Goal: Task Accomplishment & Management: Use online tool/utility

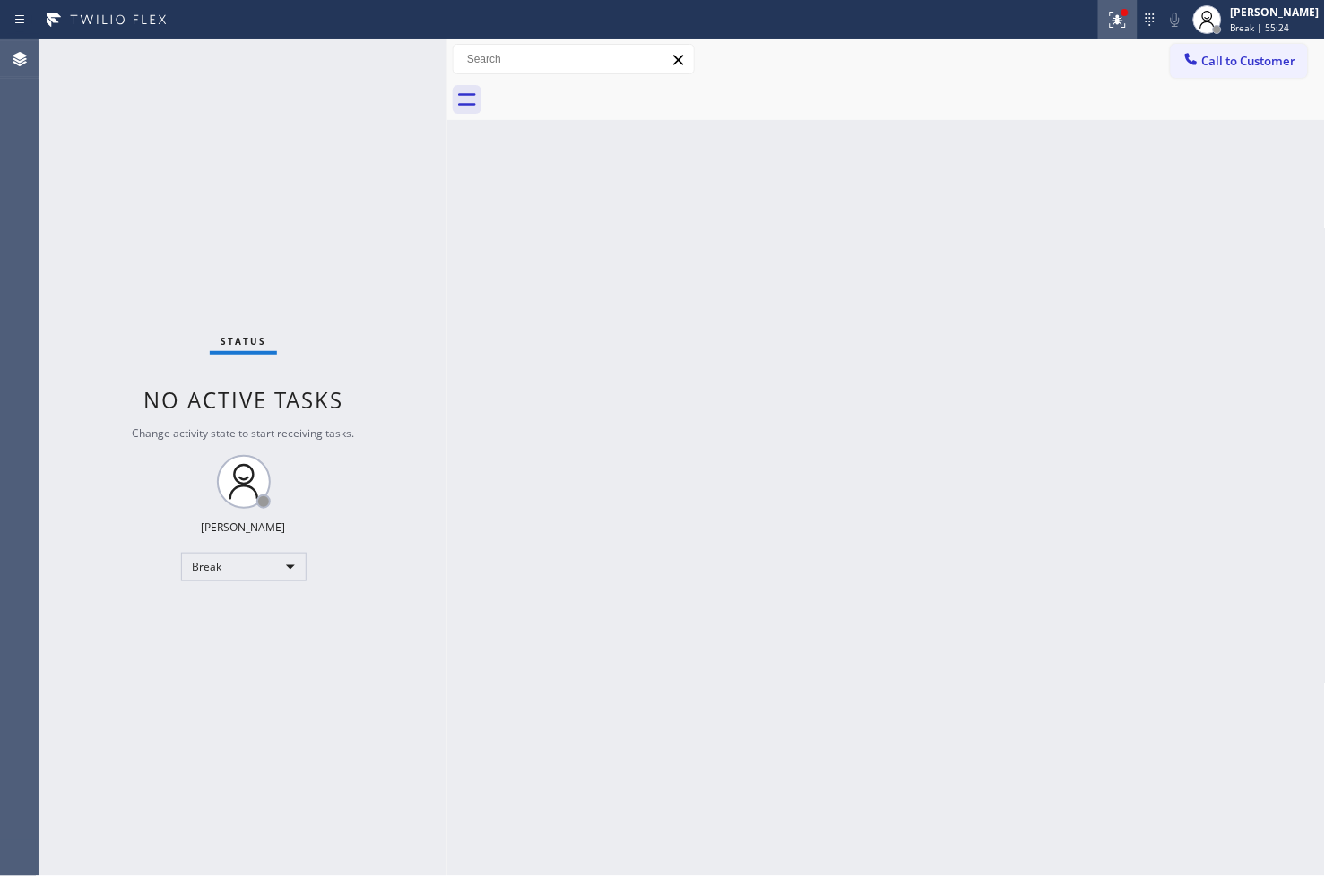
click at [1109, 22] on icon at bounding box center [1114, 18] width 11 height 13
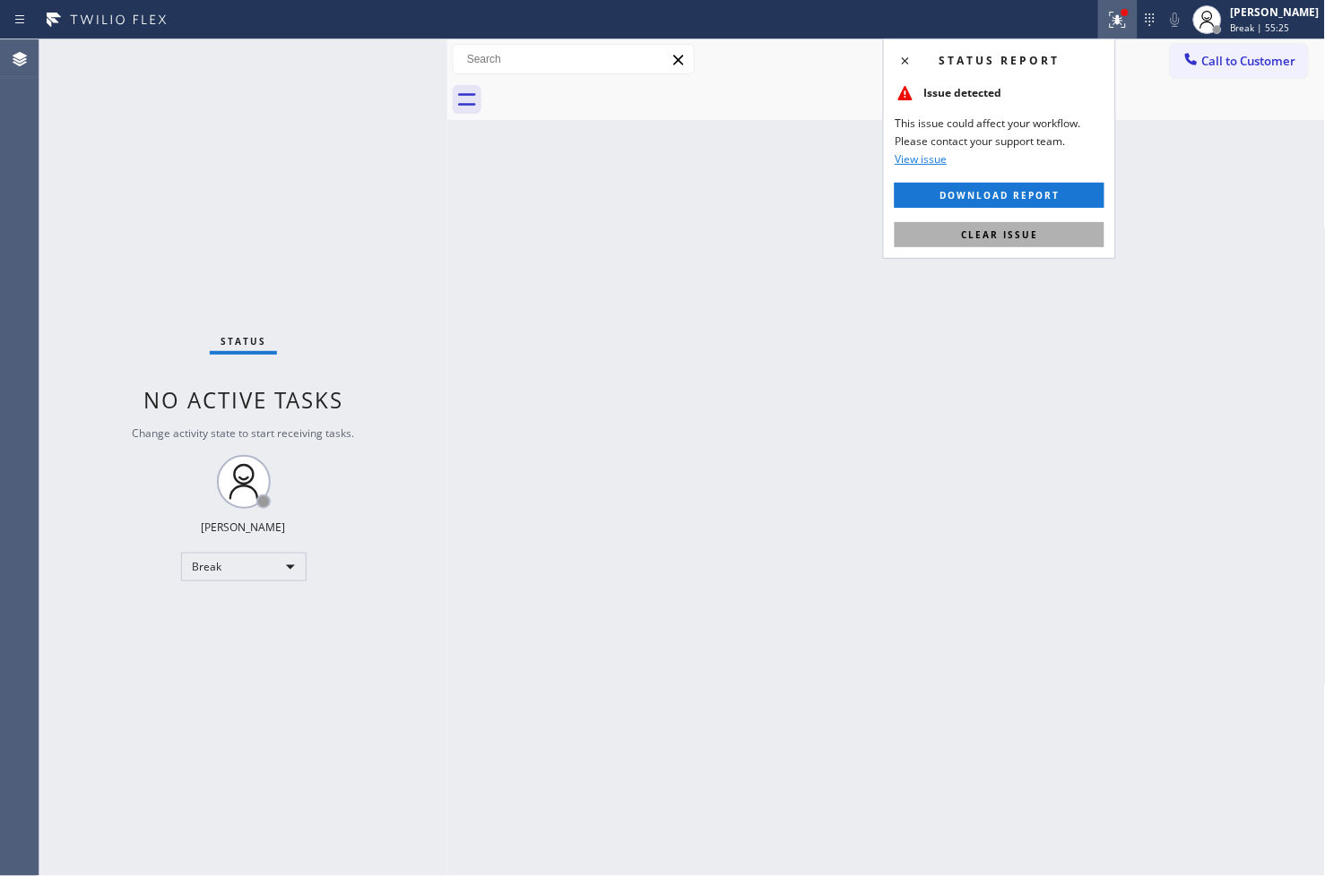
click at [1064, 237] on button "Clear issue" at bounding box center [999, 234] width 210 height 25
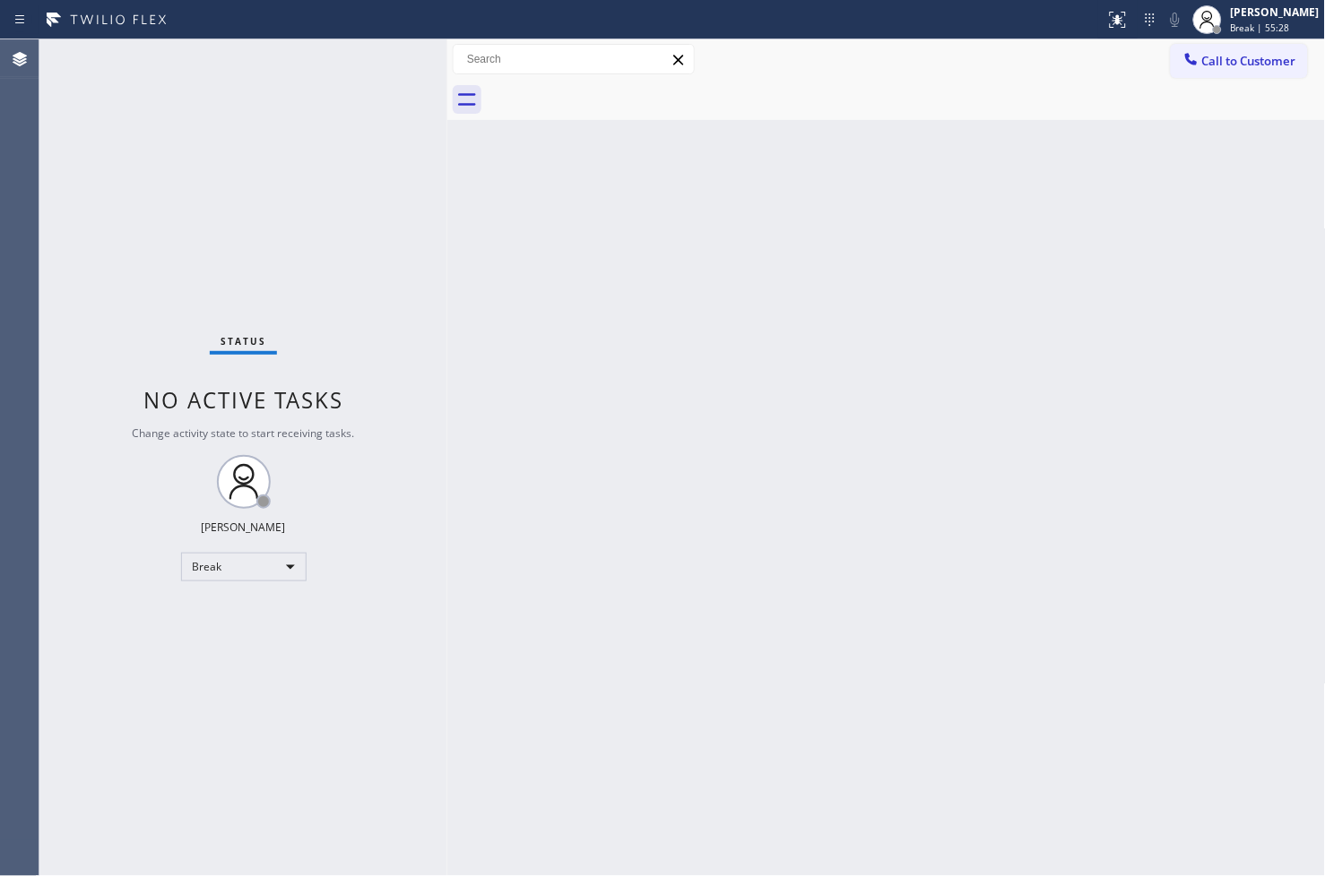
click at [384, 54] on div "Status No active tasks Change activity state to start receiving tasks. [PERSON_…" at bounding box center [243, 457] width 408 height 837
click at [476, 696] on div "Back to Dashboard Change Sender ID Customers Technicians Select a contact Outbo…" at bounding box center [886, 457] width 878 height 837
click at [282, 565] on div "Break" at bounding box center [243, 567] width 125 height 29
click at [244, 623] on li "Available" at bounding box center [242, 614] width 122 height 22
click at [670, 488] on div "Back to Dashboard Change Sender ID Customers Technicians Select a contact Outbo…" at bounding box center [886, 457] width 878 height 837
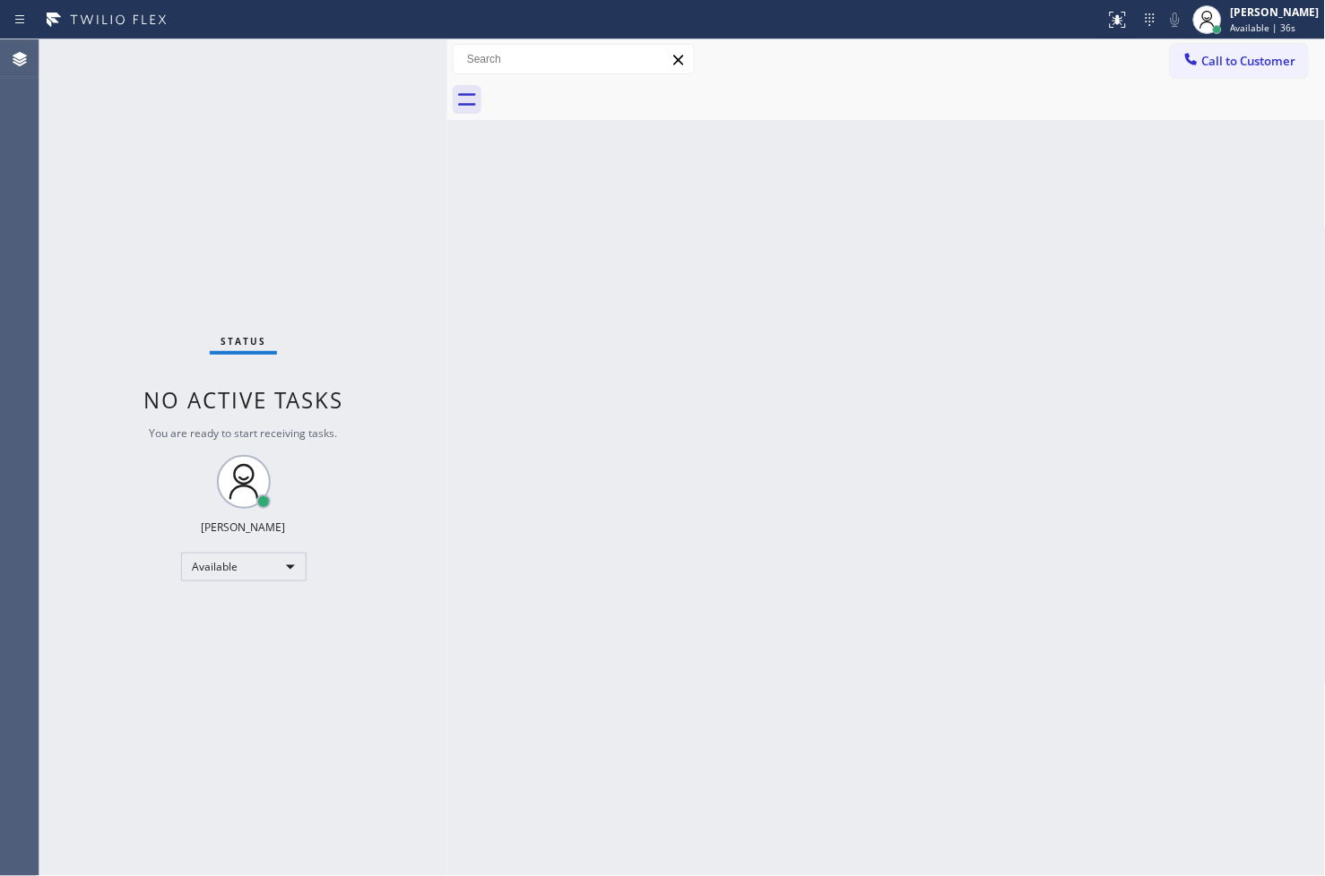
click at [417, 208] on div "Status No active tasks You are ready to start receiving tasks. [PERSON_NAME]" at bounding box center [243, 457] width 408 height 837
click at [821, 517] on div "Back to Dashboard Change Sender ID Customers Technicians Select a contact Outbo…" at bounding box center [886, 457] width 878 height 837
click at [344, 260] on div "Status No active tasks You are ready to start receiving tasks. [PERSON_NAME]" at bounding box center [243, 457] width 408 height 837
click at [376, 56] on div "Status No active tasks You are ready to start receiving tasks. [PERSON_NAME]" at bounding box center [243, 457] width 408 height 837
click at [390, 56] on div "Status No active tasks You are ready to start receiving tasks. [PERSON_NAME]" at bounding box center [243, 457] width 408 height 837
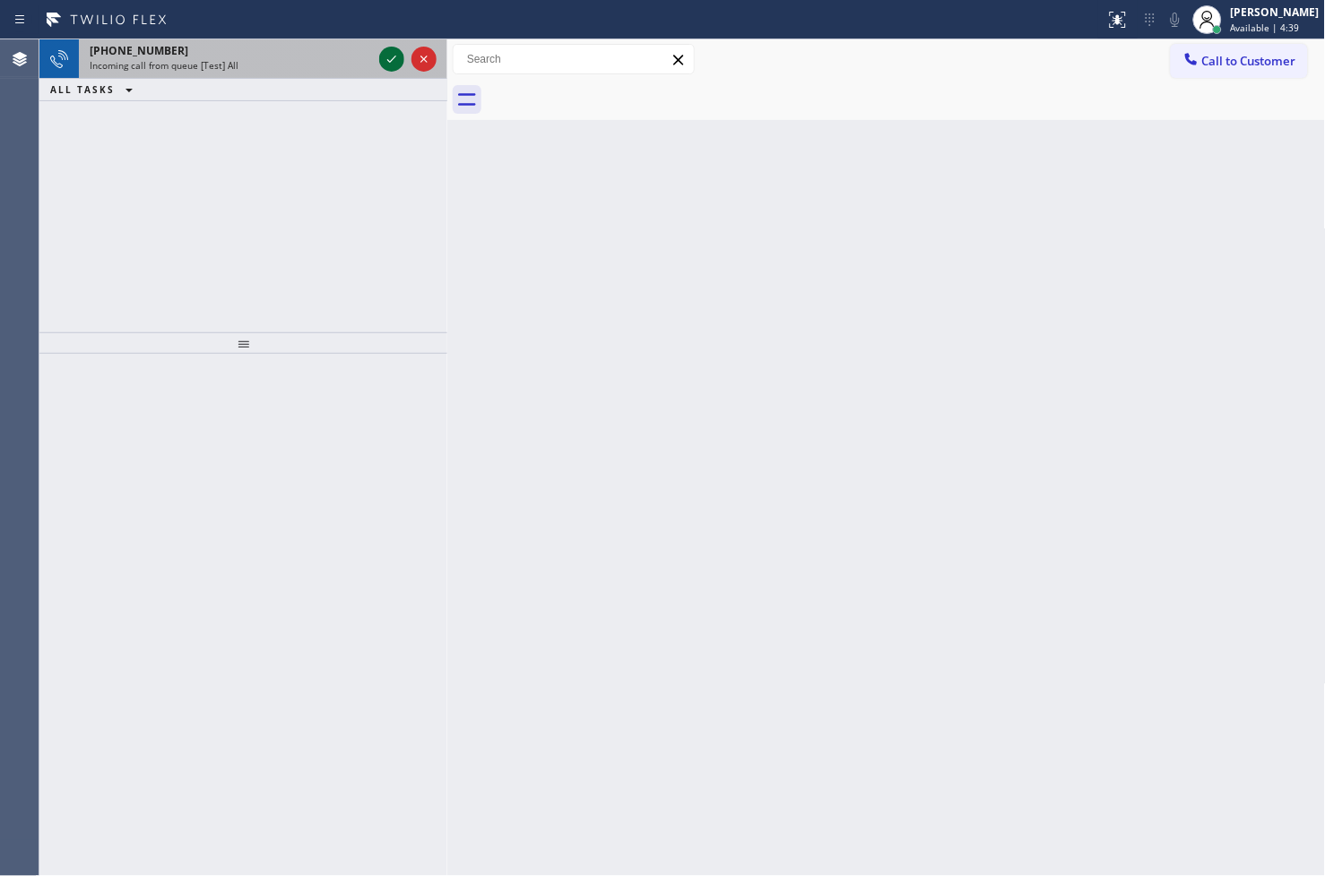
click at [390, 56] on icon at bounding box center [392, 59] width 22 height 22
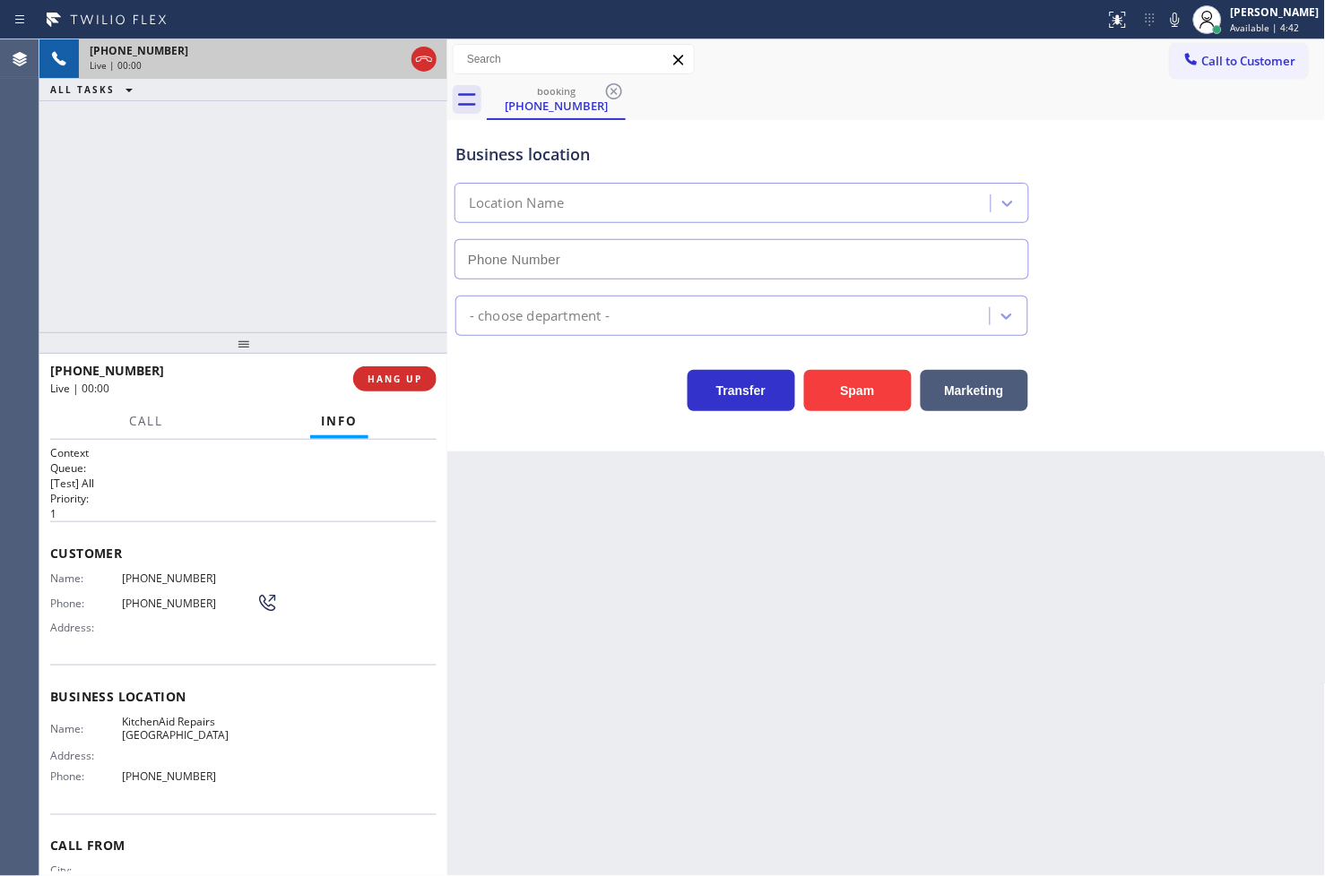
type input "[PHONE_NUMBER]"
drag, startPoint x: 293, startPoint y: 263, endPoint x: 324, endPoint y: 269, distance: 31.1
click at [293, 263] on div "[PHONE_NUMBER] Live | 00:06 ALL TASKS ALL TASKS ACTIVE TASKS TASKS IN WRAP UP" at bounding box center [243, 185] width 408 height 293
drag, startPoint x: 525, startPoint y: 396, endPoint x: 380, endPoint y: 324, distance: 162.3
click at [523, 396] on div "Transfer Spam Marketing" at bounding box center [742, 386] width 580 height 50
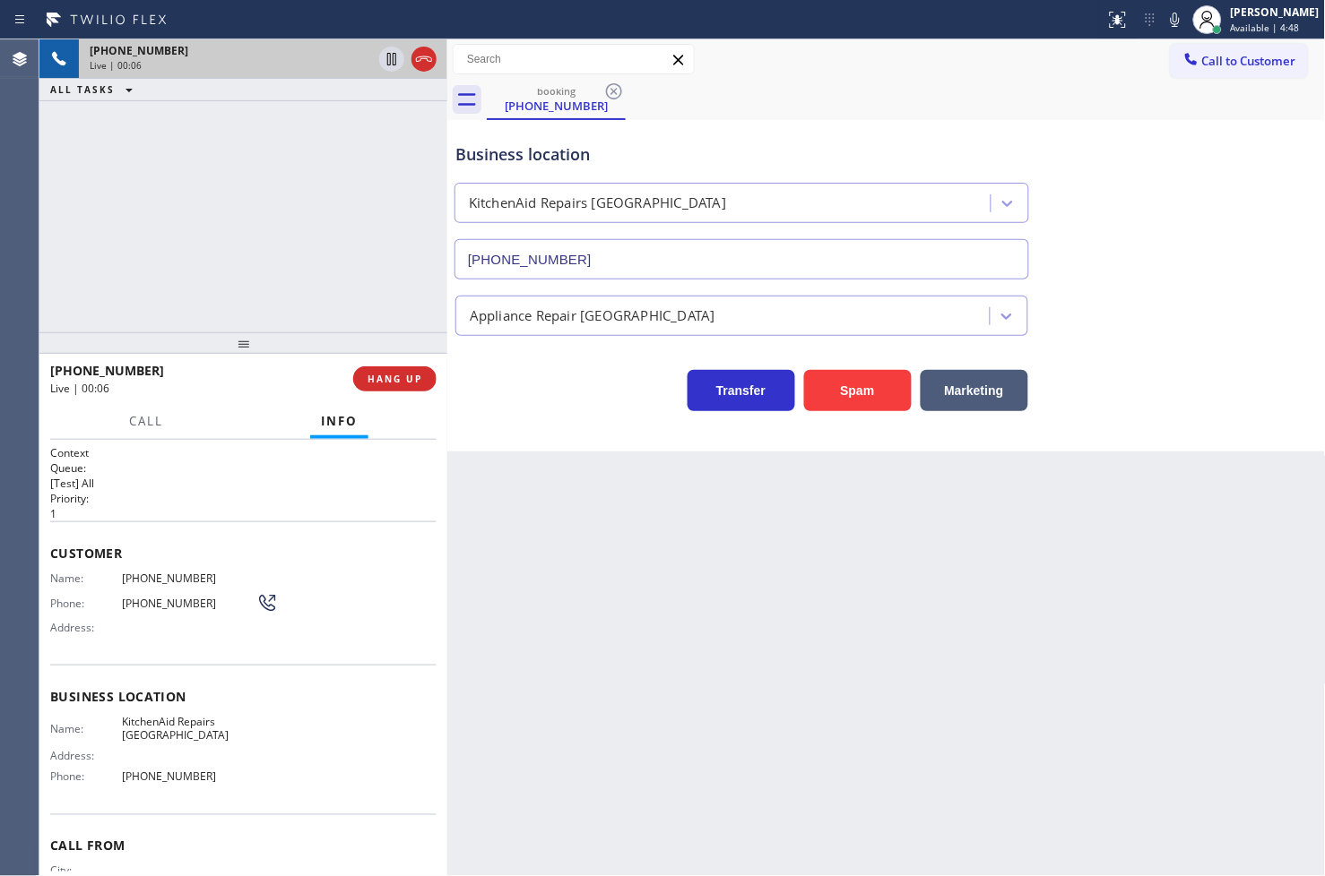
drag, startPoint x: 240, startPoint y: 219, endPoint x: 257, endPoint y: 226, distance: 18.5
click at [240, 218] on div "[PHONE_NUMBER] Live | 00:06 ALL TASKS ALL TASKS ACTIVE TASKS TASKS IN WRAP UP" at bounding box center [243, 185] width 408 height 293
click at [591, 399] on div "Transfer Spam Marketing" at bounding box center [742, 386] width 580 height 50
click at [282, 234] on div "[PHONE_NUMBER] Live | 00:07 ALL TASKS ALL TASKS ACTIVE TASKS TASKS IN WRAP UP" at bounding box center [243, 185] width 408 height 293
click at [525, 391] on div "Transfer Spam Marketing" at bounding box center [742, 386] width 580 height 50
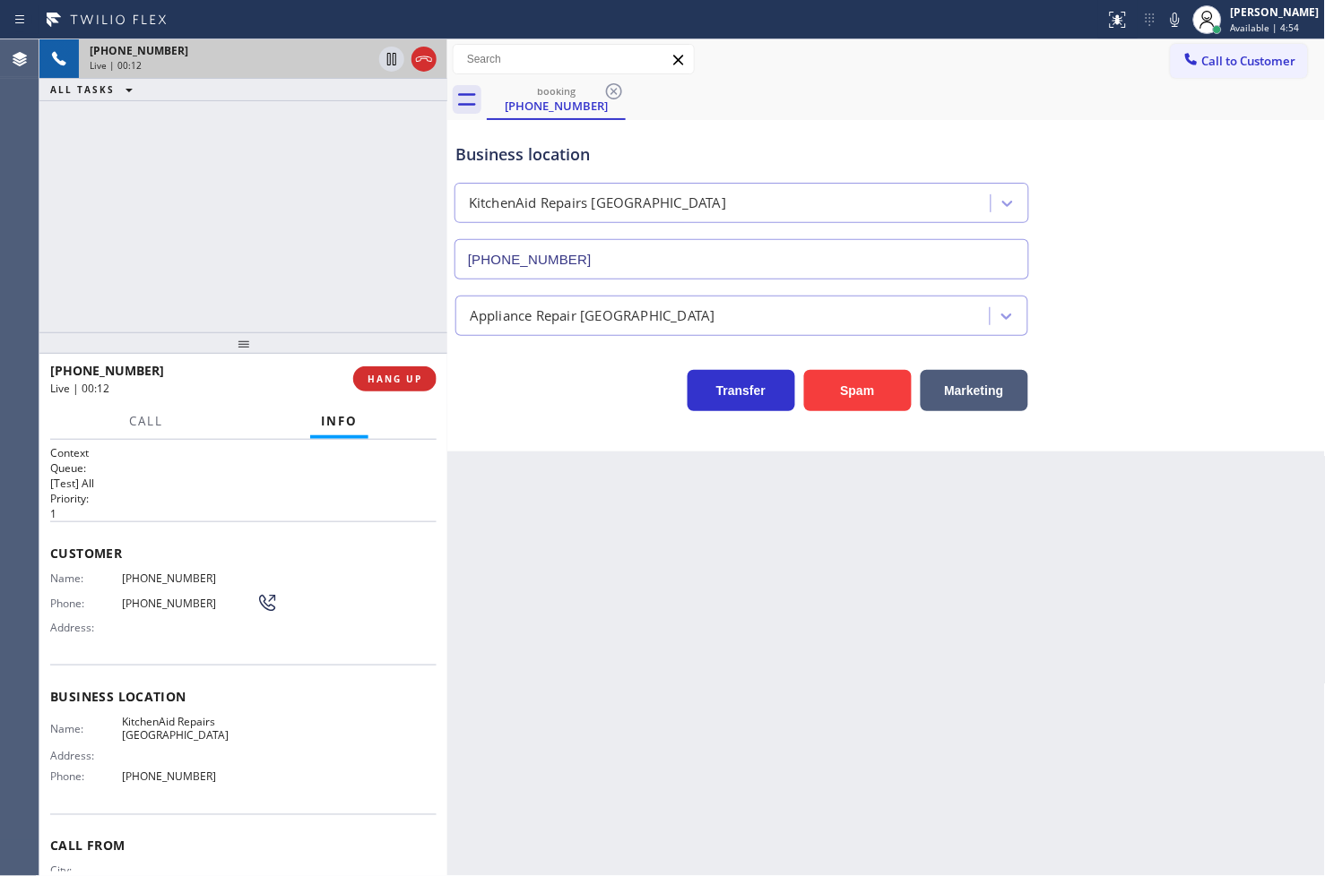
scroll to position [75, 0]
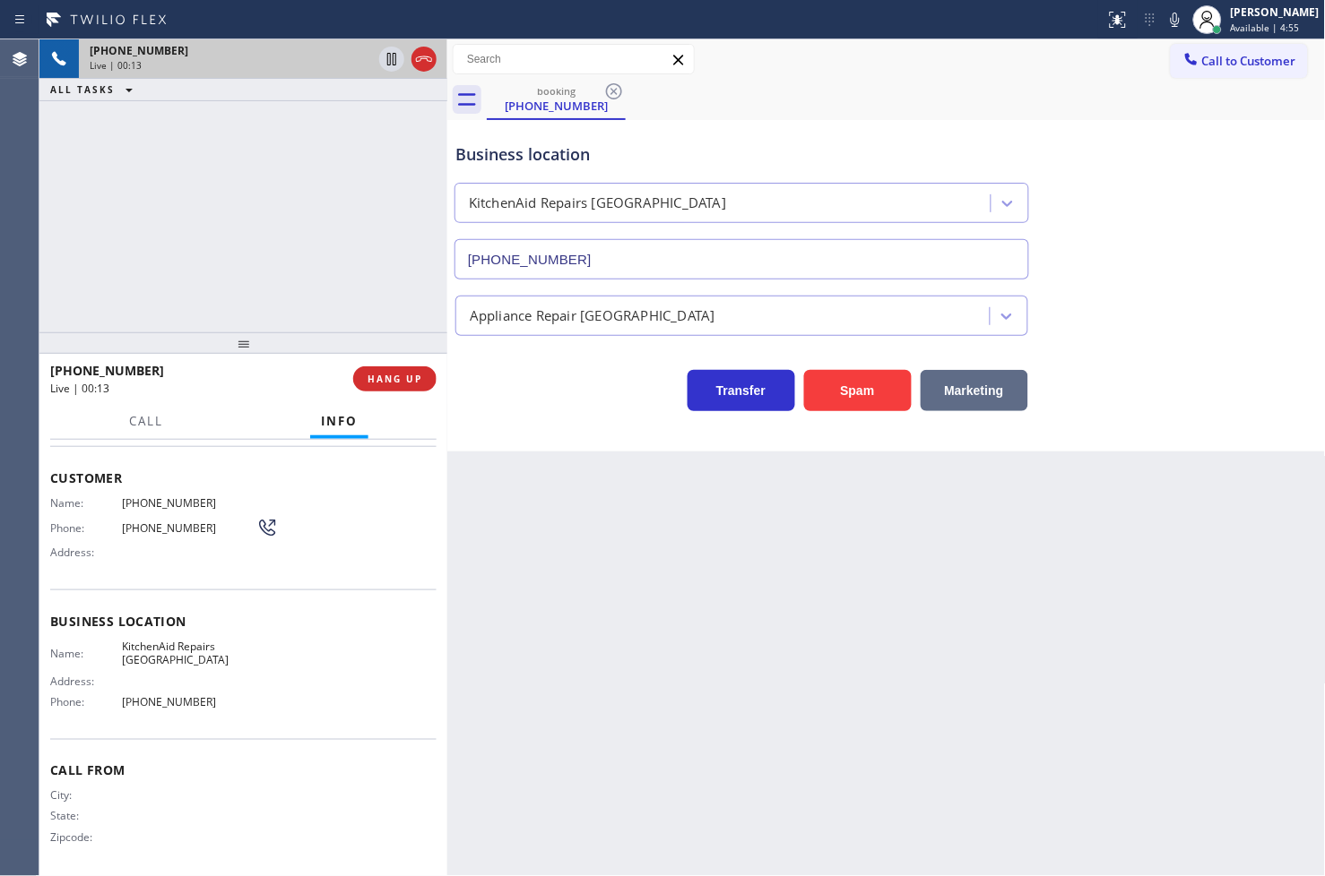
click at [1004, 403] on button "Marketing" at bounding box center [974, 390] width 108 height 41
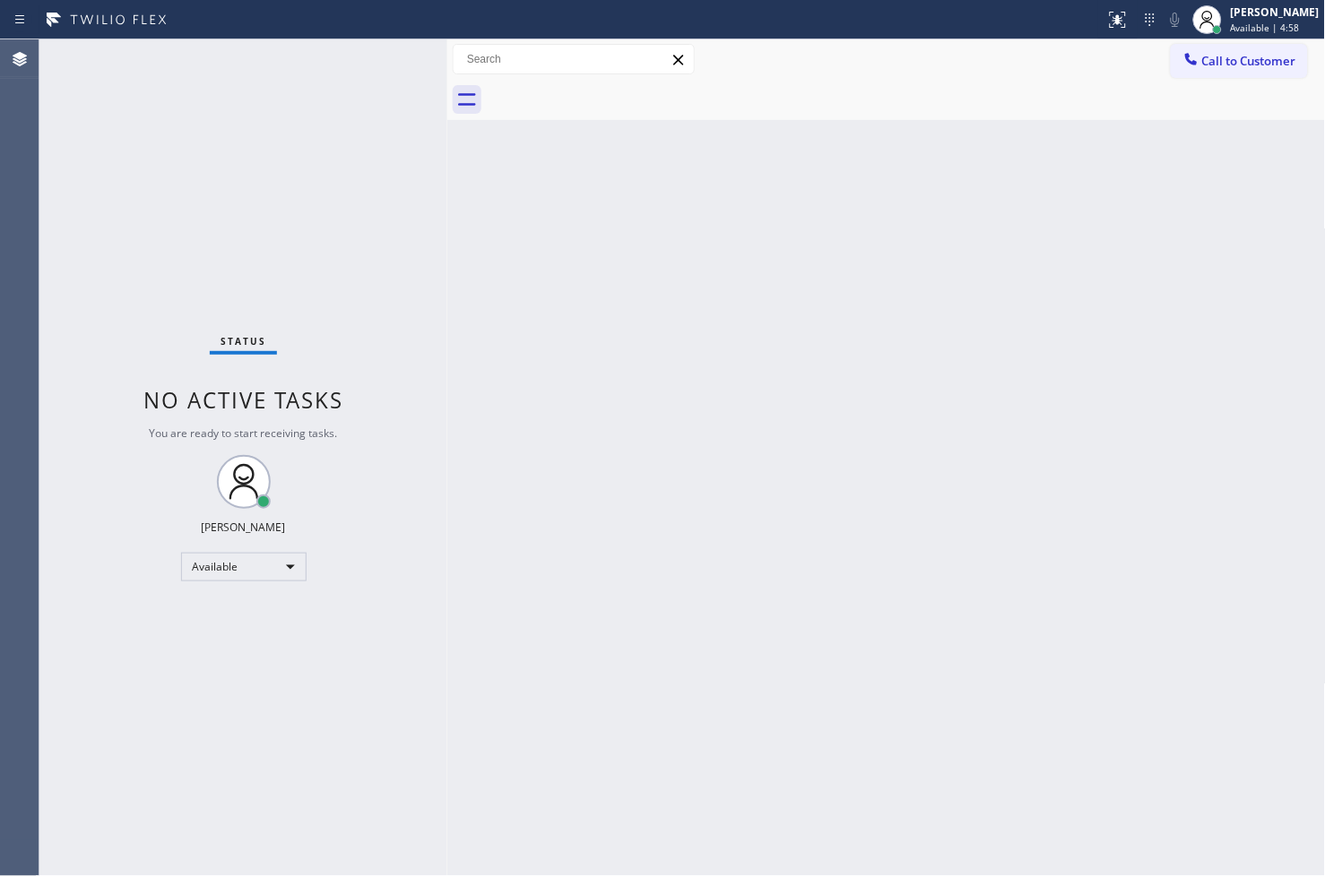
click at [366, 50] on div "Status No active tasks You are ready to start receiving tasks. [PERSON_NAME]" at bounding box center [243, 457] width 408 height 837
click at [269, 146] on div "Status No active tasks You are ready to start receiving tasks. [PERSON_NAME]" at bounding box center [243, 457] width 408 height 837
click at [294, 130] on div "Status No active tasks You are ready to start receiving tasks. [PERSON_NAME]" at bounding box center [243, 457] width 408 height 837
click at [583, 13] on div at bounding box center [552, 19] width 1091 height 29
click at [348, 47] on div "Status No active tasks You are ready to start receiving tasks. [PERSON_NAME]" at bounding box center [243, 457] width 408 height 837
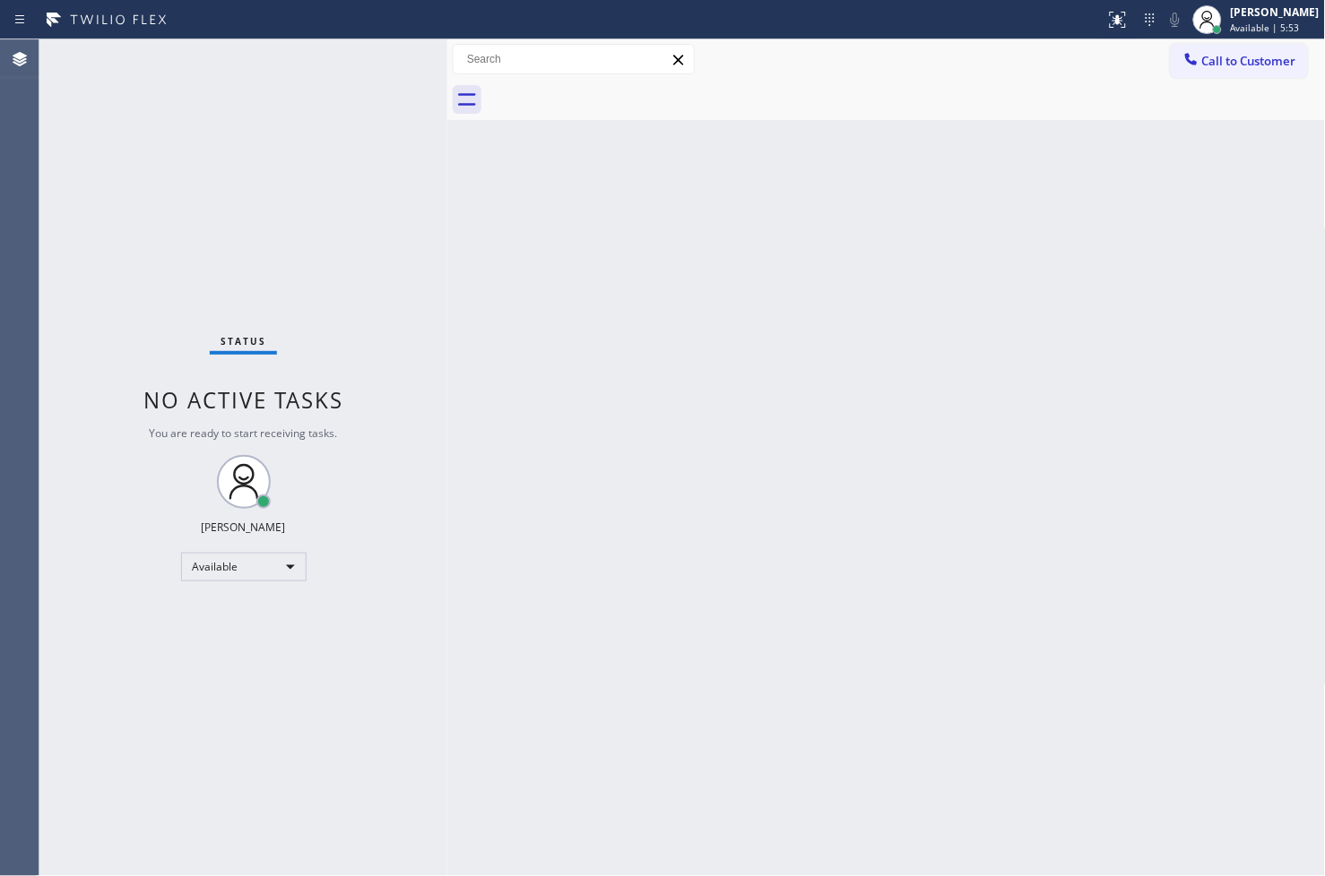
click at [367, 58] on div "Status No active tasks You are ready to start receiving tasks. [PERSON_NAME]" at bounding box center [243, 457] width 408 height 837
click at [396, 61] on div "Status No active tasks You are ready to start receiving tasks. [PERSON_NAME]" at bounding box center [243, 457] width 408 height 837
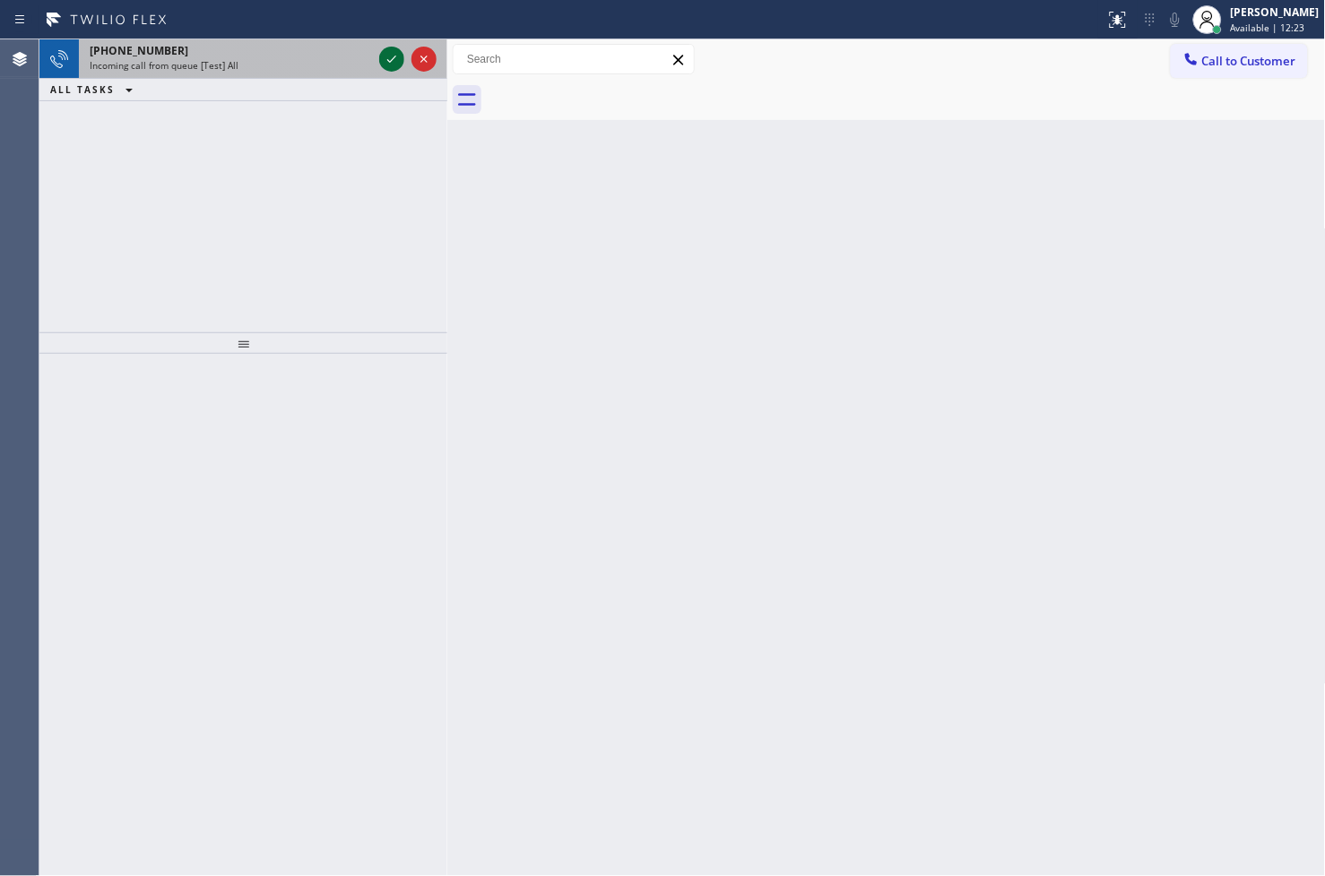
click at [396, 61] on icon at bounding box center [392, 59] width 22 height 22
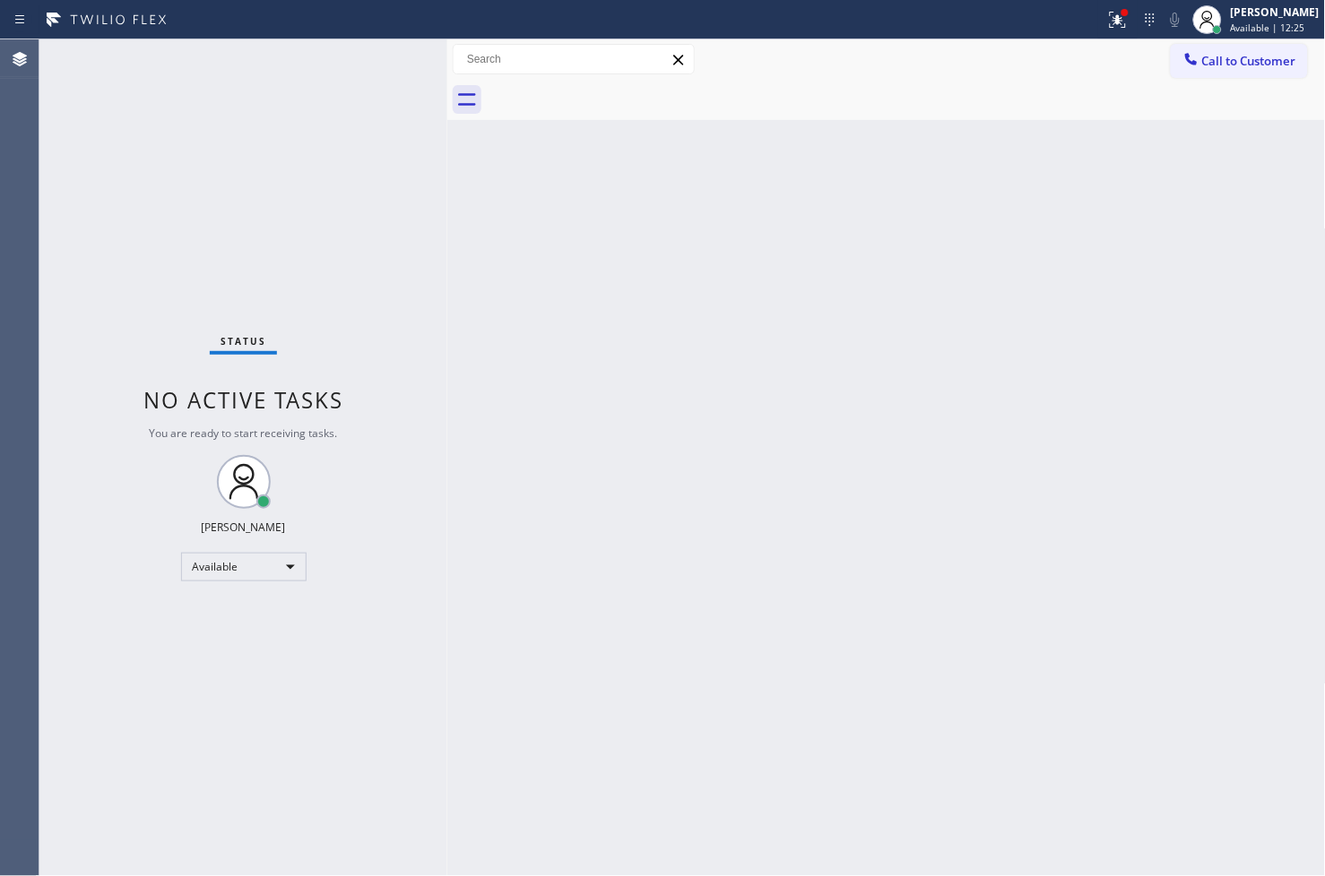
click at [390, 63] on div "Status No active tasks You are ready to start receiving tasks. [PERSON_NAME]" at bounding box center [243, 457] width 408 height 837
click at [1107, 15] on icon at bounding box center [1118, 20] width 22 height 22
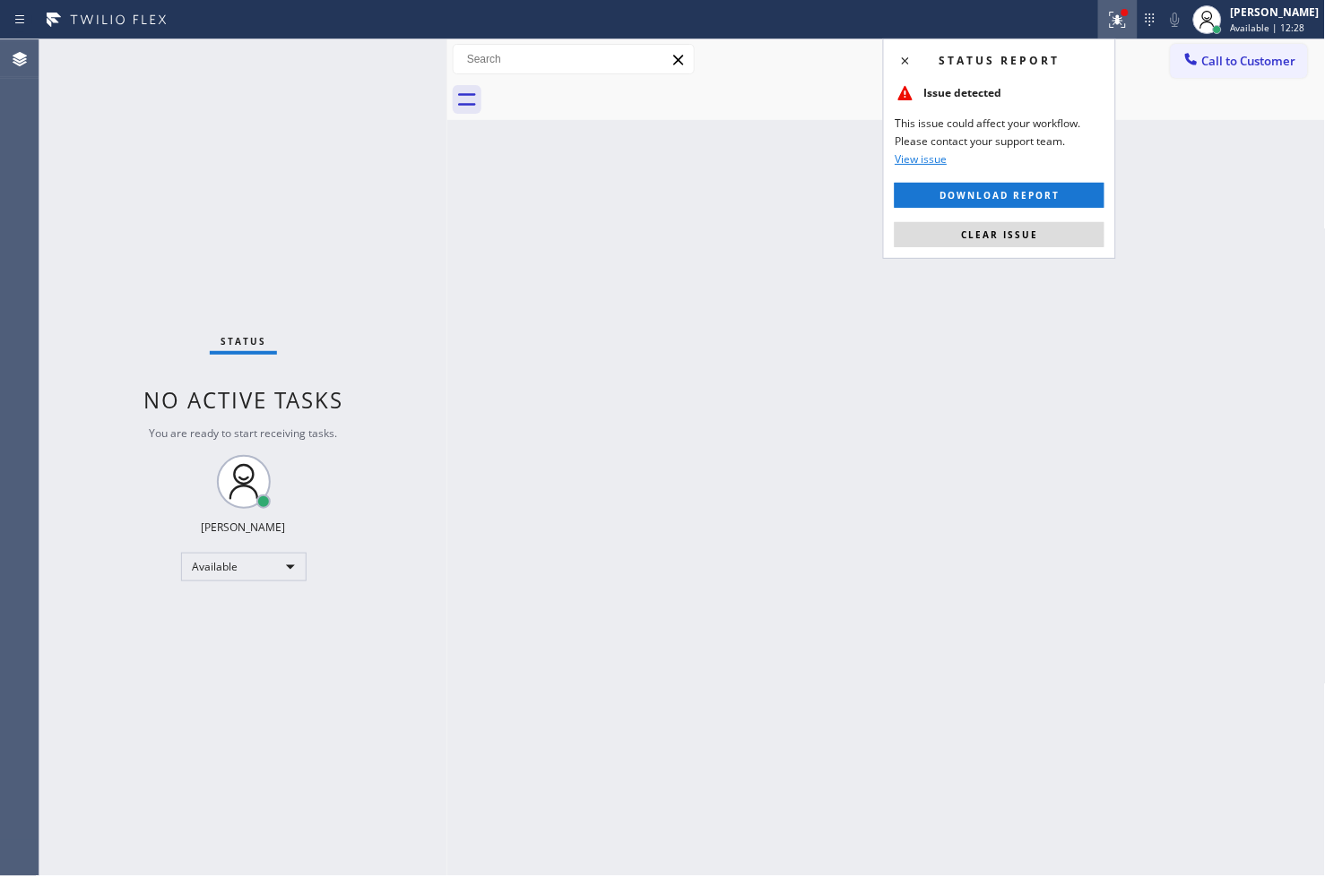
click at [1019, 220] on div "Status report Issue detected This issue could affect your workflow. Please cont…" at bounding box center [999, 149] width 233 height 220
click at [1005, 244] on button "Clear issue" at bounding box center [999, 234] width 210 height 25
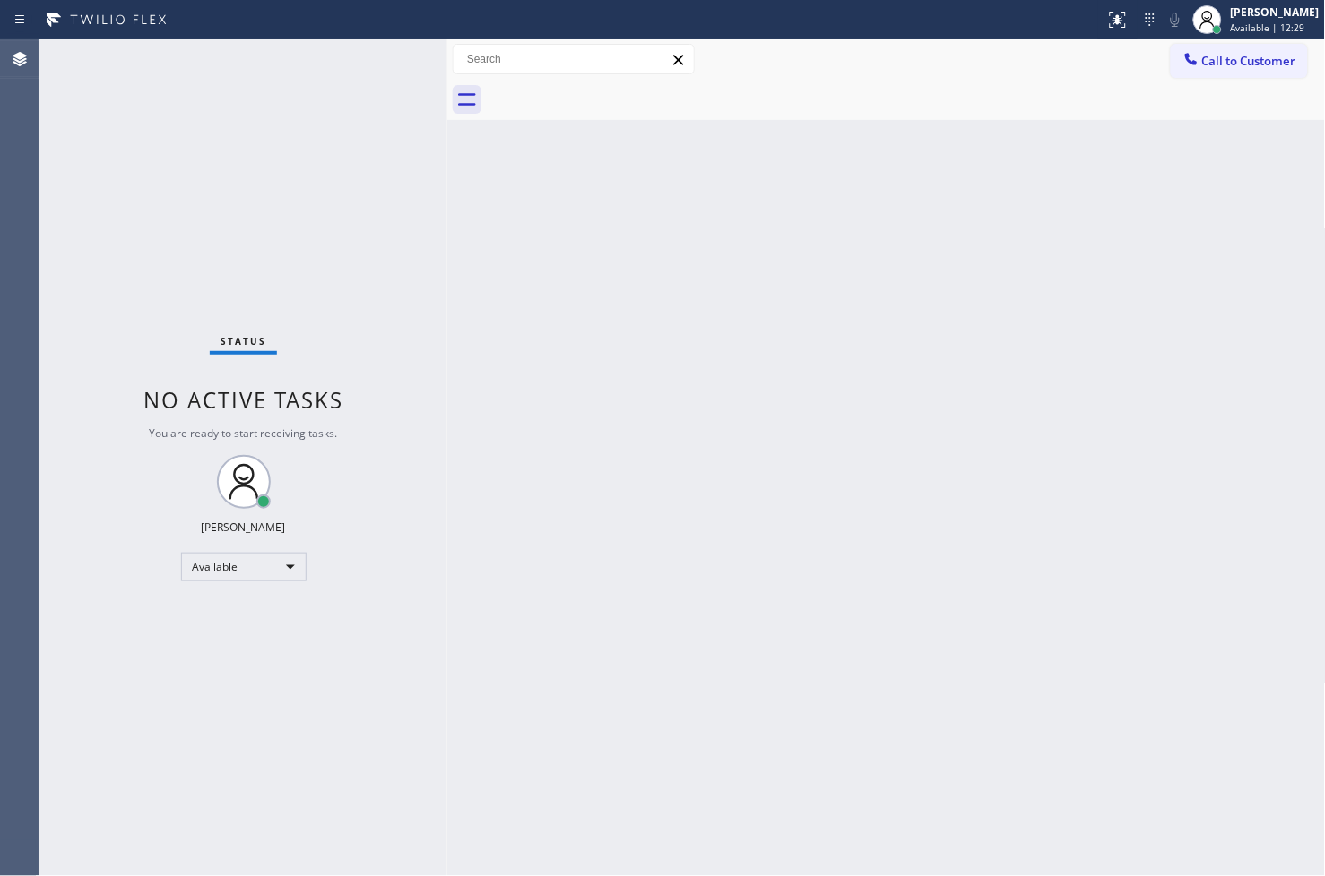
click at [336, 332] on div "Status No active tasks You are ready to start receiving tasks. [PERSON_NAME]" at bounding box center [243, 457] width 408 height 837
click at [360, 186] on div "Status No active tasks You are ready to start receiving tasks. [PERSON_NAME]" at bounding box center [243, 457] width 408 height 837
click at [364, 88] on div "Status No active tasks You are ready to start receiving tasks. [PERSON_NAME]" at bounding box center [243, 457] width 408 height 837
click at [381, 65] on div "Status No active tasks You are ready to start receiving tasks. [PERSON_NAME]" at bounding box center [243, 457] width 408 height 837
click at [386, 60] on div "Status No active tasks You are ready to start receiving tasks. [PERSON_NAME]" at bounding box center [243, 457] width 408 height 837
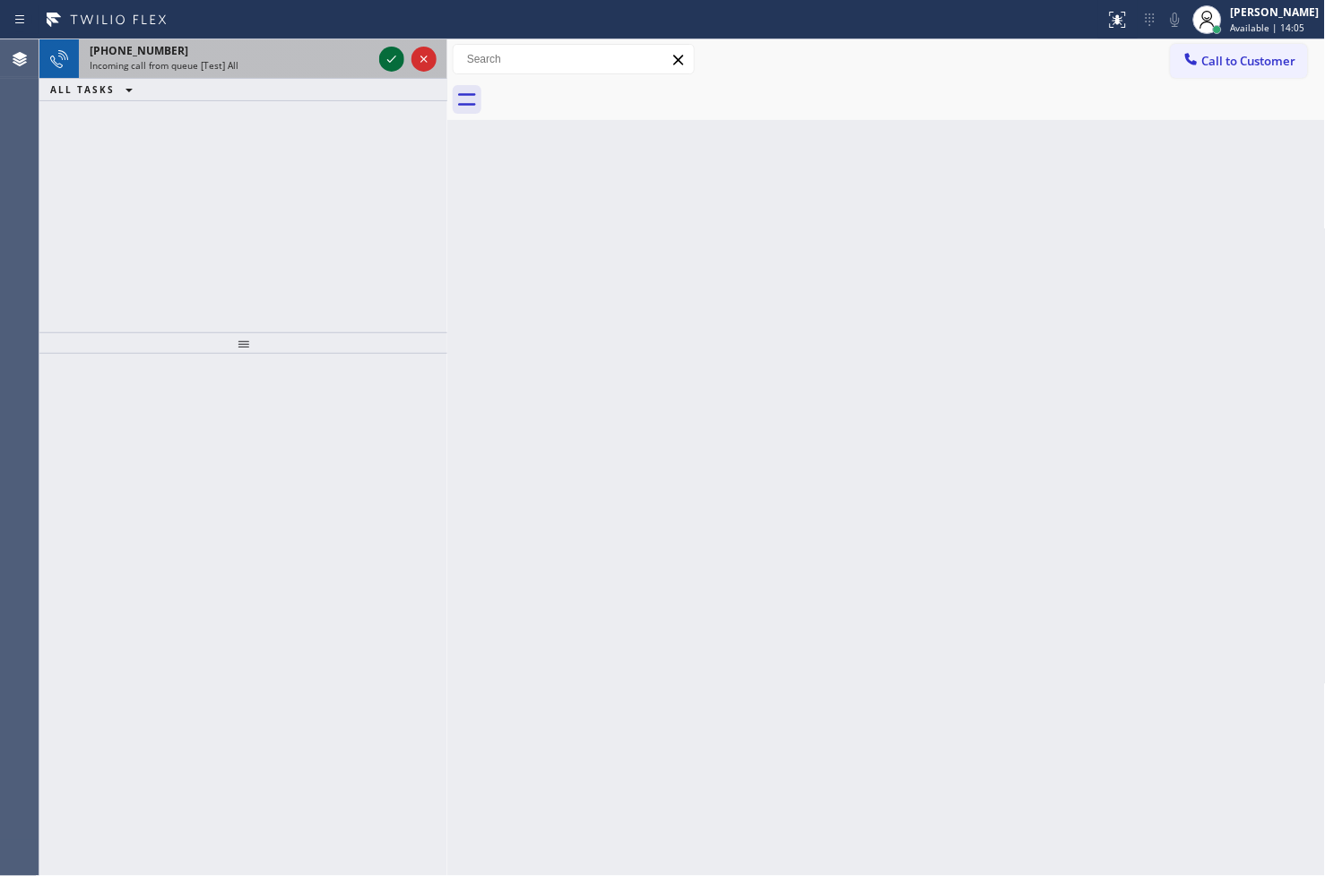
click at [386, 60] on icon at bounding box center [392, 59] width 22 height 22
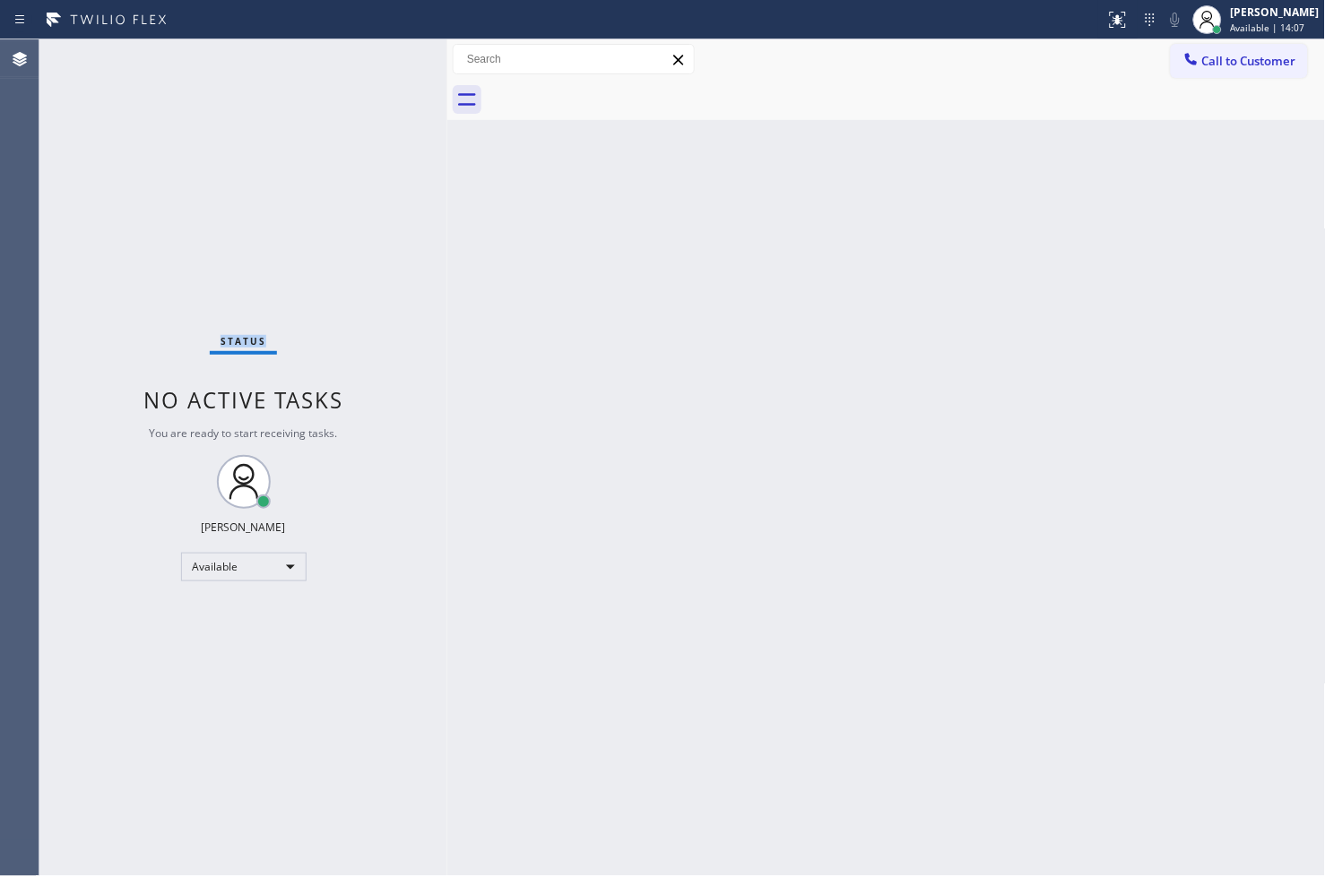
click at [386, 60] on div "Status No active tasks You are ready to start receiving tasks. [PERSON_NAME]" at bounding box center [243, 457] width 408 height 837
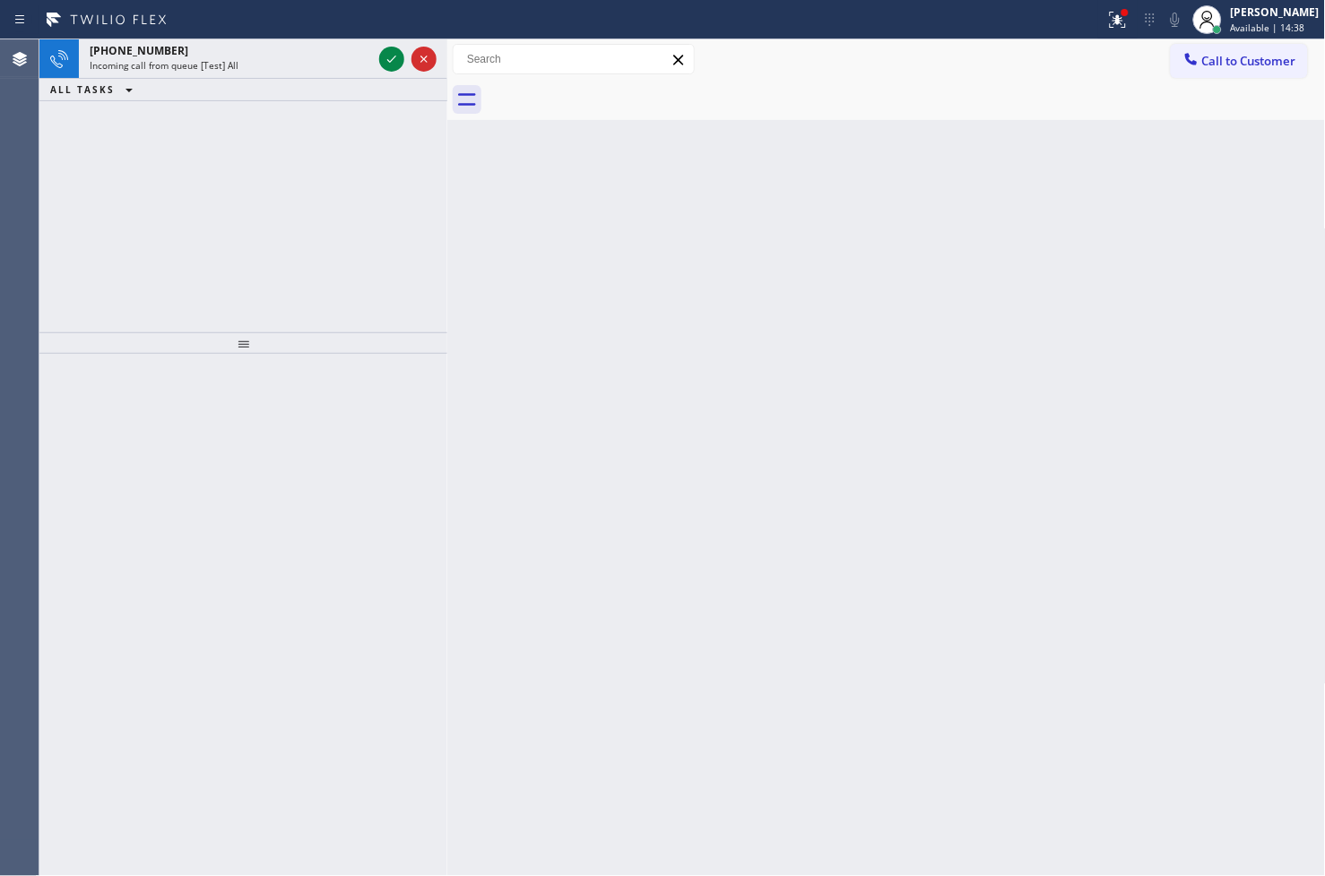
click at [386, 59] on icon at bounding box center [392, 59] width 22 height 22
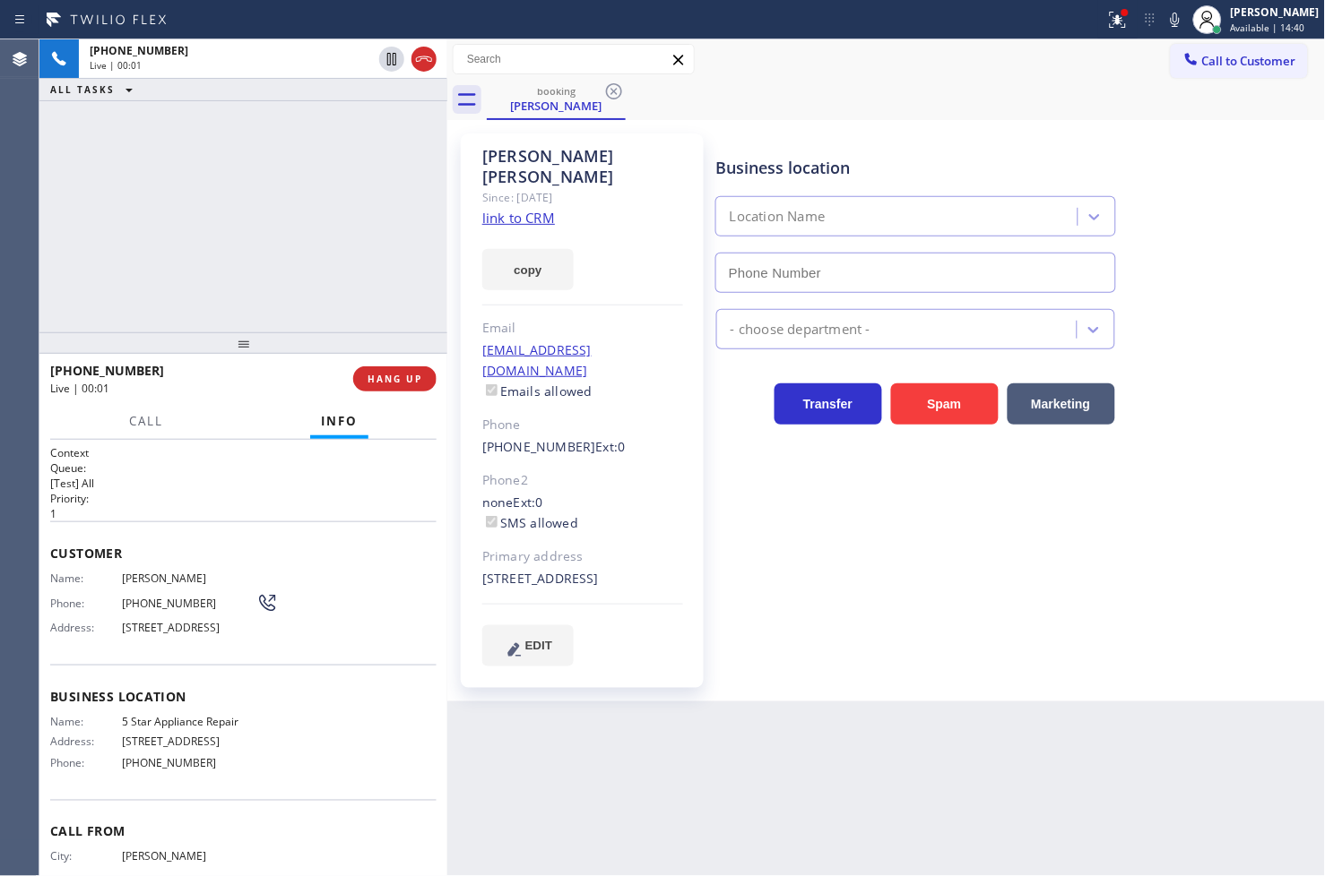
type input "[PHONE_NUMBER]"
click at [516, 209] on link "link to CRM" at bounding box center [518, 218] width 73 height 18
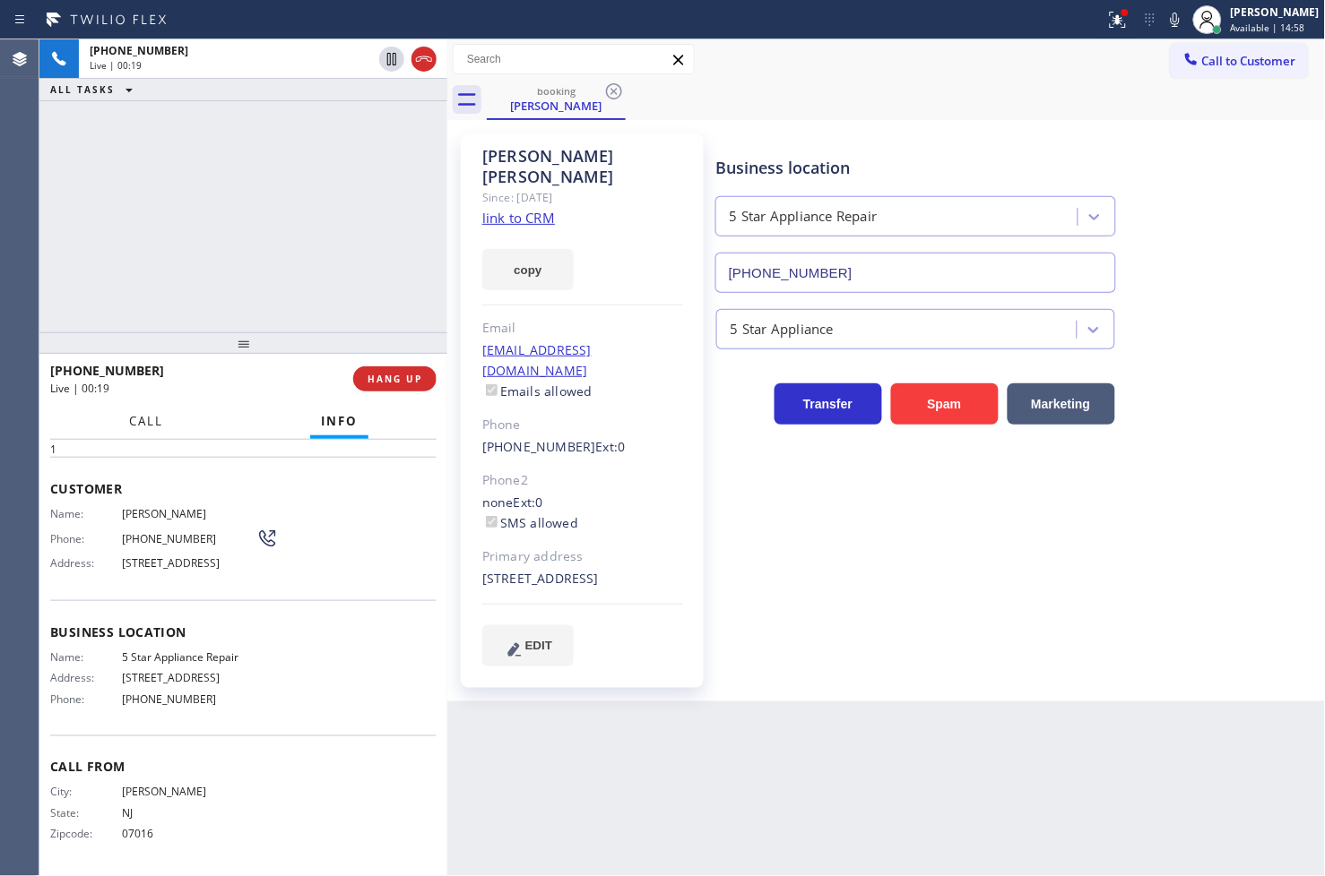
click at [144, 419] on span "Call" at bounding box center [146, 421] width 34 height 16
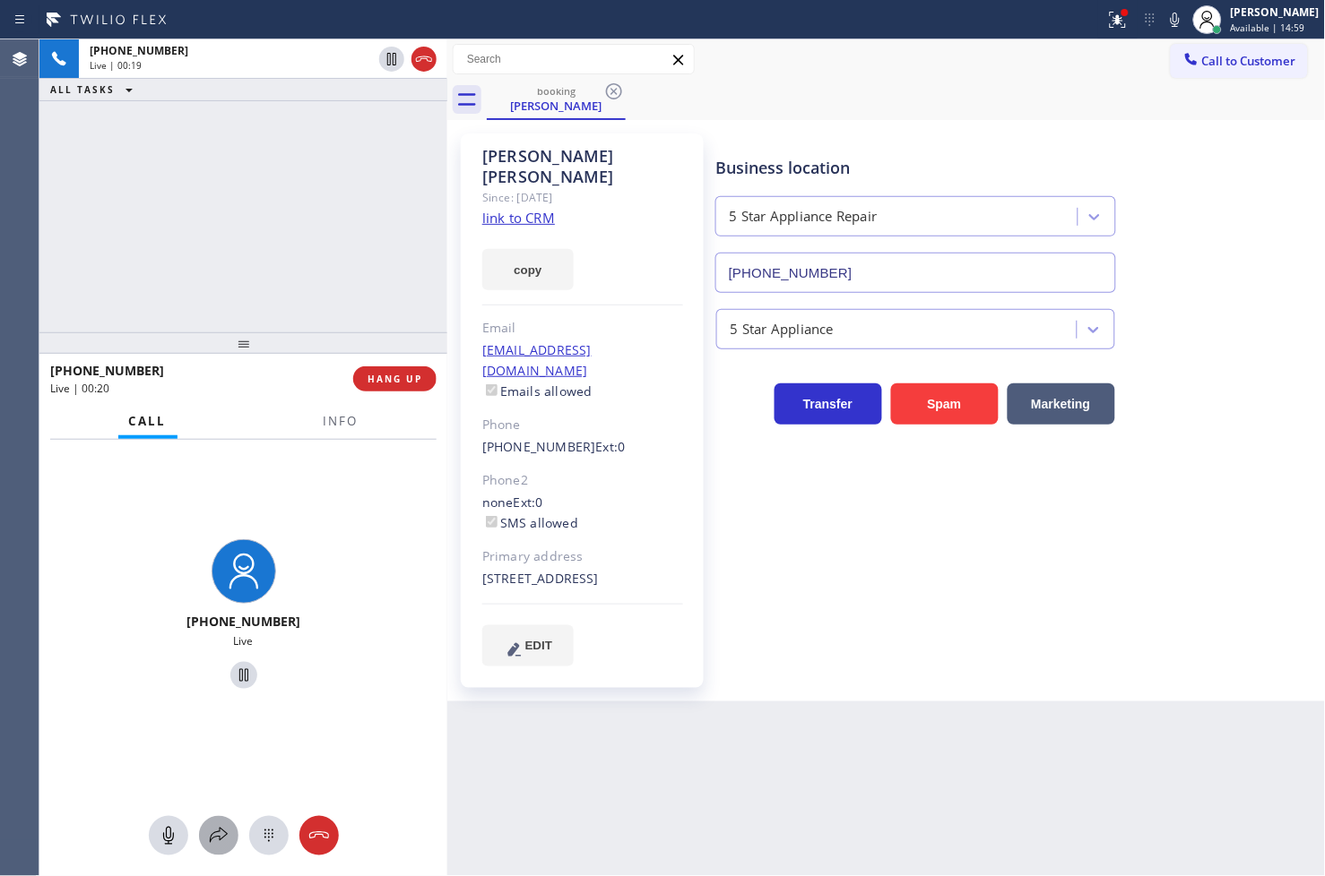
click at [219, 832] on icon at bounding box center [219, 835] width 18 height 15
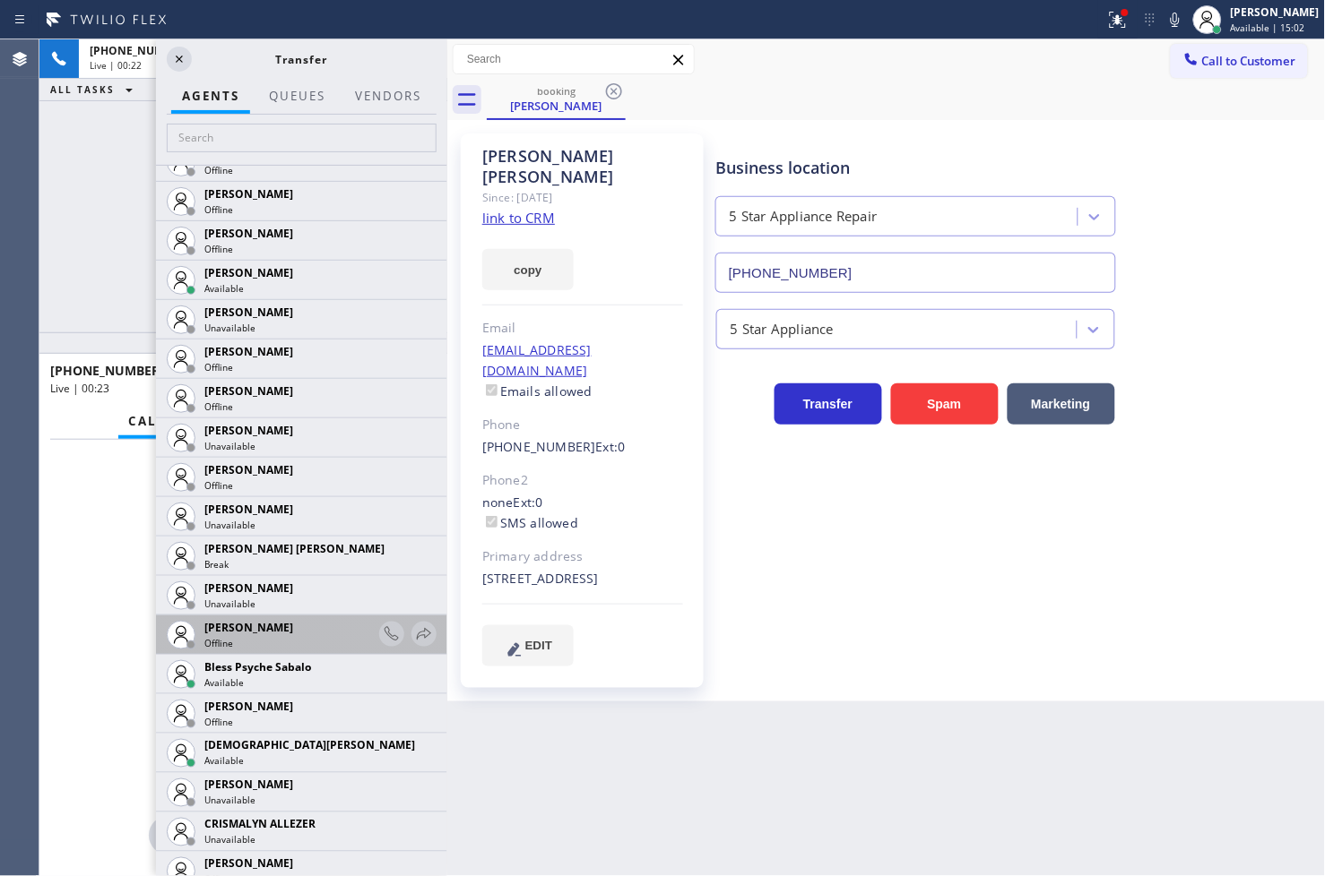
scroll to position [298, 0]
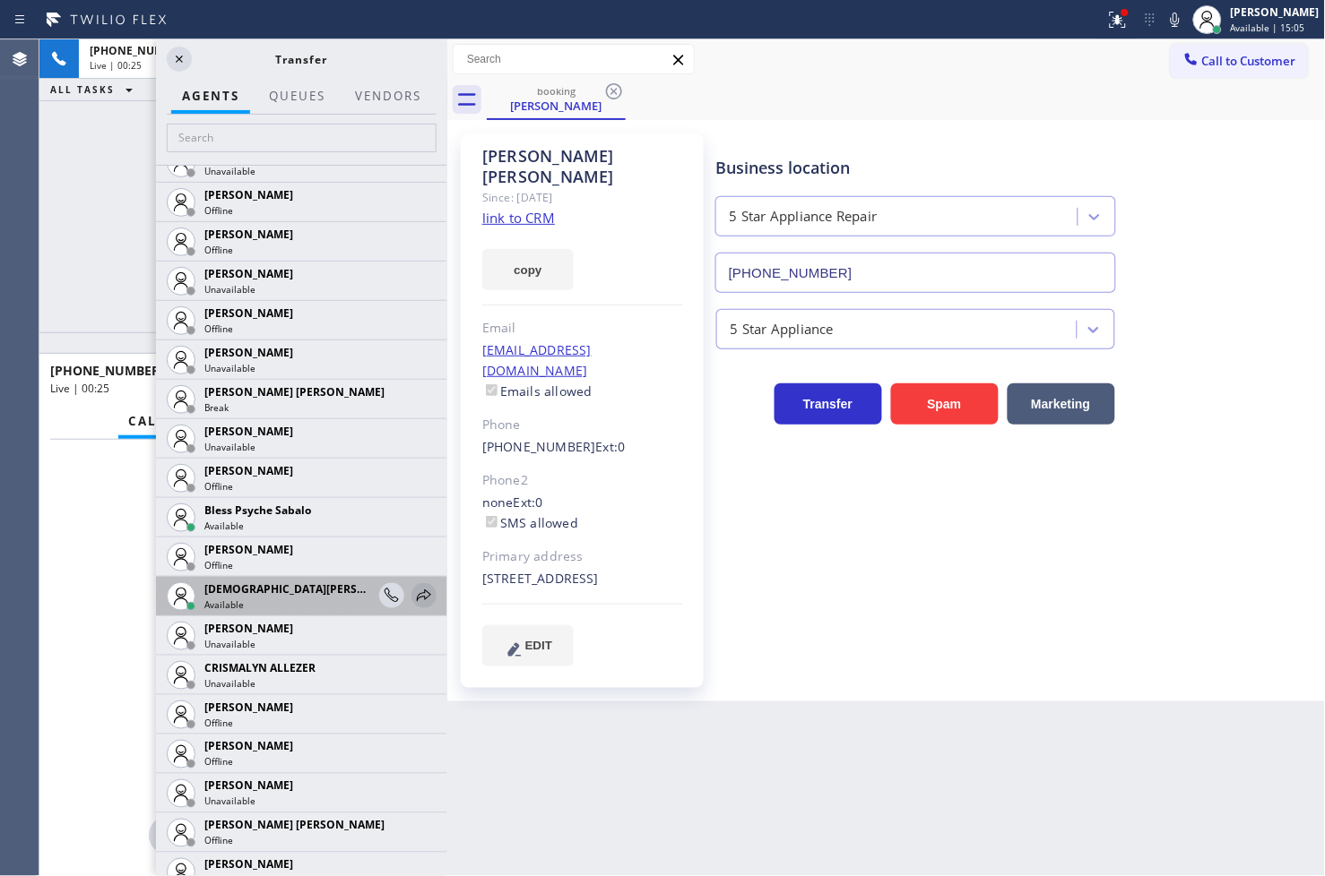
click at [413, 597] on icon at bounding box center [424, 596] width 22 height 22
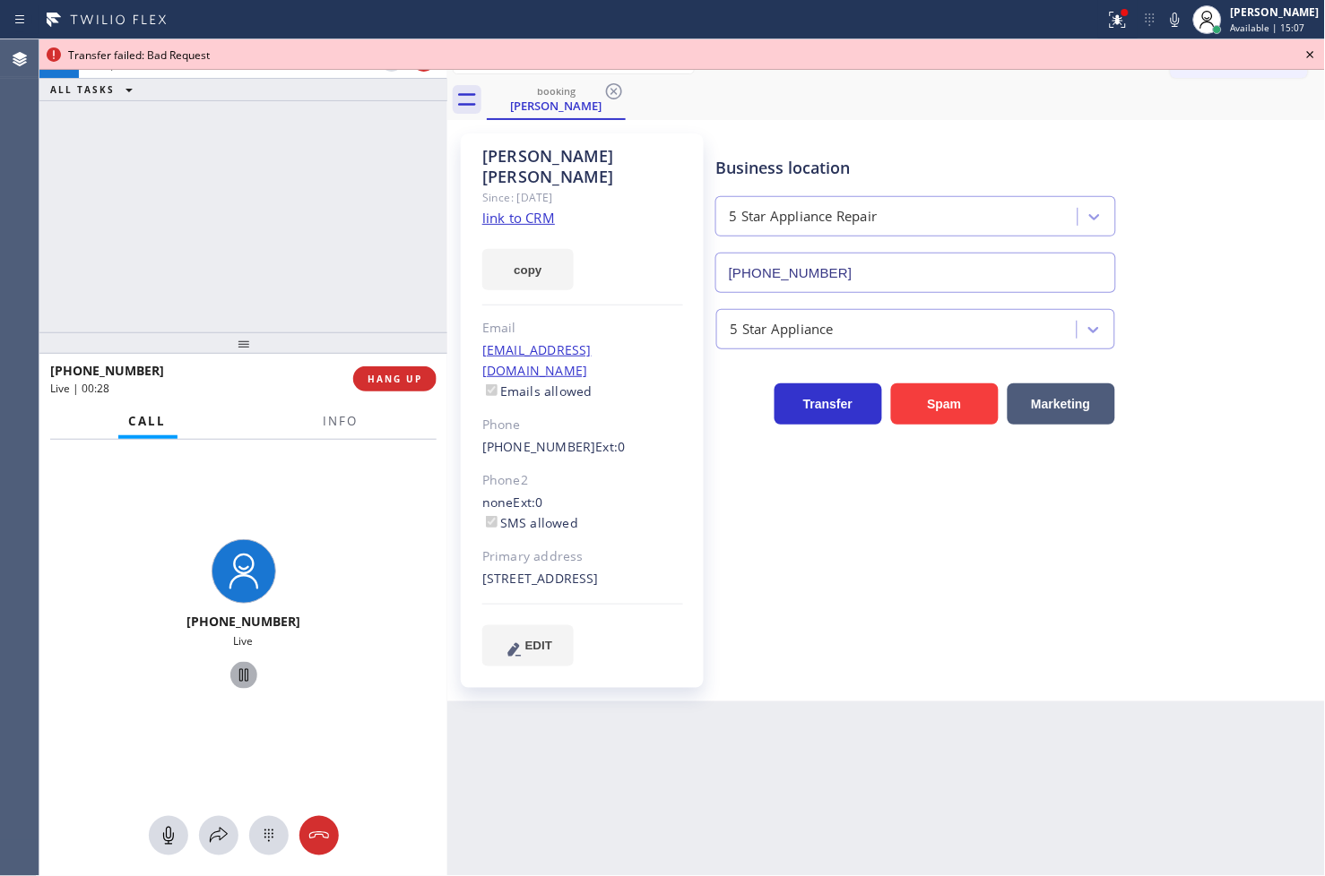
click at [239, 669] on icon at bounding box center [243, 675] width 9 height 13
click at [219, 825] on icon at bounding box center [219, 836] width 22 height 22
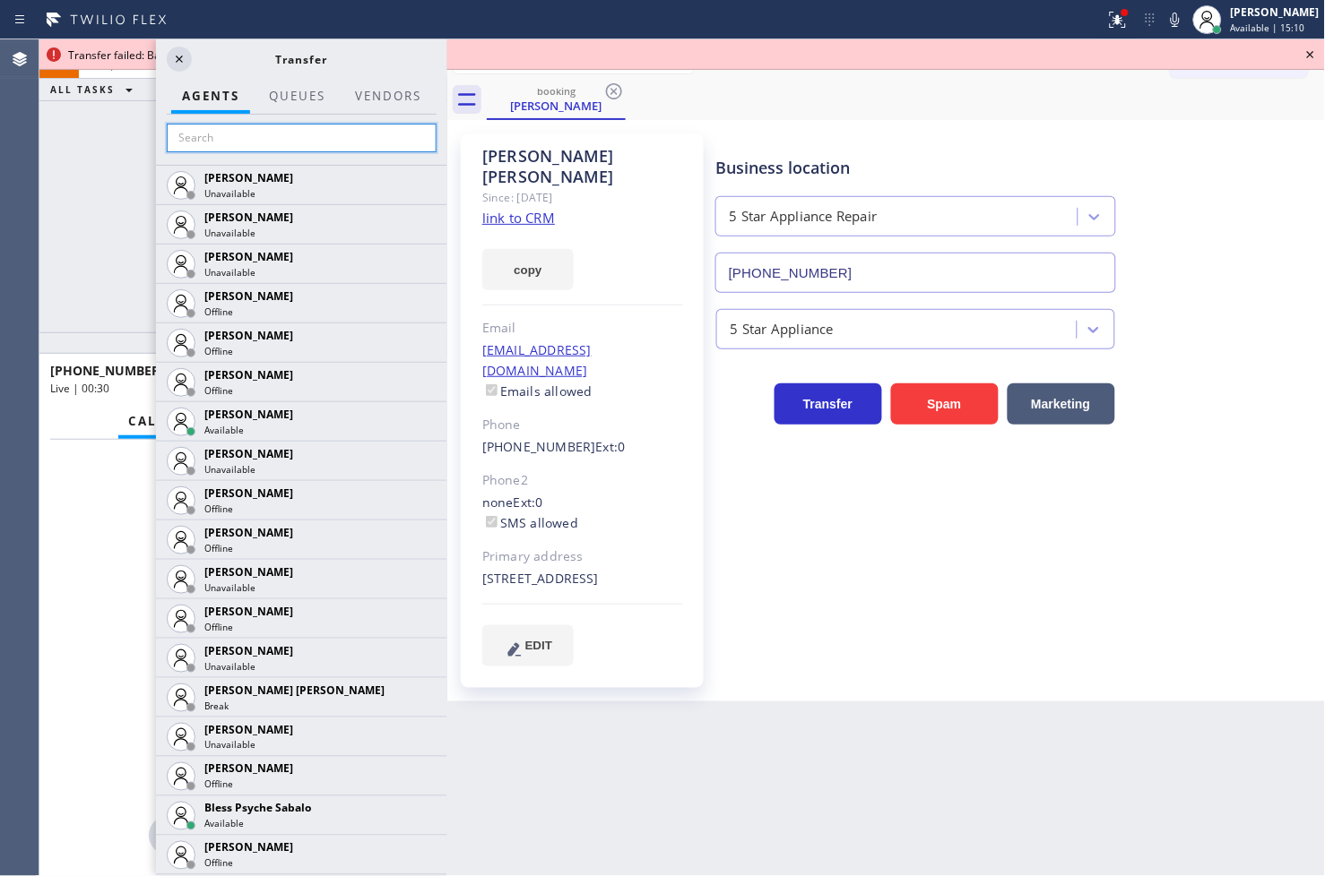
click at [292, 135] on input "text" at bounding box center [302, 138] width 270 height 29
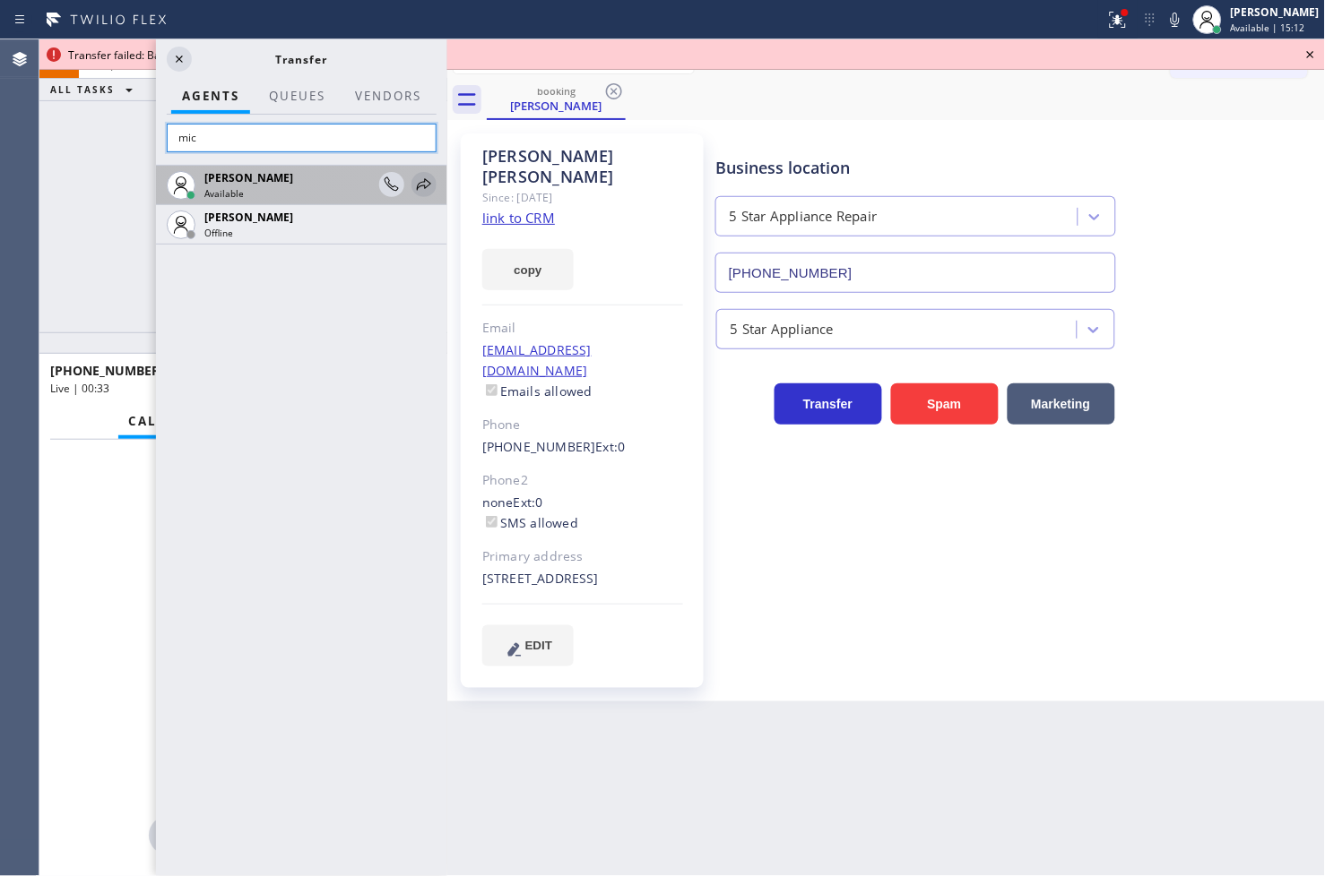
type input "mic"
click at [426, 183] on icon at bounding box center [424, 185] width 22 height 22
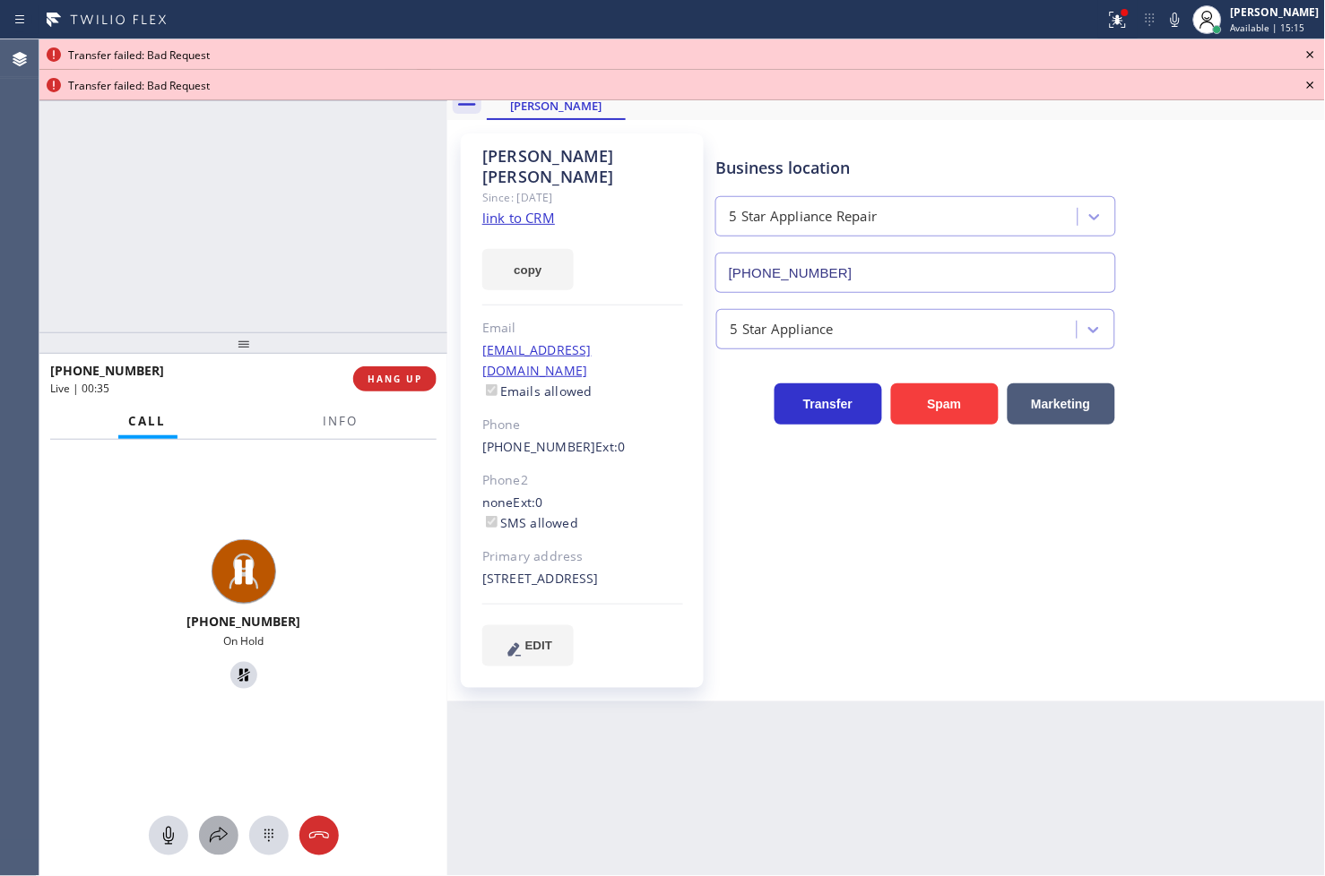
click at [211, 837] on icon at bounding box center [219, 836] width 22 height 22
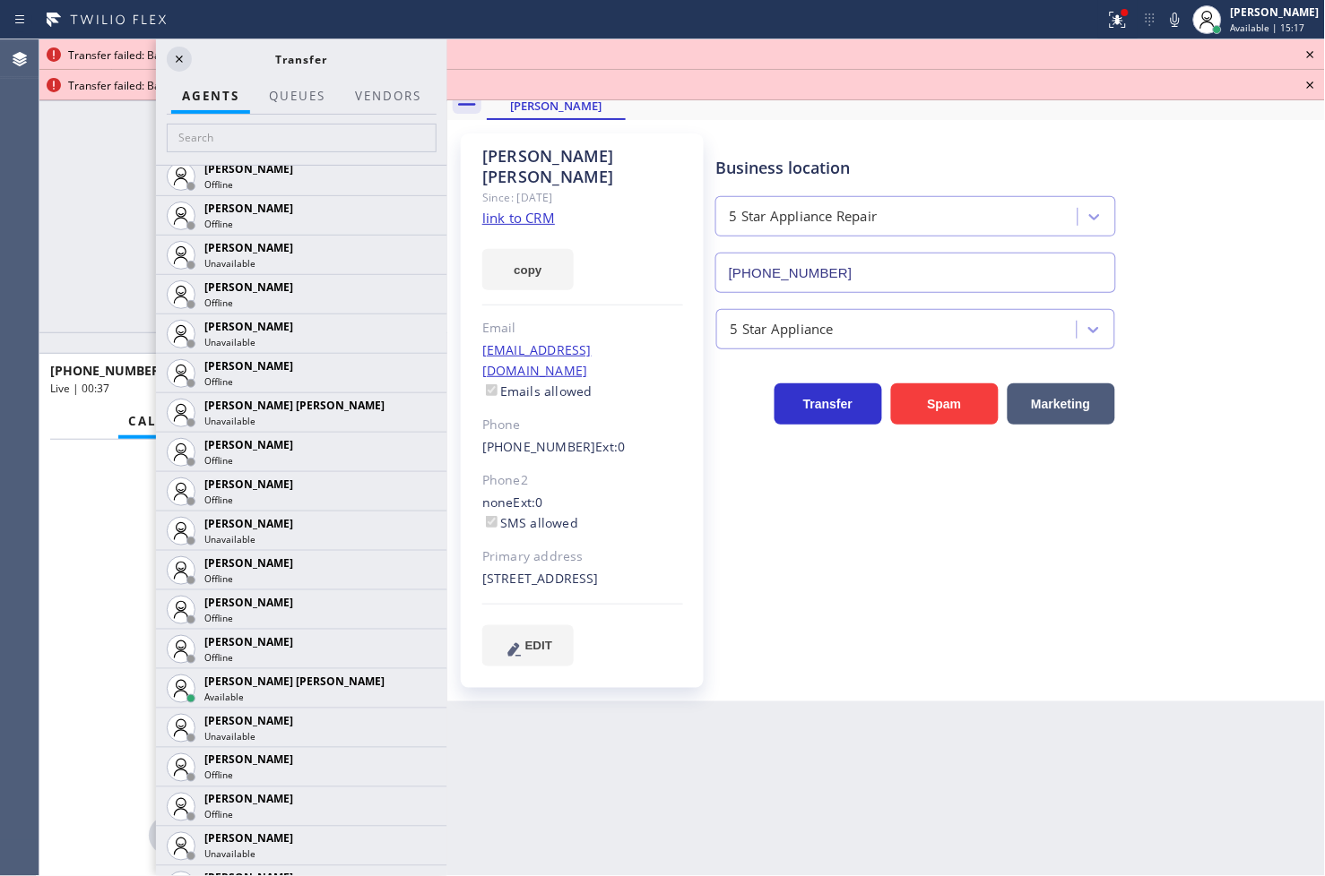
scroll to position [996, 0]
click at [0, 0] on icon at bounding box center [0, 0] width 0 height 0
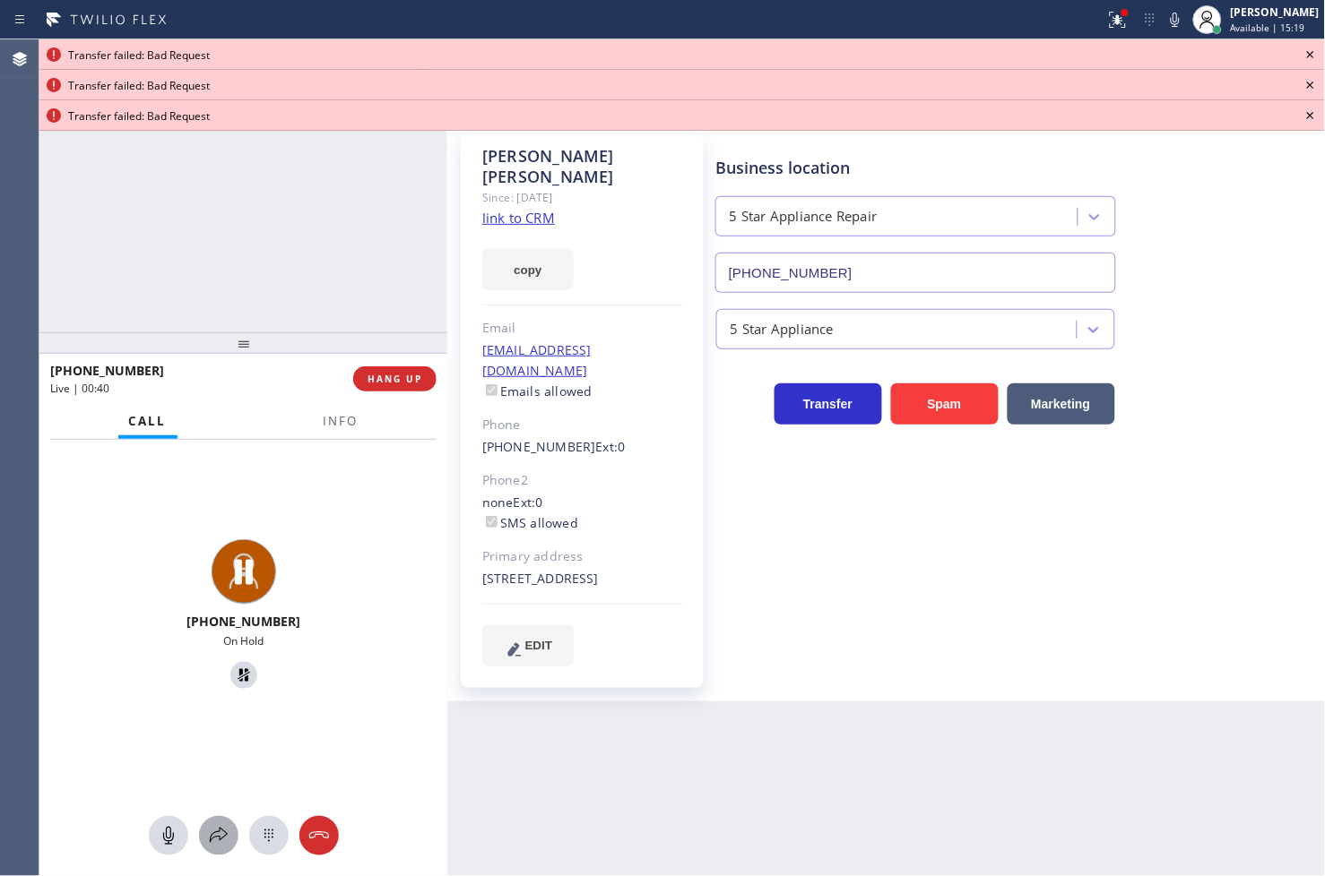
click at [222, 832] on icon at bounding box center [219, 836] width 22 height 22
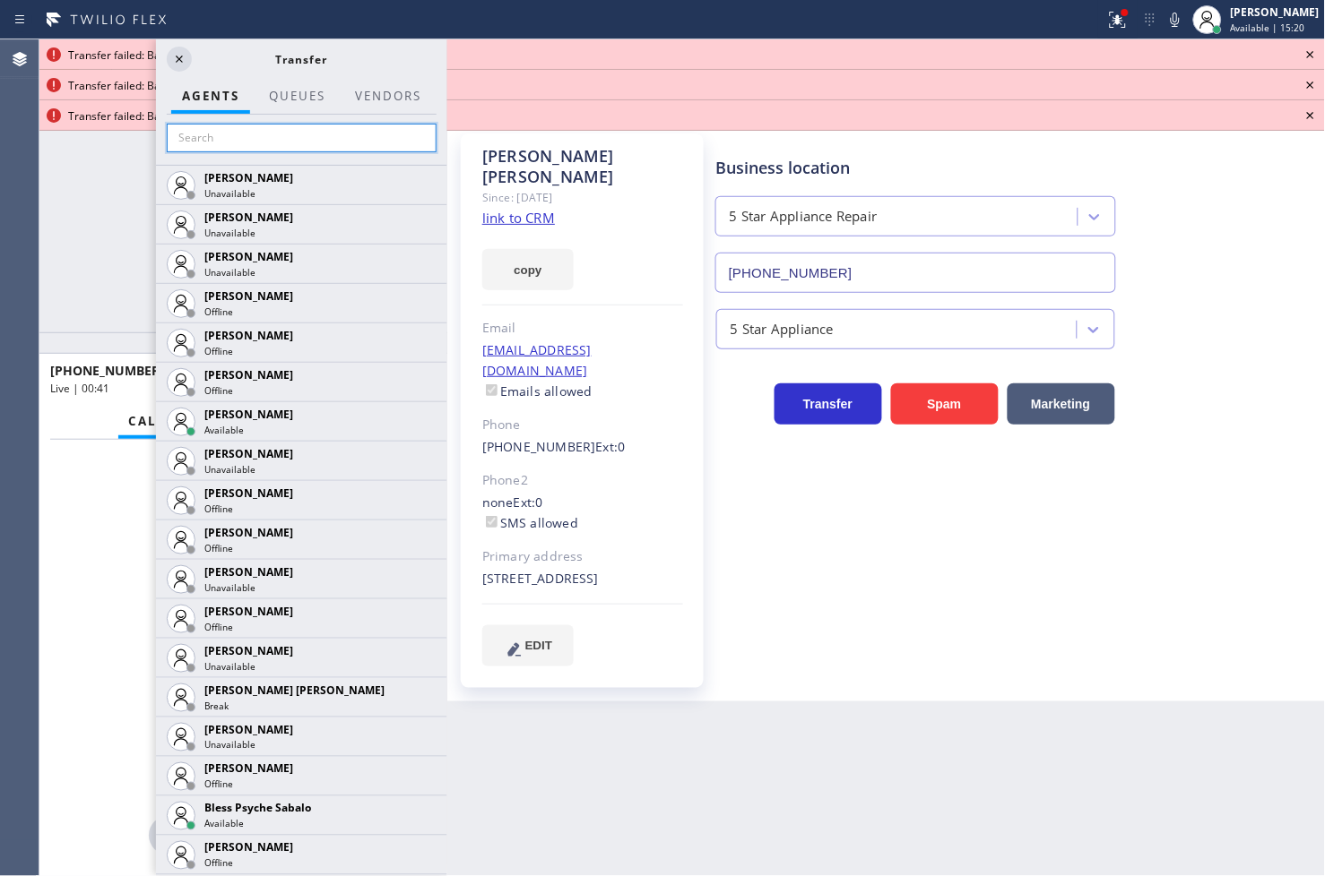
click at [211, 138] on input "text" at bounding box center [302, 138] width 270 height 29
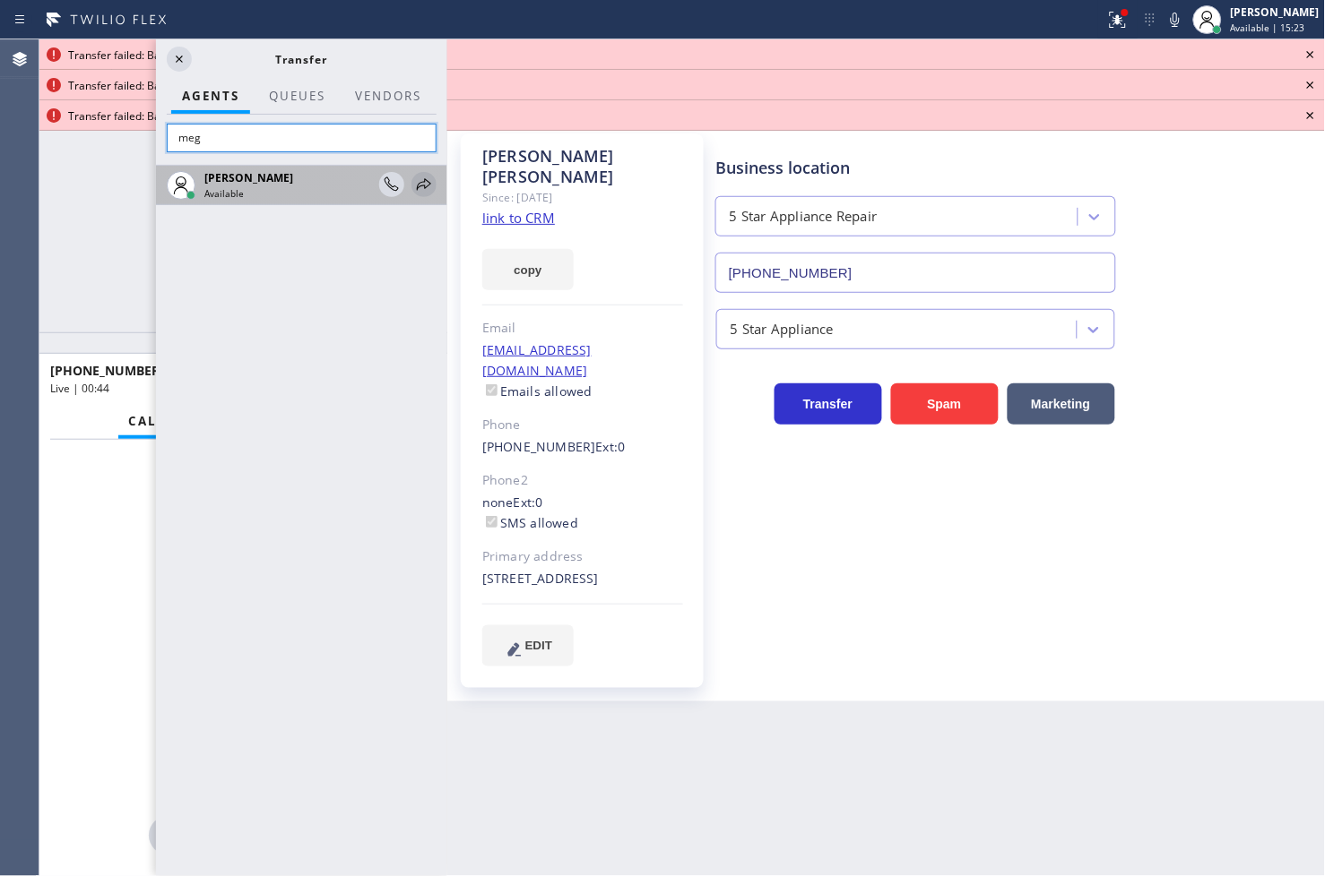
type input "meg"
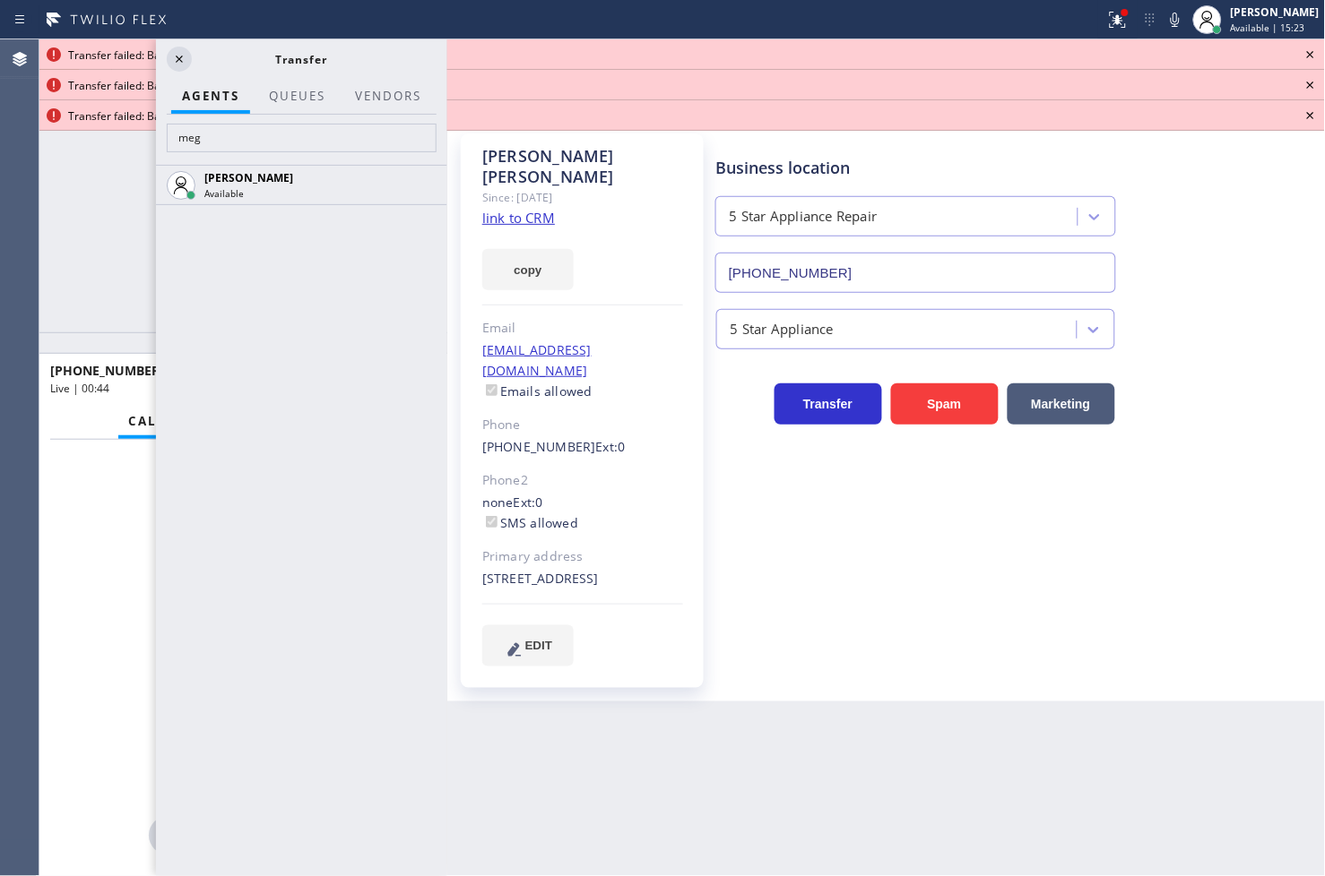
drag, startPoint x: 419, startPoint y: 182, endPoint x: 415, endPoint y: 192, distance: 10.8
click at [0, 0] on icon at bounding box center [0, 0] width 0 height 0
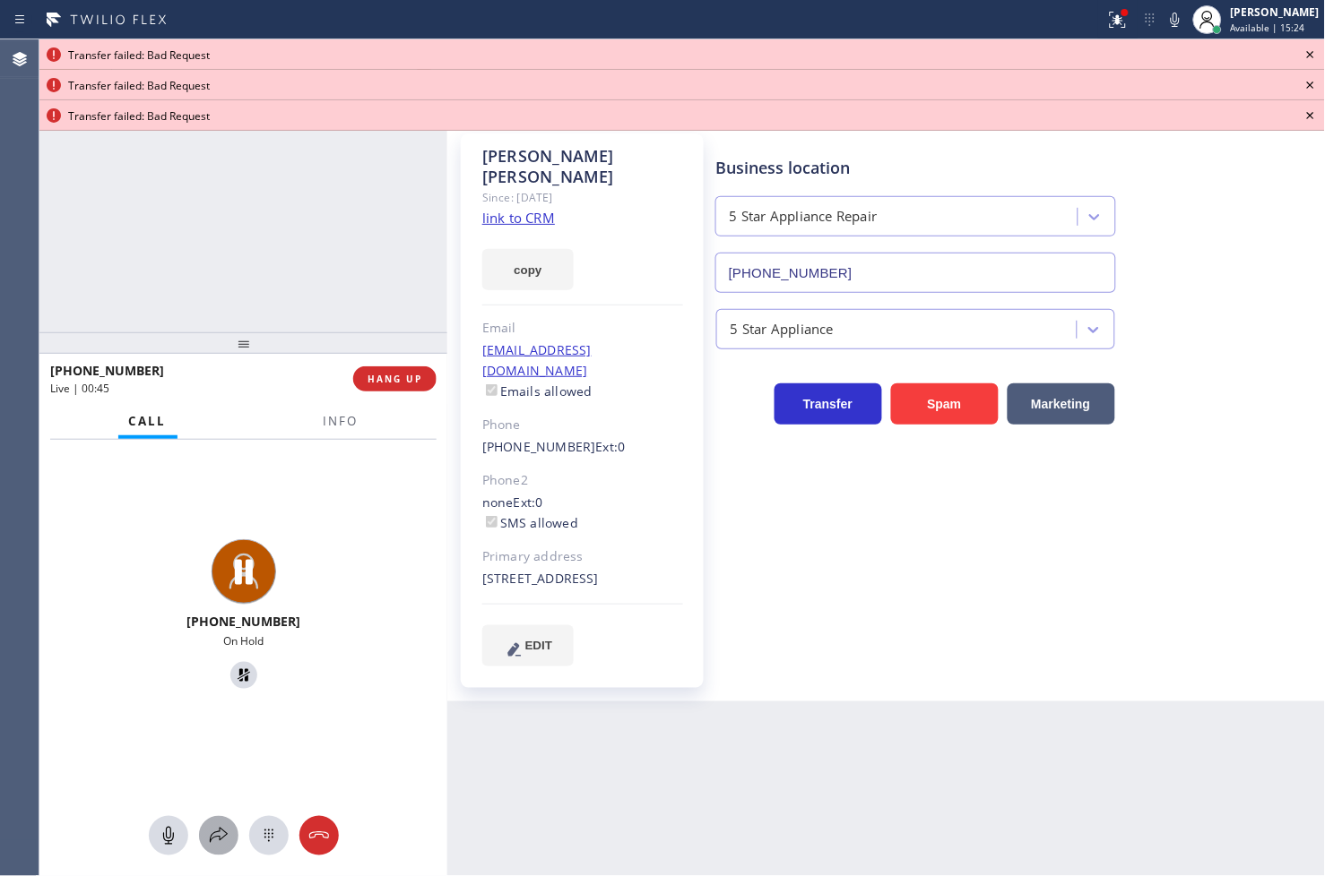
click at [218, 847] on button at bounding box center [218, 835] width 39 height 39
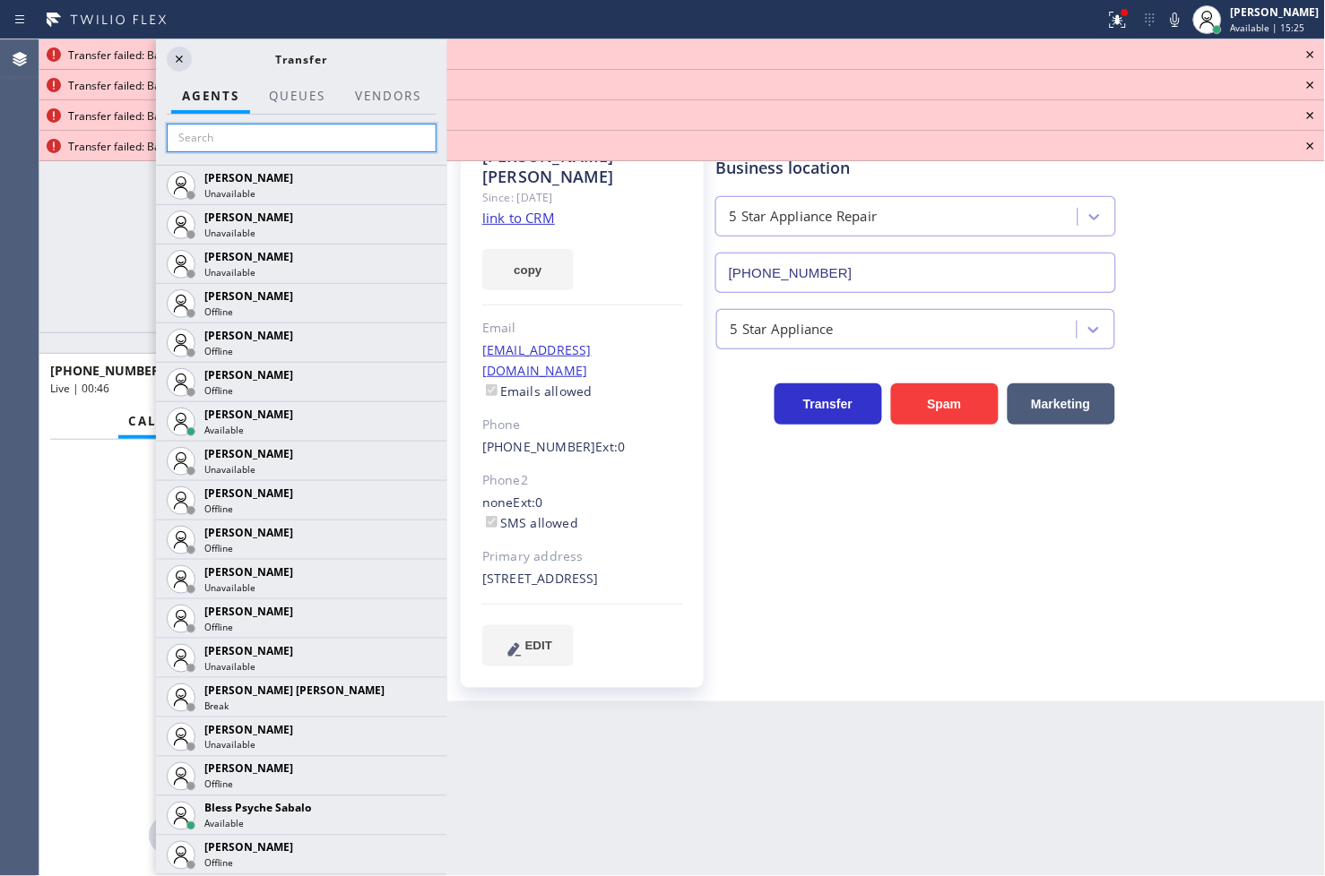
click at [172, 132] on input "text" at bounding box center [302, 138] width 270 height 29
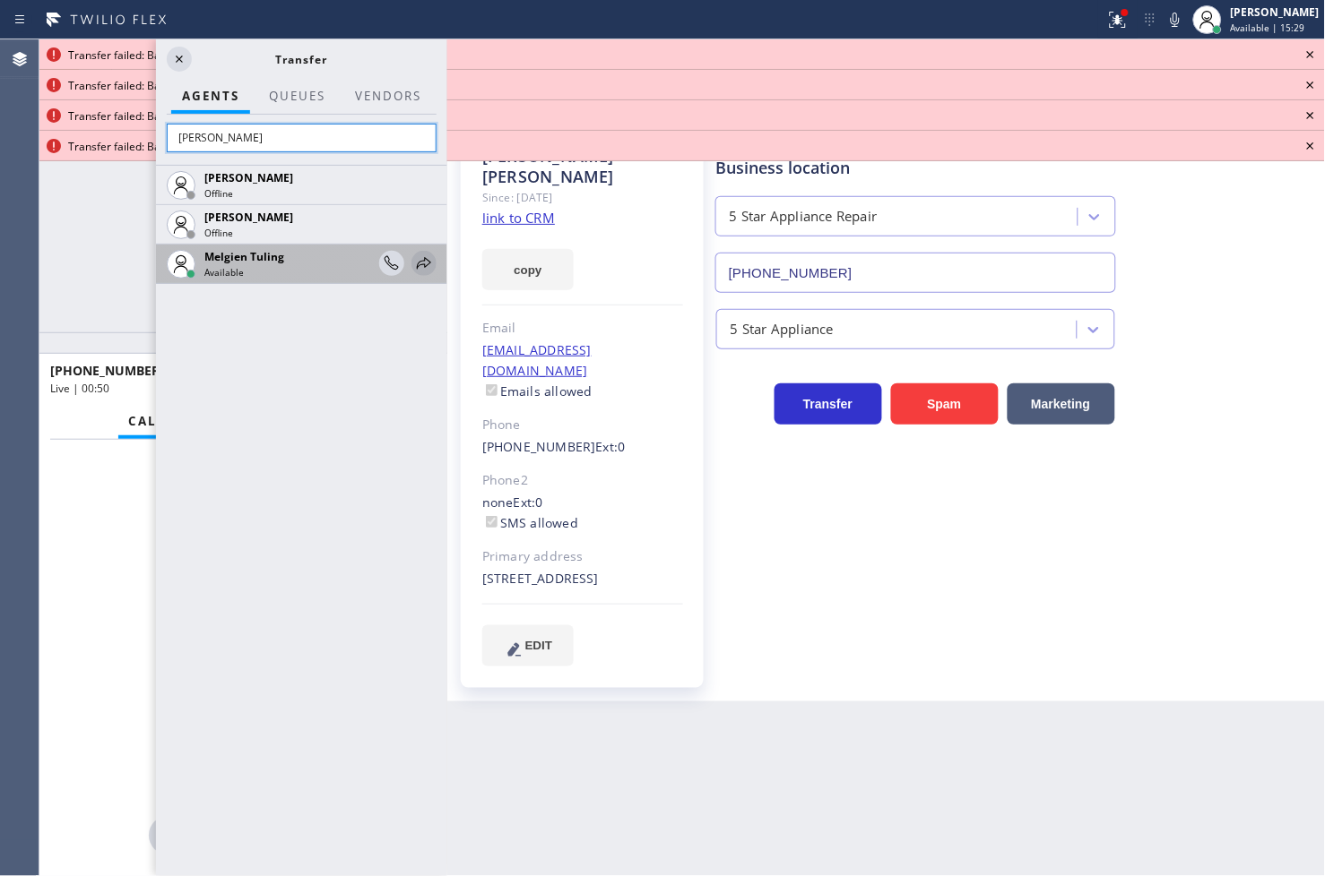
type input "[PERSON_NAME]"
click at [419, 262] on icon at bounding box center [424, 263] width 14 height 12
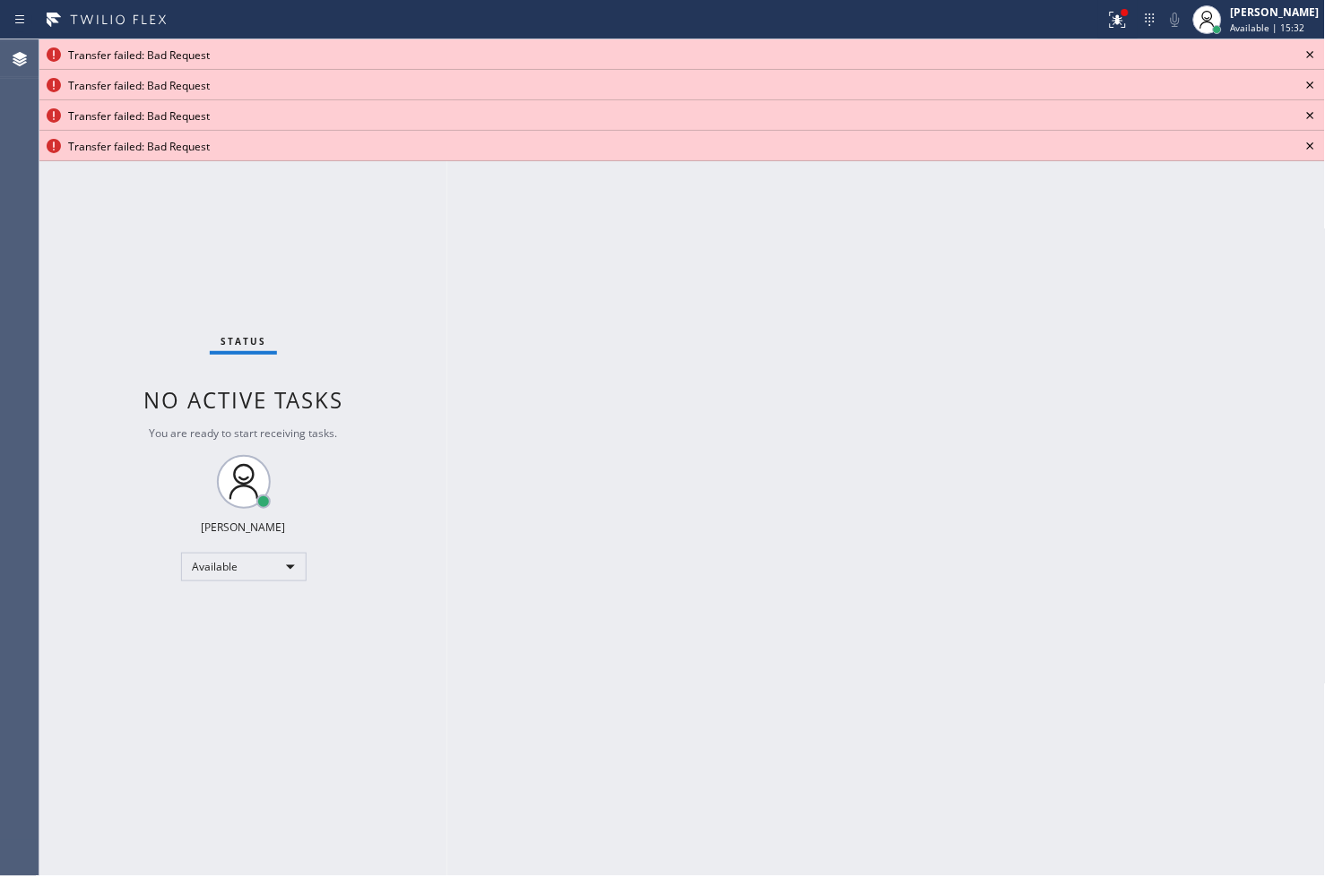
click at [1309, 56] on icon at bounding box center [1310, 54] width 7 height 7
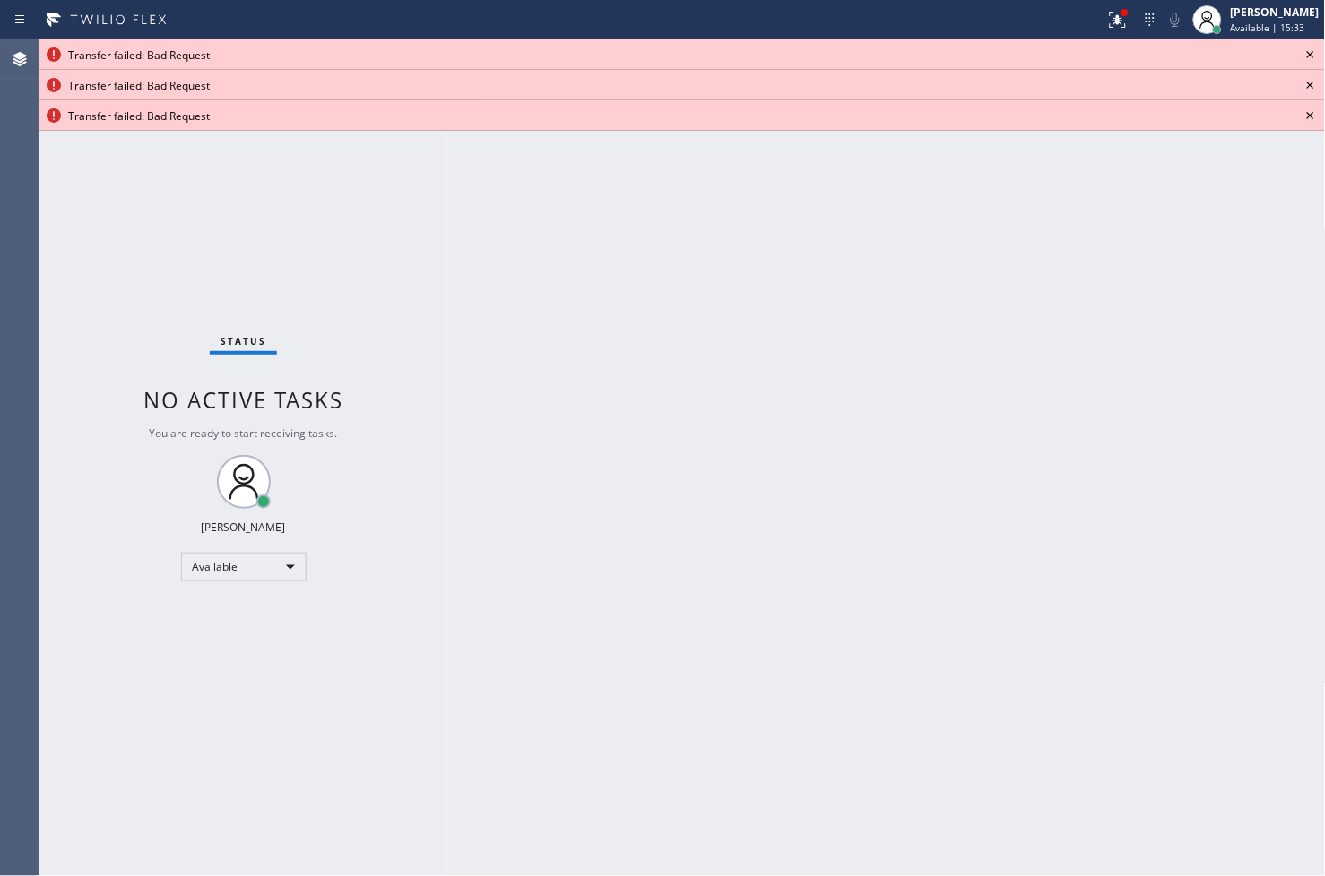
click at [1309, 56] on icon at bounding box center [1310, 54] width 7 height 7
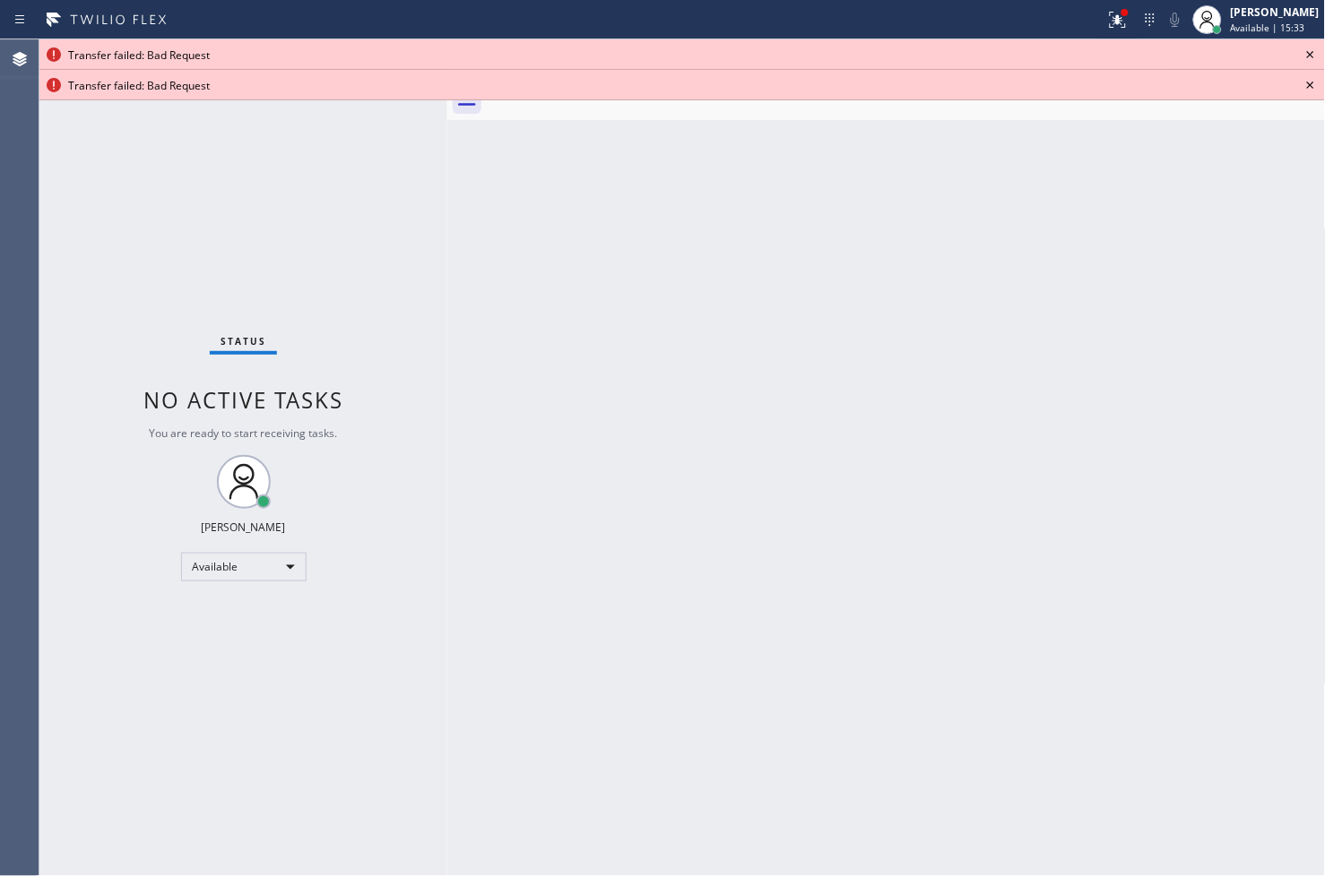
click at [1309, 56] on icon at bounding box center [1310, 54] width 7 height 7
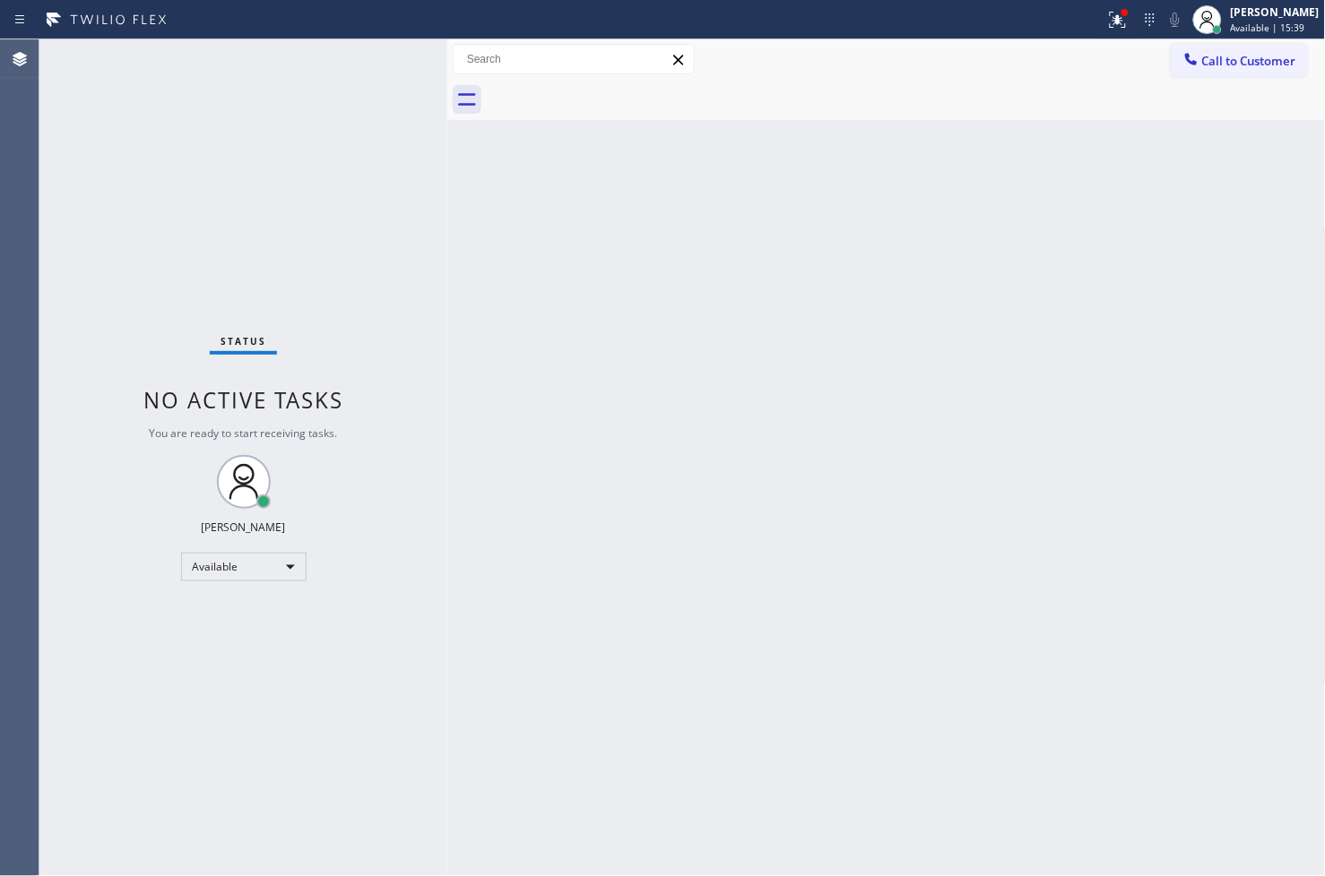
click at [355, 58] on div "Status No active tasks You are ready to start receiving tasks. [PERSON_NAME]" at bounding box center [243, 457] width 408 height 837
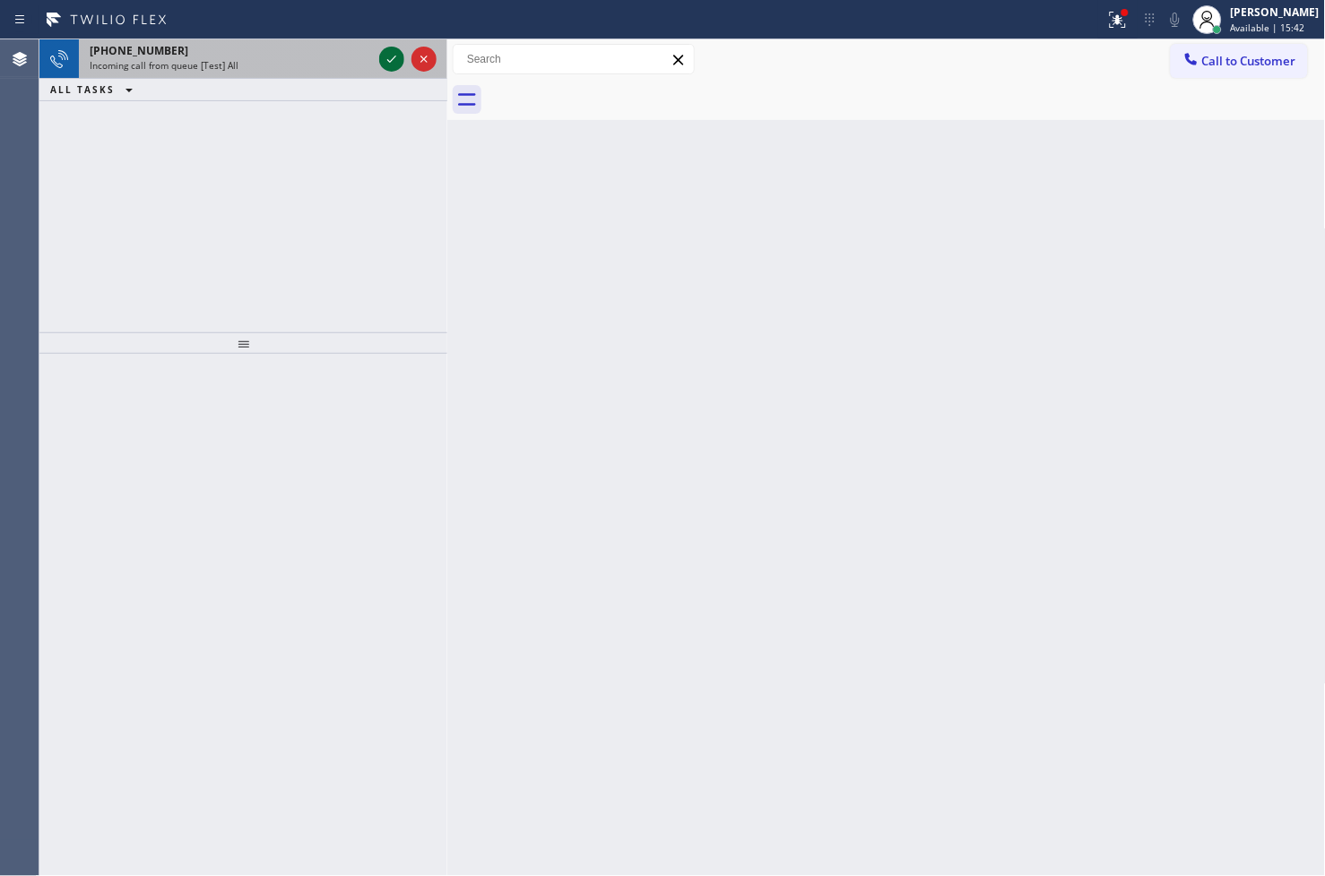
click at [383, 56] on icon at bounding box center [392, 59] width 22 height 22
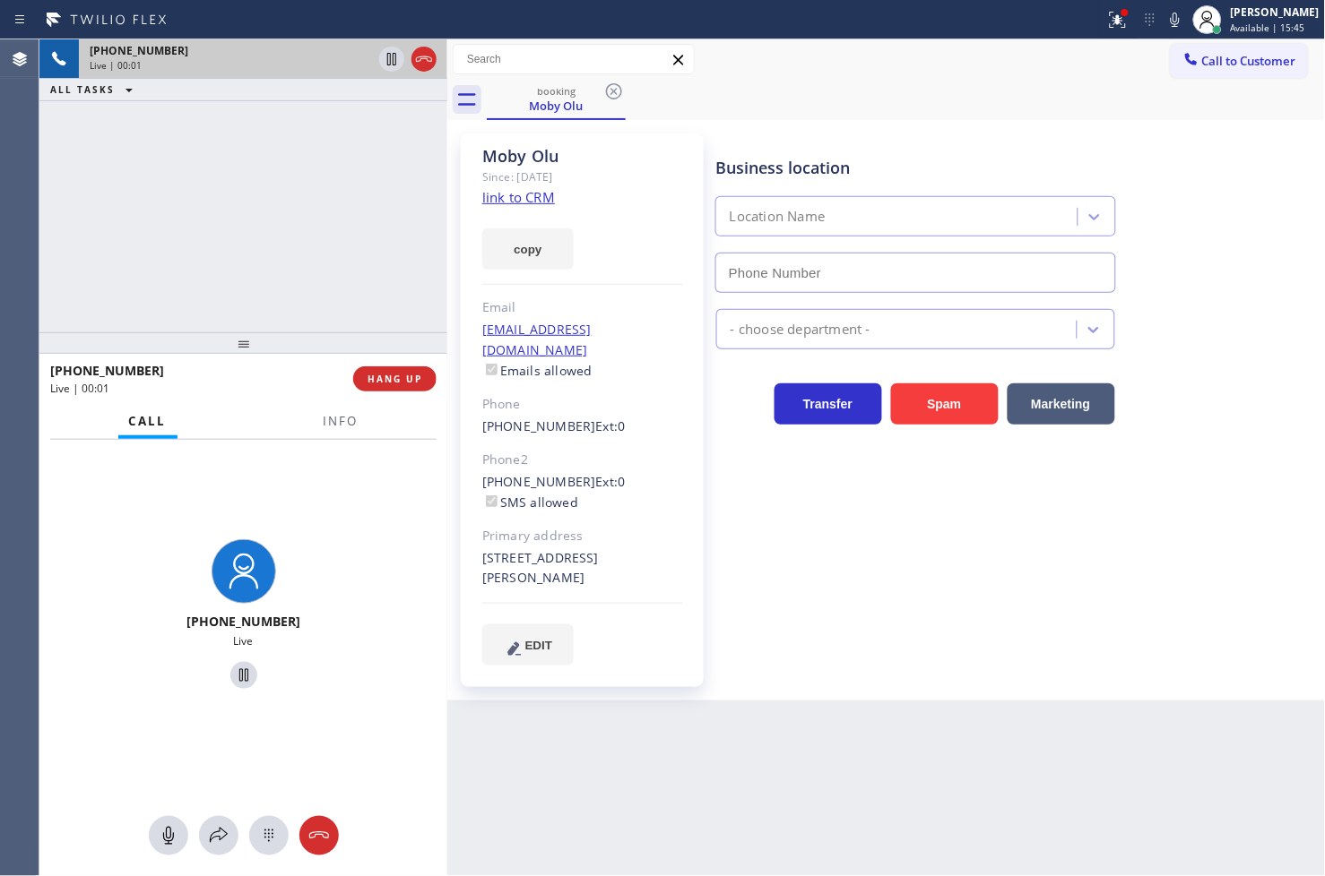
type input "[PHONE_NUMBER]"
click at [258, 276] on div "[PHONE_NUMBER] Live | 00:09 ALL TASKS ALL TASKS ACTIVE TASKS TASKS IN WRAP UP" at bounding box center [243, 185] width 408 height 293
click at [139, 179] on div "[PHONE_NUMBER] Live | 00:12 ALL TASKS ALL TASKS ACTIVE TASKS TASKS IN WRAP UP" at bounding box center [243, 185] width 408 height 293
click at [332, 643] on div "Live" at bounding box center [243, 641] width 393 height 15
click at [257, 275] on div "[PHONE_NUMBER] Live | 00:13 ALL TASKS ALL TASKS ACTIVE TASKS TASKS IN WRAP UP" at bounding box center [243, 185] width 408 height 293
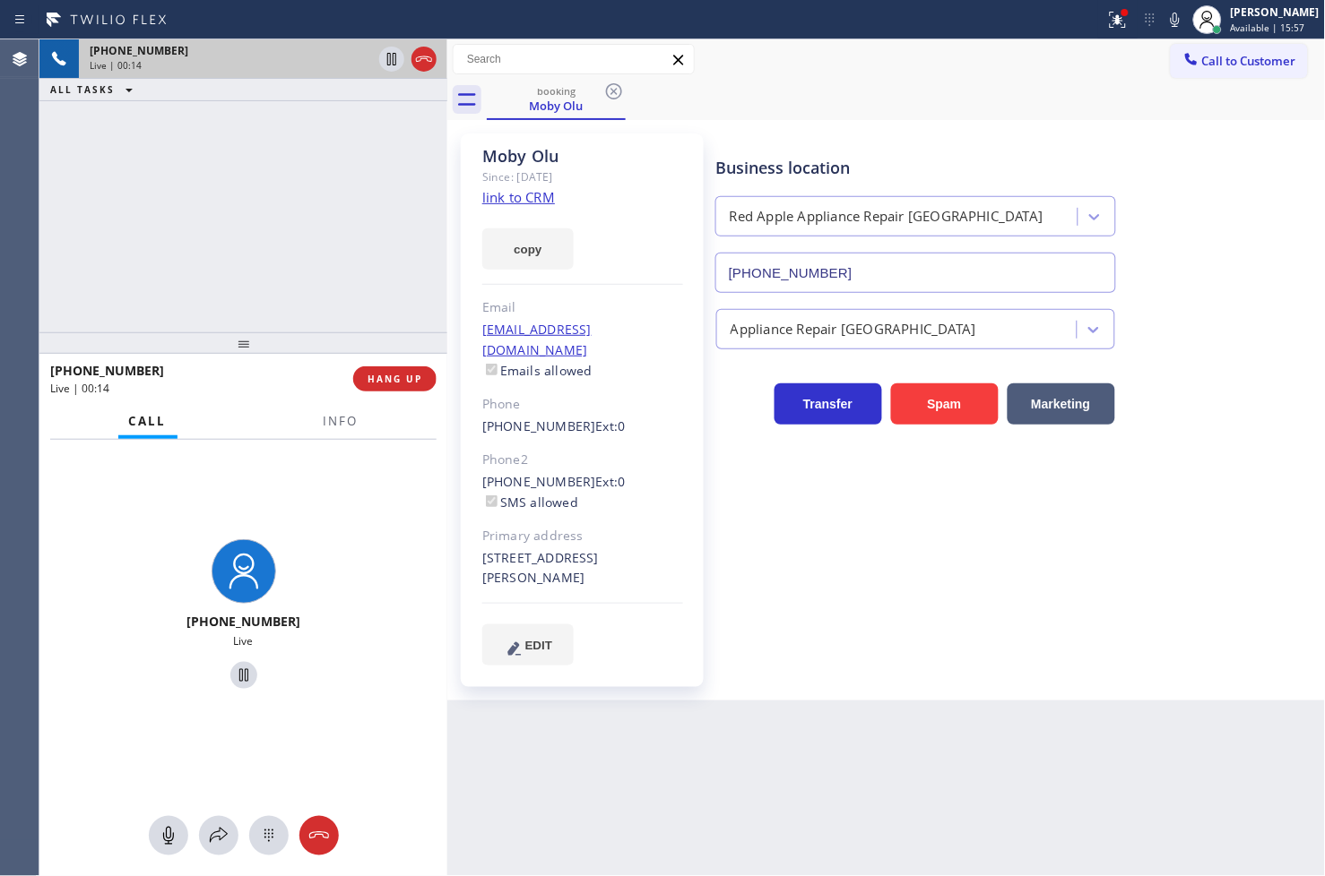
click at [351, 500] on div "[PHONE_NUMBER] Live" at bounding box center [243, 617] width 408 height 355
click at [330, 423] on span "Info" at bounding box center [341, 421] width 35 height 16
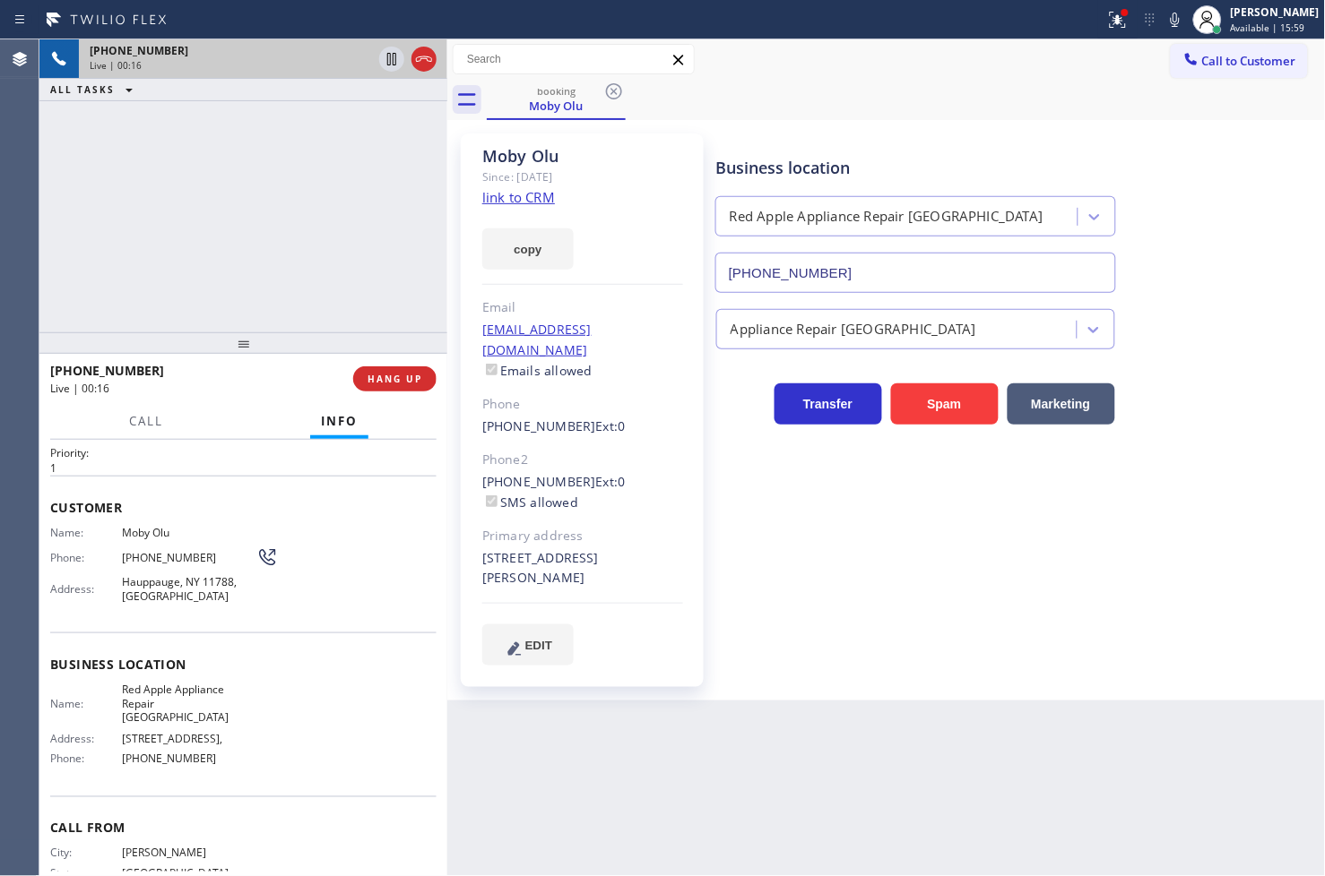
scroll to position [90, 0]
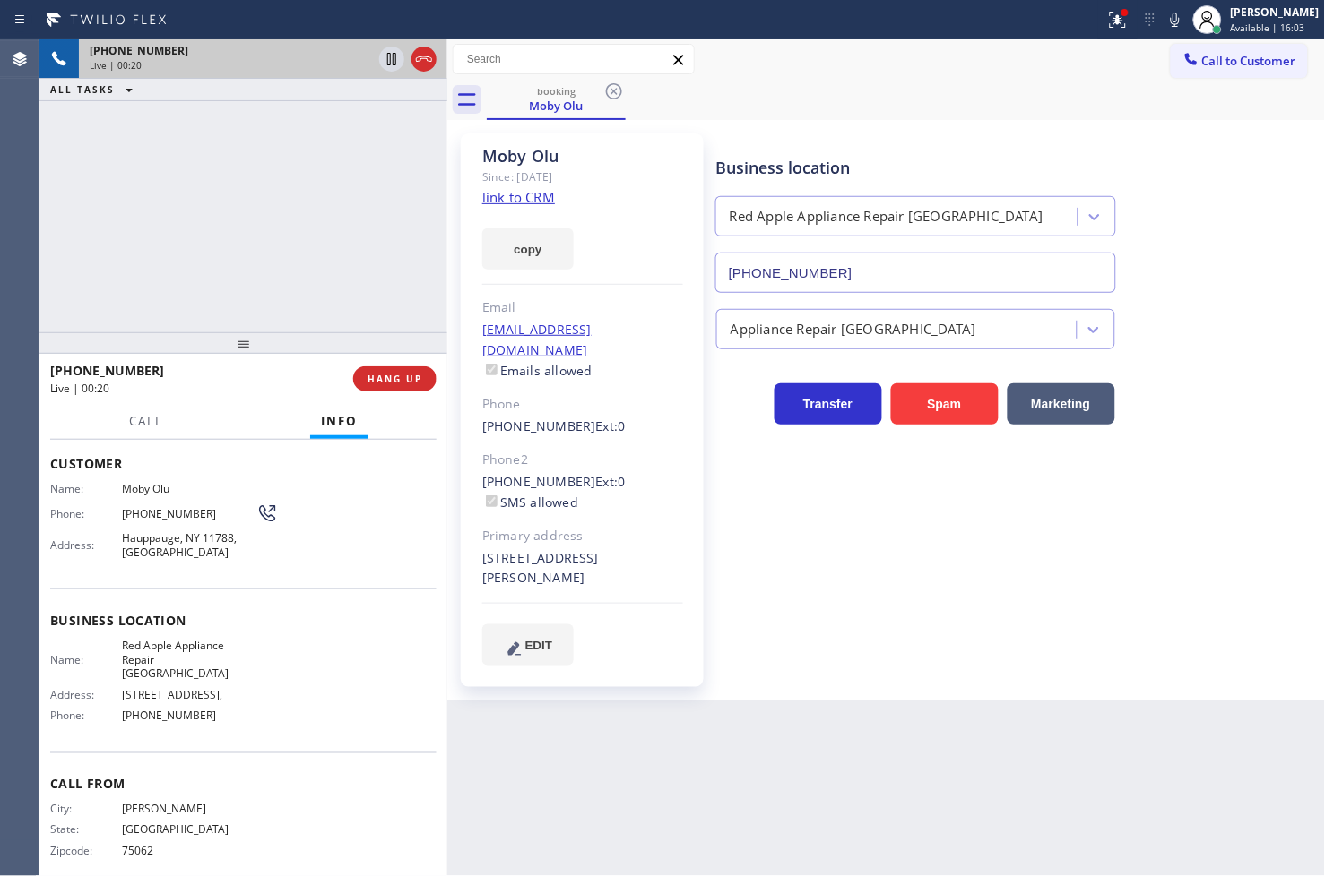
click at [529, 194] on link "link to CRM" at bounding box center [518, 197] width 73 height 18
click at [190, 260] on div "[PHONE_NUMBER] Live | 00:33 ALL TASKS ALL TASKS ACTIVE TASKS TASKS IN WRAP UP" at bounding box center [243, 185] width 408 height 293
click at [1007, 108] on div "booking [PERSON_NAME]" at bounding box center [906, 100] width 839 height 40
click at [1107, 15] on icon at bounding box center [1118, 20] width 22 height 22
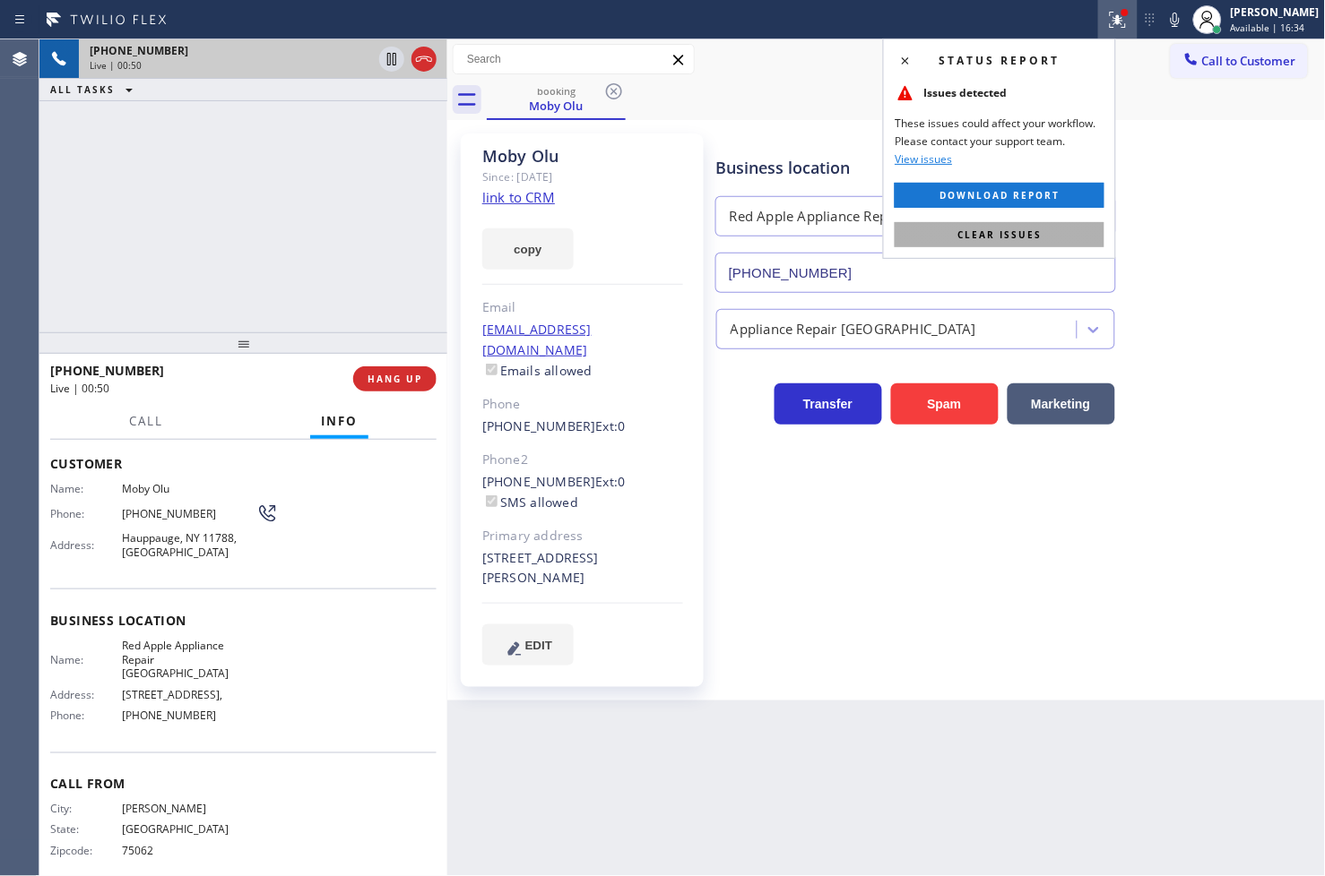
click at [1016, 237] on span "Clear issues" at bounding box center [999, 235] width 84 height 13
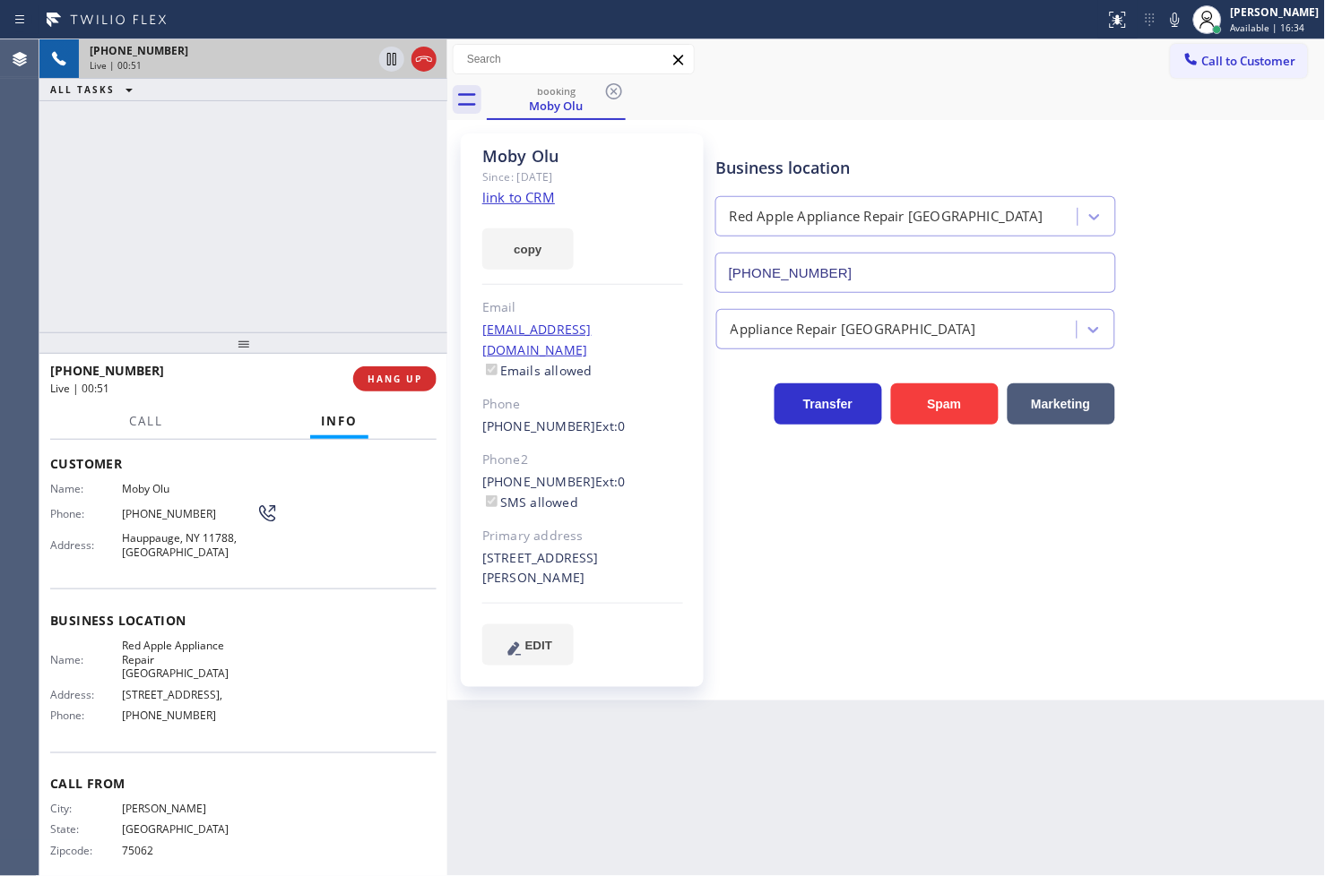
click at [405, 289] on div "[PHONE_NUMBER] Live | 00:51 ALL TASKS ALL TASKS ACTIVE TASKS TASKS IN WRAP UP" at bounding box center [243, 185] width 408 height 293
click at [140, 430] on button "Call" at bounding box center [146, 421] width 56 height 35
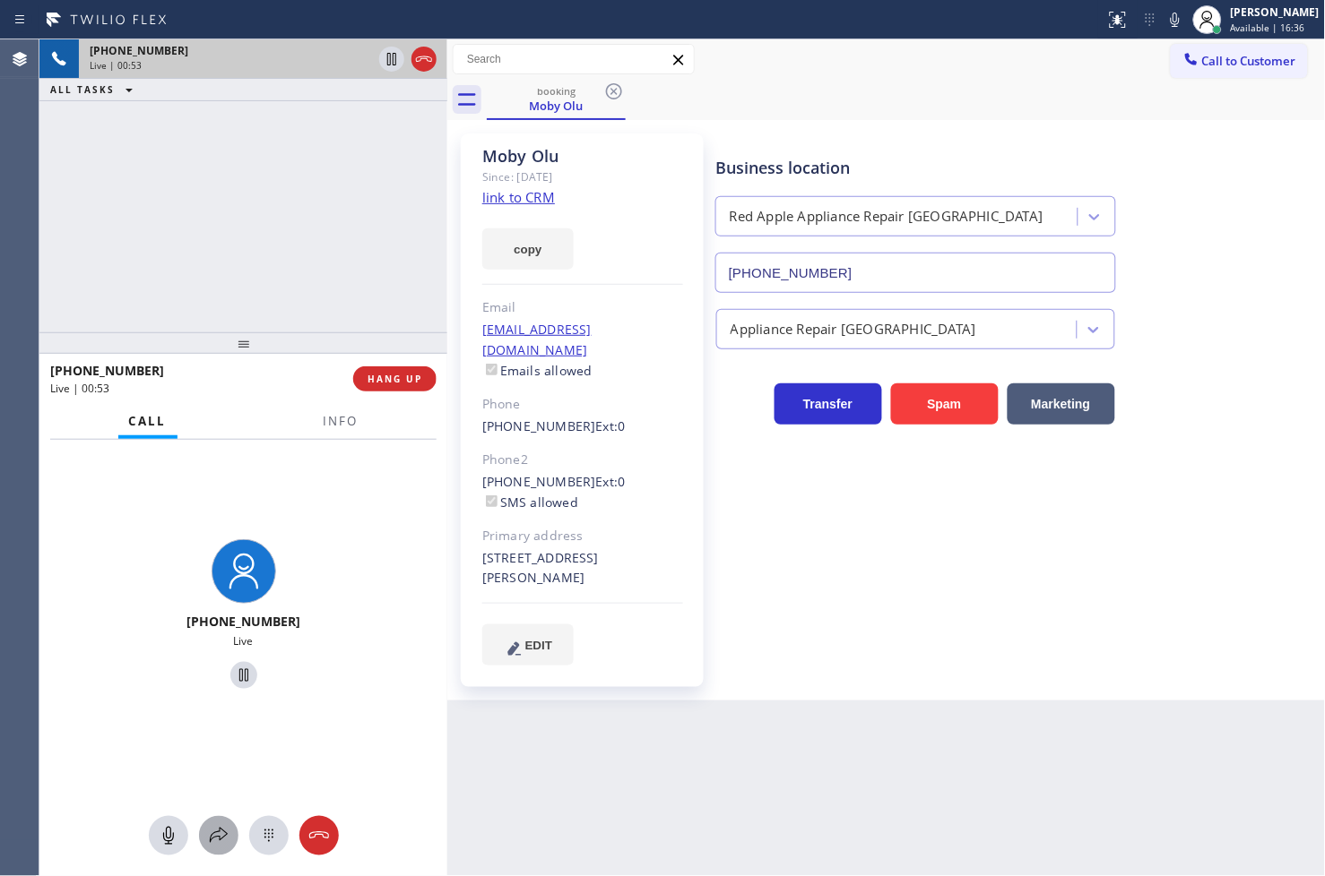
click at [225, 833] on icon at bounding box center [219, 835] width 18 height 15
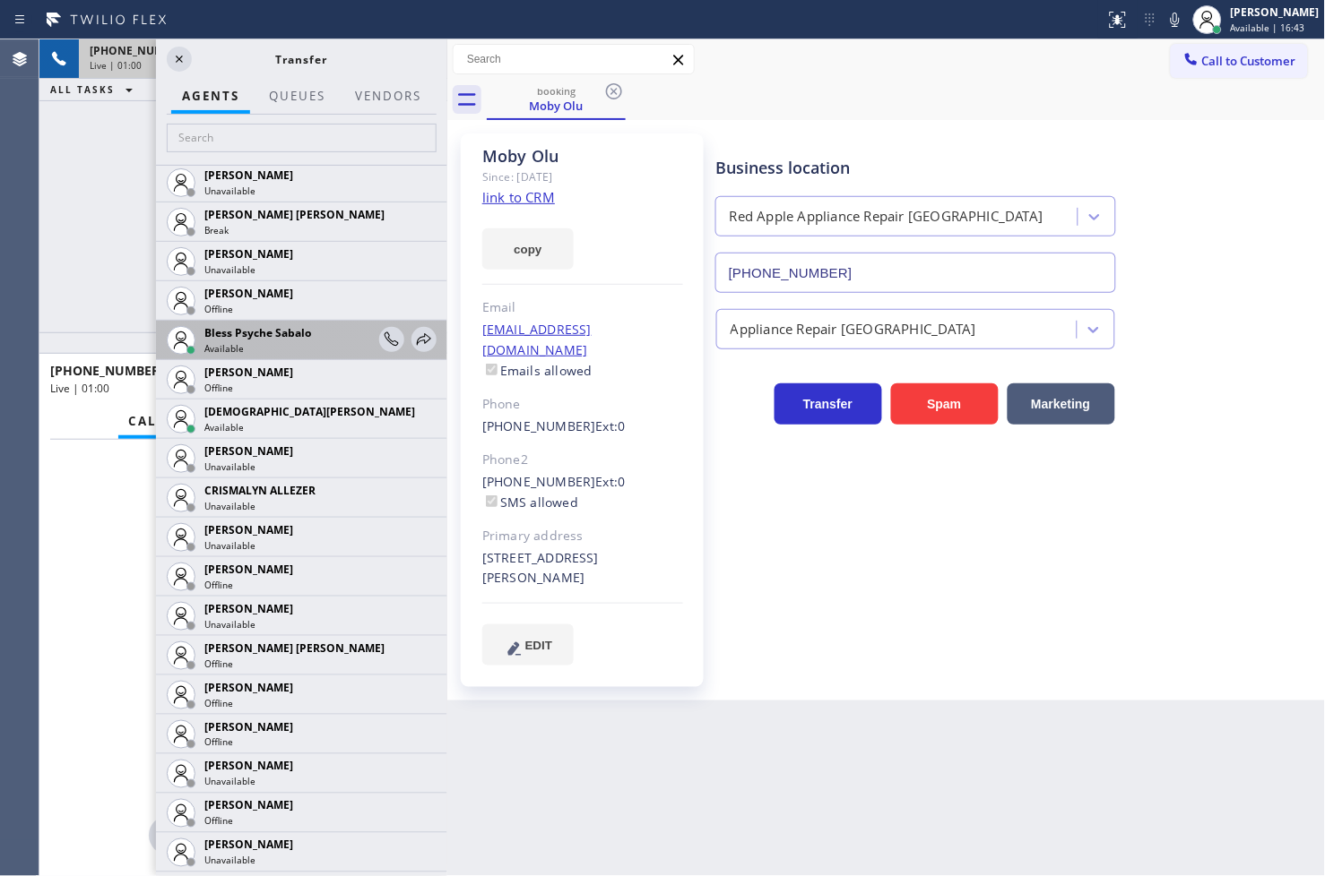
scroll to position [497, 0]
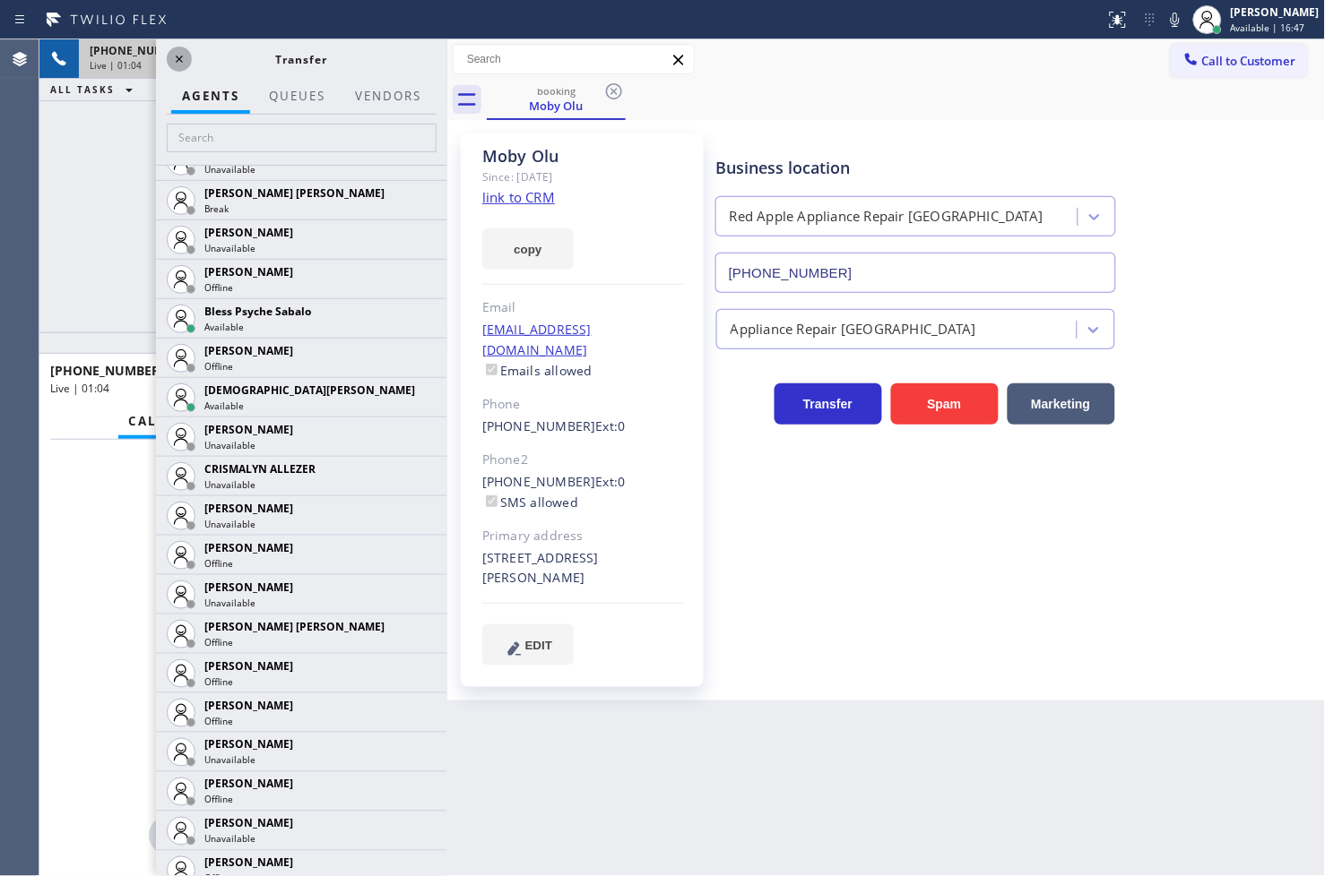
click at [179, 56] on icon at bounding box center [179, 59] width 22 height 22
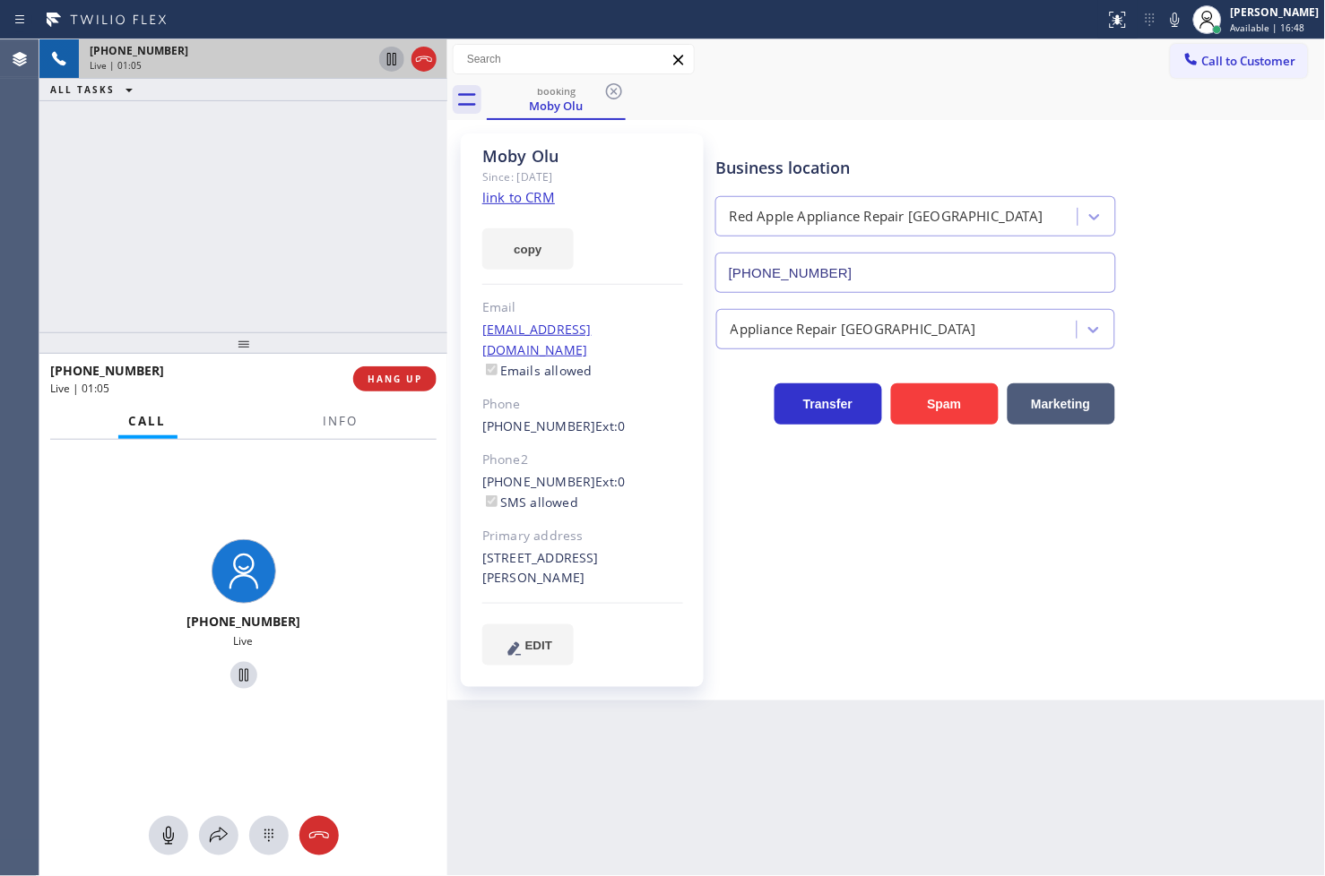
click at [393, 63] on icon at bounding box center [391, 59] width 9 height 13
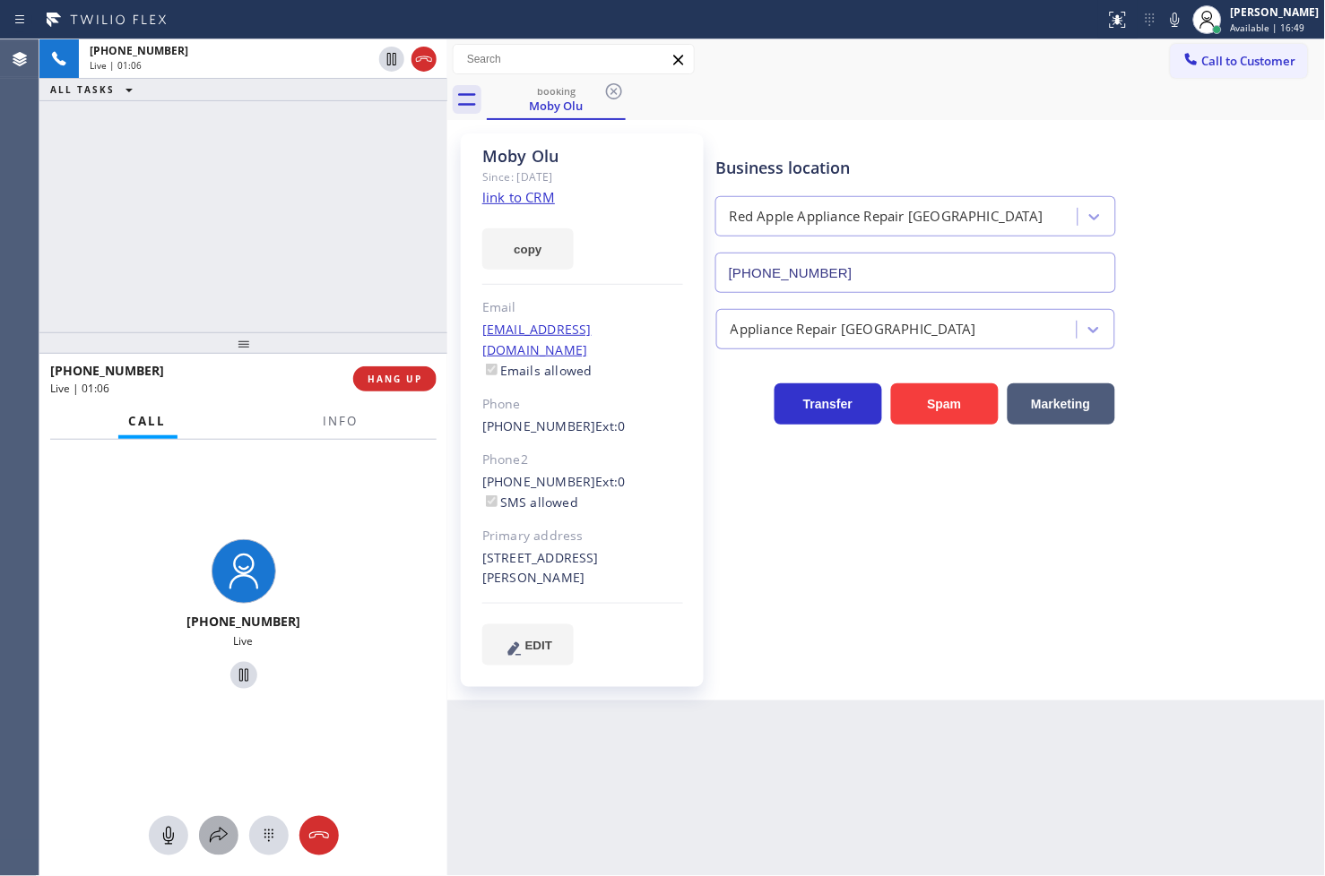
click at [219, 832] on icon at bounding box center [219, 835] width 18 height 15
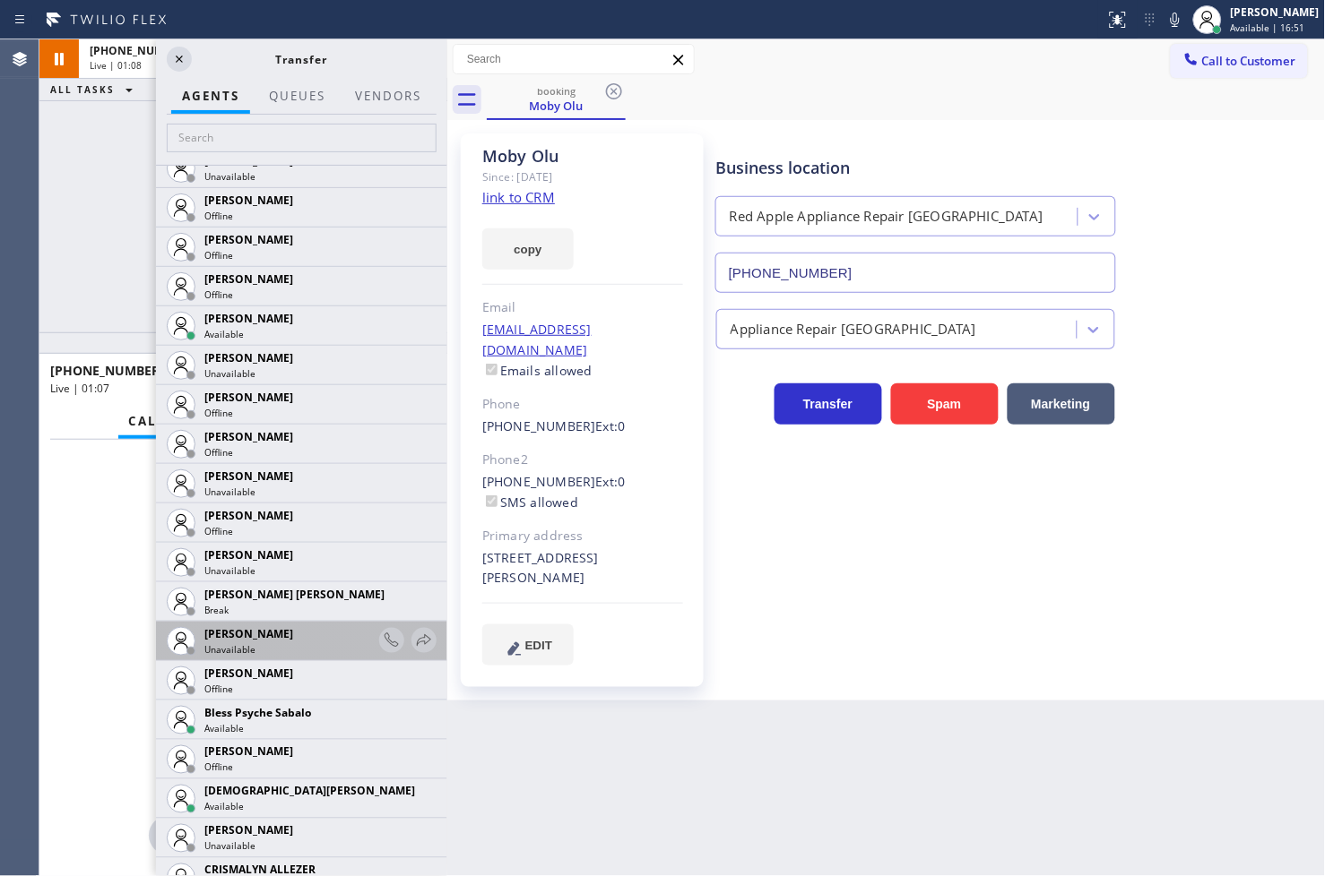
scroll to position [398, 0]
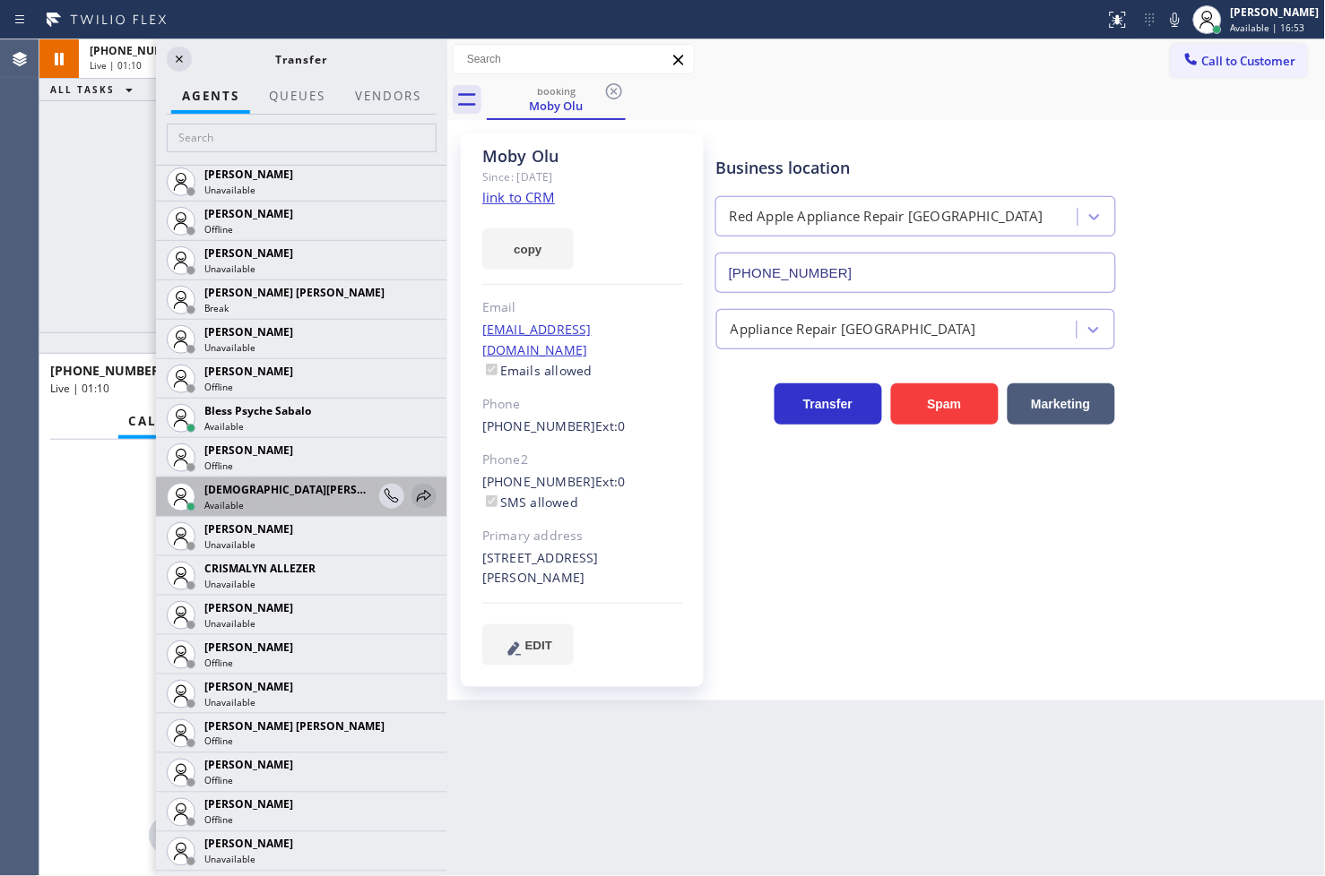
click at [413, 493] on icon at bounding box center [424, 497] width 22 height 22
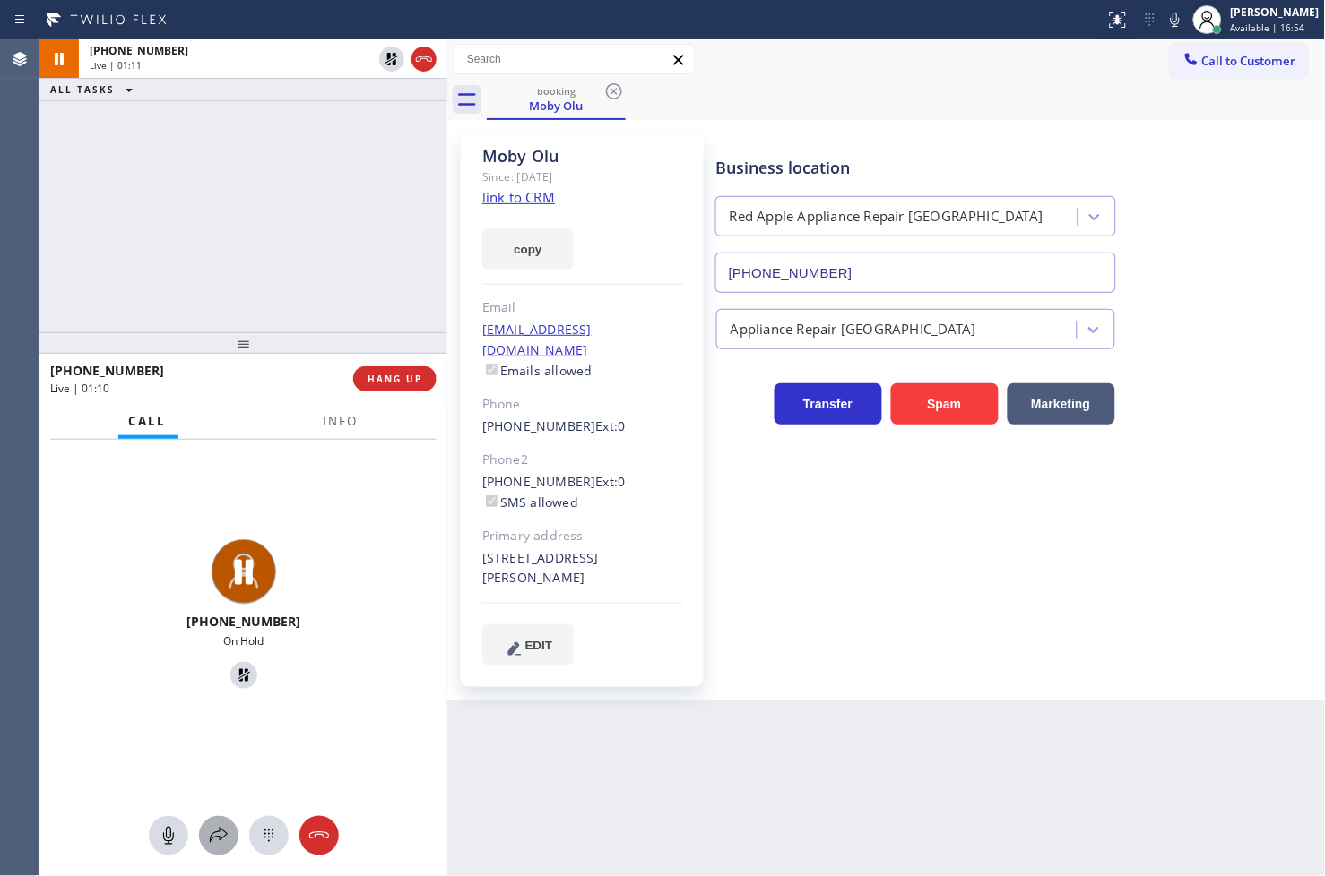
click at [211, 840] on icon at bounding box center [219, 836] width 22 height 22
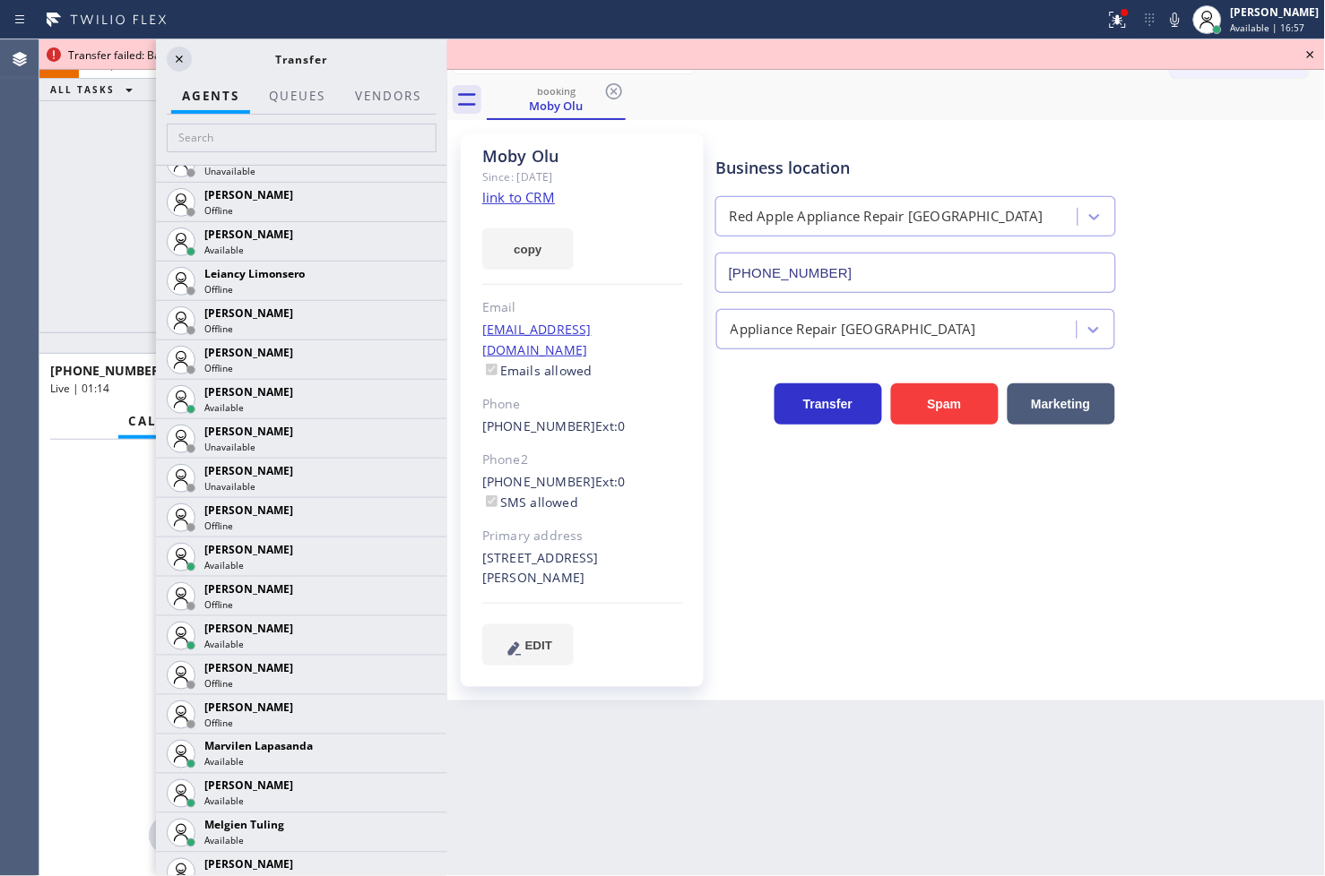
scroll to position [2389, 0]
click at [413, 396] on icon at bounding box center [424, 398] width 22 height 22
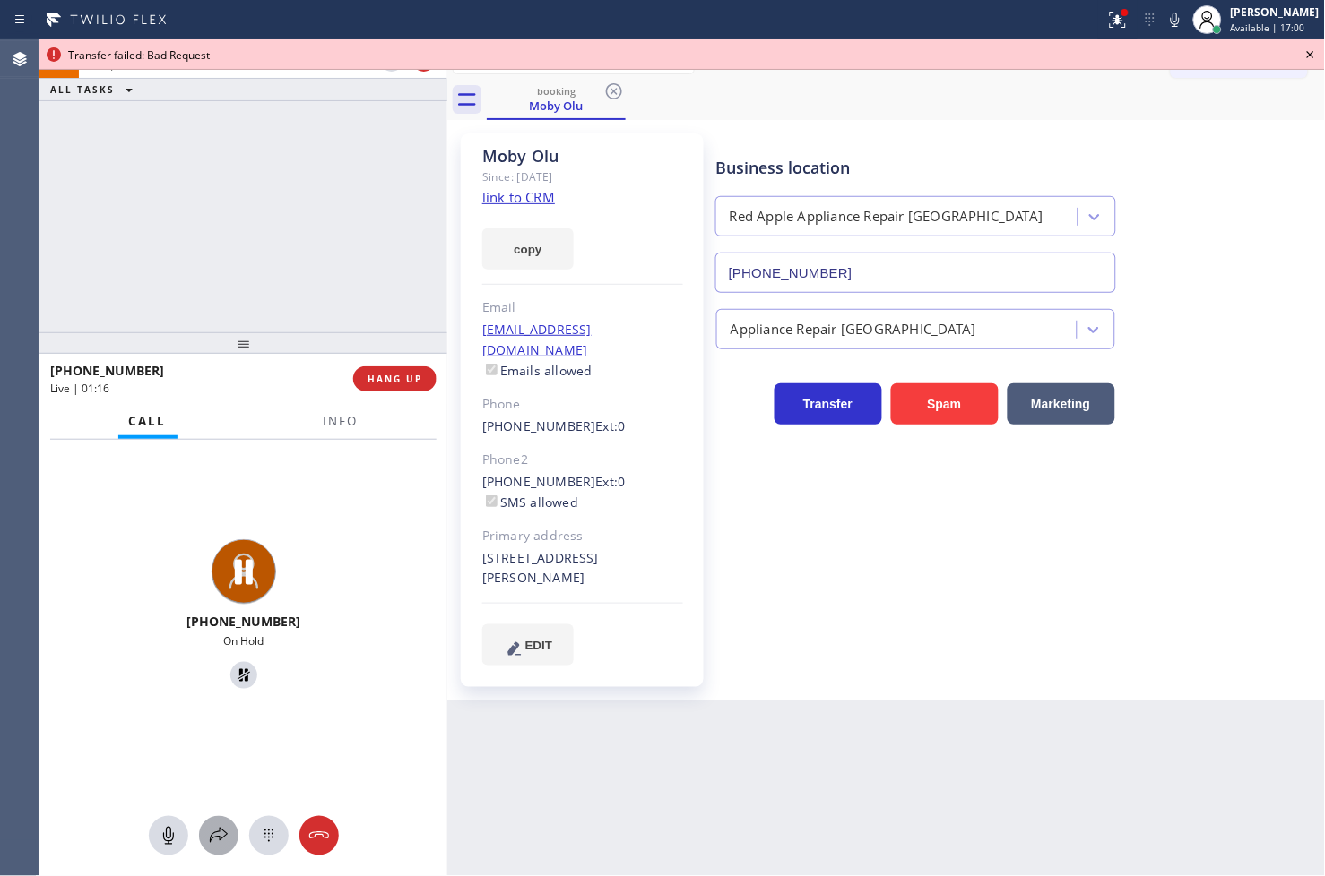
click at [220, 838] on icon at bounding box center [219, 836] width 22 height 22
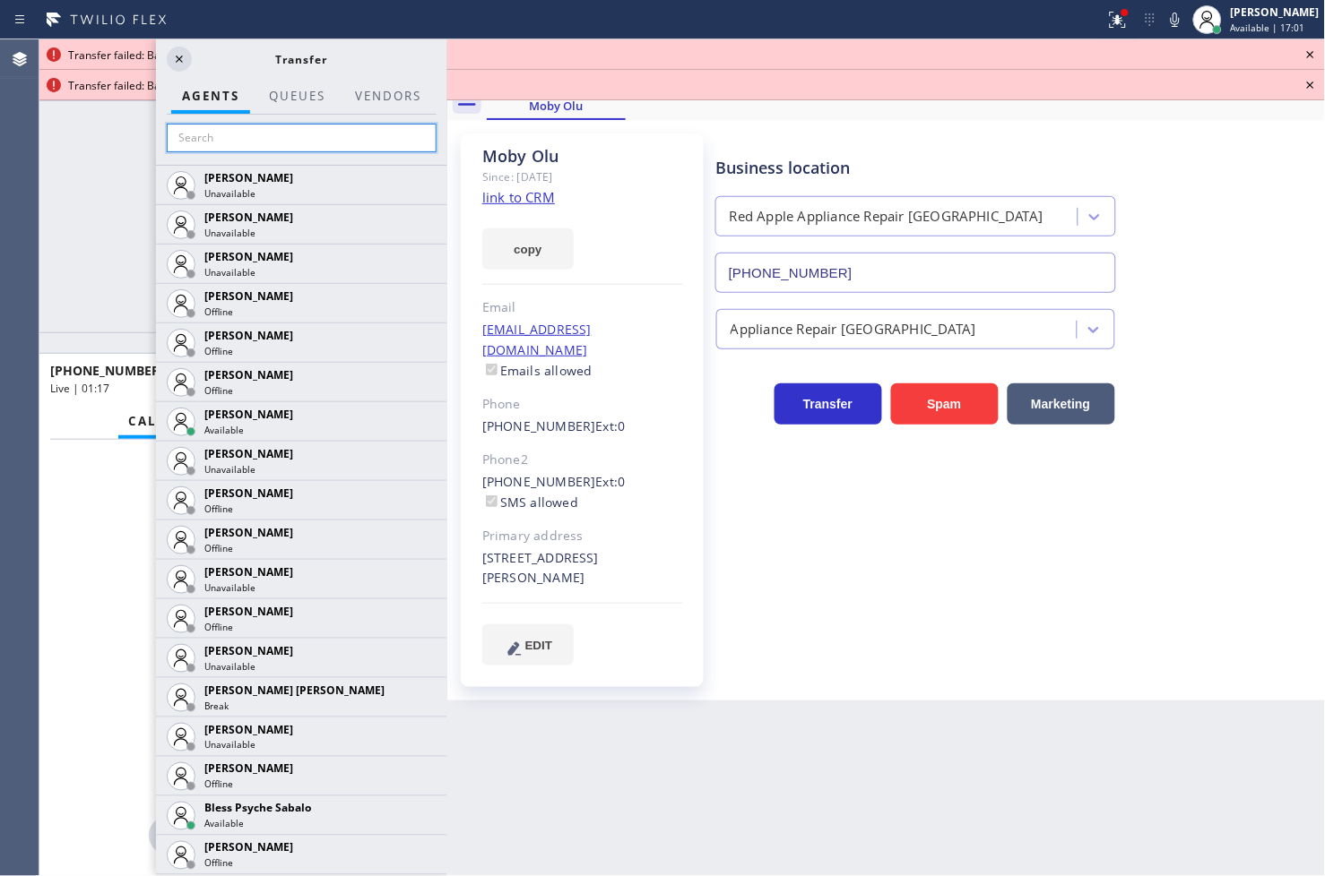
click at [181, 132] on input "text" at bounding box center [302, 138] width 270 height 29
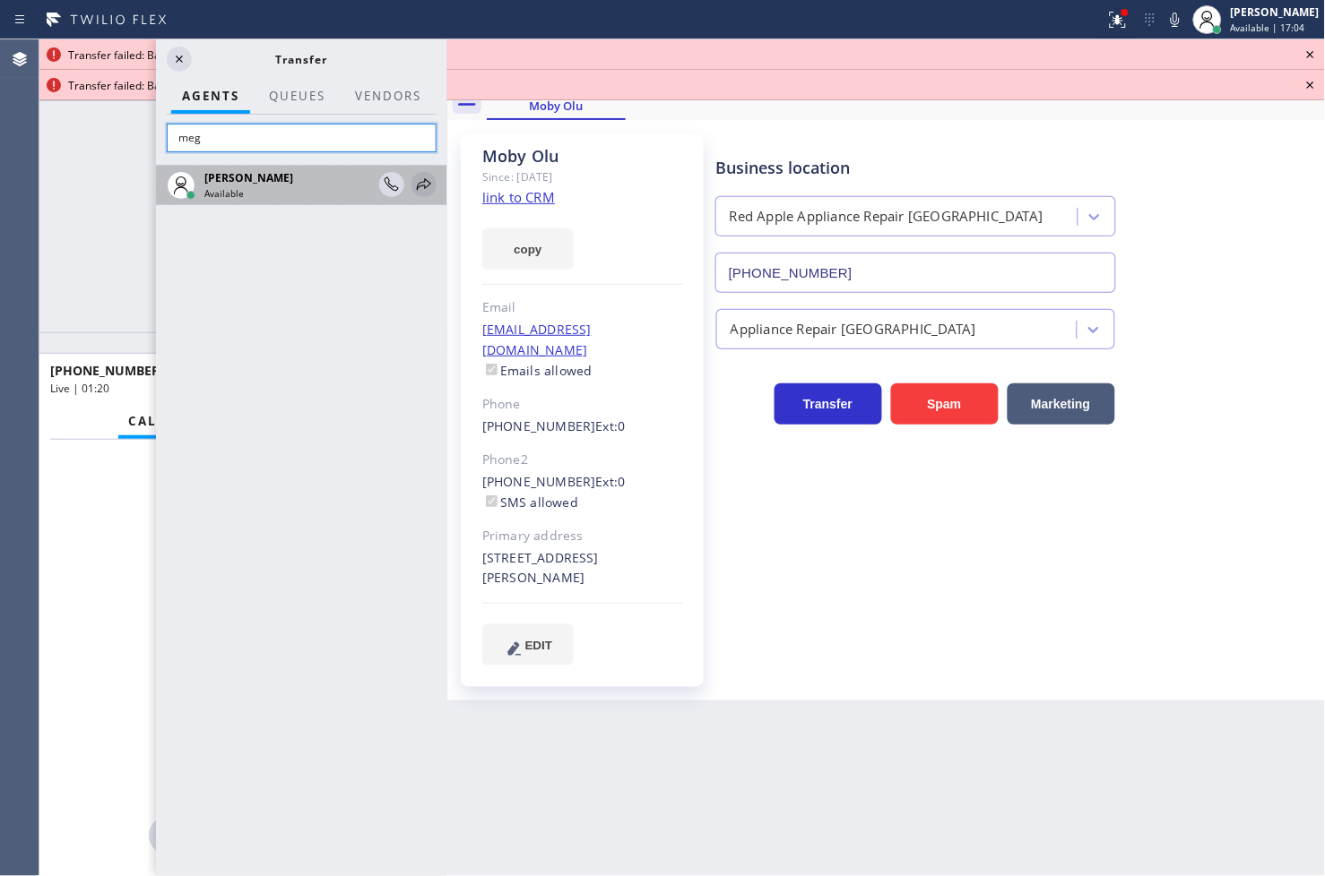
type input "meg"
click at [425, 186] on icon at bounding box center [424, 184] width 14 height 12
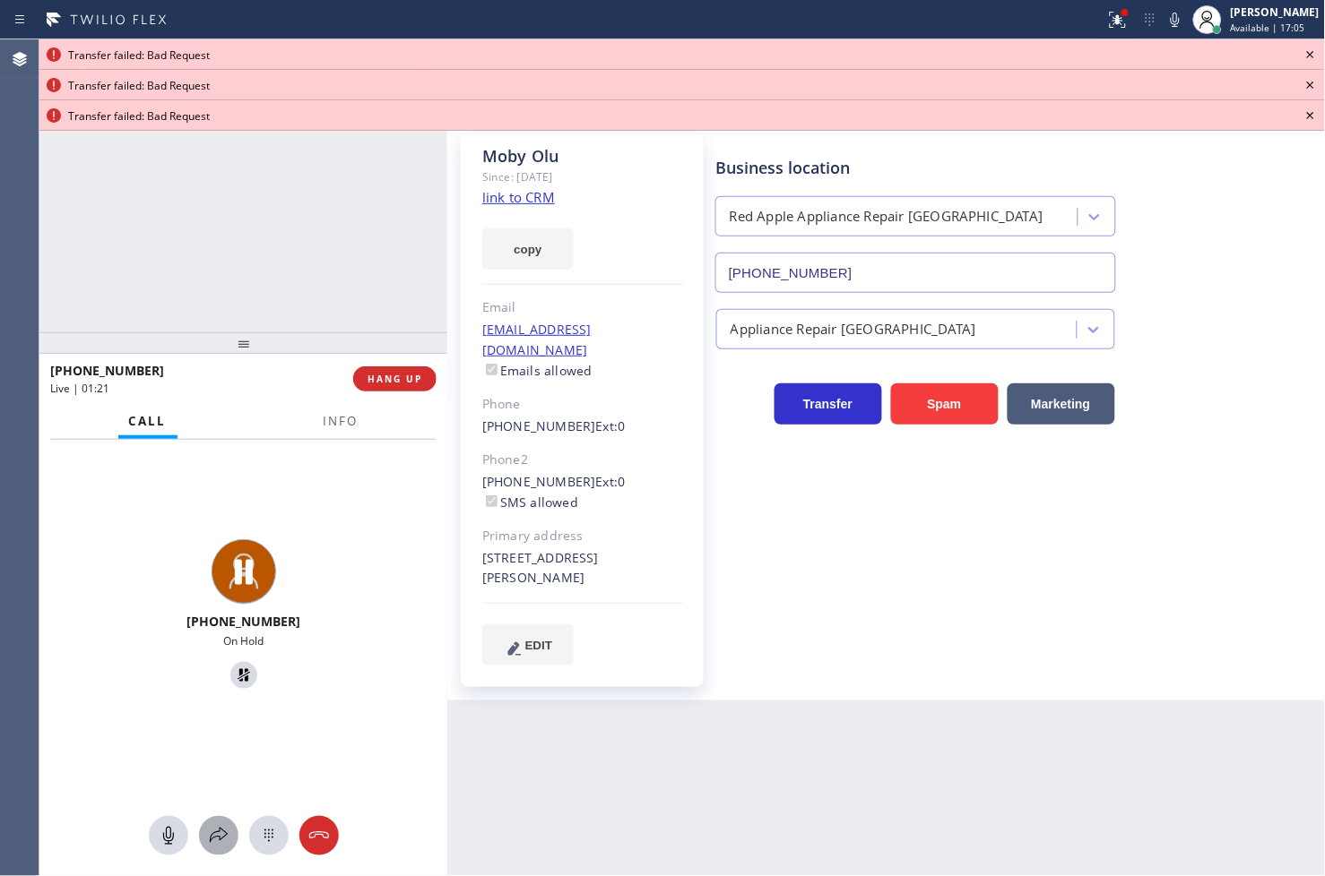
click at [212, 832] on icon at bounding box center [219, 836] width 22 height 22
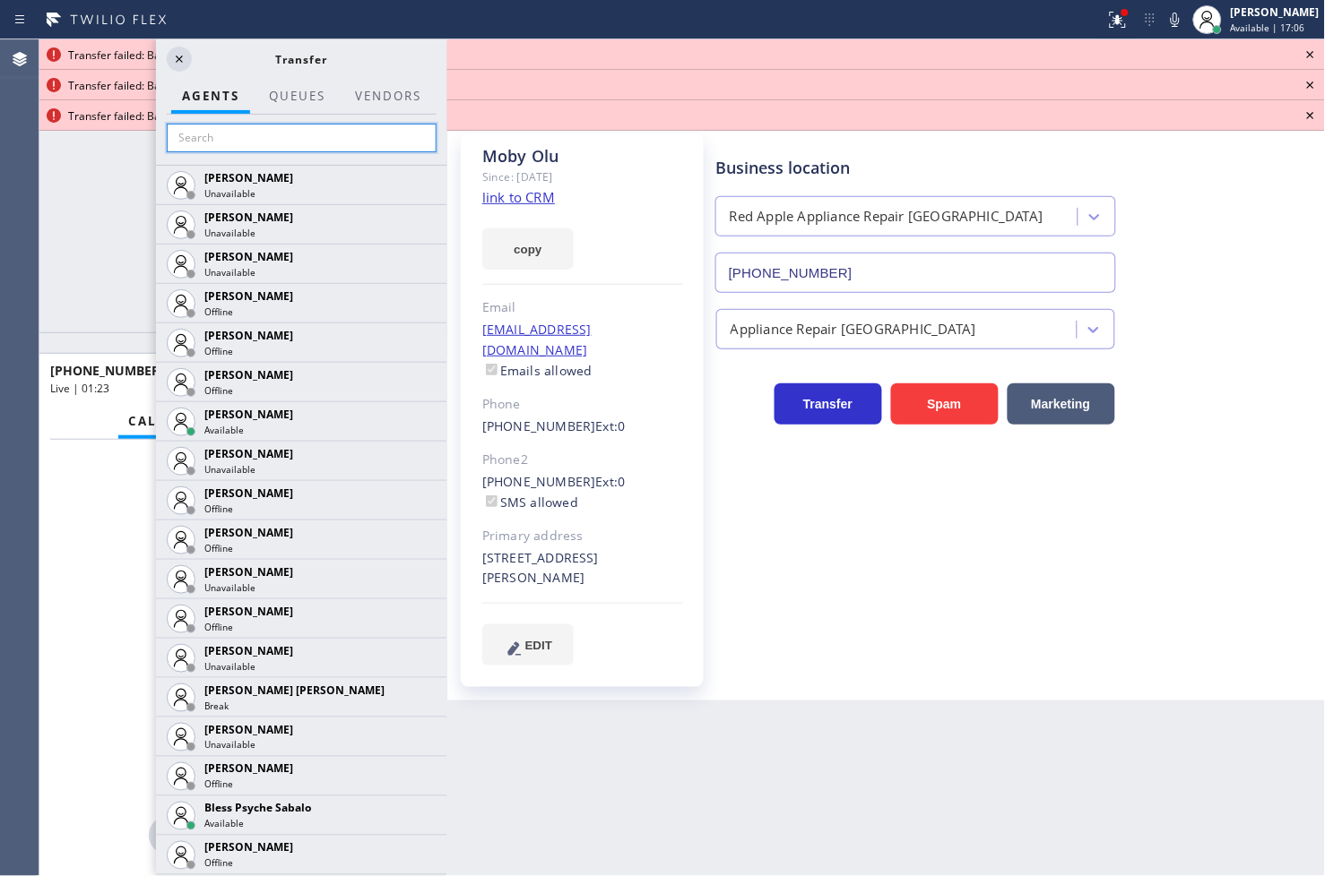
click at [195, 141] on input "text" at bounding box center [302, 138] width 270 height 29
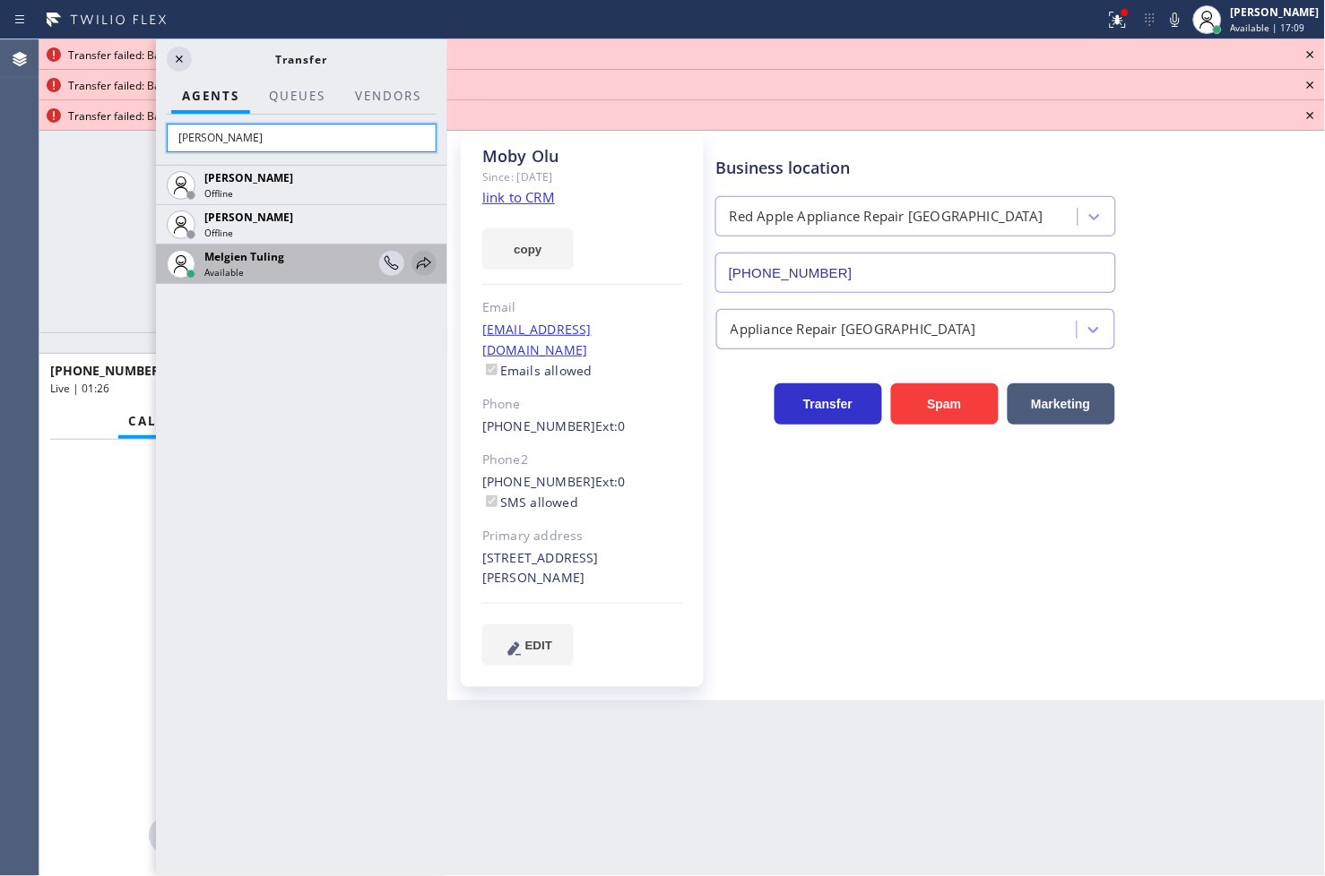
type input "[PERSON_NAME]"
click at [427, 263] on icon at bounding box center [424, 264] width 22 height 22
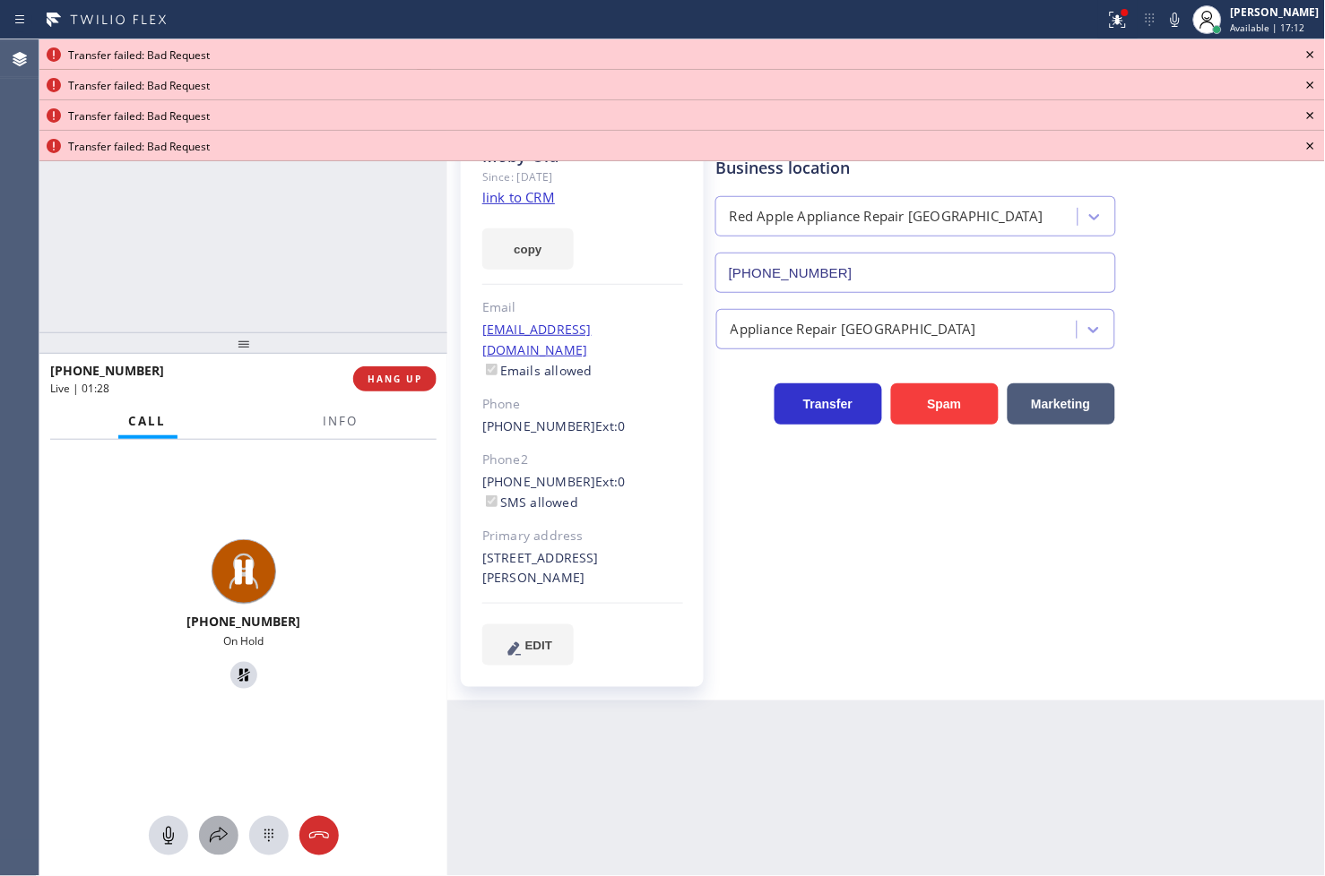
click at [218, 847] on button at bounding box center [218, 835] width 39 height 39
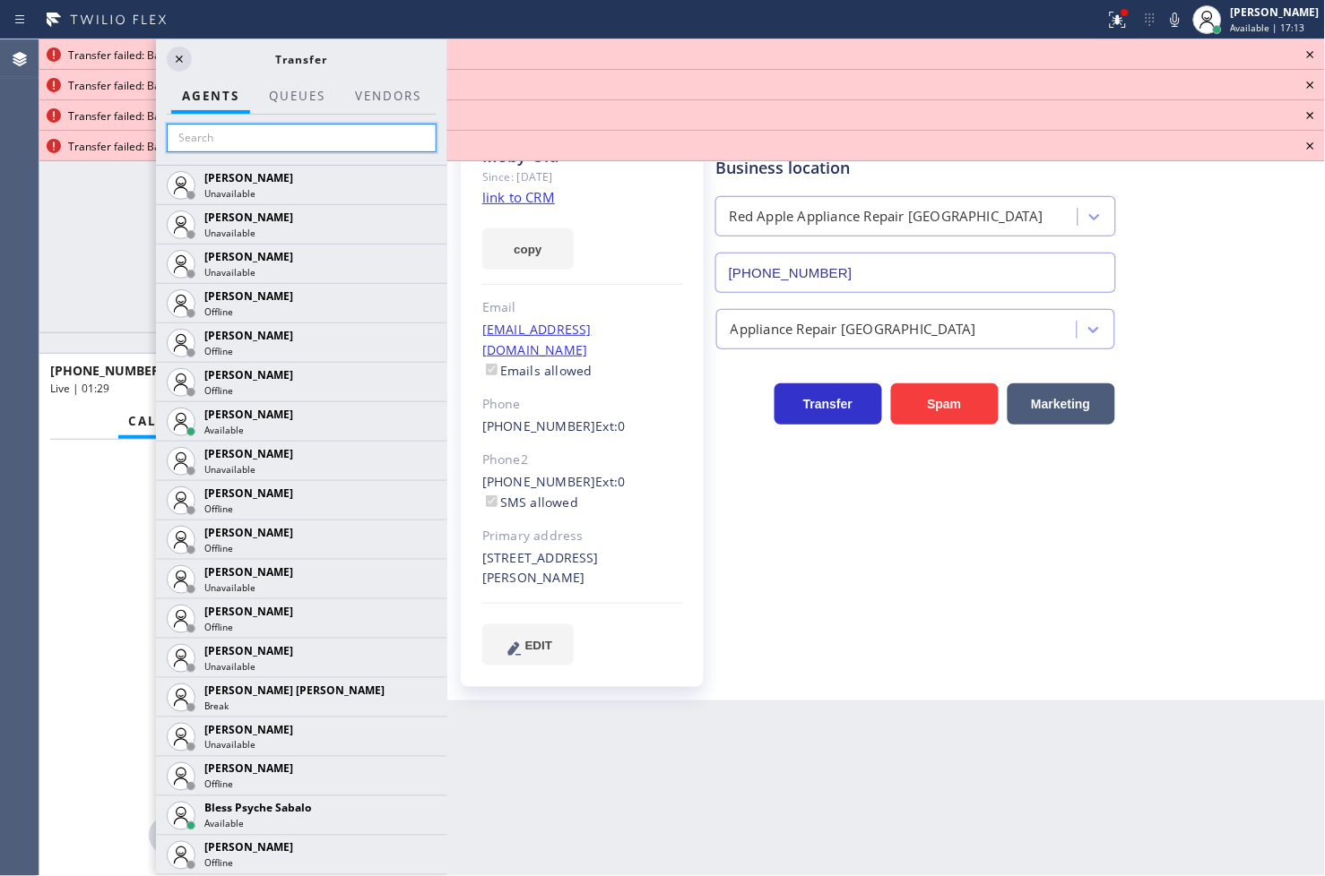
click at [207, 144] on input "text" at bounding box center [302, 138] width 270 height 29
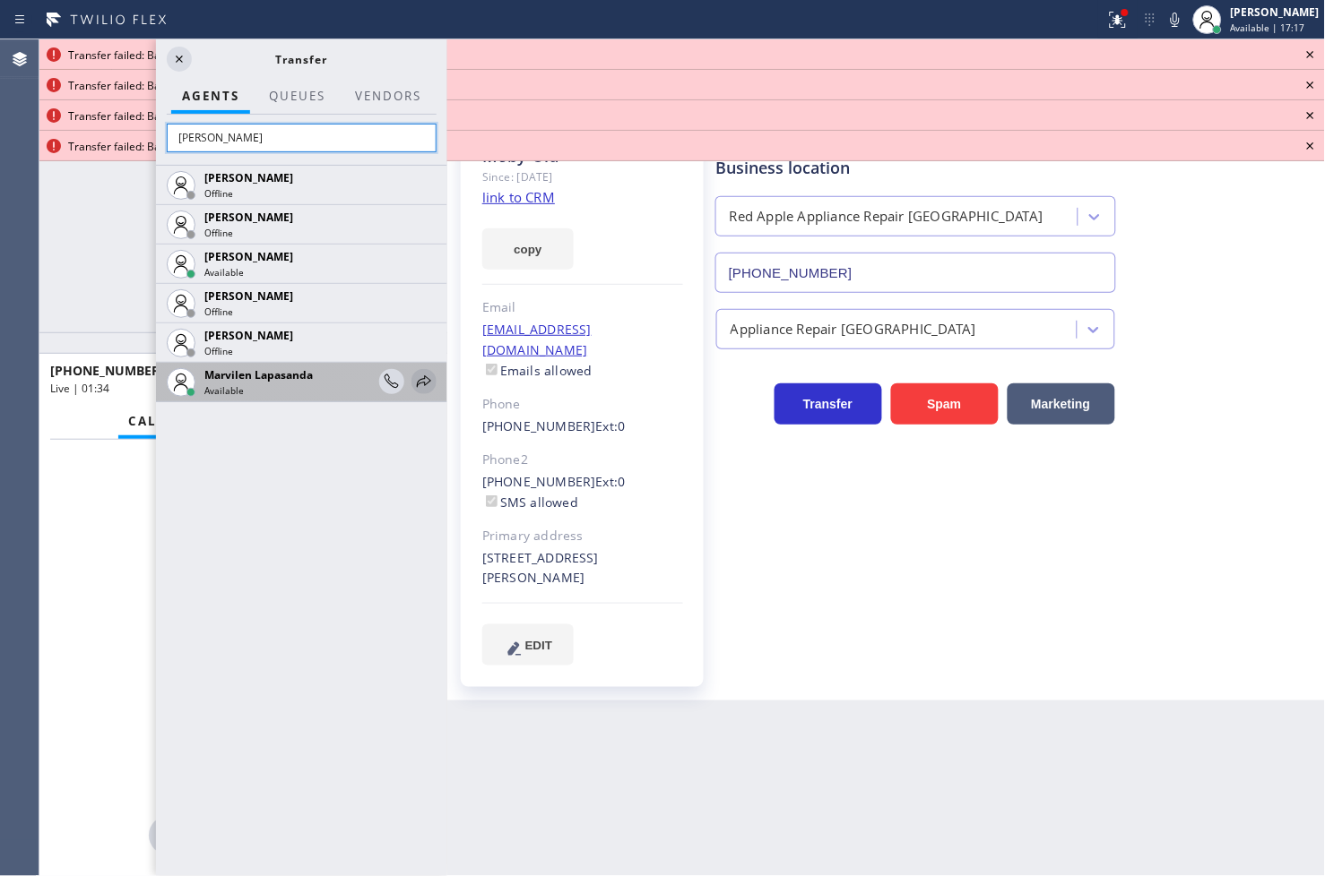
type input "[PERSON_NAME]"
click at [427, 383] on icon at bounding box center [424, 382] width 22 height 22
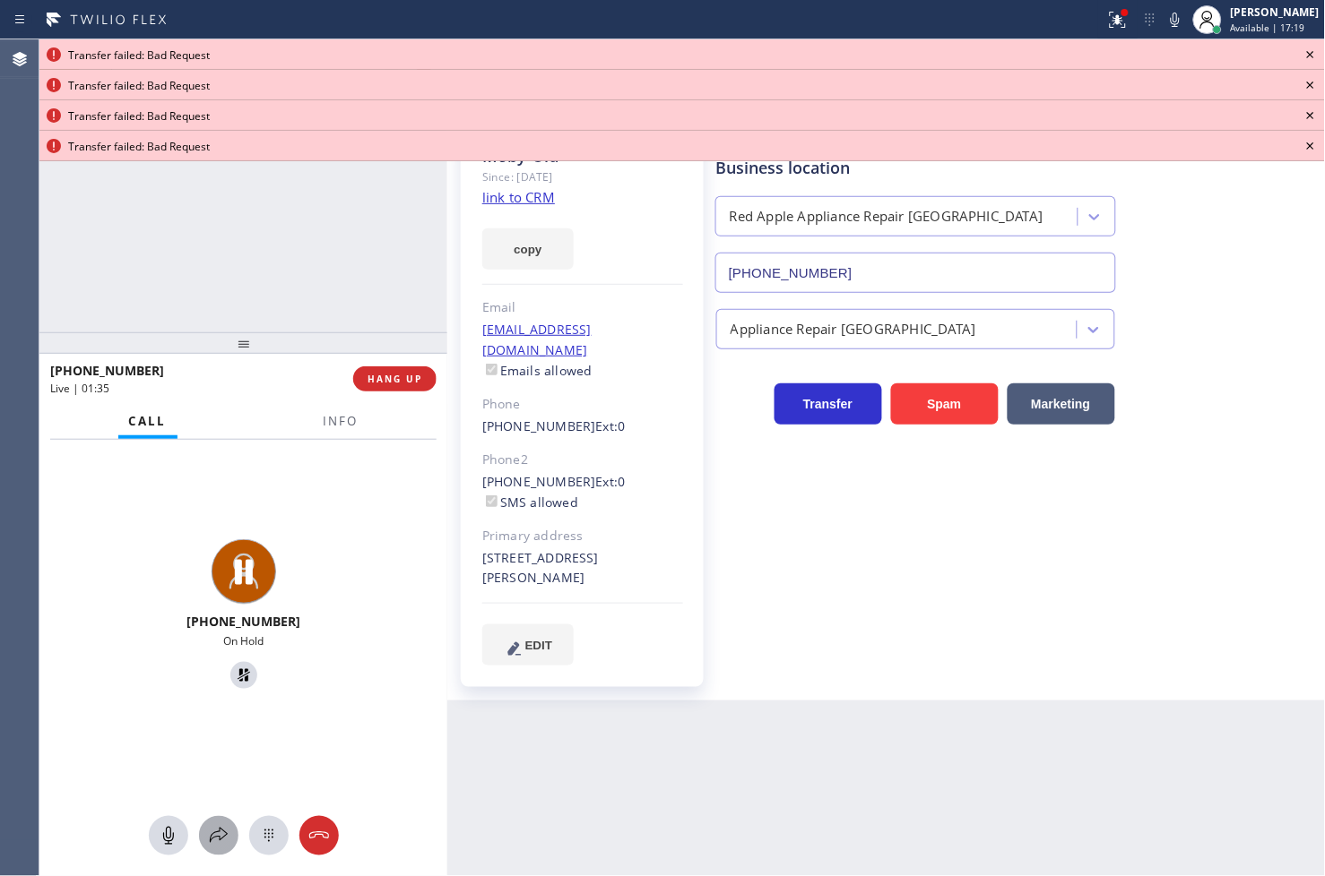
click at [233, 835] on div at bounding box center [218, 836] width 39 height 22
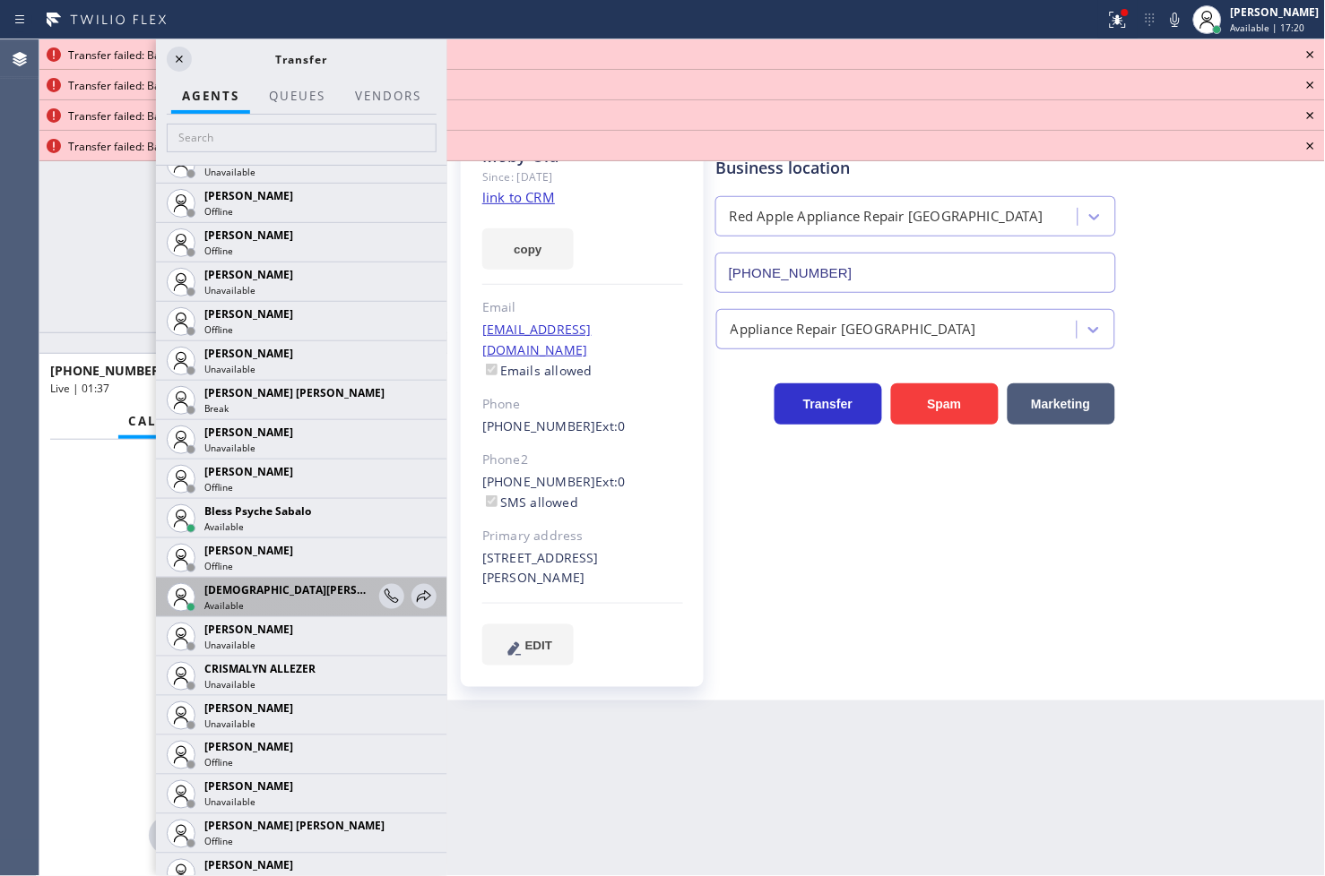
scroll to position [398, 0]
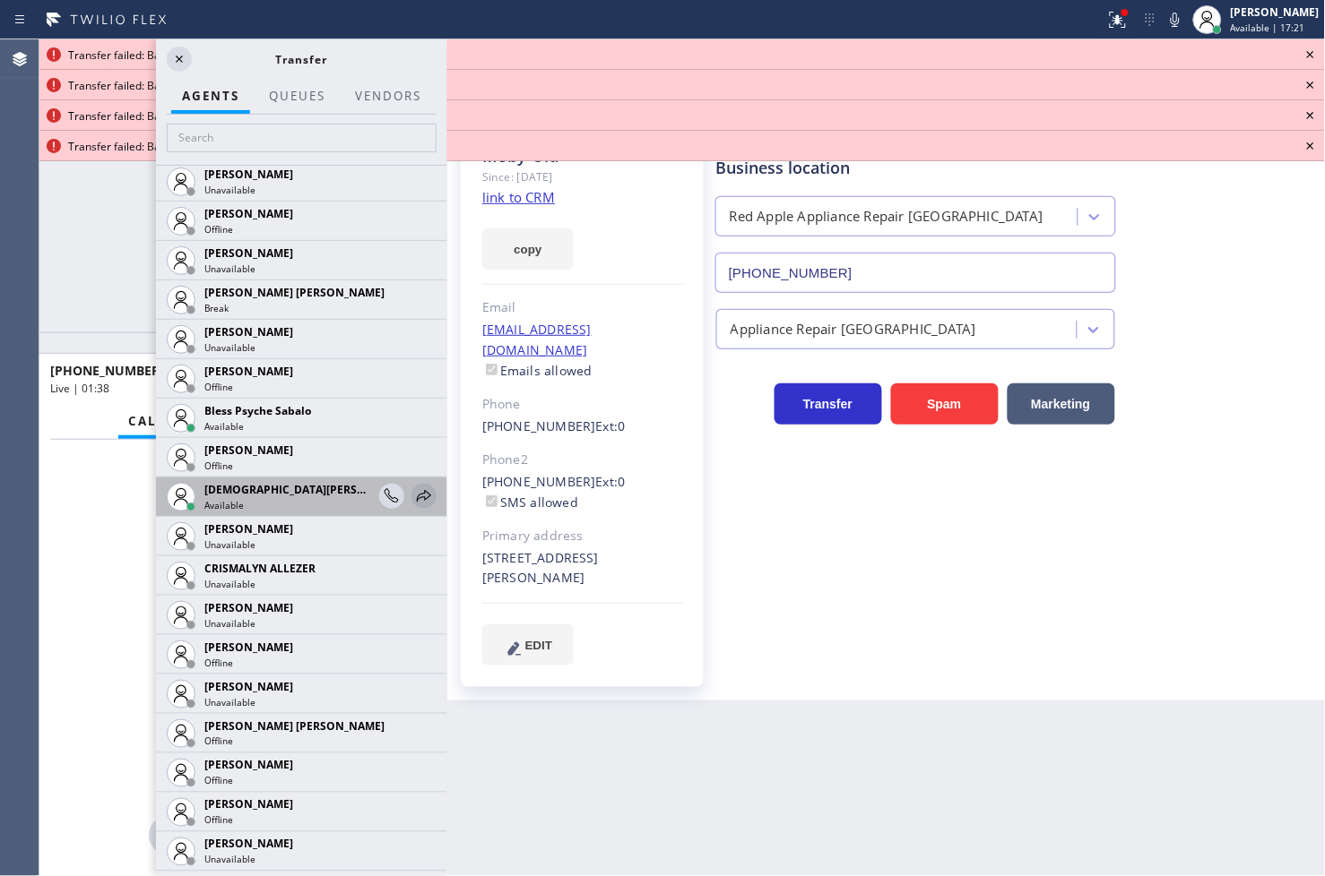
click at [417, 496] on icon at bounding box center [424, 496] width 14 height 12
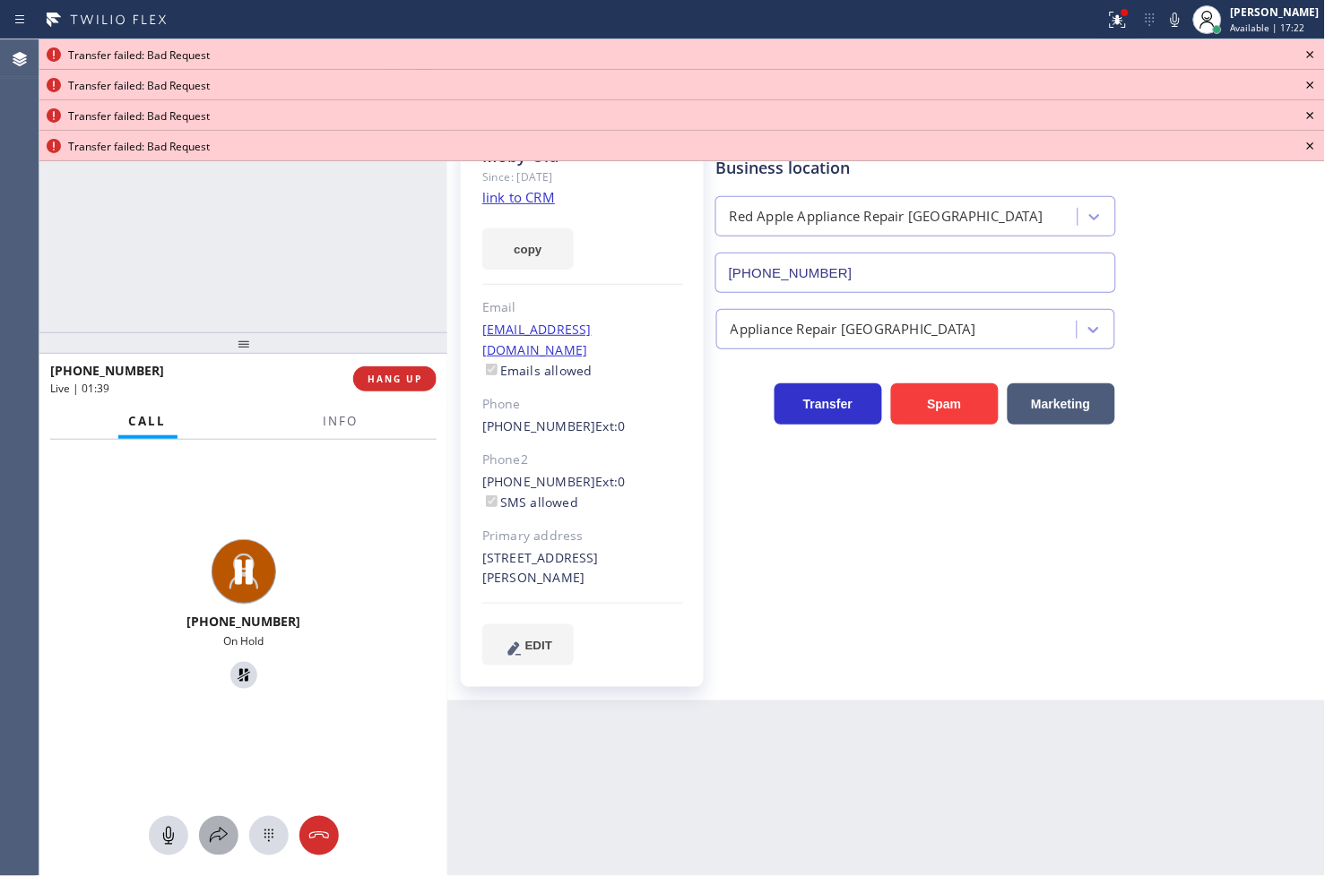
click at [219, 832] on icon at bounding box center [219, 835] width 18 height 15
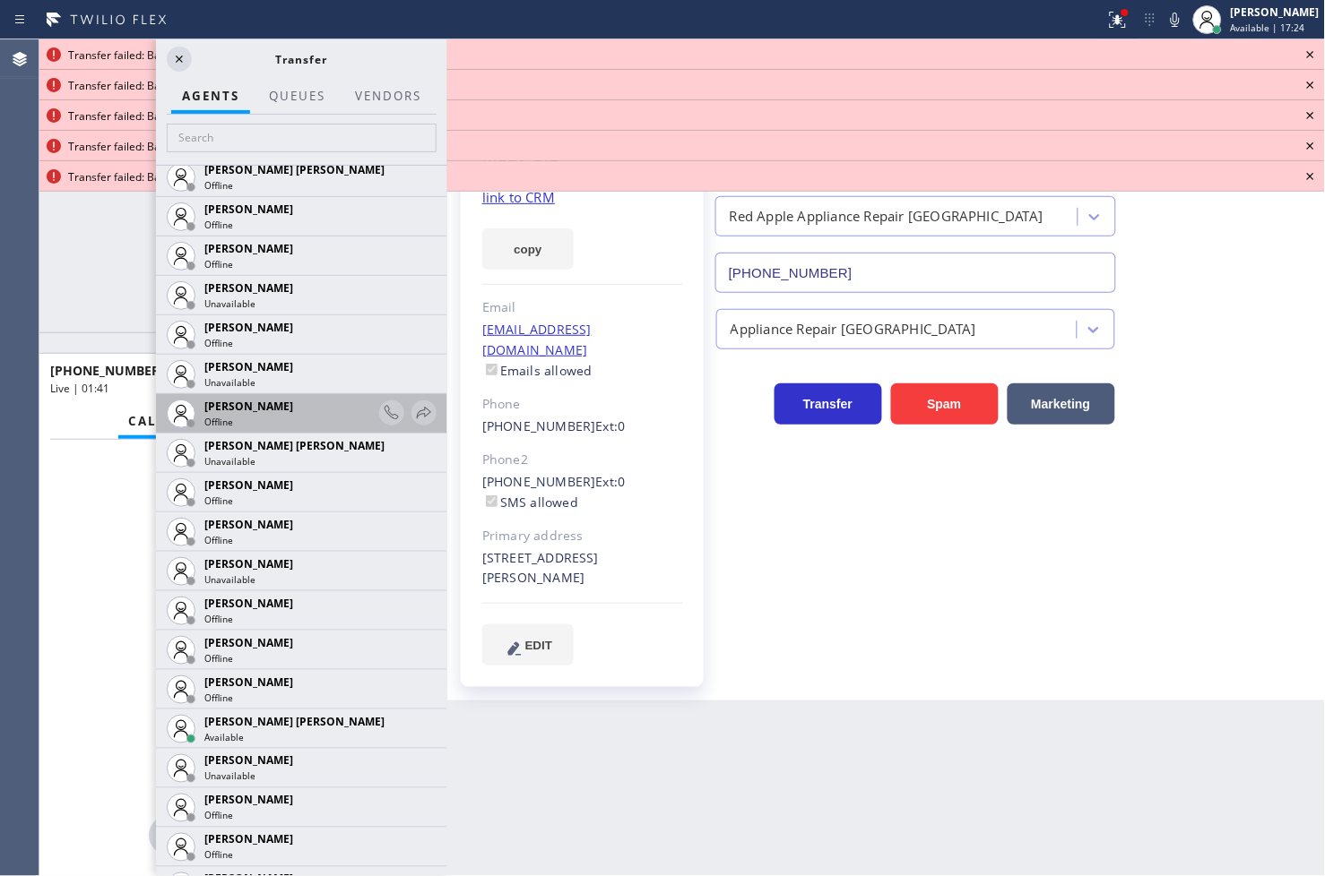
scroll to position [996, 0]
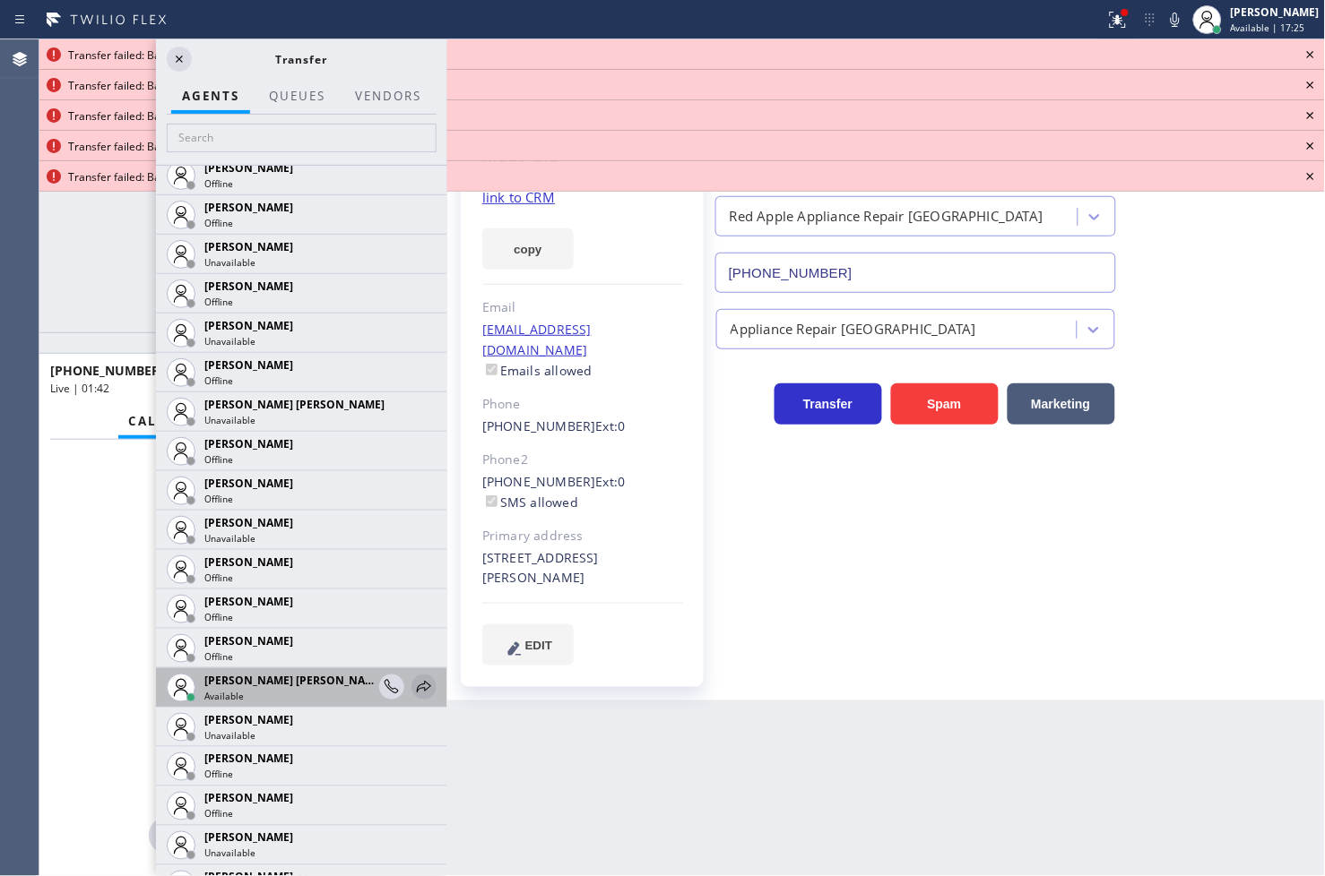
click at [413, 694] on icon at bounding box center [424, 688] width 22 height 22
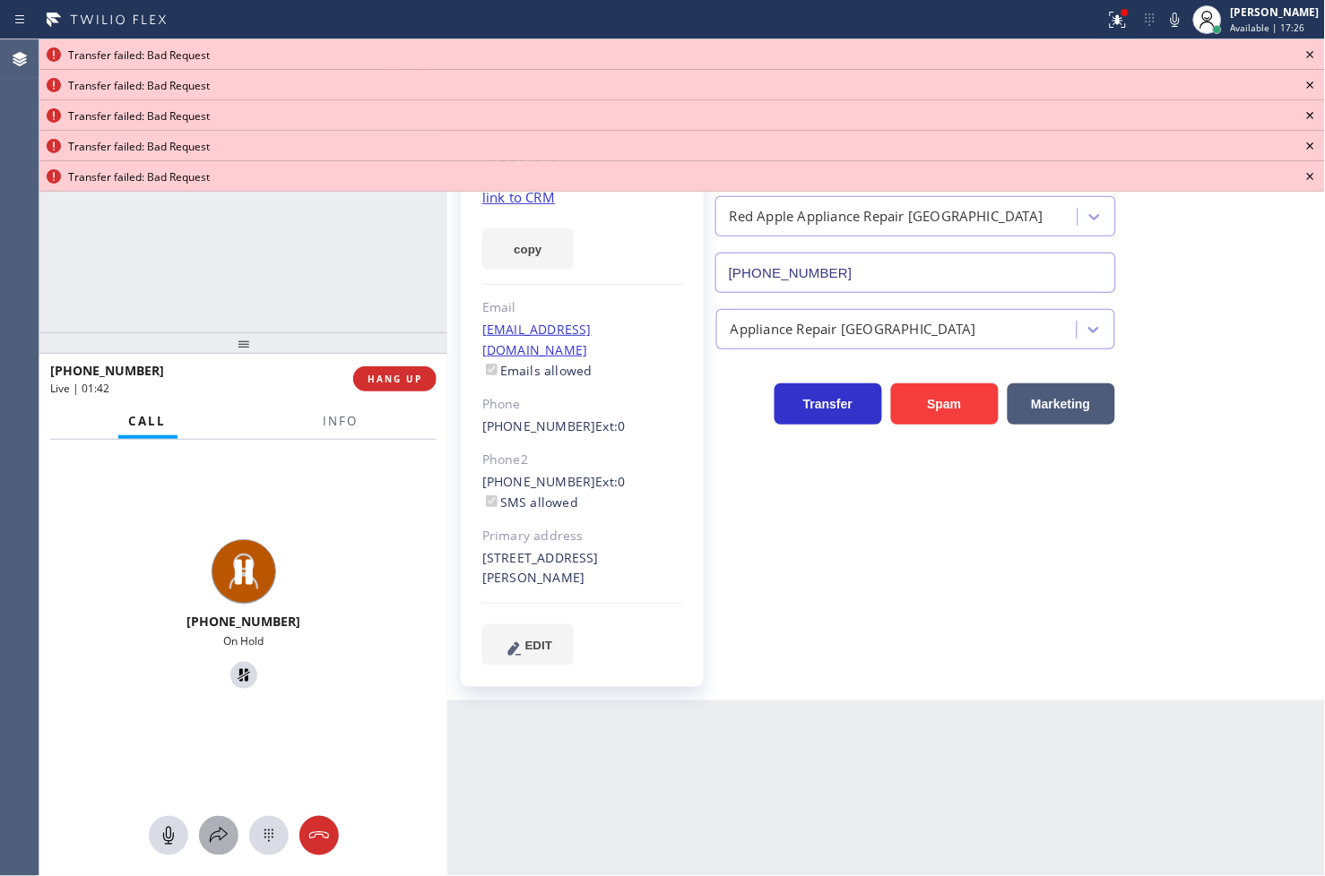
click at [229, 825] on div at bounding box center [218, 836] width 39 height 22
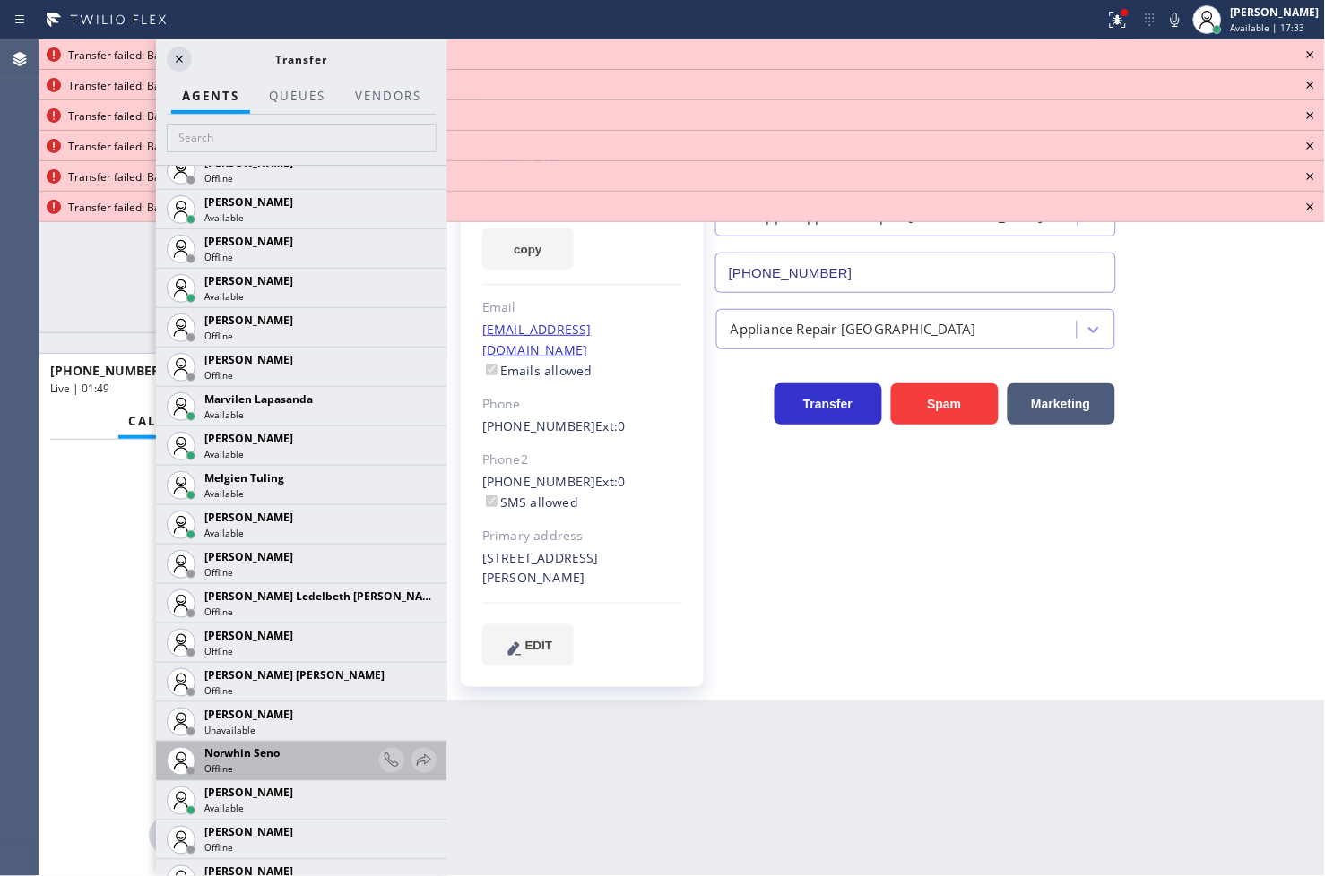
scroll to position [2788, 0]
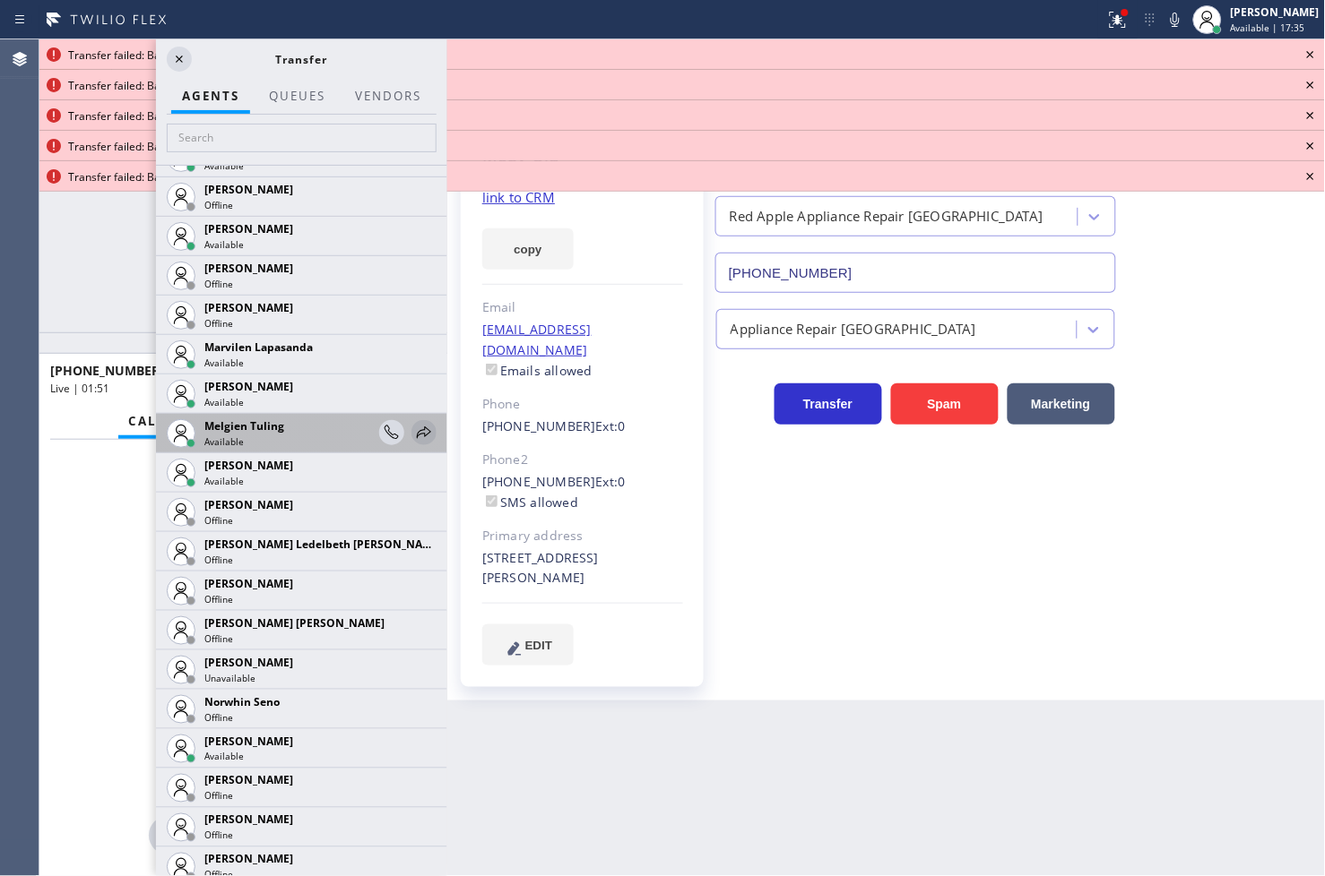
click at [417, 434] on icon at bounding box center [424, 433] width 14 height 12
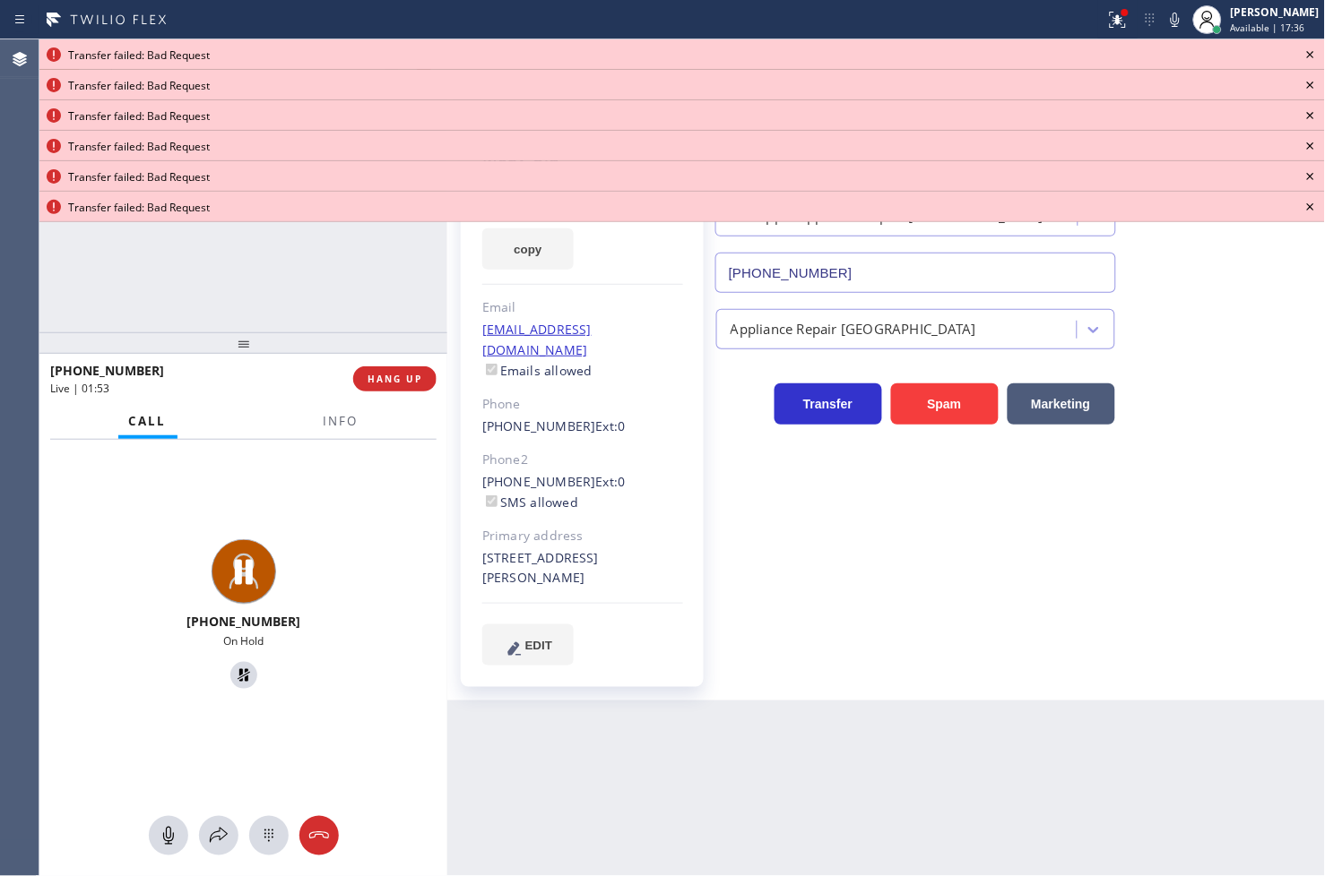
click at [1312, 50] on icon at bounding box center [1310, 55] width 22 height 22
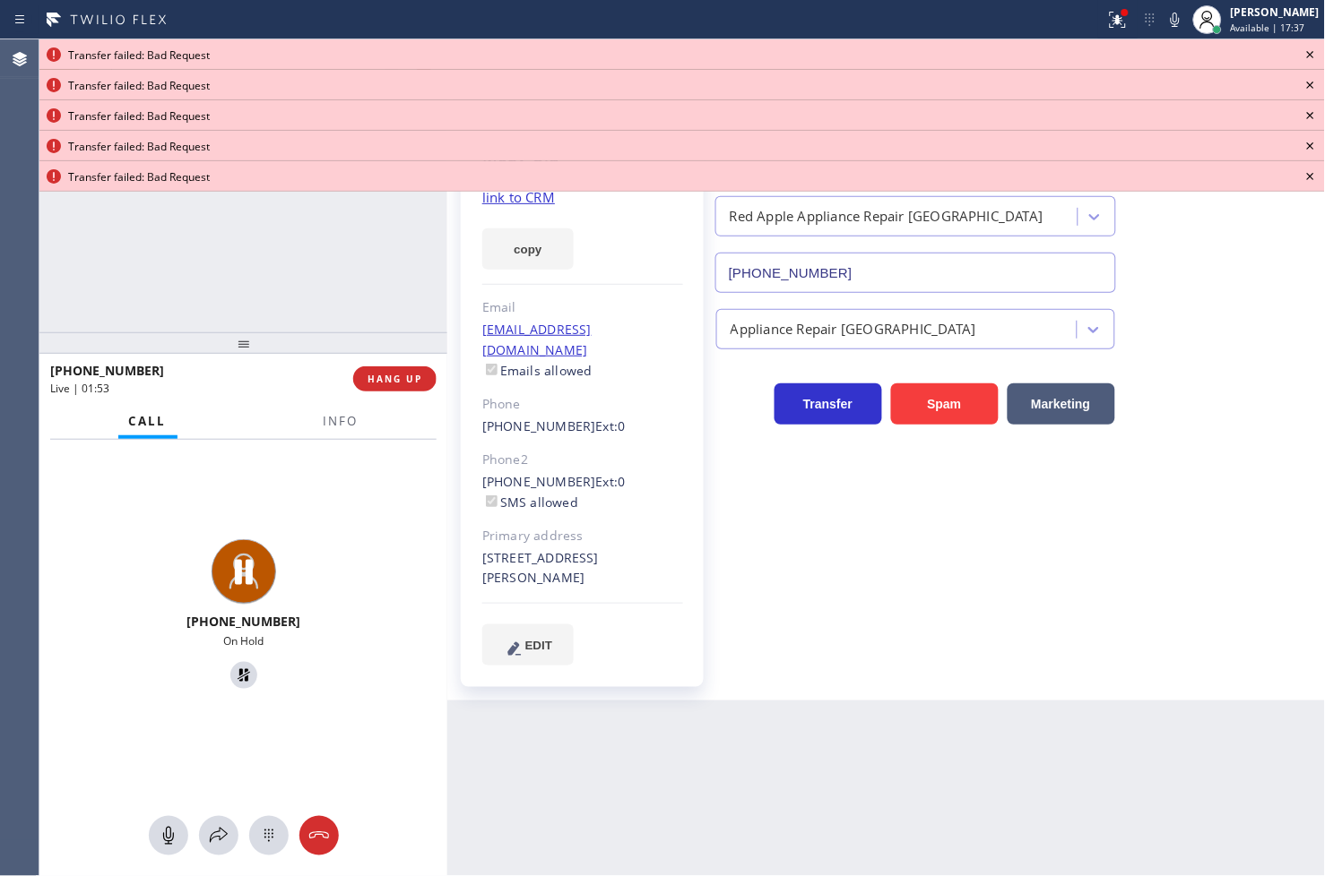
click at [1312, 50] on icon at bounding box center [1310, 55] width 22 height 22
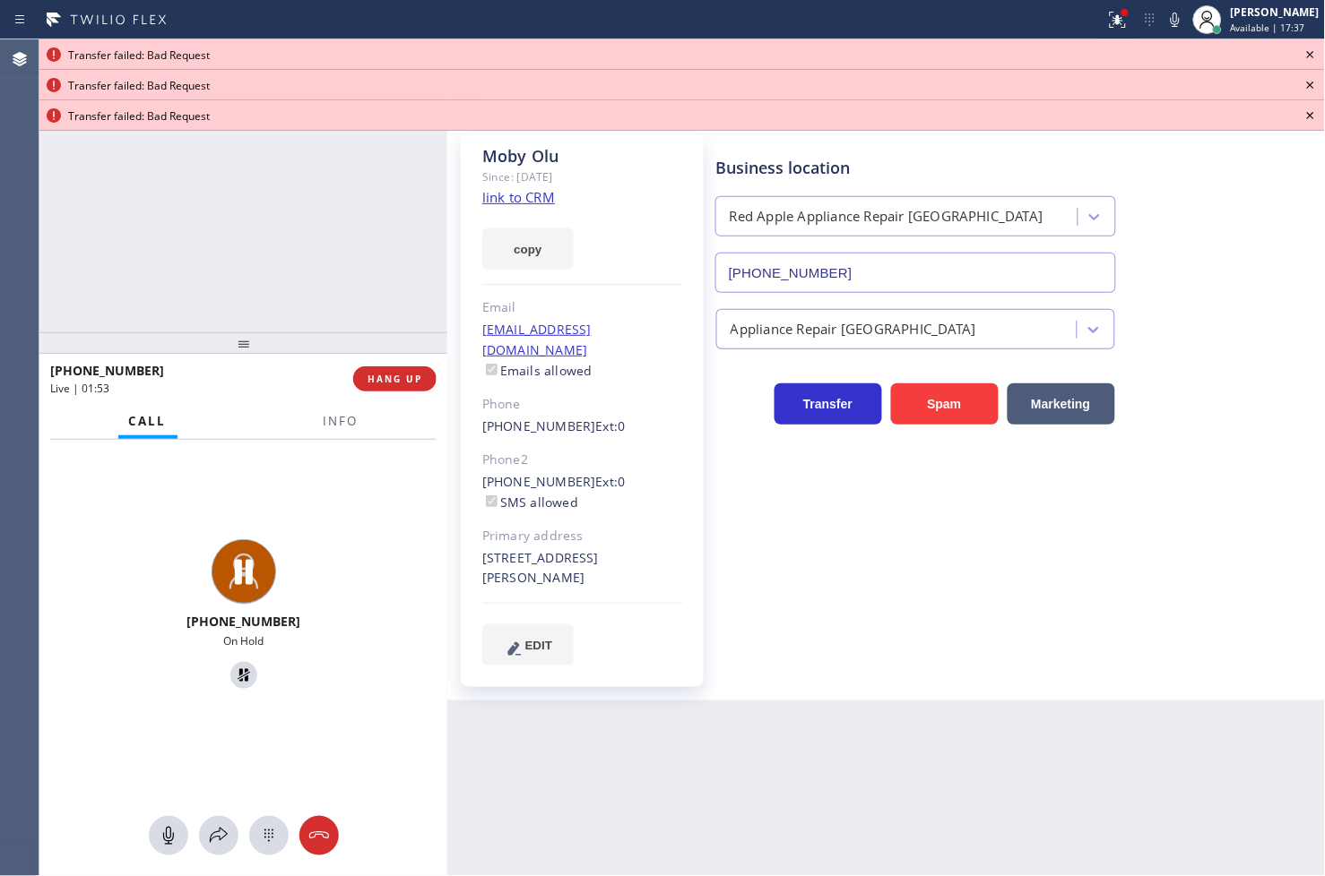
click at [1312, 50] on icon at bounding box center [1310, 55] width 22 height 22
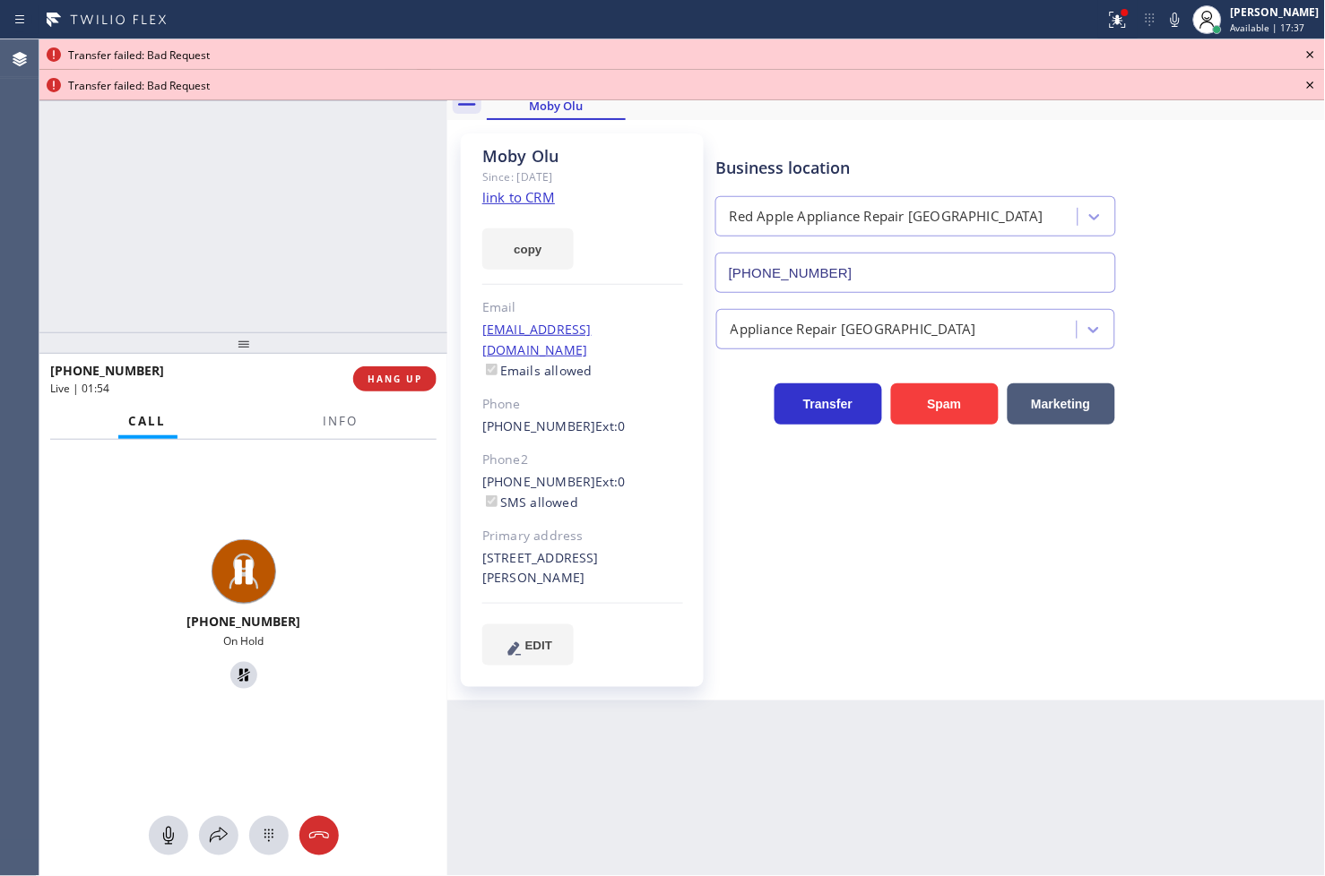
click at [1312, 50] on icon at bounding box center [1310, 55] width 22 height 22
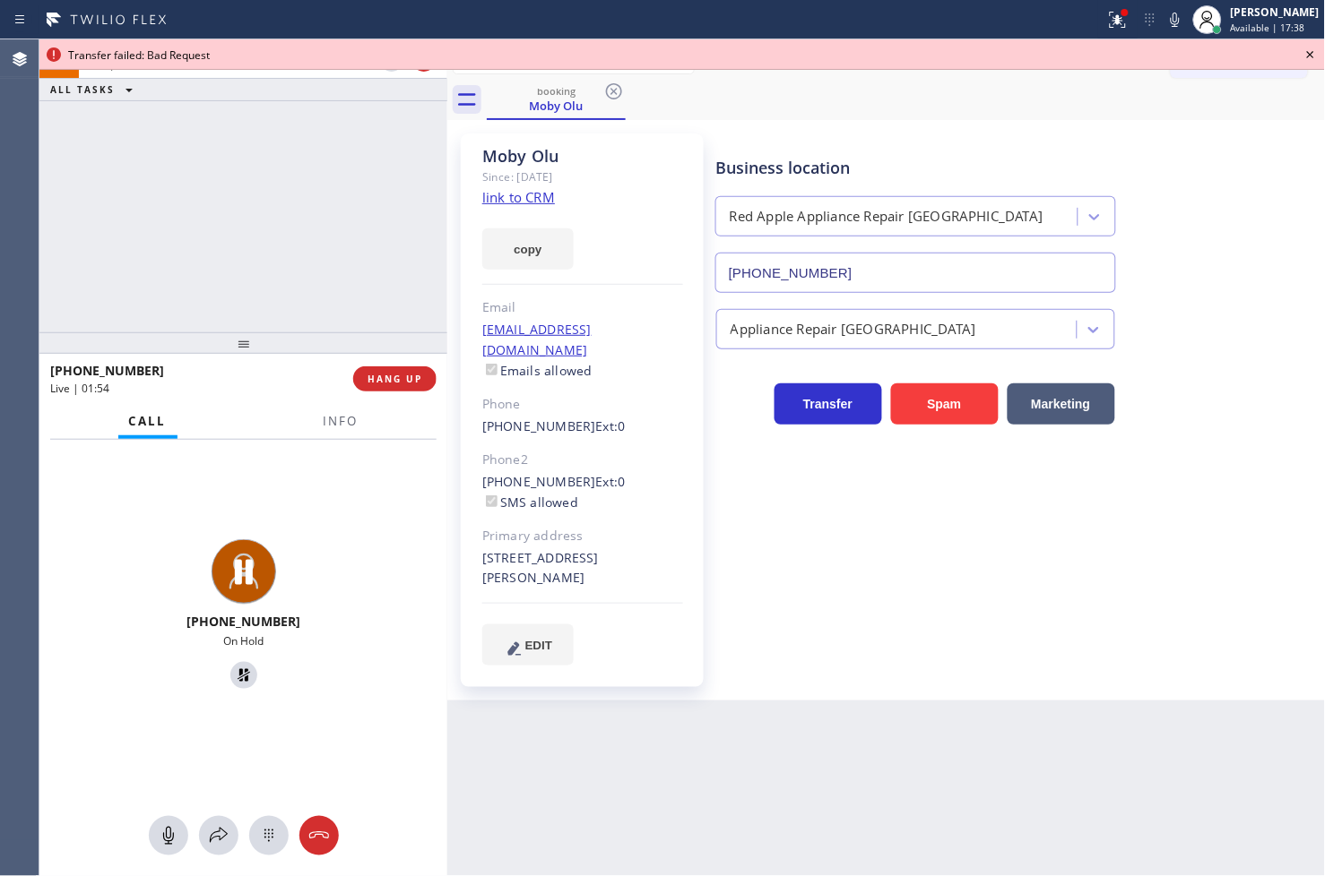
click at [1312, 50] on icon at bounding box center [1310, 55] width 22 height 22
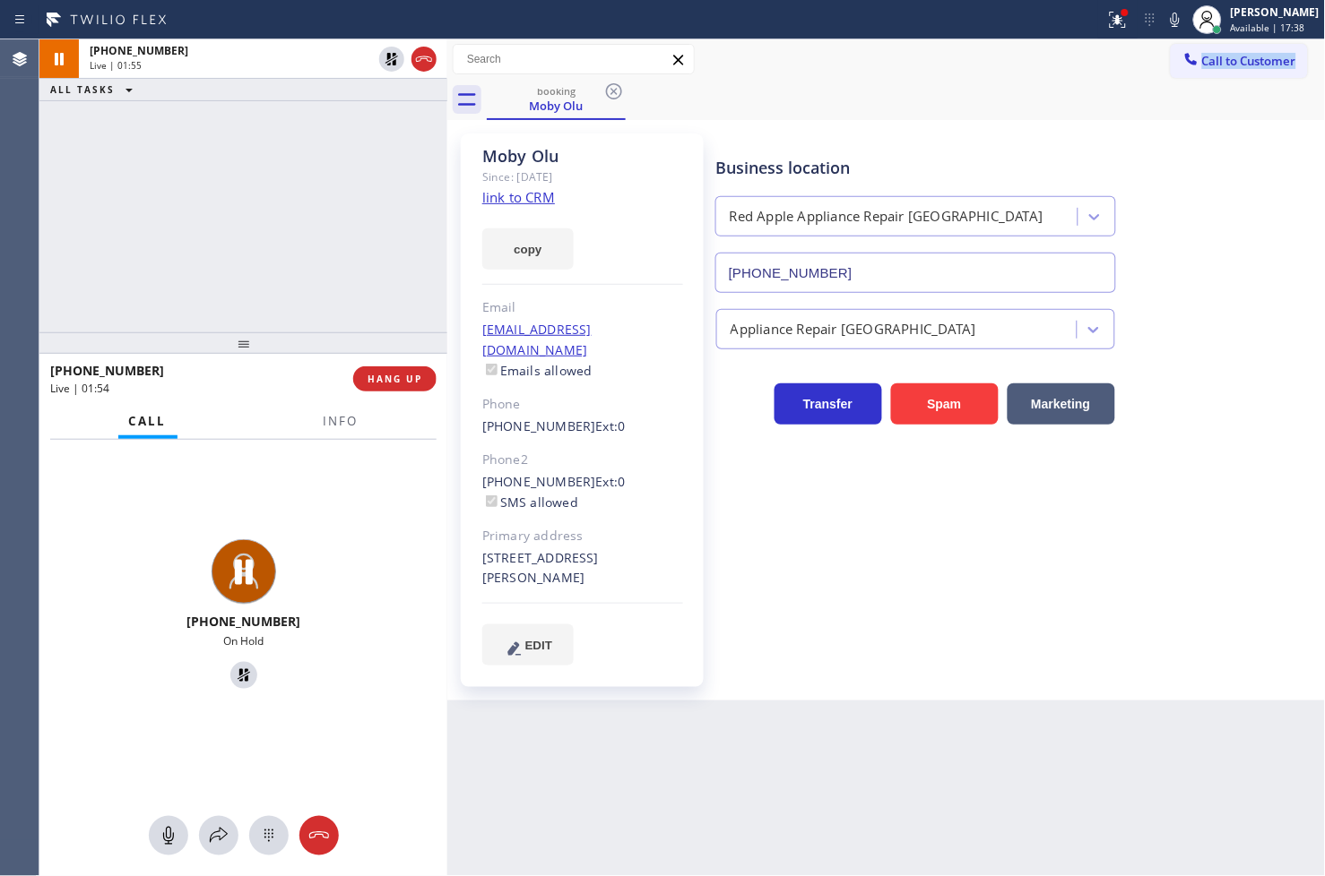
click at [1312, 50] on div "Call to Customer Outbound call Location Search location Your caller id phone nu…" at bounding box center [1247, 59] width 155 height 31
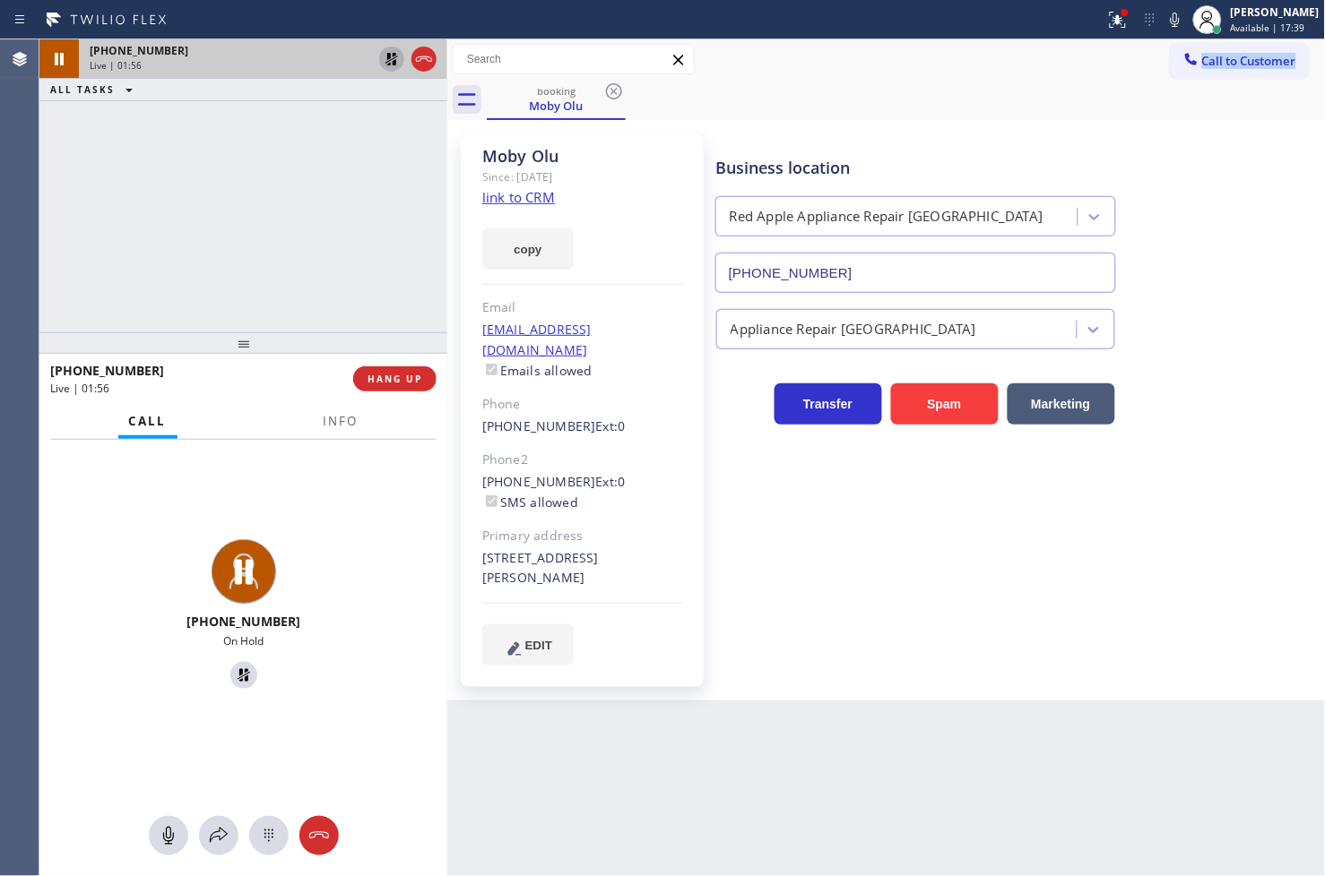
click at [385, 54] on icon at bounding box center [392, 59] width 22 height 22
click at [325, 424] on span "Info" at bounding box center [341, 421] width 35 height 16
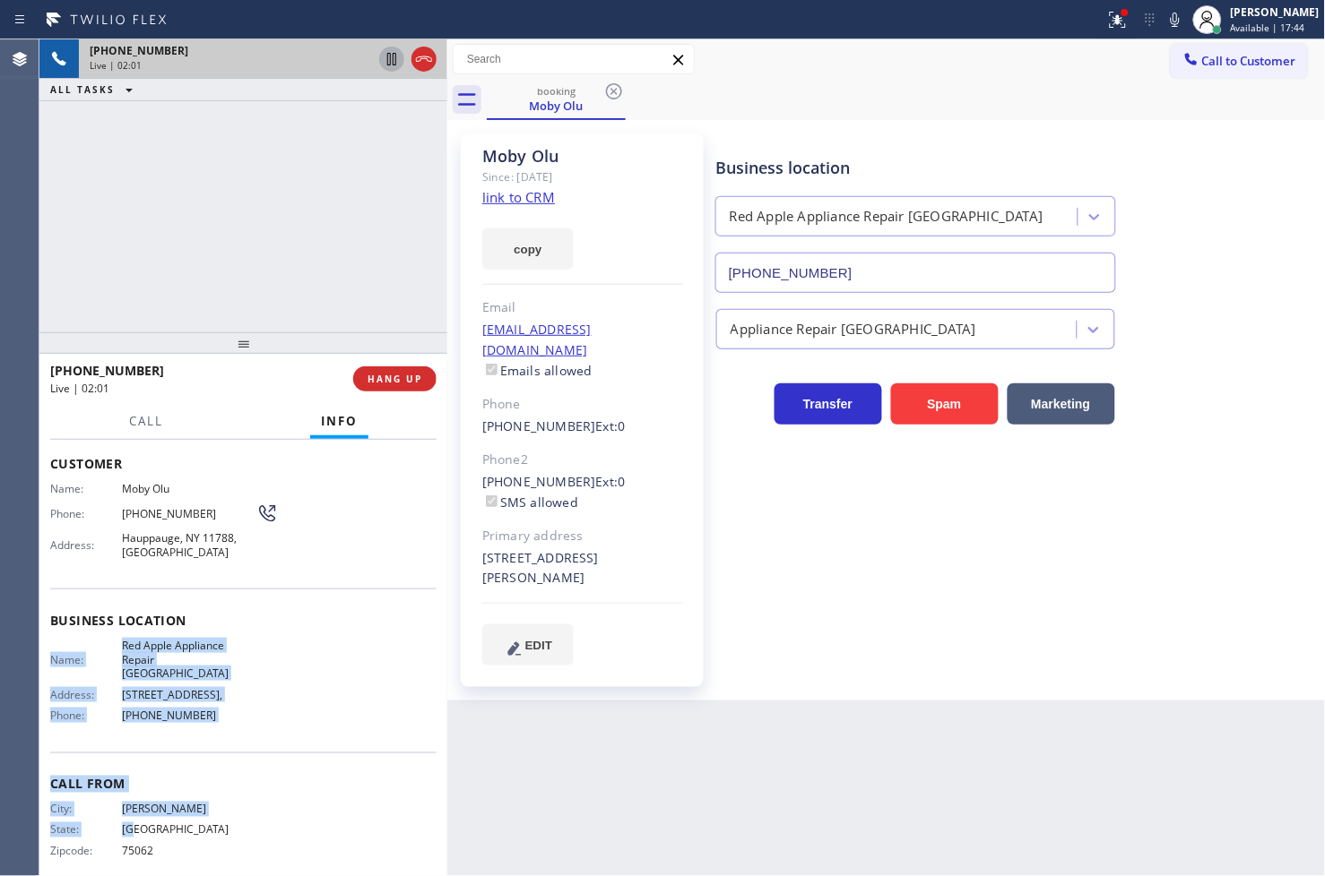
drag, startPoint x: 48, startPoint y: 654, endPoint x: 222, endPoint y: 822, distance: 241.5
click at [222, 822] on div "Context Queue: [Test] All Priority: 1 Customer Name: [GEOGRAPHIC_DATA][PERSON_N…" at bounding box center [243, 658] width 408 height 437
click at [296, 758] on div "Call From City: [GEOGRAPHIC_DATA]: [US_STATE] Zipcode: 75062" at bounding box center [243, 820] width 386 height 135
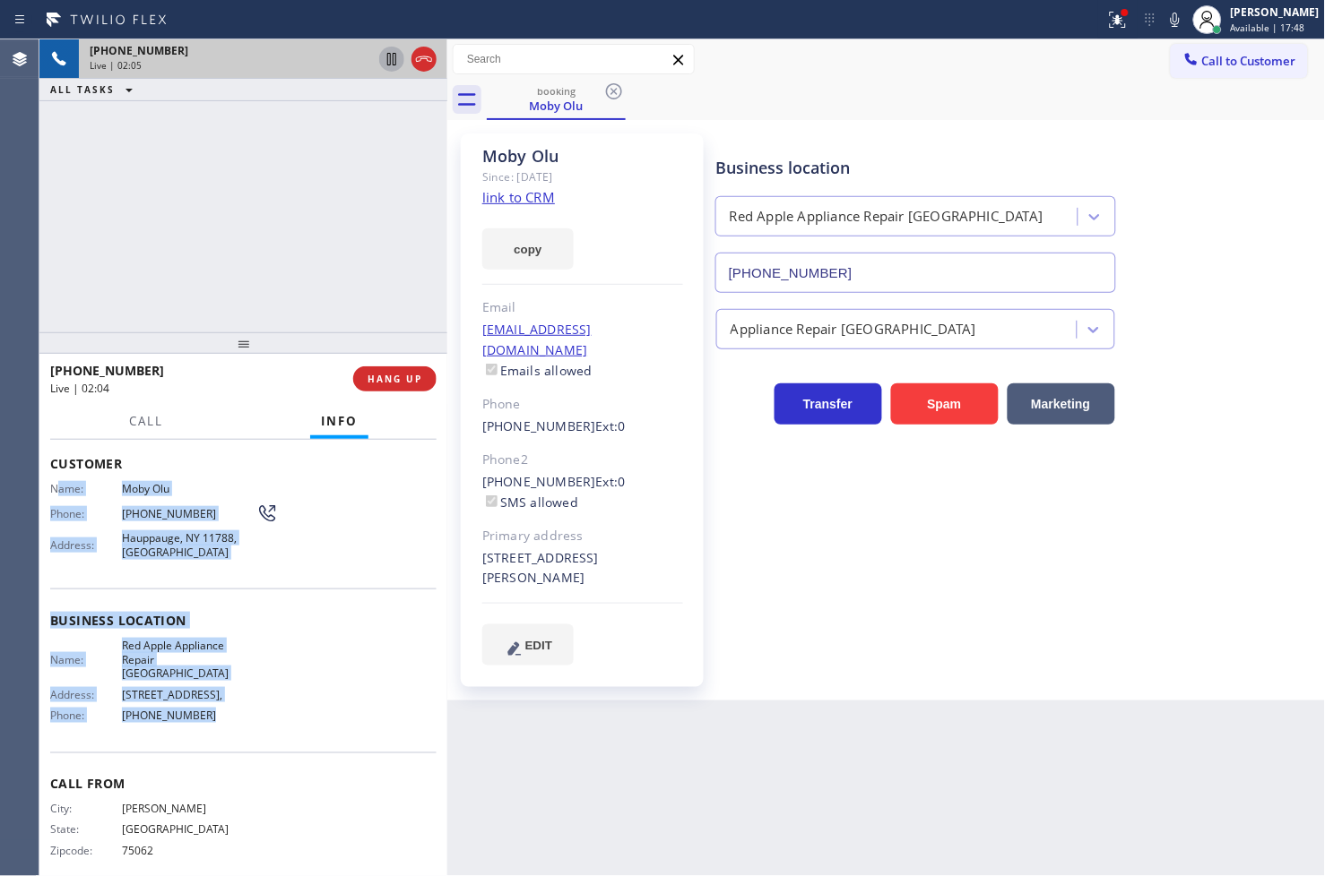
drag, startPoint x: 55, startPoint y: 488, endPoint x: 246, endPoint y: 695, distance: 282.9
click at [246, 695] on div "Context Queue: [Test] All Priority: 1 Customer Name: [GEOGRAPHIC_DATA][PERSON_N…" at bounding box center [243, 622] width 386 height 532
copy div "ame: [GEOGRAPHIC_DATA] Phone: [PHONE_NUMBER] Address: [GEOGRAPHIC_DATA] Busines…"
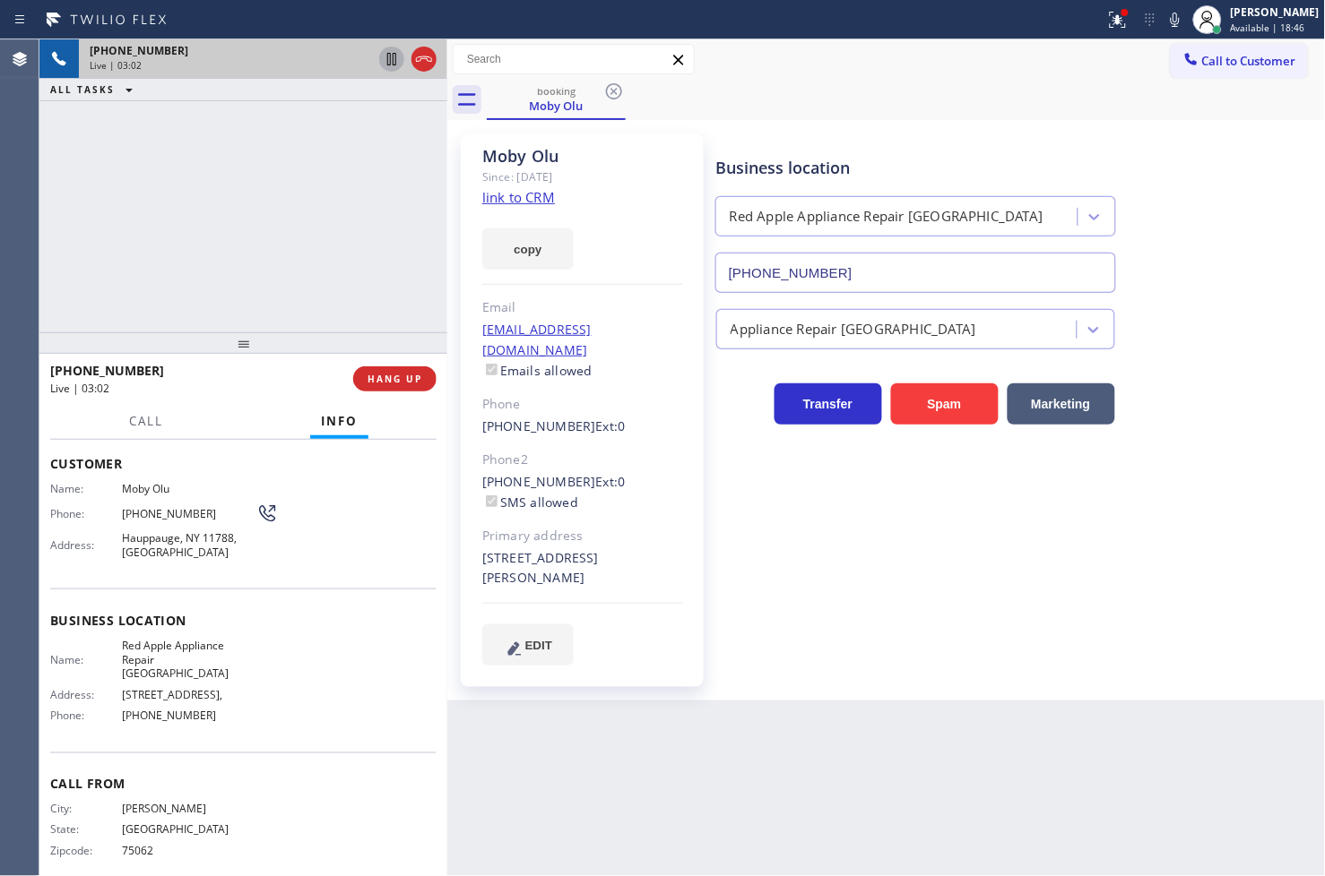
click at [147, 231] on div "[PHONE_NUMBER] Live | 03:02 ALL TASKS ALL TASKS ACTIVE TASKS TASKS IN WRAP UP" at bounding box center [243, 185] width 408 height 293
click at [211, 262] on div "[PHONE_NUMBER] Live | 03:23 ALL TASKS ALL TASKS ACTIVE TASKS TASKS IN WRAP UP" at bounding box center [243, 185] width 408 height 293
click at [354, 531] on div "Name: [PERSON_NAME] Phone: [PHONE_NUMBER] Address: [GEOGRAPHIC_DATA]" at bounding box center [243, 524] width 386 height 84
click at [246, 243] on div "[PHONE_NUMBER] Live | 03:24 ALL TASKS ALL TASKS ACTIVE TASKS TASKS IN WRAP UP" at bounding box center [243, 185] width 408 height 293
click at [643, 795] on div "Back to Dashboard Change Sender ID Customers Technicians Select a contact Outbo…" at bounding box center [886, 457] width 878 height 837
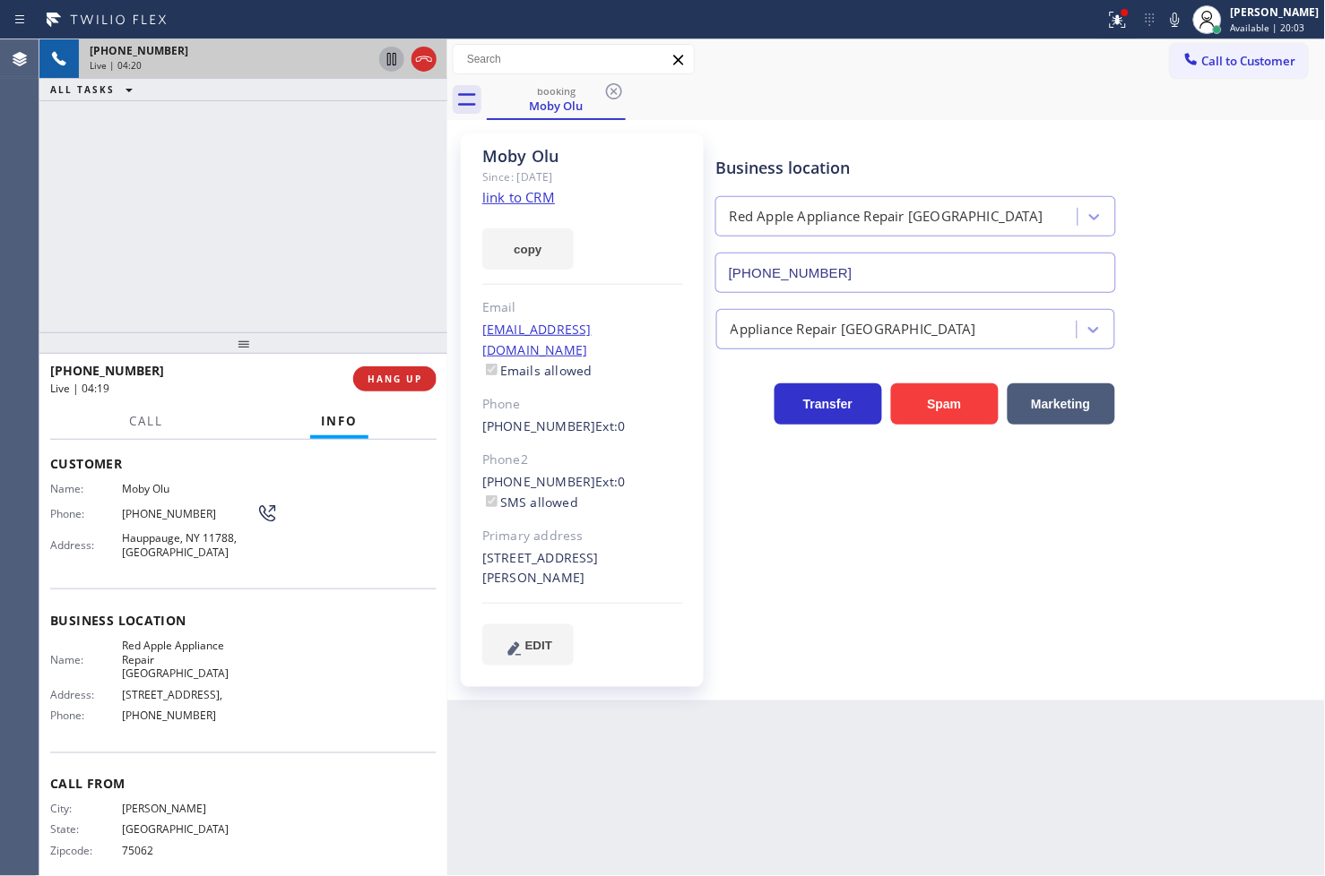
click at [307, 316] on div "[PHONE_NUMBER] Live | 04:20 ALL TASKS ALL TASKS ACTIVE TASKS TASKS IN WRAP UP" at bounding box center [243, 185] width 408 height 293
click at [270, 261] on div "[PHONE_NUMBER] Live | 04:24 ALL TASKS ALL TASKS ACTIVE TASKS TASKS IN WRAP UP" at bounding box center [243, 185] width 408 height 293
click at [270, 261] on div "[PHONE_NUMBER] Live | 04:25 ALL TASKS ALL TASKS ACTIVE TASKS TASKS IN WRAP UP" at bounding box center [243, 185] width 408 height 293
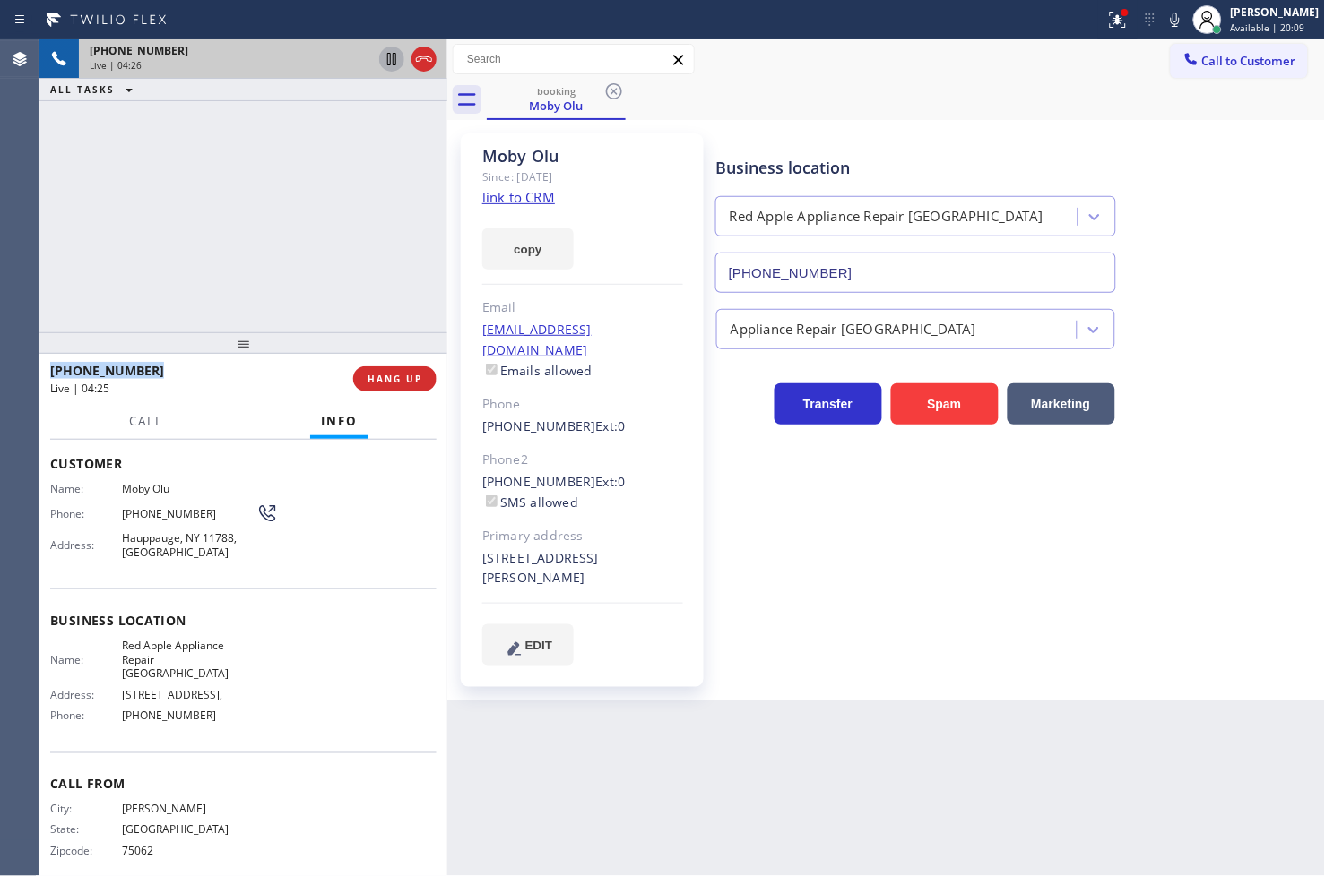
click at [270, 261] on div "[PHONE_NUMBER] Live | 04:26 ALL TASKS ALL TASKS ACTIVE TASKS TASKS IN WRAP UP" at bounding box center [243, 185] width 408 height 293
click at [227, 419] on div "Call Info" at bounding box center [243, 422] width 386 height 36
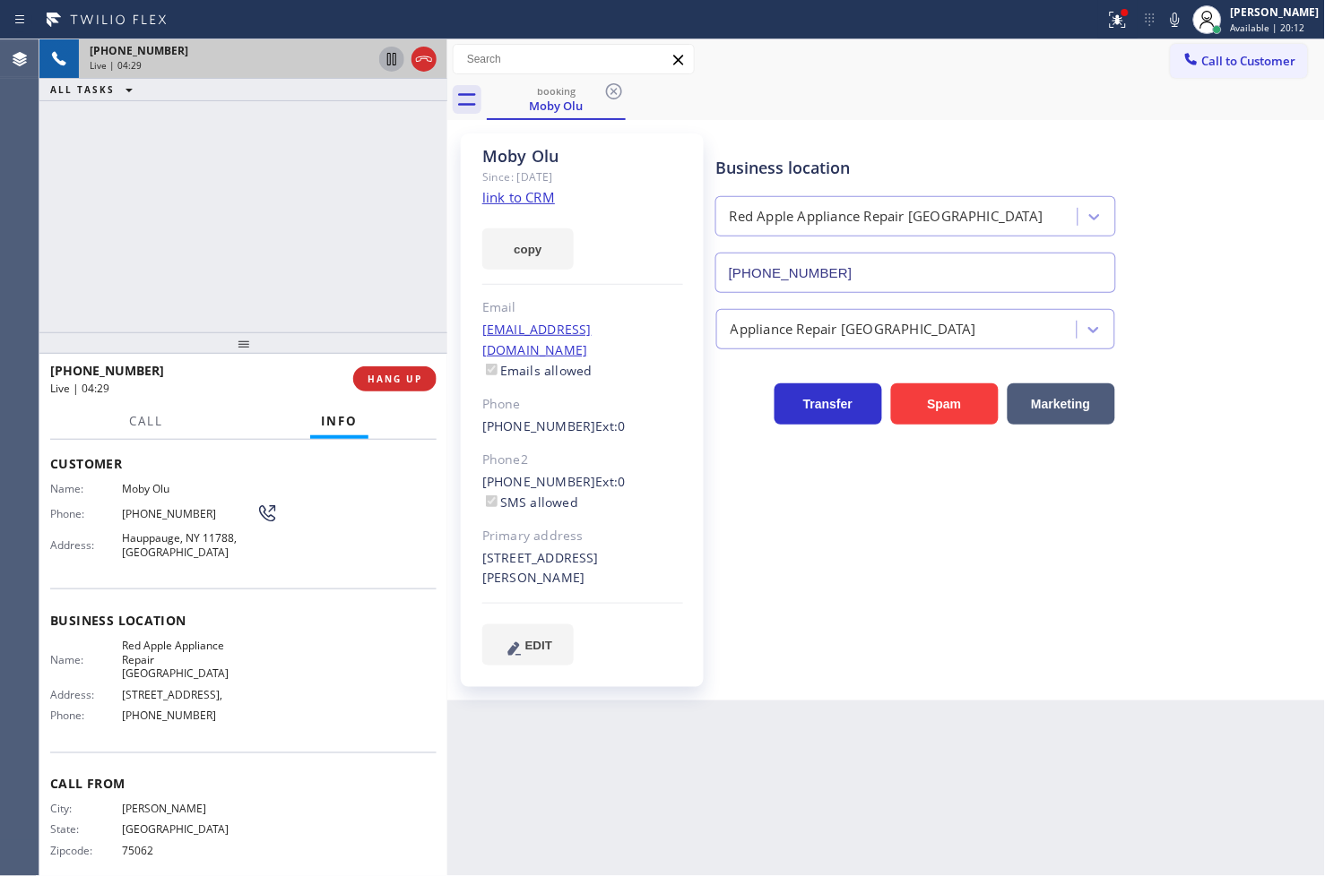
click at [245, 208] on div "[PHONE_NUMBER] Live | 04:29 ALL TASKS ALL TASKS ACTIVE TASKS TASKS IN WRAP UP" at bounding box center [243, 185] width 408 height 293
click at [320, 518] on div "Name: [PERSON_NAME] Phone: [PHONE_NUMBER] Address: [GEOGRAPHIC_DATA]" at bounding box center [243, 524] width 386 height 84
click at [285, 309] on div "[PHONE_NUMBER] Live | 04:32 ALL TASKS ALL TASKS ACTIVE TASKS TASKS IN WRAP UP" at bounding box center [243, 185] width 408 height 293
click at [285, 309] on div "[PHONE_NUMBER] Live | 04:35 ALL TASKS ALL TASKS ACTIVE TASKS TASKS IN WRAP UP" at bounding box center [243, 185] width 408 height 293
click at [291, 264] on div "[PHONE_NUMBER] Live | 04:35 ALL TASKS ALL TASKS ACTIVE TASKS TASKS IN WRAP UP" at bounding box center [243, 185] width 408 height 293
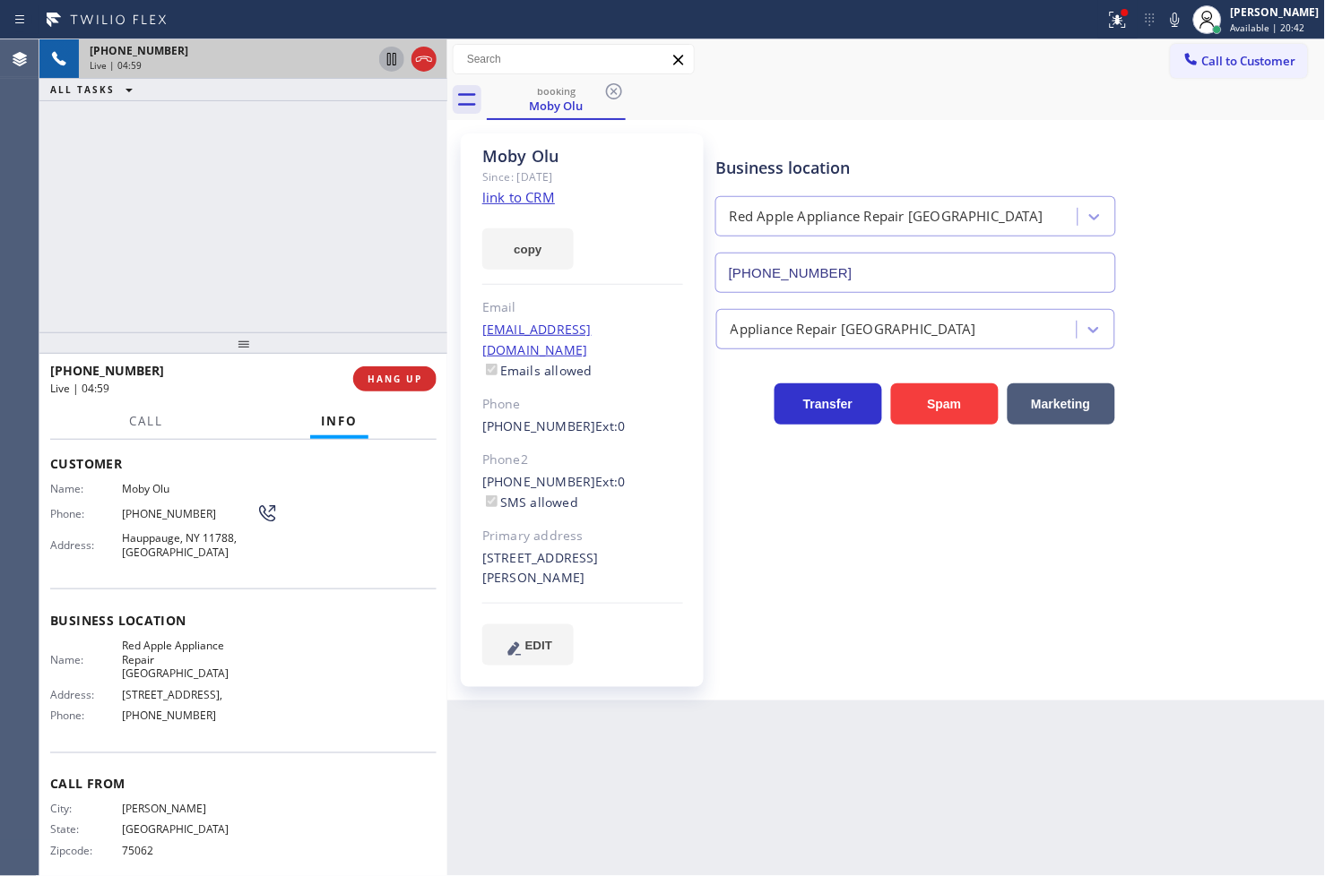
click at [235, 219] on div "[PHONE_NUMBER] Live | 04:59 ALL TASKS ALL TASKS ACTIVE TASKS TASKS IN WRAP UP" at bounding box center [243, 185] width 408 height 293
click at [356, 571] on div "Customer Name: [PERSON_NAME] Phone: [PHONE_NUMBER] Address: [GEOGRAPHIC_DATA]" at bounding box center [243, 510] width 386 height 157
click at [212, 200] on div "[PHONE_NUMBER] Live | 05:00 ALL TASKS ALL TASKS ACTIVE TASKS TASKS IN WRAP UP" at bounding box center [243, 185] width 408 height 293
click at [209, 399] on div "[PHONE_NUMBER] Live | 05:00" at bounding box center [201, 379] width 303 height 47
click at [237, 230] on div "[PHONE_NUMBER] Live | 05:01 ALL TASKS ALL TASKS ACTIVE TASKS TASKS IN WRAP UP" at bounding box center [243, 185] width 408 height 293
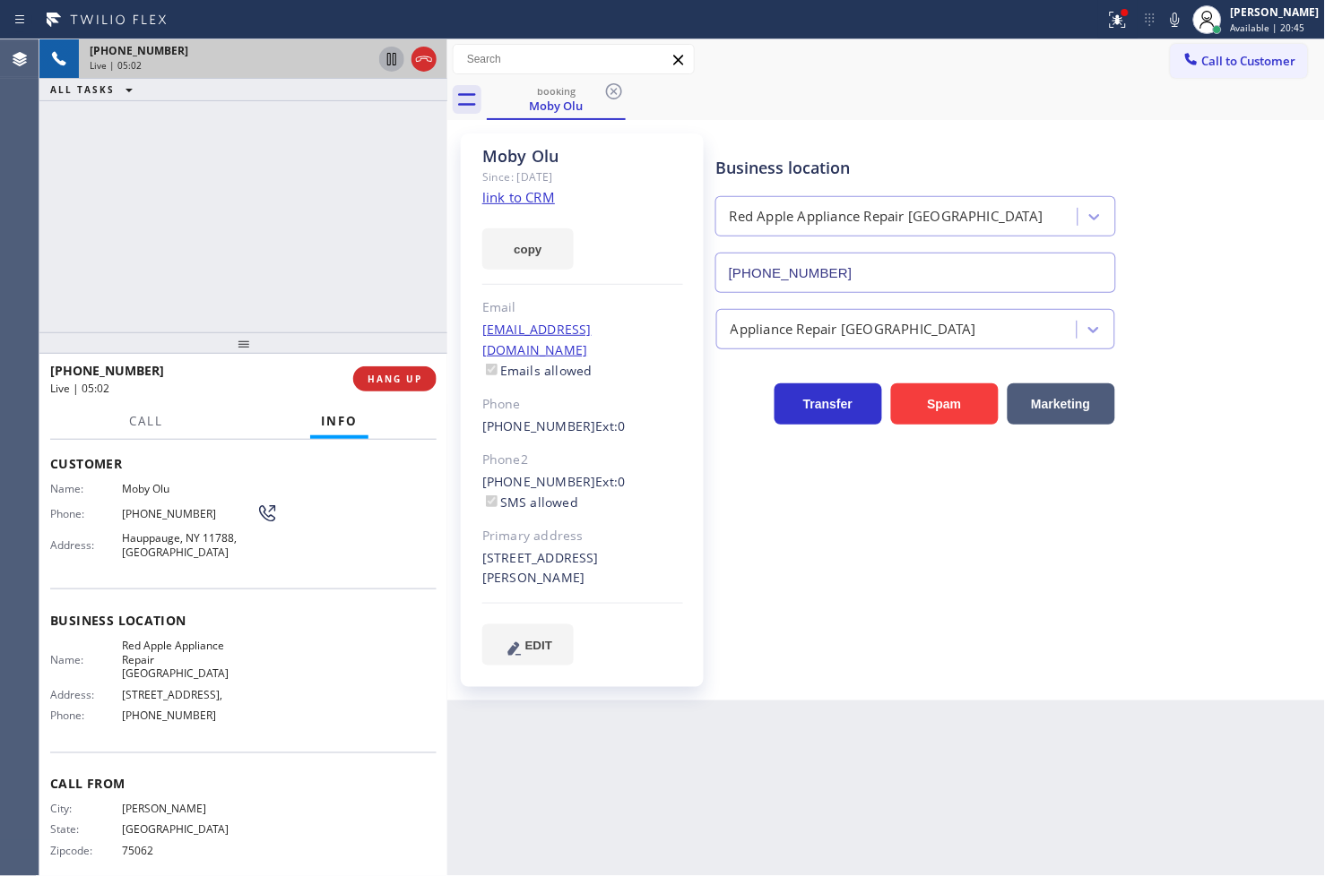
click at [278, 383] on div "Live | 05:02" at bounding box center [195, 388] width 290 height 15
click at [272, 263] on div "[PHONE_NUMBER] Live | 05:02 ALL TASKS ALL TASKS ACTIVE TASKS TASKS IN WRAP UP" at bounding box center [243, 185] width 408 height 293
click at [262, 372] on div "[PHONE_NUMBER]" at bounding box center [195, 370] width 290 height 17
click at [396, 374] on span "HANG UP" at bounding box center [394, 379] width 55 height 13
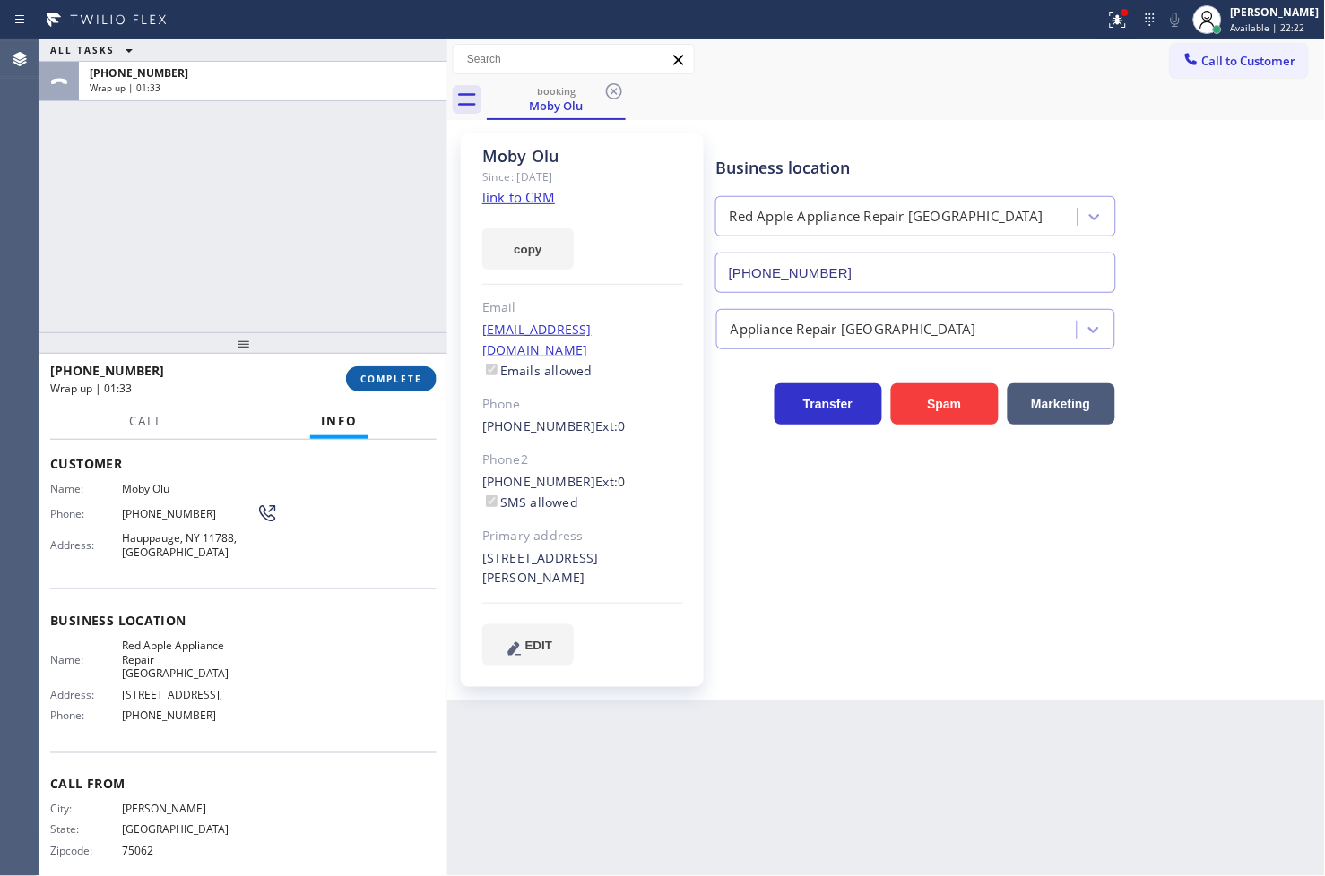
click at [368, 368] on button "COMPLETE" at bounding box center [391, 379] width 91 height 25
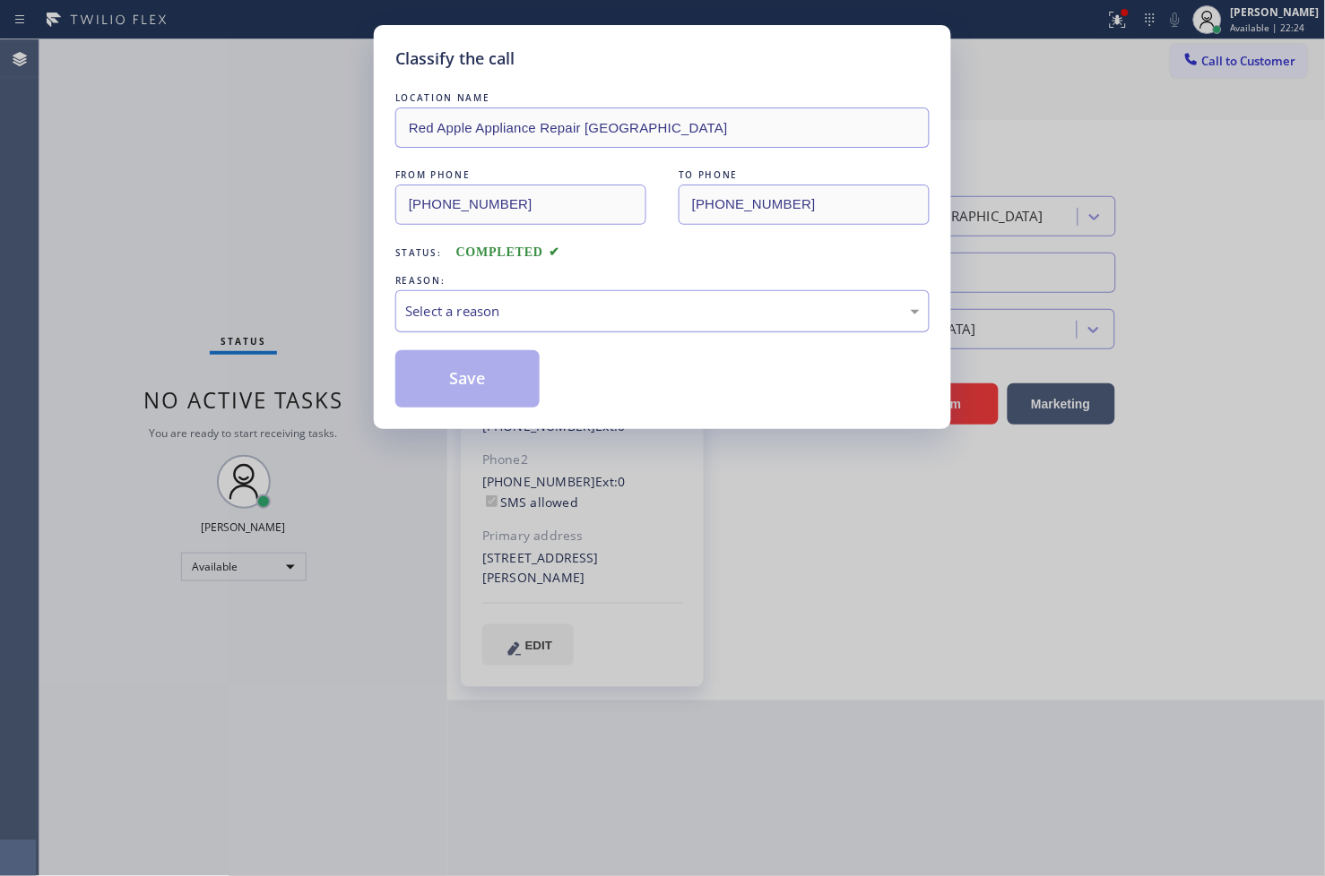
click at [479, 309] on div "Select a reason" at bounding box center [662, 311] width 514 height 21
click at [467, 379] on button "Save" at bounding box center [467, 378] width 144 height 57
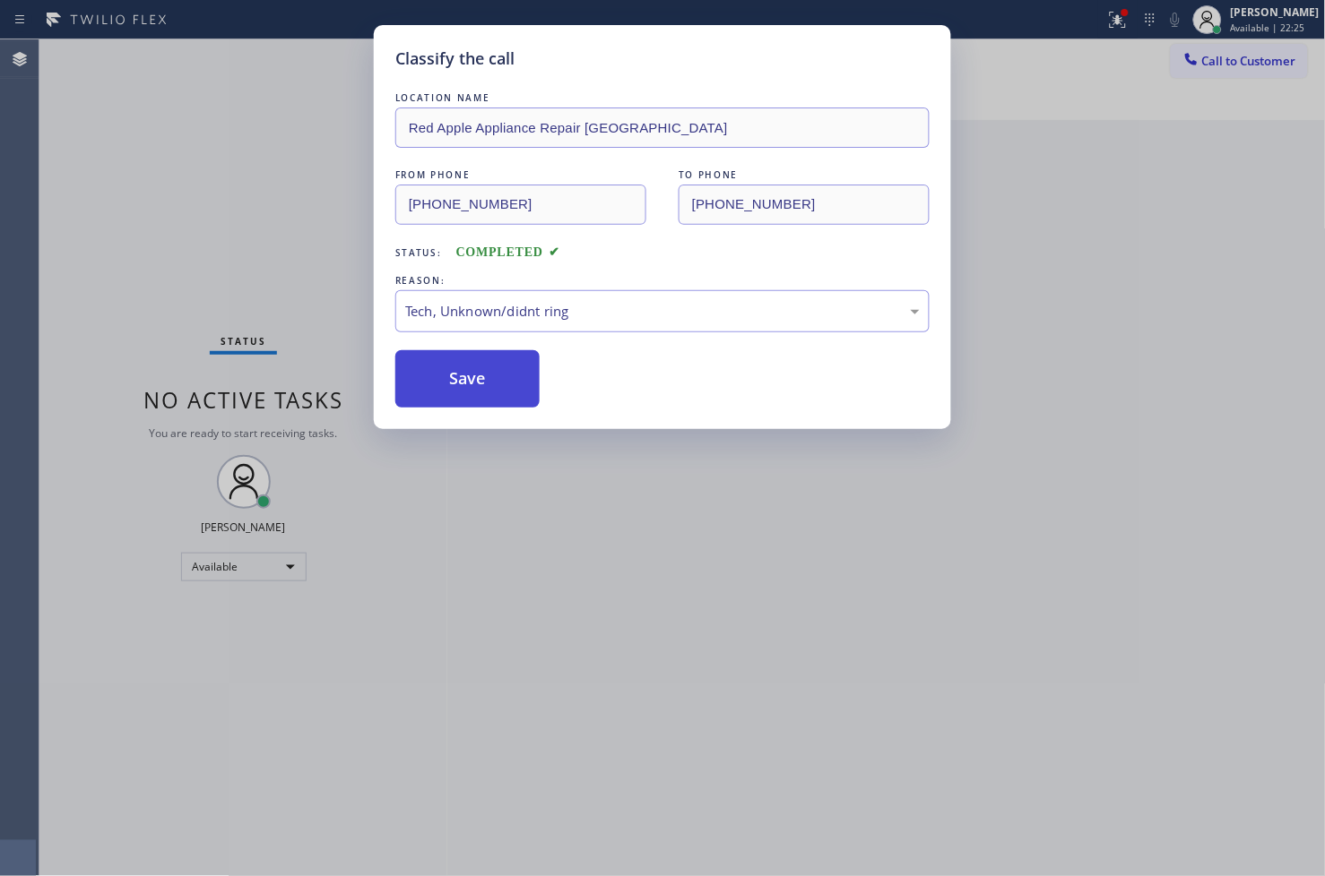
click at [467, 379] on button "Save" at bounding box center [467, 378] width 144 height 57
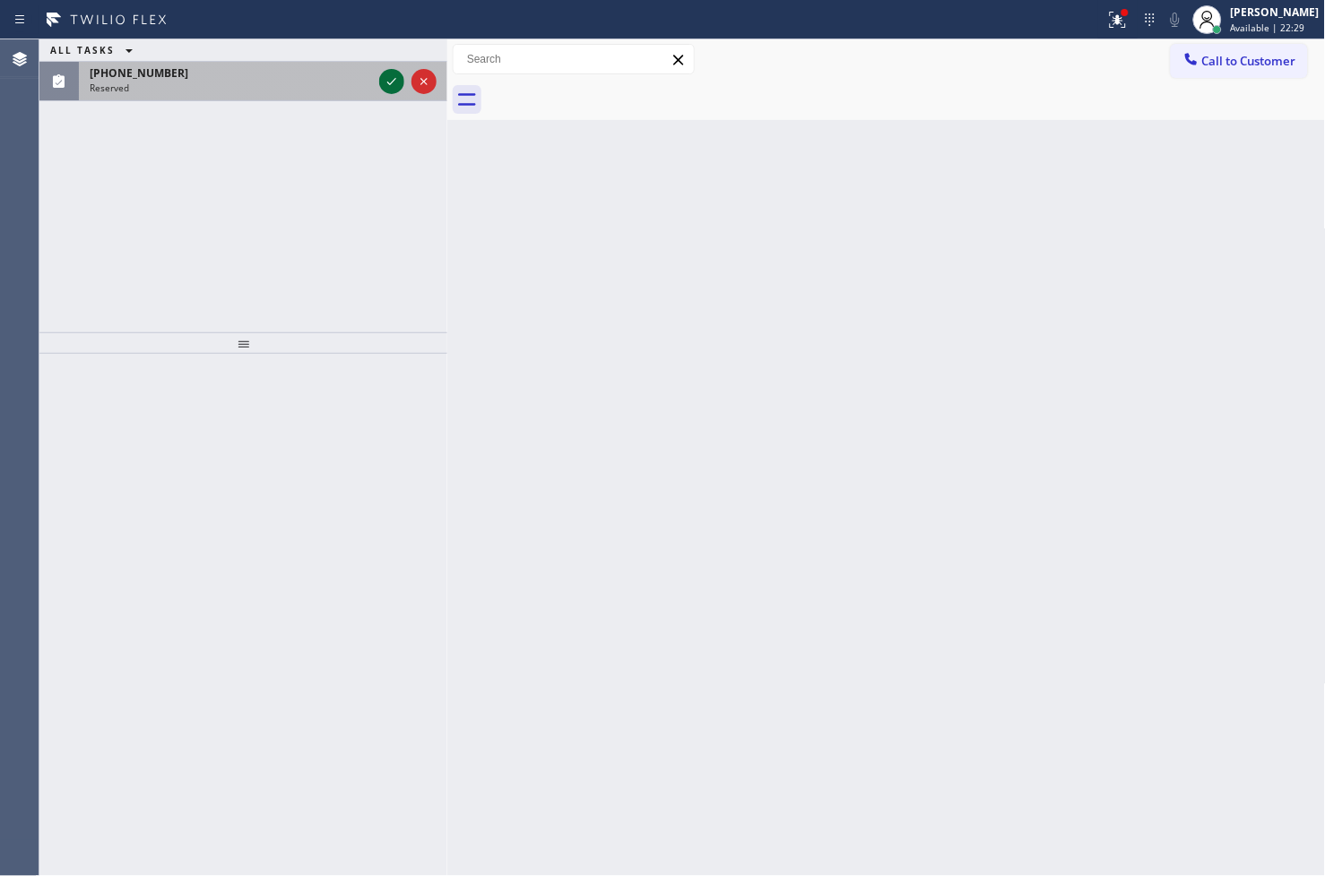
click at [379, 88] on div at bounding box center [391, 82] width 25 height 22
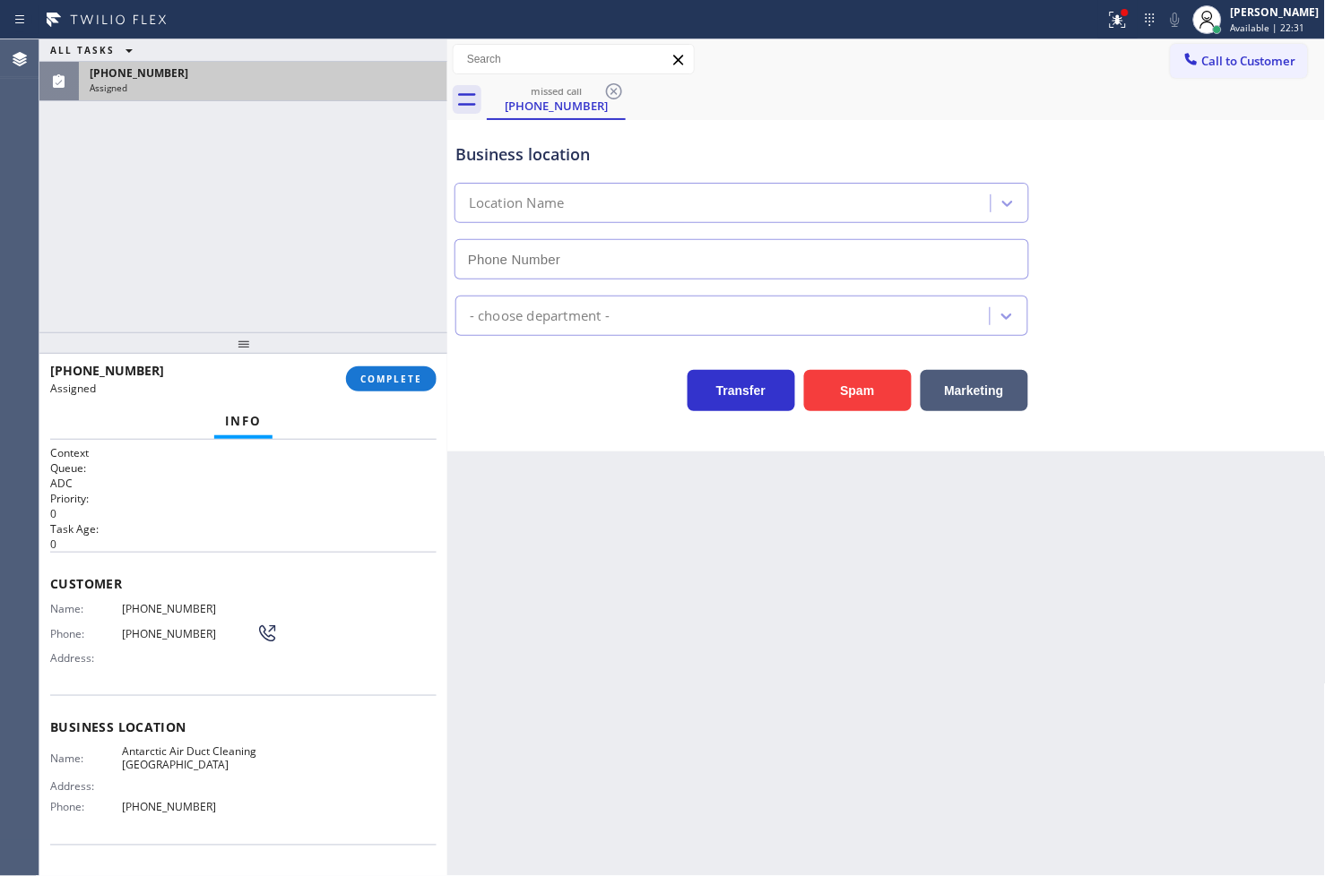
type input "[PHONE_NUMBER]"
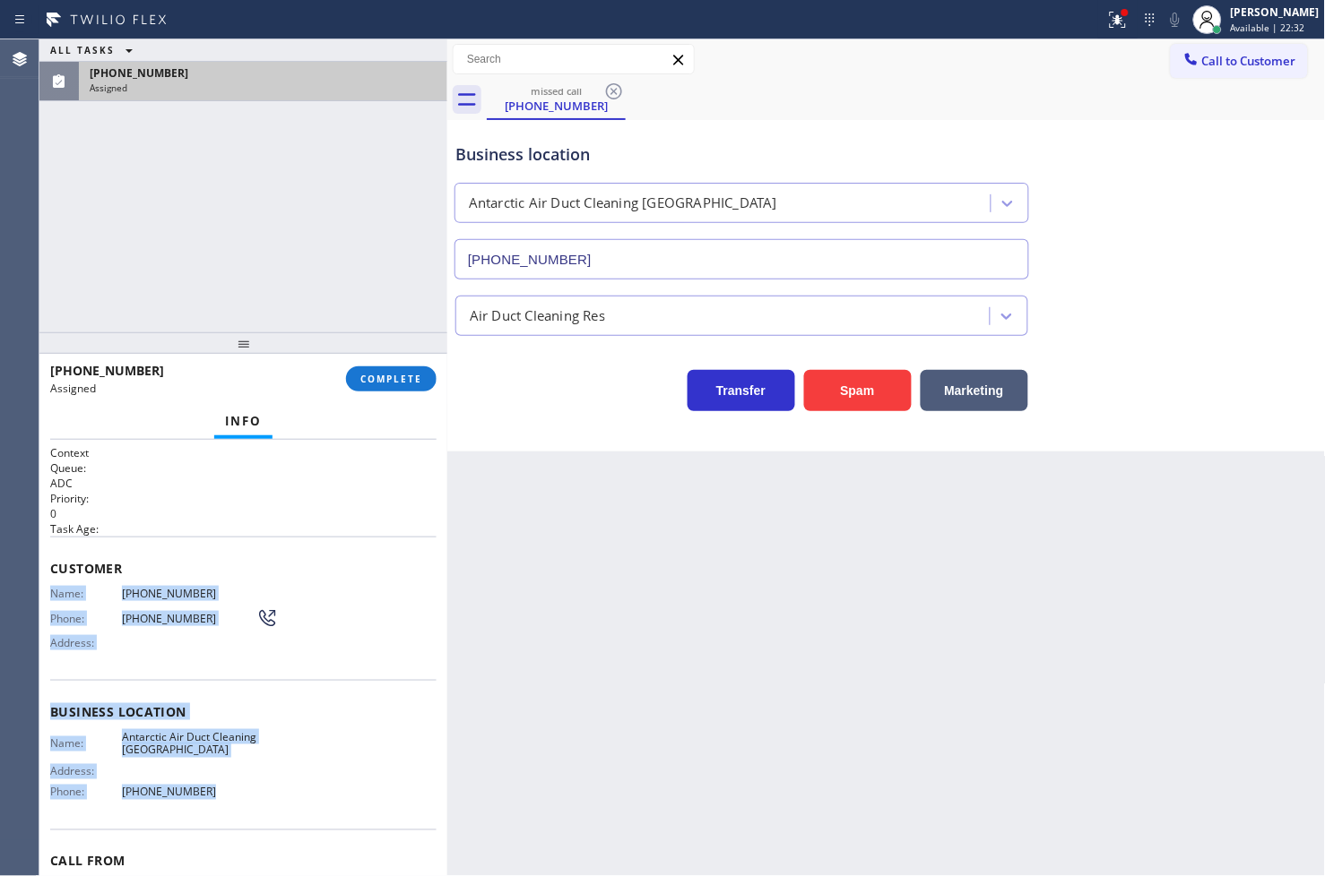
drag, startPoint x: 48, startPoint y: 589, endPoint x: 253, endPoint y: 804, distance: 296.7
click at [253, 804] on div "Context Queue: ADC Priority: 0 Task Age: Customer Name: [PHONE_NUMBER] Phone: […" at bounding box center [243, 658] width 408 height 437
copy div "Name: [PHONE_NUMBER] Phone: [PHONE_NUMBER] Address: Business location Name: Ant…"
click at [381, 374] on span "COMPLETE" at bounding box center [391, 379] width 62 height 13
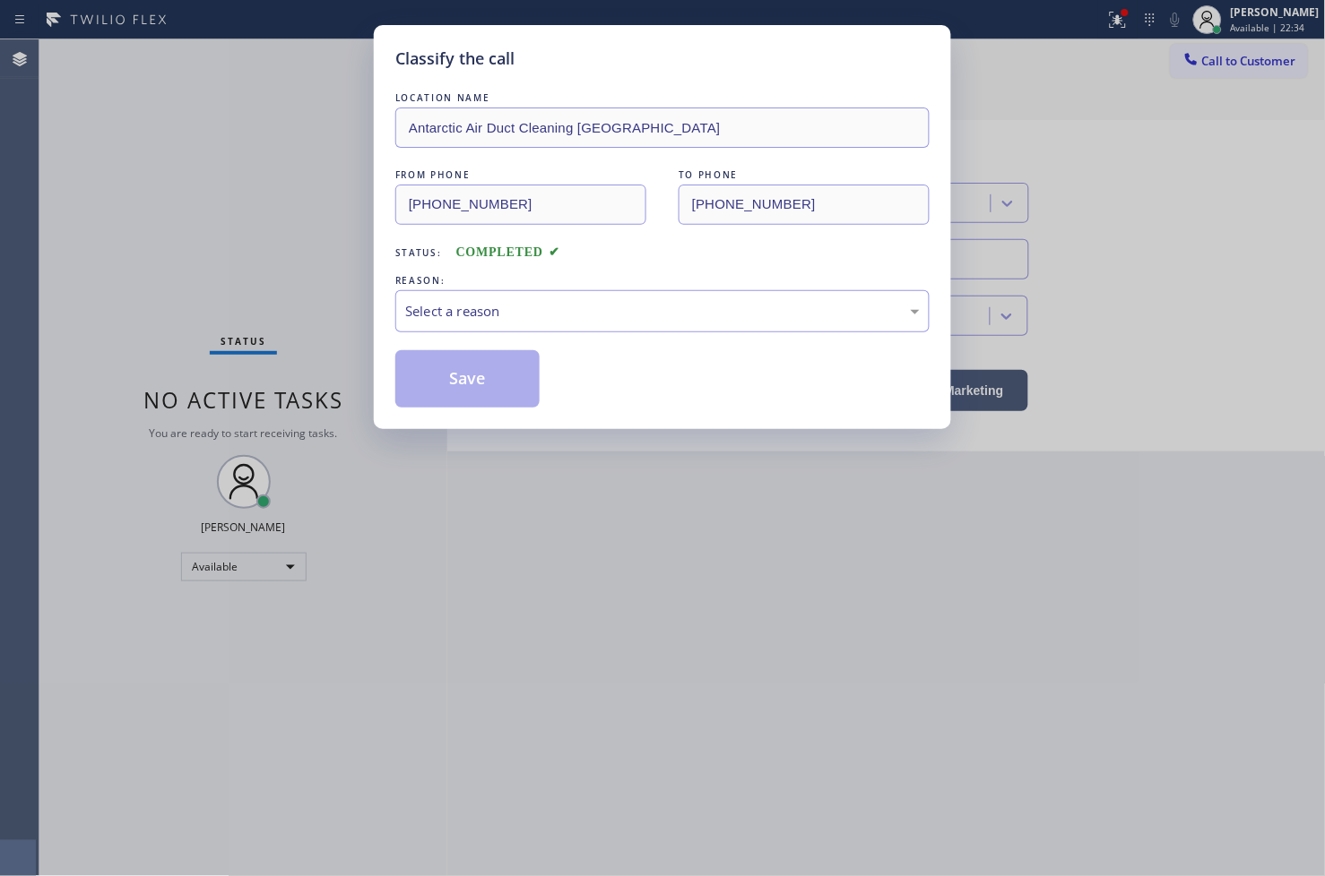
click at [531, 282] on div "REASON:" at bounding box center [662, 281] width 534 height 19
click at [520, 327] on div "Select a reason" at bounding box center [662, 311] width 534 height 42
click at [466, 382] on button "Save" at bounding box center [467, 378] width 144 height 57
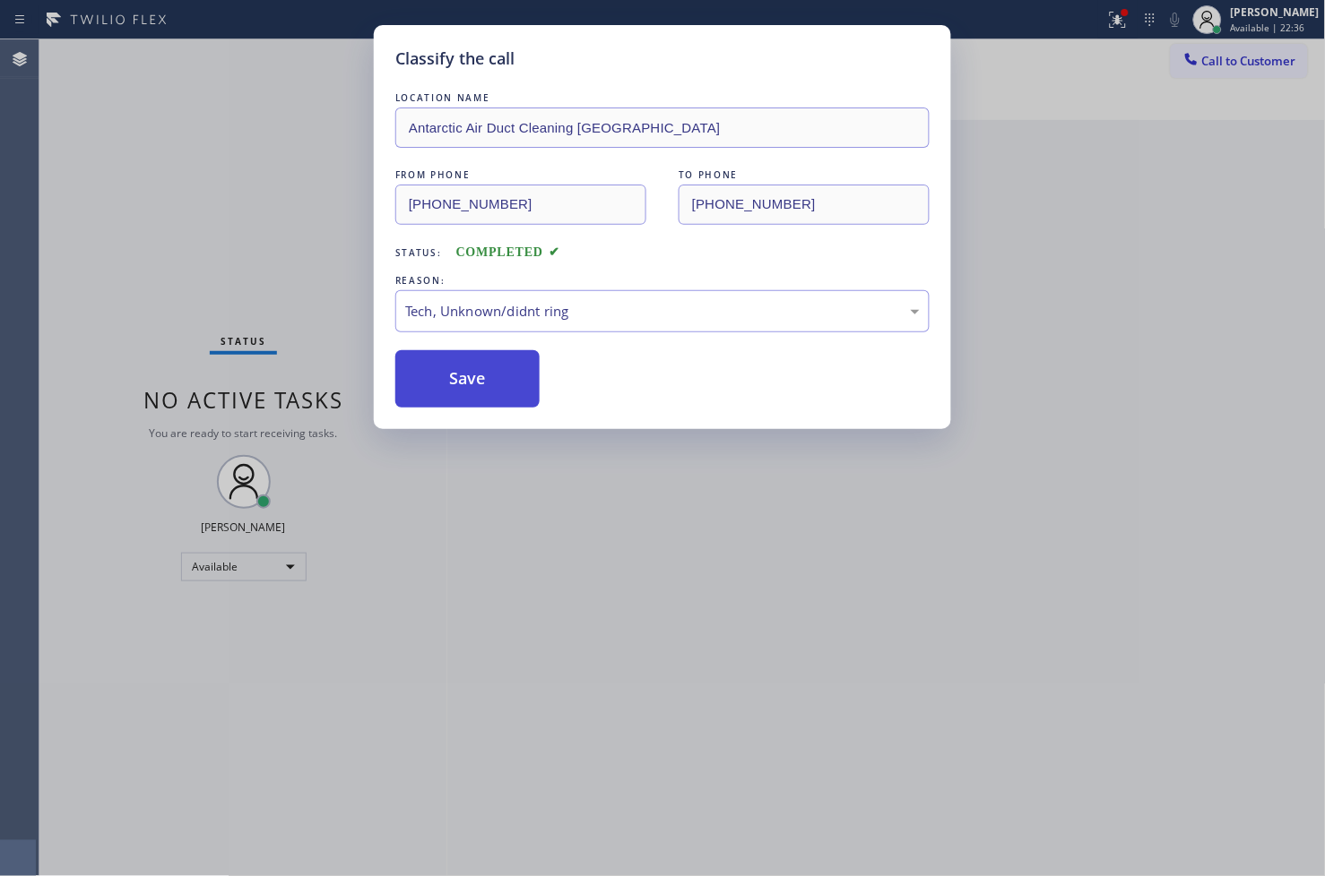
click at [466, 382] on button "Save" at bounding box center [467, 378] width 144 height 57
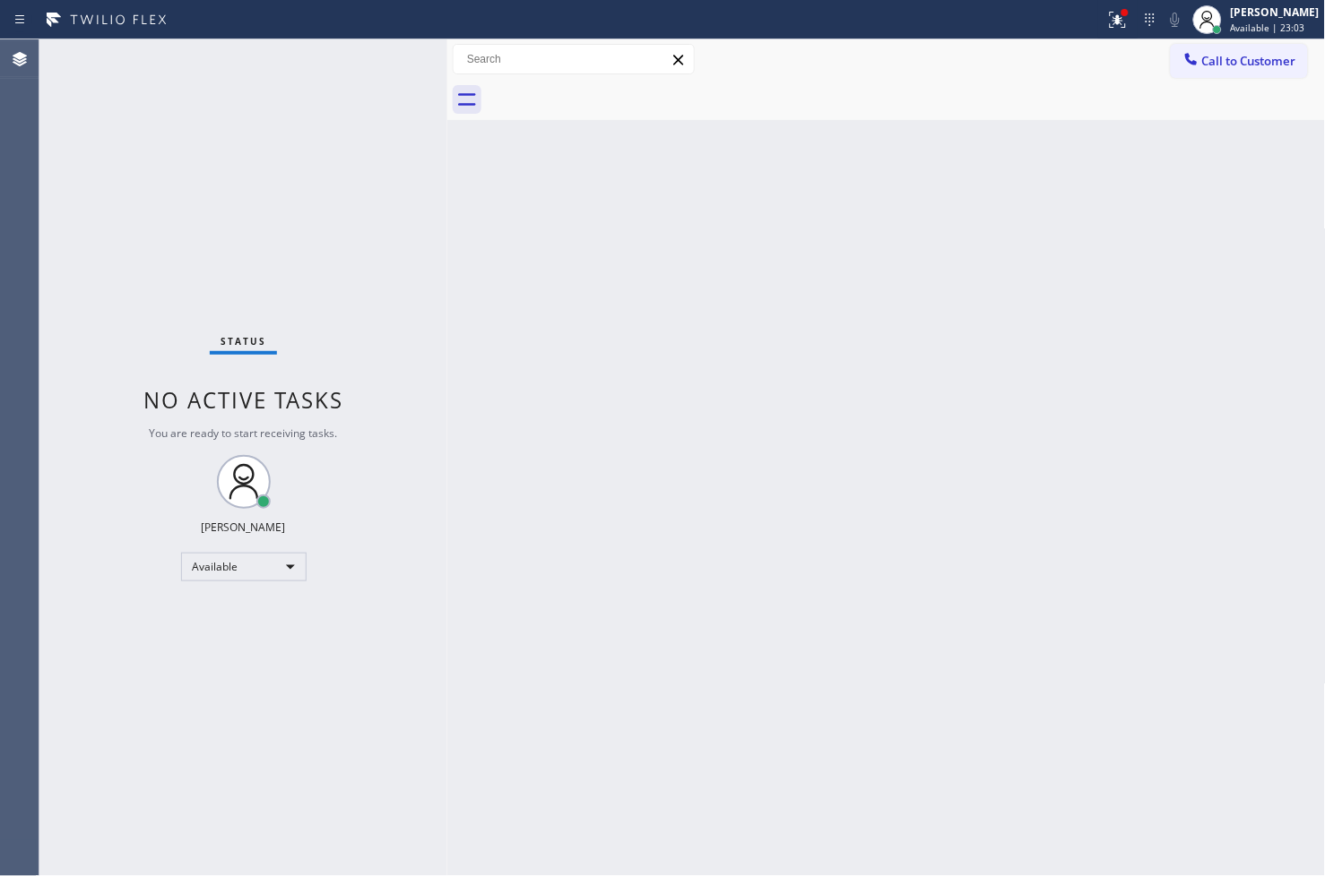
click at [471, 299] on div "Back to Dashboard Change Sender ID Customers Technicians Select a contact Outbo…" at bounding box center [886, 457] width 878 height 837
click at [261, 117] on div "Status No active tasks You are ready to start receiving tasks. [PERSON_NAME]" at bounding box center [243, 457] width 408 height 837
click at [876, 475] on div "Back to Dashboard Change Sender ID Customers Technicians Select a contact Outbo…" at bounding box center [886, 457] width 878 height 837
click at [338, 293] on div "Status No active tasks You are ready to start receiving tasks. [PERSON_NAME]" at bounding box center [243, 457] width 408 height 837
click at [378, 69] on div "Status No active tasks You are ready to start receiving tasks. [PERSON_NAME]" at bounding box center [243, 457] width 408 height 837
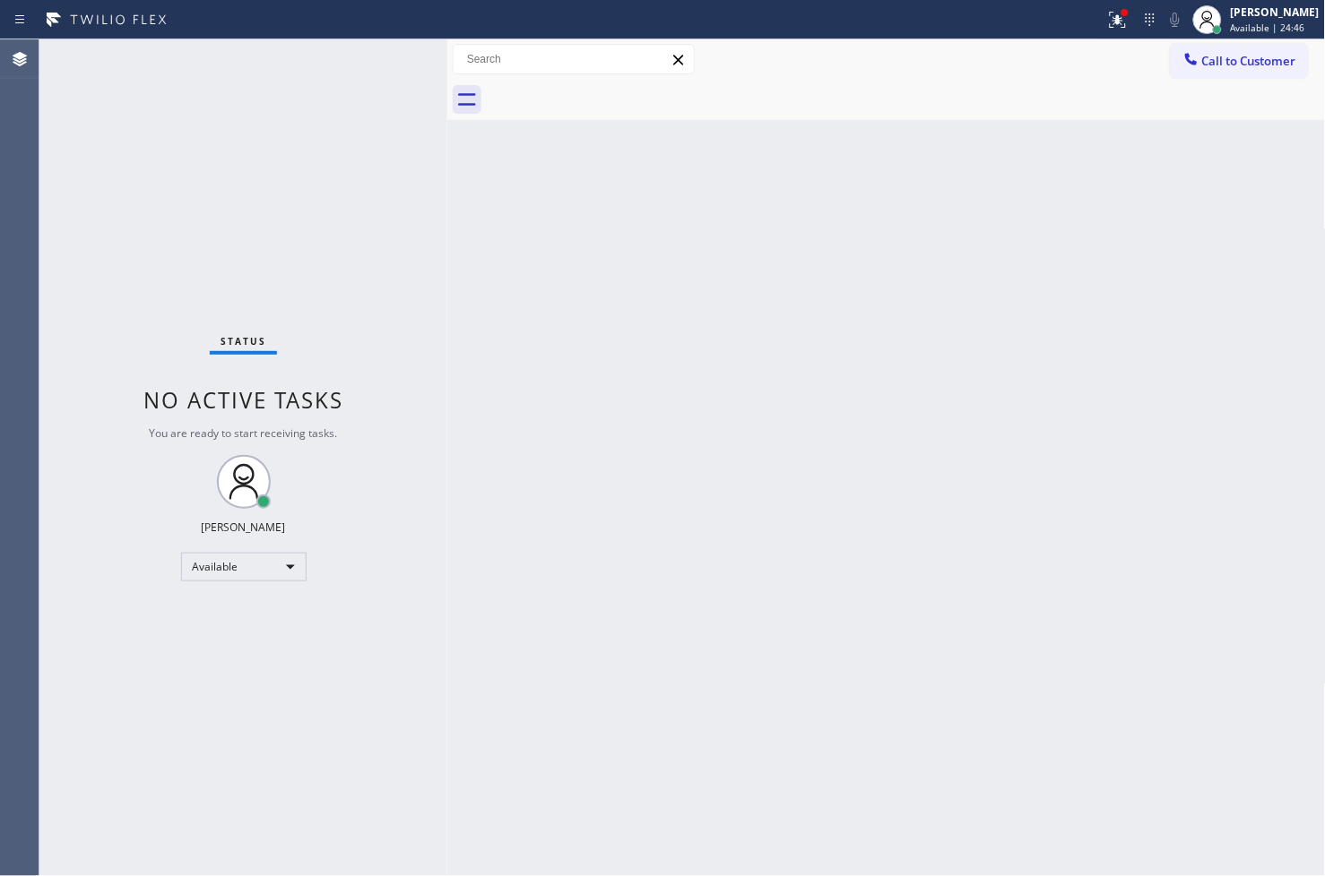
click at [834, 529] on div "Back to Dashboard Change Sender ID Customers Technicians Select a contact Outbo…" at bounding box center [886, 457] width 878 height 837
click at [323, 708] on div "Status No active tasks You are ready to start receiving tasks. [PERSON_NAME]" at bounding box center [243, 457] width 408 height 837
drag, startPoint x: 320, startPoint y: 279, endPoint x: 350, endPoint y: 229, distance: 57.5
click at [329, 275] on div "Status No active tasks You are ready to start receiving tasks. [PERSON_NAME]" at bounding box center [243, 457] width 408 height 837
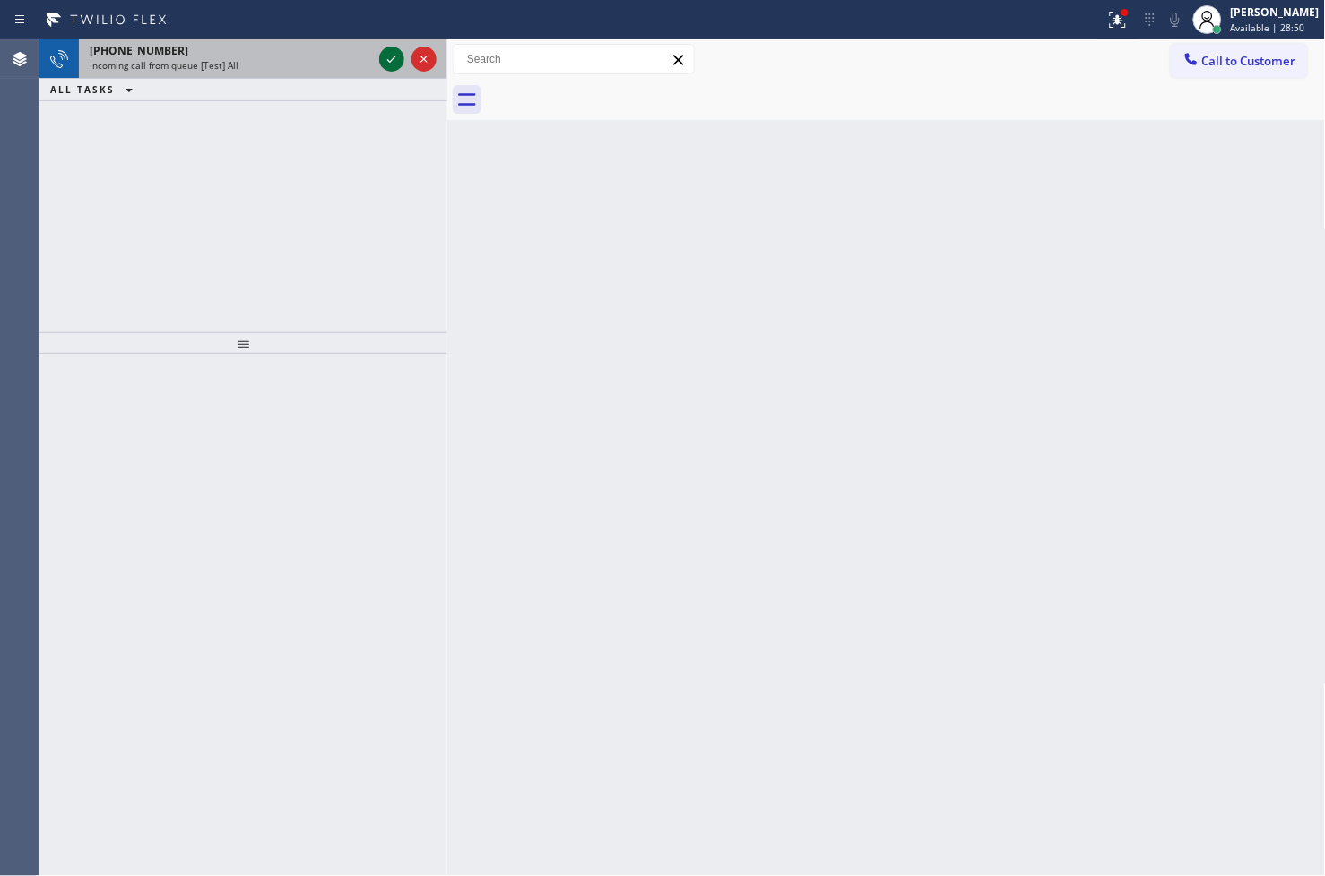
click at [396, 55] on icon at bounding box center [392, 59] width 22 height 22
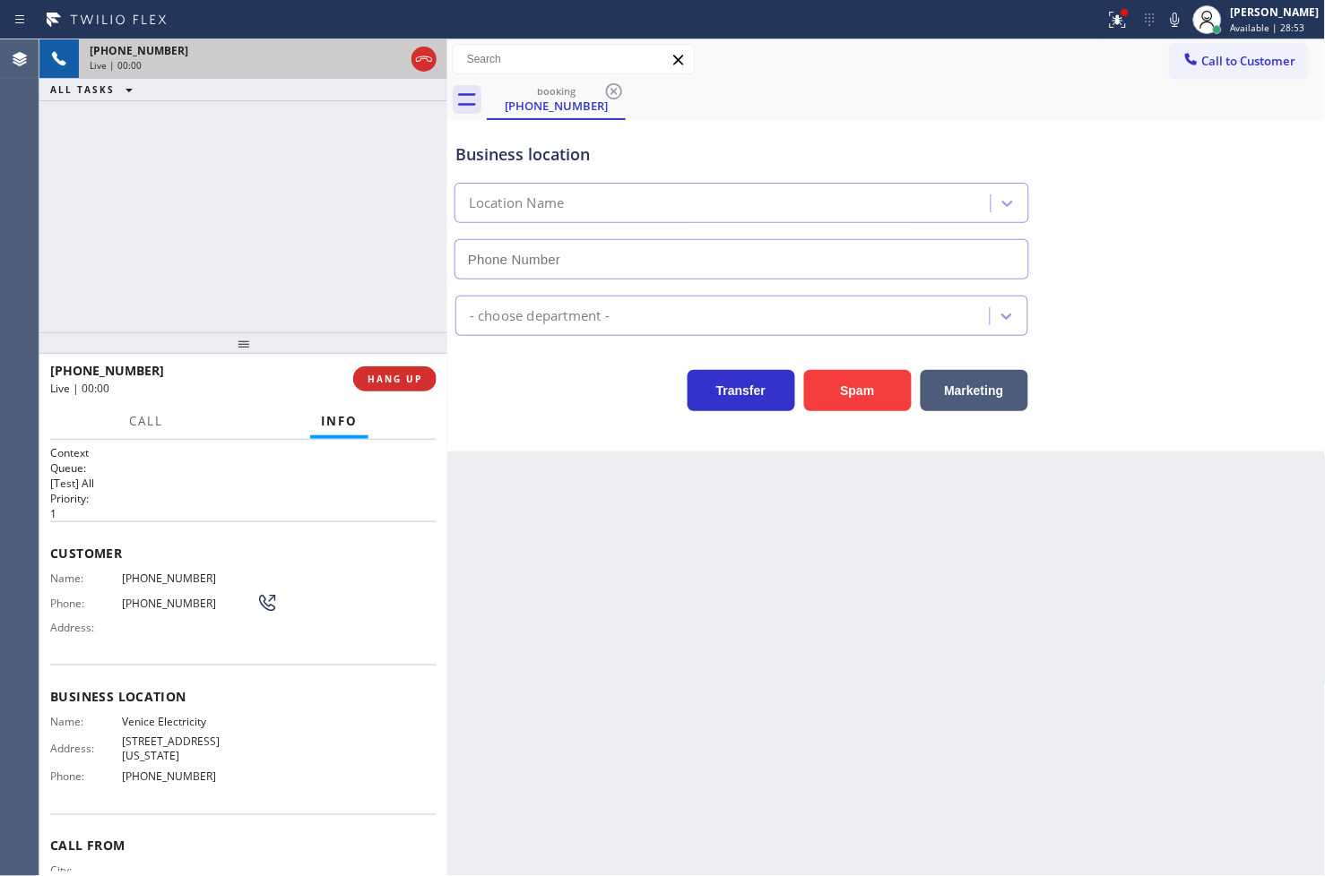
type input "[PHONE_NUMBER]"
click at [1107, 16] on icon at bounding box center [1118, 20] width 22 height 22
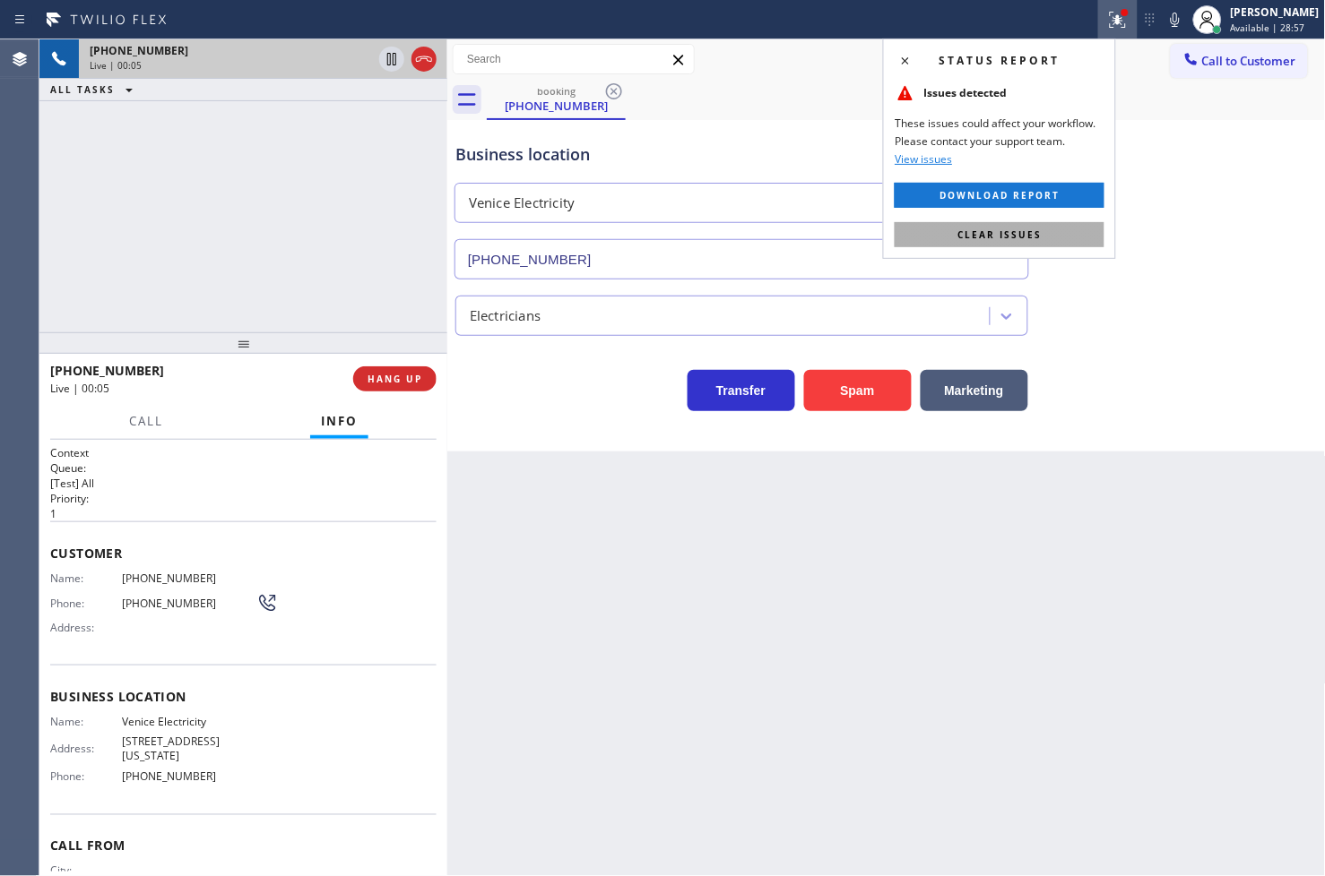
click at [1075, 231] on button "Clear issues" at bounding box center [999, 234] width 210 height 25
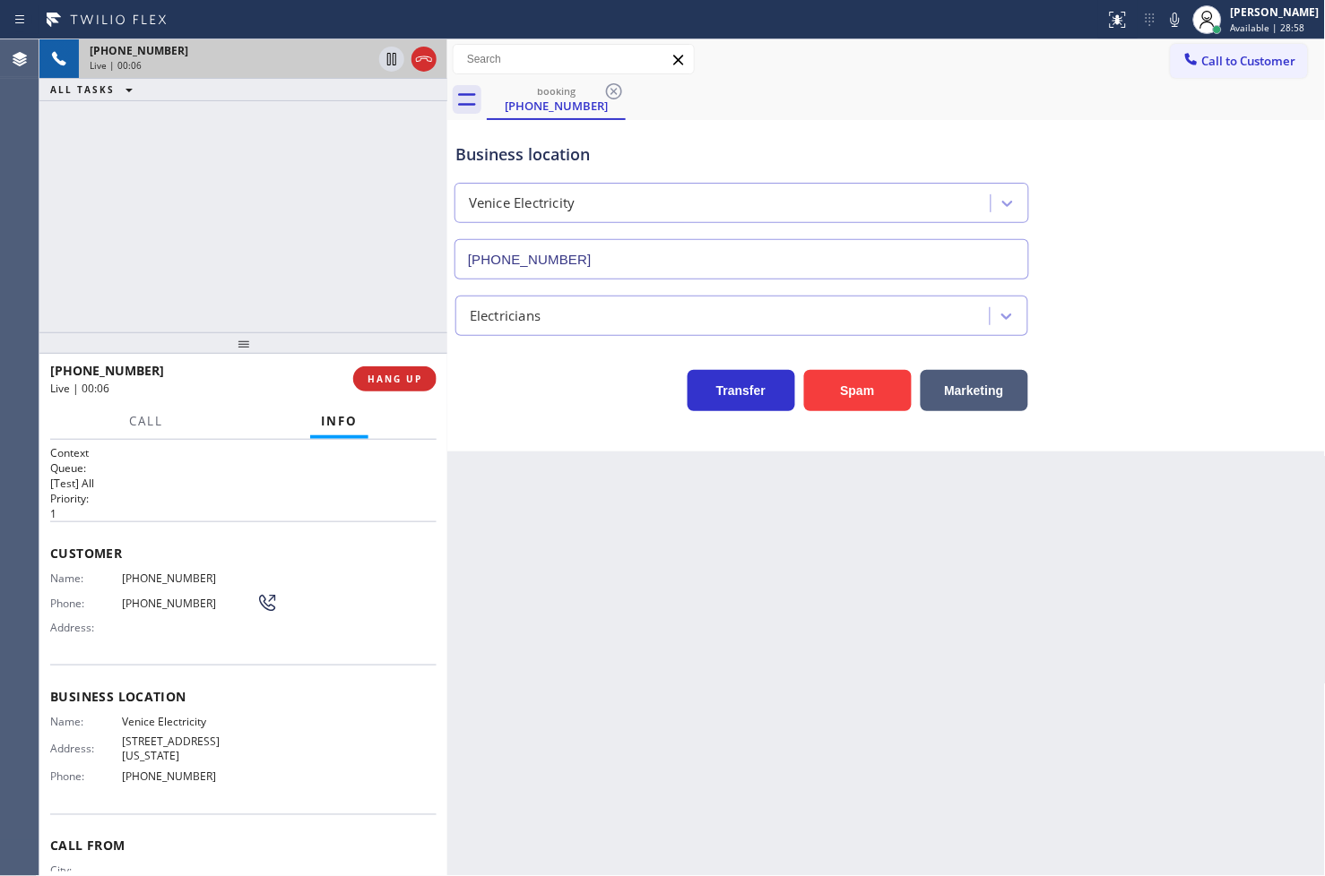
drag, startPoint x: 93, startPoint y: 243, endPoint x: 124, endPoint y: 237, distance: 30.9
click at [94, 243] on div "[PHONE_NUMBER] Live | 00:06 ALL TASKS ALL TASKS ACTIVE TASKS TASKS IN WRAP UP" at bounding box center [243, 185] width 408 height 293
click at [139, 235] on div "[PHONE_NUMBER] Live | 00:07 ALL TASKS ALL TASKS ACTIVE TASKS TASKS IN WRAP UP" at bounding box center [243, 185] width 408 height 293
click at [271, 159] on div "[PHONE_NUMBER] Live | 00:08 ALL TASKS ALL TASKS ACTIVE TASKS TASKS IN WRAP UP" at bounding box center [243, 185] width 408 height 293
click at [383, 374] on span "HANG UP" at bounding box center [394, 379] width 55 height 13
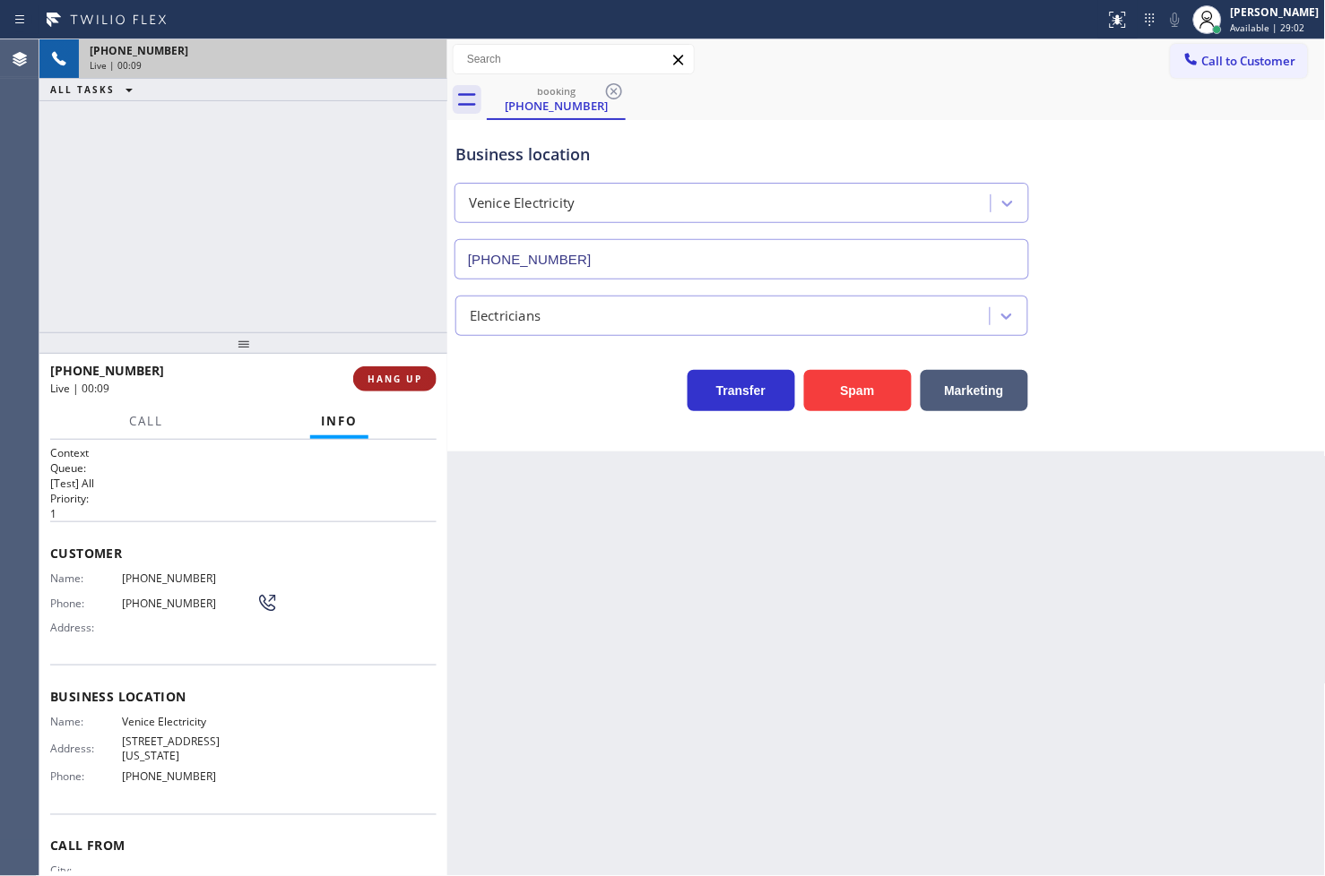
click at [383, 374] on span "HANG UP" at bounding box center [394, 379] width 55 height 13
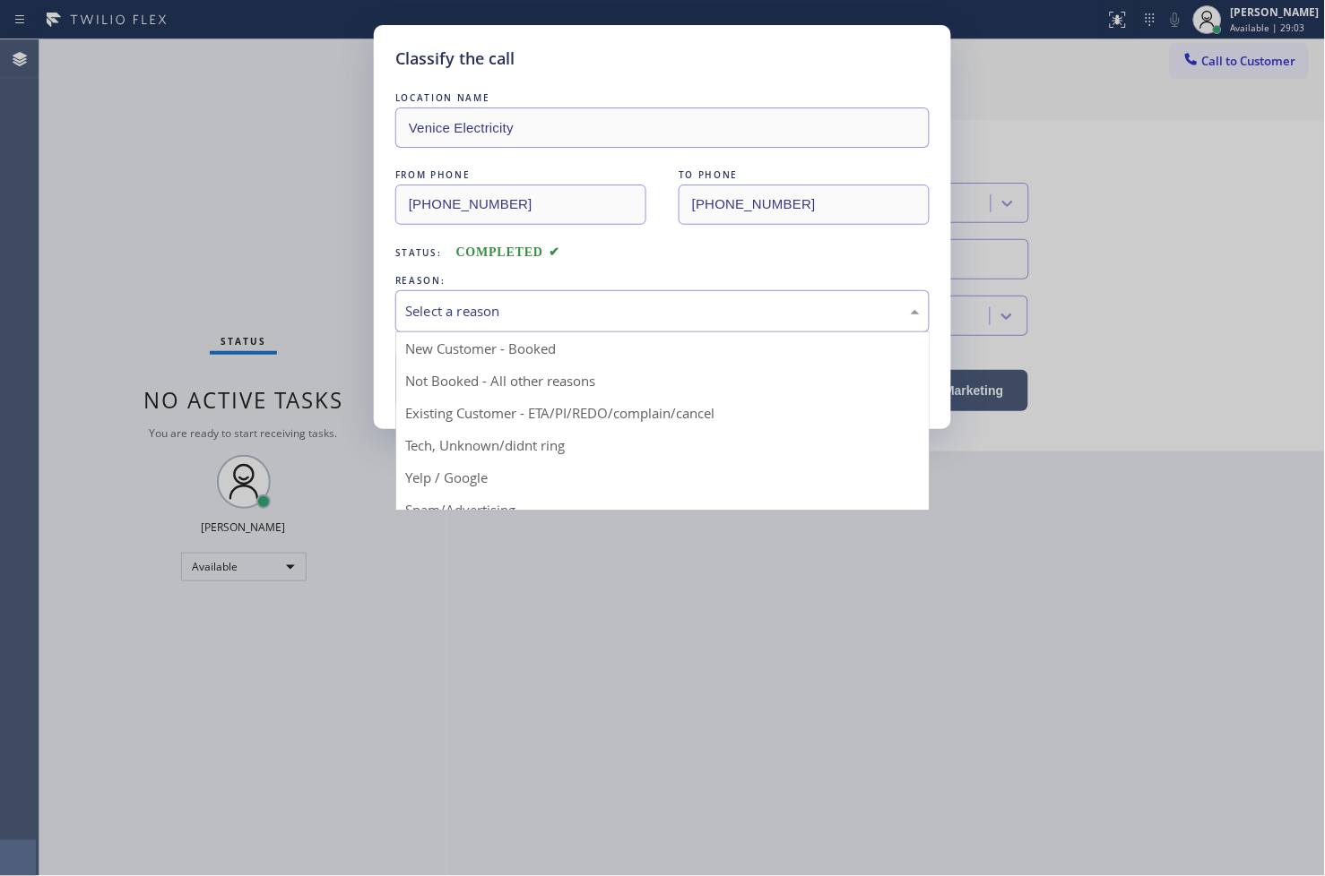
click at [520, 324] on div "Select a reason" at bounding box center [662, 311] width 534 height 42
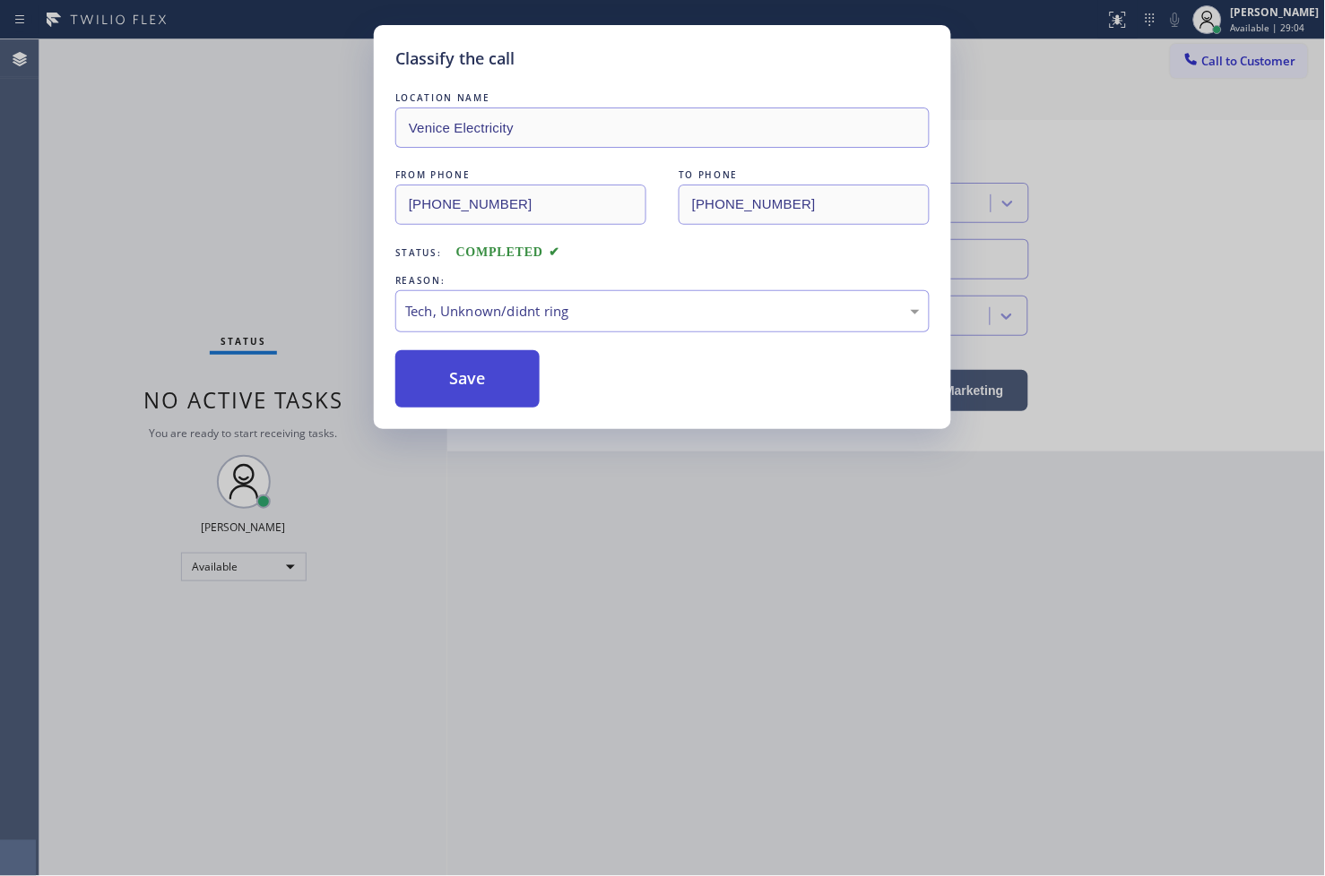
click at [495, 400] on button "Save" at bounding box center [467, 378] width 144 height 57
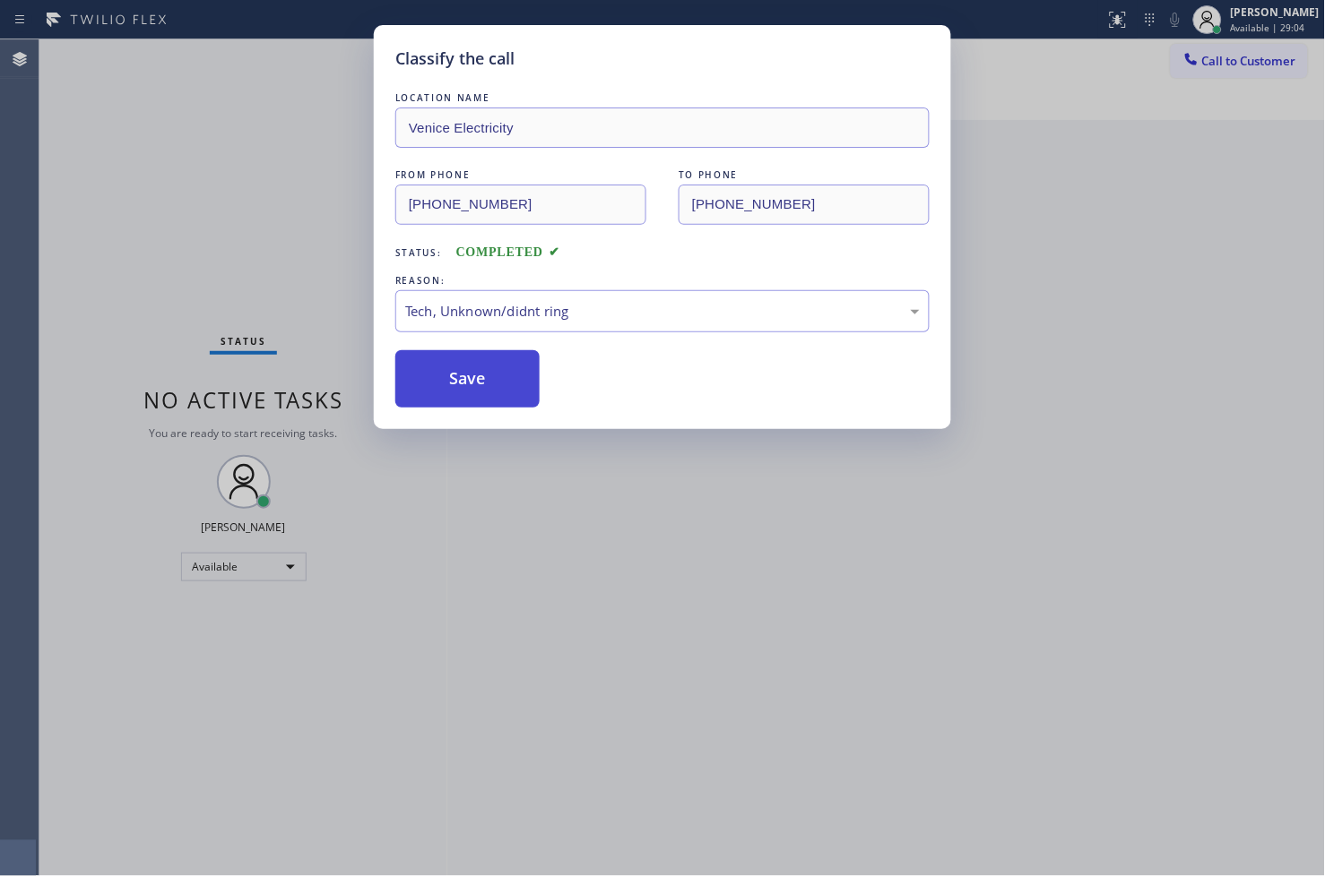
click at [495, 400] on button "Save" at bounding box center [467, 378] width 144 height 57
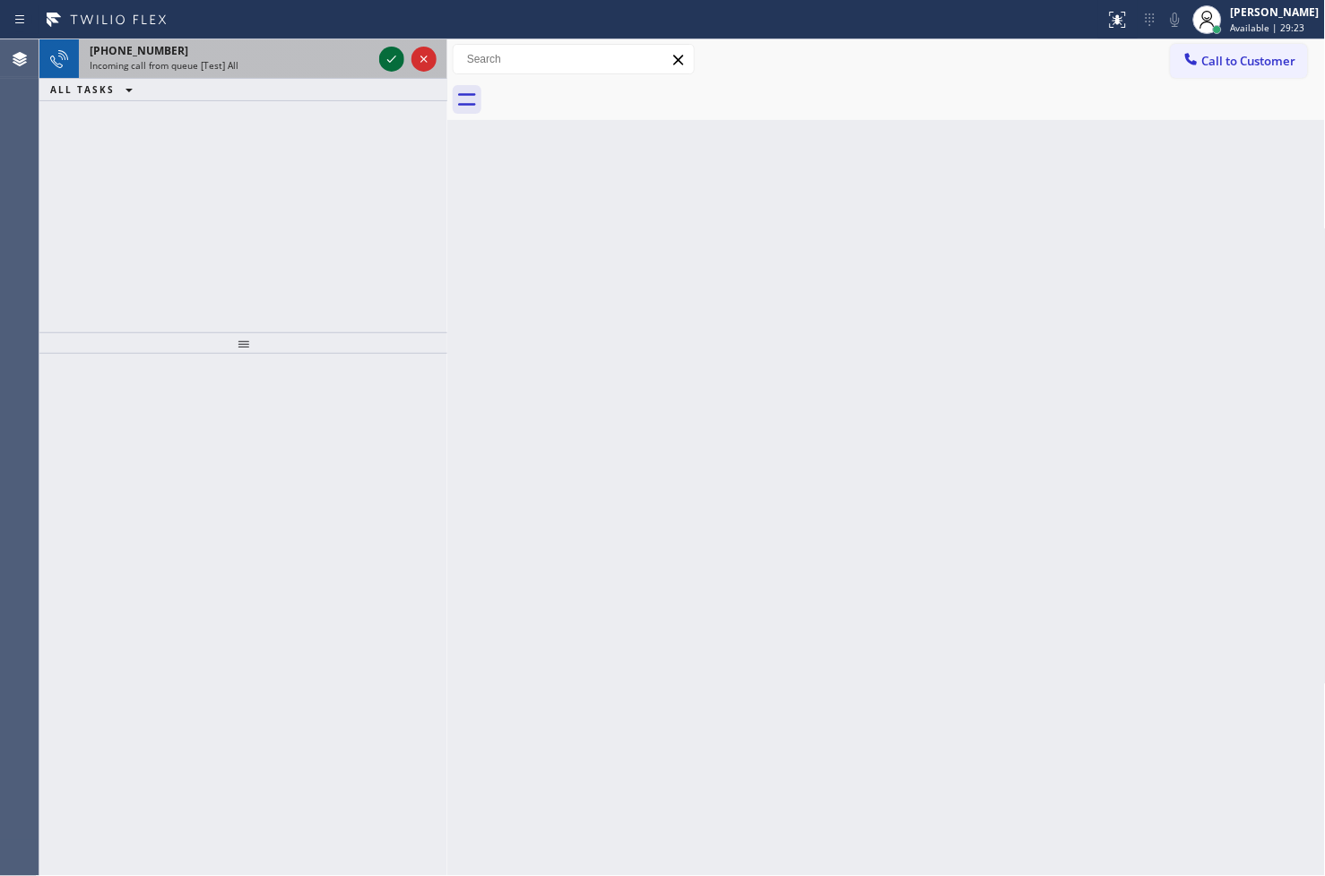
click at [395, 60] on icon at bounding box center [392, 59] width 22 height 22
click at [386, 57] on icon at bounding box center [392, 59] width 22 height 22
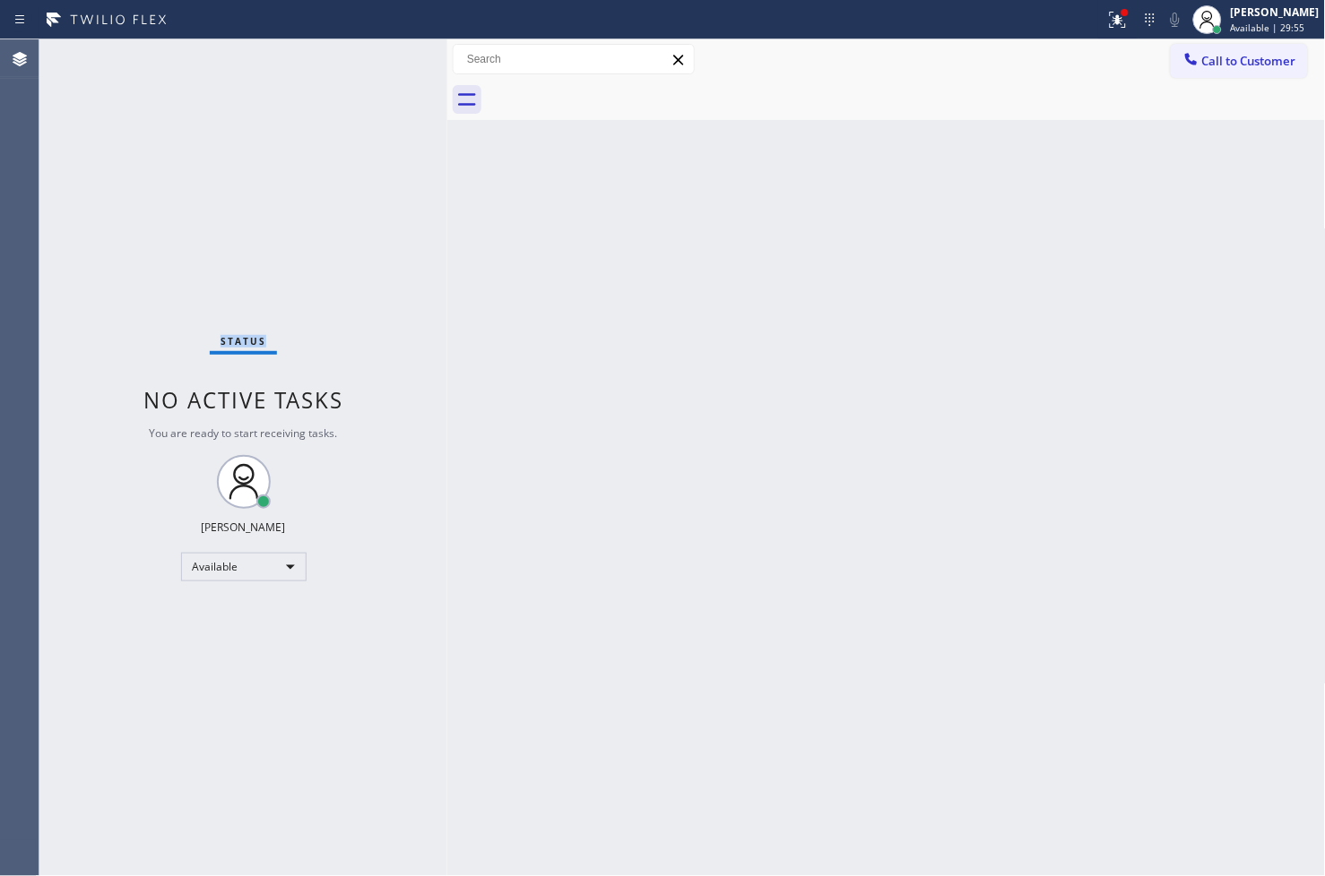
click at [386, 57] on div "Status No active tasks You are ready to start receiving tasks. [PERSON_NAME]" at bounding box center [243, 457] width 408 height 837
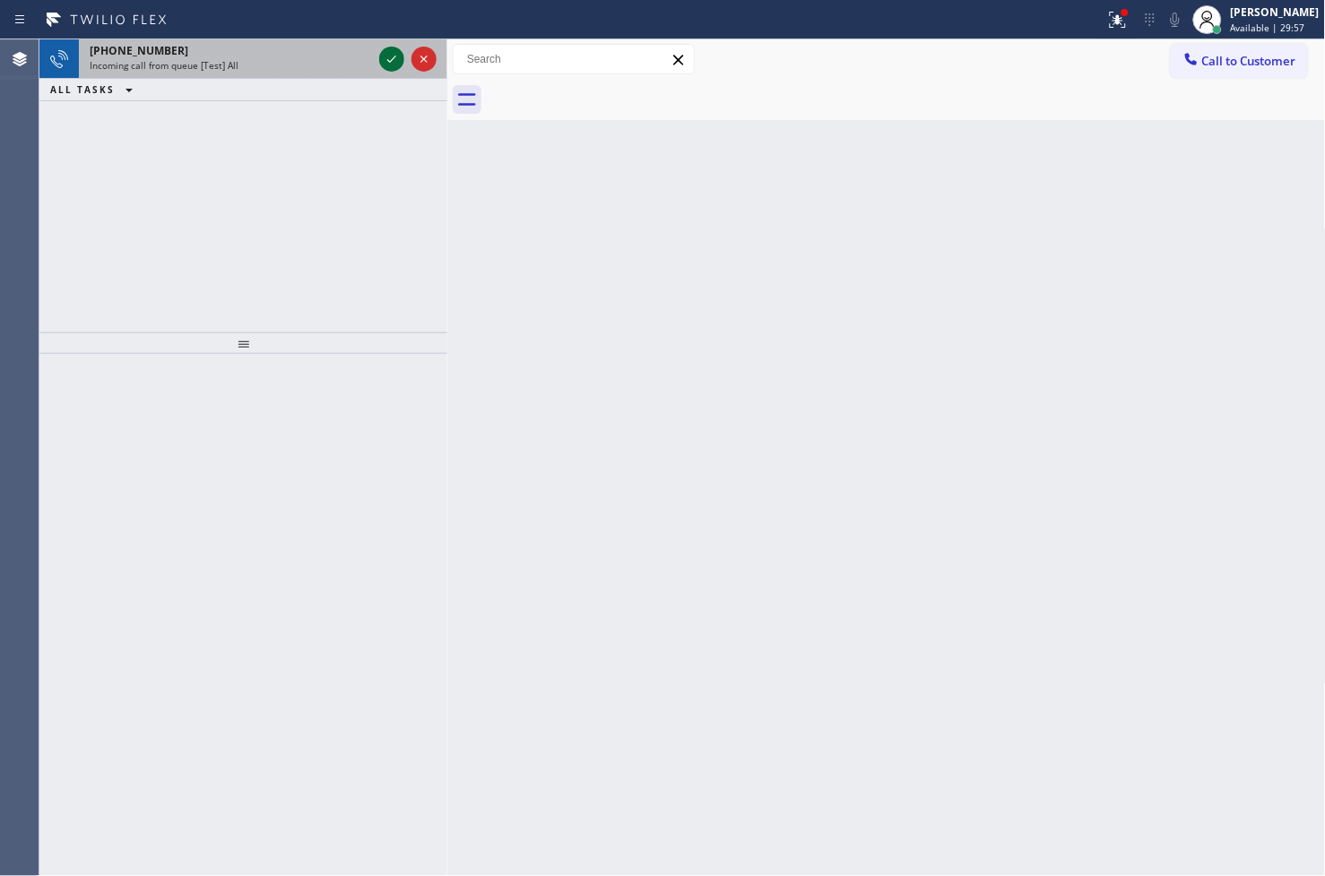
click at [384, 65] on icon at bounding box center [392, 59] width 22 height 22
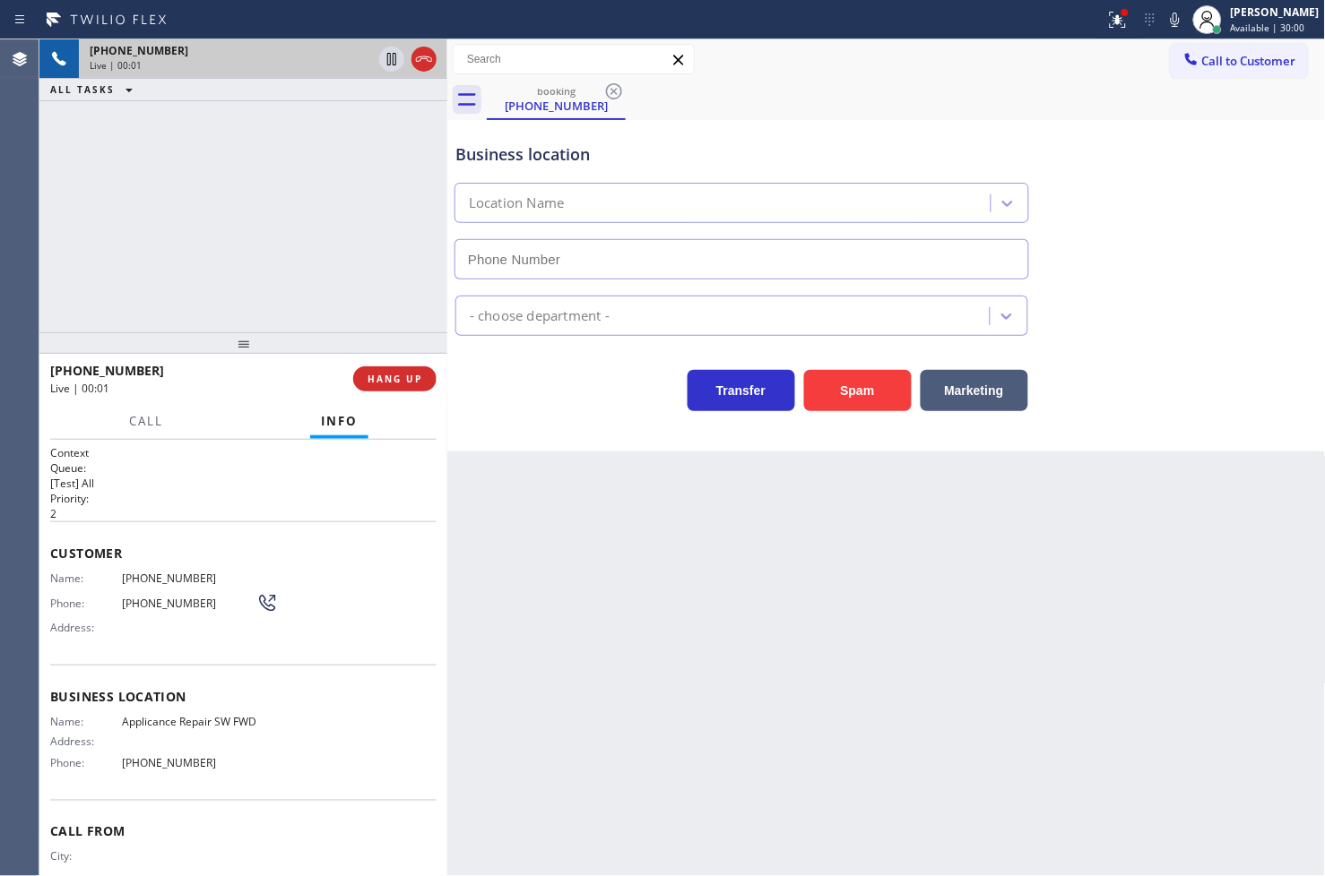
type input "[PHONE_NUMBER]"
click at [1107, 20] on icon at bounding box center [1118, 20] width 22 height 22
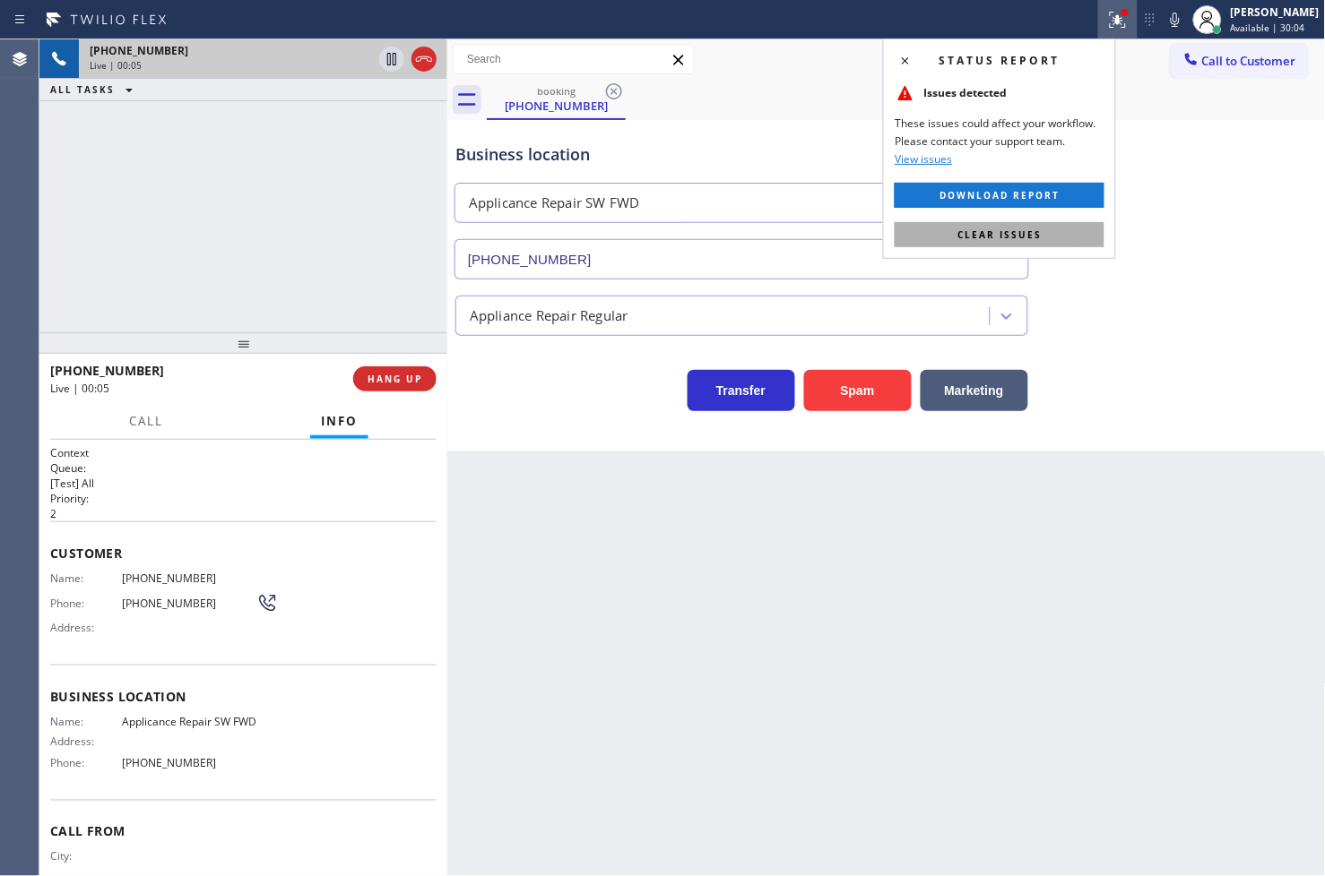
click at [1067, 239] on button "Clear issues" at bounding box center [999, 234] width 210 height 25
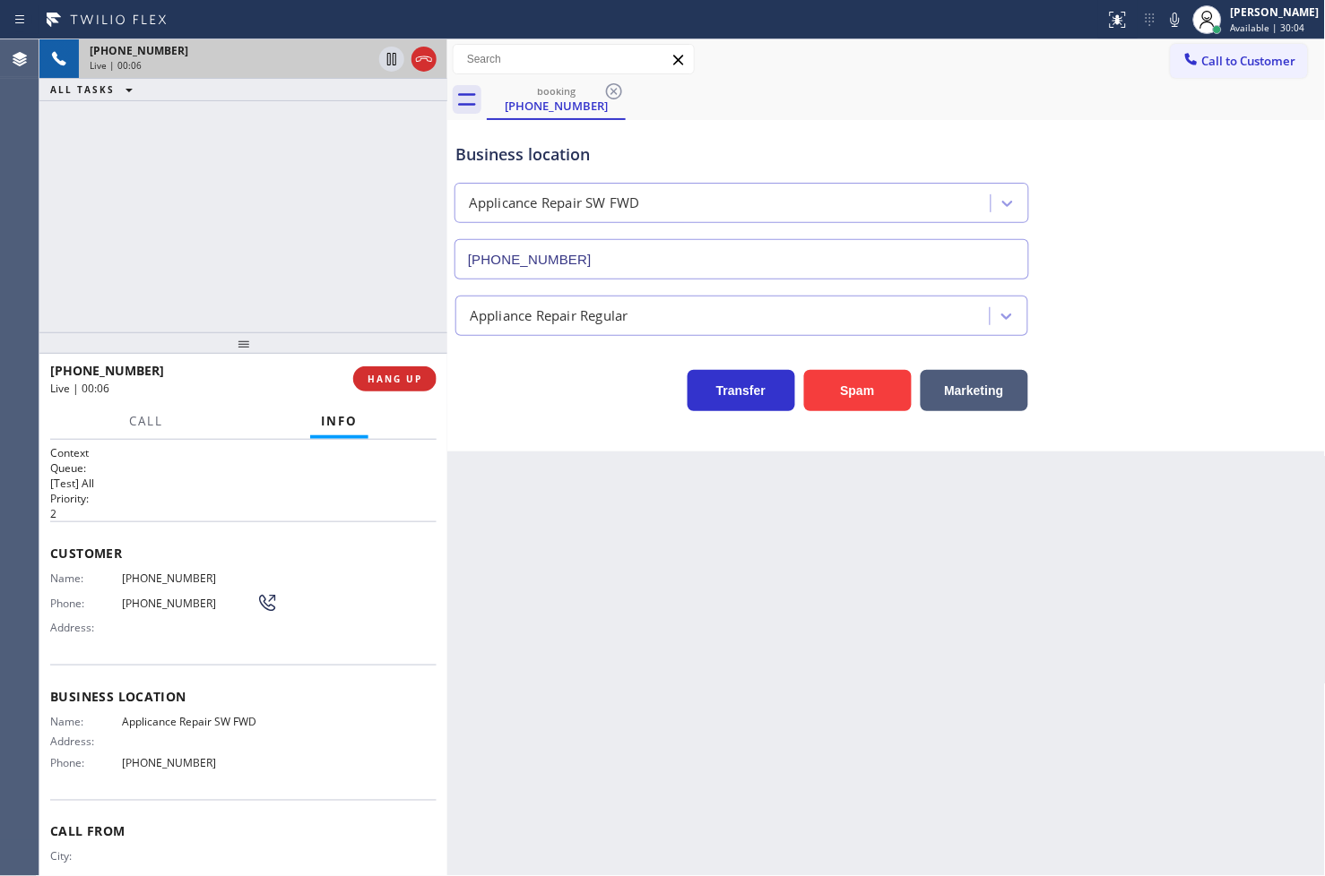
drag, startPoint x: 191, startPoint y: 263, endPoint x: 202, endPoint y: 263, distance: 10.8
click at [195, 263] on div "[PHONE_NUMBER] Live | 00:06 ALL TASKS ALL TASKS ACTIVE TASKS TASKS IN WRAP UP" at bounding box center [243, 185] width 408 height 293
click at [565, 391] on div "Transfer Spam Marketing" at bounding box center [742, 386] width 580 height 50
click at [244, 237] on div "[PHONE_NUMBER] Live | 00:06 ALL TASKS ALL TASKS ACTIVE TASKS TASKS IN WRAP UP" at bounding box center [243, 185] width 408 height 293
click at [588, 391] on div "Transfer Spam Marketing" at bounding box center [742, 386] width 580 height 50
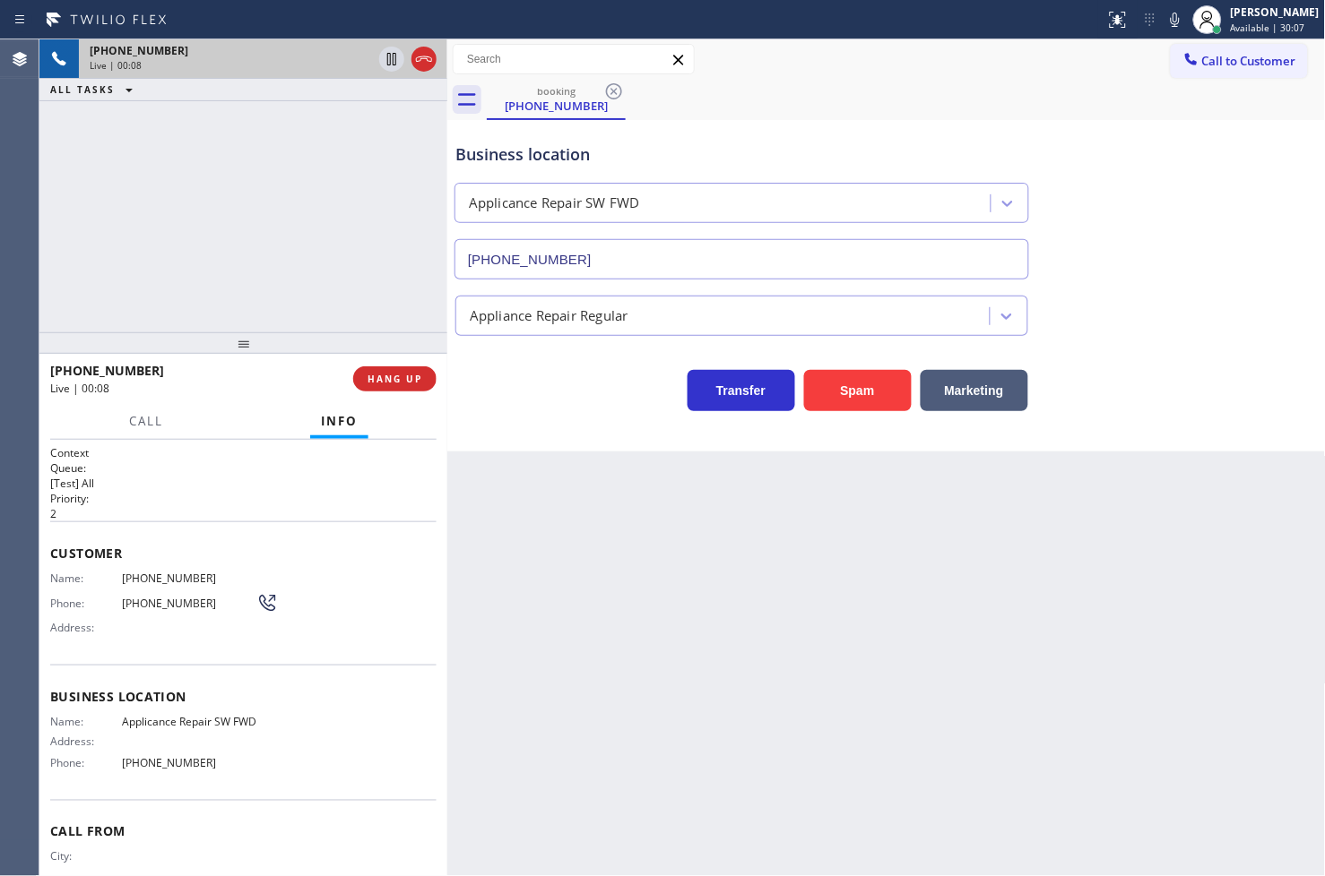
click at [515, 395] on div "Transfer Spam Marketing" at bounding box center [742, 386] width 580 height 50
click at [133, 428] on span "Call" at bounding box center [146, 421] width 34 height 16
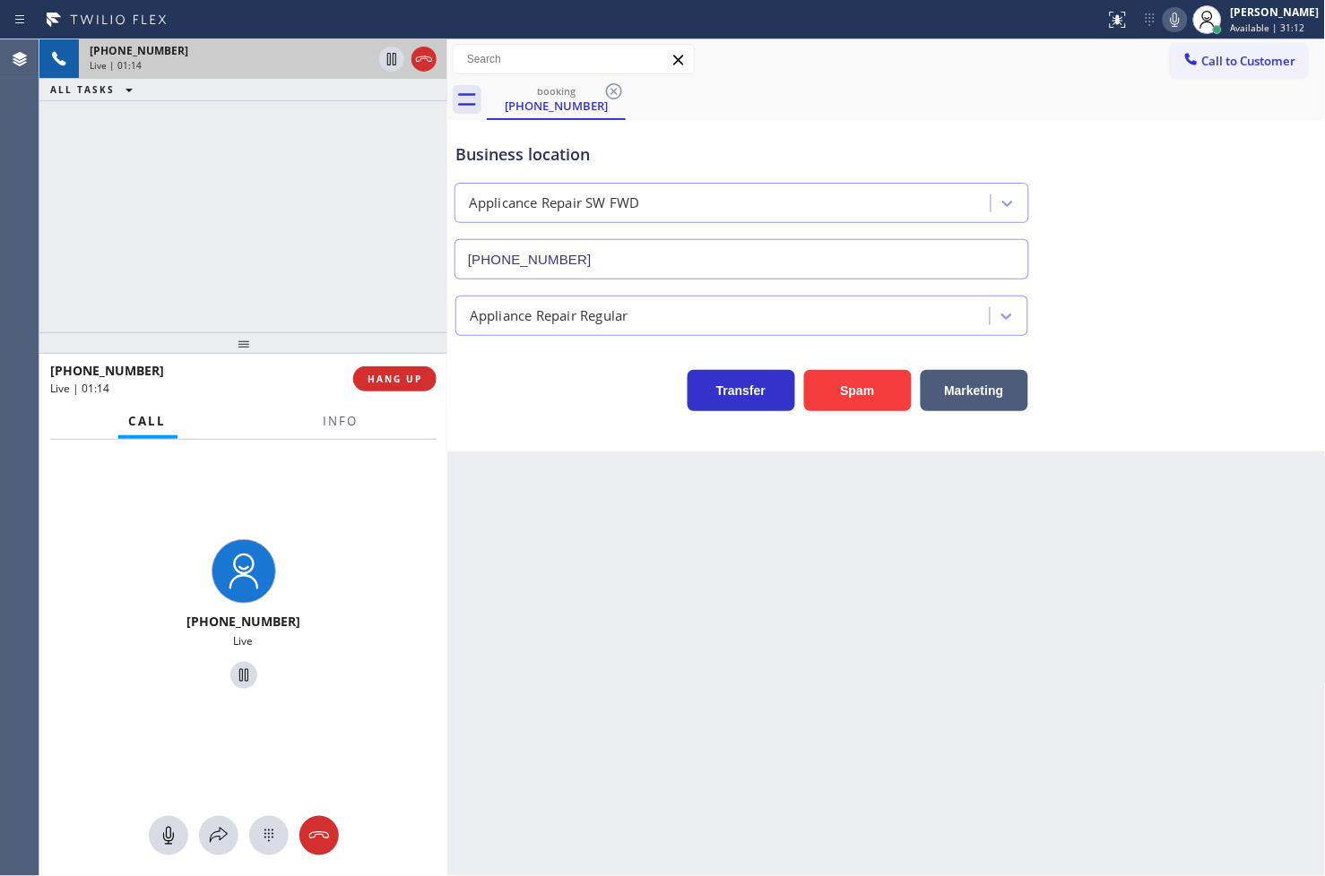
click at [1164, 22] on icon at bounding box center [1175, 20] width 22 height 22
click at [1164, 18] on icon at bounding box center [1175, 20] width 22 height 22
click at [379, 234] on div "[PHONE_NUMBER] Live | 01:34 ALL TASKS ALL TASKS ACTIVE TASKS TASKS IN WRAP UP" at bounding box center [243, 185] width 408 height 293
click at [512, 458] on div "Back to Dashboard Change Sender ID Customers Technicians Select a contact Outbo…" at bounding box center [886, 457] width 878 height 837
click at [319, 213] on div "[PHONE_NUMBER] Live | 01:35 ALL TASKS ALL TASKS ACTIVE TASKS TASKS IN WRAP UP" at bounding box center [243, 185] width 408 height 293
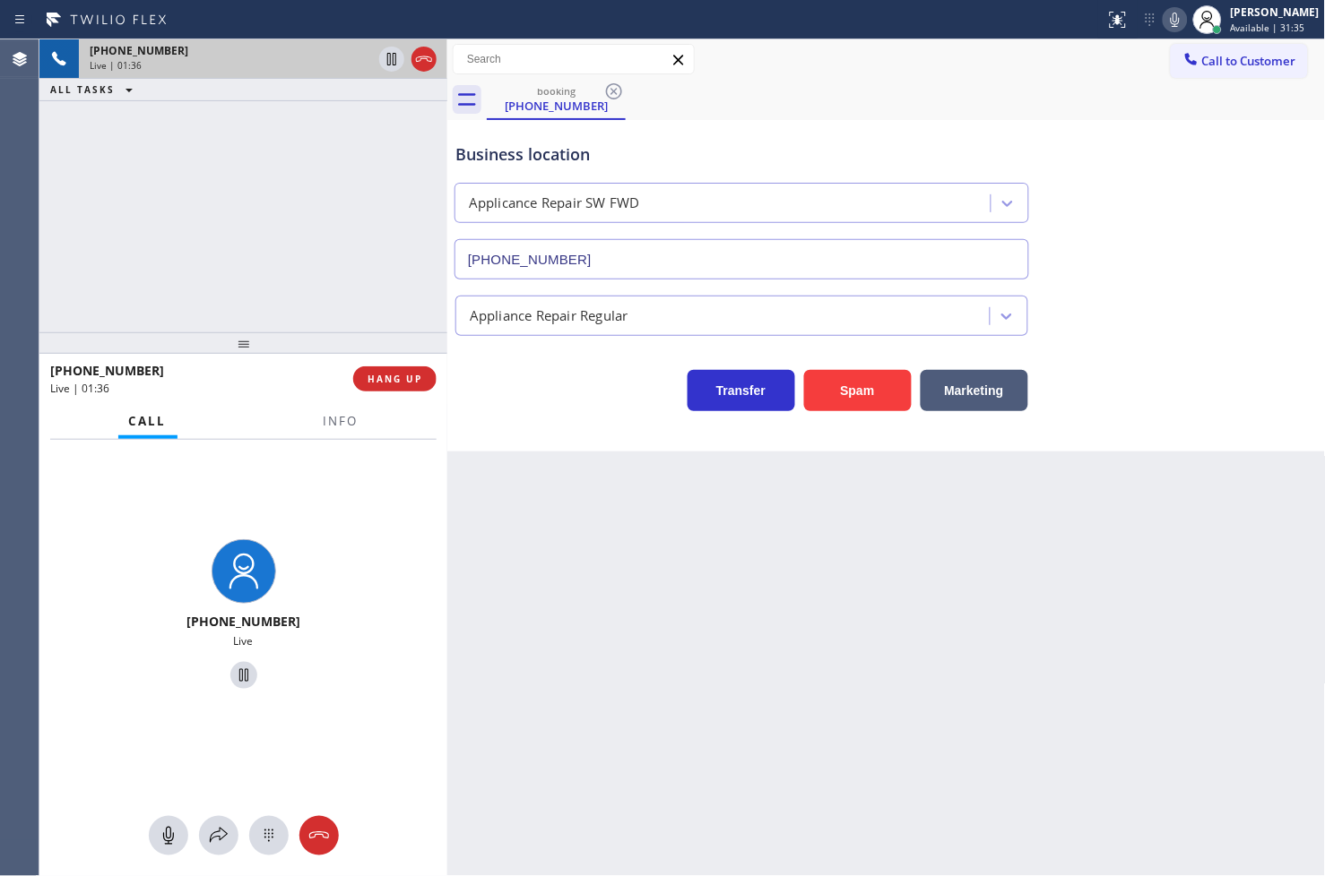
click at [1147, 78] on div "Call to Customer Outbound call Location Search location Your caller id phone nu…" at bounding box center [886, 59] width 878 height 40
click at [652, 509] on div "Back to Dashboard Change Sender ID Customers Technicians Select a contact Outbo…" at bounding box center [886, 457] width 878 height 837
click at [643, 468] on div "Back to Dashboard Change Sender ID Customers Technicians Select a contact Outbo…" at bounding box center [886, 457] width 878 height 837
click at [210, 843] on icon at bounding box center [219, 836] width 22 height 22
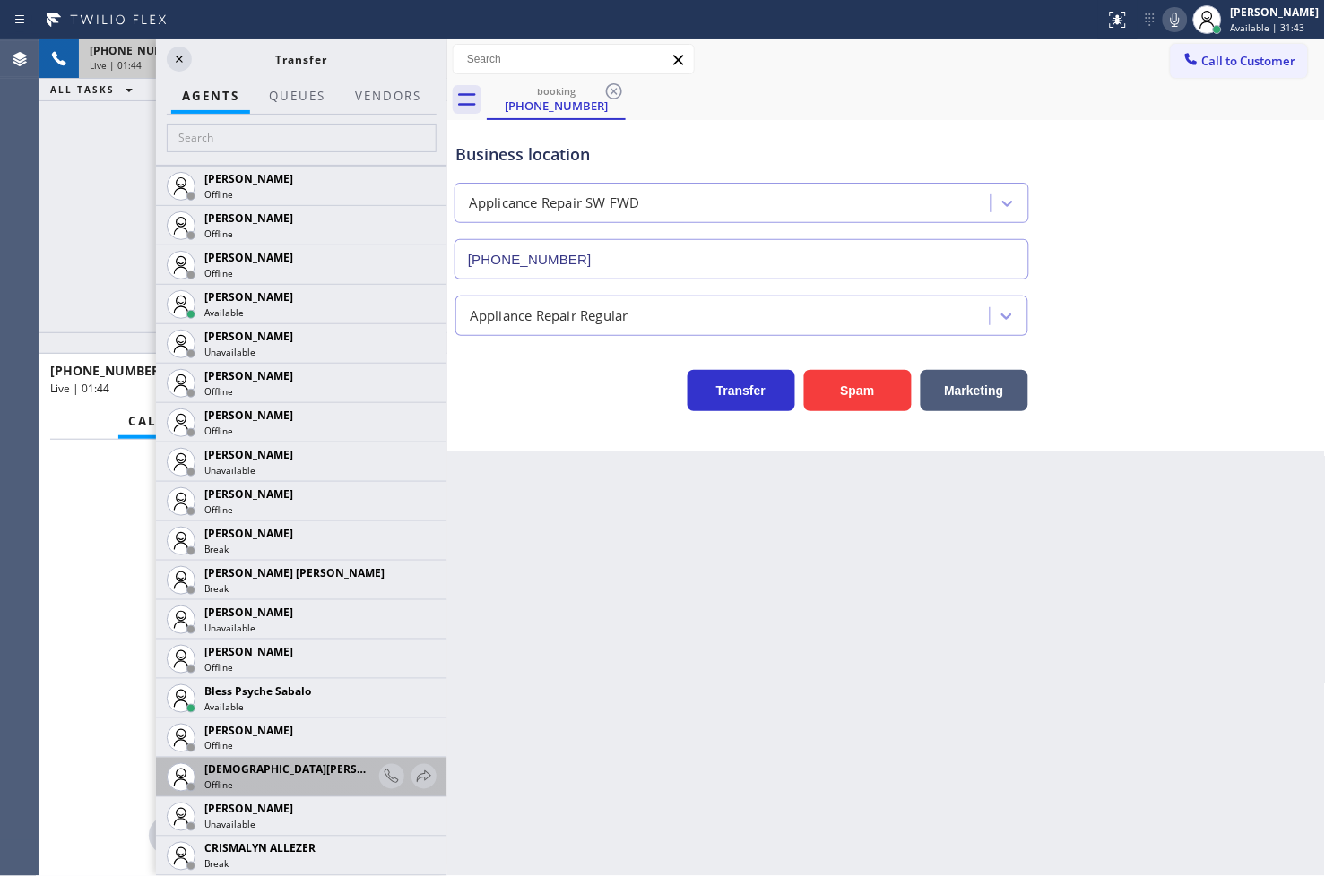
scroll to position [398, 0]
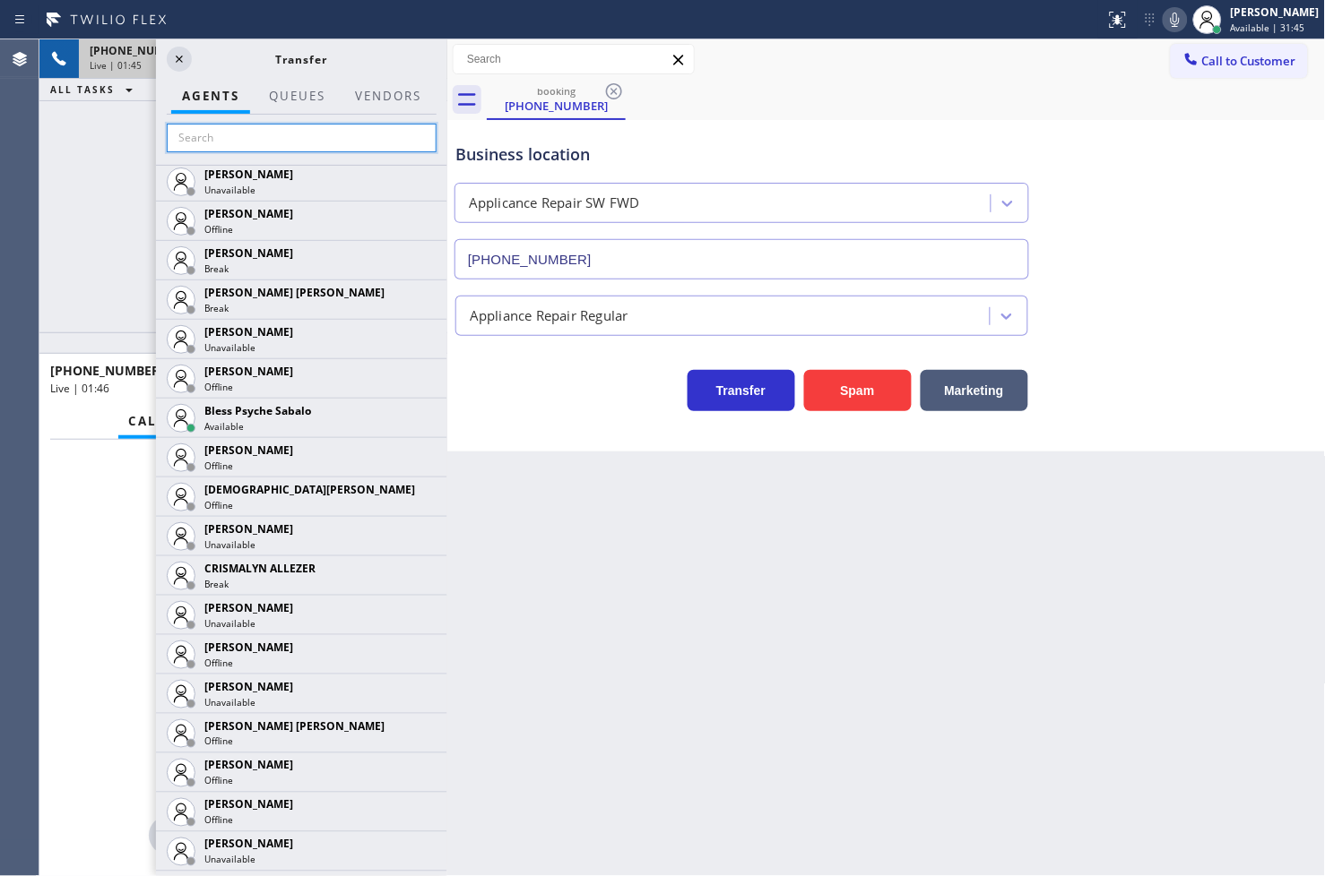
click at [229, 139] on input "text" at bounding box center [302, 138] width 270 height 29
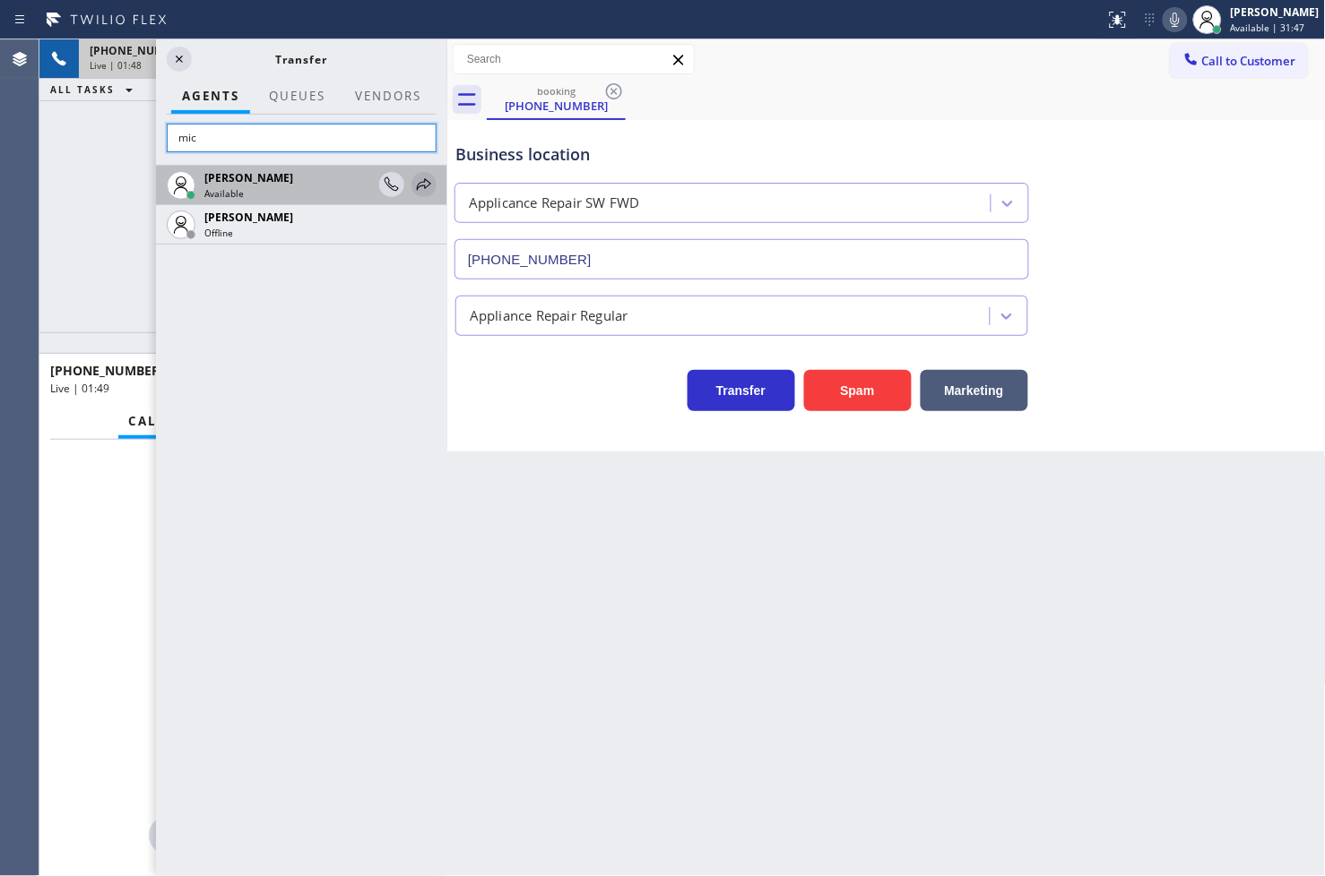
type input "mic"
click at [425, 180] on icon at bounding box center [424, 184] width 14 height 12
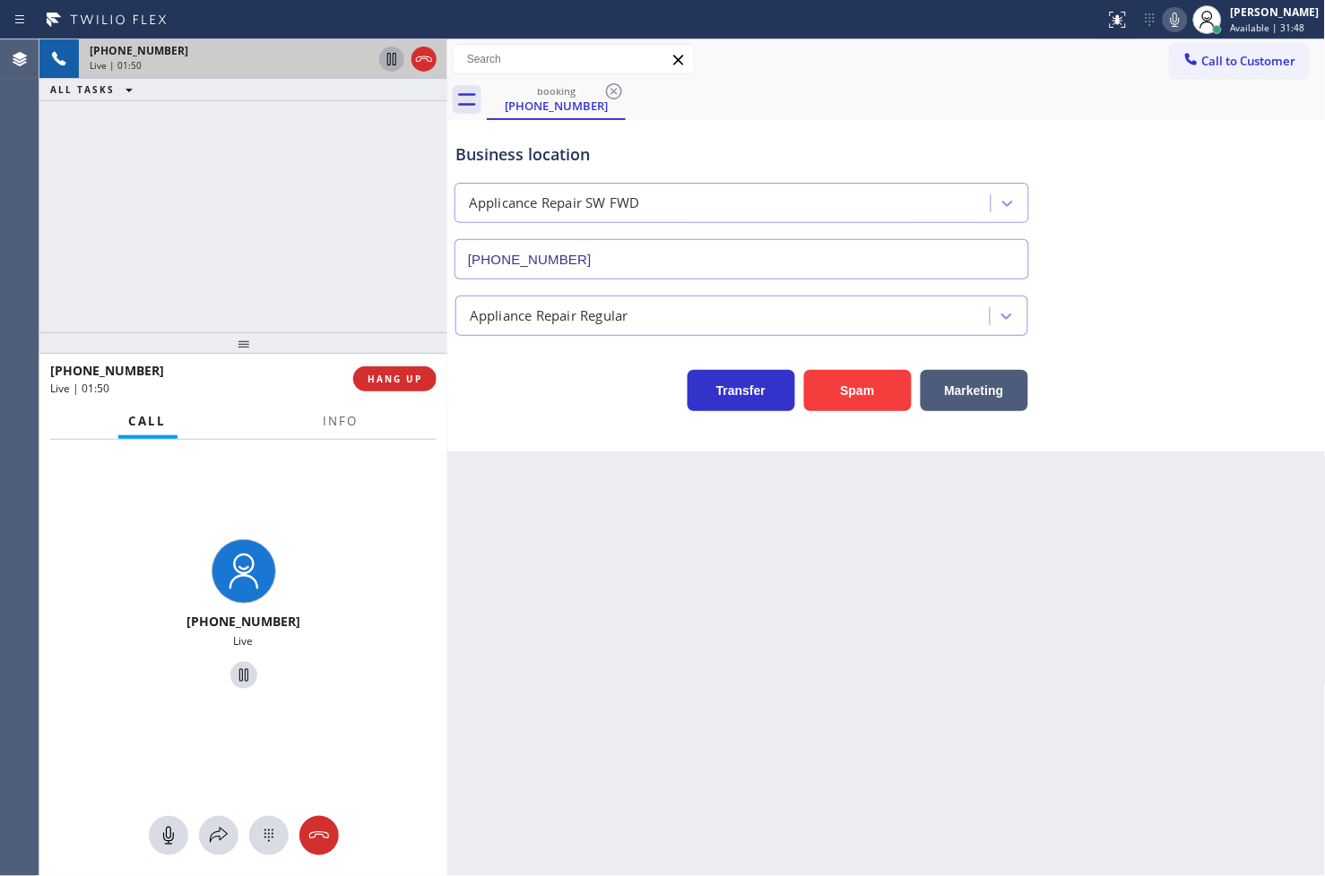
click at [387, 66] on icon at bounding box center [392, 59] width 22 height 22
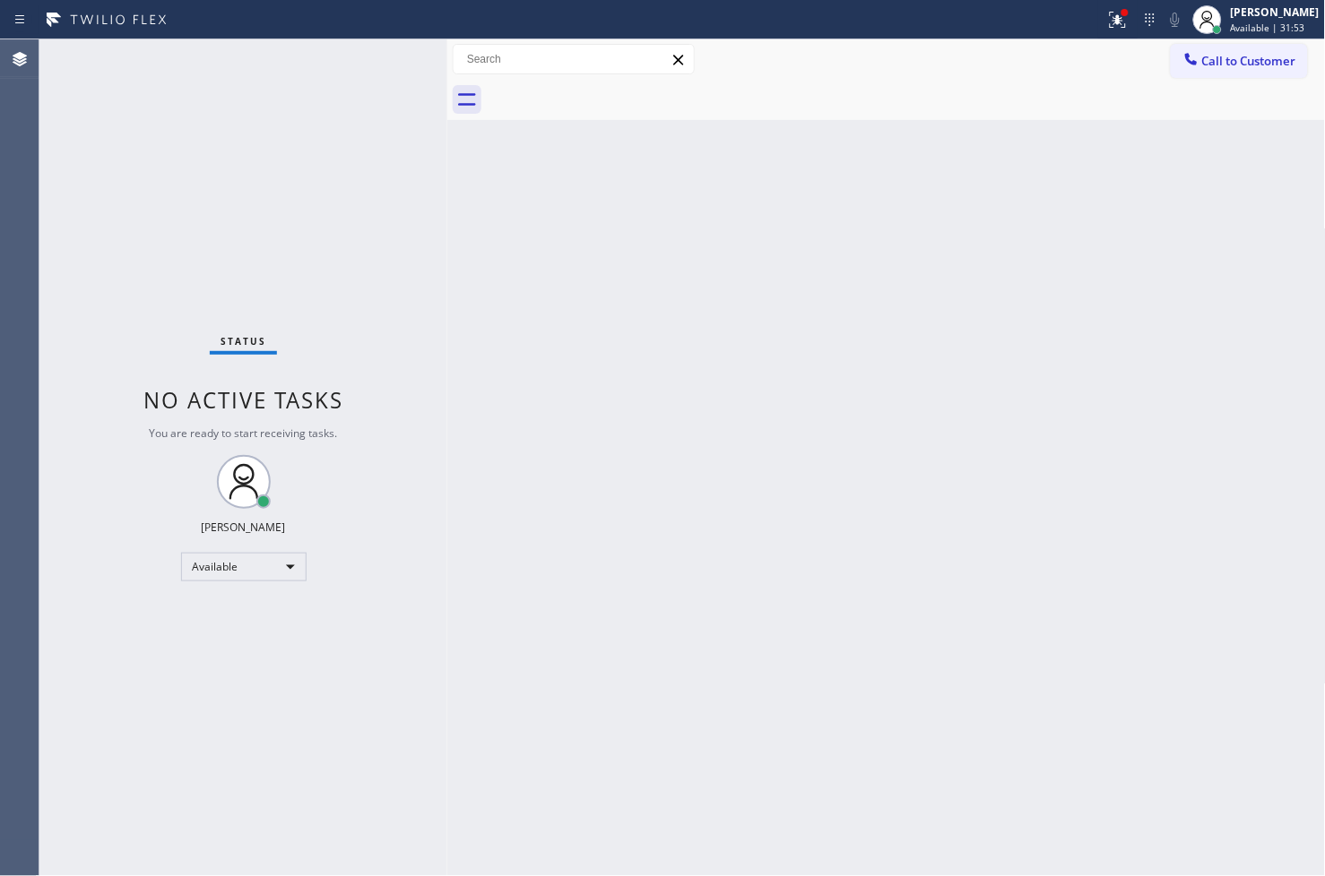
click at [478, 386] on div "Back to Dashboard Change Sender ID Customers Technicians Select a contact Outbo…" at bounding box center [886, 457] width 878 height 837
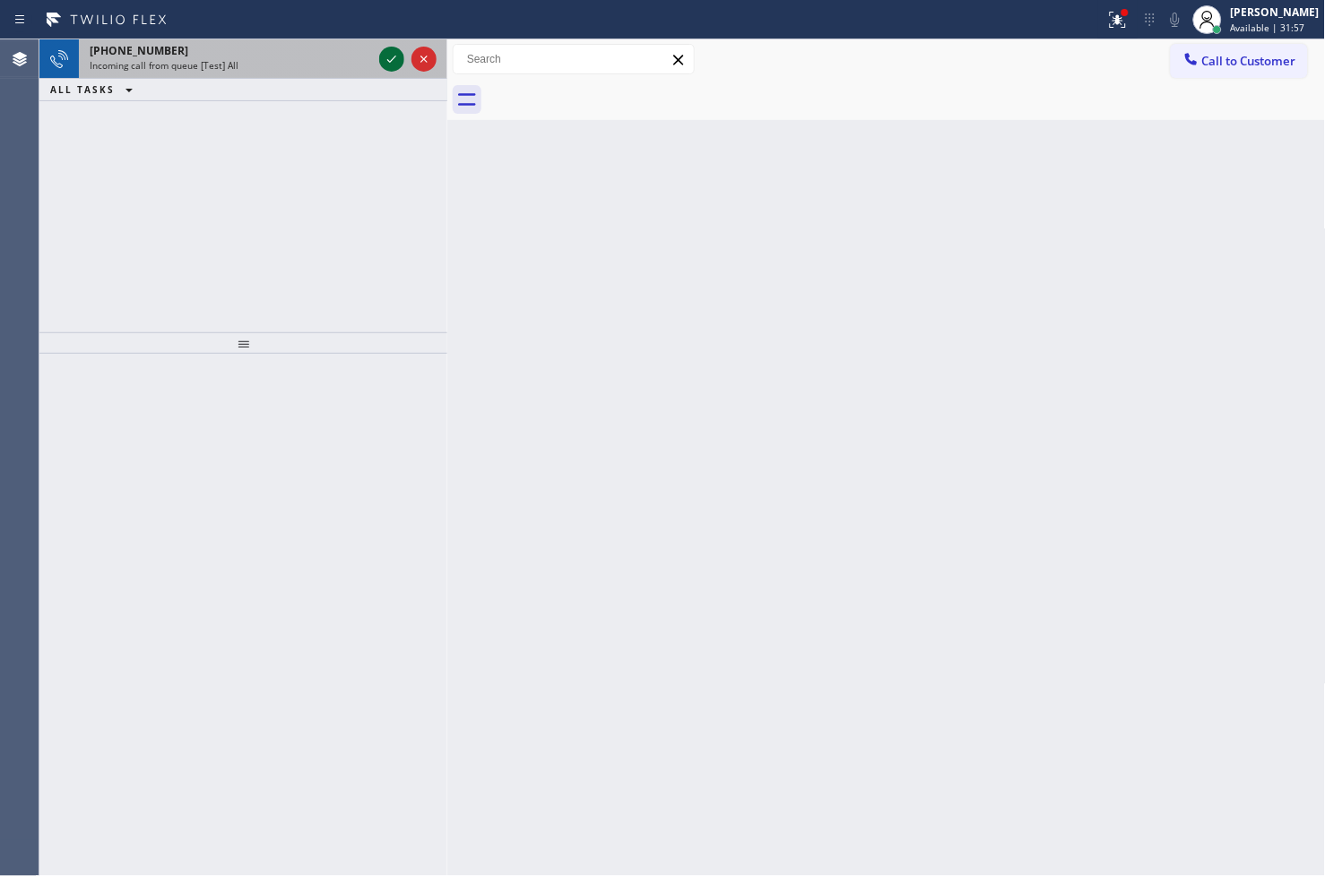
click at [392, 55] on icon at bounding box center [392, 59] width 22 height 22
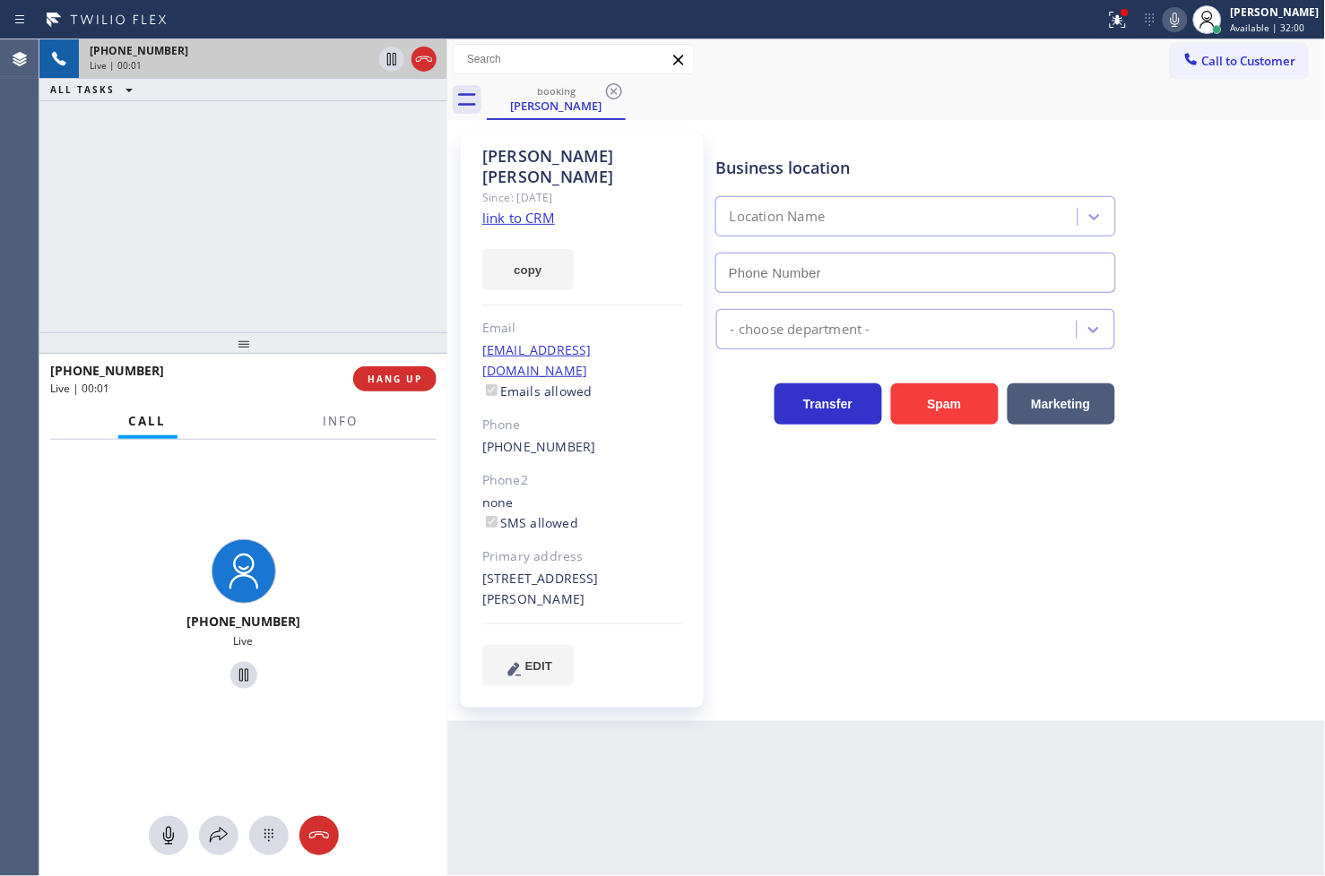
type input "[PHONE_NUMBER]"
click at [507, 209] on link "link to CRM" at bounding box center [518, 218] width 73 height 18
click at [171, 197] on div "[PHONE_NUMBER] Live | 00:43 ALL TASKS ALL TASKS ACTIVE TASKS TASKS IN WRAP UP" at bounding box center [243, 185] width 408 height 293
click at [239, 242] on div "[PHONE_NUMBER] Live | 01:10 ALL TASKS ALL TASKS ACTIVE TASKS TASKS IN WRAP UP" at bounding box center [243, 185] width 408 height 293
click at [197, 211] on div "[PHONE_NUMBER] Live | 01:22 ALL TASKS ALL TASKS ACTIVE TASKS TASKS IN WRAP UP" at bounding box center [243, 185] width 408 height 293
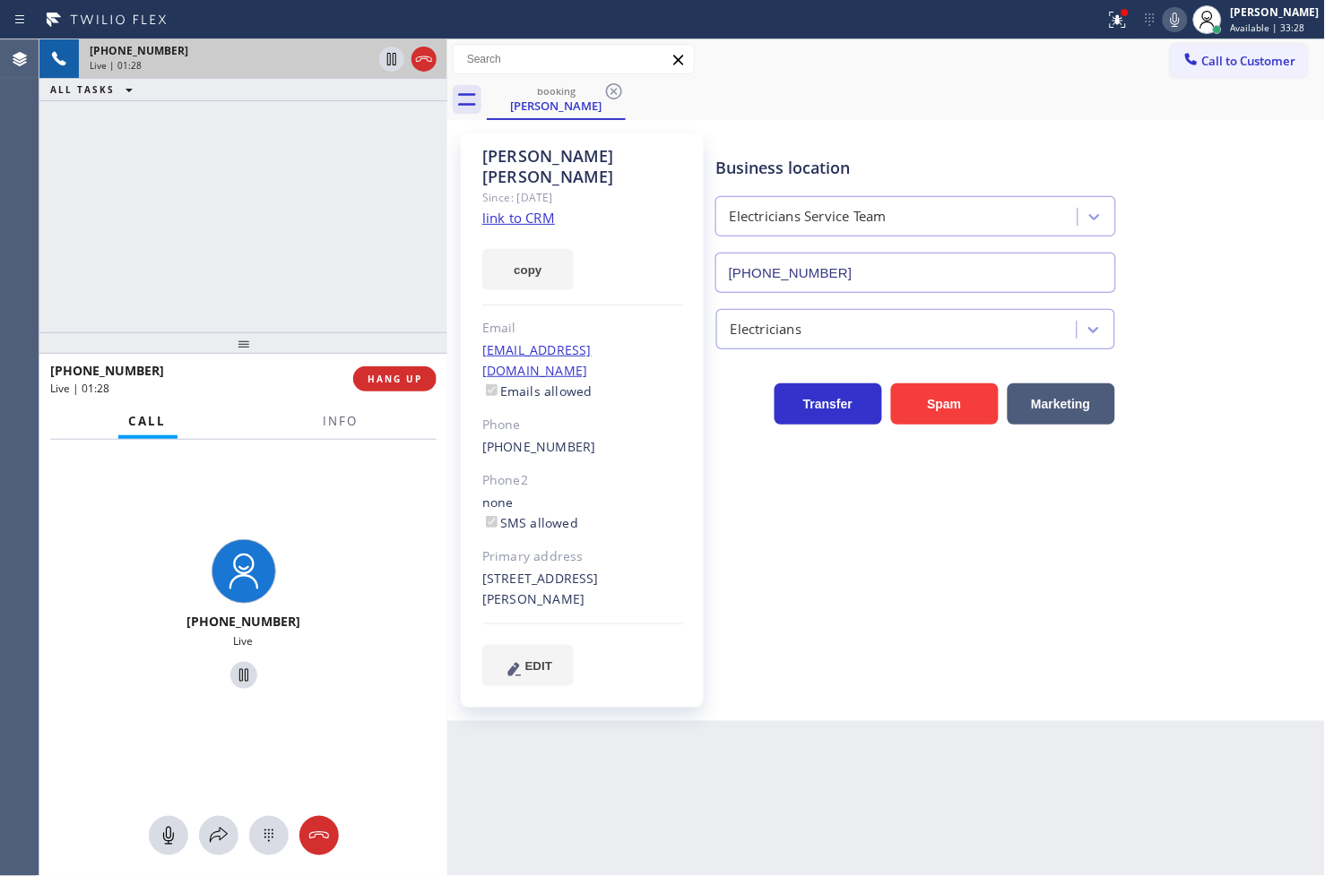
drag, startPoint x: 177, startPoint y: 280, endPoint x: 211, endPoint y: 281, distance: 33.2
click at [179, 280] on div "[PHONE_NUMBER] Live | 01:28 ALL TASKS ALL TASKS ACTIVE TASKS TASKS IN WRAP UP" at bounding box center [243, 185] width 408 height 293
click at [353, 536] on div "[PHONE_NUMBER] Live" at bounding box center [243, 617] width 408 height 355
click at [203, 212] on div "[PHONE_NUMBER] Live | 01:29 ALL TASKS ALL TASKS ACTIVE TASKS TASKS IN WRAP UP" at bounding box center [243, 185] width 408 height 293
click at [359, 488] on div "[PHONE_NUMBER] Live" at bounding box center [243, 617] width 408 height 355
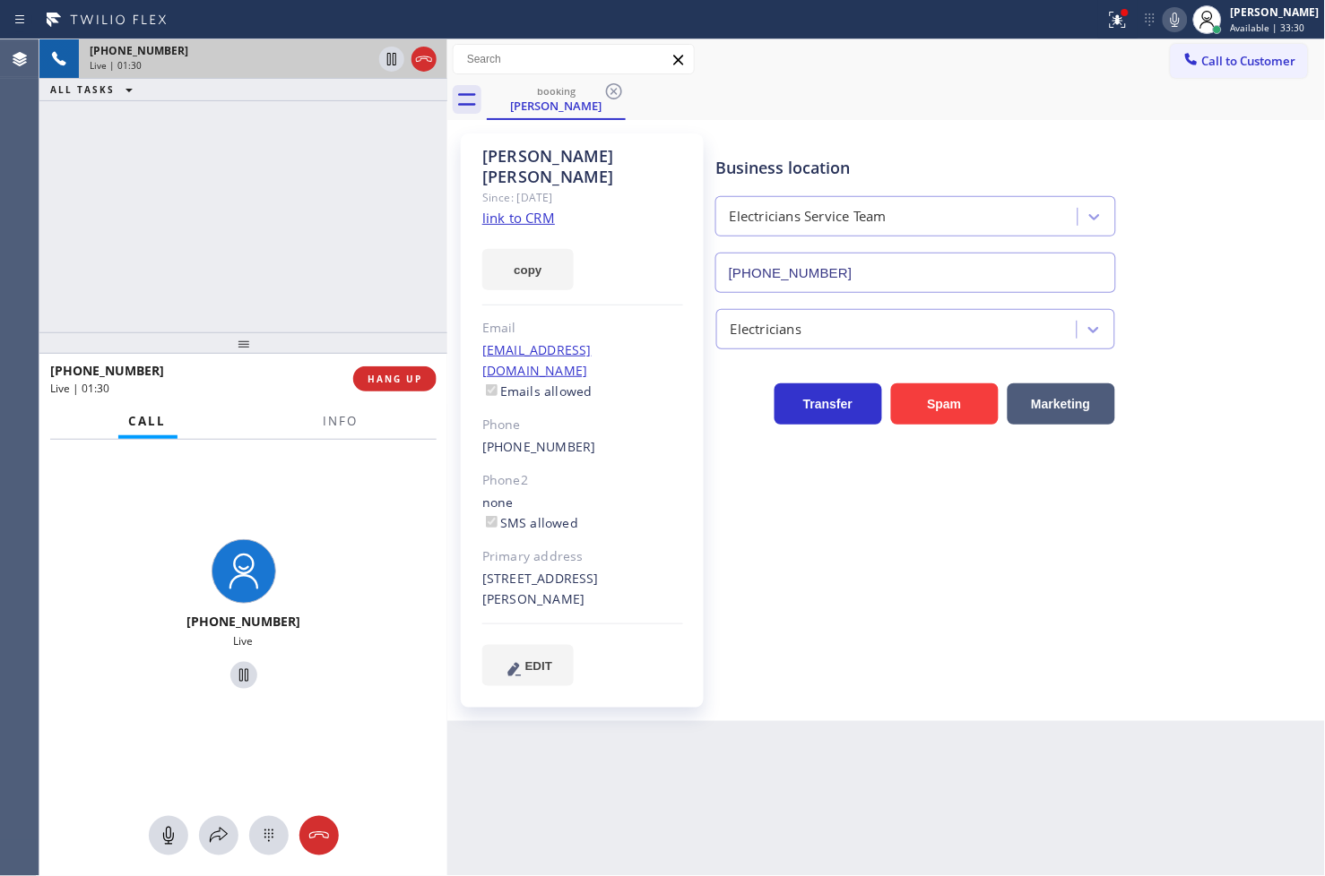
click at [267, 135] on div "[PHONE_NUMBER] Live | 01:30 ALL TASKS ALL TASKS ACTIVE TASKS TASKS IN WRAP UP" at bounding box center [243, 185] width 408 height 293
click at [323, 464] on div "[PHONE_NUMBER] Live" at bounding box center [243, 617] width 408 height 355
click at [330, 513] on div "[PHONE_NUMBER] Live" at bounding box center [243, 617] width 408 height 355
click at [285, 269] on div "[PHONE_NUMBER] Live | 01:38 ALL TASKS ALL TASKS ACTIVE TASKS TASKS IN WRAP UP" at bounding box center [243, 185] width 408 height 293
drag, startPoint x: 357, startPoint y: 531, endPoint x: 299, endPoint y: 220, distance: 316.2
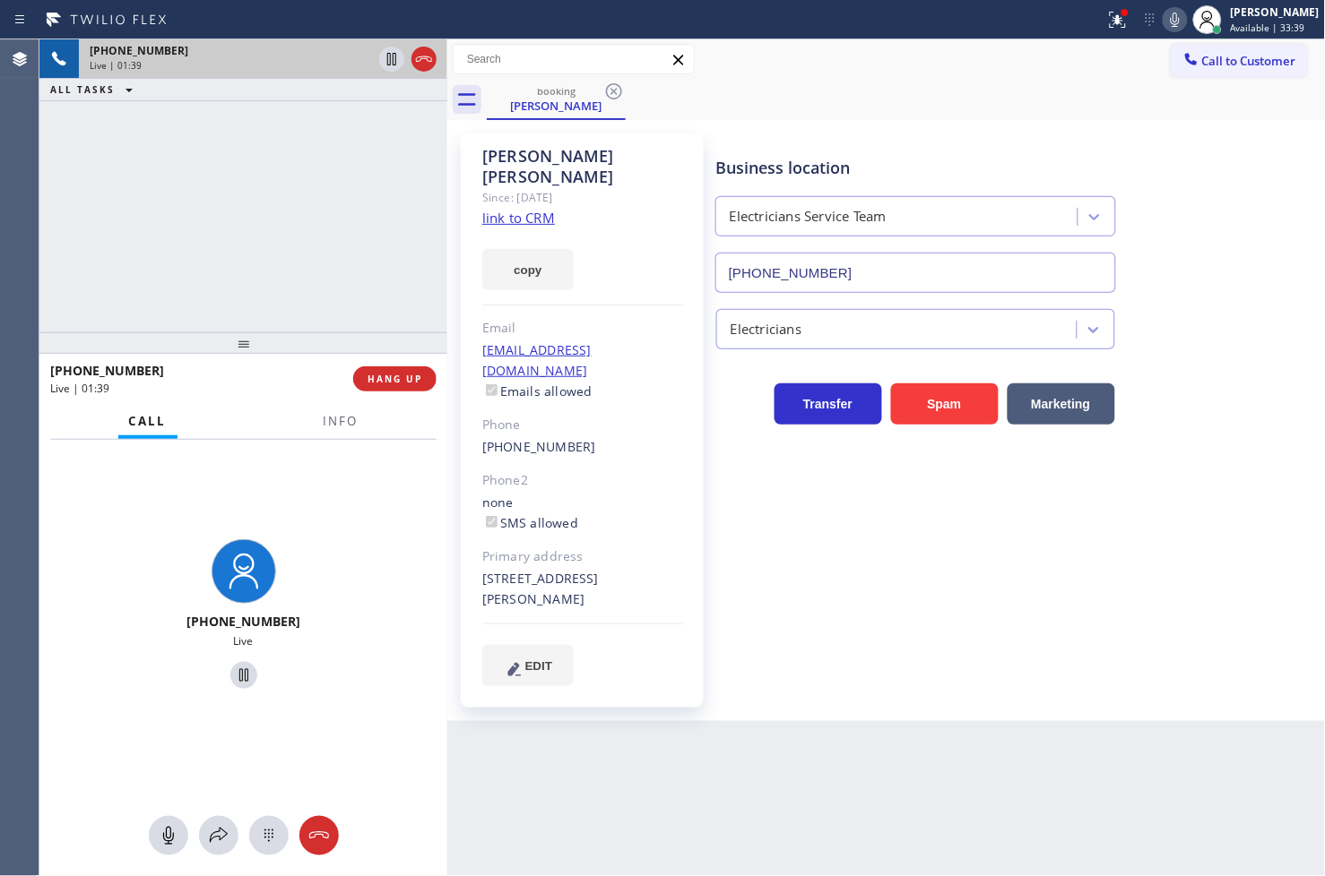
click at [357, 511] on div "[PHONE_NUMBER] Live" at bounding box center [243, 617] width 408 height 355
click at [266, 530] on div "[PHONE_NUMBER] Live" at bounding box center [243, 617] width 408 height 355
click at [222, 841] on icon at bounding box center [219, 836] width 22 height 22
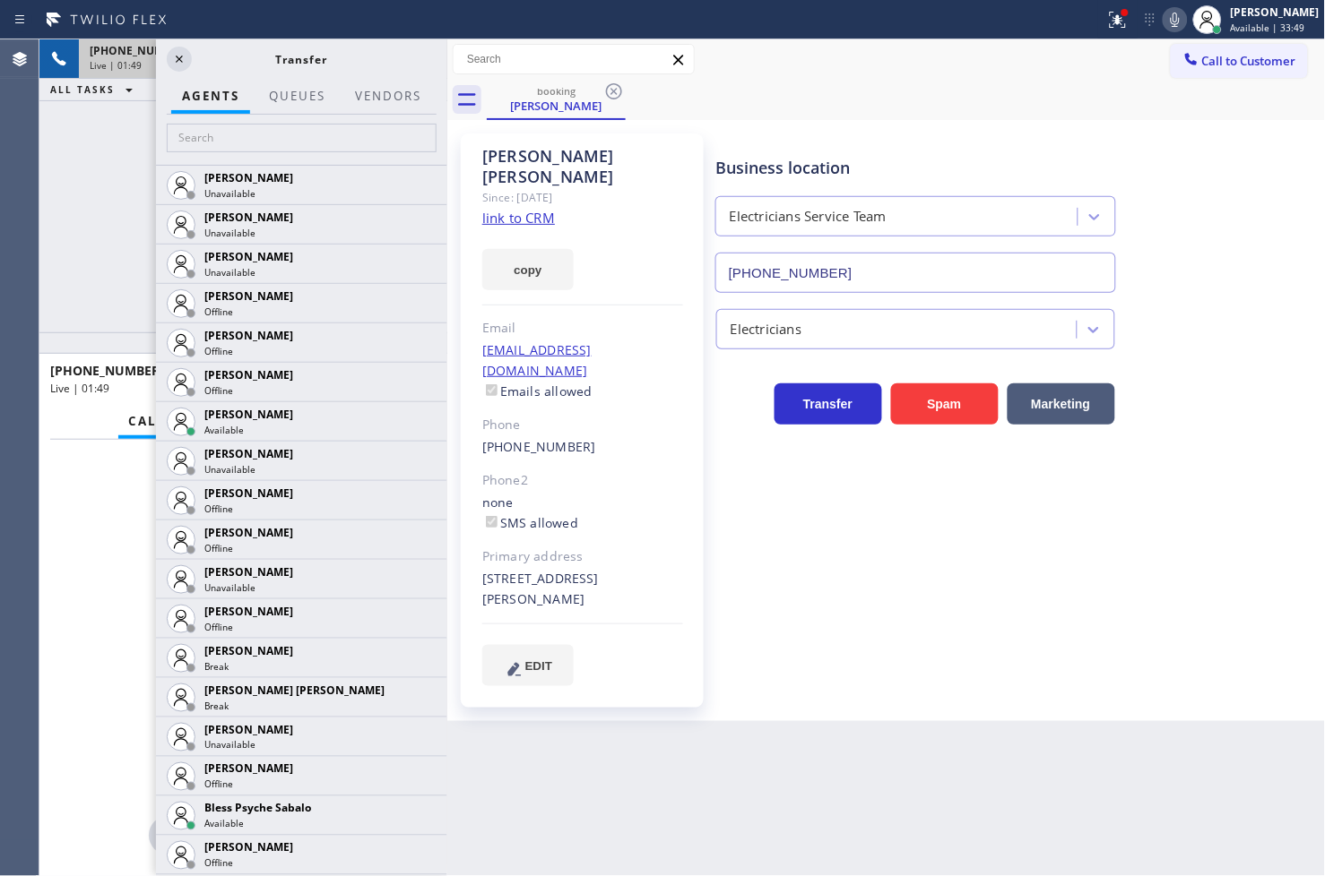
click at [73, 177] on div "[PHONE_NUMBER] Live | 01:49 ALL TASKS ALL TASKS ACTIVE TASKS TASKS IN WRAP UP" at bounding box center [243, 185] width 408 height 293
click at [73, 177] on div "[PHONE_NUMBER] Live | 01:51 ALL TASKS ALL TASKS ACTIVE TASKS TASKS IN WRAP UP" at bounding box center [243, 185] width 408 height 293
click at [108, 159] on div "[PHONE_NUMBER] Live | 01:54 ALL TASKS ALL TASKS ACTIVE TASKS TASKS IN WRAP UP" at bounding box center [243, 185] width 408 height 293
click at [108, 158] on div "[PHONE_NUMBER] Live | 01:56 ALL TASKS ALL TASKS ACTIVE TASKS TASKS IN WRAP UP" at bounding box center [243, 185] width 408 height 293
click at [173, 58] on icon at bounding box center [179, 59] width 22 height 22
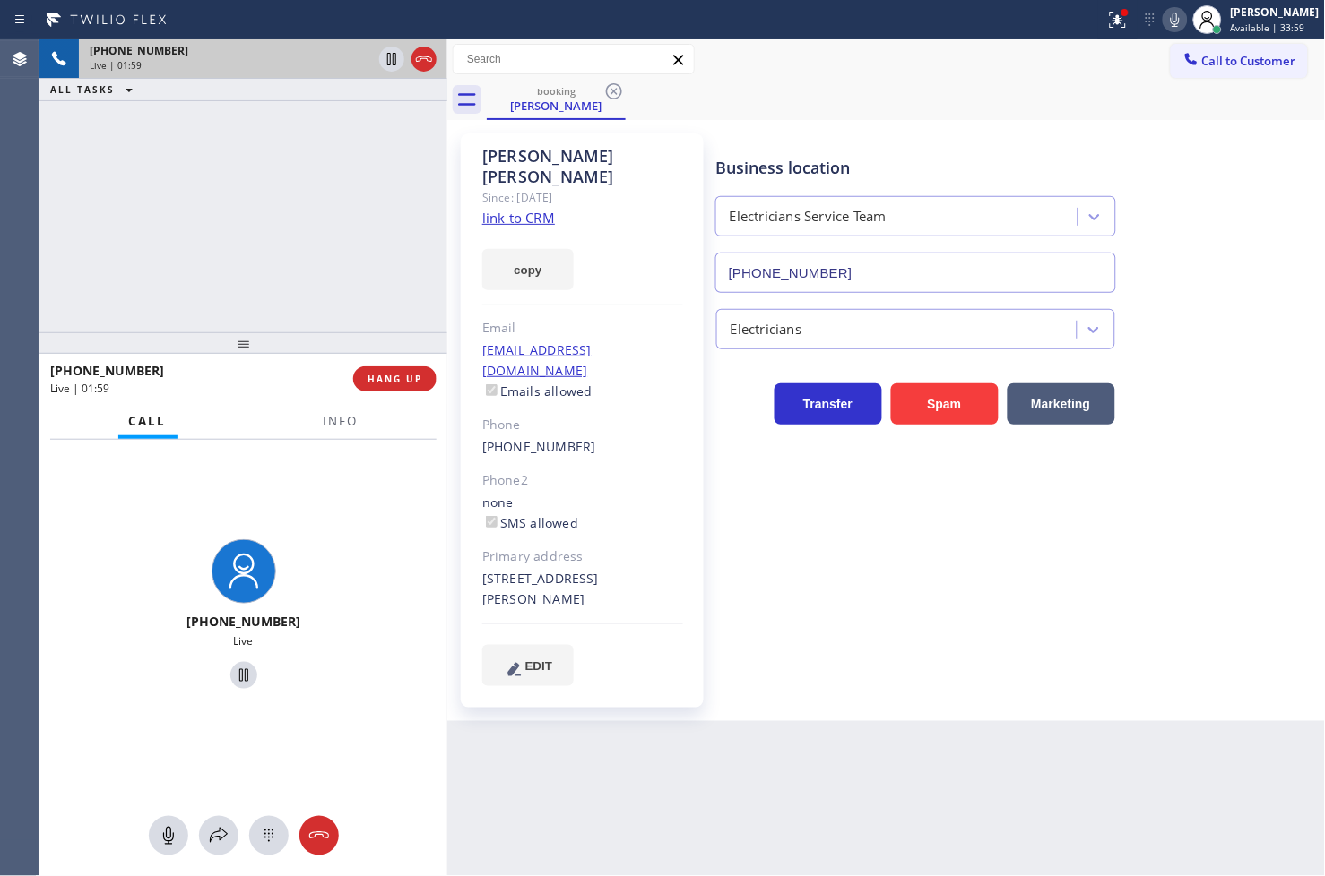
click at [176, 266] on div "[PHONE_NUMBER] Live | 01:59 ALL TASKS ALL TASKS ACTIVE TASKS TASKS IN WRAP UP" at bounding box center [243, 185] width 408 height 293
click at [462, 718] on div "Back to Dashboard Change Sender ID Customers Technicians Select a contact Outbo…" at bounding box center [886, 457] width 878 height 837
click at [513, 253] on button "copy" at bounding box center [527, 269] width 91 height 41
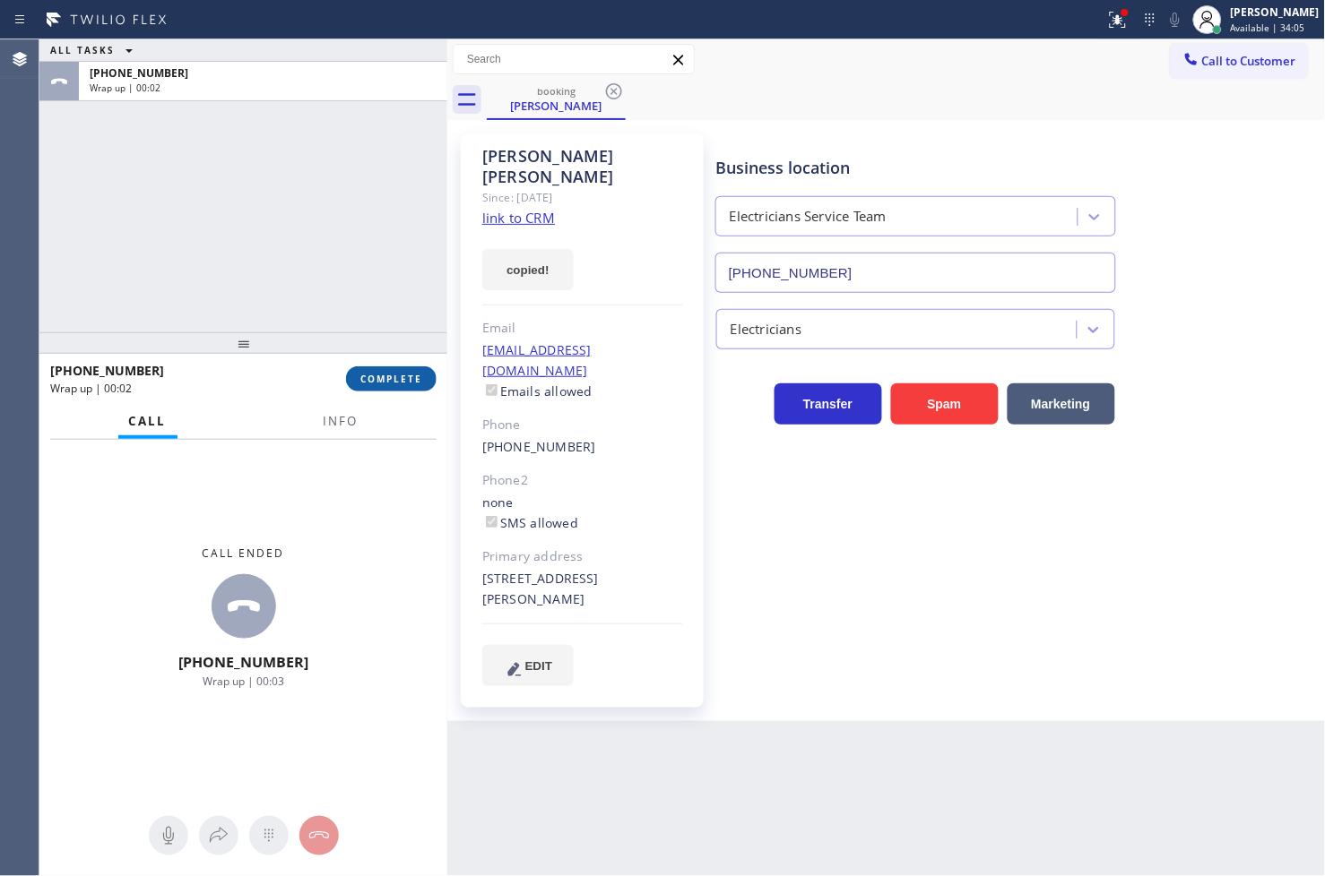
click at [410, 380] on span "COMPLETE" at bounding box center [391, 379] width 62 height 13
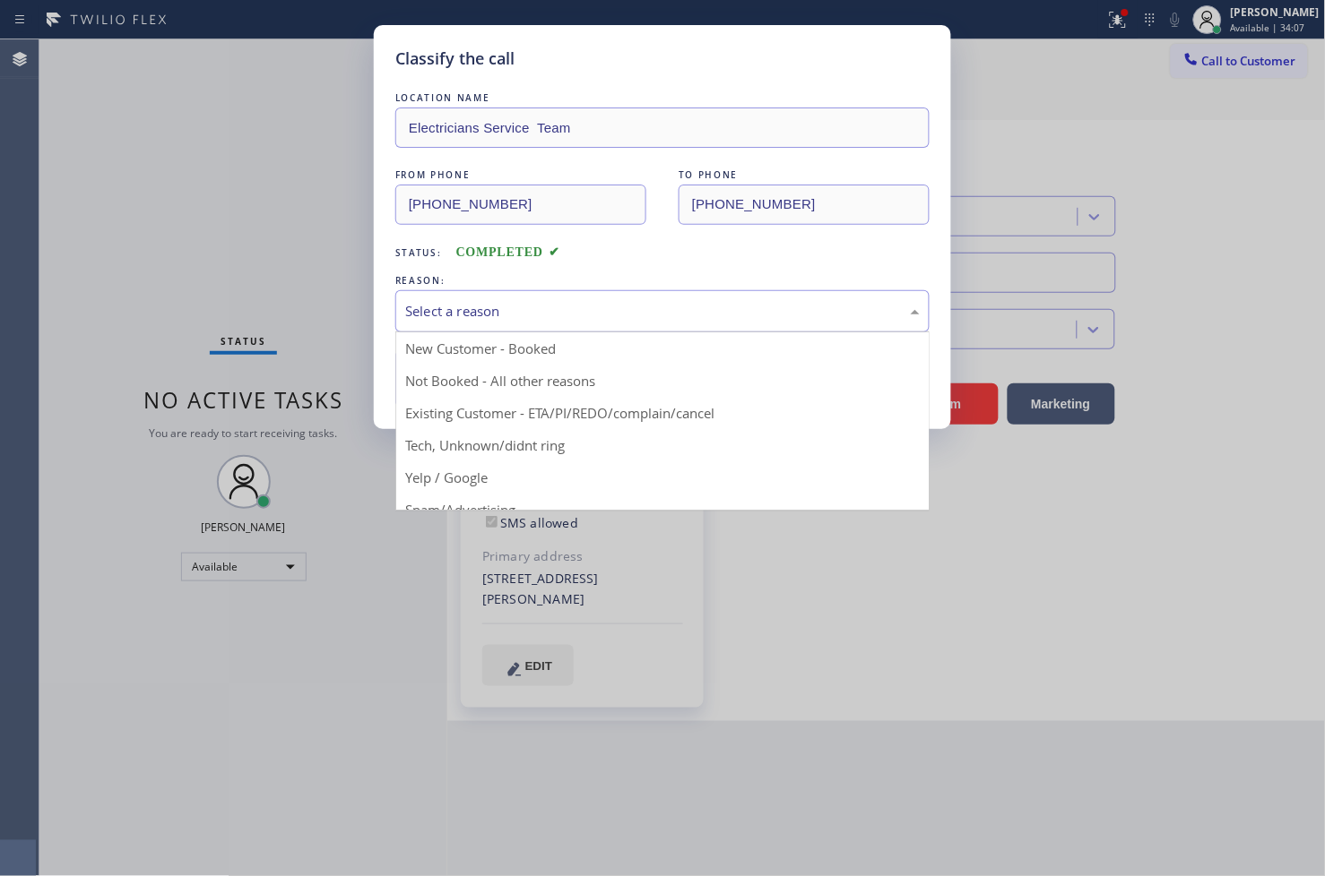
click at [557, 310] on div "Select a reason" at bounding box center [662, 311] width 514 height 21
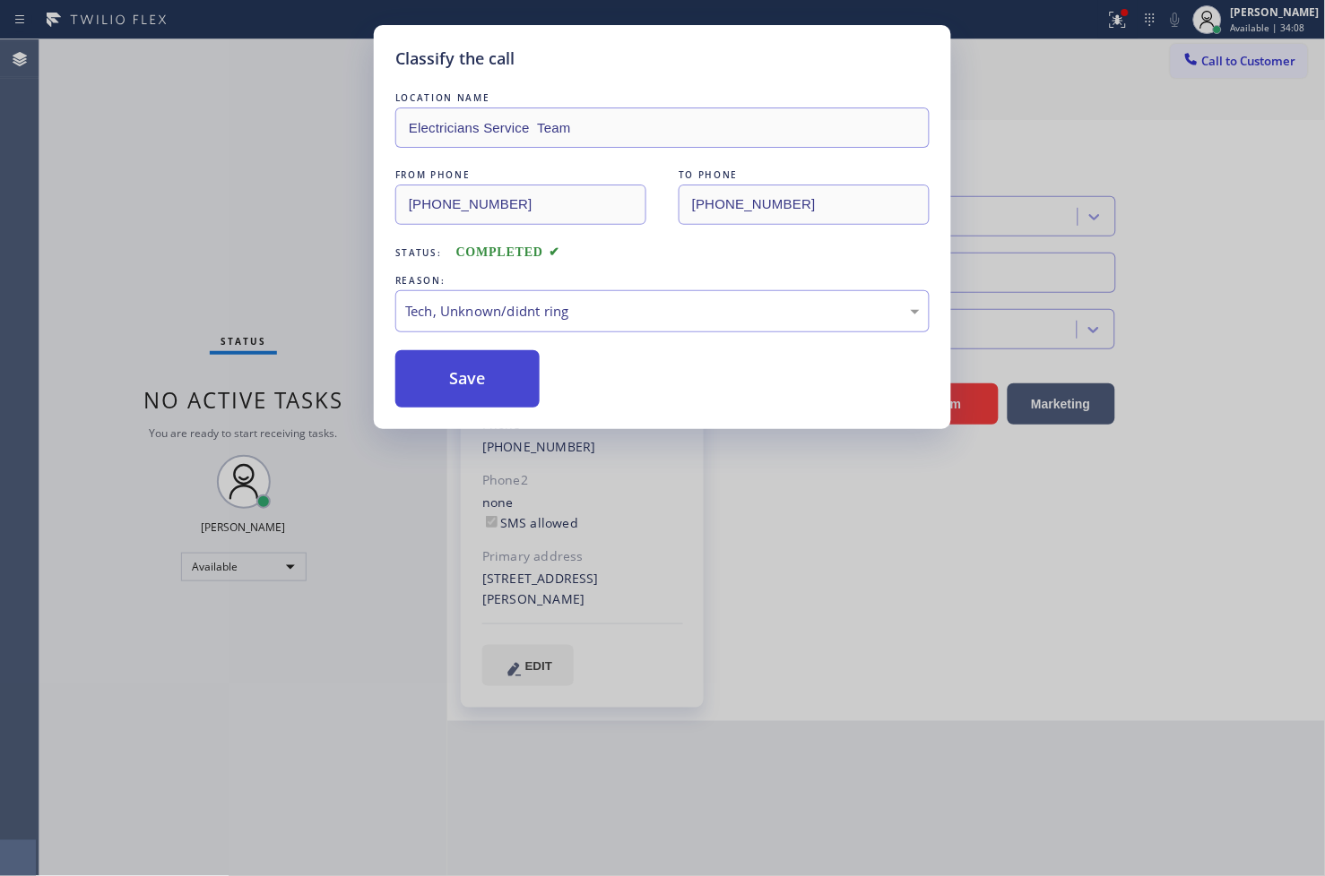
click at [481, 363] on button "Save" at bounding box center [467, 378] width 144 height 57
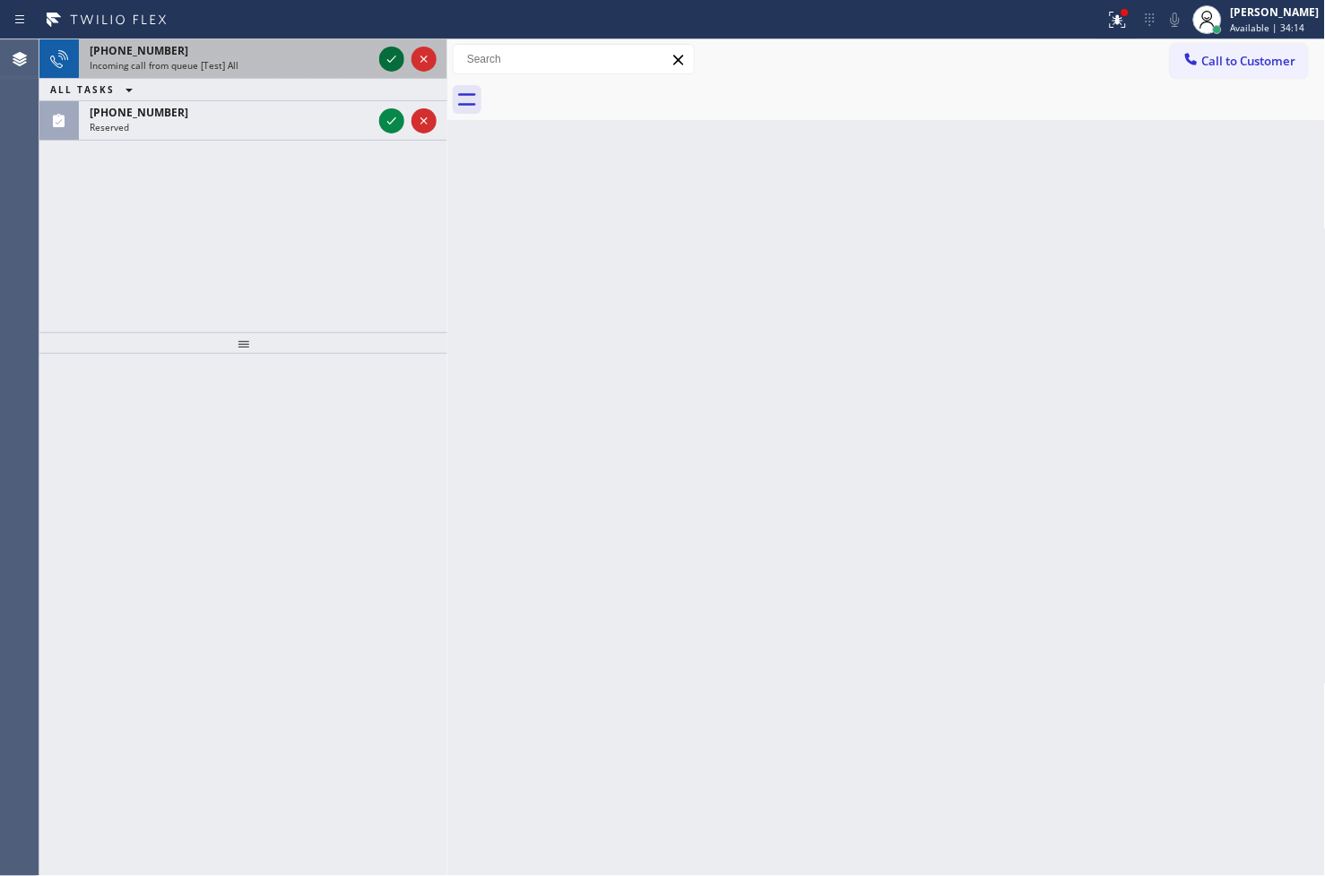
click at [390, 64] on icon at bounding box center [392, 59] width 22 height 22
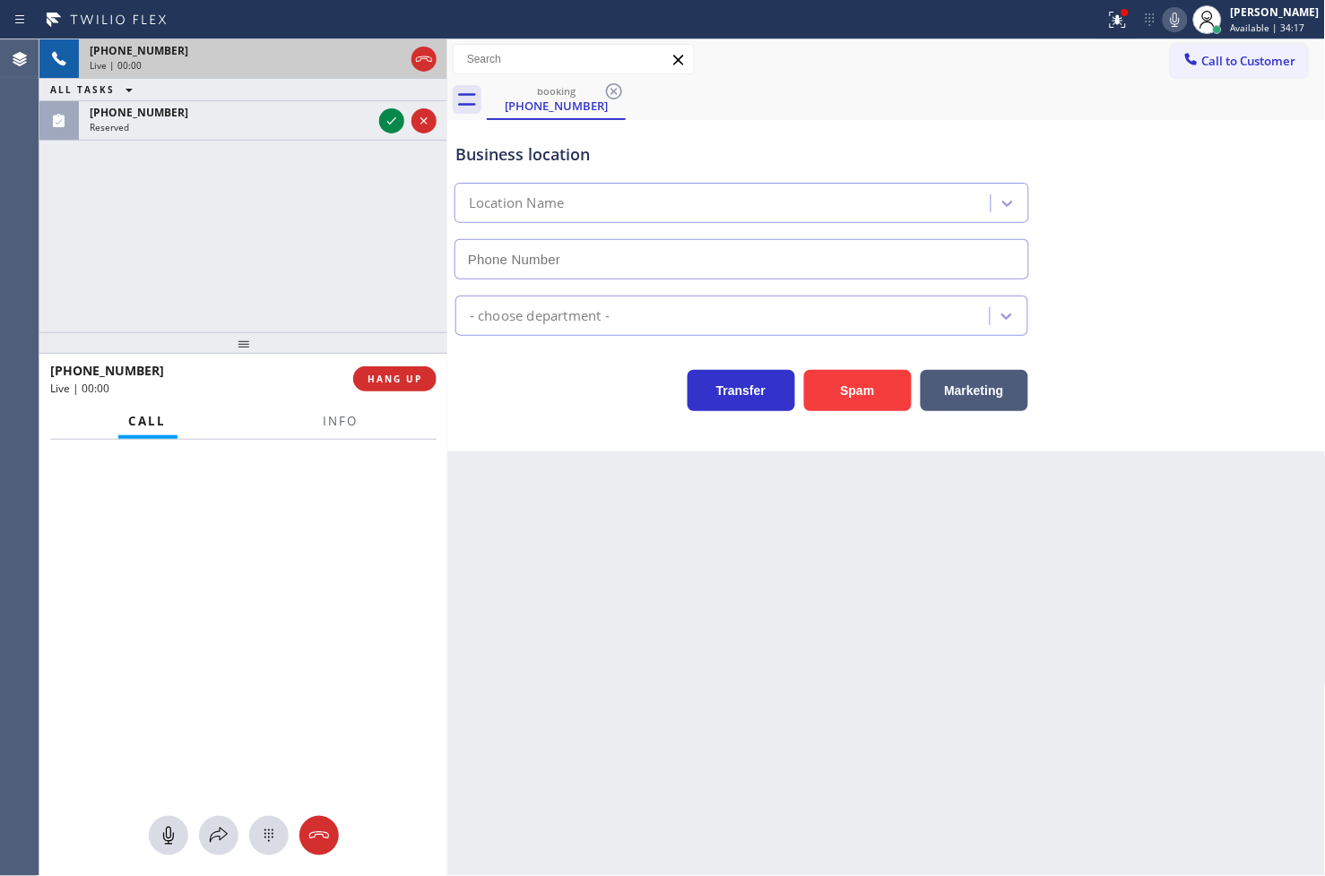
type input "[PHONE_NUMBER]"
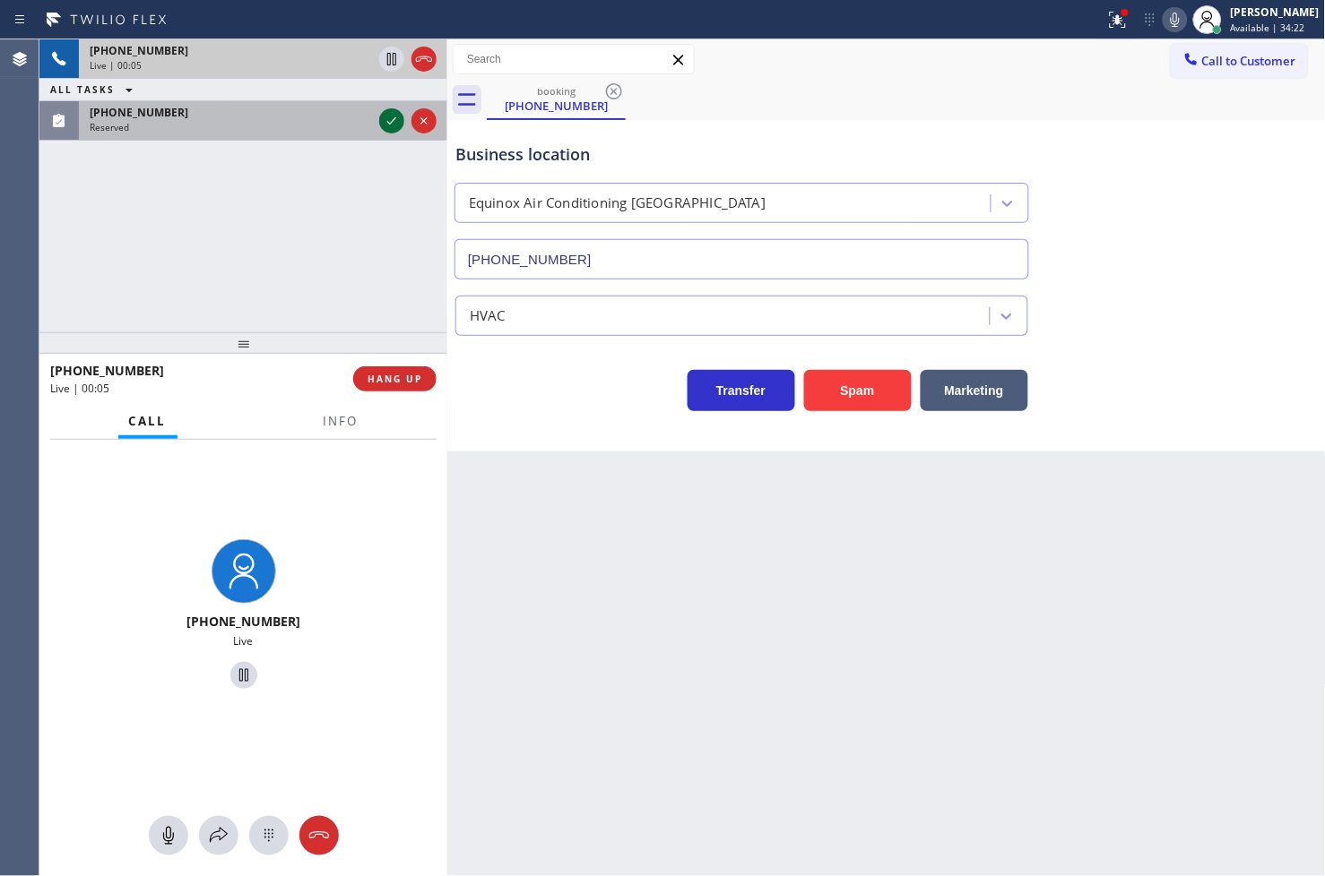
click at [394, 115] on icon at bounding box center [392, 121] width 22 height 22
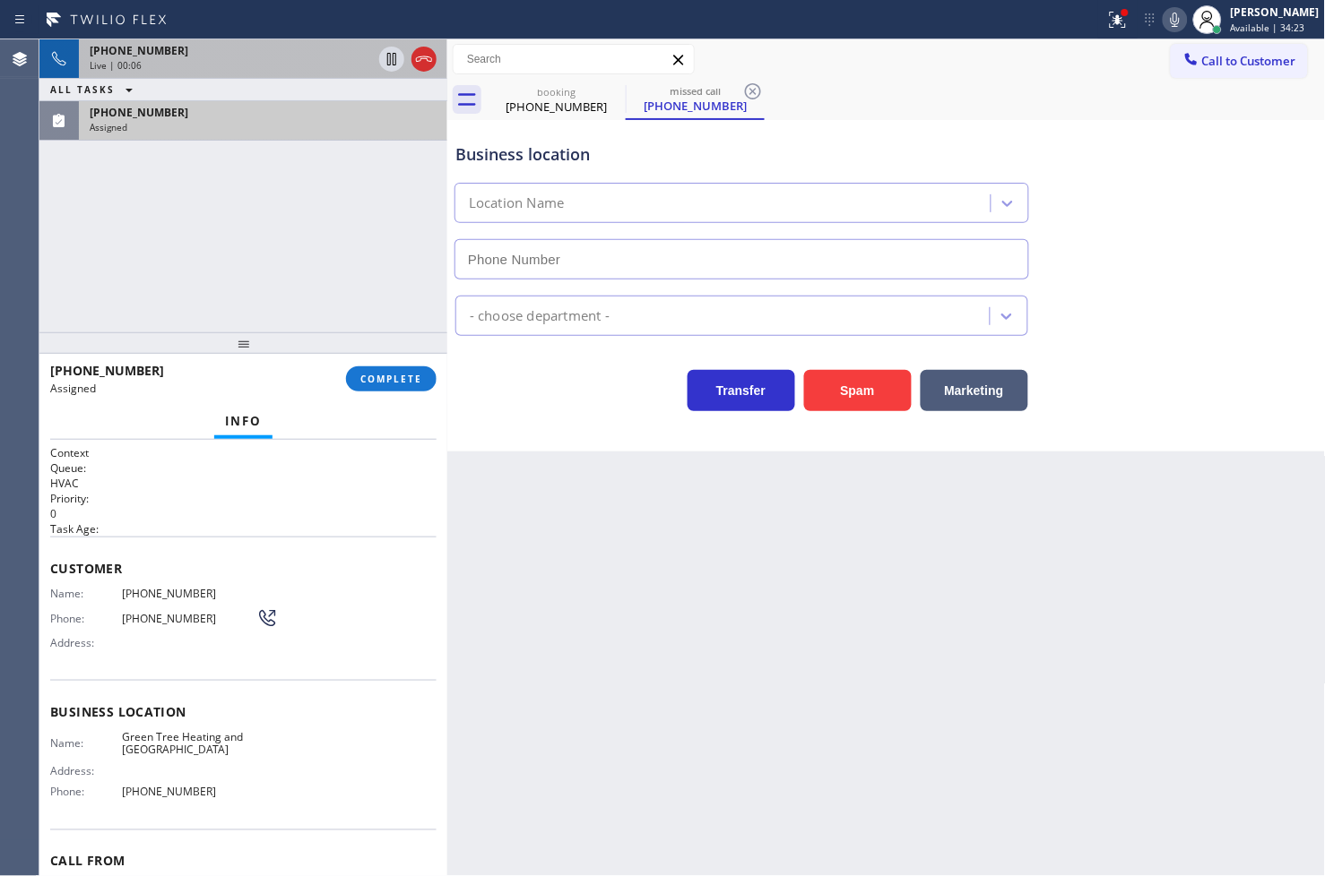
type input "[PHONE_NUMBER]"
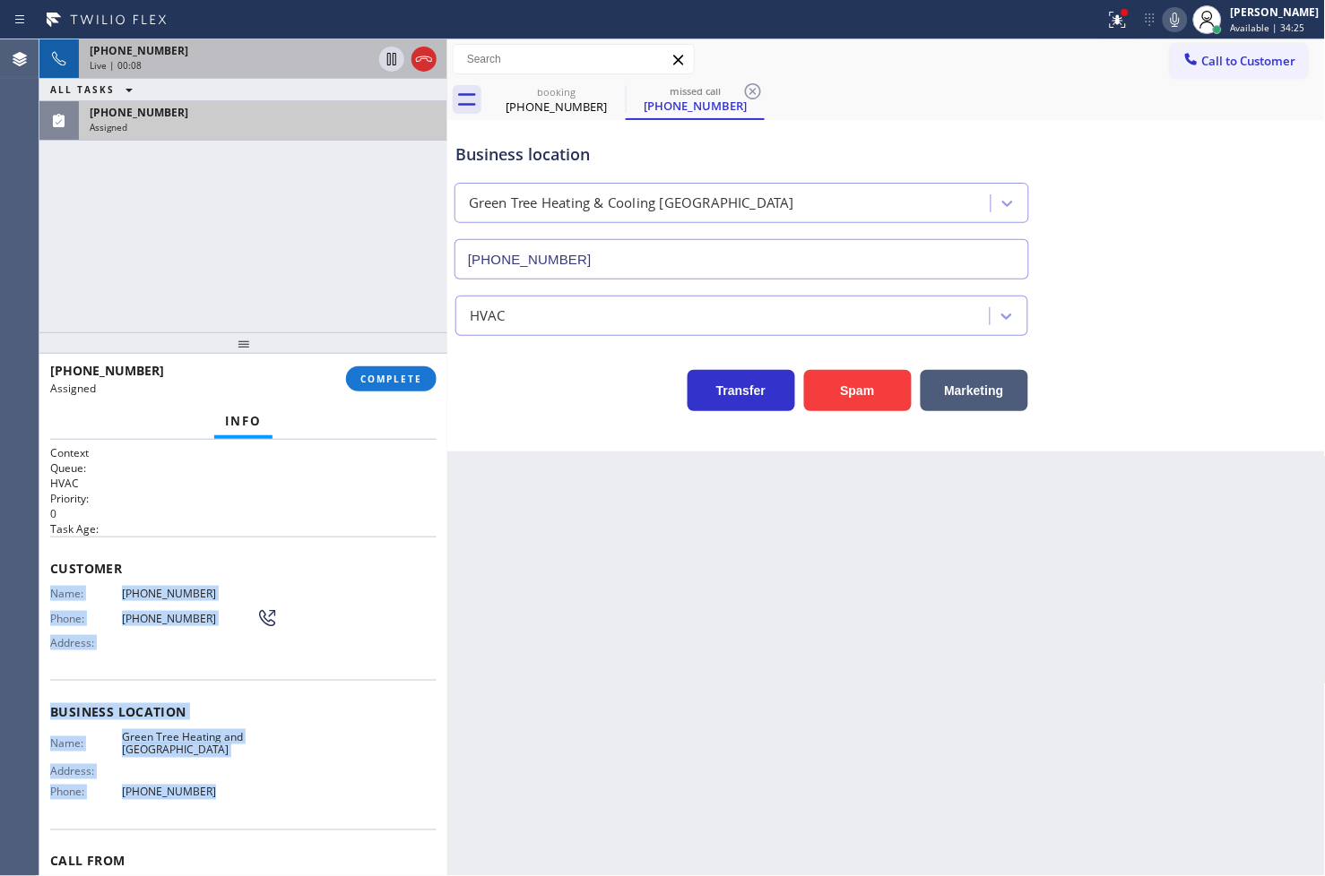
drag, startPoint x: 45, startPoint y: 598, endPoint x: 220, endPoint y: 800, distance: 267.5
click at [220, 800] on div "Context Queue: HVAC Priority: 0 Task Age: Customer Name: [PHONE_NUMBER] Phone: …" at bounding box center [243, 658] width 408 height 437
copy div "Name: [PHONE_NUMBER] Phone: [PHONE_NUMBER] Address: Business location Name: Gre…"
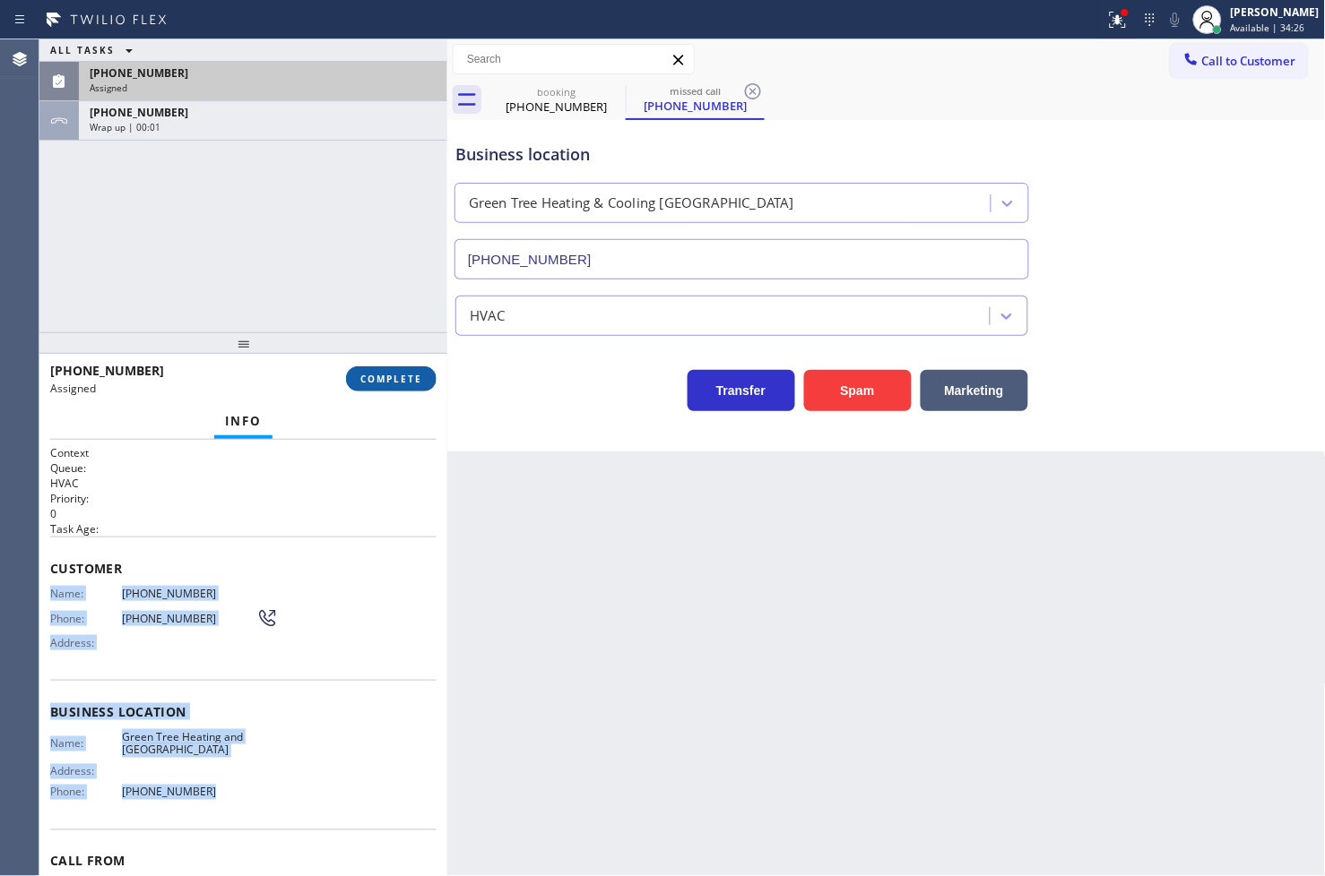
click at [383, 388] on button "COMPLETE" at bounding box center [391, 379] width 91 height 25
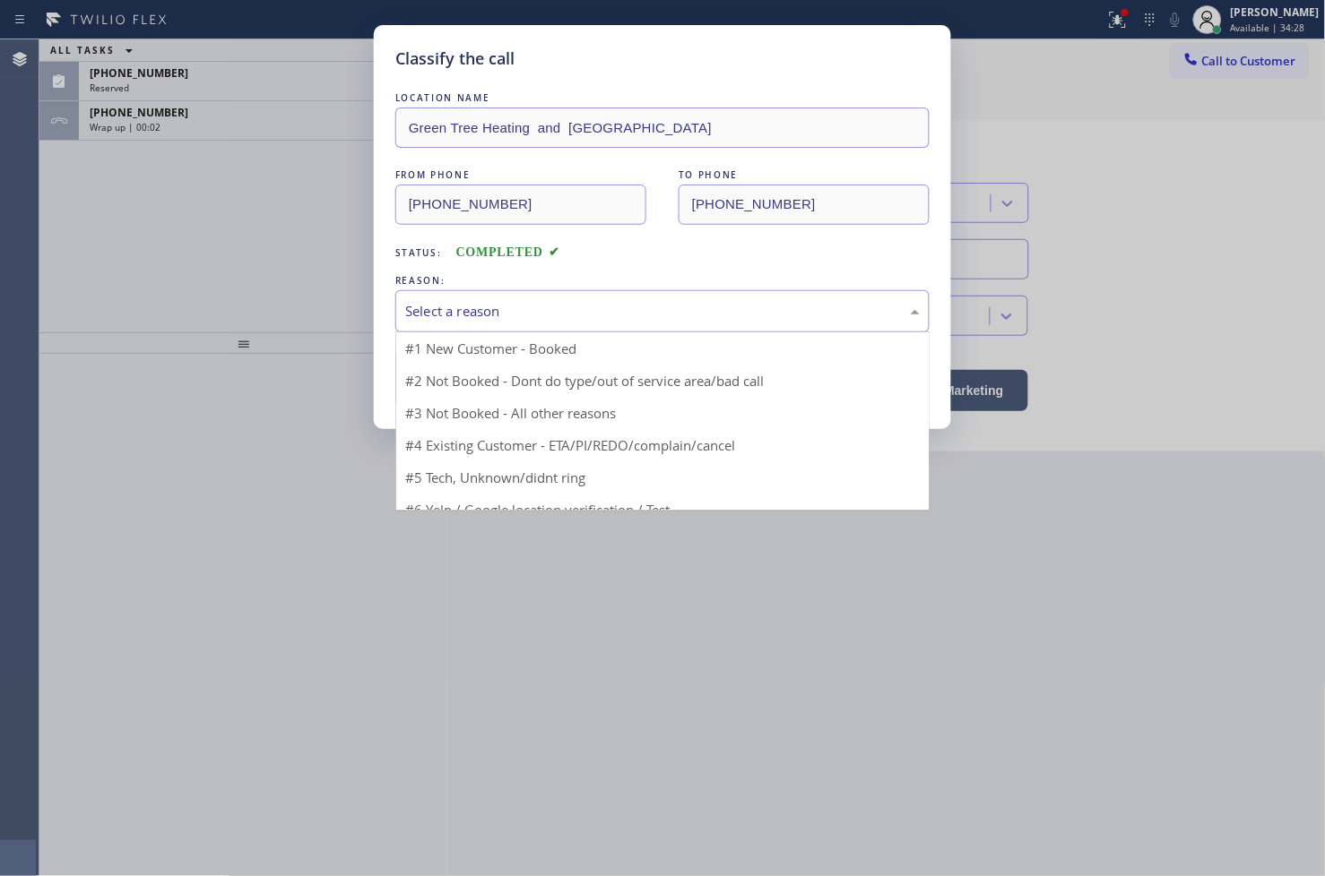
click at [548, 326] on div "Select a reason" at bounding box center [662, 311] width 534 height 42
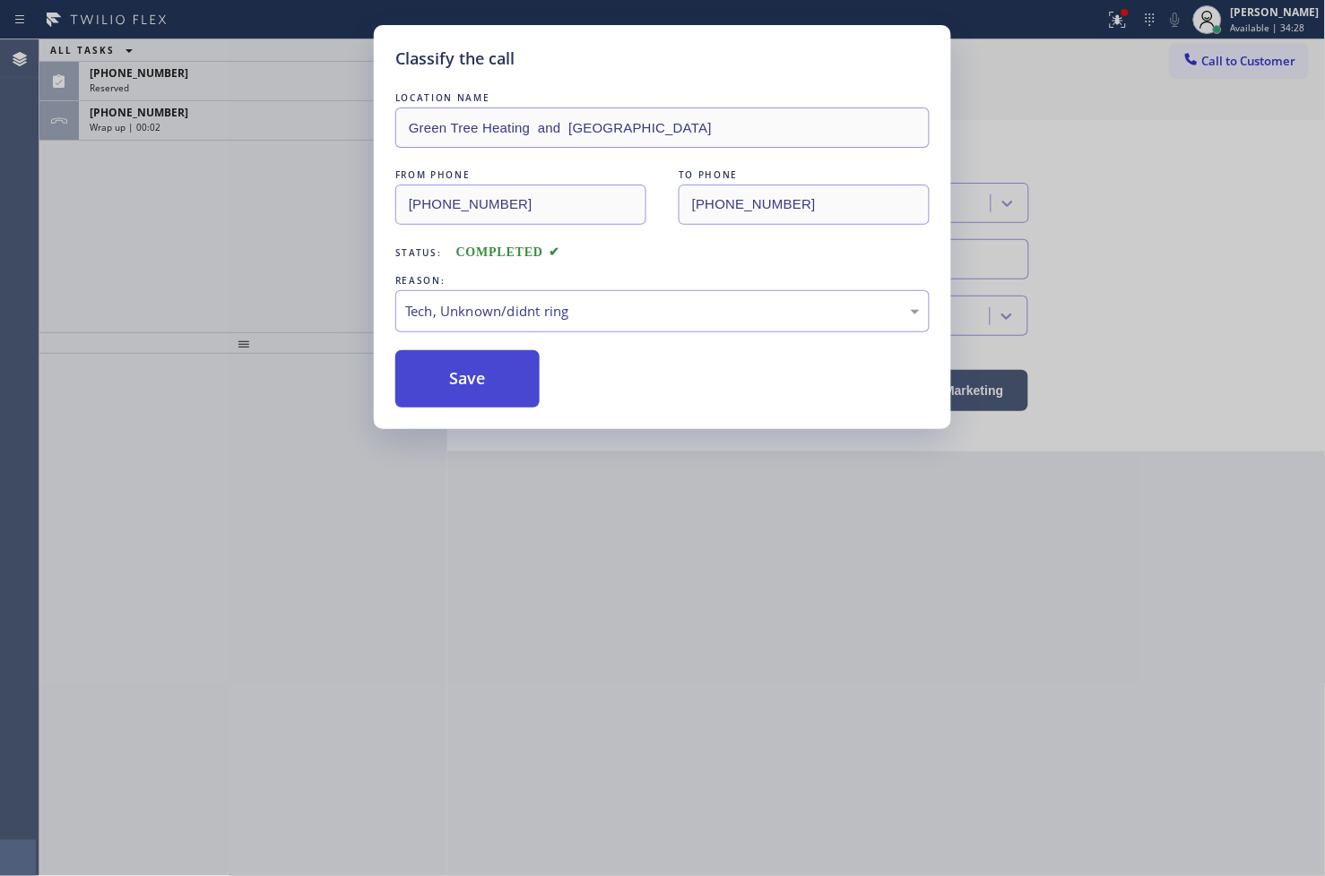
click at [462, 394] on button "Save" at bounding box center [467, 378] width 144 height 57
click at [462, 394] on div "Classify the call LOCATION NAME KitchenAid Repair [GEOGRAPHIC_DATA] FROM PHONE …" at bounding box center [681, 457] width 1285 height 837
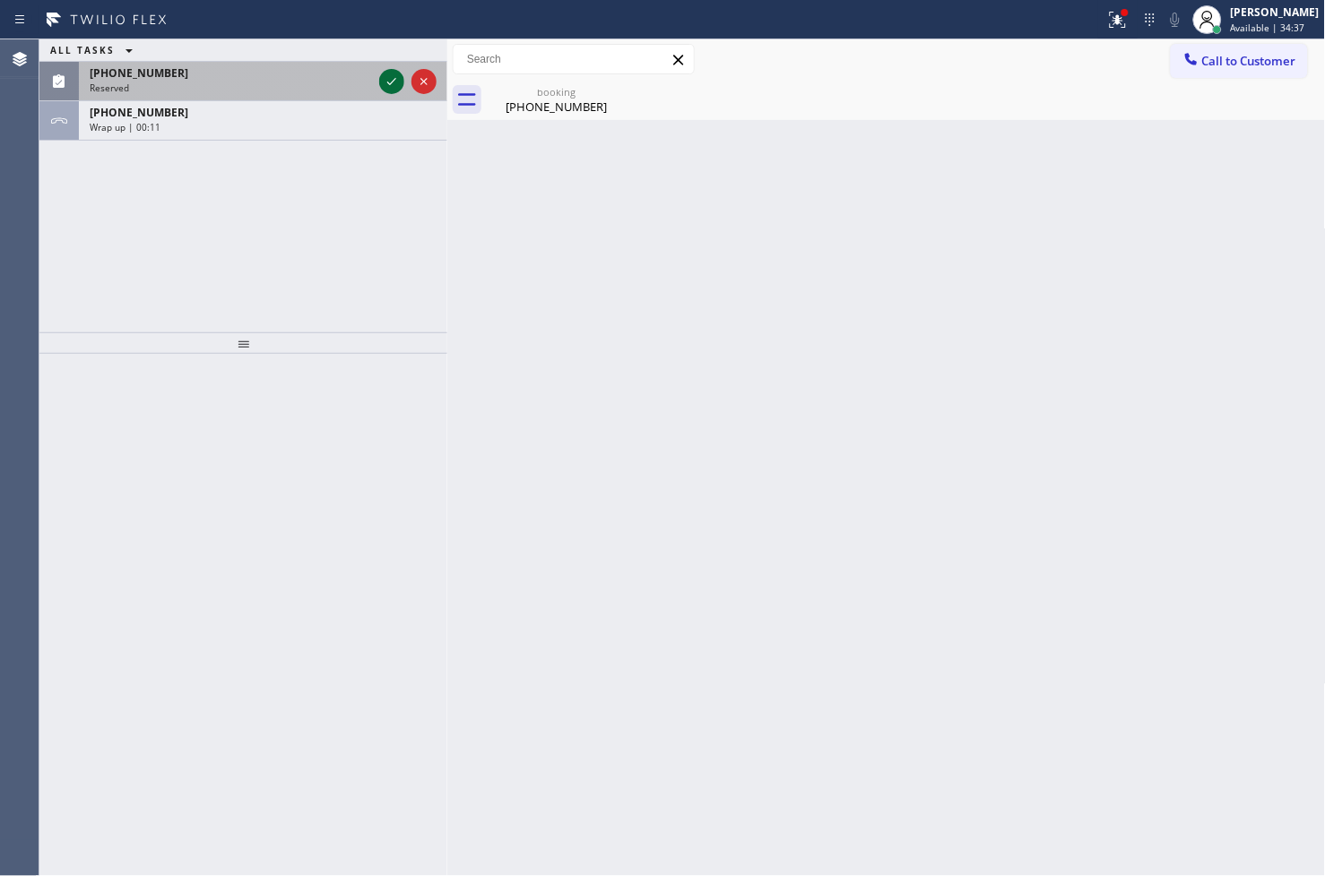
click at [388, 87] on icon at bounding box center [392, 82] width 22 height 22
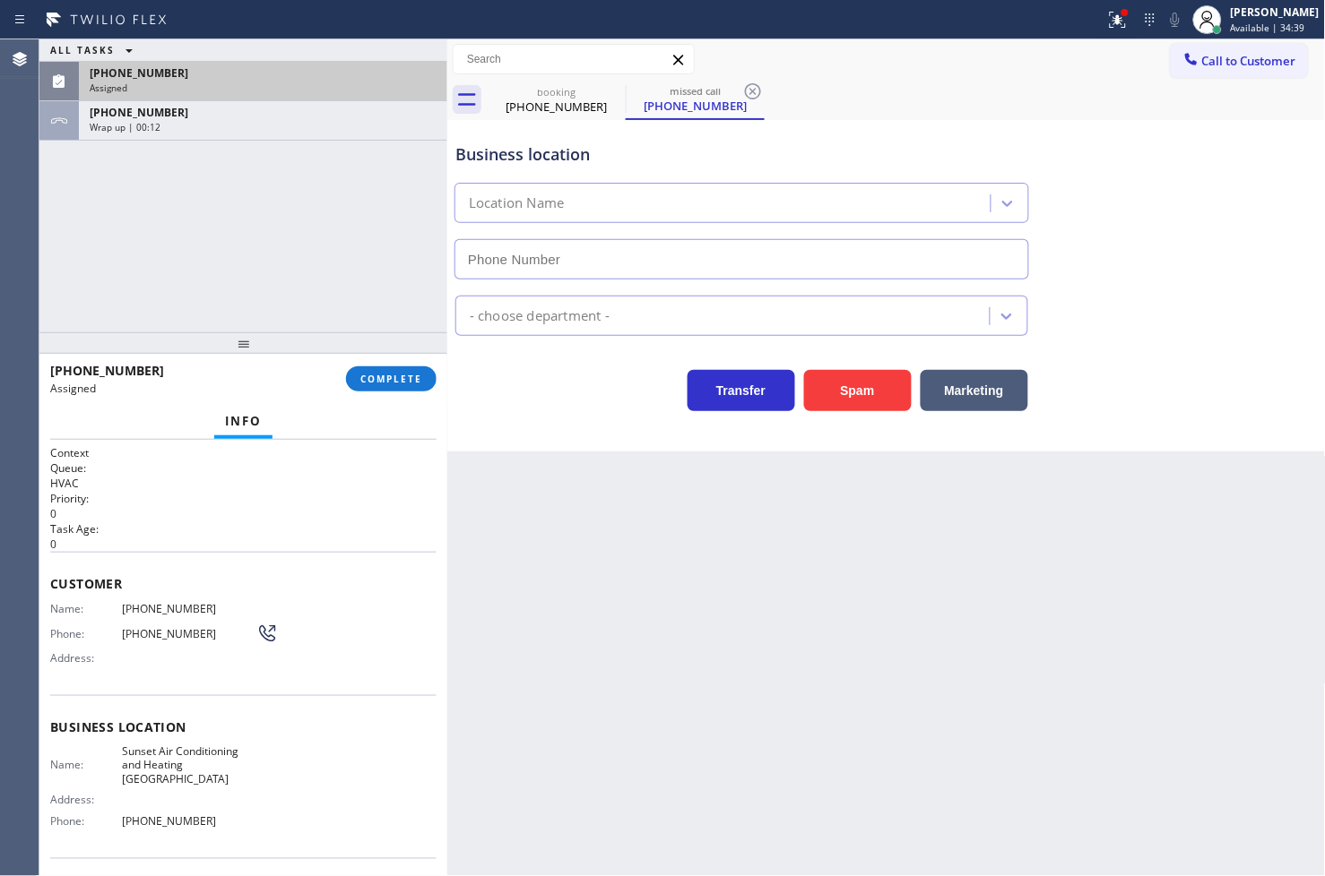
type input "[PHONE_NUMBER]"
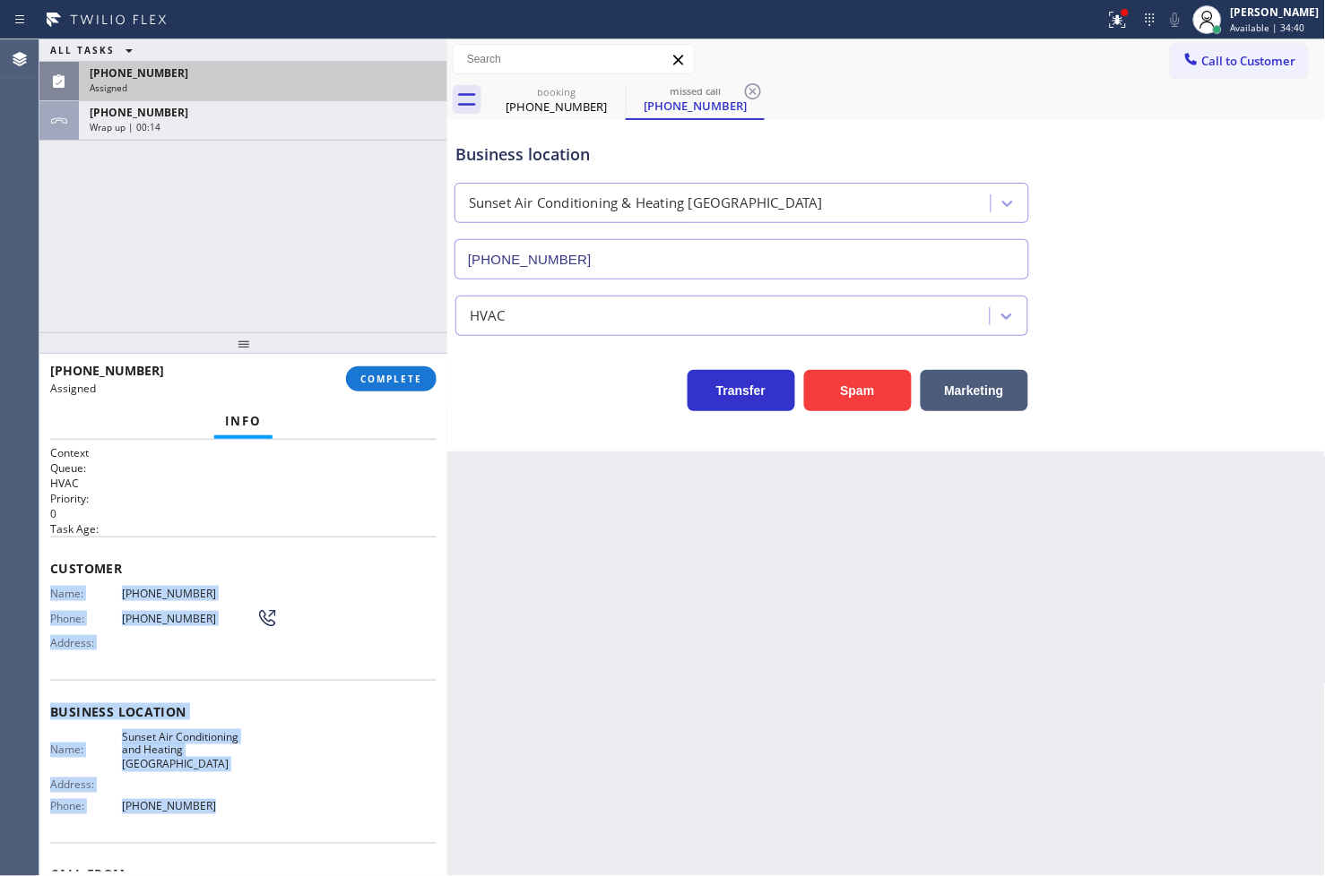
drag, startPoint x: 46, startPoint y: 597, endPoint x: 255, endPoint y: 814, distance: 301.7
click at [255, 814] on div "Context Queue: HVAC Priority: 0 Task Age: Customer Name: [PHONE_NUMBER] Phone: …" at bounding box center [243, 658] width 408 height 437
copy div "Name: [PHONE_NUMBER] Phone: [PHONE_NUMBER] Address: Business location Name: Sun…"
click at [390, 367] on button "COMPLETE" at bounding box center [391, 379] width 91 height 25
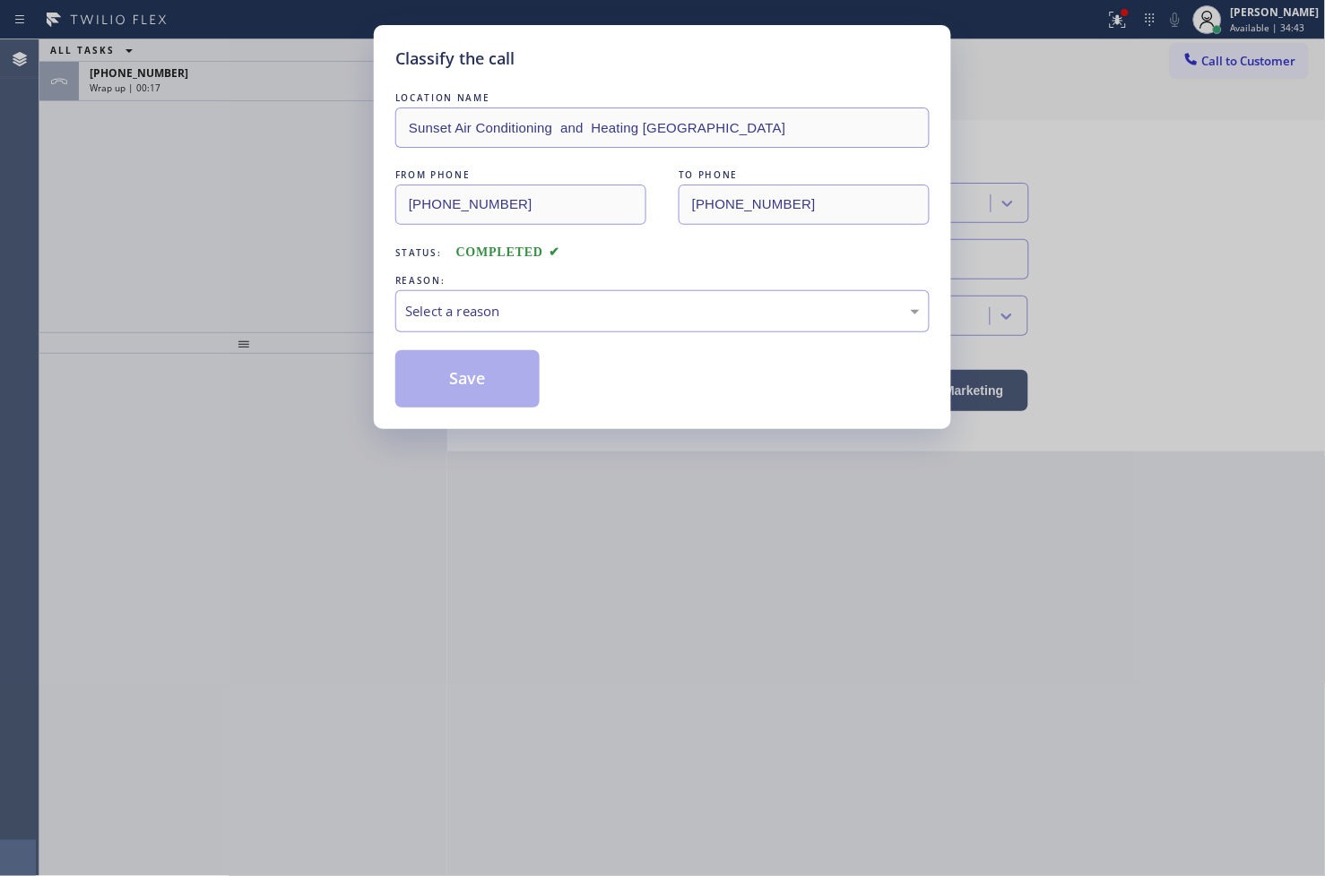
click at [570, 282] on div "REASON:" at bounding box center [662, 281] width 534 height 19
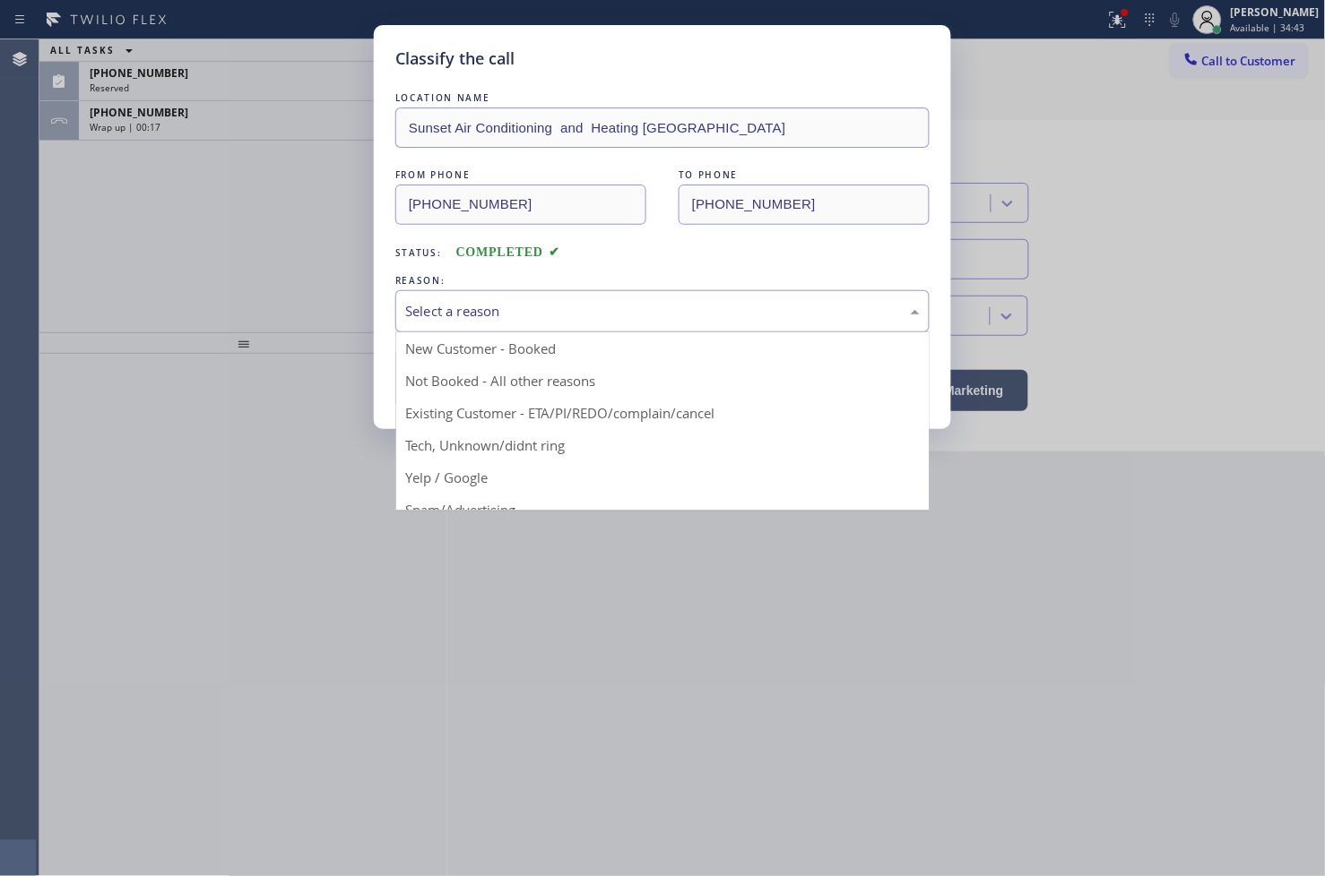
click at [554, 309] on div "Select a reason" at bounding box center [662, 311] width 514 height 21
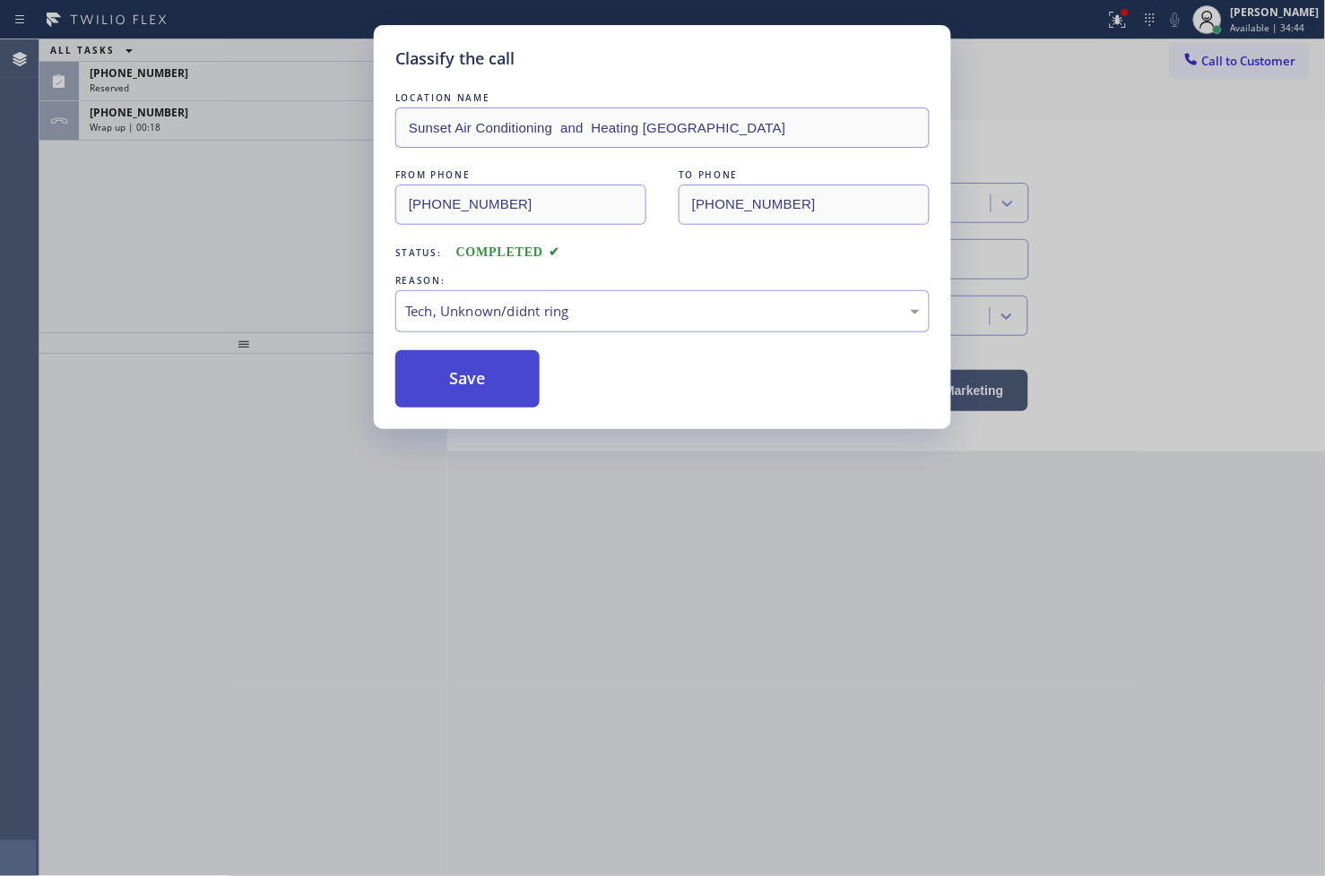
click at [468, 379] on button "Save" at bounding box center [467, 378] width 144 height 57
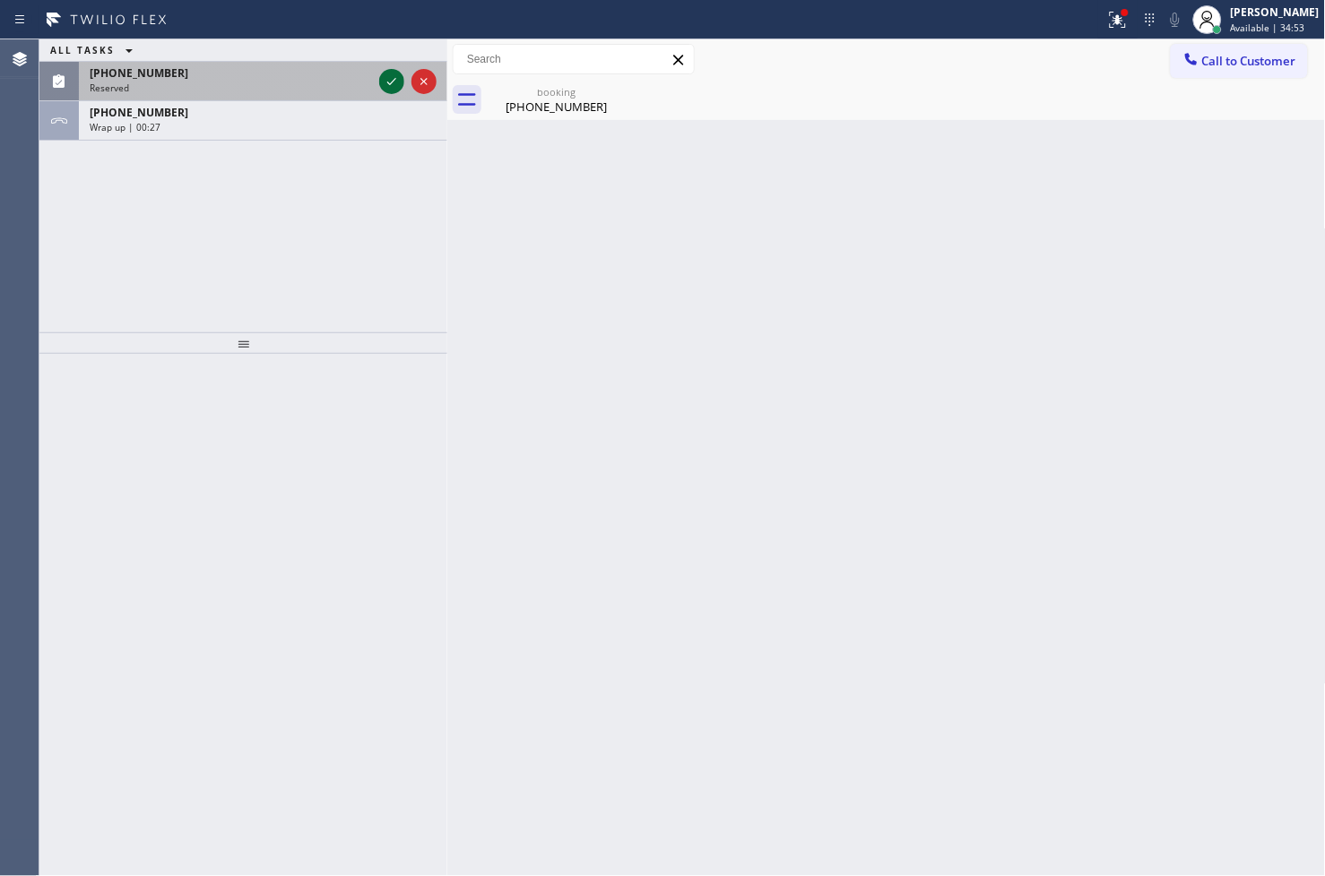
click at [390, 78] on icon at bounding box center [392, 82] width 22 height 22
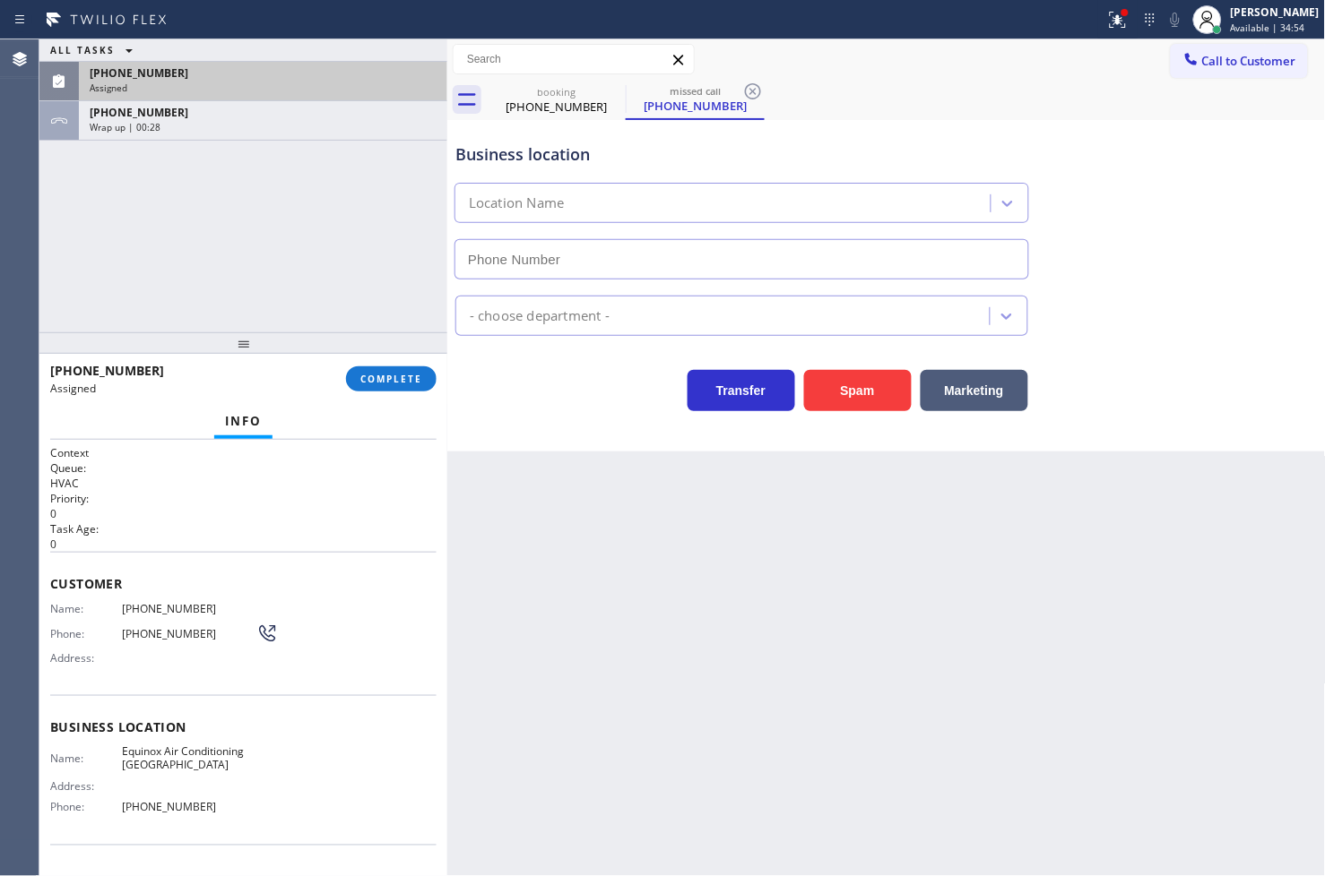
type input "[PHONE_NUMBER]"
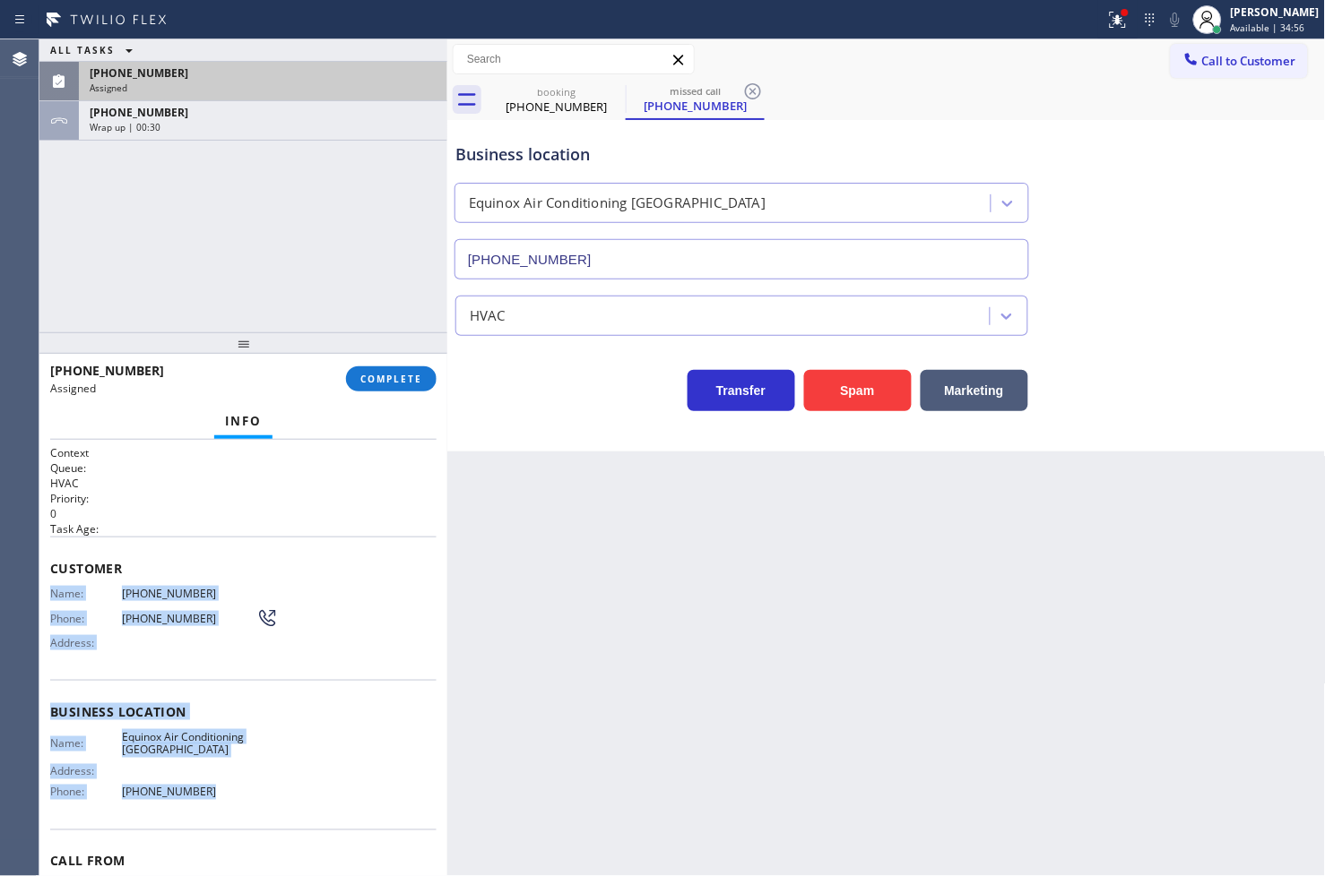
drag, startPoint x: 48, startPoint y: 592, endPoint x: 237, endPoint y: 799, distance: 280.4
click at [237, 799] on div "Context Queue: HVAC Priority: 0 Task Age: Customer Name: [PHONE_NUMBER] Phone: …" at bounding box center [243, 658] width 408 height 437
copy div "Name: [PHONE_NUMBER] Phone: [PHONE_NUMBER] Address: Business location Name: Equ…"
click at [379, 380] on span "COMPLETE" at bounding box center [391, 379] width 62 height 13
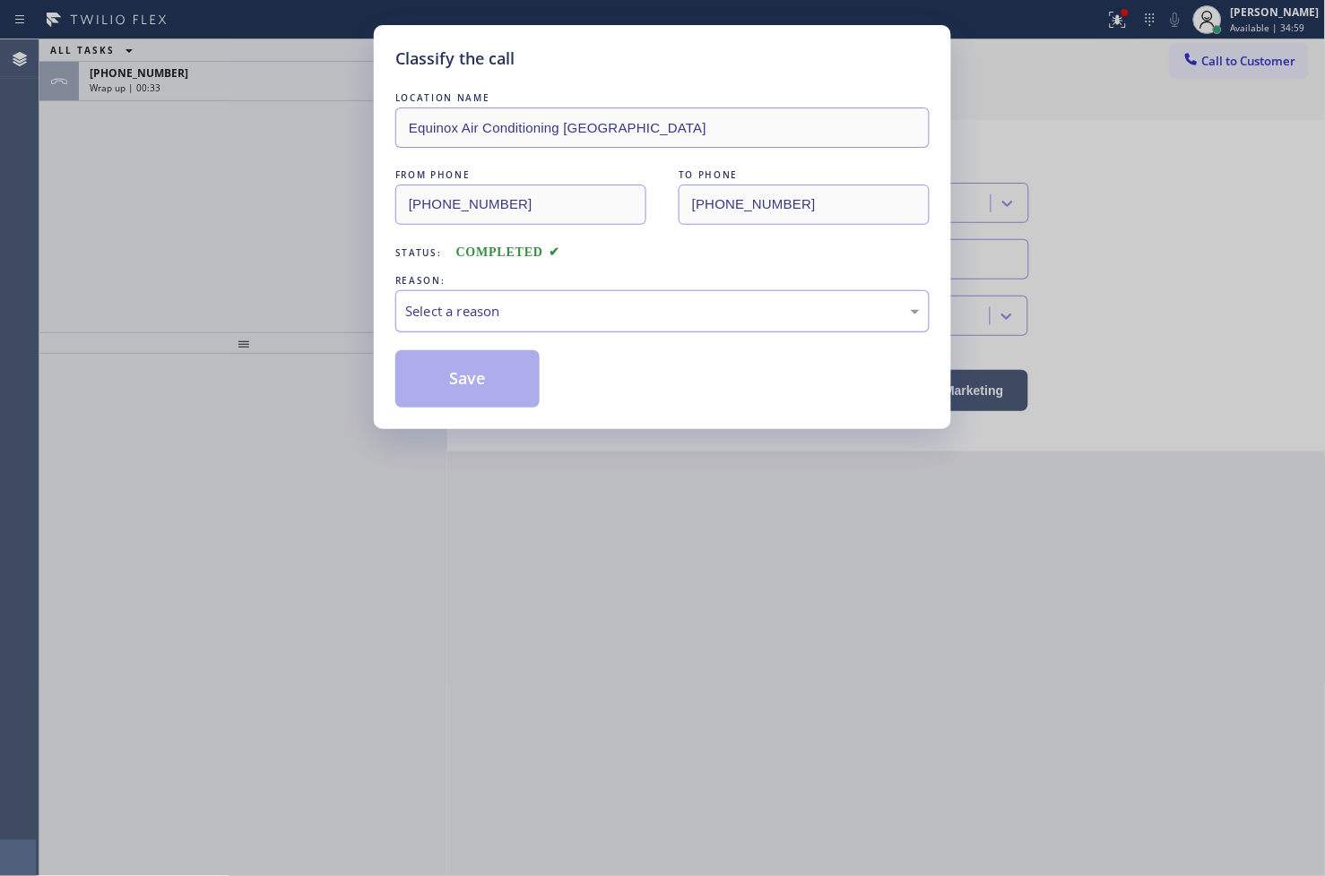
click at [493, 315] on div "Select a reason" at bounding box center [662, 311] width 514 height 21
click at [490, 397] on button "Save" at bounding box center [467, 378] width 144 height 57
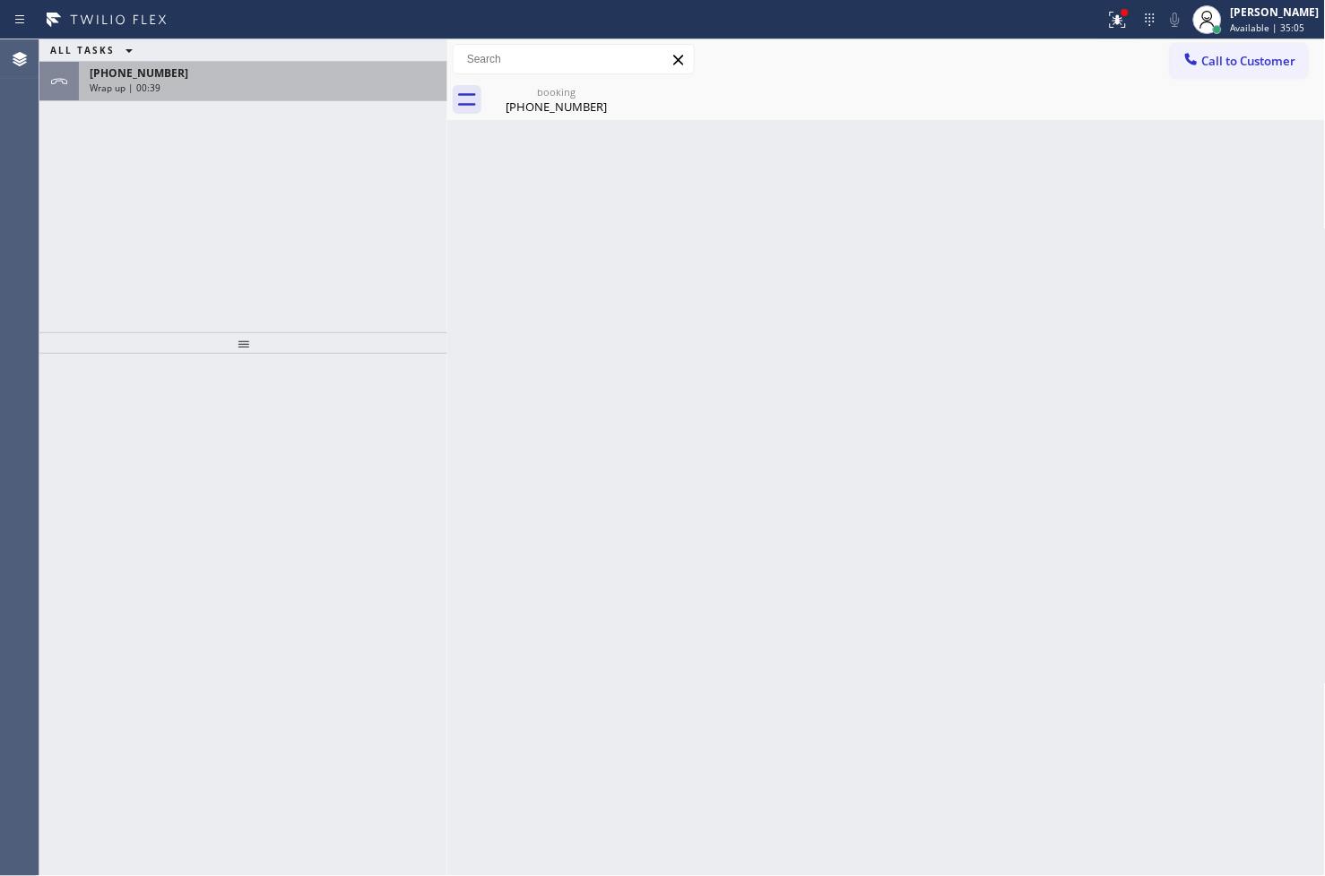
click at [355, 79] on div "[PHONE_NUMBER] Wrap up | 00:39" at bounding box center [259, 81] width 361 height 39
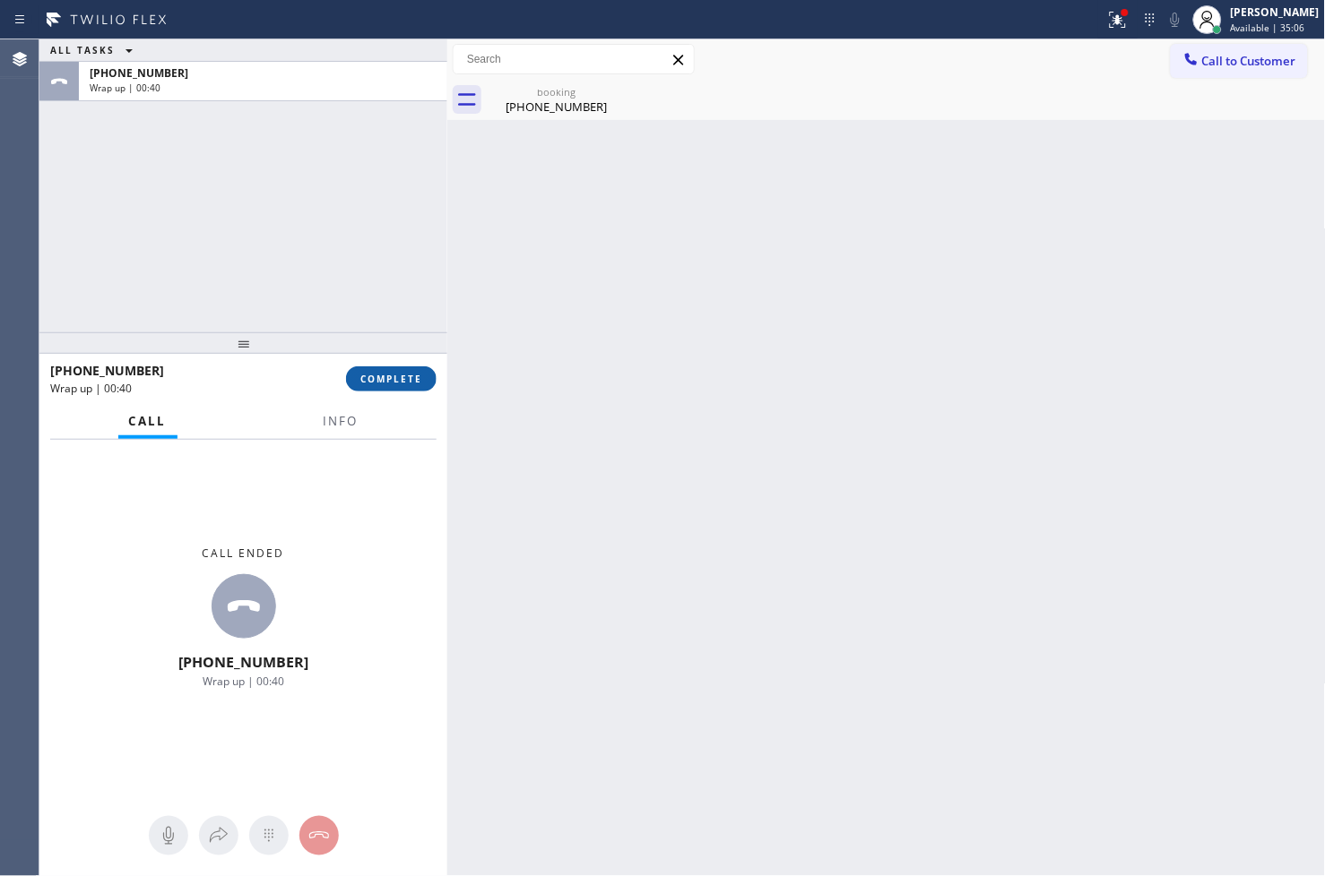
click at [399, 379] on span "COMPLETE" at bounding box center [391, 379] width 62 height 13
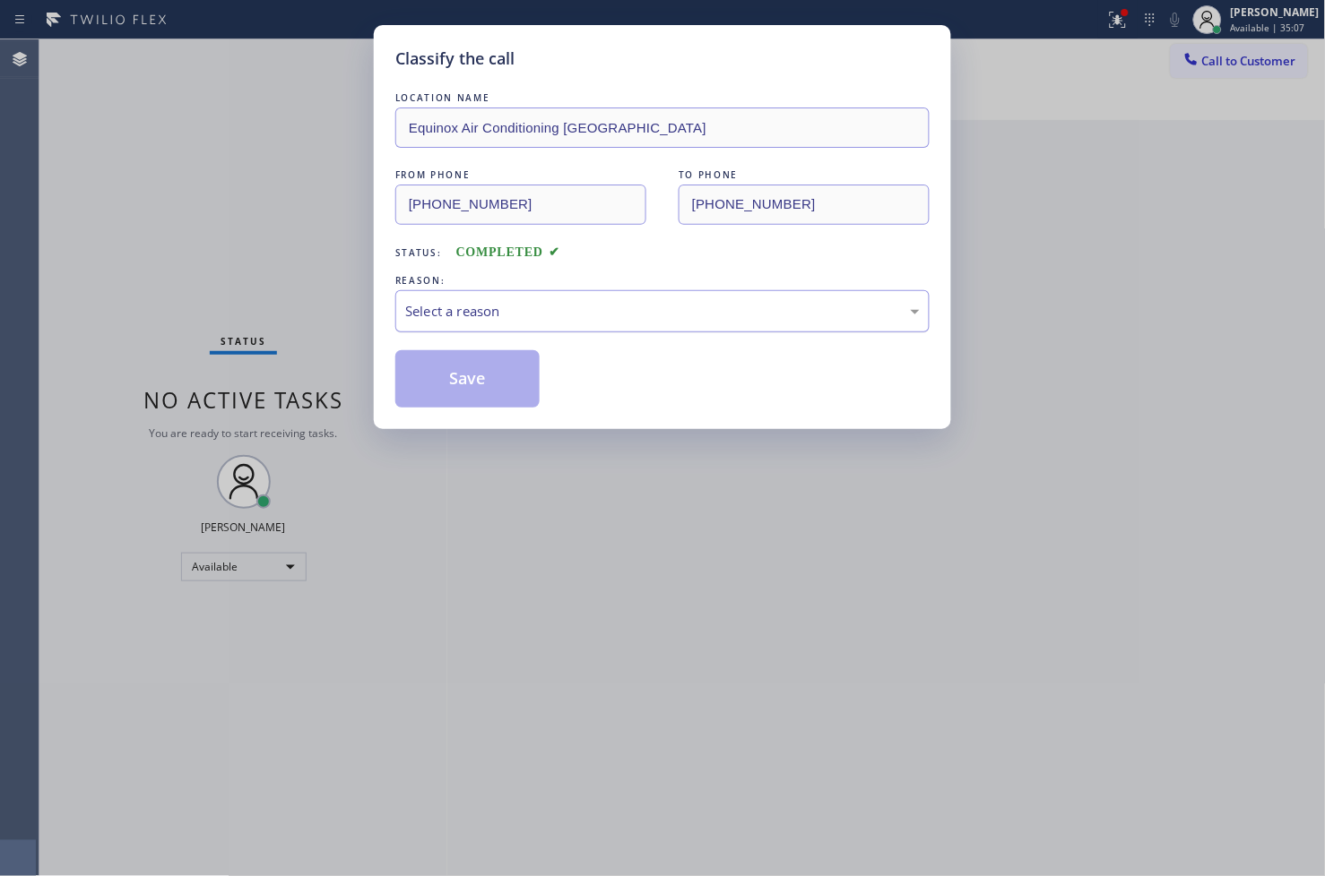
click at [506, 327] on div "Select a reason" at bounding box center [662, 311] width 534 height 42
click at [467, 377] on button "Save" at bounding box center [467, 378] width 144 height 57
drag, startPoint x: 467, startPoint y: 377, endPoint x: 918, endPoint y: 180, distance: 492.0
click at [469, 376] on button "Save" at bounding box center [467, 378] width 144 height 57
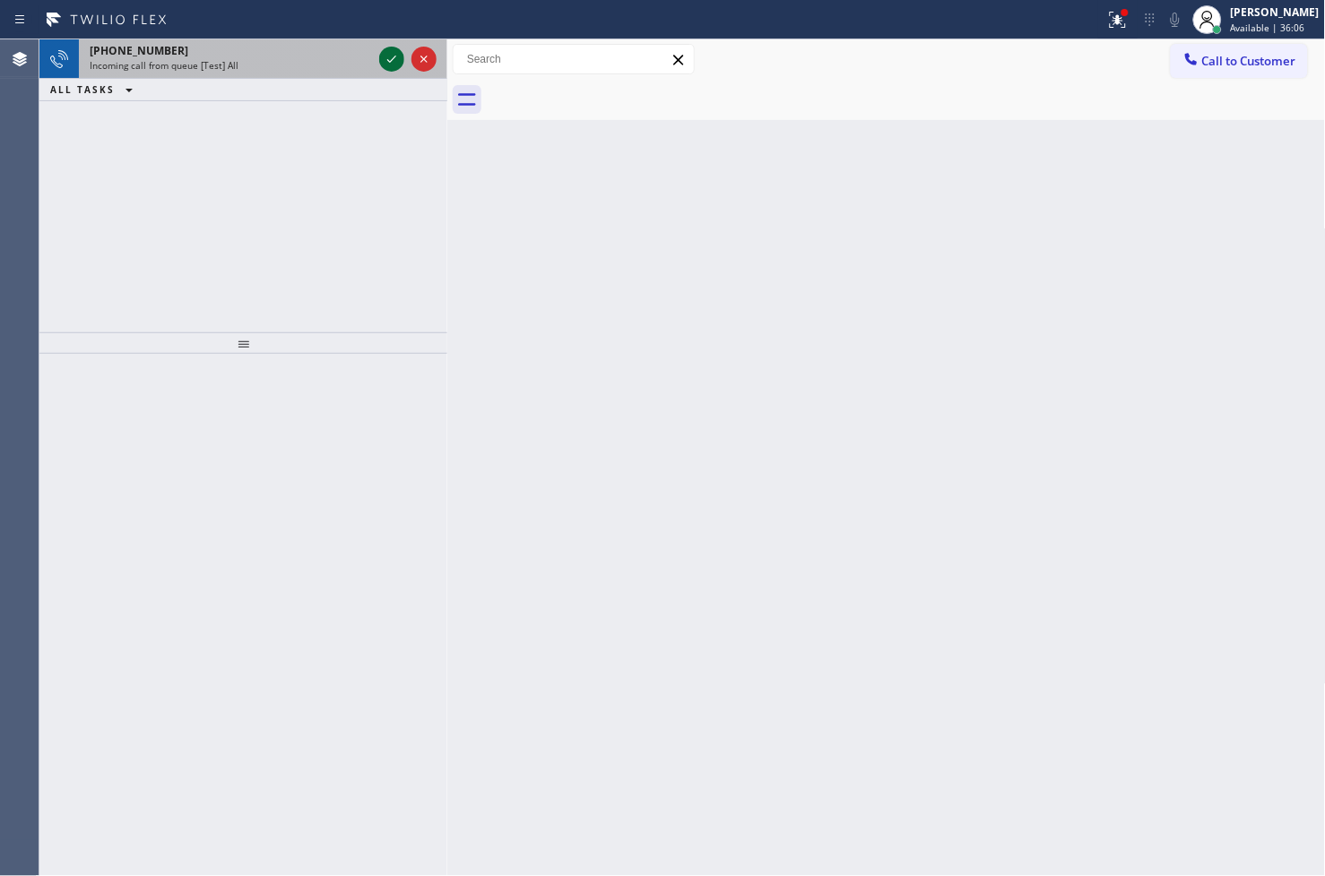
click at [389, 57] on icon at bounding box center [392, 59] width 22 height 22
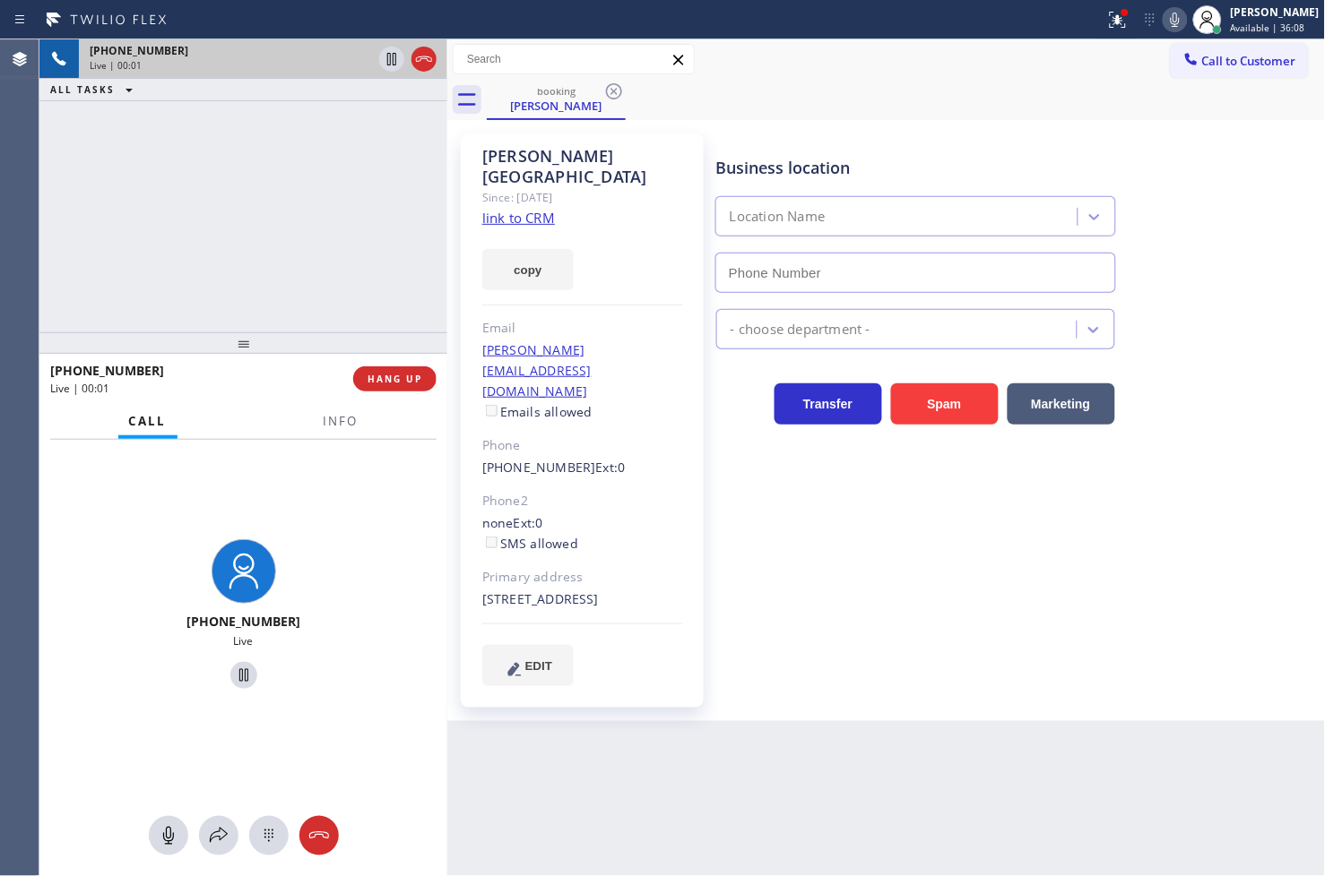
type input "[PHONE_NUMBER]"
click at [524, 209] on link "link to CRM" at bounding box center [518, 218] width 73 height 18
click at [283, 216] on div "[PHONE_NUMBER] Live | 00:23 ALL TASKS ALL TASKS ACTIVE TASKS TASKS IN WRAP UP" at bounding box center [243, 185] width 408 height 293
click at [280, 482] on div "[PHONE_NUMBER] Live" at bounding box center [243, 617] width 408 height 355
click at [336, 432] on button "Info" at bounding box center [341, 421] width 56 height 35
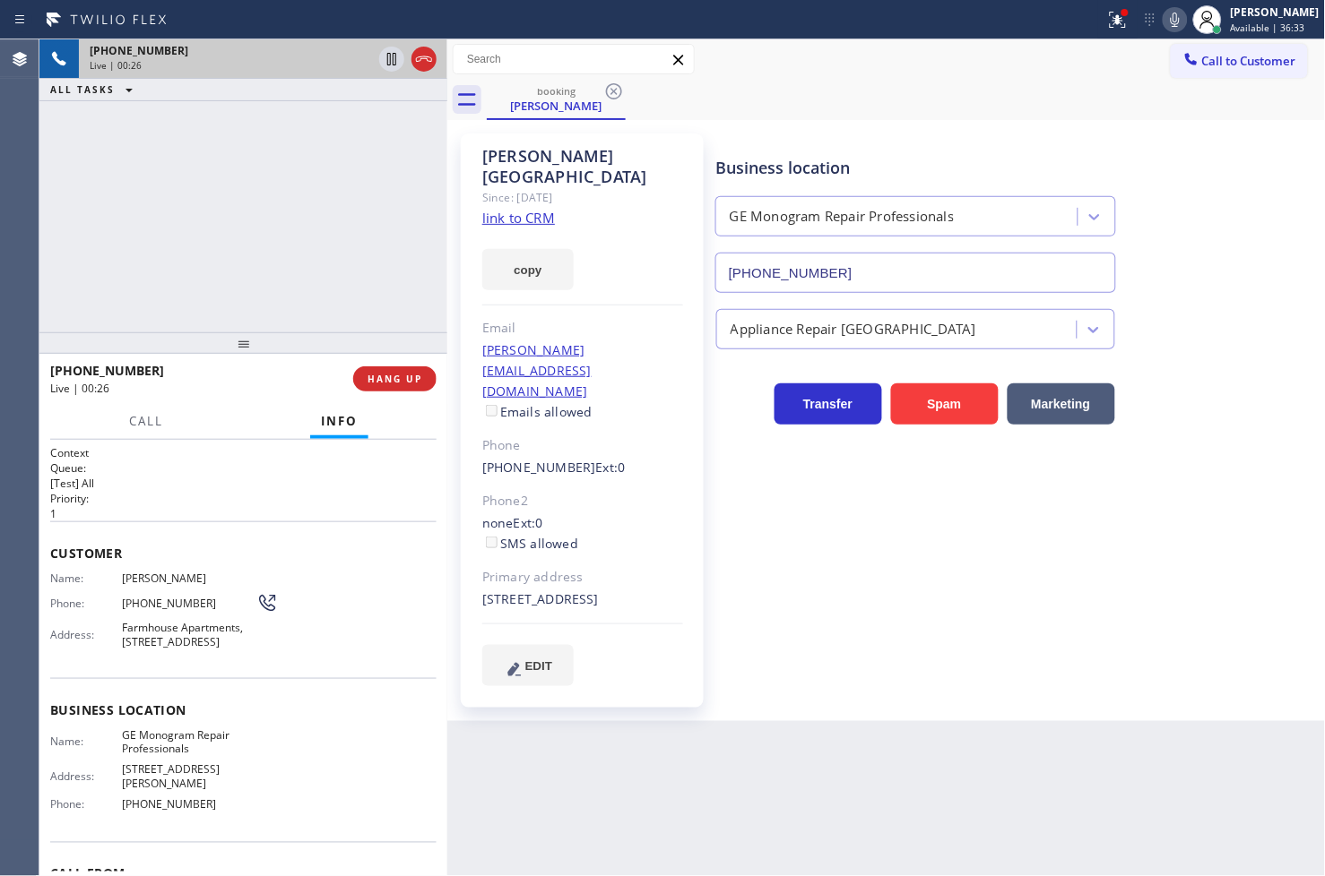
click at [261, 255] on div "[PHONE_NUMBER] Live | 00:26 ALL TASKS ALL TASKS ACTIVE TASKS TASKS IN WRAP UP" at bounding box center [243, 185] width 408 height 293
click at [140, 431] on button "Call" at bounding box center [146, 421] width 56 height 35
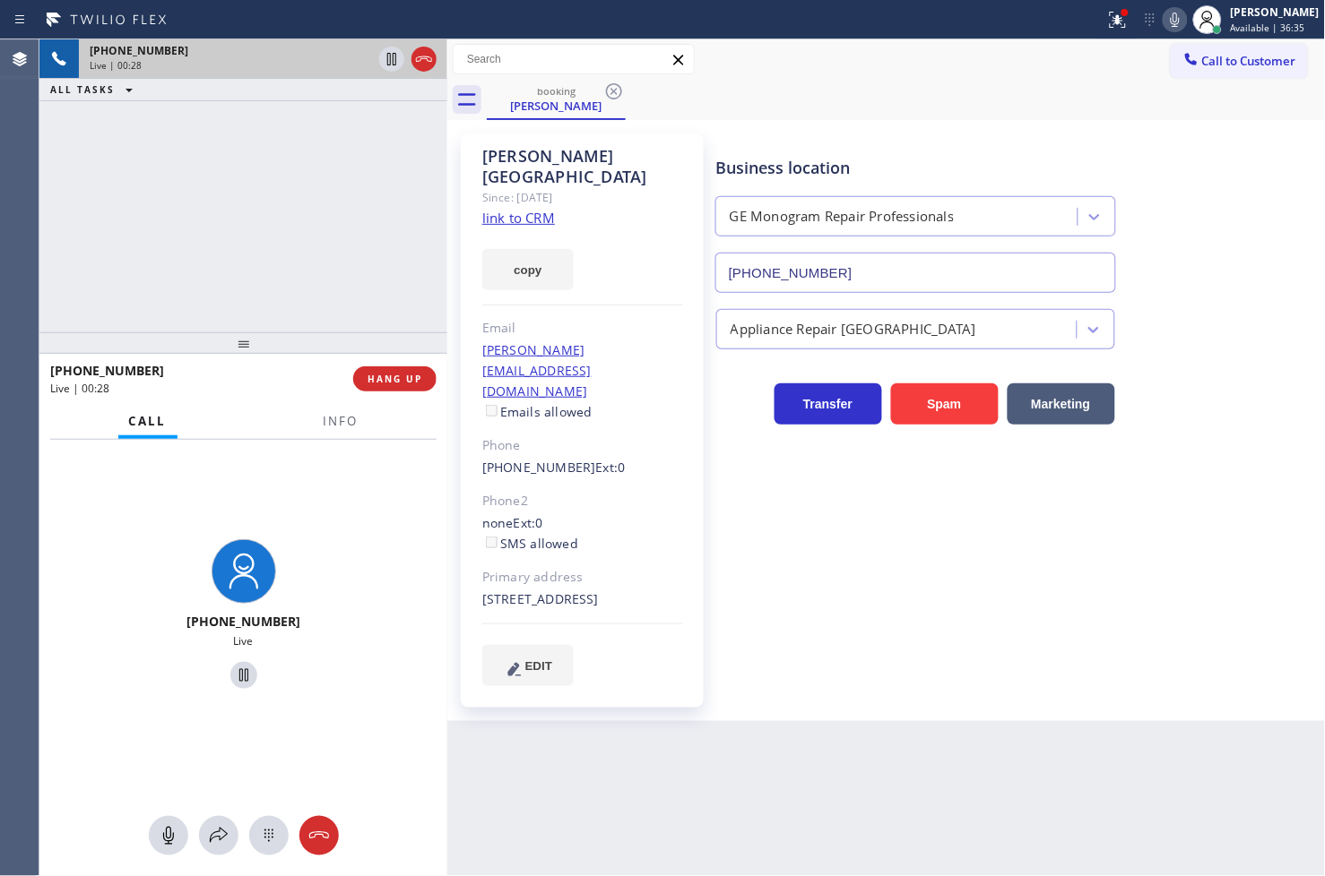
drag, startPoint x: 213, startPoint y: 834, endPoint x: 118, endPoint y: 410, distance: 434.4
click at [212, 833] on icon at bounding box center [219, 836] width 22 height 22
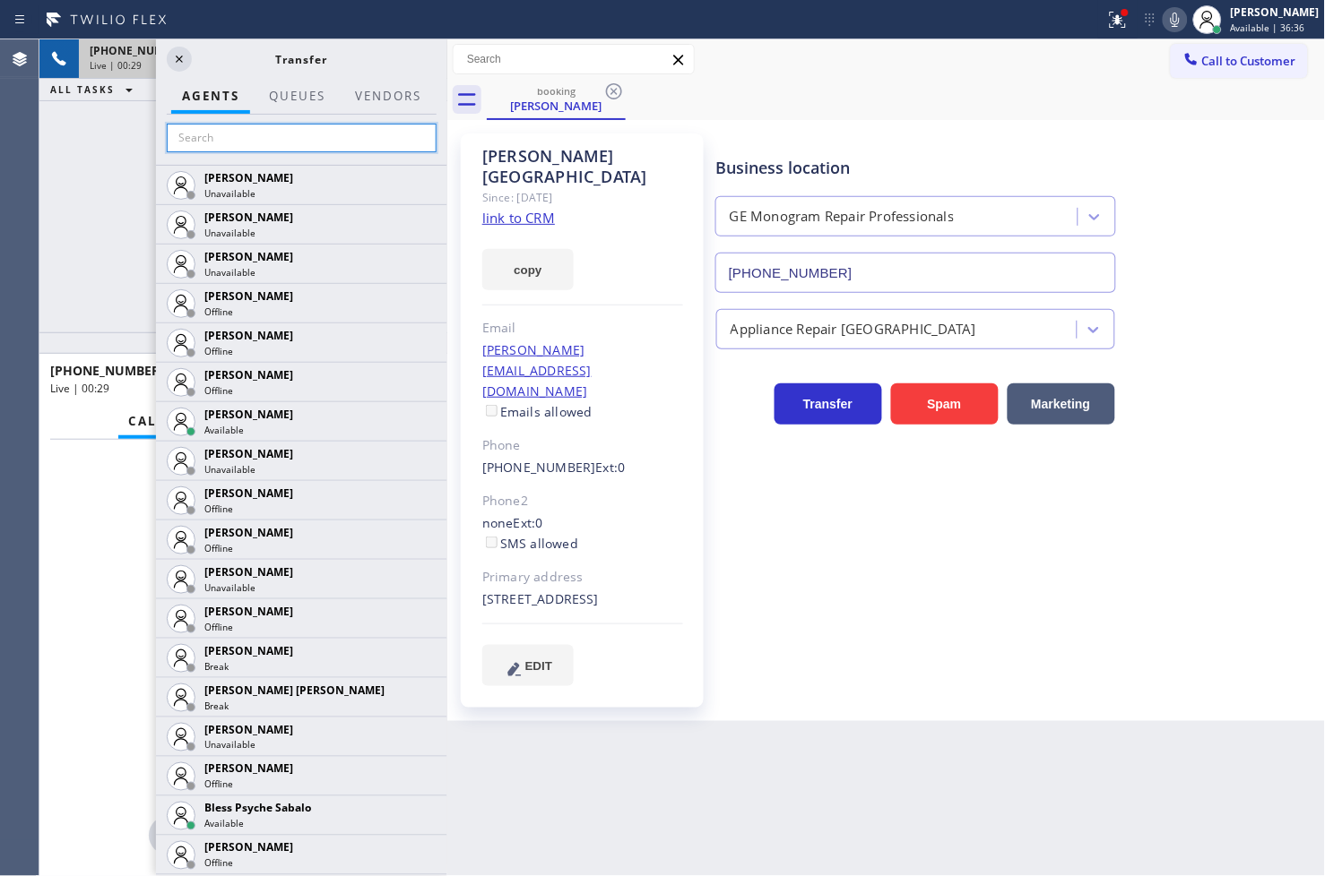
click at [200, 145] on input "text" at bounding box center [302, 138] width 270 height 29
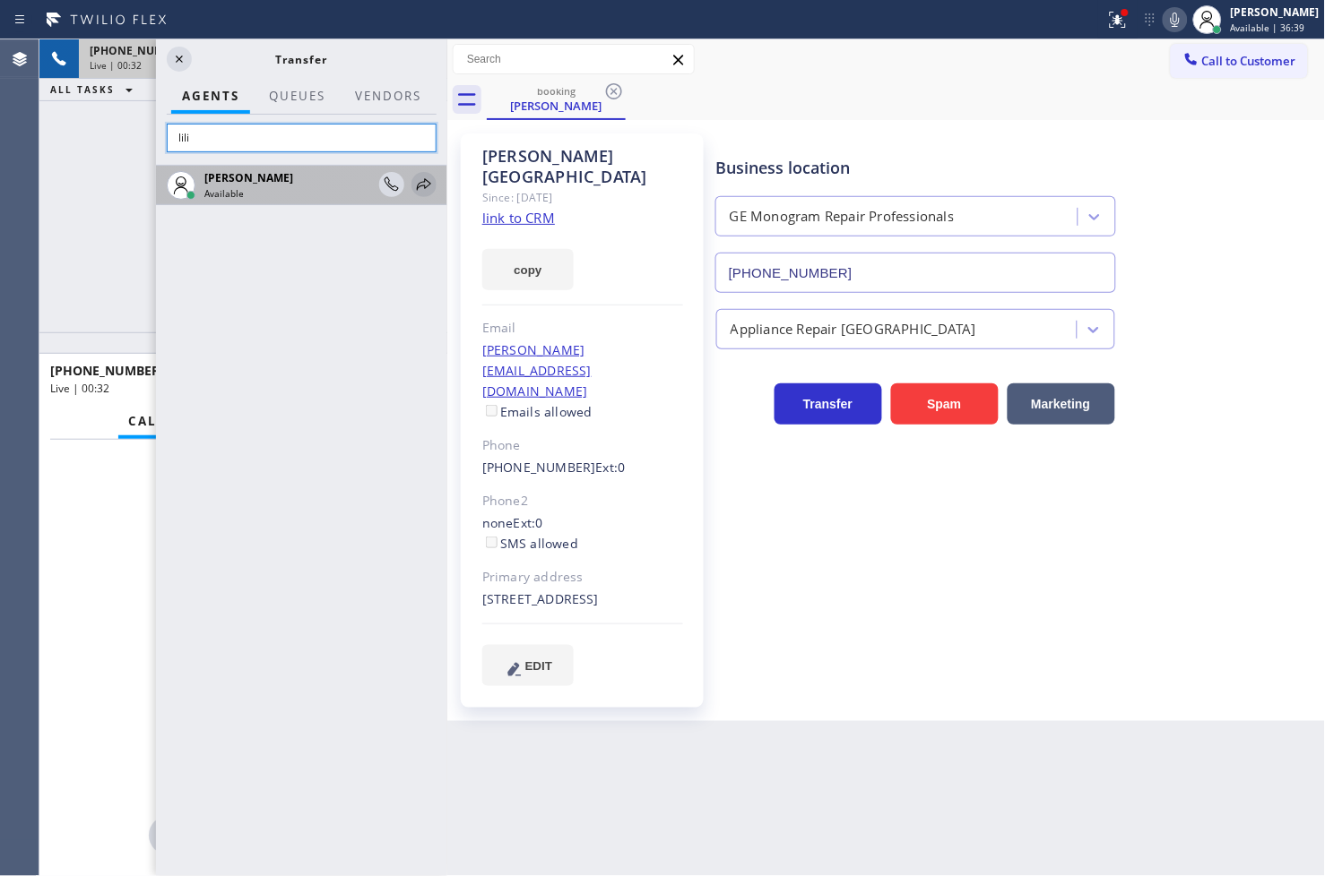
type input "lili"
click at [419, 182] on icon at bounding box center [424, 185] width 22 height 22
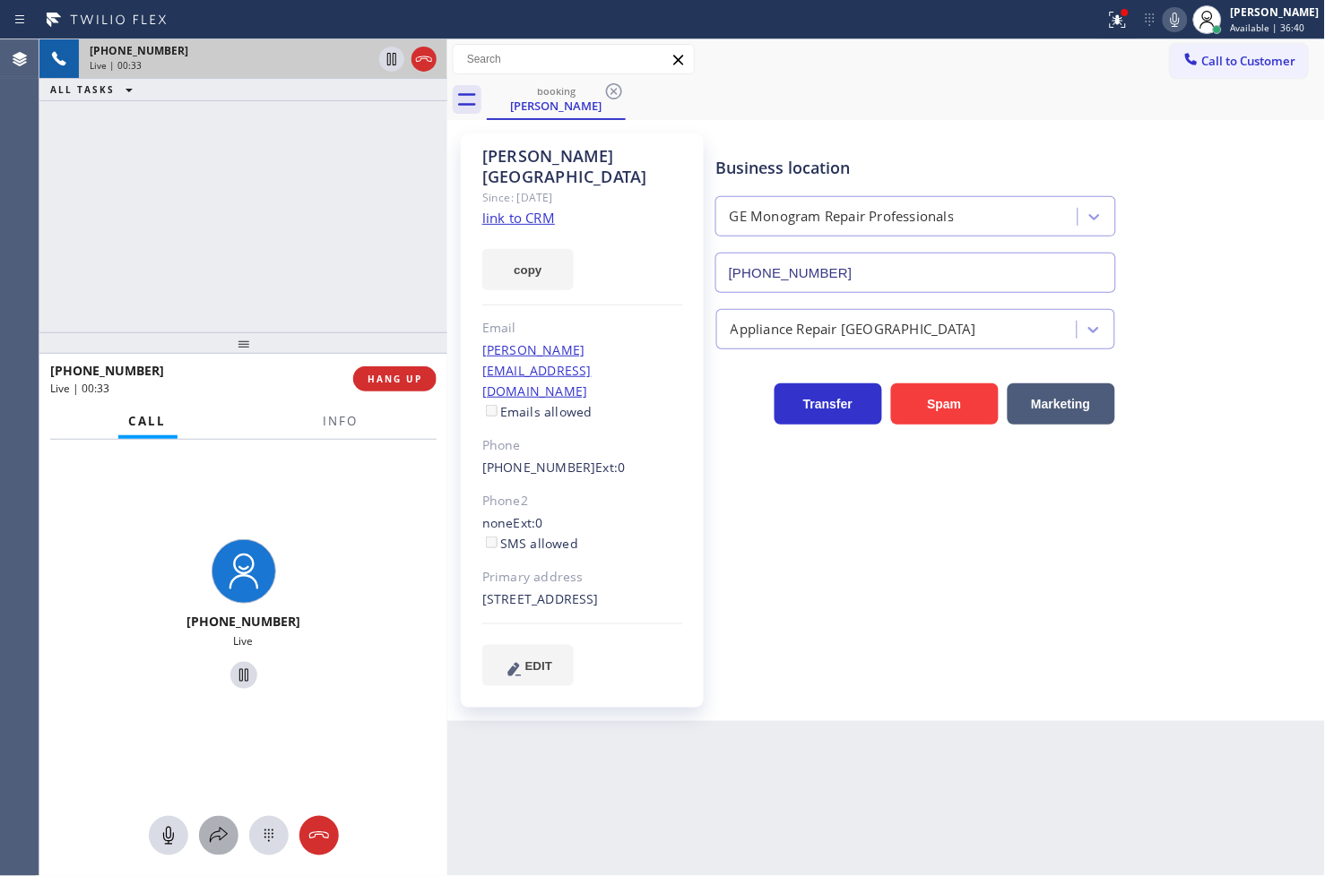
click at [209, 835] on icon at bounding box center [219, 836] width 22 height 22
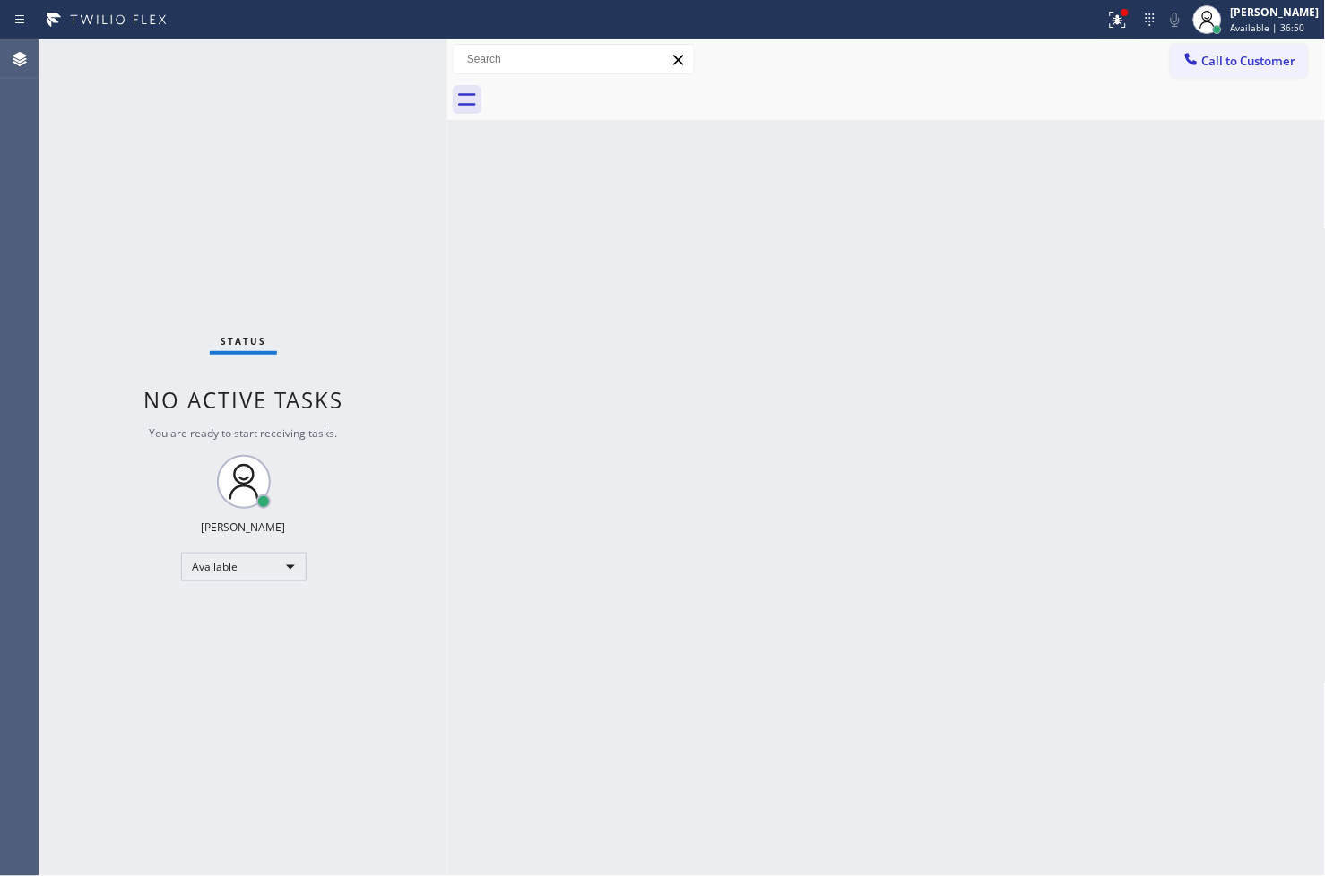
click at [290, 229] on div "Status No active tasks You are ready to start receiving tasks. [PERSON_NAME]" at bounding box center [243, 457] width 408 height 837
click at [363, 103] on div "Status No active tasks You are ready to start receiving tasks. [PERSON_NAME]" at bounding box center [243, 457] width 408 height 837
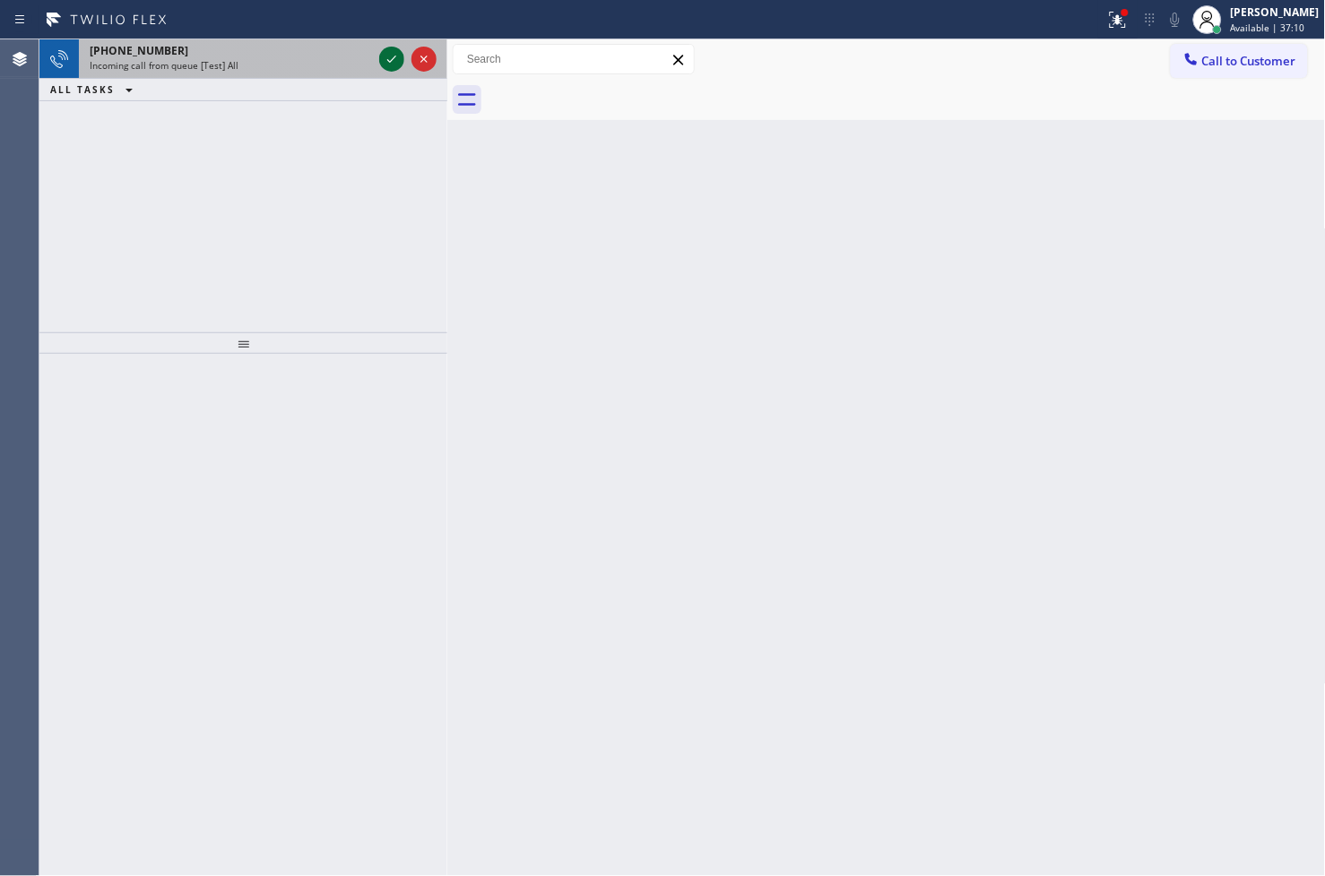
click at [389, 55] on icon at bounding box center [392, 59] width 22 height 22
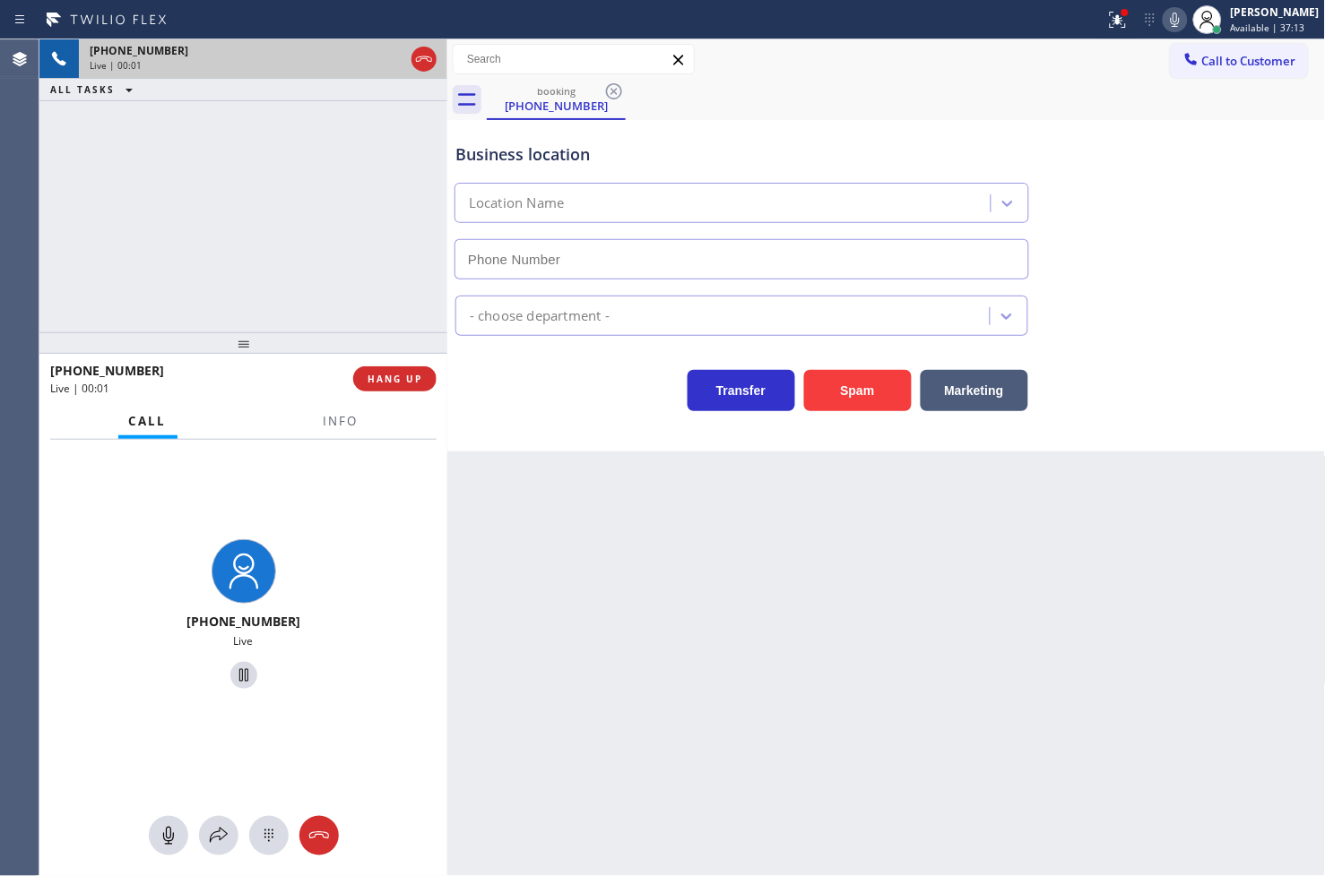
type input "[PHONE_NUMBER]"
click at [1107, 23] on icon at bounding box center [1118, 20] width 22 height 22
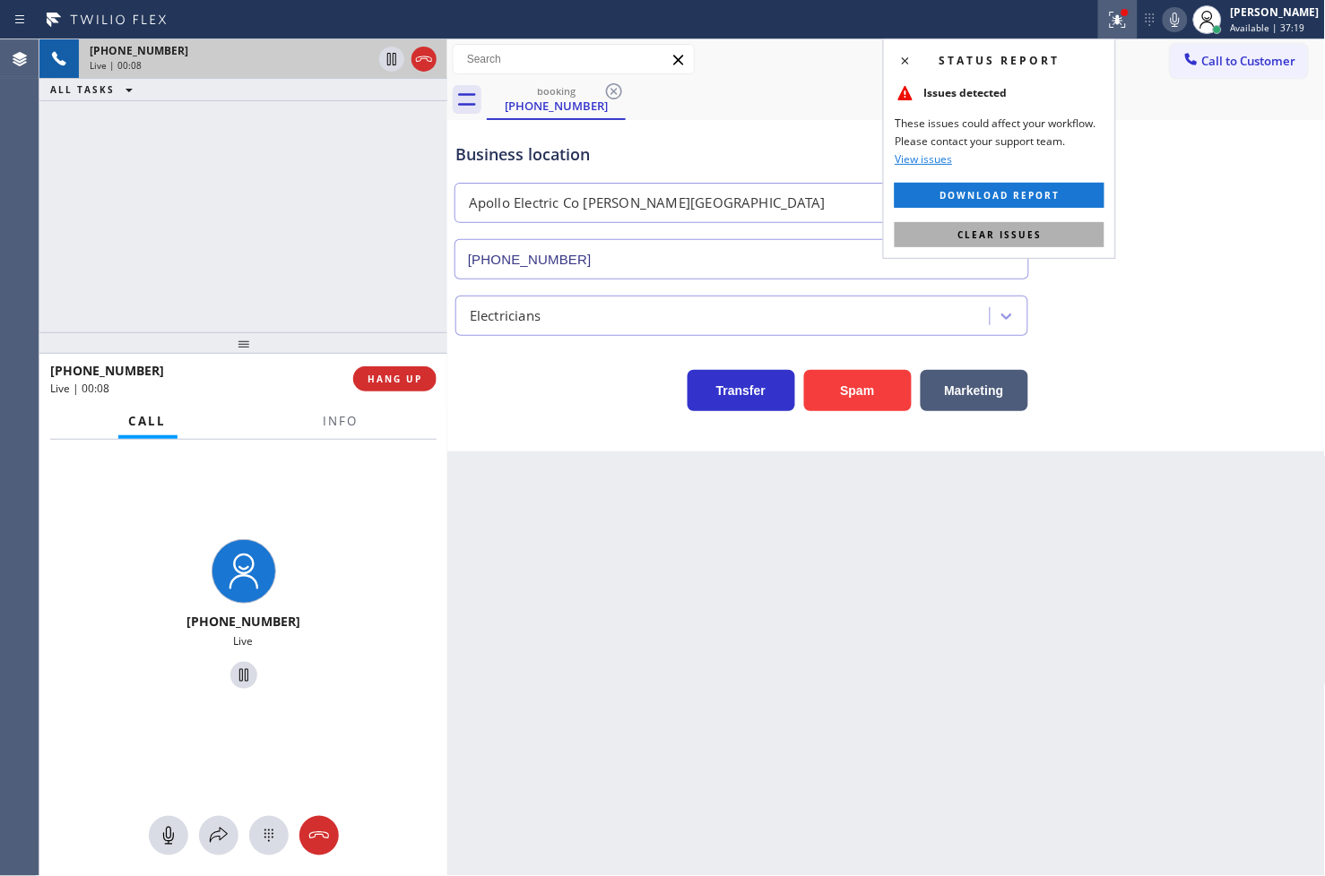
click at [1086, 229] on button "Clear issues" at bounding box center [999, 234] width 210 height 25
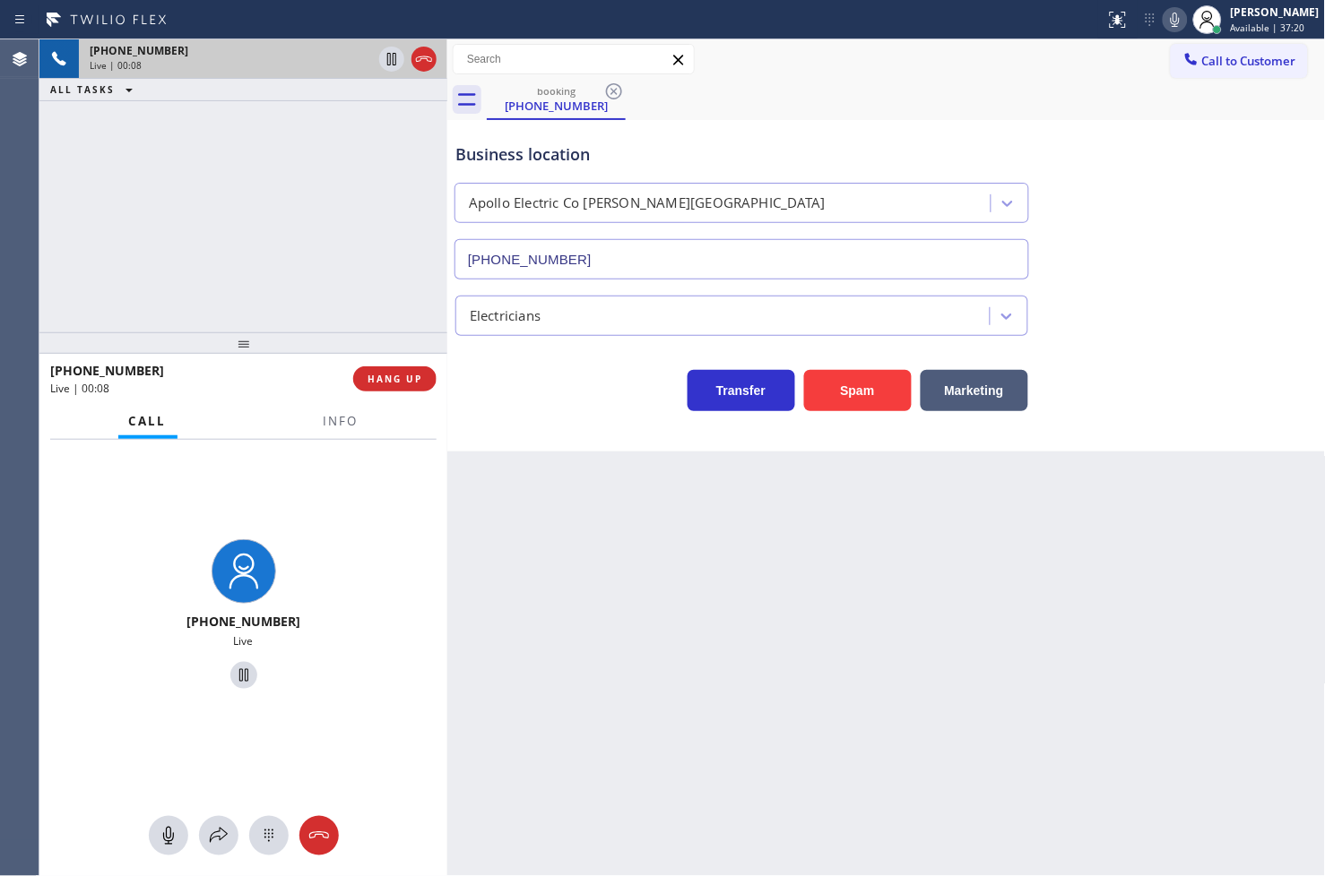
click at [204, 195] on div "[PHONE_NUMBER] Live | 00:08 ALL TASKS ALL TASKS ACTIVE TASKS TASKS IN WRAP UP" at bounding box center [243, 185] width 408 height 293
click at [470, 336] on div "Electricians" at bounding box center [741, 316] width 573 height 40
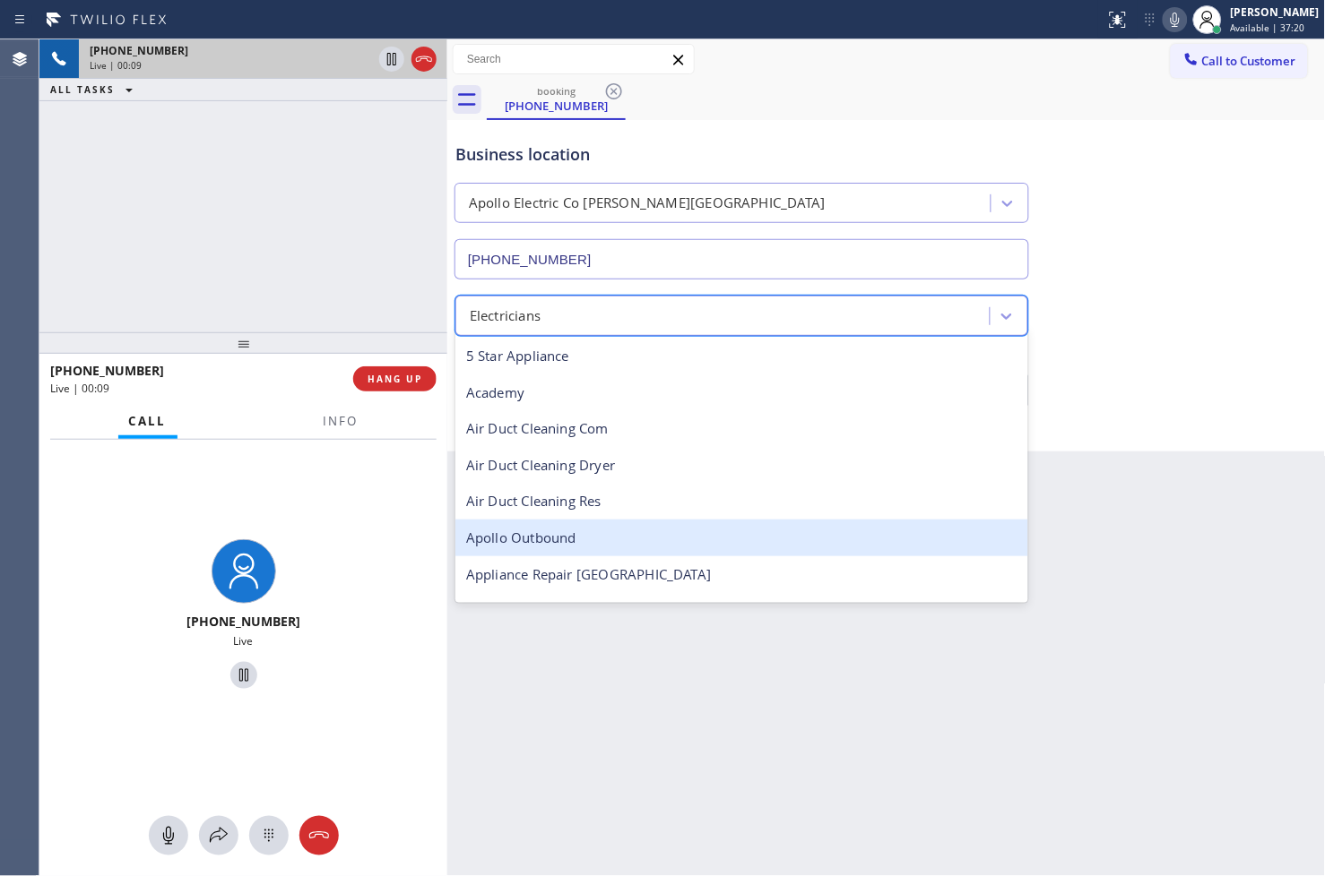
scroll to position [183, 0]
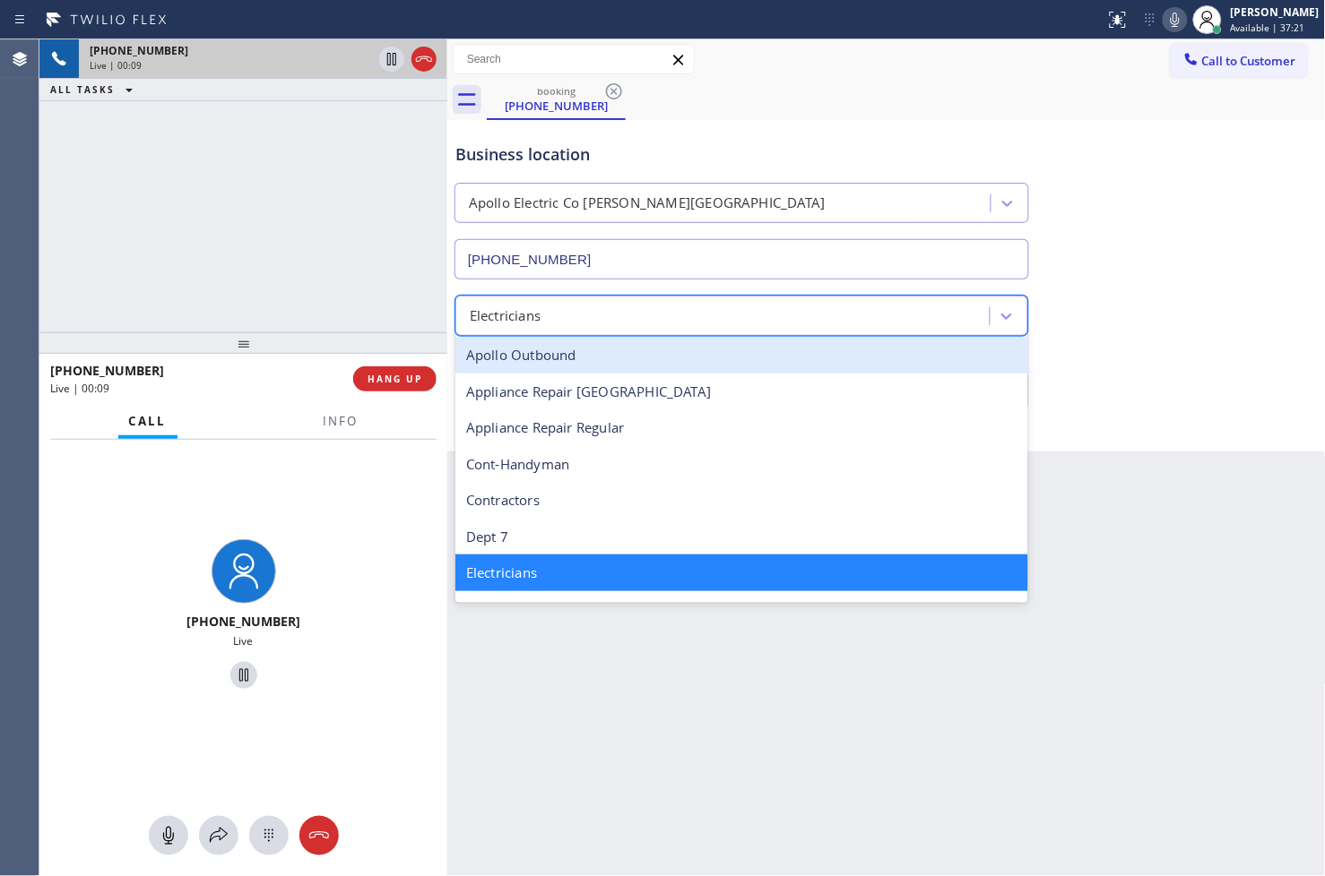
click at [380, 273] on div "[PHONE_NUMBER] Live | 00:09 ALL TASKS ALL TASKS ACTIVE TASKS TASKS IN WRAP UP" at bounding box center [243, 185] width 408 height 293
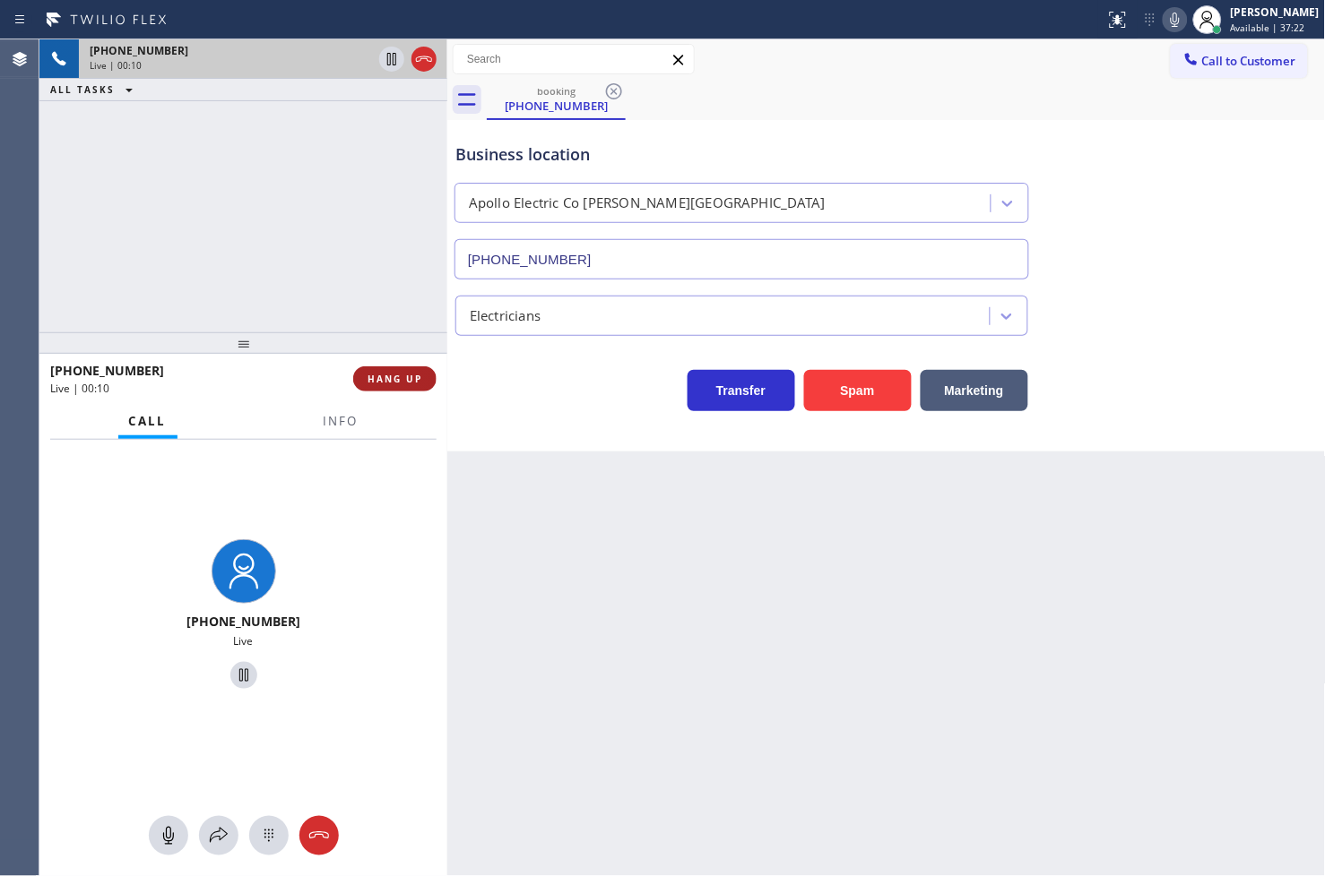
click at [416, 382] on span "HANG UP" at bounding box center [394, 379] width 55 height 13
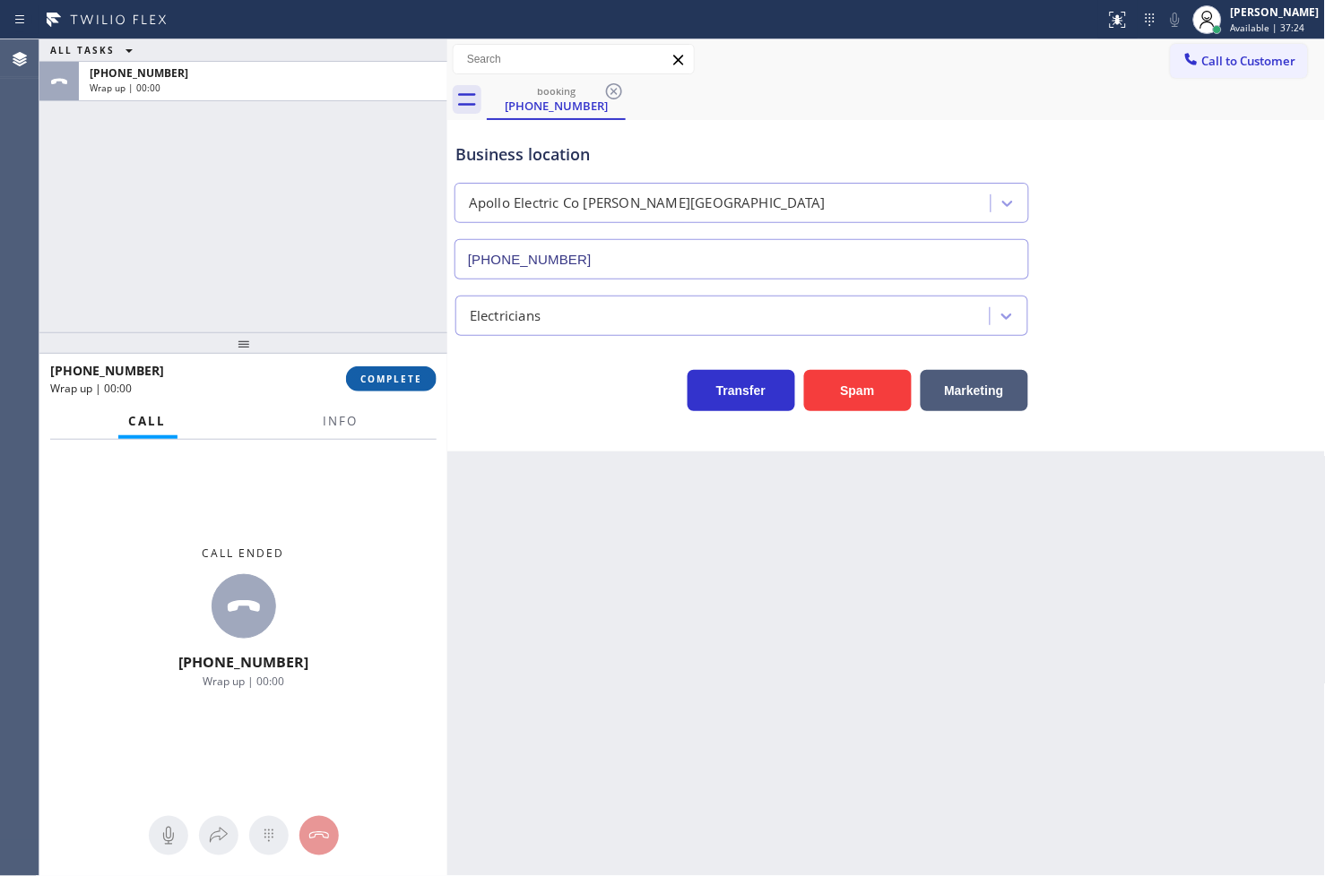
click at [416, 382] on span "COMPLETE" at bounding box center [391, 379] width 62 height 13
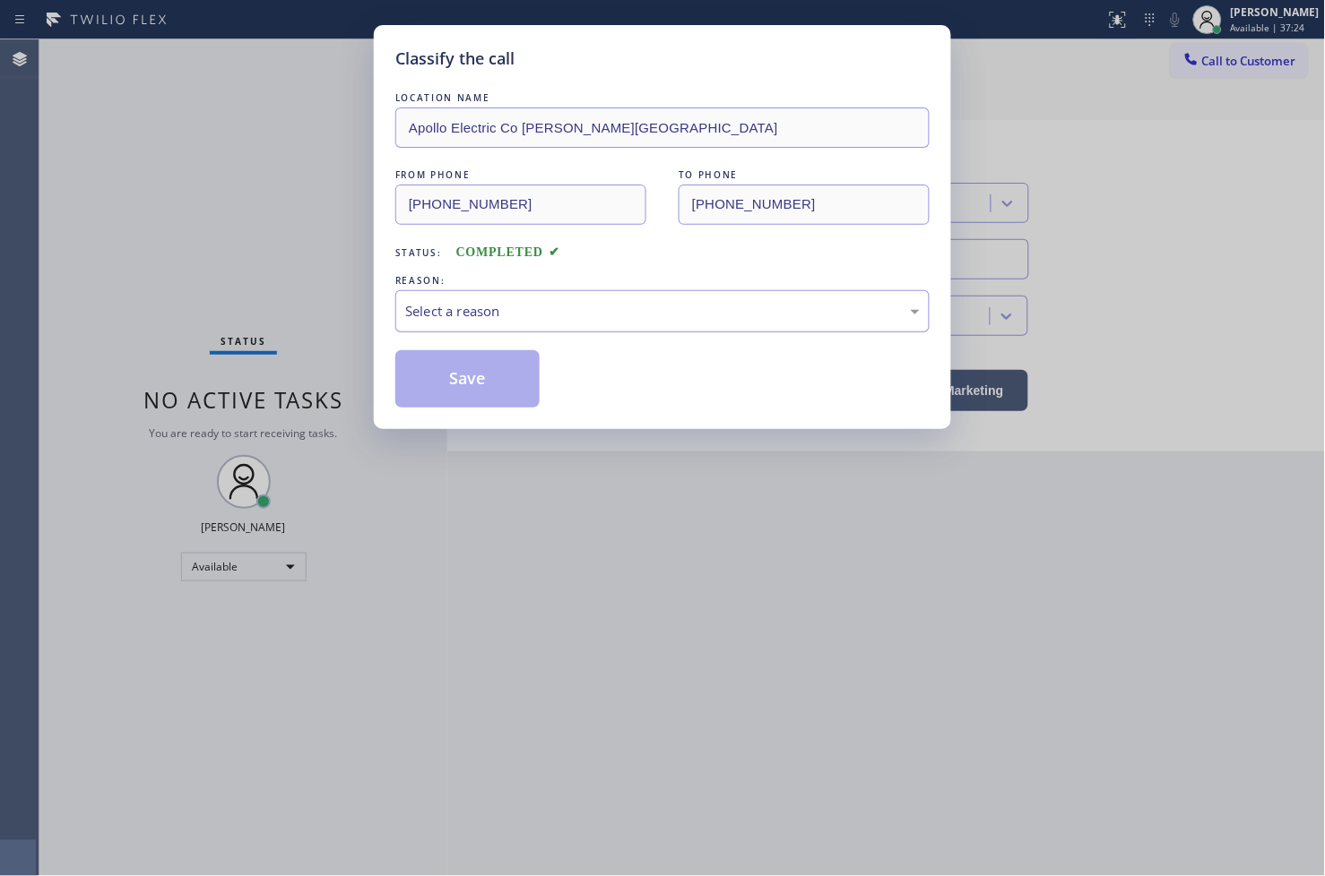
click at [506, 319] on div "Select a reason" at bounding box center [662, 311] width 514 height 21
click at [471, 378] on button "Save" at bounding box center [467, 378] width 144 height 57
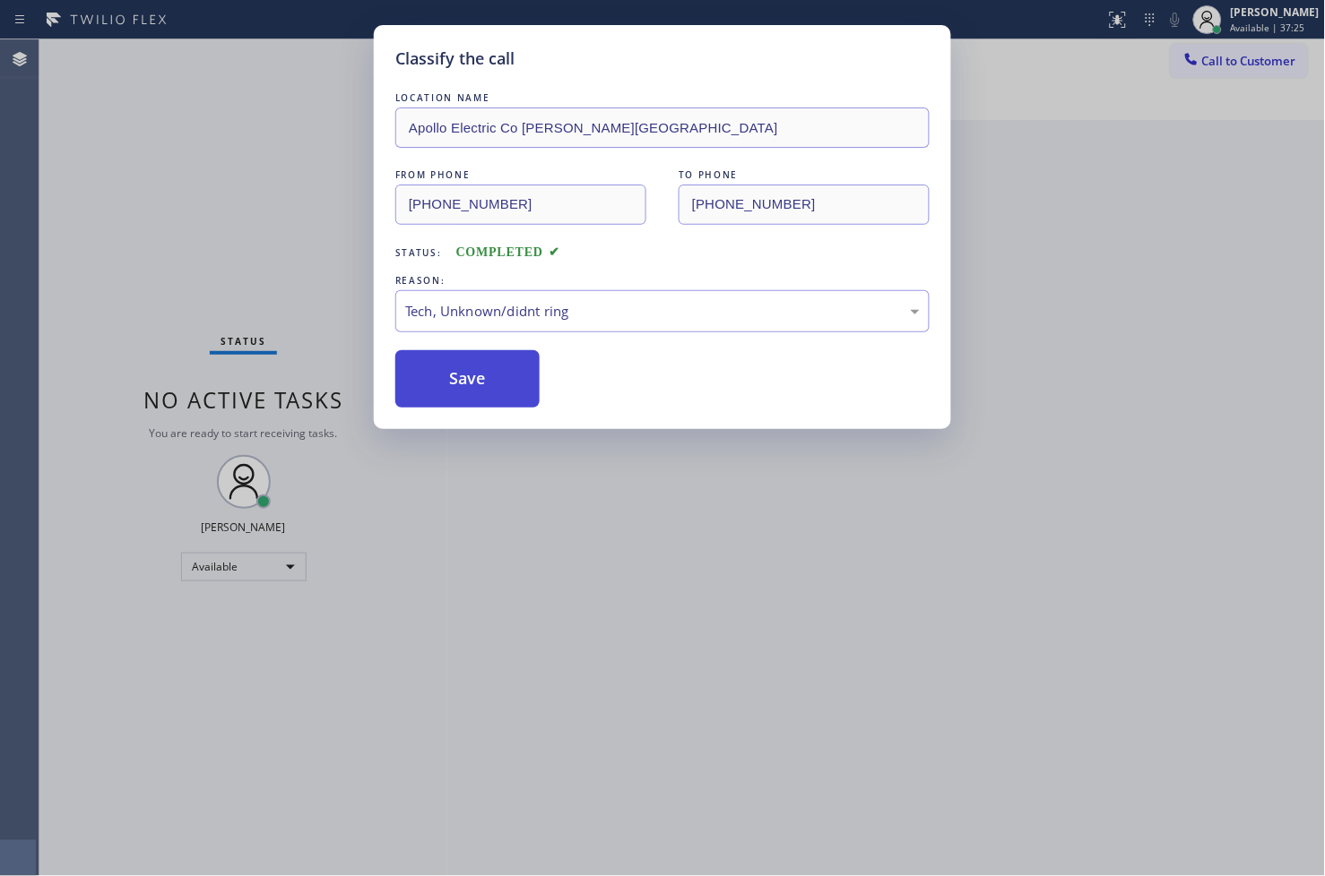
click at [472, 375] on button "Save" at bounding box center [467, 378] width 144 height 57
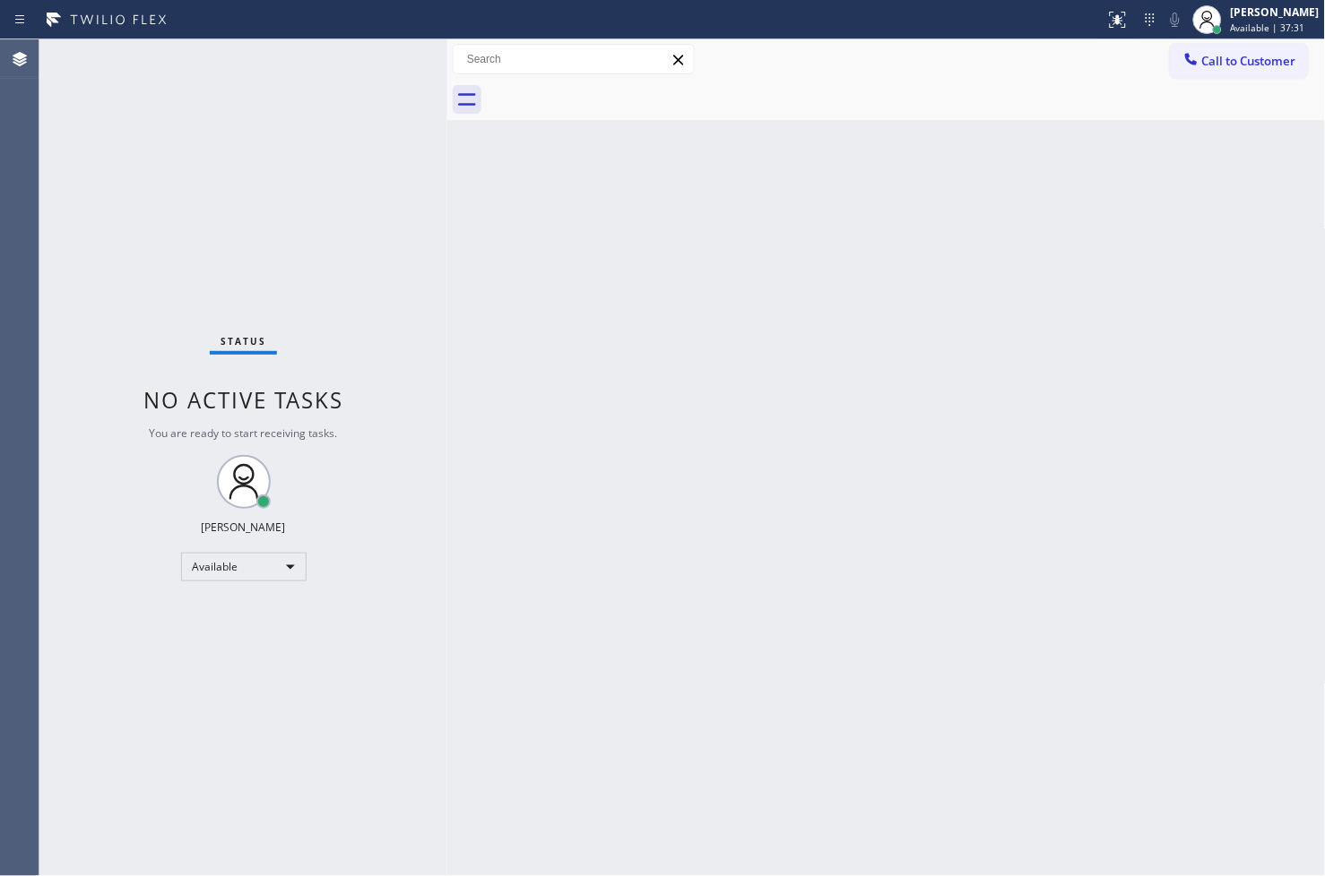
click at [415, 188] on div "Status No active tasks You are ready to start receiving tasks. [PERSON_NAME]" at bounding box center [243, 457] width 408 height 837
click at [384, 76] on div "Status No active tasks You are ready to start receiving tasks. [PERSON_NAME]" at bounding box center [243, 457] width 408 height 837
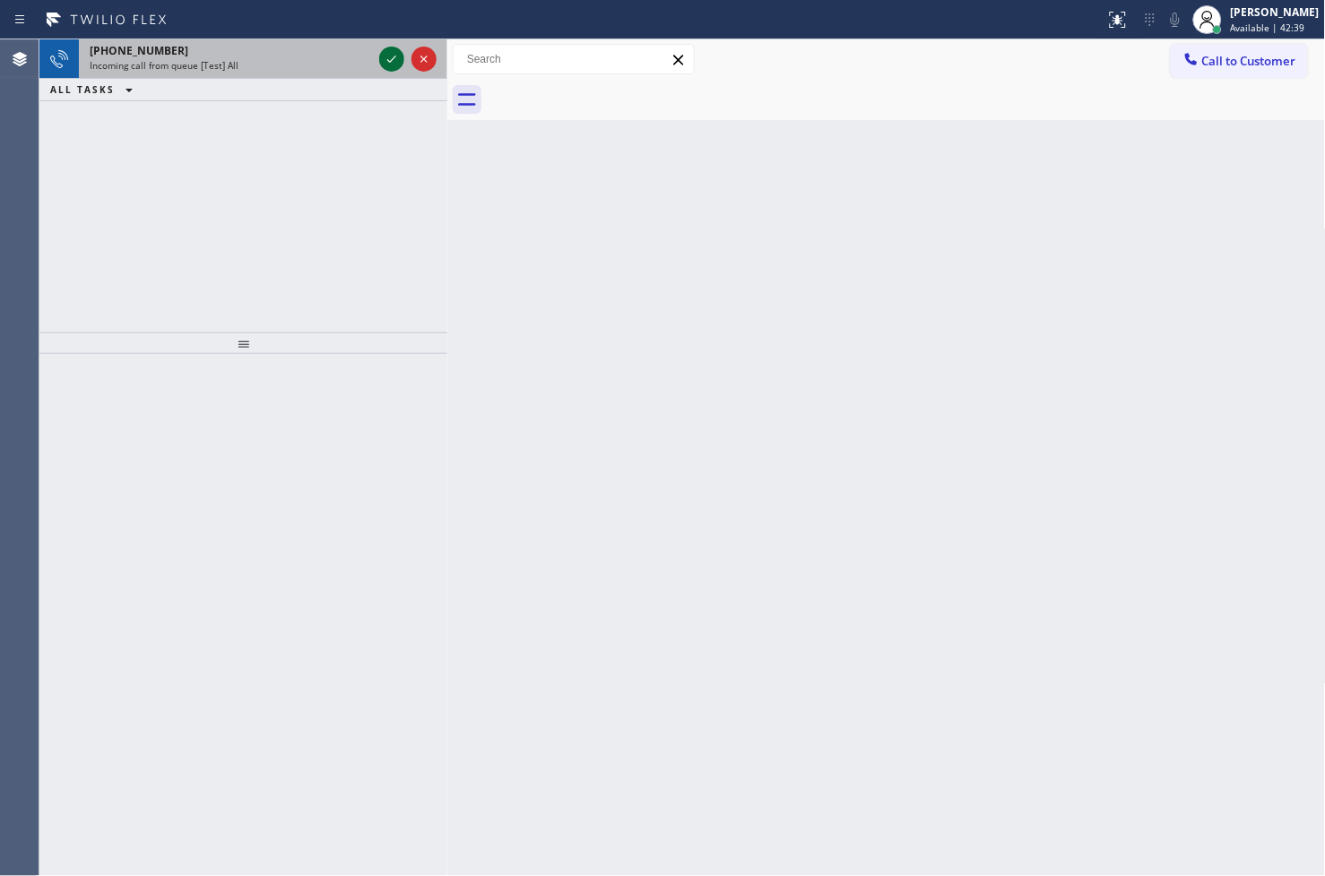
click at [386, 56] on icon at bounding box center [392, 59] width 22 height 22
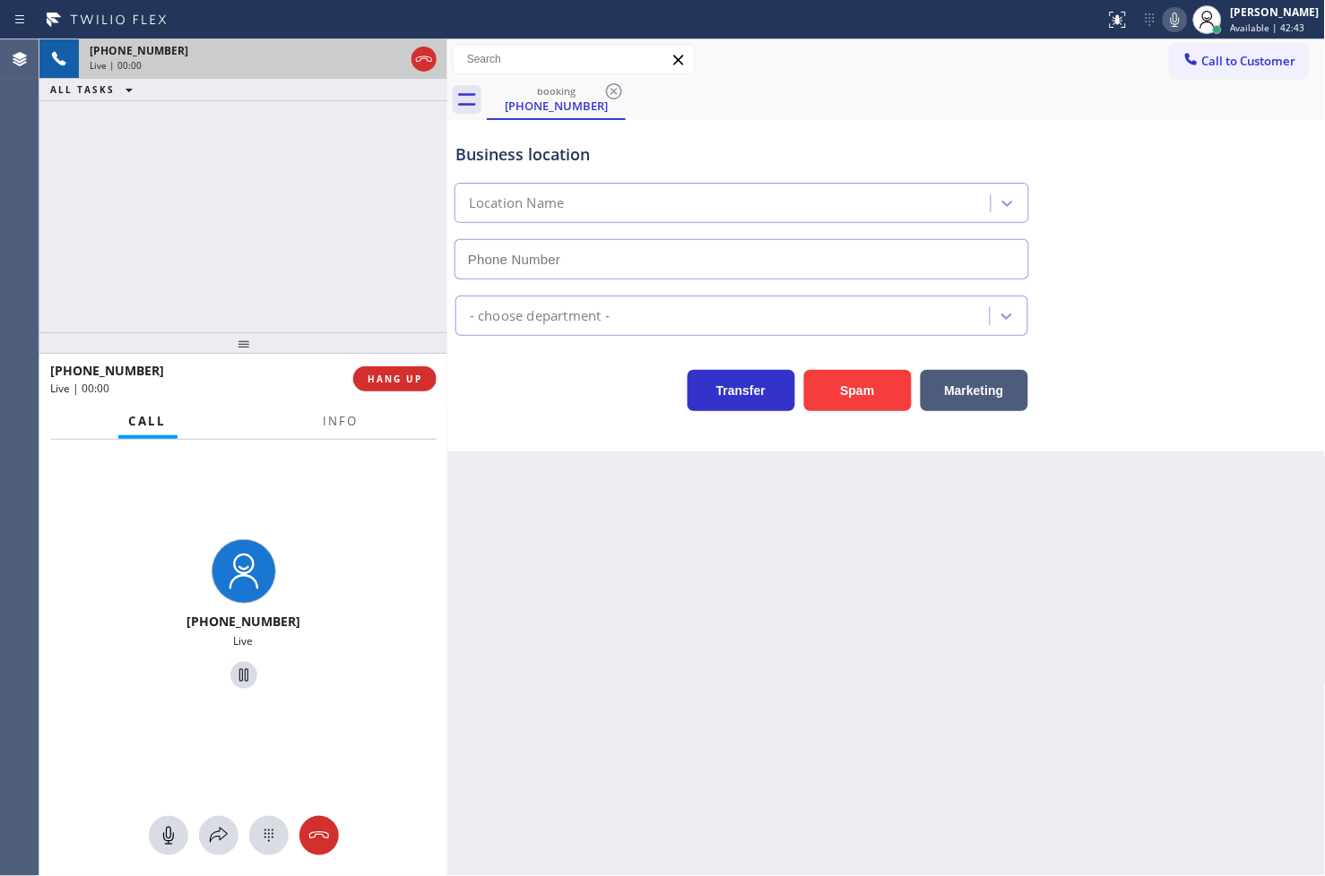
type input "[PHONE_NUMBER]"
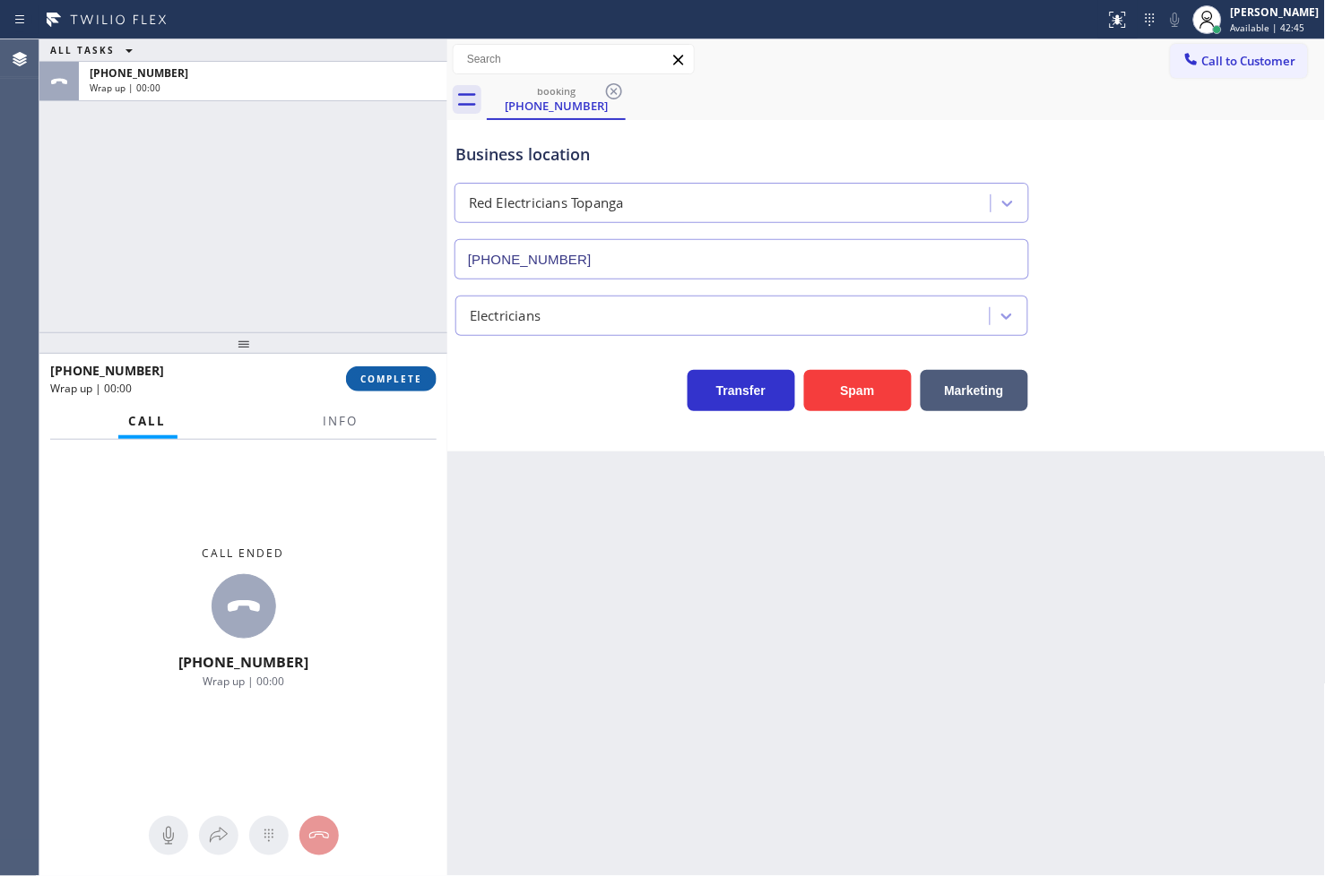
click at [410, 380] on span "COMPLETE" at bounding box center [391, 379] width 62 height 13
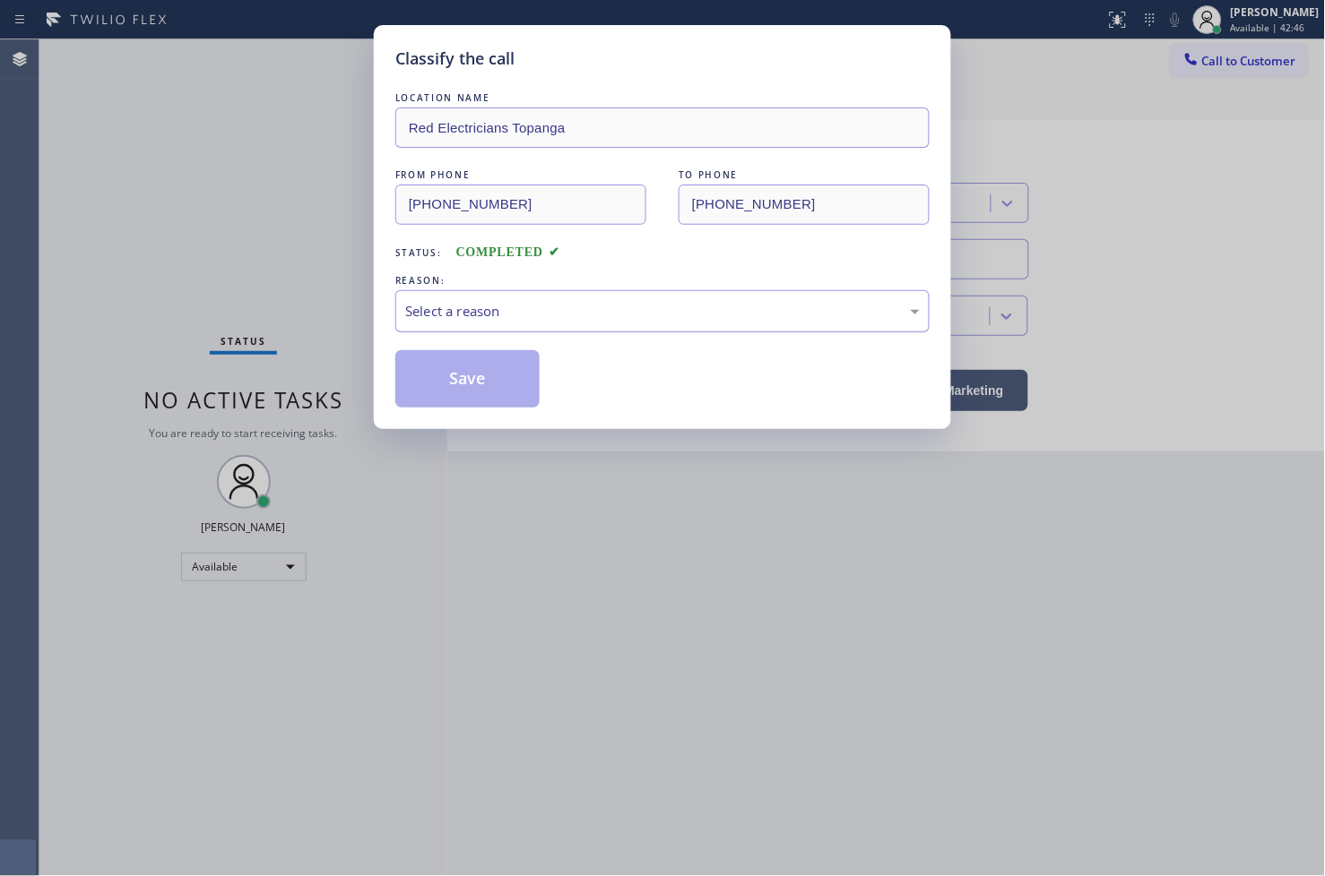
click at [545, 327] on div "Select a reason" at bounding box center [662, 311] width 534 height 42
click at [508, 374] on button "Save" at bounding box center [467, 378] width 144 height 57
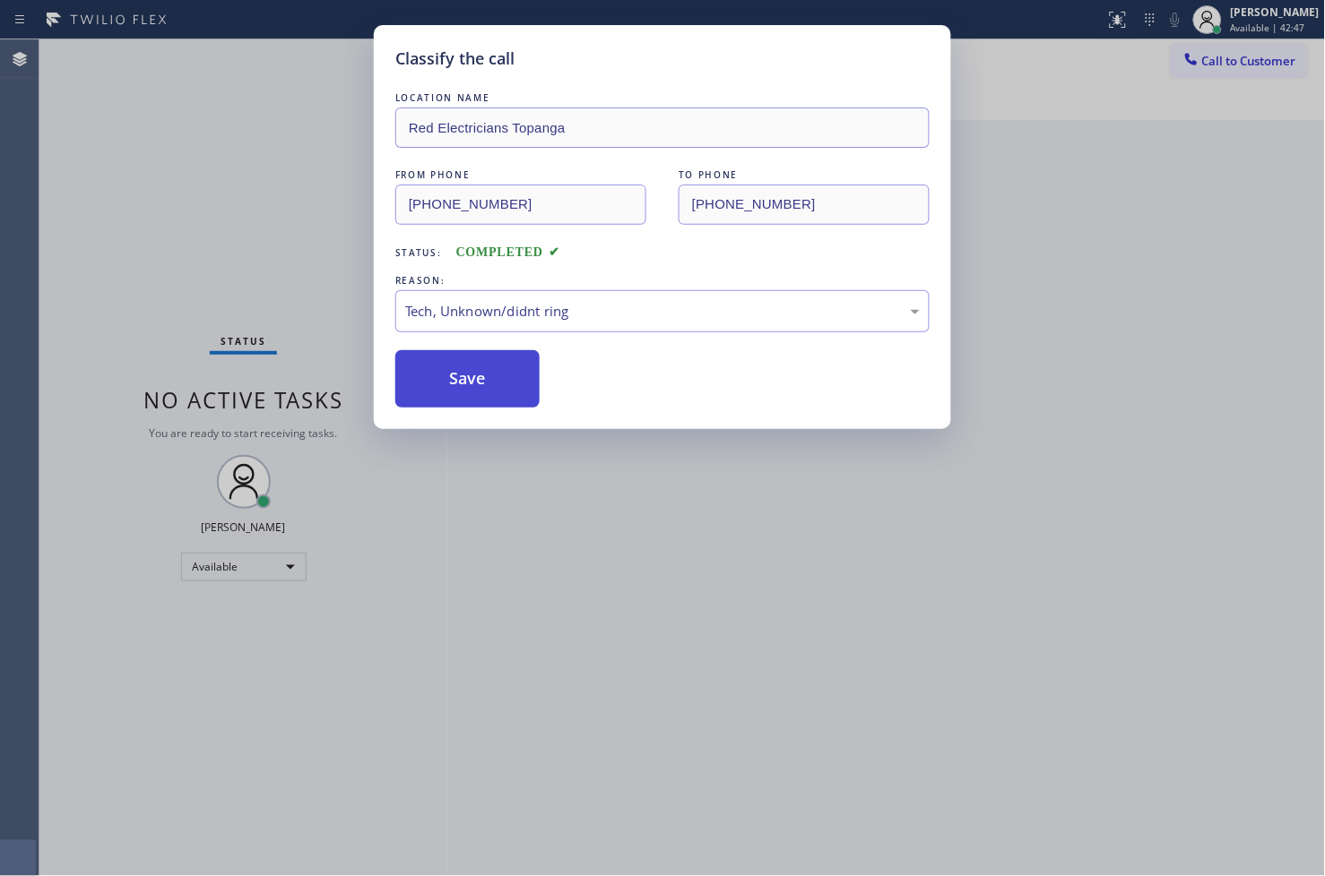
click at [508, 374] on button "Save" at bounding box center [467, 378] width 144 height 57
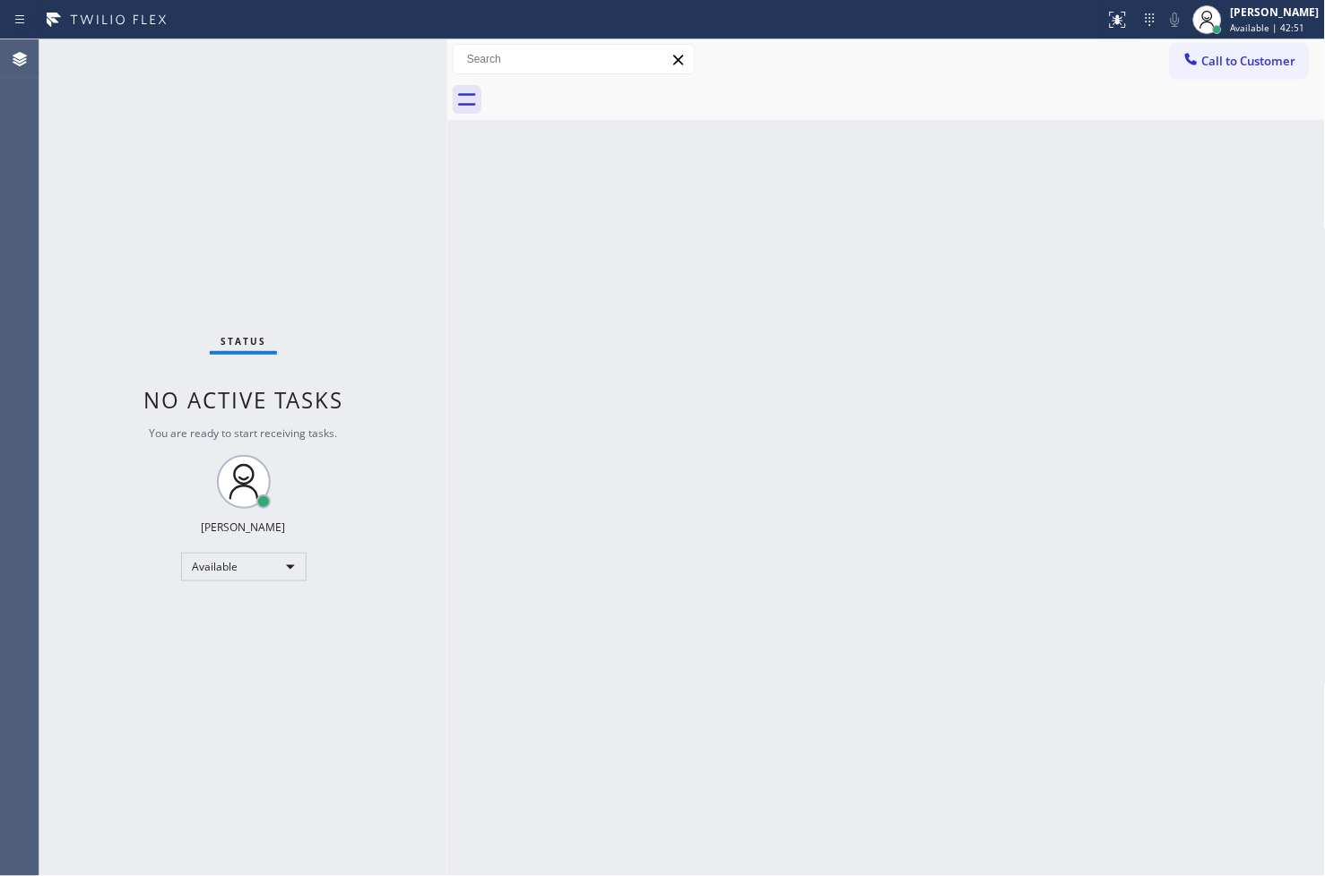
click at [379, 61] on div "Status No active tasks You are ready to start receiving tasks. [PERSON_NAME]" at bounding box center [243, 457] width 408 height 837
click at [348, 294] on div "Status No active tasks You are ready to start receiving tasks. [PERSON_NAME]" at bounding box center [243, 457] width 408 height 837
click at [412, 203] on div "Status No active tasks You are ready to start receiving tasks. [PERSON_NAME]" at bounding box center [243, 457] width 408 height 837
click at [408, 75] on div "Status No active tasks You are ready to start receiving tasks. [PERSON_NAME]" at bounding box center [243, 457] width 408 height 837
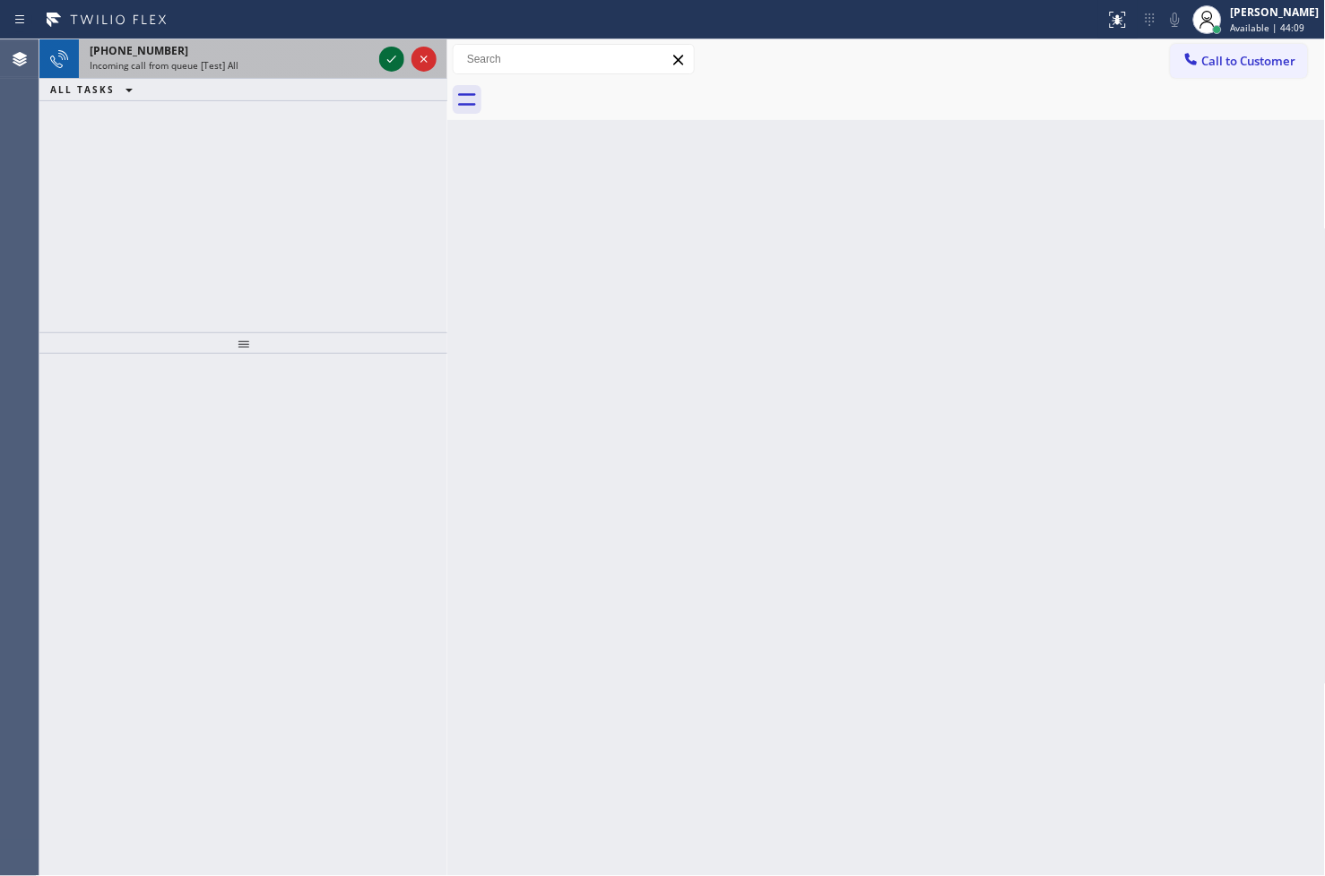
click at [381, 58] on icon at bounding box center [392, 59] width 22 height 22
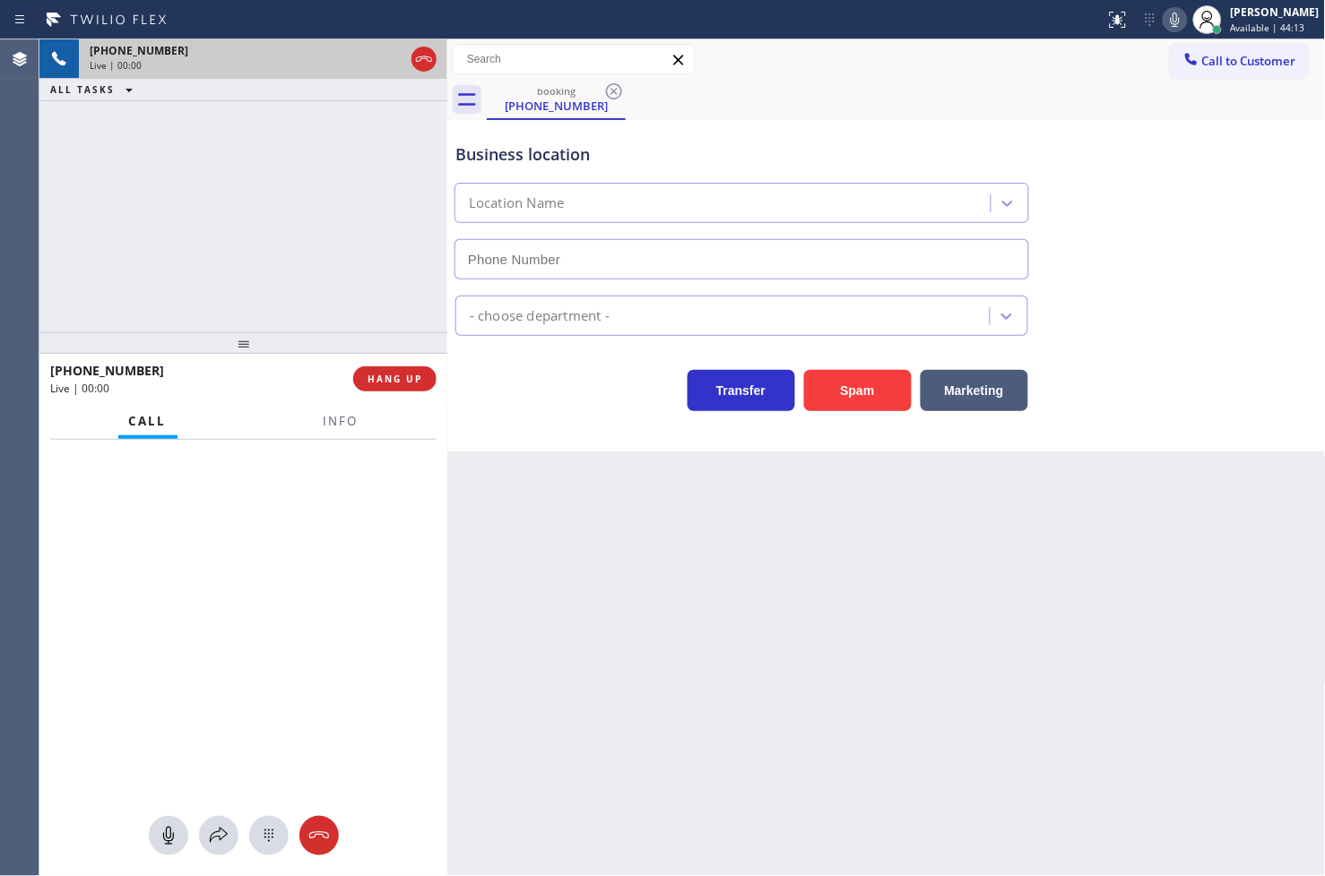
type input "[PHONE_NUMBER]"
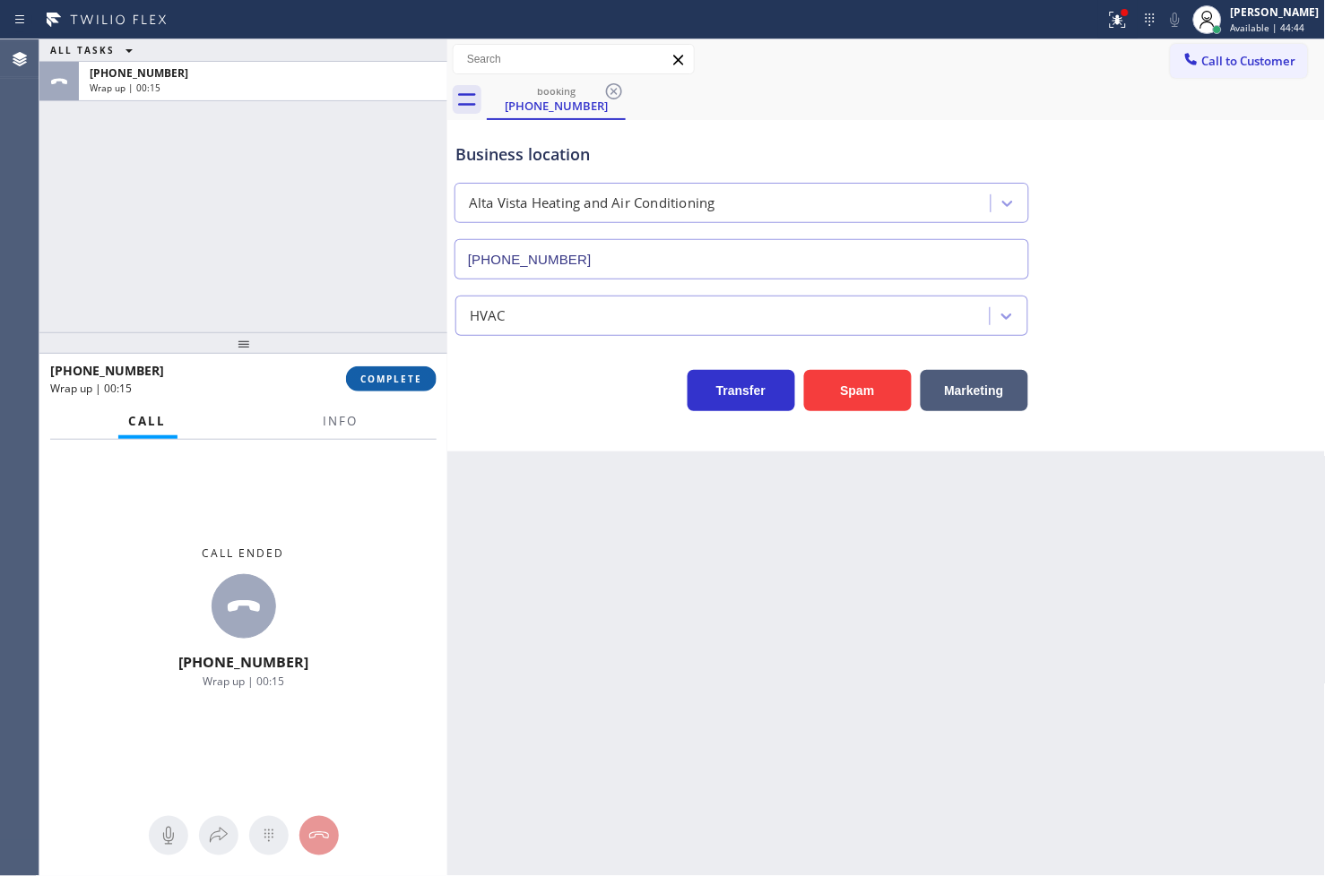
click at [358, 388] on button "COMPLETE" at bounding box center [391, 379] width 91 height 25
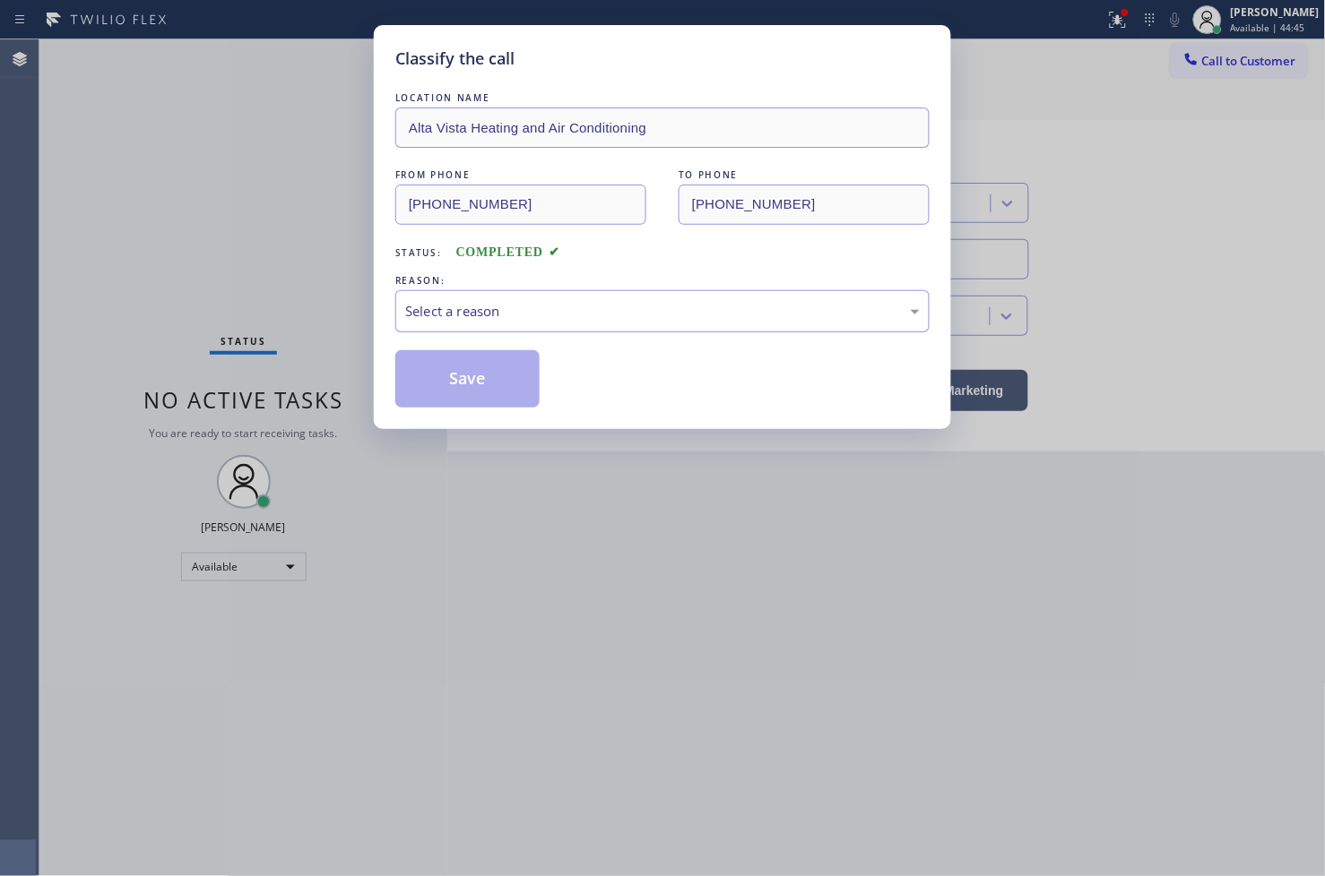
click at [576, 314] on div "Select a reason" at bounding box center [662, 311] width 514 height 21
click at [496, 370] on button "Save" at bounding box center [467, 378] width 144 height 57
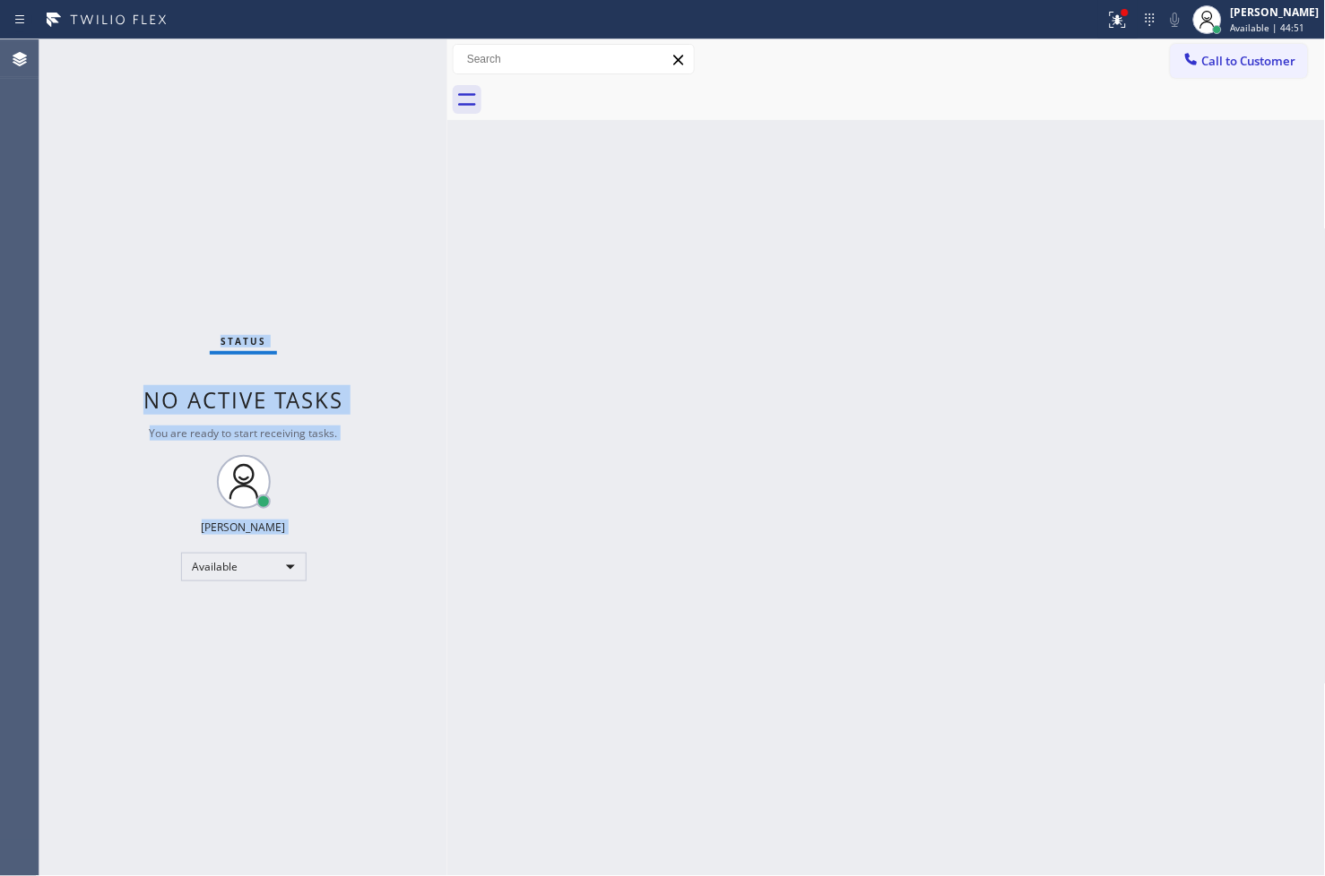
click at [393, 58] on div "Status No active tasks You are ready to start receiving tasks. [PERSON_NAME]" at bounding box center [243, 457] width 408 height 837
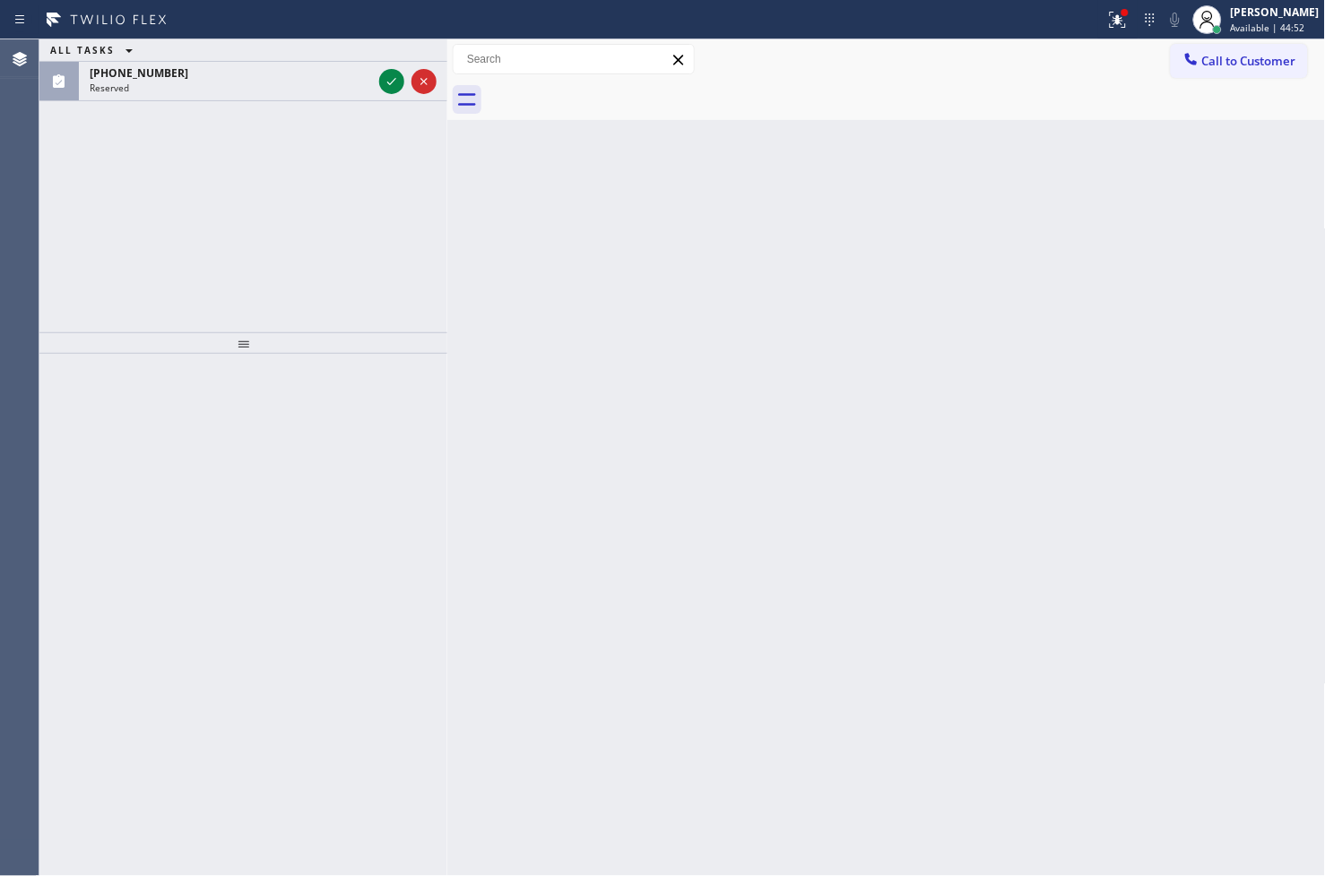
click at [393, 58] on div "ALL TASKS ALL TASKS ACTIVE TASKS TASKS IN WRAP UP" at bounding box center [243, 50] width 408 height 22
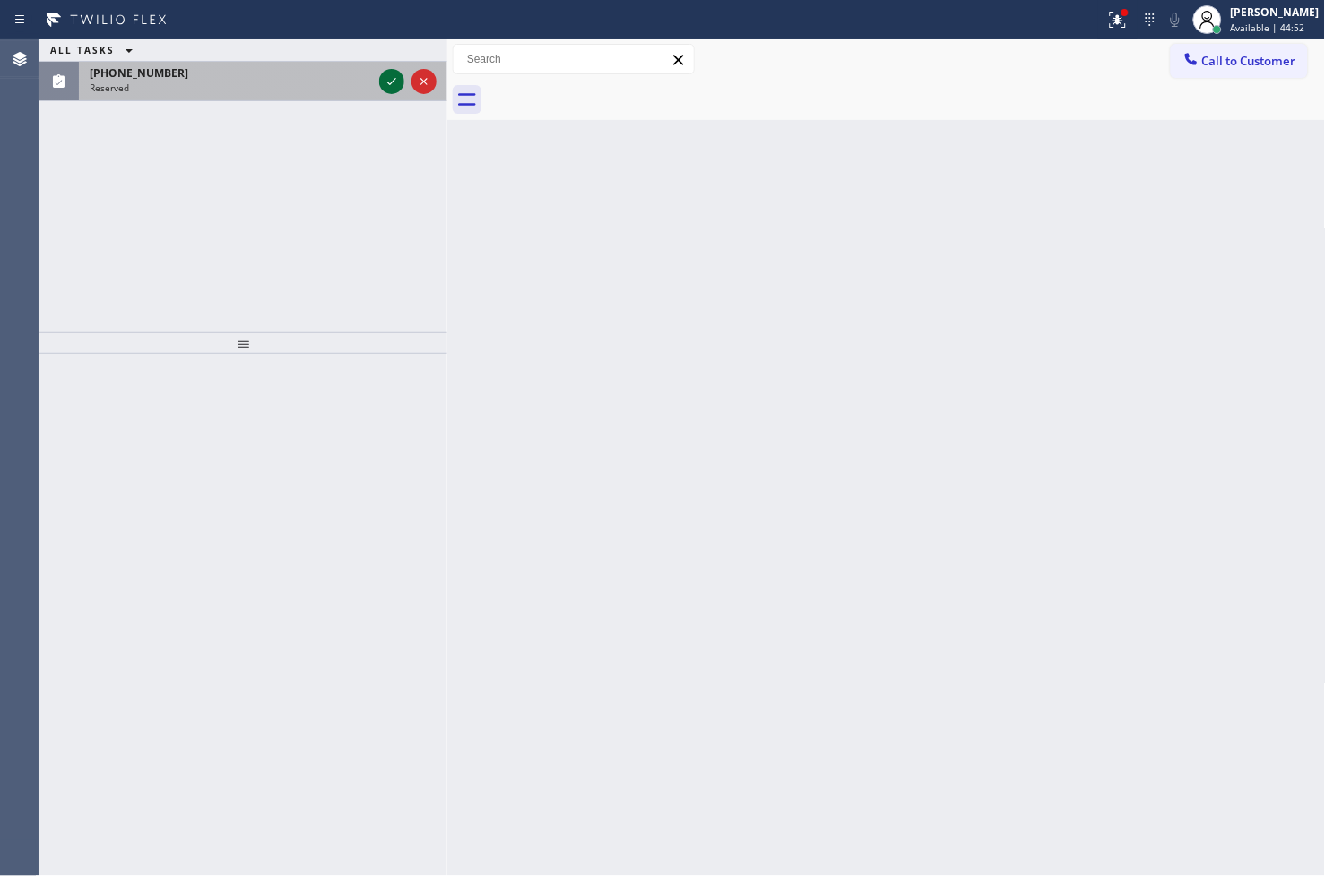
click at [382, 85] on icon at bounding box center [392, 82] width 22 height 22
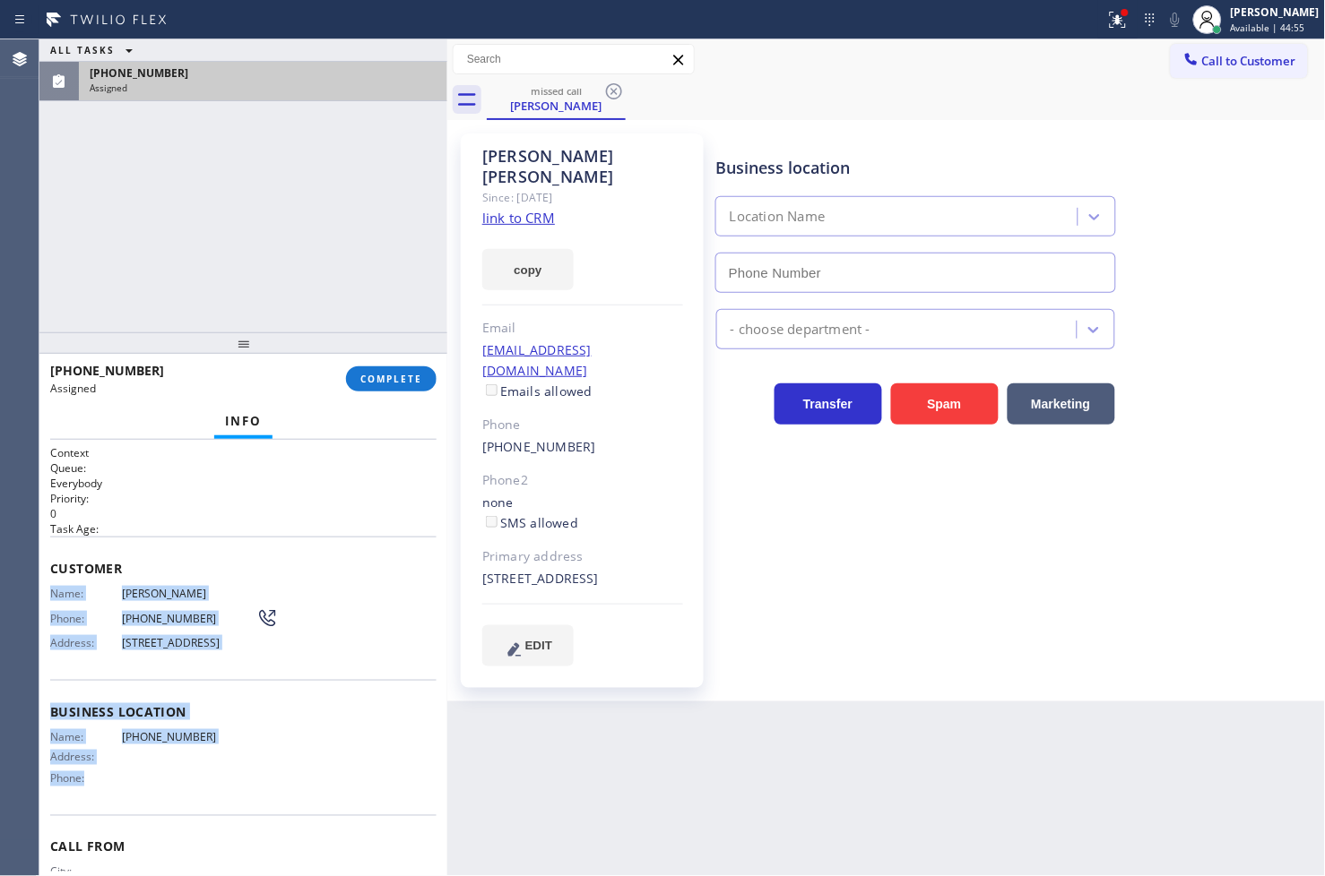
drag, startPoint x: 41, startPoint y: 595, endPoint x: 269, endPoint y: 808, distance: 311.9
click at [269, 808] on div "Context Queue: Everybody Priority: 0 Task Age: Customer Name: [PERSON_NAME] Pho…" at bounding box center [243, 658] width 408 height 437
copy div "Name: [PERSON_NAME] Phone: [PHONE_NUMBER] Address: [STREET_ADDRESS][PERSON_NAME…"
click at [383, 384] on span "COMPLETE" at bounding box center [391, 379] width 62 height 13
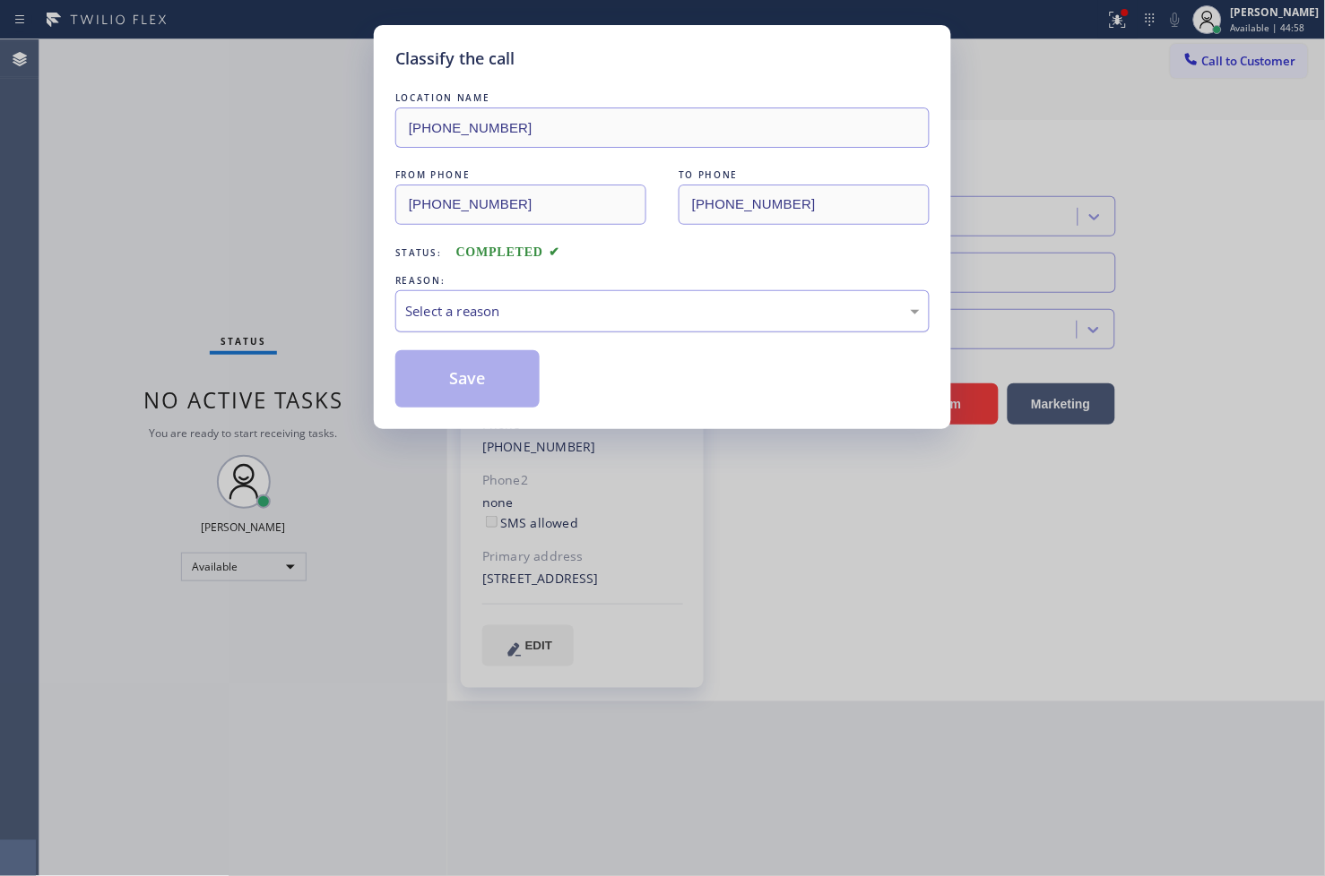
click at [516, 312] on div "Select a reason" at bounding box center [662, 311] width 514 height 21
click at [487, 360] on button "Save" at bounding box center [467, 378] width 144 height 57
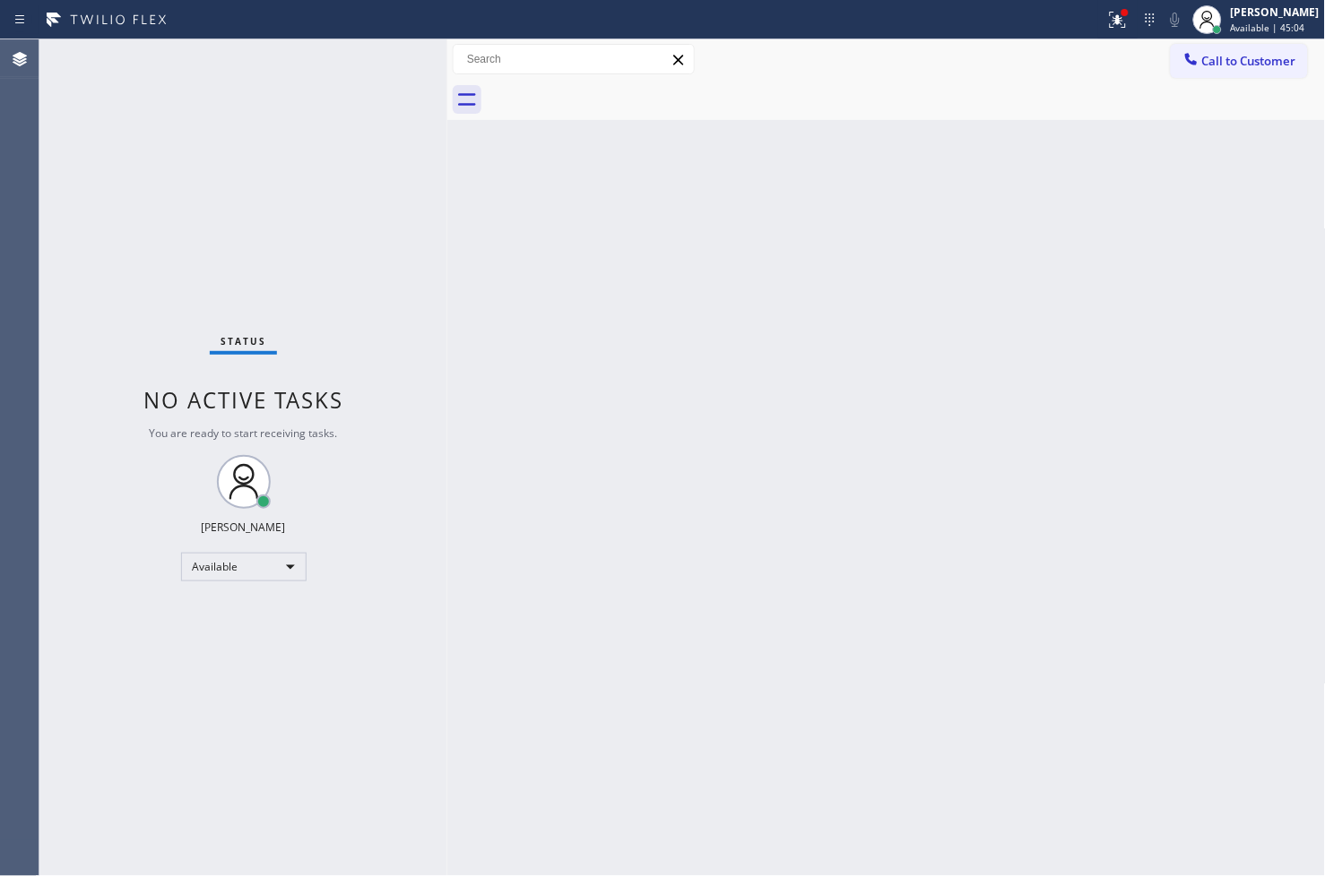
click at [373, 323] on div "Status No active tasks You are ready to start receiving tasks. [PERSON_NAME]" at bounding box center [243, 457] width 408 height 837
drag, startPoint x: 939, startPoint y: 204, endPoint x: 956, endPoint y: 144, distance: 62.4
click at [944, 203] on div "Back to Dashboard Change Sender ID Customers Technicians Select a contact Outbo…" at bounding box center [886, 457] width 878 height 837
click at [1109, 18] on icon at bounding box center [1117, 20] width 16 height 16
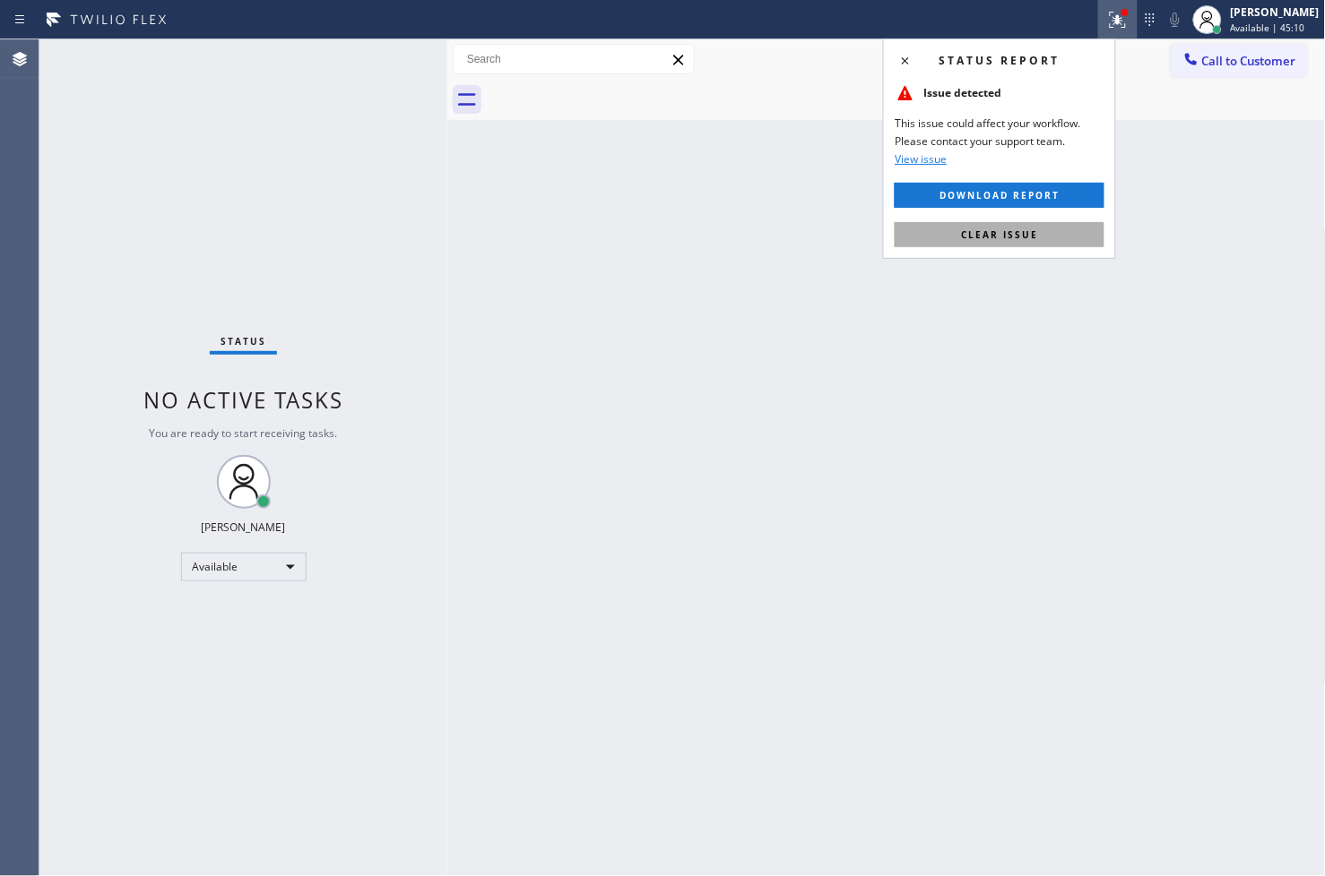
click at [1018, 240] on span "Clear issue" at bounding box center [999, 235] width 77 height 13
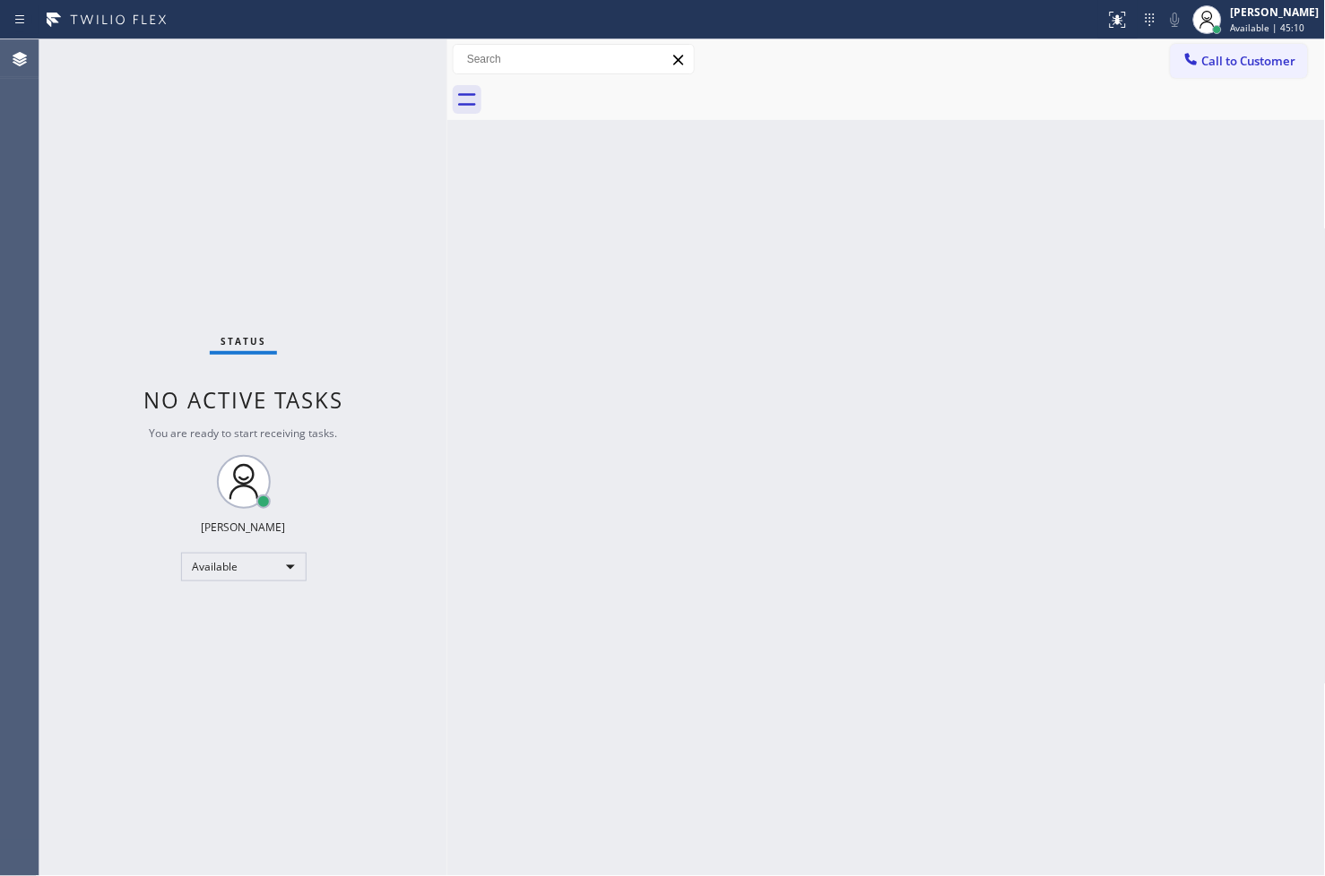
click at [416, 226] on div "Status No active tasks You are ready to start receiving tasks. [PERSON_NAME]" at bounding box center [243, 457] width 408 height 837
click at [380, 65] on div "Status No active tasks You are ready to start receiving tasks. [PERSON_NAME]" at bounding box center [243, 457] width 408 height 837
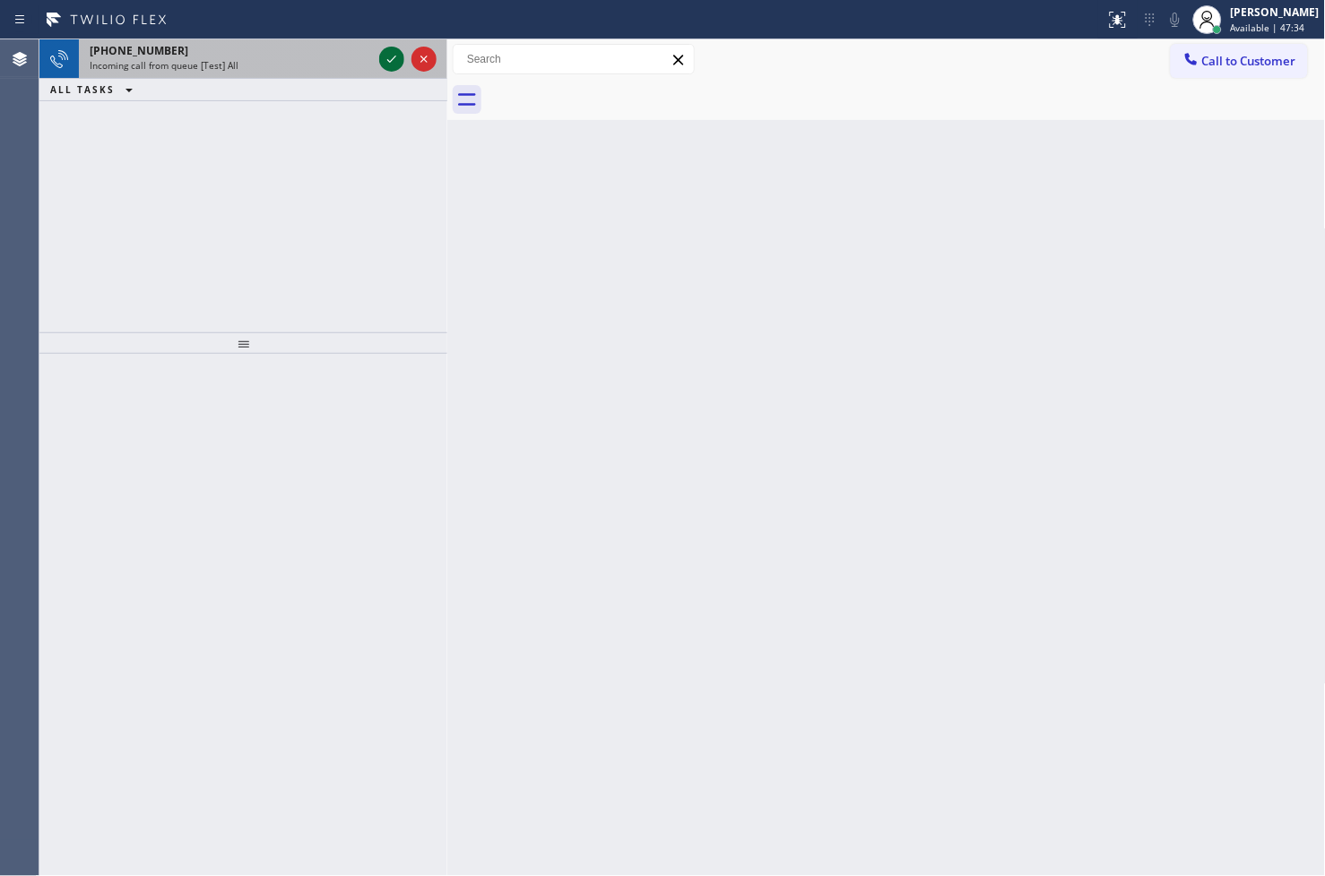
click at [382, 59] on icon at bounding box center [392, 59] width 22 height 22
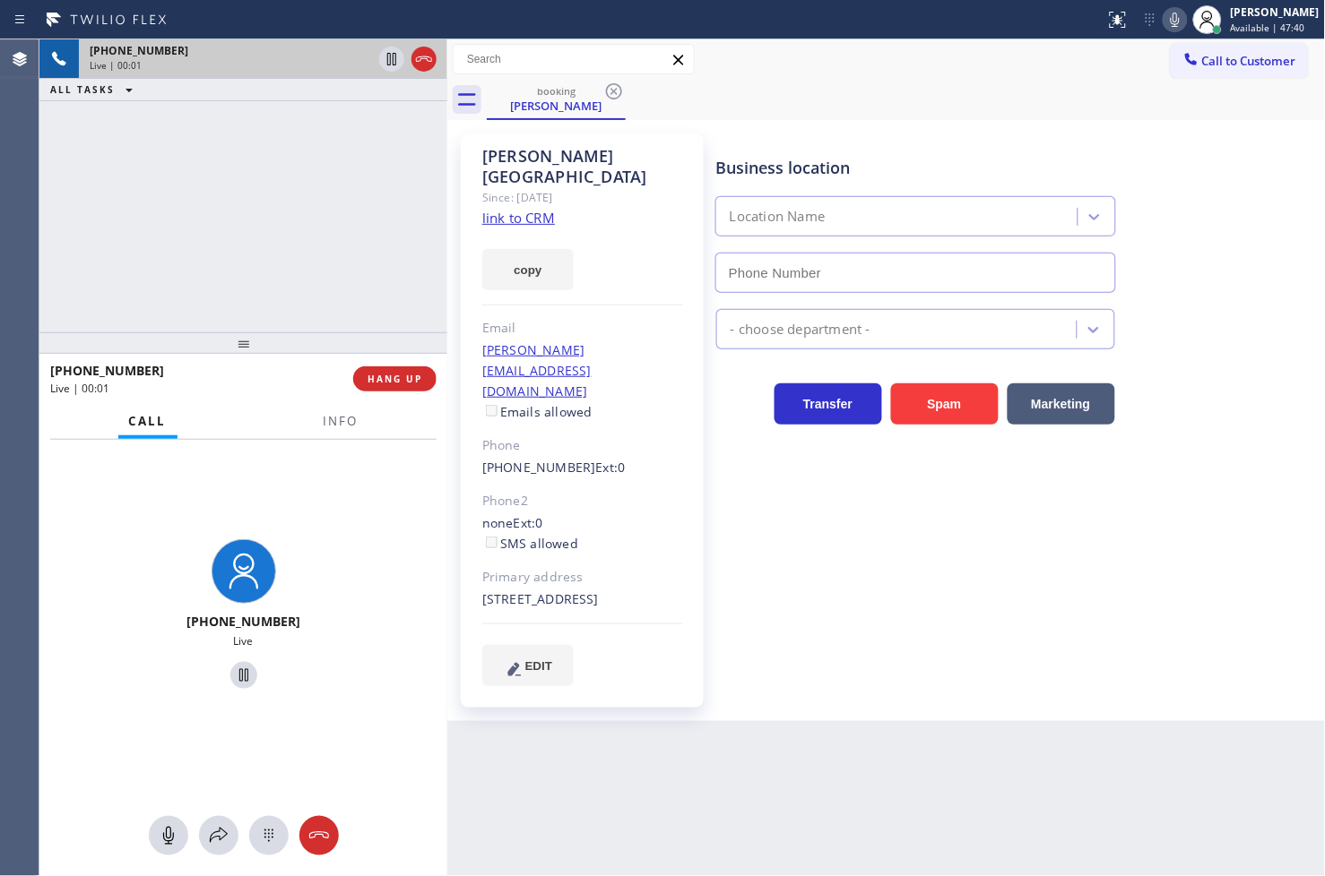
type input "[PHONE_NUMBER]"
click at [520, 209] on link "link to CRM" at bounding box center [518, 218] width 73 height 18
click at [210, 227] on div "[PHONE_NUMBER] Live | 00:06 ALL TASKS ALL TASKS ACTIVE TASKS TASKS IN WRAP UP" at bounding box center [243, 185] width 408 height 293
click at [182, 164] on div "[PHONE_NUMBER] Live | 00:13 ALL TASKS ALL TASKS ACTIVE TASKS TASKS IN WRAP UP" at bounding box center [243, 185] width 408 height 293
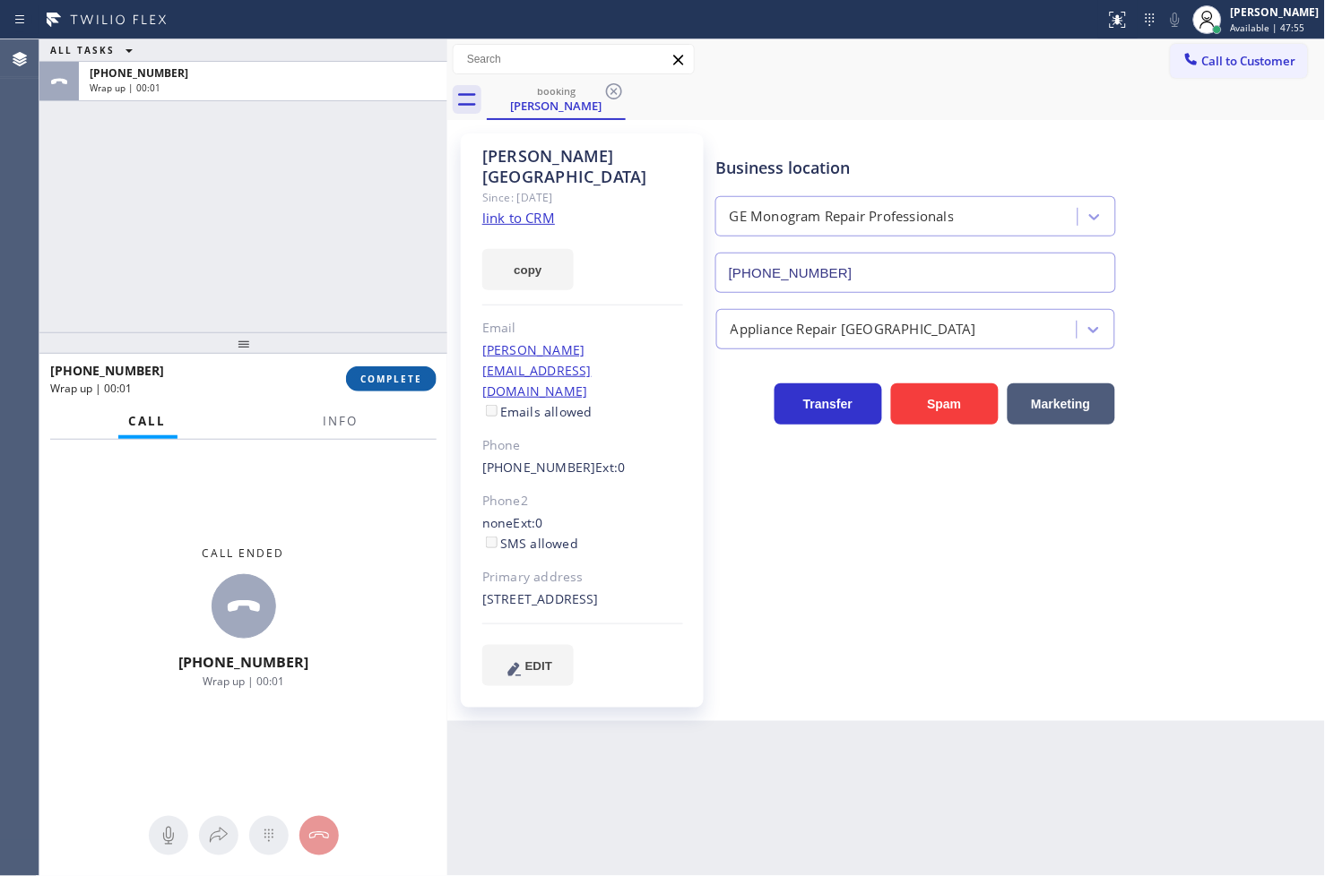
click at [385, 380] on span "COMPLETE" at bounding box center [391, 379] width 62 height 13
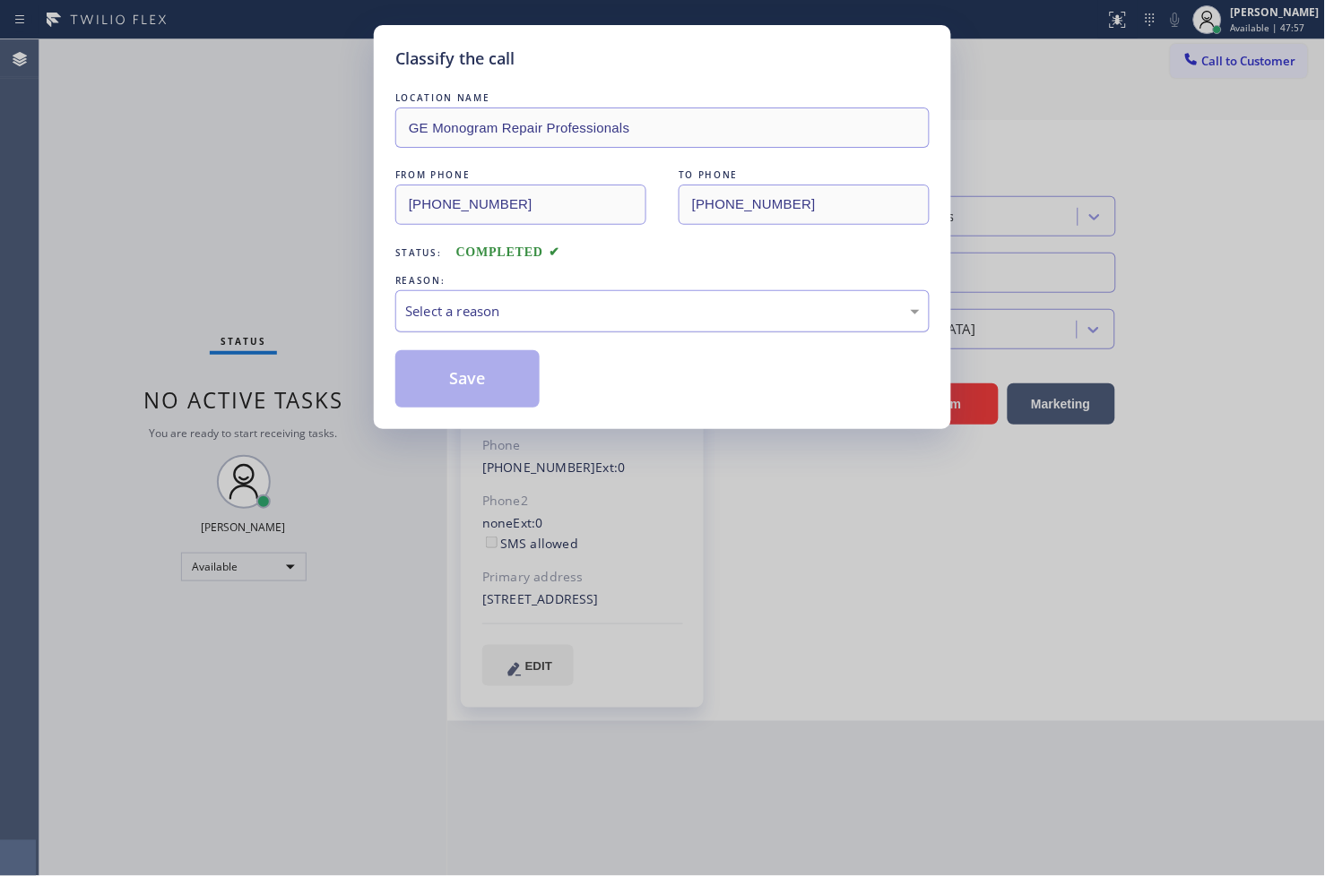
click at [542, 323] on div "Select a reason" at bounding box center [662, 311] width 534 height 42
click at [458, 374] on button "Save" at bounding box center [467, 378] width 144 height 57
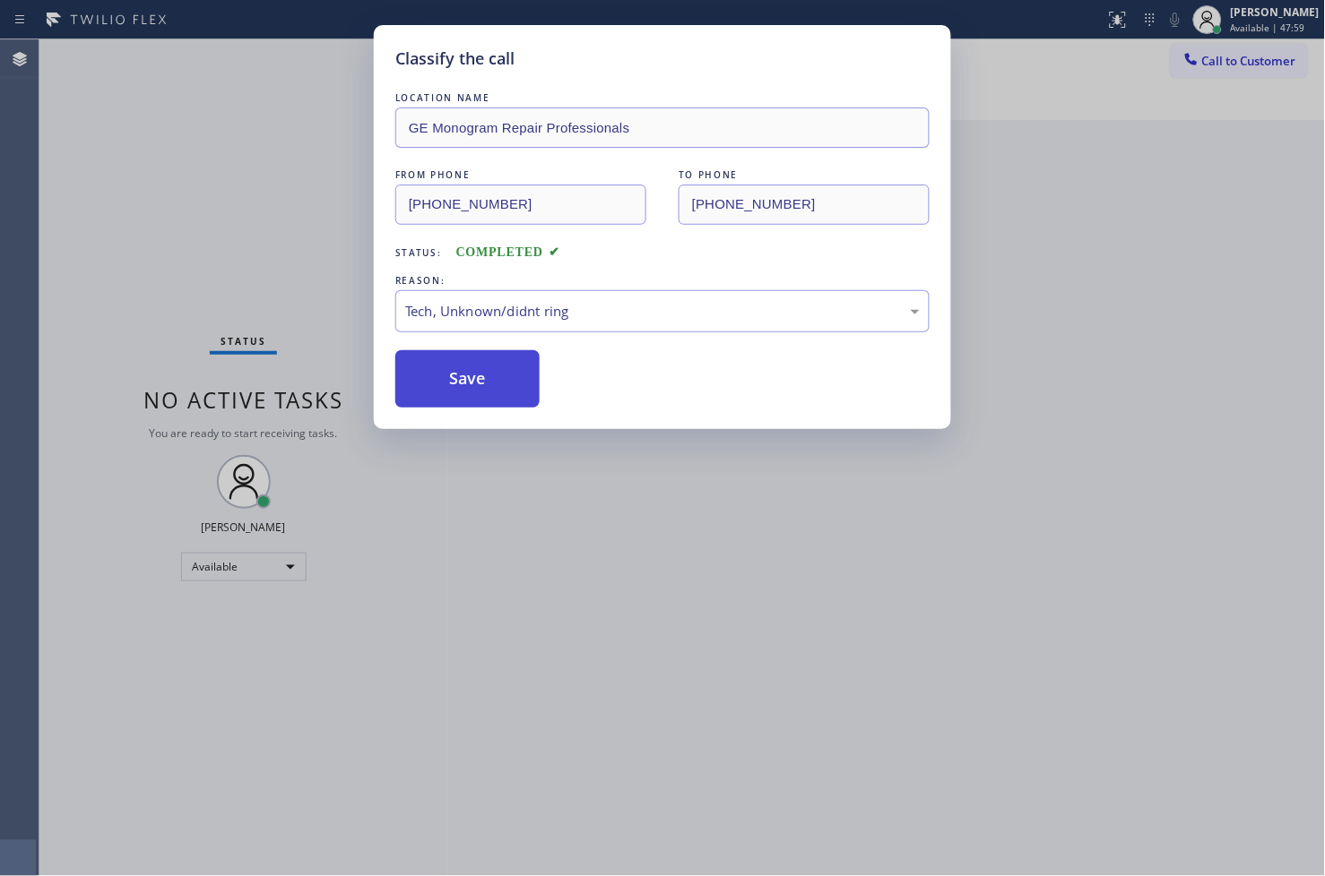
click at [458, 374] on button "Save" at bounding box center [467, 378] width 144 height 57
drag, startPoint x: 458, startPoint y: 374, endPoint x: 531, endPoint y: 315, distance: 93.8
click at [464, 368] on button "Save" at bounding box center [467, 378] width 144 height 57
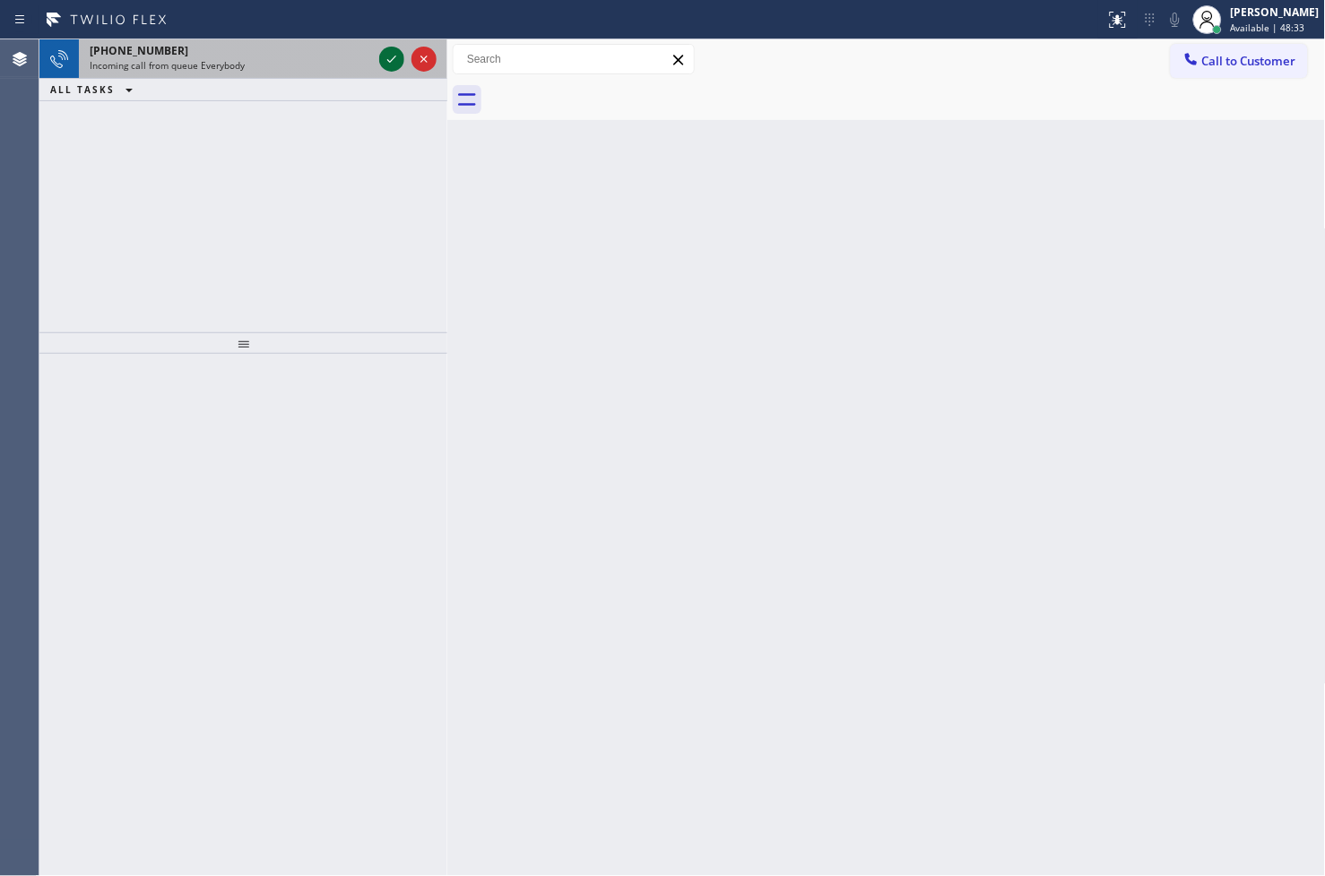
click at [394, 59] on icon at bounding box center [392, 59] width 22 height 22
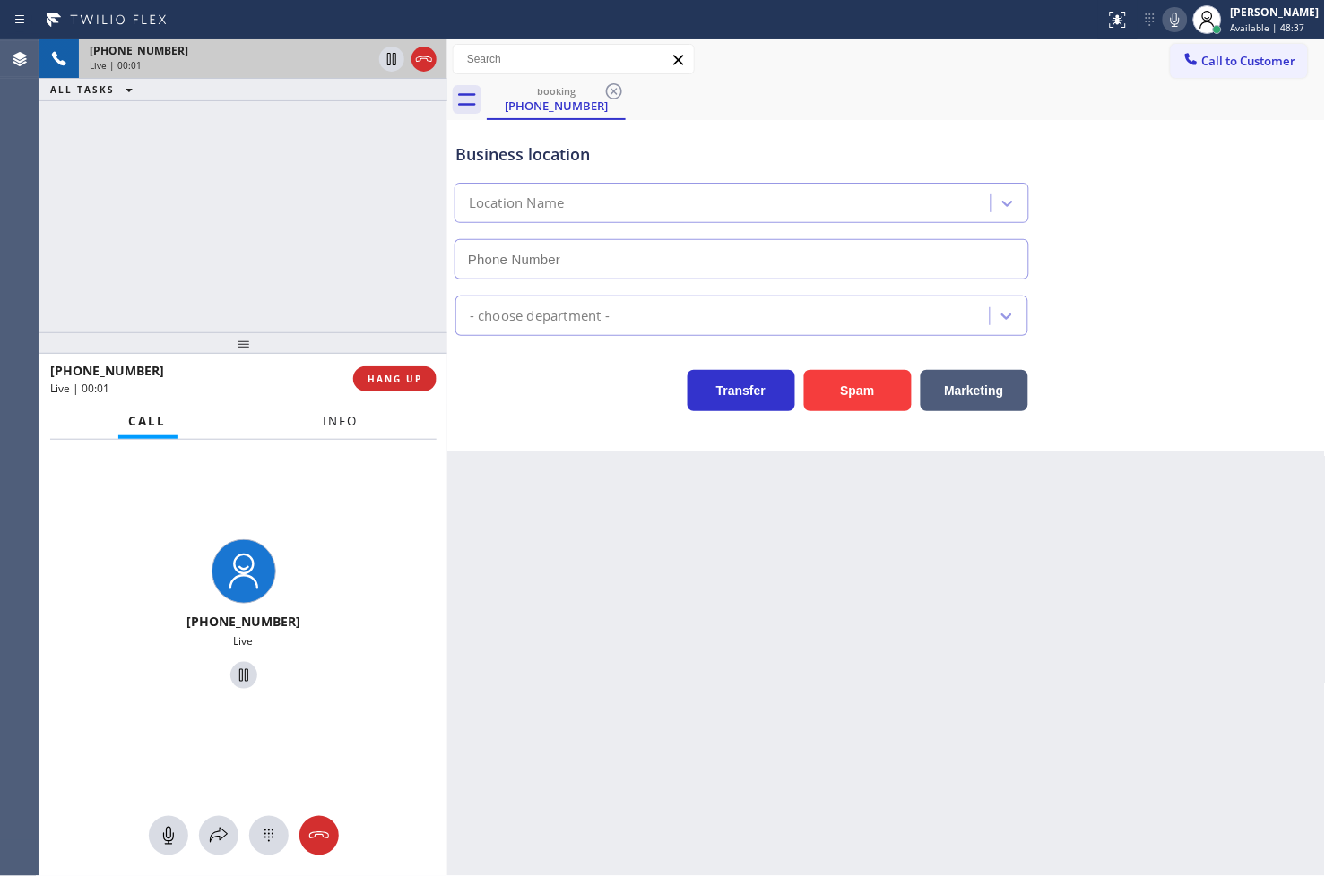
click at [351, 419] on span "Info" at bounding box center [341, 421] width 35 height 16
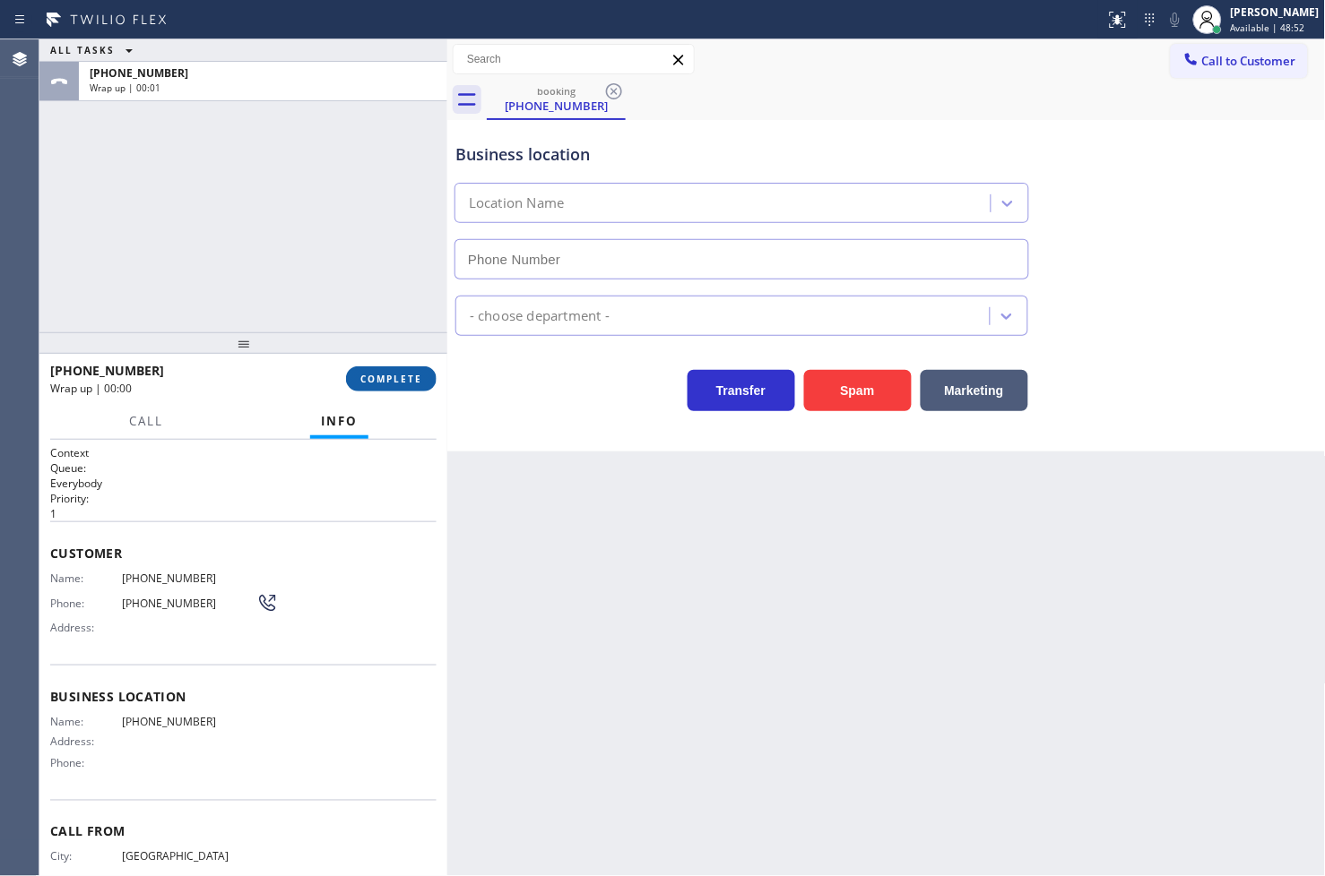
click at [389, 373] on span "COMPLETE" at bounding box center [391, 379] width 62 height 13
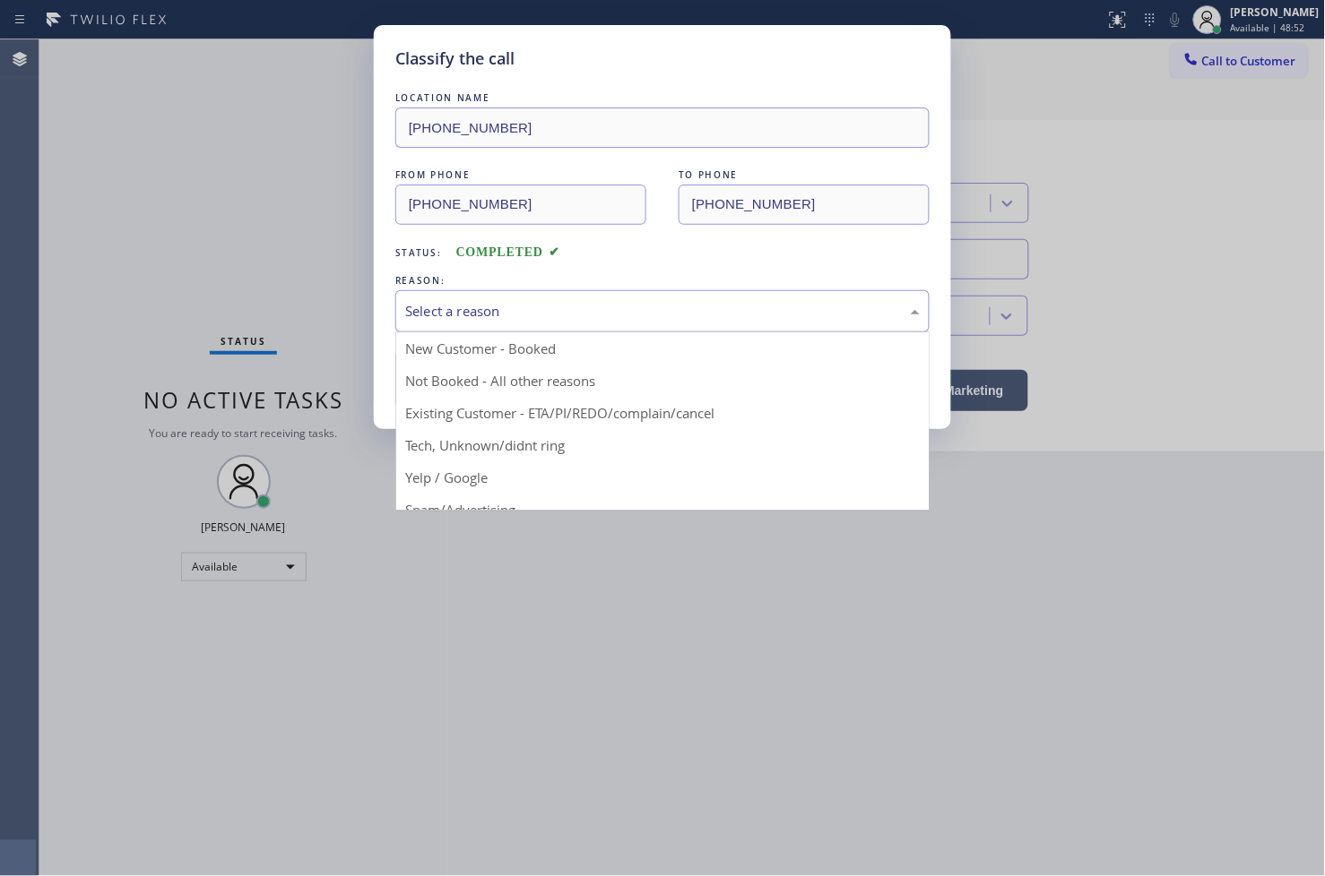
click at [513, 324] on div "Select a reason" at bounding box center [662, 311] width 534 height 42
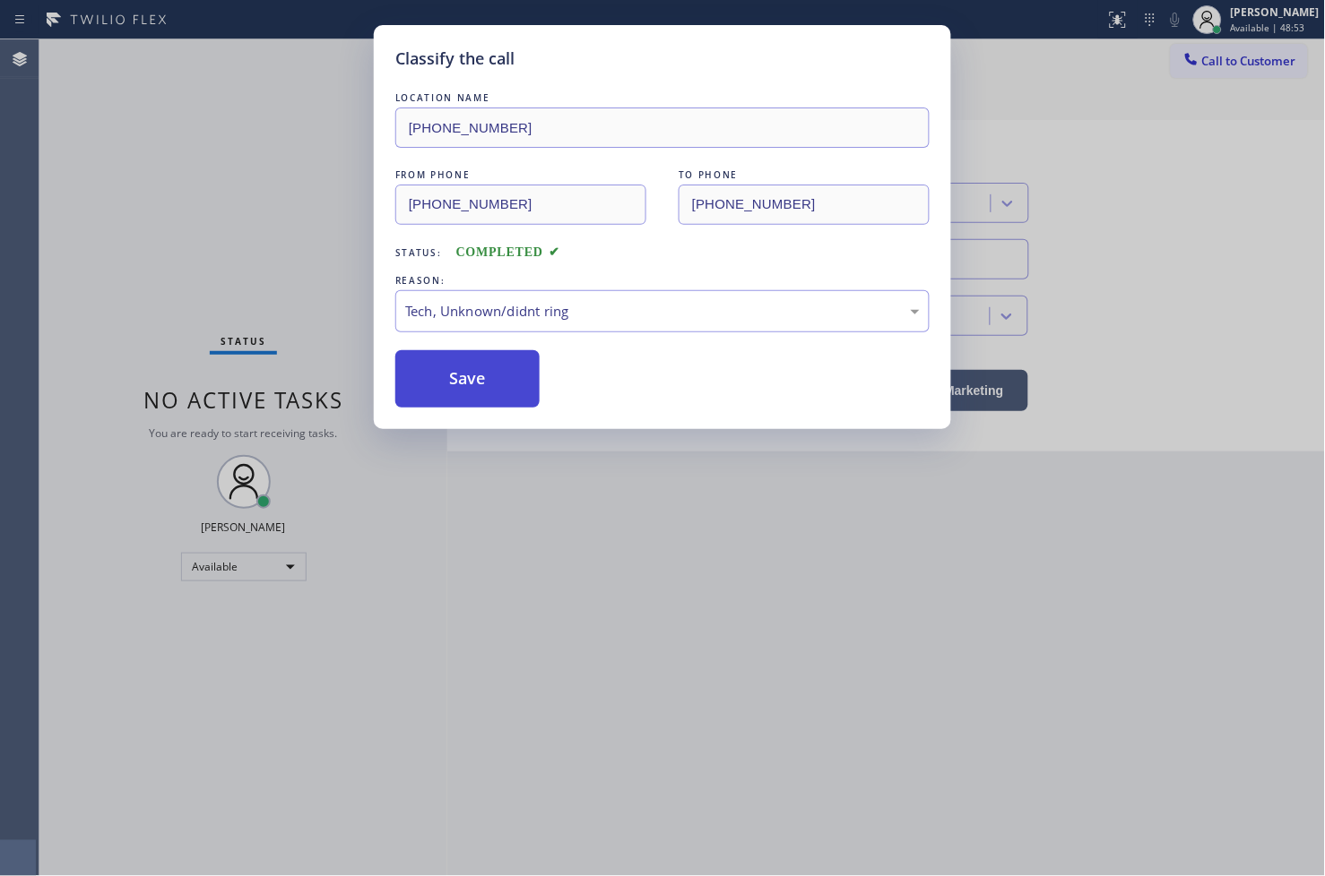
click at [478, 392] on button "Save" at bounding box center [467, 378] width 144 height 57
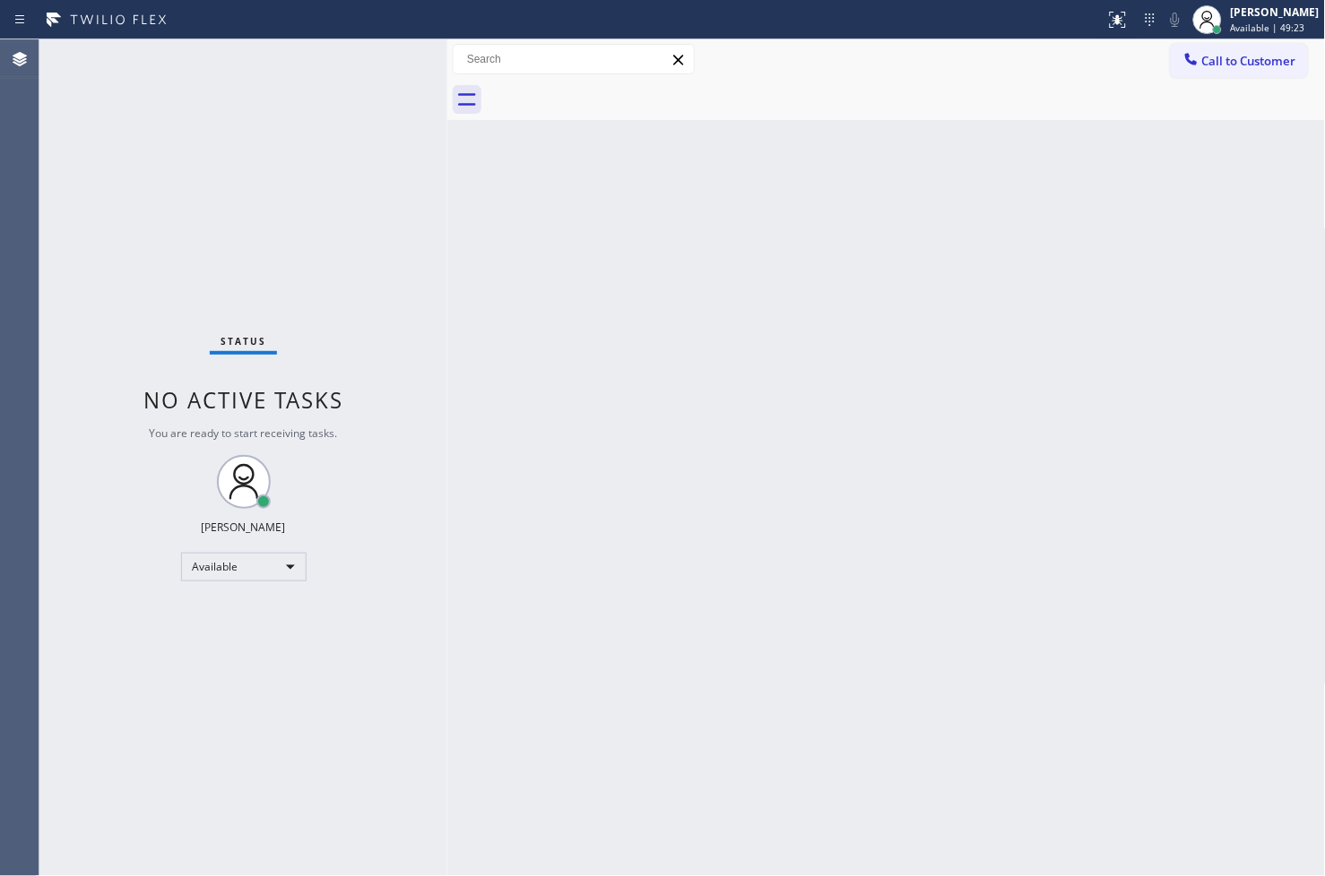
click at [361, 95] on div "Status No active tasks You are ready to start receiving tasks. [PERSON_NAME]" at bounding box center [243, 457] width 408 height 837
click at [370, 56] on div "Status No active tasks You are ready to start receiving tasks. [PERSON_NAME]" at bounding box center [243, 457] width 408 height 837
click at [392, 56] on div "Status No active tasks You are ready to start receiving tasks. [PERSON_NAME]" at bounding box center [243, 457] width 408 height 837
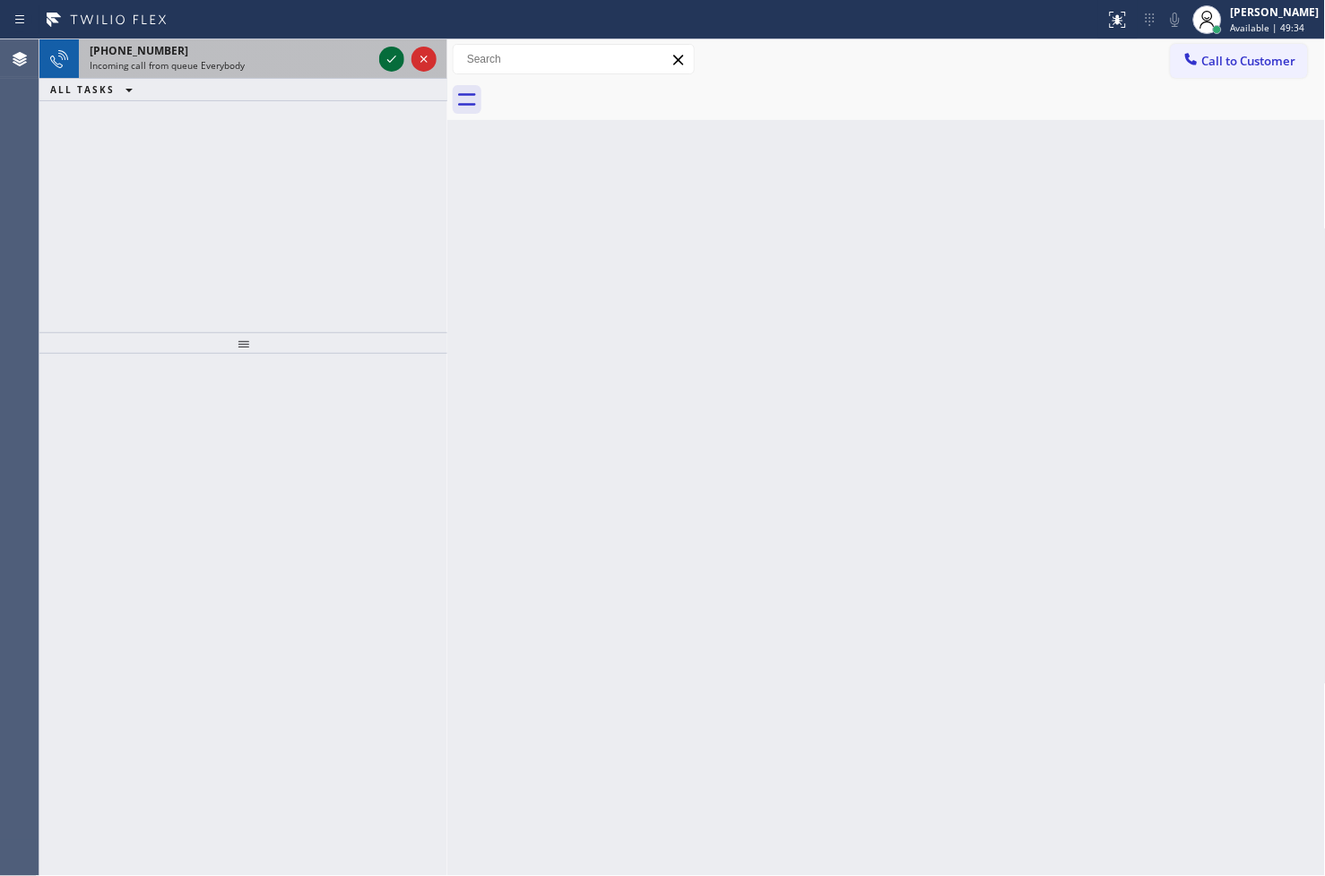
click at [390, 56] on icon at bounding box center [392, 59] width 22 height 22
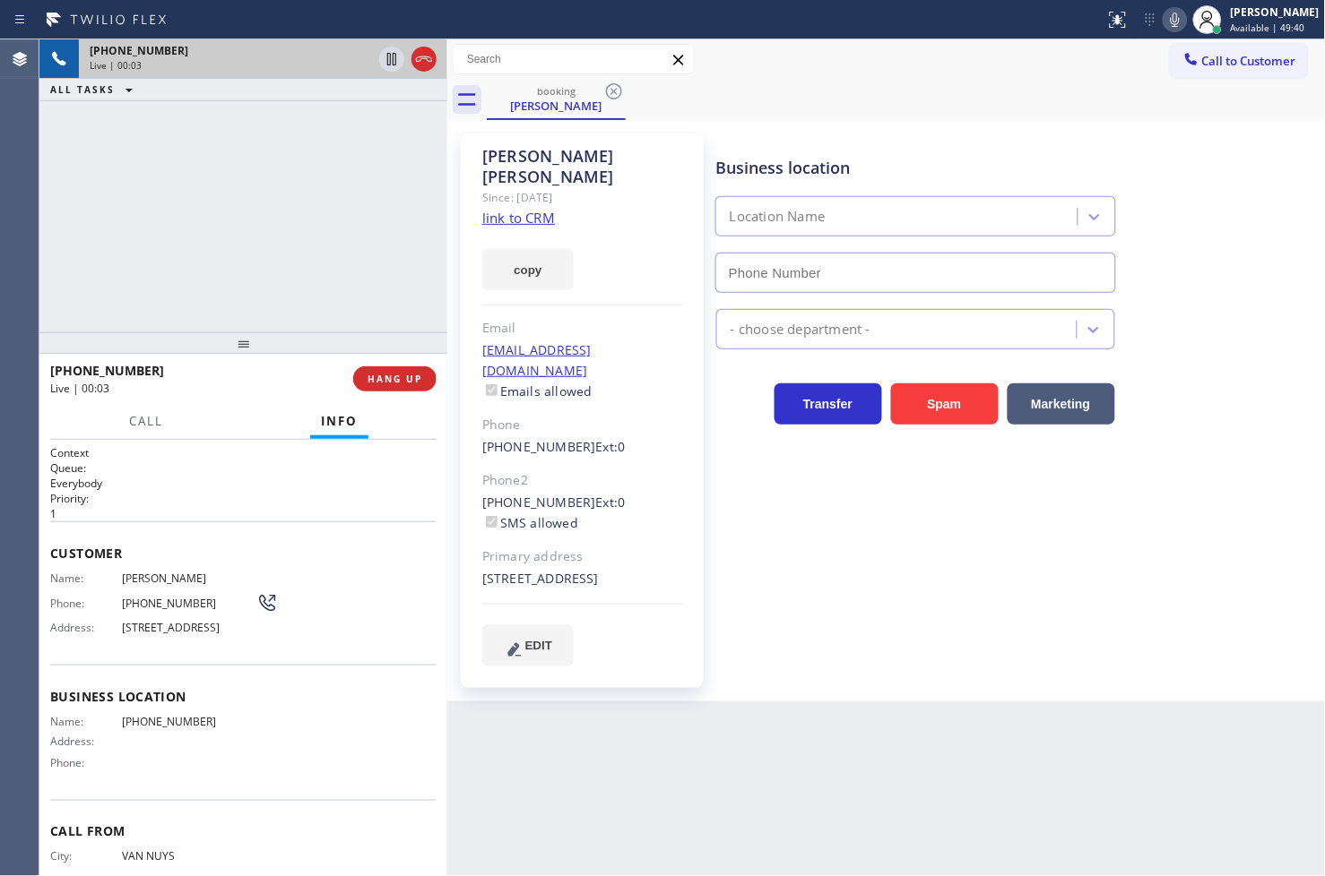
click at [533, 209] on link "link to CRM" at bounding box center [518, 218] width 73 height 18
click at [182, 213] on div "[PHONE_NUMBER] Live | 00:06 ALL TASKS ALL TASKS ACTIVE TASKS TASKS IN WRAP UP" at bounding box center [243, 185] width 408 height 293
click at [211, 192] on div "[PHONE_NUMBER] Live | 00:30 ALL TASKS ALL TASKS ACTIVE TASKS TASKS IN WRAP UP" at bounding box center [243, 185] width 408 height 293
click at [156, 433] on button "Call" at bounding box center [146, 421] width 56 height 35
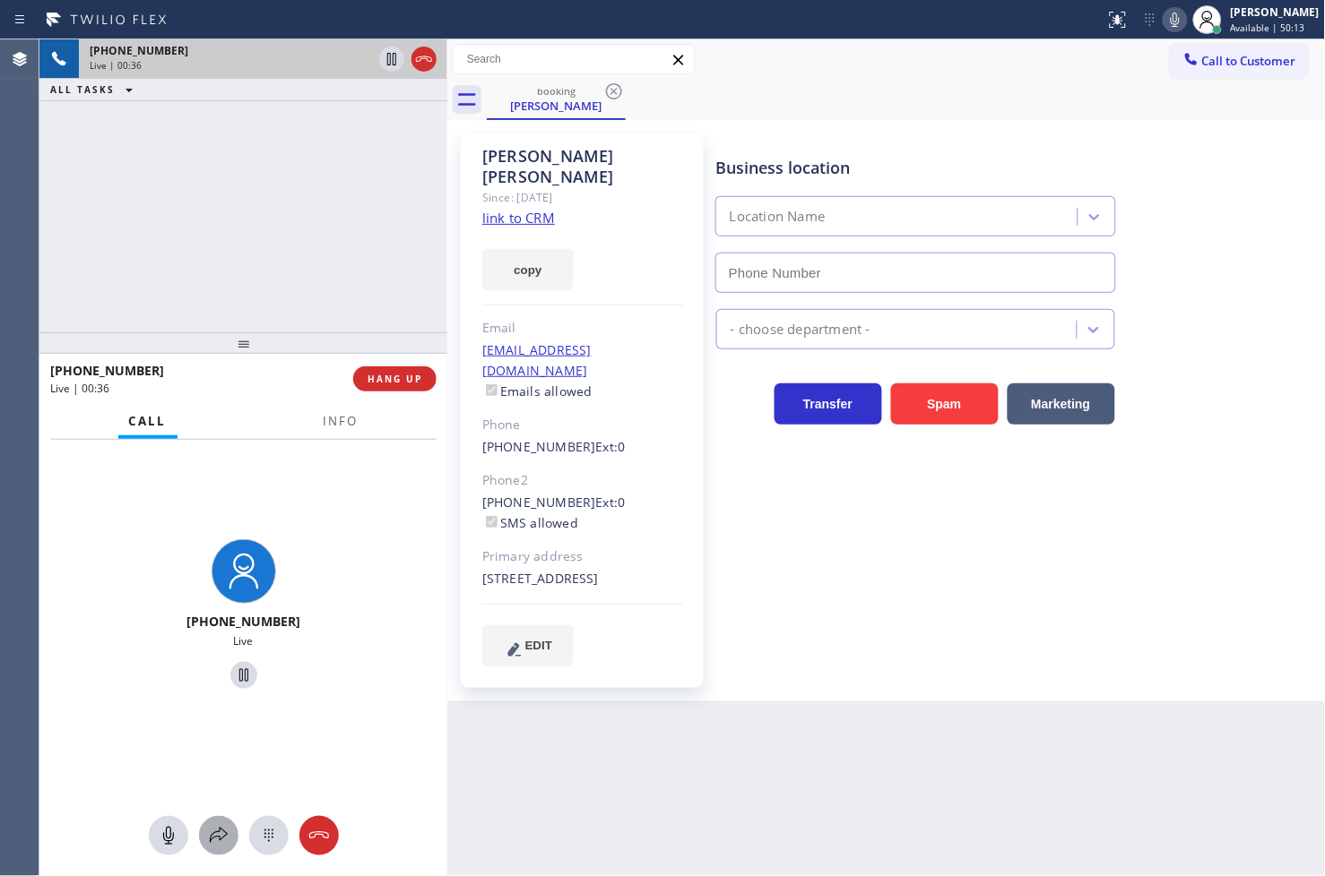
click at [215, 819] on button at bounding box center [218, 835] width 39 height 39
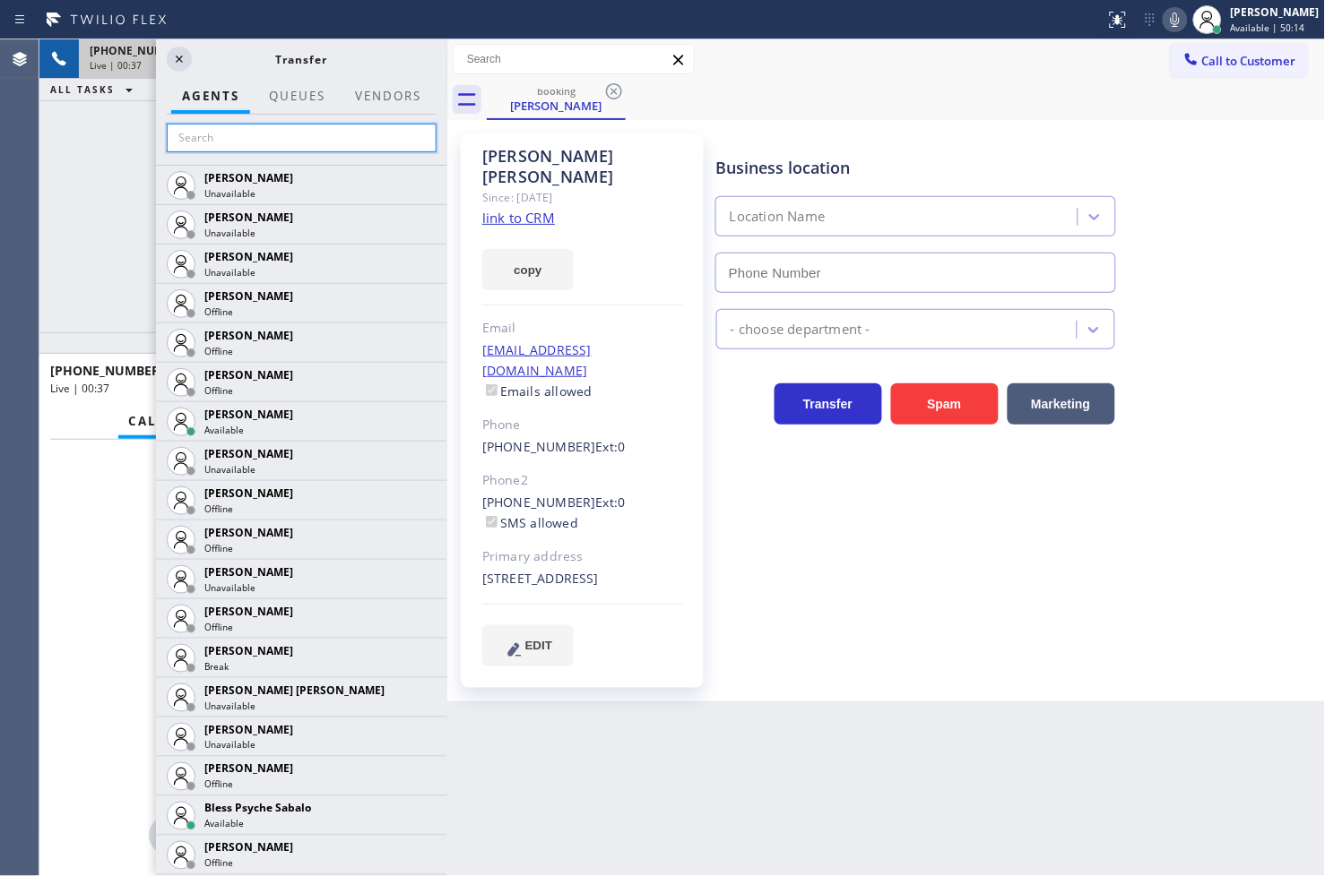
click at [229, 147] on input "text" at bounding box center [302, 138] width 270 height 29
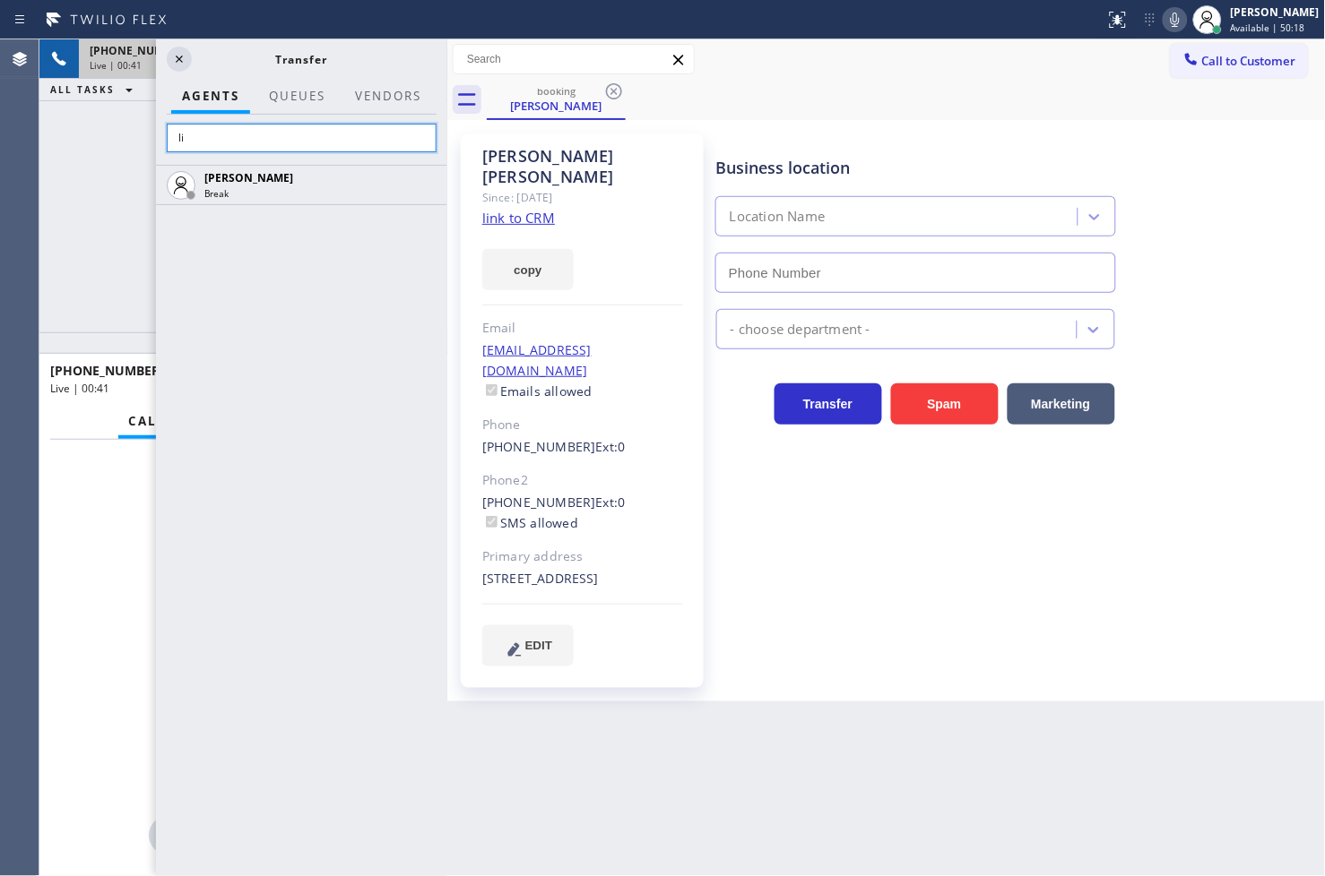
type input "l"
type input "[PERSON_NAME]"
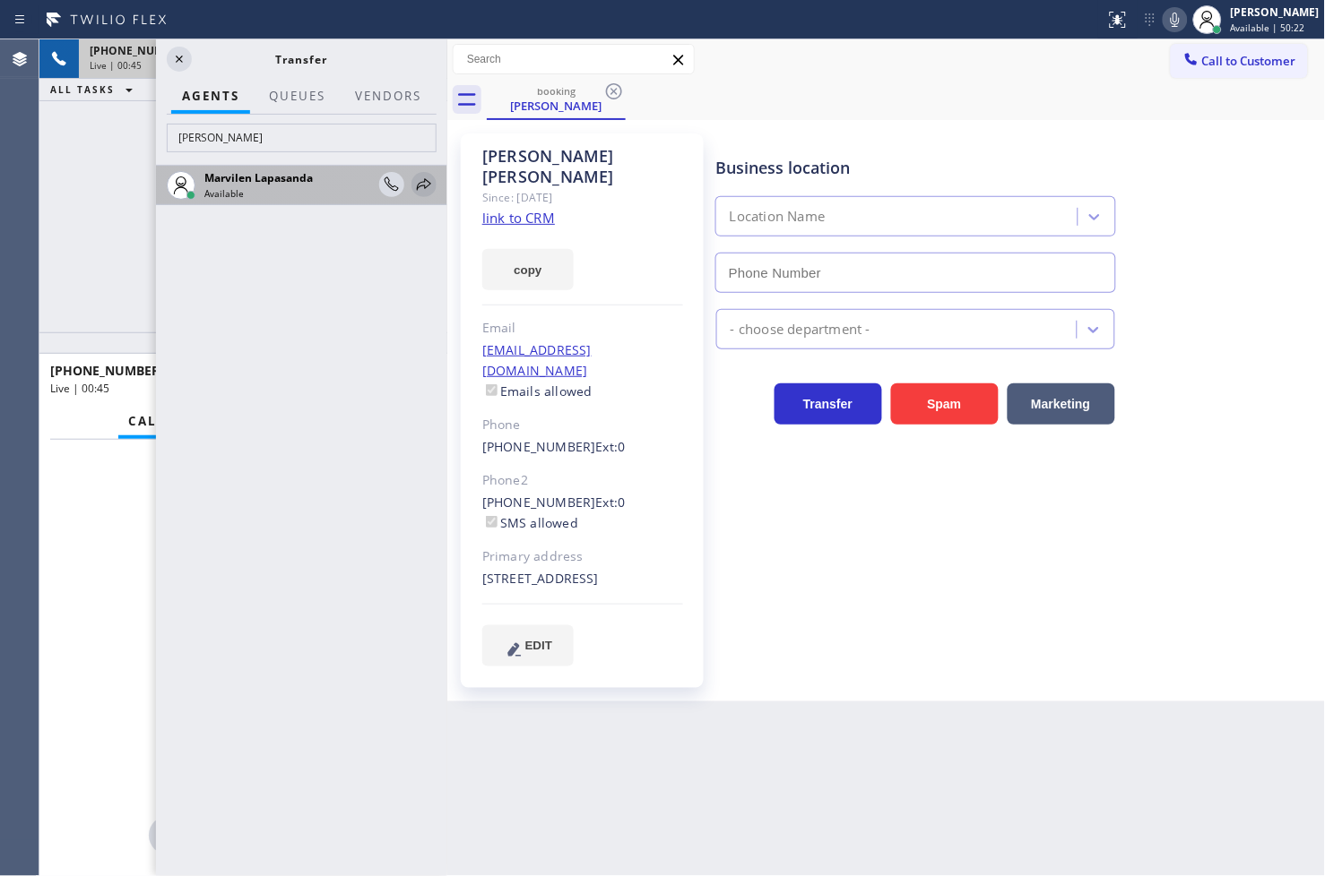
click at [419, 180] on icon at bounding box center [424, 185] width 22 height 22
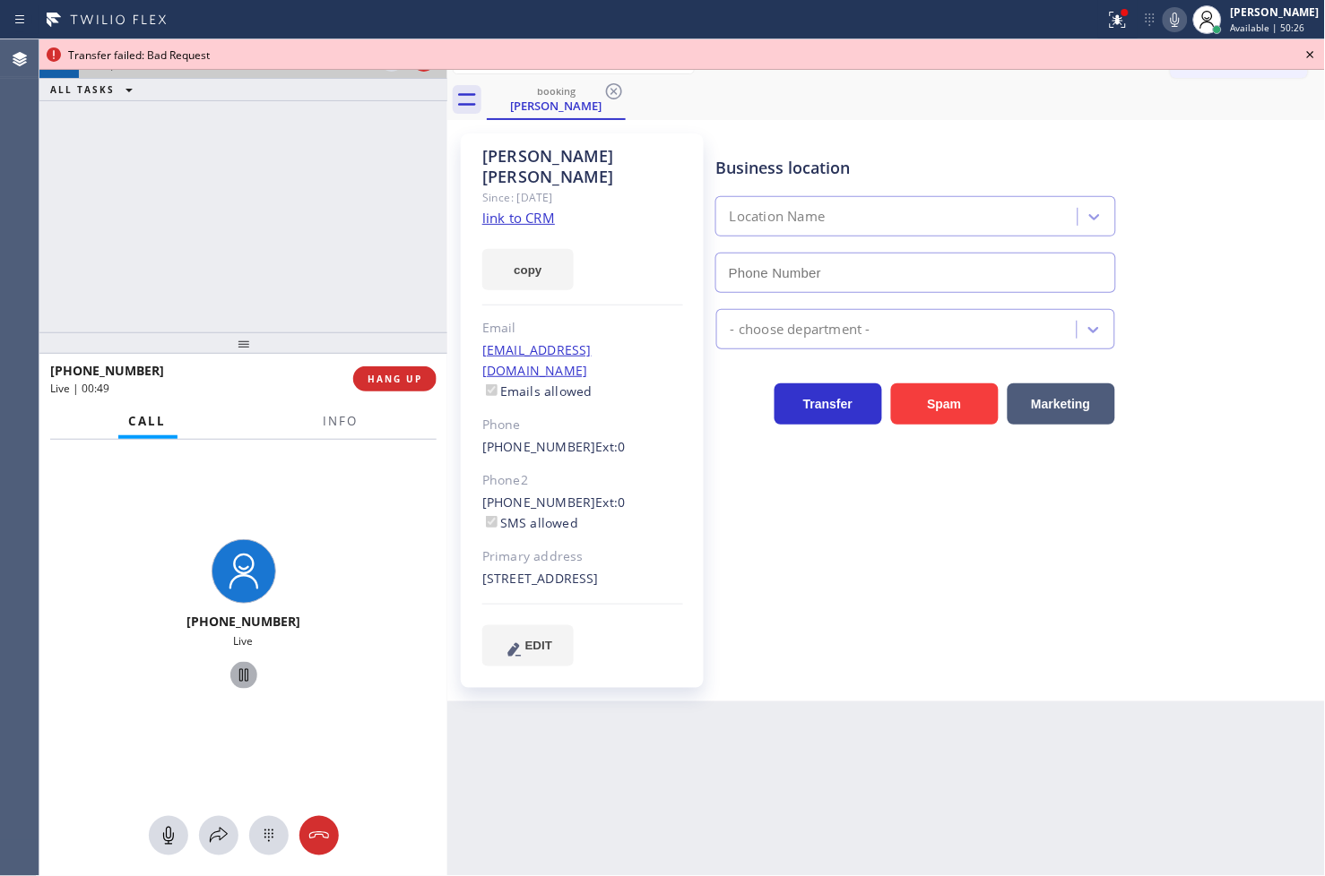
click at [239, 681] on icon at bounding box center [243, 675] width 9 height 13
click at [208, 846] on icon at bounding box center [219, 836] width 22 height 22
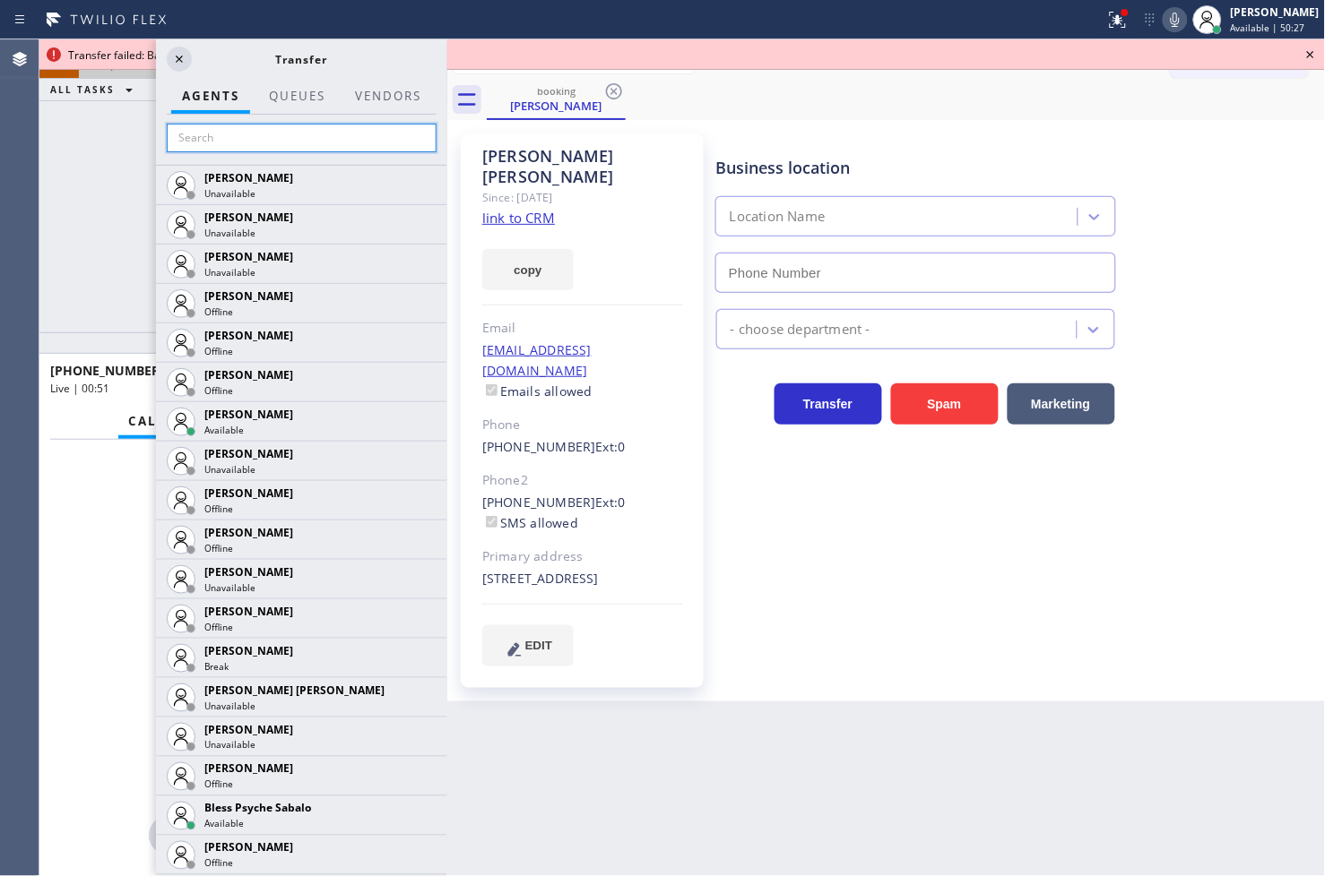
click at [255, 147] on input "text" at bounding box center [302, 138] width 270 height 29
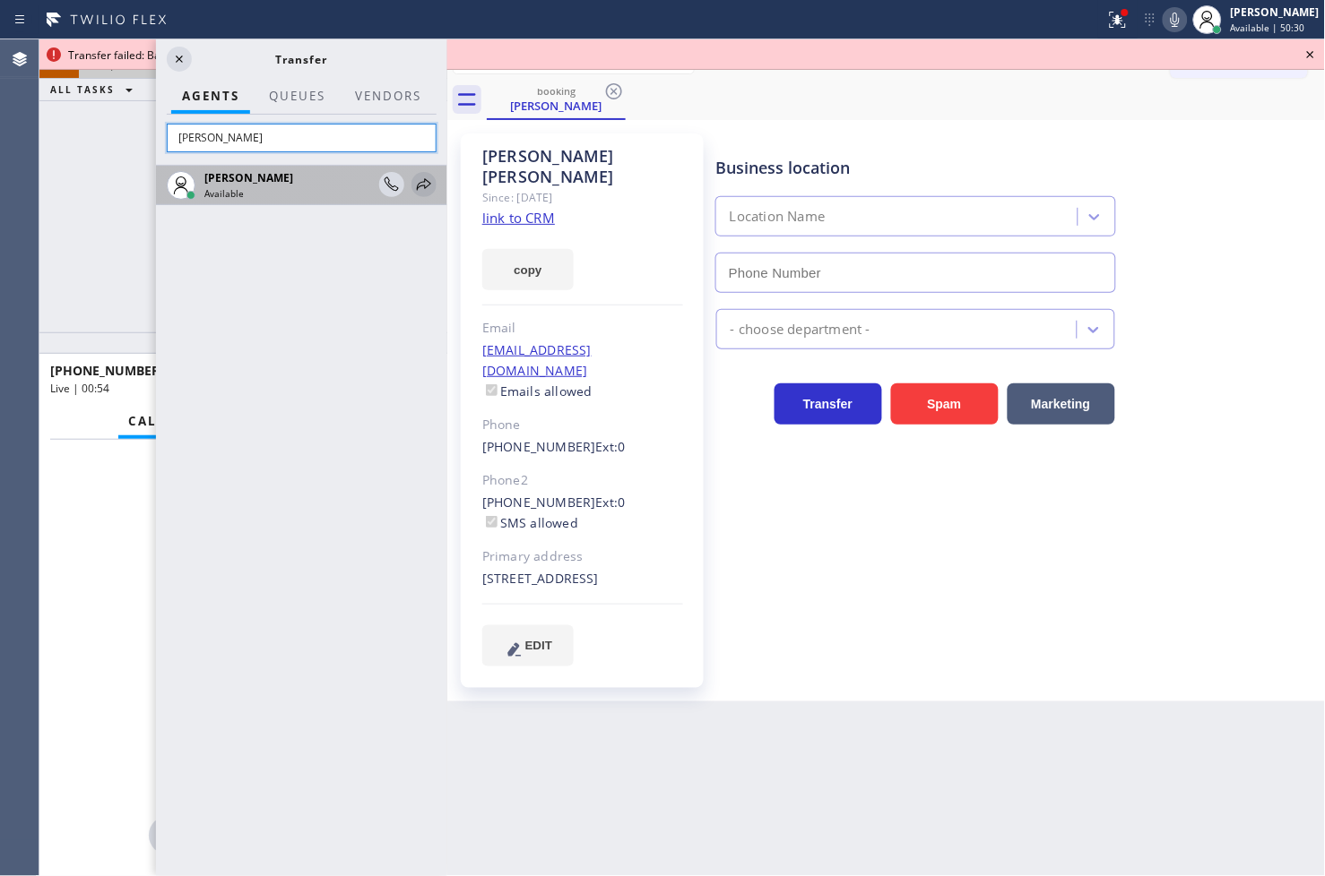
type input "[PERSON_NAME]"
click at [430, 186] on icon at bounding box center [424, 185] width 22 height 22
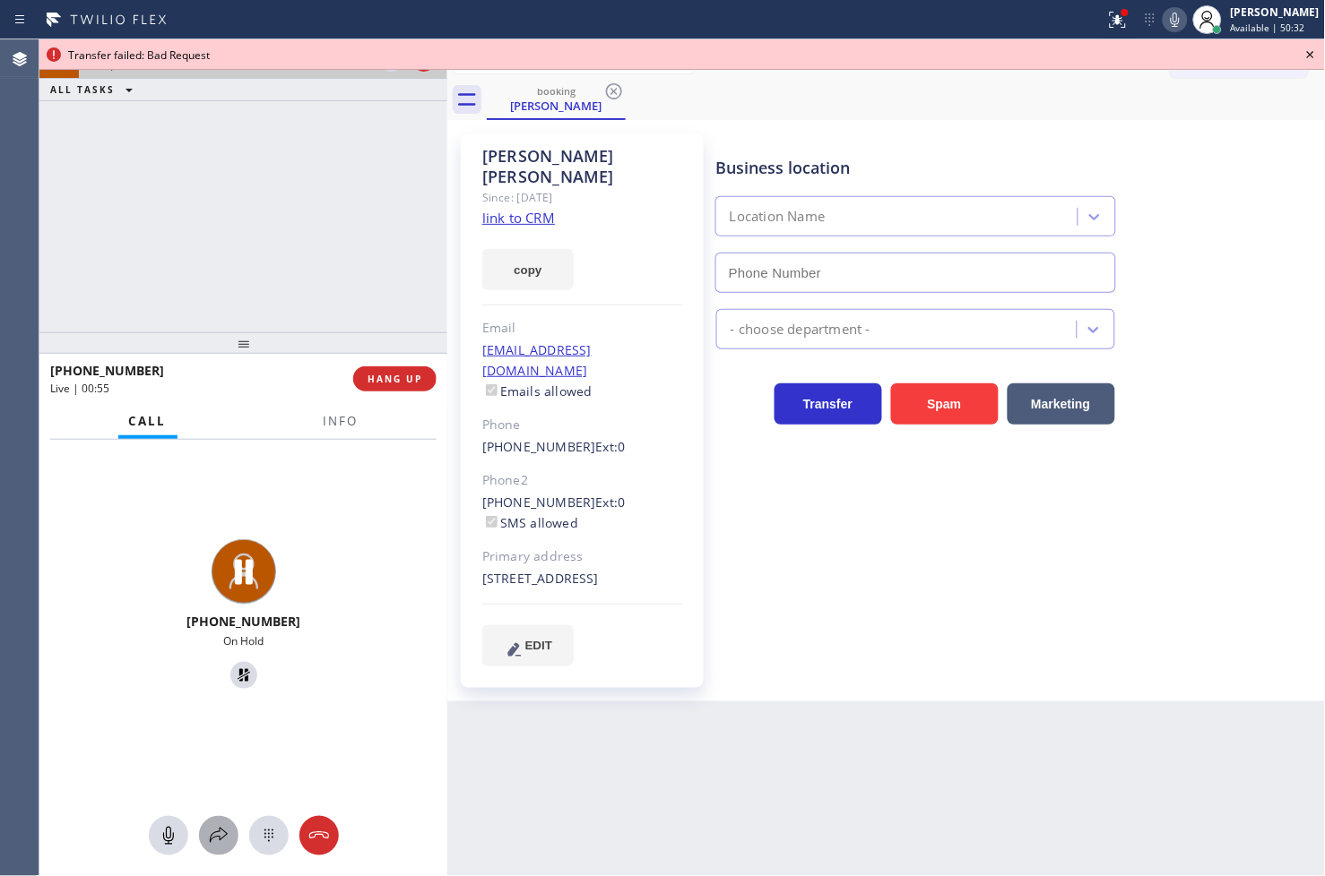
click at [220, 835] on icon at bounding box center [219, 836] width 22 height 22
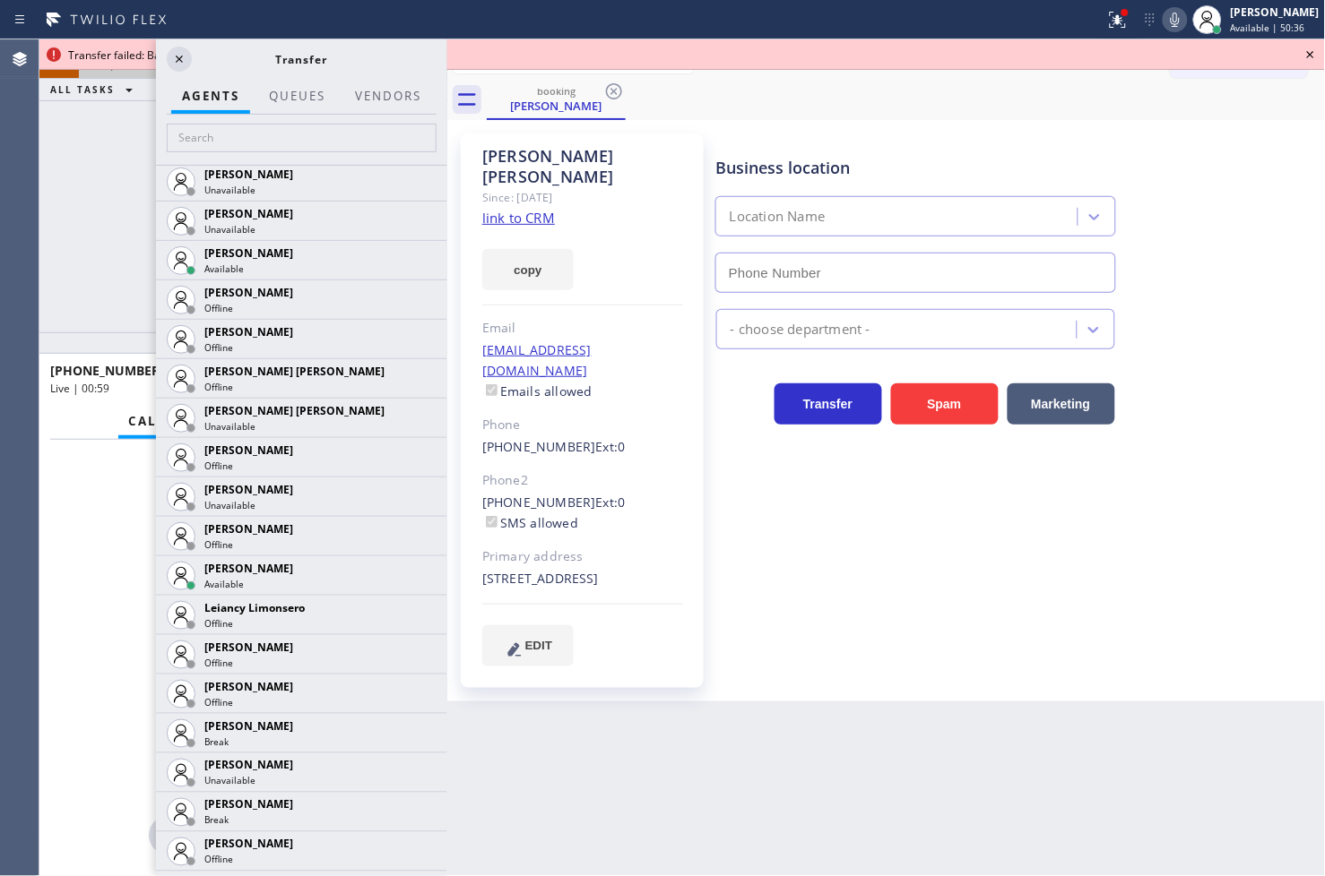
scroll to position [2091, 0]
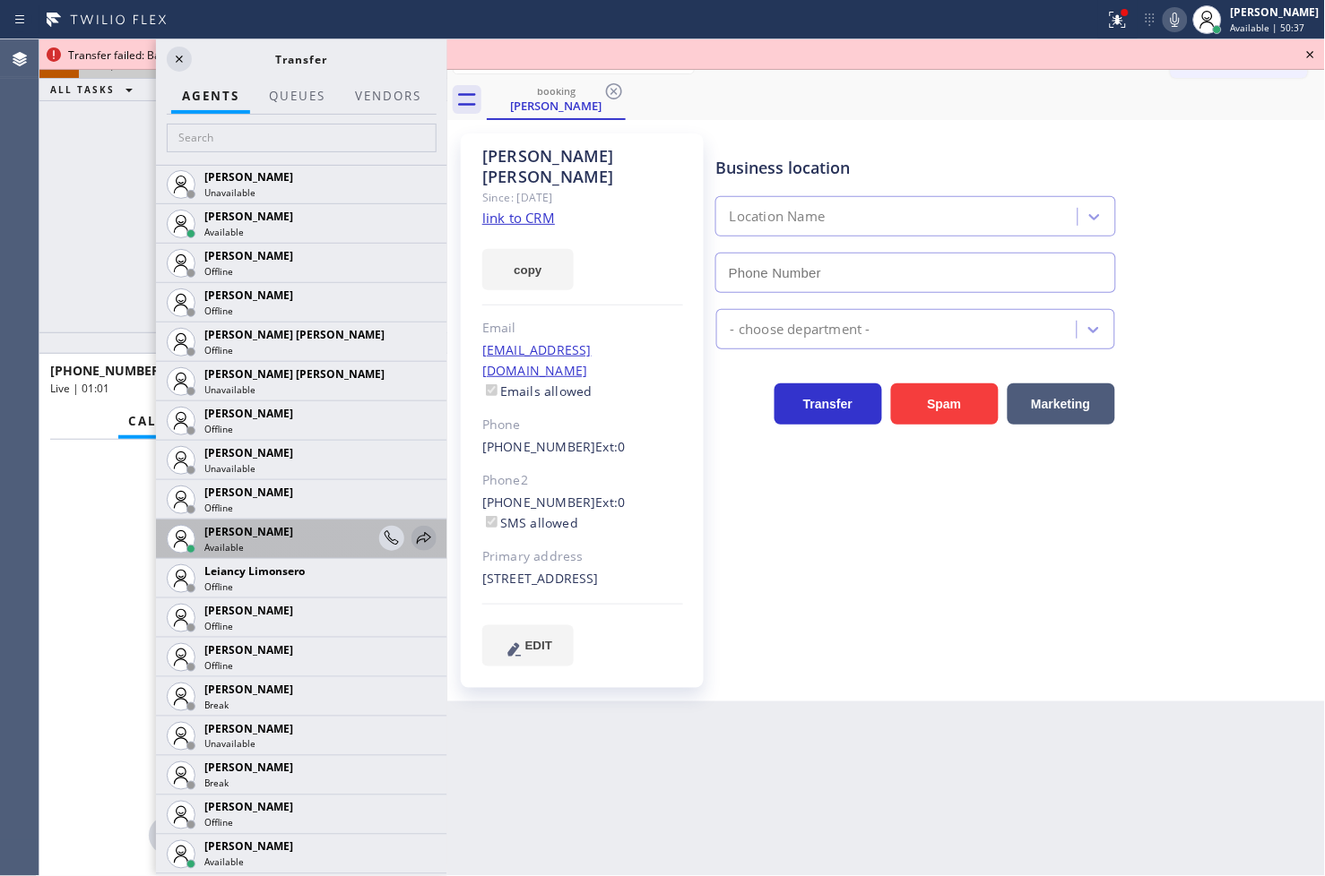
click at [413, 541] on icon at bounding box center [424, 539] width 22 height 22
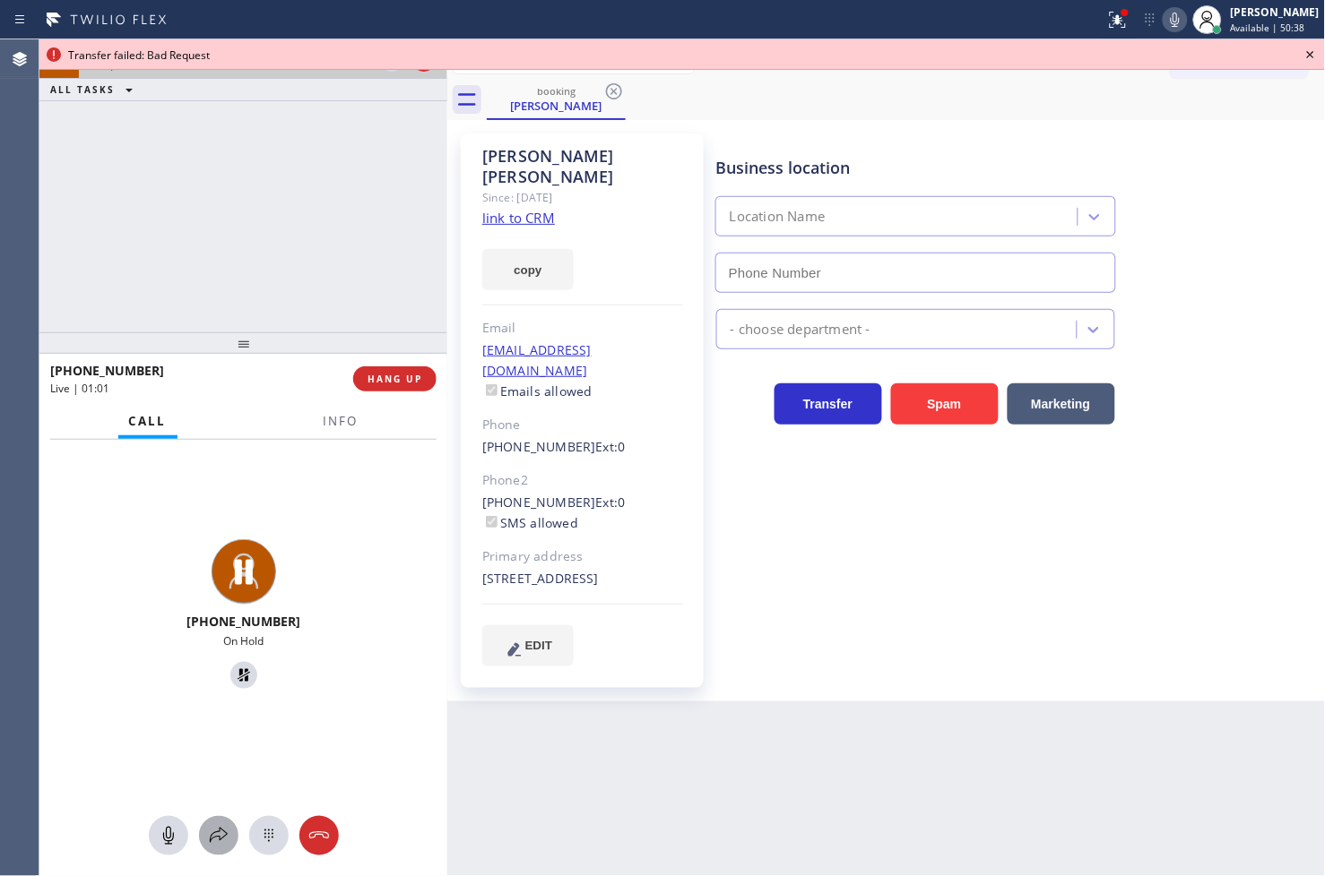
click at [215, 835] on icon at bounding box center [219, 836] width 22 height 22
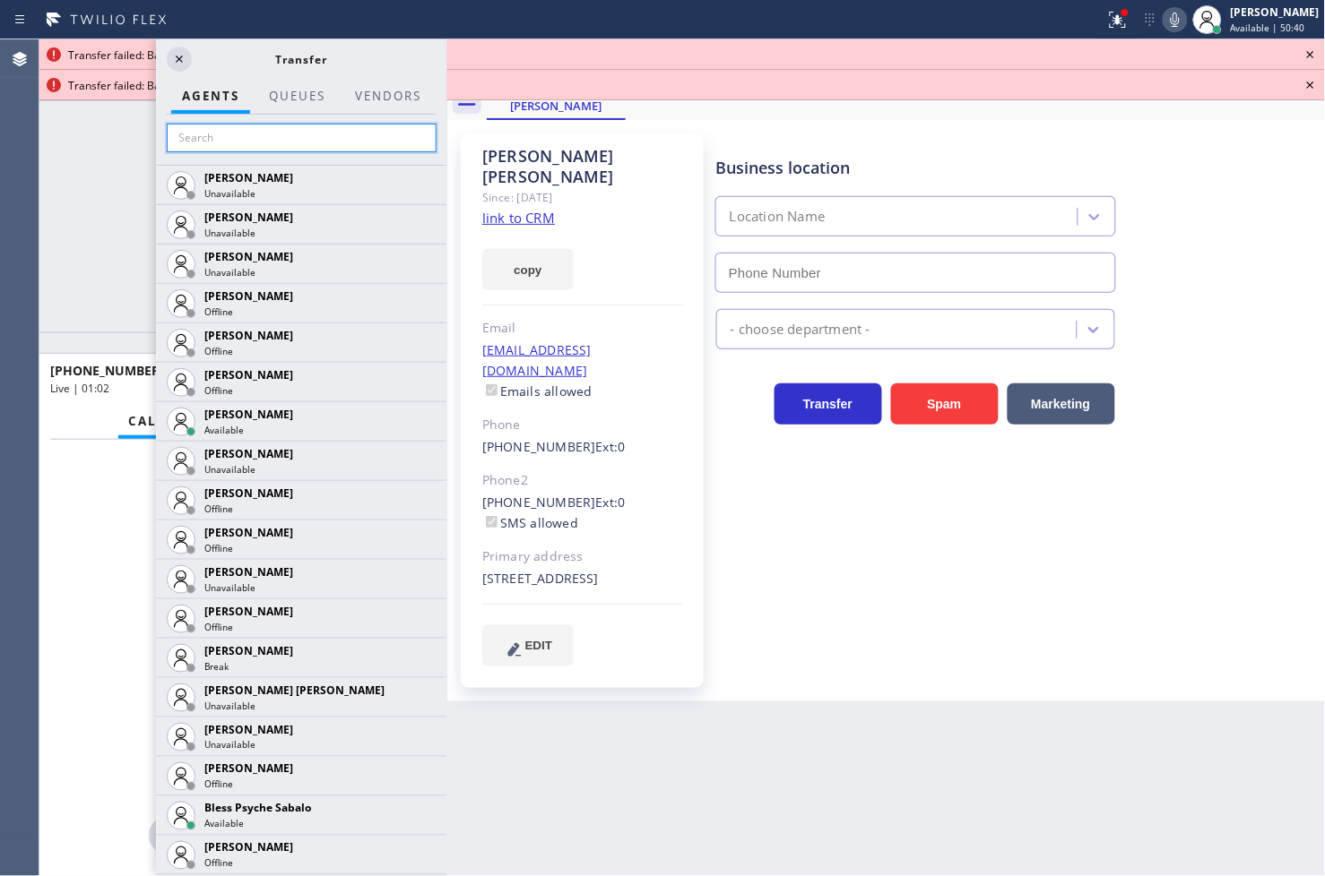
click at [197, 134] on input "text" at bounding box center [302, 138] width 270 height 29
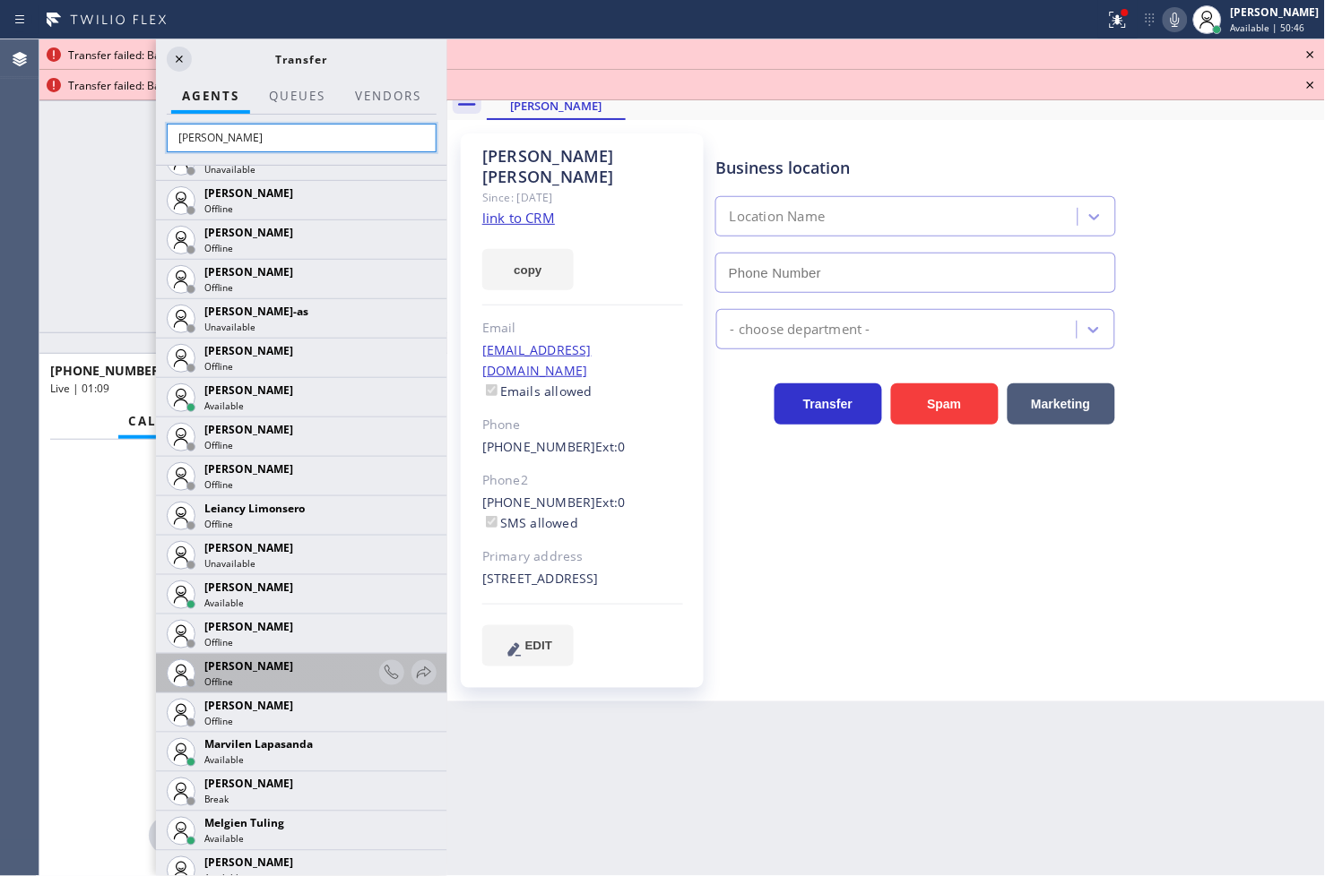
scroll to position [796, 0]
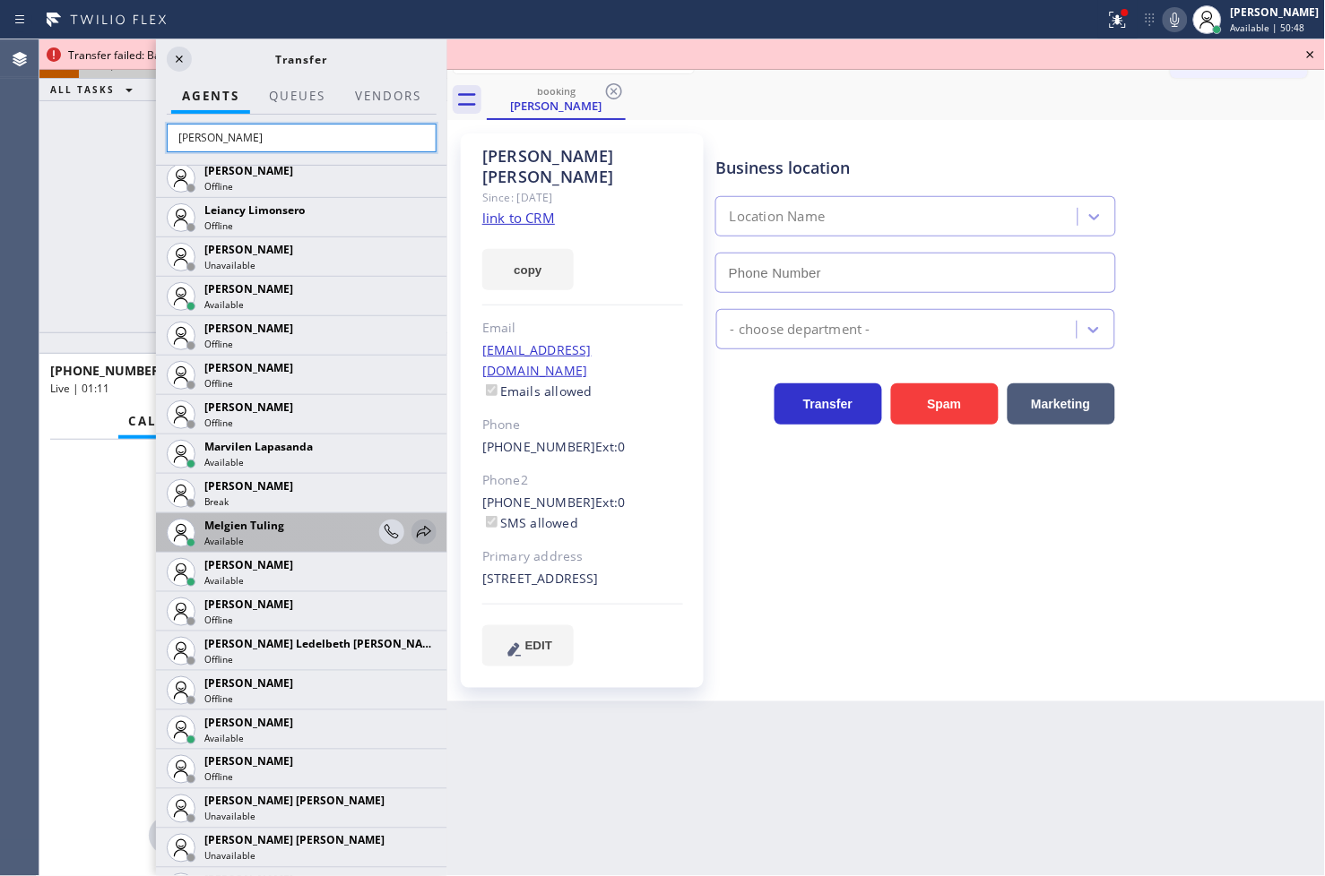
type input "[PERSON_NAME]"
click at [413, 531] on icon at bounding box center [424, 533] width 22 height 22
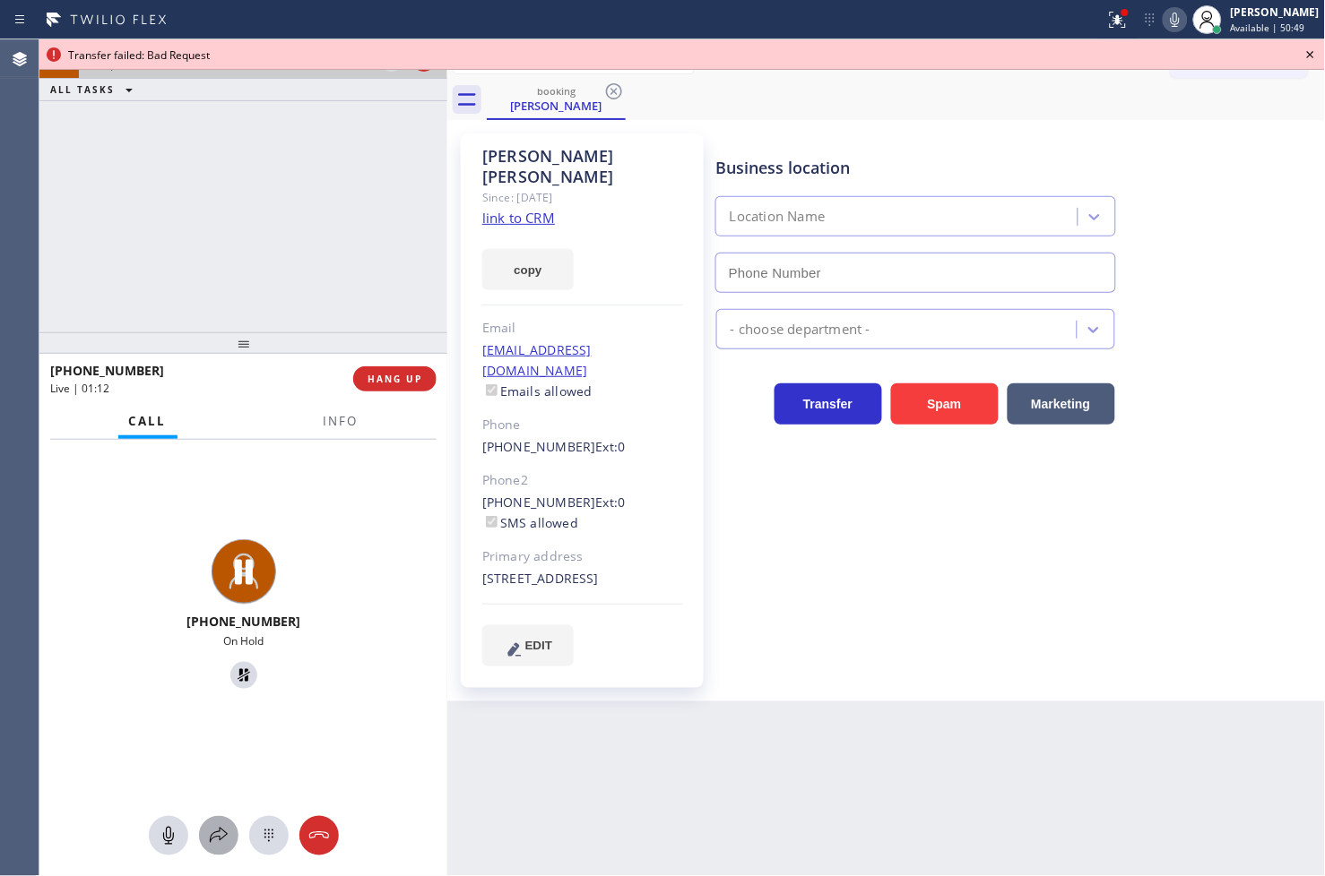
click at [221, 831] on icon at bounding box center [219, 836] width 22 height 22
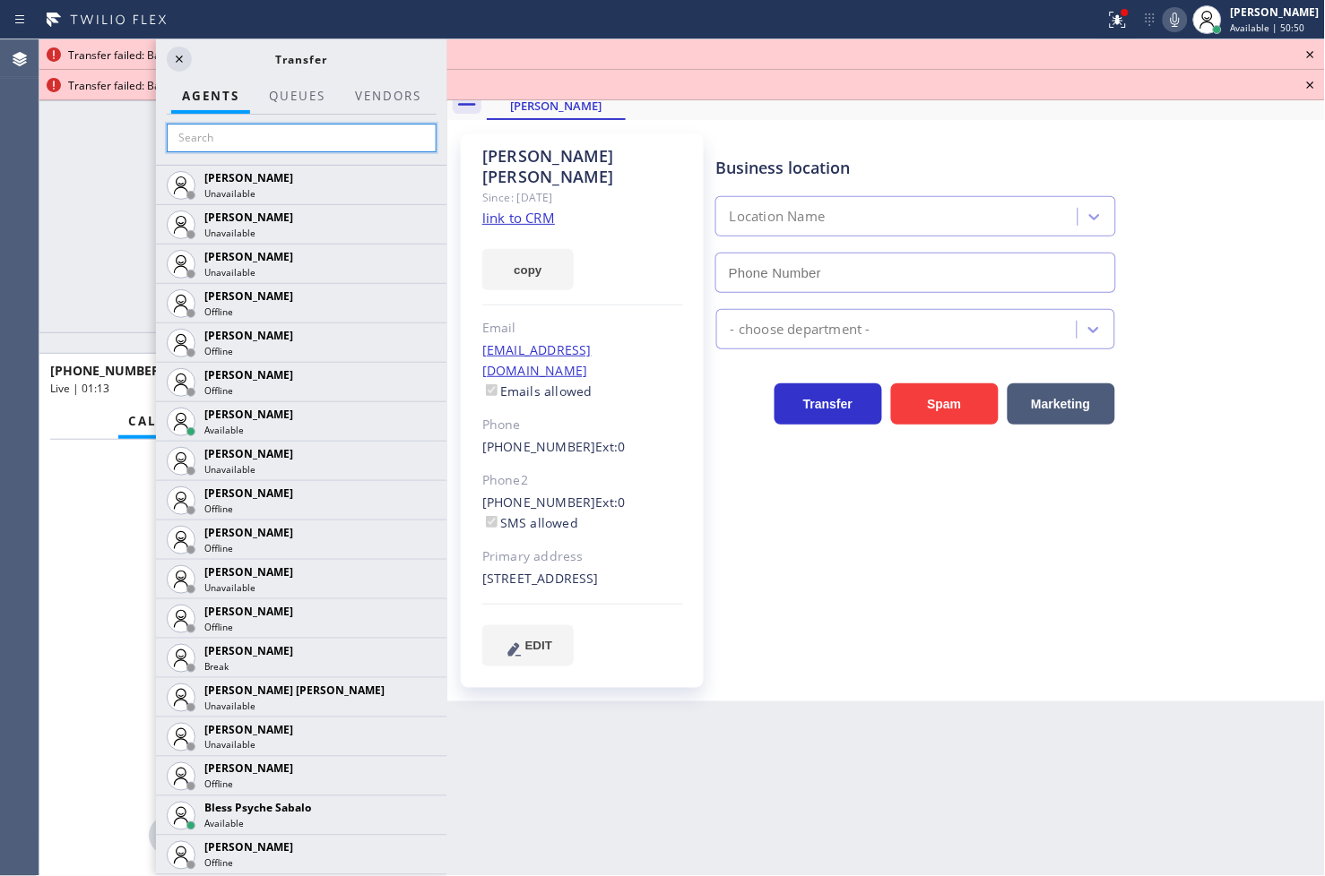
click at [202, 135] on input "text" at bounding box center [302, 138] width 270 height 29
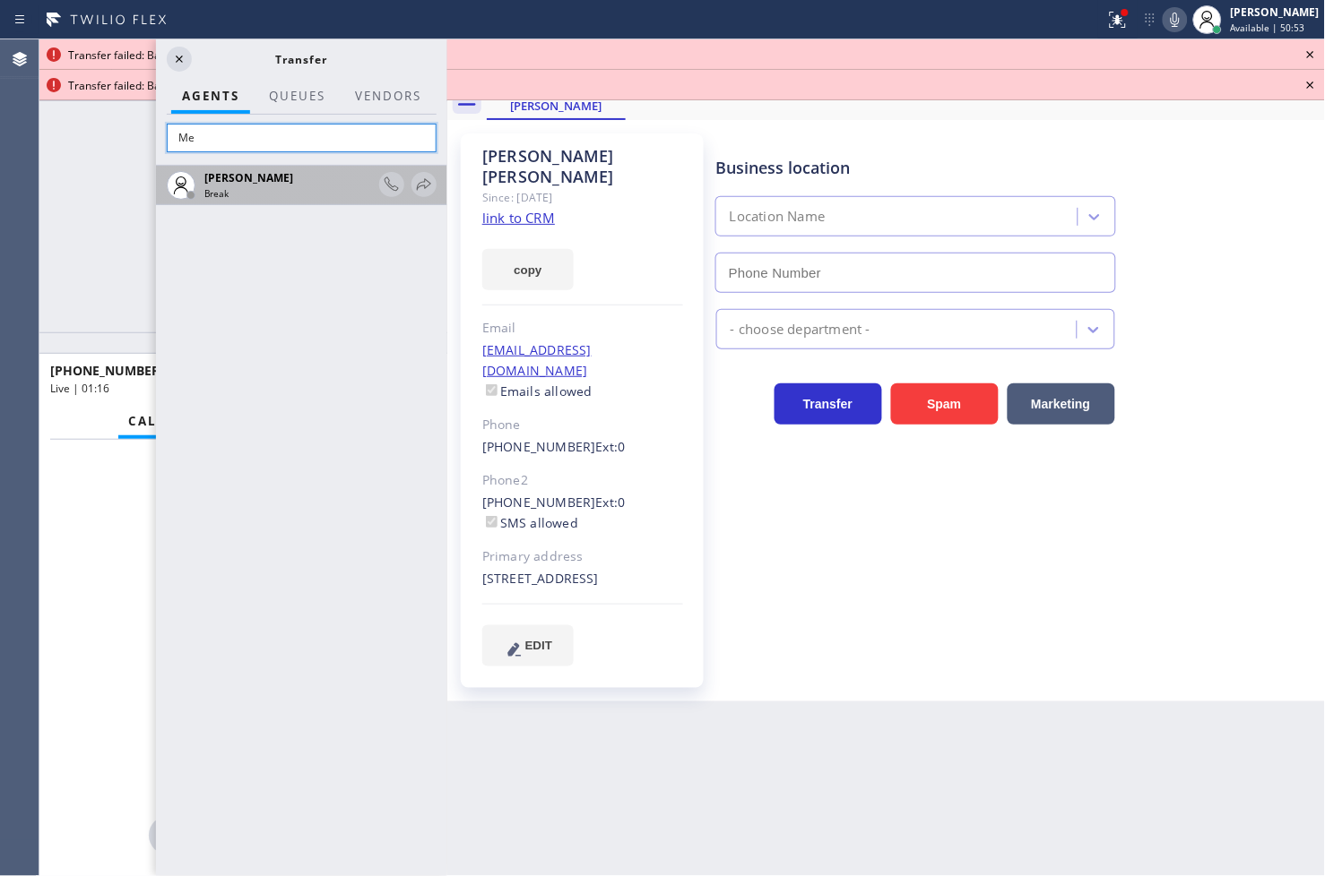
type input "M"
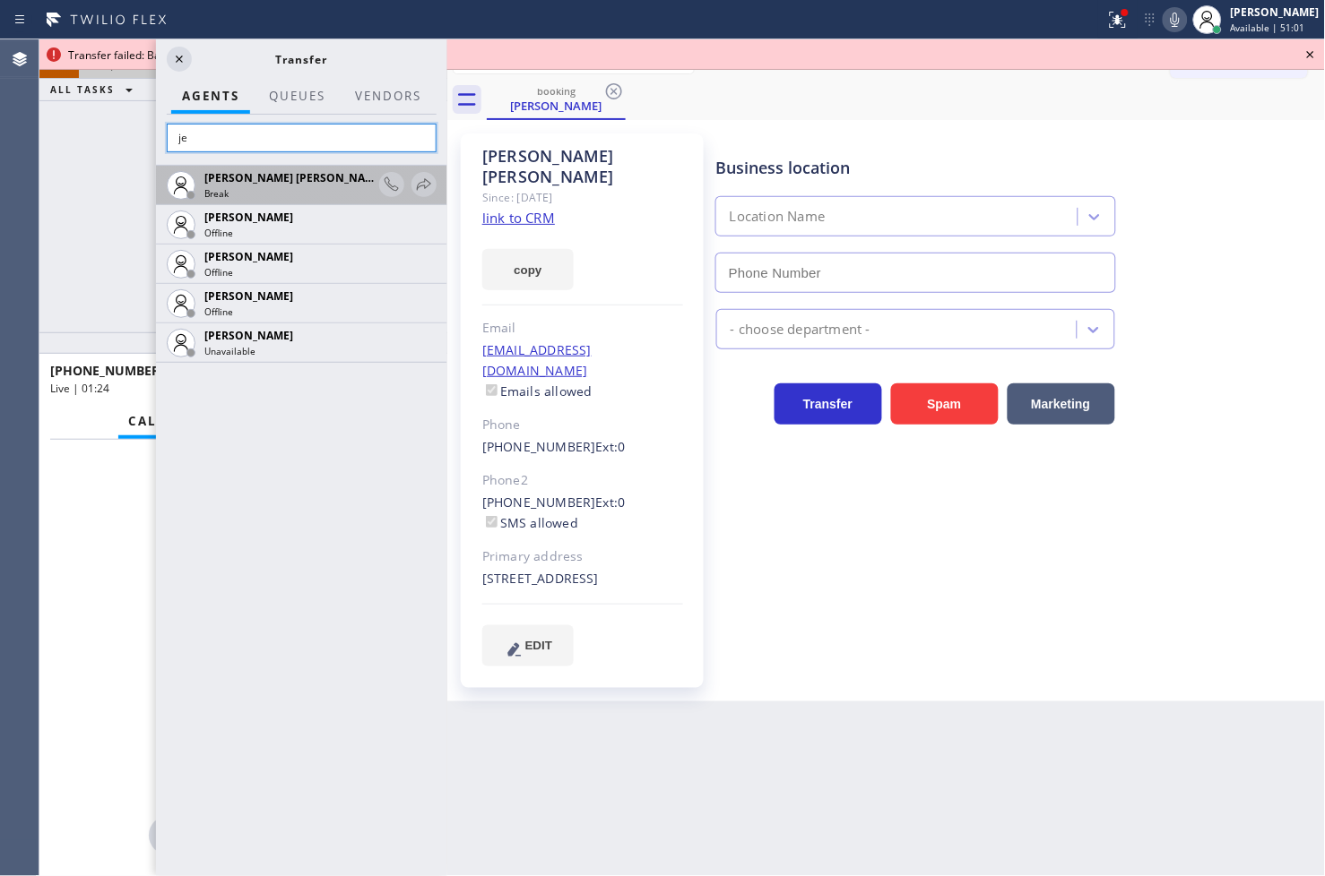
type input "j"
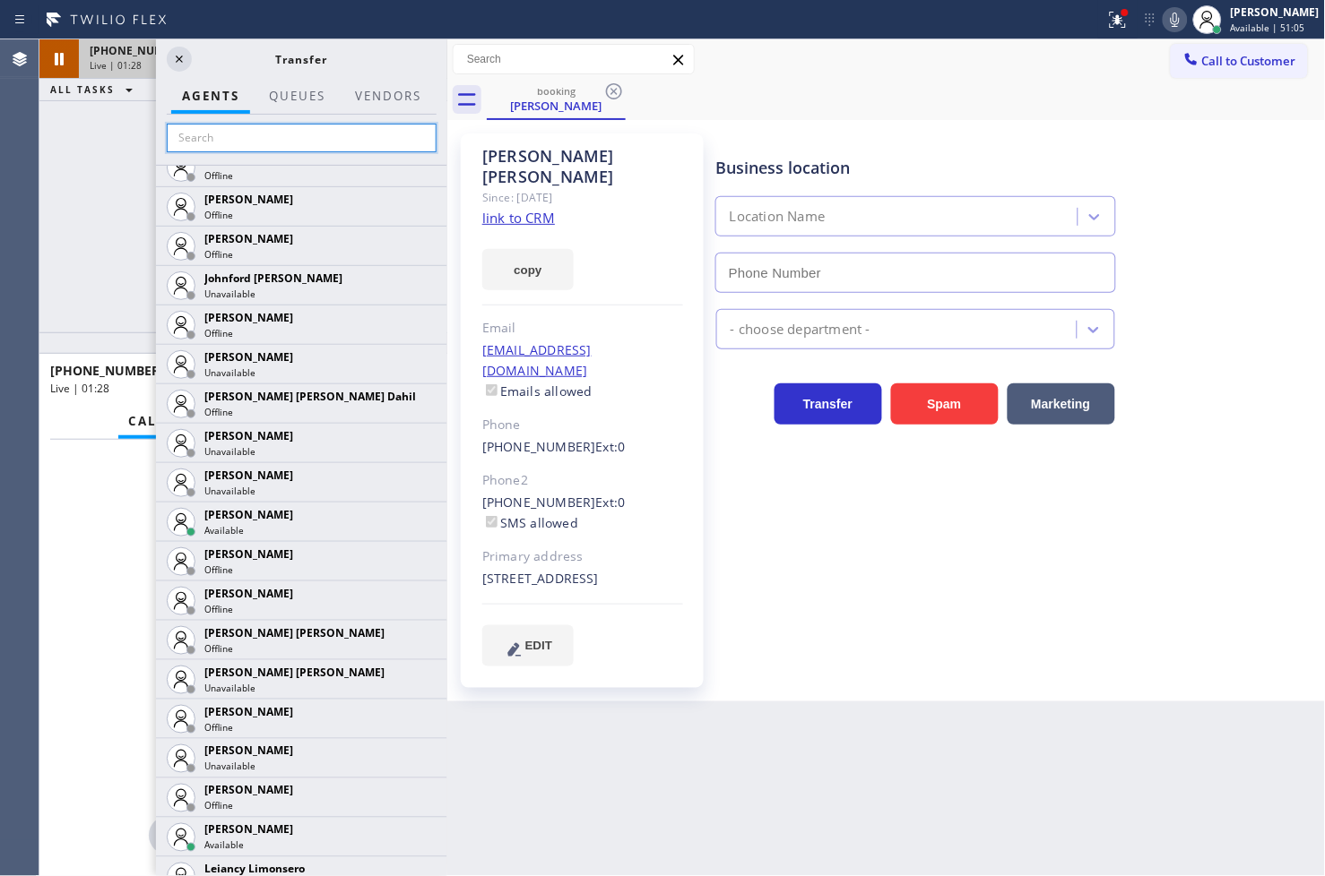
scroll to position [2290, 0]
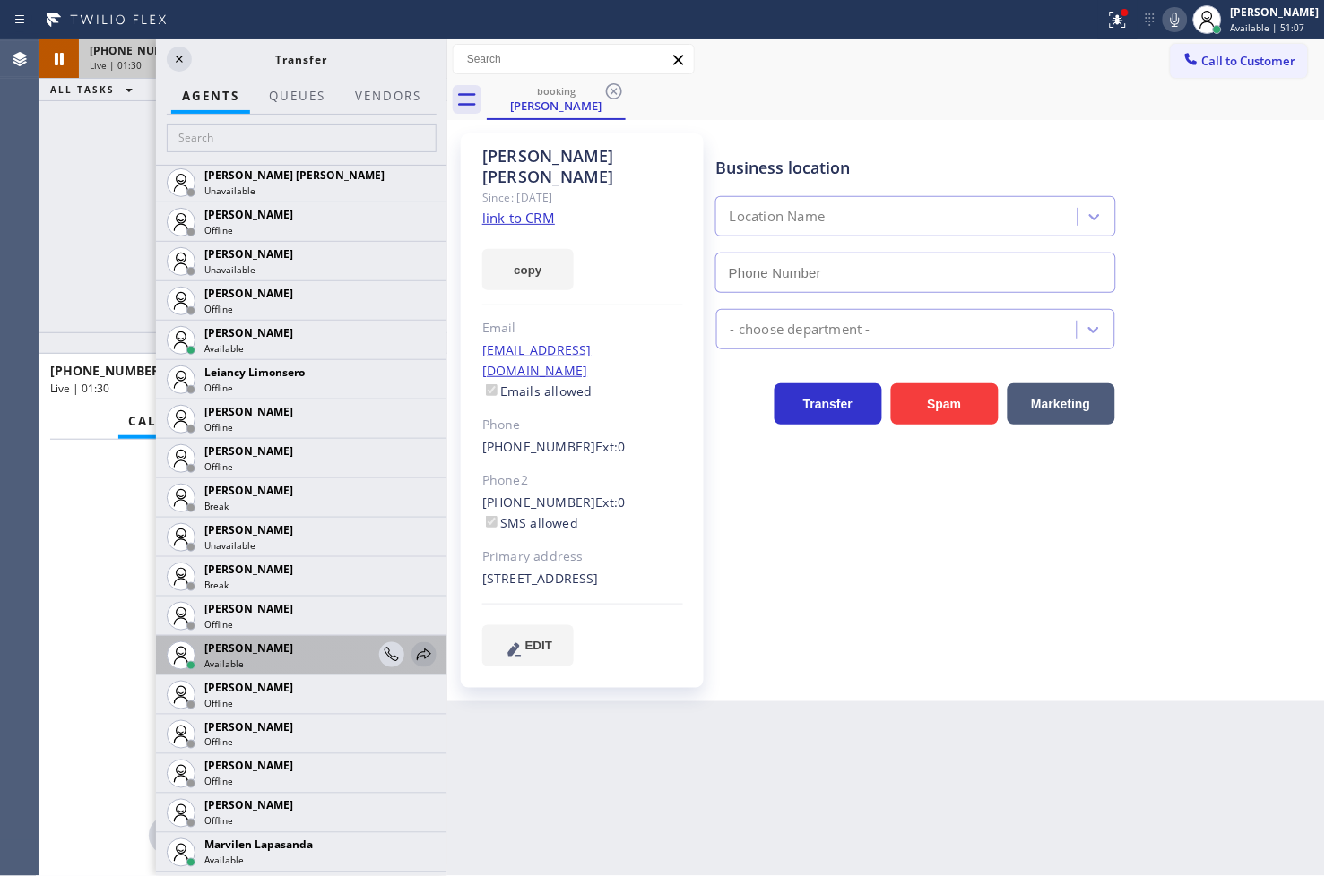
click at [417, 652] on icon at bounding box center [424, 655] width 14 height 12
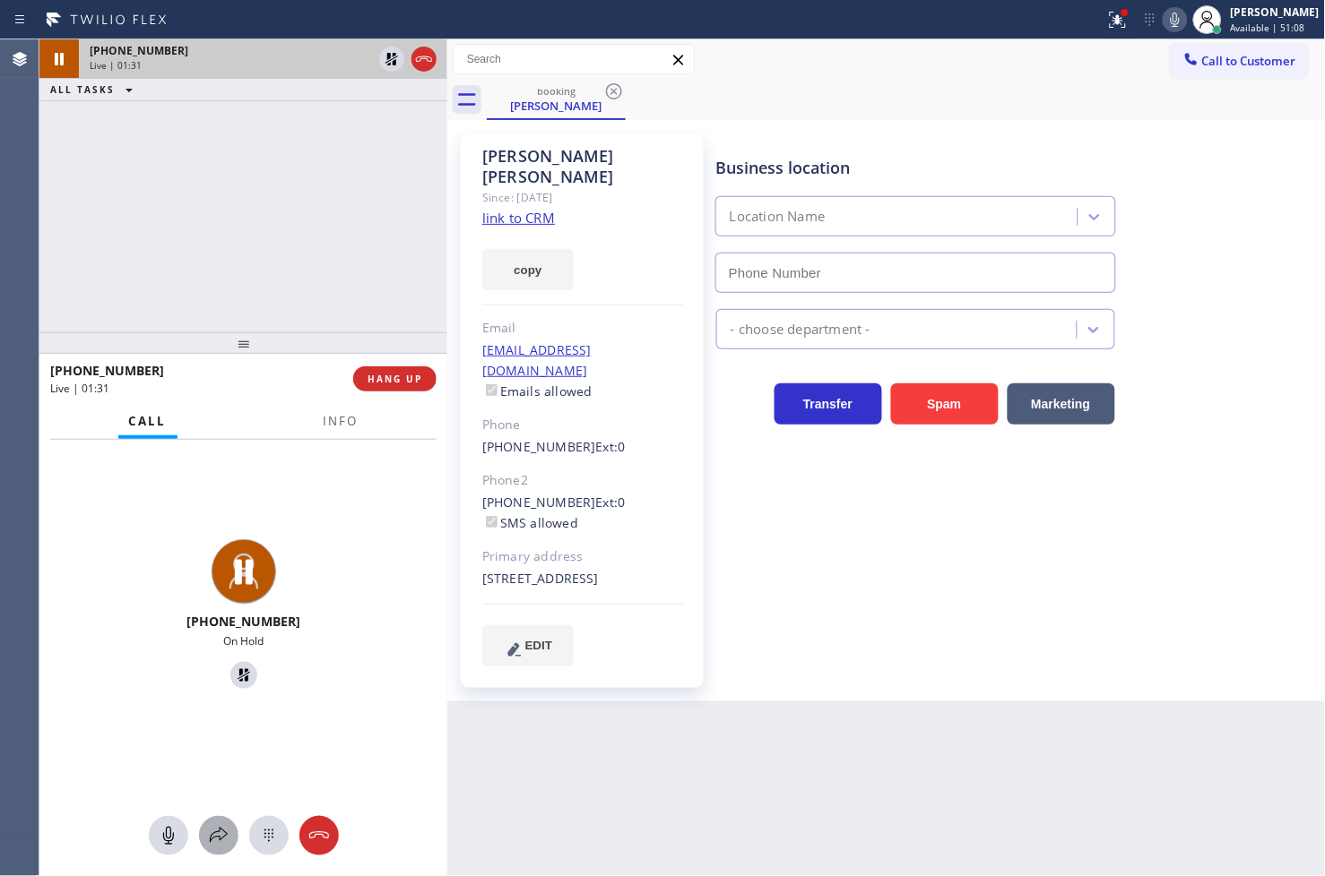
click at [222, 825] on icon at bounding box center [219, 836] width 22 height 22
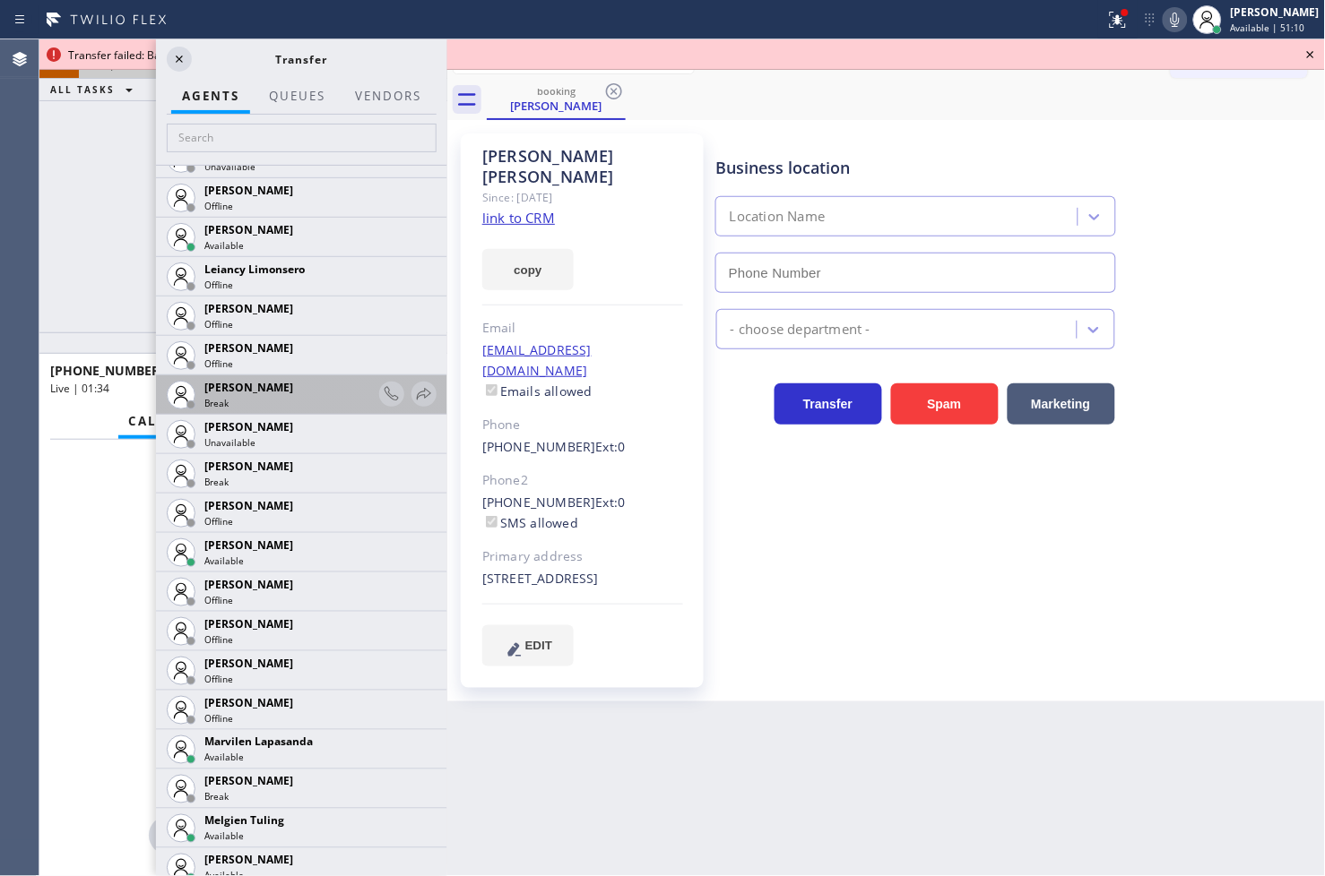
scroll to position [2688, 0]
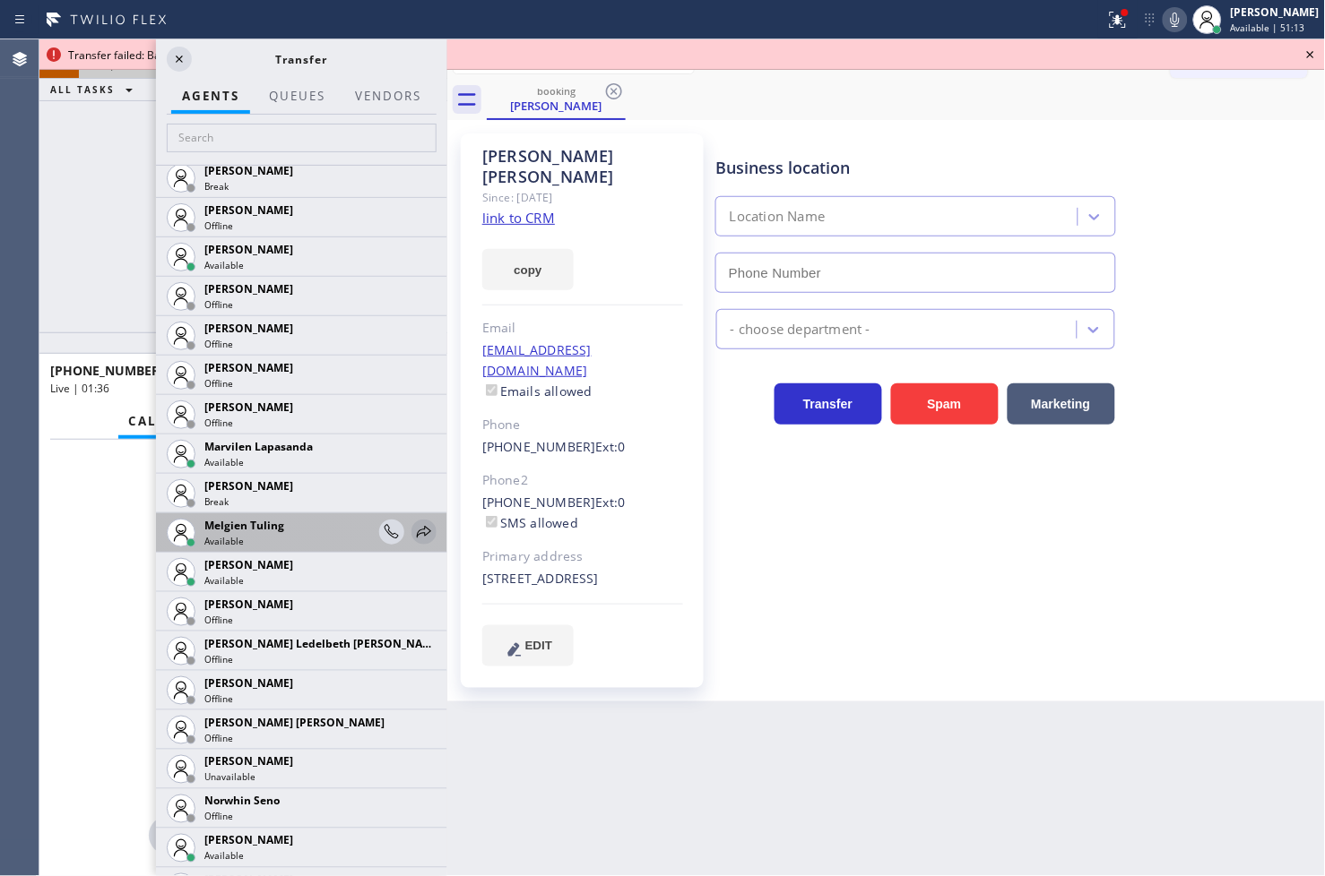
click at [417, 531] on icon at bounding box center [424, 532] width 14 height 12
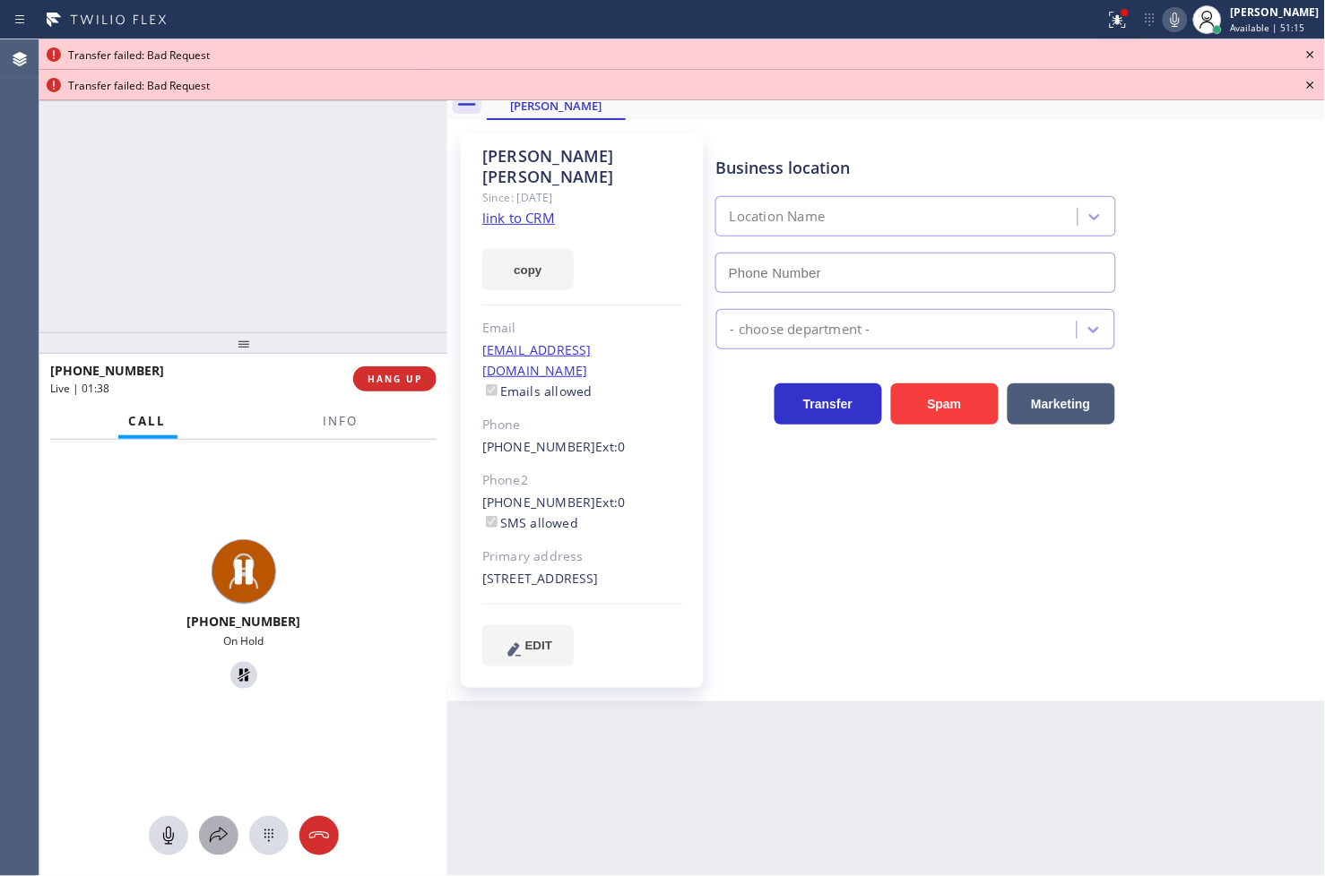
click at [206, 842] on div at bounding box center [218, 836] width 39 height 22
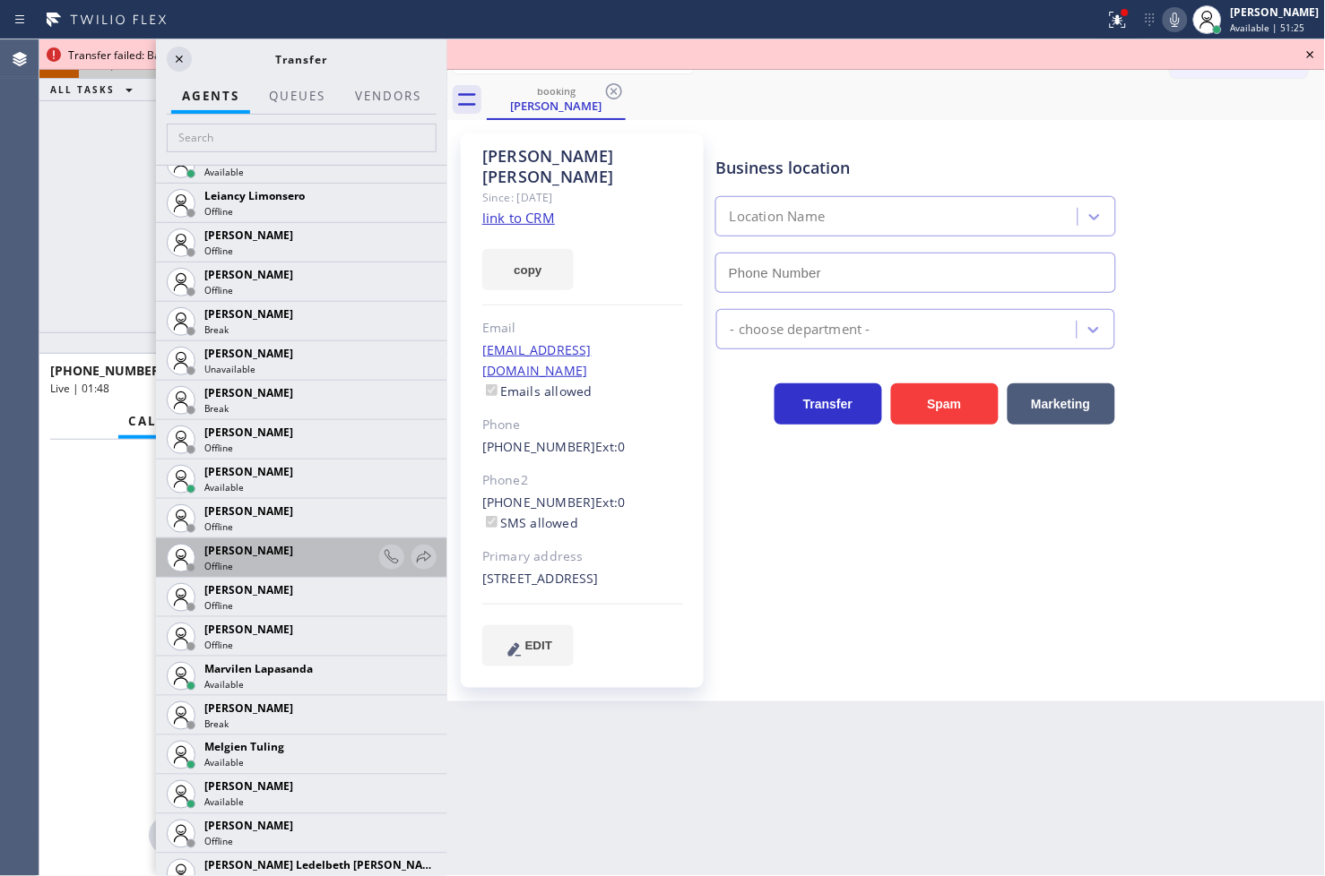
scroll to position [2232, 0]
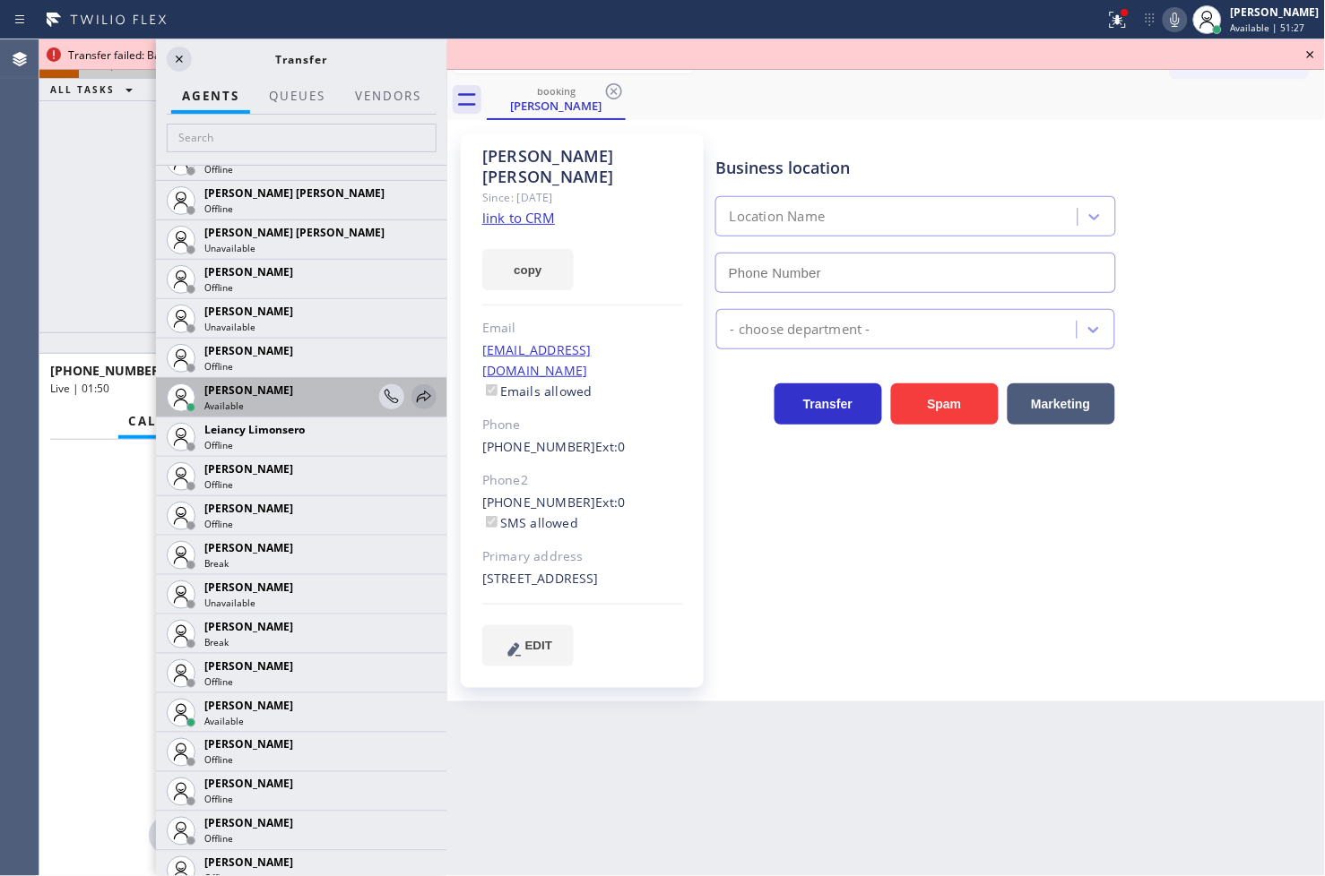
click at [413, 396] on icon at bounding box center [424, 397] width 22 height 22
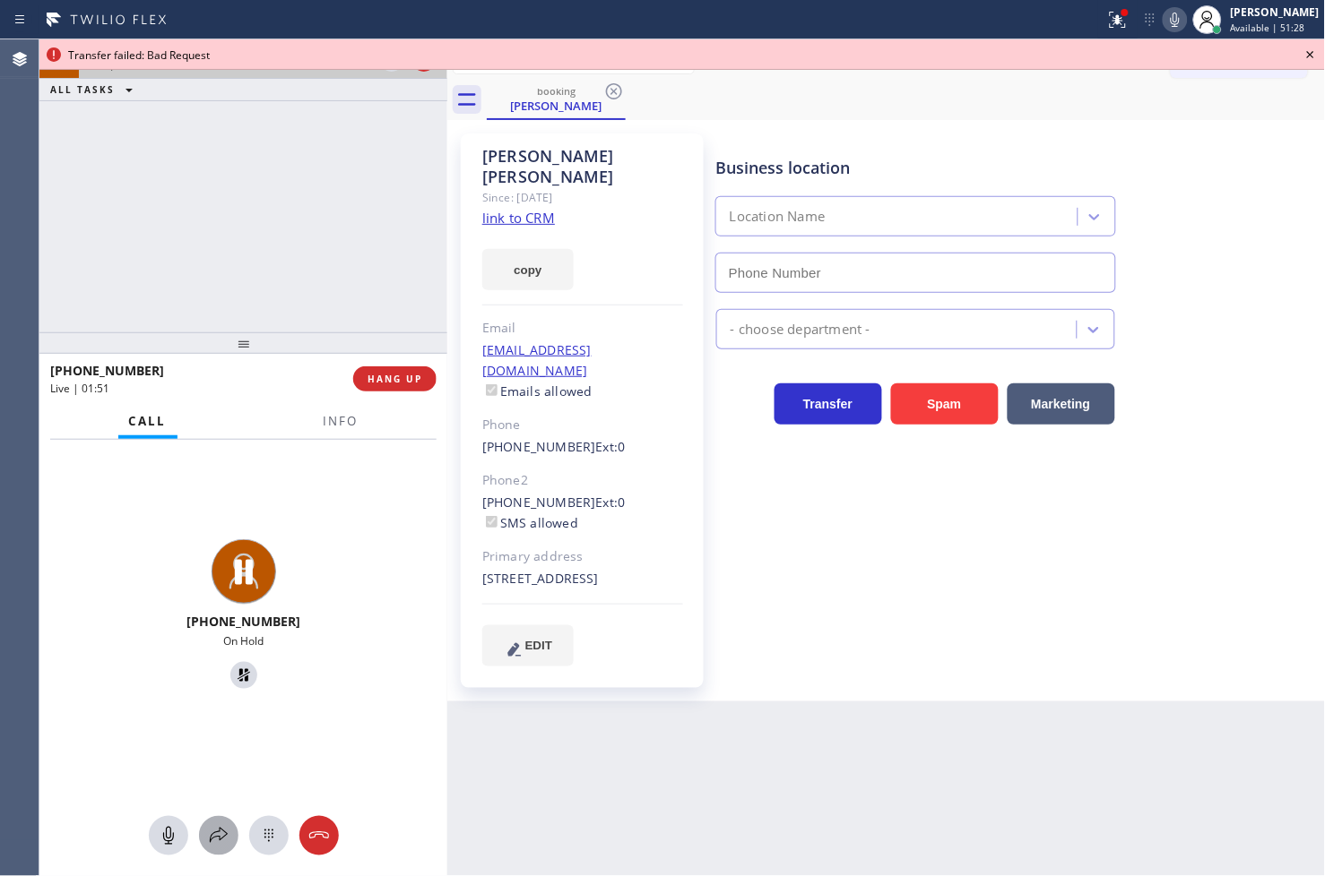
click at [213, 831] on icon at bounding box center [219, 836] width 22 height 22
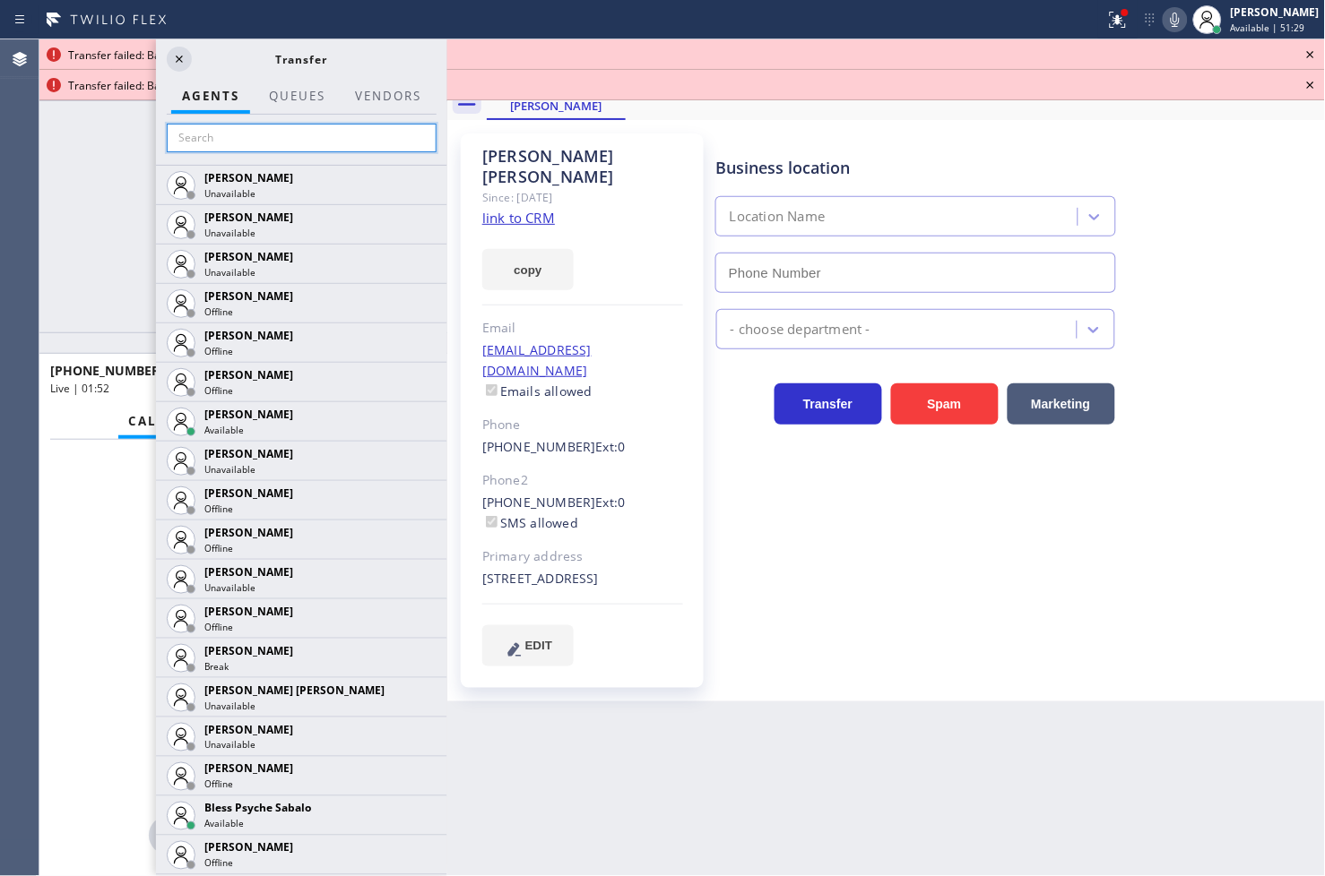
click at [181, 140] on input "text" at bounding box center [302, 138] width 270 height 29
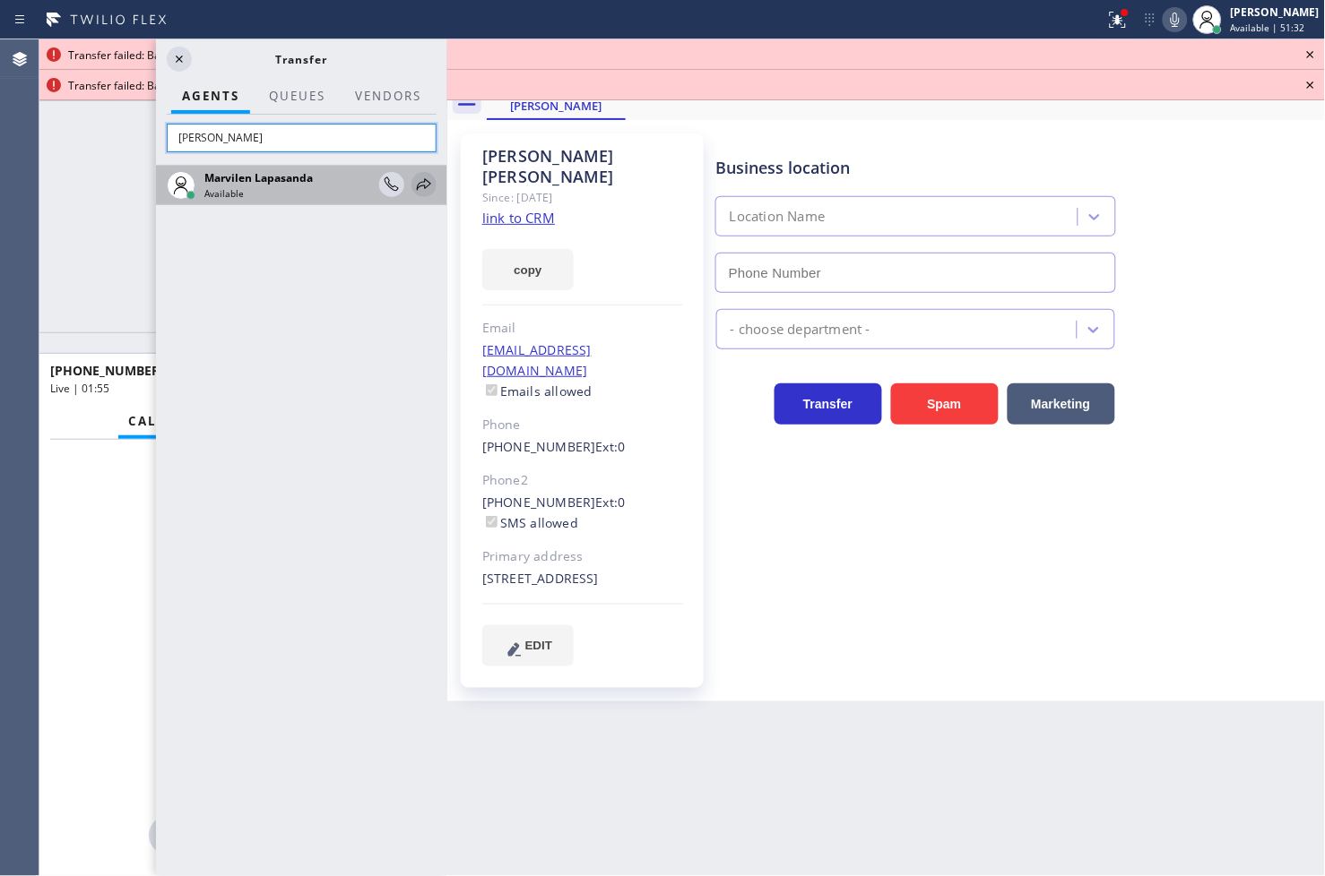
type input "[PERSON_NAME]"
click at [427, 177] on icon at bounding box center [424, 185] width 22 height 22
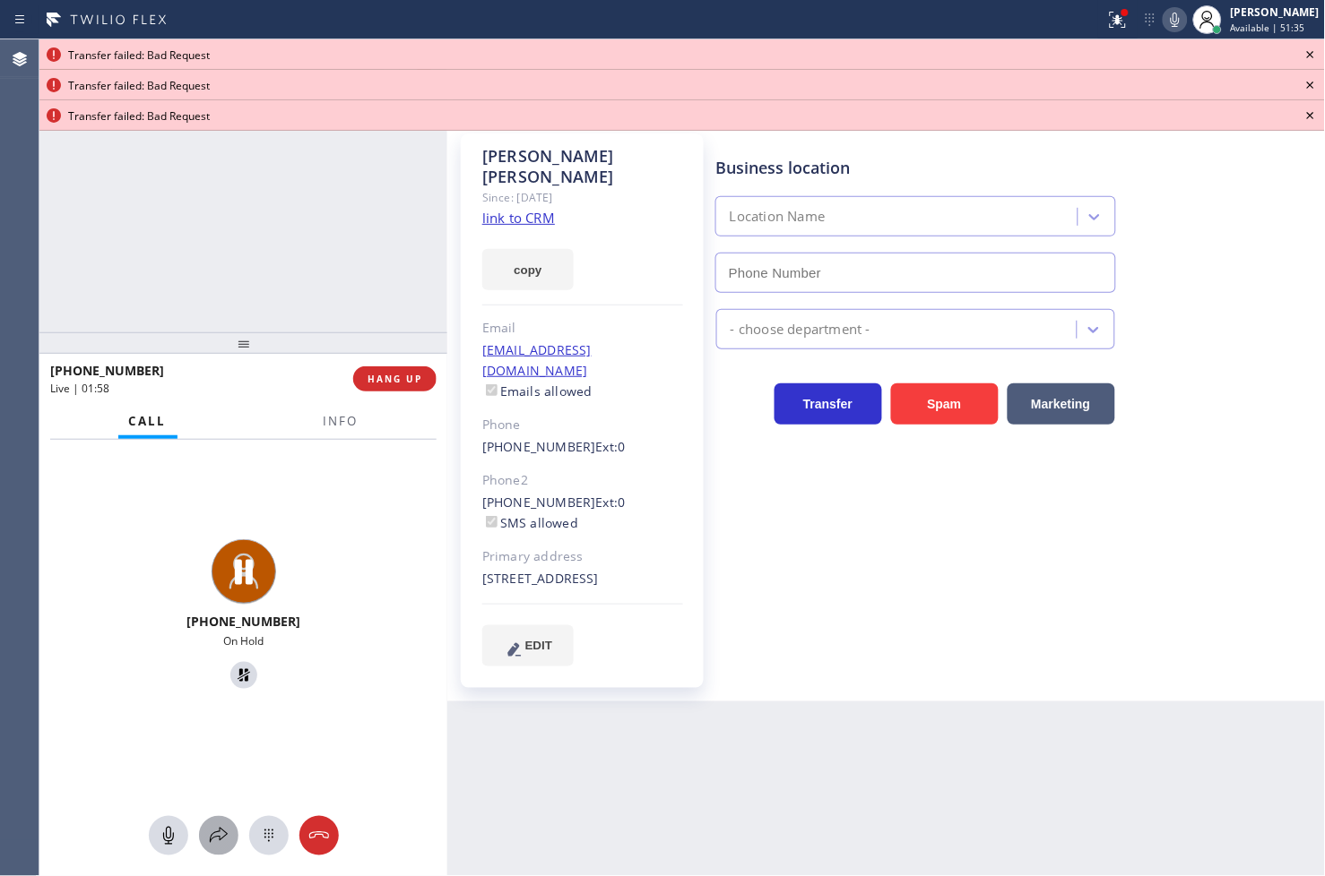
click at [220, 831] on icon at bounding box center [219, 836] width 22 height 22
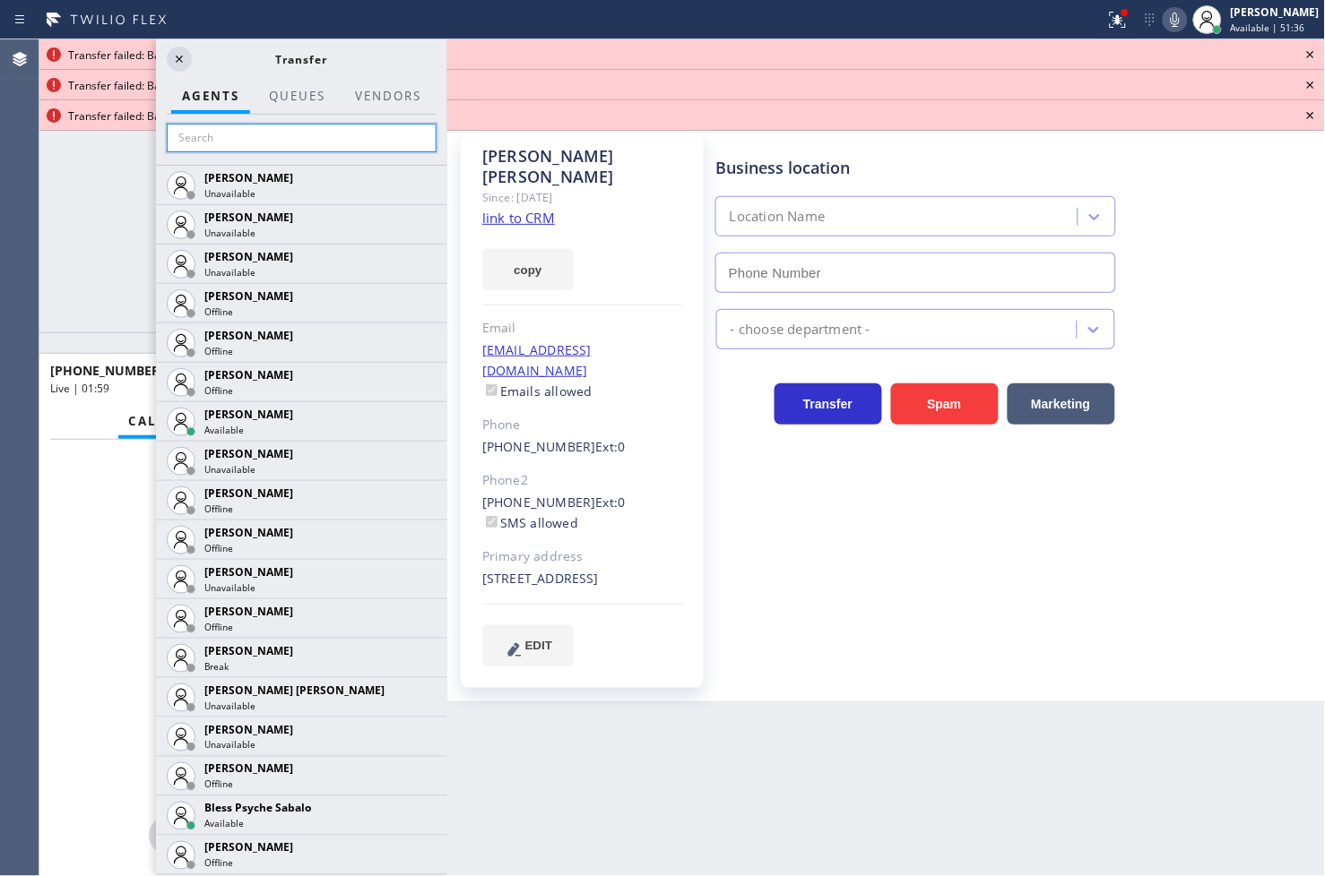
click at [228, 136] on input "text" at bounding box center [302, 138] width 270 height 29
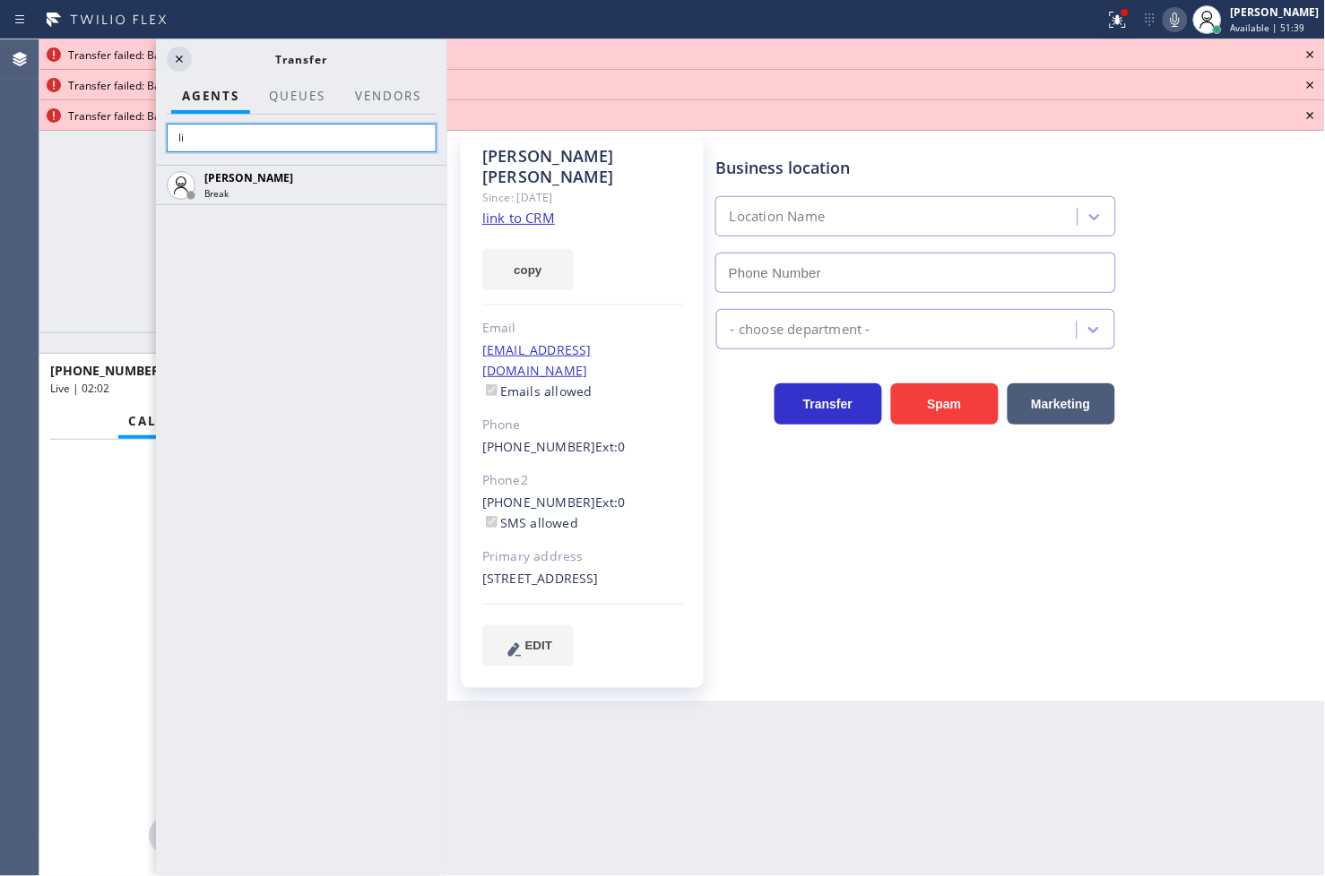
type input "l"
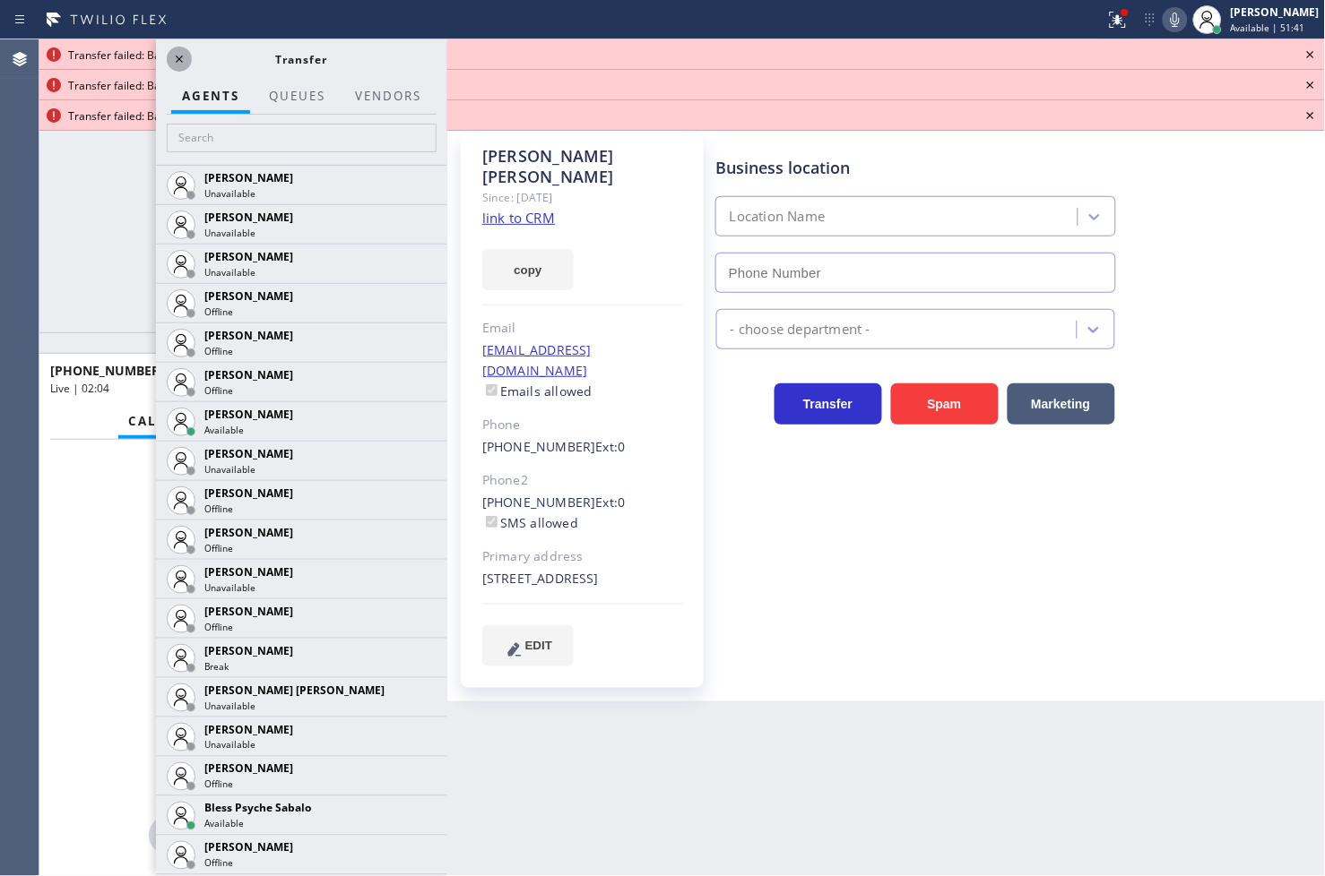
click at [175, 60] on icon at bounding box center [179, 59] width 22 height 22
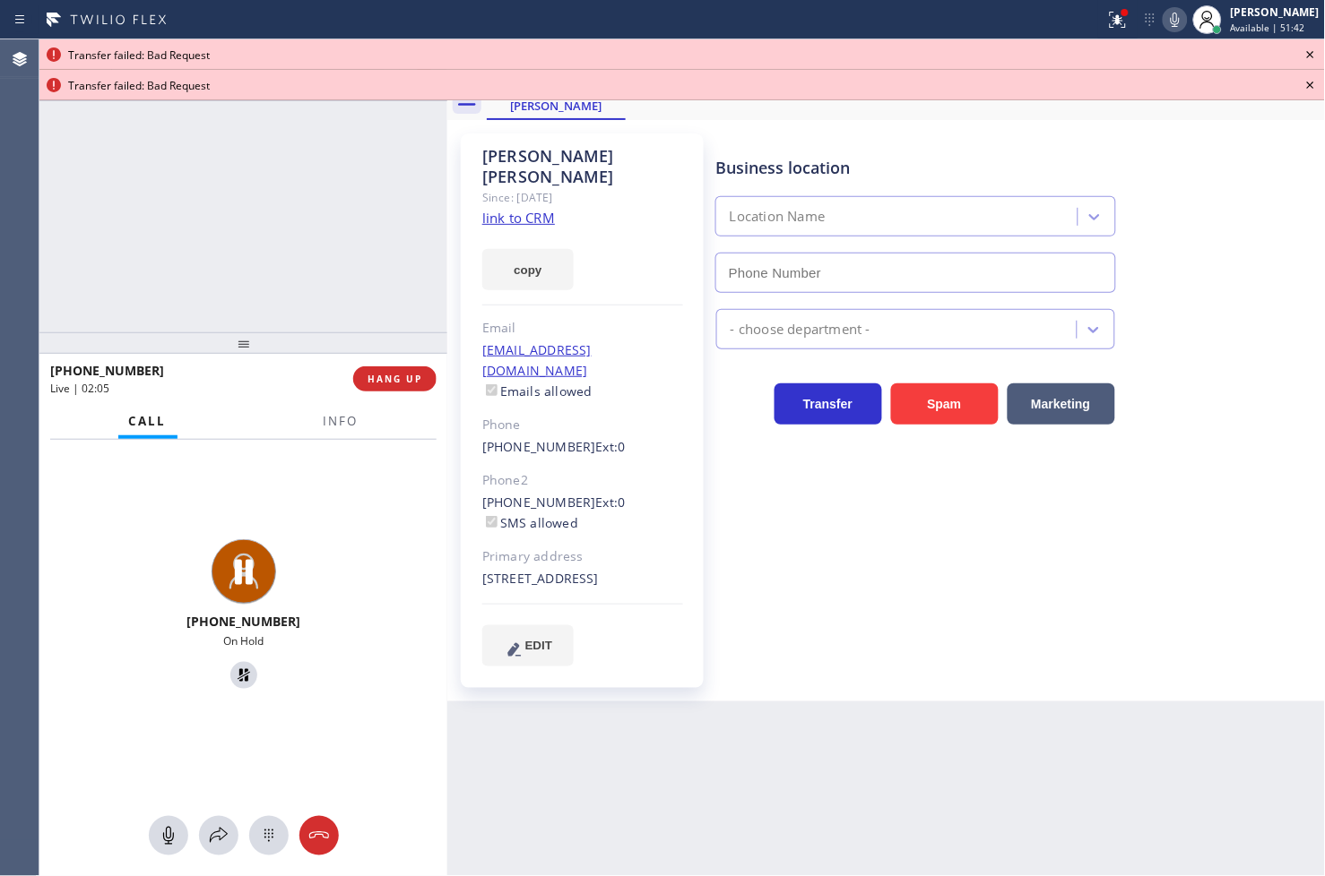
click at [1314, 49] on icon at bounding box center [1310, 55] width 22 height 22
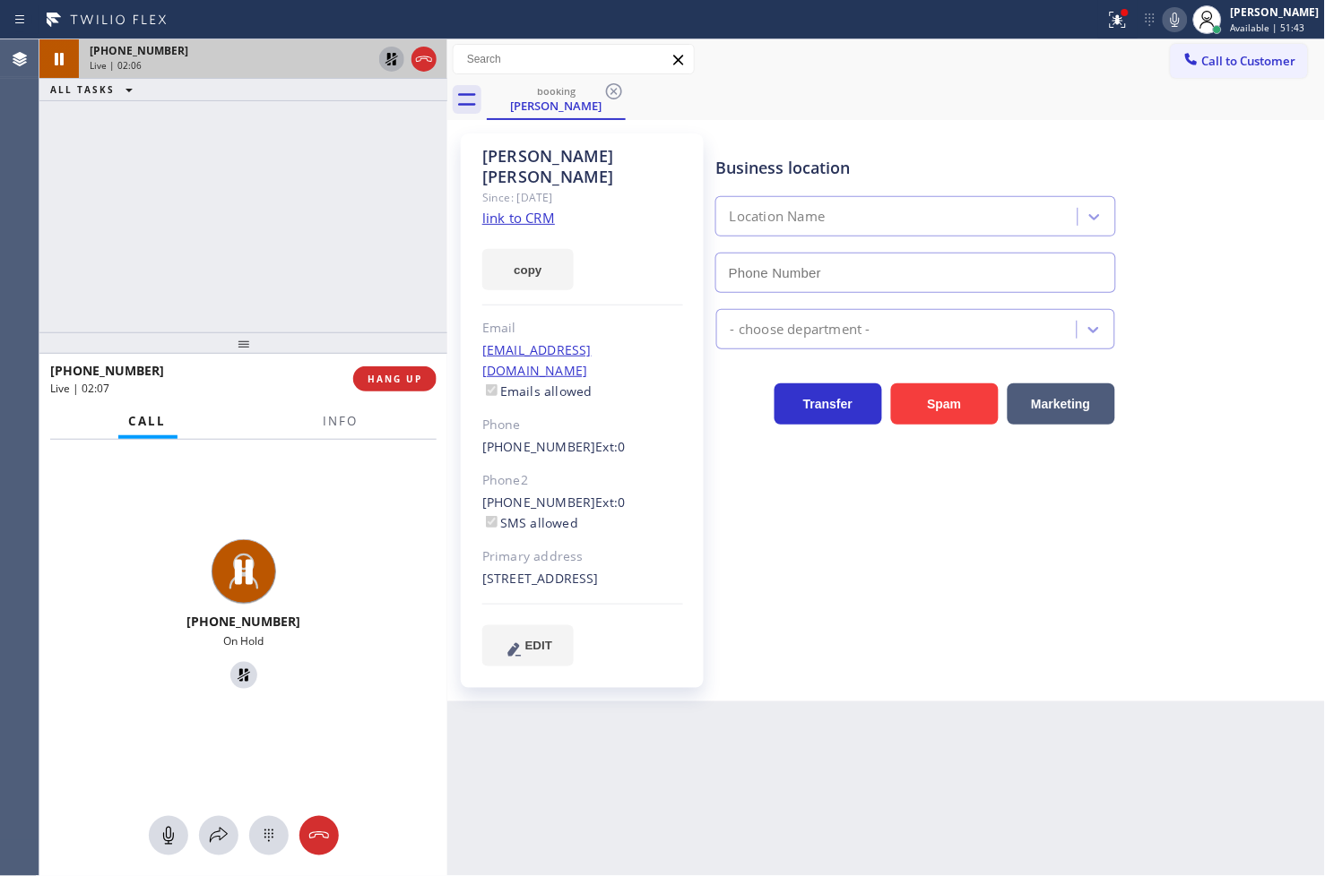
click at [400, 65] on icon at bounding box center [392, 59] width 22 height 22
click at [380, 199] on div "[PHONE_NUMBER] Live | 02:09 ALL TASKS ALL TASKS ACTIVE TASKS TASKS IN WRAP UP" at bounding box center [243, 185] width 408 height 293
click at [535, 249] on button "copy" at bounding box center [527, 269] width 91 height 41
drag, startPoint x: 475, startPoint y: 744, endPoint x: 478, endPoint y: 731, distance: 12.8
click at [475, 744] on div "Back to Dashboard Change Sender ID Customers Technicians Select a contact Outbo…" at bounding box center [886, 457] width 878 height 837
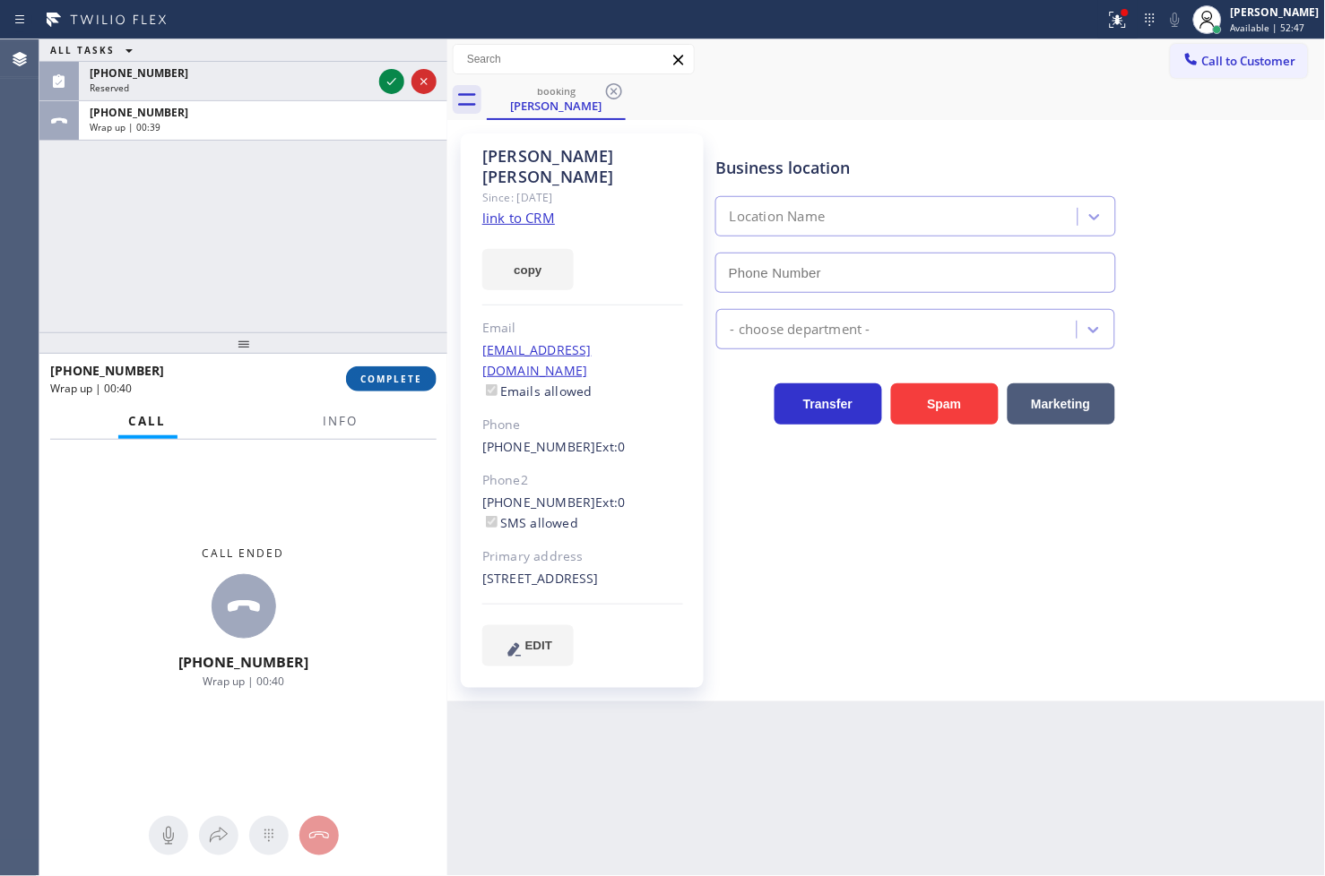
click at [400, 380] on span "COMPLETE" at bounding box center [391, 379] width 62 height 13
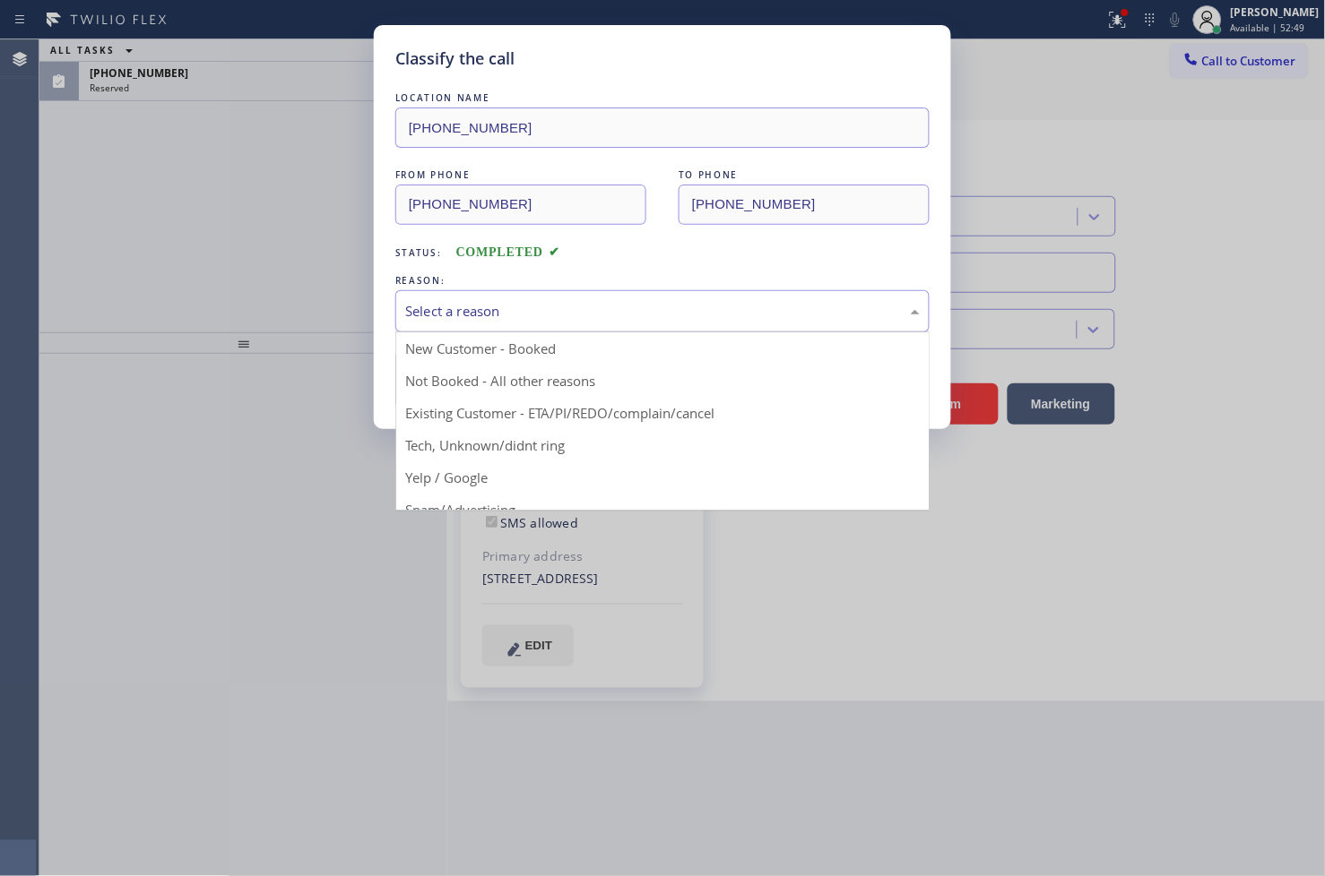
click at [520, 321] on div "Select a reason" at bounding box center [662, 311] width 514 height 21
click at [491, 324] on div "Tech, Unknown/didnt ring" at bounding box center [662, 311] width 534 height 42
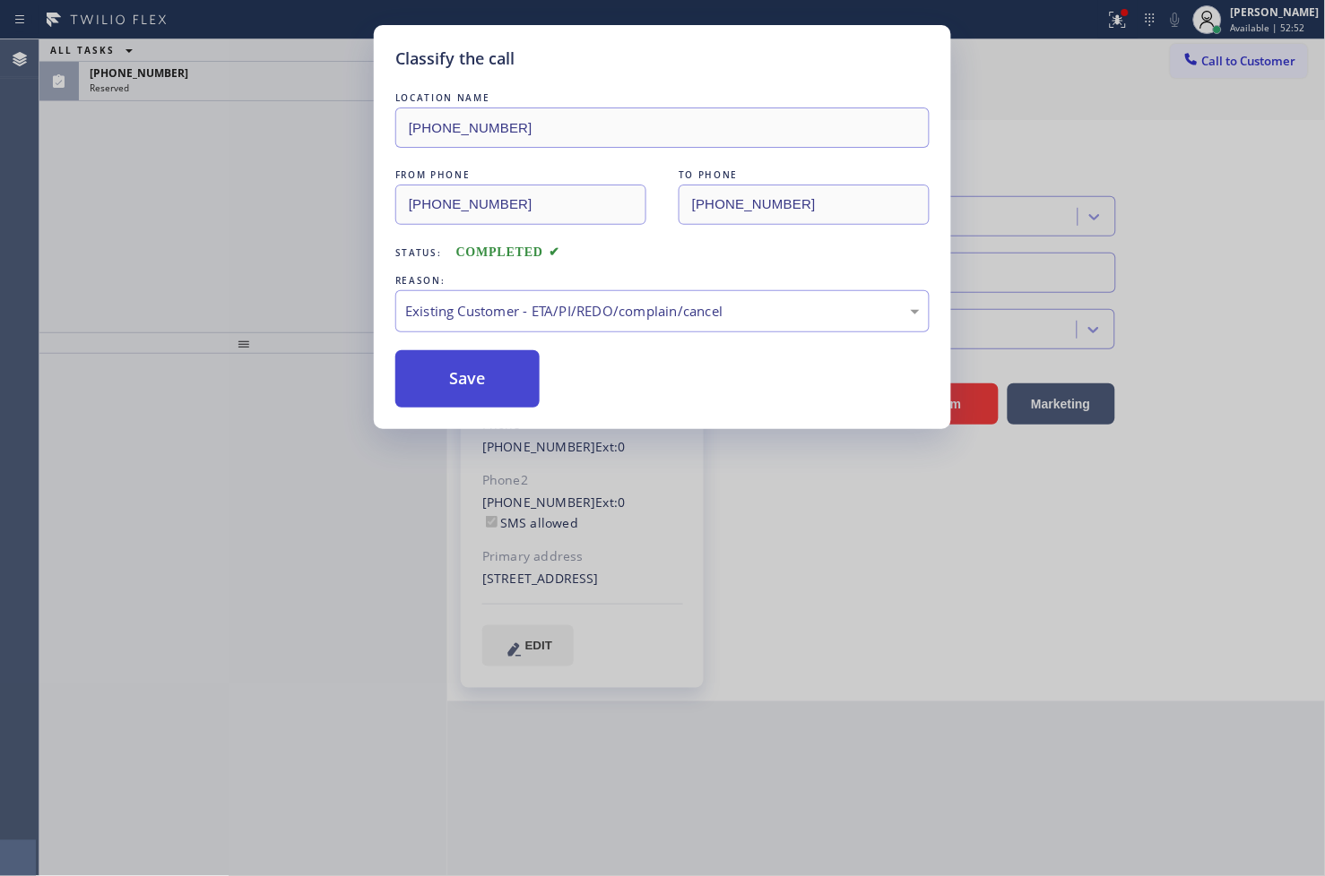
click at [491, 383] on button "Save" at bounding box center [467, 378] width 144 height 57
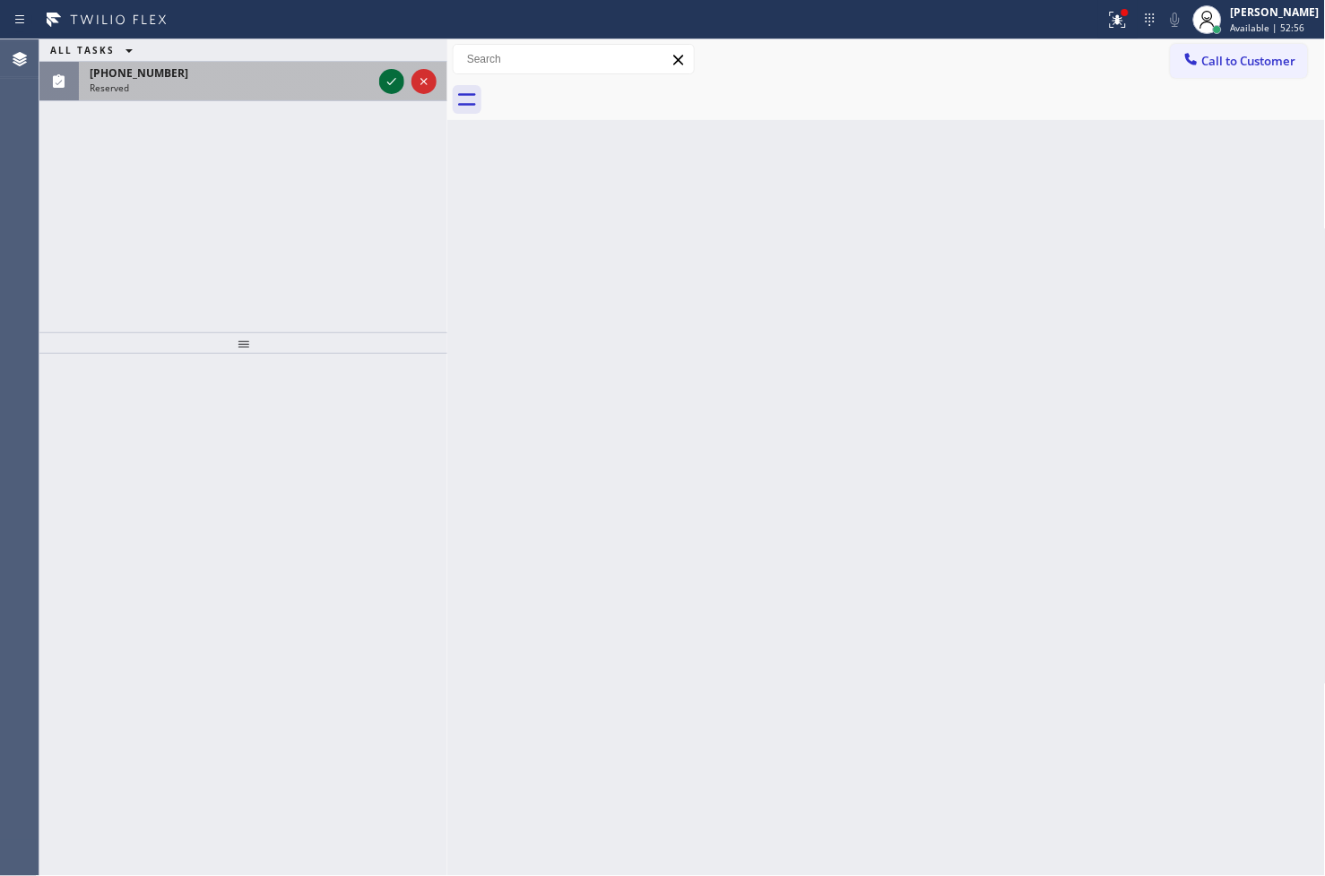
click at [394, 82] on icon at bounding box center [392, 82] width 22 height 22
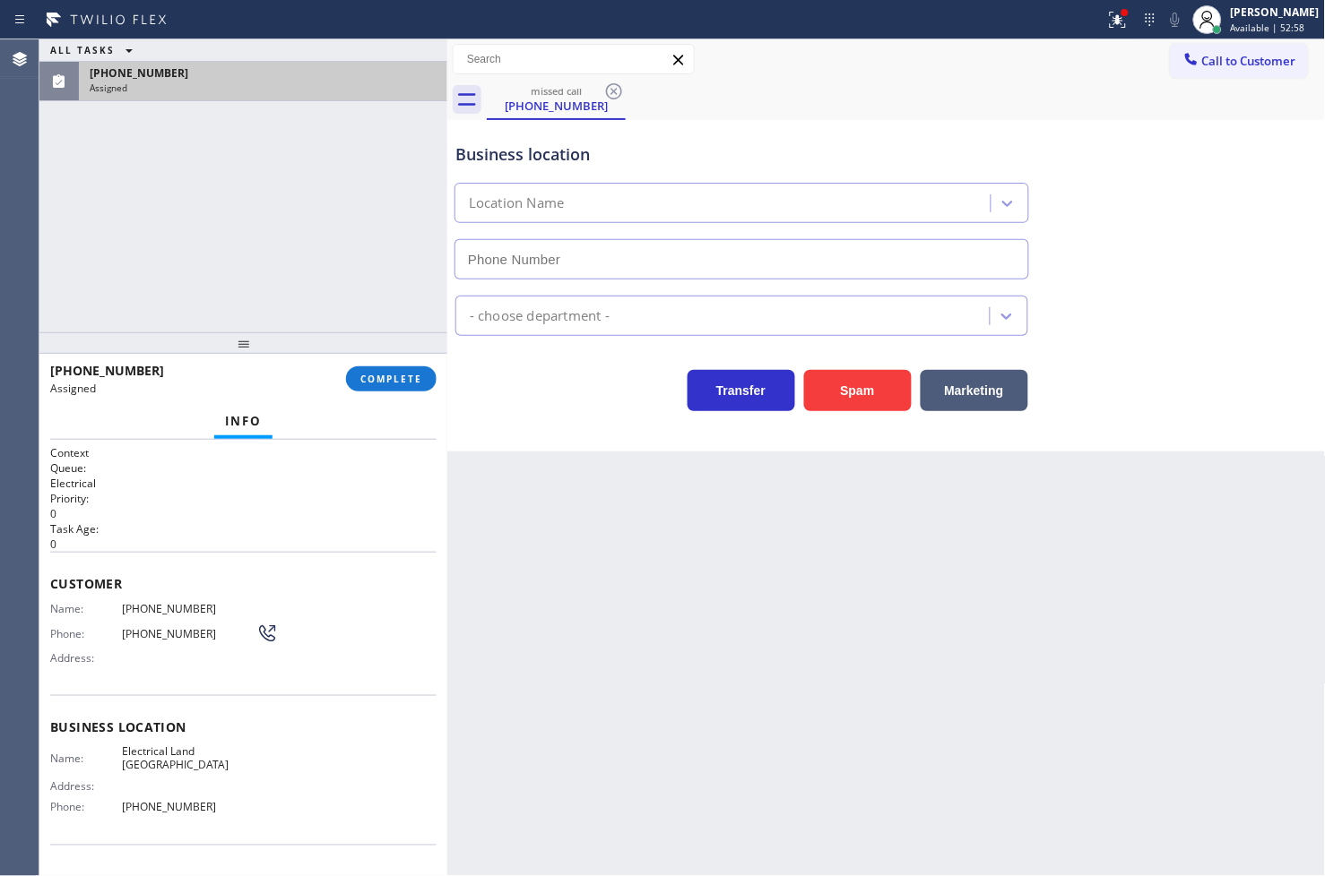
type input "[PHONE_NUMBER]"
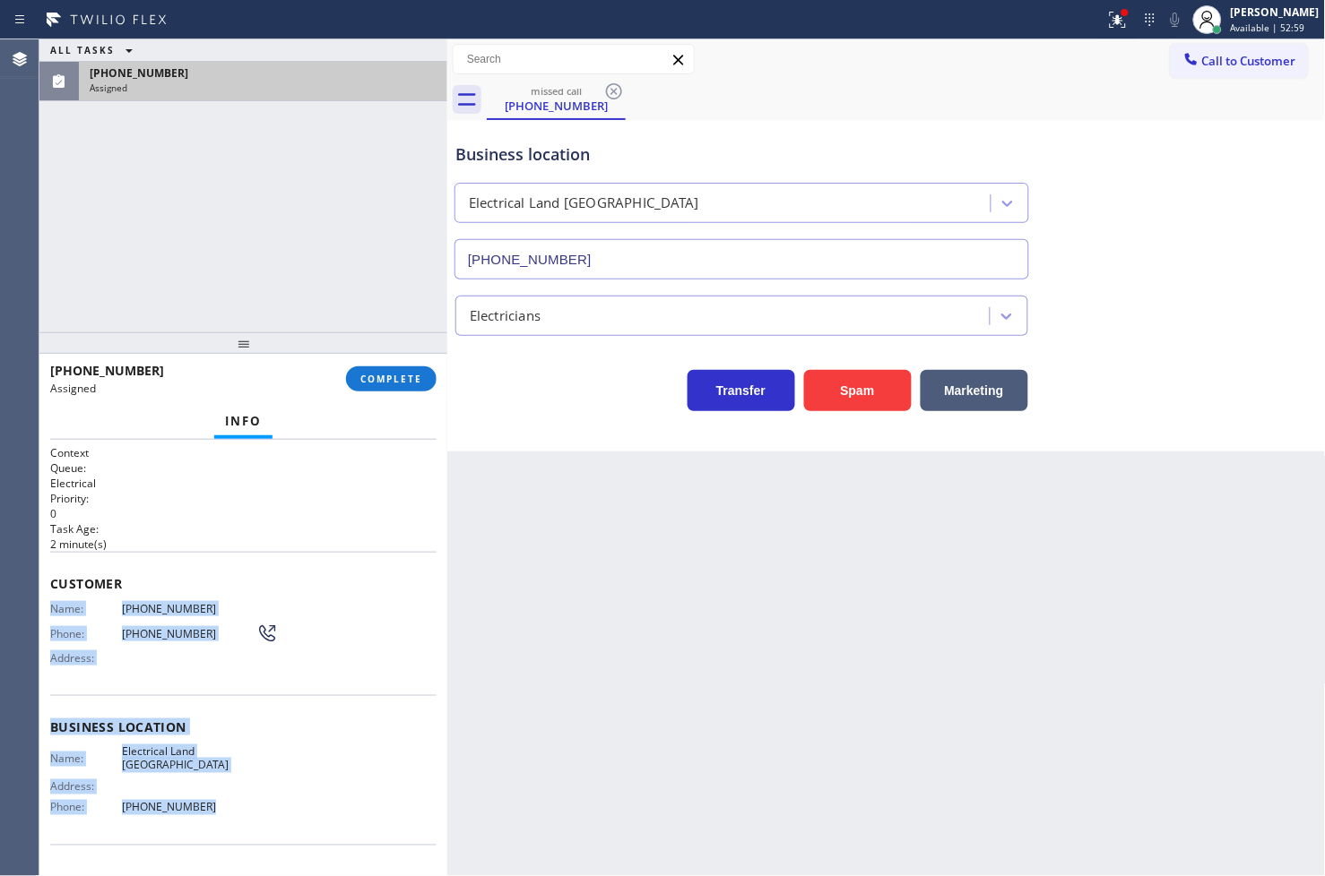
drag, startPoint x: 67, startPoint y: 645, endPoint x: 229, endPoint y: 812, distance: 232.0
click at [229, 812] on div "Context Queue: Electrical Priority: 0 Task Age: [DEMOGRAPHIC_DATA] minute(s) Cu…" at bounding box center [243, 658] width 408 height 437
copy div "Name: [PHONE_NUMBER] Phone: [PHONE_NUMBER] Address: Business location Name: Ele…"
click at [371, 376] on span "COMPLETE" at bounding box center [391, 379] width 62 height 13
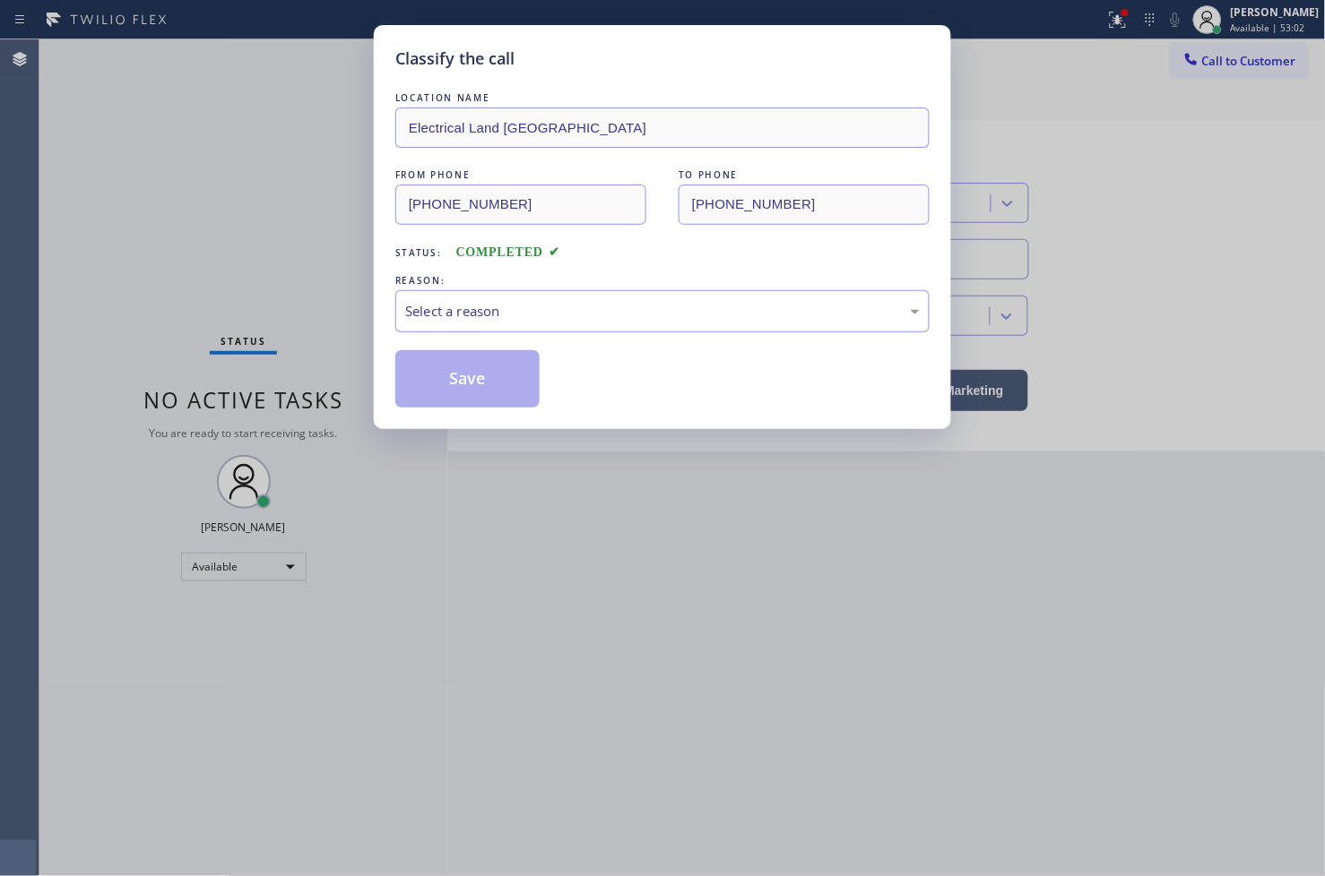
click at [509, 317] on div "Select a reason" at bounding box center [662, 311] width 514 height 21
click at [470, 383] on button "Save" at bounding box center [467, 378] width 144 height 57
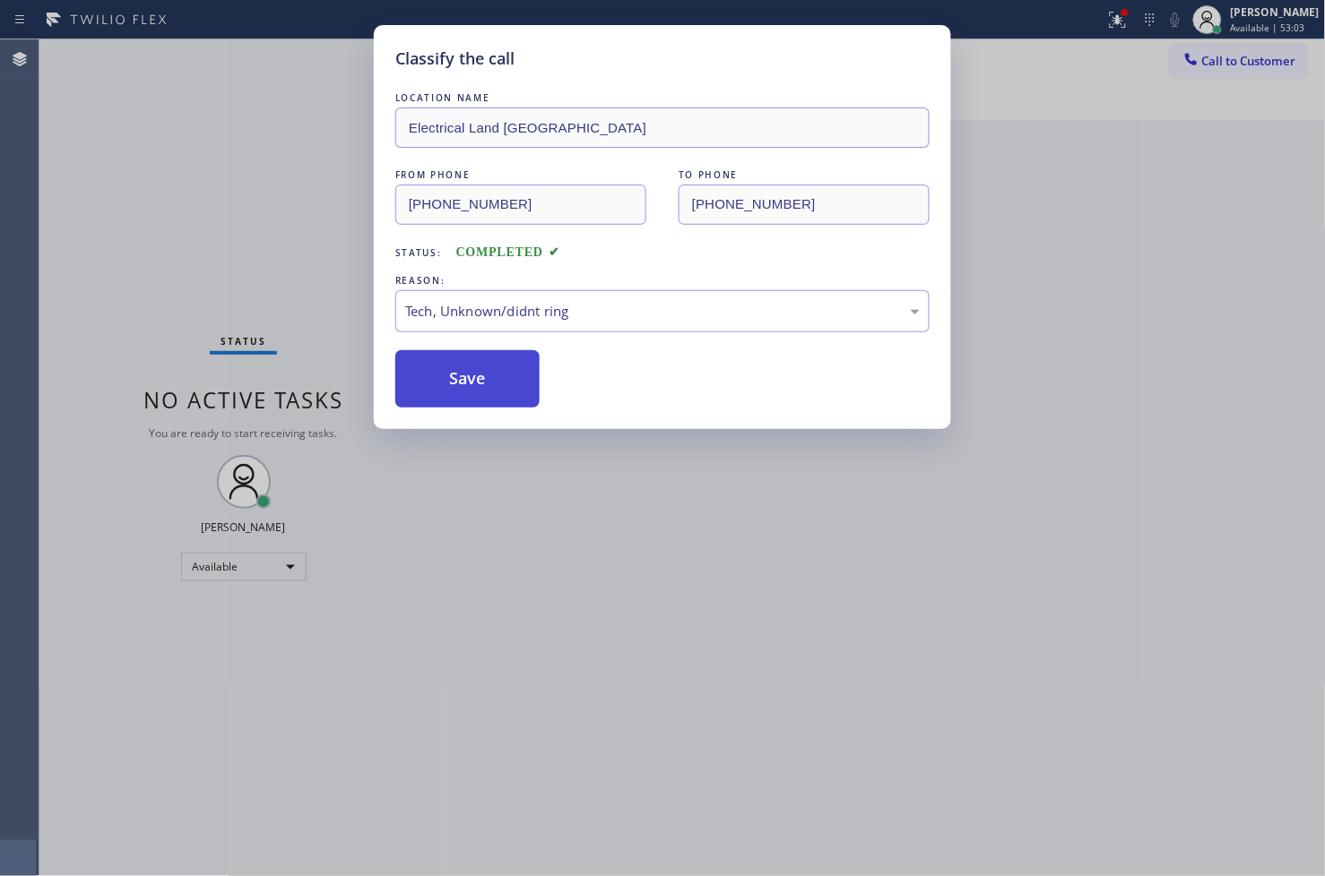
click at [470, 383] on button "Save" at bounding box center [467, 378] width 144 height 57
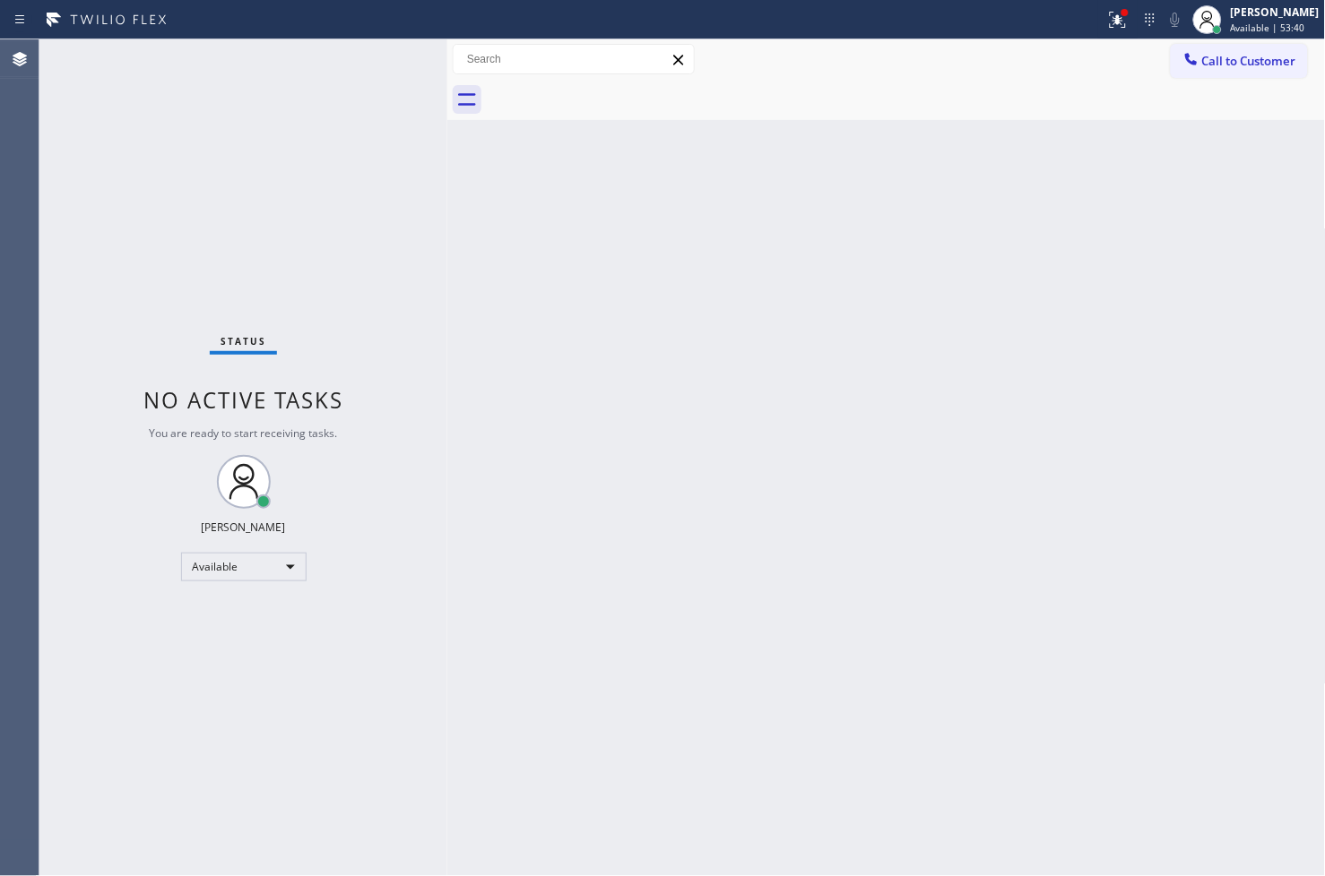
click at [272, 216] on div "Status No active tasks You are ready to start receiving tasks. [PERSON_NAME]" at bounding box center [243, 457] width 408 height 837
click at [289, 75] on div "Status No active tasks You are ready to start receiving tasks. [PERSON_NAME]" at bounding box center [243, 457] width 408 height 837
click at [1109, 19] on icon at bounding box center [1114, 18] width 11 height 13
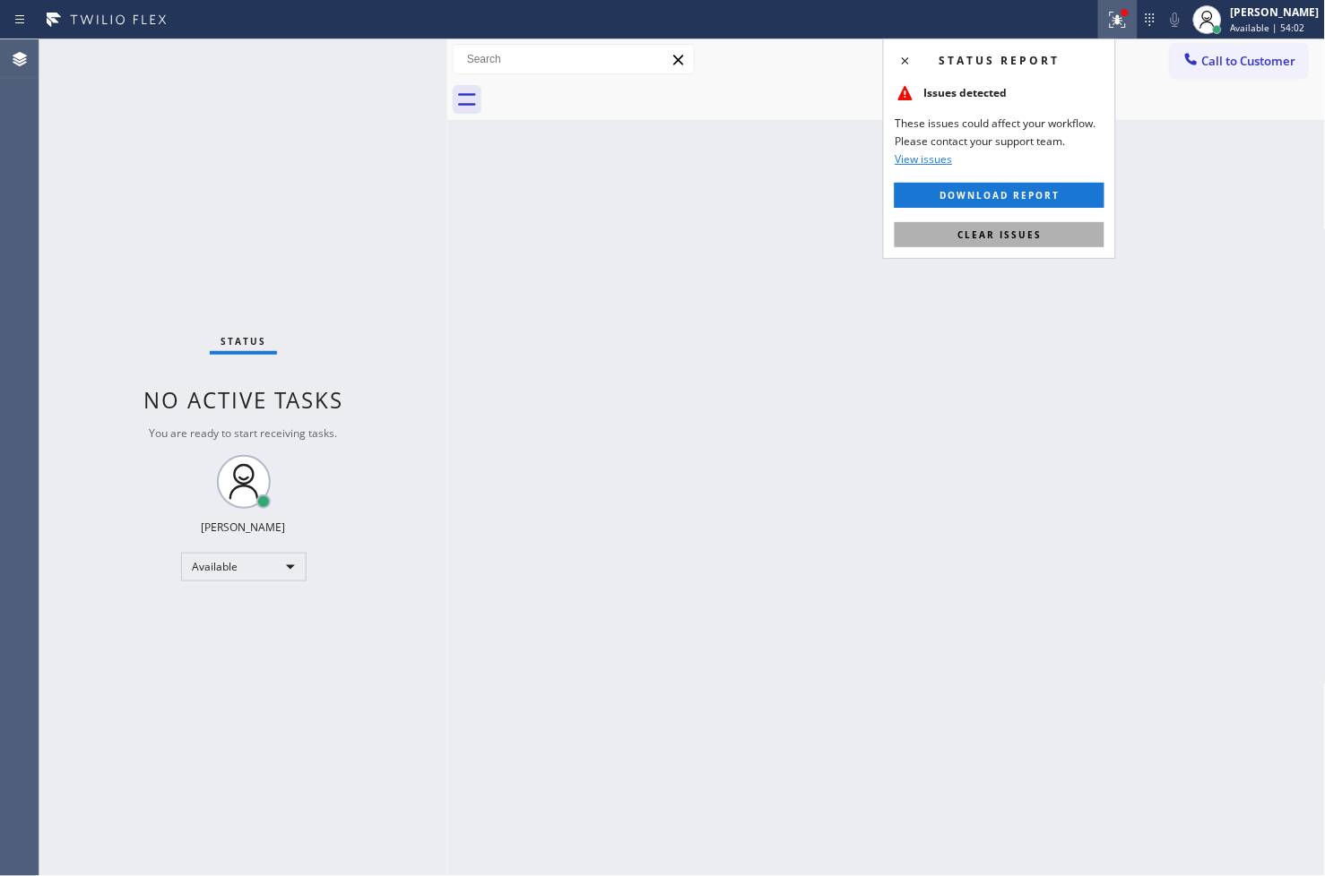
click at [1055, 228] on button "Clear issues" at bounding box center [999, 234] width 210 height 25
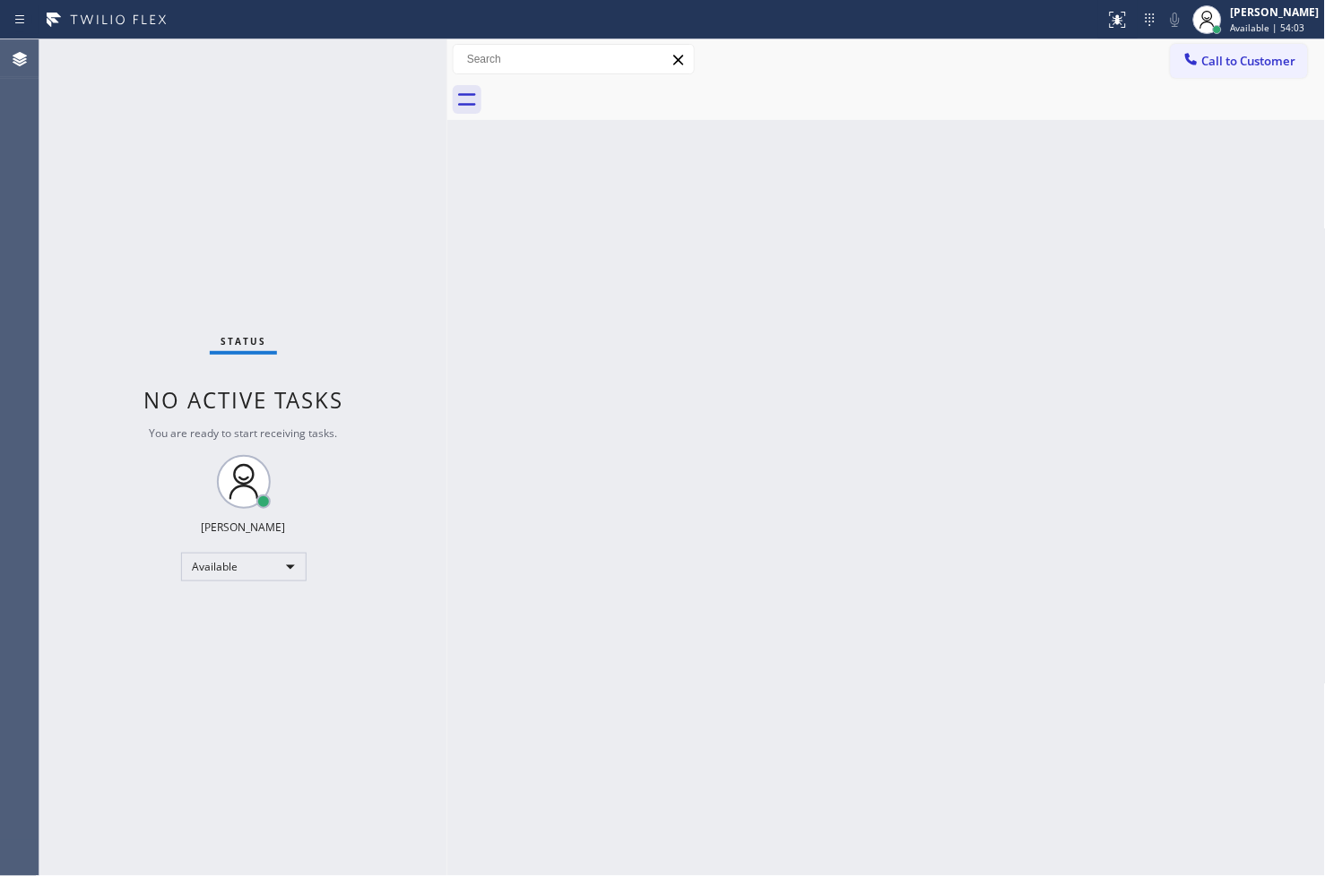
click at [369, 212] on div "Status No active tasks You are ready to start receiving tasks. [PERSON_NAME]" at bounding box center [243, 457] width 408 height 837
click at [385, 61] on div "Status No active tasks You are ready to start receiving tasks. [PERSON_NAME]" at bounding box center [243, 457] width 408 height 837
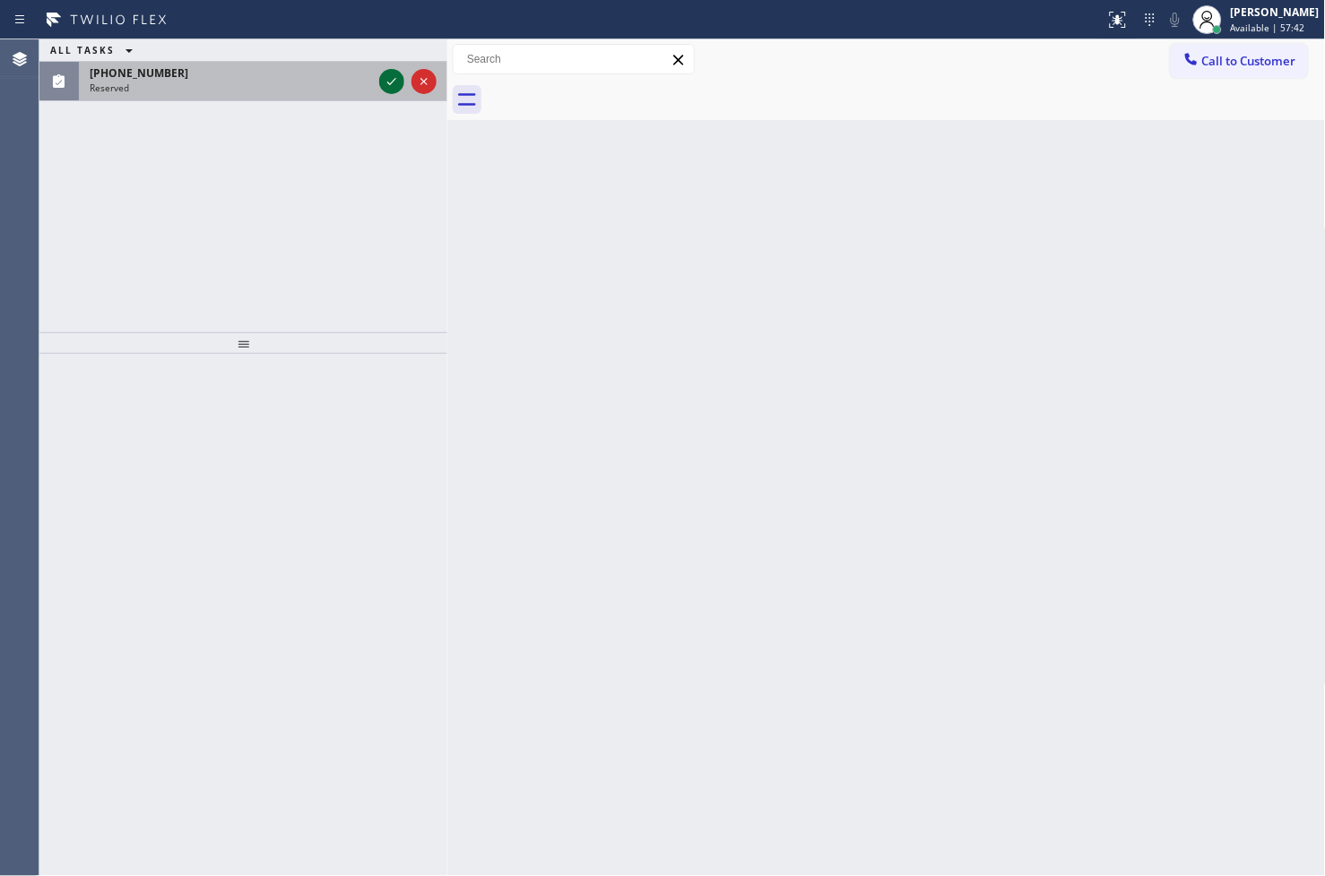
click at [393, 82] on icon at bounding box center [391, 81] width 9 height 7
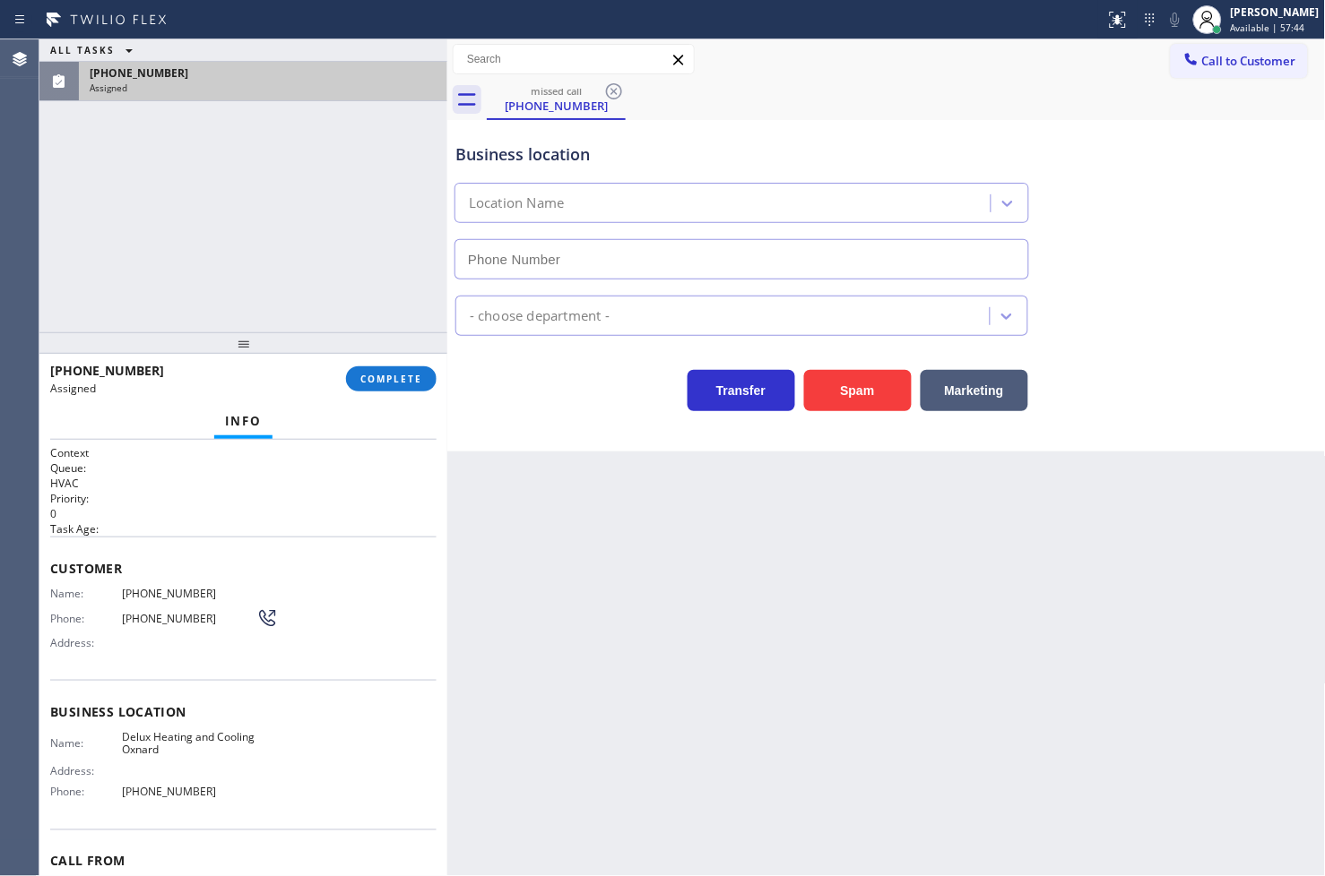
type input "[PHONE_NUMBER]"
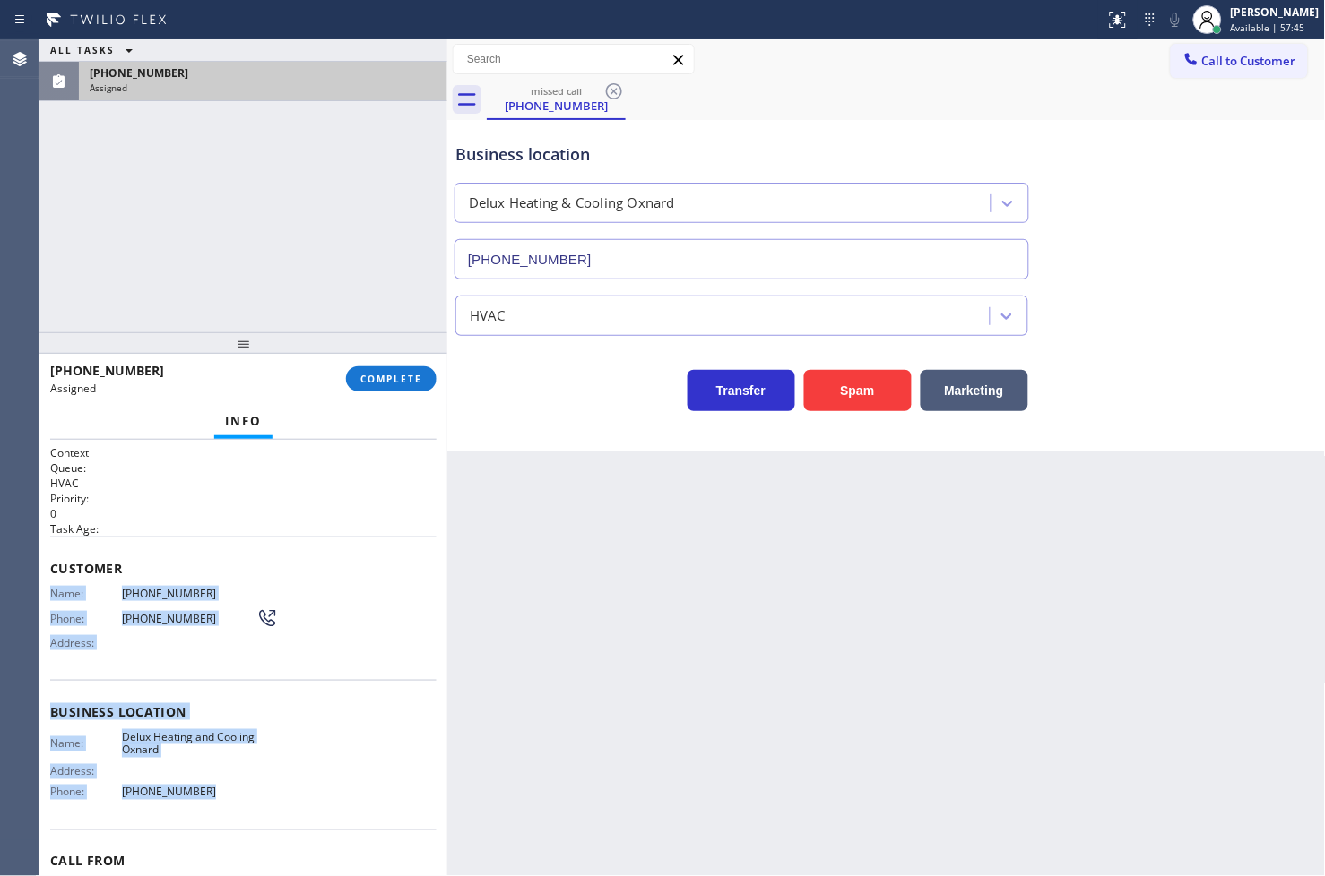
drag, startPoint x: 49, startPoint y: 594, endPoint x: 238, endPoint y: 800, distance: 279.7
click at [238, 800] on div "Context Queue: HVAC Priority: 0 Task Age: Customer Name: [PHONE_NUMBER] Phone: …" at bounding box center [243, 705] width 386 height 520
copy div "Name: [PHONE_NUMBER] Phone: [PHONE_NUMBER] Address: Business location Name: Del…"
click at [376, 381] on span "COMPLETE" at bounding box center [391, 379] width 62 height 13
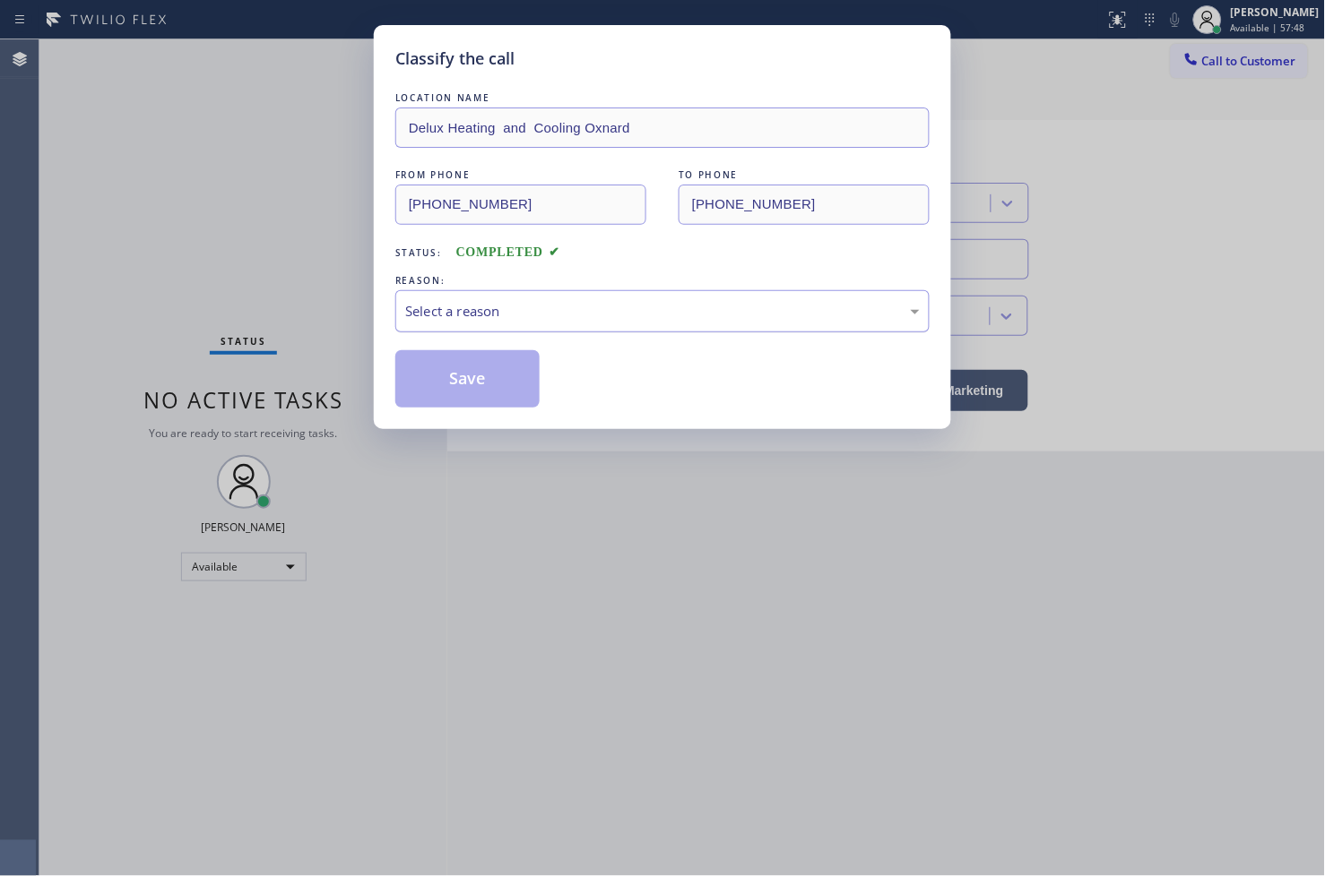
click at [522, 315] on div "Select a reason" at bounding box center [662, 311] width 514 height 21
click at [475, 370] on button "Save" at bounding box center [467, 378] width 144 height 57
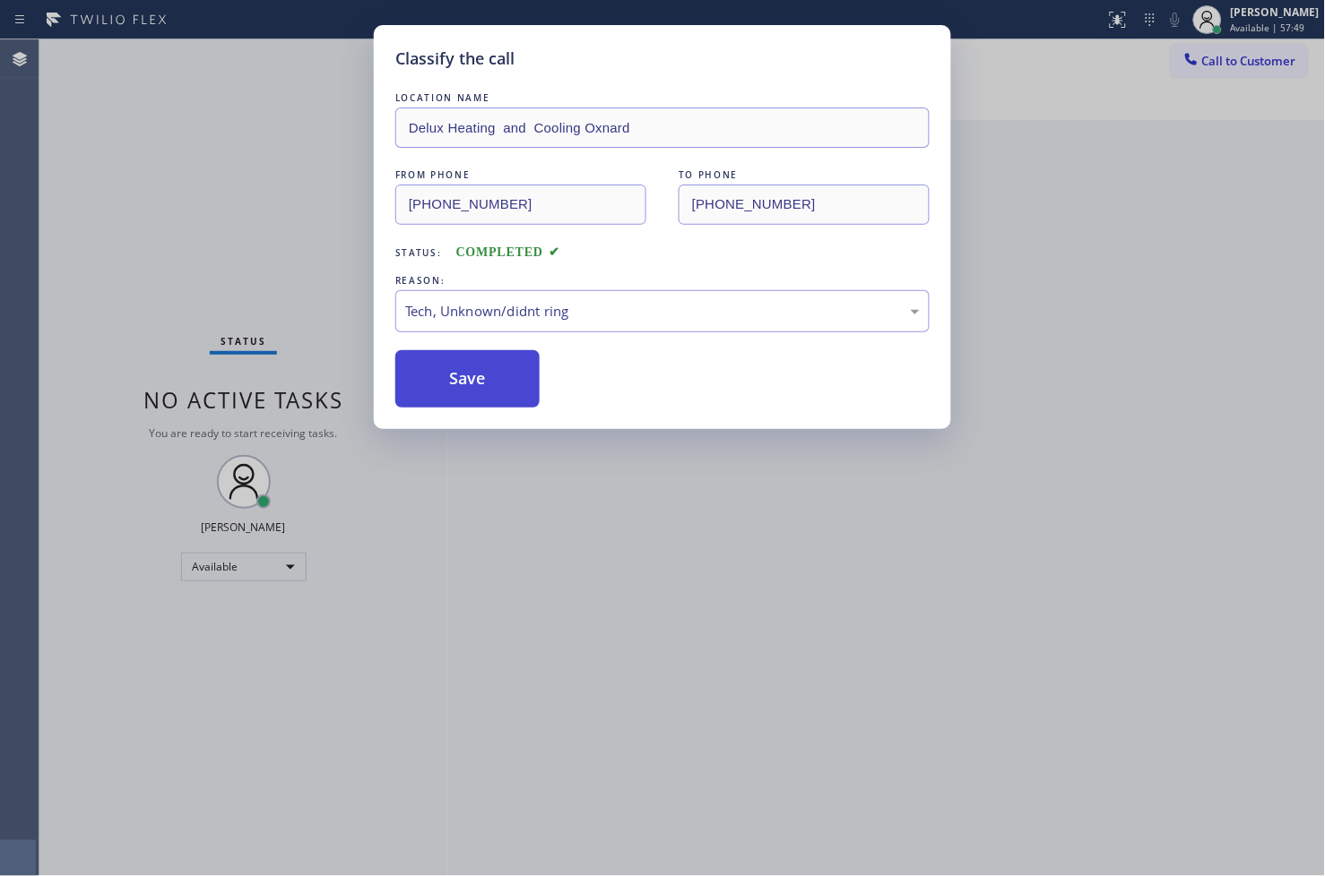
click at [475, 370] on button "Save" at bounding box center [467, 378] width 144 height 57
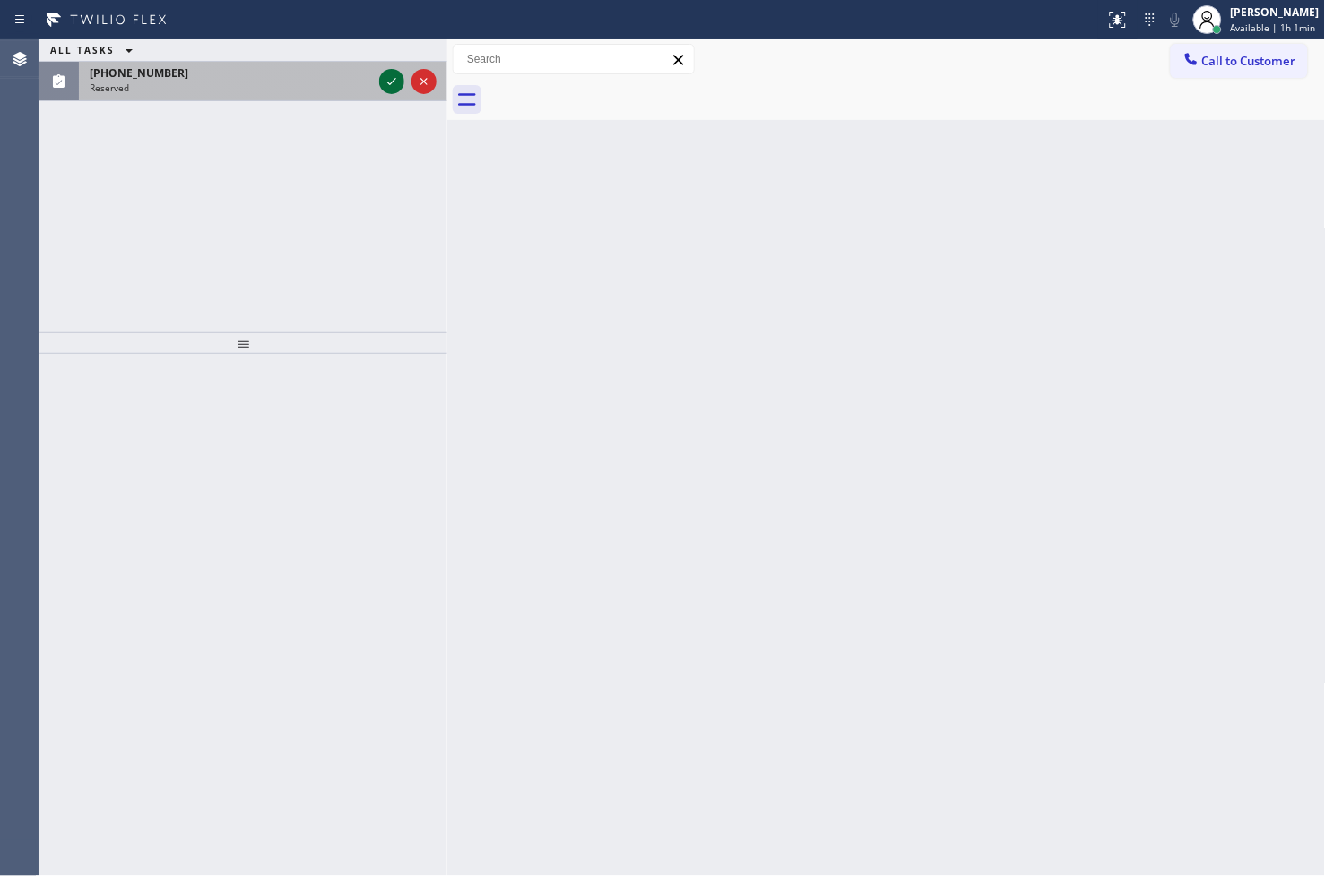
click at [383, 82] on icon at bounding box center [392, 82] width 22 height 22
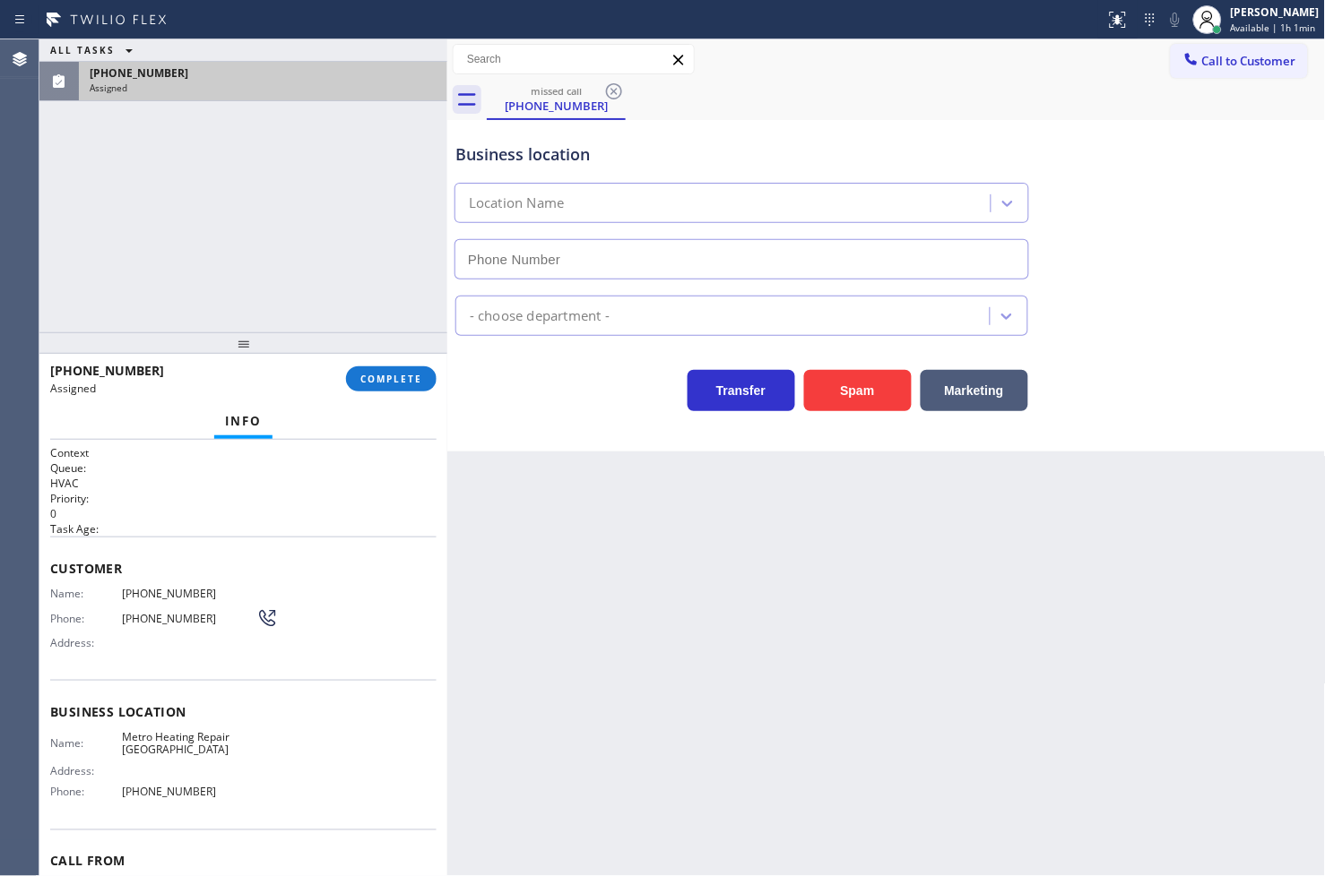
type input "[PHONE_NUMBER]"
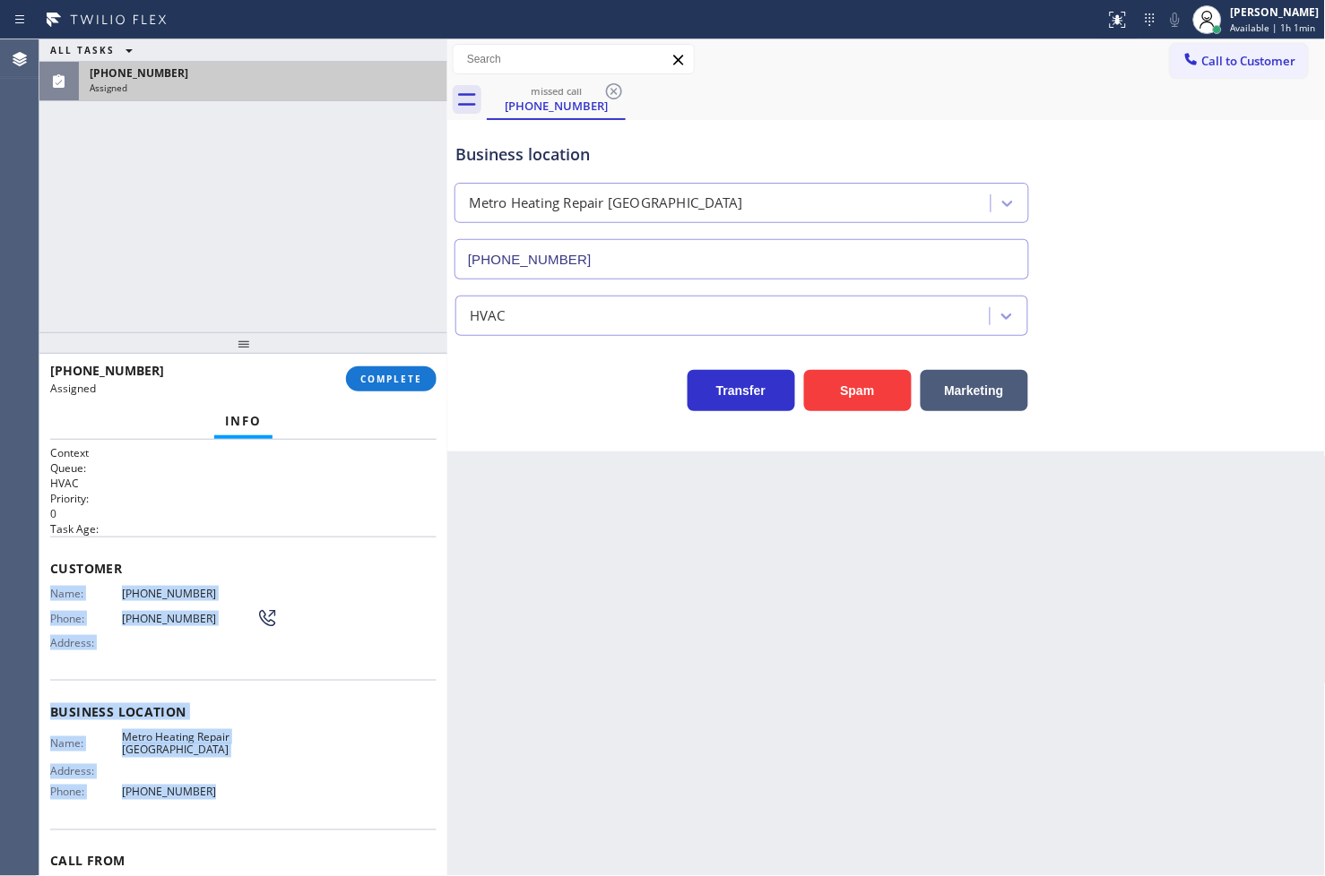
drag, startPoint x: 46, startPoint y: 592, endPoint x: 234, endPoint y: 814, distance: 290.5
click at [234, 814] on div "Context Queue: HVAC Priority: 0 Task Age: Customer Name: [PHONE_NUMBER] Phone: …" at bounding box center [243, 658] width 408 height 437
copy div "Name: [PHONE_NUMBER] Phone: [PHONE_NUMBER] Address: Business location Name: Met…"
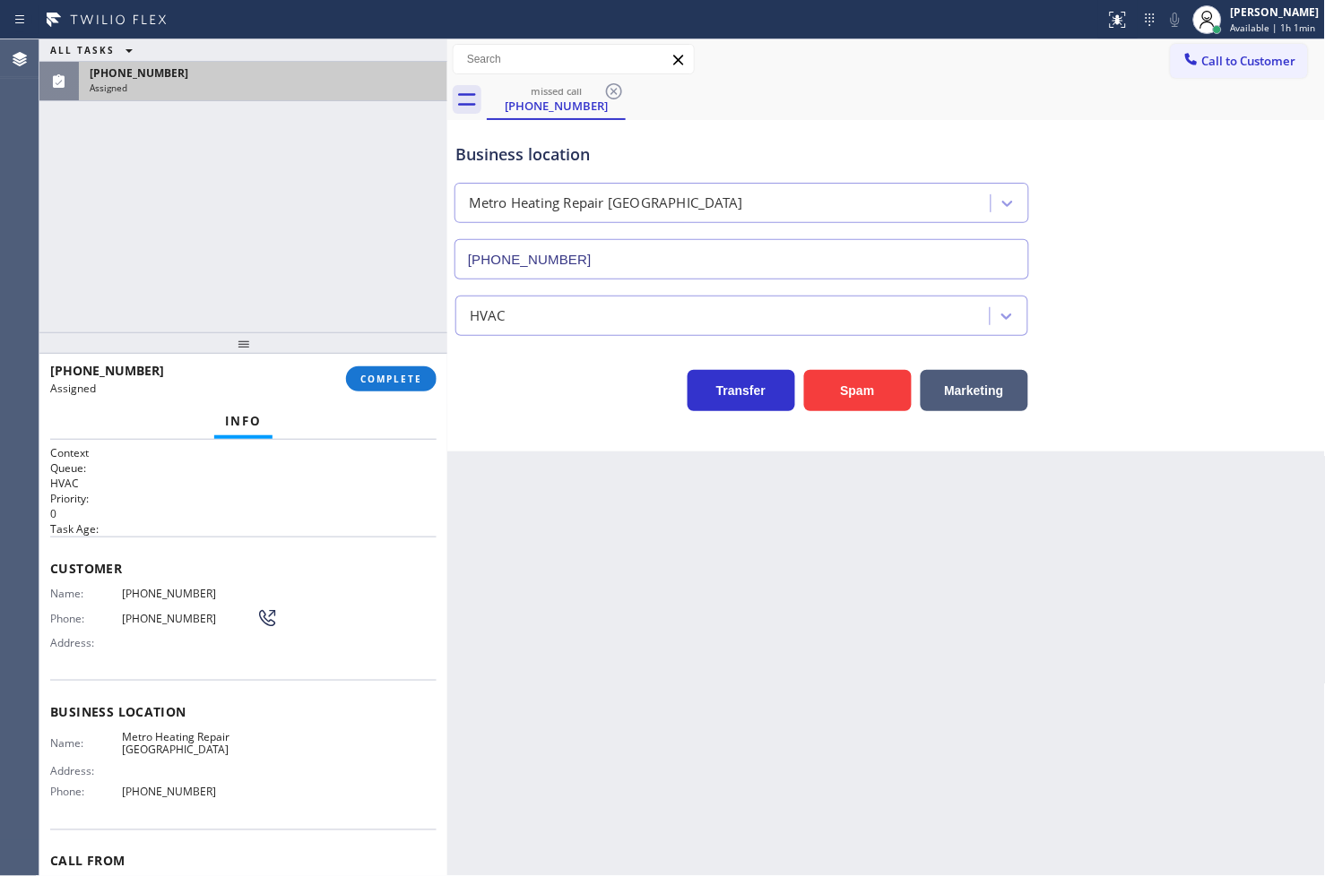
click at [385, 363] on div "[PHONE_NUMBER] Assigned COMPLETE" at bounding box center [243, 379] width 386 height 47
click at [385, 374] on span "COMPLETE" at bounding box center [391, 379] width 62 height 13
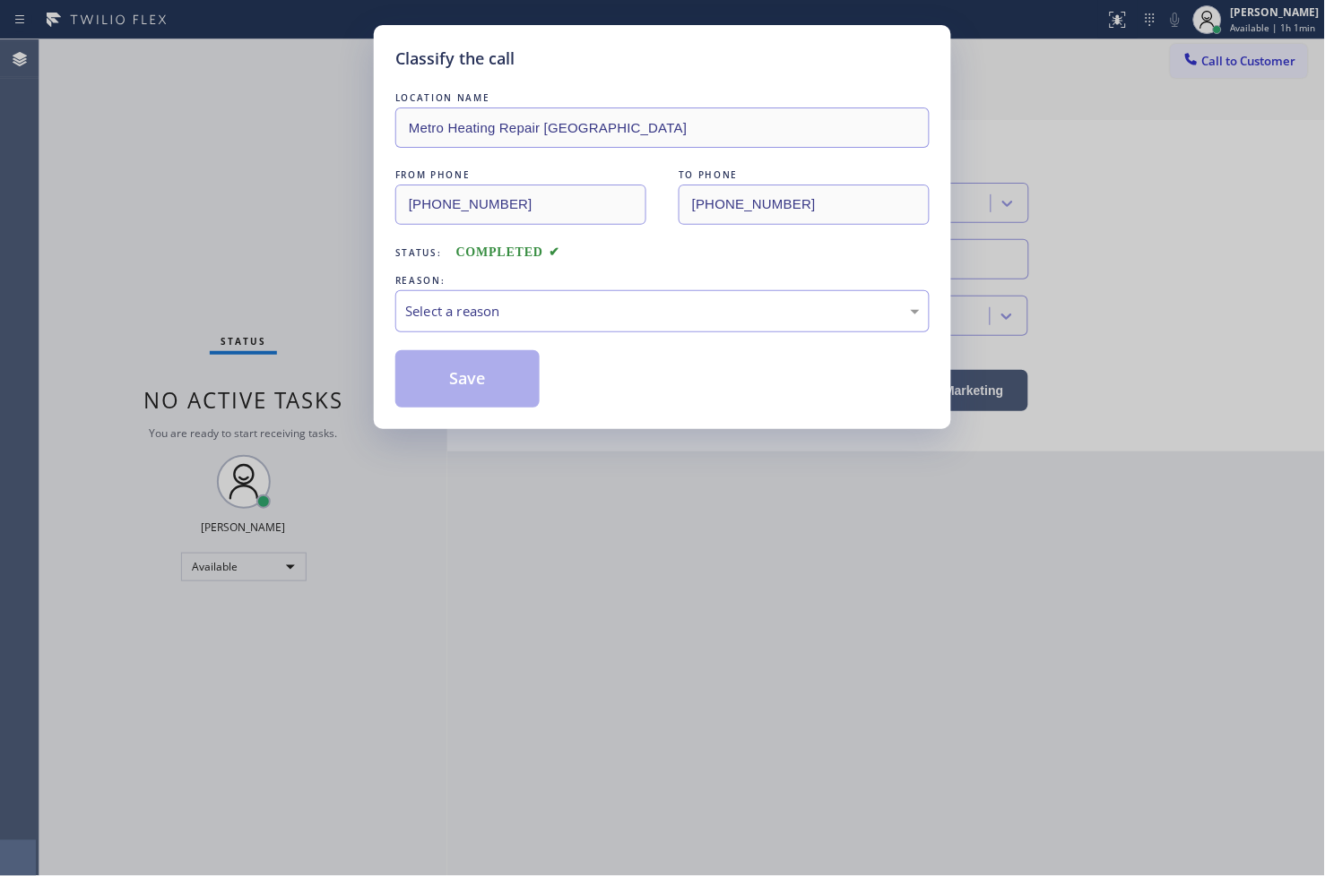
click at [516, 317] on div "Select a reason" at bounding box center [662, 311] width 514 height 21
click at [496, 401] on button "Save" at bounding box center [467, 378] width 144 height 57
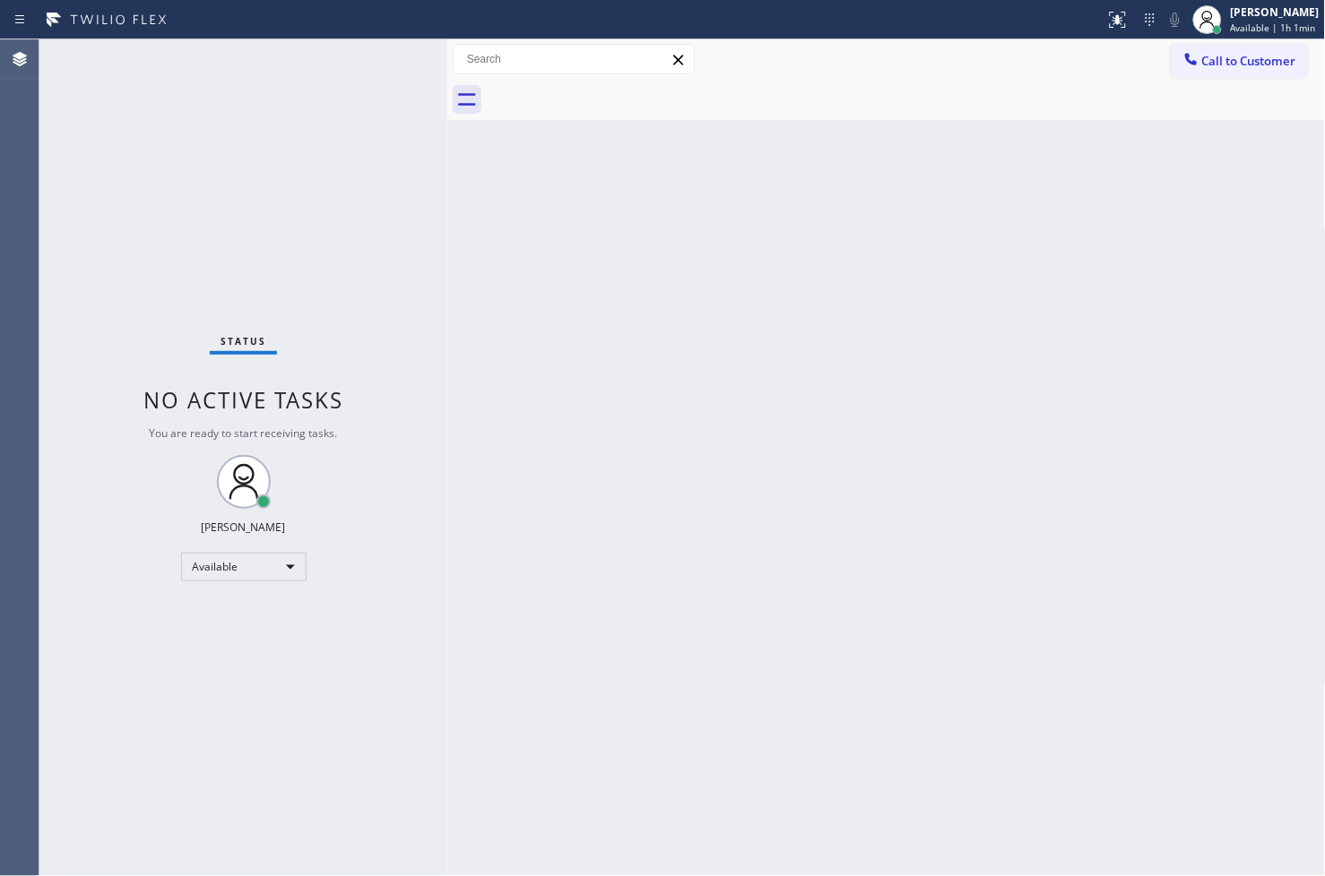
click at [424, 379] on div "Status No active tasks You are ready to start receiving tasks. [PERSON_NAME]" at bounding box center [243, 457] width 408 height 837
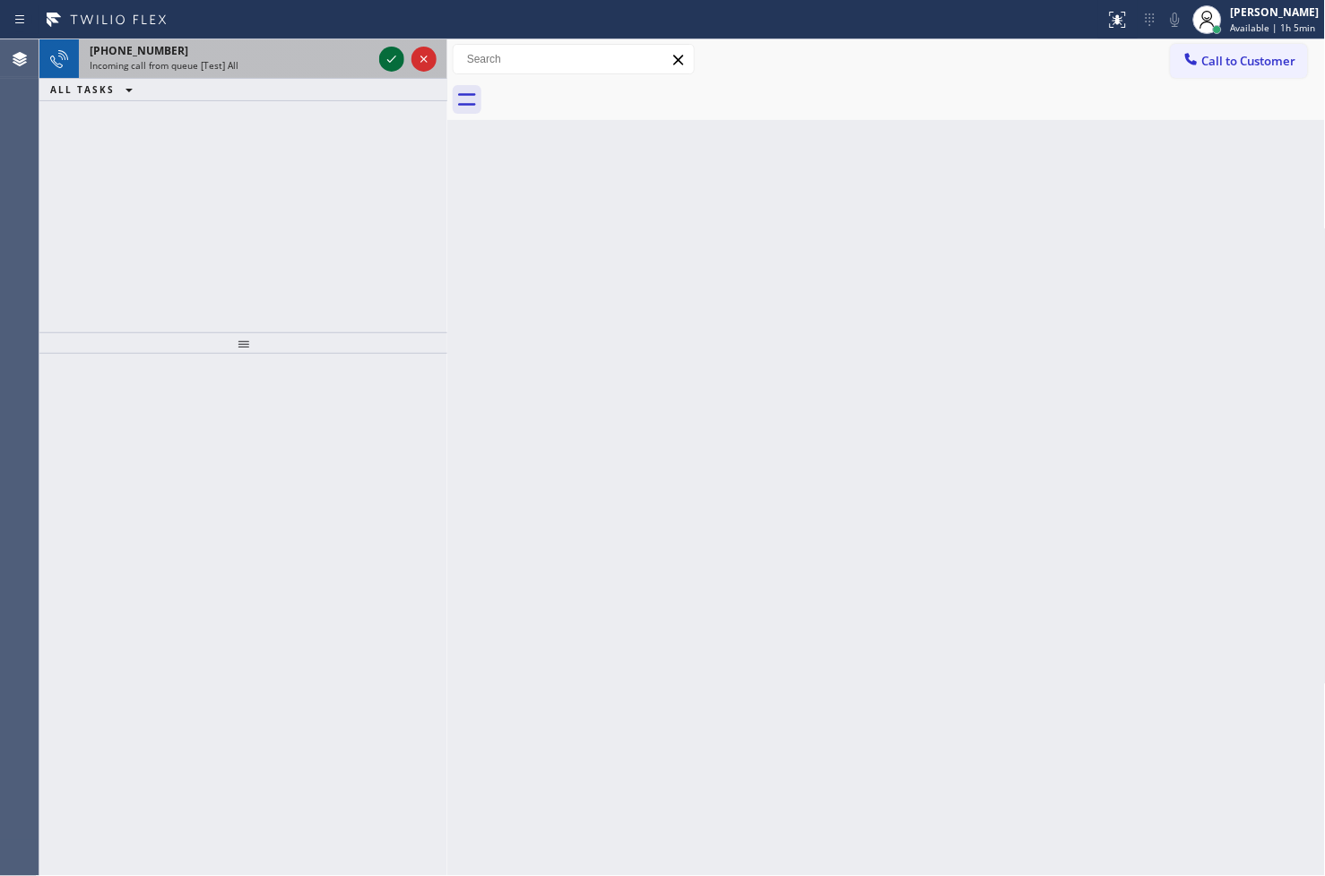
click at [388, 50] on icon at bounding box center [392, 59] width 22 height 22
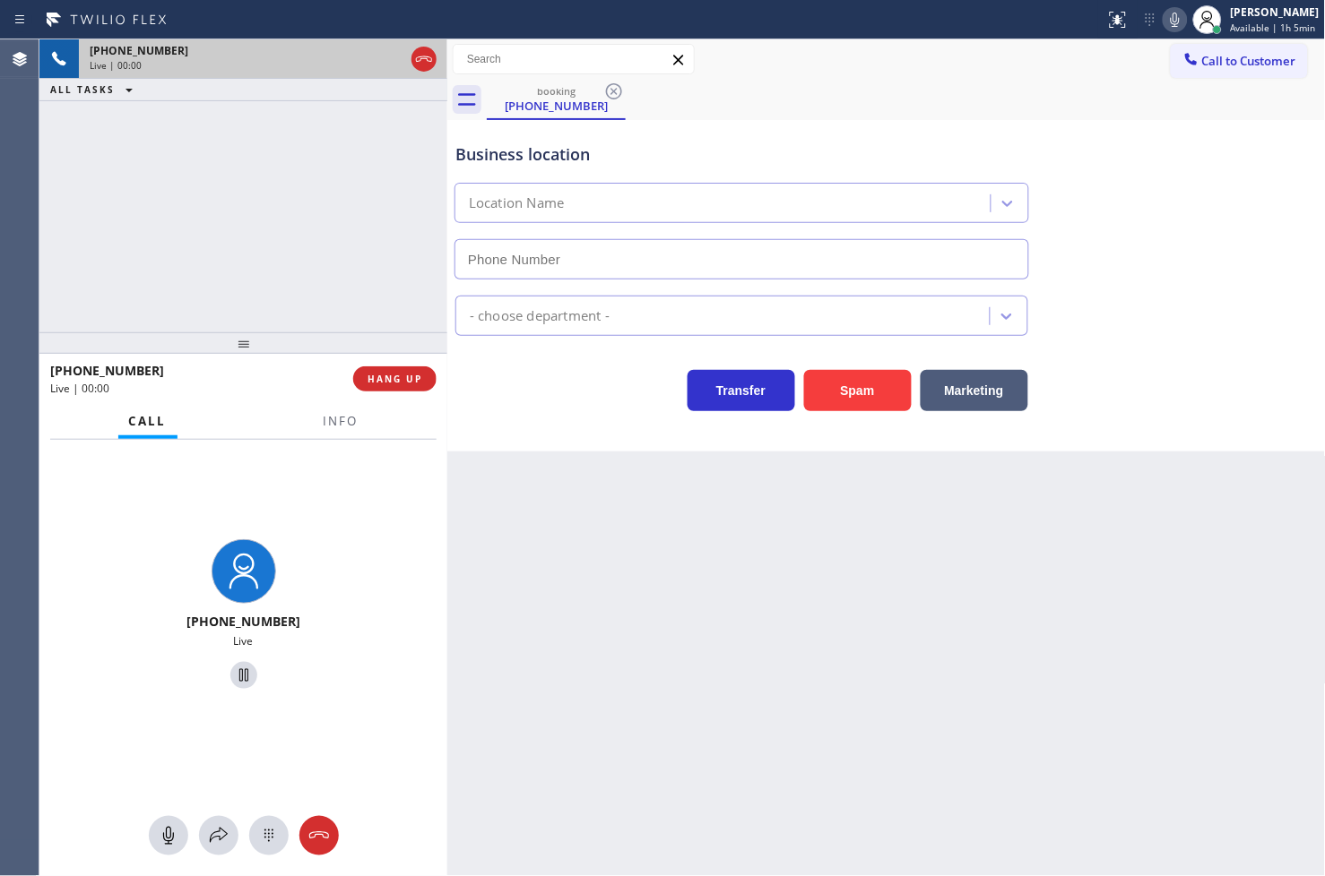
type input "[PHONE_NUMBER]"
click at [342, 432] on button "Info" at bounding box center [341, 421] width 56 height 35
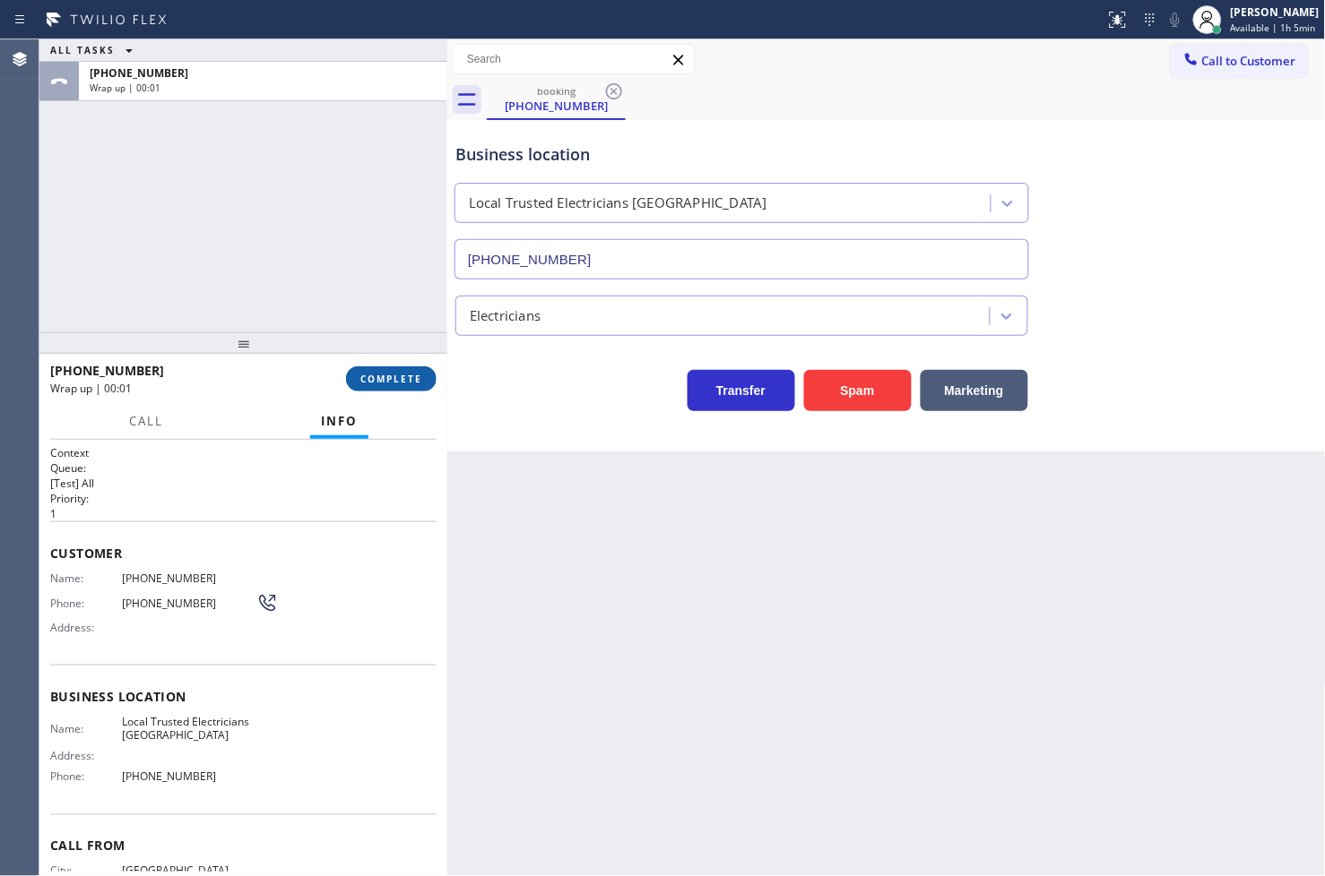
click at [381, 381] on span "COMPLETE" at bounding box center [391, 379] width 62 height 13
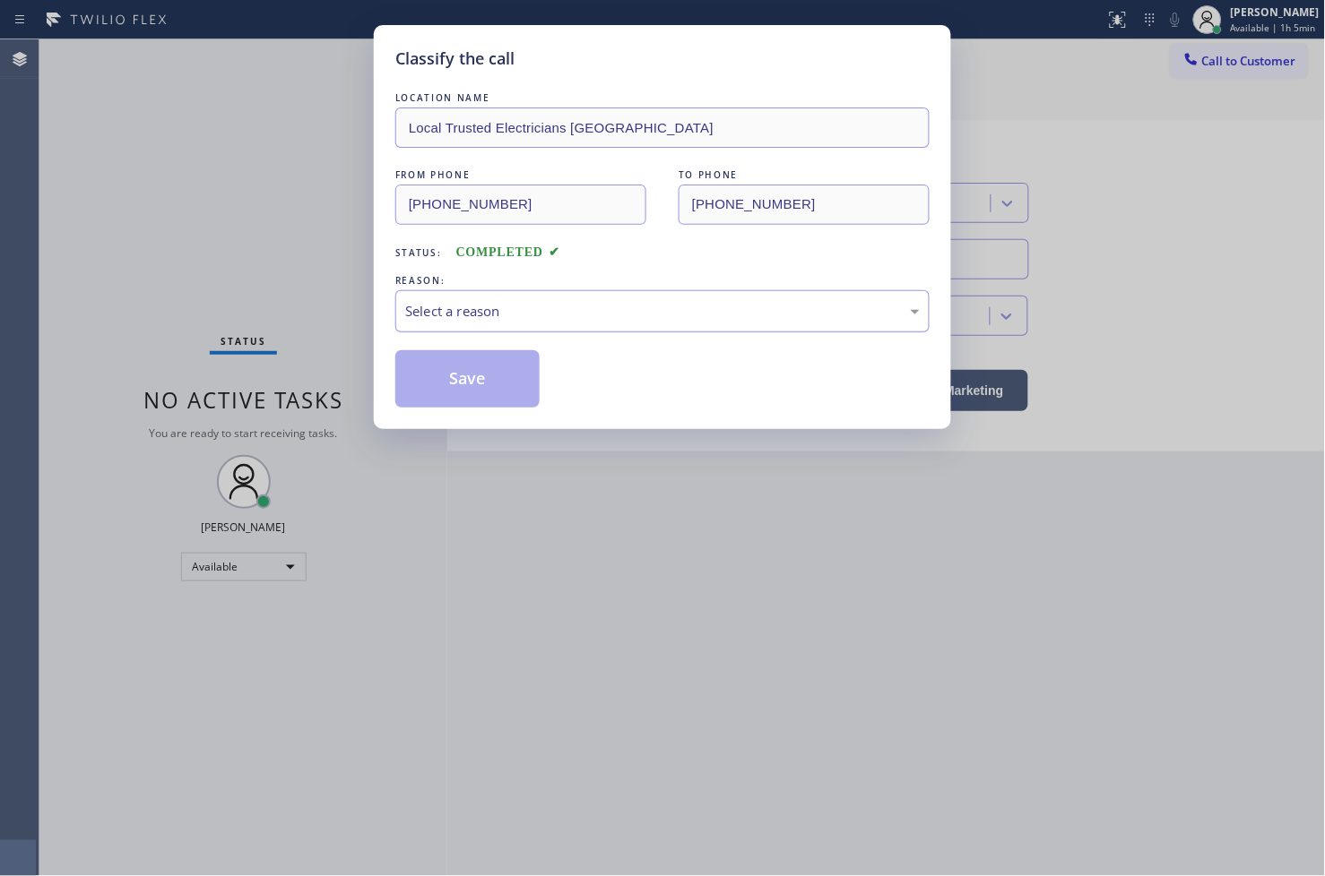
click at [535, 299] on div "Select a reason" at bounding box center [662, 311] width 534 height 42
click at [470, 390] on button "Save" at bounding box center [467, 378] width 144 height 57
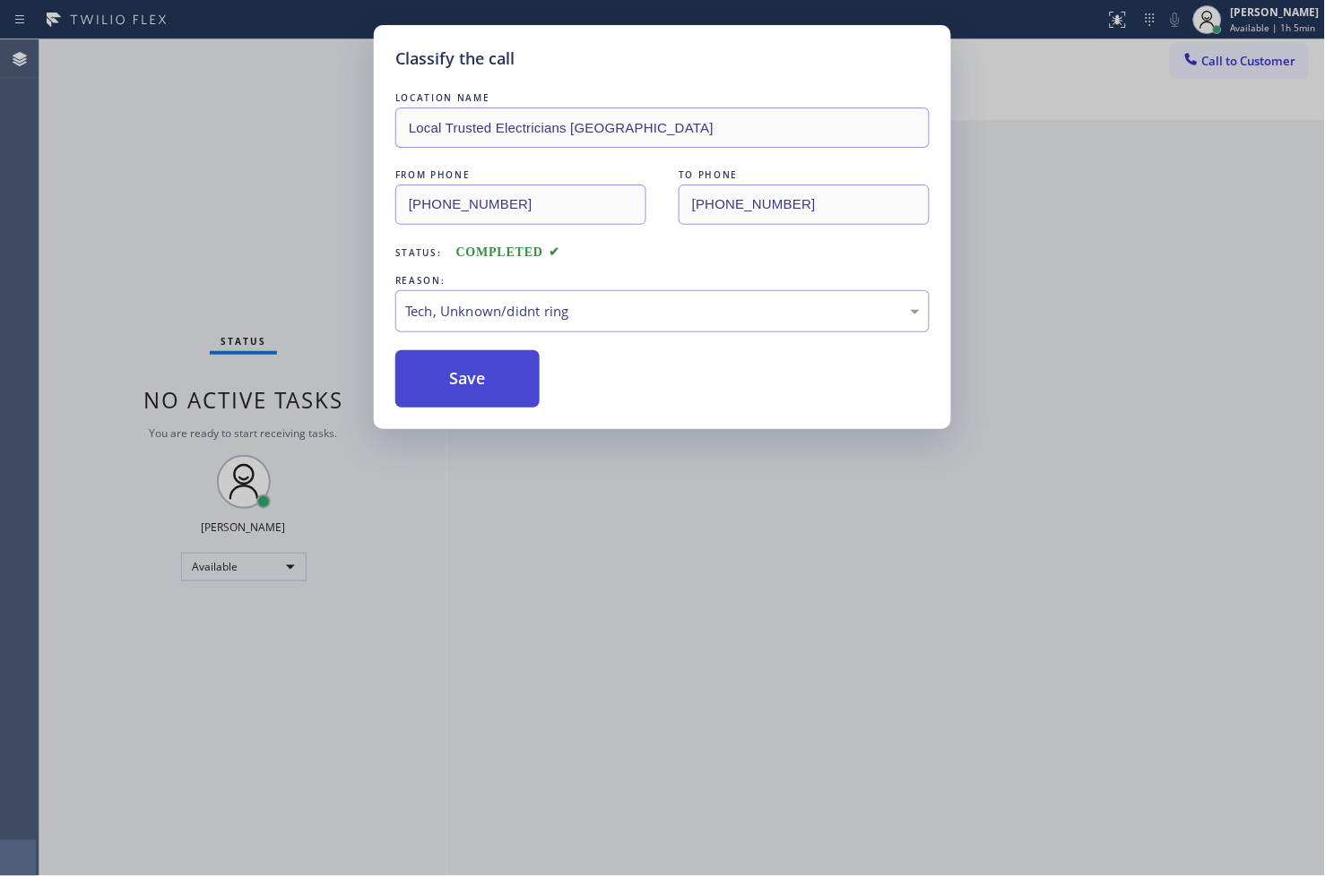
click at [470, 390] on button "Save" at bounding box center [467, 378] width 144 height 57
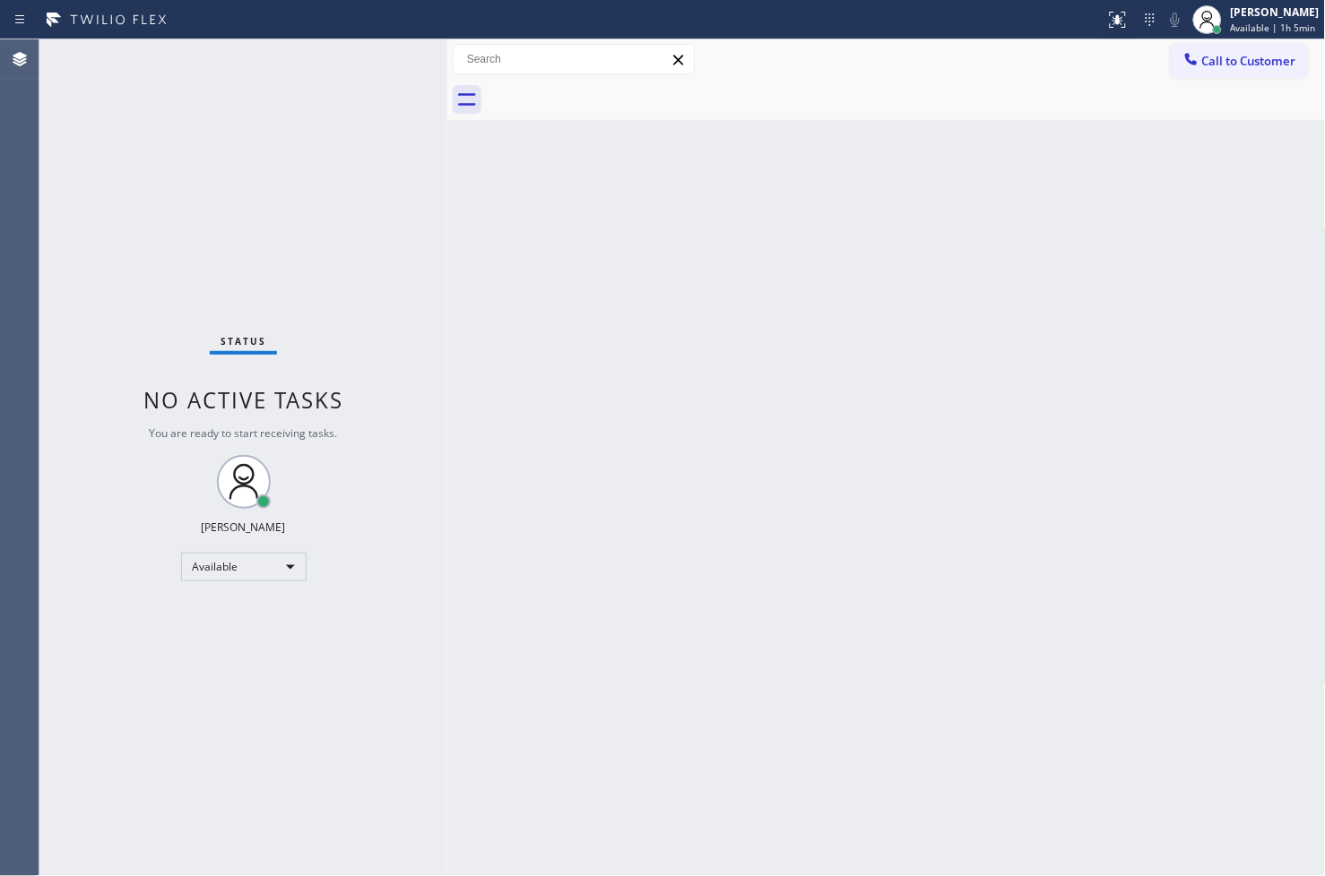
drag, startPoint x: 740, startPoint y: 224, endPoint x: 624, endPoint y: 194, distance: 120.4
click at [672, 203] on div "Back to Dashboard Change Sender ID Customers Technicians Select a contact Outbo…" at bounding box center [886, 457] width 878 height 837
click at [347, 56] on div "Status No active tasks You are ready to start receiving tasks. [PERSON_NAME]" at bounding box center [243, 457] width 408 height 837
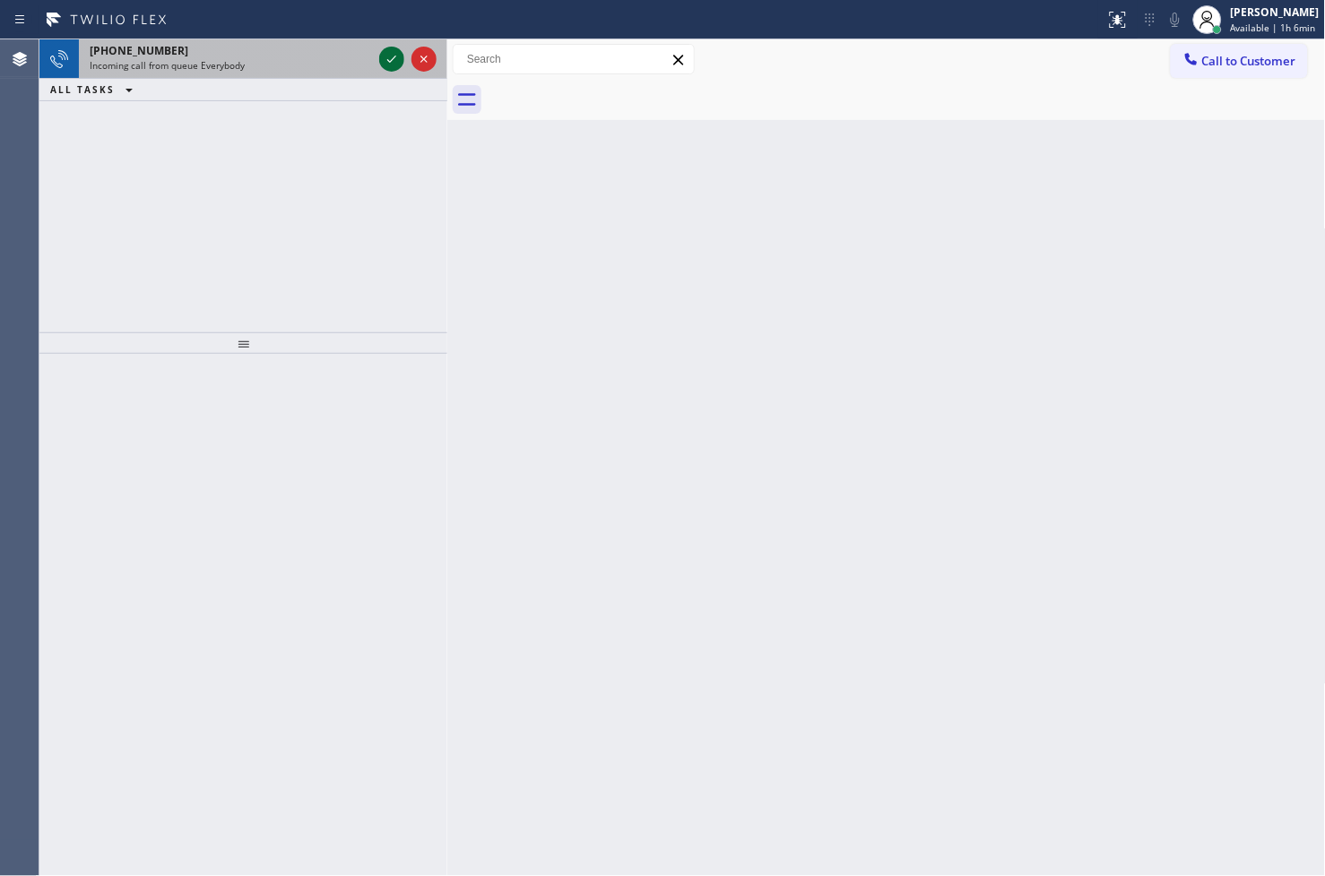
click at [393, 55] on icon at bounding box center [392, 59] width 22 height 22
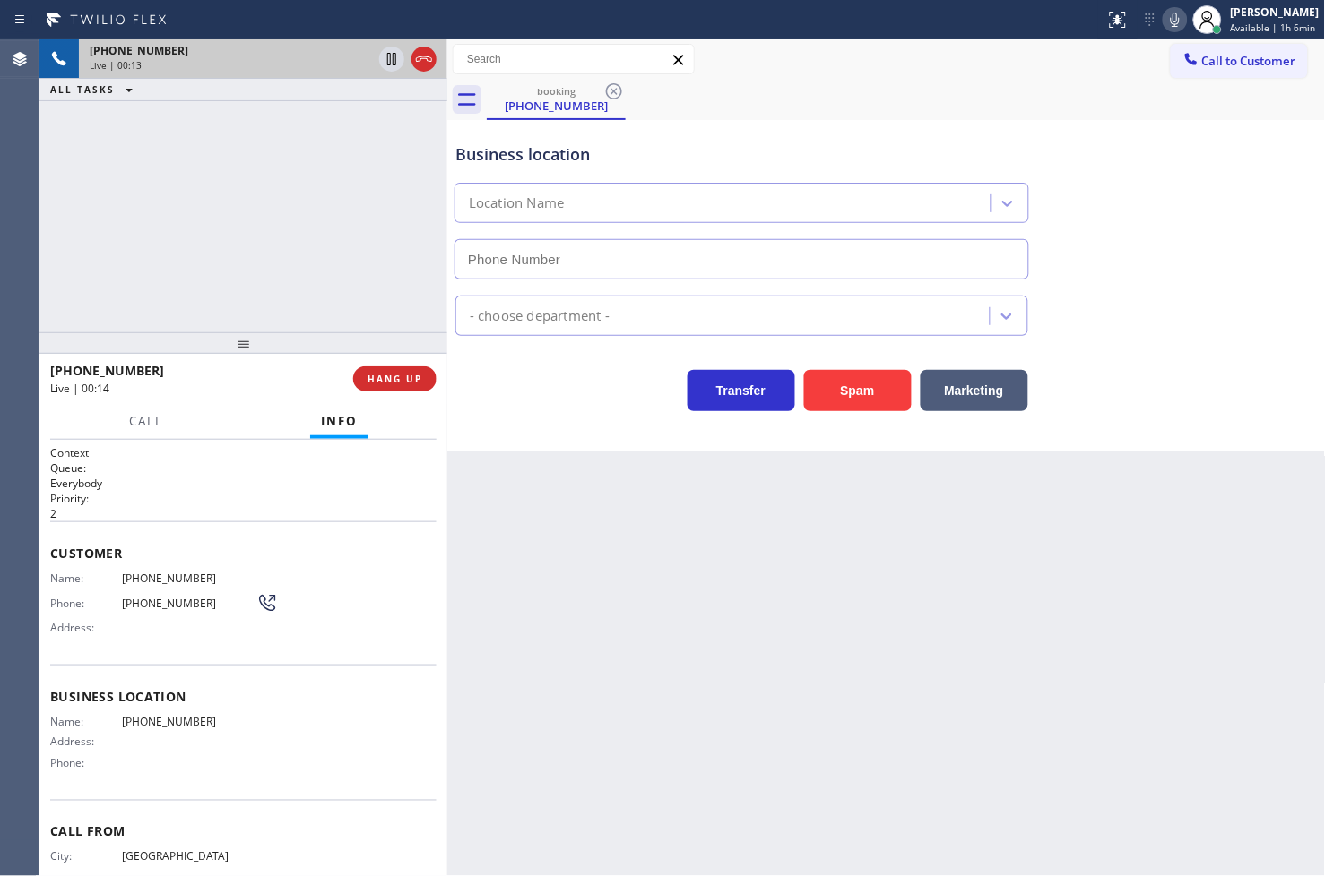
drag, startPoint x: 204, startPoint y: 484, endPoint x: 176, endPoint y: 309, distance: 177.1
click at [204, 461] on div "Context Queue: Everybody Priority: 2" at bounding box center [243, 483] width 386 height 76
click at [179, 462] on h2 "Queue:" at bounding box center [243, 468] width 386 height 15
click at [204, 276] on div "[PHONE_NUMBER] Live | 00:15 ALL TASKS ALL TASKS ACTIVE TASKS TASKS IN WRAP UP" at bounding box center [243, 185] width 408 height 293
click at [545, 367] on div "Transfer Spam Marketing" at bounding box center [742, 386] width 580 height 50
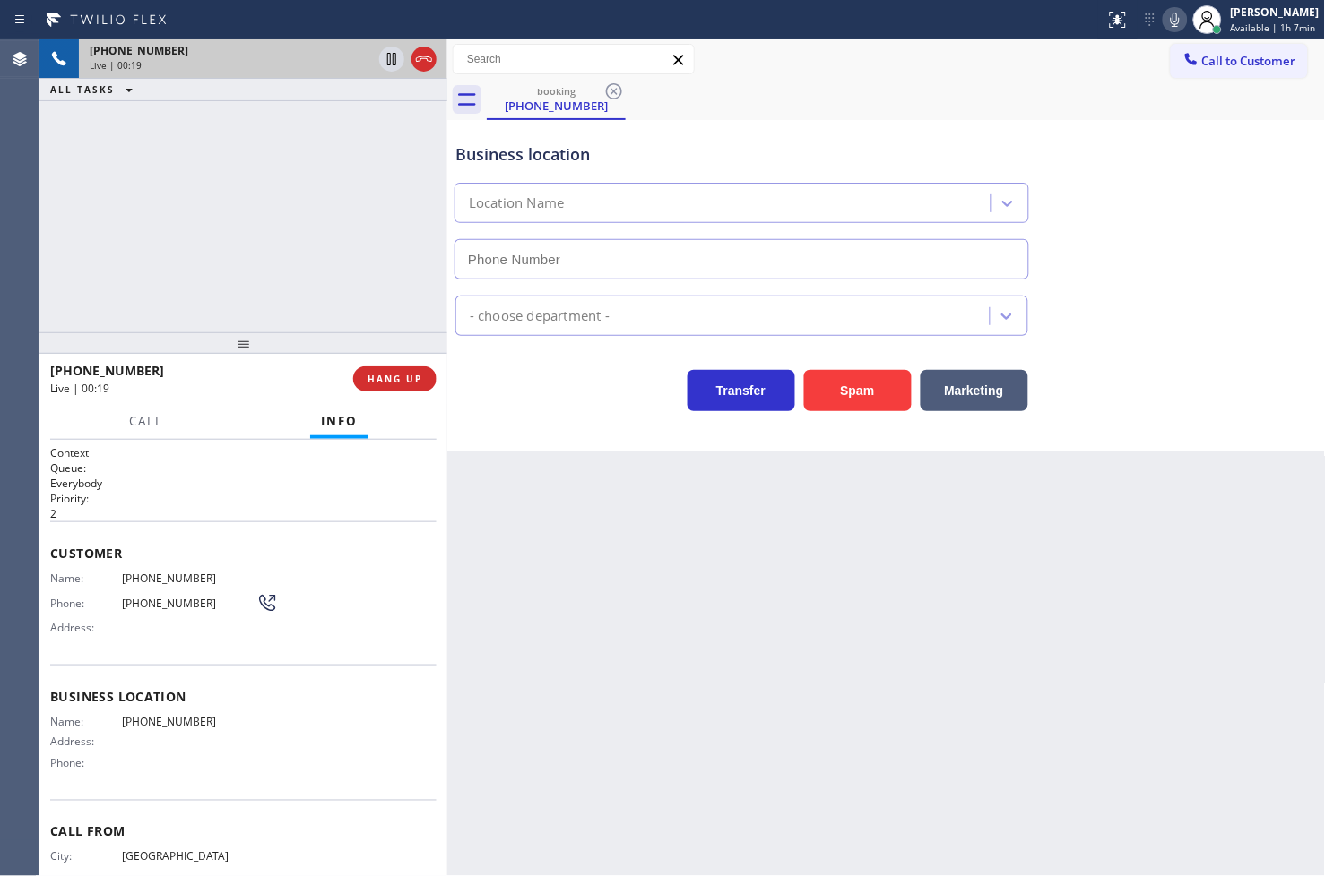
click at [239, 487] on p "Everybody" at bounding box center [243, 483] width 386 height 15
click at [596, 400] on div "Transfer Spam Marketing" at bounding box center [742, 386] width 580 height 50
click at [326, 253] on div "[PHONE_NUMBER] Live | 00:26 ALL TASKS ALL TASKS ACTIVE TASKS TASKS IN WRAP UP" at bounding box center [243, 185] width 408 height 293
click at [248, 271] on div "[PHONE_NUMBER] Live | 00:31 ALL TASKS ALL TASKS ACTIVE TASKS TASKS IN WRAP UP" at bounding box center [243, 185] width 408 height 293
click at [503, 383] on div "Transfer Spam Marketing" at bounding box center [742, 386] width 580 height 50
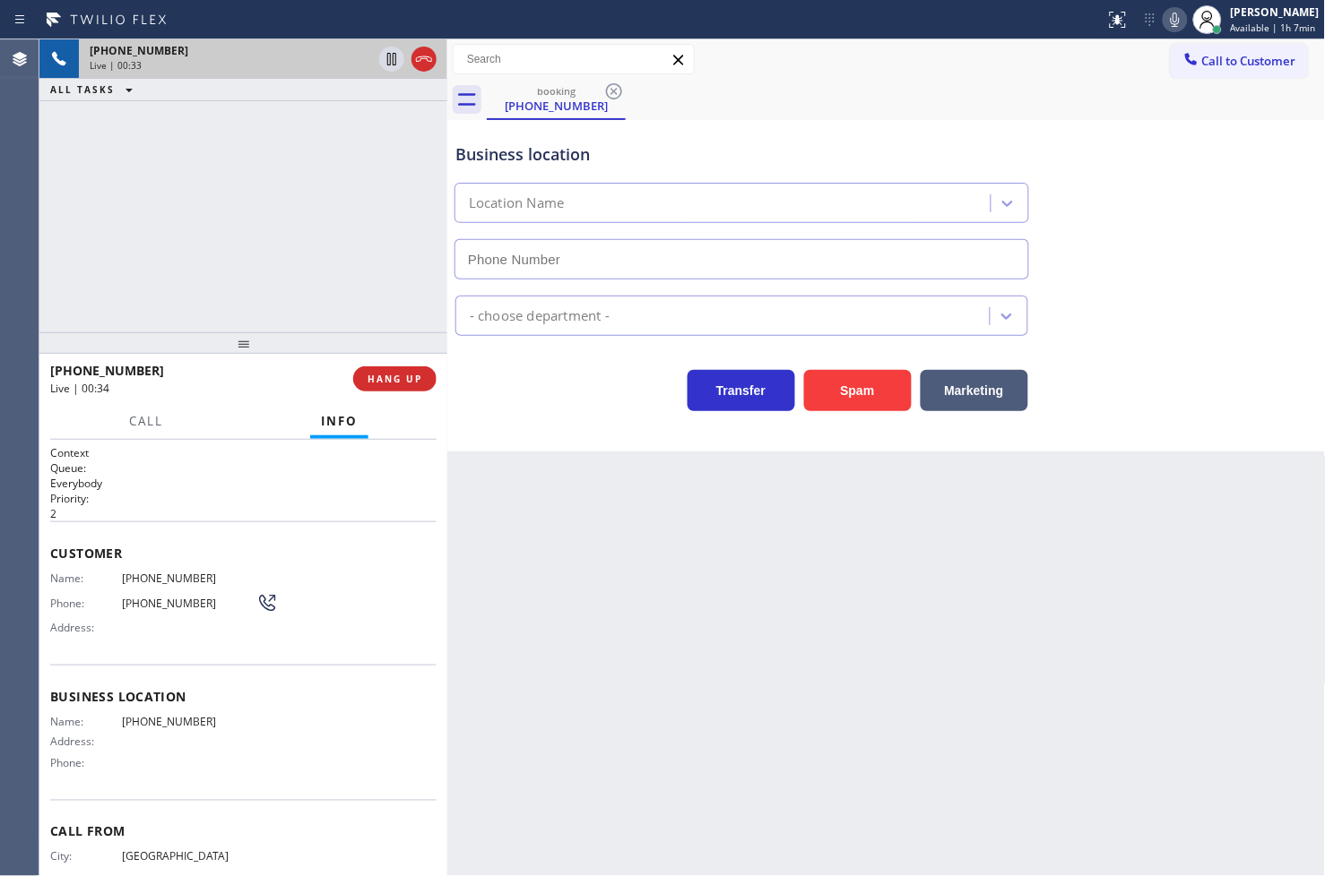
click at [209, 403] on div "[PHONE_NUMBER] Live | 00:34 HANG UP" at bounding box center [243, 379] width 408 height 50
click at [211, 253] on div "[PHONE_NUMBER] Live | 00:34 ALL TASKS ALL TASKS ACTIVE TASKS TASKS IN WRAP UP" at bounding box center [243, 185] width 408 height 293
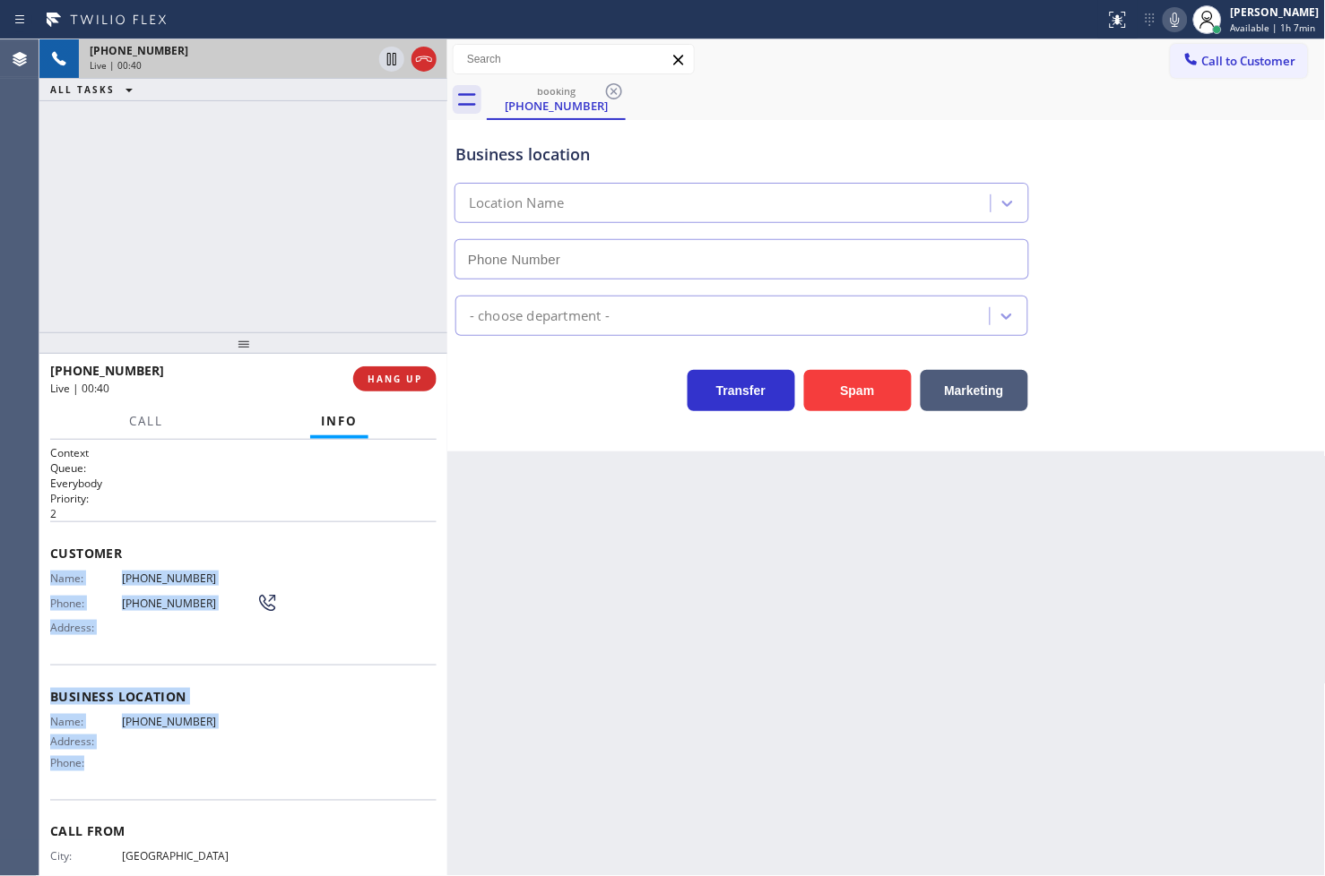
drag, startPoint x: 48, startPoint y: 580, endPoint x: 213, endPoint y: 776, distance: 256.3
click at [213, 776] on div "Context Queue: Everybody Priority: 2 Customer Name: [PHONE_NUMBER] Phone: [PHON…" at bounding box center [243, 658] width 408 height 437
copy div "Name: [PHONE_NUMBER] Phone: [PHONE_NUMBER] Address: Business location Name: [PH…"
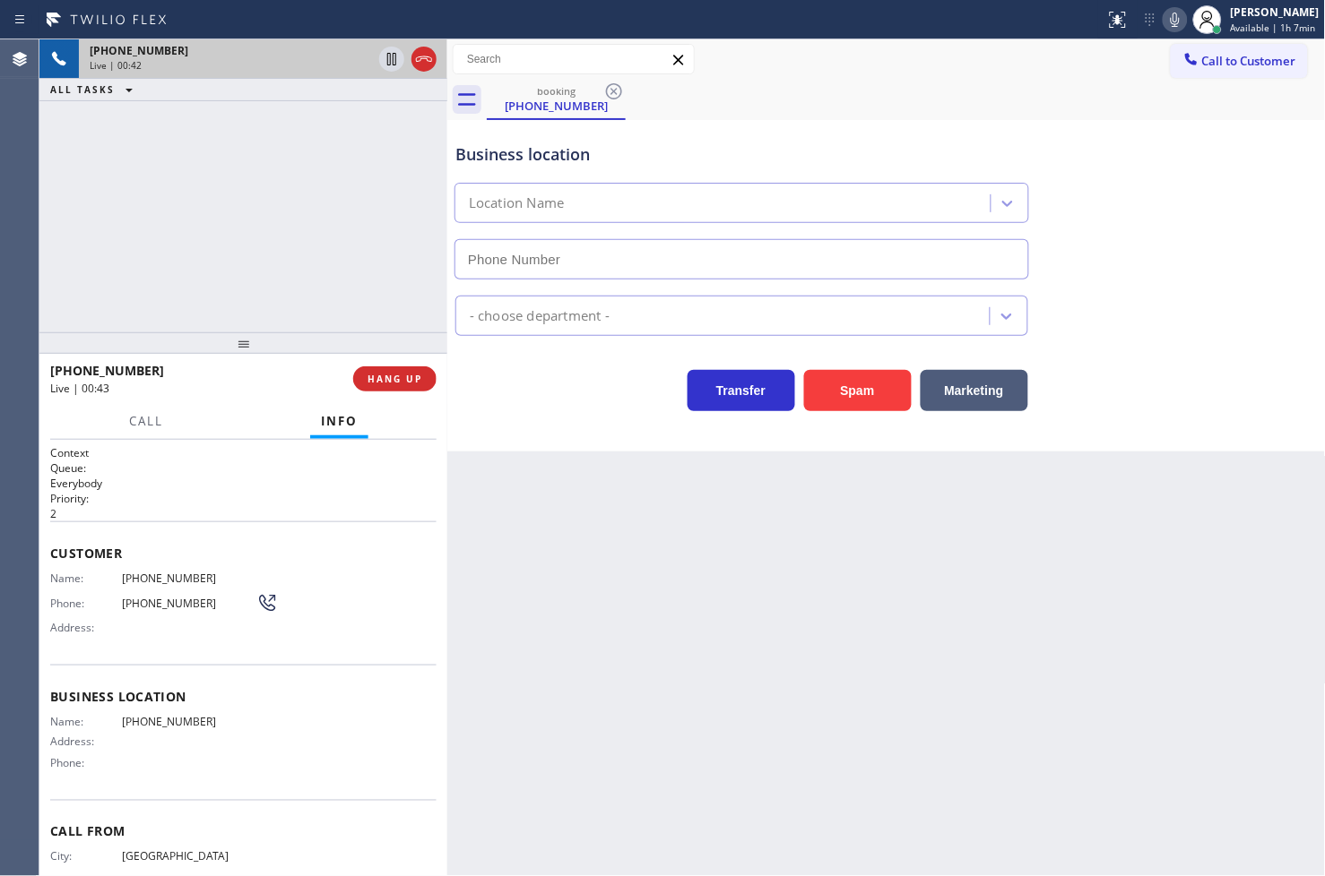
click at [197, 256] on div "[PHONE_NUMBER] Live | 00:42 ALL TASKS ALL TASKS ACTIVE TASKS TASKS IN WRAP UP" at bounding box center [243, 185] width 408 height 293
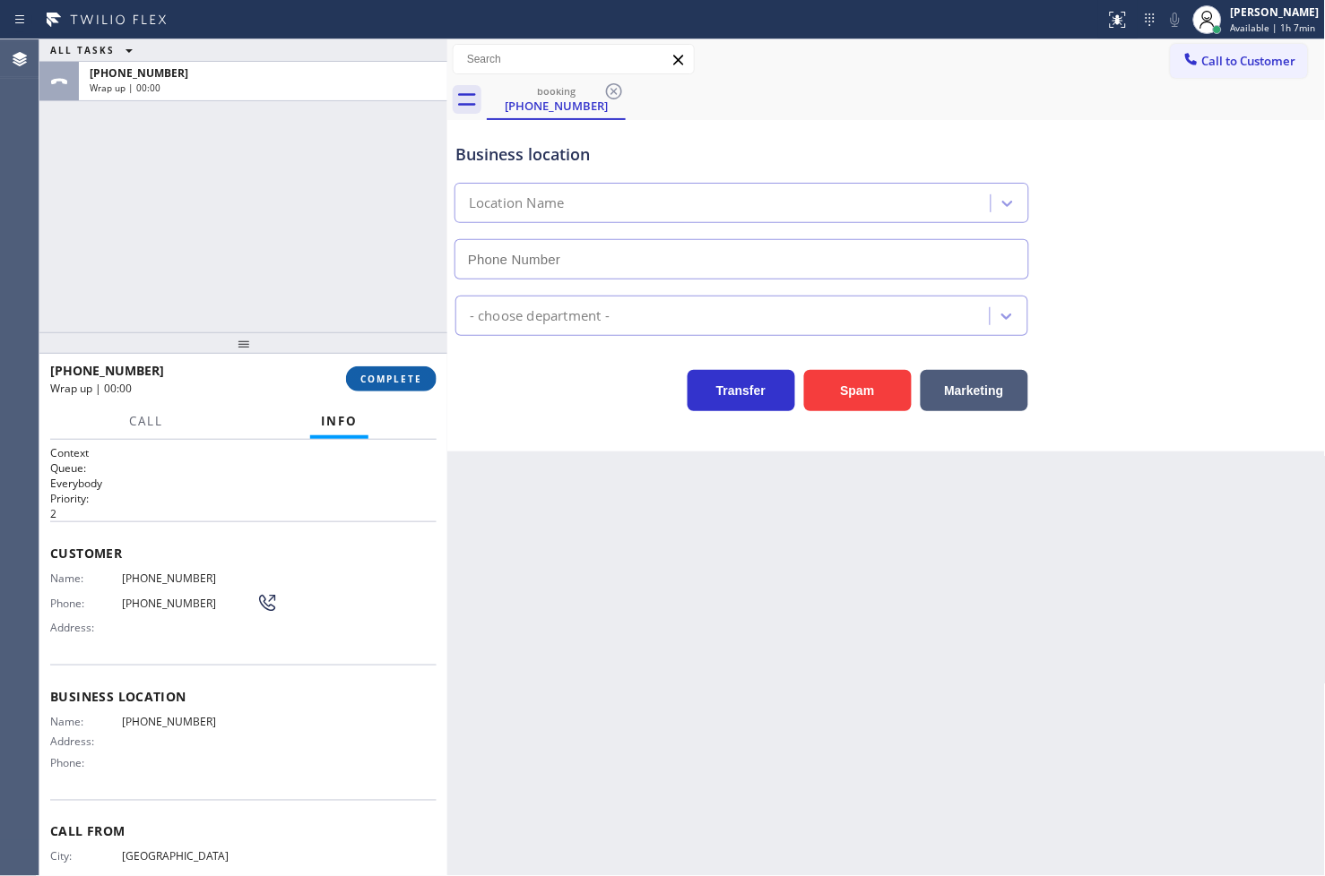
click at [407, 373] on span "COMPLETE" at bounding box center [391, 379] width 62 height 13
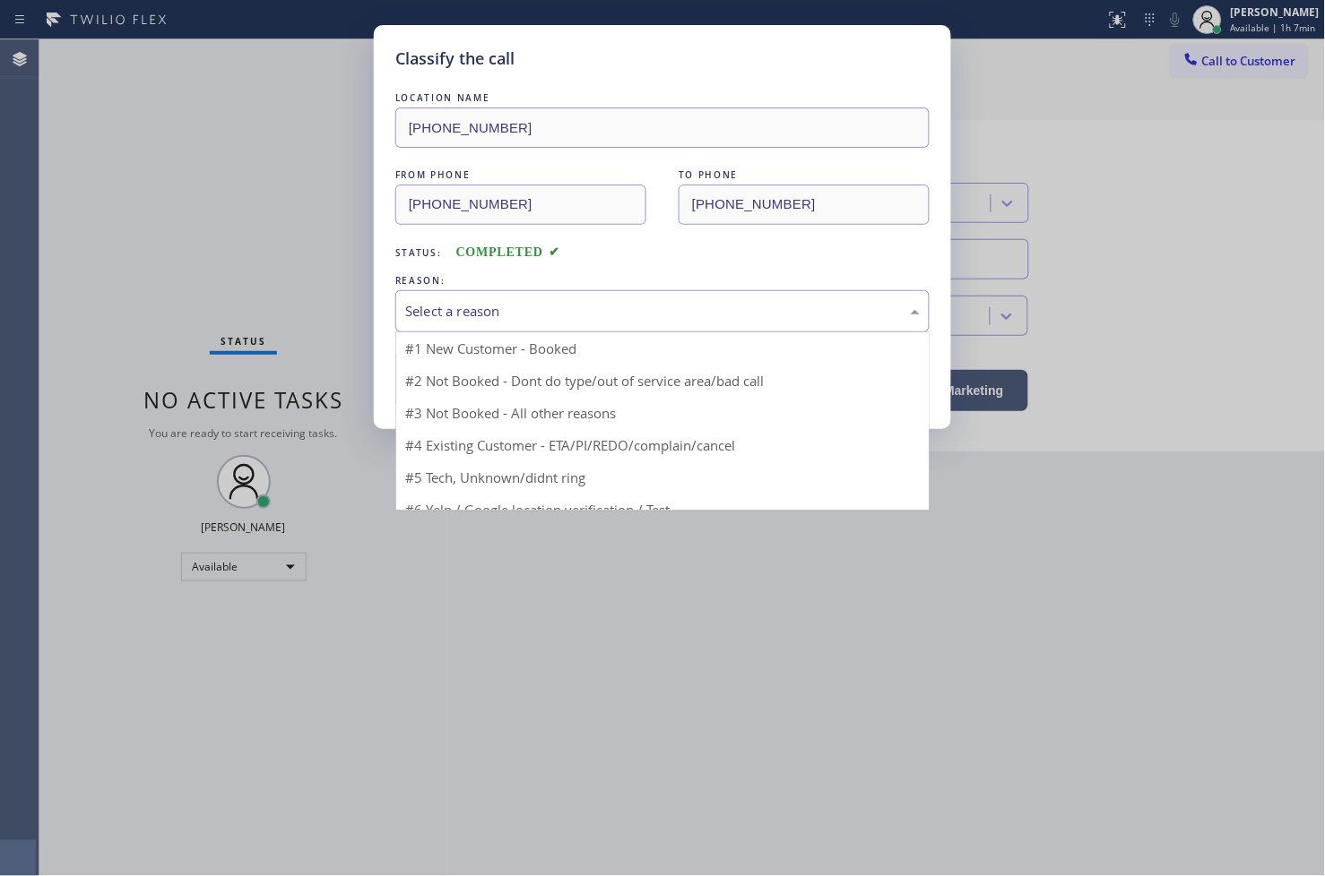
click at [522, 324] on div "Select a reason" at bounding box center [662, 311] width 534 height 42
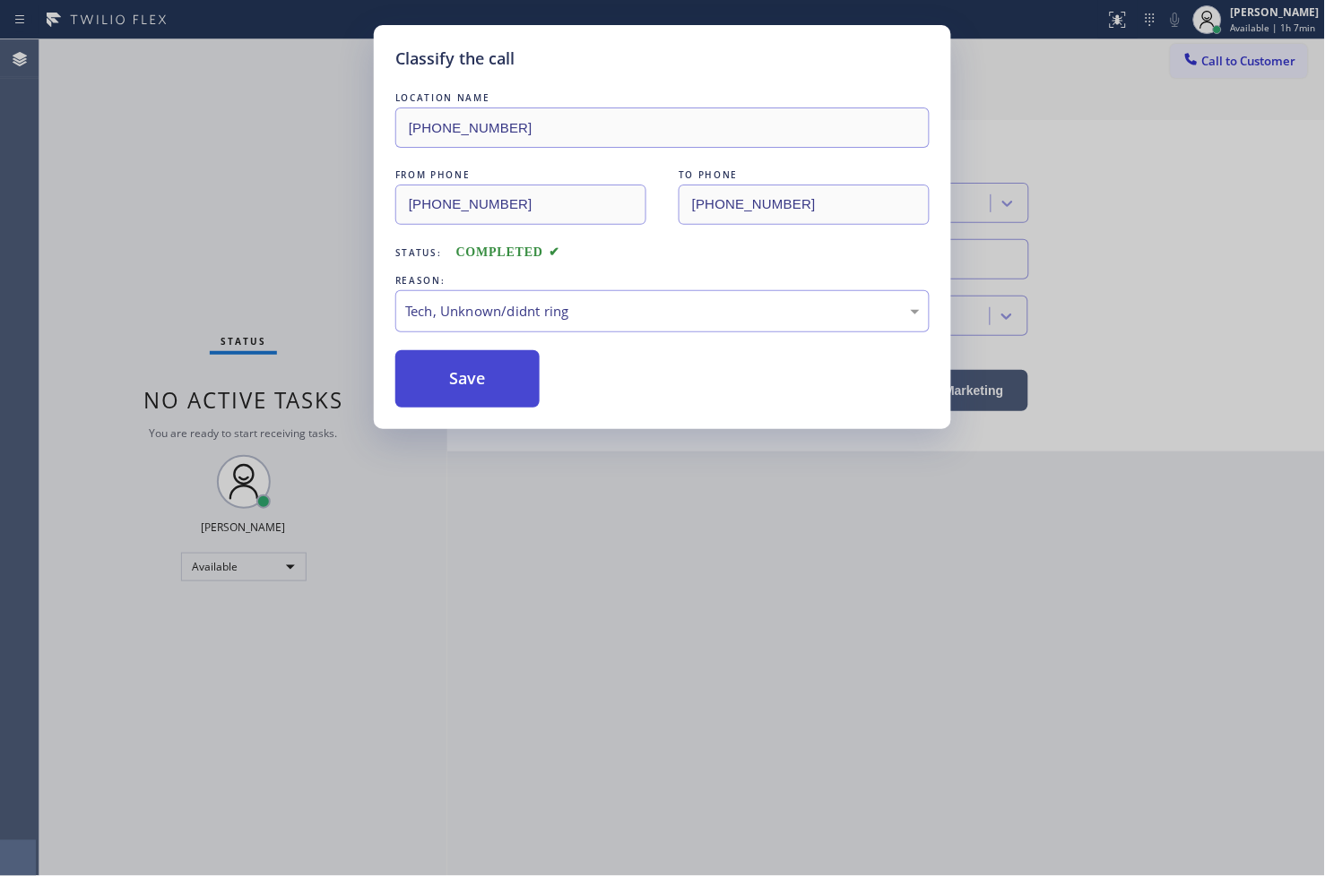
click at [489, 388] on button "Save" at bounding box center [467, 378] width 144 height 57
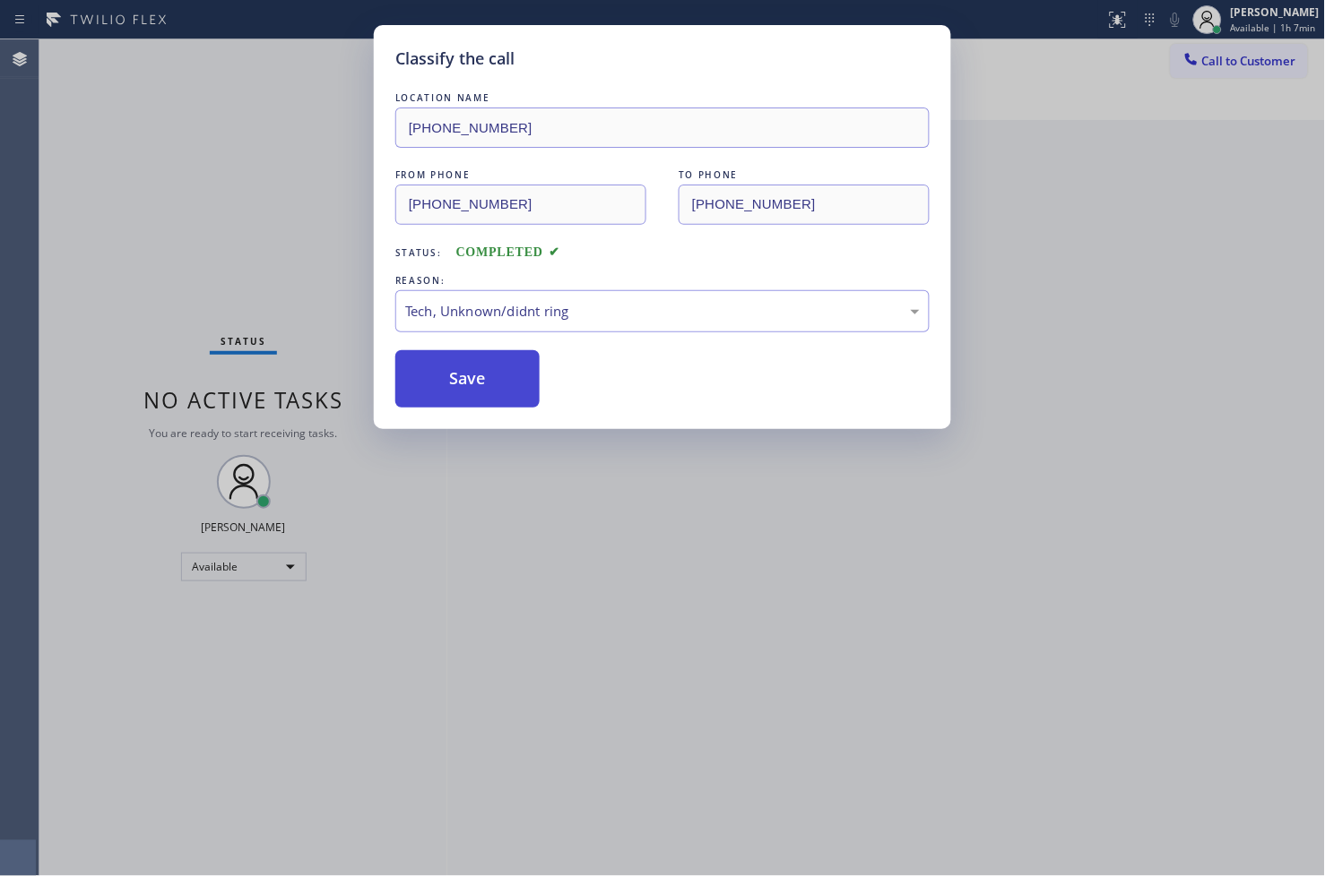
click at [489, 388] on button "Save" at bounding box center [467, 378] width 144 height 57
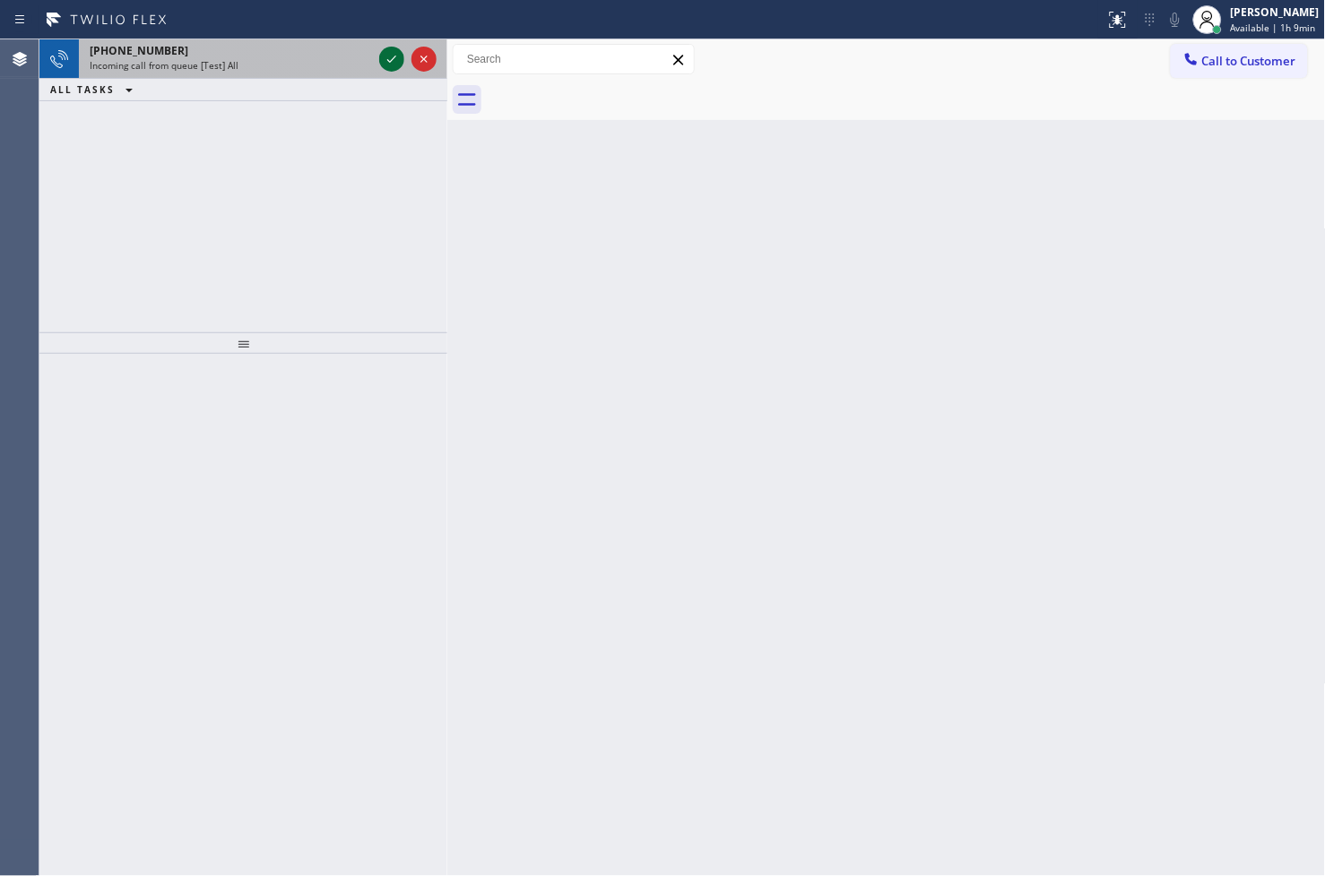
click at [389, 58] on icon at bounding box center [392, 59] width 22 height 22
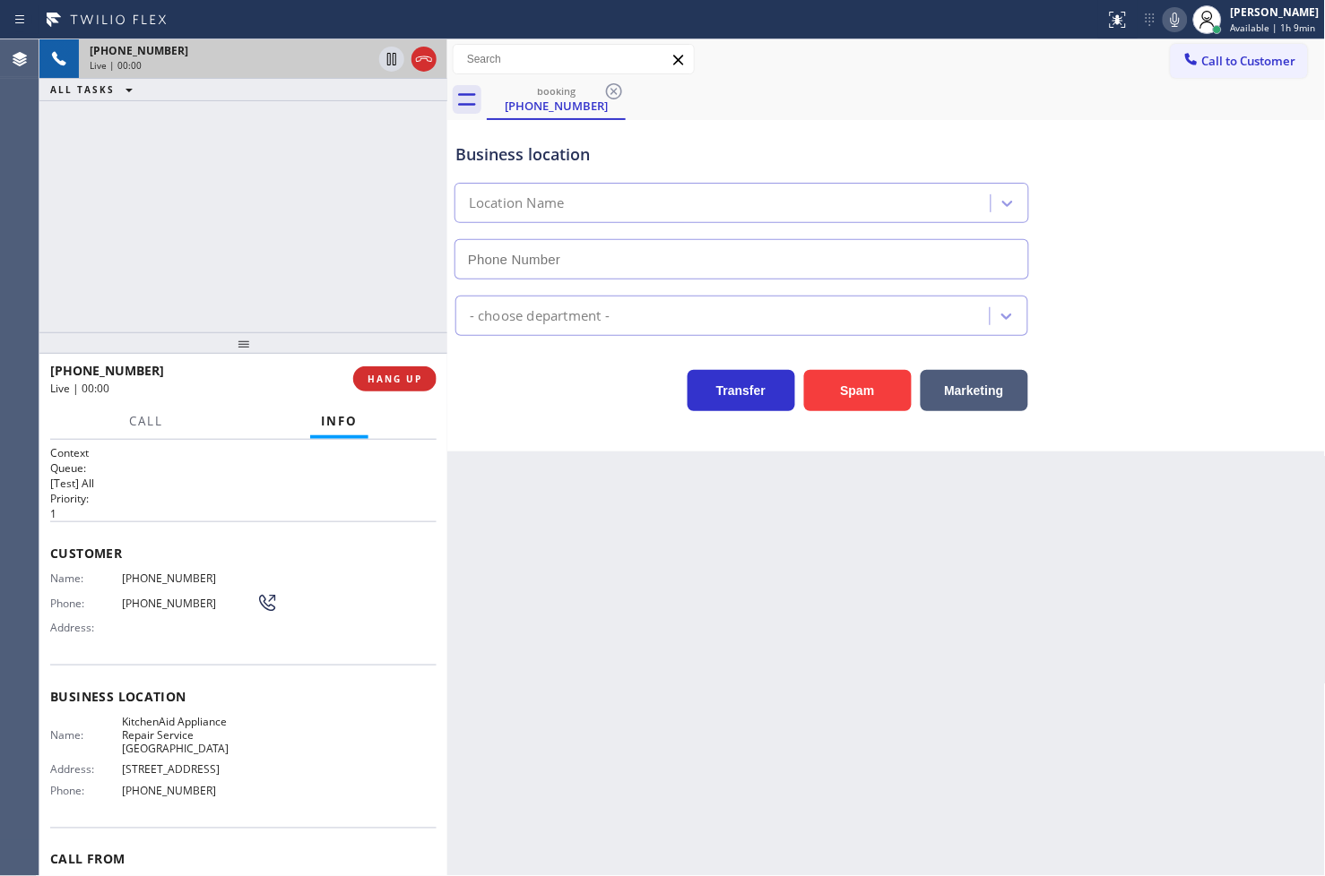
type input "[PHONE_NUMBER]"
click at [650, 387] on div "Transfer Spam Marketing" at bounding box center [742, 386] width 580 height 50
click at [215, 235] on div "[PHONE_NUMBER] Live | 00:06 ALL TASKS ALL TASKS ACTIVE TASKS TASKS IN WRAP UP" at bounding box center [243, 185] width 408 height 293
click at [504, 415] on div "Business location KitchenAid Appliance Repair Service [GEOGRAPHIC_DATA] [PHONE_…" at bounding box center [886, 286] width 878 height 332
click at [235, 269] on div "[PHONE_NUMBER] Live | 00:07 ALL TASKS ALL TASKS ACTIVE TASKS TASKS IN WRAP UP" at bounding box center [243, 185] width 408 height 293
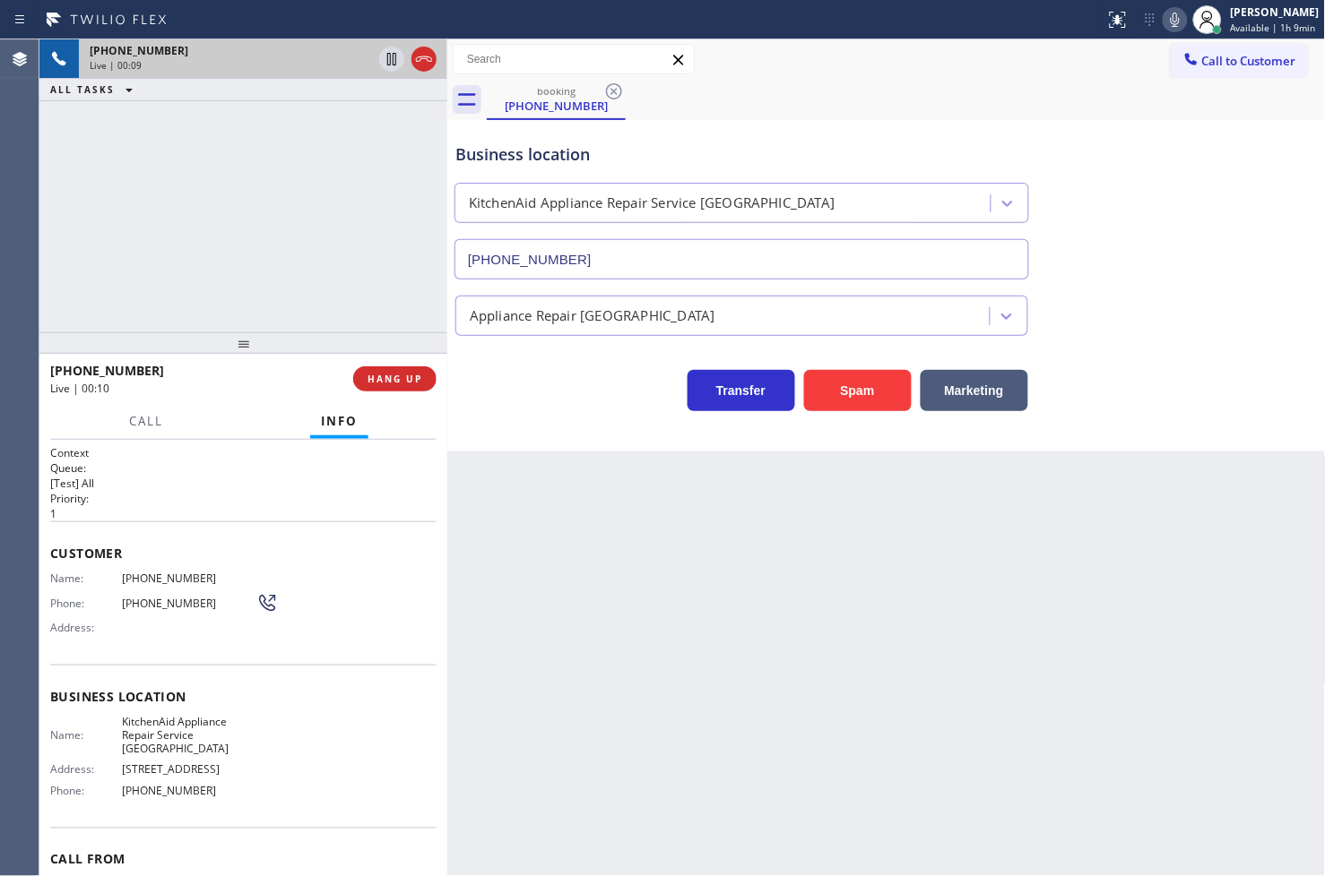
click at [377, 394] on div "[PHONE_NUMBER] Live | 00:10 HANG UP" at bounding box center [243, 379] width 386 height 47
click at [405, 424] on div "Call Info" at bounding box center [243, 422] width 386 height 36
click at [464, 415] on div "Business location KitchenAid Appliance Repair Service [GEOGRAPHIC_DATA] [PHONE_…" at bounding box center [886, 286] width 878 height 332
click at [348, 265] on div "[PHONE_NUMBER] Live | 00:14 ALL TASKS ALL TASKS ACTIVE TASKS TASKS IN WRAP UP" at bounding box center [243, 185] width 408 height 293
click at [279, 289] on div "[PHONE_NUMBER] Live | 00:17 ALL TASKS ALL TASKS ACTIVE TASKS TASKS IN WRAP UP" at bounding box center [243, 185] width 408 height 293
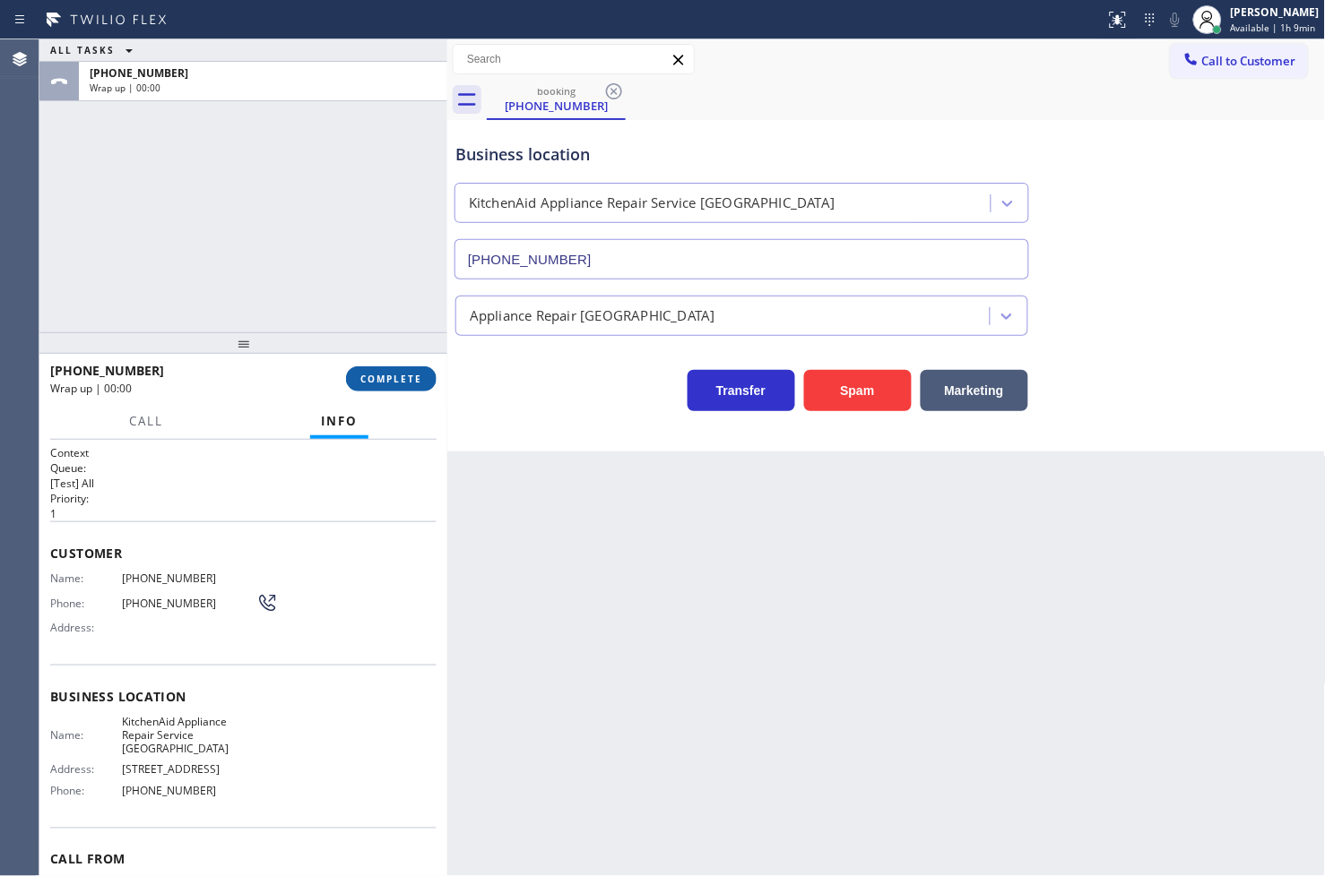
click at [399, 385] on span "COMPLETE" at bounding box center [391, 379] width 62 height 13
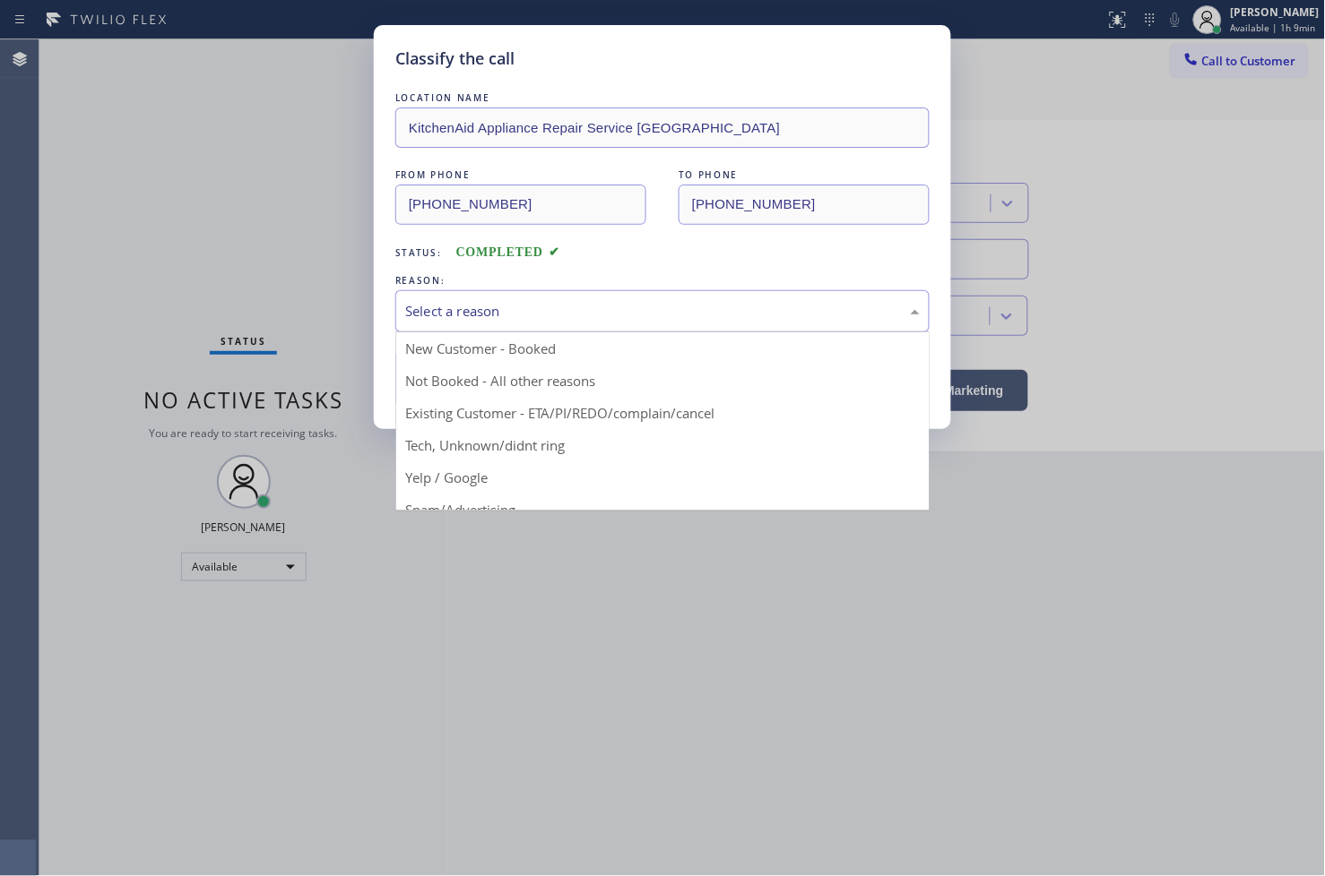
click at [482, 309] on div "Select a reason" at bounding box center [662, 311] width 514 height 21
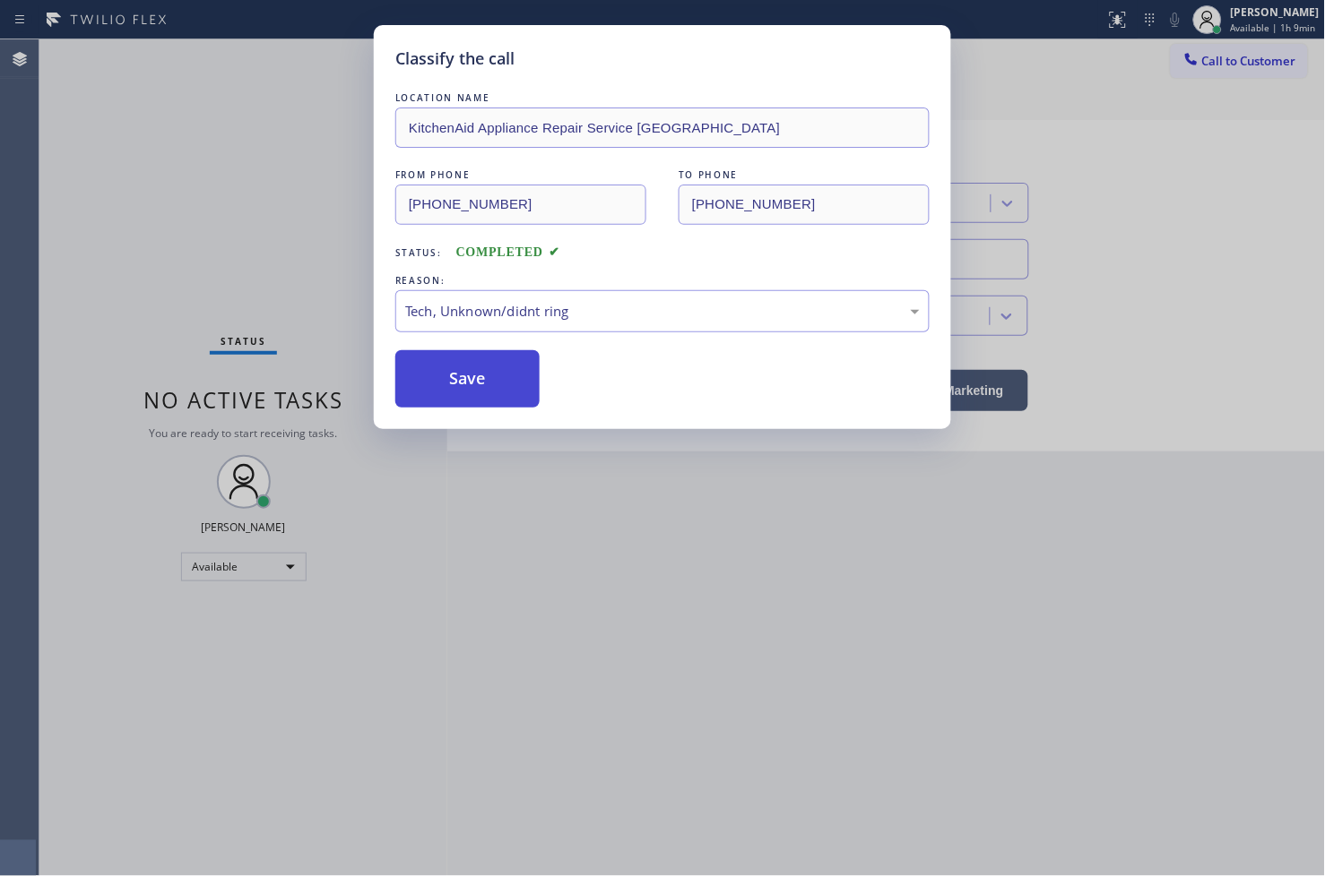
click at [468, 386] on button "Save" at bounding box center [467, 378] width 144 height 57
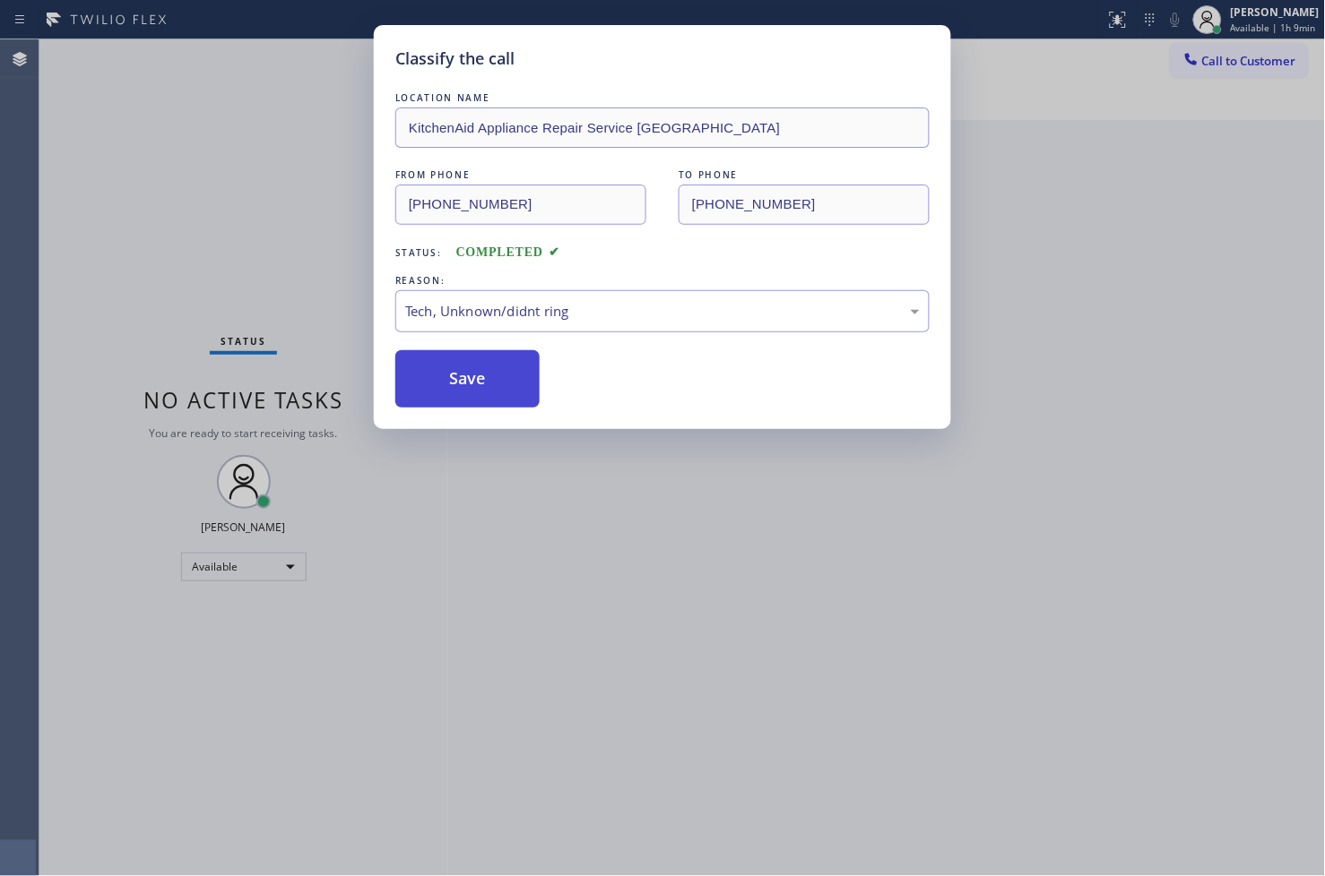
click at [468, 386] on button "Save" at bounding box center [467, 378] width 144 height 57
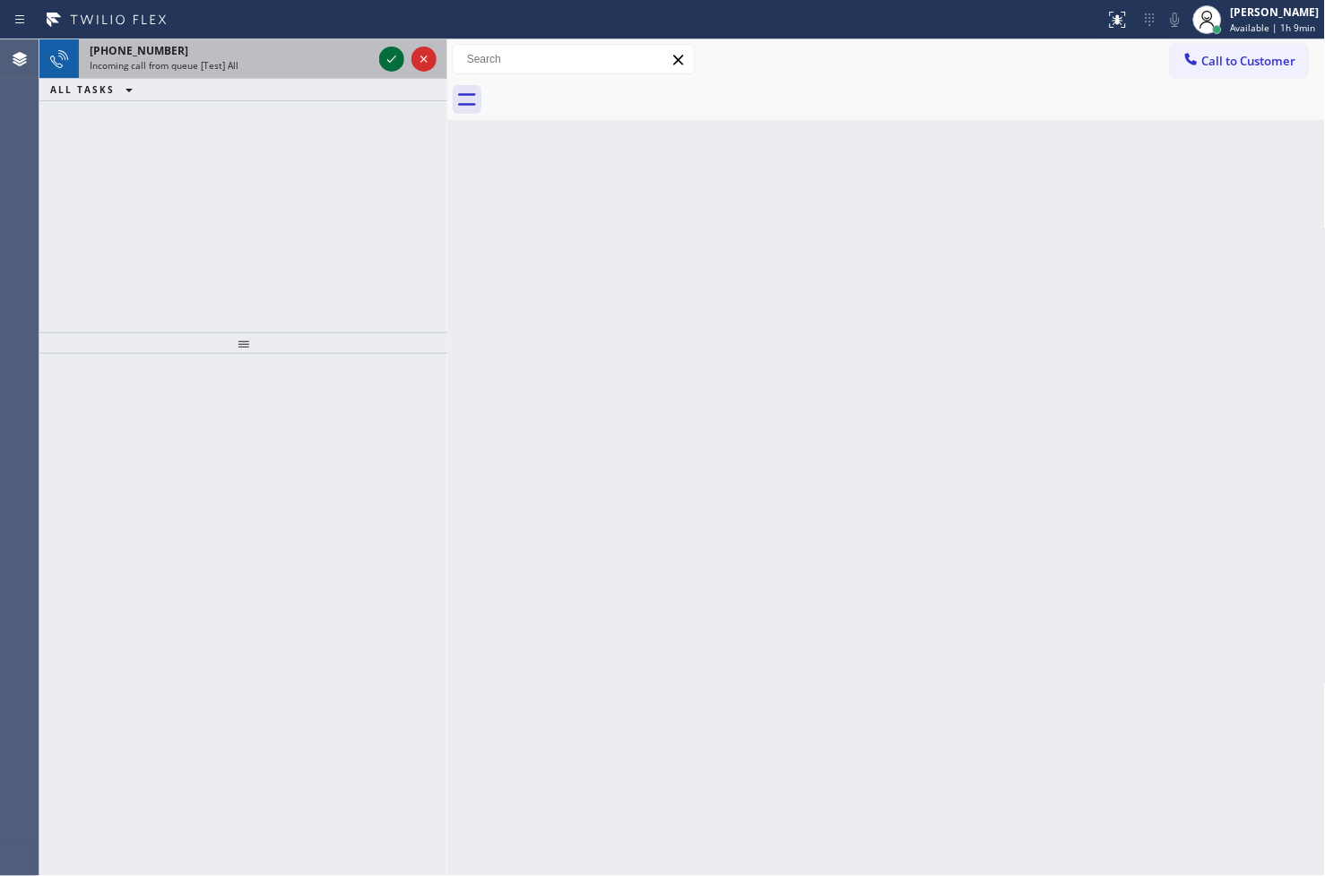
click at [392, 59] on icon at bounding box center [391, 59] width 9 height 7
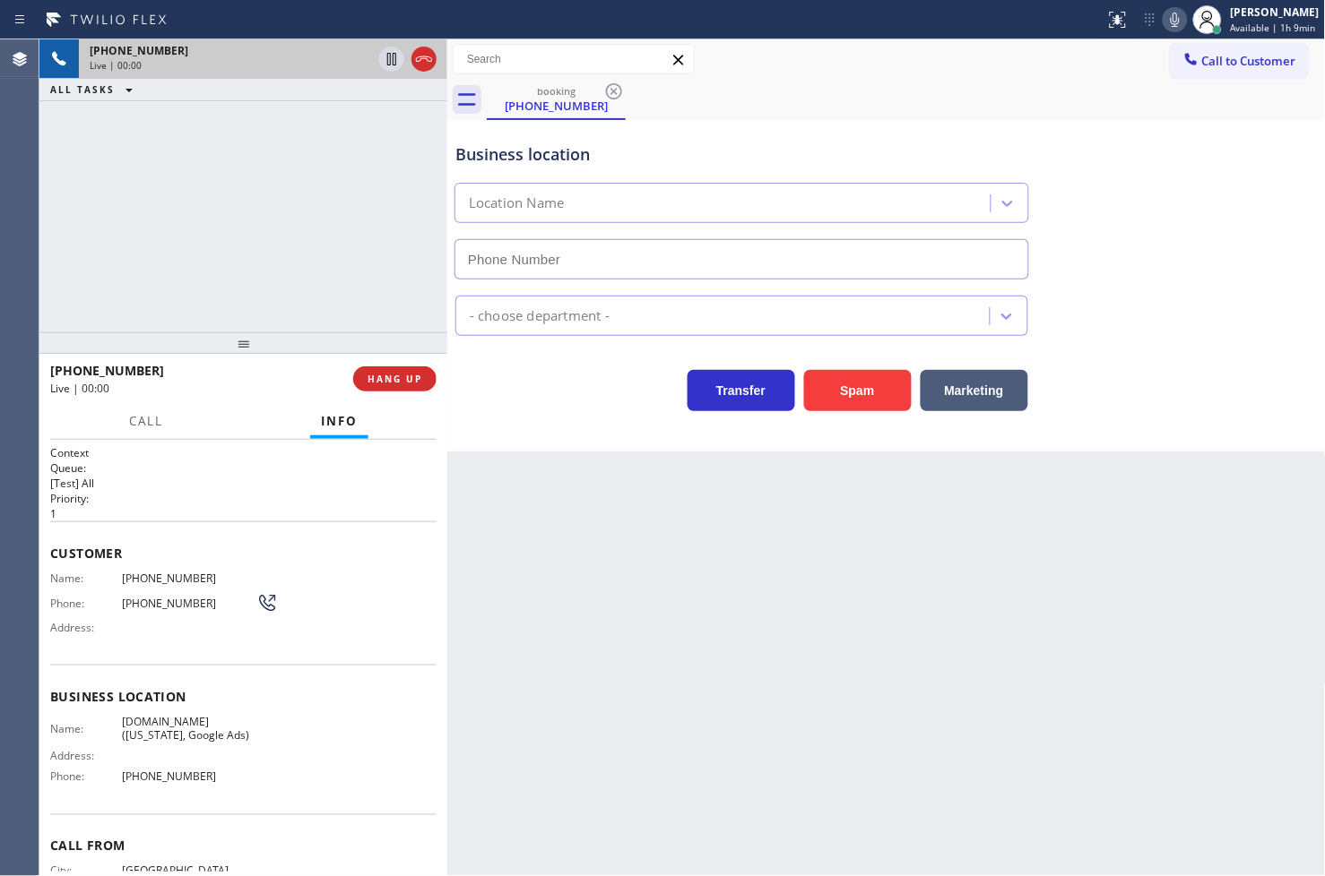
type input "[PHONE_NUMBER]"
click at [146, 422] on span "Call" at bounding box center [146, 421] width 34 height 16
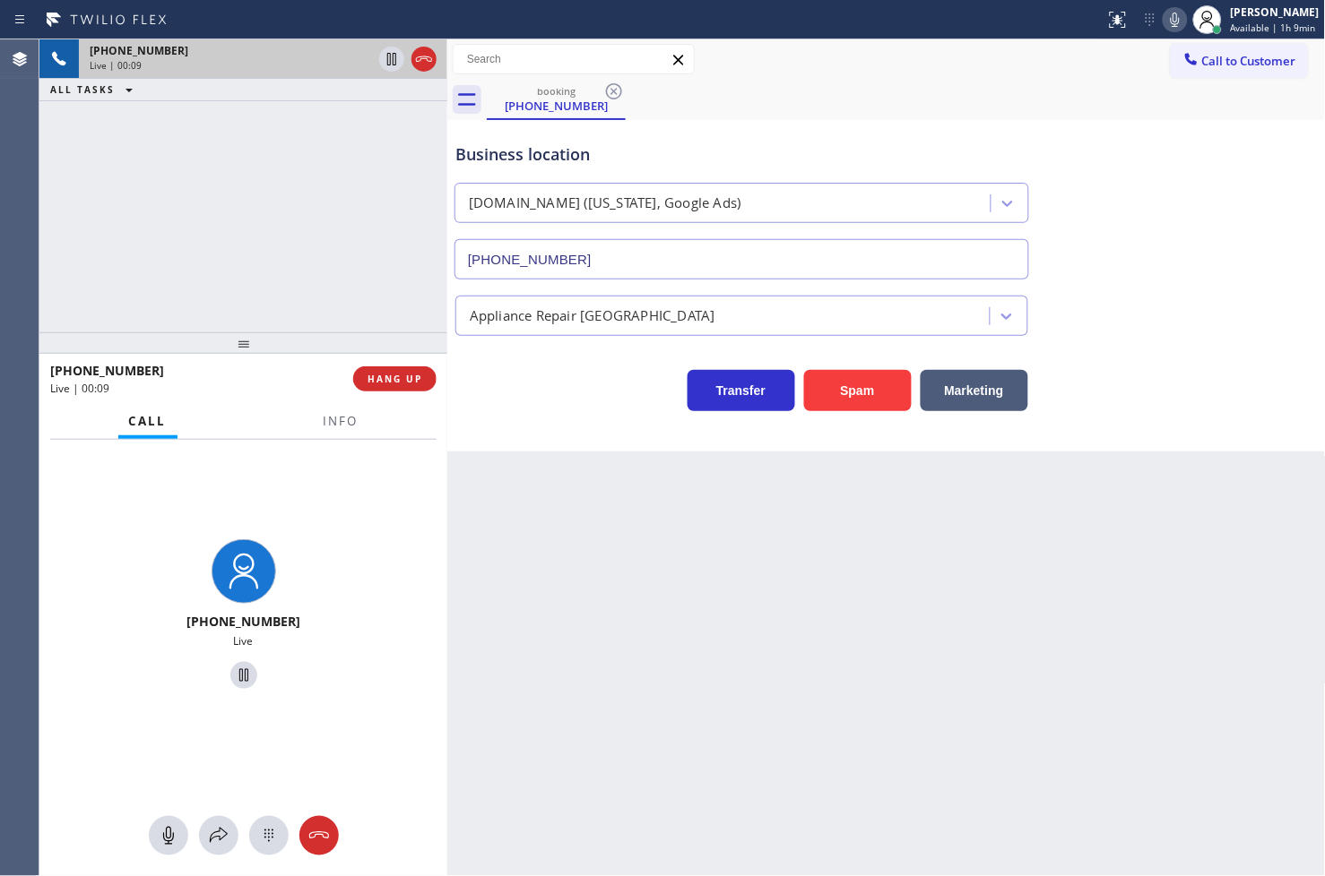
click at [554, 393] on div "Transfer Spam Marketing" at bounding box center [742, 386] width 580 height 50
click at [511, 493] on div "Back to Dashboard Change Sender ID Customers Technicians Select a contact Outbo…" at bounding box center [886, 457] width 878 height 837
drag, startPoint x: 491, startPoint y: 408, endPoint x: 451, endPoint y: 426, distance: 44.1
click at [489, 410] on div "Transfer Spam Marketing" at bounding box center [742, 386] width 580 height 50
click at [253, 452] on div "[PHONE_NUMBER] Live" at bounding box center [243, 617] width 408 height 355
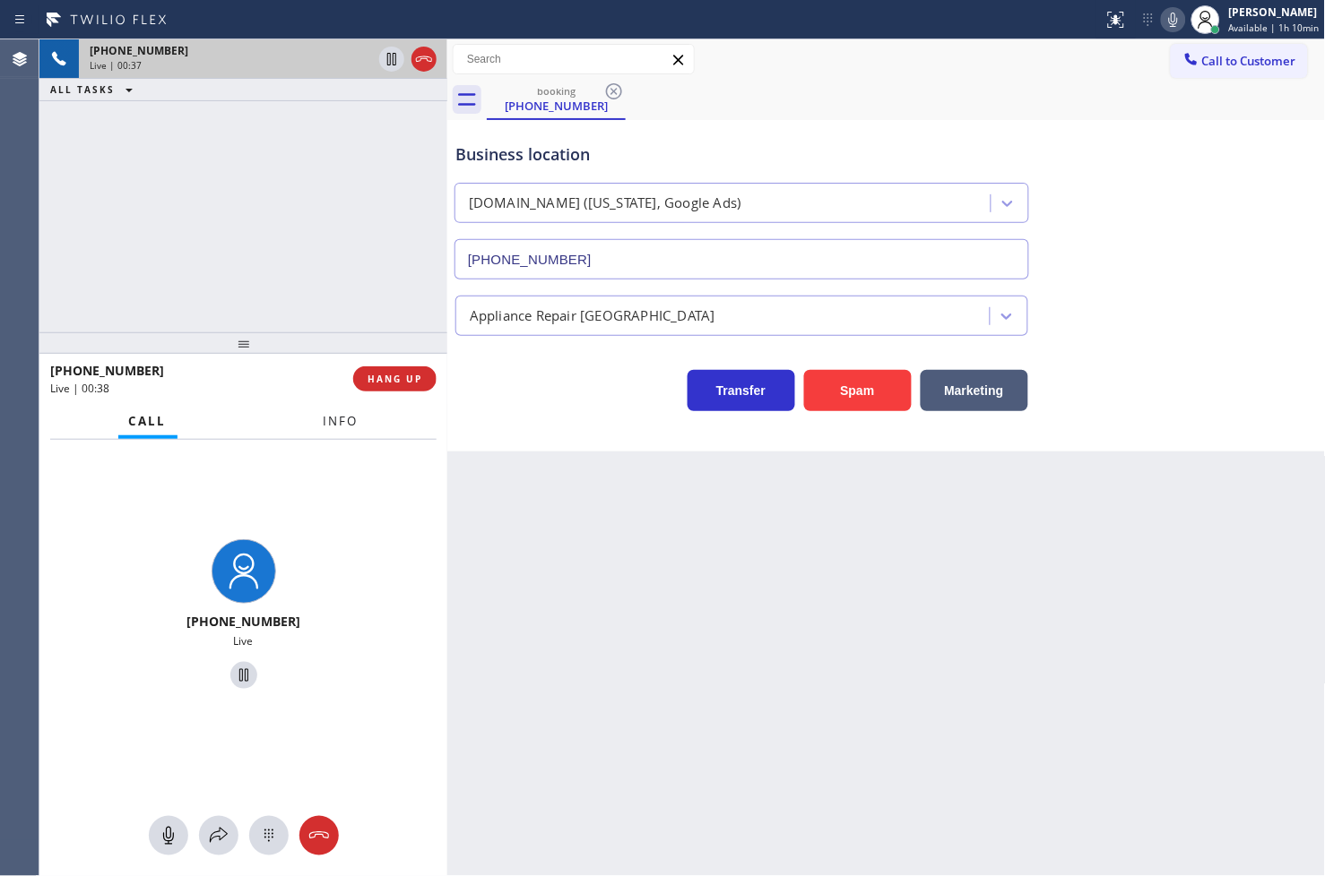
click at [324, 419] on span "Info" at bounding box center [341, 421] width 35 height 16
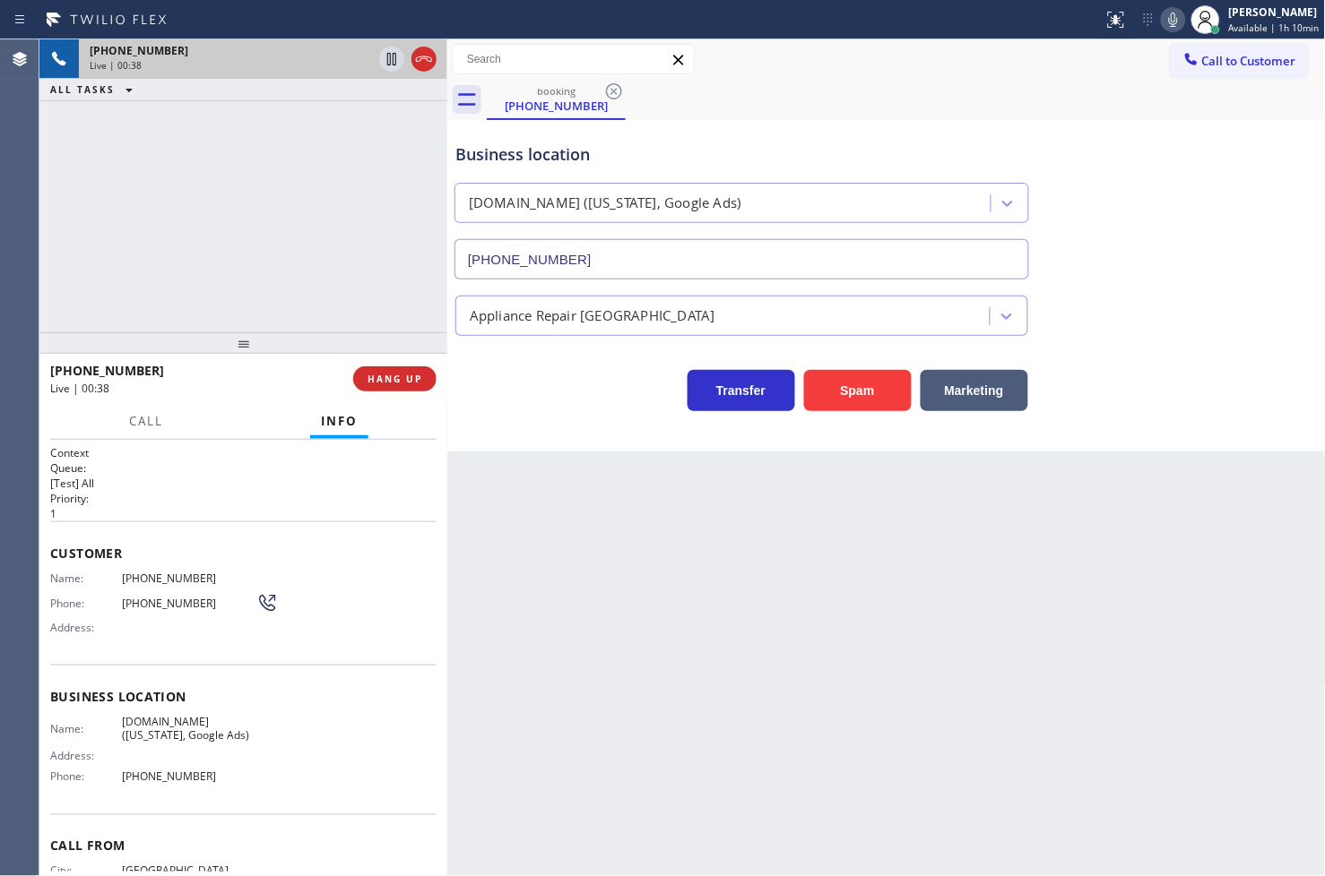
click at [562, 416] on div "Business location [DOMAIN_NAME] ([US_STATE], Google Ads) [PHONE_NUMBER] Applian…" at bounding box center [886, 286] width 878 height 332
click at [146, 417] on span "Call" at bounding box center [146, 421] width 34 height 16
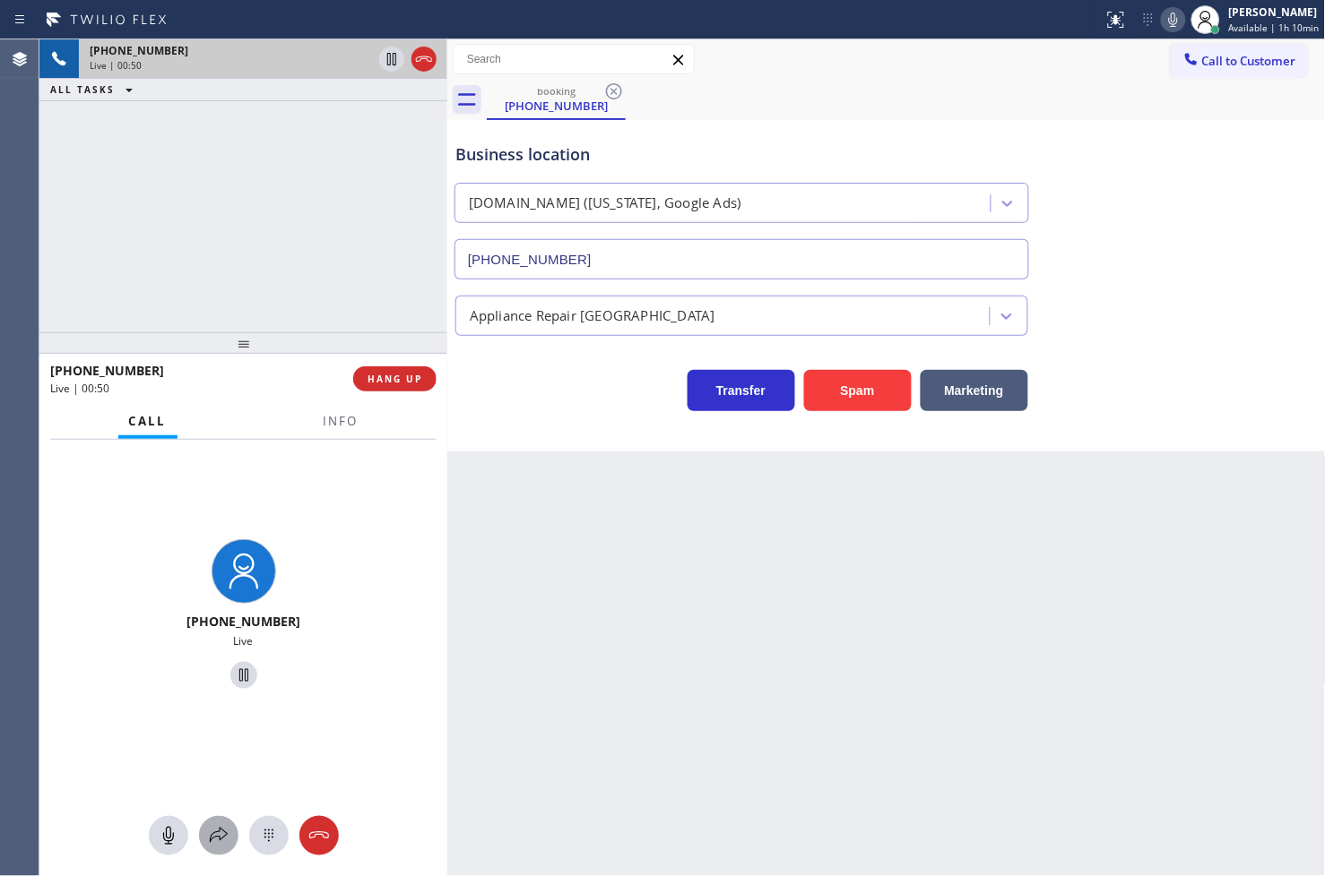
click at [222, 845] on icon at bounding box center [219, 836] width 22 height 22
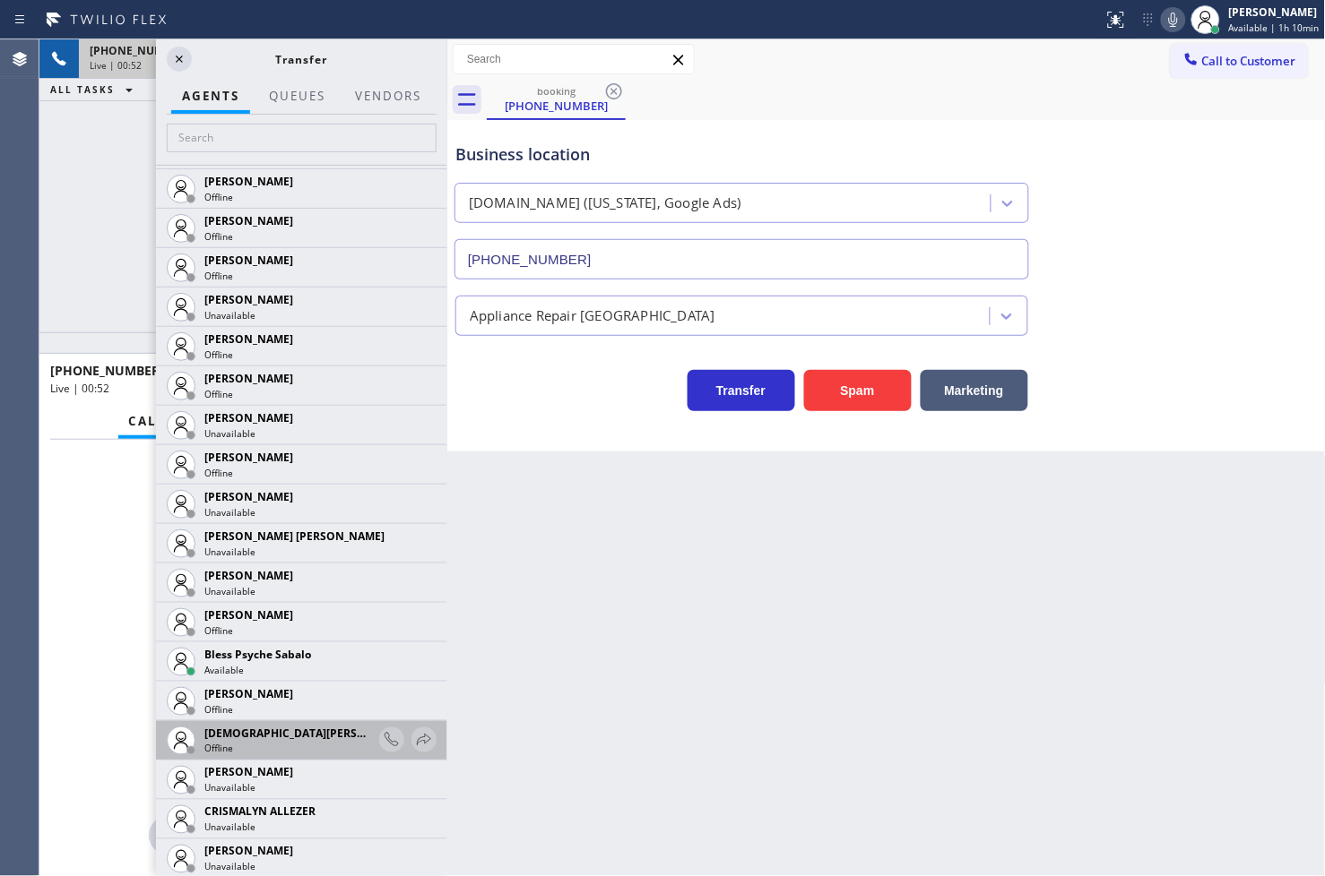
scroll to position [398, 0]
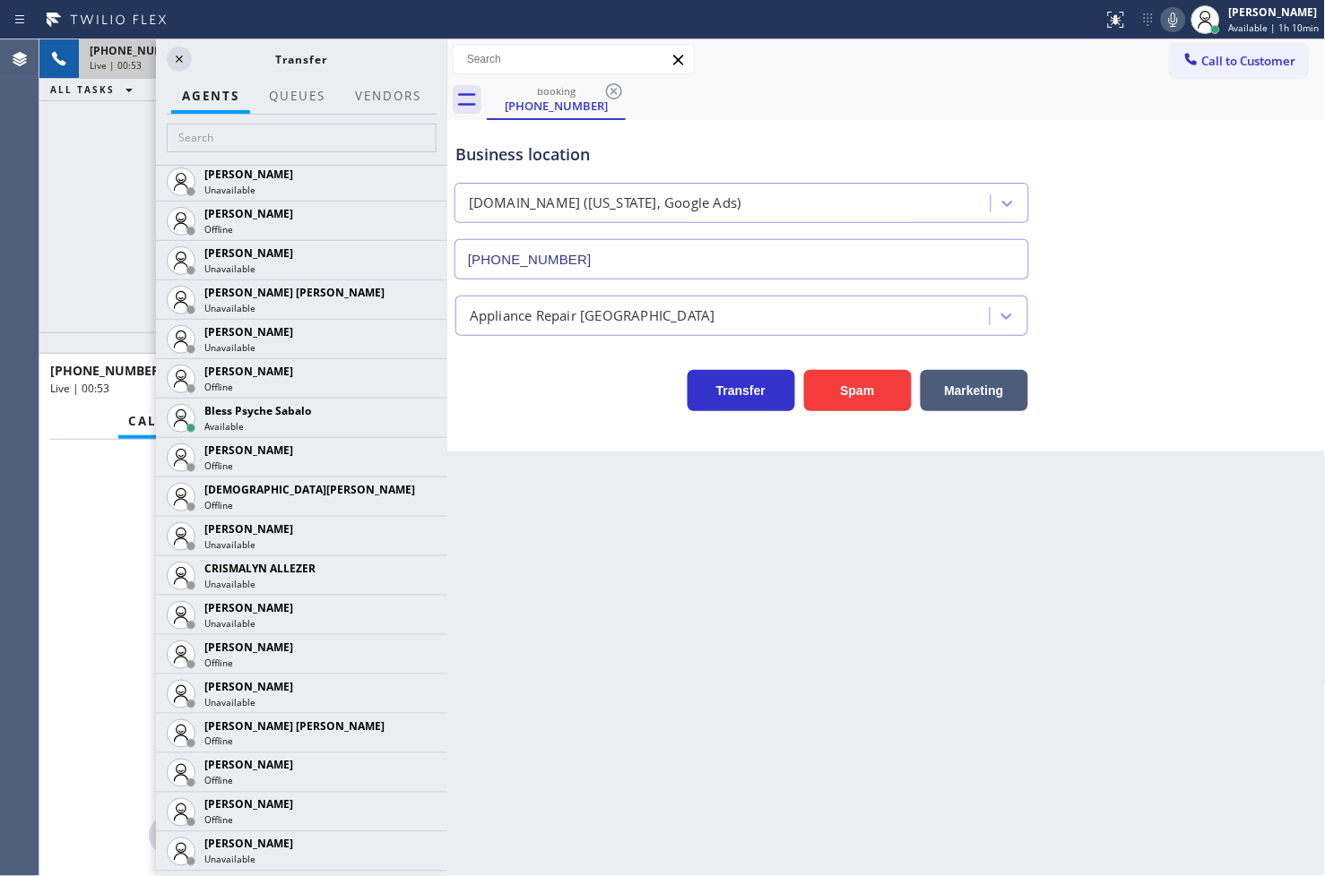
click at [112, 251] on div "[PHONE_NUMBER] Live | 00:53 ALL TASKS ALL TASKS ACTIVE TASKS TASKS IN WRAP UP" at bounding box center [243, 185] width 408 height 293
click at [61, 221] on div "[PHONE_NUMBER] Live | 01:11 ALL TASKS ALL TASKS ACTIVE TASKS TASKS IN WRAP UP" at bounding box center [243, 185] width 408 height 293
click at [182, 60] on icon at bounding box center [179, 59] width 22 height 22
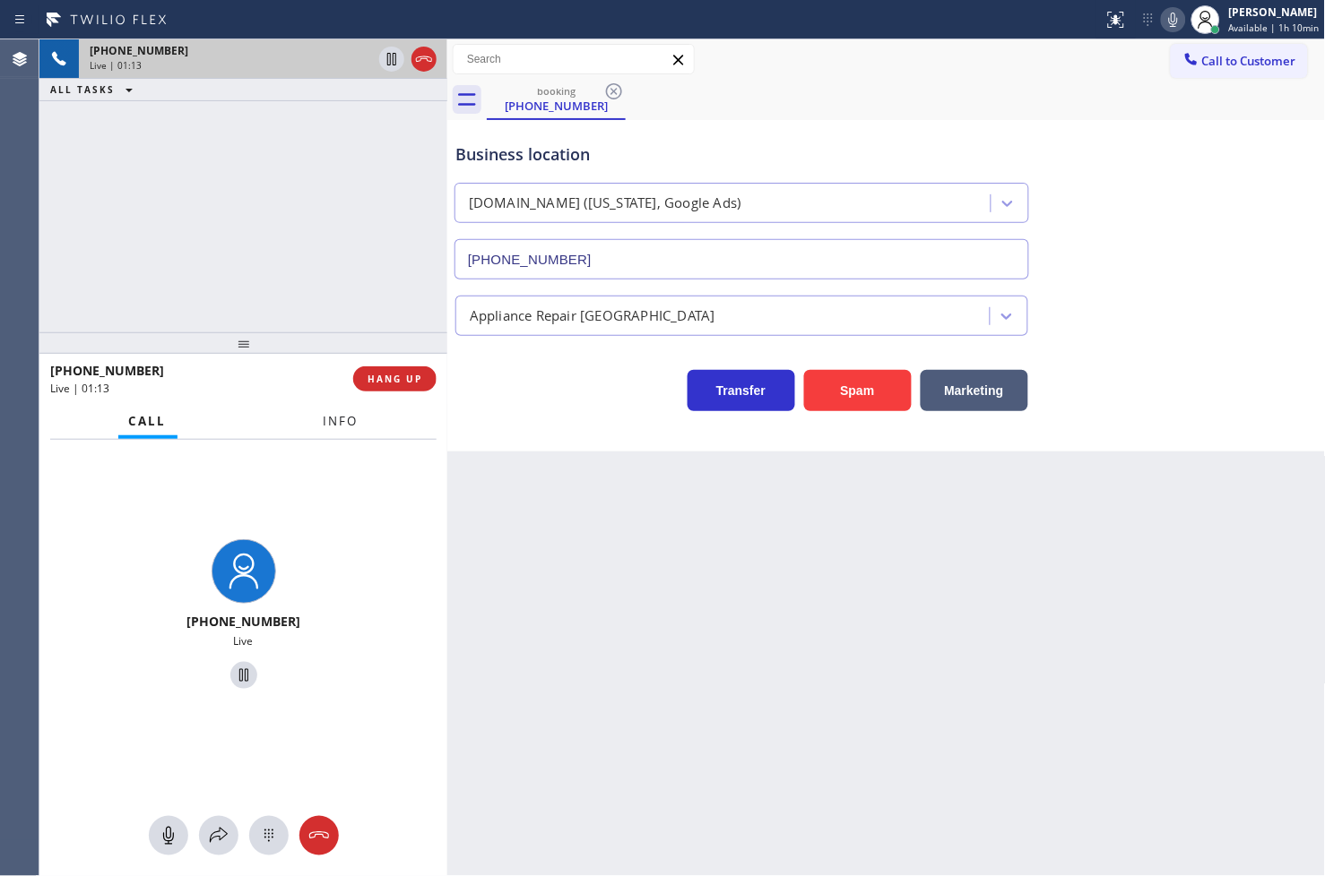
click at [318, 414] on button "Info" at bounding box center [341, 421] width 56 height 35
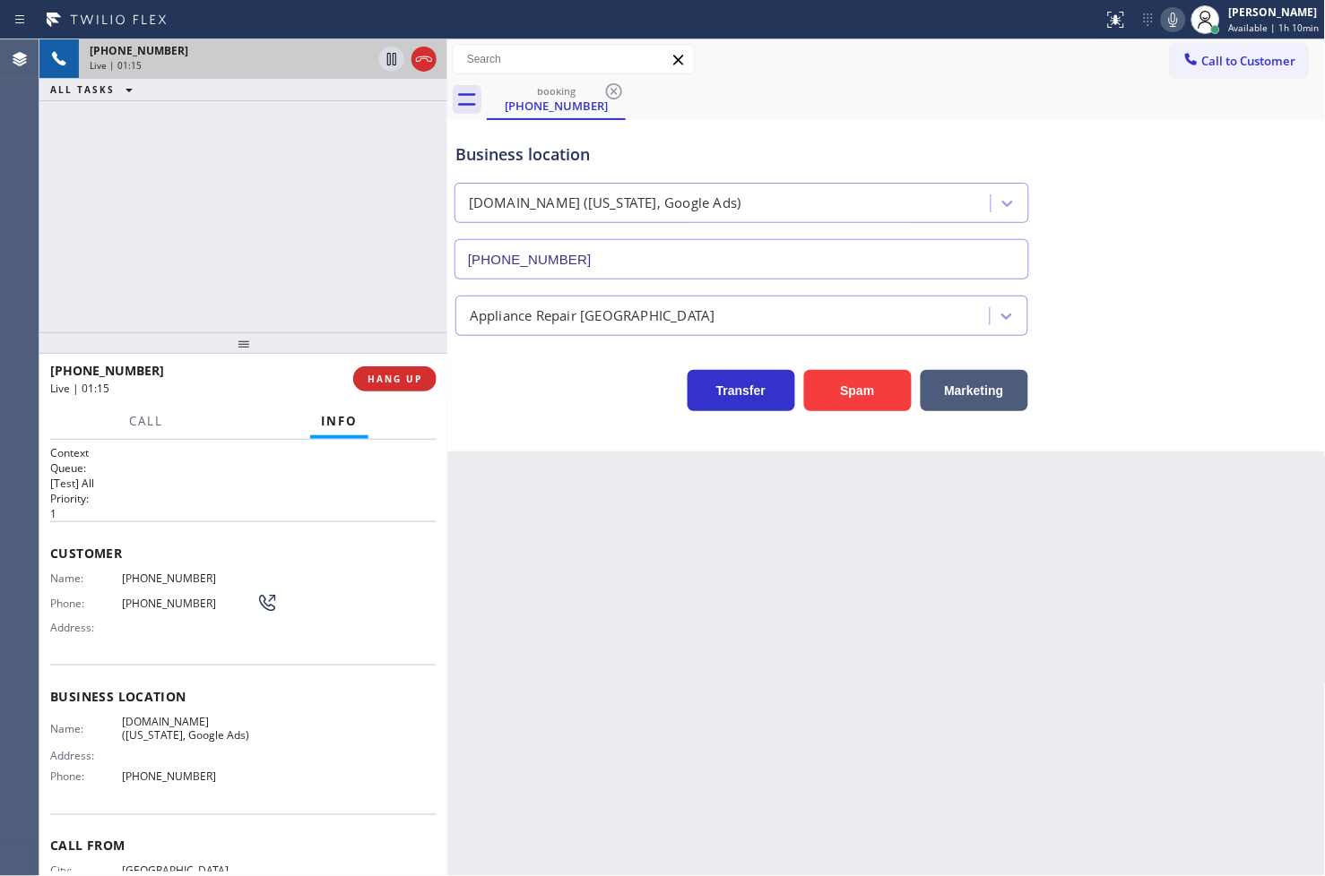
click at [183, 200] on div "[PHONE_NUMBER] Live | 01:15 ALL TASKS ALL TASKS ACTIVE TASKS TASKS IN WRAP UP" at bounding box center [243, 185] width 408 height 293
click at [138, 423] on span "Call" at bounding box center [146, 421] width 34 height 16
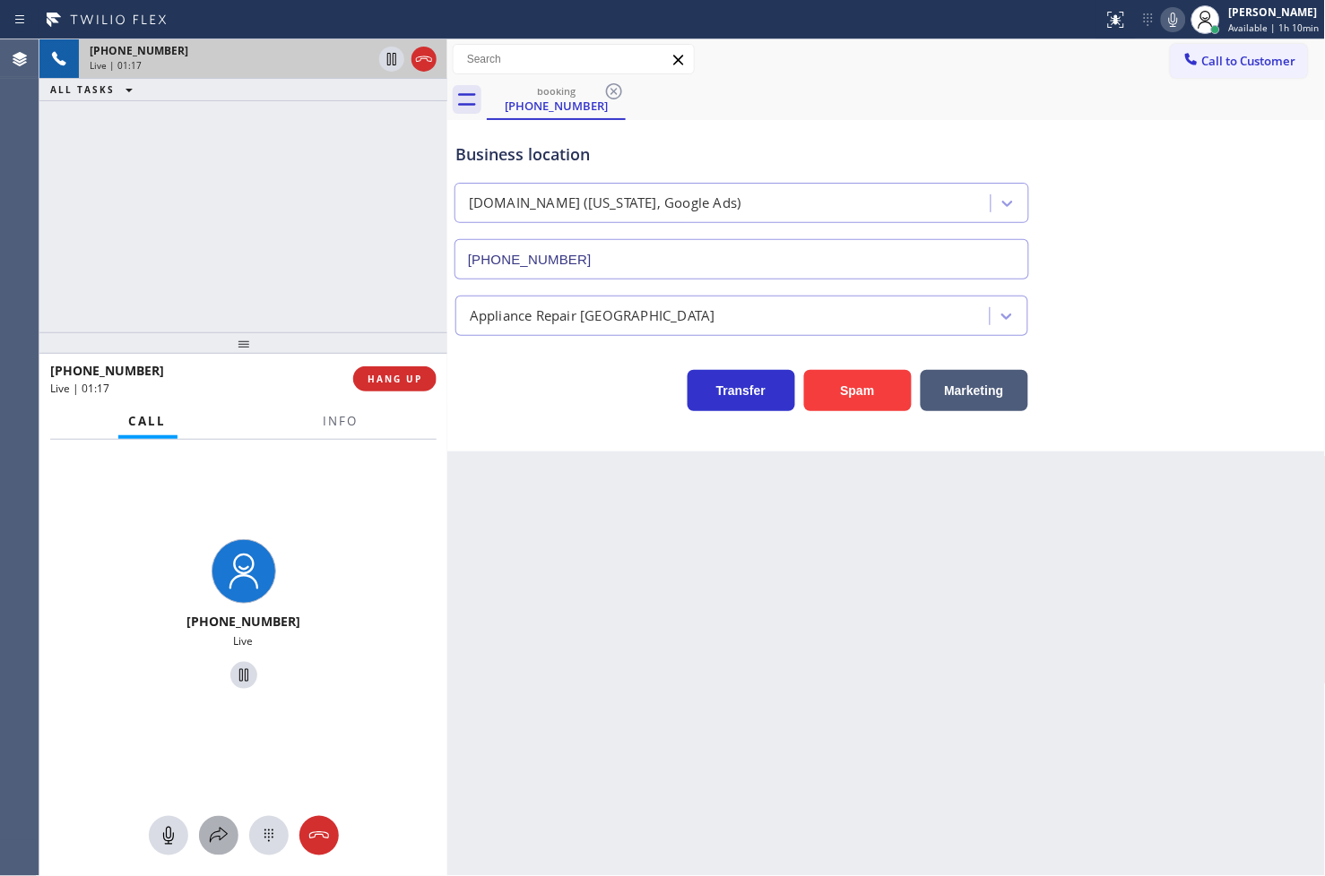
click at [225, 832] on icon at bounding box center [219, 836] width 22 height 22
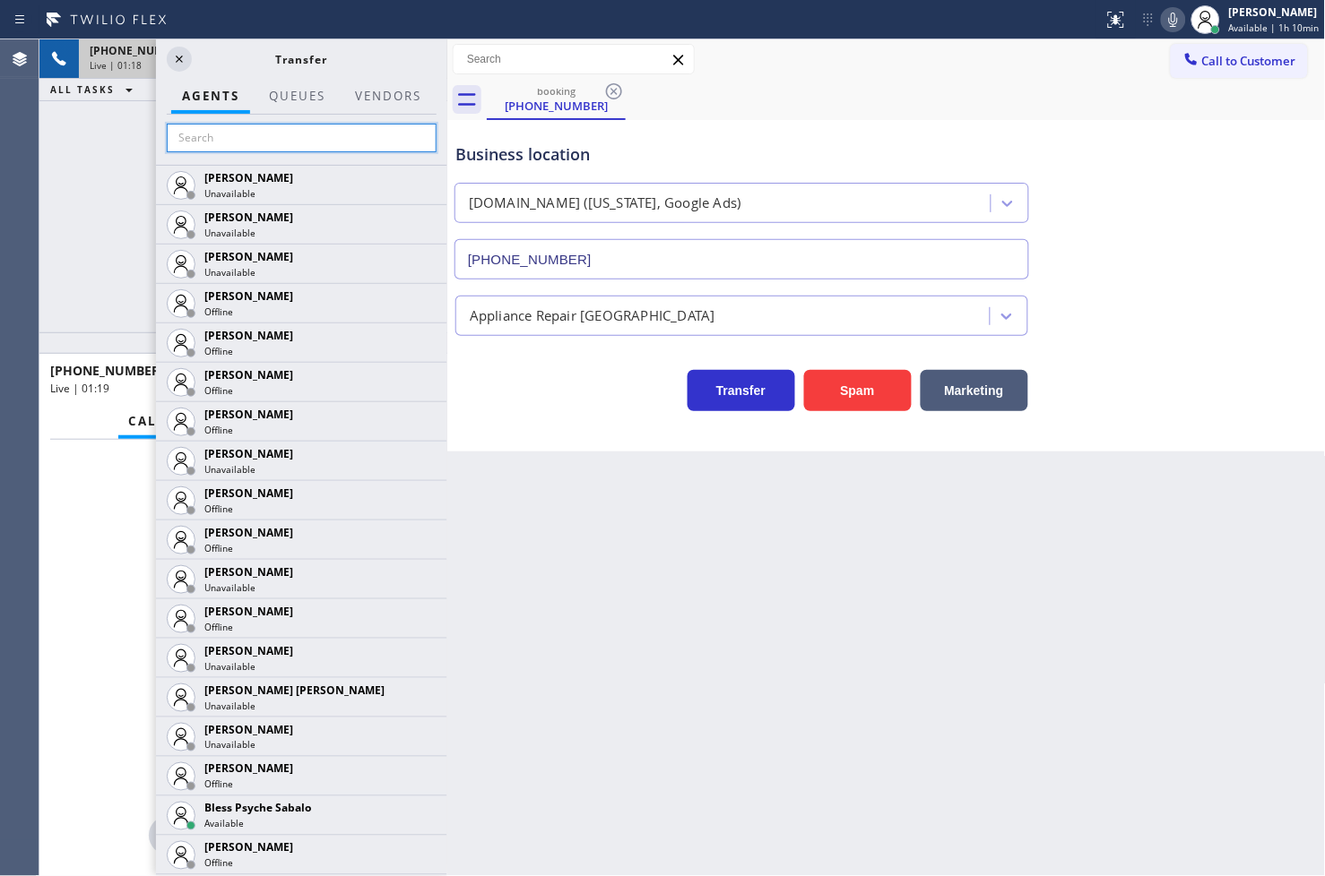
click at [275, 135] on input "text" at bounding box center [302, 138] width 270 height 29
click at [105, 209] on div "[PHONE_NUMBER] Live | 01:21 ALL TASKS ALL TASKS ACTIVE TASKS TASKS IN WRAP UP" at bounding box center [243, 185] width 408 height 293
click at [175, 52] on icon at bounding box center [179, 59] width 22 height 22
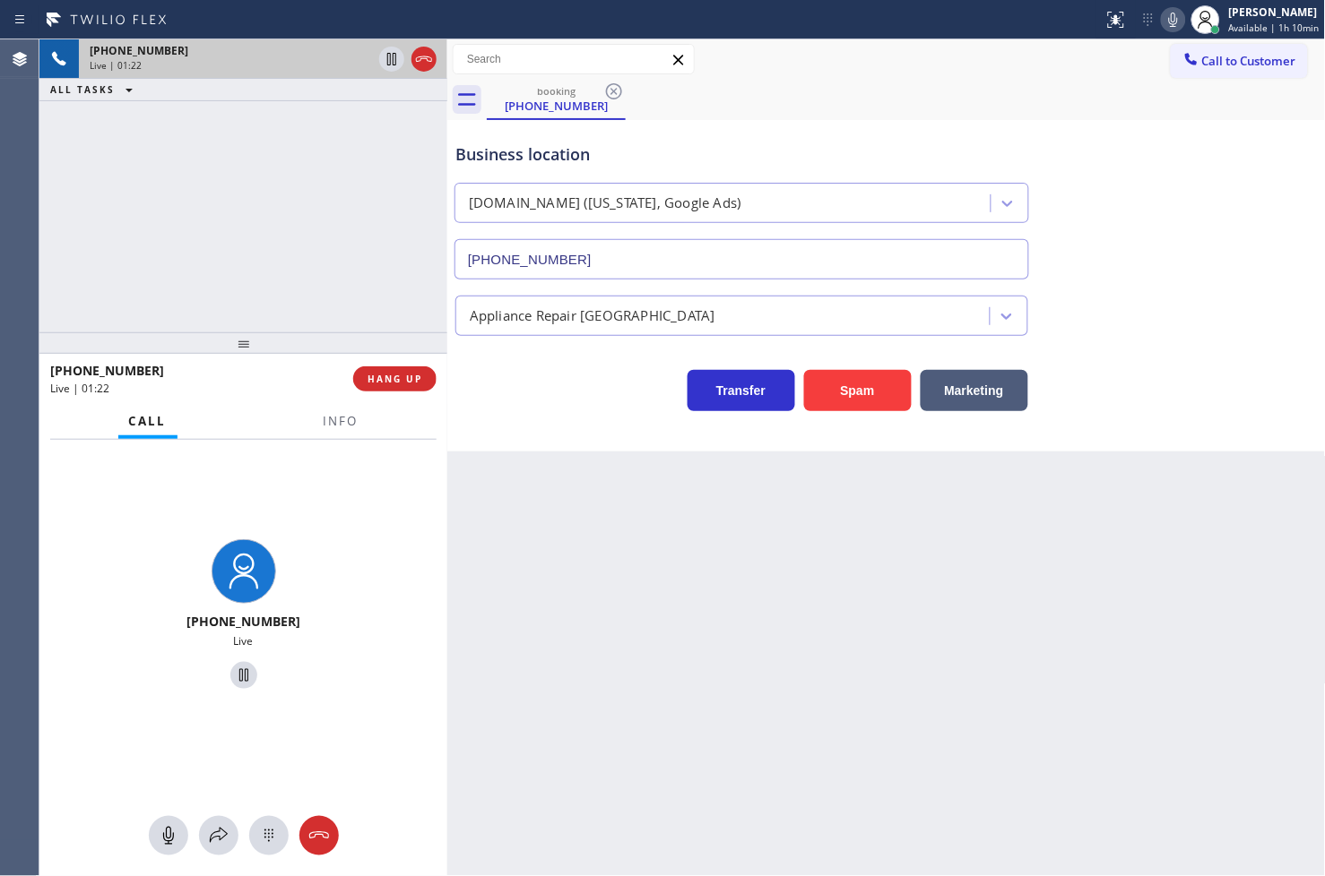
drag, startPoint x: 113, startPoint y: 229, endPoint x: 397, endPoint y: 109, distance: 308.4
click at [122, 221] on div "[PHONE_NUMBER] Live | 01:22 ALL TASKS ALL TASKS ACTIVE TASKS TASKS IN WRAP UP" at bounding box center [243, 185] width 408 height 293
click at [403, 144] on div "[PHONE_NUMBER] Live | 01:23 ALL TASKS ALL TASKS ACTIVE TASKS TASKS IN WRAP UP" at bounding box center [243, 185] width 408 height 293
click at [361, 182] on div "[PHONE_NUMBER] Live | 01:30 ALL TASKS ALL TASKS ACTIVE TASKS TASKS IN WRAP UP" at bounding box center [243, 185] width 408 height 293
click at [221, 832] on icon at bounding box center [219, 836] width 22 height 22
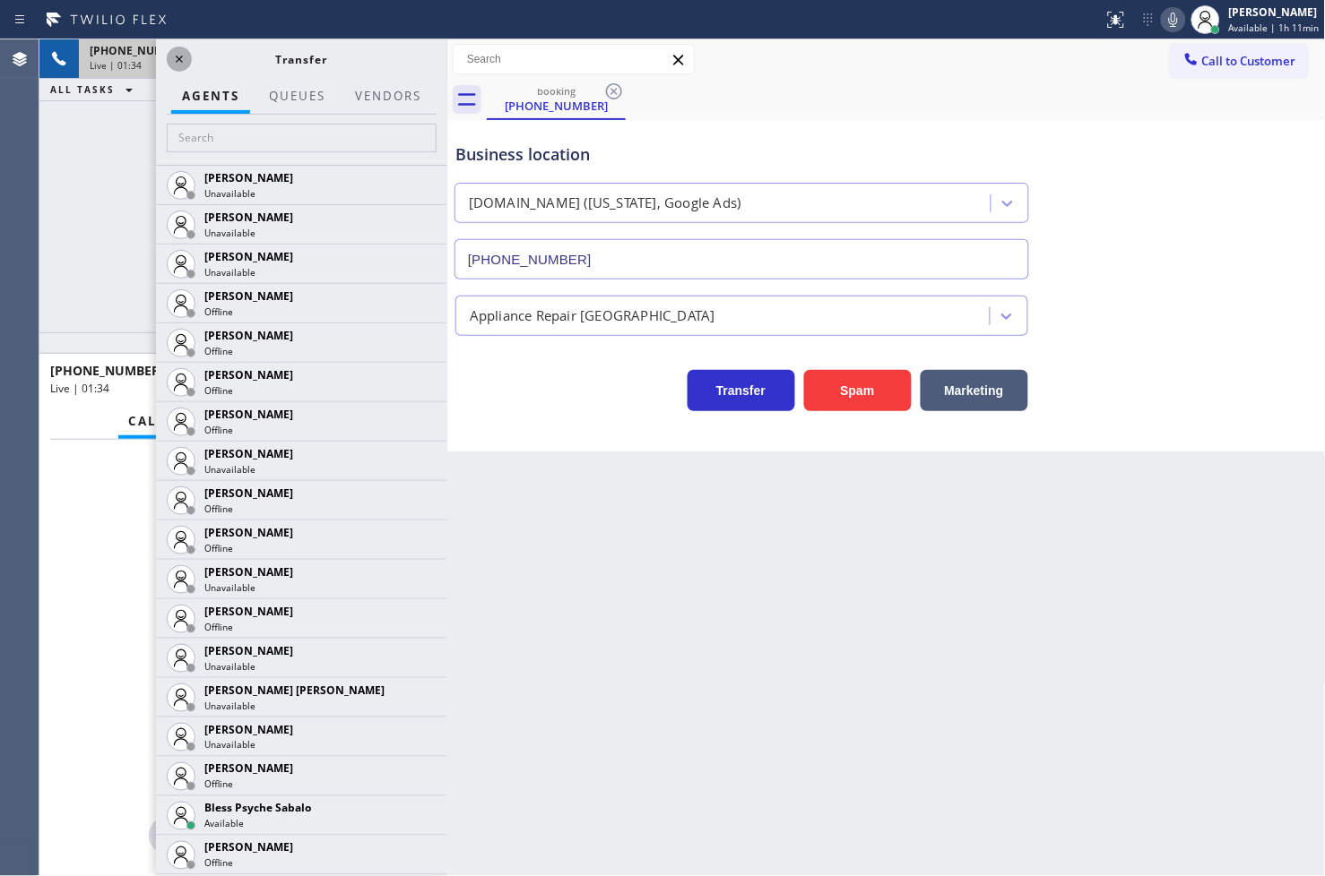
click at [173, 50] on icon at bounding box center [179, 59] width 22 height 22
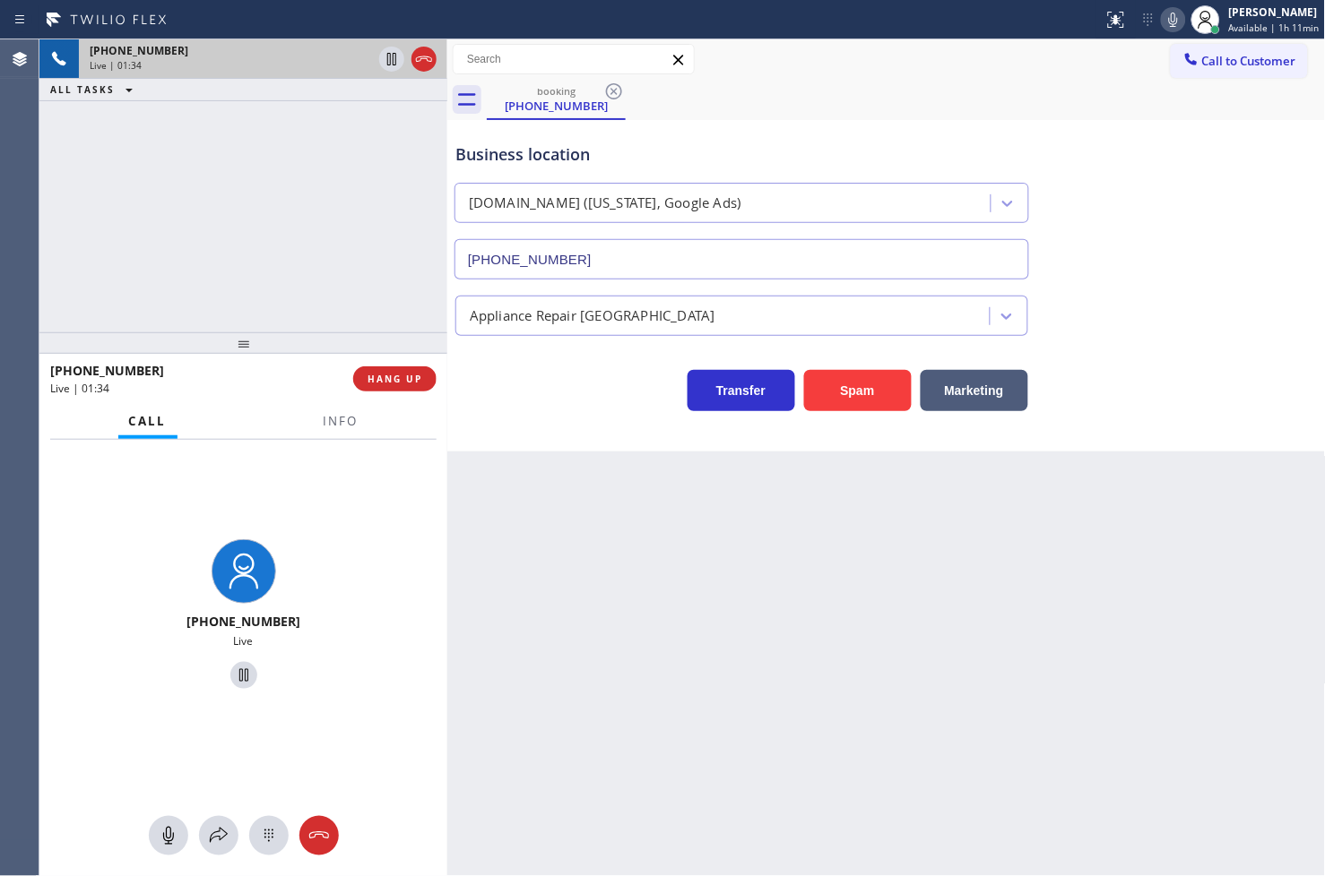
drag, startPoint x: 129, startPoint y: 271, endPoint x: 136, endPoint y: 257, distance: 15.2
click at [133, 264] on div "[PHONE_NUMBER] Live | 01:34 ALL TASKS ALL TASKS ACTIVE TASKS TASKS IN WRAP UP" at bounding box center [243, 185] width 408 height 293
click at [337, 84] on div "ALL TASKS ALL TASKS ACTIVE TASKS TASKS IN WRAP UP" at bounding box center [243, 90] width 408 height 22
click at [315, 165] on div "[PHONE_NUMBER] Live | 01:36 ALL TASKS ALL TASKS ACTIVE TASKS TASKS IN WRAP UP" at bounding box center [243, 185] width 408 height 293
click at [307, 213] on div "[PHONE_NUMBER] Live | 01:37 ALL TASKS ALL TASKS ACTIVE TASKS TASKS IN WRAP UP" at bounding box center [243, 185] width 408 height 293
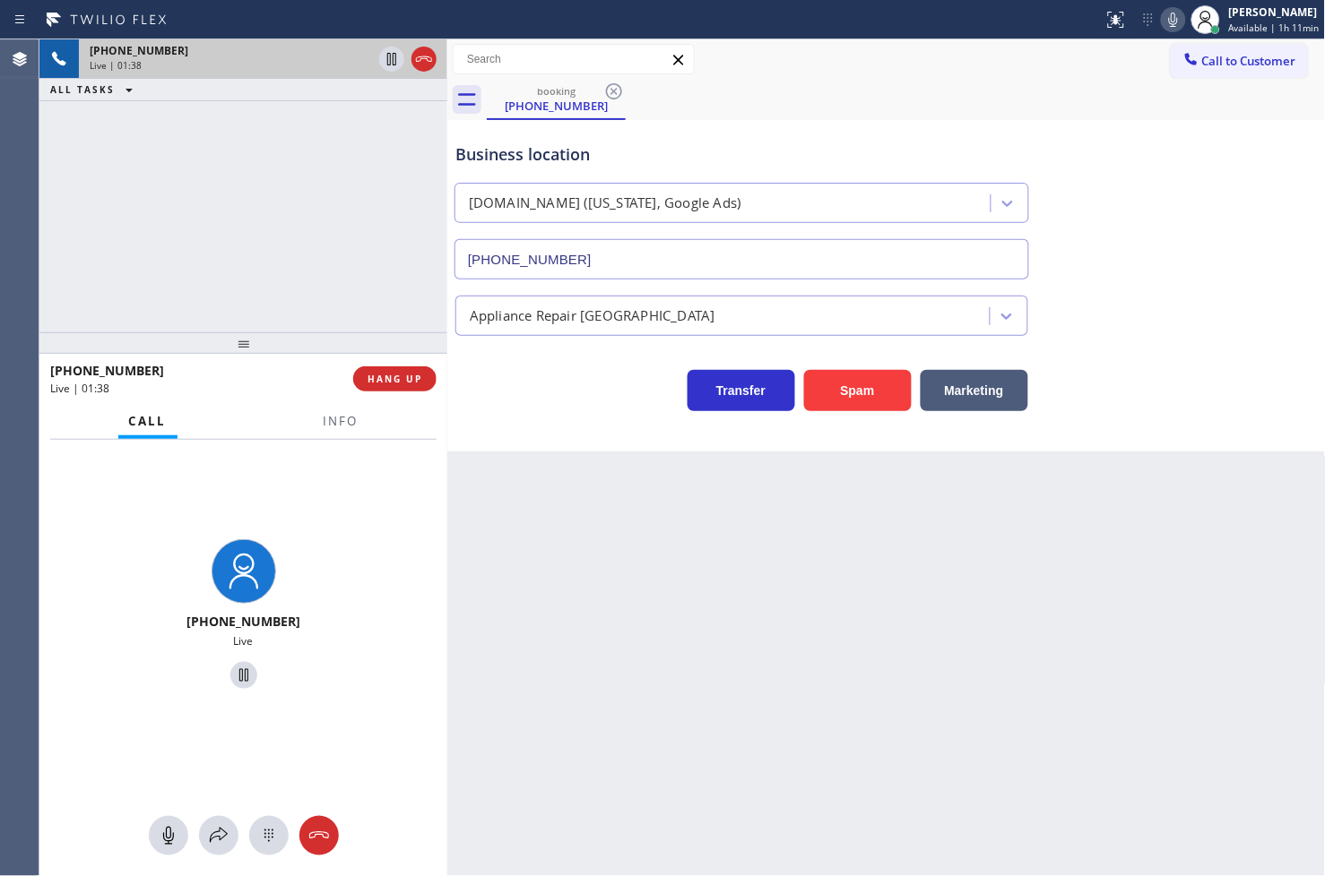
click at [361, 159] on div "[PHONE_NUMBER] Live | 01:38 ALL TASKS ALL TASKS ACTIVE TASKS TASKS IN WRAP UP" at bounding box center [243, 185] width 408 height 293
click at [390, 59] on icon at bounding box center [391, 59] width 9 height 13
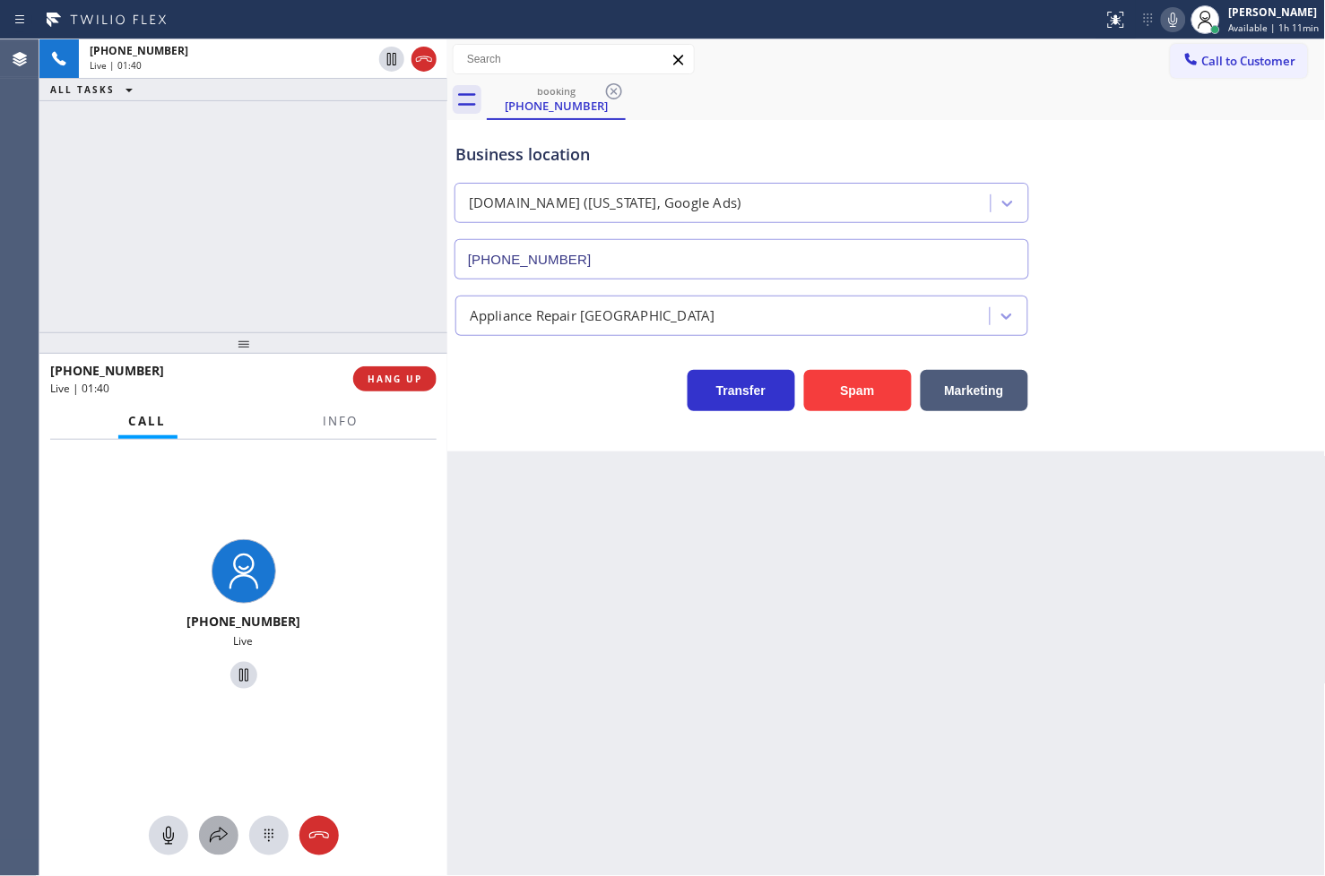
click at [227, 837] on icon at bounding box center [219, 836] width 22 height 22
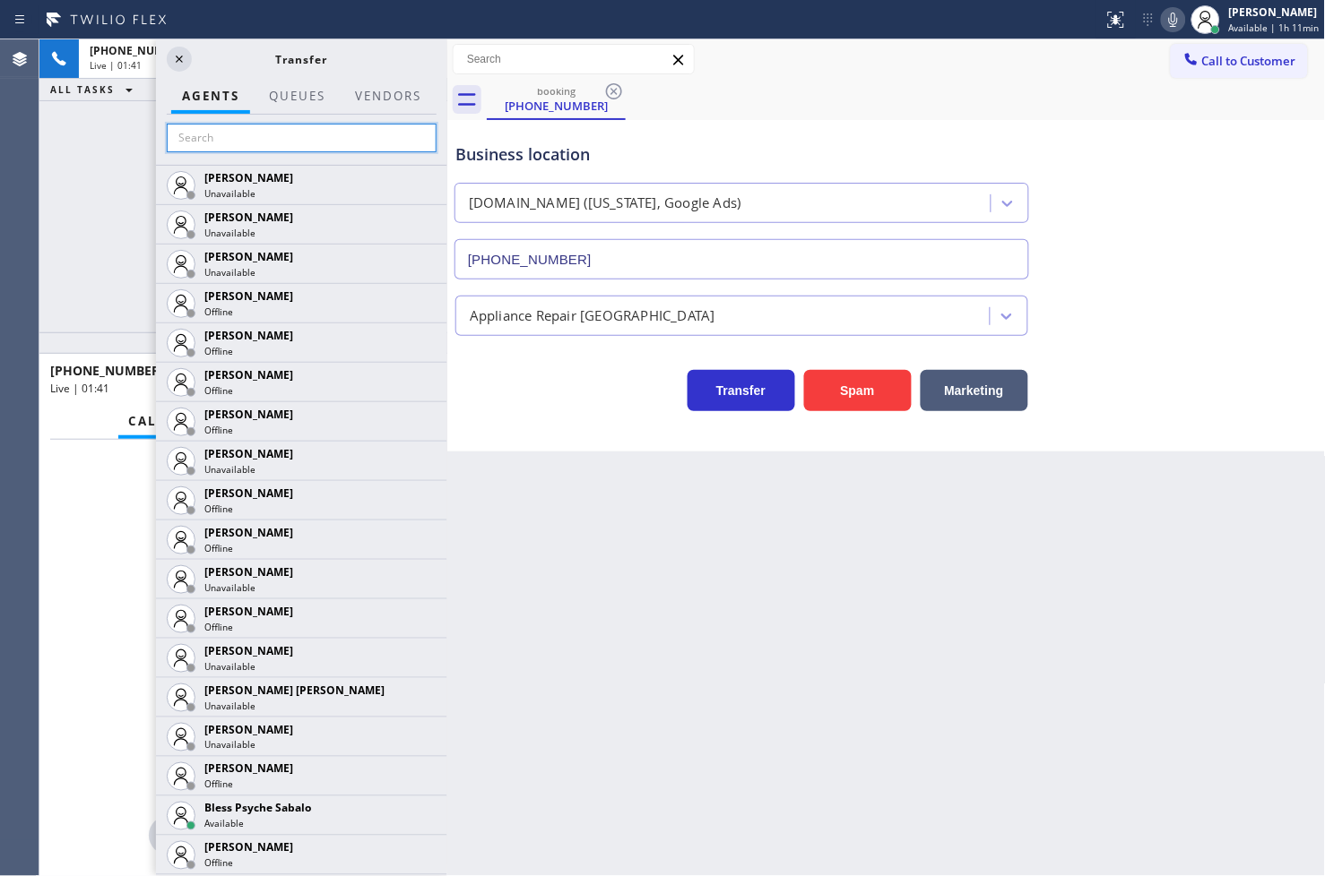
click at [261, 134] on input "text" at bounding box center [302, 138] width 270 height 29
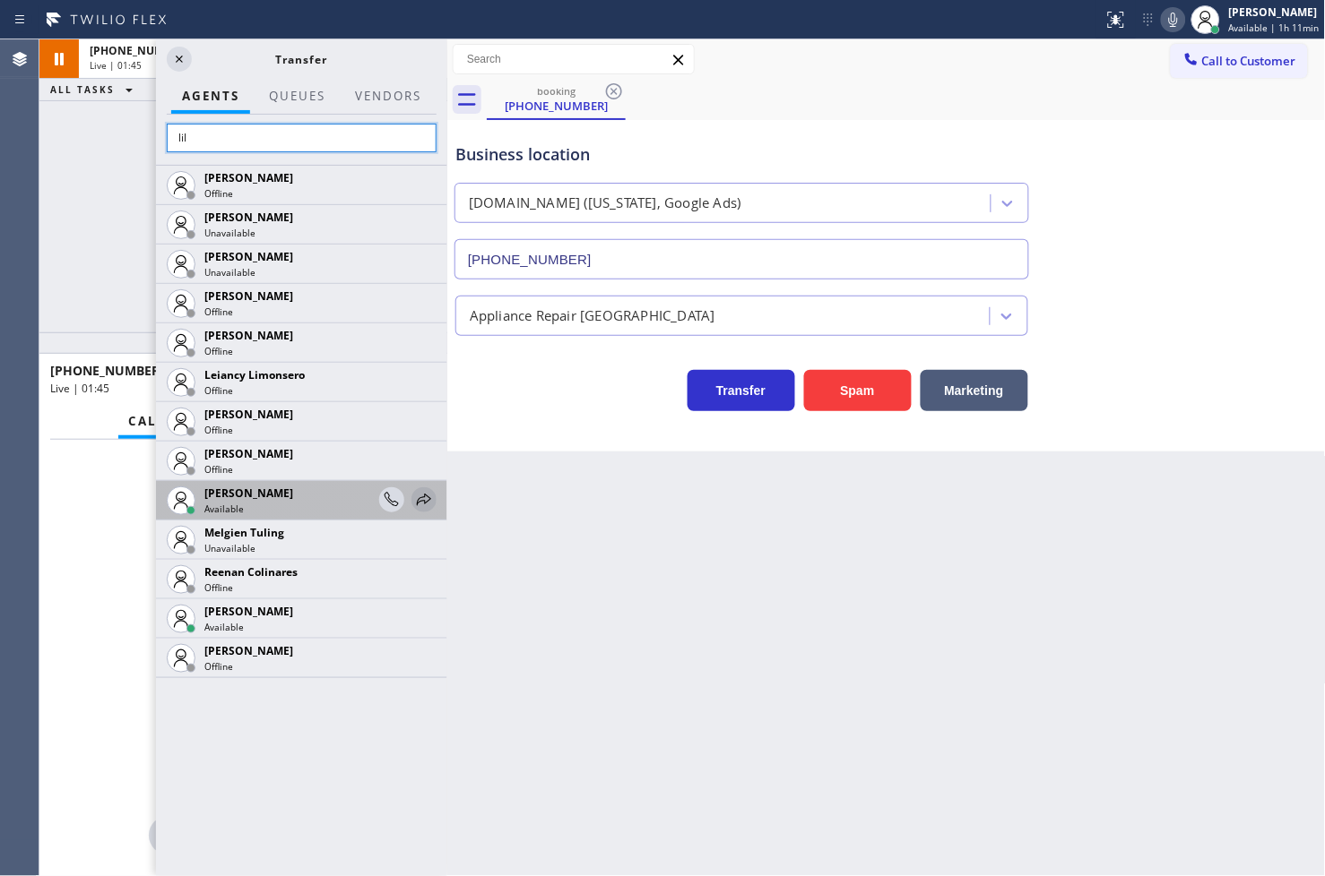
type input "lil"
click at [427, 497] on icon at bounding box center [424, 500] width 14 height 12
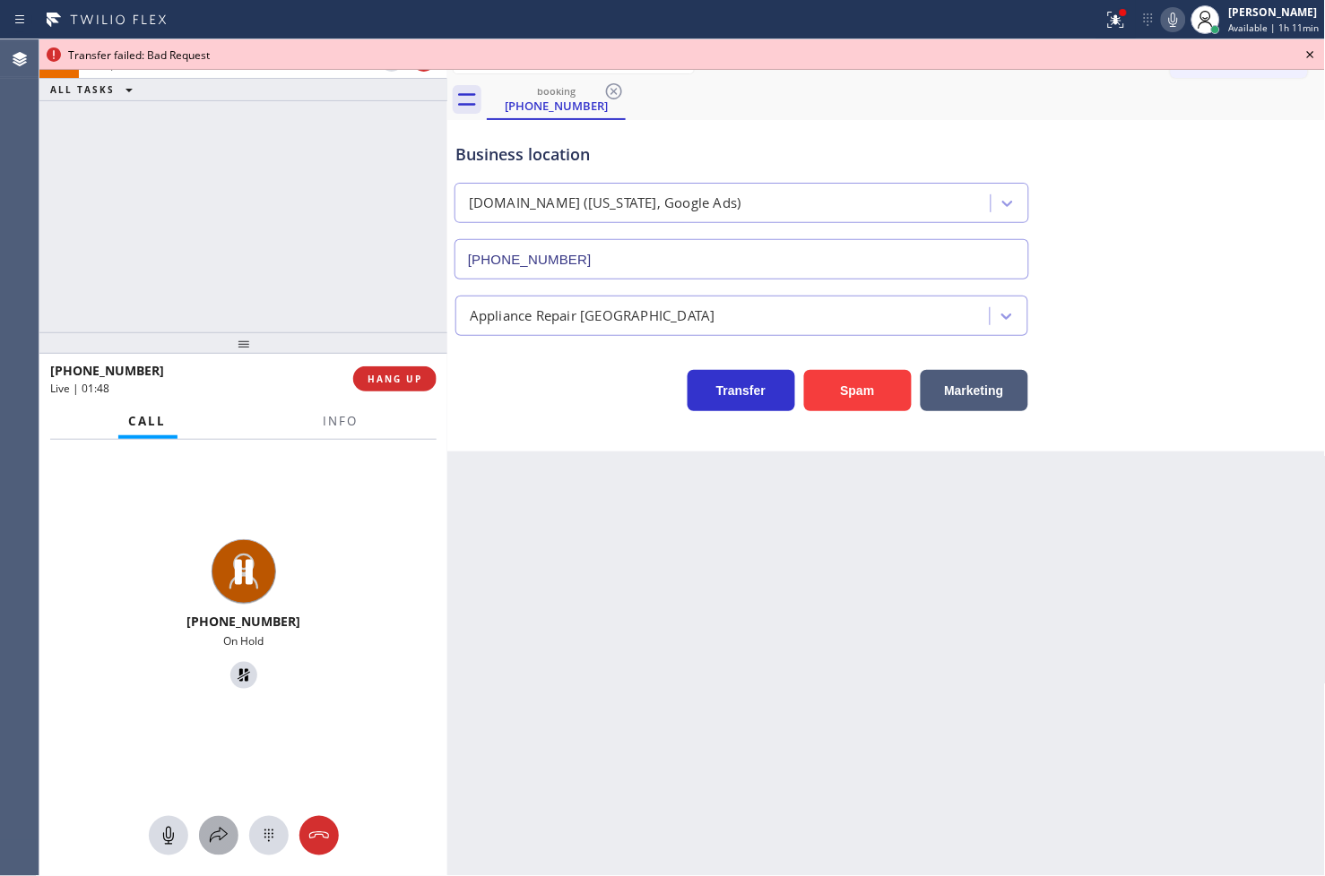
click at [215, 840] on icon at bounding box center [219, 836] width 22 height 22
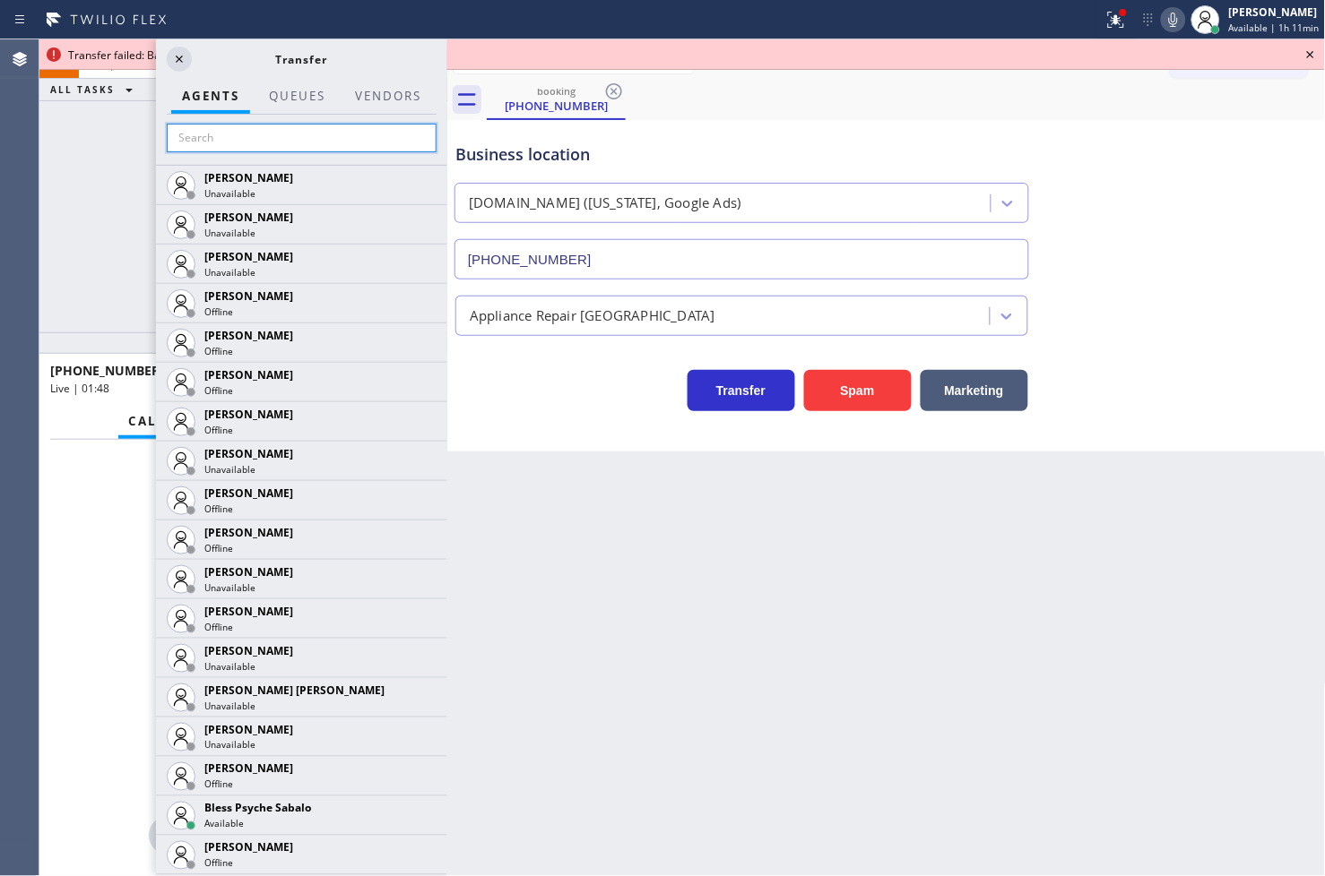
click at [245, 150] on input "text" at bounding box center [302, 138] width 270 height 29
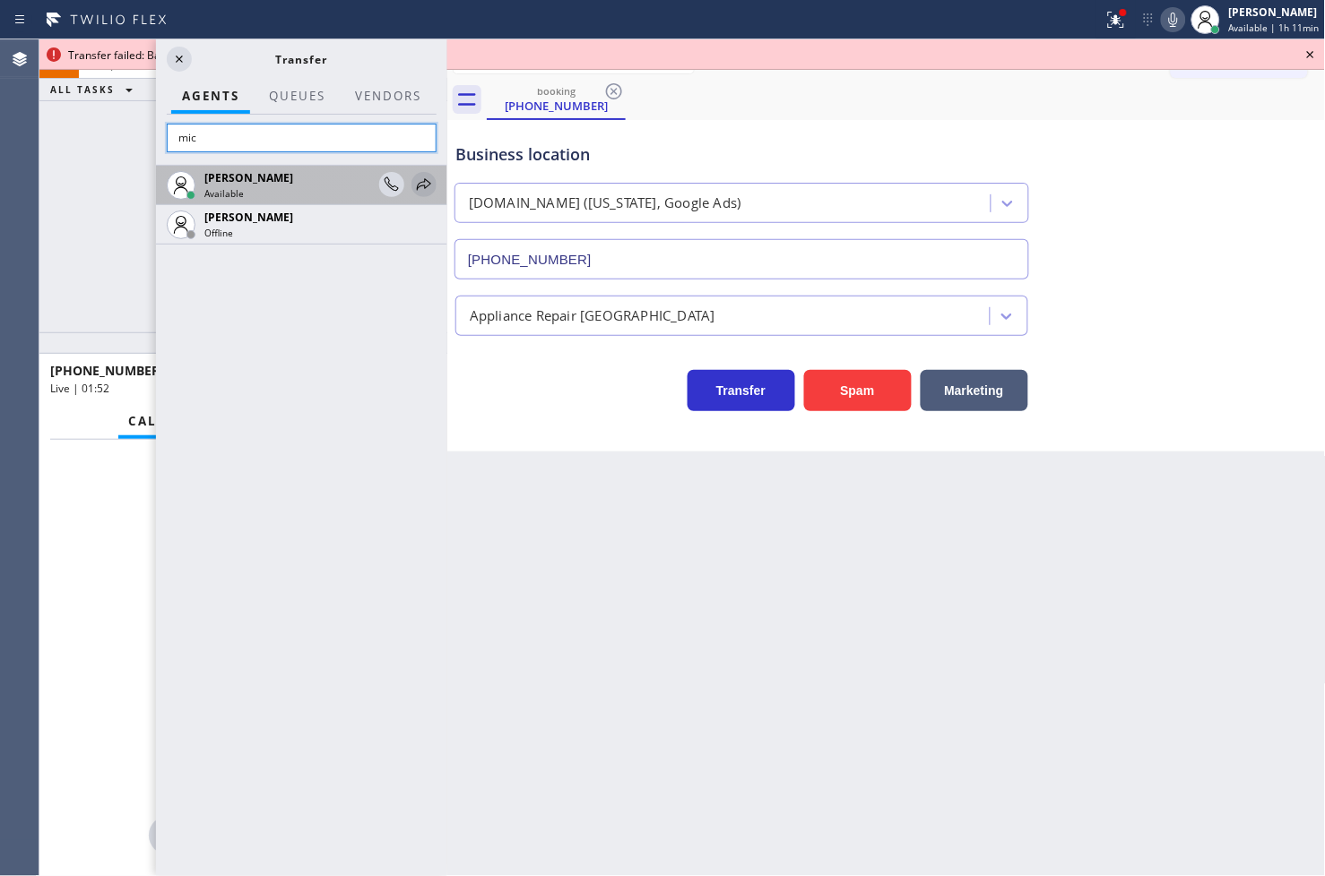
type input "mic"
click at [417, 186] on icon at bounding box center [424, 184] width 14 height 12
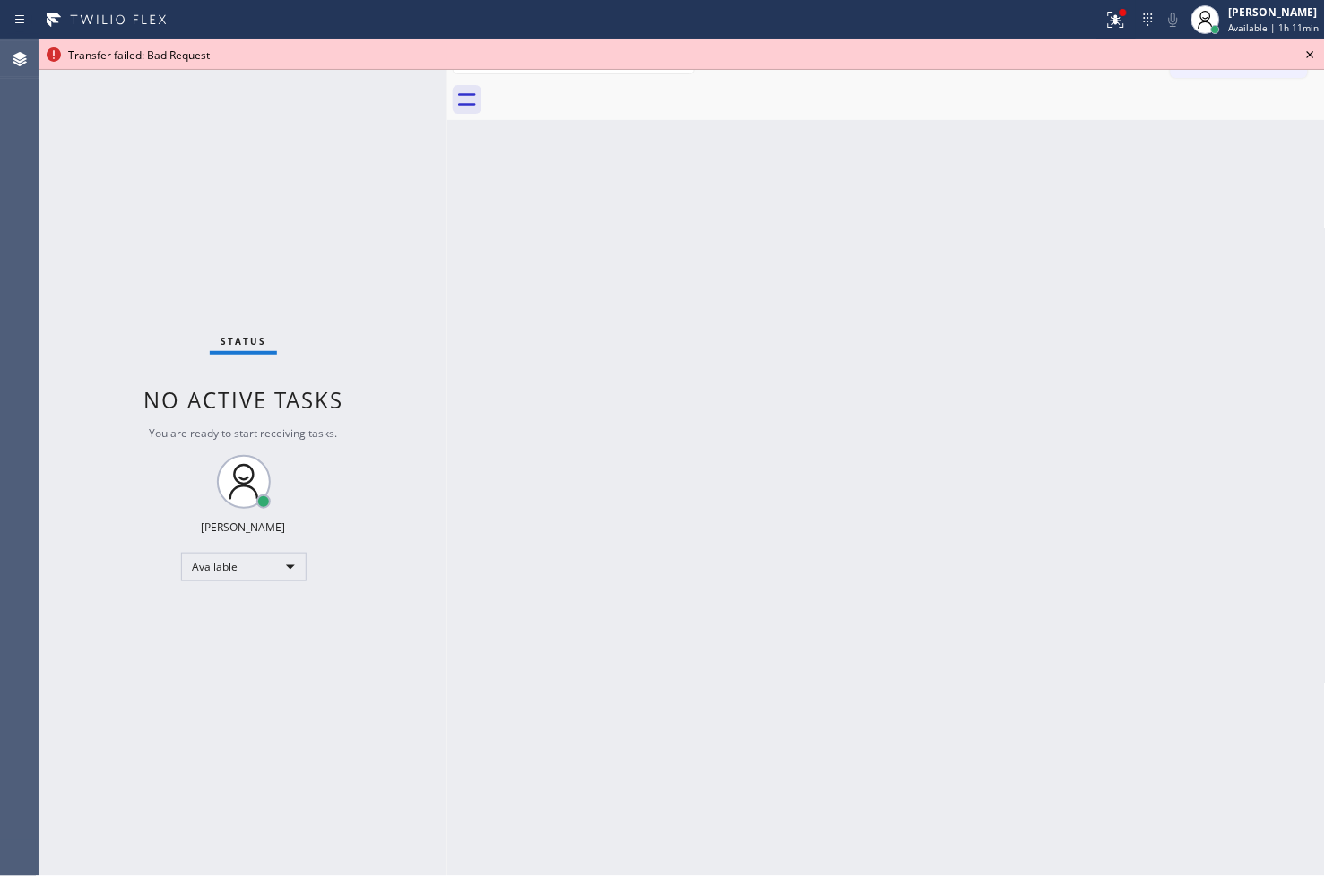
click at [1309, 60] on icon at bounding box center [1310, 55] width 22 height 22
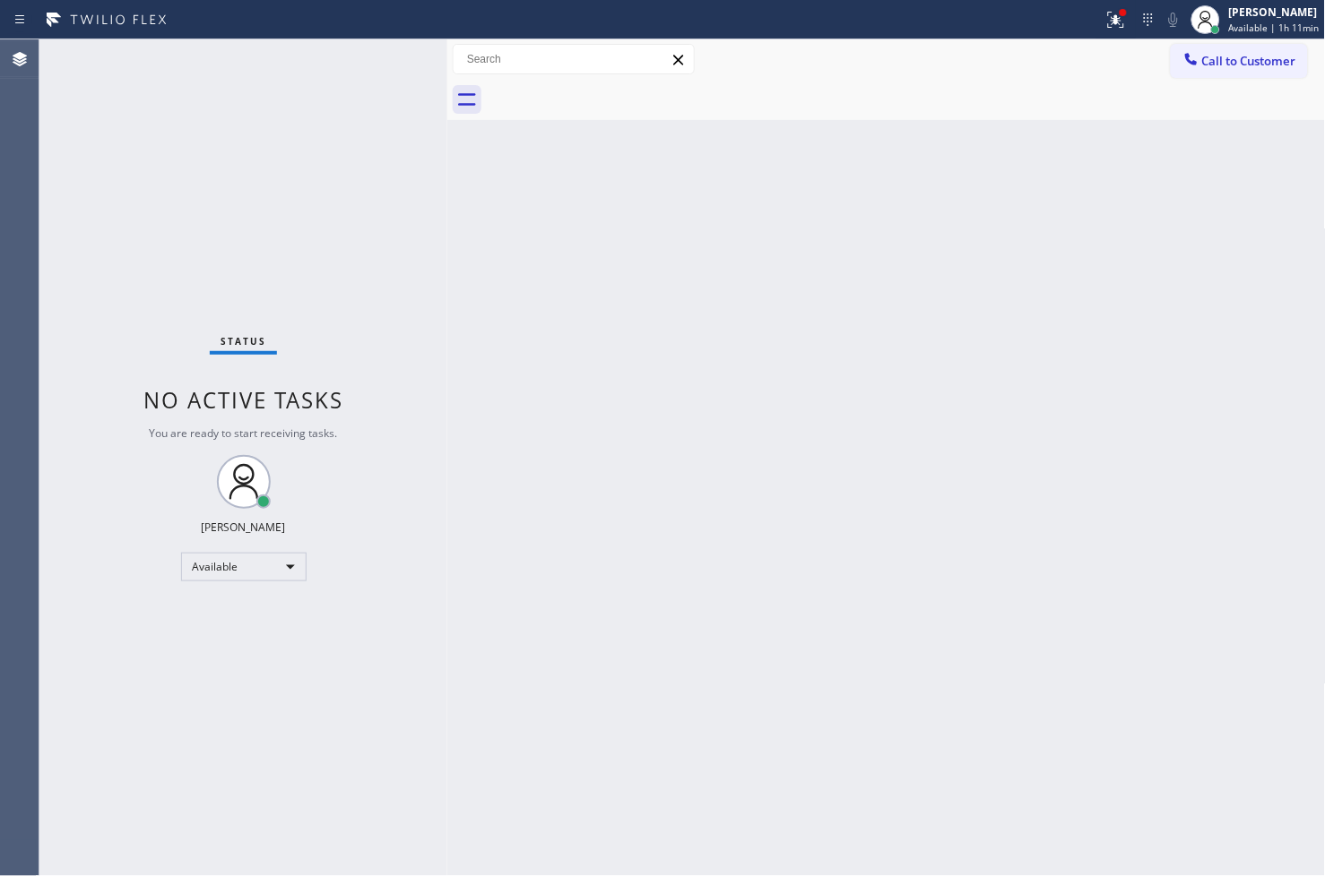
drag, startPoint x: 1093, startPoint y: 12, endPoint x: 1085, endPoint y: 39, distance: 28.9
click at [1105, 13] on icon at bounding box center [1116, 20] width 22 height 22
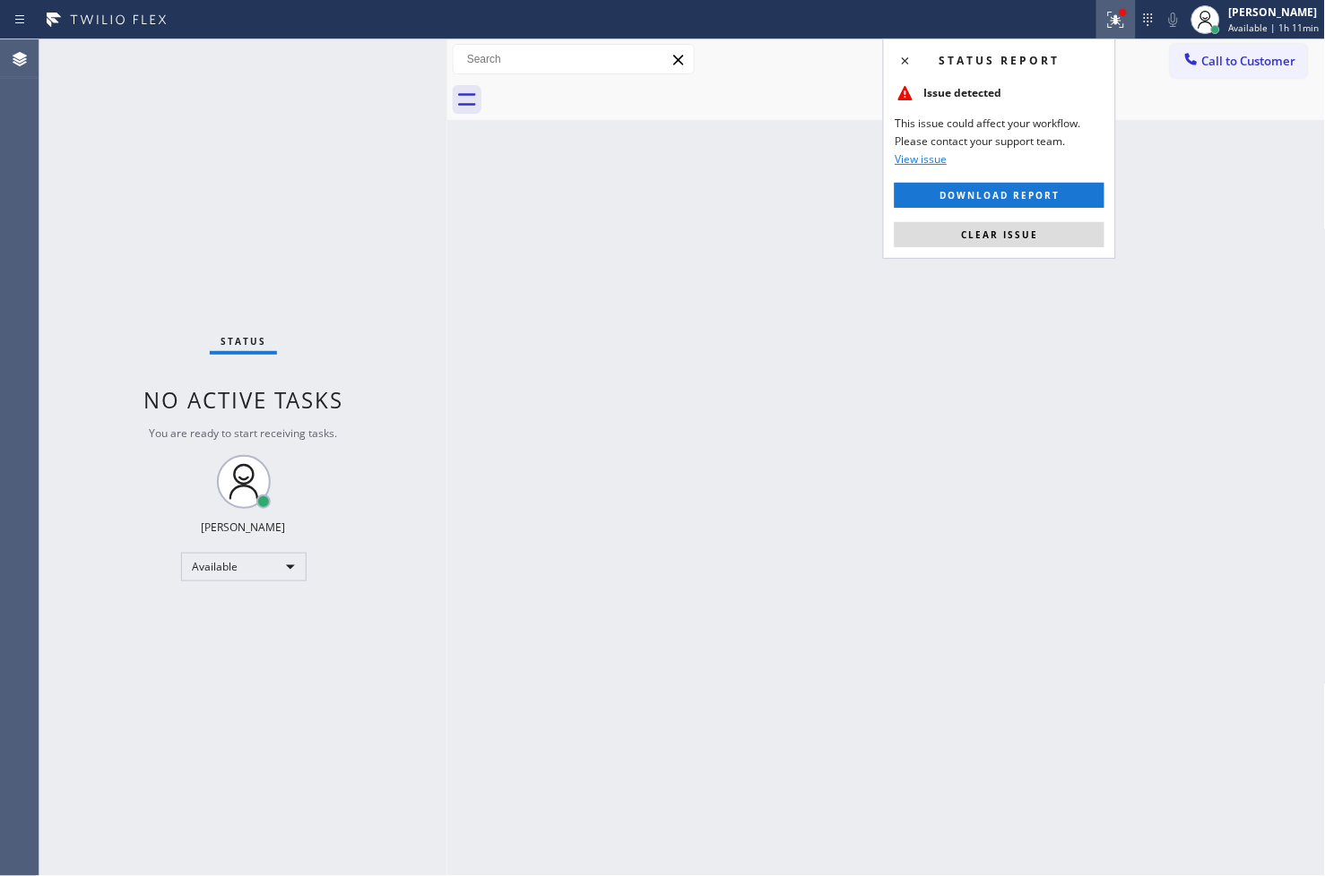
drag, startPoint x: 1005, startPoint y: 237, endPoint x: 941, endPoint y: 225, distance: 64.7
click at [1005, 236] on span "Clear issue" at bounding box center [999, 235] width 77 height 13
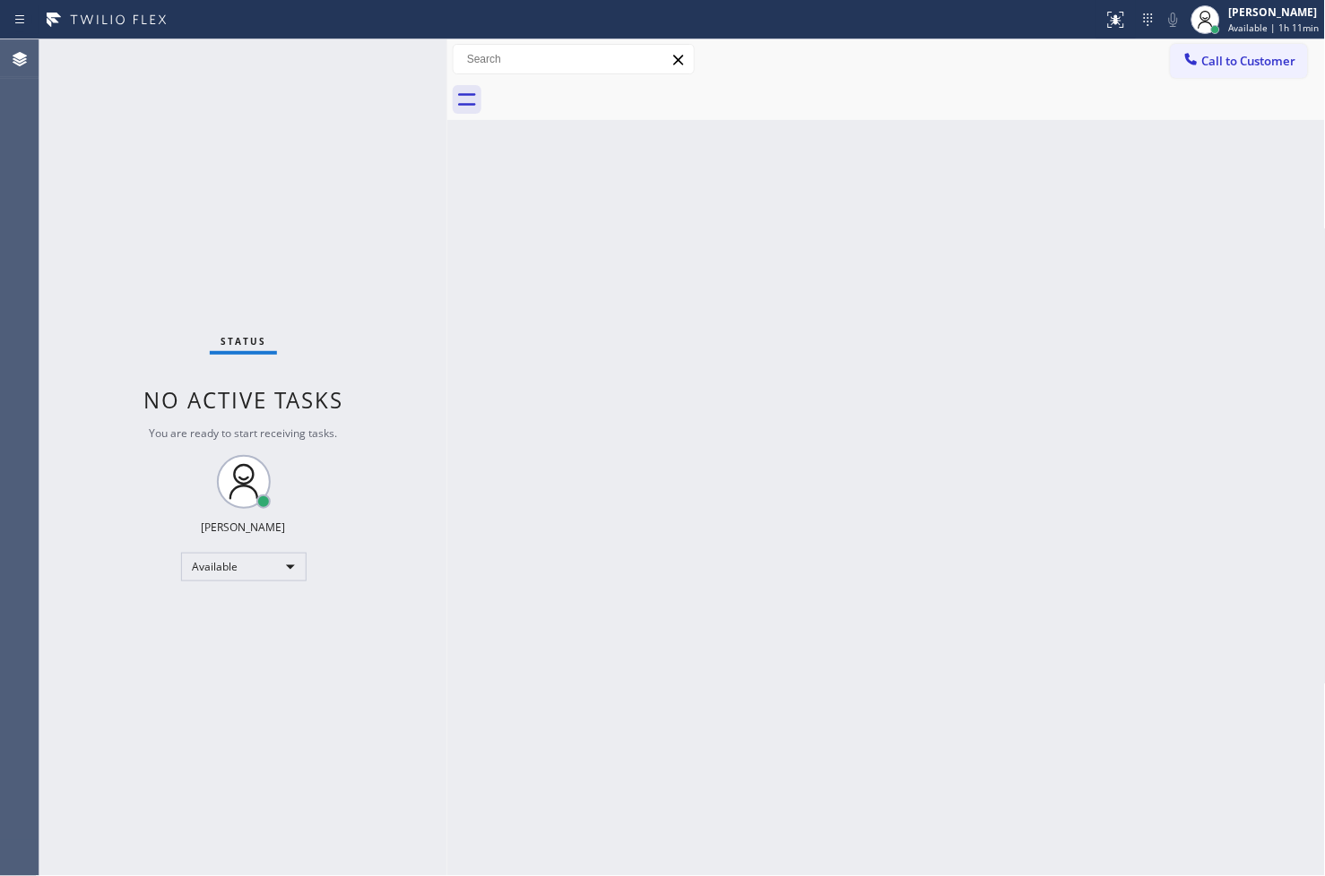
click at [381, 200] on div "Status No active tasks You are ready to start receiving tasks. [PERSON_NAME]" at bounding box center [243, 457] width 408 height 837
click at [382, 49] on div "Status No active tasks You are ready to start receiving tasks. [PERSON_NAME]" at bounding box center [243, 457] width 408 height 837
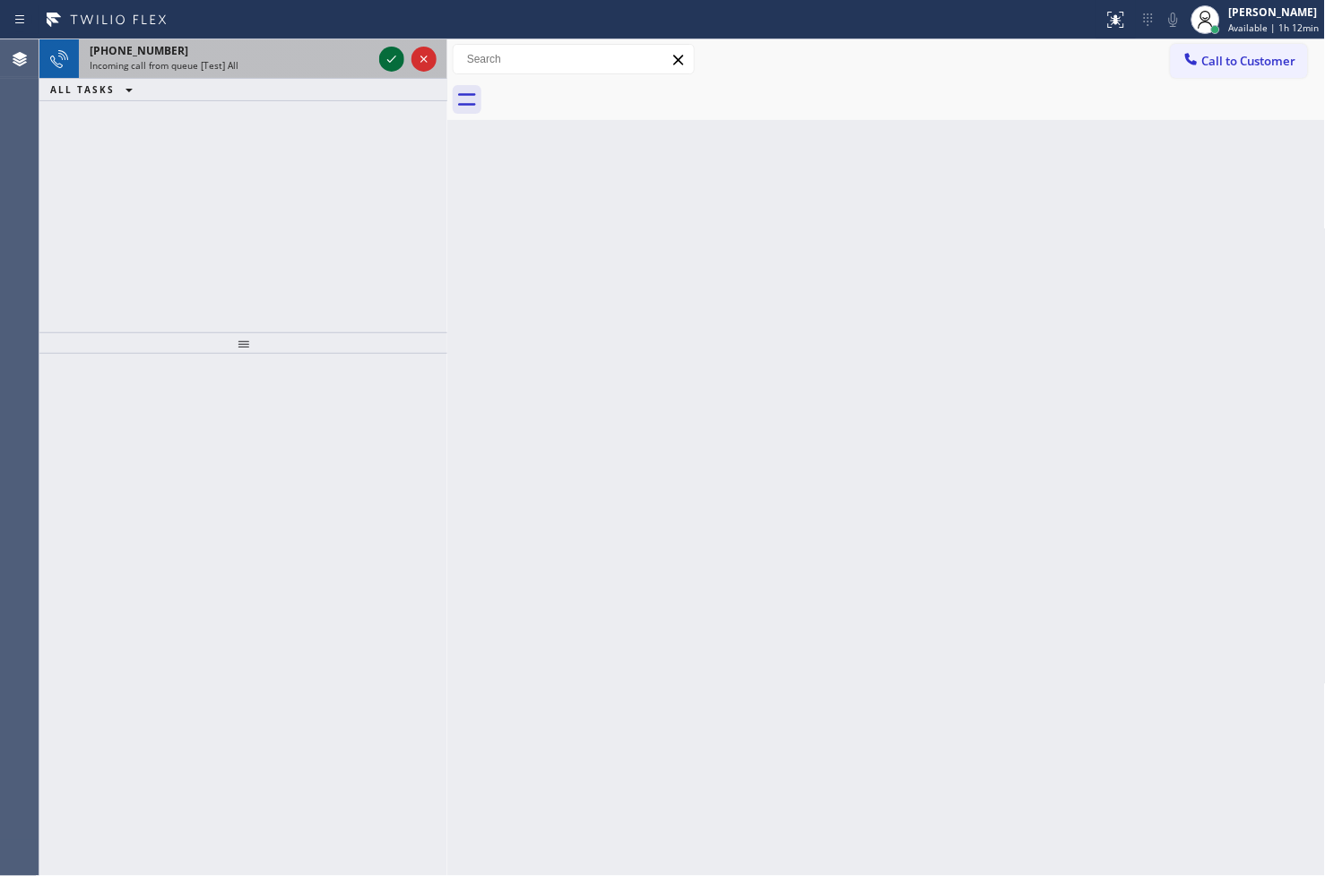
click at [382, 49] on icon at bounding box center [392, 59] width 22 height 22
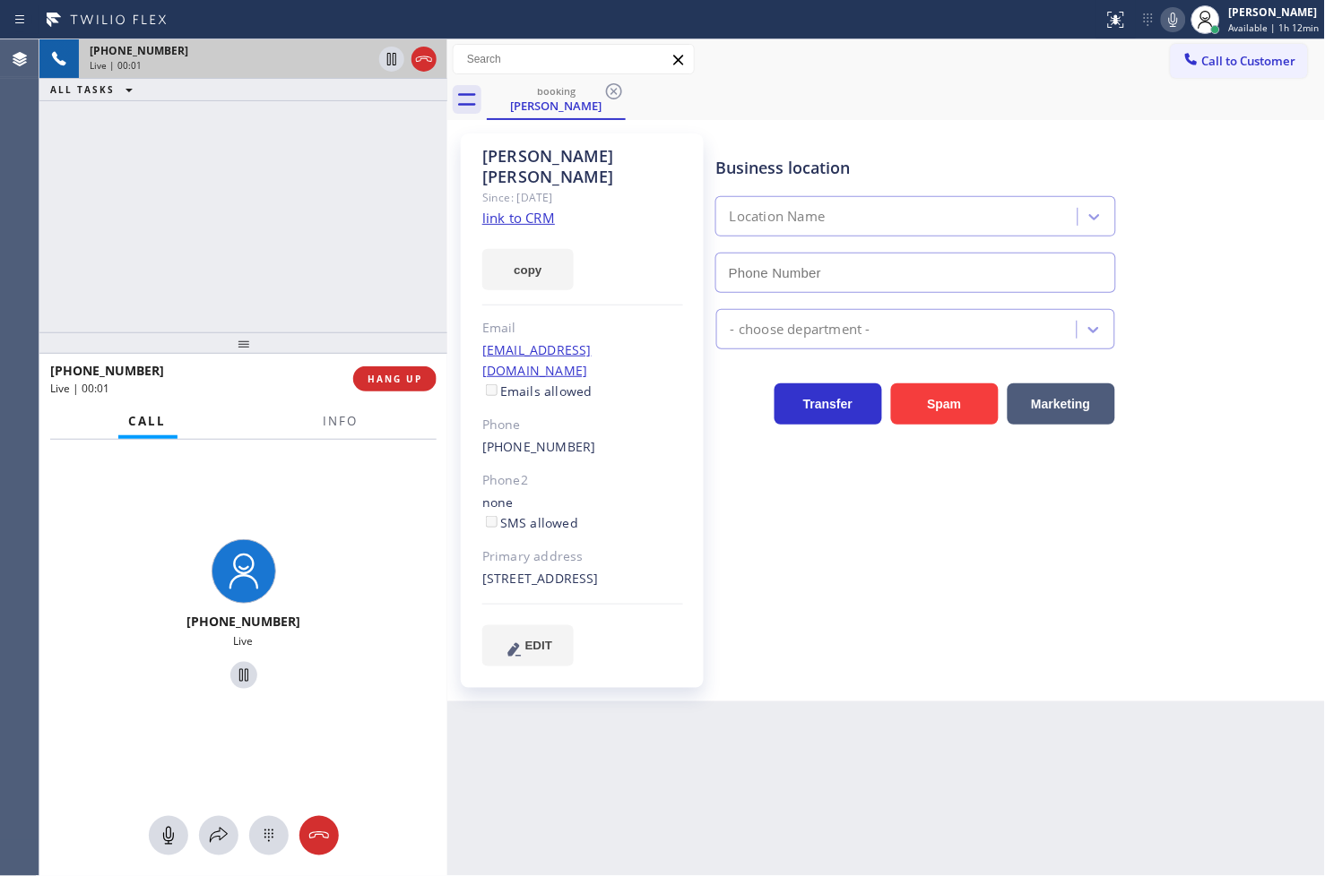
type input "[PHONE_NUMBER]"
click at [263, 217] on div "[PHONE_NUMBER] Live | 00:07 ALL TASKS ALL TASKS ACTIVE TASKS TASKS IN WRAP UP" at bounding box center [243, 185] width 408 height 293
click at [504, 209] on link "link to CRM" at bounding box center [518, 218] width 73 height 18
click at [221, 211] on div "[PHONE_NUMBER] Live | 00:25 ALL TASKS ALL TASKS ACTIVE TASKS TASKS IN WRAP UP" at bounding box center [243, 185] width 408 height 293
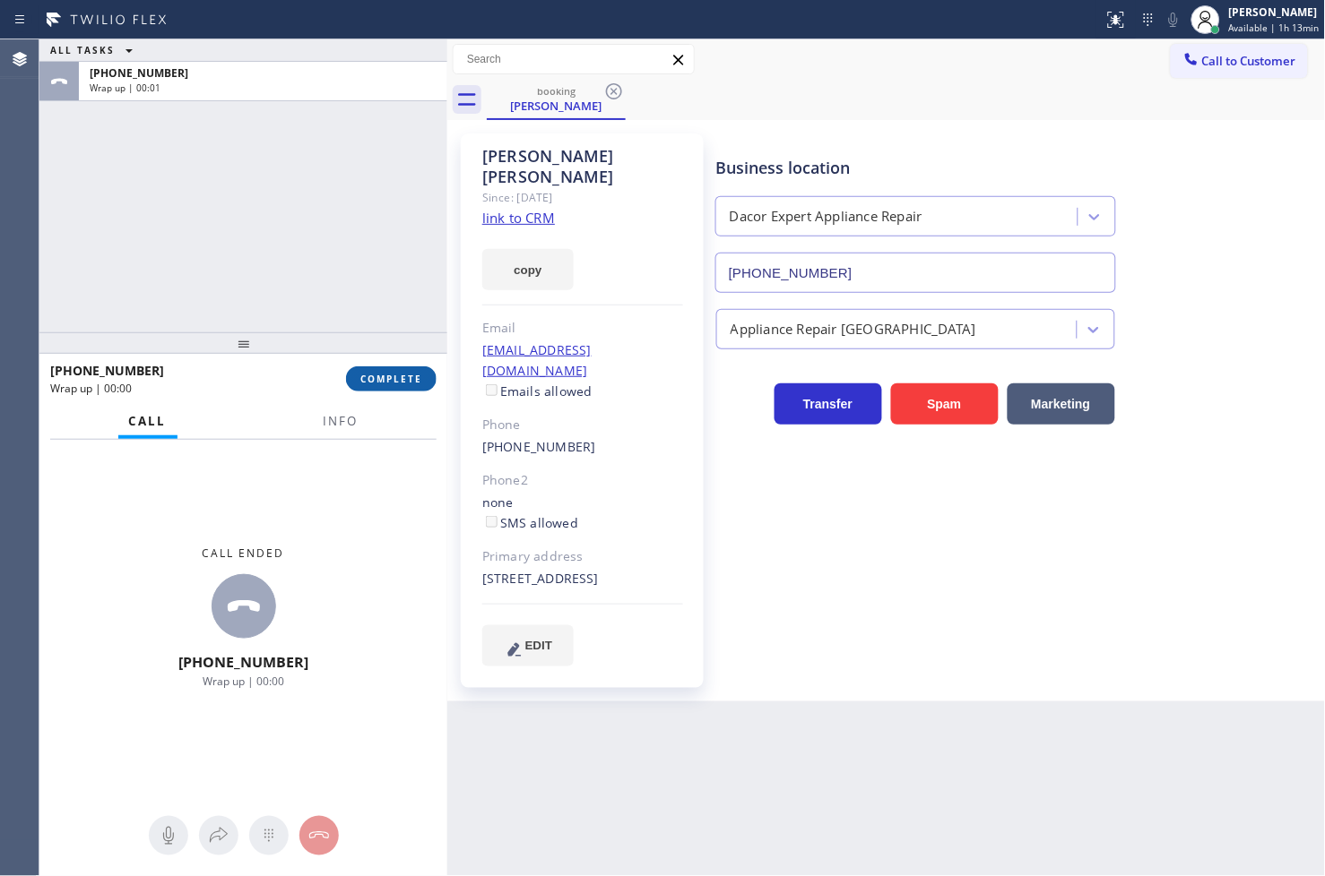
click at [381, 387] on button "COMPLETE" at bounding box center [391, 379] width 91 height 25
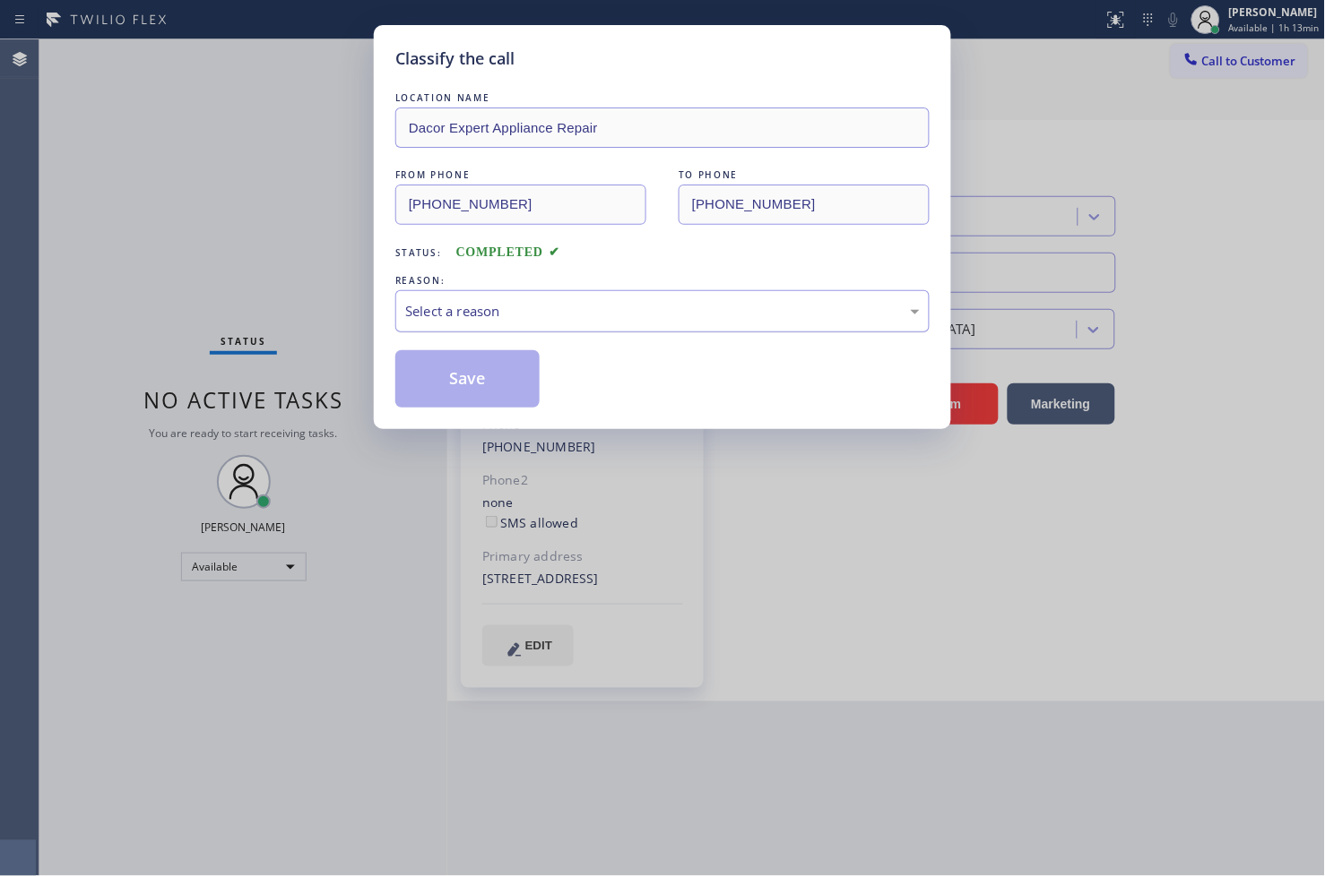
click at [550, 323] on div "Select a reason" at bounding box center [662, 311] width 534 height 42
click at [481, 382] on button "Save" at bounding box center [467, 378] width 144 height 57
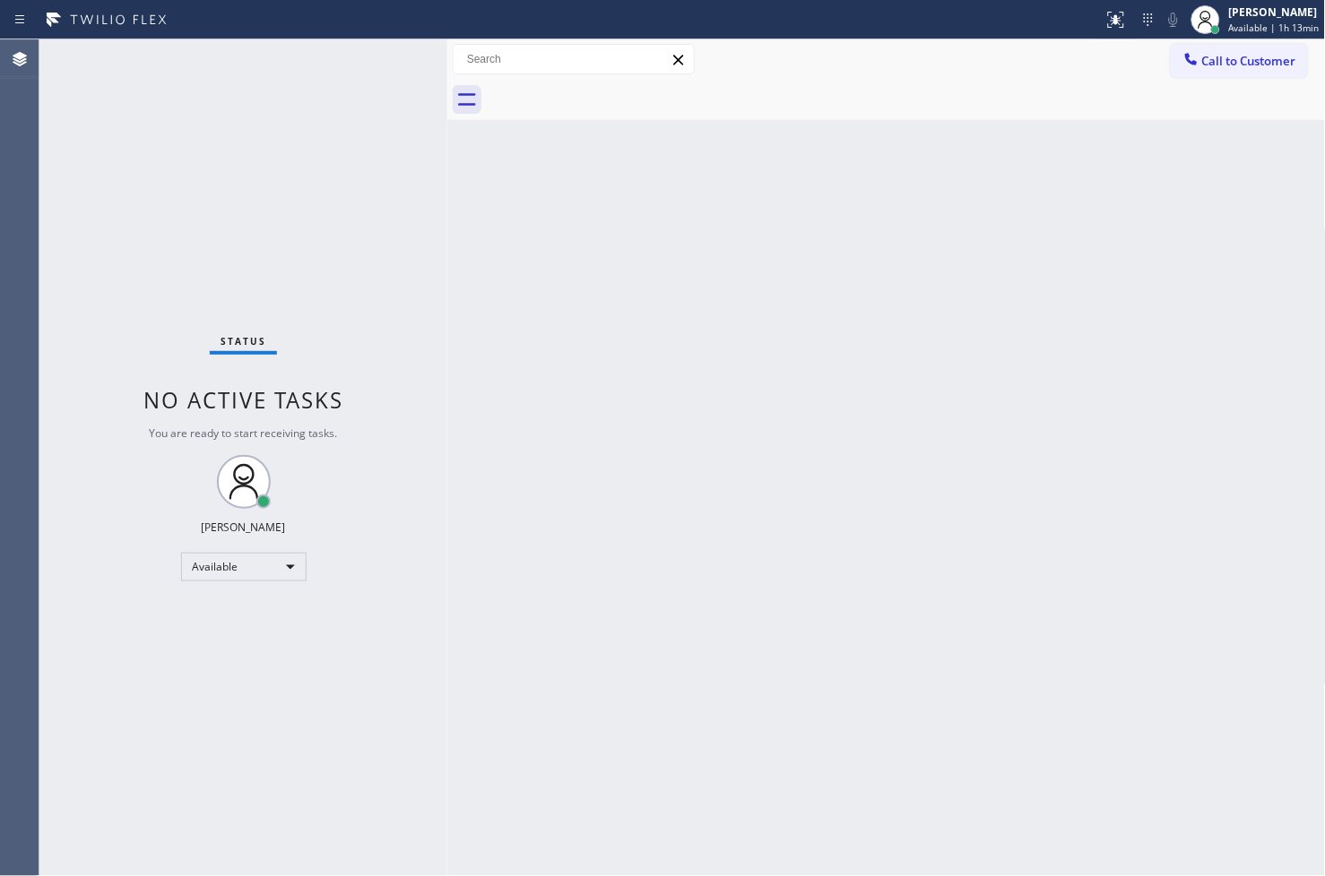
click at [371, 50] on div "Status No active tasks You are ready to start receiving tasks. [PERSON_NAME]" at bounding box center [243, 457] width 408 height 837
click at [399, 70] on div "Status No active tasks You are ready to start receiving tasks. [PERSON_NAME]" at bounding box center [243, 457] width 408 height 837
click at [379, 66] on div "Status No active tasks You are ready to start receiving tasks. [PERSON_NAME]" at bounding box center [243, 457] width 408 height 837
click at [397, 58] on div "Status No active tasks You are ready to start receiving tasks. [PERSON_NAME]" at bounding box center [243, 457] width 408 height 837
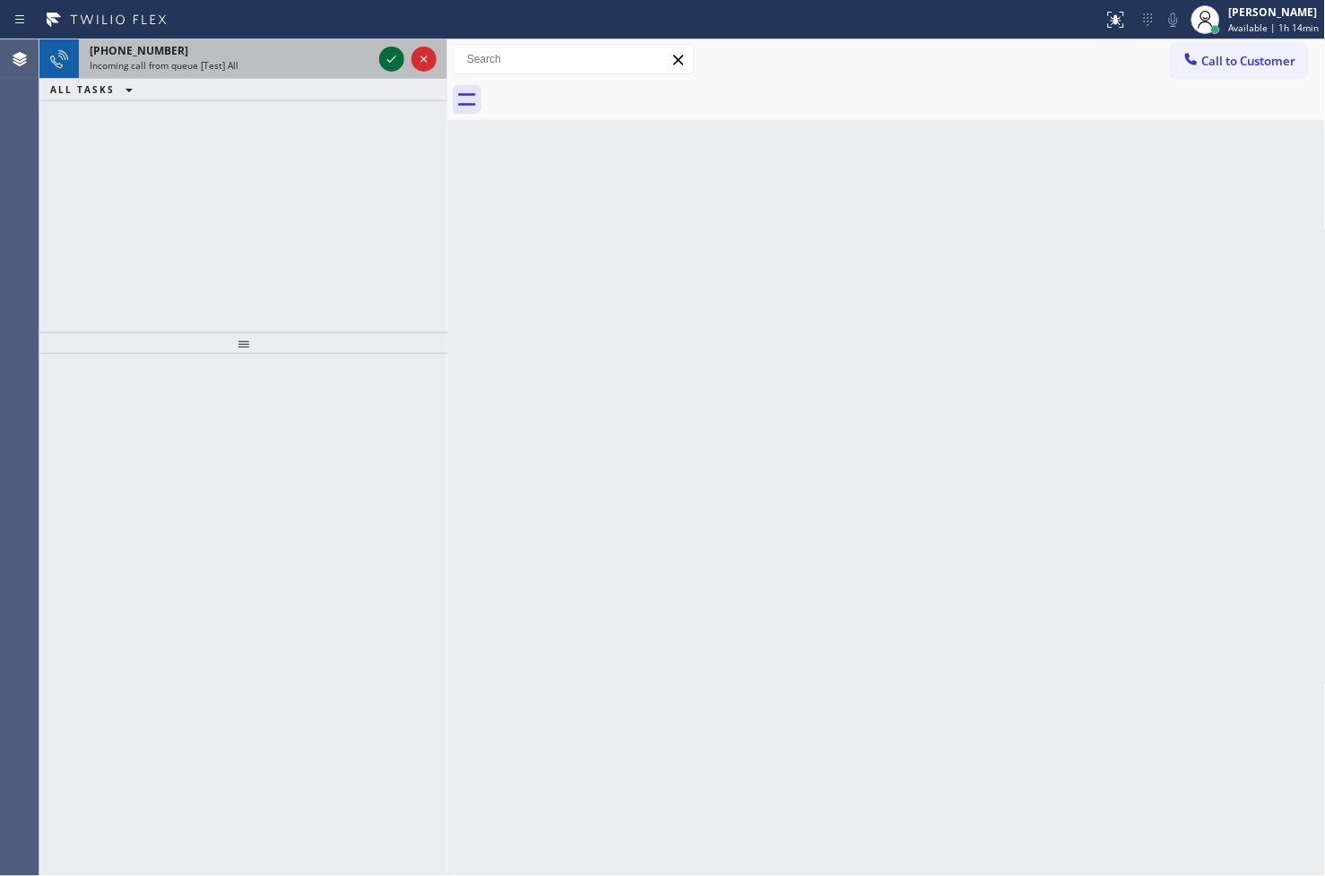
click at [393, 56] on icon at bounding box center [392, 59] width 22 height 22
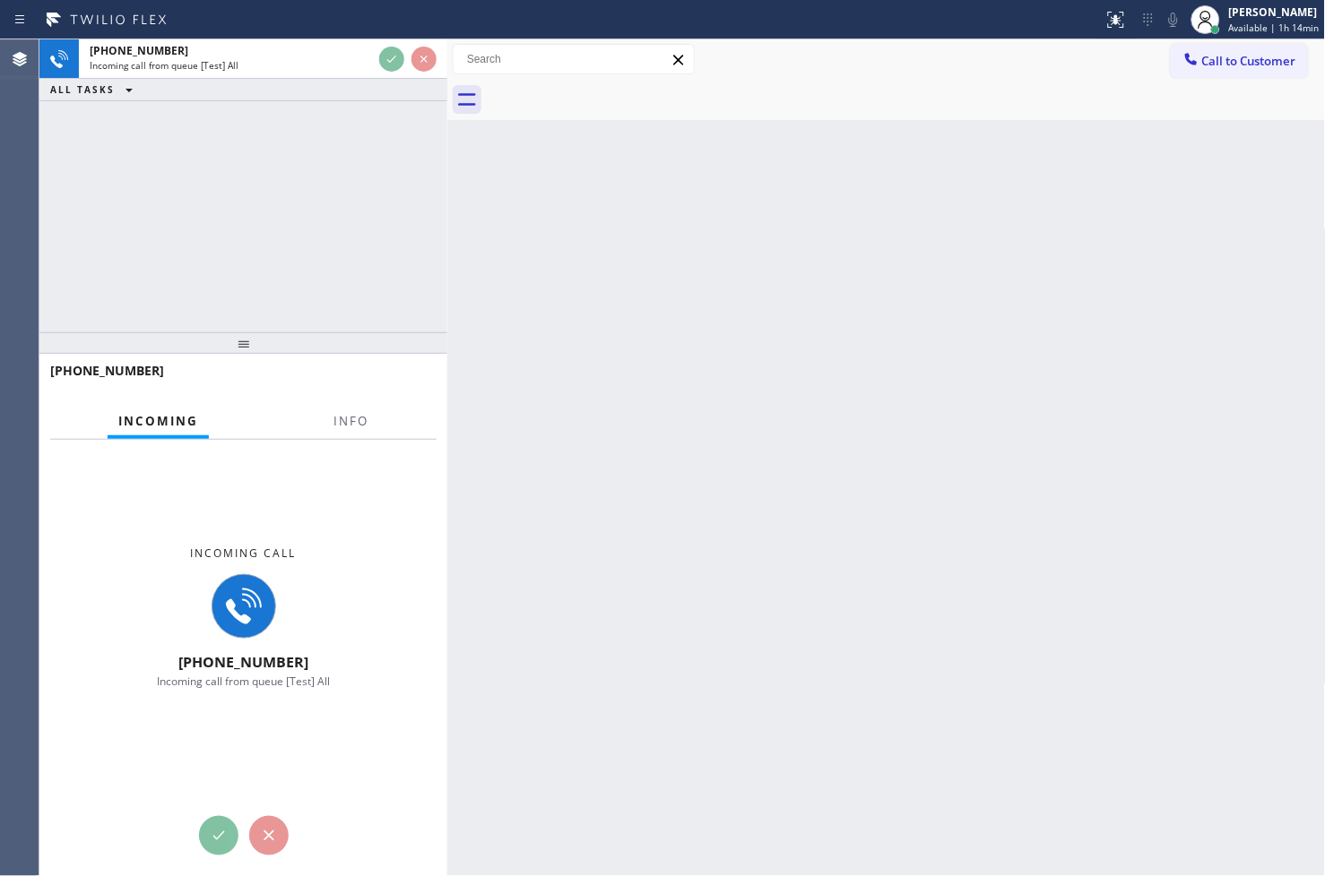
click at [341, 165] on div "[PHONE_NUMBER] Incoming call from queue [Test] All ALL TASKS ALL TASKS ACTIVE T…" at bounding box center [243, 185] width 408 height 293
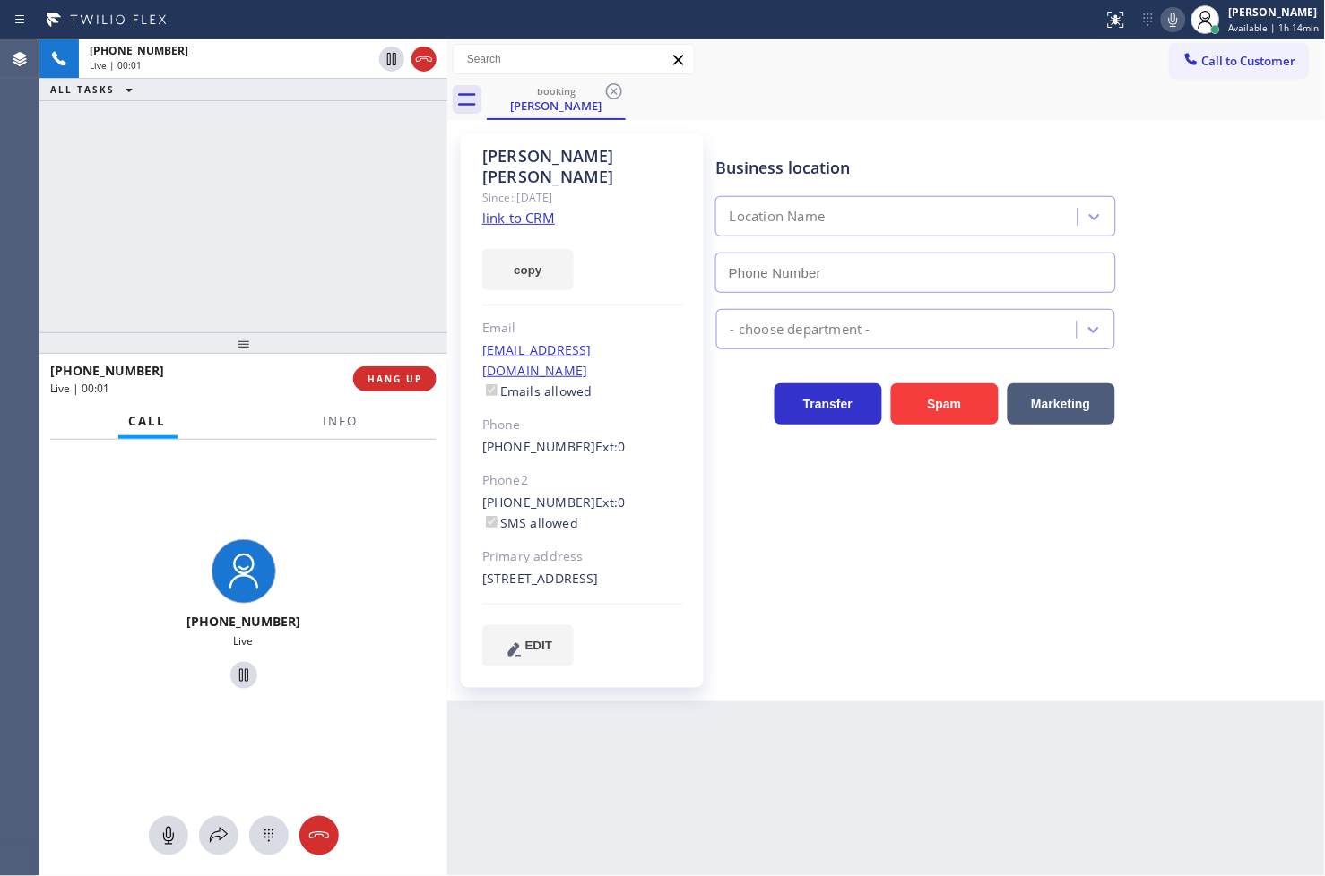
type input "[PHONE_NUMBER]"
click at [527, 209] on link "link to CRM" at bounding box center [518, 218] width 73 height 18
drag, startPoint x: 216, startPoint y: 834, endPoint x: 225, endPoint y: 831, distance: 9.7
click at [225, 831] on icon at bounding box center [219, 836] width 22 height 22
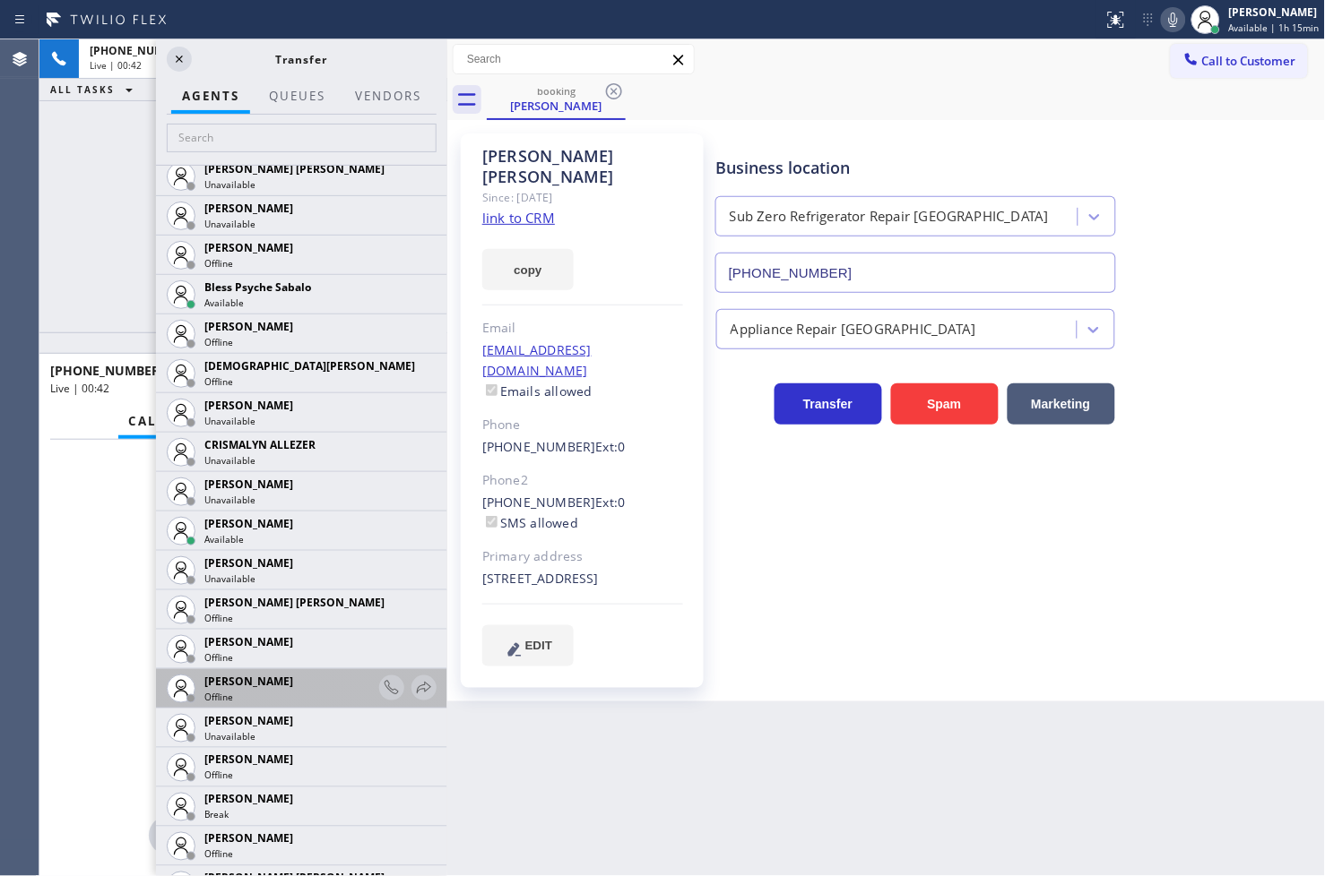
scroll to position [597, 0]
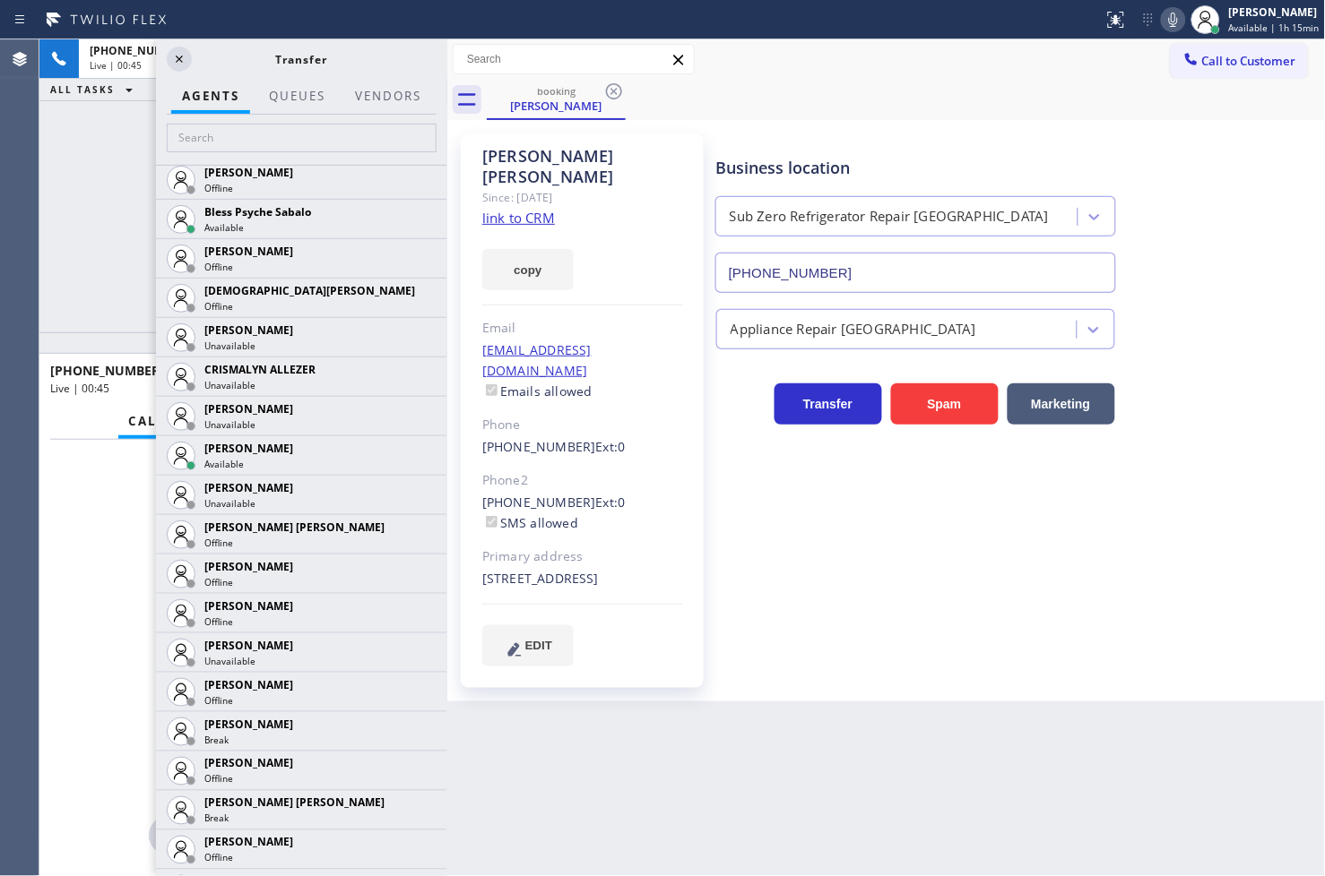
click at [77, 720] on div "[PHONE_NUMBER] Live" at bounding box center [243, 617] width 408 height 355
click at [177, 46] on div "Transfer" at bounding box center [301, 58] width 291 height 39
click at [177, 51] on icon at bounding box center [179, 59] width 22 height 22
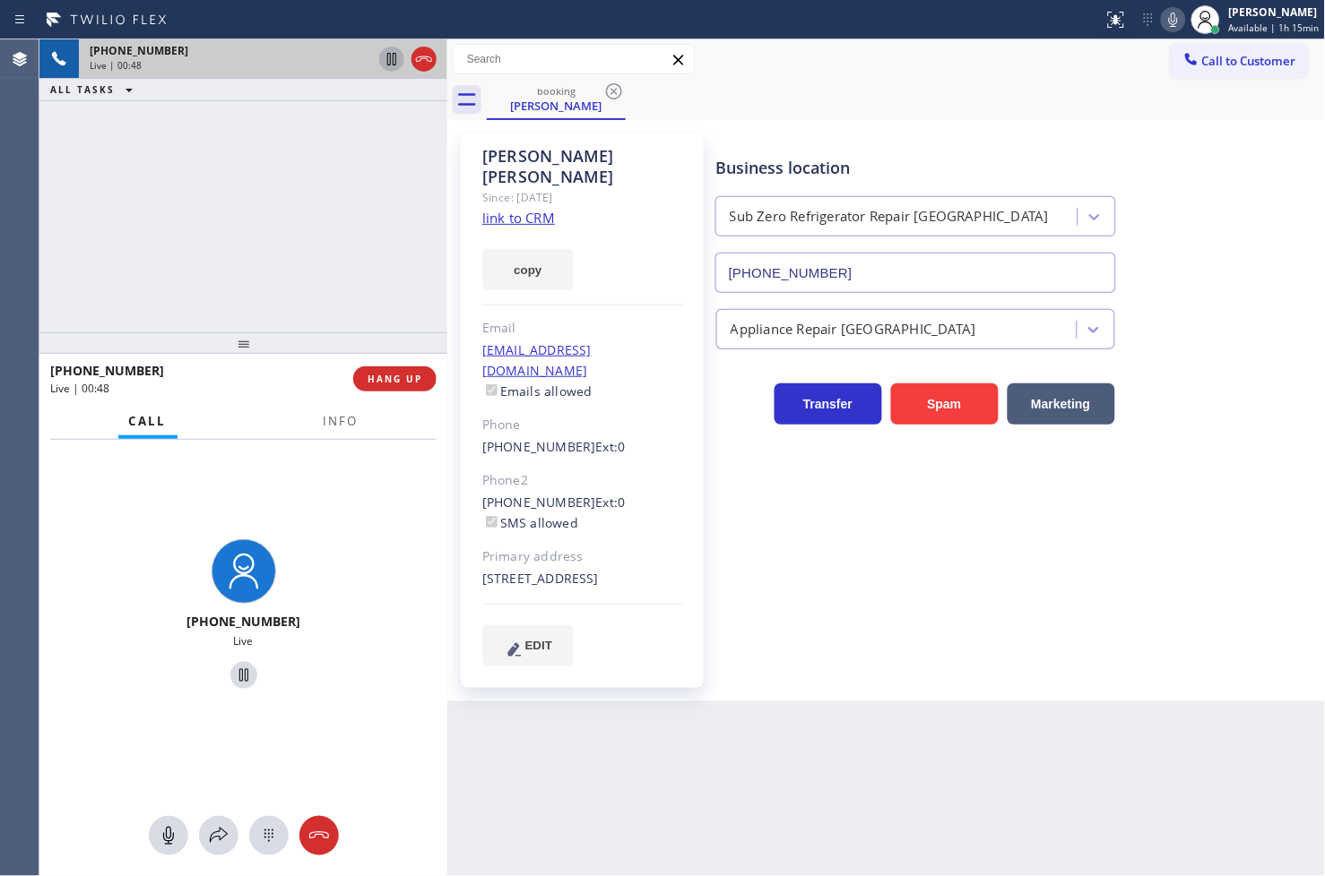
click at [389, 56] on icon at bounding box center [392, 59] width 22 height 22
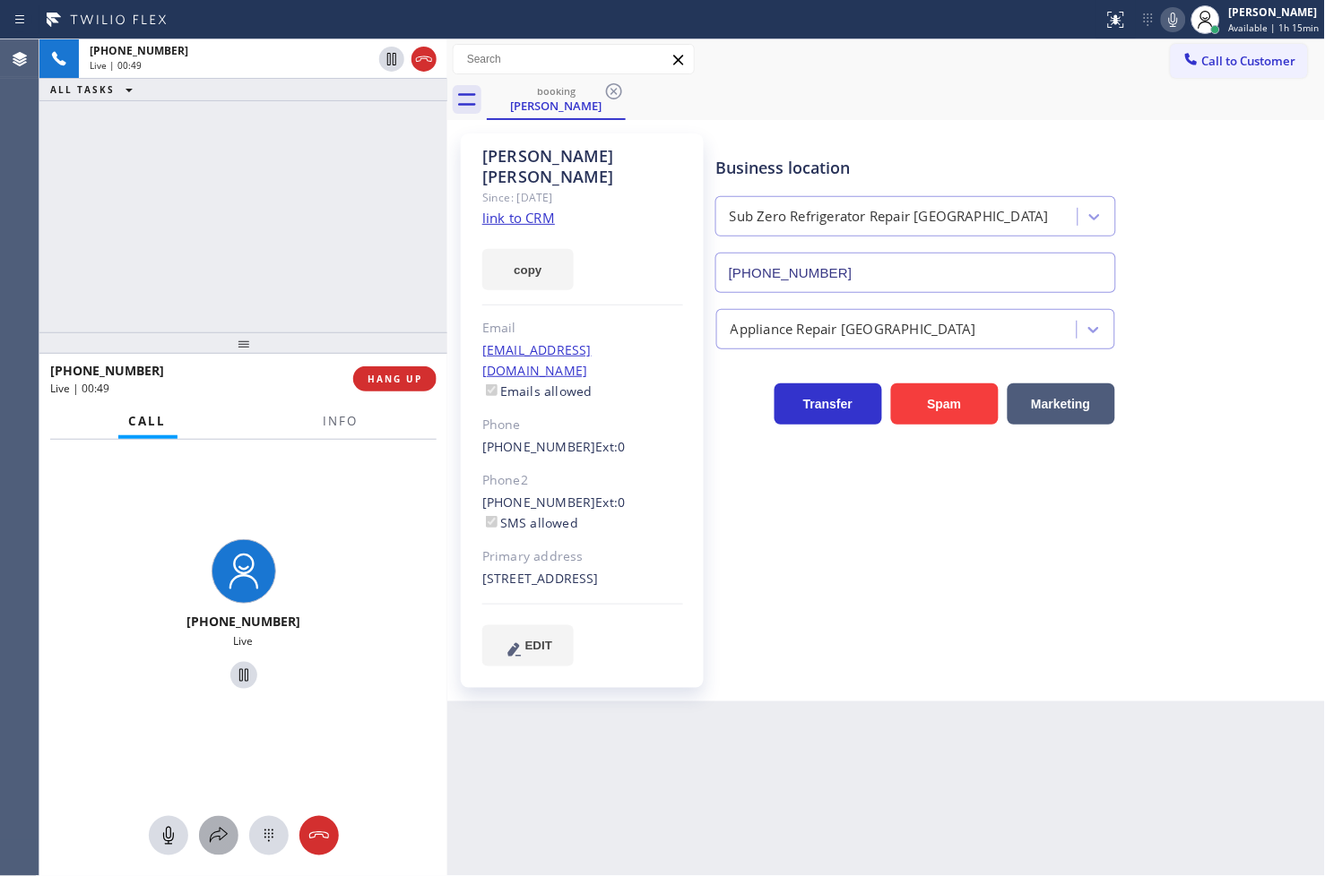
click at [218, 822] on button at bounding box center [218, 835] width 39 height 39
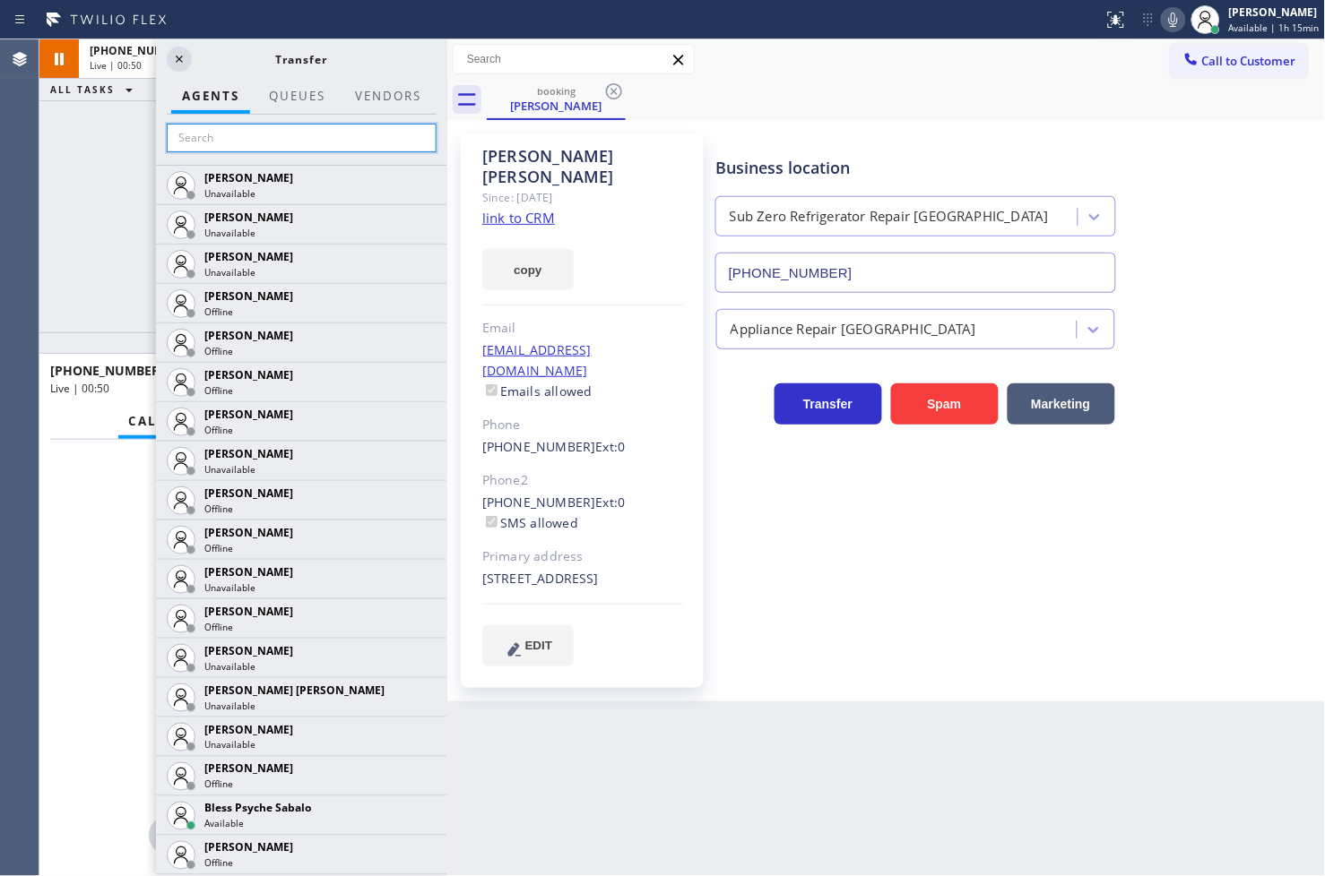
click at [231, 143] on input "text" at bounding box center [302, 138] width 270 height 29
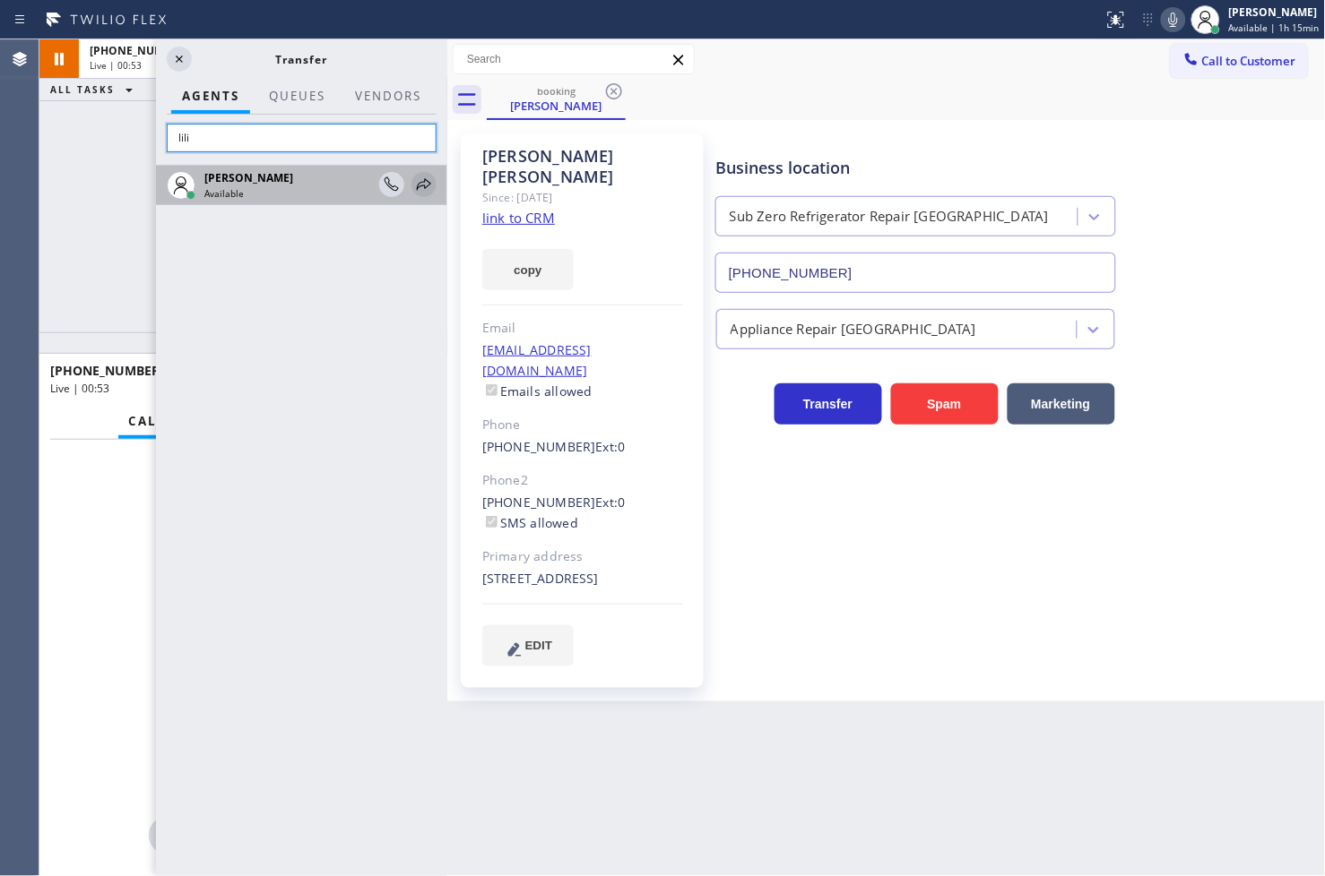
type input "lili"
click at [419, 177] on icon at bounding box center [424, 185] width 22 height 22
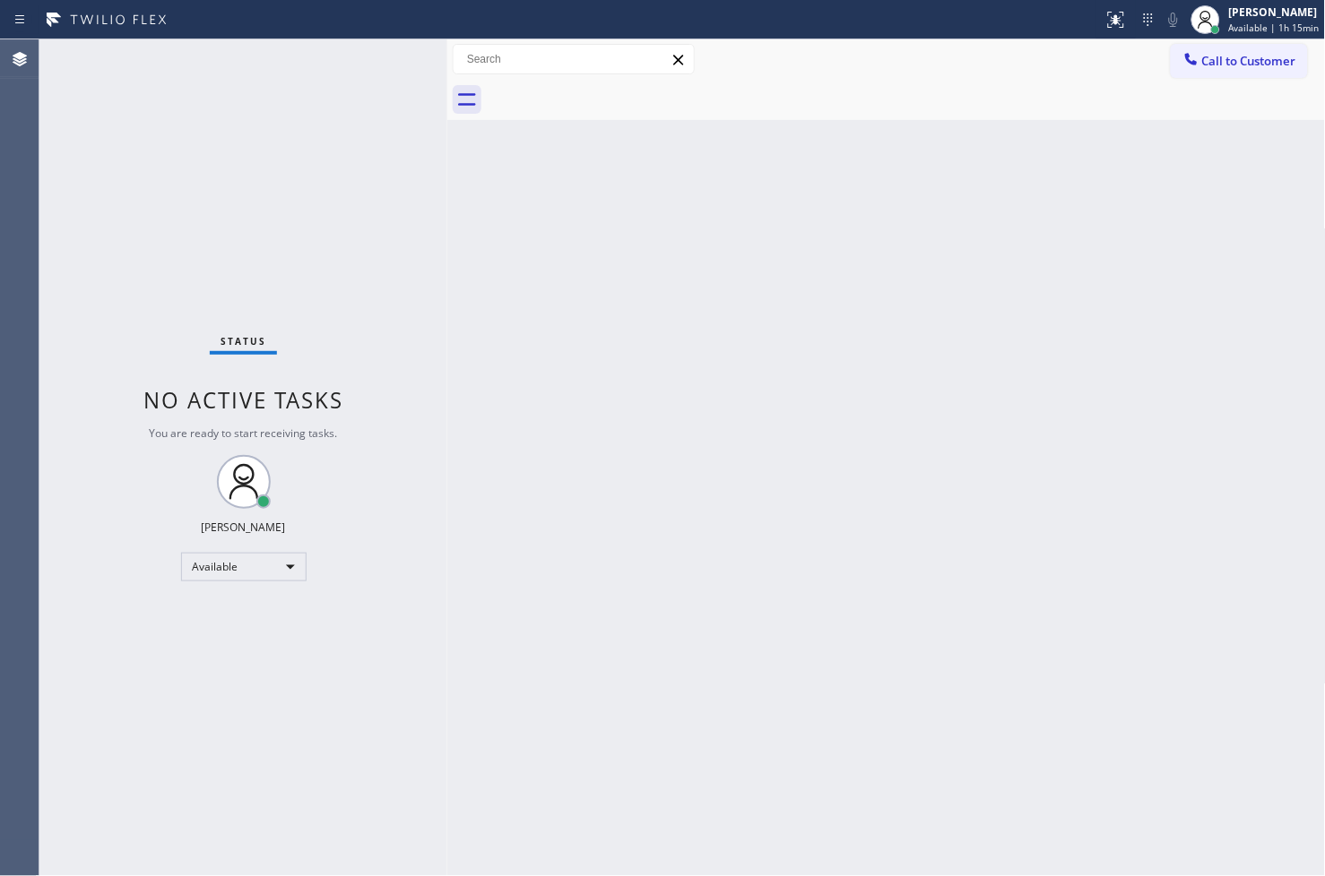
click at [532, 263] on div "Back to Dashboard Change Sender ID Customers Technicians Select a contact Outbo…" at bounding box center [886, 457] width 878 height 837
click at [383, 119] on div "Status No active tasks You are ready to start receiving tasks. [PERSON_NAME]" at bounding box center [243, 457] width 408 height 837
click at [384, 97] on div "Status No active tasks You are ready to start receiving tasks. [PERSON_NAME]" at bounding box center [243, 457] width 408 height 837
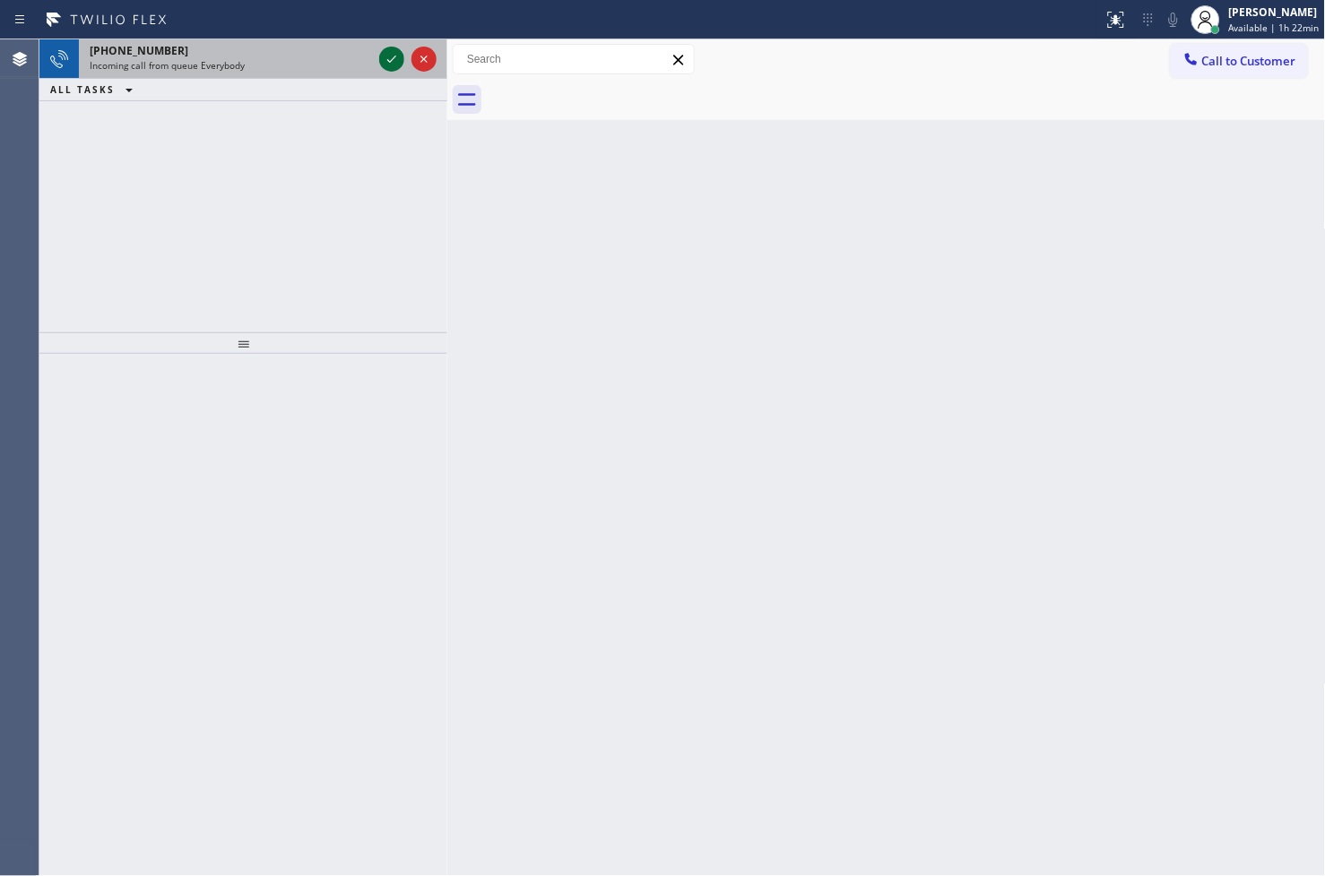
click at [395, 56] on icon at bounding box center [391, 59] width 9 height 7
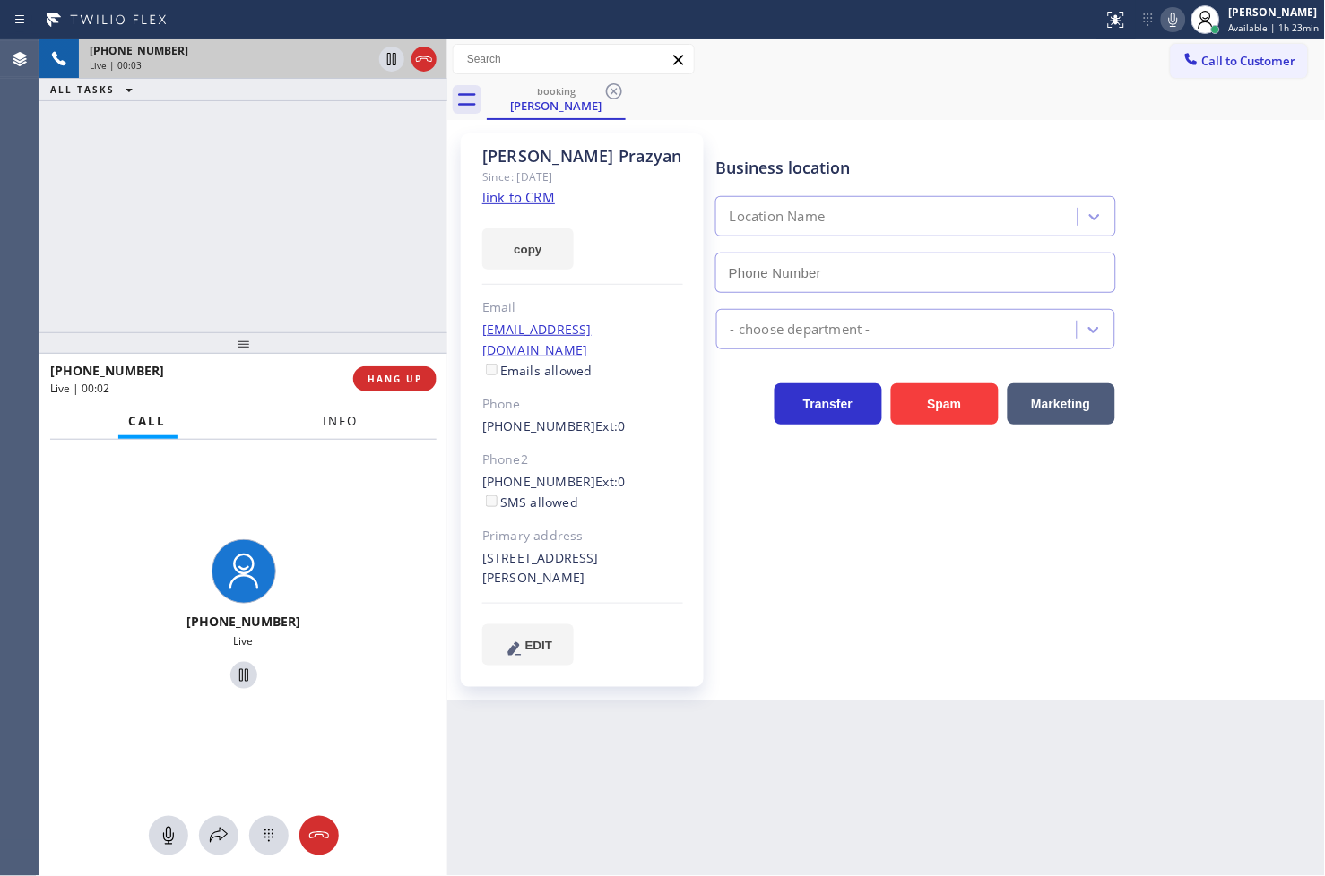
click at [334, 425] on span "Info" at bounding box center [341, 421] width 35 height 16
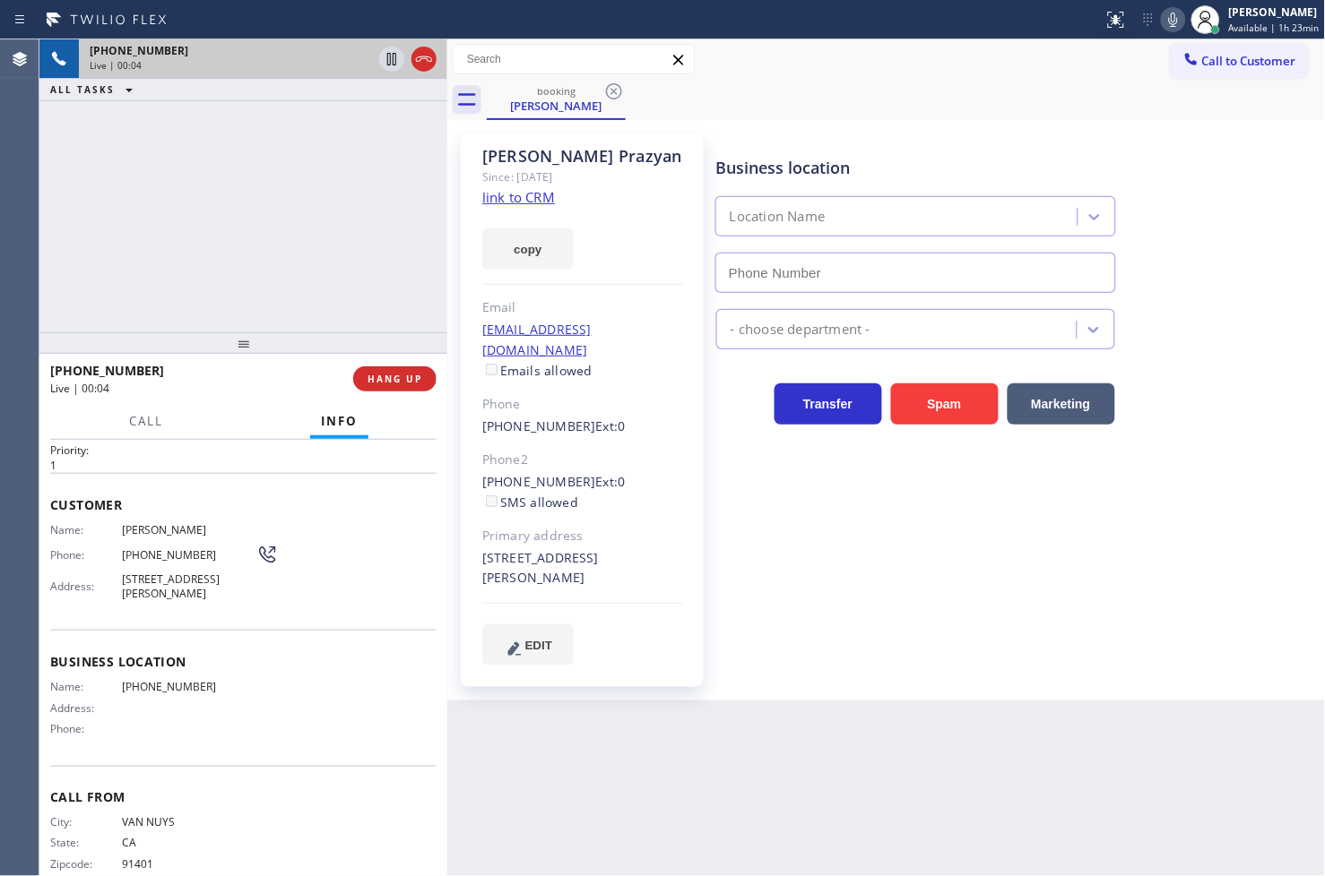
scroll to position [75, 0]
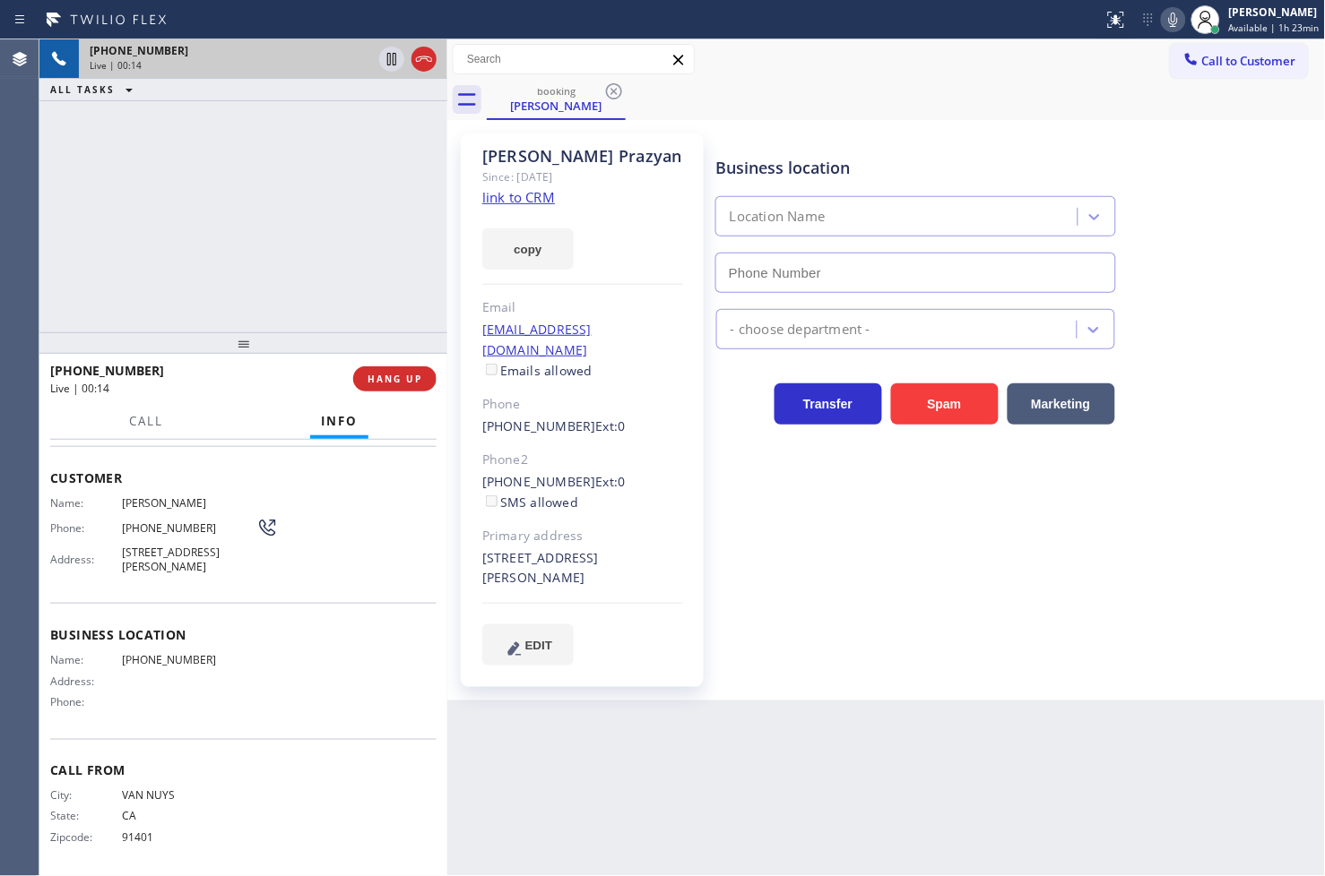
click at [522, 198] on link "link to CRM" at bounding box center [518, 197] width 73 height 18
click at [226, 185] on div "[PHONE_NUMBER] Live | 00:45 ALL TASKS ALL TASKS ACTIVE TASKS TASKS IN WRAP UP" at bounding box center [243, 185] width 408 height 293
click at [370, 170] on div "[PHONE_NUMBER] Live | 00:48 ALL TASKS ALL TASKS ACTIVE TASKS TASKS IN WRAP UP" at bounding box center [243, 185] width 408 height 293
click at [275, 203] on div "[PHONE_NUMBER] Live | 00:52 ALL TASKS ALL TASKS ACTIVE TASKS TASKS IN WRAP UP" at bounding box center [243, 185] width 408 height 293
click at [269, 197] on div "[PHONE_NUMBER] Live | 00:53 ALL TASKS ALL TASKS ACTIVE TASKS TASKS IN WRAP UP" at bounding box center [243, 185] width 408 height 293
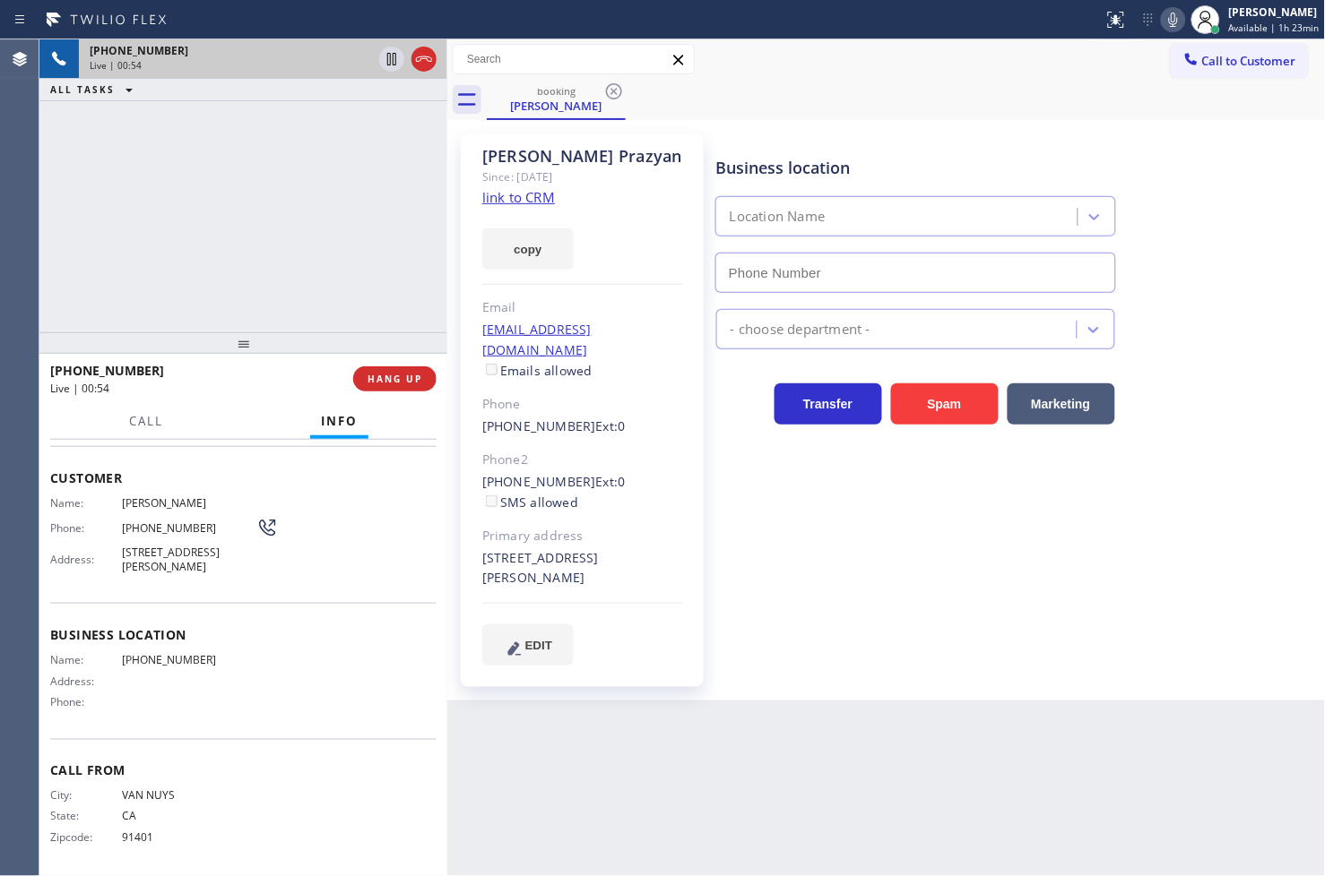
click at [341, 162] on div "[PHONE_NUMBER] Live | 00:54 ALL TASKS ALL TASKS ACTIVE TASKS TASKS IN WRAP UP" at bounding box center [243, 185] width 408 height 293
click at [341, 162] on div "[PHONE_NUMBER] Live | 00:56 ALL TASKS ALL TASKS ACTIVE TASKS TASKS IN WRAP UP" at bounding box center [243, 185] width 408 height 293
click at [393, 122] on div "[PHONE_NUMBER] Live | 00:57 ALL TASKS ALL TASKS ACTIVE TASKS TASKS IN WRAP UP" at bounding box center [243, 185] width 408 height 293
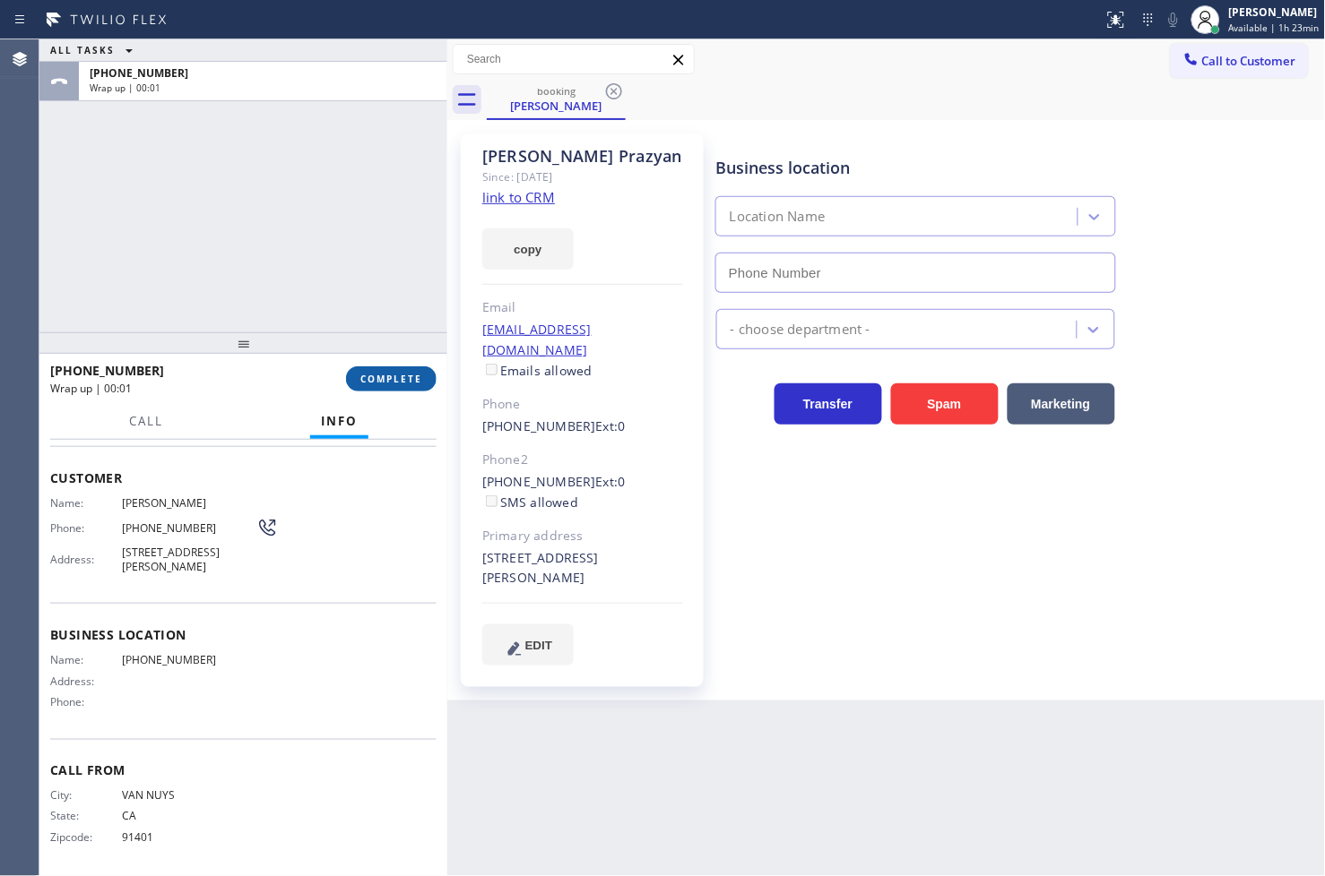
click at [374, 377] on span "COMPLETE" at bounding box center [391, 379] width 62 height 13
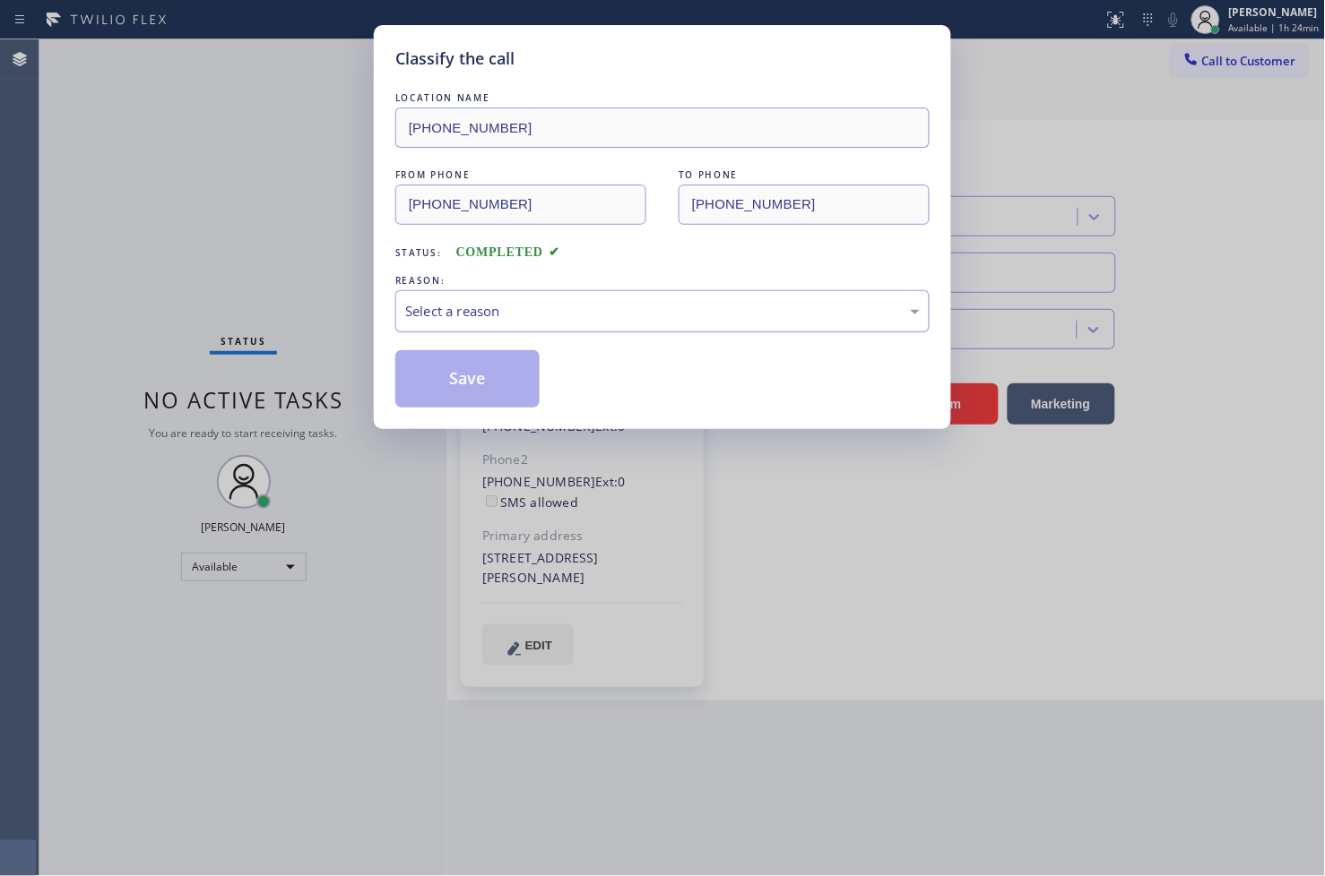
click at [439, 323] on div "Select a reason" at bounding box center [662, 311] width 534 height 42
click at [463, 393] on button "Save" at bounding box center [467, 378] width 144 height 57
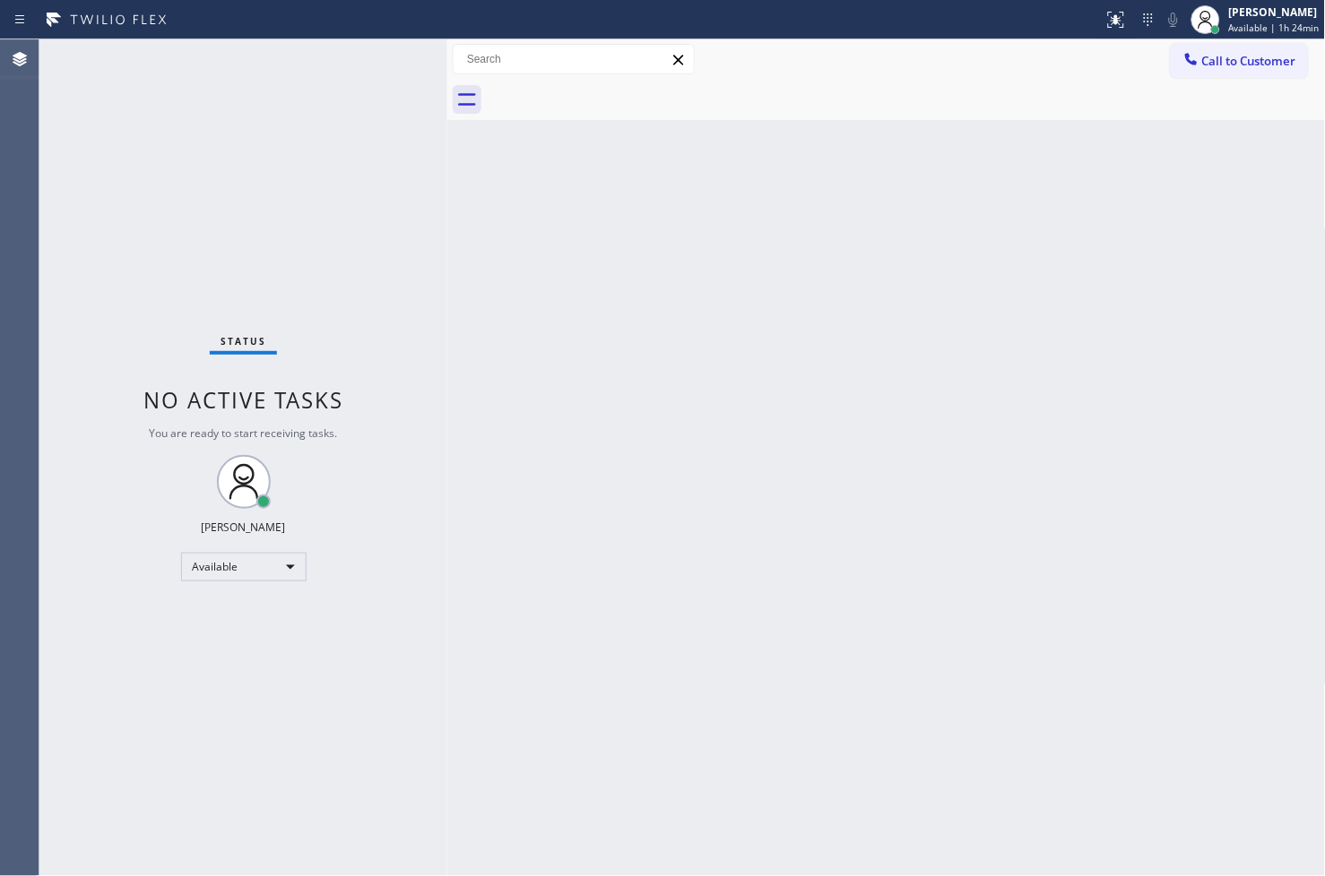
click at [382, 173] on div "Status No active tasks You are ready to start receiving tasks. [PERSON_NAME]" at bounding box center [243, 457] width 408 height 837
click at [403, 83] on div "Status No active tasks You are ready to start receiving tasks. [PERSON_NAME]" at bounding box center [243, 457] width 408 height 837
click at [484, 737] on div "Back to Dashboard Change Sender ID Customers Technicians Select a contact Outbo…" at bounding box center [886, 457] width 878 height 837
click at [447, 290] on div at bounding box center [447, 457] width 0 height 837
click at [79, 164] on div "Status No active tasks You are ready to start receiving tasks. [PERSON_NAME]" at bounding box center [243, 457] width 408 height 837
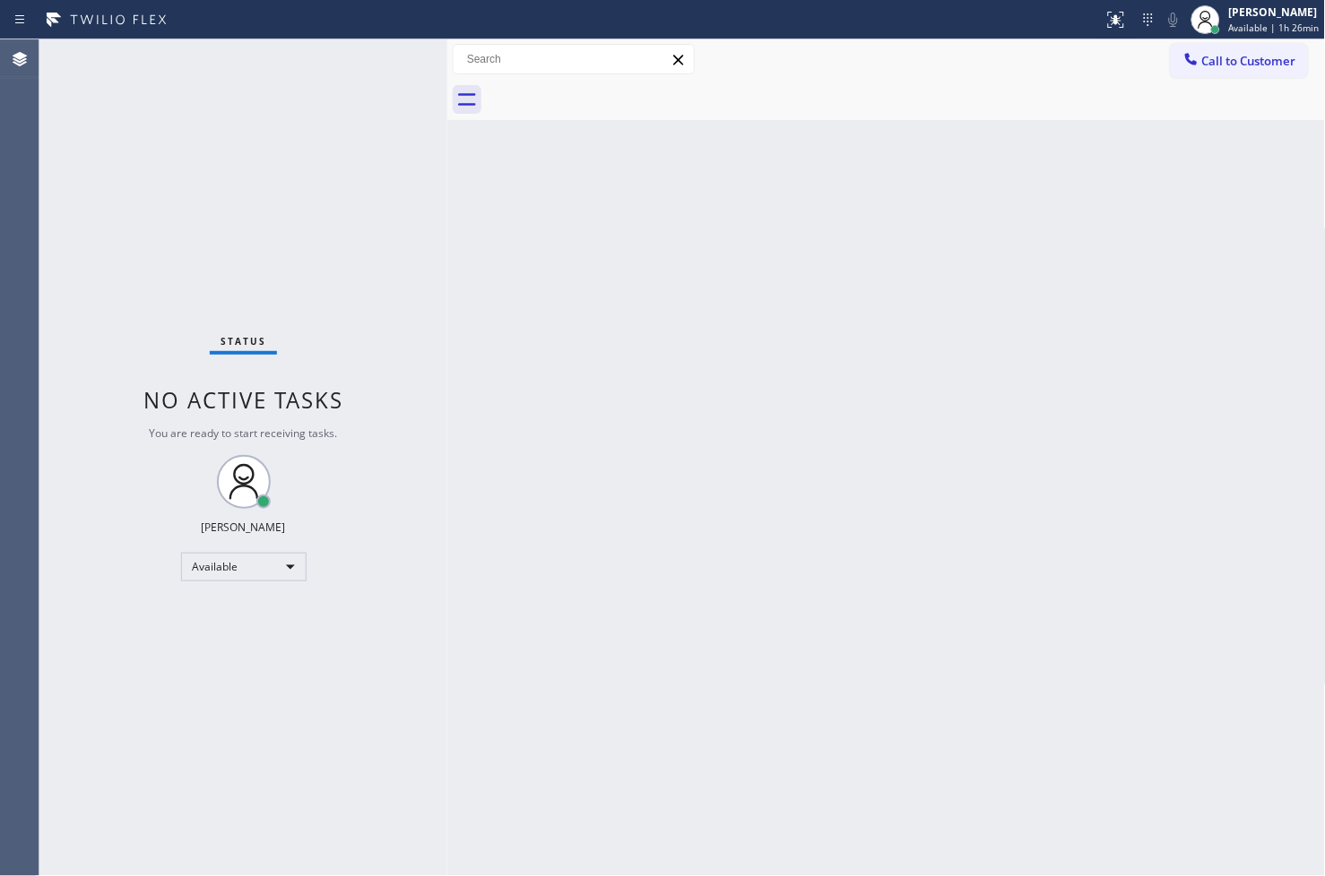
click at [379, 69] on div "Status No active tasks You are ready to start receiving tasks. [PERSON_NAME]" at bounding box center [243, 457] width 408 height 837
click at [106, 159] on div "Status No active tasks You are ready to start receiving tasks. [PERSON_NAME]" at bounding box center [243, 457] width 408 height 837
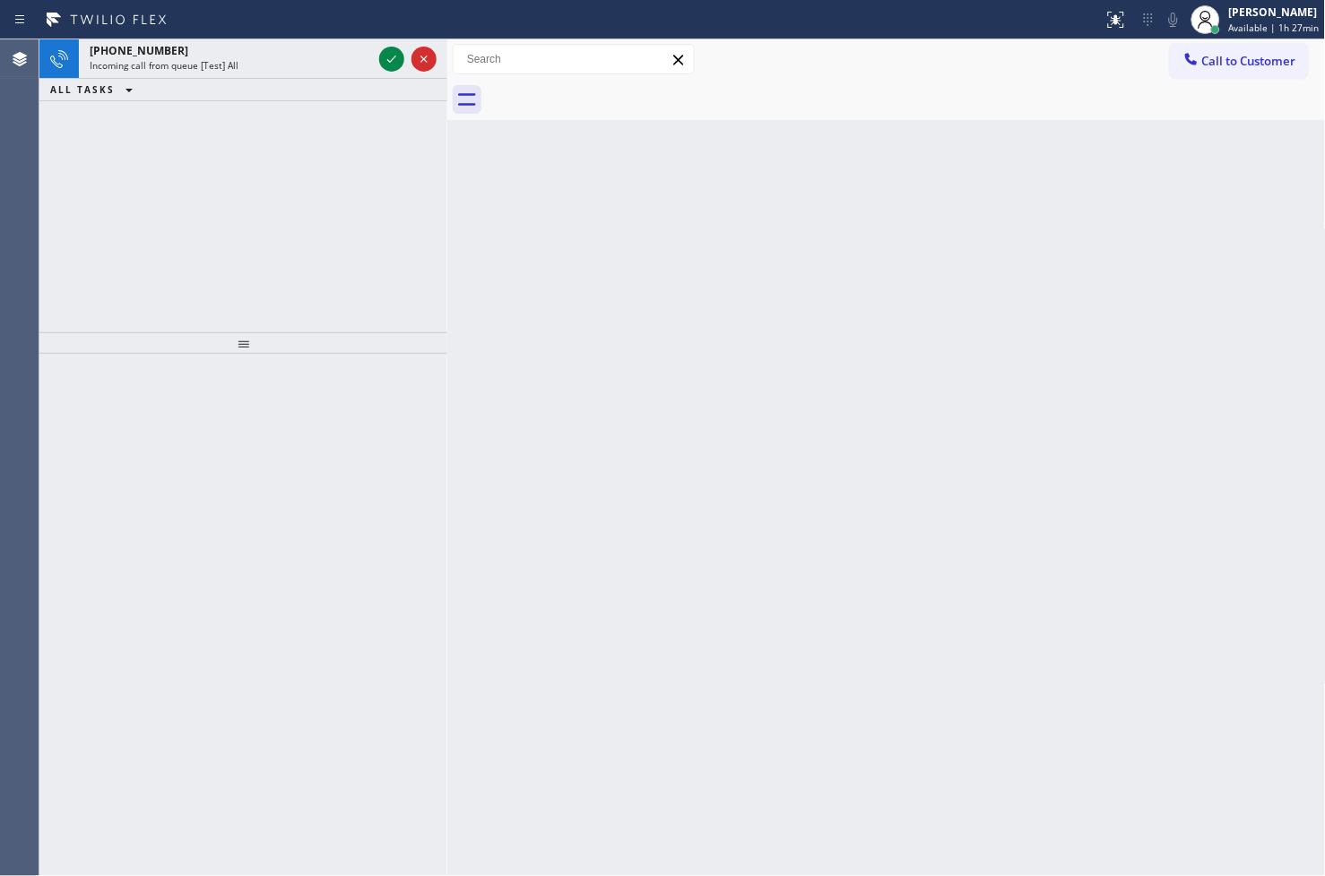
click at [36, 226] on div "Agent Desktop" at bounding box center [19, 457] width 39 height 837
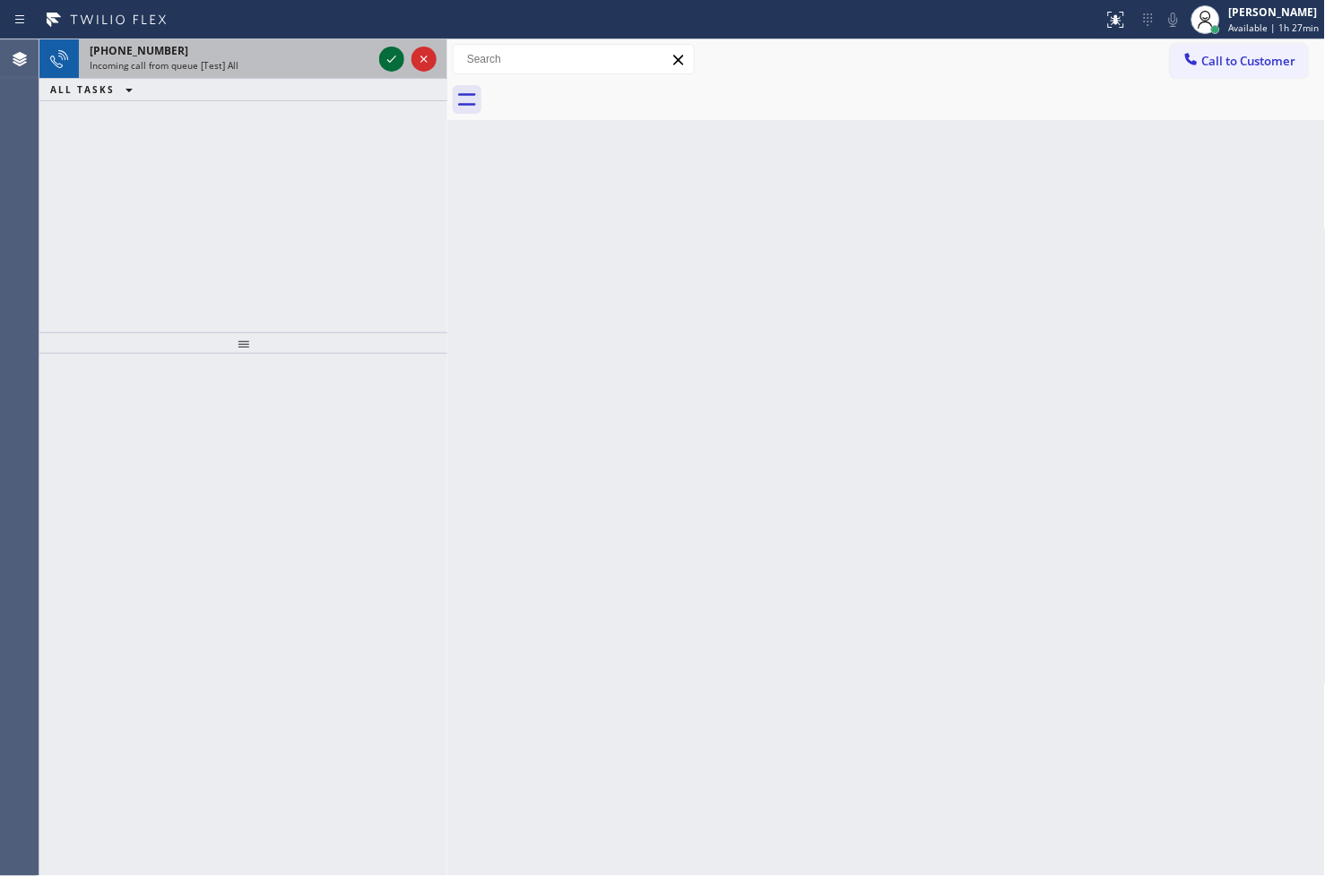
click at [392, 58] on icon at bounding box center [392, 59] width 22 height 22
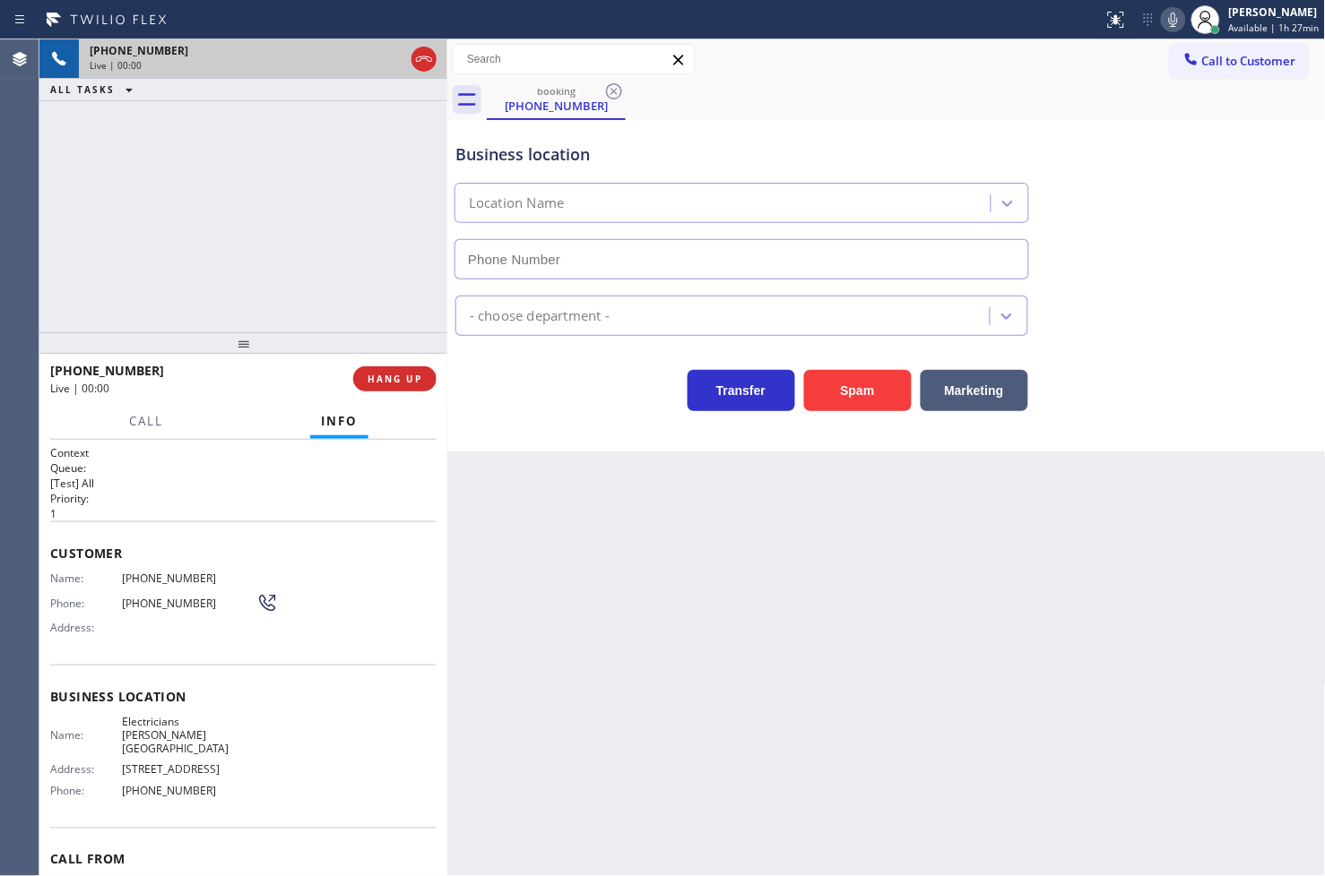
type input "[PHONE_NUMBER]"
click at [427, 387] on button "HANG UP" at bounding box center [394, 379] width 83 height 25
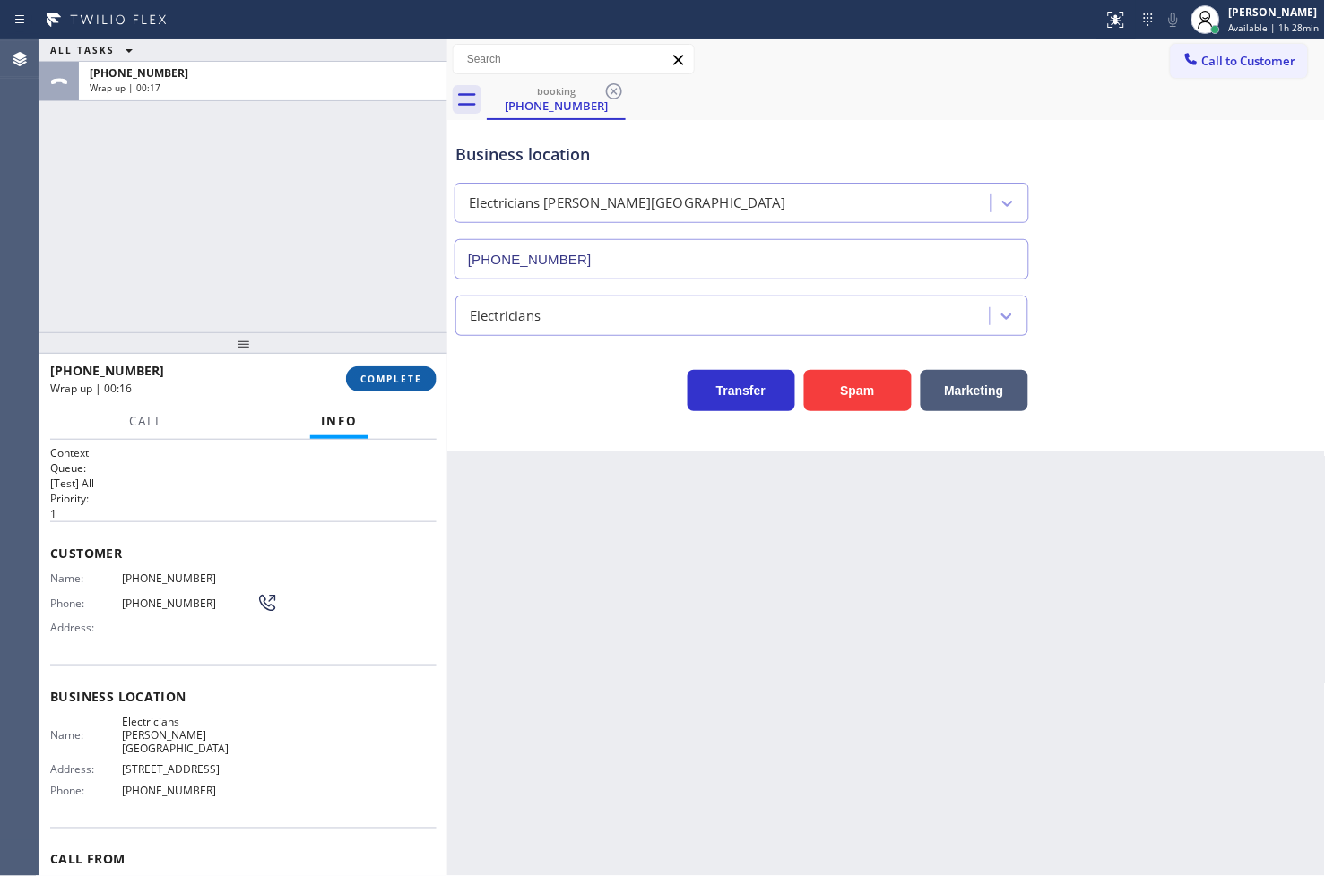
click at [405, 375] on span "COMPLETE" at bounding box center [391, 379] width 62 height 13
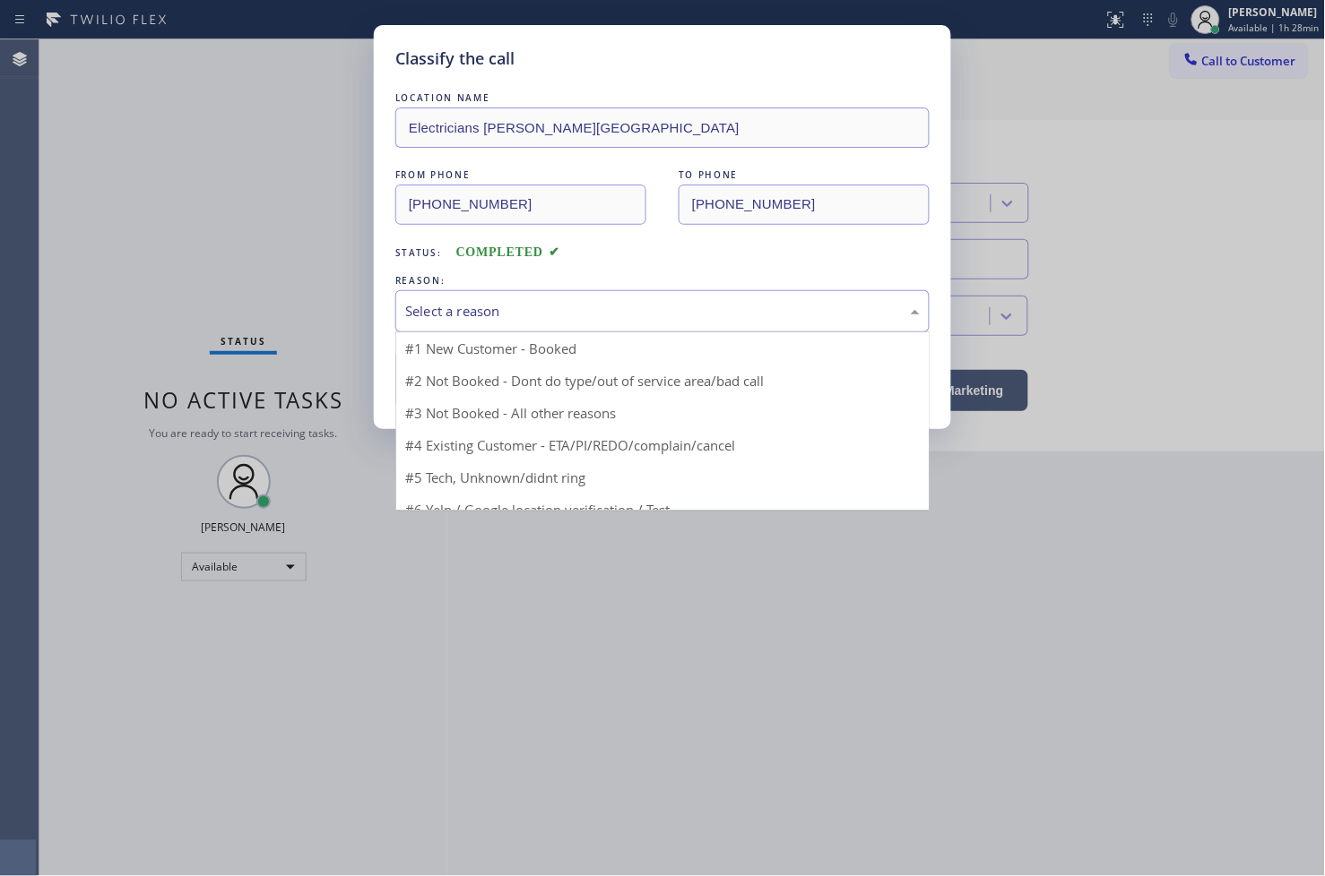
click at [472, 320] on div "Select a reason" at bounding box center [662, 311] width 514 height 21
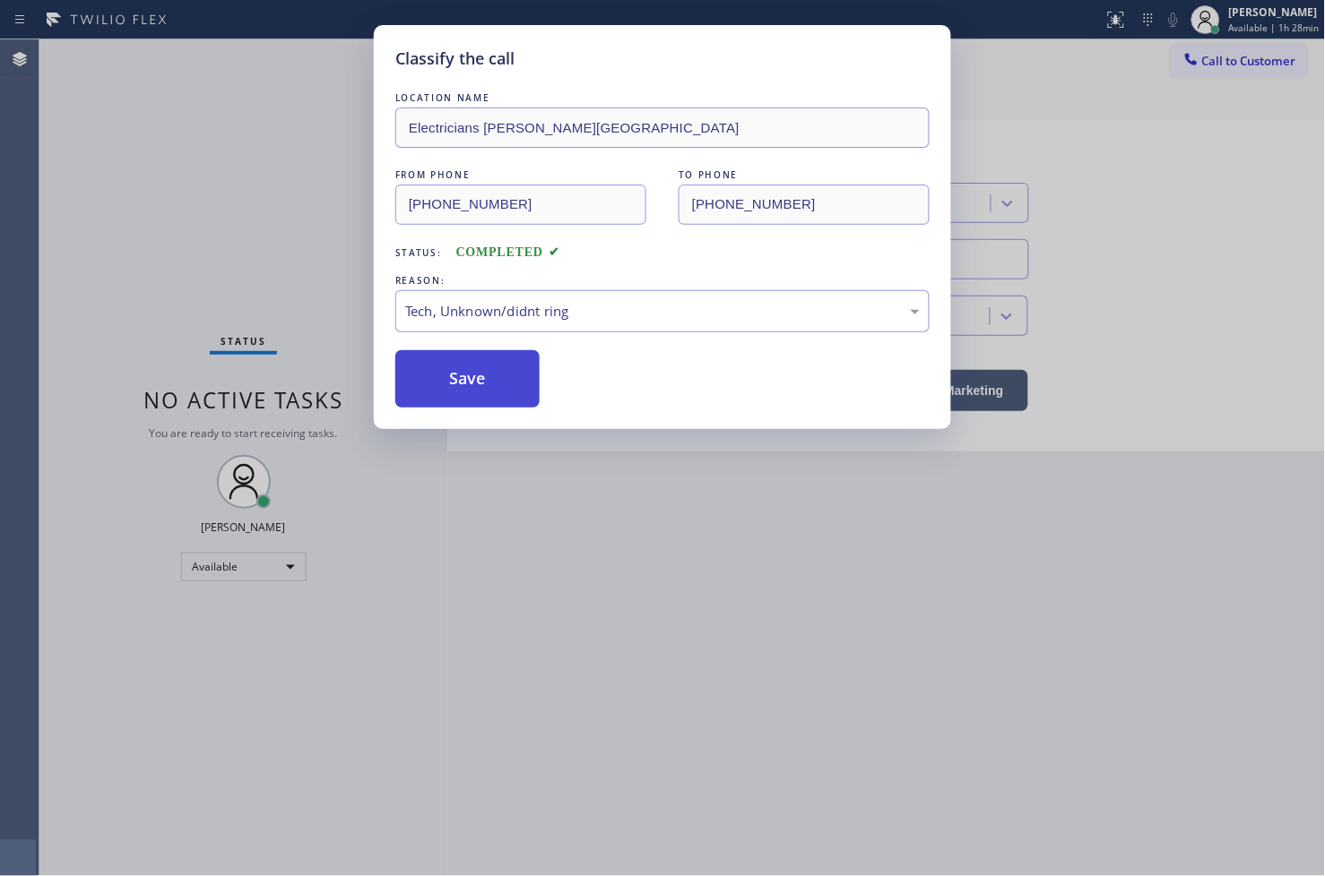
click at [462, 395] on button "Save" at bounding box center [467, 378] width 144 height 57
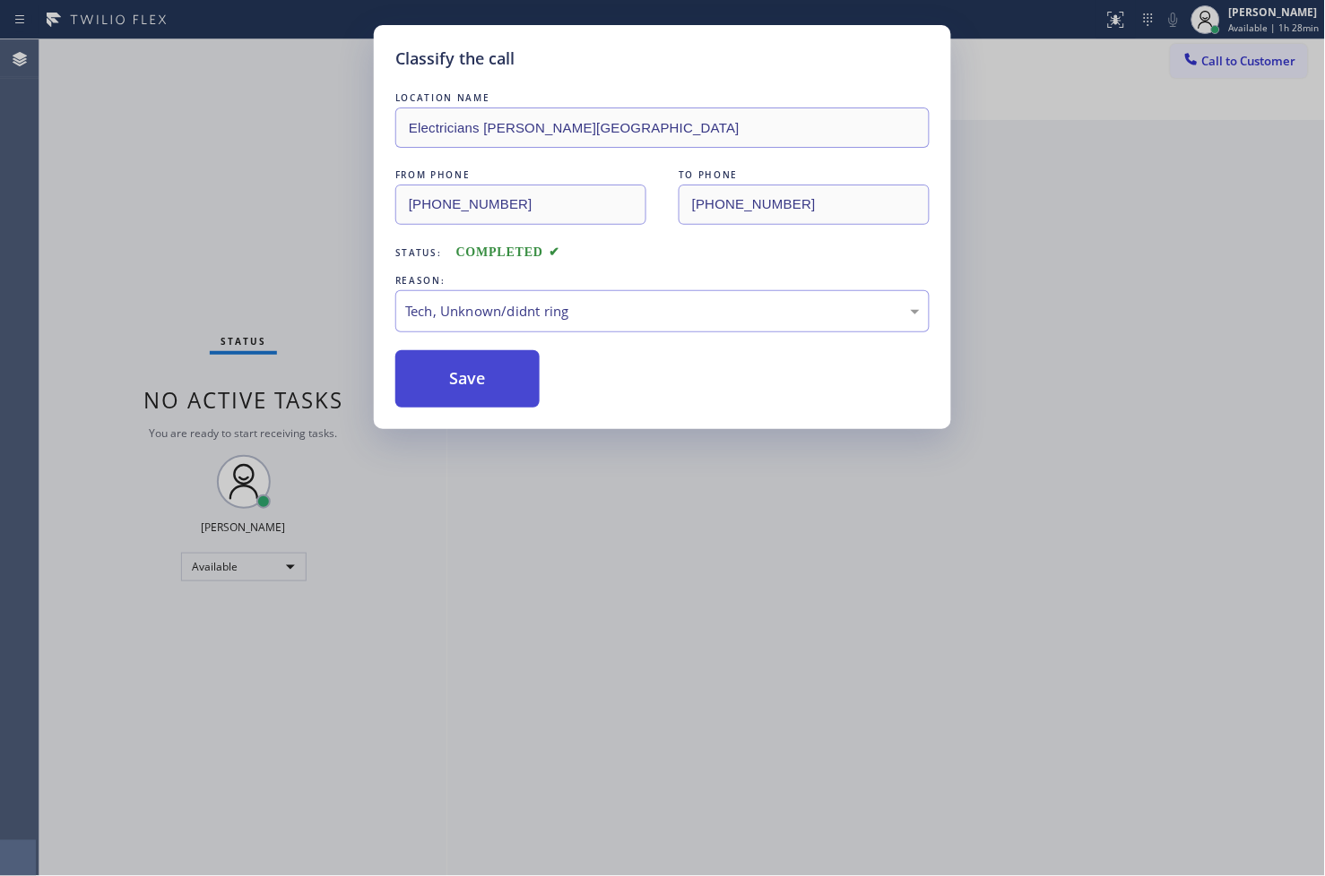
click at [462, 395] on button "Save" at bounding box center [467, 378] width 144 height 57
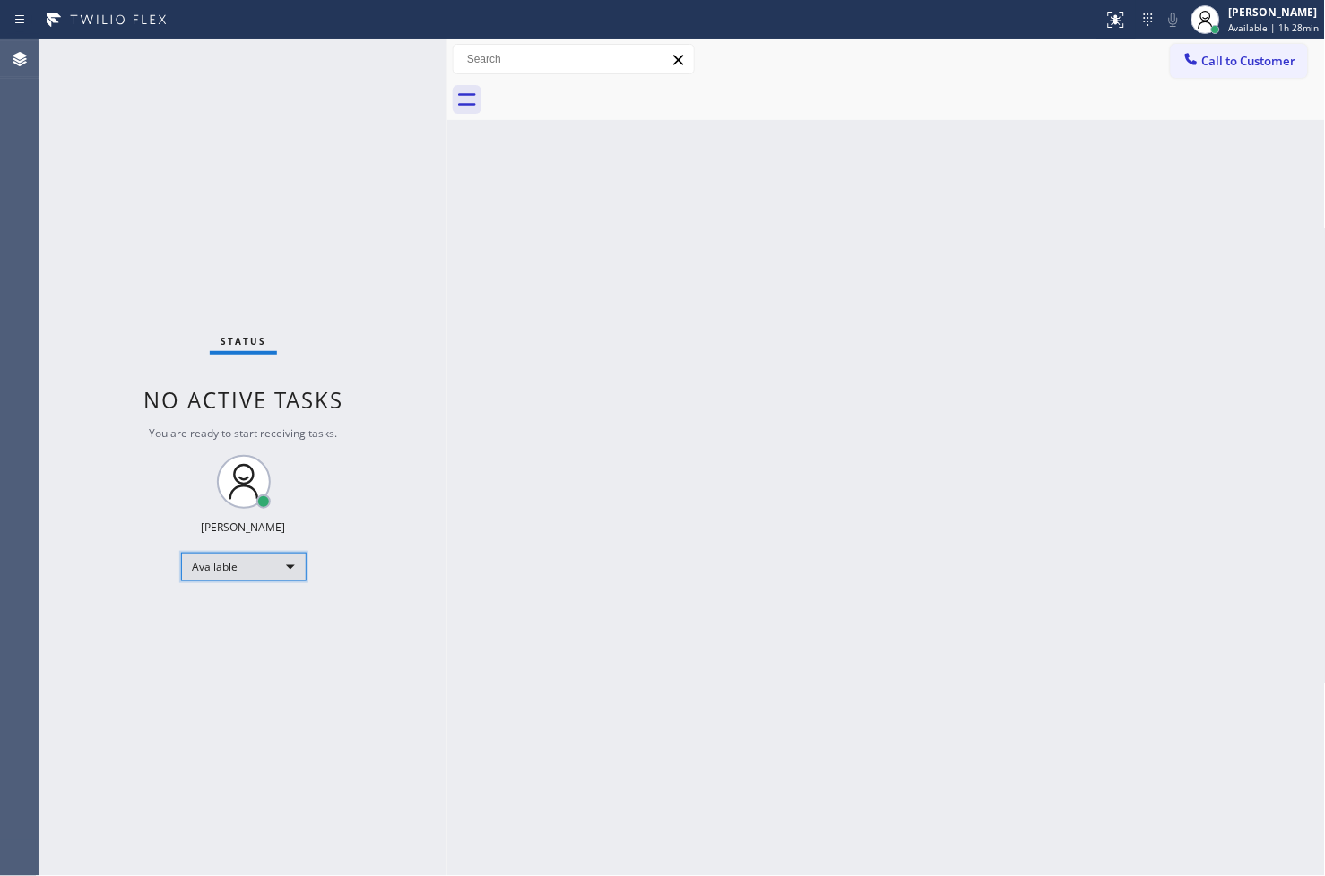
click at [289, 572] on div "Available" at bounding box center [243, 567] width 125 height 29
click at [253, 666] on li "Break" at bounding box center [242, 659] width 122 height 22
click at [436, 712] on div "Status No active tasks Change activity state to start receiving tasks. [PERSON_…" at bounding box center [243, 457] width 408 height 837
click at [66, 123] on div "Status No active tasks Change activity state to start receiving tasks. [PERSON_…" at bounding box center [243, 457] width 408 height 837
click at [332, 174] on div "Status No active tasks Change activity state to start receiving tasks. [PERSON_…" at bounding box center [243, 457] width 408 height 837
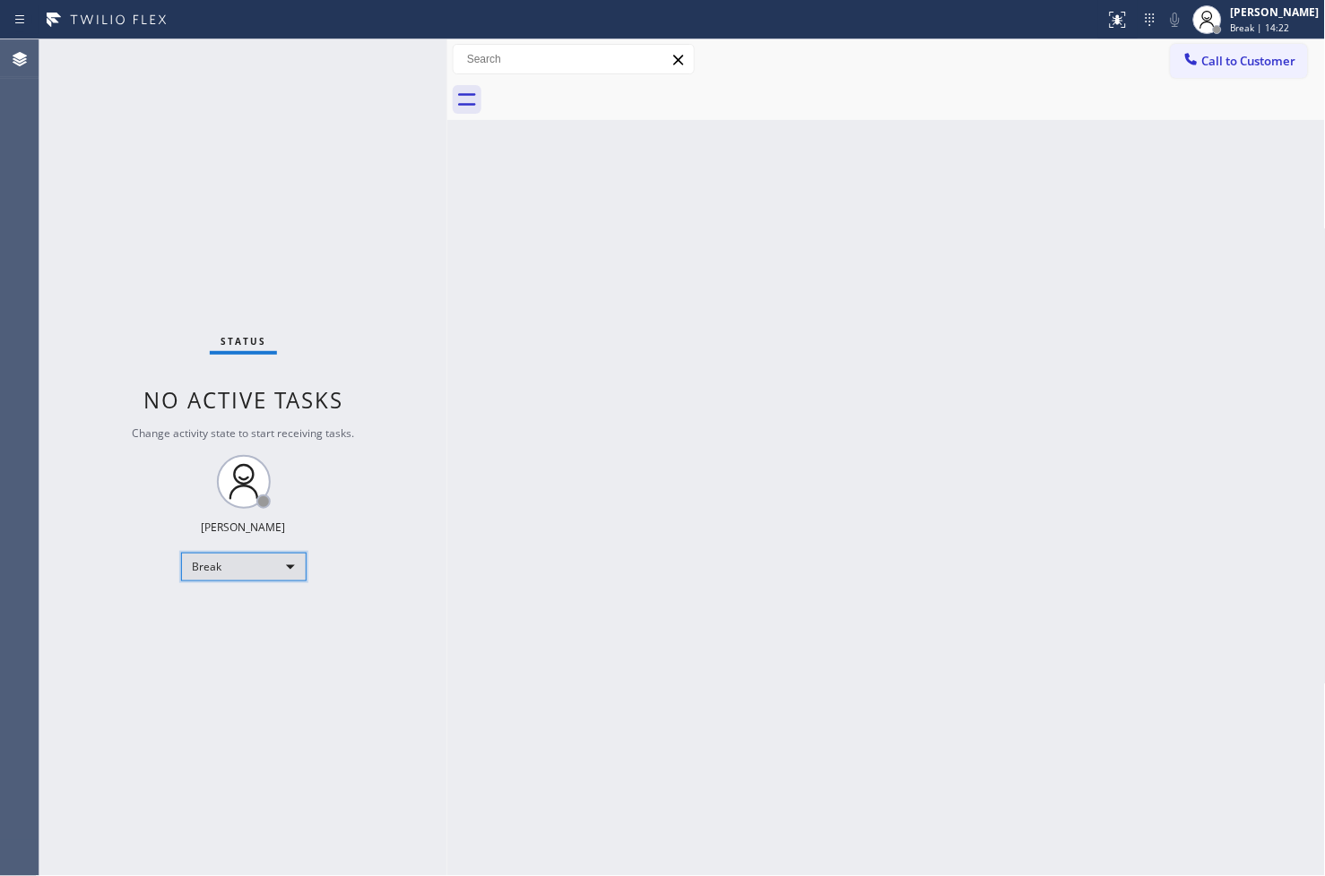
click at [284, 571] on div "Break" at bounding box center [243, 567] width 125 height 29
click at [248, 621] on li "Available" at bounding box center [242, 614] width 122 height 22
click at [522, 440] on div "Back to Dashboard Change Sender ID Customers Technicians Select a contact Outbo…" at bounding box center [886, 457] width 878 height 837
click at [367, 55] on div "Status No active tasks You are ready to start receiving tasks. [PERSON_NAME]" at bounding box center [243, 457] width 408 height 837
drag, startPoint x: 255, startPoint y: 290, endPoint x: 315, endPoint y: 184, distance: 121.9
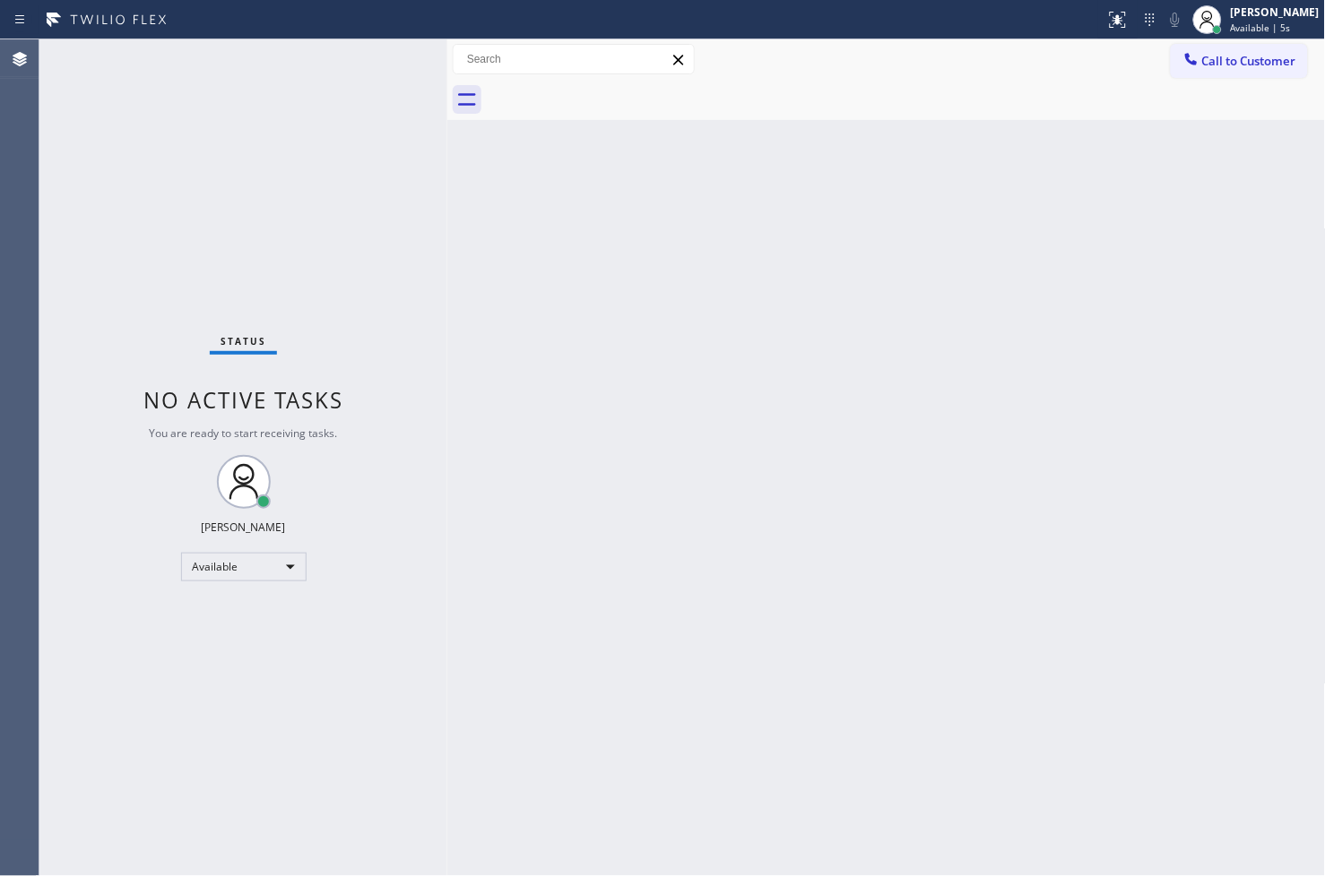
click at [261, 284] on div "Status No active tasks You are ready to start receiving tasks. [PERSON_NAME]" at bounding box center [243, 457] width 408 height 837
click at [375, 56] on div "Status No active tasks You are ready to start receiving tasks. [PERSON_NAME]" at bounding box center [243, 457] width 408 height 837
click at [803, 608] on div "Back to Dashboard Change Sender ID Customers Technicians Select a contact Outbo…" at bounding box center [886, 457] width 878 height 837
click at [102, 163] on div "Status No active tasks You are ready to start receiving tasks. [PERSON_NAME]" at bounding box center [243, 457] width 408 height 837
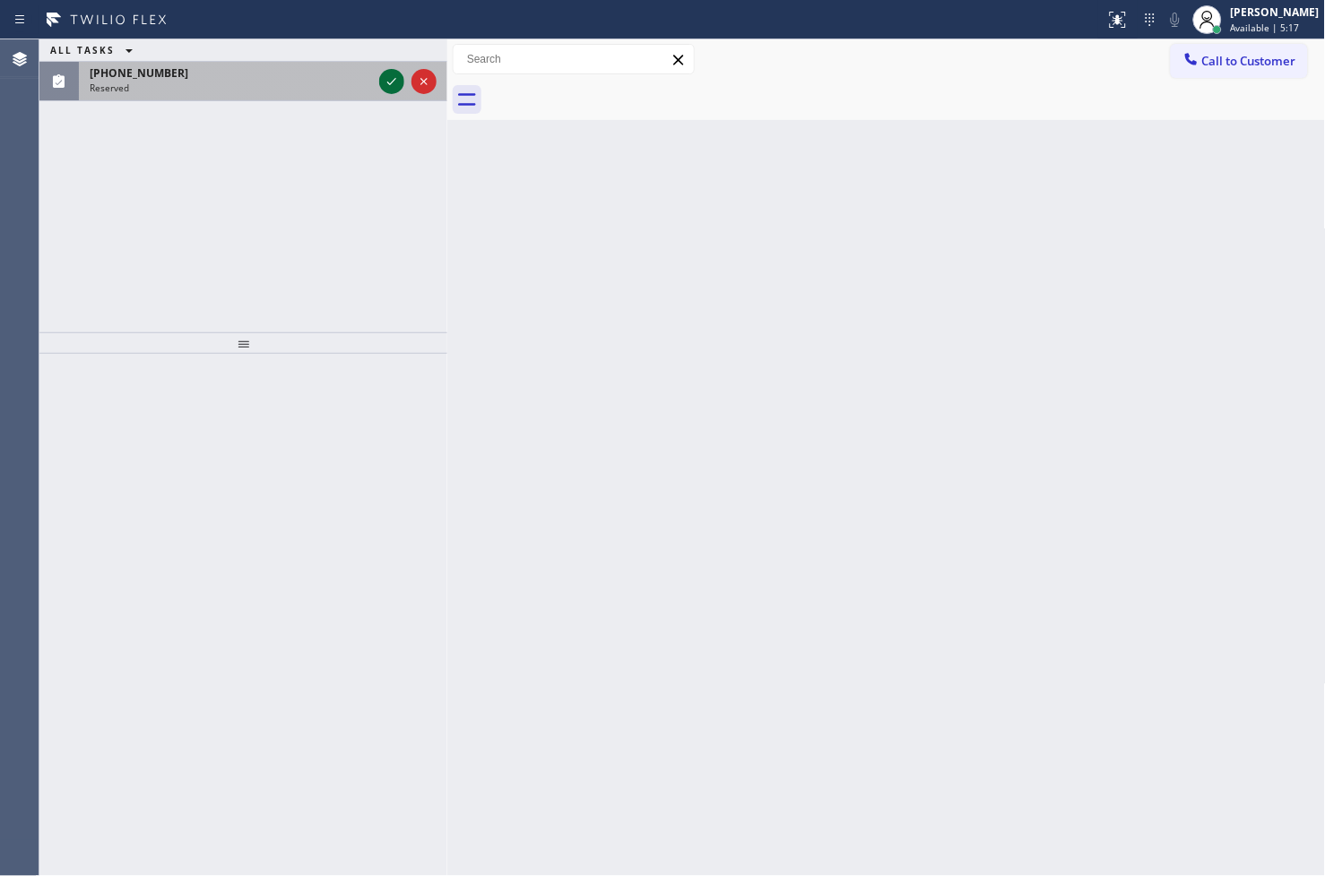
click at [399, 79] on icon at bounding box center [392, 82] width 22 height 22
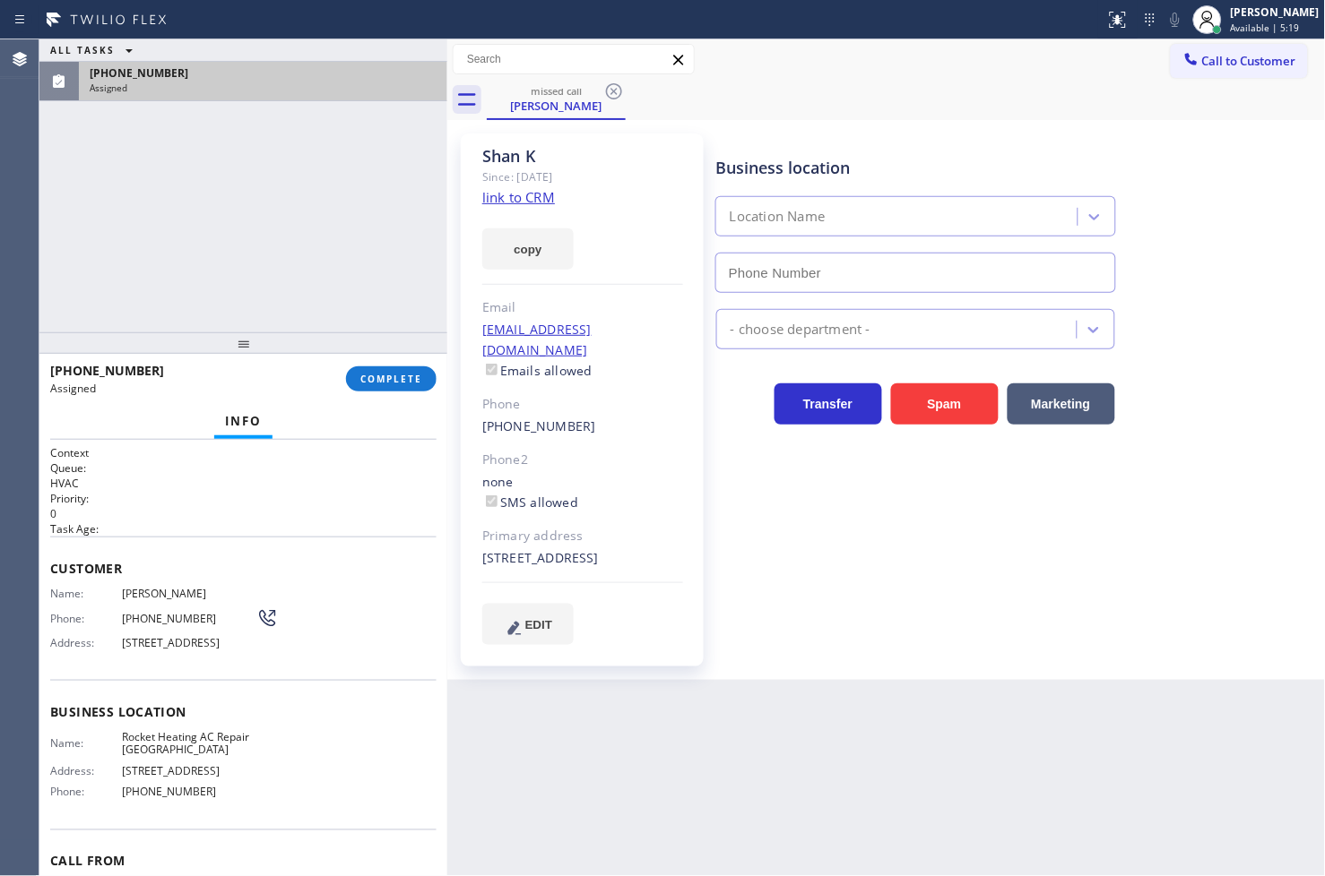
type input "[PHONE_NUMBER]"
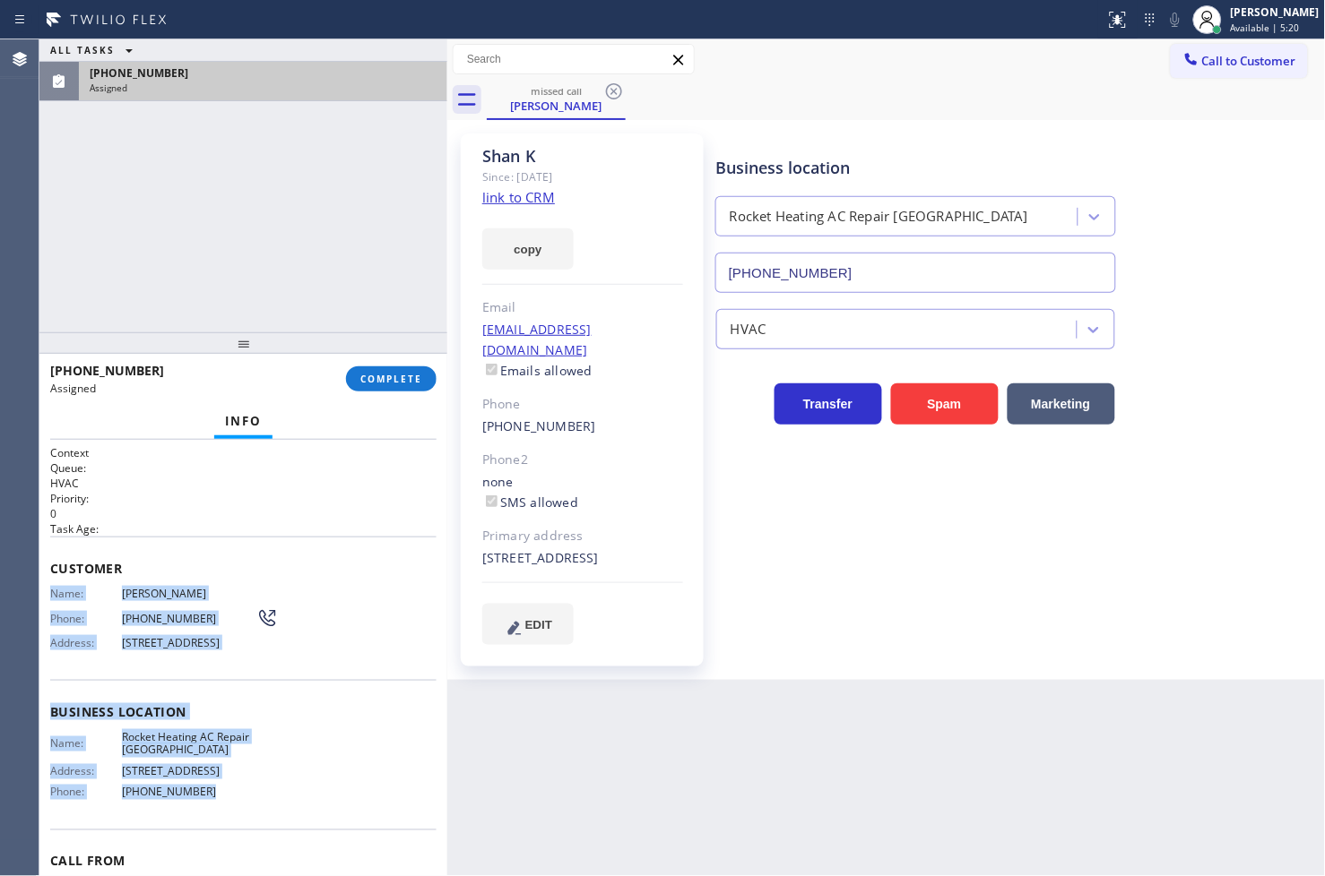
drag, startPoint x: 47, startPoint y: 595, endPoint x: 264, endPoint y: 822, distance: 313.7
click at [264, 822] on div "Context Queue: HVAC Priority: 0 Task Age: Customer Name: Shan K Phone: [PHONE_N…" at bounding box center [243, 658] width 408 height 437
click at [392, 387] on button "COMPLETE" at bounding box center [391, 379] width 91 height 25
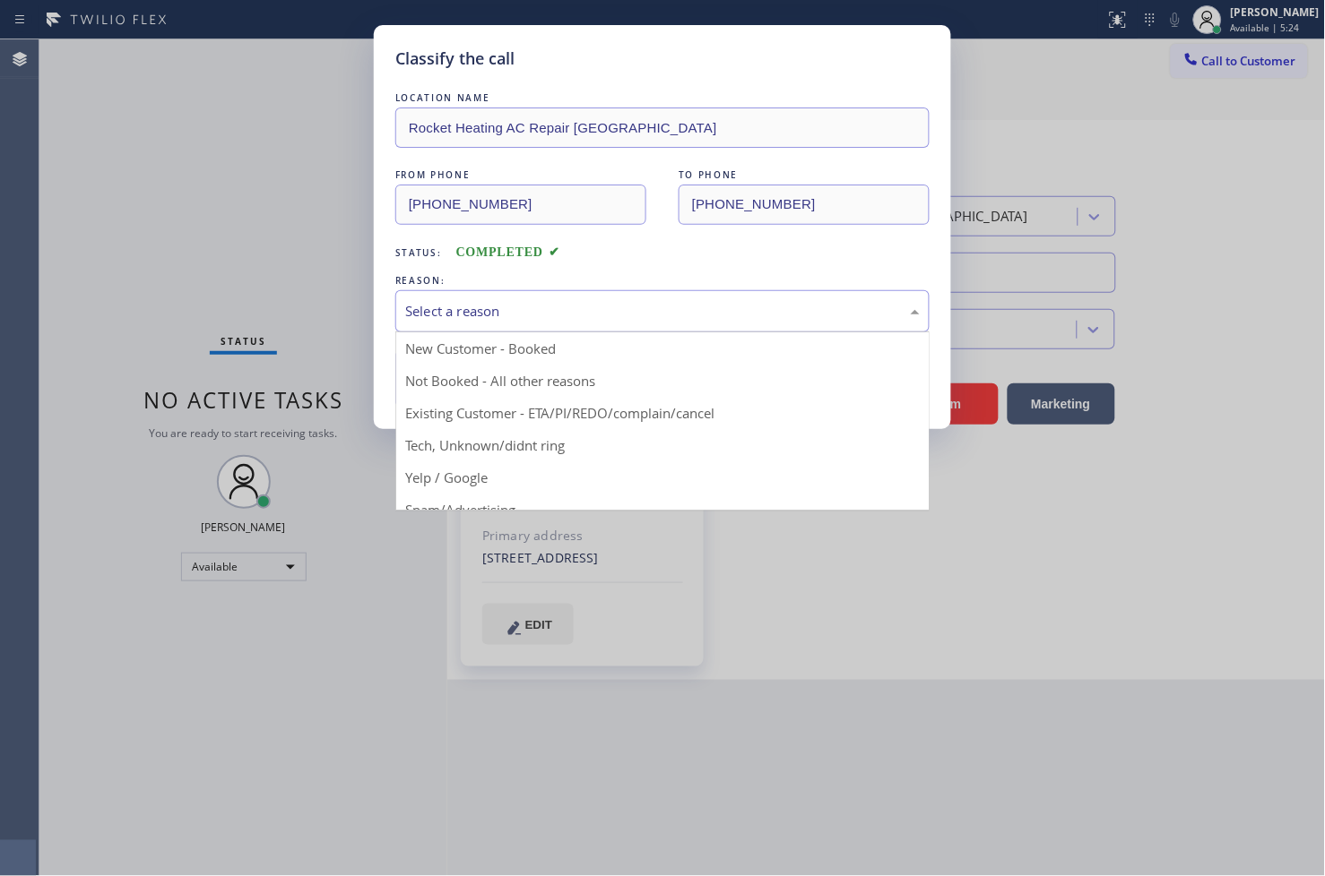
click at [507, 301] on div "Select a reason" at bounding box center [662, 311] width 514 height 21
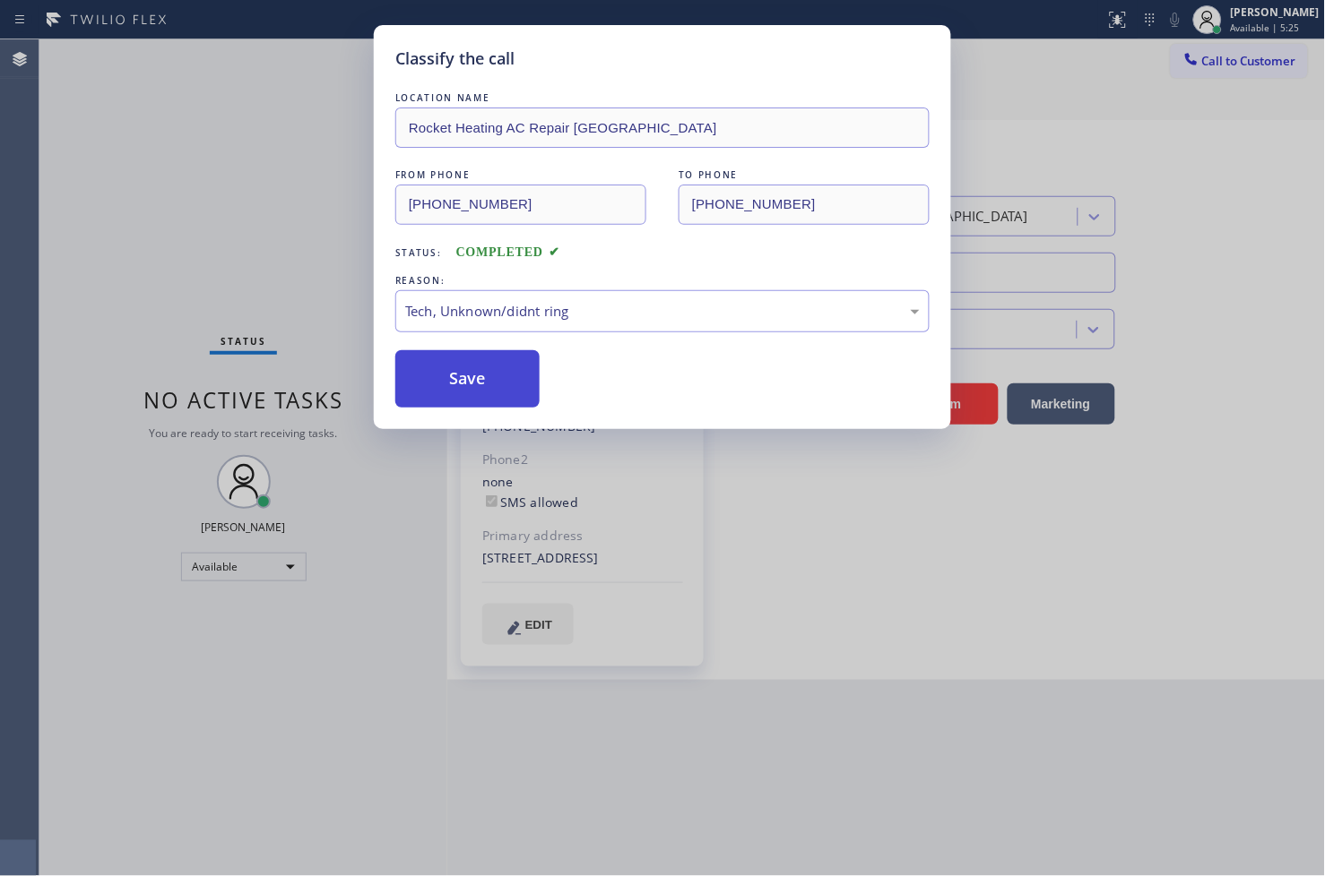
click at [462, 393] on button "Save" at bounding box center [467, 378] width 144 height 57
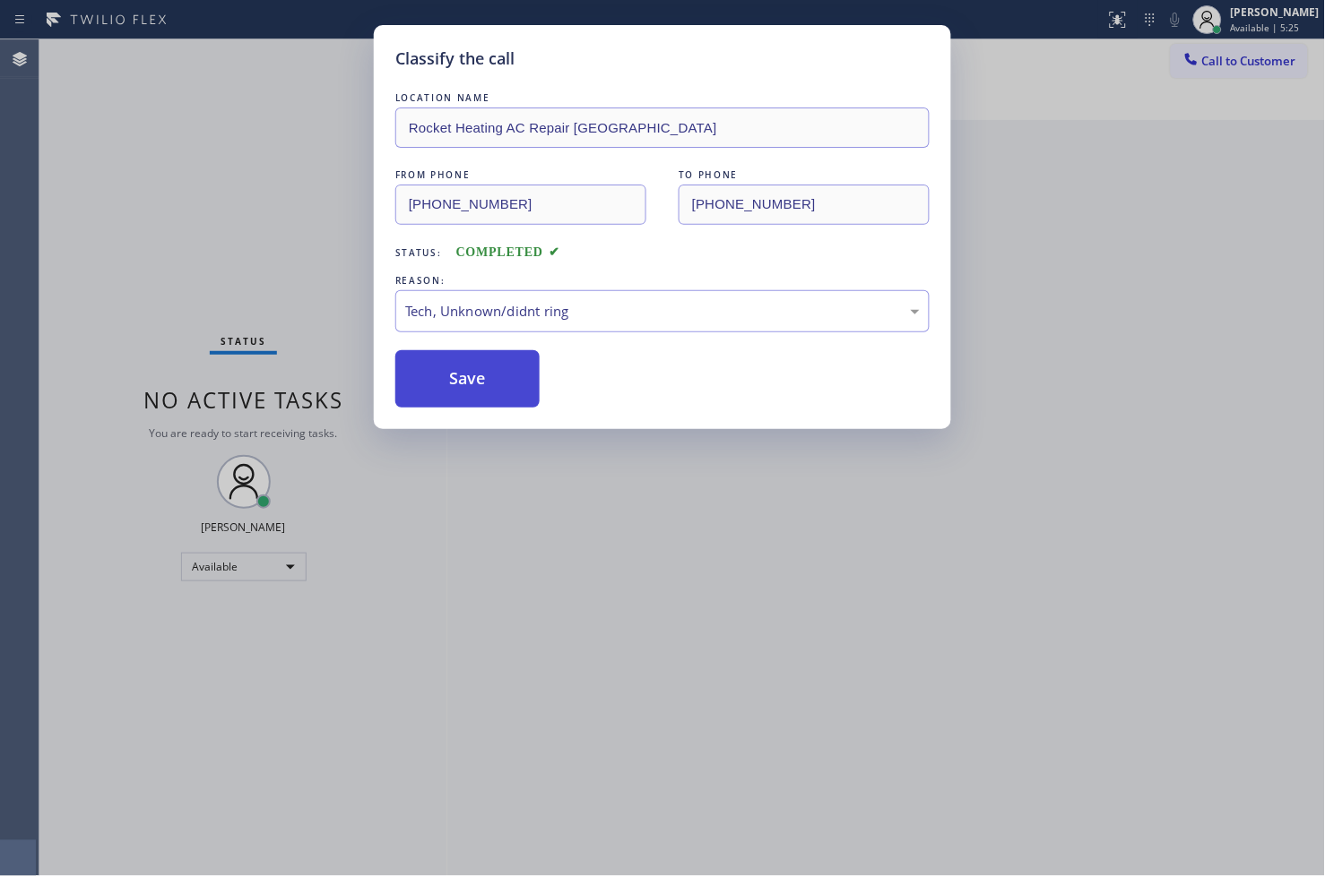
click at [462, 393] on button "Save" at bounding box center [467, 378] width 144 height 57
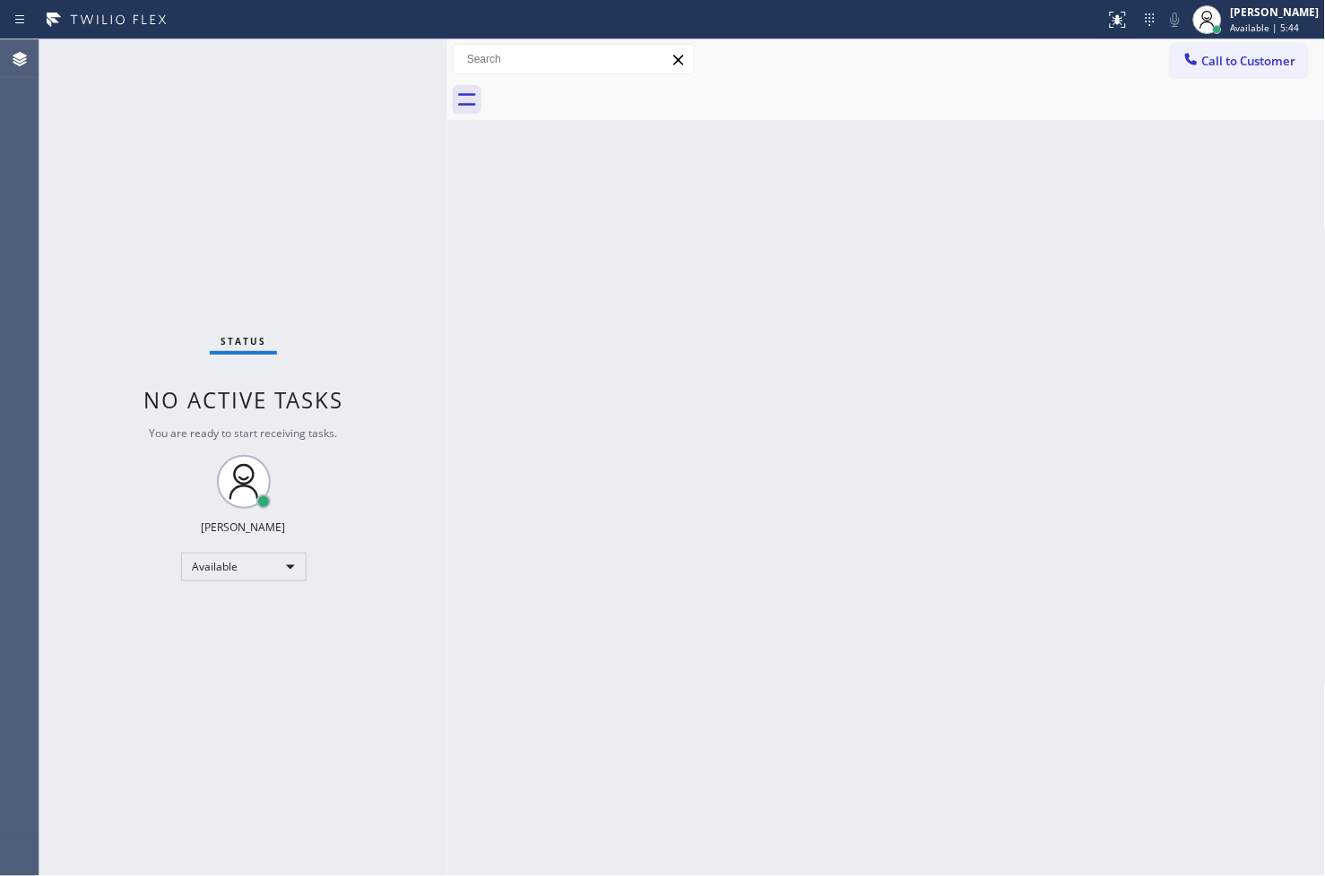
click at [423, 233] on div "Status No active tasks You are ready to start receiving tasks. [PERSON_NAME]" at bounding box center [243, 457] width 408 height 837
click at [488, 712] on div "Back to Dashboard Change Sender ID Customers Technicians Select a contact Outbo…" at bounding box center [886, 457] width 878 height 837
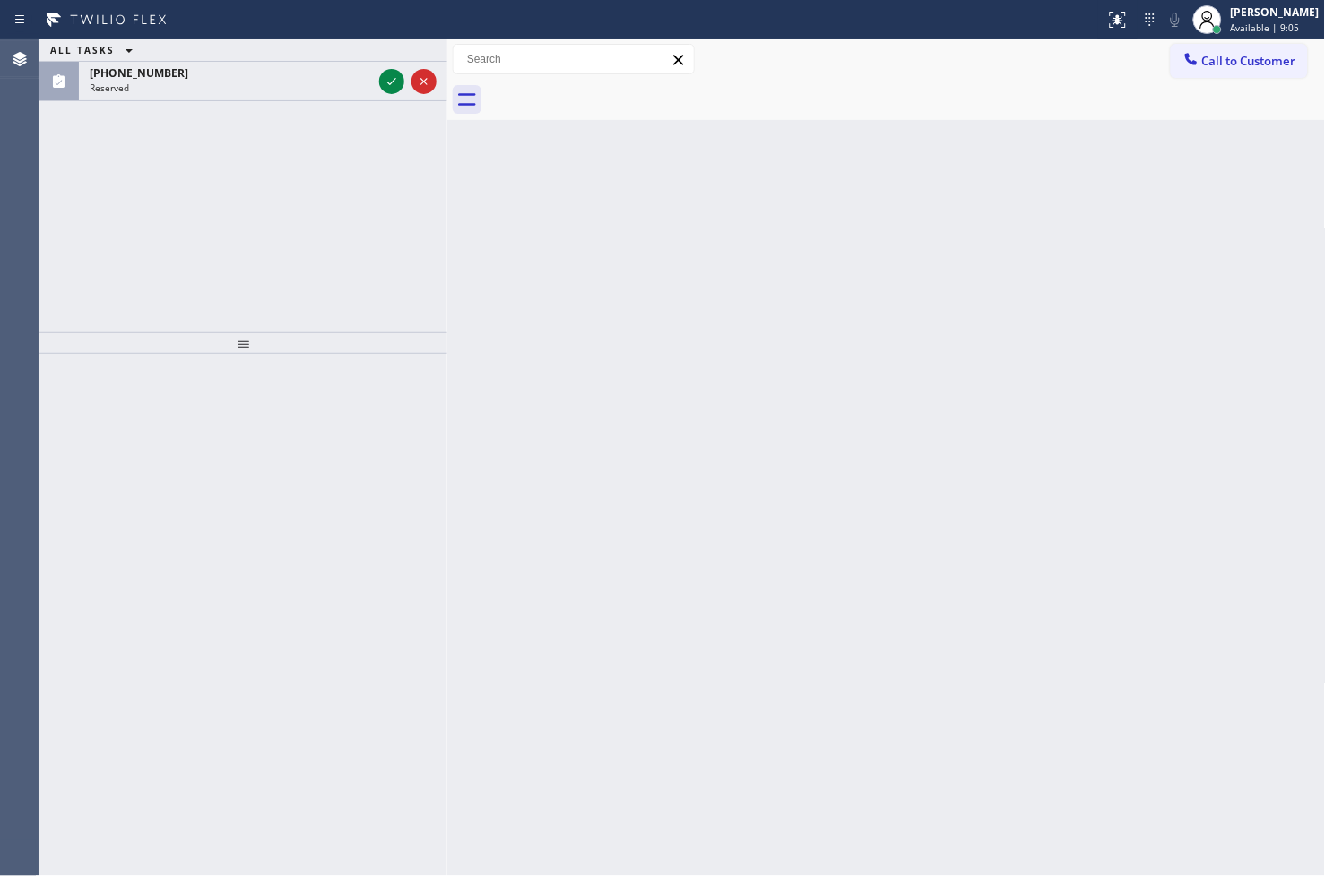
click at [55, 203] on div "ALL TASKS ALL TASKS ACTIVE TASKS TASKS IN WRAP UP [PHONE_NUMBER] Reserved" at bounding box center [243, 185] width 408 height 293
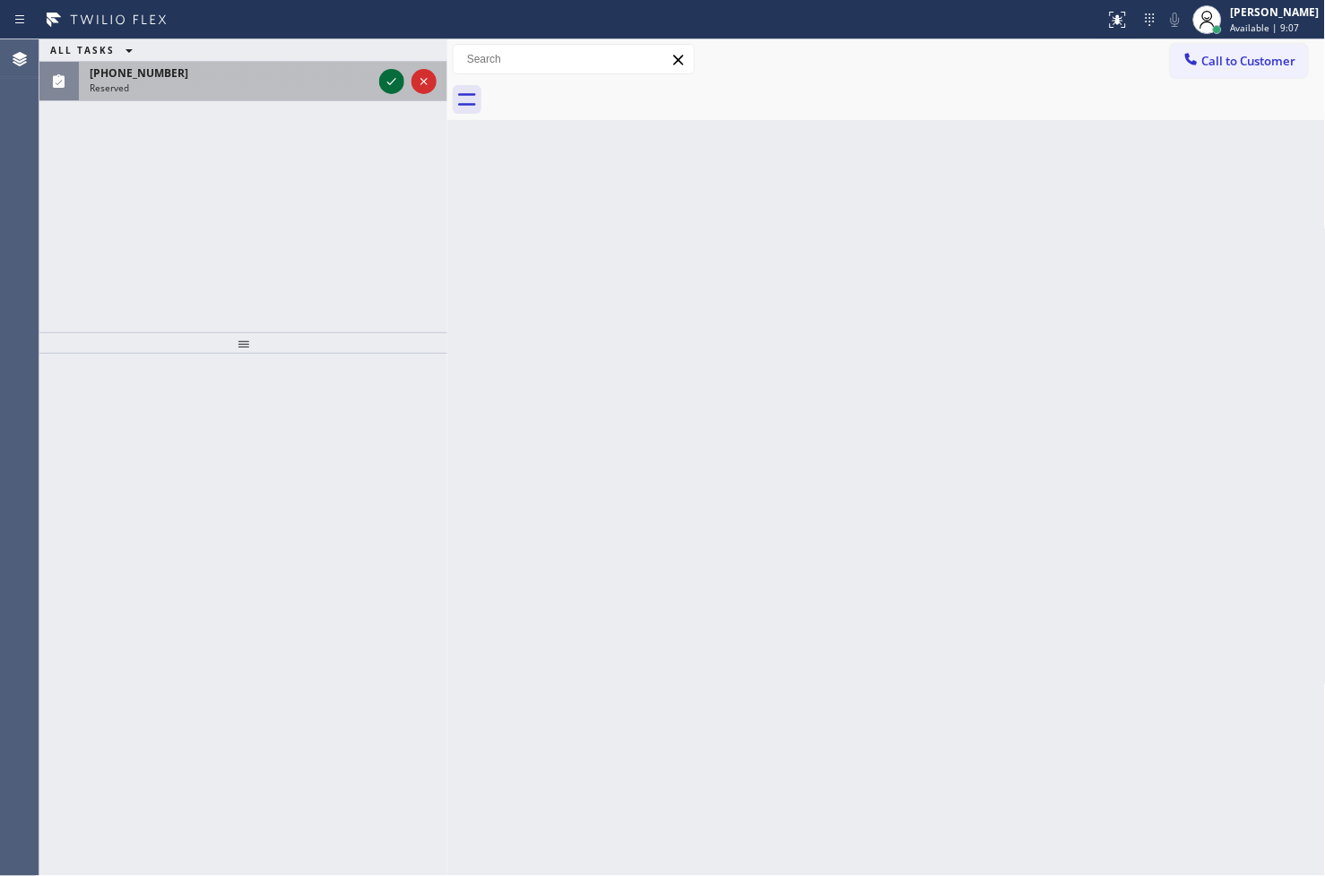
click at [387, 82] on icon at bounding box center [392, 82] width 22 height 22
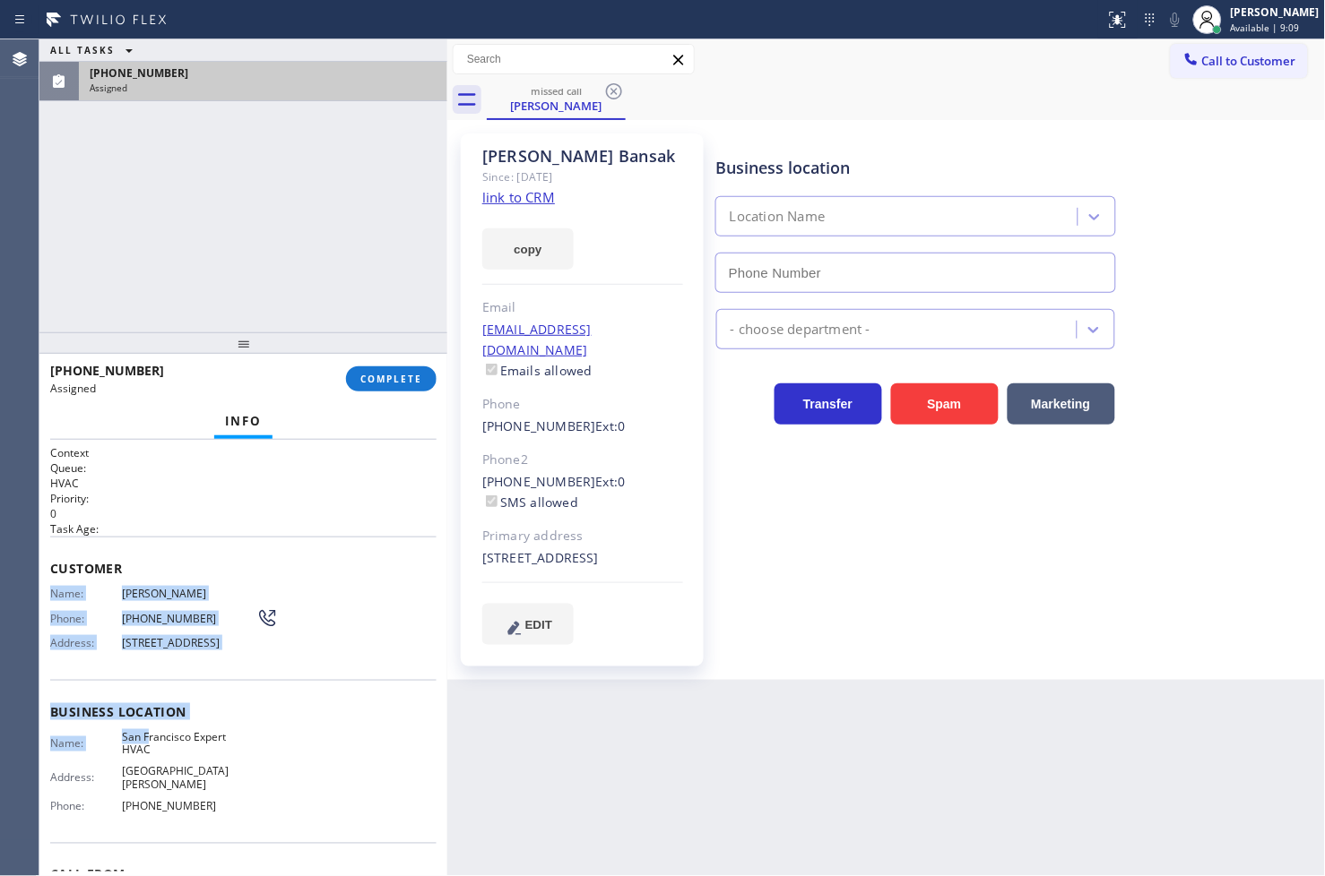
type input "[PHONE_NUMBER]"
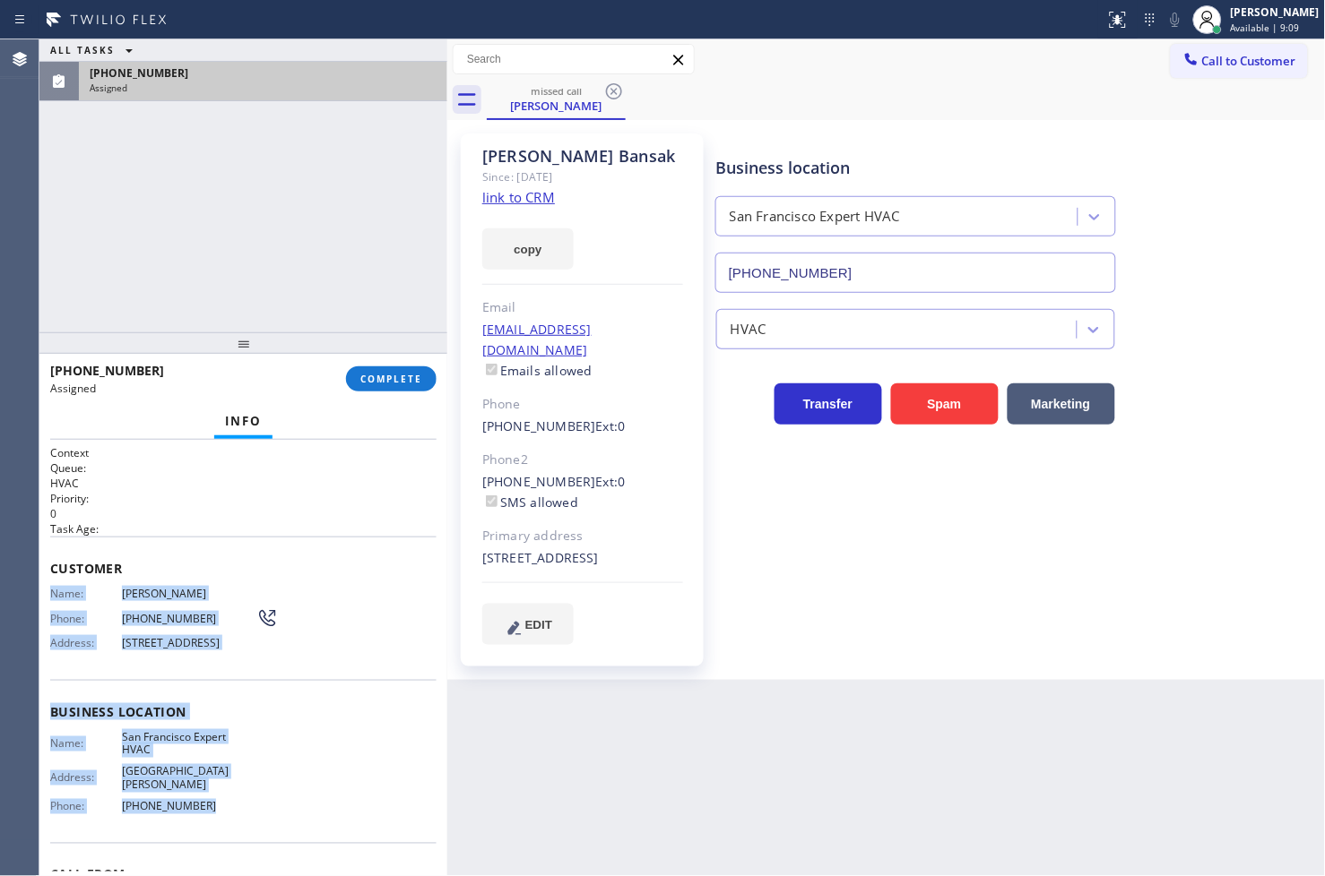
drag, startPoint x: 48, startPoint y: 594, endPoint x: 242, endPoint y: 781, distance: 268.7
click at [242, 781] on div "Context Queue: HVAC Priority: 0 Task Age: Customer Name: [PERSON_NAME] Phone: […" at bounding box center [243, 658] width 408 height 437
click at [394, 383] on span "COMPLETE" at bounding box center [391, 379] width 62 height 13
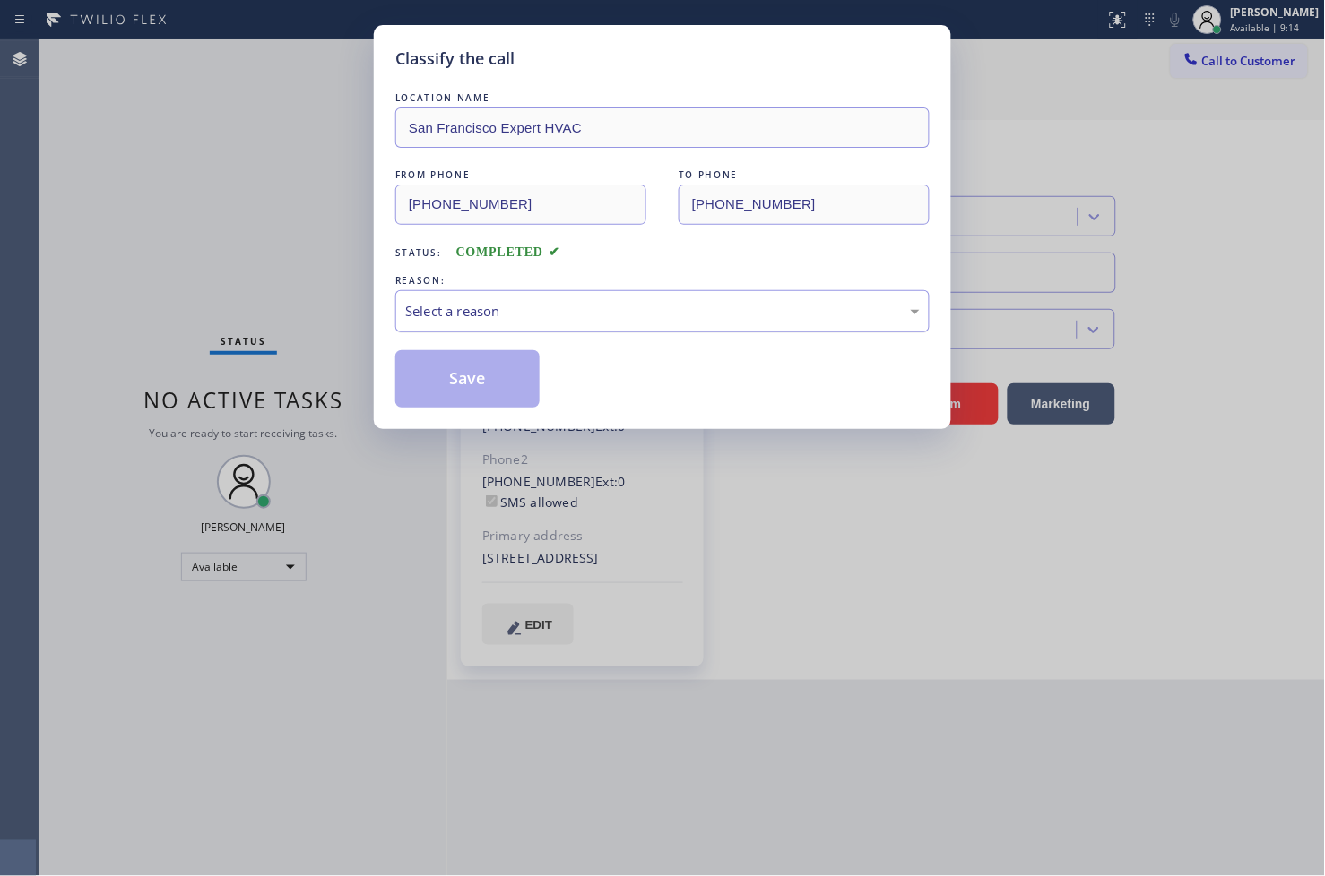
click at [460, 310] on div "Select a reason" at bounding box center [662, 311] width 514 height 21
click at [486, 392] on button "Save" at bounding box center [467, 378] width 144 height 57
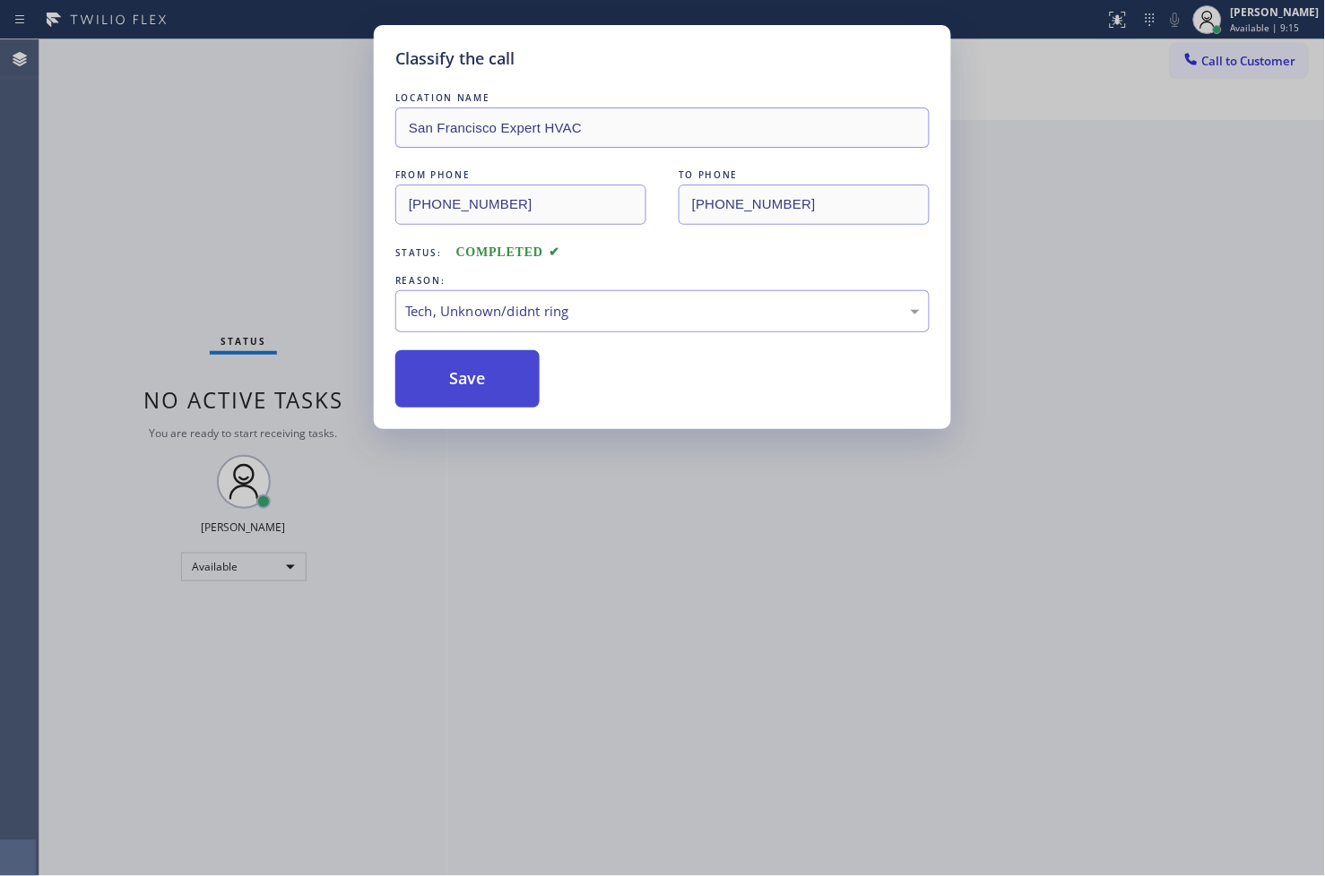
click at [486, 392] on button "Save" at bounding box center [467, 378] width 144 height 57
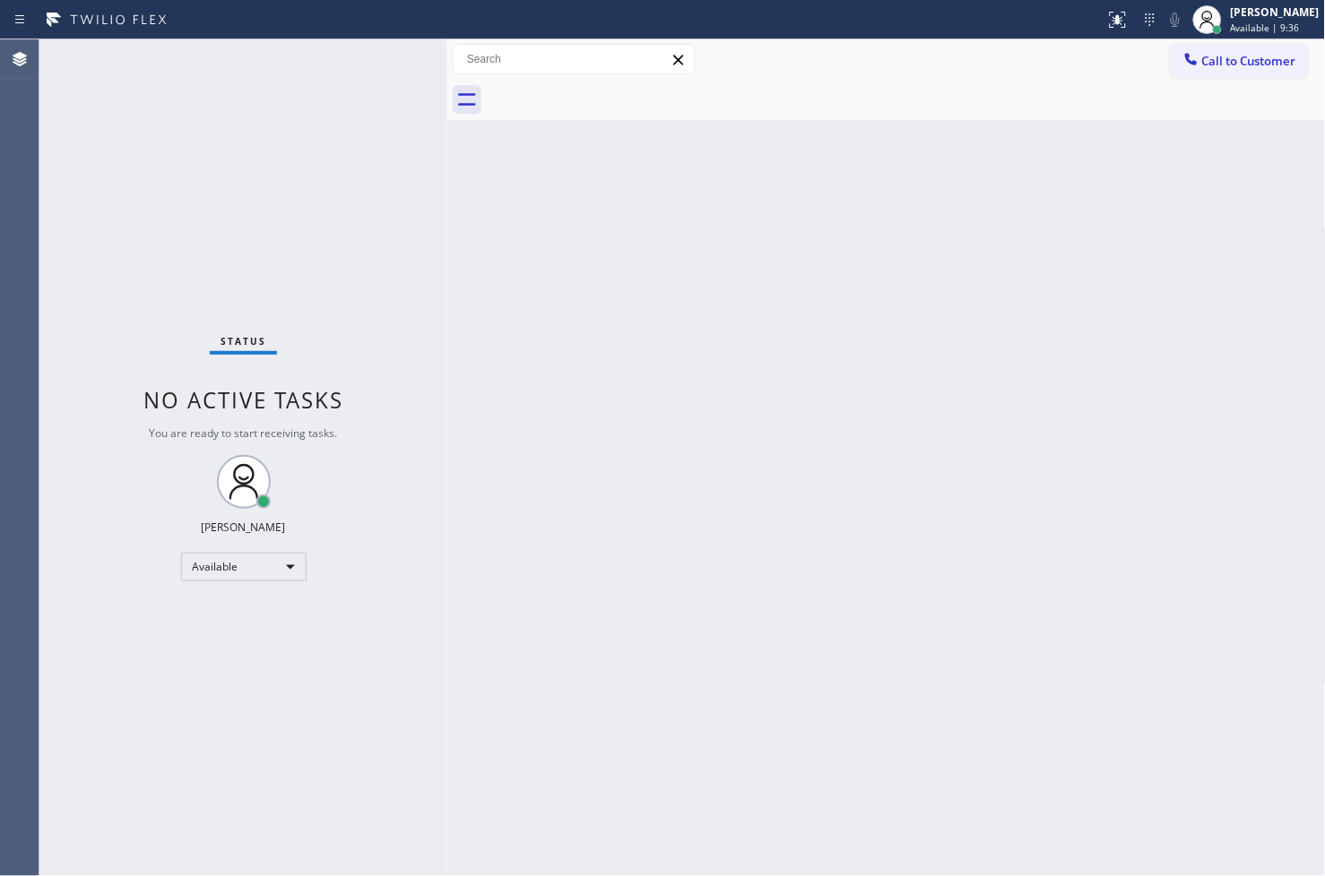
click at [357, 756] on div "Status No active tasks You are ready to start receiving tasks. [PERSON_NAME]" at bounding box center [243, 457] width 408 height 837
drag, startPoint x: 508, startPoint y: 484, endPoint x: 703, endPoint y: 611, distance: 233.2
click at [513, 484] on div "Back to Dashboard Change Sender ID Customers Technicians Select a contact Outbo…" at bounding box center [886, 457] width 878 height 837
click at [735, 235] on div "Back to Dashboard Change Sender ID Customers Technicians Select a contact Outbo…" at bounding box center [886, 457] width 878 height 837
click at [249, 750] on div "Status No active tasks You are ready to start receiving tasks. [PERSON_NAME]" at bounding box center [243, 457] width 408 height 837
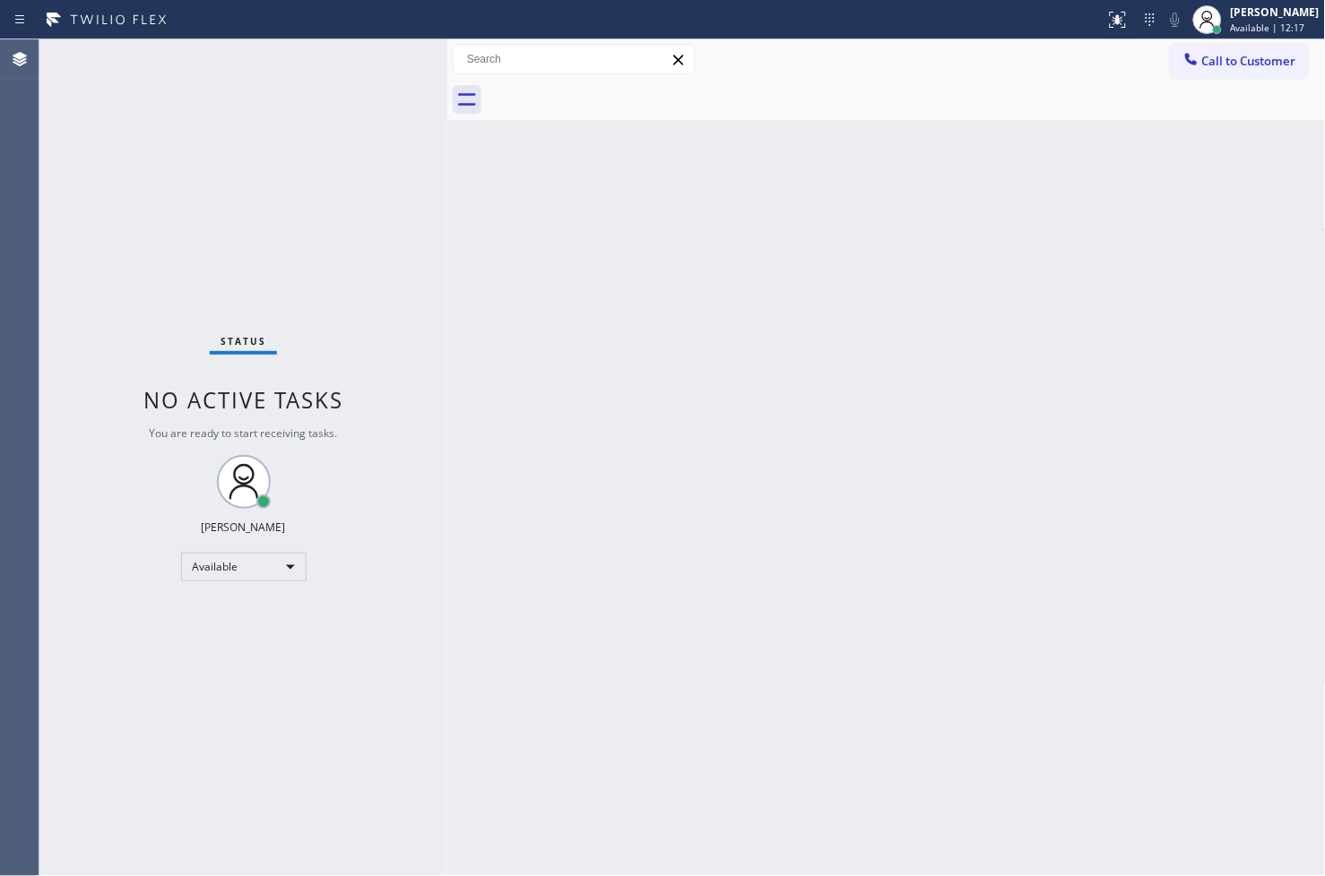
click at [410, 269] on div "Status No active tasks You are ready to start receiving tasks. [PERSON_NAME]" at bounding box center [243, 457] width 408 height 837
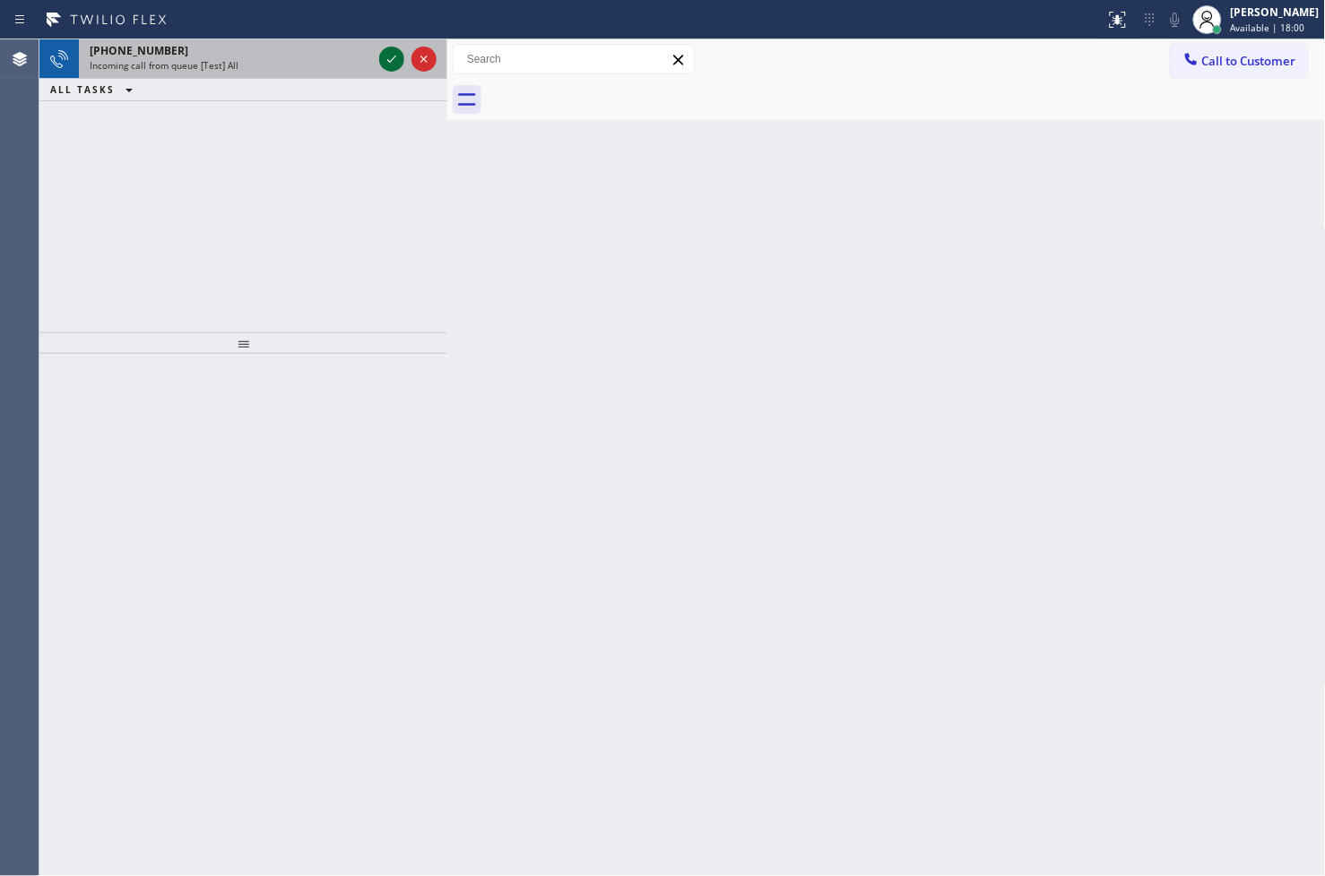
click at [394, 67] on icon at bounding box center [392, 59] width 22 height 22
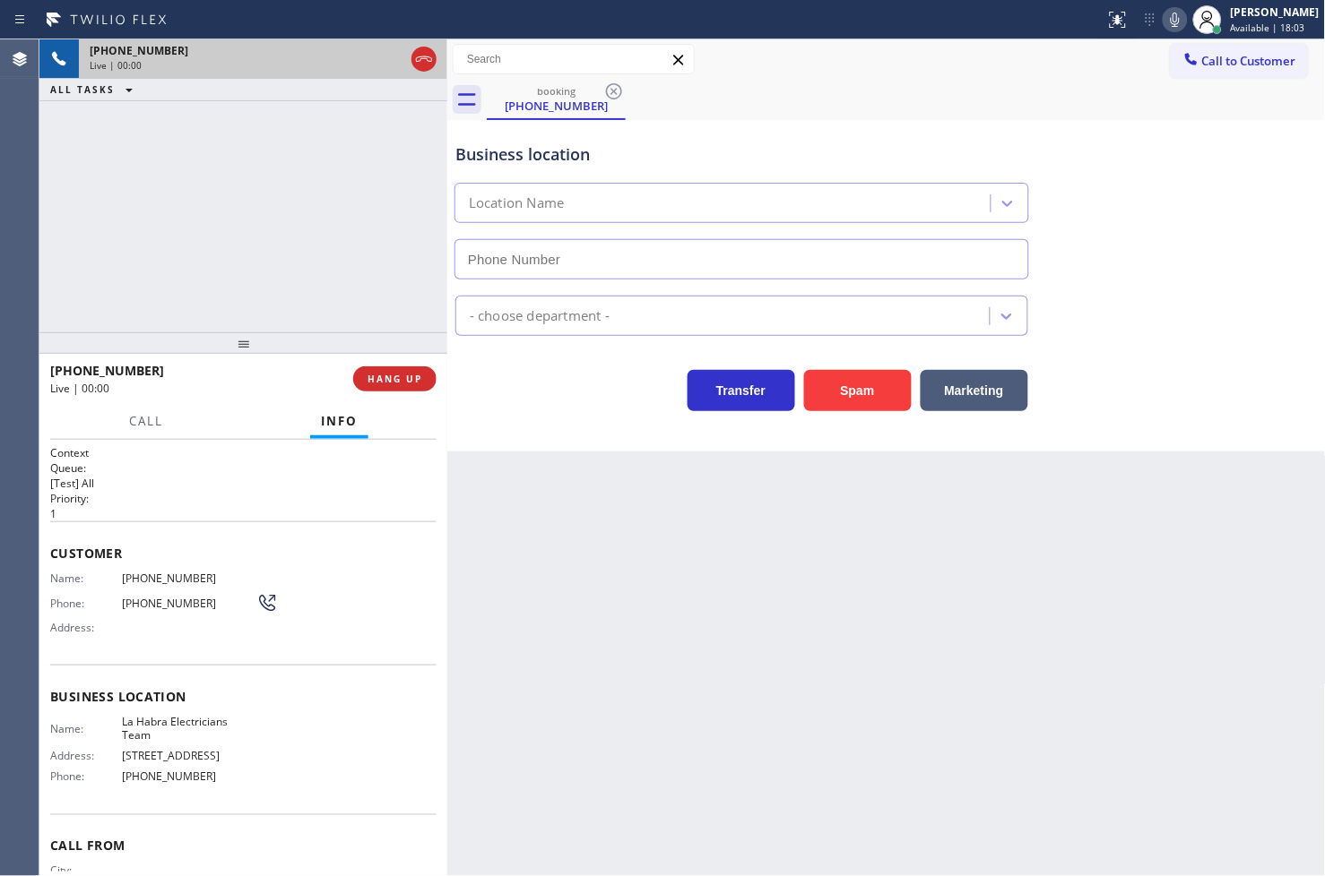
type input "[PHONE_NUMBER]"
click at [527, 396] on div "Transfer Spam Marketing" at bounding box center [742, 386] width 580 height 50
click at [358, 283] on div "[PHONE_NUMBER] Live | 00:03 ALL TASKS ALL TASKS ACTIVE TASKS TASKS IN WRAP UP" at bounding box center [243, 185] width 408 height 293
click at [545, 389] on div "Transfer Spam Marketing" at bounding box center [742, 386] width 580 height 50
click at [368, 302] on div "[PHONE_NUMBER] Live | 00:04 ALL TASKS ALL TASKS ACTIVE TASKS TASKS IN WRAP UP" at bounding box center [243, 185] width 408 height 293
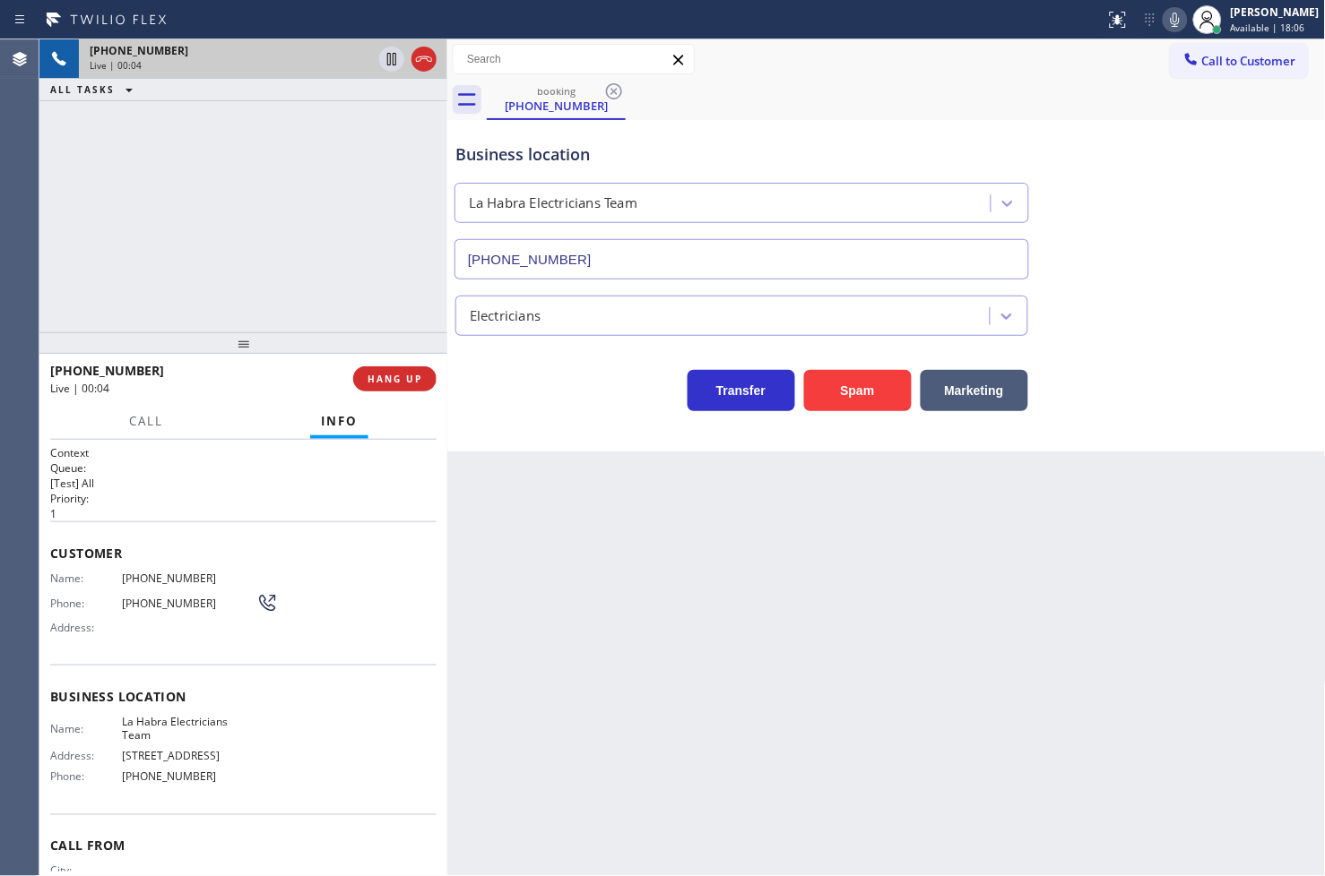
click at [580, 431] on div "Business location La Habra Electricians Team [PHONE_NUMBER] Electricians Transf…" at bounding box center [886, 286] width 878 height 332
click at [380, 332] on div at bounding box center [243, 343] width 408 height 22
click at [513, 400] on div "Transfer Spam Marketing" at bounding box center [742, 386] width 580 height 50
click at [341, 308] on div "[PHONE_NUMBER] Live | 00:06 ALL TASKS ALL TASKS ACTIVE TASKS TASKS IN WRAP UP" at bounding box center [243, 185] width 408 height 293
click at [520, 410] on div "Transfer Spam Marketing" at bounding box center [742, 386] width 580 height 50
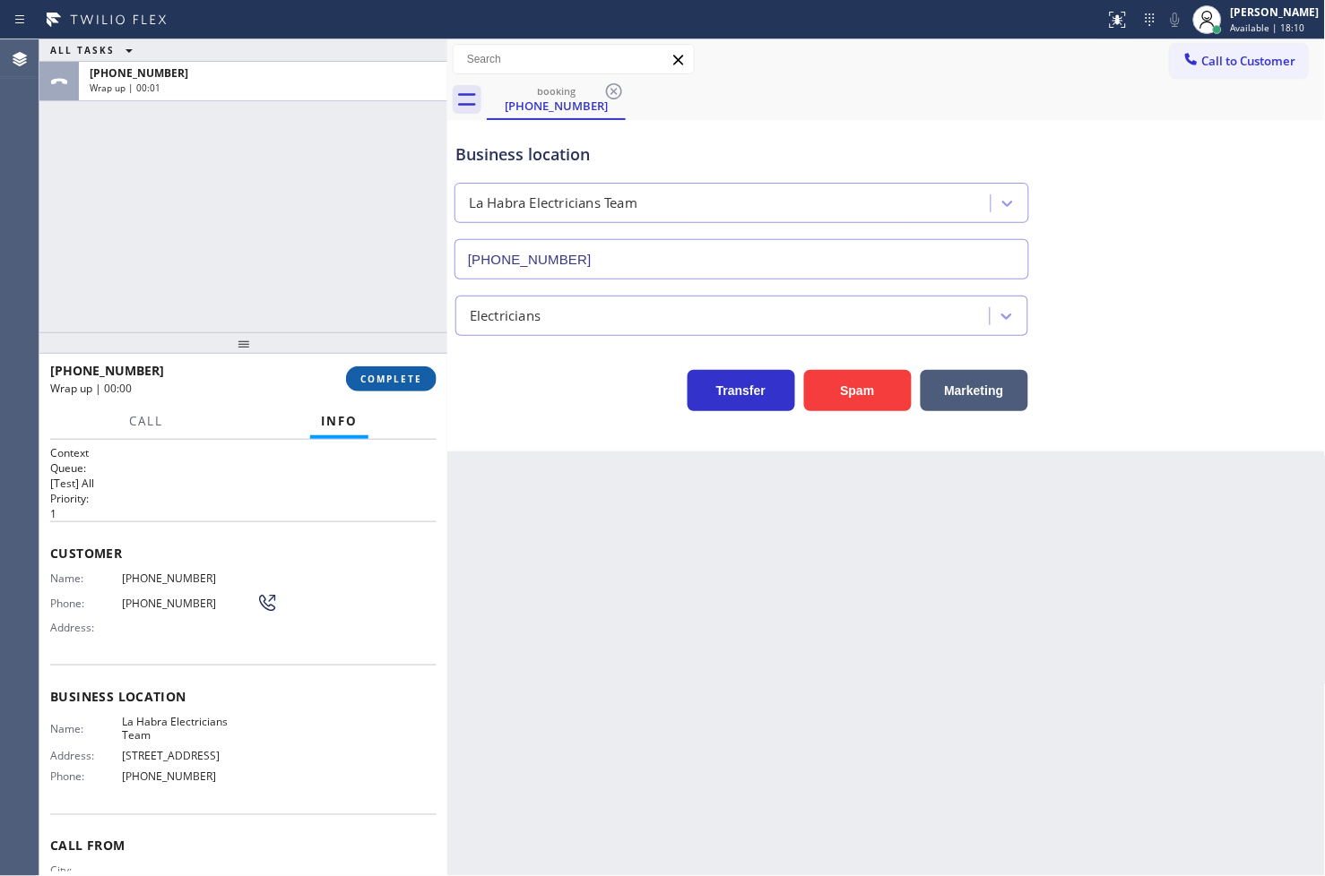
click at [406, 384] on span "COMPLETE" at bounding box center [391, 379] width 62 height 13
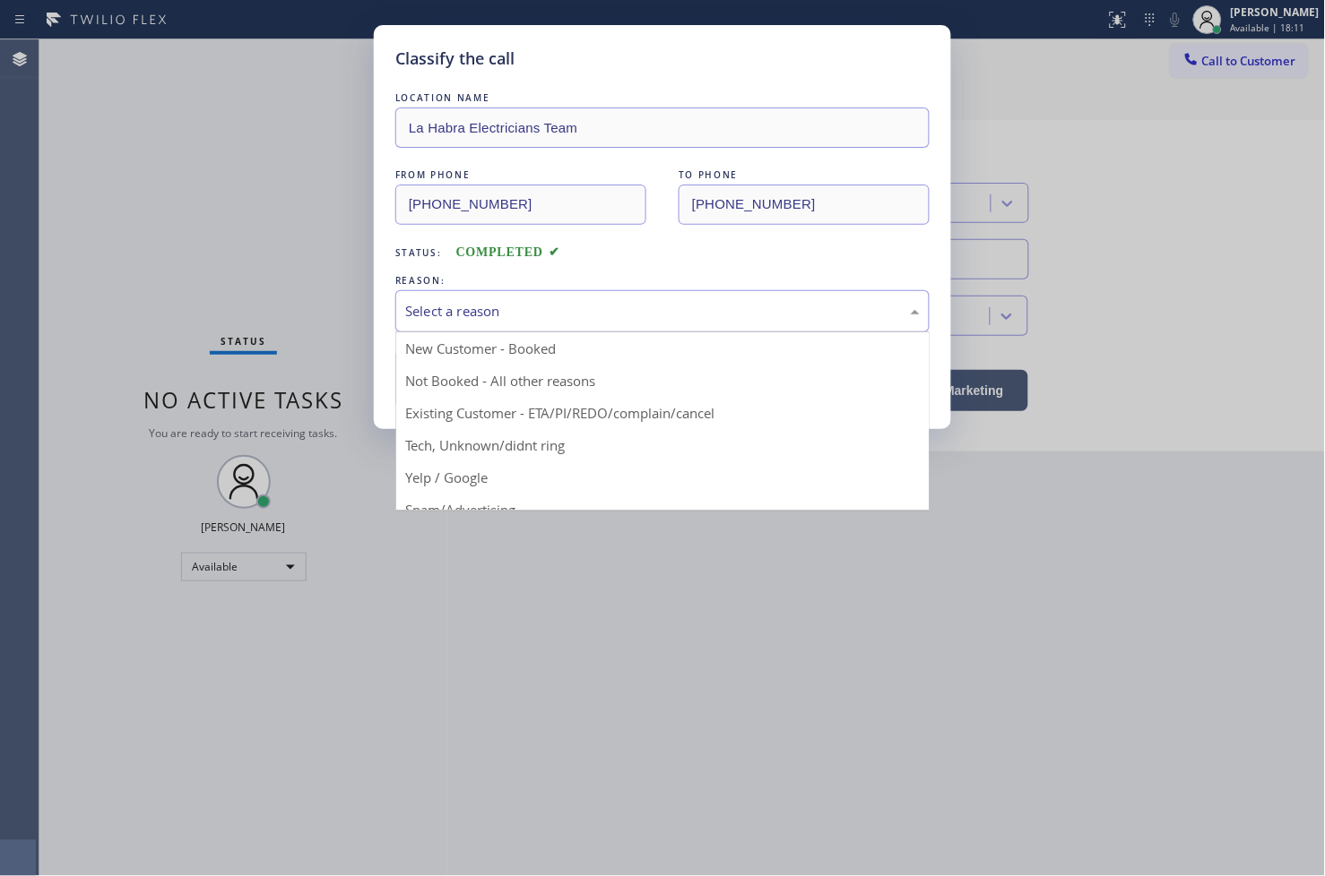
click at [516, 310] on div "Select a reason" at bounding box center [662, 311] width 514 height 21
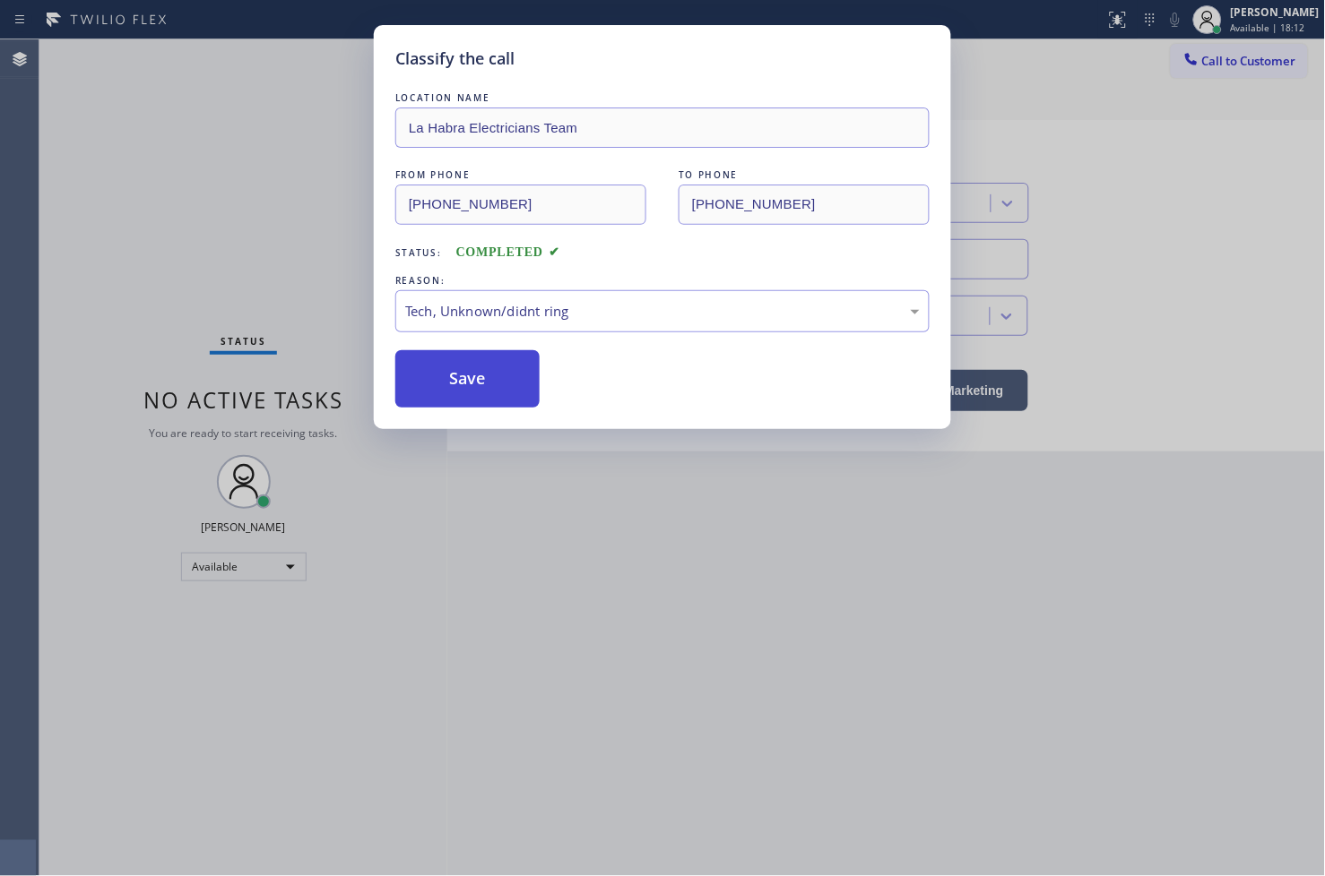
click at [470, 396] on button "Save" at bounding box center [467, 378] width 144 height 57
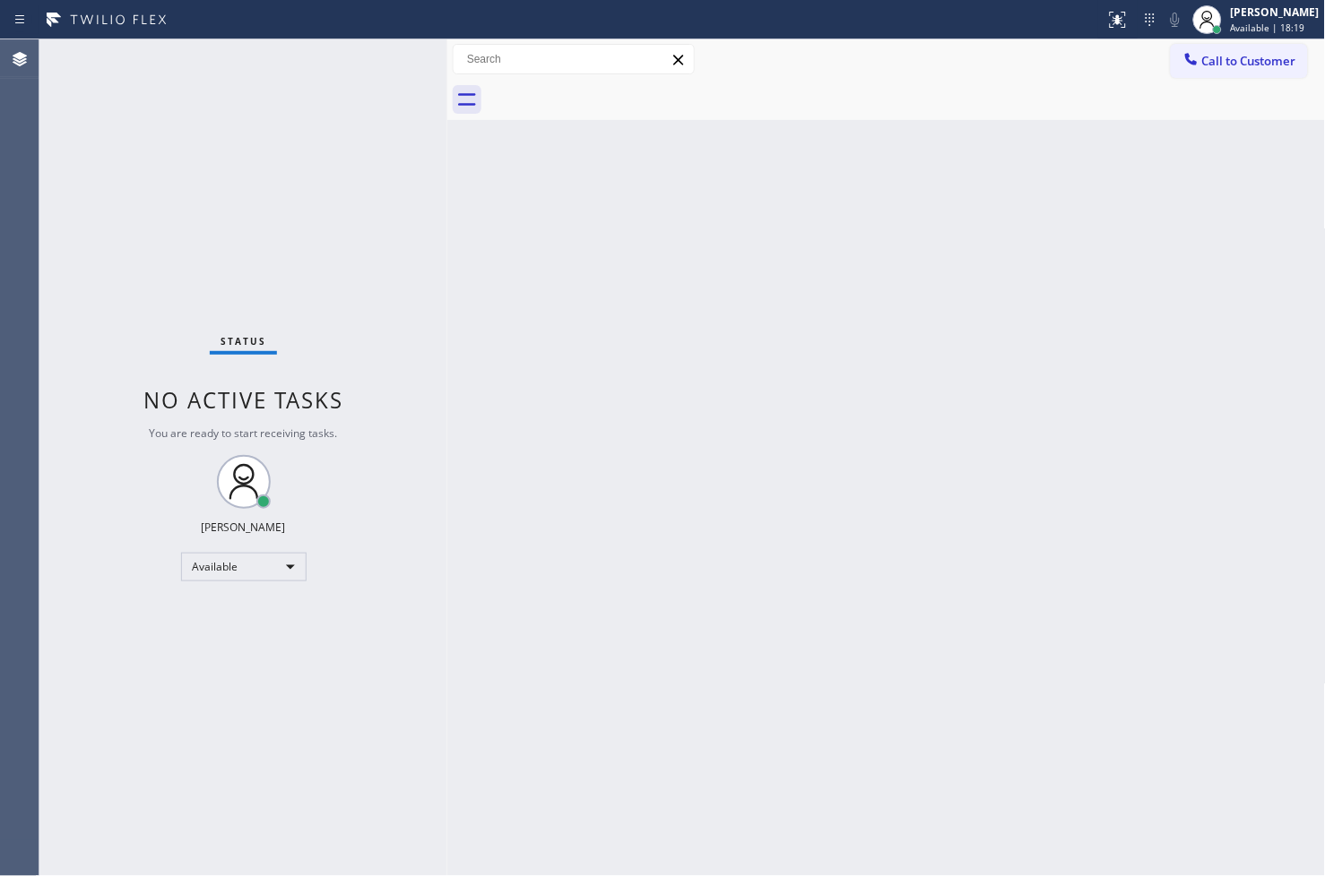
click at [376, 56] on div "Status No active tasks You are ready to start receiving tasks. [PERSON_NAME]" at bounding box center [243, 457] width 408 height 837
click at [421, 212] on div "Status No active tasks You are ready to start receiving tasks. [PERSON_NAME]" at bounding box center [243, 457] width 408 height 837
click at [397, 65] on div "Status No active tasks You are ready to start receiving tasks. [PERSON_NAME]" at bounding box center [243, 457] width 408 height 837
drag, startPoint x: 530, startPoint y: 755, endPoint x: 521, endPoint y: 676, distance: 80.3
click at [530, 755] on div "Back to Dashboard Change Sender ID Customers Technicians Select a contact Outbo…" at bounding box center [886, 457] width 878 height 837
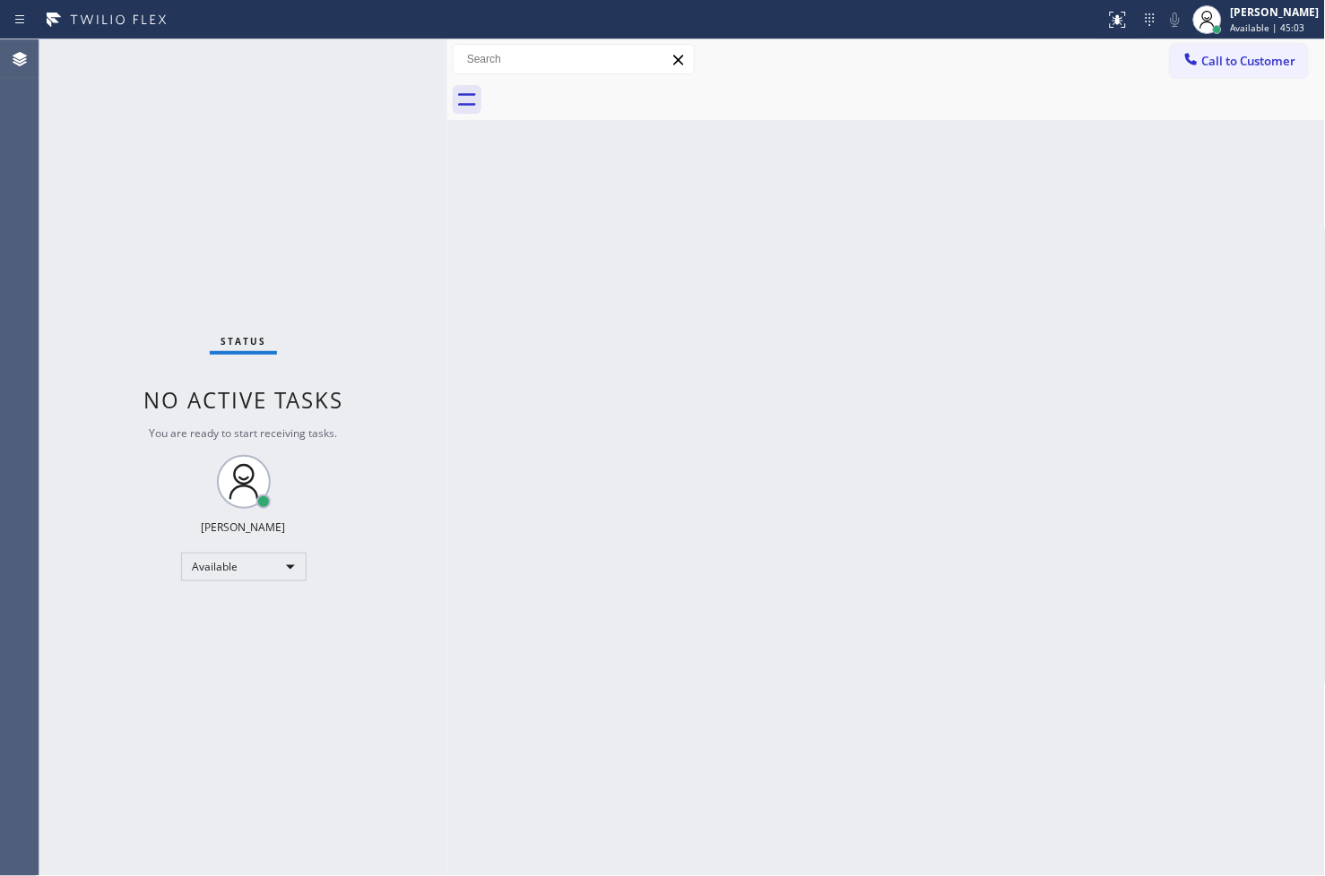
click at [522, 469] on div "Back to Dashboard Change Sender ID Customers Technicians Select a contact Outbo…" at bounding box center [886, 457] width 878 height 837
click at [380, 150] on div "Status No active tasks You are ready to start receiving tasks. [PERSON_NAME]" at bounding box center [243, 457] width 408 height 837
drag, startPoint x: 470, startPoint y: 760, endPoint x: 471, endPoint y: 677, distance: 82.5
click at [470, 760] on div "Back to Dashboard Change Sender ID Customers Technicians Select a contact Outbo…" at bounding box center [886, 457] width 878 height 837
click at [454, 321] on div "Back to Dashboard Change Sender ID Customers Technicians Select a contact Outbo…" at bounding box center [886, 457] width 878 height 837
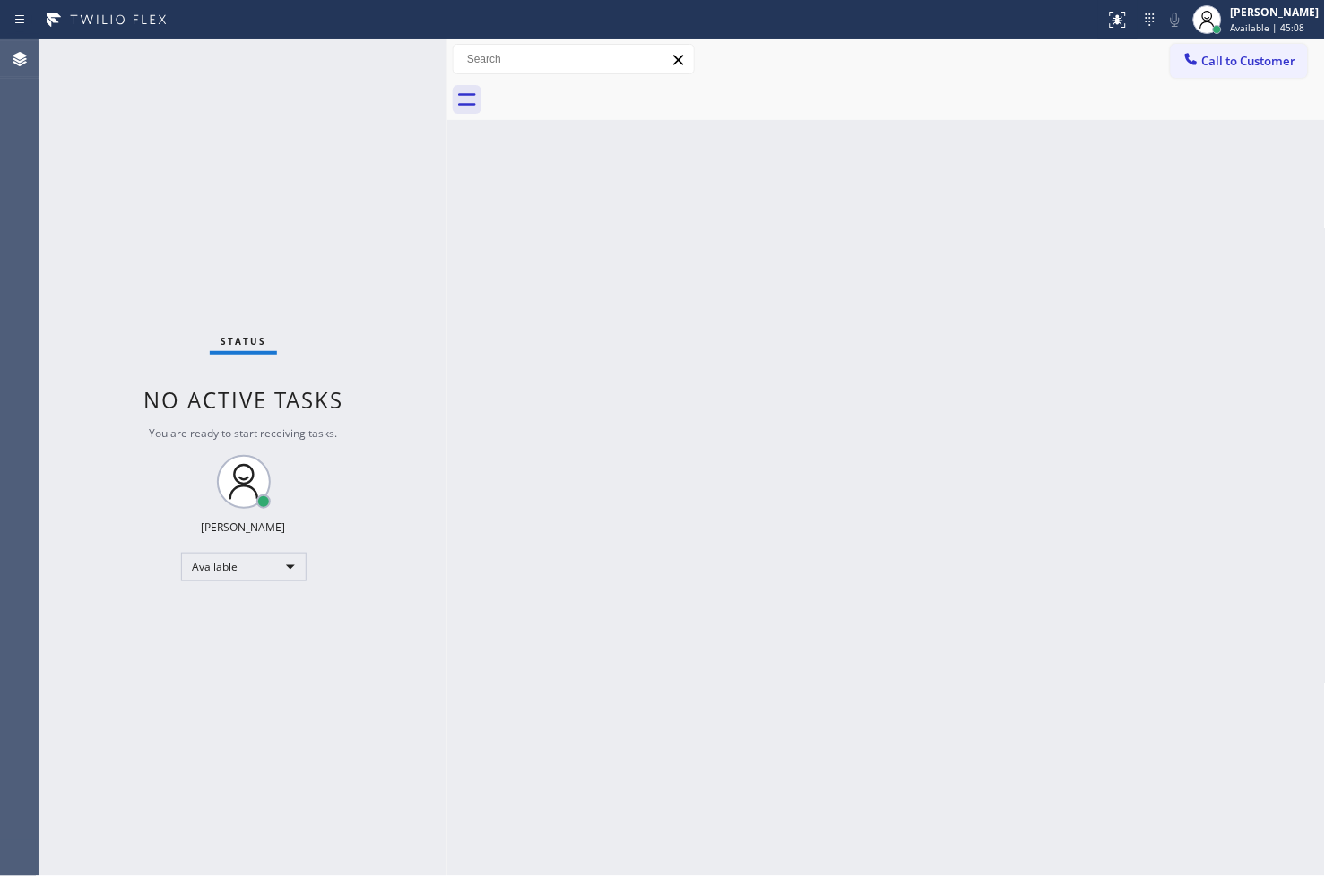
click at [394, 148] on div "Status No active tasks You are ready to start receiving tasks. [PERSON_NAME]" at bounding box center [243, 457] width 408 height 837
click at [379, 54] on div "Status No active tasks You are ready to start receiving tasks. [PERSON_NAME]" at bounding box center [243, 457] width 408 height 837
click at [1115, 298] on div "Back to Dashboard Change Sender ID Customers Technicians Select a contact Outbo…" at bounding box center [886, 457] width 878 height 837
drag, startPoint x: 452, startPoint y: 643, endPoint x: 472, endPoint y: 534, distance: 111.3
click at [452, 643] on div "Back to Dashboard Change Sender ID Customers Technicians Select a contact Outbo…" at bounding box center [886, 457] width 878 height 837
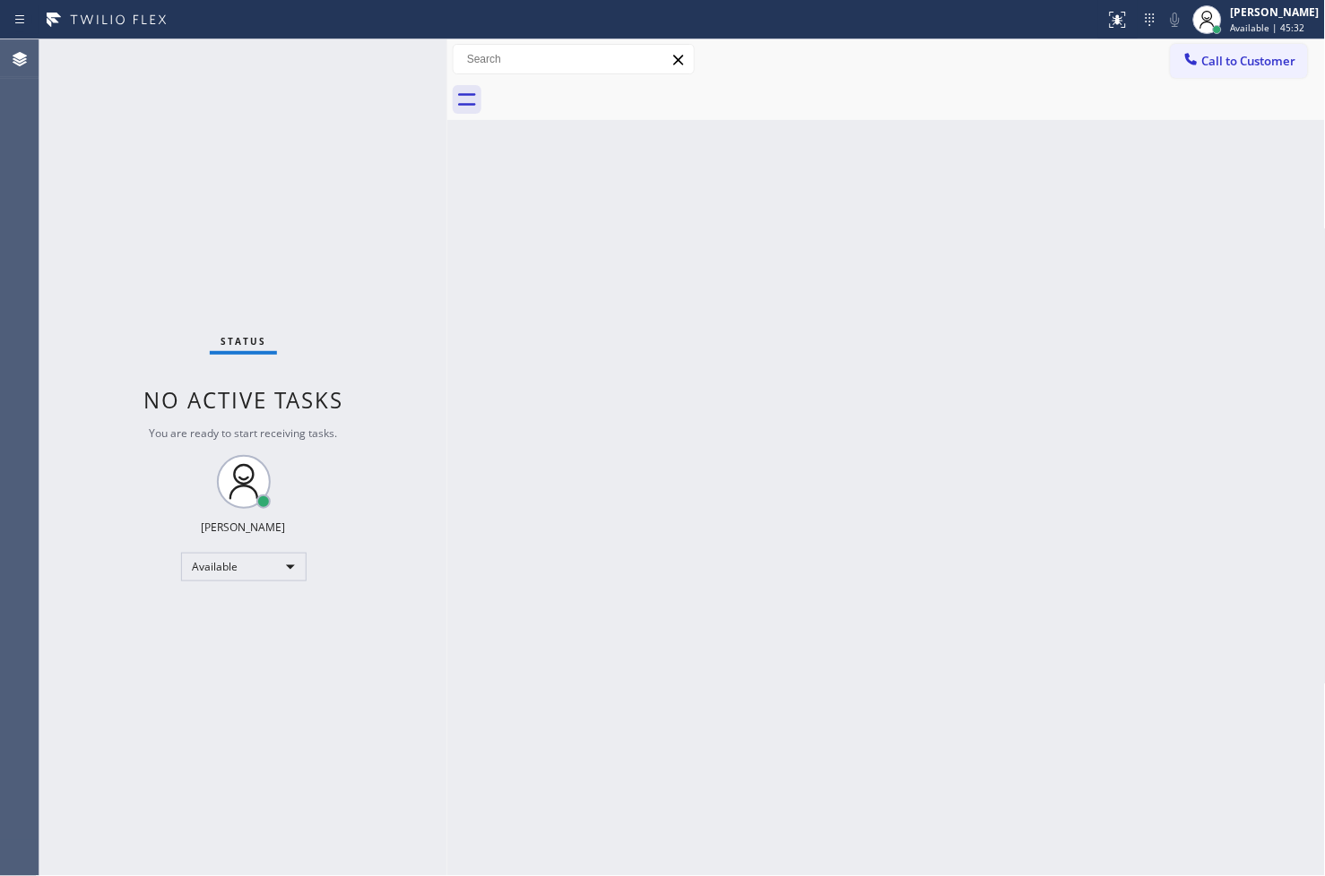
click at [447, 496] on div at bounding box center [447, 457] width 0 height 837
click at [371, 538] on div "Status No active tasks You are ready to start receiving tasks. [PERSON_NAME]" at bounding box center [243, 457] width 408 height 837
click at [377, 728] on div "Status No active tasks You are ready to start receiving tasks. [PERSON_NAME]" at bounding box center [243, 457] width 408 height 837
click at [267, 280] on div "Status No active tasks You are ready to start receiving tasks. [PERSON_NAME]" at bounding box center [243, 457] width 408 height 837
click at [389, 54] on div "Status No active tasks You are ready to start receiving tasks. [PERSON_NAME]" at bounding box center [243, 457] width 408 height 837
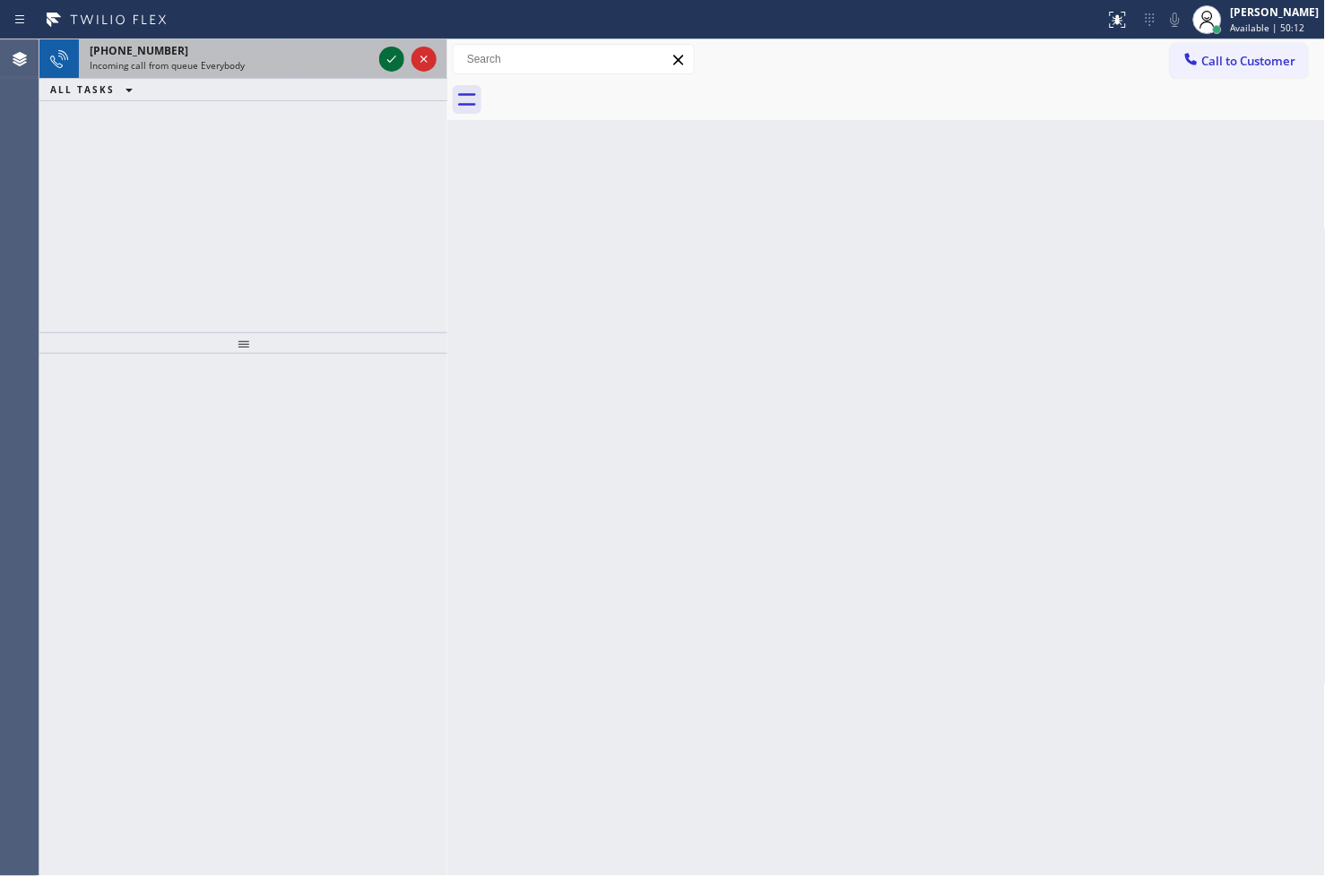
click at [389, 54] on icon at bounding box center [392, 59] width 22 height 22
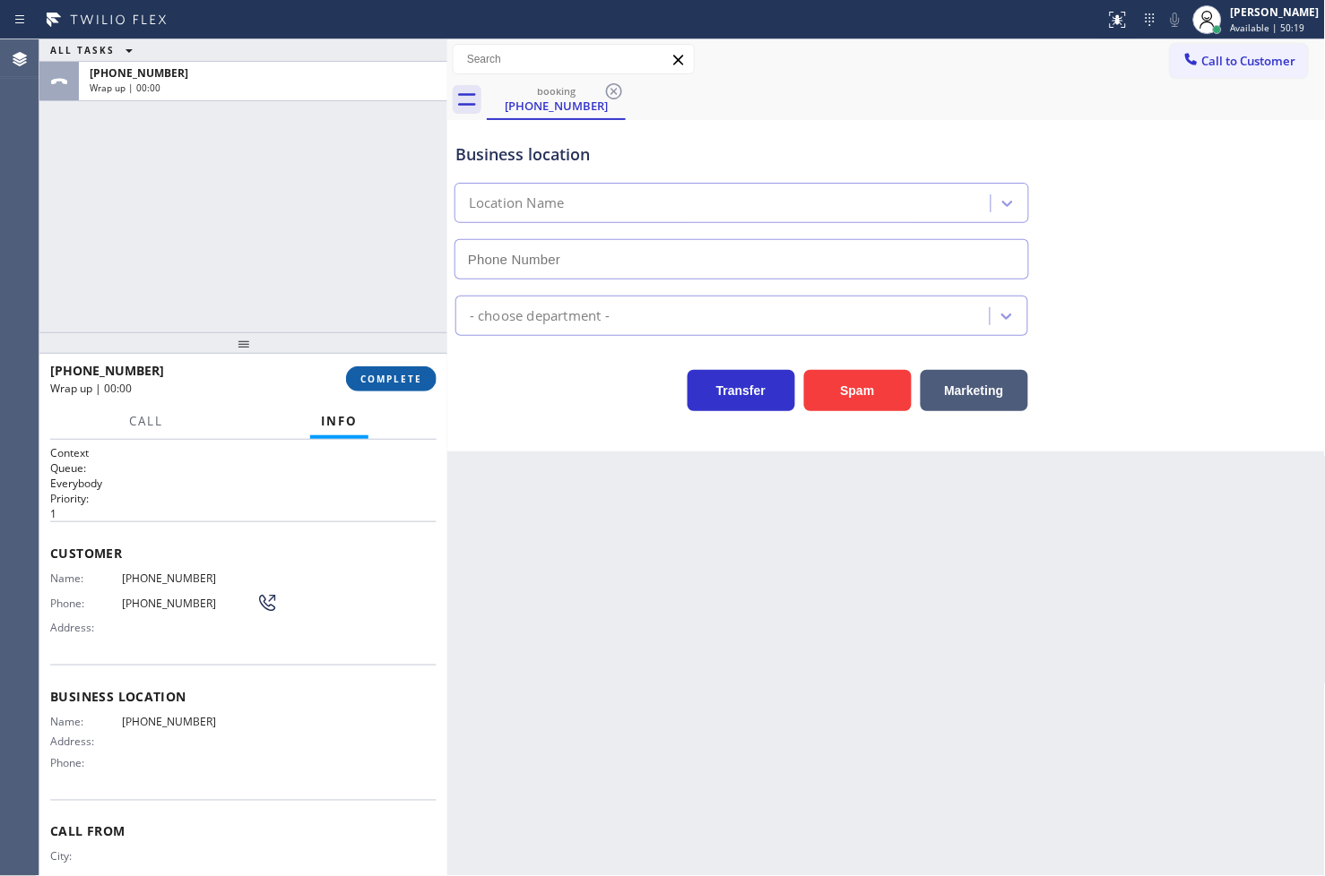
click at [419, 373] on span "COMPLETE" at bounding box center [391, 379] width 62 height 13
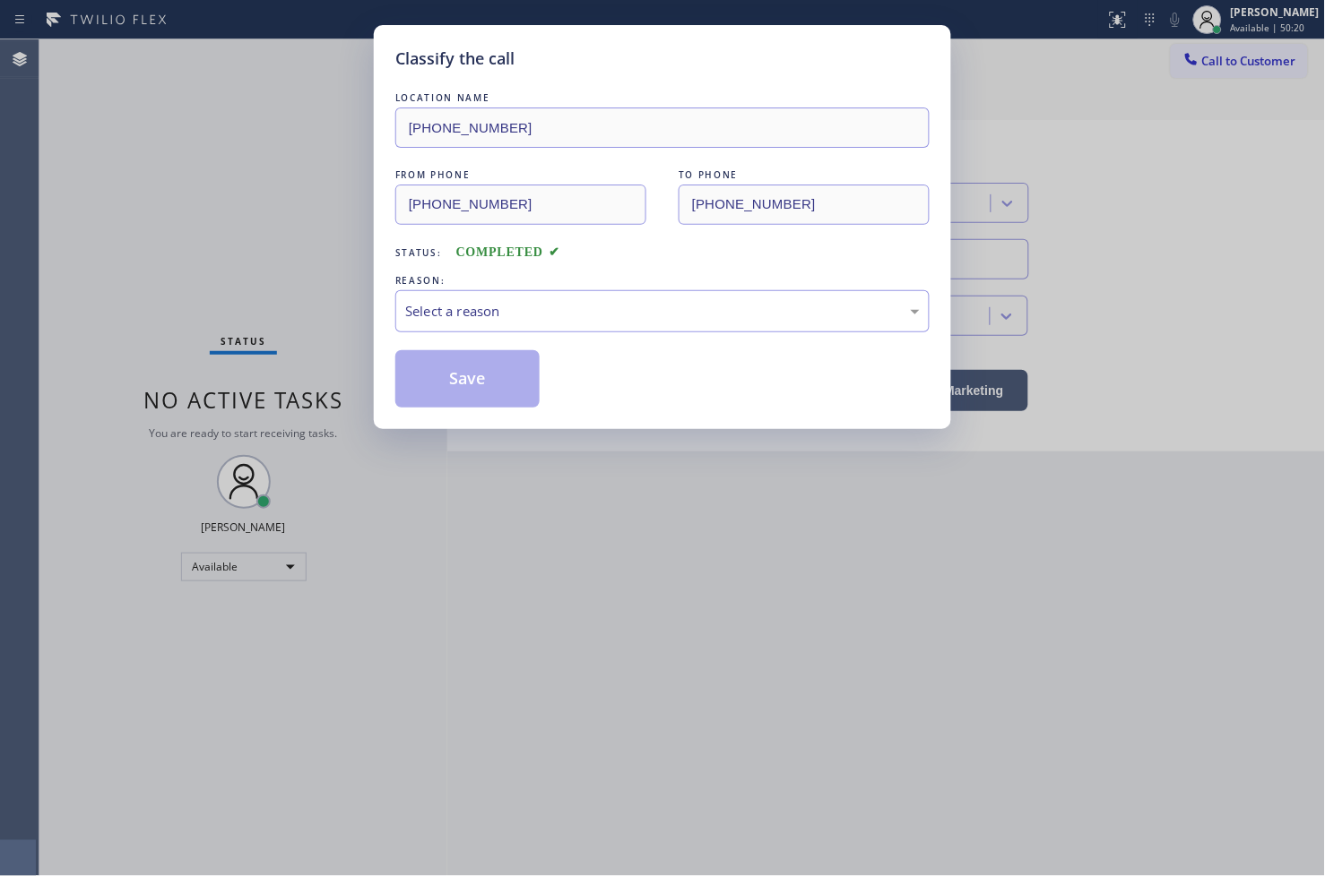
click at [580, 319] on div "Select a reason" at bounding box center [662, 311] width 514 height 21
click at [461, 405] on button "Save" at bounding box center [467, 378] width 144 height 57
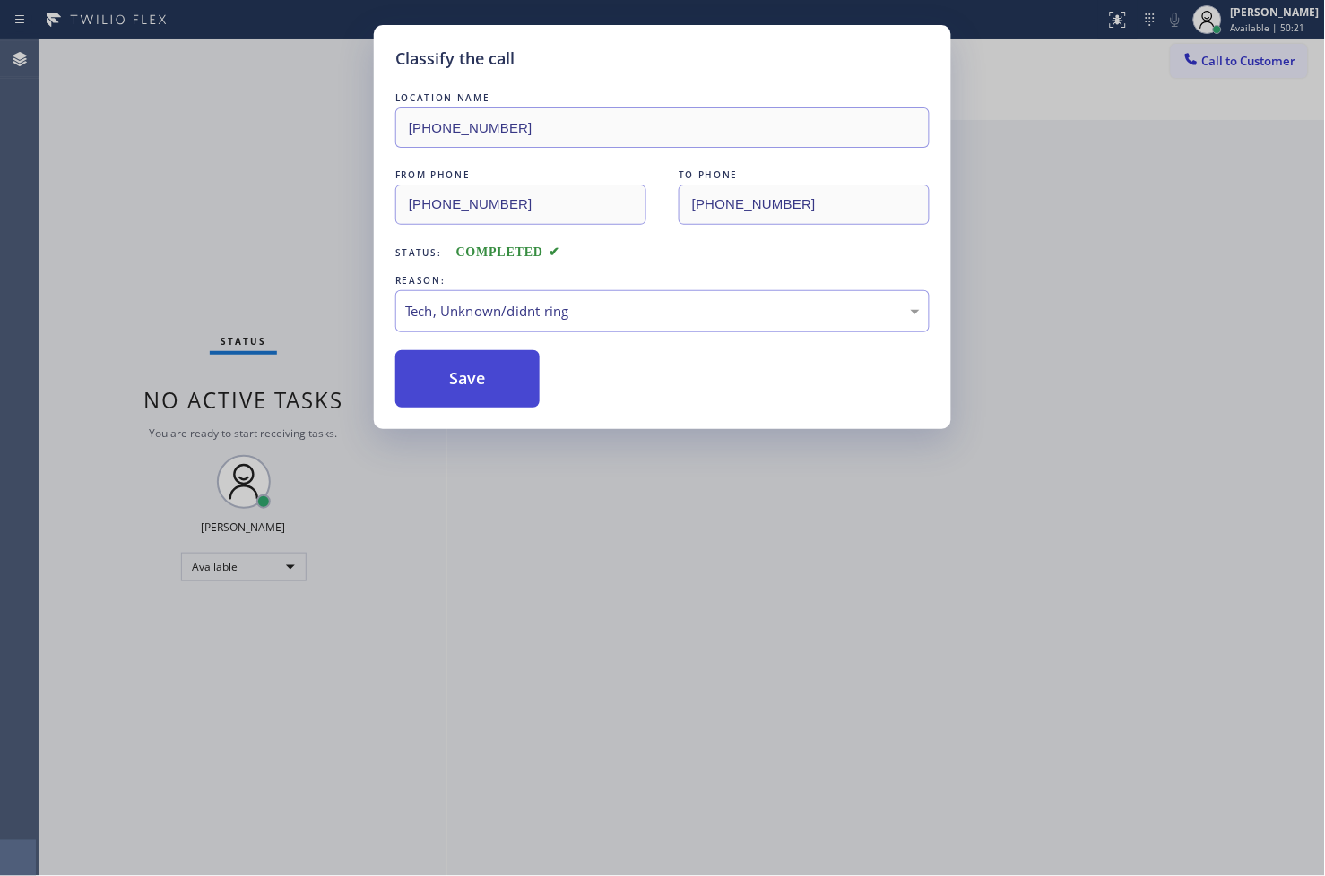
click at [461, 405] on button "Save" at bounding box center [467, 378] width 144 height 57
click at [461, 401] on button "Save" at bounding box center [467, 378] width 144 height 57
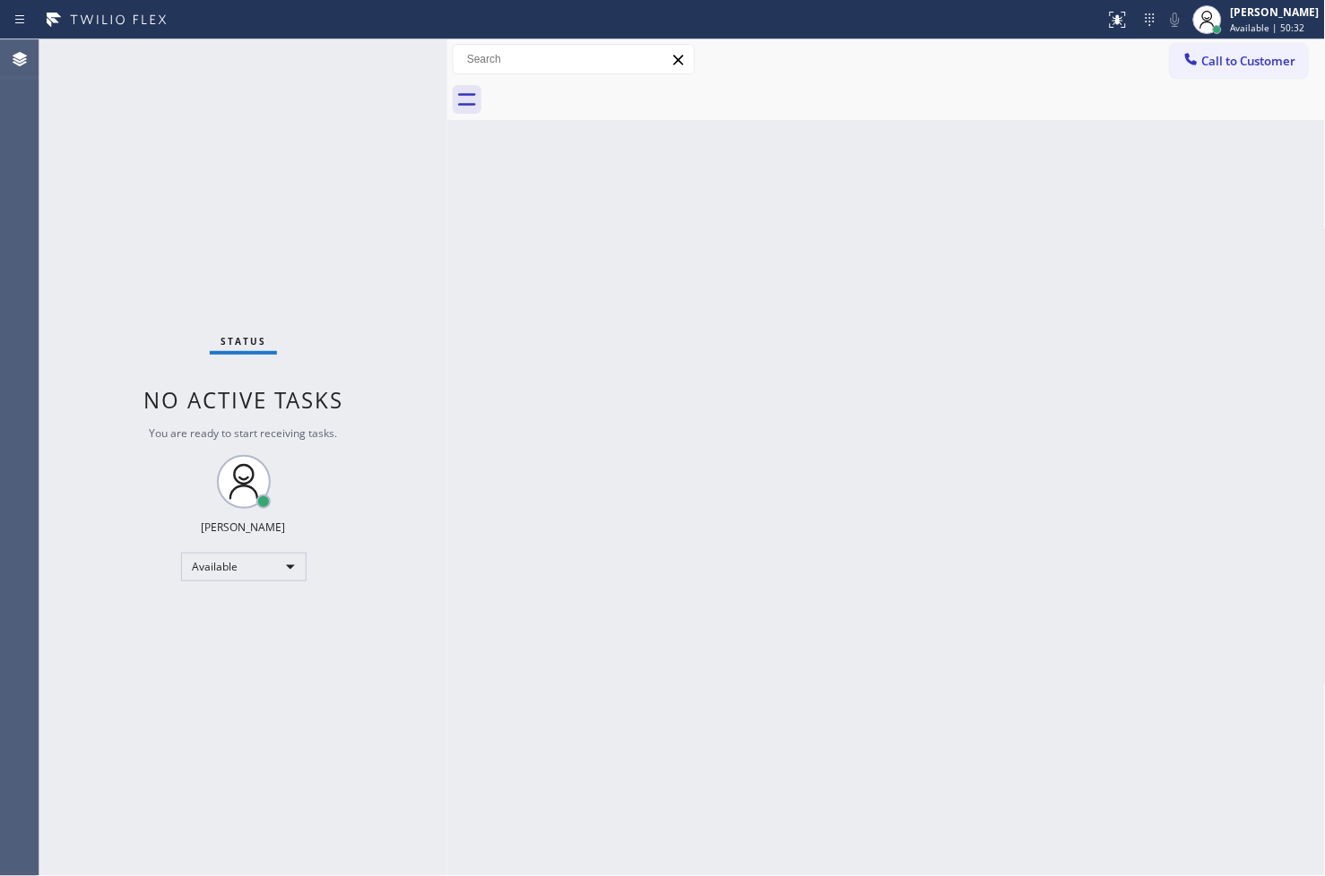
click at [585, 244] on div "Back to Dashboard Change Sender ID Customers Technicians Select a contact Outbo…" at bounding box center [886, 457] width 878 height 837
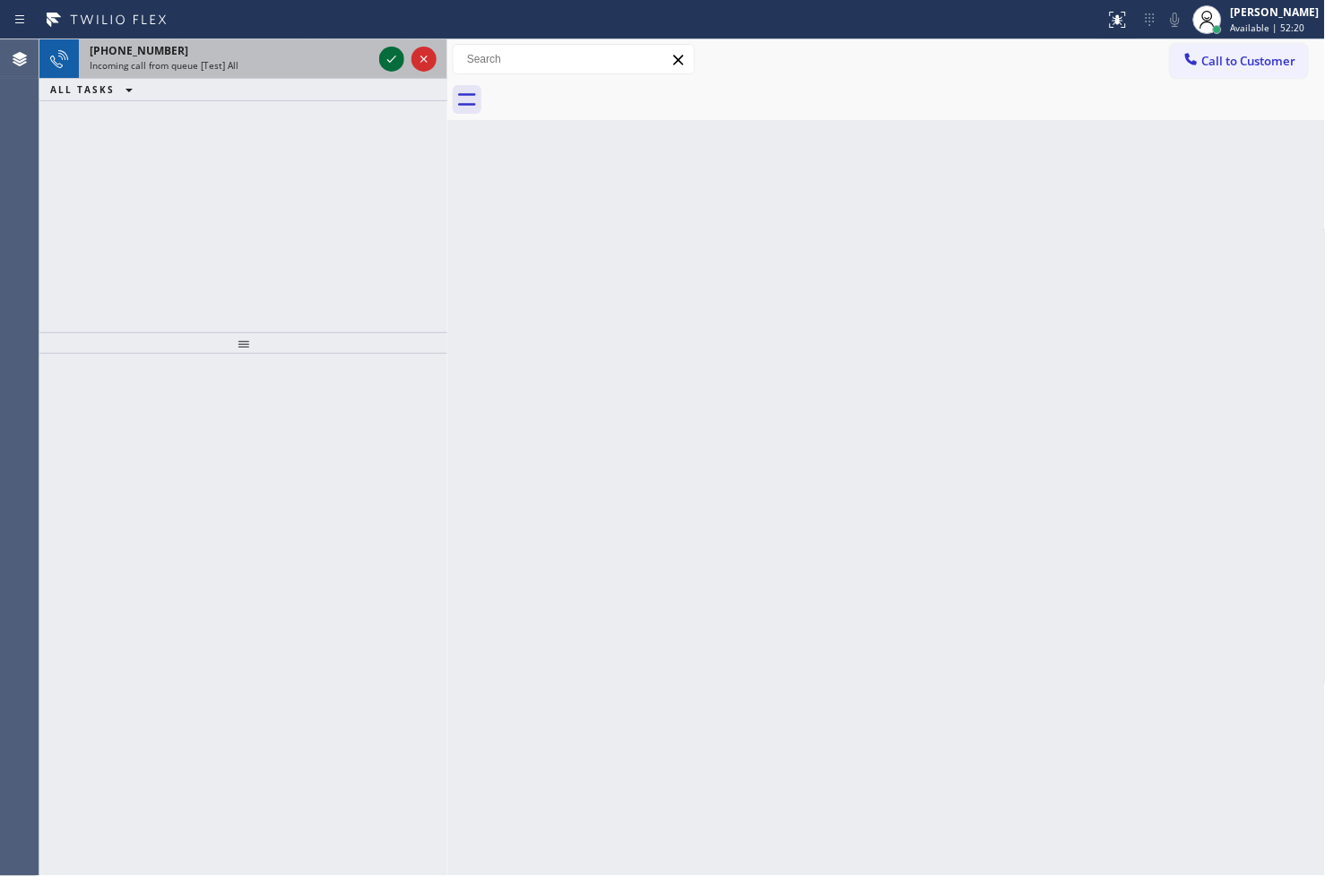
click at [391, 50] on icon at bounding box center [392, 59] width 22 height 22
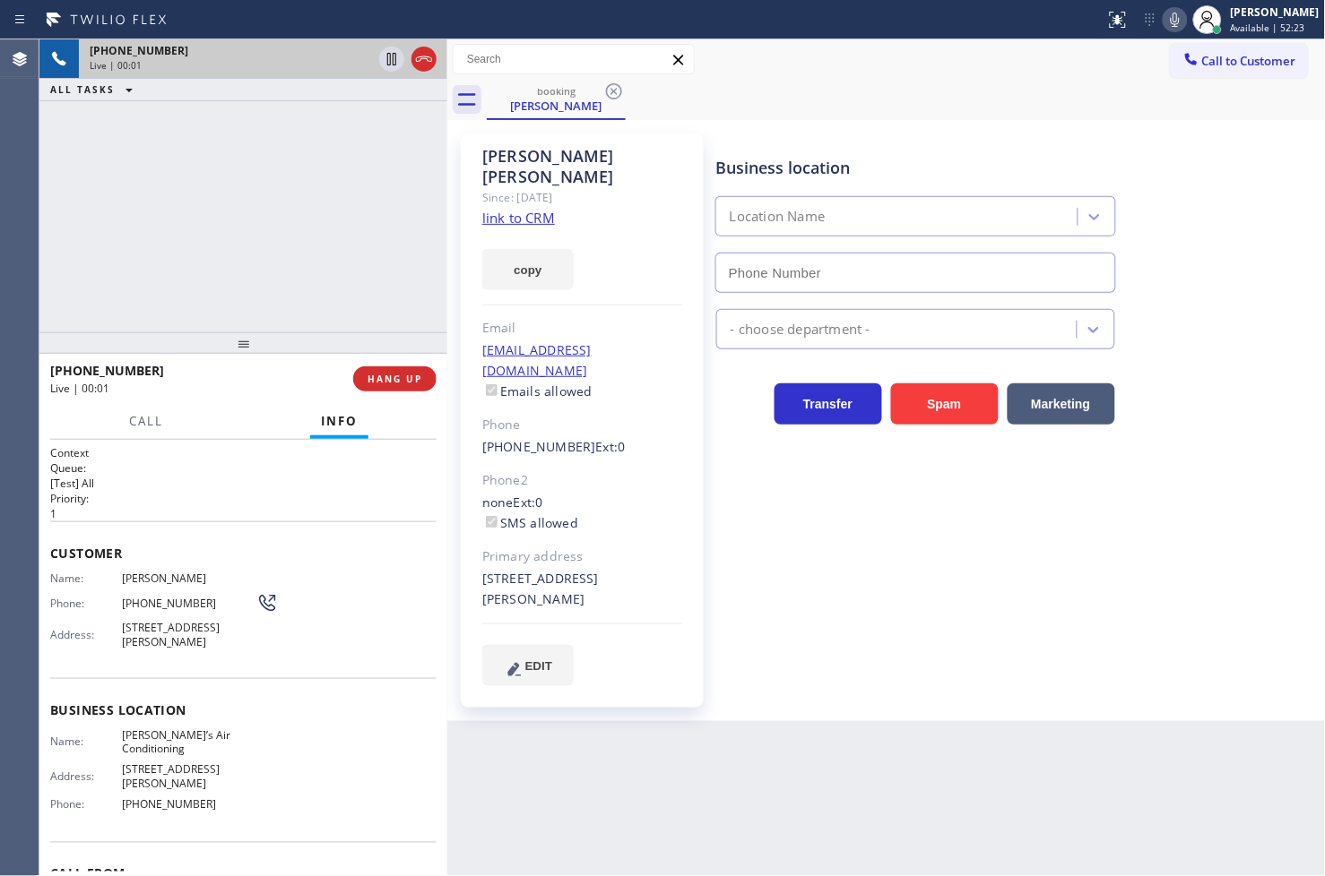
type input "[PHONE_NUMBER]"
click at [261, 263] on div "[PHONE_NUMBER] Live | 00:03 ALL TASKS ALL TASKS ACTIVE TASKS TASKS IN WRAP UP" at bounding box center [243, 185] width 408 height 293
click at [507, 209] on link "link to CRM" at bounding box center [518, 218] width 73 height 18
click at [226, 255] on div "[PHONE_NUMBER] Live | 00:26 ALL TASKS ALL TASKS ACTIVE TASKS TASKS IN WRAP UP" at bounding box center [243, 185] width 408 height 293
click at [246, 252] on div "[PHONE_NUMBER] Live | 00:31 ALL TASKS ALL TASKS ACTIVE TASKS TASKS IN WRAP UP" at bounding box center [243, 185] width 408 height 293
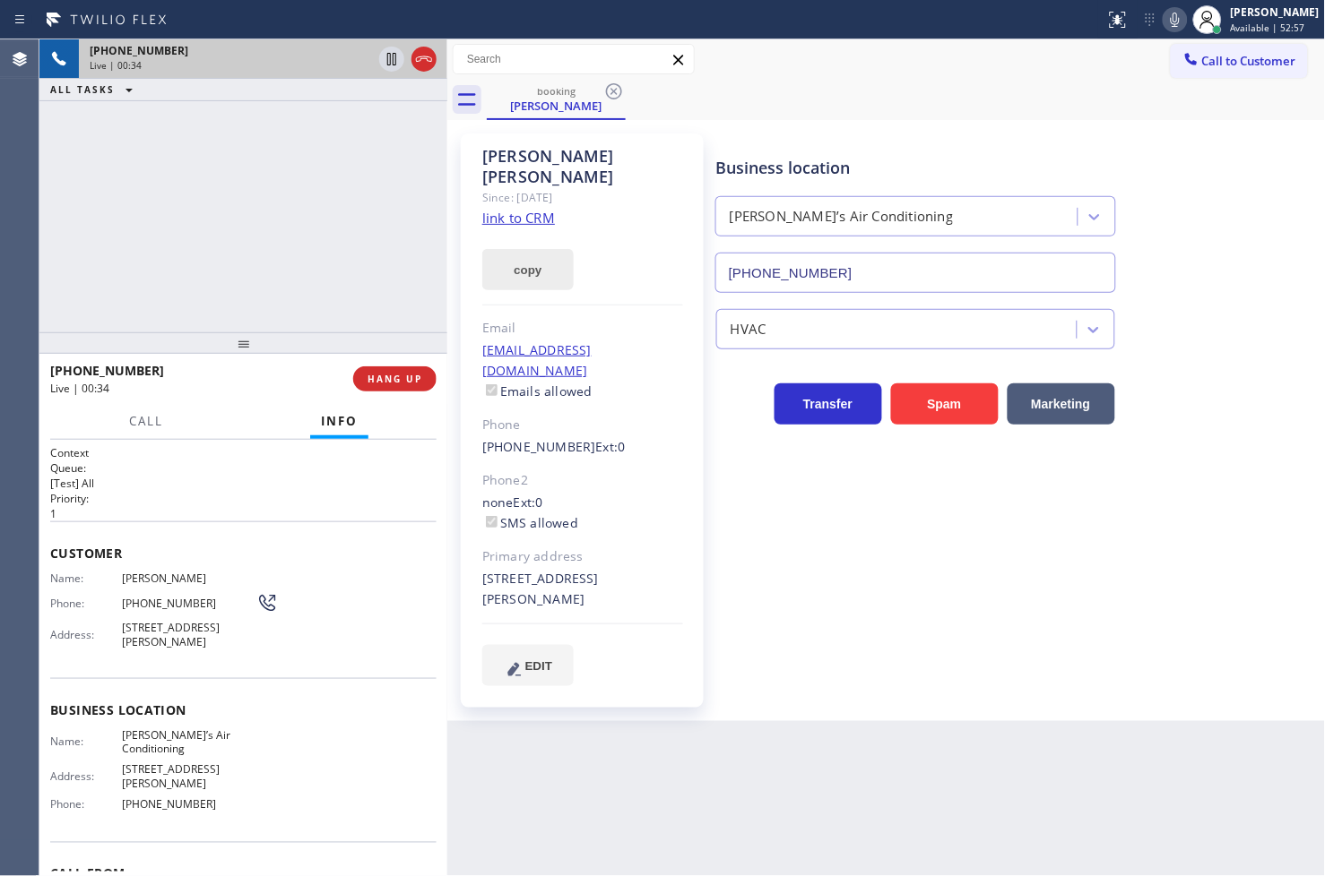
click at [516, 249] on button "copy" at bounding box center [527, 269] width 91 height 41
drag, startPoint x: 211, startPoint y: 470, endPoint x: 225, endPoint y: 416, distance: 55.4
click at [211, 470] on h2 "Queue:" at bounding box center [243, 468] width 386 height 15
click at [231, 200] on div "[PHONE_NUMBER] Live | 00:47 ALL TASKS ALL TASKS ACTIVE TASKS TASKS IN WRAP UP" at bounding box center [243, 185] width 408 height 293
click at [377, 273] on div "[PHONE_NUMBER] Live | 01:05 ALL TASKS ALL TASKS ACTIVE TASKS TASKS IN WRAP UP" at bounding box center [243, 185] width 408 height 293
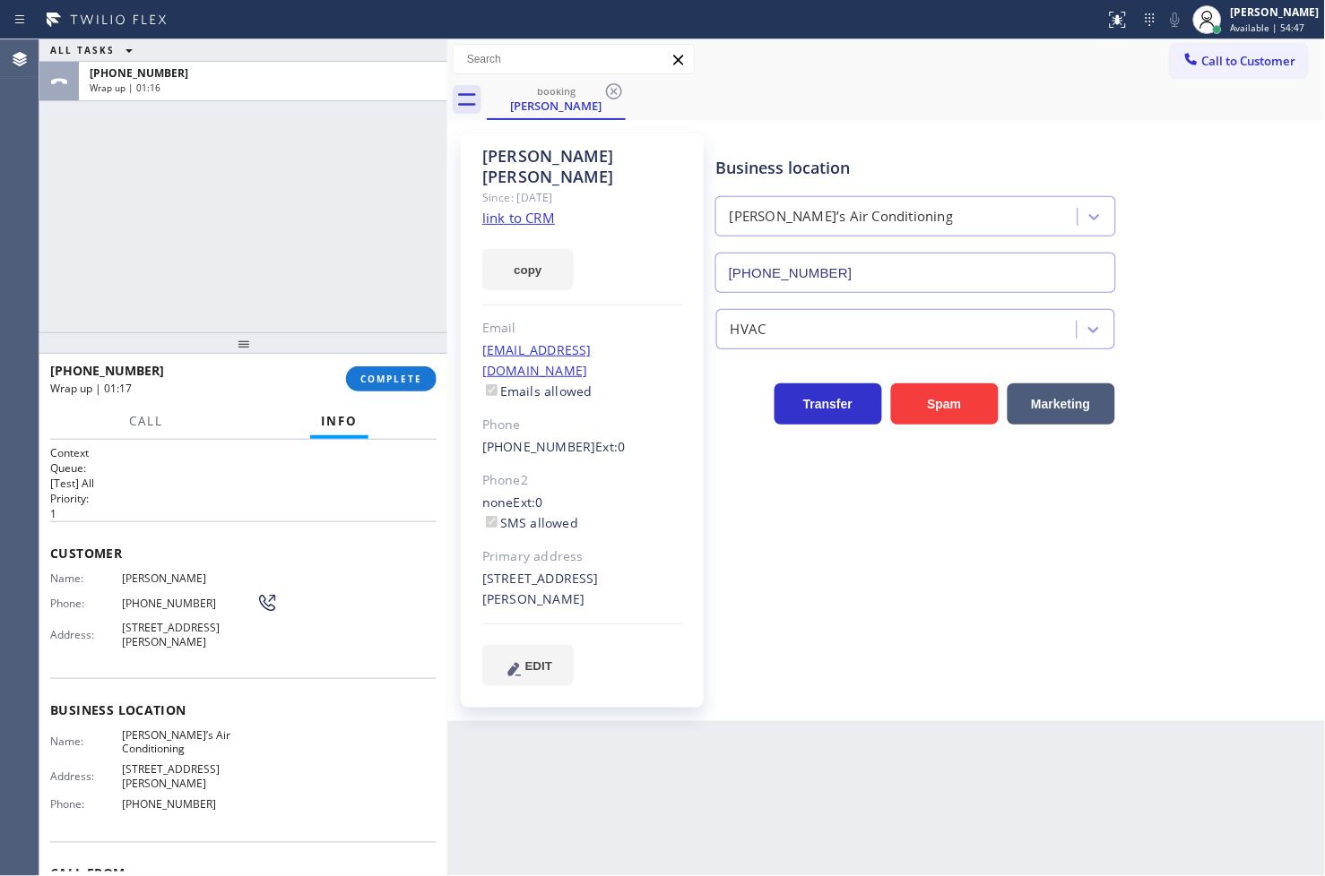
click at [380, 363] on div "[PHONE_NUMBER] Wrap up | 01:17 COMPLETE" at bounding box center [243, 379] width 386 height 47
click at [380, 370] on button "COMPLETE" at bounding box center [391, 379] width 91 height 25
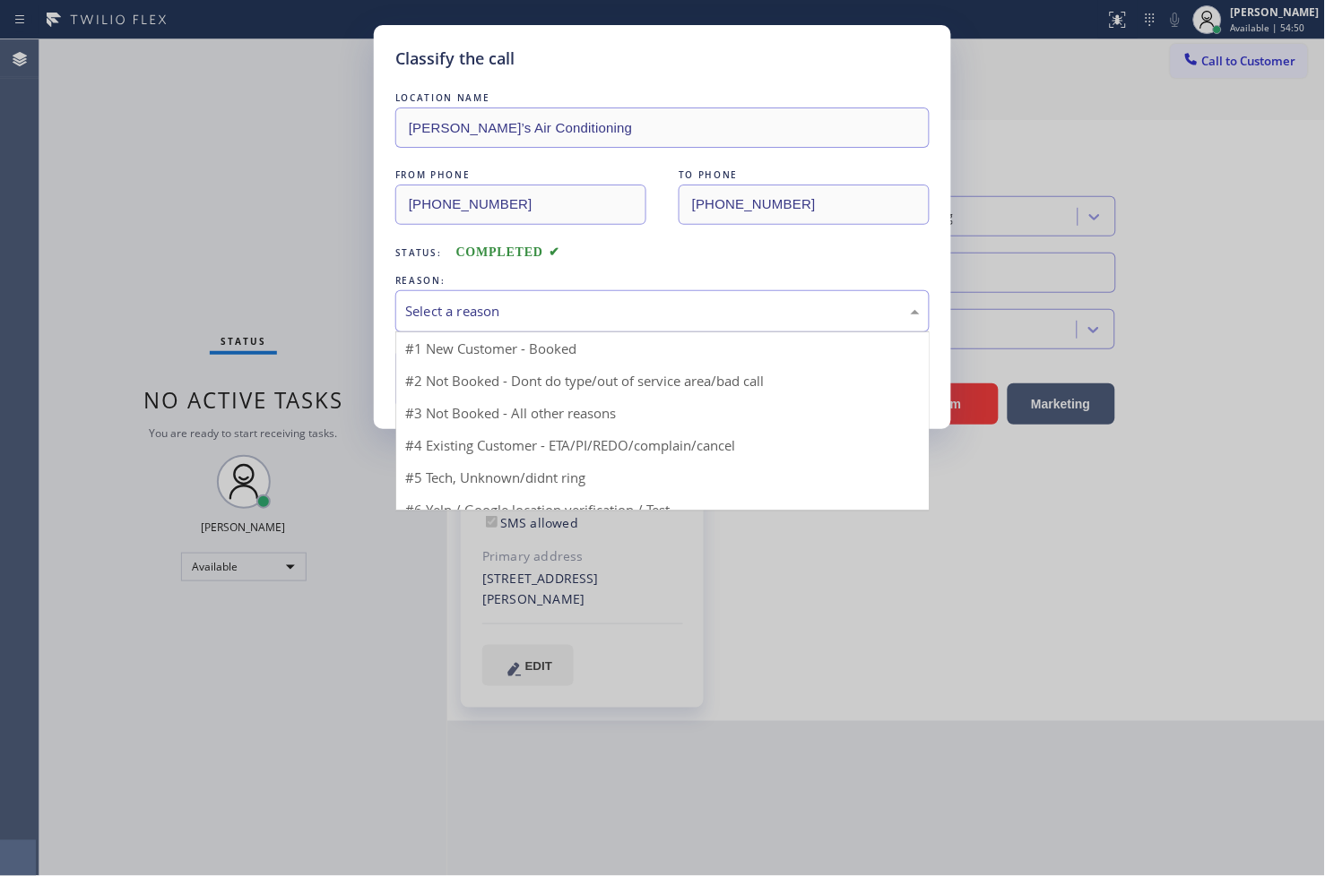
click at [488, 305] on div "Select a reason" at bounding box center [662, 311] width 514 height 21
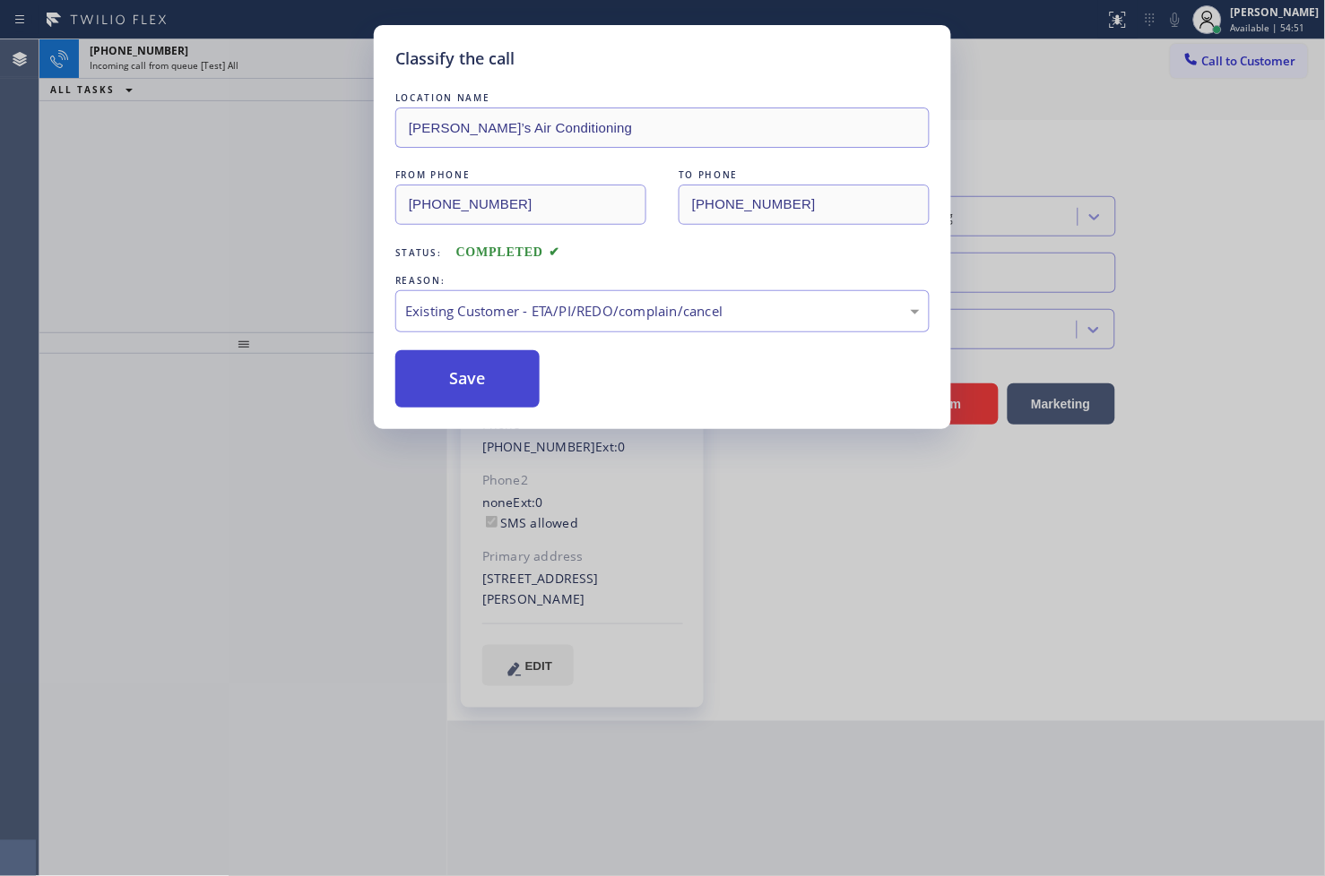
click at [470, 380] on button "Save" at bounding box center [467, 378] width 144 height 57
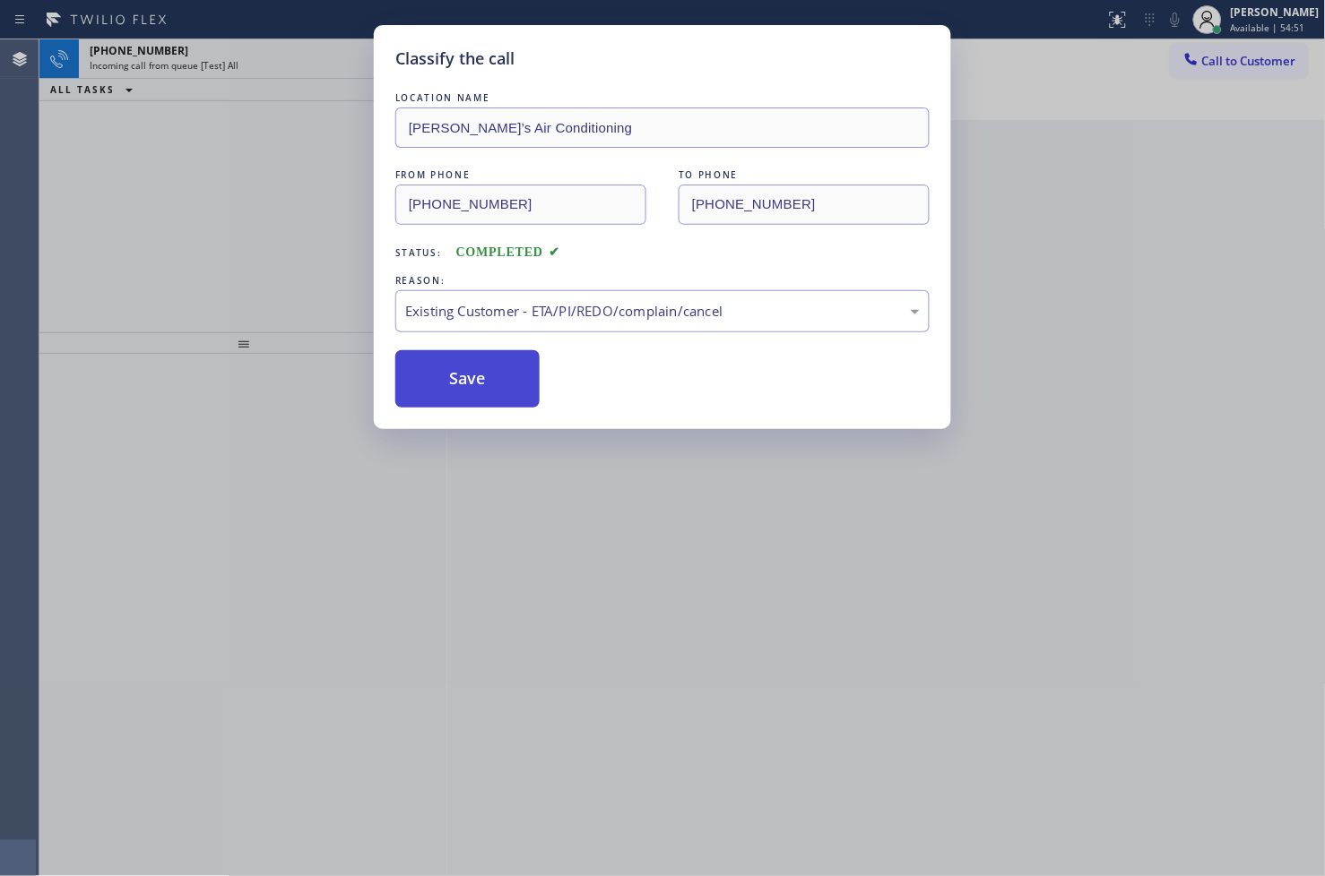
click at [470, 380] on button "Save" at bounding box center [467, 378] width 144 height 57
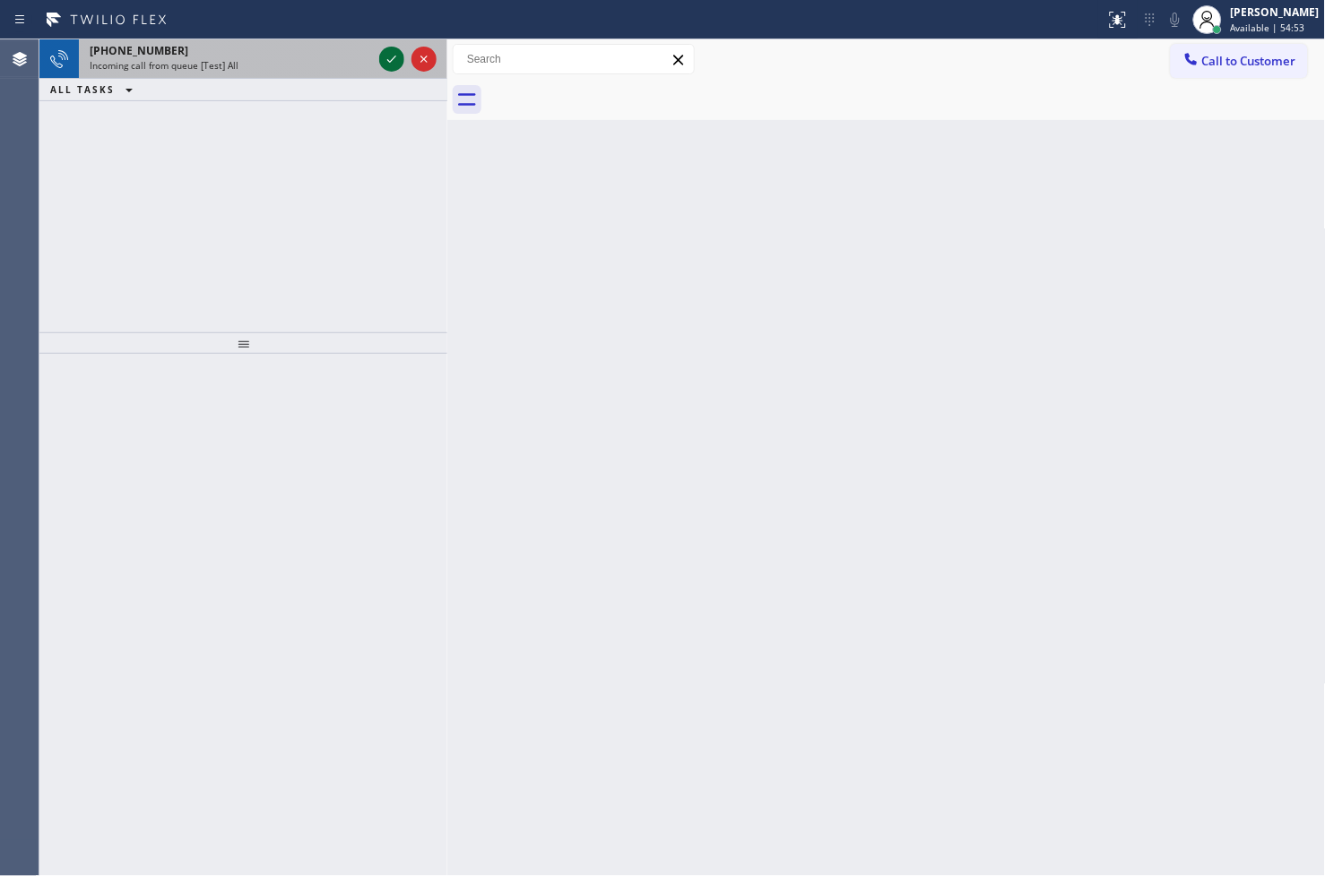
click at [392, 48] on icon at bounding box center [392, 59] width 22 height 22
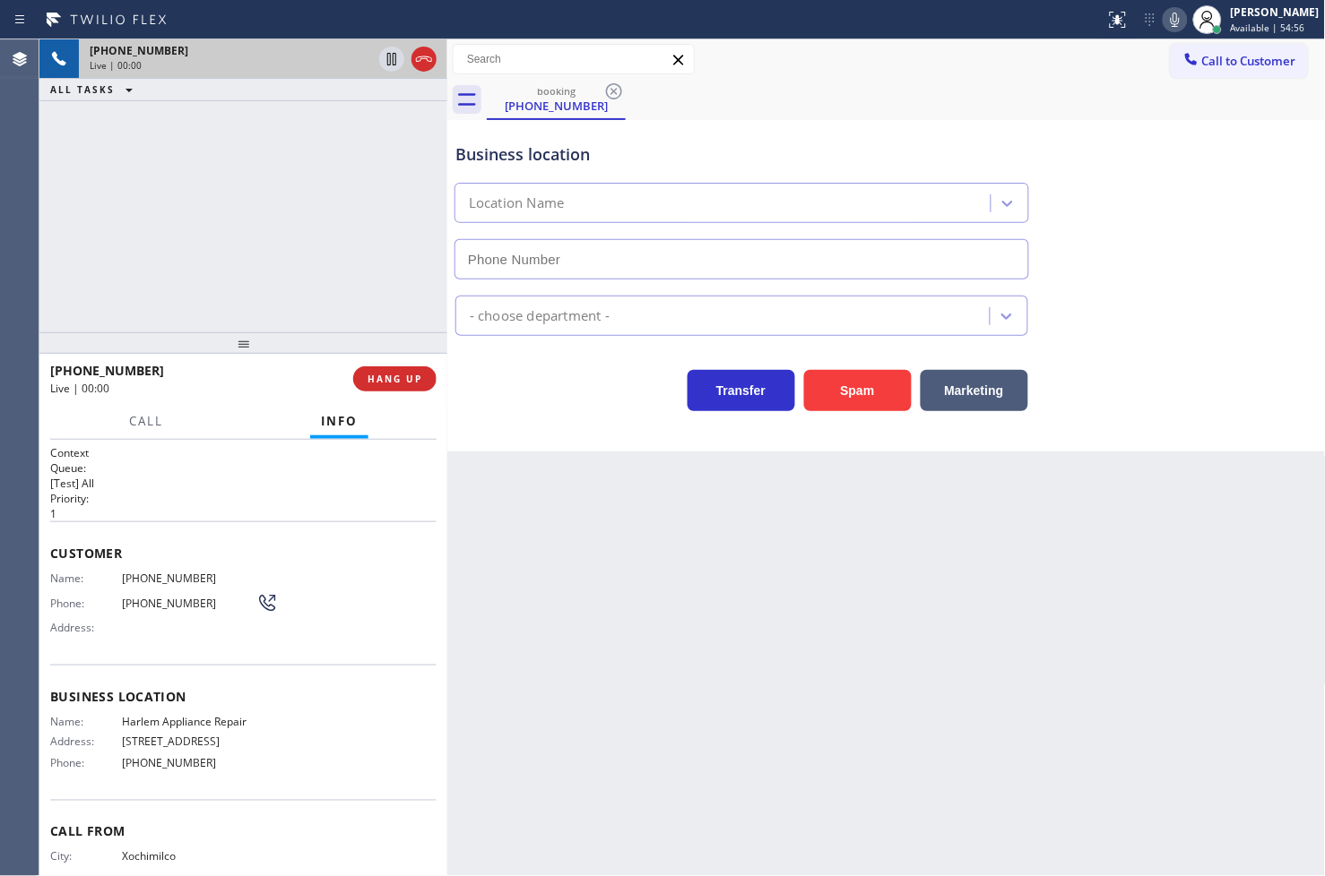
type input "[PHONE_NUMBER]"
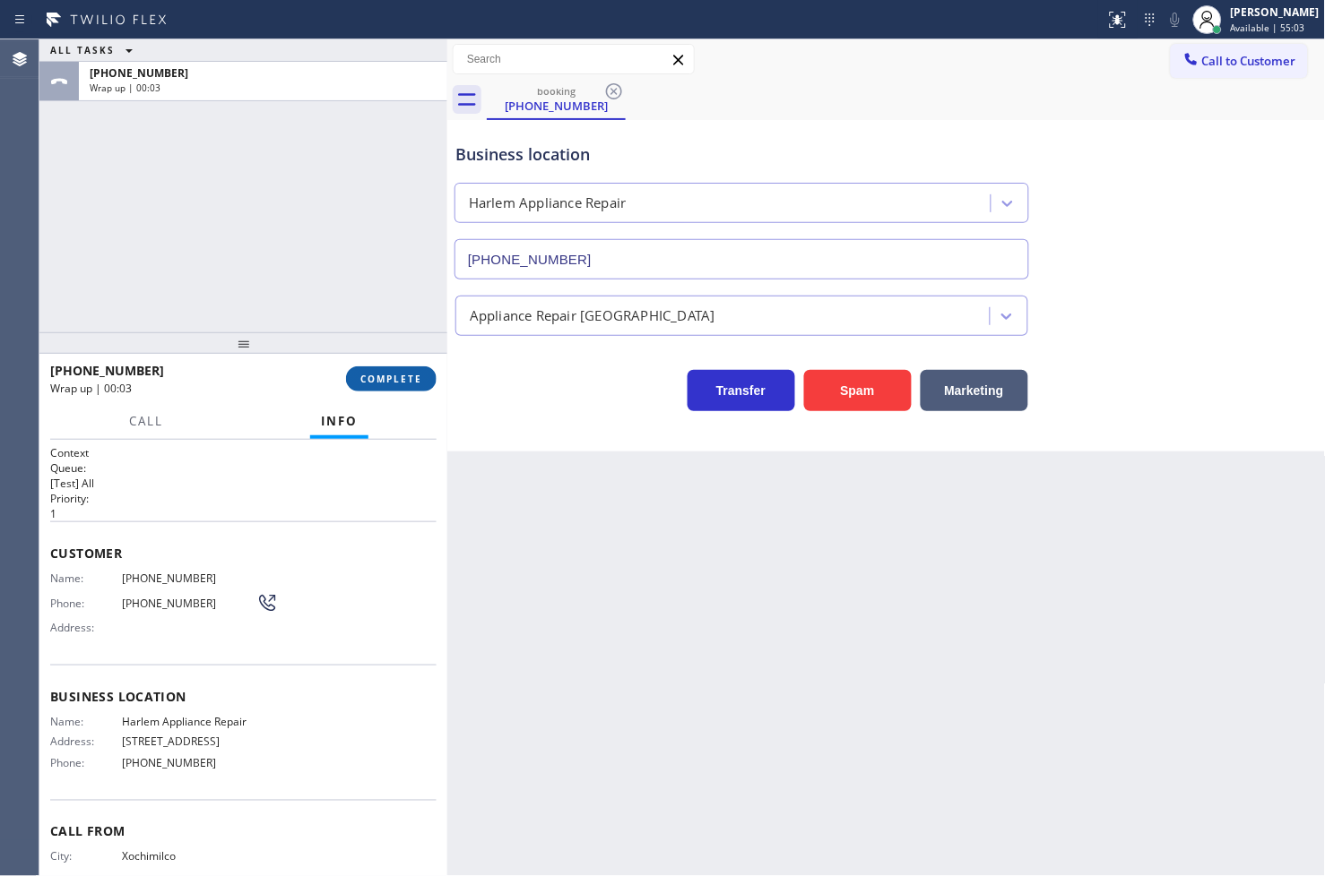
click at [361, 387] on button "COMPLETE" at bounding box center [391, 379] width 91 height 25
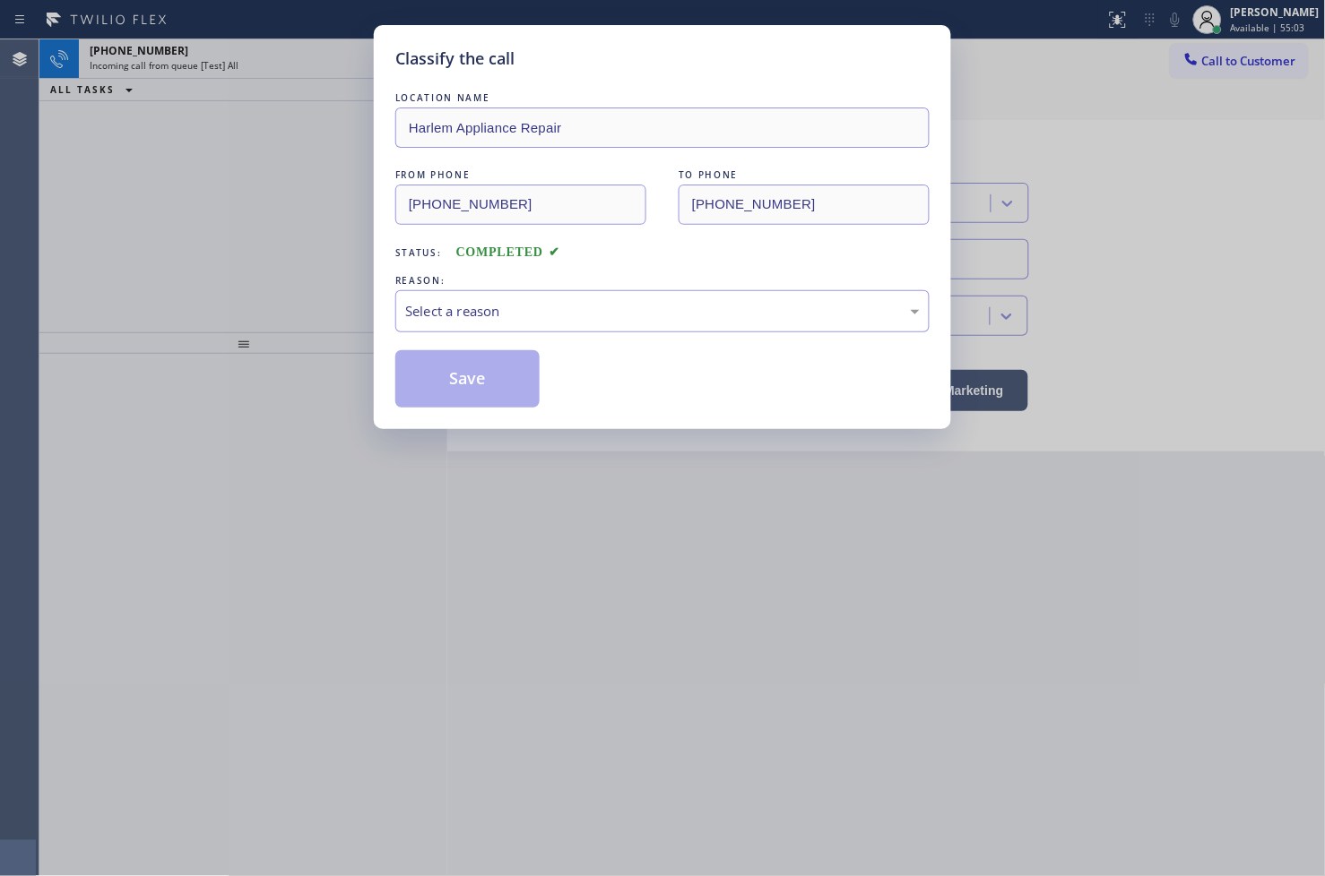
click at [505, 320] on div "Select a reason" at bounding box center [662, 311] width 514 height 21
click at [469, 380] on button "Save" at bounding box center [467, 378] width 144 height 57
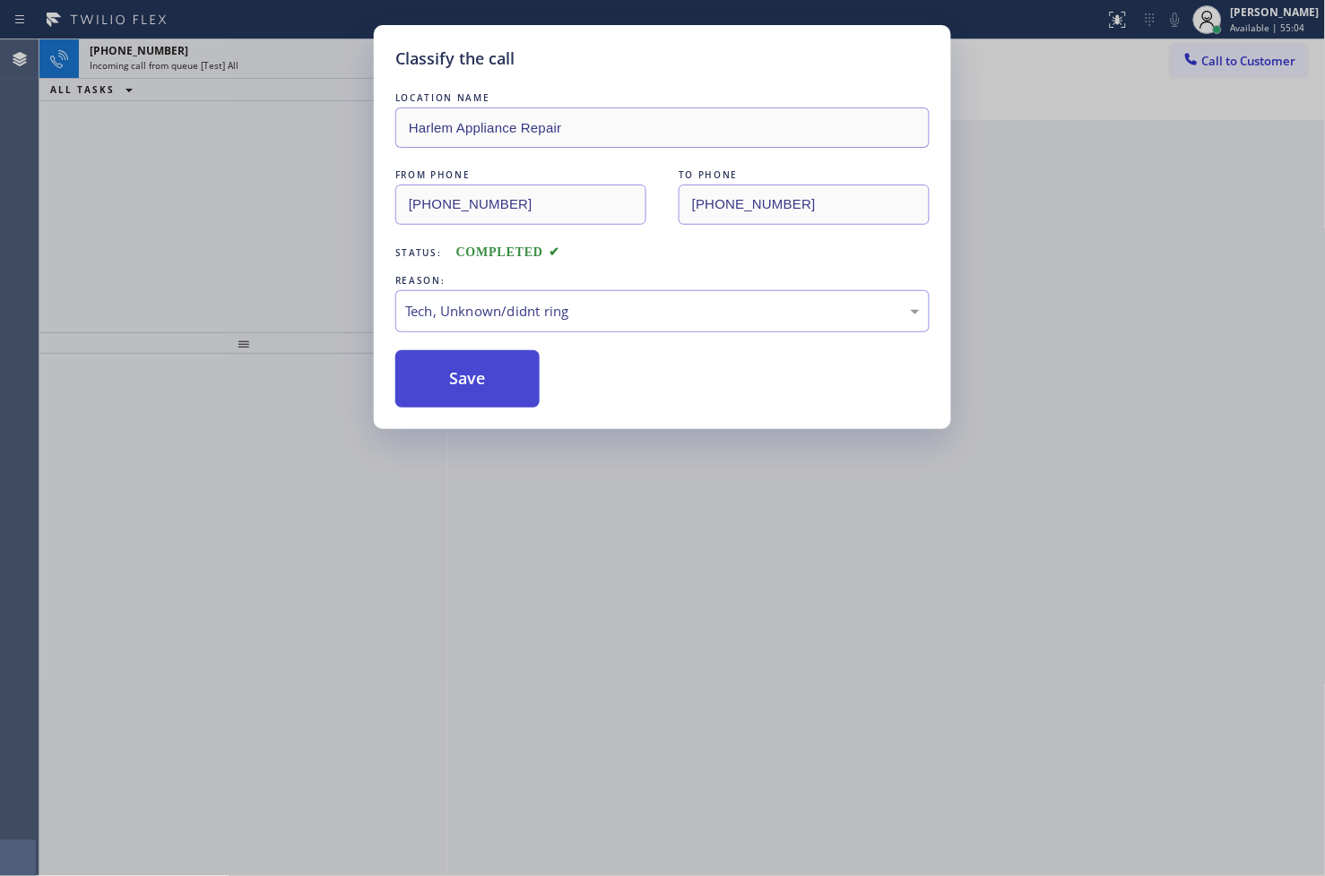
click at [469, 380] on button "Save" at bounding box center [467, 378] width 144 height 57
click at [233, 203] on div "Classify the call LOCATION NAME Harlem Appliance Repair FROM PHONE [PHONE_NUMBE…" at bounding box center [662, 438] width 1325 height 876
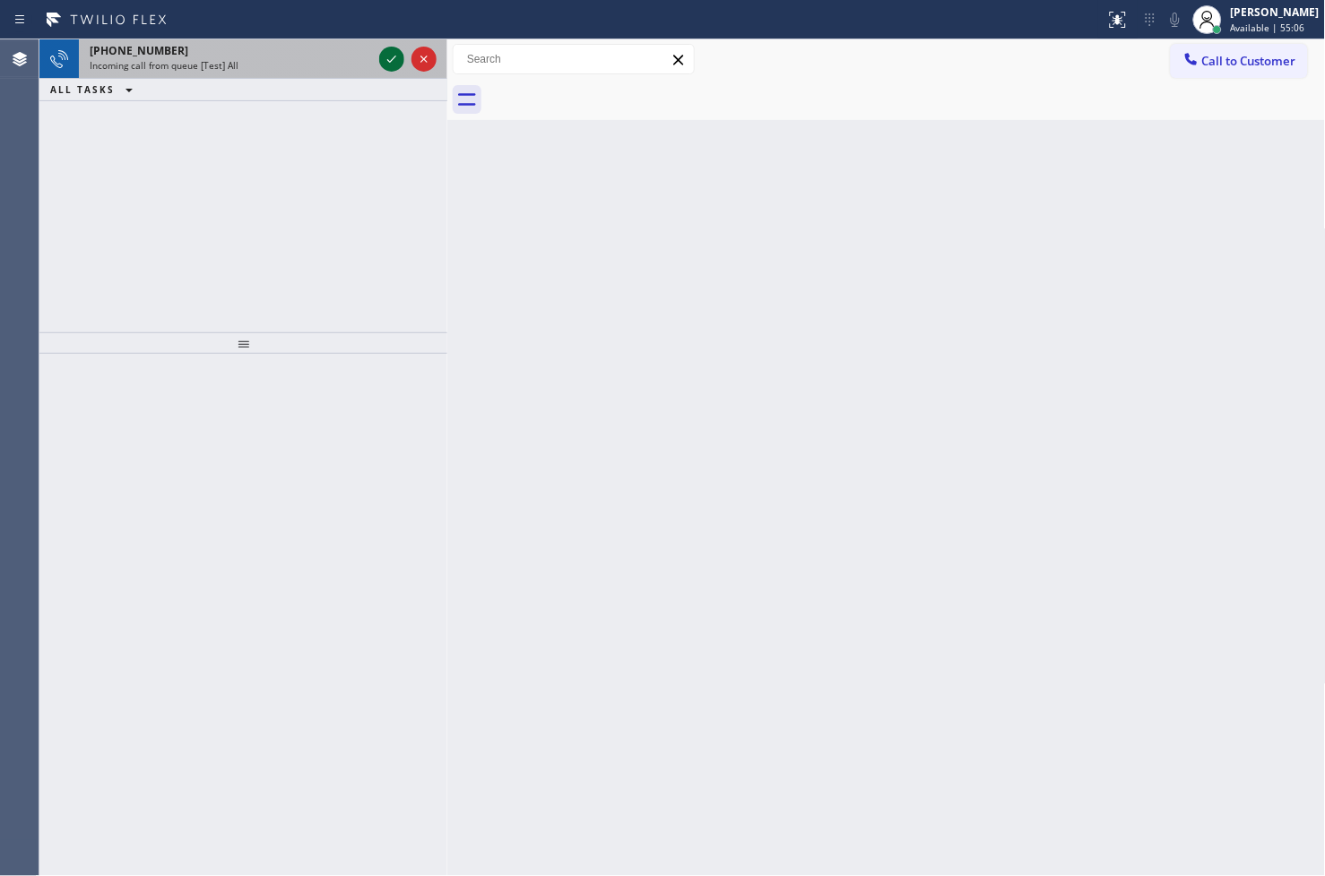
click at [392, 65] on icon at bounding box center [392, 59] width 22 height 22
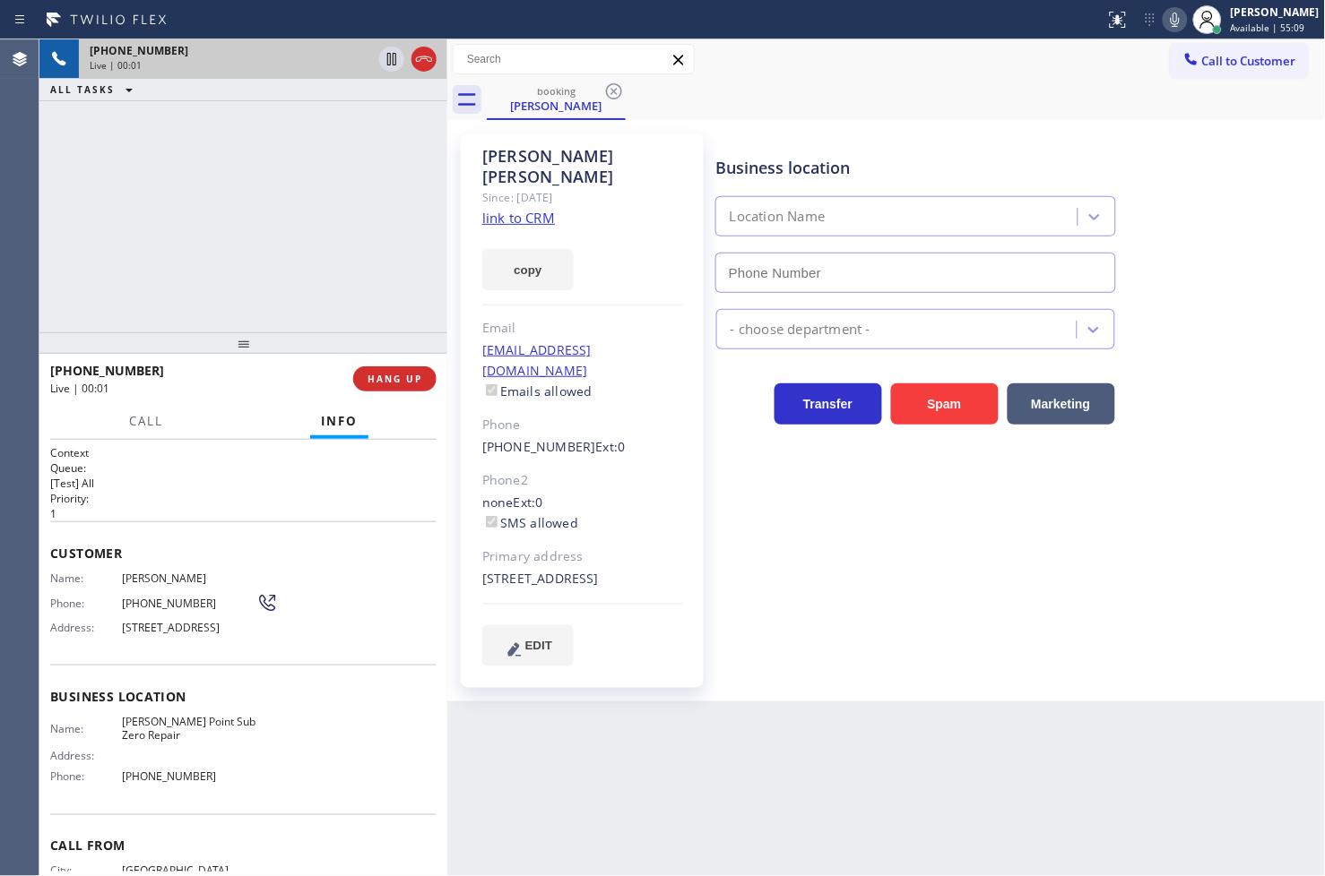
type input "[PHONE_NUMBER]"
click at [515, 209] on link "link to CRM" at bounding box center [518, 218] width 73 height 18
click at [145, 82] on button "ALL TASKS" at bounding box center [94, 90] width 111 height 22
click at [146, 162] on div "[PHONE_NUMBER] Live | 00:09 ALL TASKS ALL TASKS ACTIVE TASKS TASKS IN WRAP UP" at bounding box center [243, 185] width 408 height 293
click at [276, 491] on h2 "Priority:" at bounding box center [243, 498] width 386 height 15
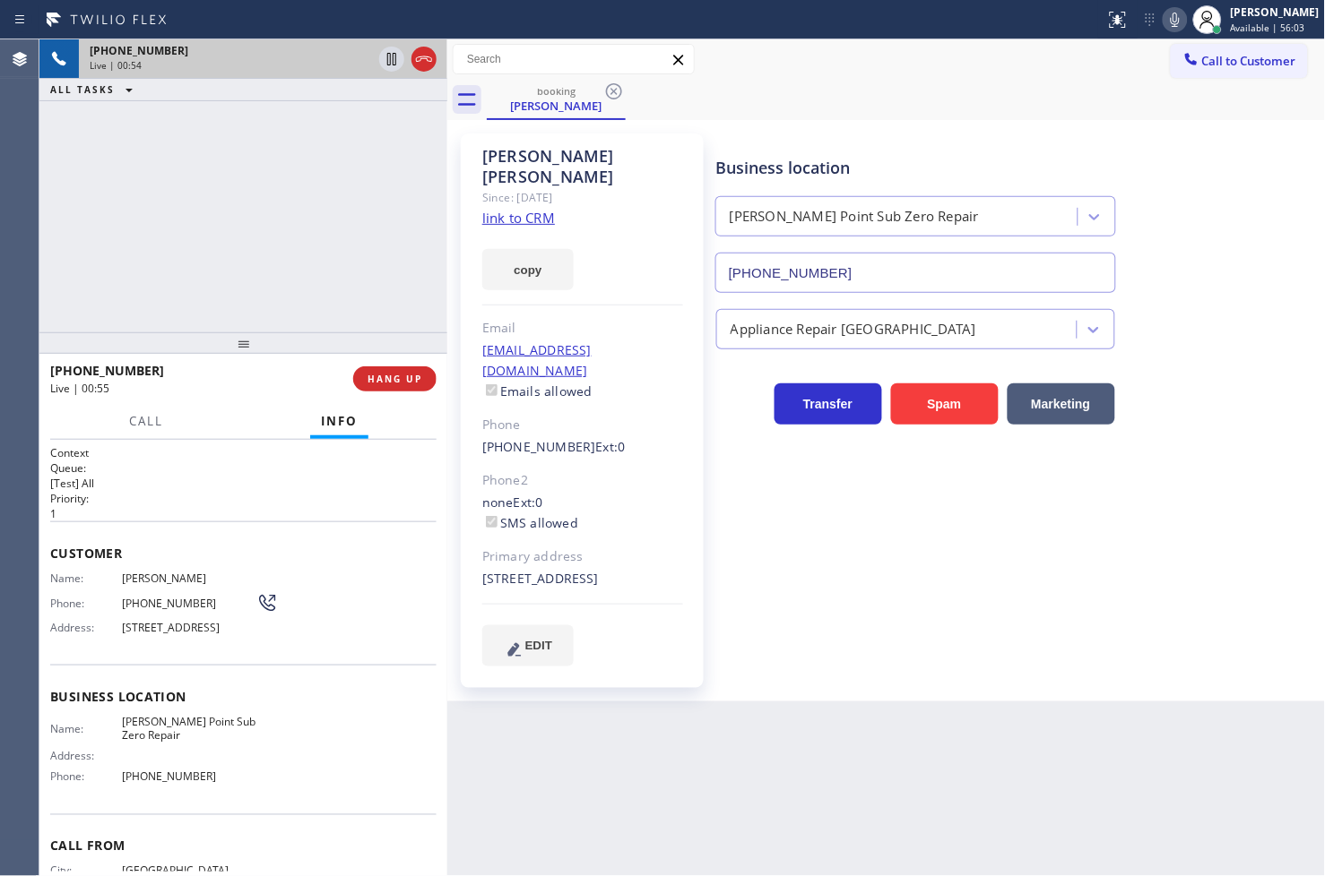
click at [215, 255] on div "[PHONE_NUMBER] Live | 00:54 ALL TASKS ALL TASKS ACTIVE TASKS TASKS IN WRAP UP" at bounding box center [243, 185] width 408 height 293
click at [255, 451] on h1 "Context" at bounding box center [243, 452] width 386 height 15
click at [245, 264] on div "[PHONE_NUMBER] Live | 01:01 ALL TASKS ALL TASKS ACTIVE TASKS TASKS IN WRAP UP" at bounding box center [243, 185] width 408 height 293
click at [201, 509] on p "1" at bounding box center [243, 513] width 386 height 15
click at [194, 487] on p "[Test] All" at bounding box center [243, 483] width 386 height 15
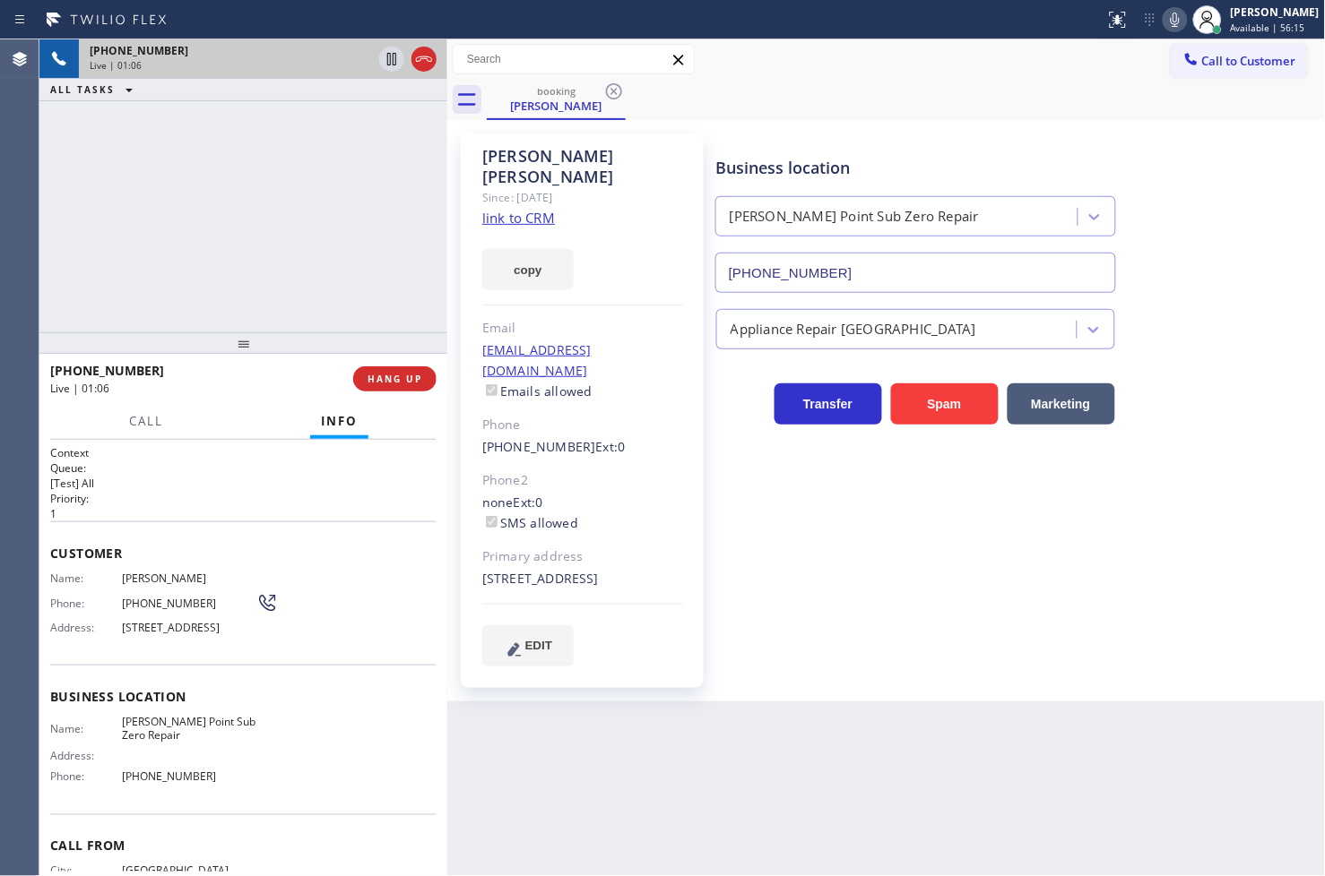
click at [210, 476] on p "[Test] All" at bounding box center [243, 483] width 386 height 15
click at [207, 300] on div "[PHONE_NUMBER] Live | 01:06 ALL TASKS ALL TASKS ACTIVE TASKS TASKS IN WRAP UP" at bounding box center [243, 185] width 408 height 293
click at [239, 467] on h2 "Queue:" at bounding box center [243, 468] width 386 height 15
click at [242, 280] on div "[PHONE_NUMBER] Live | 01:07 ALL TASKS ALL TASKS ACTIVE TASKS TASKS IN WRAP UP" at bounding box center [243, 185] width 408 height 293
click at [227, 481] on p "[Test] All" at bounding box center [243, 483] width 386 height 15
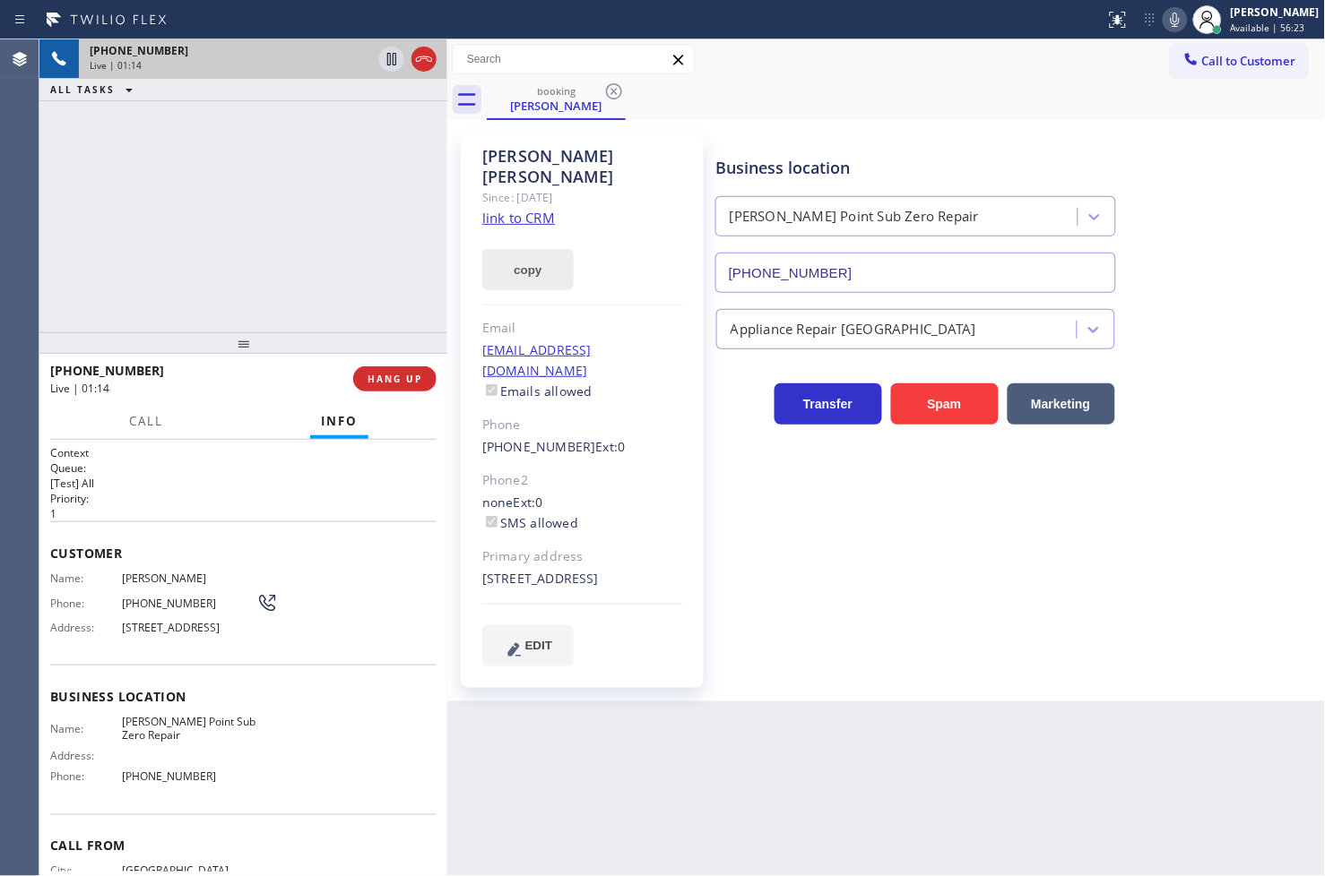
click at [534, 257] on button "copy" at bounding box center [527, 269] width 91 height 41
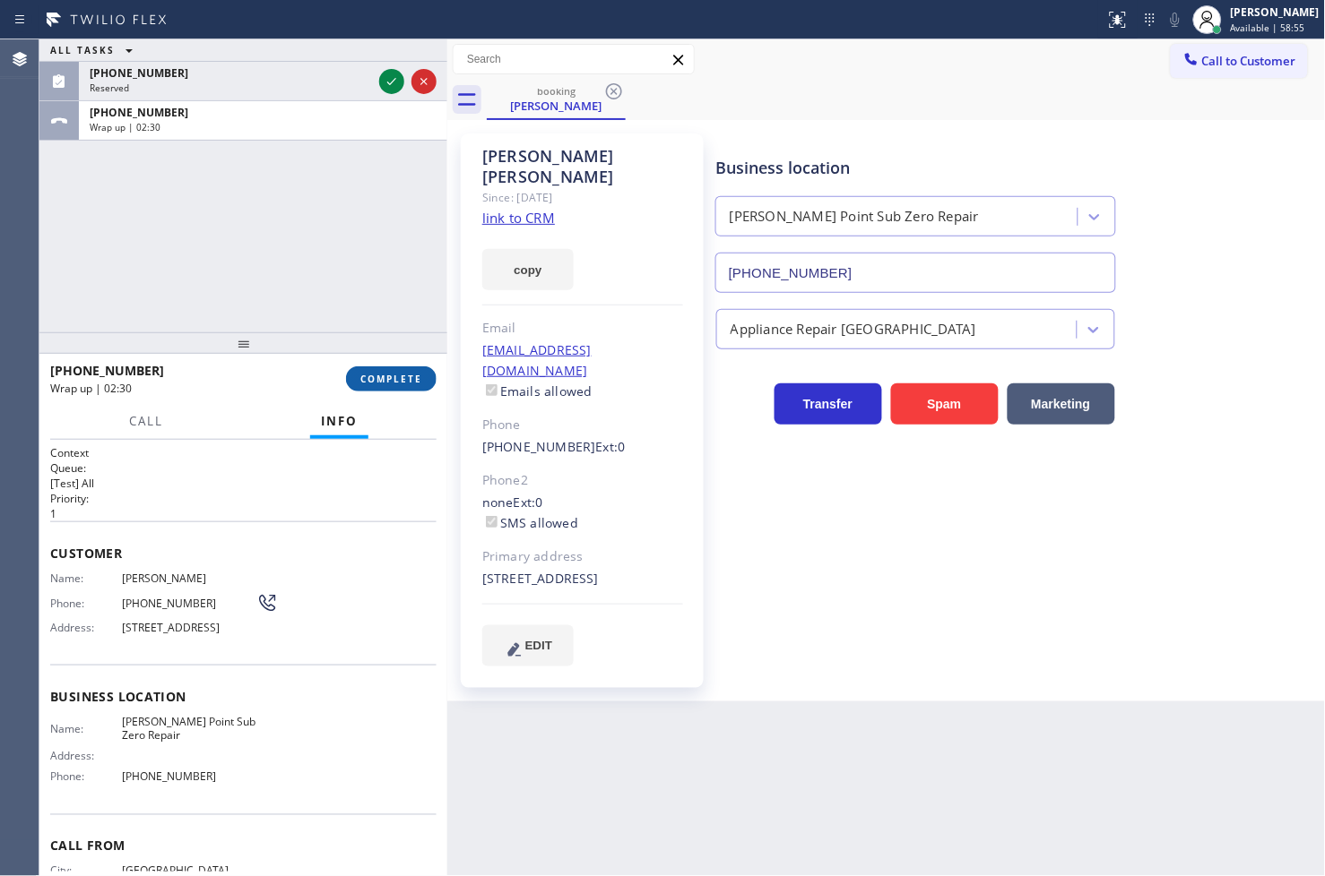
click at [393, 386] on button "COMPLETE" at bounding box center [391, 379] width 91 height 25
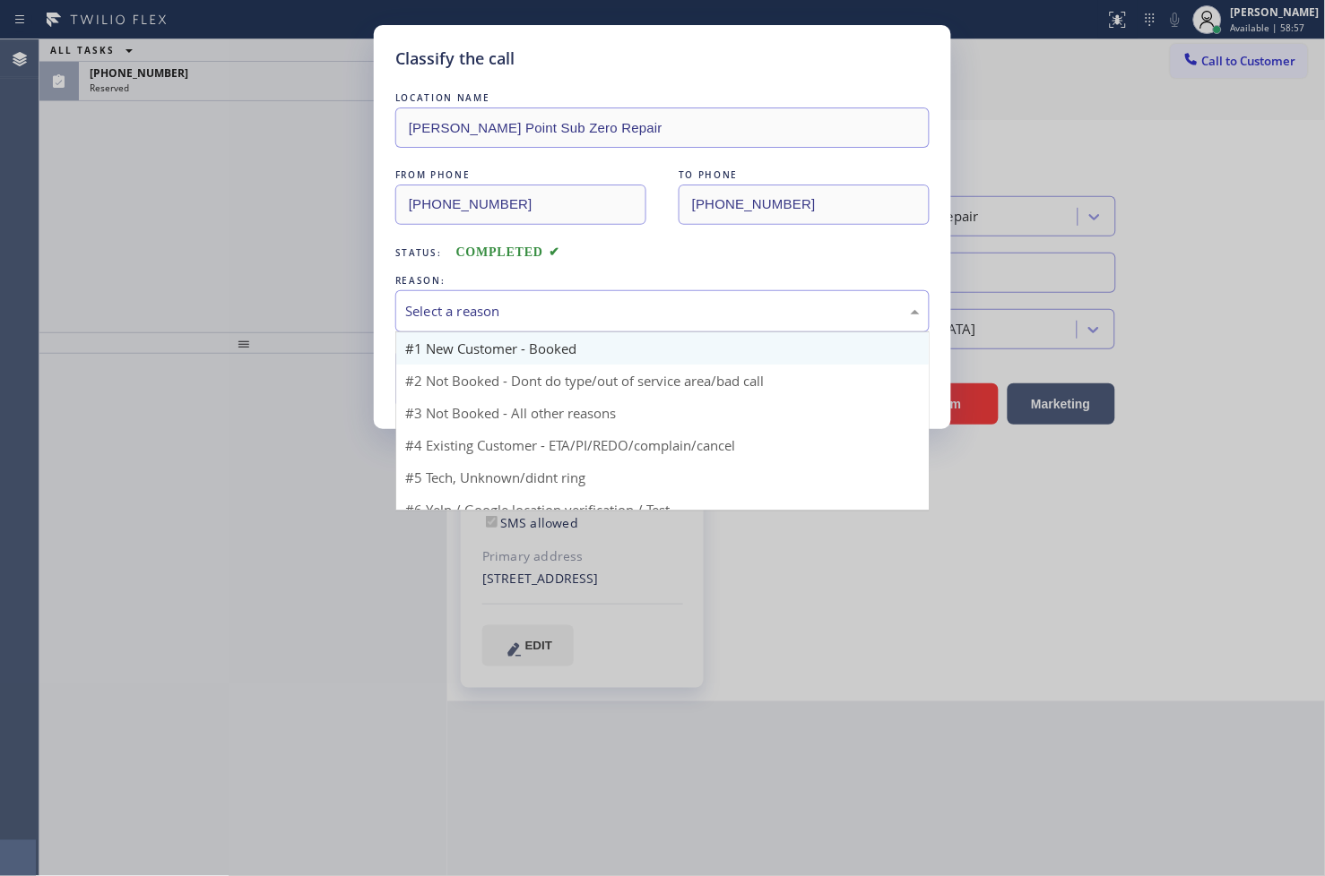
drag, startPoint x: 540, startPoint y: 310, endPoint x: 506, endPoint y: 355, distance: 56.3
click at [540, 310] on div "Select a reason" at bounding box center [662, 311] width 514 height 21
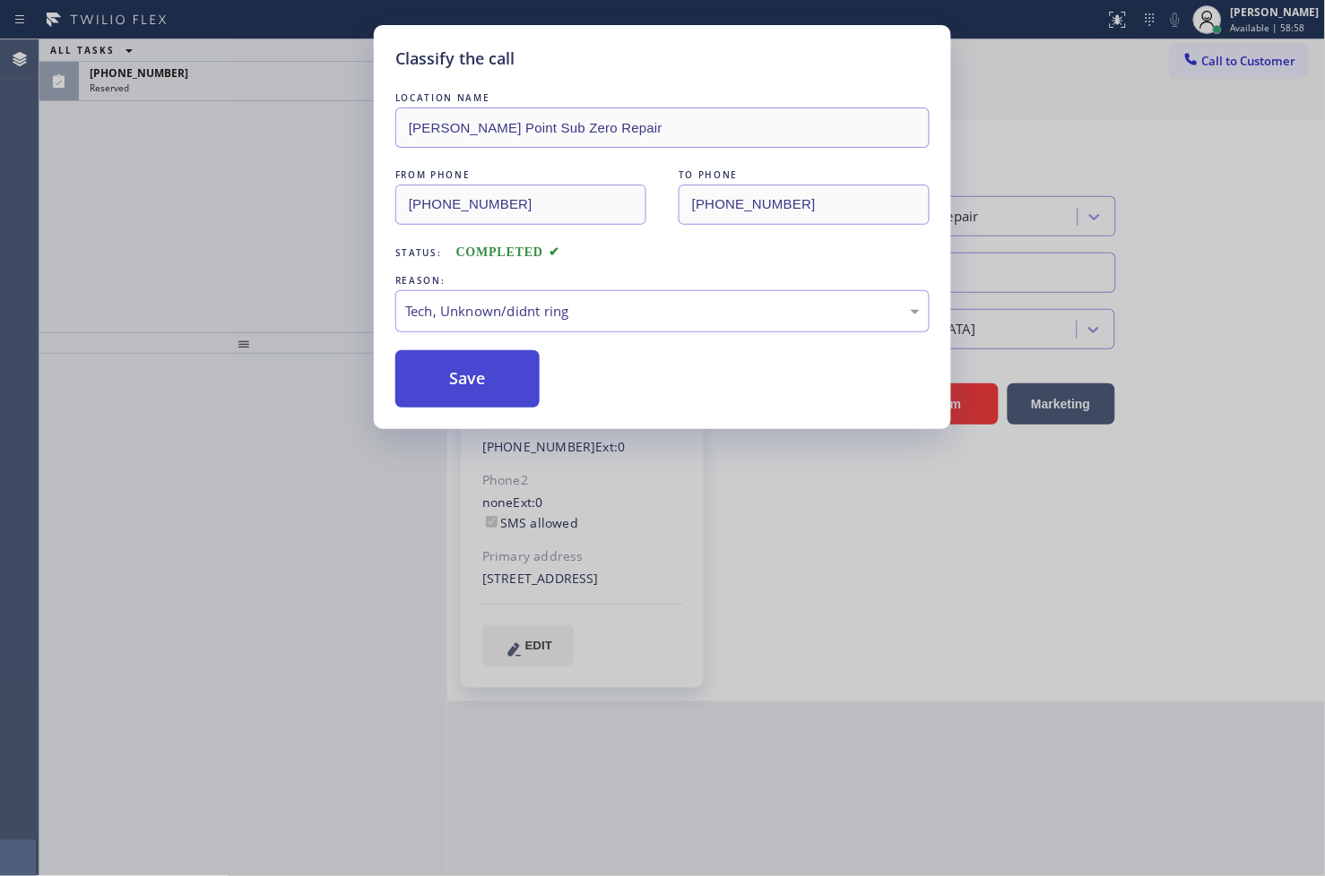
click at [472, 376] on button "Save" at bounding box center [467, 378] width 144 height 57
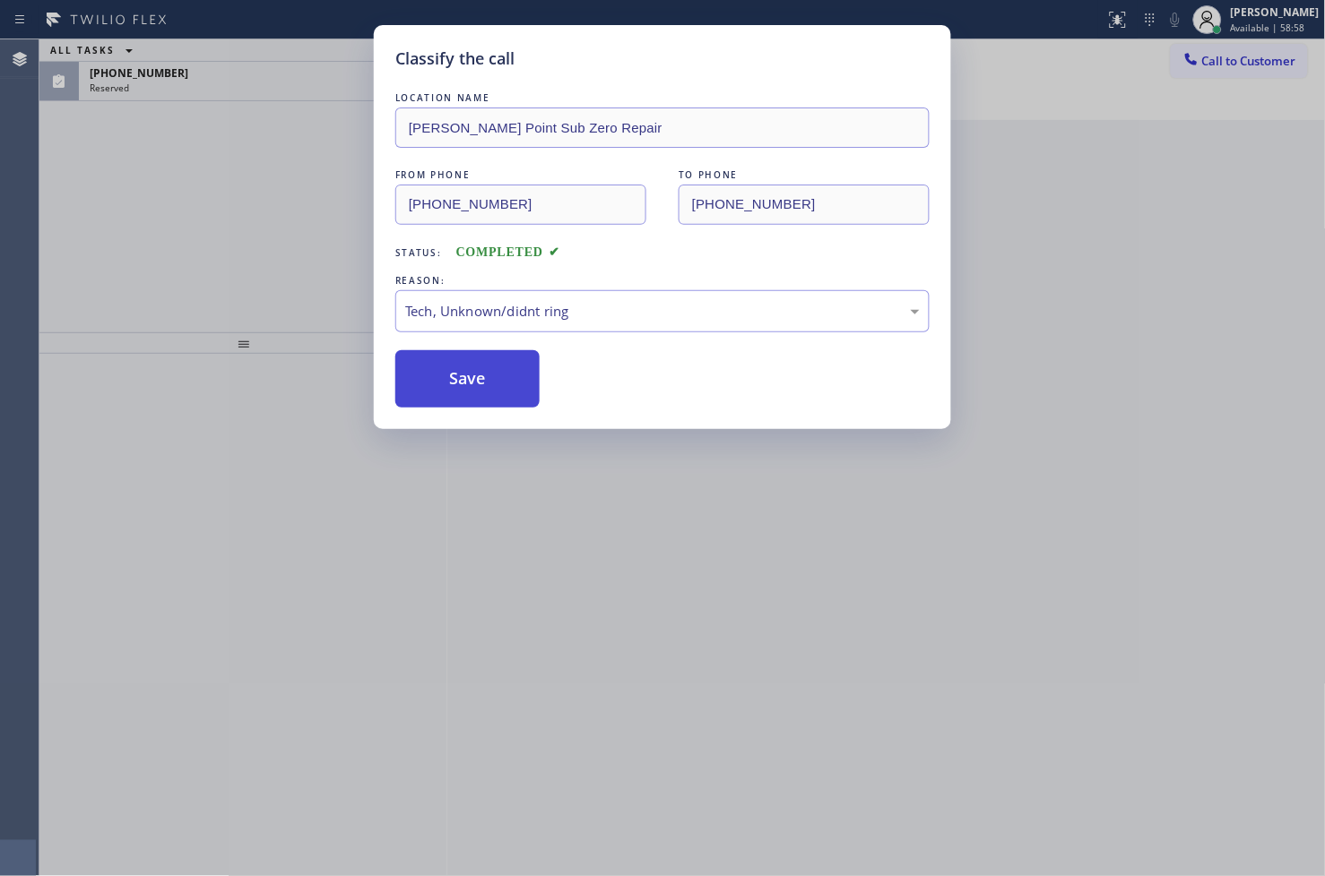
click at [472, 376] on button "Save" at bounding box center [467, 378] width 144 height 57
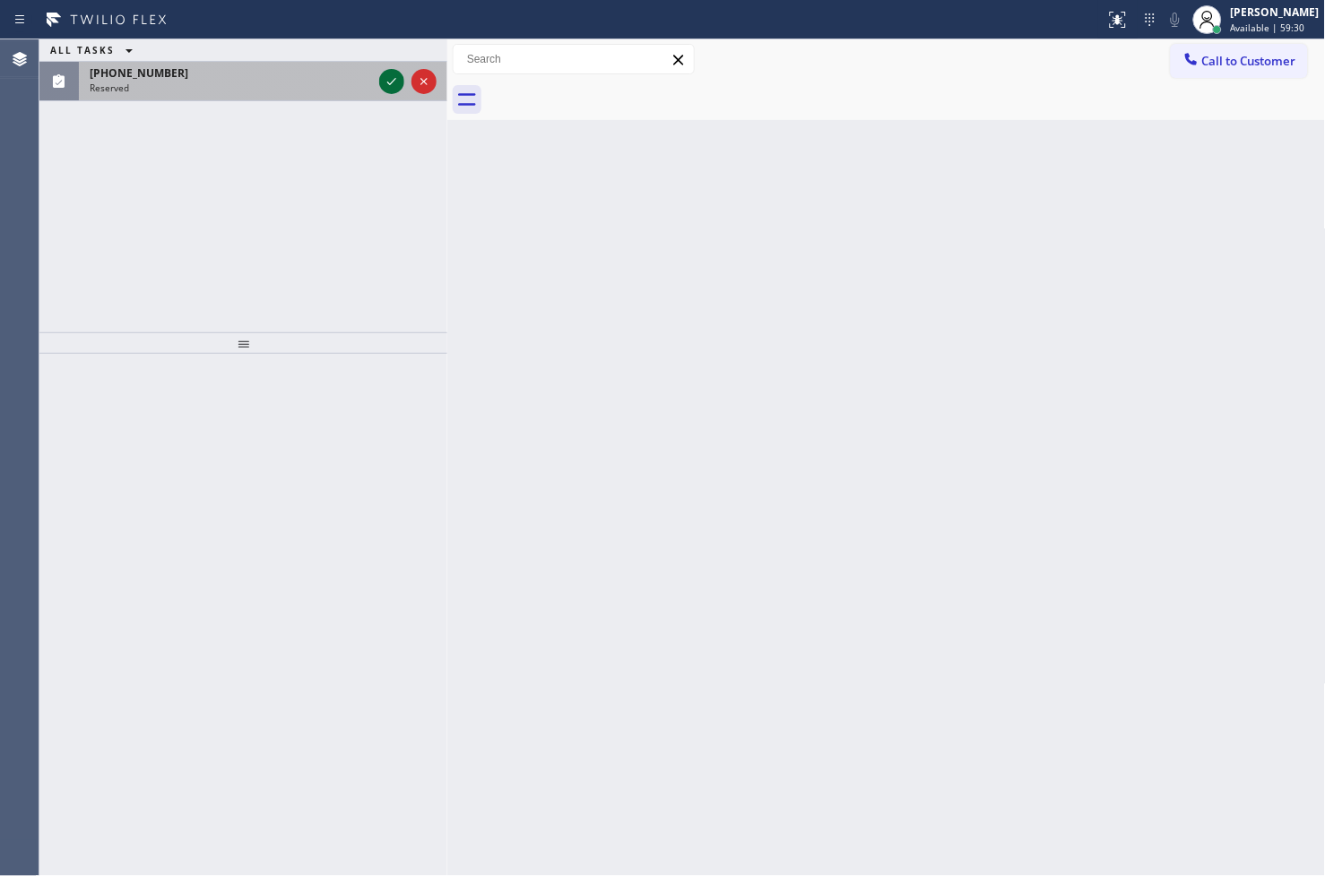
click at [390, 87] on icon at bounding box center [392, 82] width 22 height 22
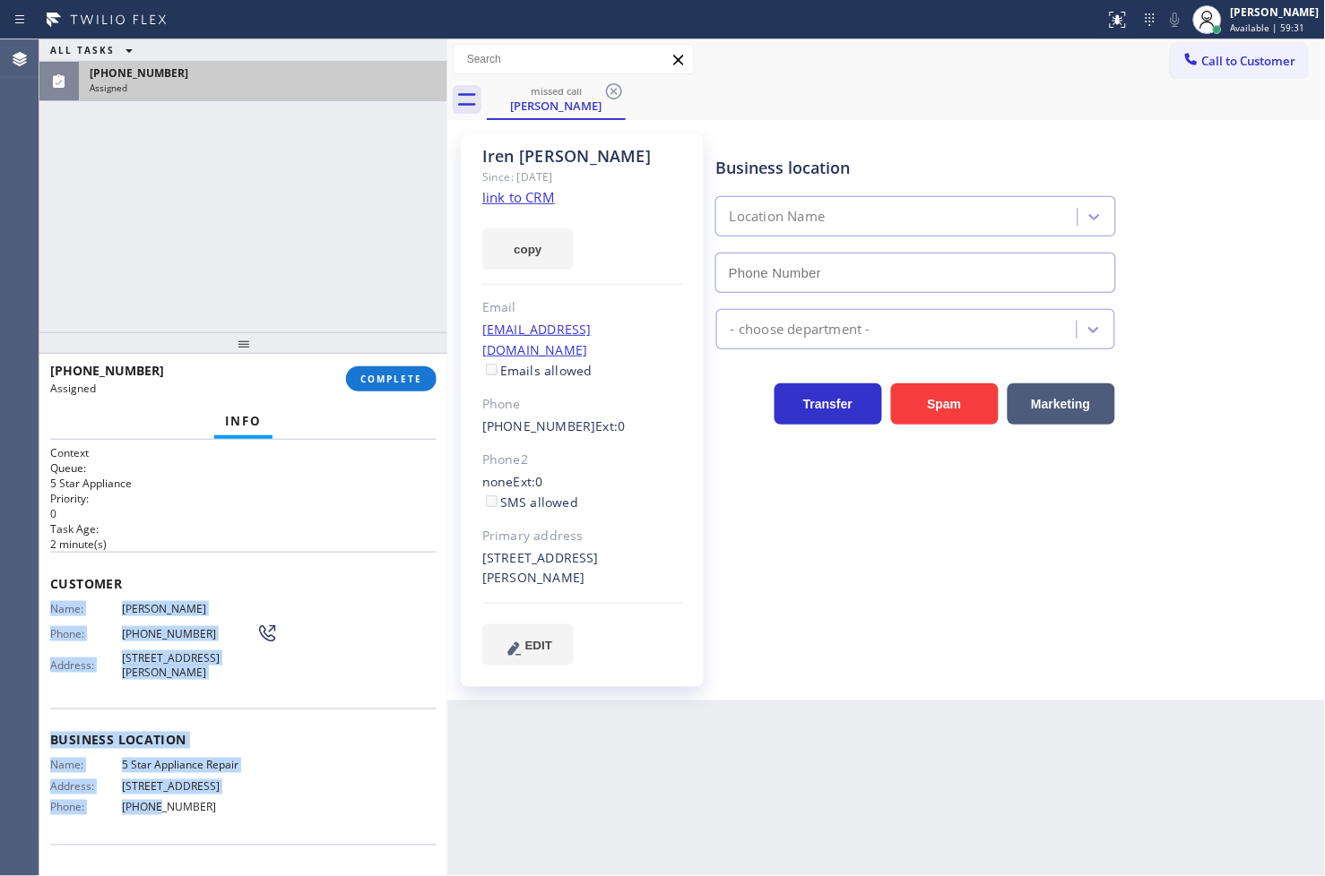
type input "[PHONE_NUMBER]"
drag, startPoint x: 41, startPoint y: 608, endPoint x: 225, endPoint y: 845, distance: 300.2
click at [225, 845] on div "Context Queue: 5 Star Appliance Priority: 0 Task Age: [DEMOGRAPHIC_DATA] minute…" at bounding box center [243, 658] width 408 height 437
click at [398, 382] on span "COMPLETE" at bounding box center [391, 379] width 62 height 13
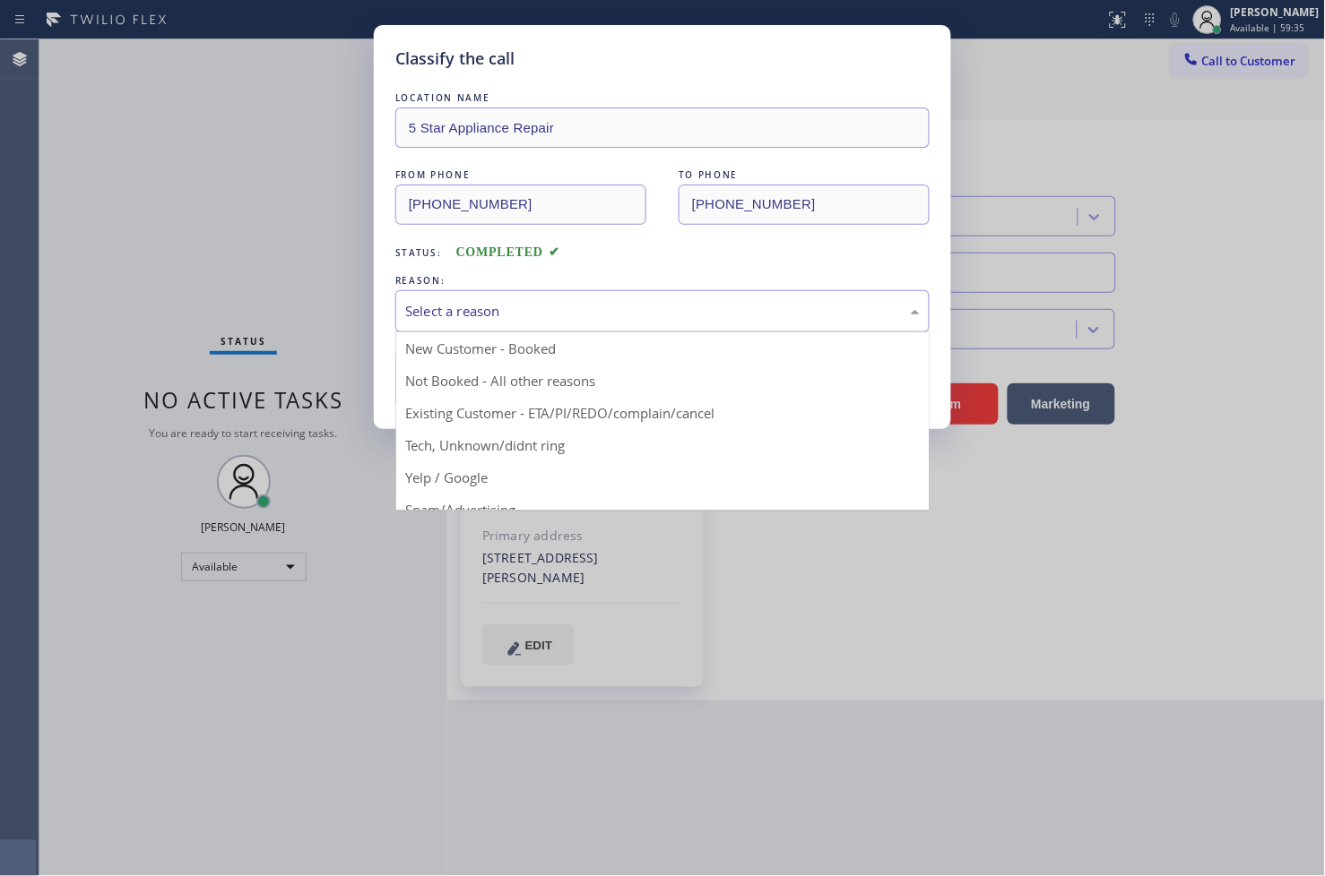
click at [482, 308] on div "Select a reason" at bounding box center [662, 311] width 514 height 21
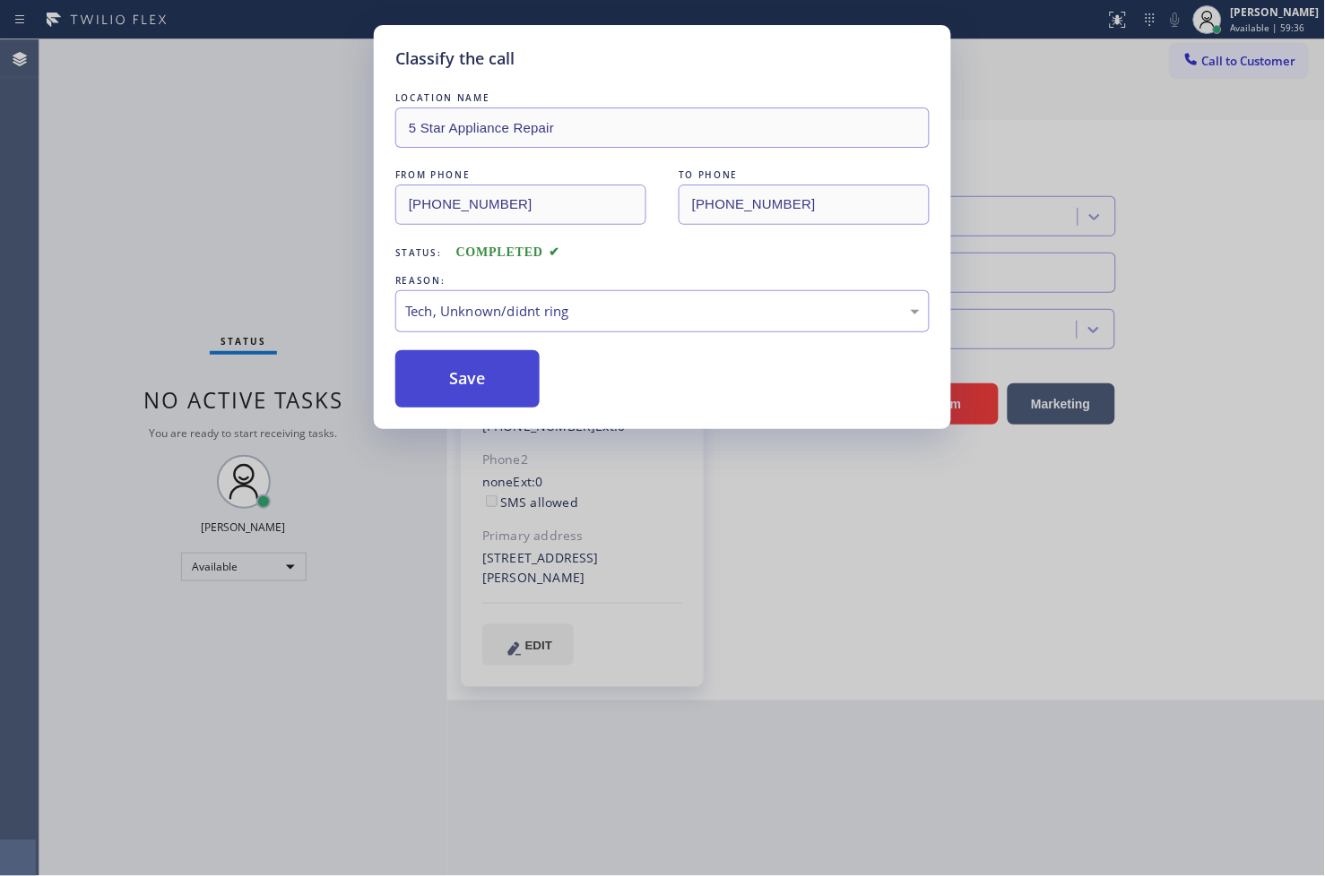
click at [471, 384] on button "Save" at bounding box center [467, 378] width 144 height 57
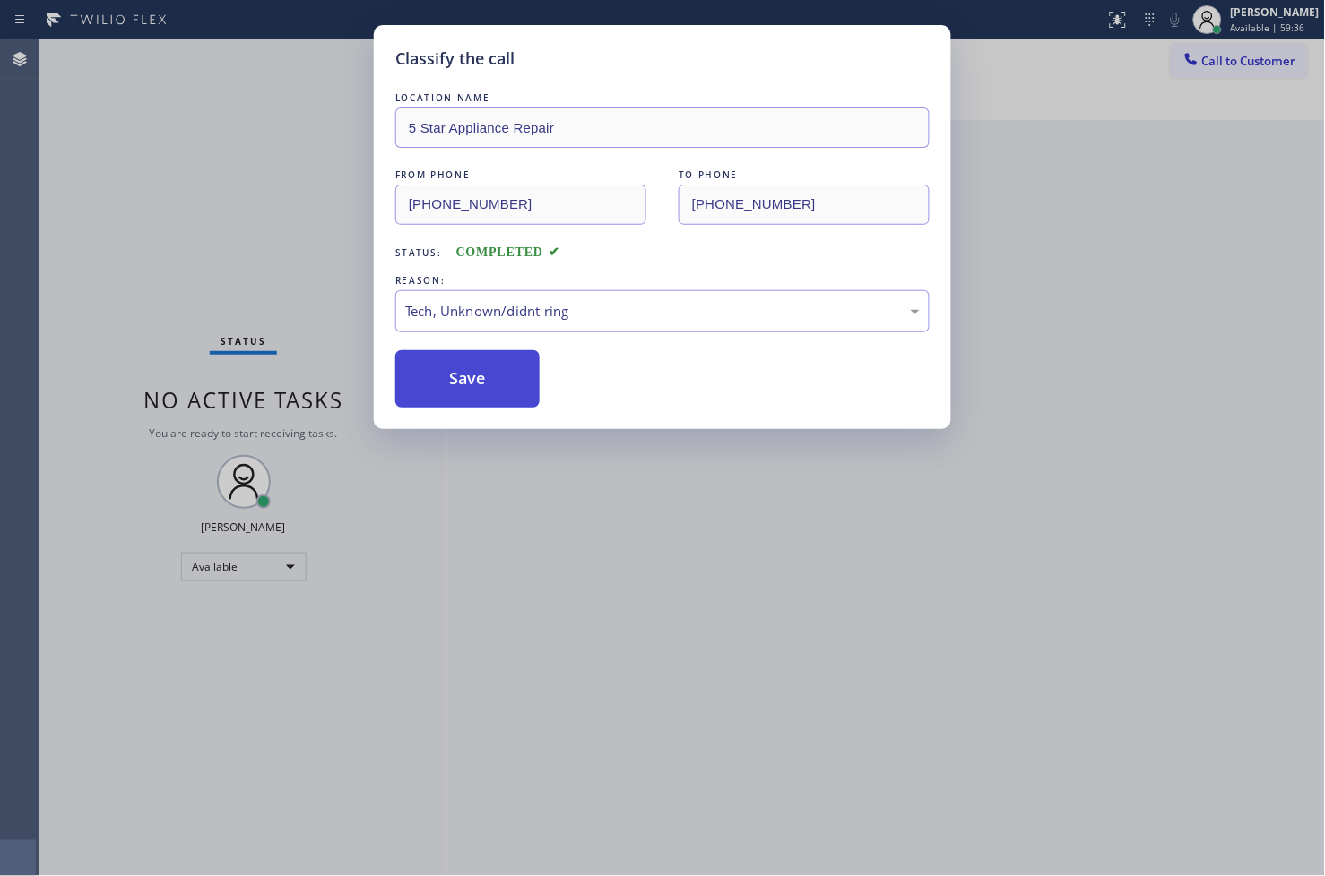
click at [471, 384] on button "Save" at bounding box center [467, 378] width 144 height 57
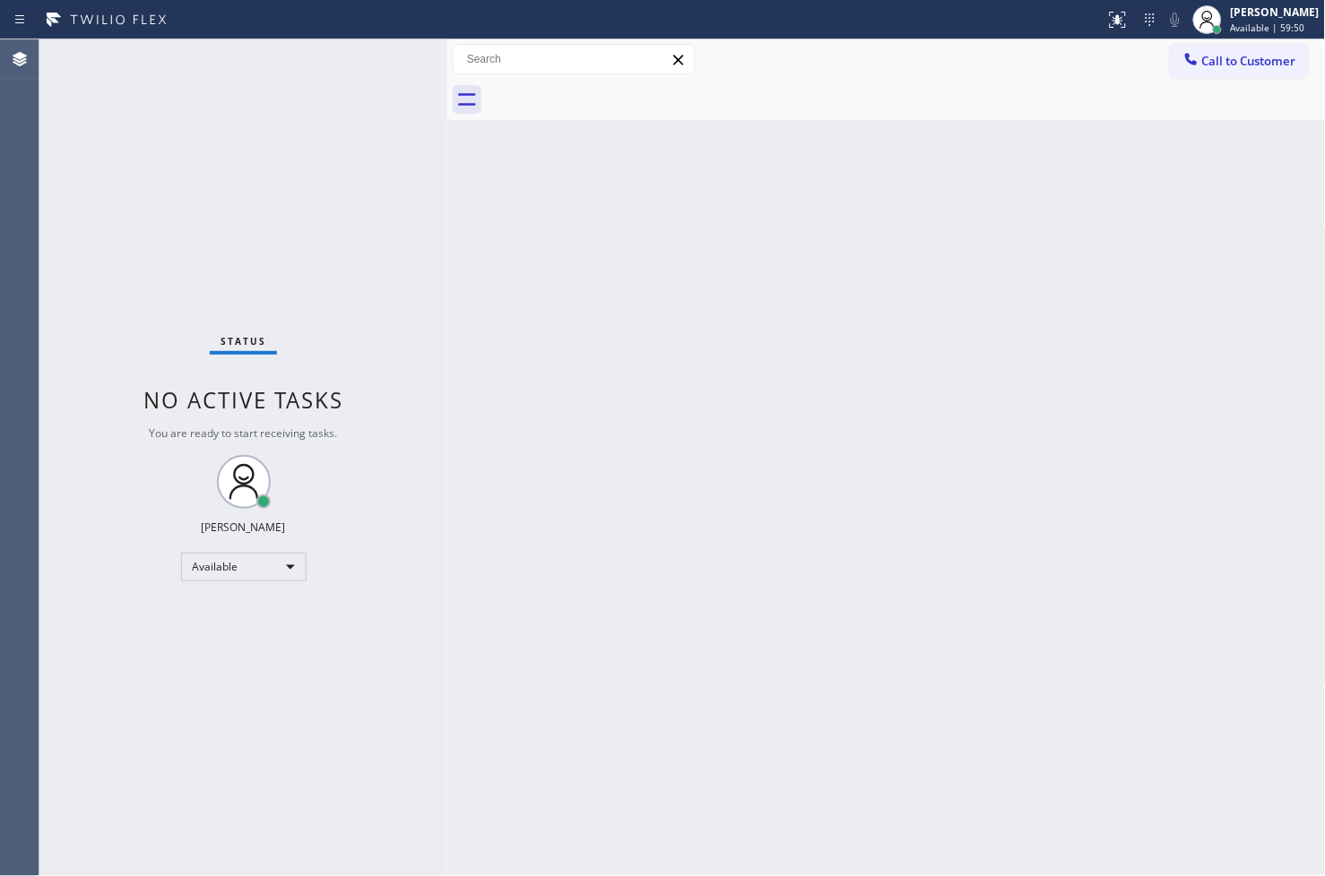
click at [215, 266] on div "Status No active tasks You are ready to start receiving tasks. [PERSON_NAME]" at bounding box center [243, 457] width 408 height 837
click at [284, 568] on div "Available" at bounding box center [243, 567] width 125 height 29
click at [233, 656] on li "Break" at bounding box center [242, 659] width 122 height 22
click at [344, 242] on div "Status No active tasks Change activity state to start receiving tasks. [PERSON_…" at bounding box center [243, 457] width 408 height 837
click at [282, 565] on div "Break" at bounding box center [243, 567] width 125 height 29
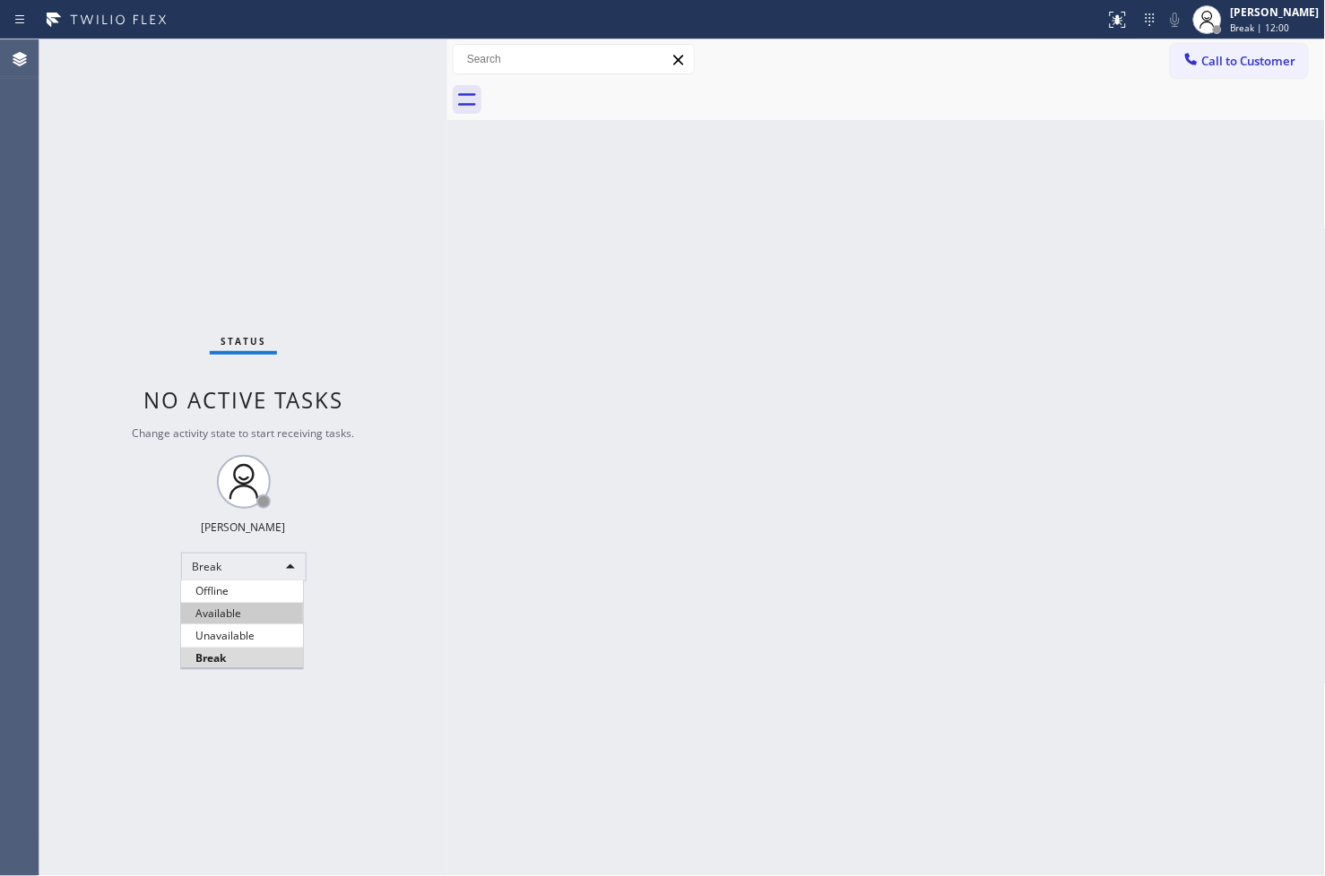
click at [248, 616] on li "Available" at bounding box center [242, 614] width 122 height 22
click at [629, 495] on div "Back to Dashboard Change Sender ID Customers Technicians Select a contact Outbo…" at bounding box center [886, 457] width 878 height 837
click at [736, 534] on div "Back to Dashboard Change Sender ID Customers Technicians Select a contact Outbo…" at bounding box center [886, 457] width 878 height 837
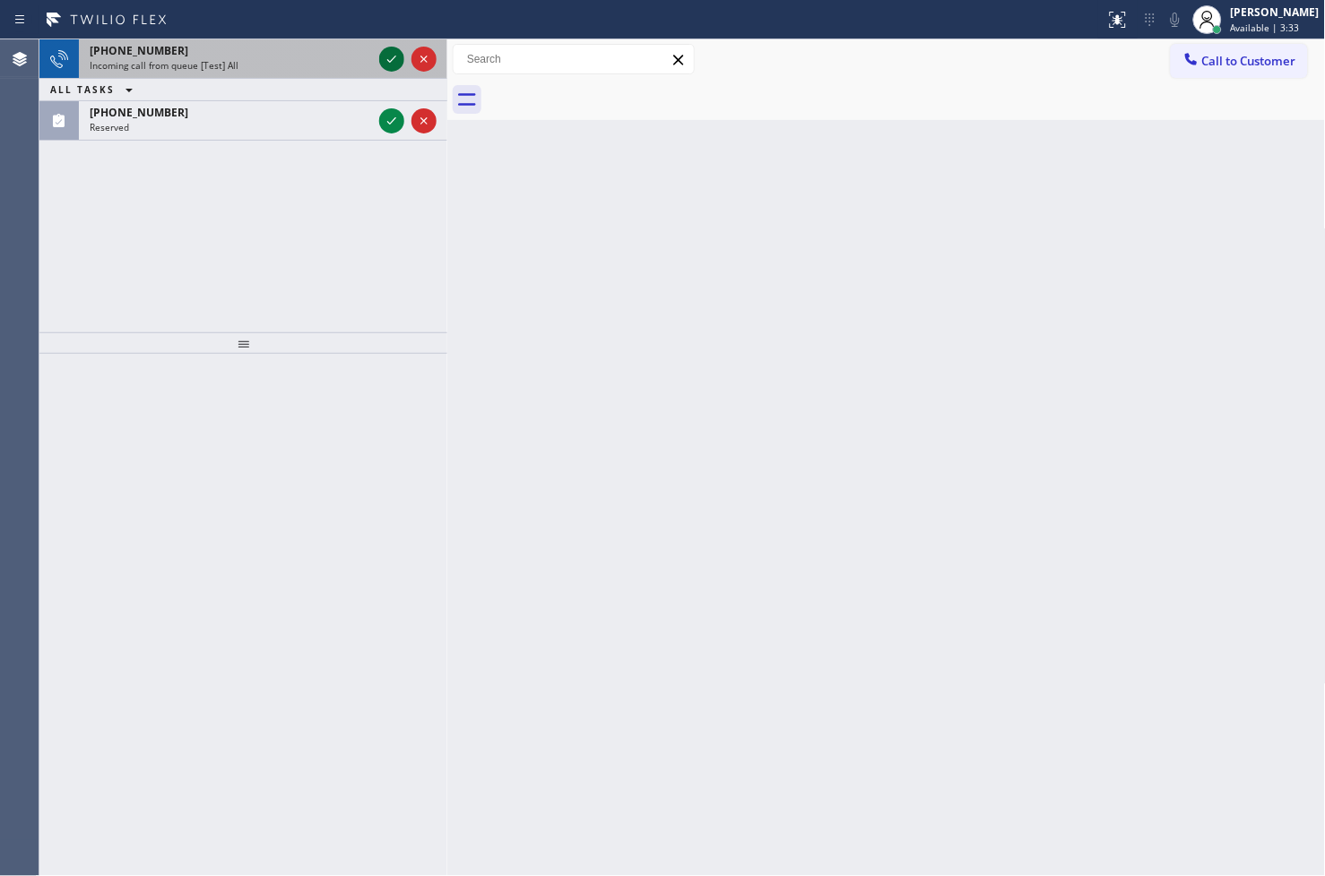
click at [388, 51] on icon at bounding box center [392, 59] width 22 height 22
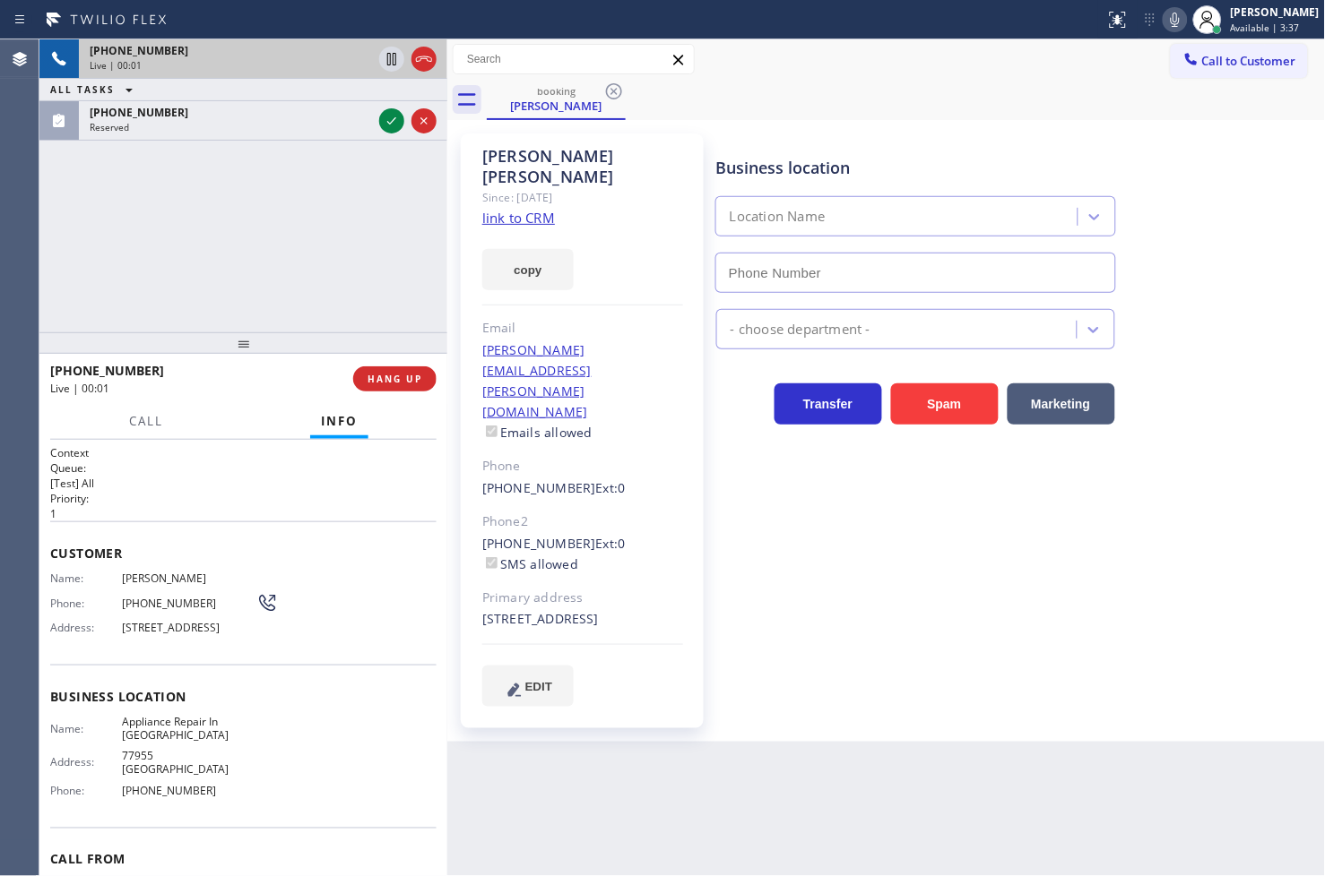
type input "[PHONE_NUMBER]"
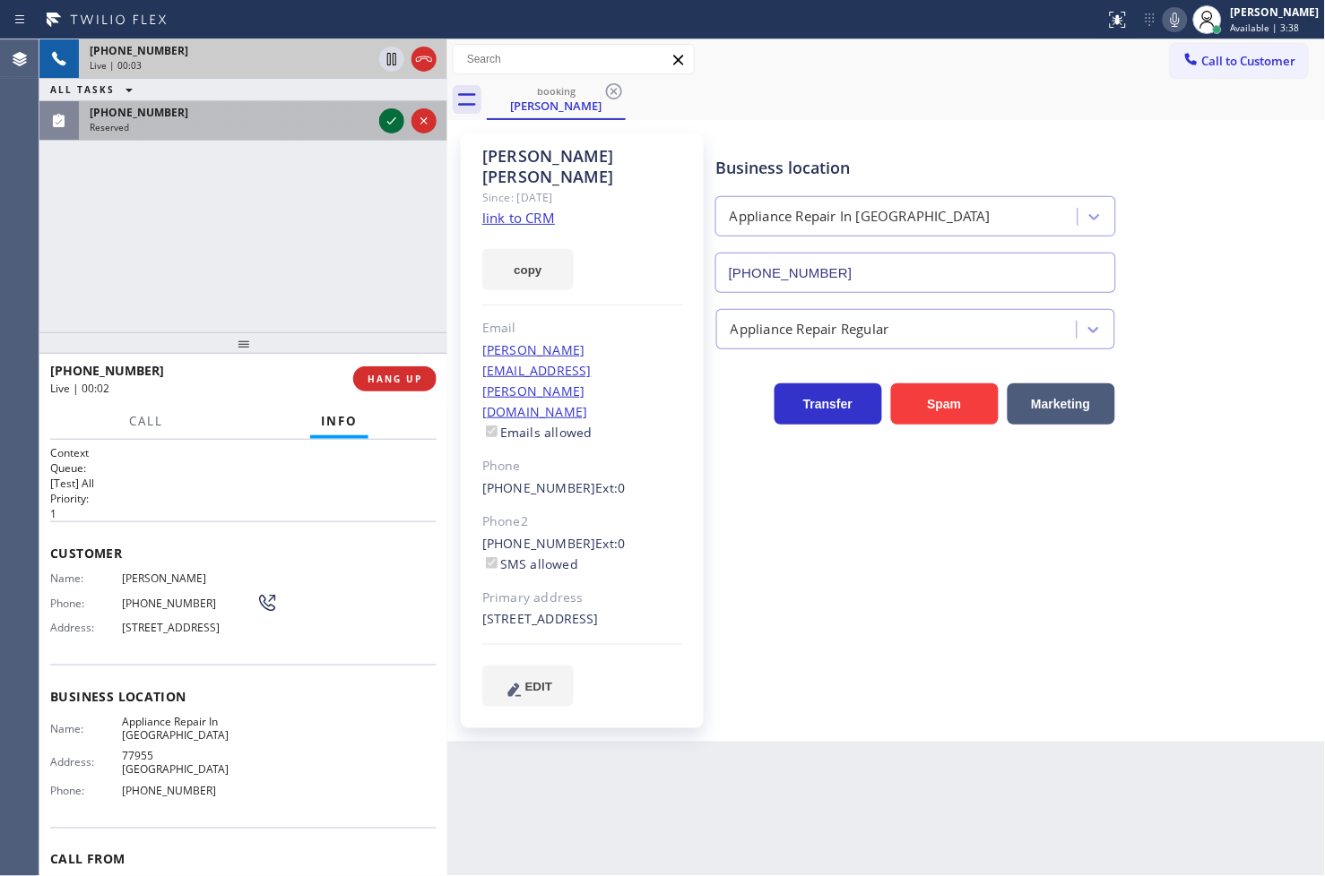
click at [389, 128] on icon at bounding box center [392, 121] width 22 height 22
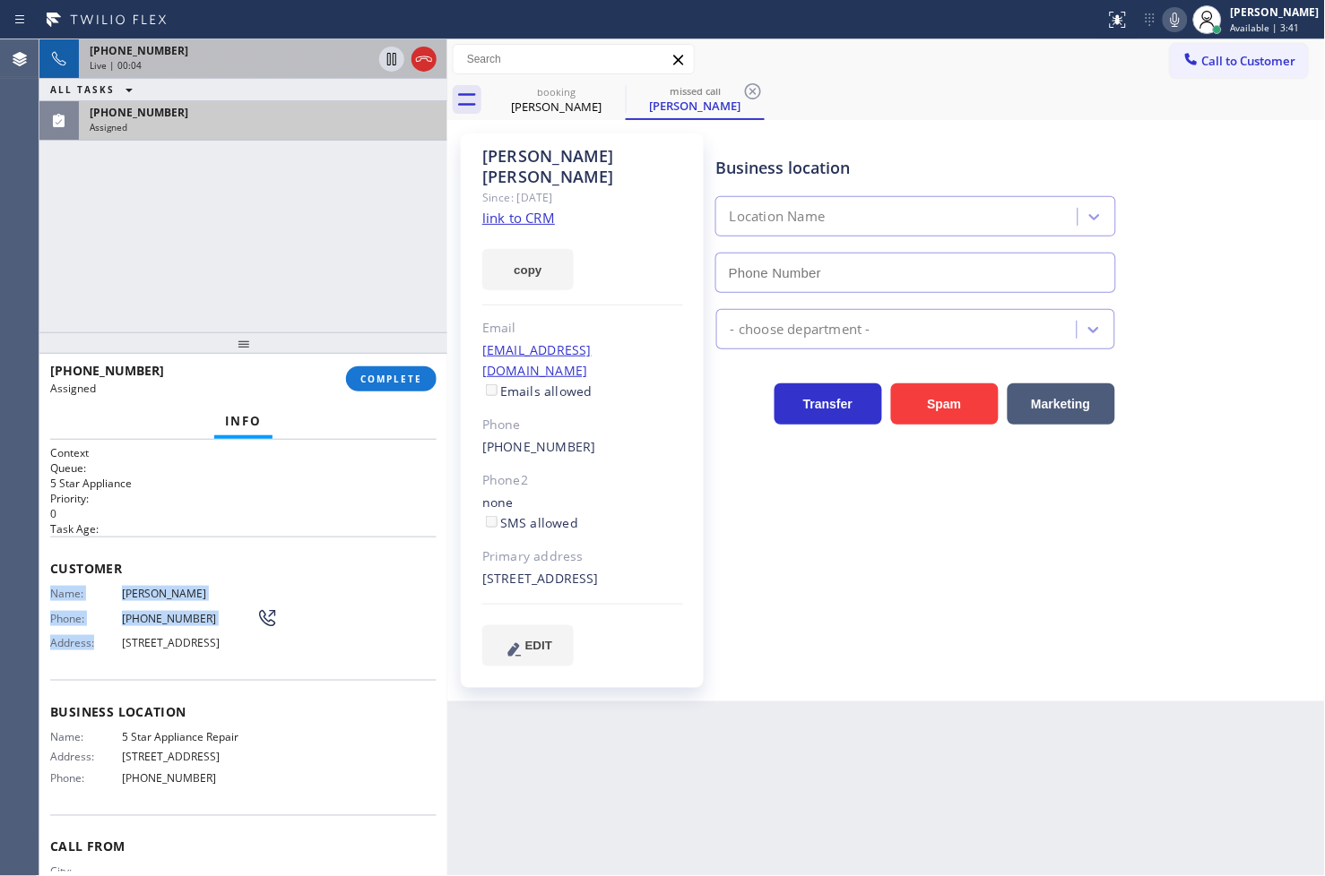
type input "[PHONE_NUMBER]"
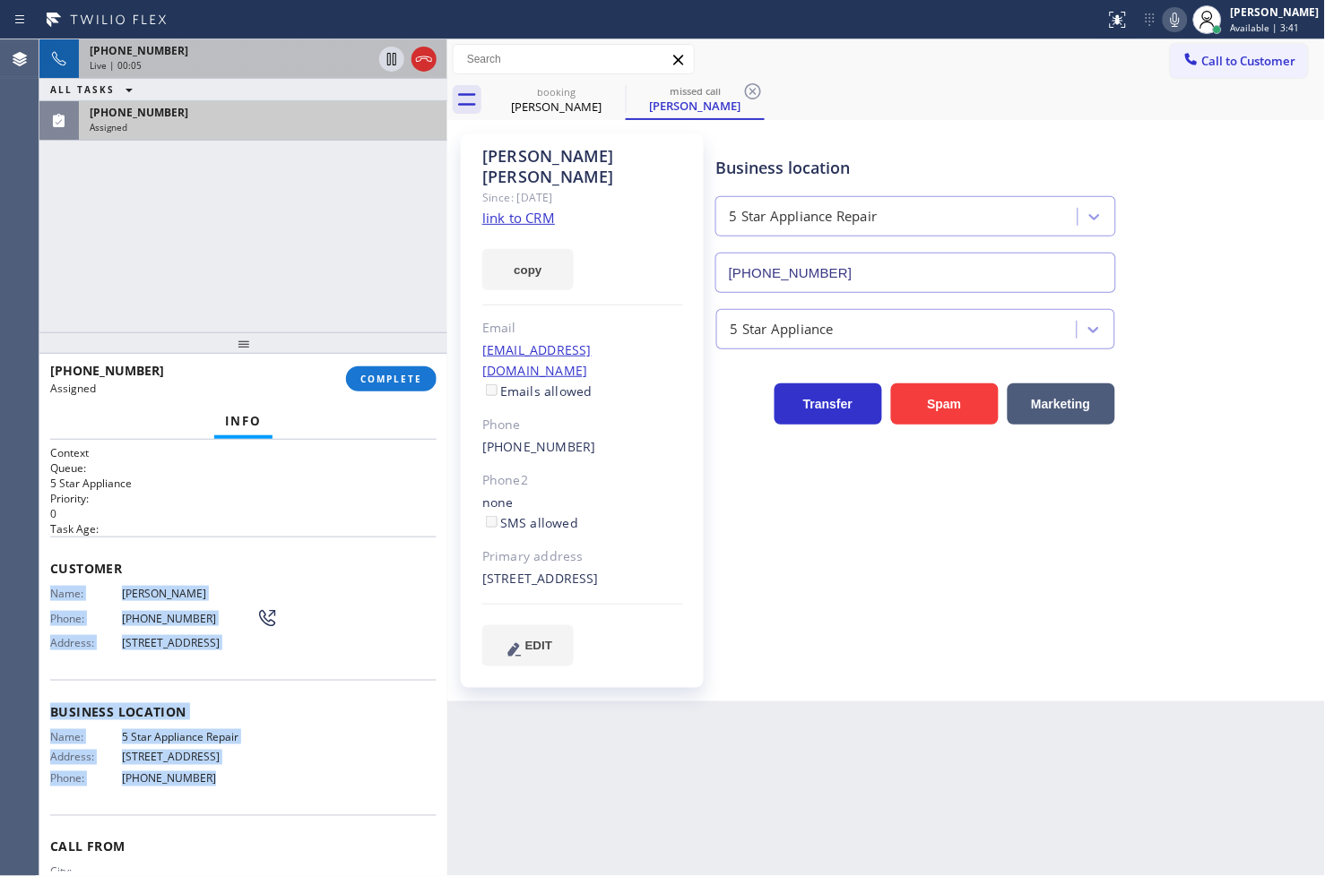
drag, startPoint x: 45, startPoint y: 594, endPoint x: 280, endPoint y: 811, distance: 320.3
click at [280, 811] on div "Context Queue: 5 Star Appliance Priority: 0 Task Age: Customer Name: [PERSON_NA…" at bounding box center [243, 658] width 408 height 437
click at [386, 384] on span "COMPLETE" at bounding box center [391, 379] width 62 height 13
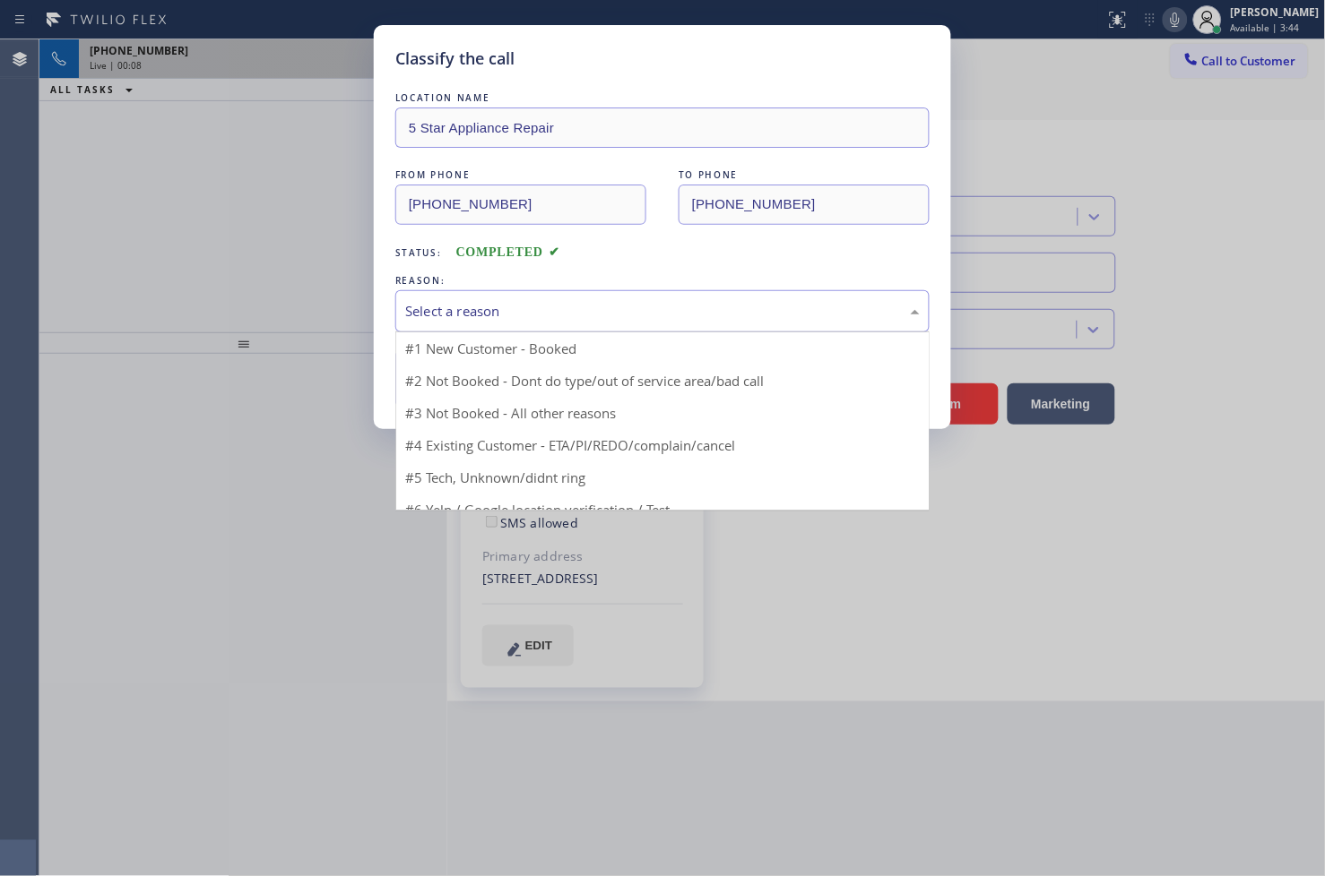
click at [556, 310] on div "Select a reason" at bounding box center [662, 311] width 514 height 21
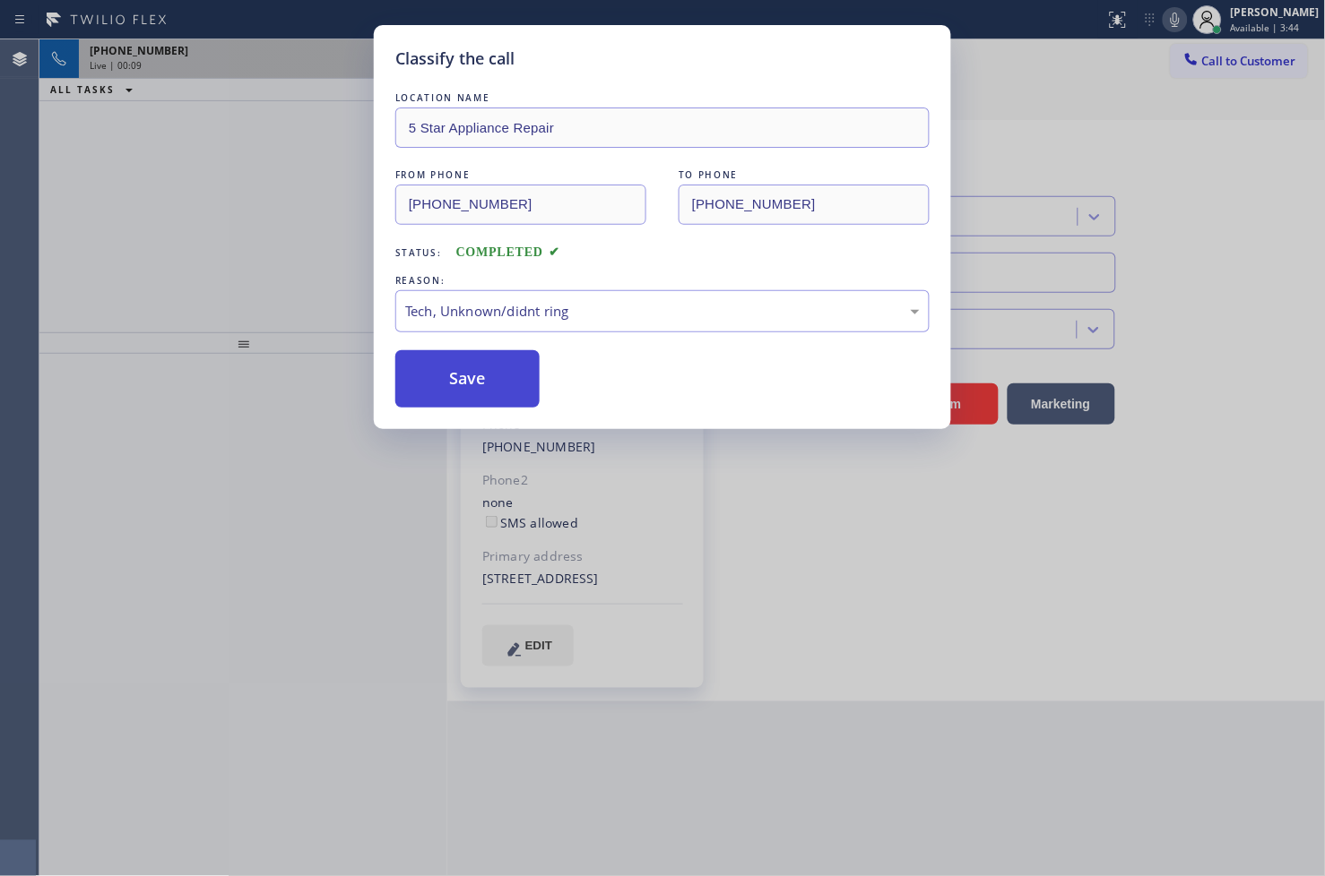
click at [488, 379] on button "Save" at bounding box center [467, 378] width 144 height 57
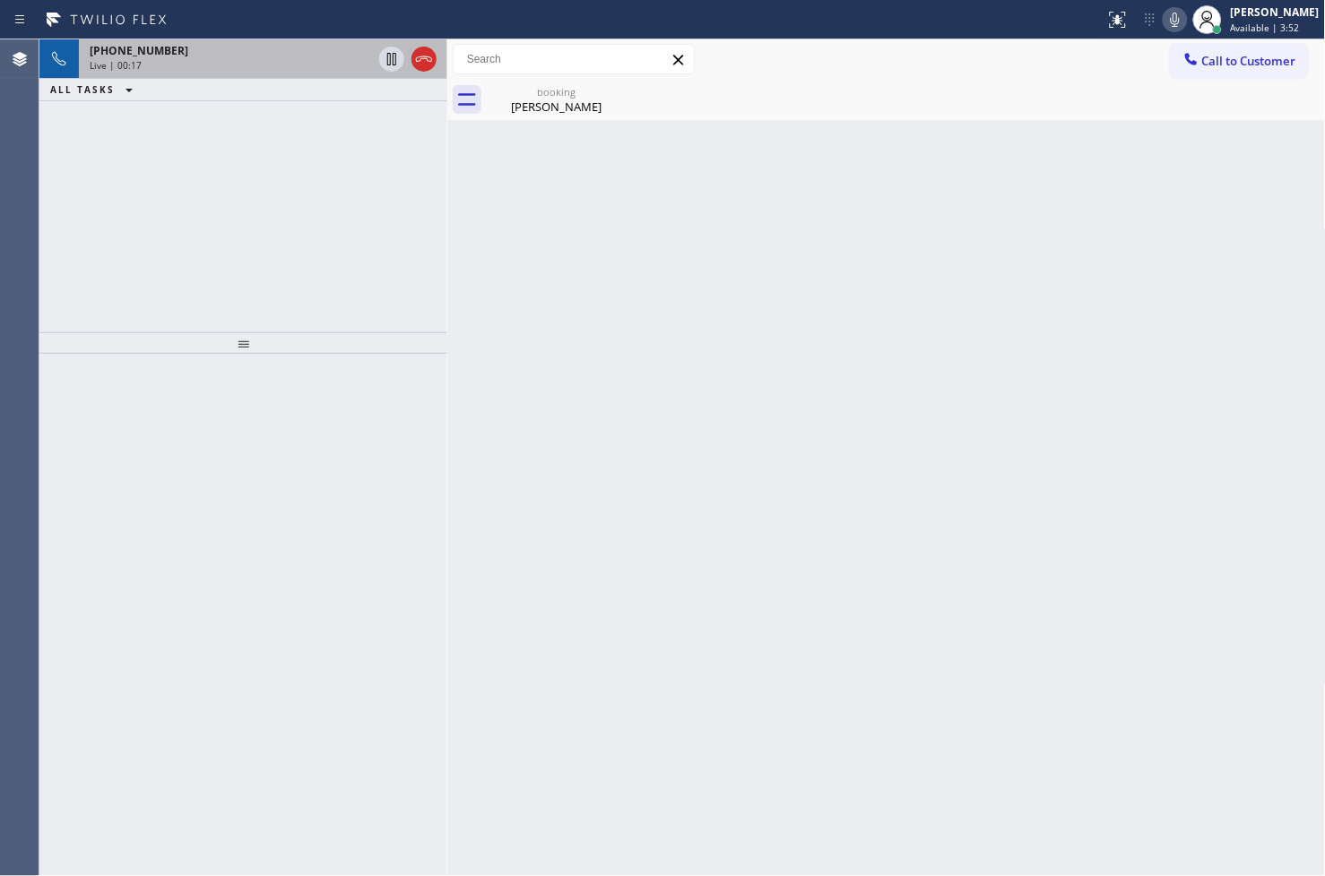
click at [287, 74] on div "[PHONE_NUMBER] Live | 00:17" at bounding box center [227, 58] width 297 height 39
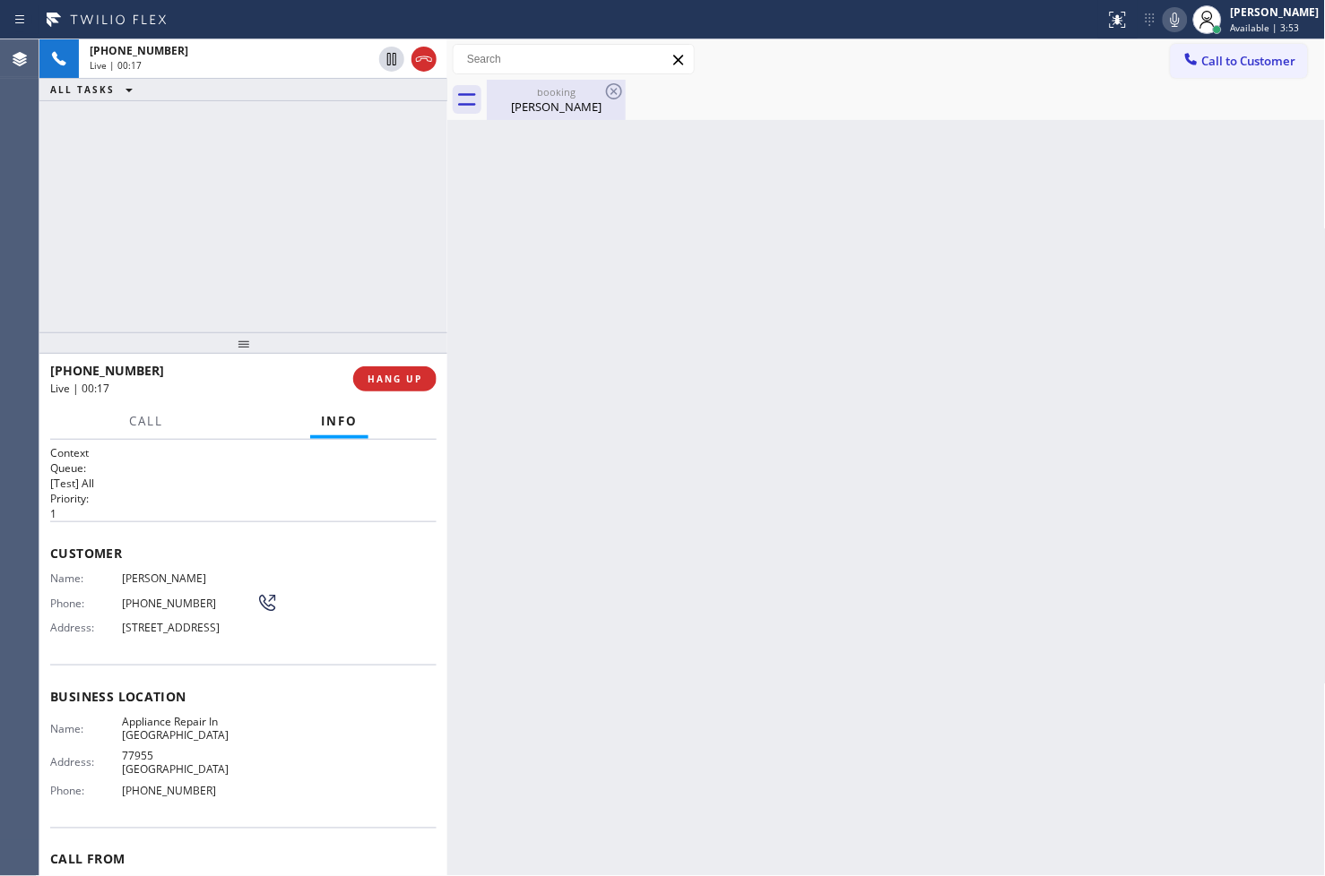
click at [511, 95] on div "booking" at bounding box center [555, 91] width 135 height 13
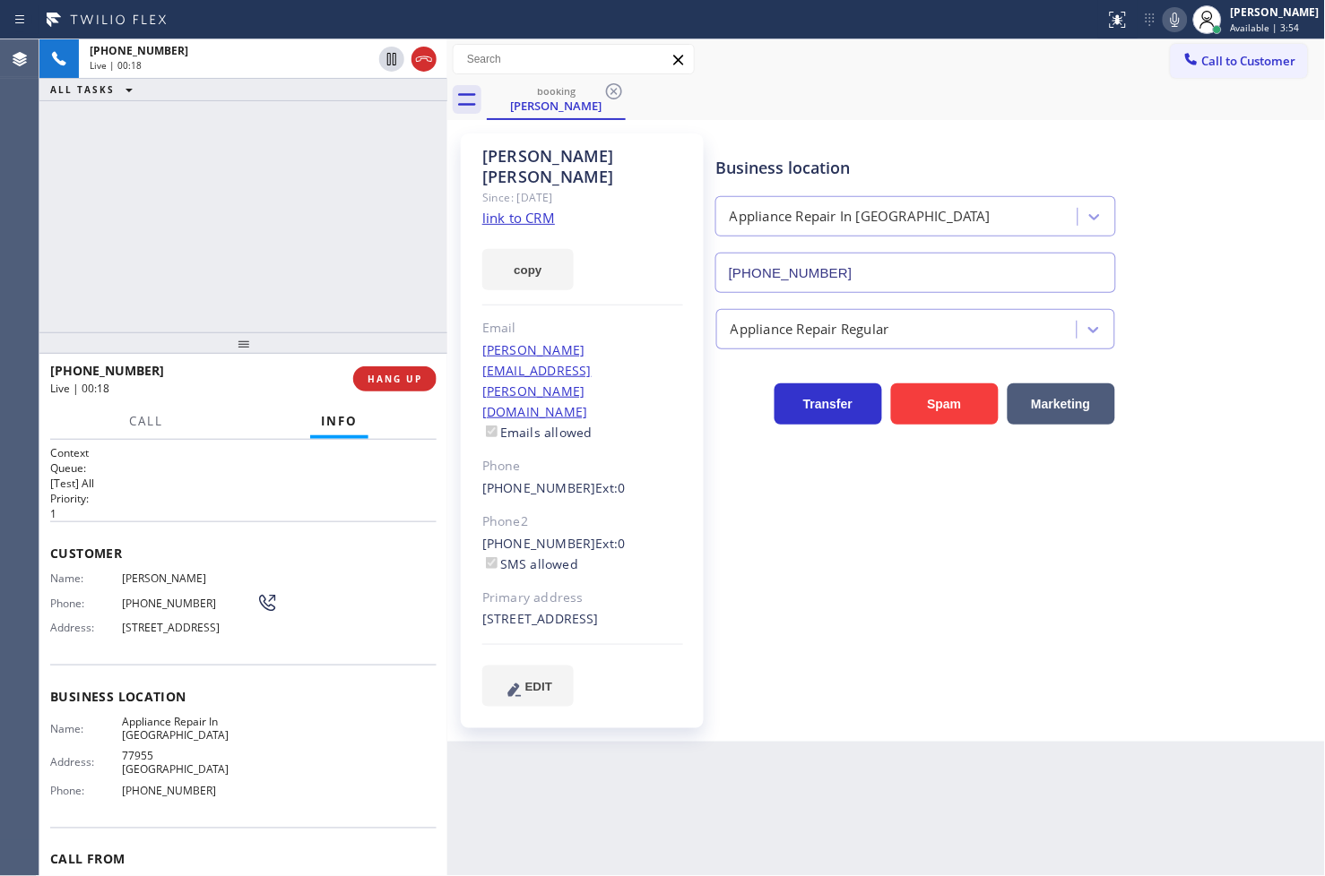
click at [514, 209] on link "link to CRM" at bounding box center [518, 218] width 73 height 18
click at [140, 430] on button "Call" at bounding box center [146, 421] width 56 height 35
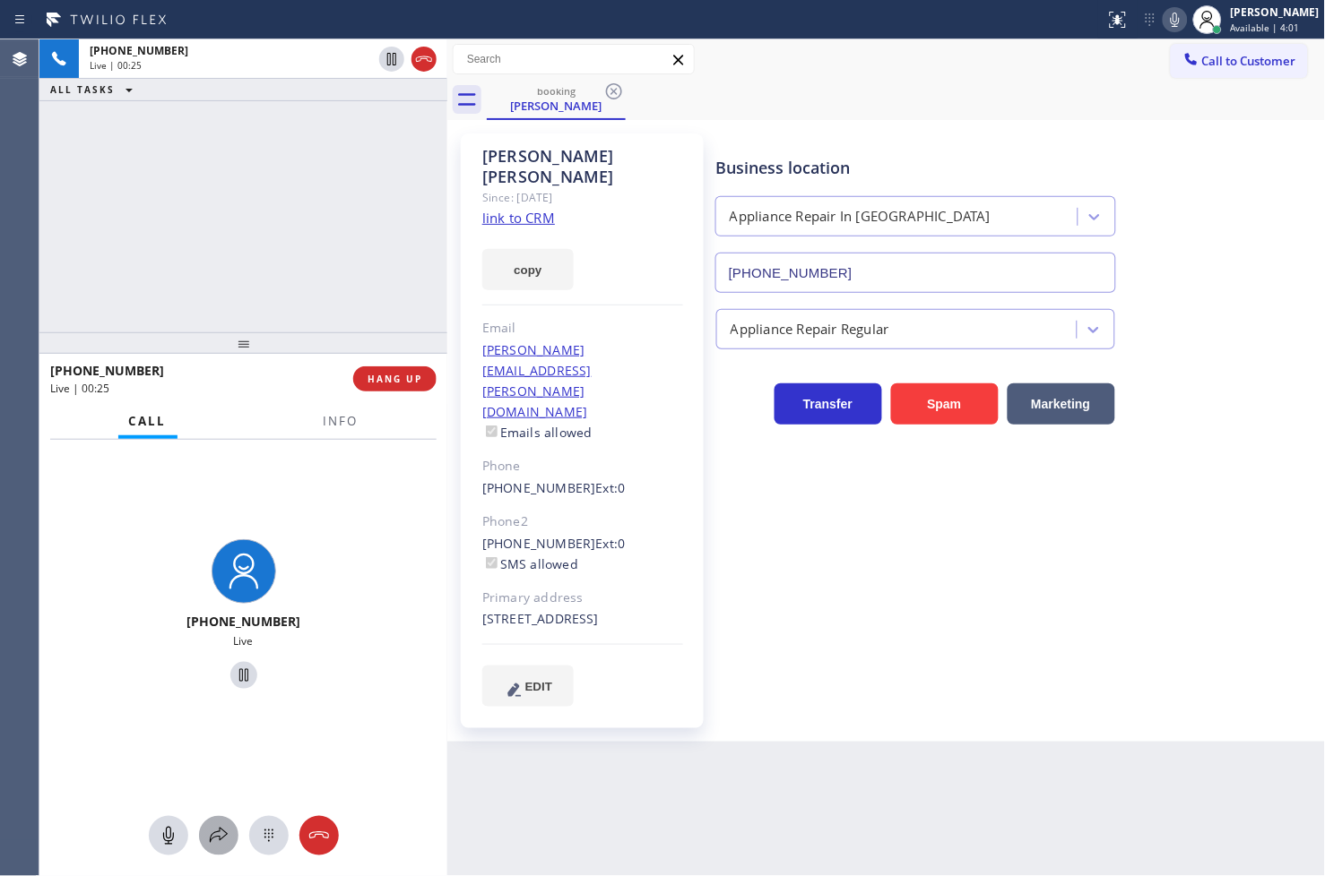
click at [220, 844] on icon at bounding box center [219, 836] width 22 height 22
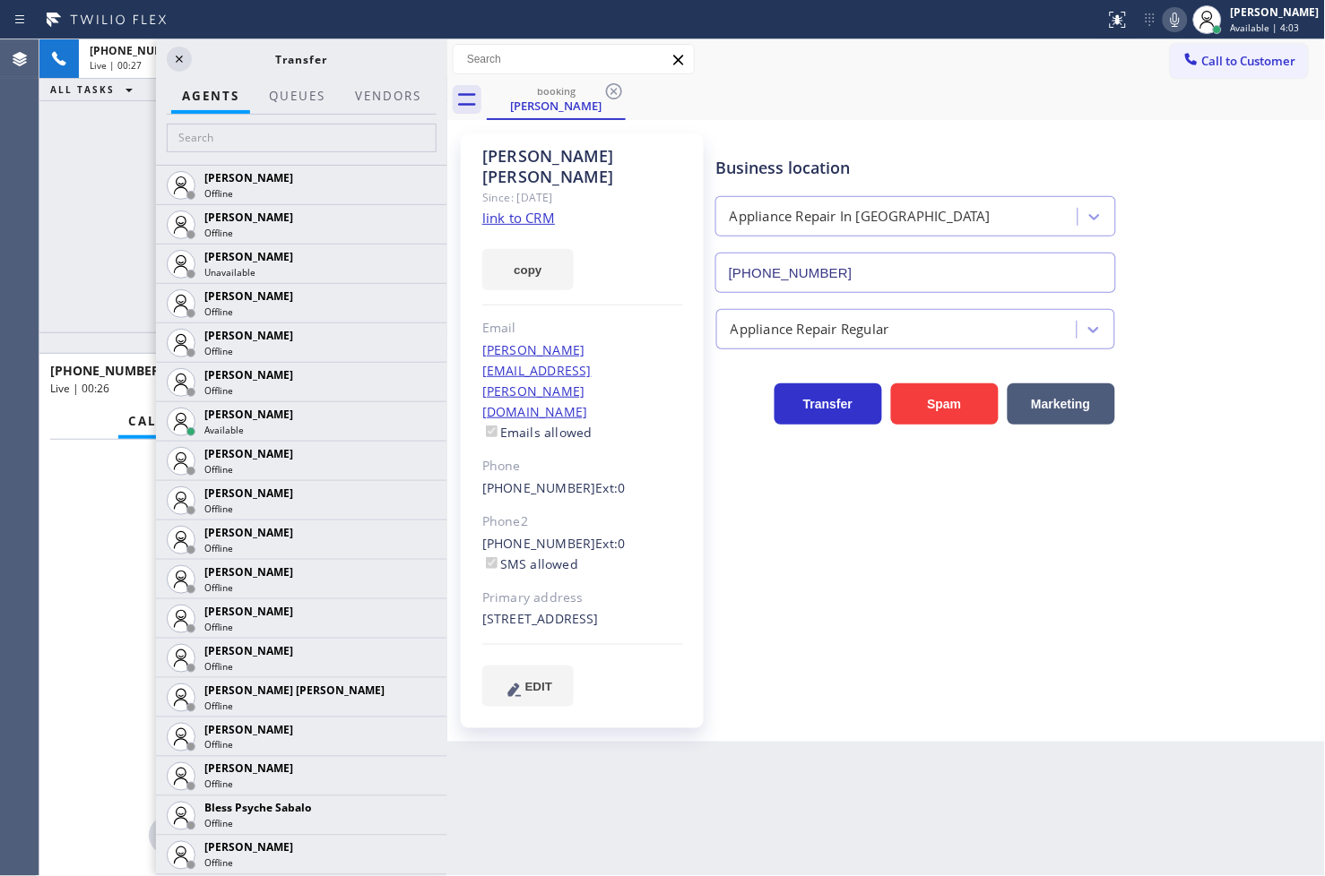
click at [225, 153] on div at bounding box center [301, 140] width 291 height 50
click at [227, 144] on input "text" at bounding box center [302, 138] width 270 height 29
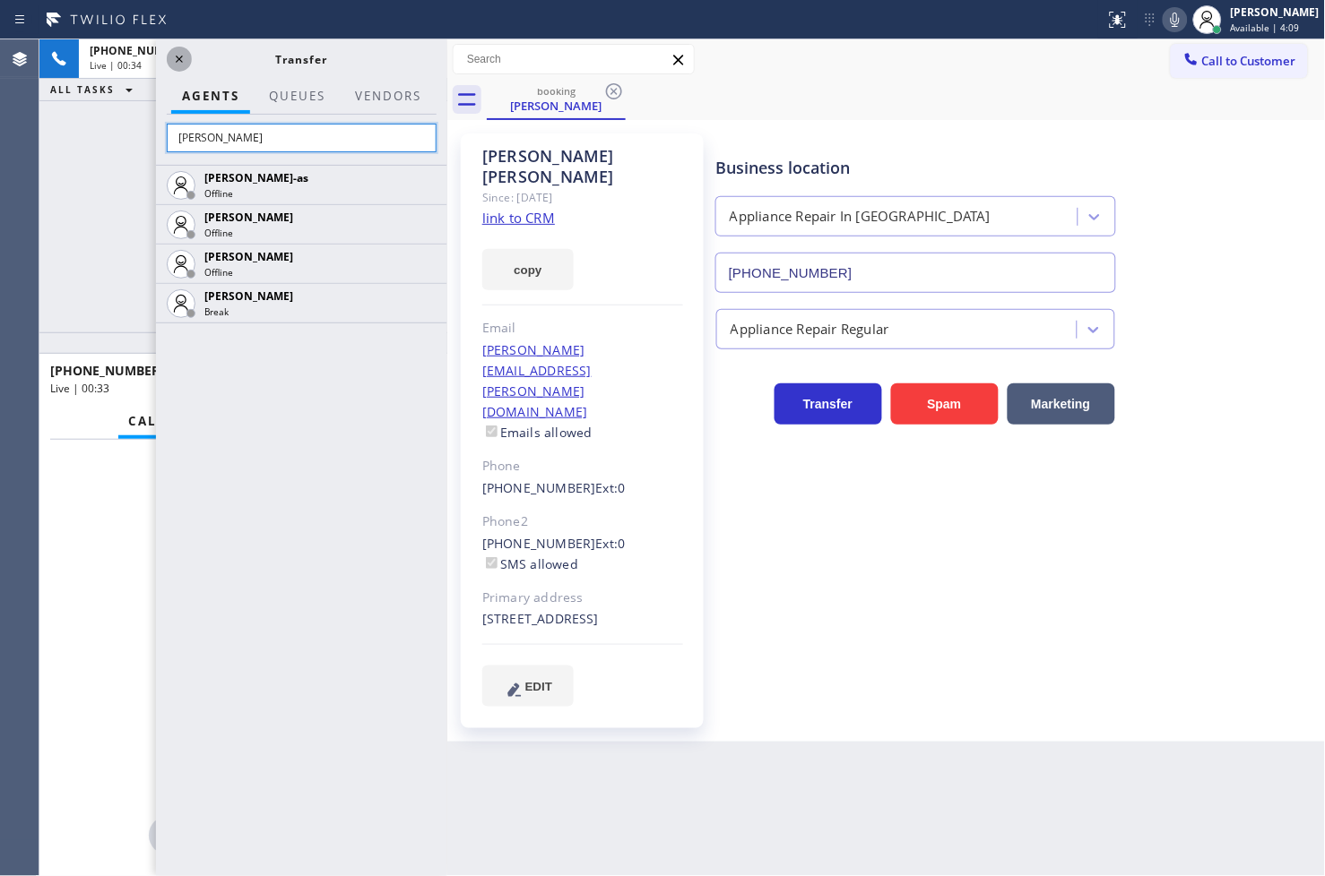
type input "[PERSON_NAME]"
click at [179, 54] on icon at bounding box center [179, 59] width 22 height 22
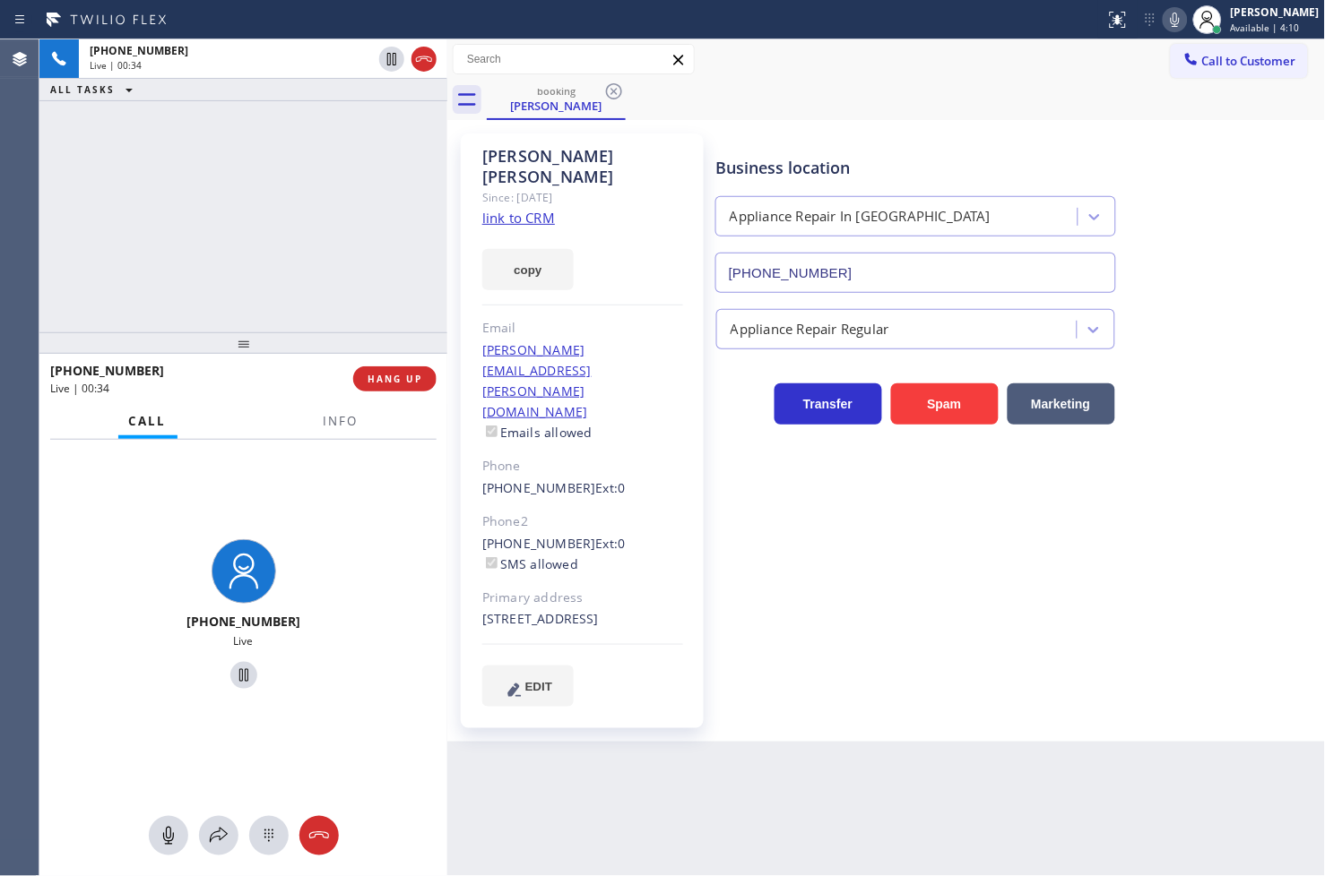
click at [127, 245] on div "[PHONE_NUMBER] Live | 00:34 ALL TASKS ALL TASKS ACTIVE TASKS TASKS IN WRAP UP" at bounding box center [243, 185] width 408 height 293
click at [219, 834] on icon at bounding box center [219, 836] width 22 height 22
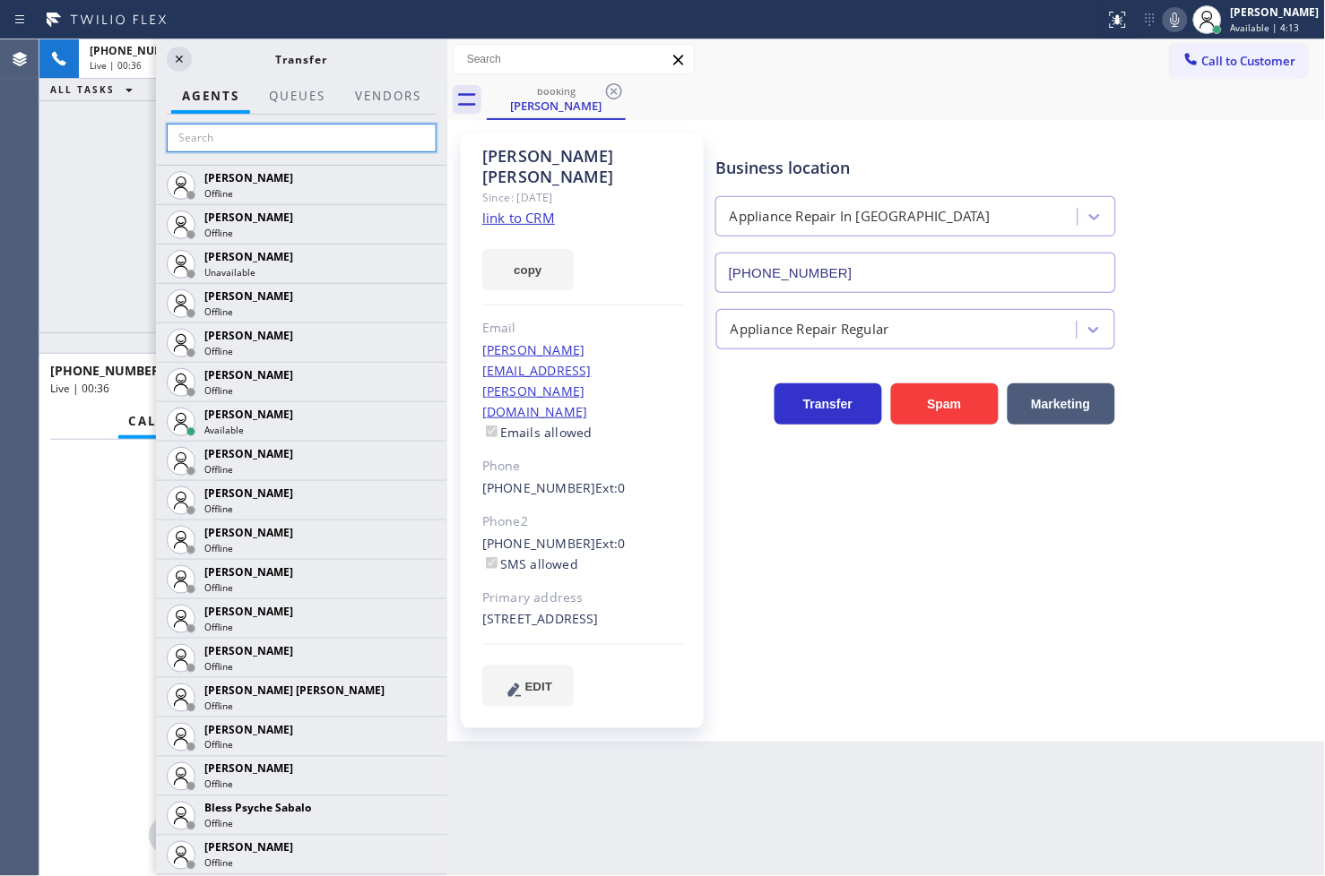
click at [209, 146] on input "text" at bounding box center [302, 138] width 270 height 29
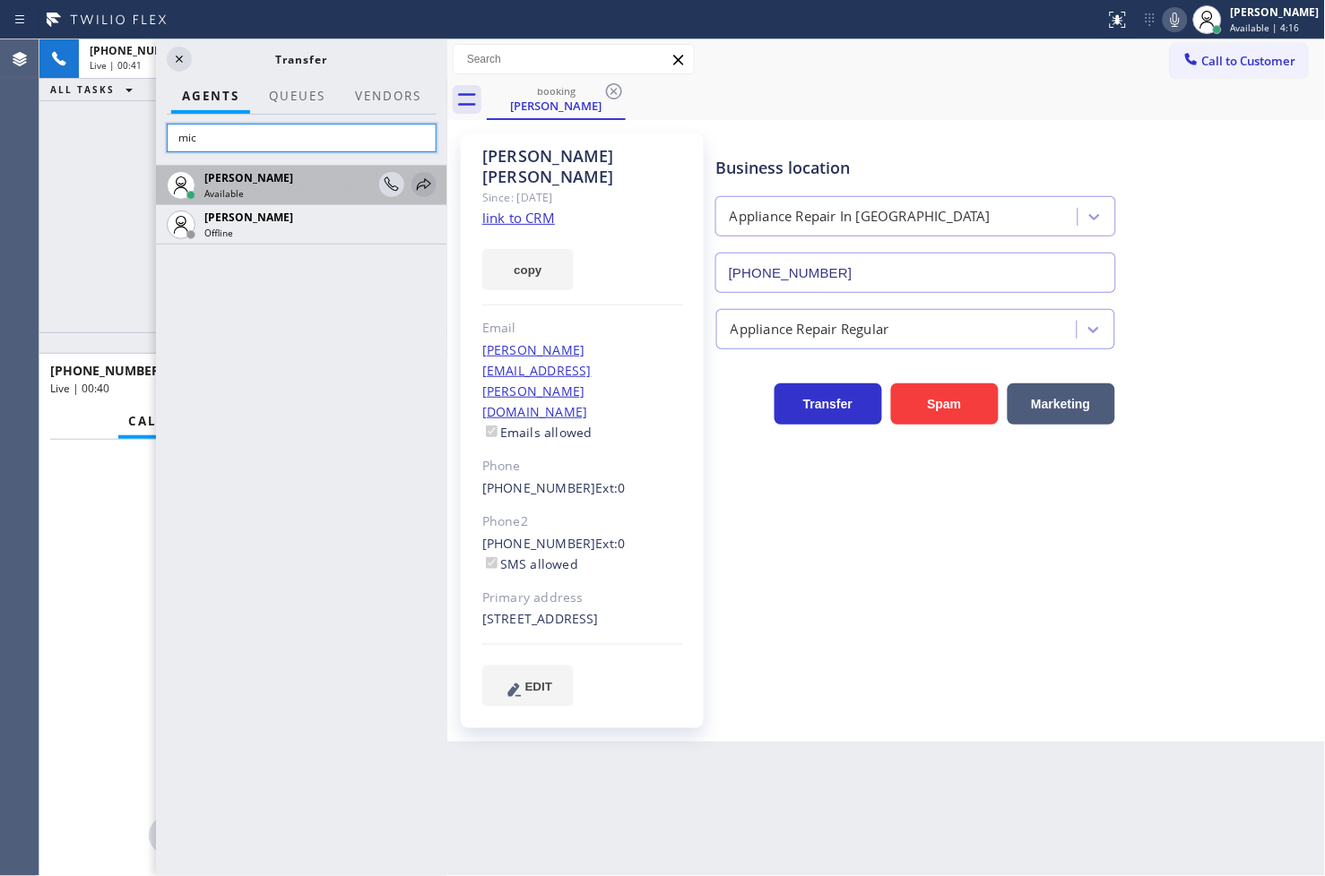
type input "mic"
click at [422, 185] on icon at bounding box center [424, 185] width 22 height 22
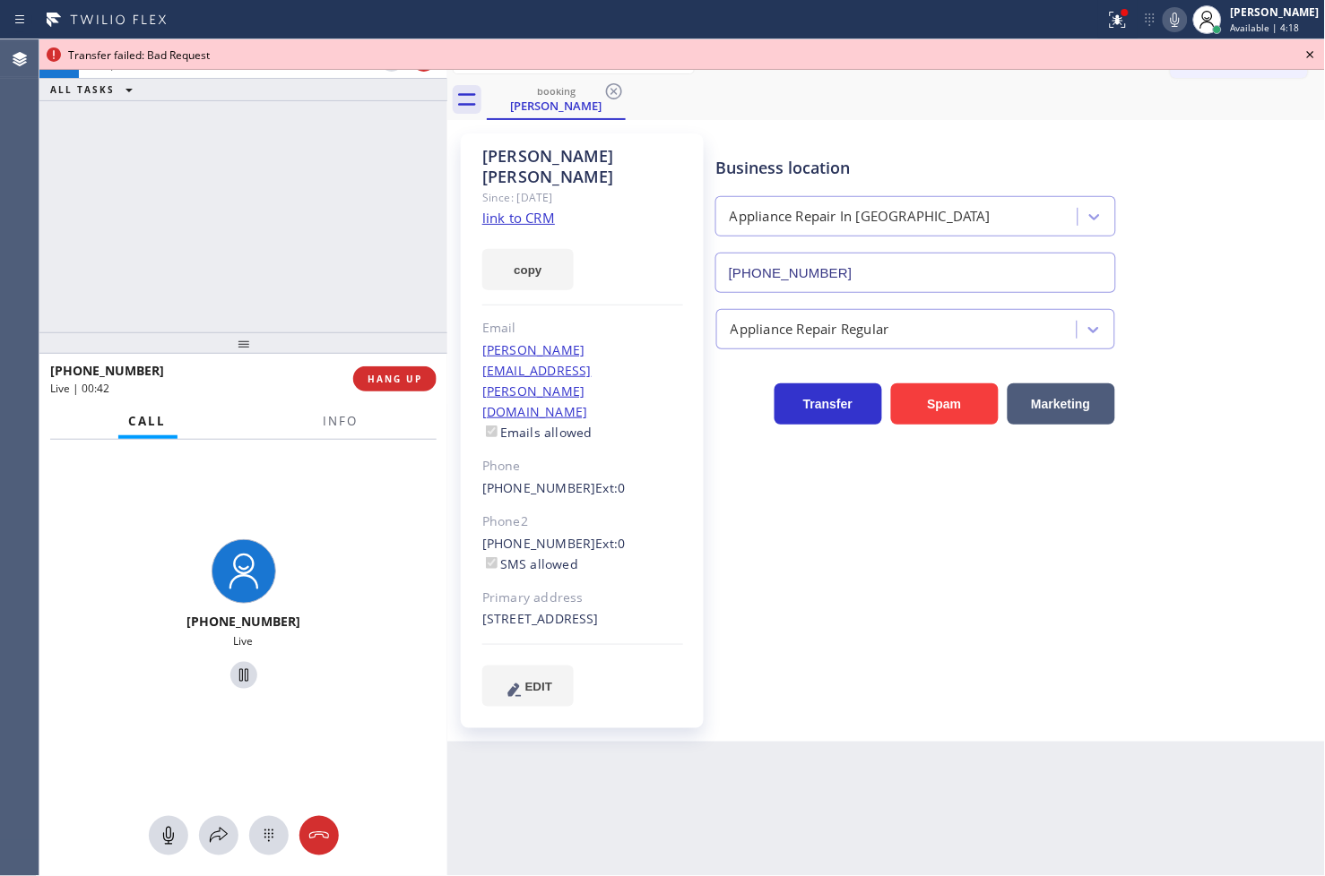
click at [255, 333] on div at bounding box center [243, 343] width 408 height 22
drag, startPoint x: 208, startPoint y: 194, endPoint x: 777, endPoint y: 141, distance: 571.5
click at [220, 191] on div "[PHONE_NUMBER] Live | 00:44 ALL TASKS ALL TASKS ACTIVE TASKS TASKS IN WRAP UP" at bounding box center [243, 185] width 408 height 293
click at [1303, 52] on icon at bounding box center [1310, 55] width 22 height 22
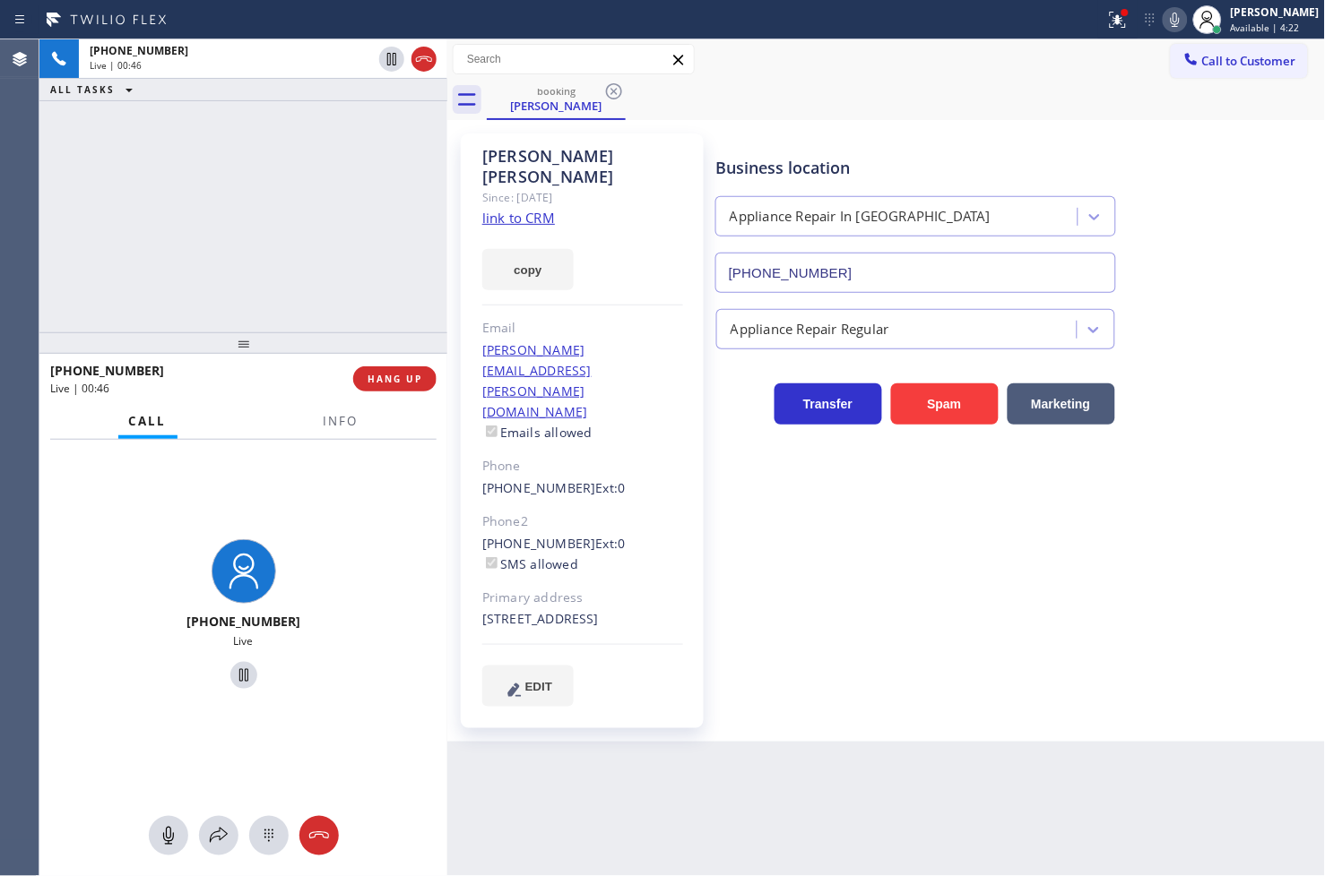
drag, startPoint x: 177, startPoint y: 189, endPoint x: 208, endPoint y: 172, distance: 35.7
click at [180, 189] on div "[PHONE_NUMBER] Live | 00:46 ALL TASKS ALL TASKS ACTIVE TASKS TASKS IN WRAP UP" at bounding box center [243, 185] width 408 height 293
click at [520, 251] on button "copy" at bounding box center [527, 269] width 91 height 41
click at [358, 416] on button "Info" at bounding box center [341, 421] width 56 height 35
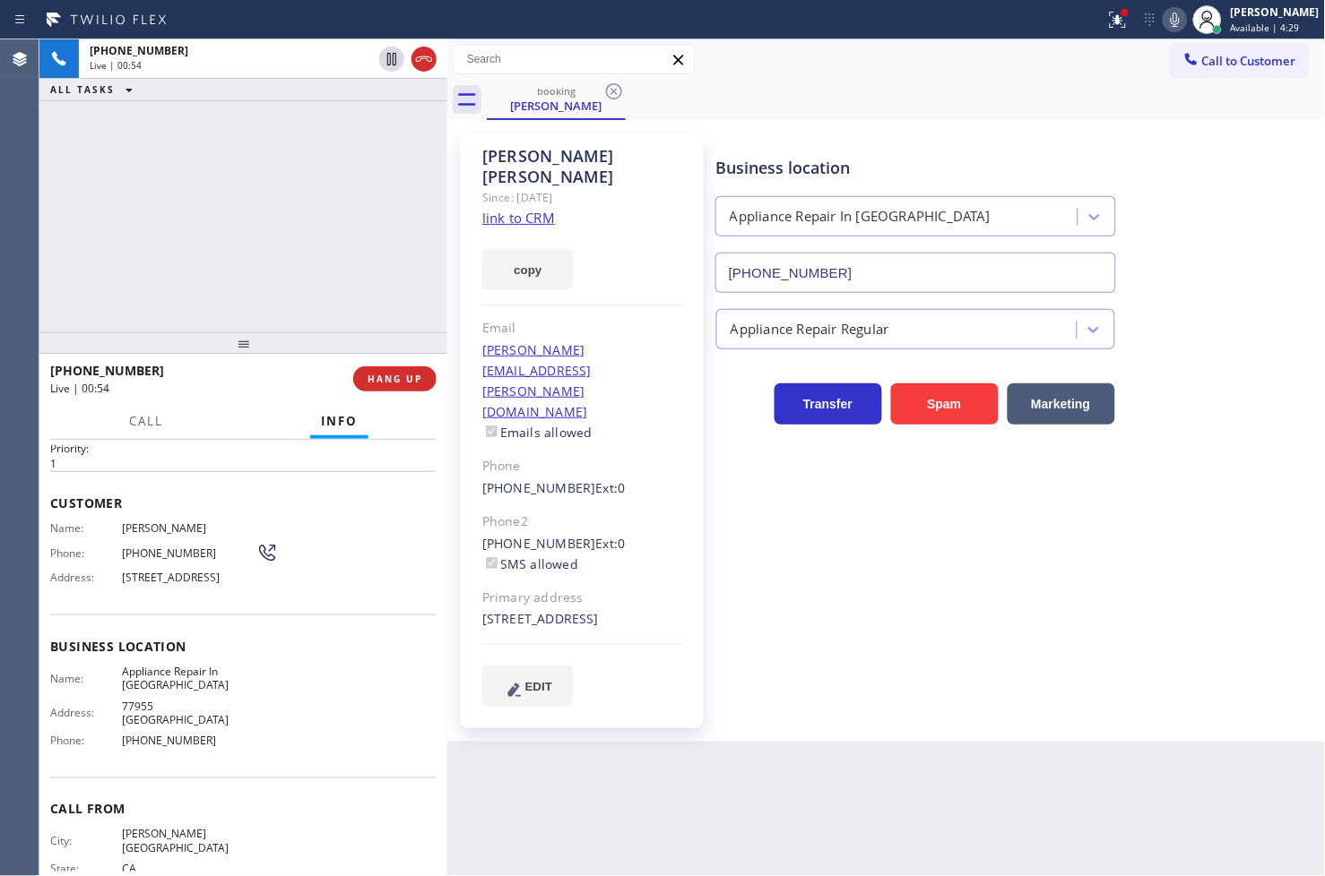
scroll to position [90, 0]
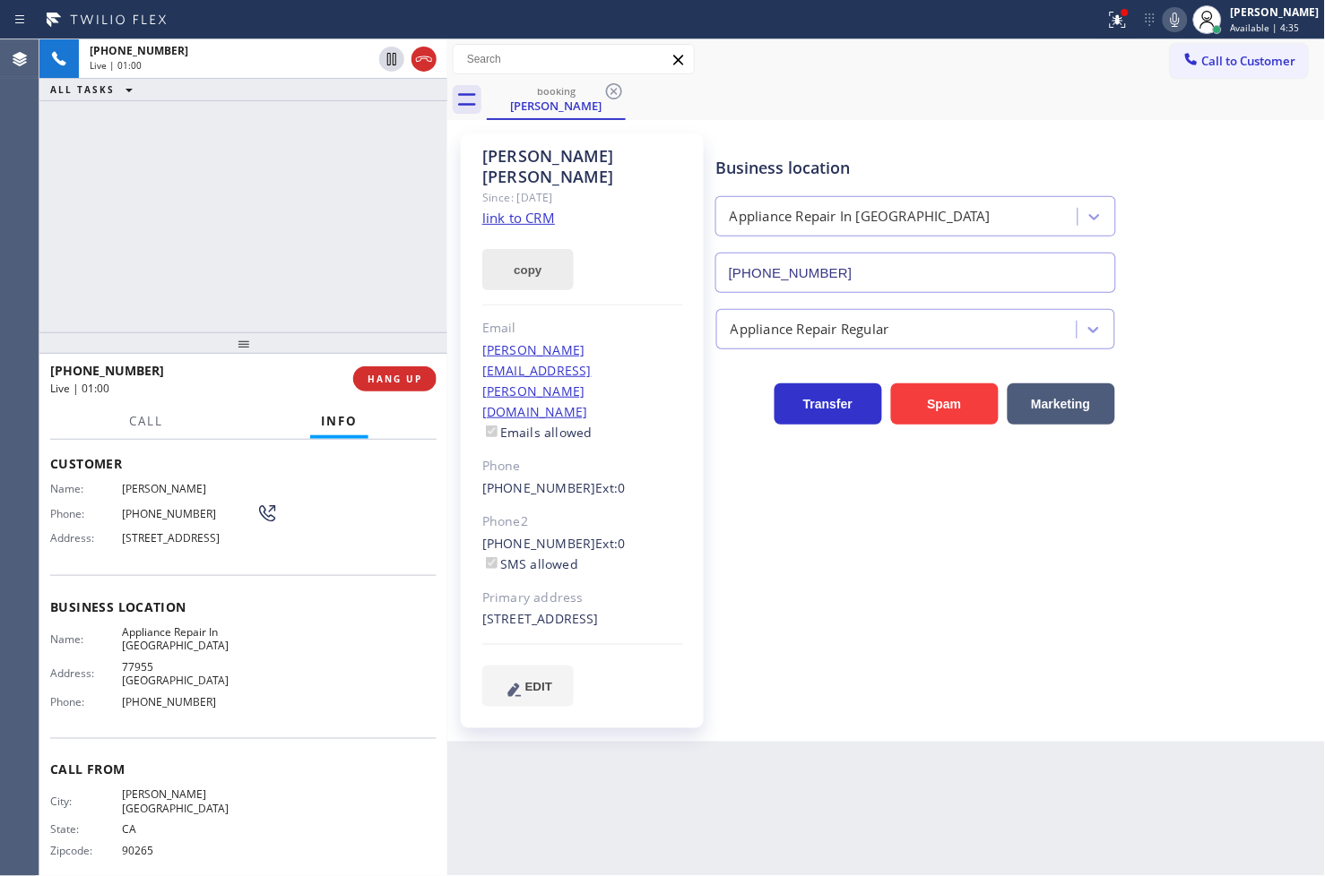
click at [518, 249] on button "copy" at bounding box center [527, 269] width 91 height 41
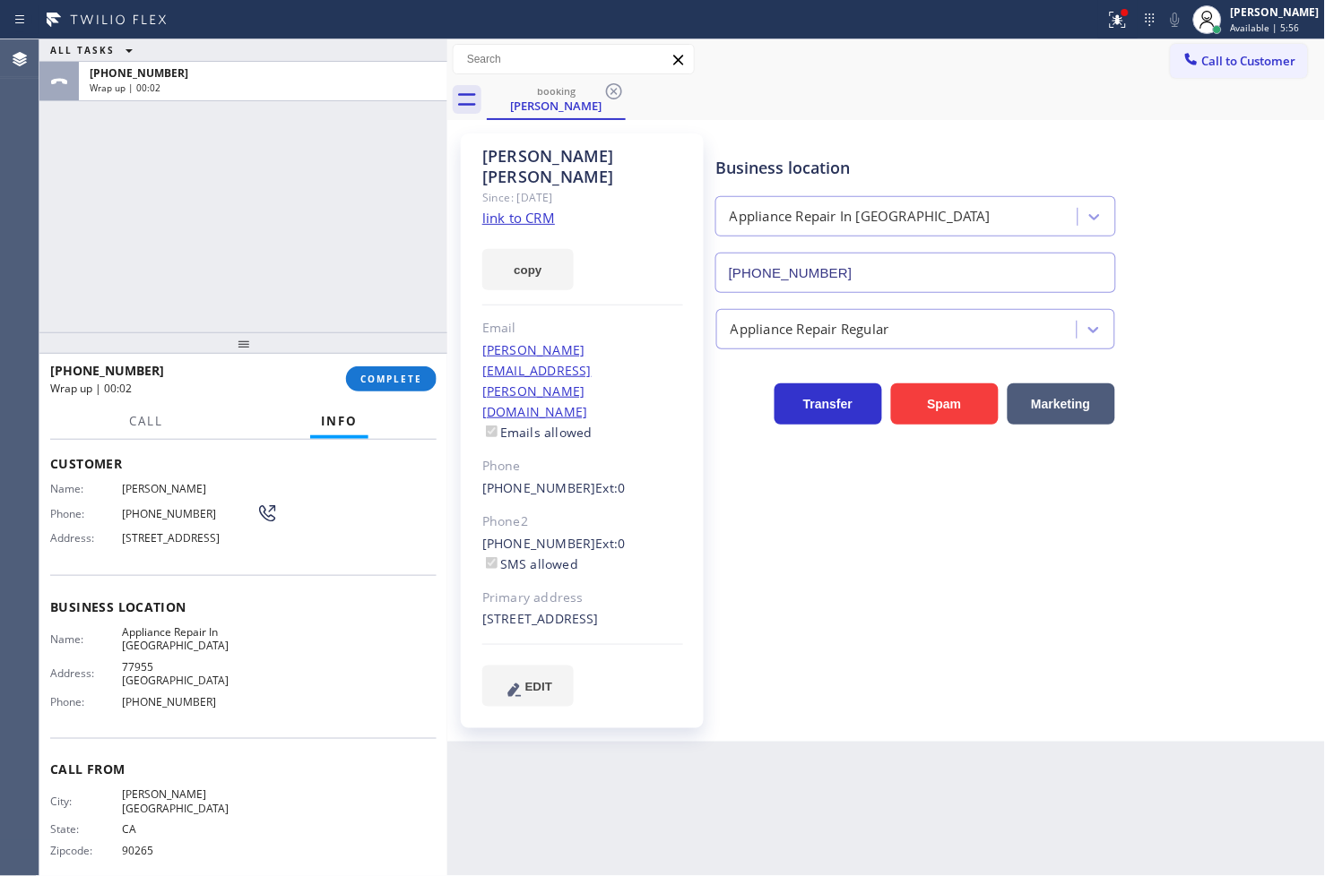
click at [354, 308] on div "ALL TASKS ALL TASKS ACTIVE TASKS TASKS IN WRAP UP [PHONE_NUMBER] Wrap up | 00:02" at bounding box center [243, 185] width 408 height 293
drag, startPoint x: 164, startPoint y: 245, endPoint x: 171, endPoint y: 238, distance: 9.5
click at [164, 244] on div "ALL TASKS ALL TASKS ACTIVE TASKS TASKS IN WRAP UP [PHONE_NUMBER] Wrap up | 00:27" at bounding box center [243, 185] width 408 height 293
click at [417, 376] on span "COMPLETE" at bounding box center [391, 379] width 62 height 13
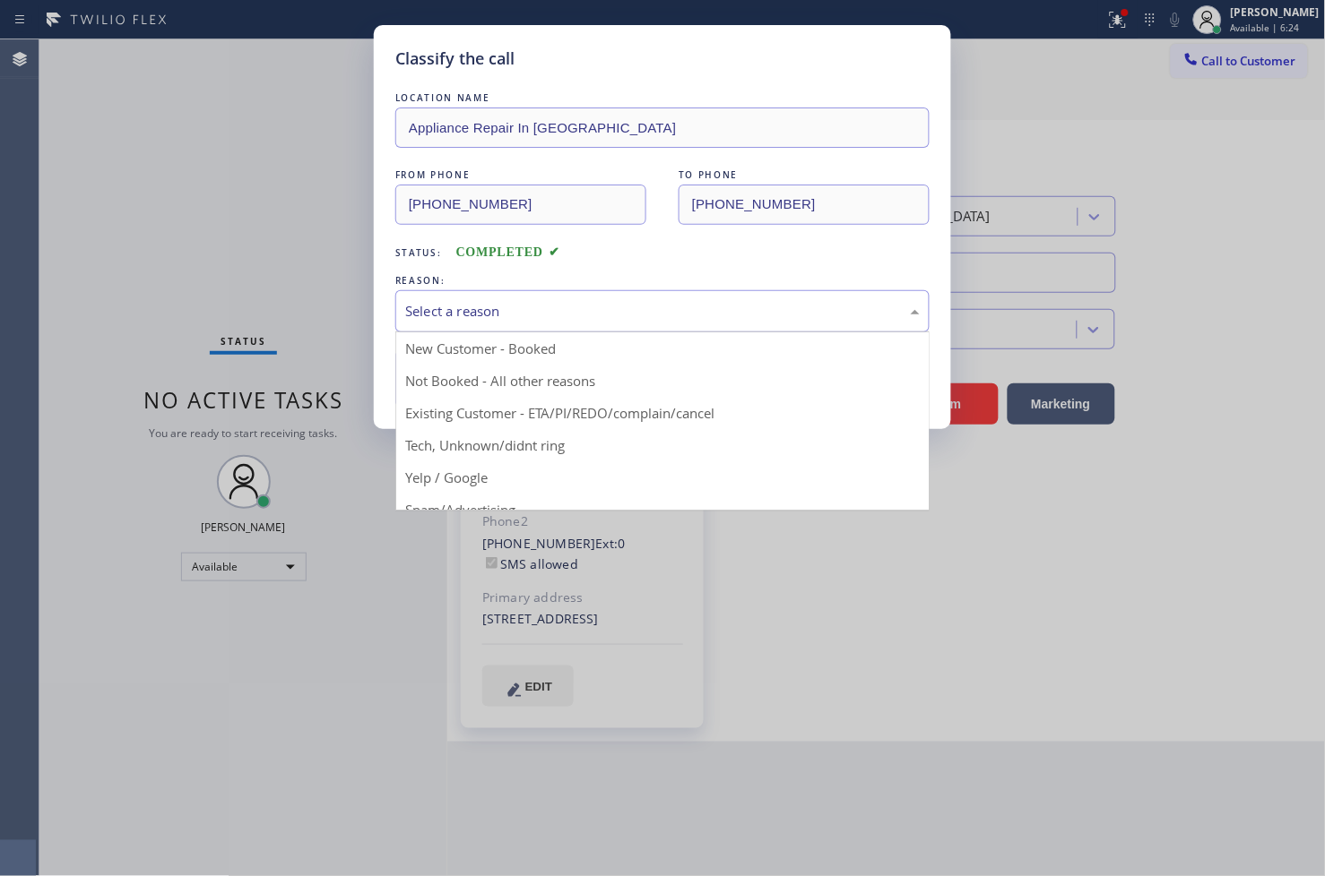
click at [487, 302] on div "Select a reason" at bounding box center [662, 311] width 514 height 21
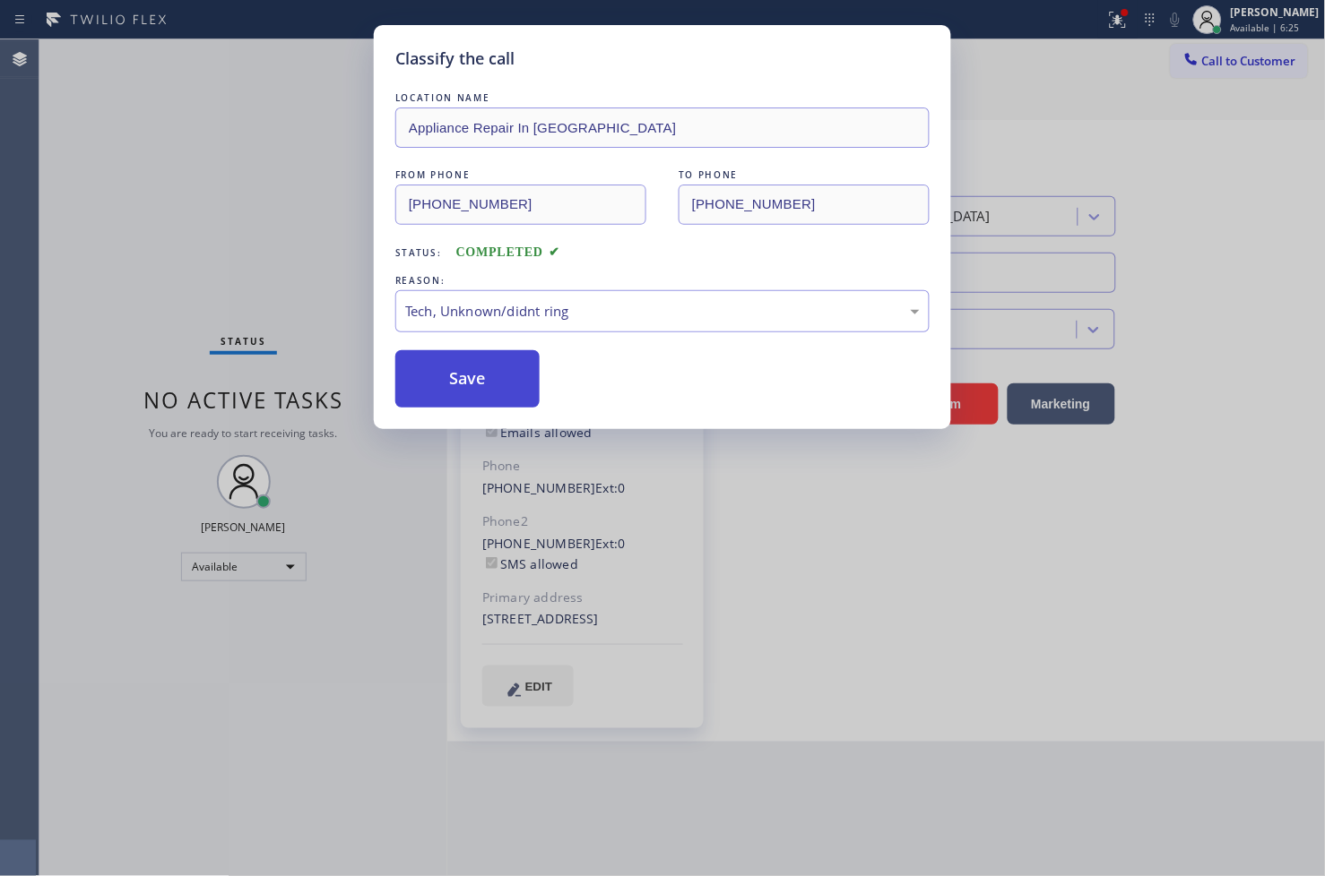
click at [471, 393] on button "Save" at bounding box center [467, 378] width 144 height 57
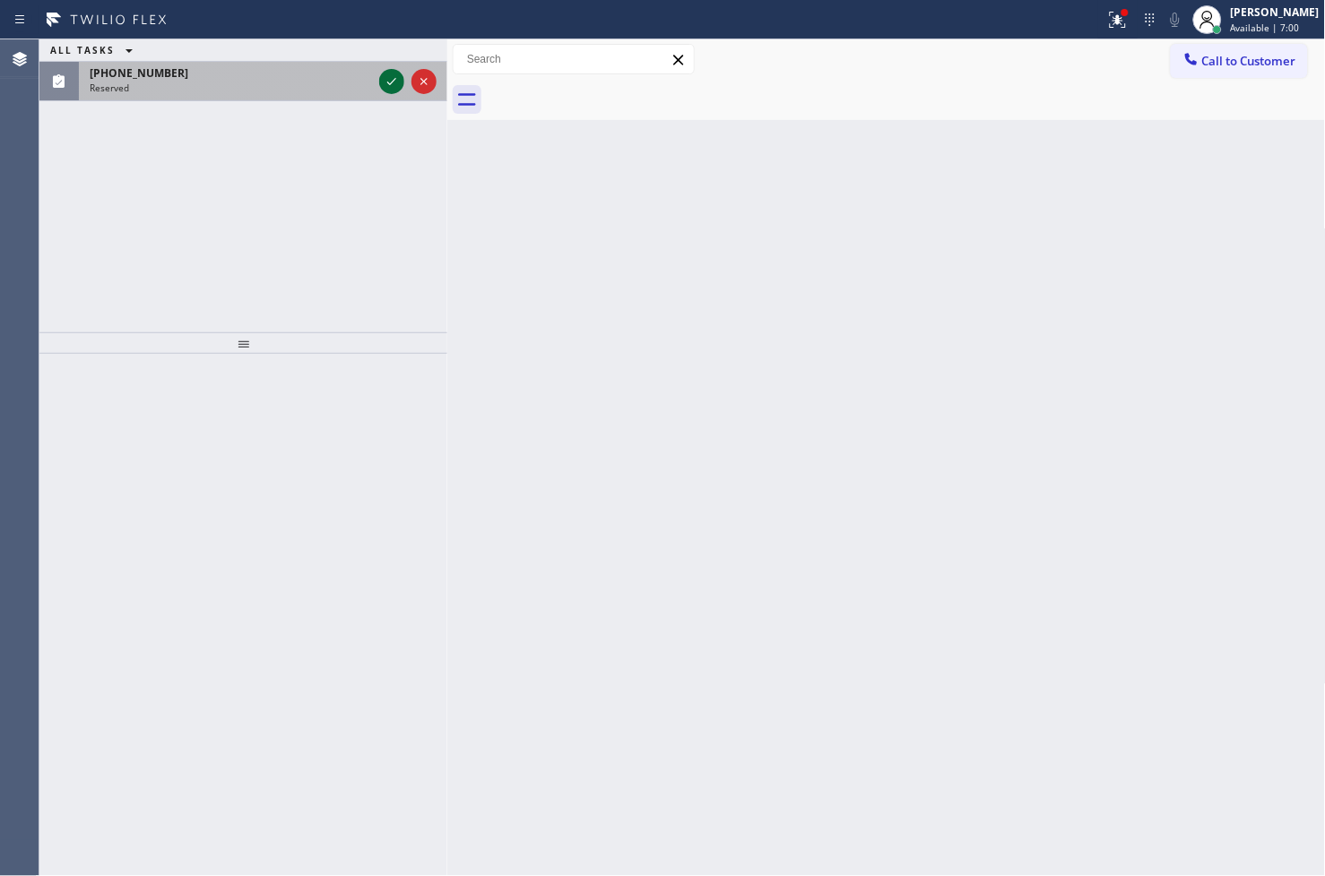
click at [394, 82] on icon at bounding box center [392, 82] width 22 height 22
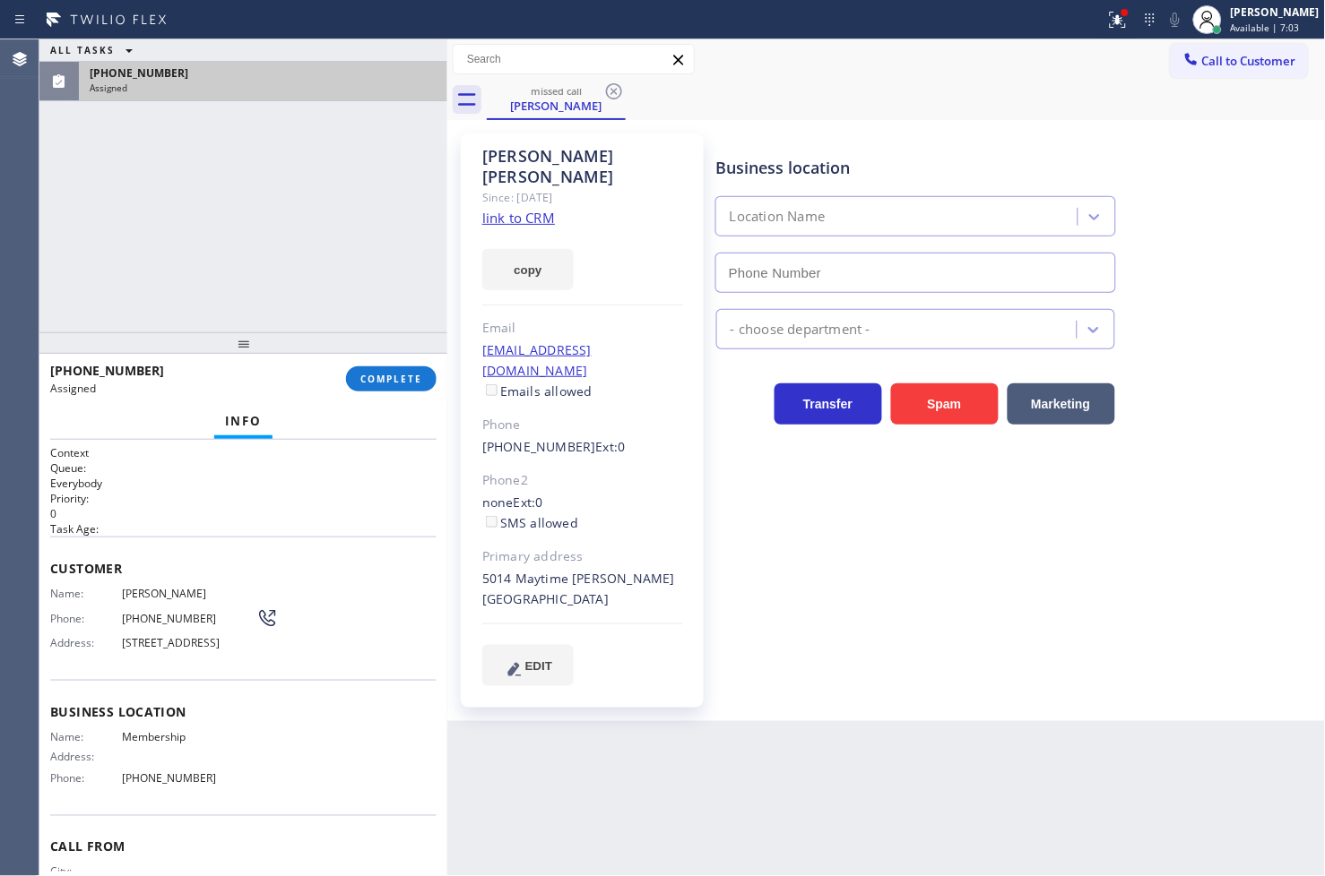
type input "[PHONE_NUMBER]"
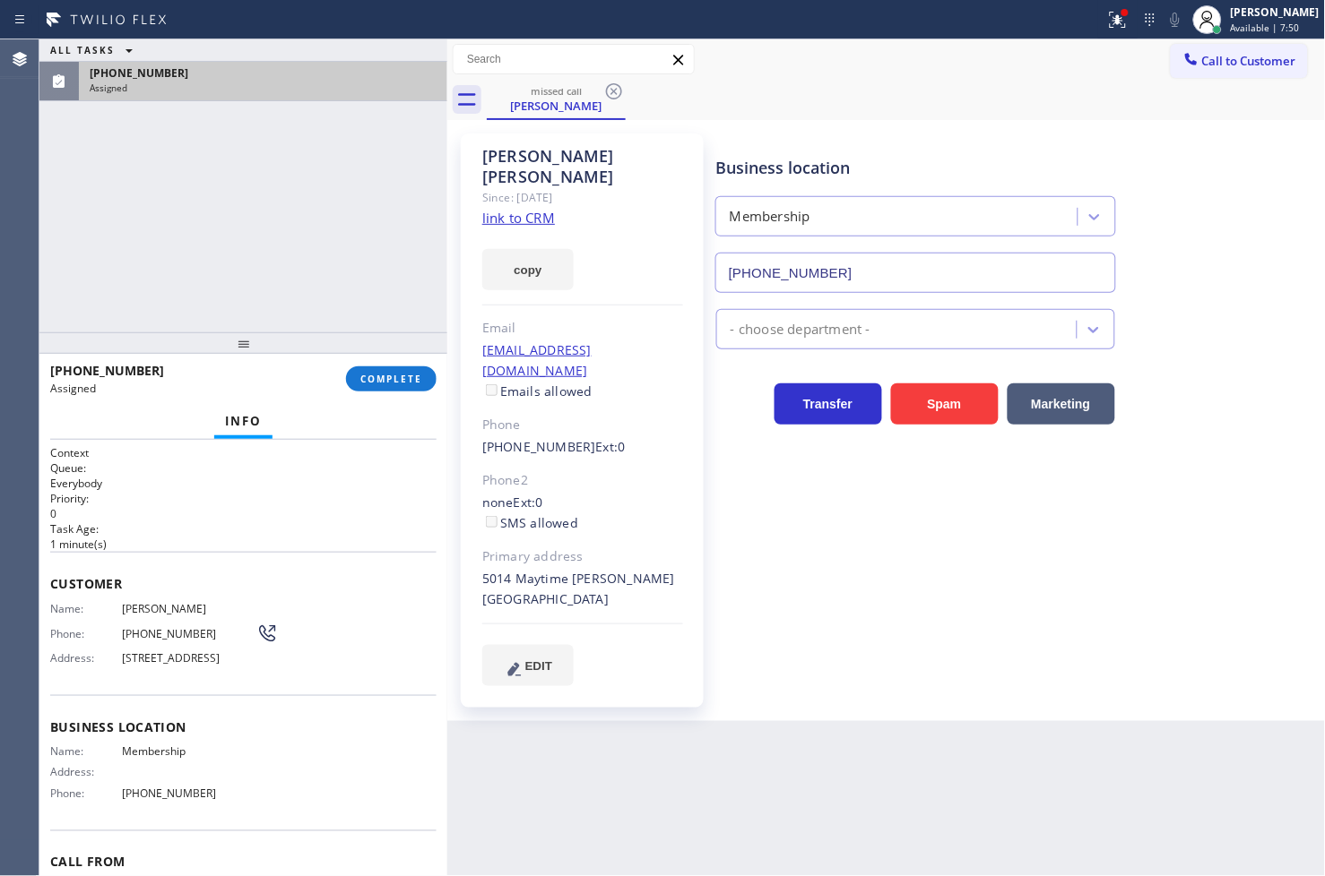
click at [503, 692] on div "Back to Dashboard Change Sender ID Customers Technicians Select a contact Outbo…" at bounding box center [886, 457] width 878 height 837
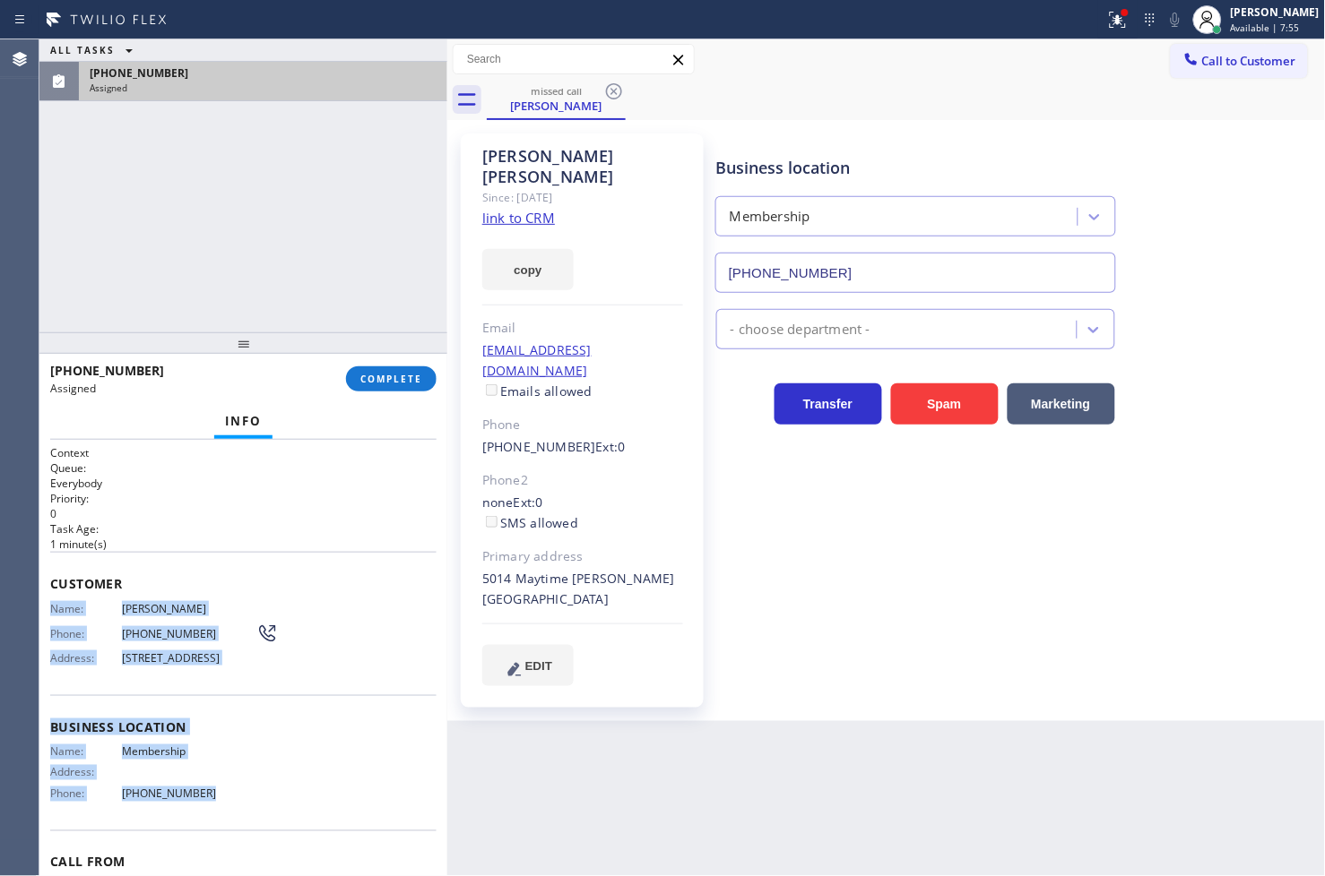
drag, startPoint x: 43, startPoint y: 611, endPoint x: 236, endPoint y: 810, distance: 277.0
click at [236, 810] on div "Context Queue: Everybody Priority: 0 Task Age: [DEMOGRAPHIC_DATA] minute(s) Cus…" at bounding box center [243, 658] width 408 height 437
click at [387, 374] on span "COMPLETE" at bounding box center [391, 379] width 62 height 13
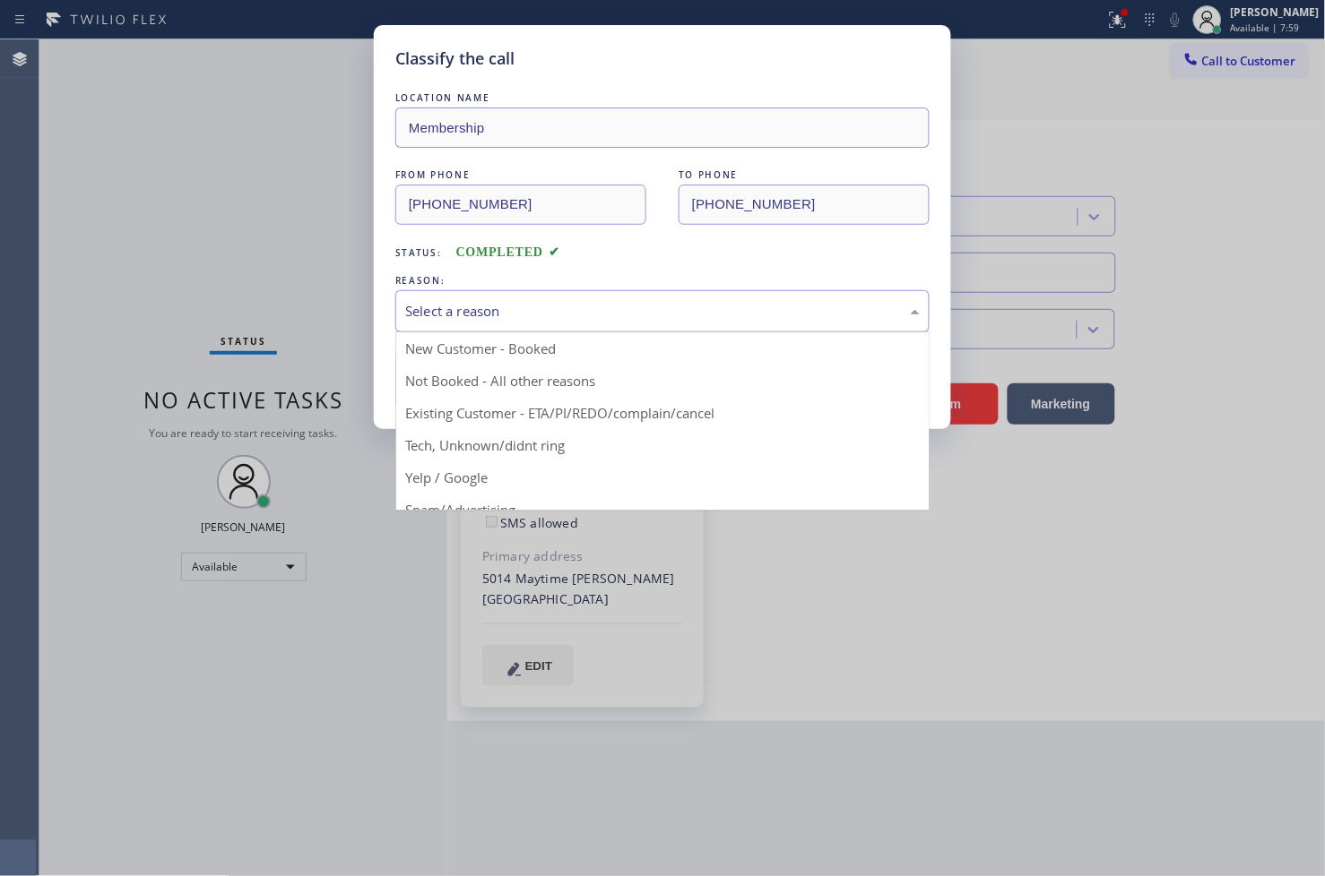
click at [516, 315] on div "Select a reason" at bounding box center [662, 311] width 514 height 21
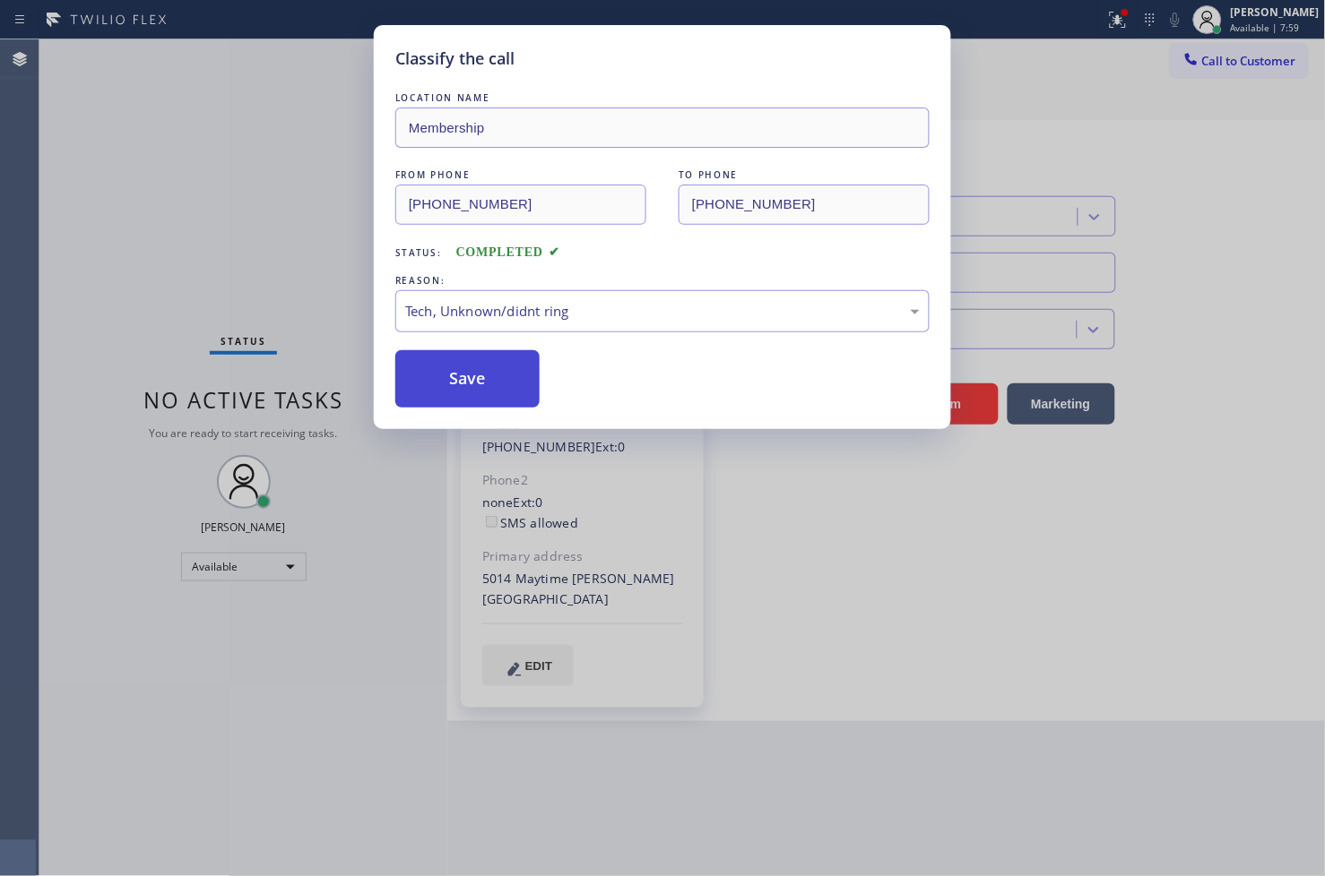
click at [479, 369] on button "Save" at bounding box center [467, 378] width 144 height 57
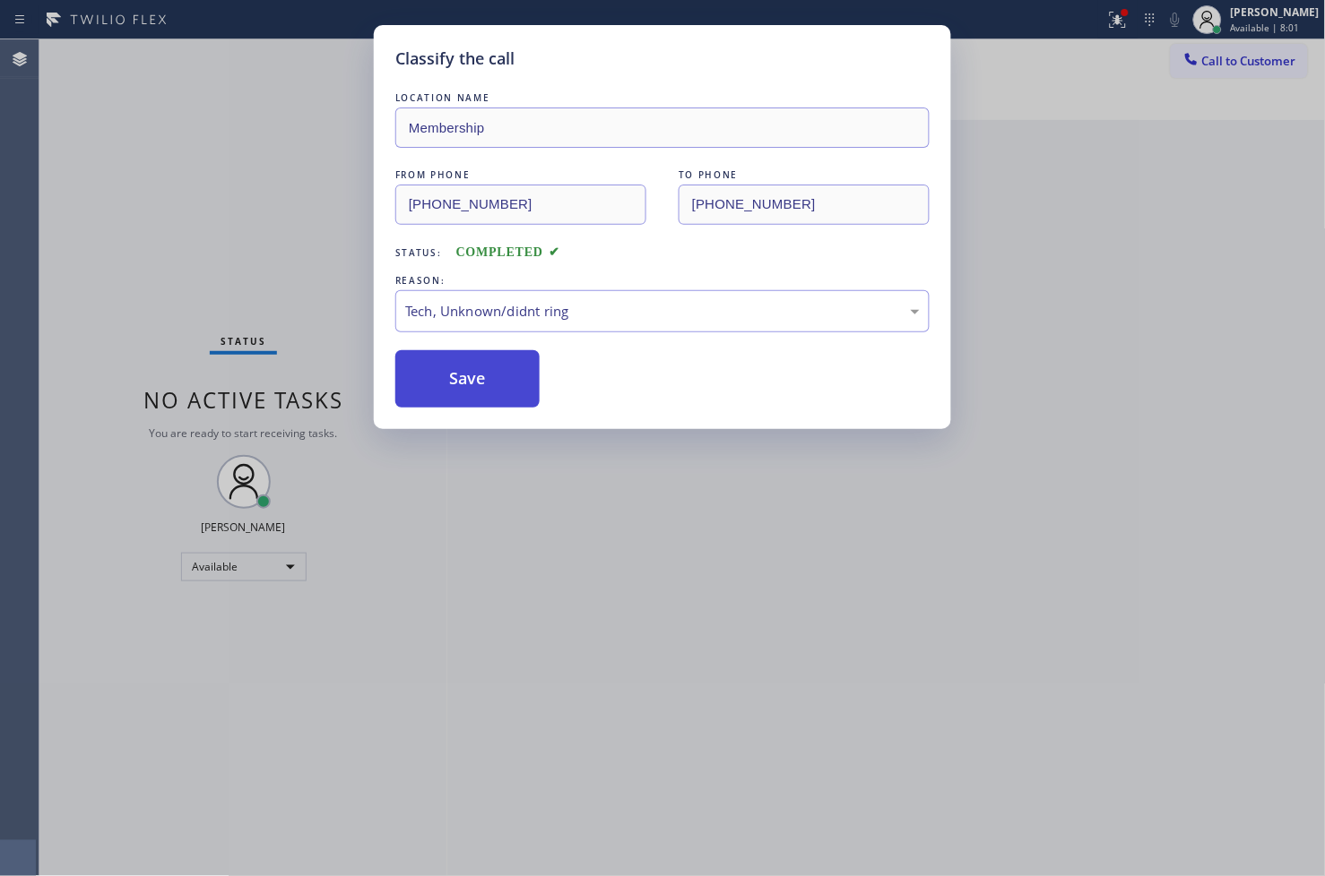
click at [479, 369] on button "Save" at bounding box center [467, 378] width 144 height 57
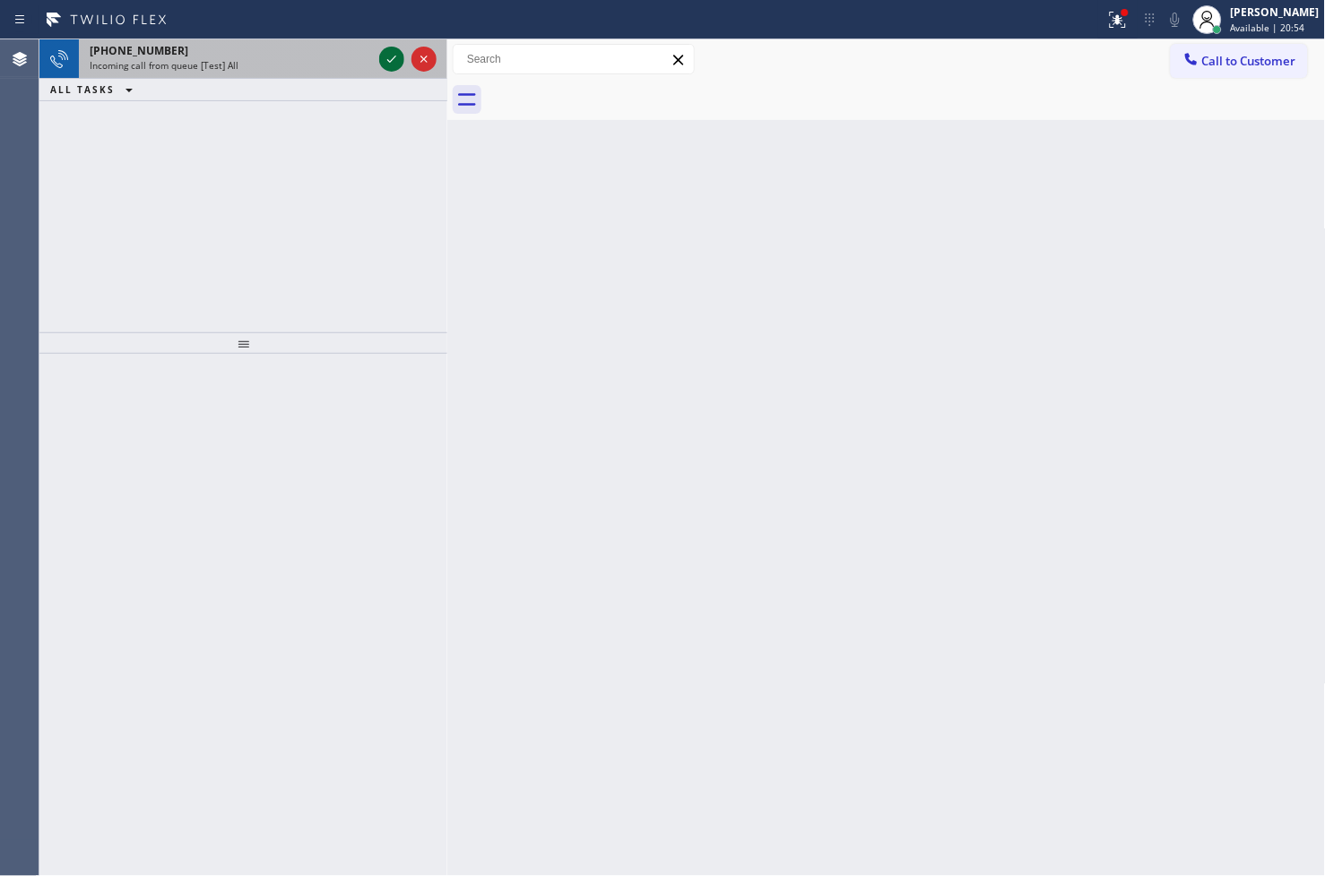
click at [391, 63] on icon at bounding box center [392, 59] width 22 height 22
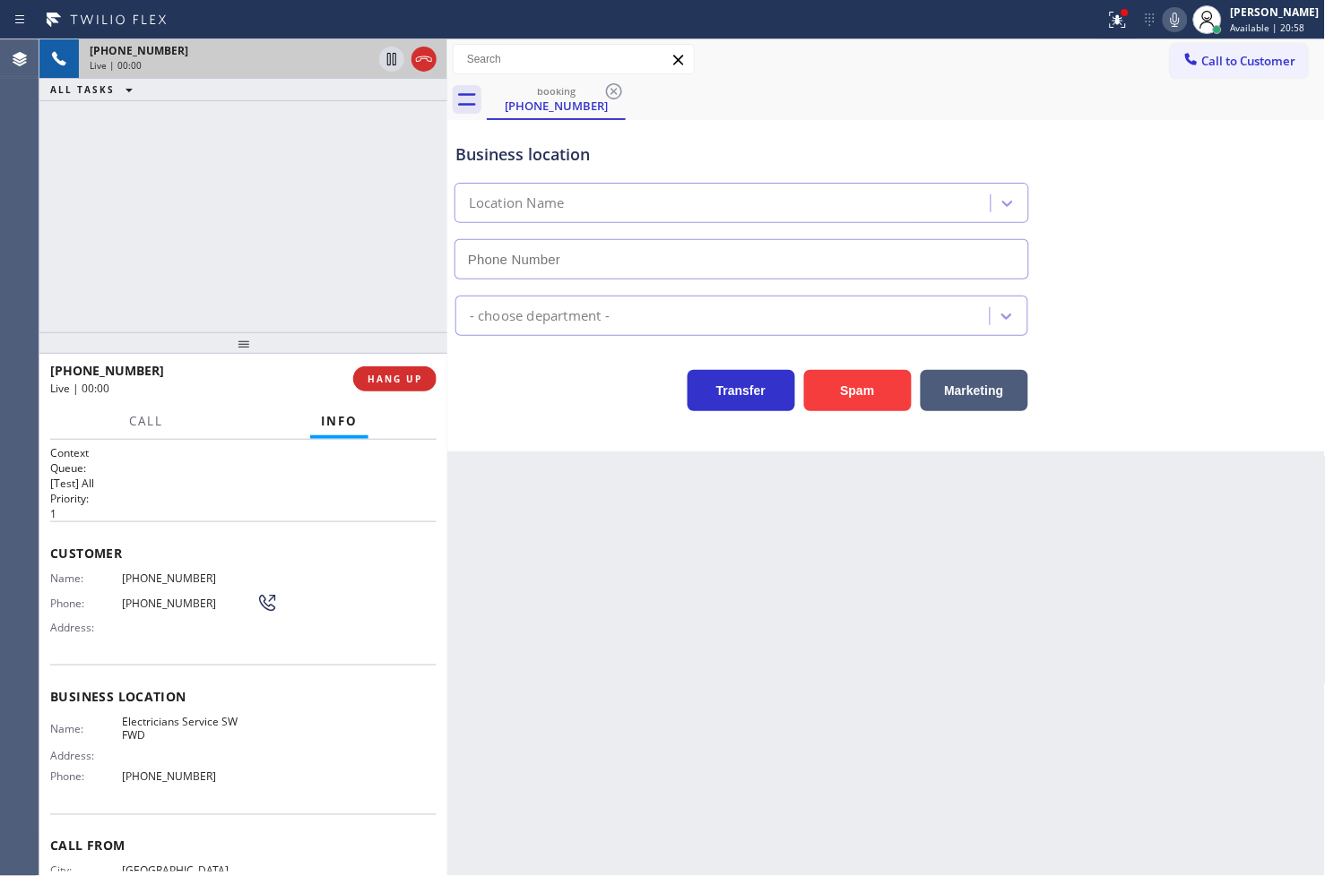
type input "[PHONE_NUMBER]"
click at [316, 287] on div "[PHONE_NUMBER] Live | 00:01 ALL TASKS ALL TASKS ACTIVE TASKS TASKS IN WRAP UP" at bounding box center [243, 185] width 408 height 293
drag, startPoint x: 580, startPoint y: 383, endPoint x: 915, endPoint y: 61, distance: 464.6
click at [586, 368] on div "Transfer Spam Marketing" at bounding box center [742, 386] width 580 height 50
click at [1109, 22] on icon at bounding box center [1114, 18] width 11 height 13
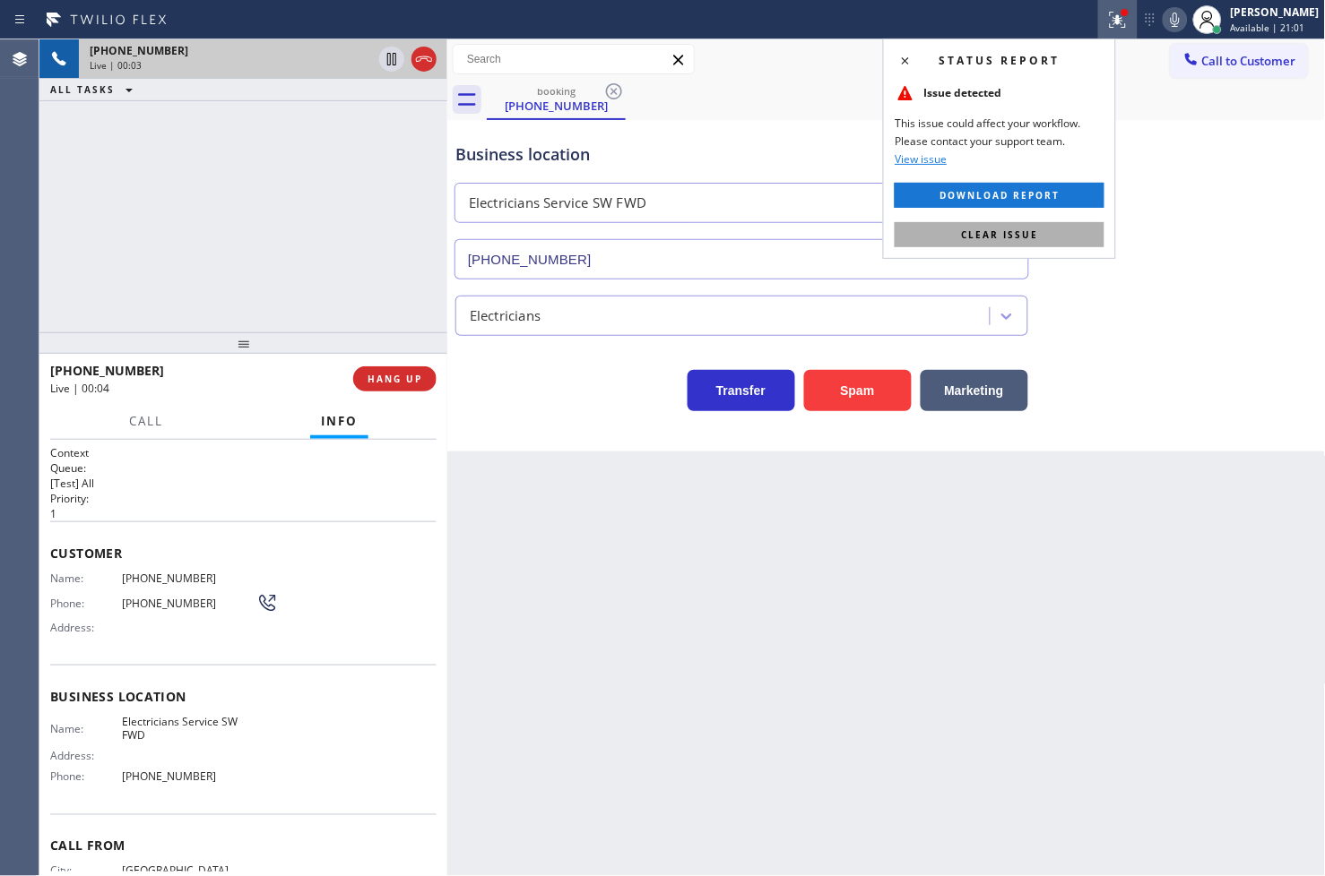
click at [1062, 237] on button "Clear issue" at bounding box center [999, 234] width 210 height 25
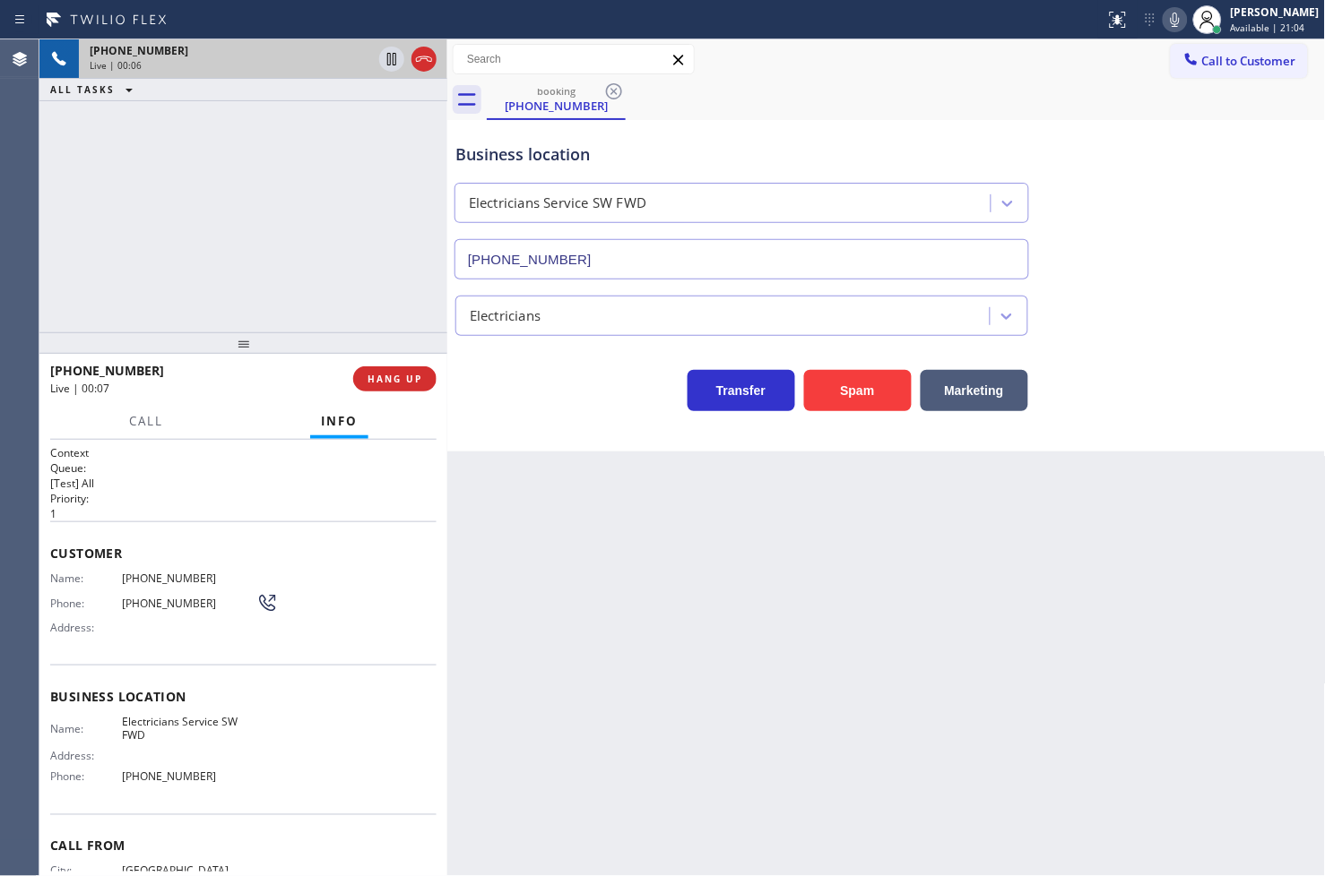
click at [1106, 195] on div "Business location Electricians Service SW FWD [PHONE_NUMBER]" at bounding box center [886, 198] width 869 height 162
click at [1058, 130] on div "Business location Electricians Service SW FWD [PHONE_NUMBER]" at bounding box center [886, 198] width 869 height 162
click at [1164, 22] on icon at bounding box center [1175, 20] width 22 height 22
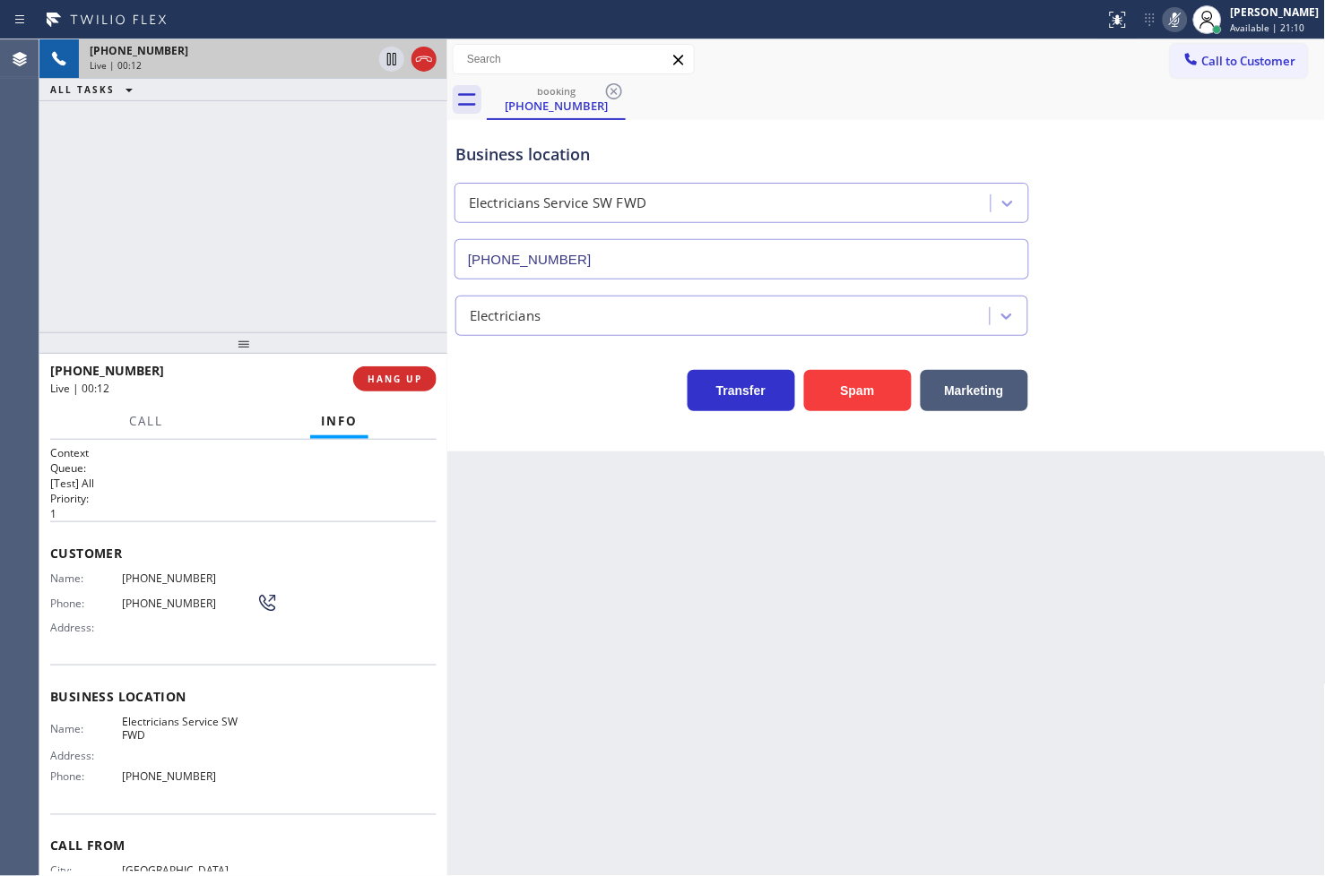
click at [1164, 22] on icon at bounding box center [1175, 20] width 22 height 22
click at [308, 159] on div "[PHONE_NUMBER] Live | 00:55 ALL TASKS ALL TASKS ACTIVE TASKS TASKS IN WRAP UP" at bounding box center [243, 185] width 408 height 293
click at [170, 424] on button "Call" at bounding box center [146, 421] width 56 height 35
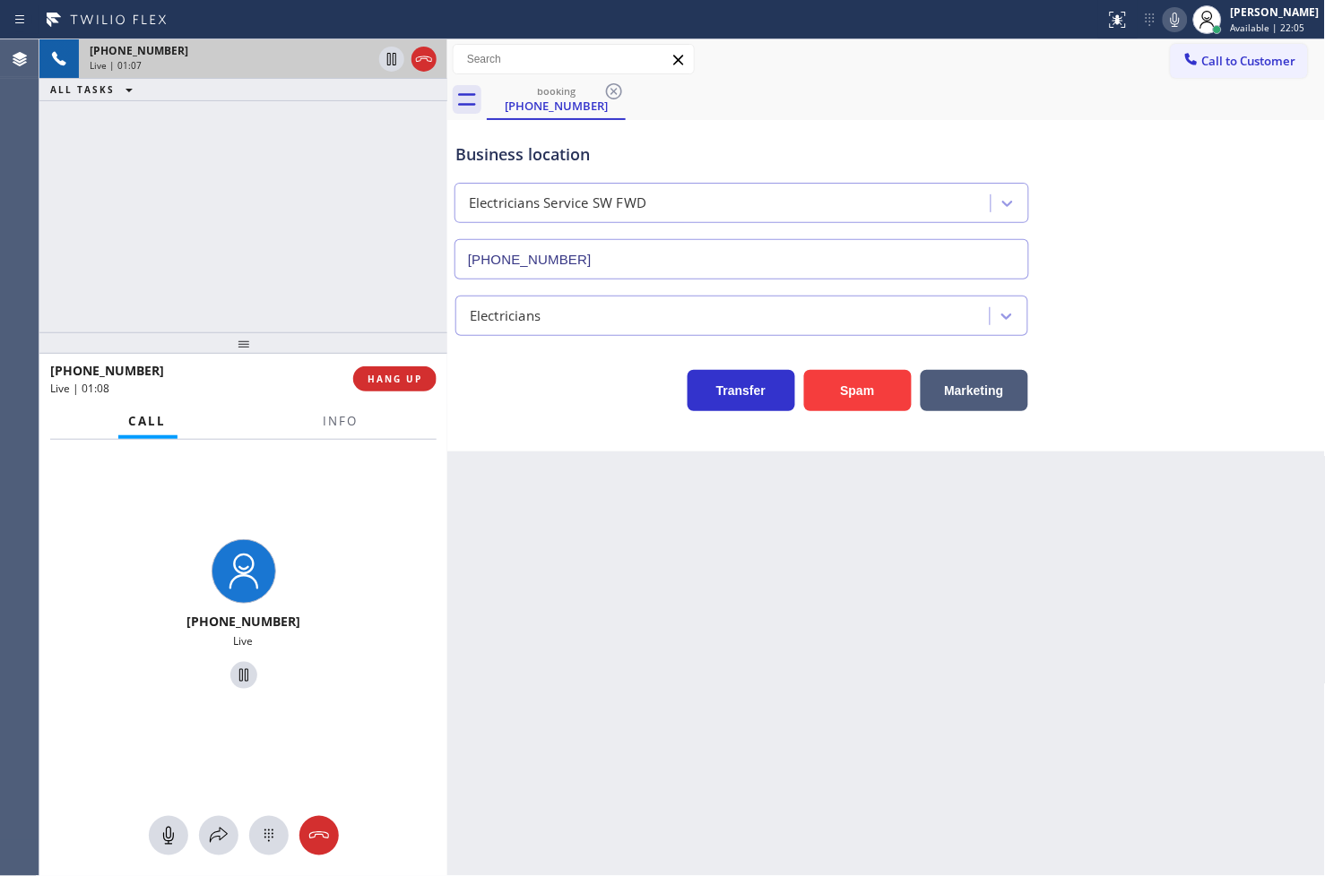
click at [538, 631] on div "Back to Dashboard Change Sender ID Customers Technicians Select a contact Outbo…" at bounding box center [886, 457] width 878 height 837
click at [172, 252] on div "[PHONE_NUMBER] Live | 01:14 ALL TASKS ALL TASKS ACTIVE TASKS TASKS IN WRAP UP" at bounding box center [243, 185] width 408 height 293
click at [280, 508] on div "[PHONE_NUMBER] Live" at bounding box center [243, 617] width 408 height 355
click at [287, 252] on div "[PHONE_NUMBER] Live | 01:16 ALL TASKS ALL TASKS ACTIVE TASKS TASKS IN WRAP UP" at bounding box center [243, 185] width 408 height 293
drag, startPoint x: 359, startPoint y: 244, endPoint x: 361, endPoint y: 234, distance: 10.0
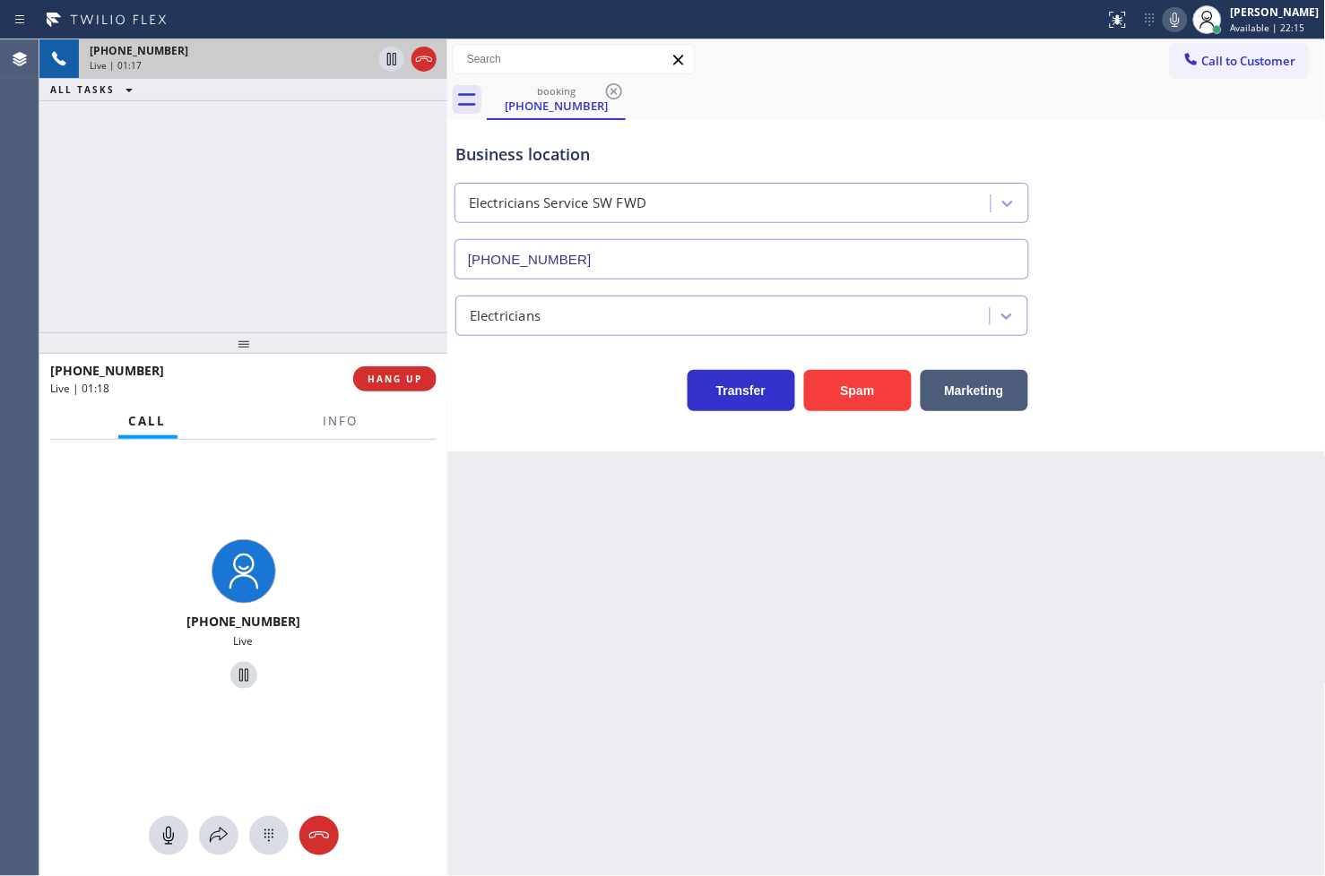
click at [361, 234] on div "[PHONE_NUMBER] Live | 01:17 ALL TASKS ALL TASKS ACTIVE TASKS TASKS IN WRAP UP" at bounding box center [243, 185] width 408 height 293
click at [386, 48] on icon at bounding box center [392, 59] width 22 height 22
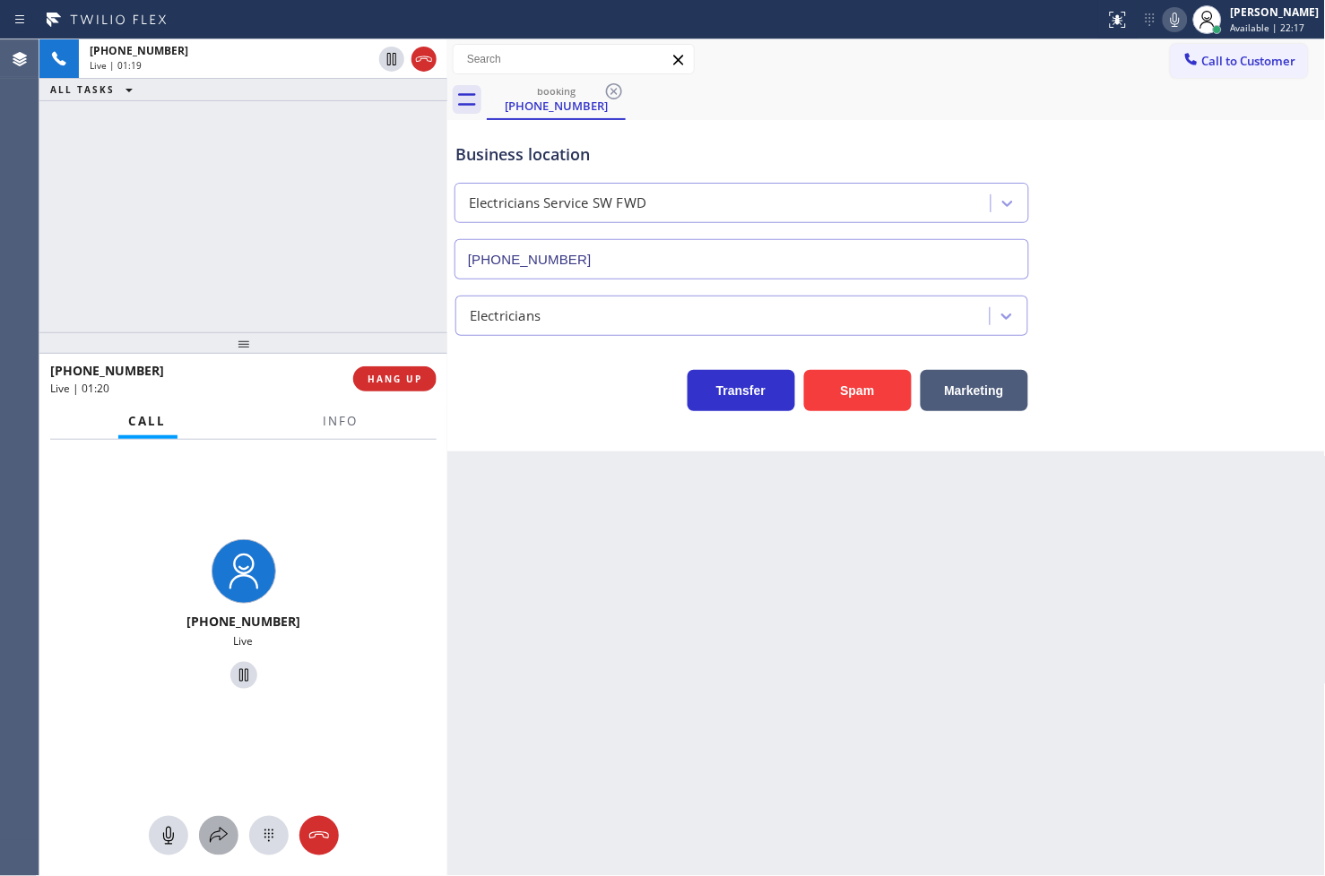
click at [211, 826] on icon at bounding box center [219, 836] width 22 height 22
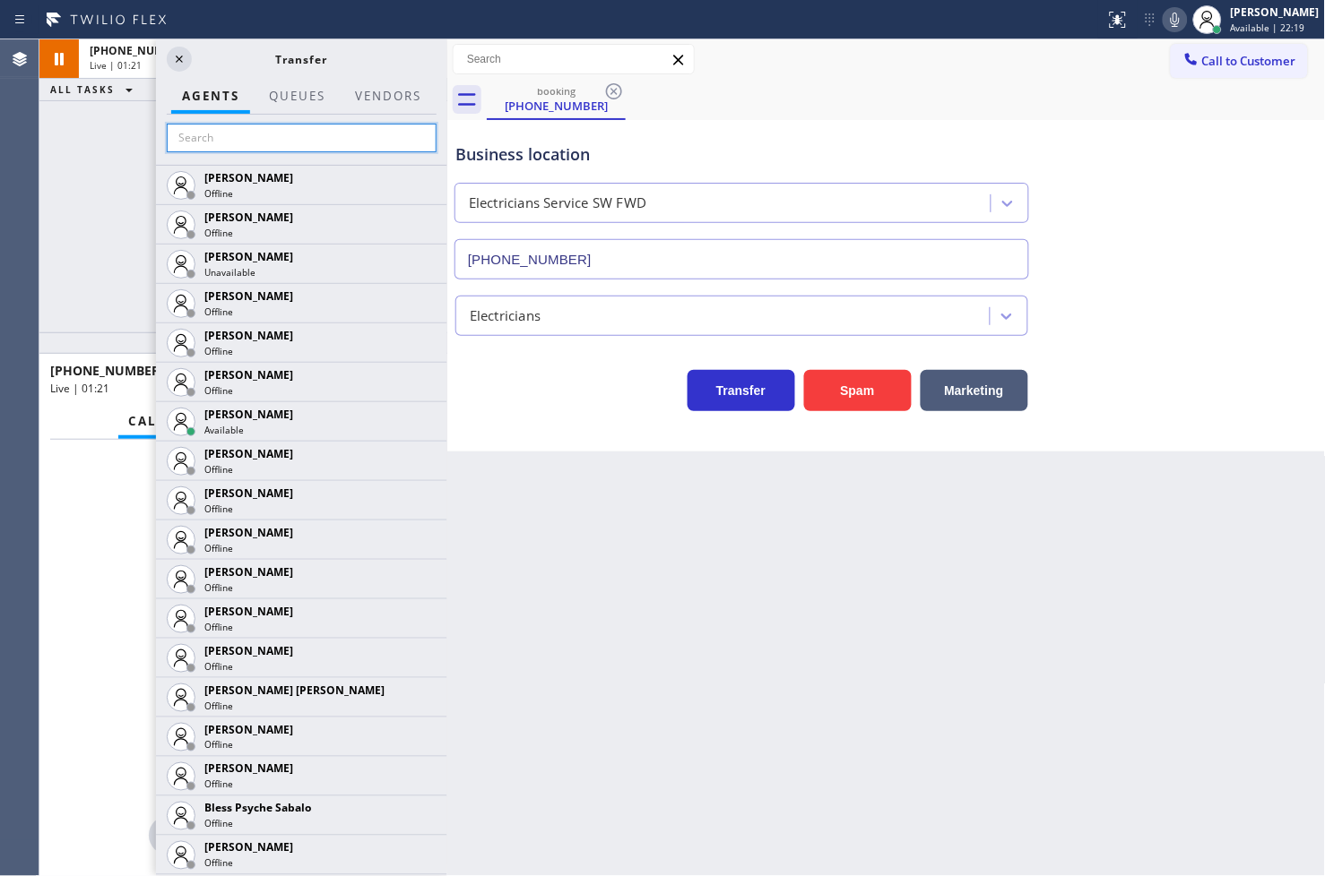
click at [225, 132] on input "text" at bounding box center [302, 138] width 270 height 29
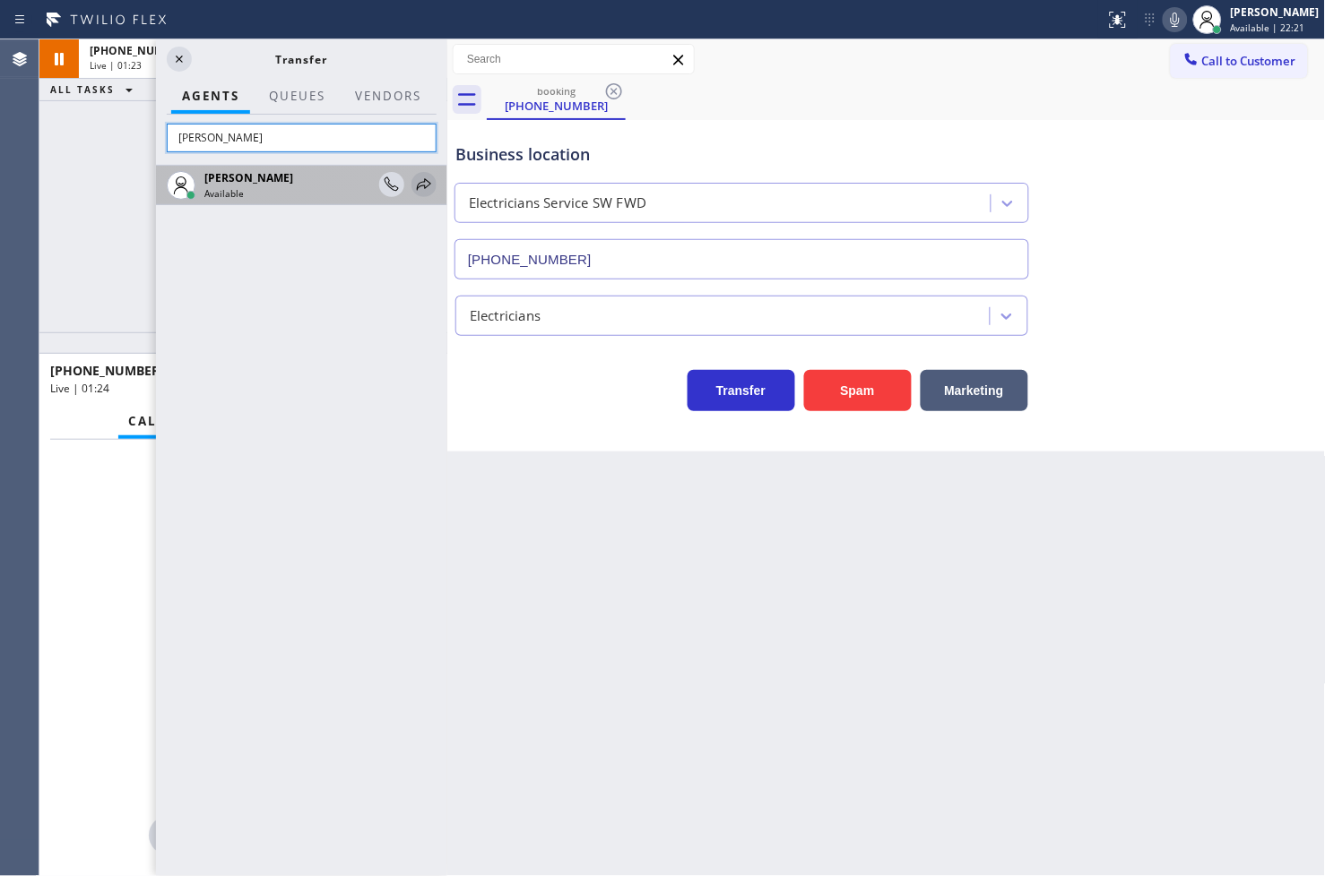
type input "[PERSON_NAME]"
click at [424, 177] on icon at bounding box center [424, 185] width 22 height 22
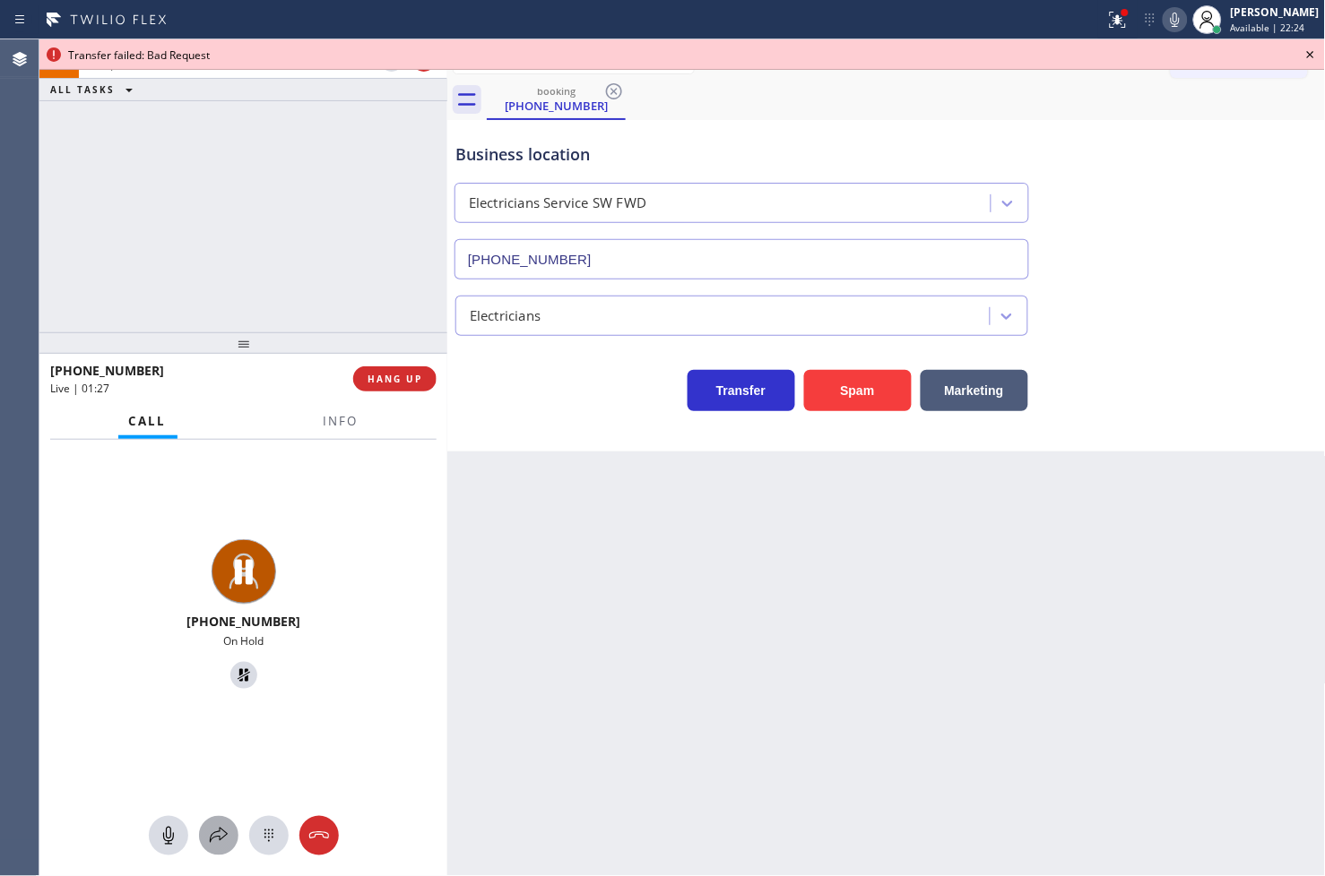
click at [204, 829] on div at bounding box center [218, 836] width 39 height 22
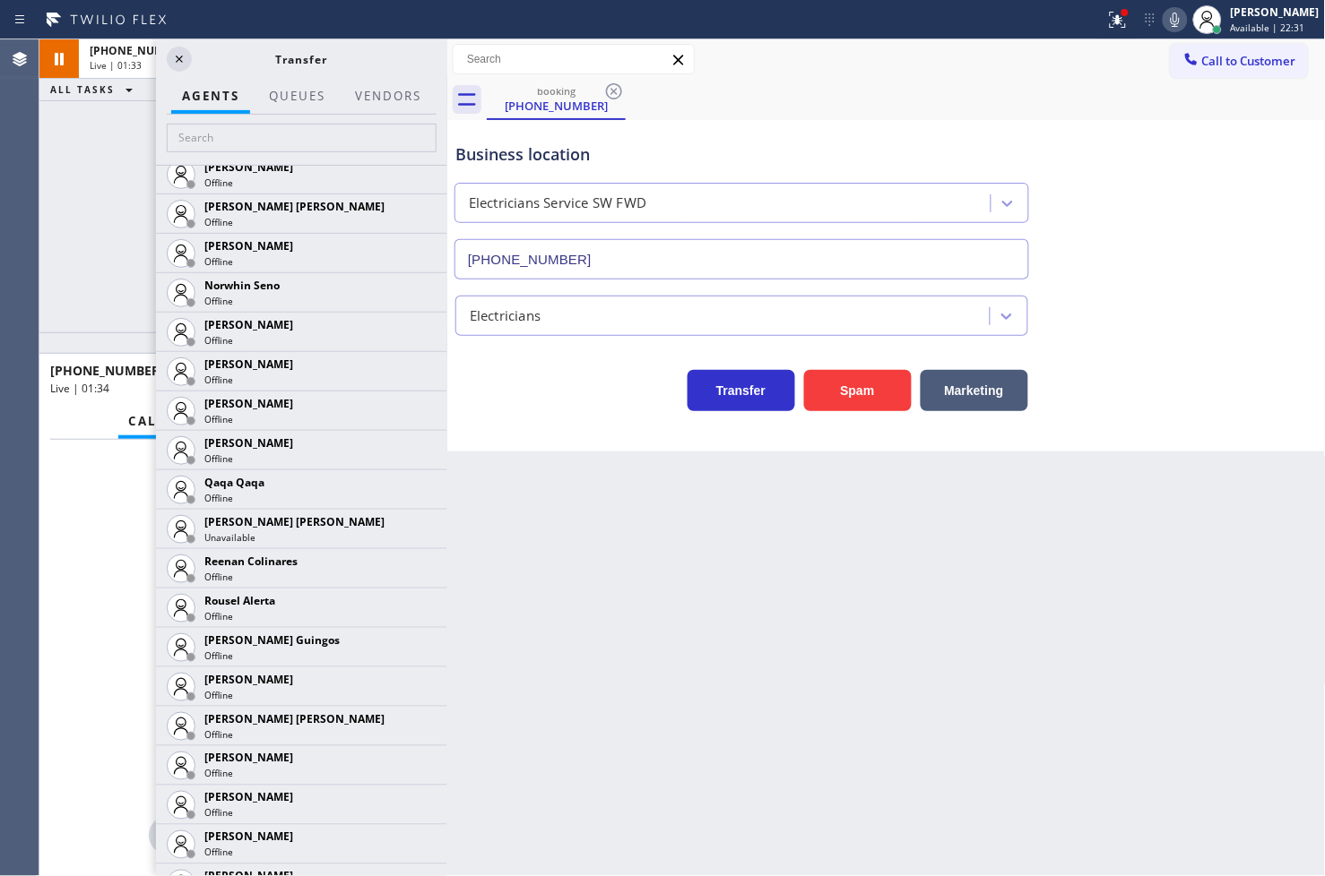
scroll to position [3427, 0]
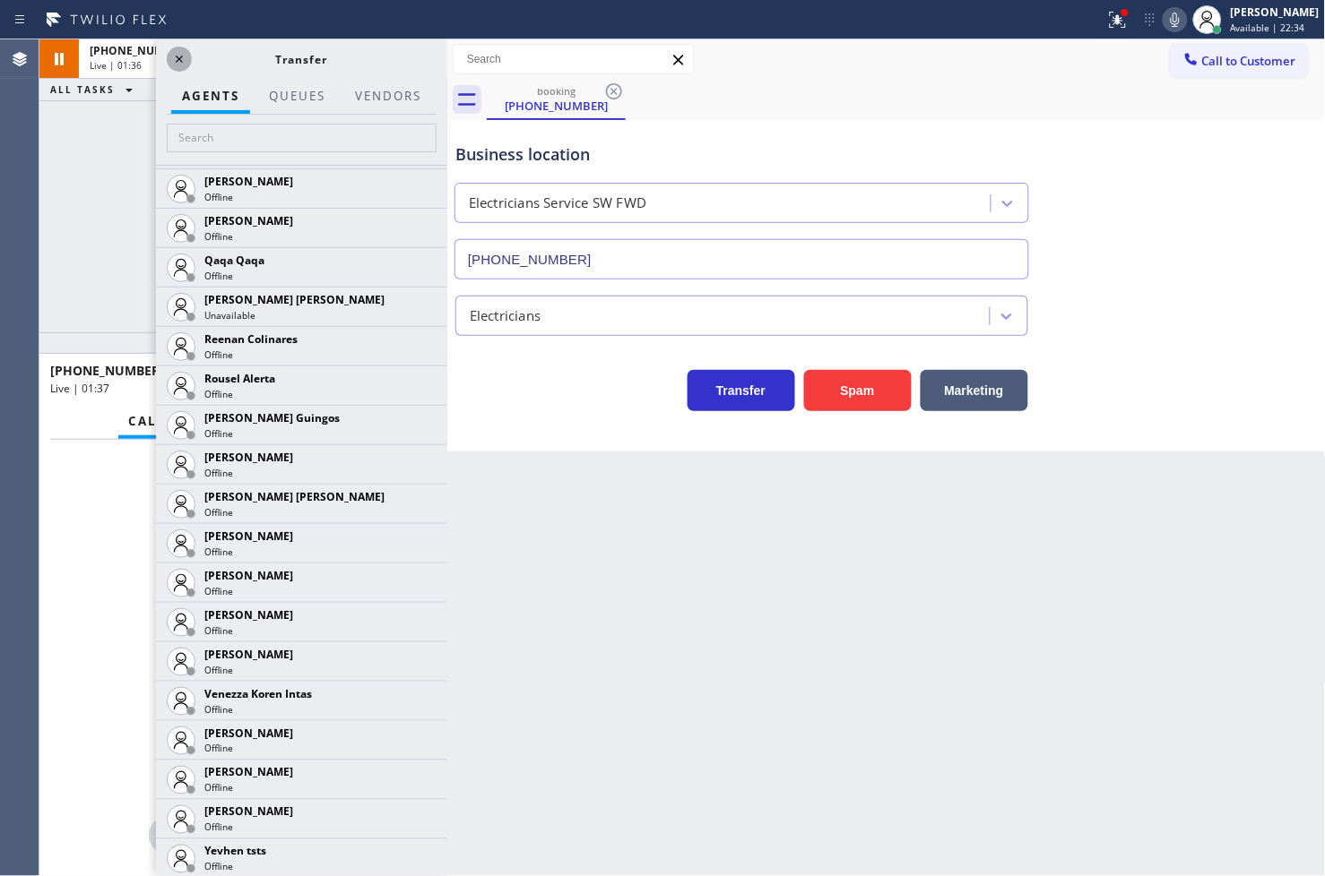
click at [185, 64] on icon at bounding box center [179, 59] width 22 height 22
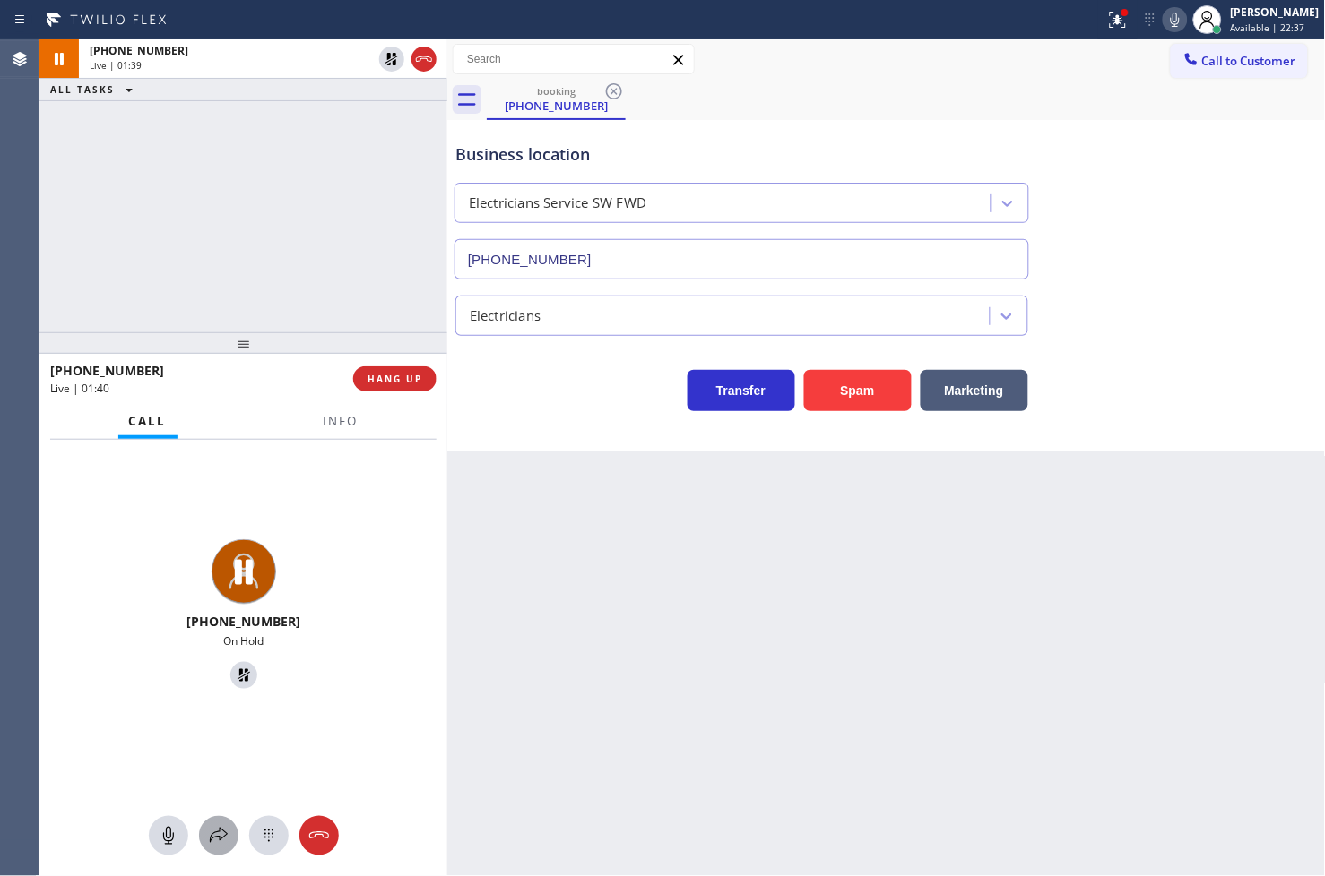
click at [210, 840] on icon at bounding box center [219, 835] width 18 height 15
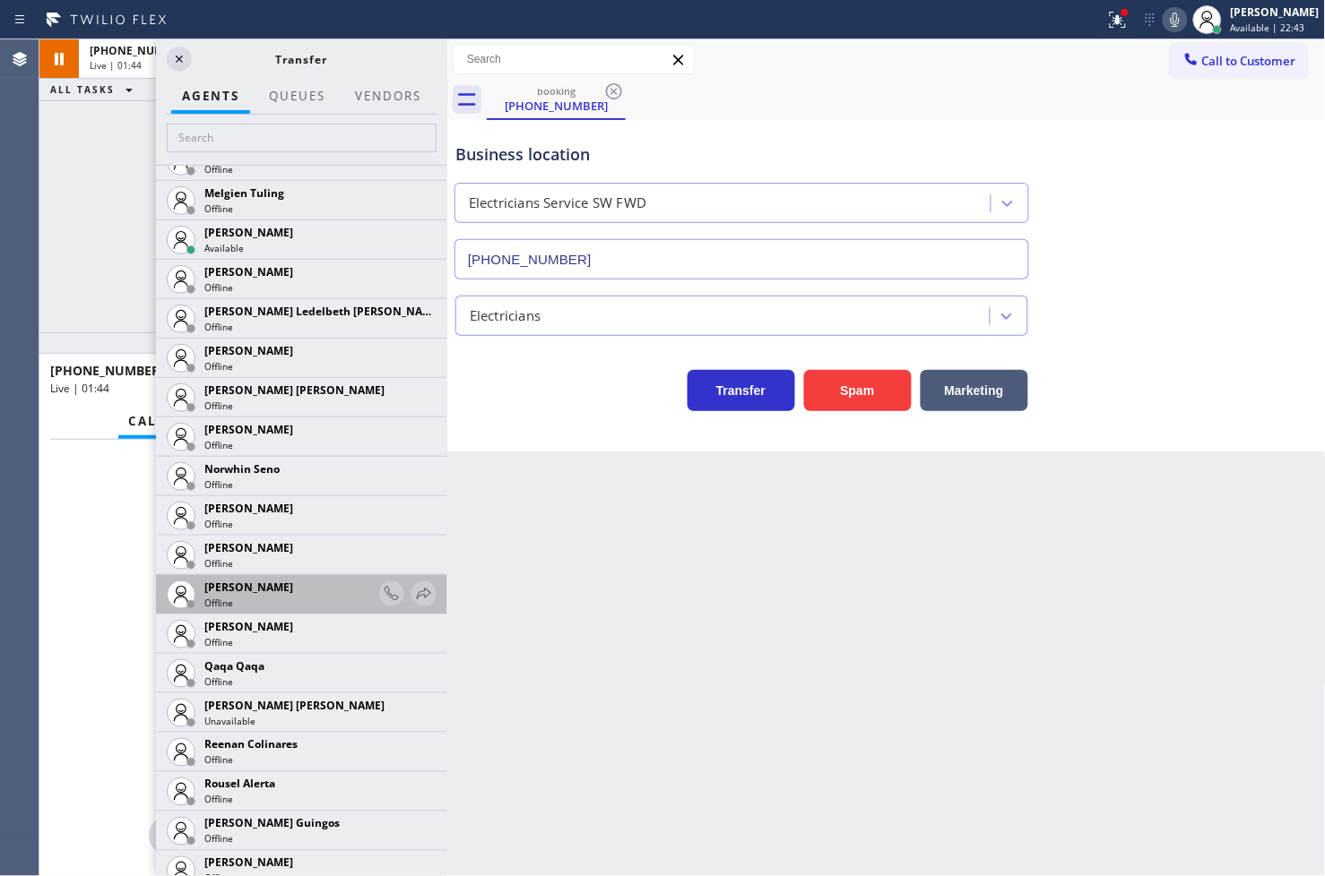
scroll to position [3186, 0]
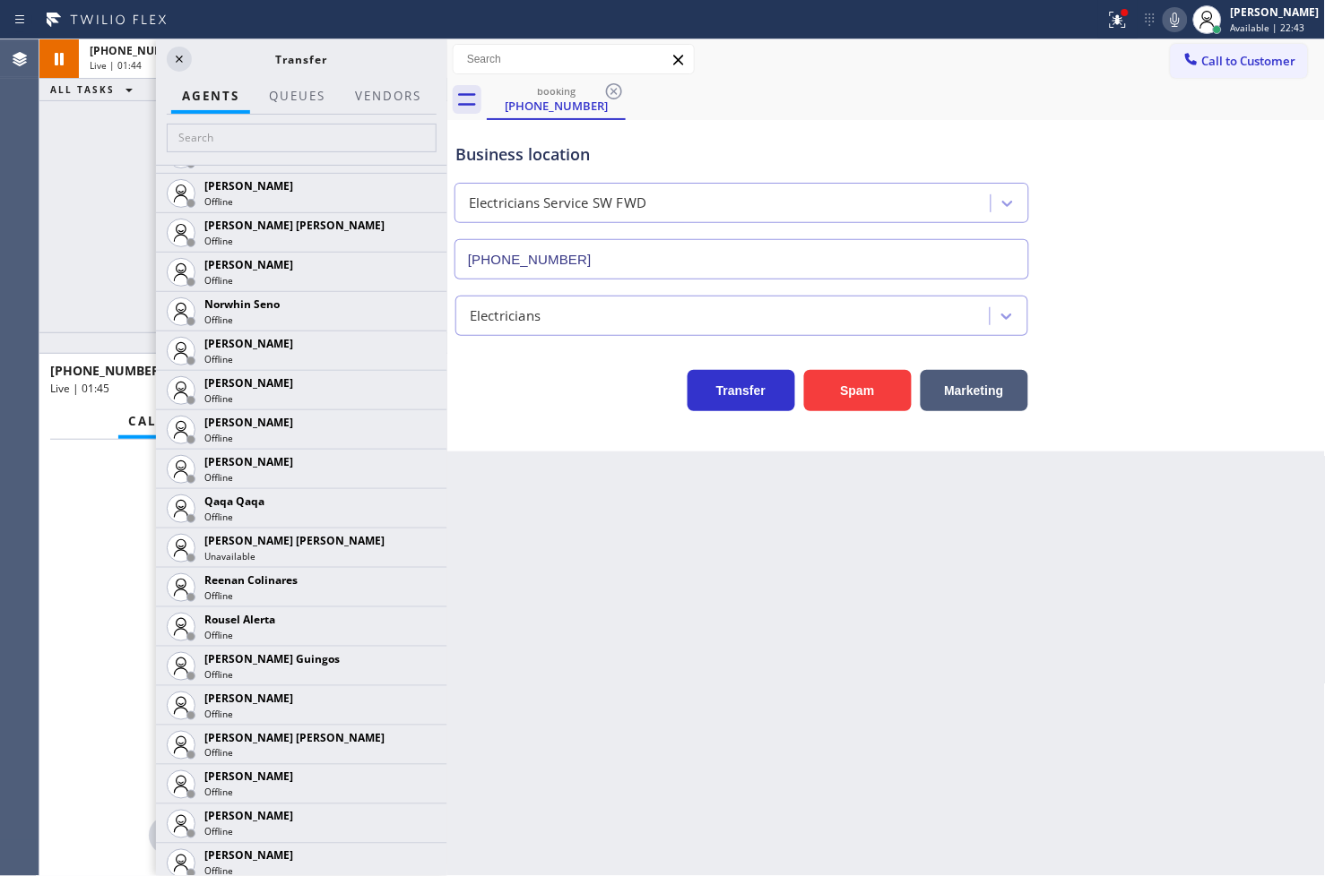
click at [102, 276] on div "[PHONE_NUMBER] Live | 01:44 ALL TASKS ALL TASKS ACTIVE TASKS TASKS IN WRAP UP" at bounding box center [243, 185] width 408 height 293
click at [177, 60] on icon at bounding box center [179, 59] width 7 height 7
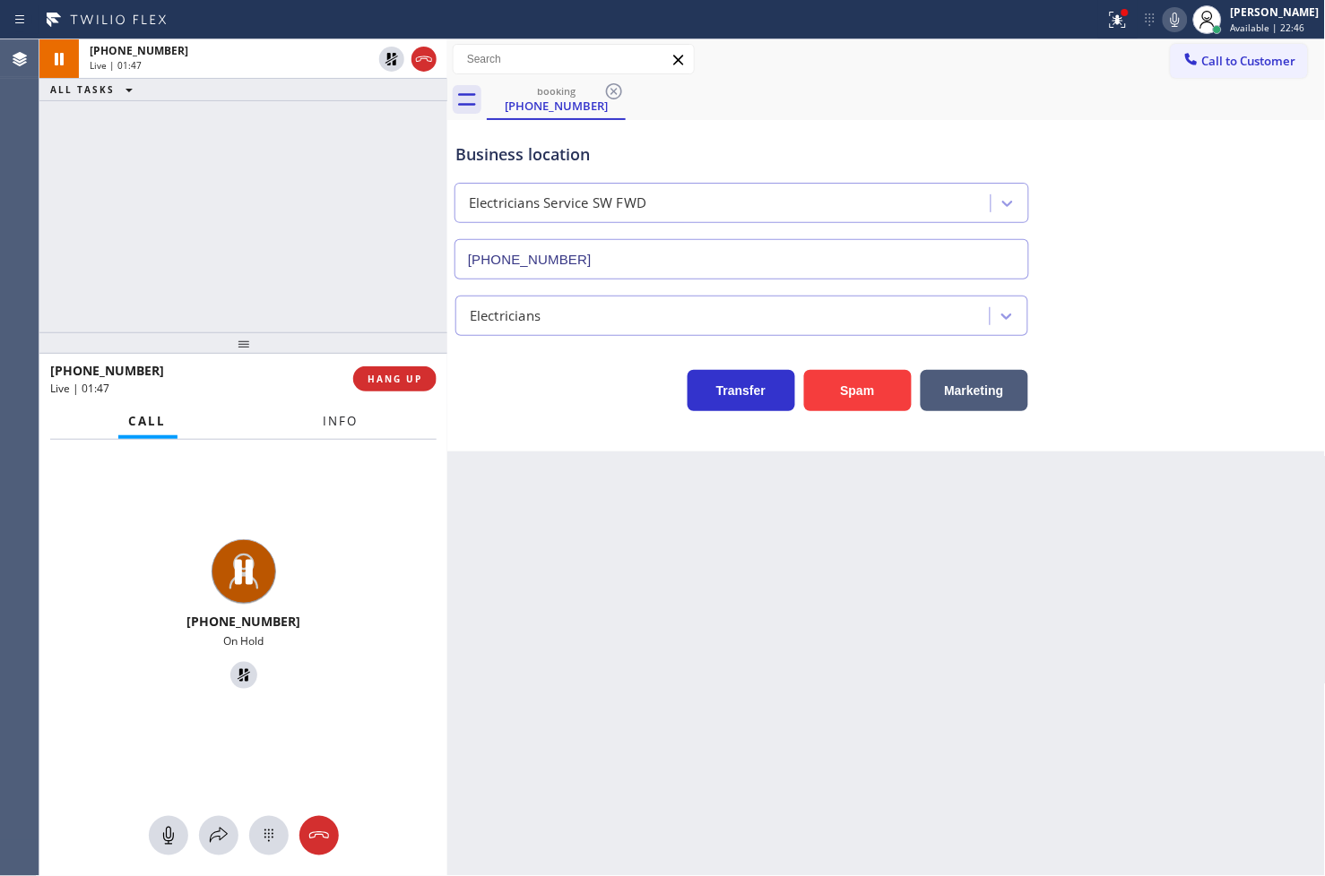
click at [333, 427] on span "Info" at bounding box center [341, 421] width 35 height 16
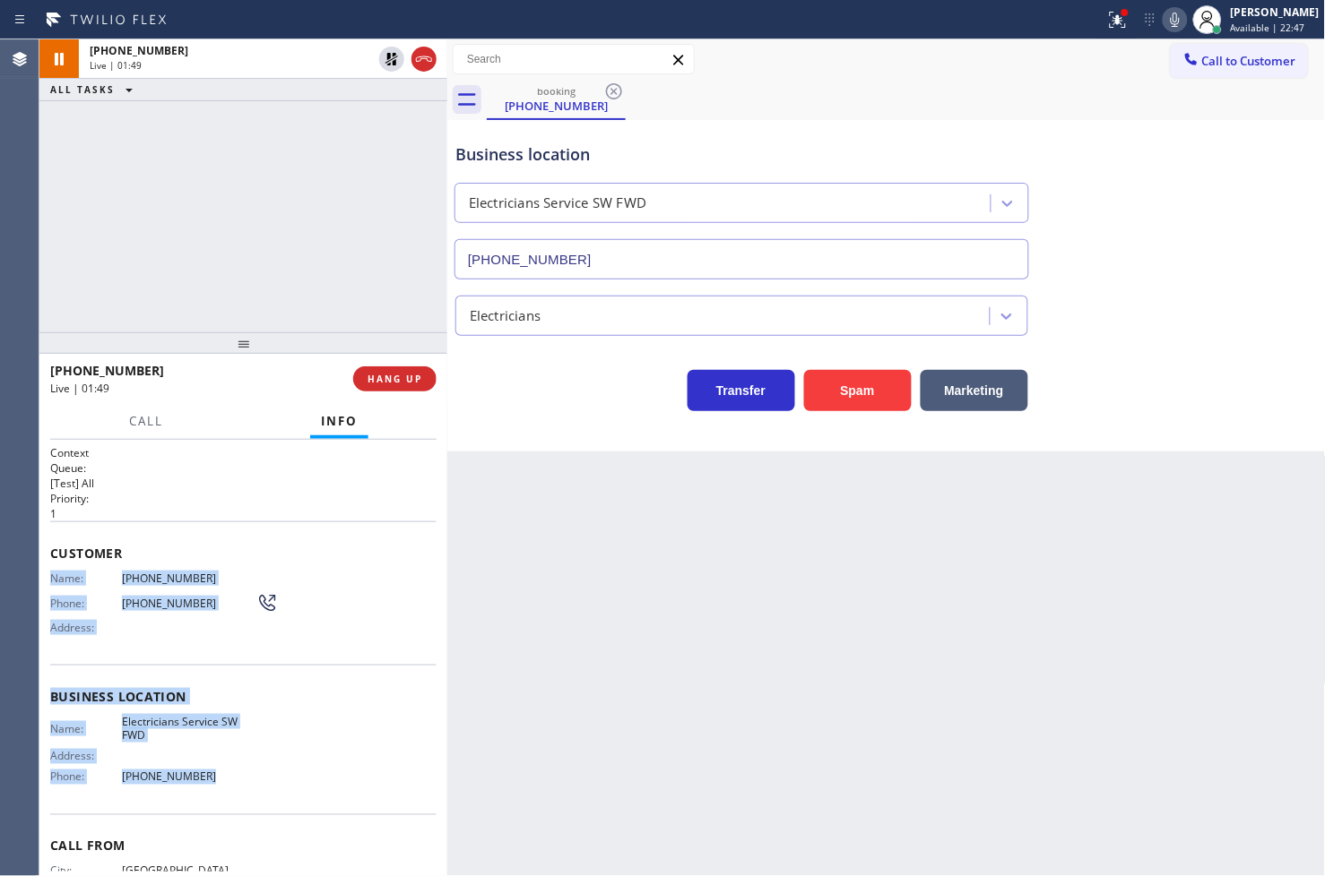
drag, startPoint x: 49, startPoint y: 577, endPoint x: 216, endPoint y: 775, distance: 258.9
click at [216, 775] on div "Context Queue: [Test] All Priority: 1 Customer Name: [PHONE_NUMBER] Phone: [PHO…" at bounding box center [243, 697] width 386 height 505
click at [154, 419] on span "Call" at bounding box center [146, 421] width 34 height 16
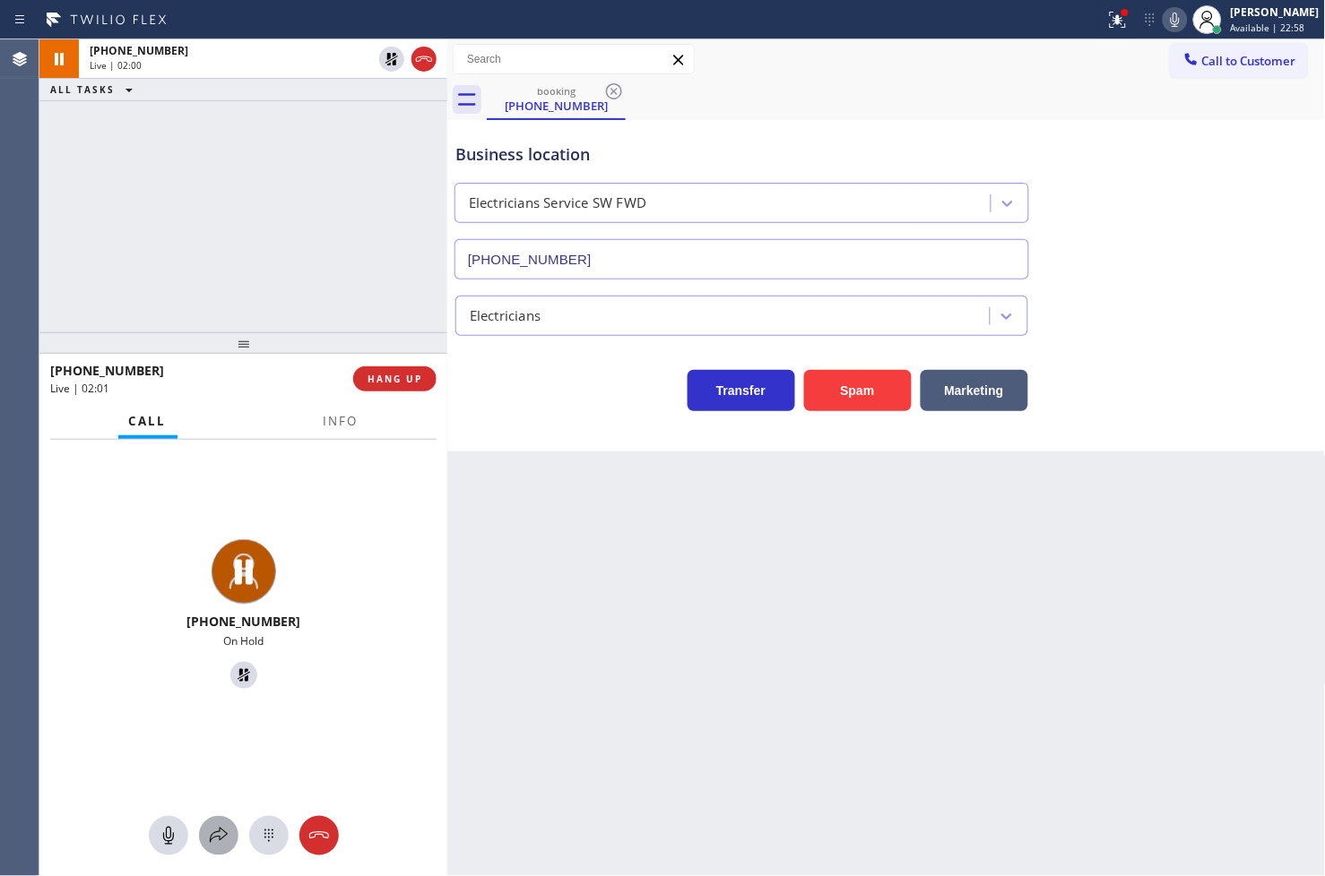
click at [216, 827] on icon at bounding box center [219, 836] width 22 height 22
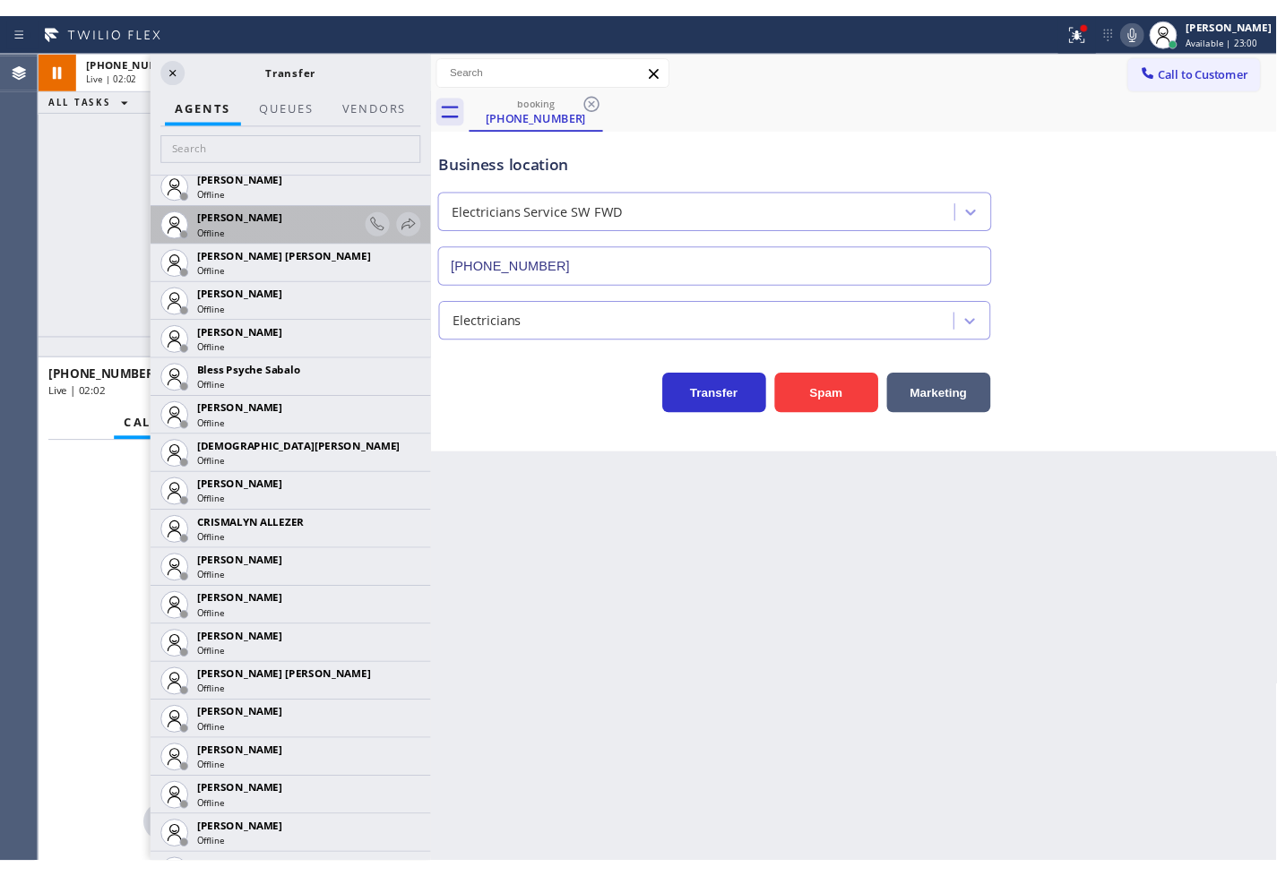
scroll to position [497, 0]
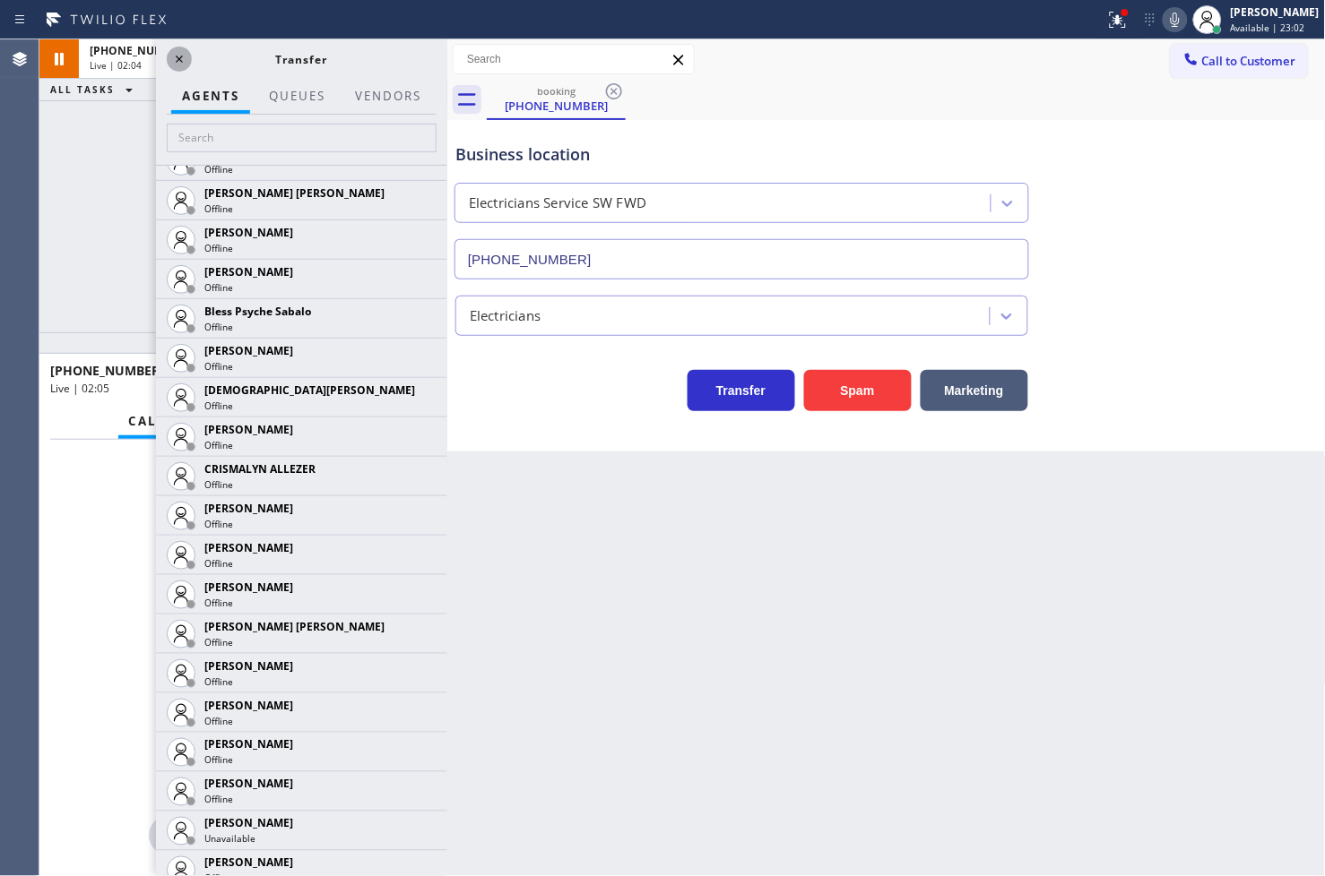
click at [184, 59] on icon at bounding box center [179, 59] width 22 height 22
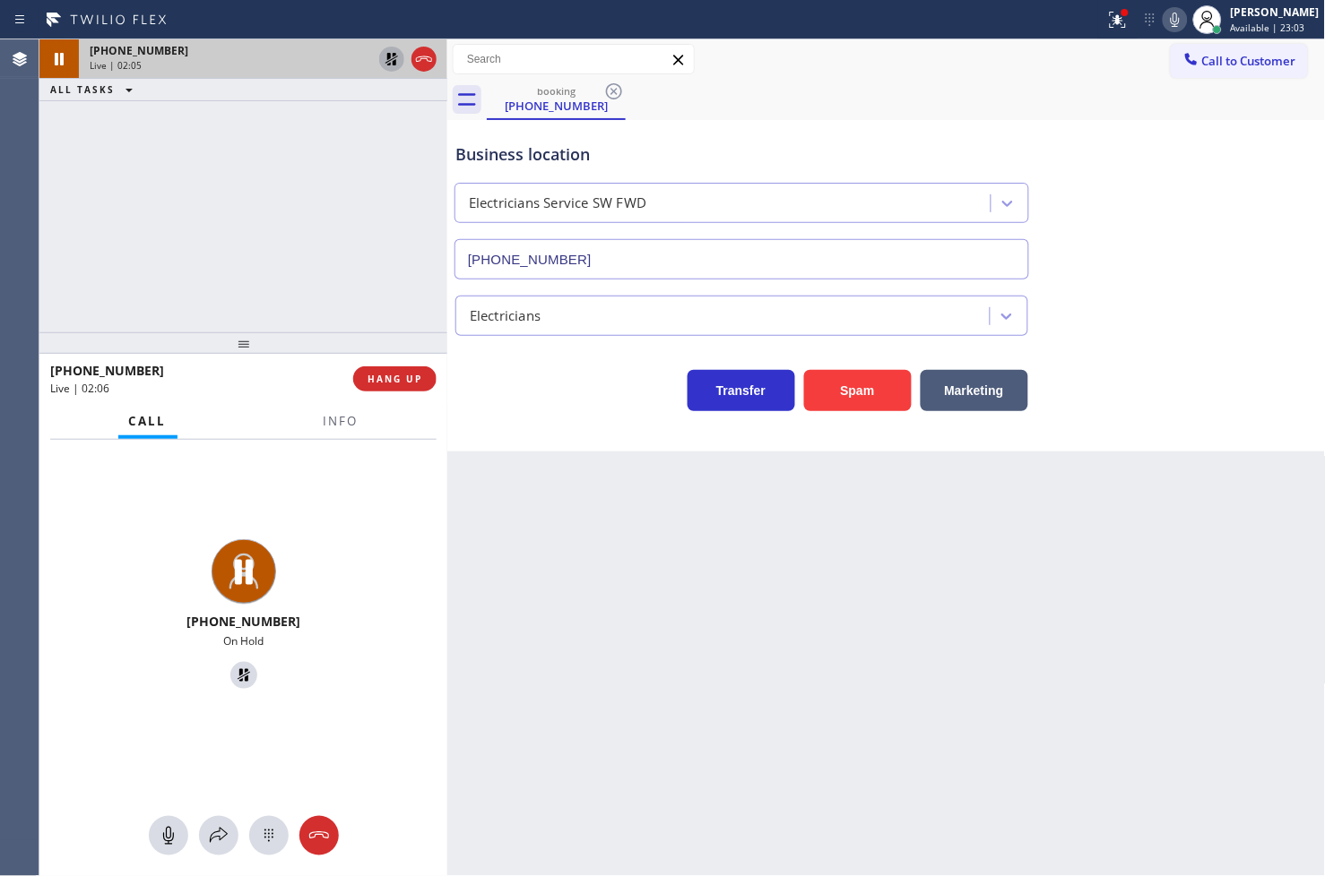
click at [387, 59] on icon at bounding box center [391, 59] width 13 height 13
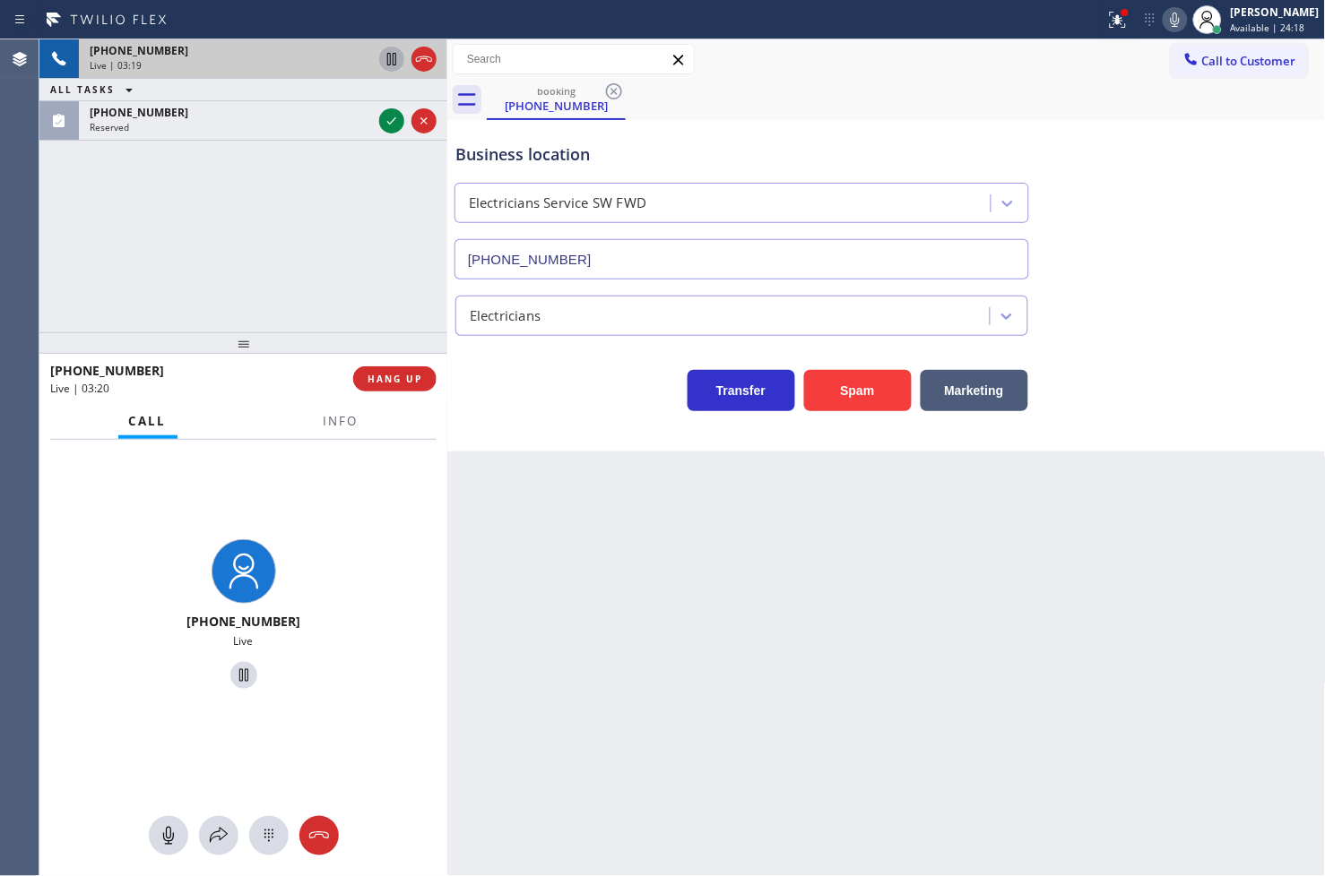
drag, startPoint x: 395, startPoint y: 119, endPoint x: 384, endPoint y: 157, distance: 39.4
click at [395, 119] on icon at bounding box center [392, 121] width 22 height 22
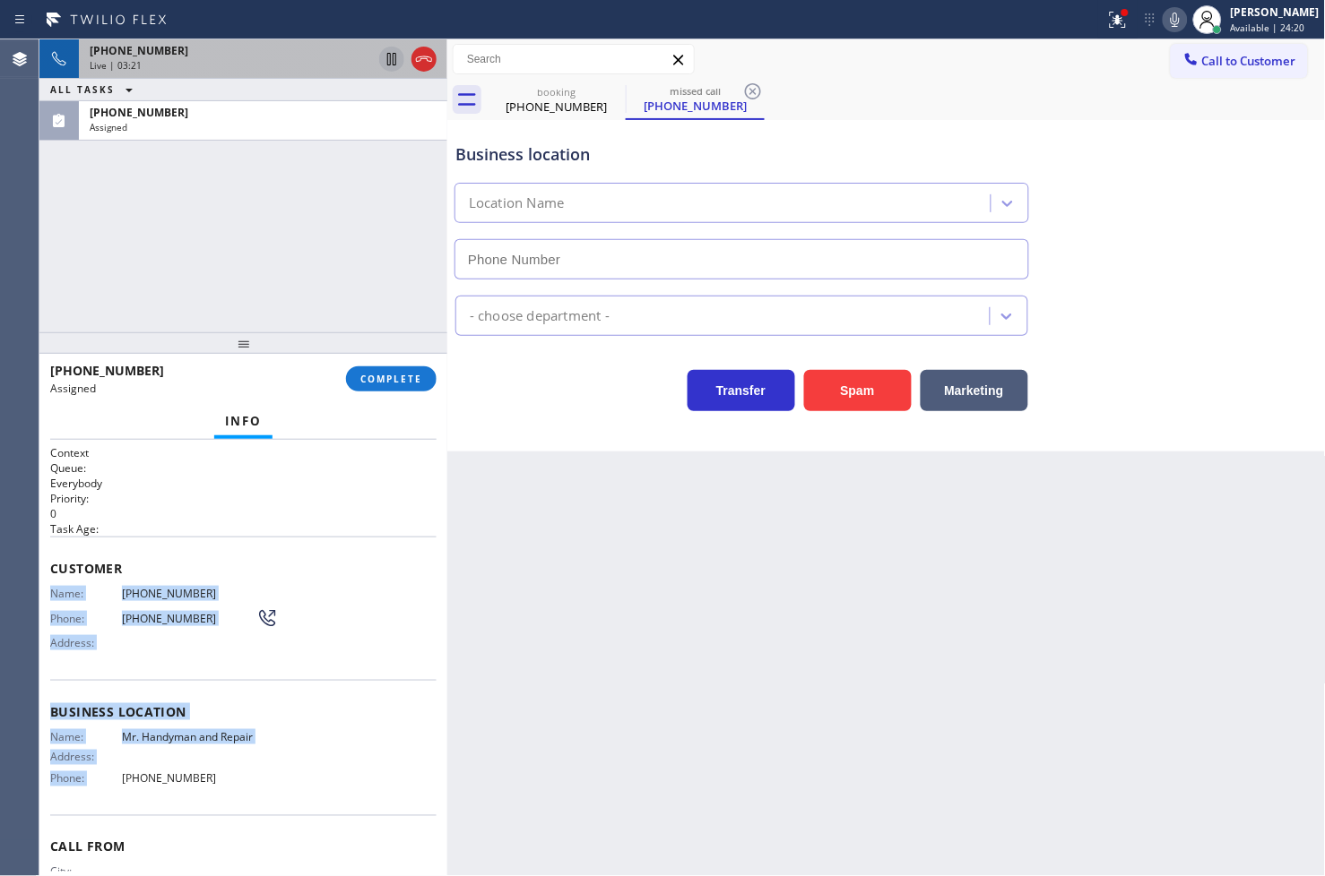
type input "[PHONE_NUMBER]"
click at [163, 652] on div "Name: [PHONE_NUMBER] Phone: [PHONE_NUMBER] Address:" at bounding box center [164, 622] width 228 height 71
drag, startPoint x: 45, startPoint y: 597, endPoint x: 244, endPoint y: 783, distance: 272.6
click at [244, 783] on div "Context Queue: Everybody Priority: 0 Task Age: Customer Name: [PHONE_NUMBER] Ph…" at bounding box center [243, 658] width 408 height 437
click at [409, 375] on span "COMPLETE" at bounding box center [391, 379] width 62 height 13
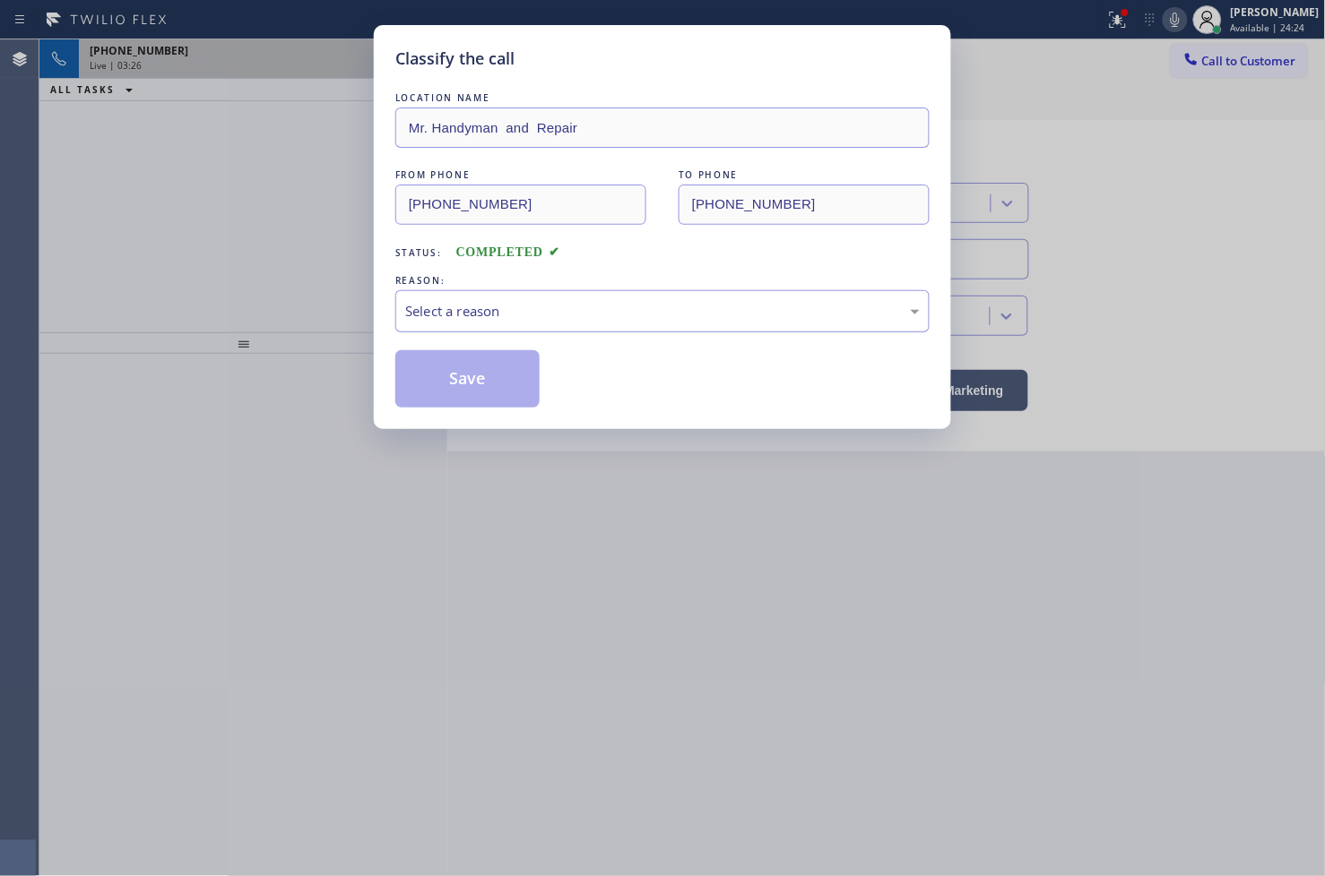
click at [527, 315] on div "Select a reason" at bounding box center [662, 311] width 514 height 21
click at [464, 391] on button "Save" at bounding box center [467, 378] width 144 height 57
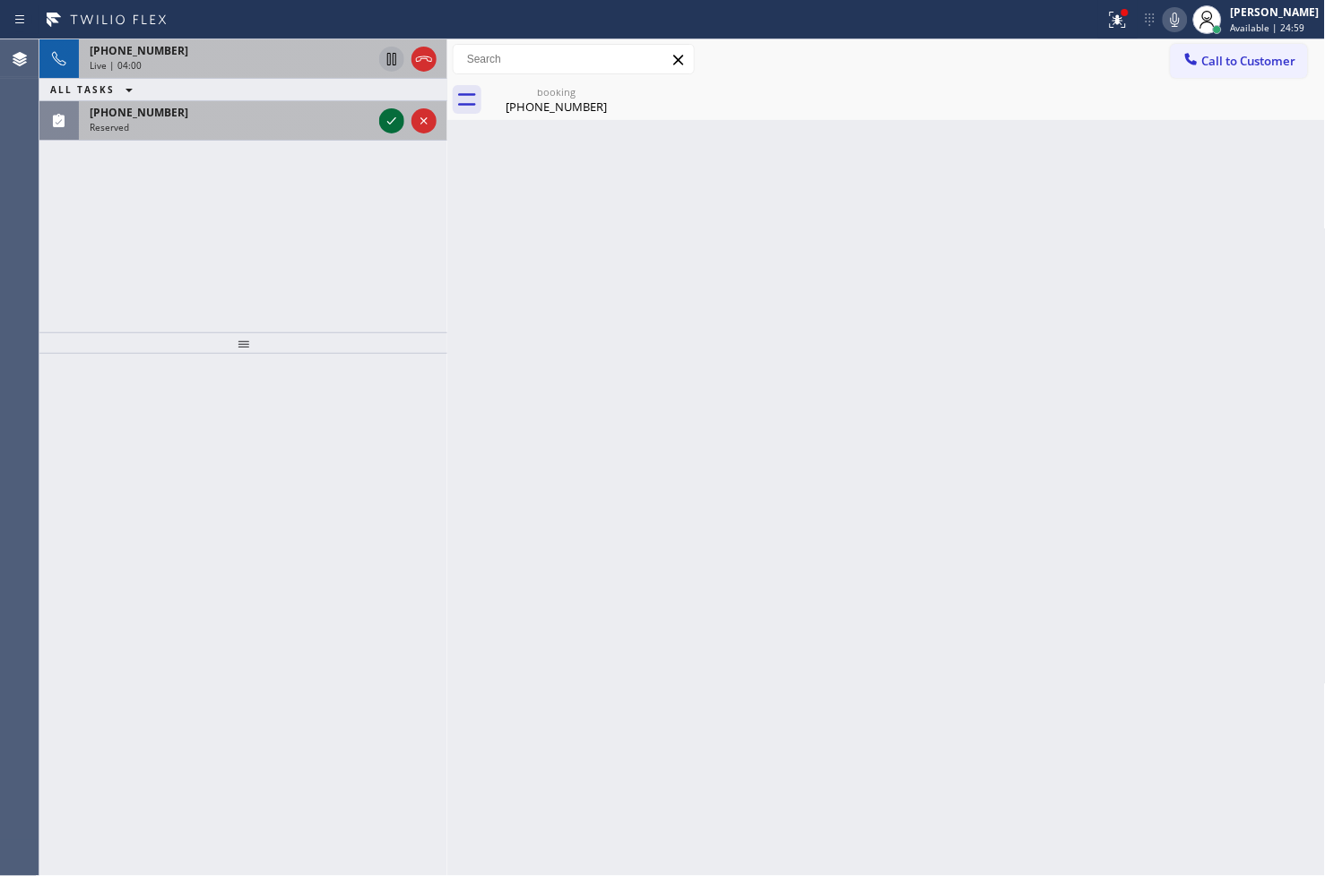
click at [399, 119] on icon at bounding box center [392, 121] width 22 height 22
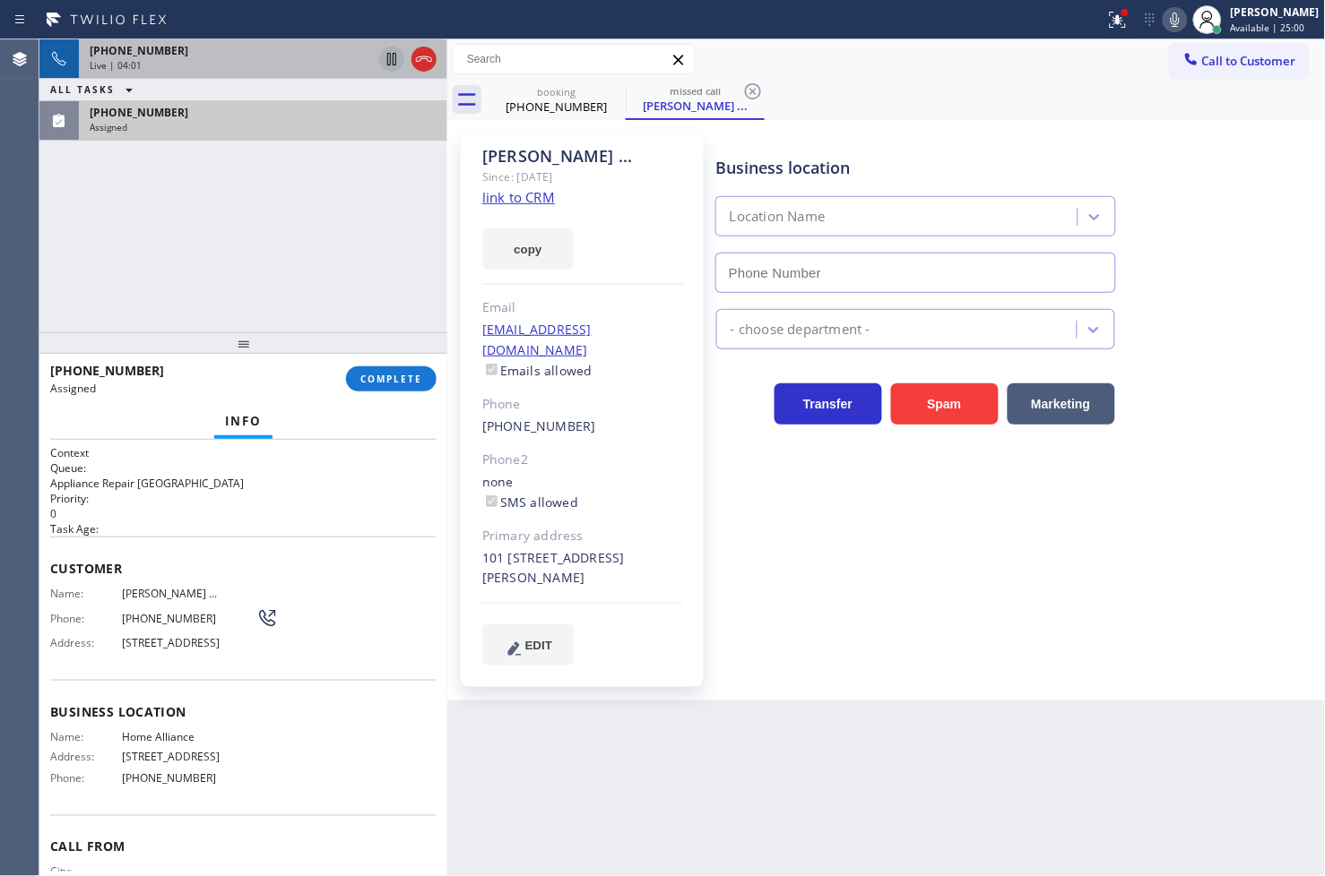
type input "[PHONE_NUMBER]"
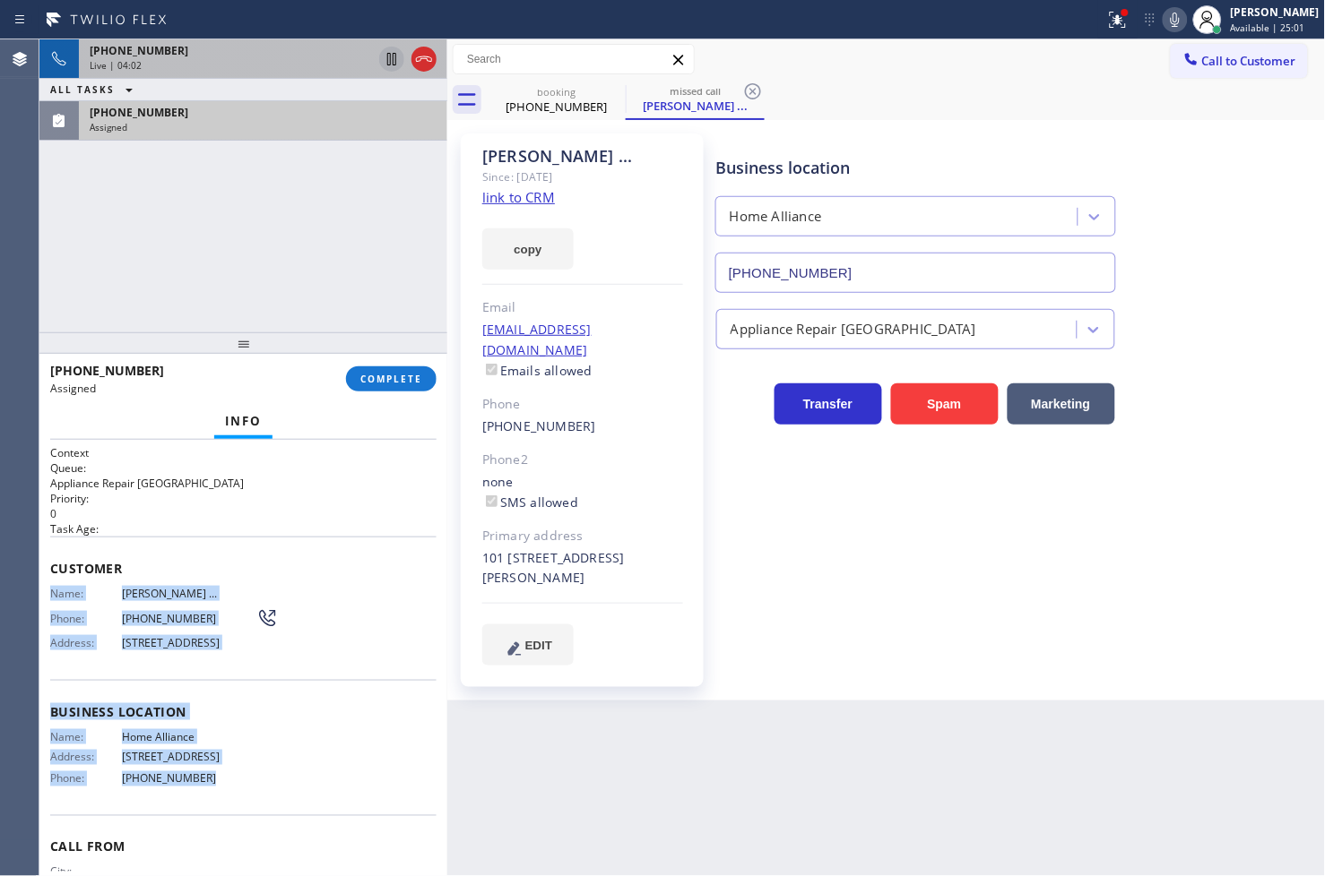
drag, startPoint x: 48, startPoint y: 591, endPoint x: 234, endPoint y: 808, distance: 285.4
click at [234, 808] on div "Context Queue: Appliance Repair High End Priority: 0 Task Age: Customer Name: […" at bounding box center [243, 658] width 408 height 437
click at [408, 383] on span "COMPLETE" at bounding box center [391, 379] width 62 height 13
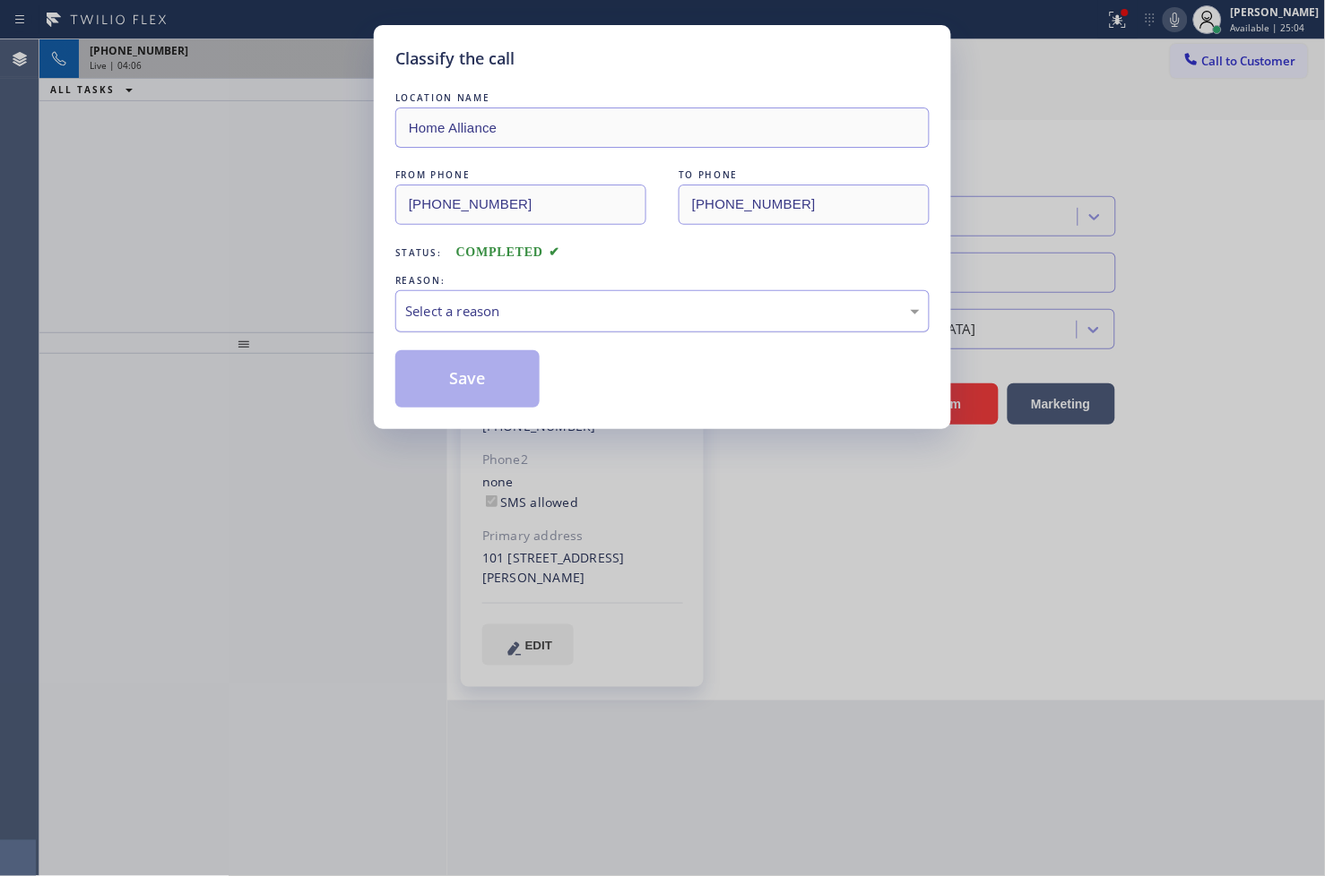
click at [505, 324] on div "Select a reason" at bounding box center [662, 311] width 534 height 42
click at [485, 381] on button "Save" at bounding box center [467, 378] width 144 height 57
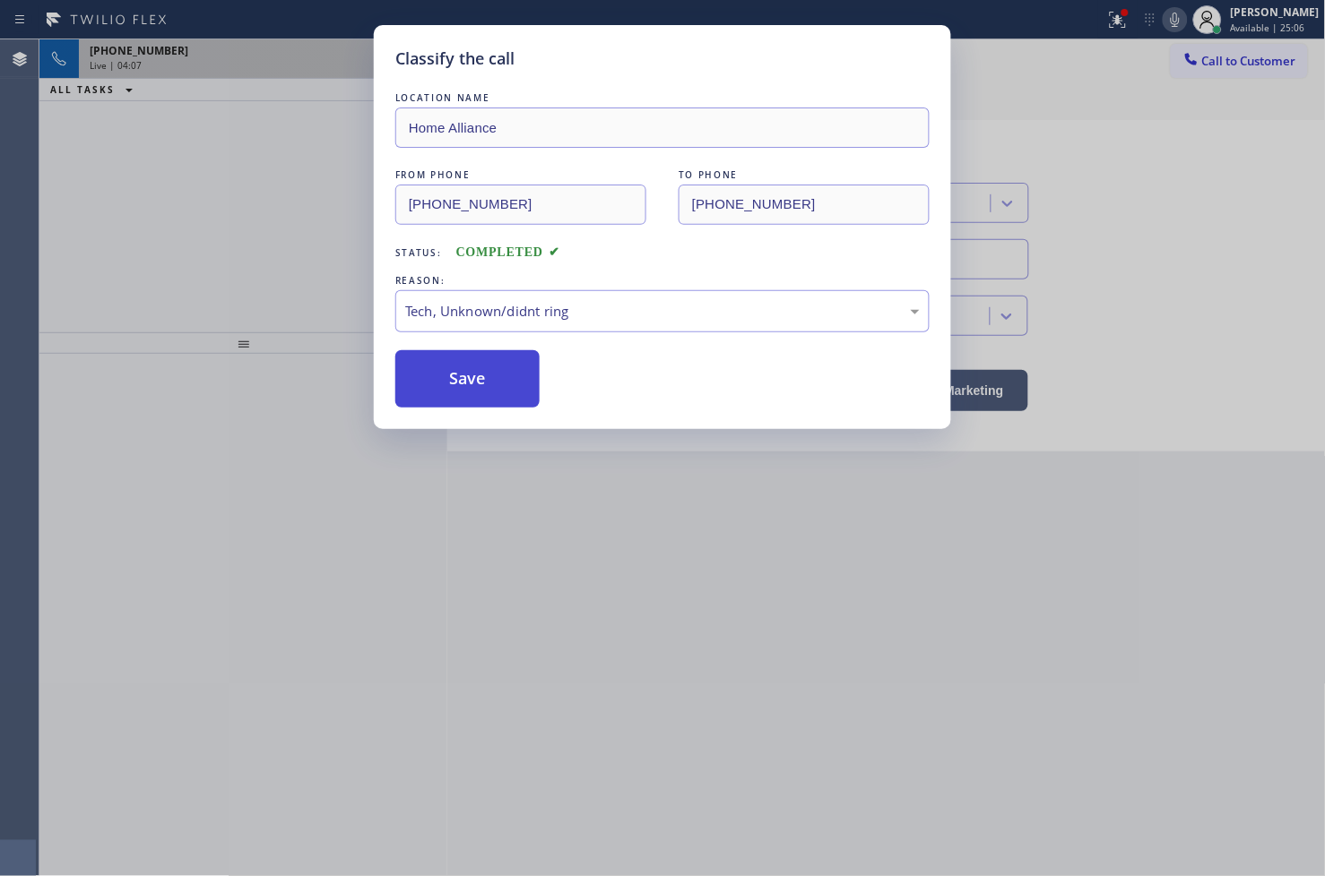
click at [485, 381] on button "Save" at bounding box center [467, 378] width 144 height 57
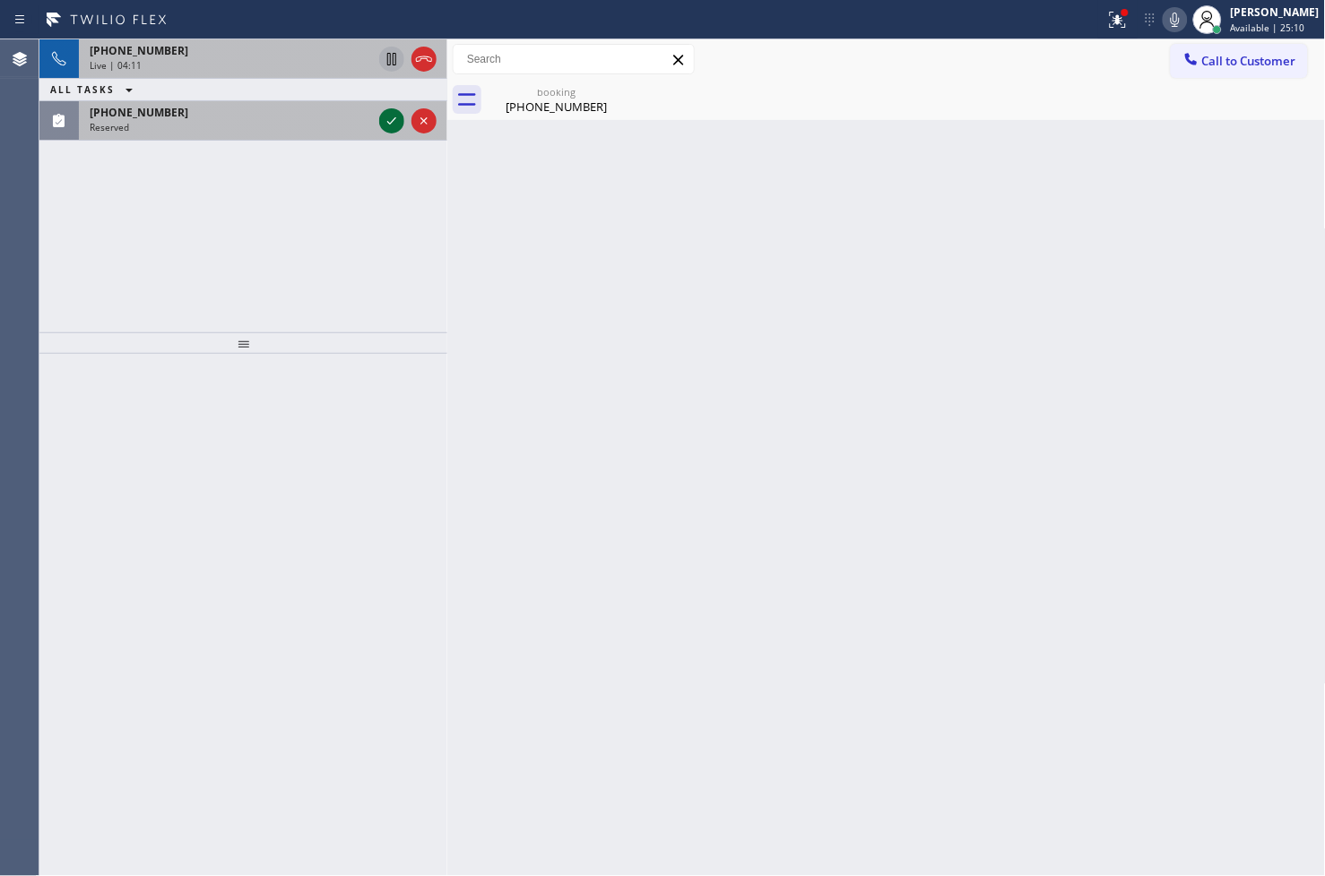
click at [390, 127] on icon at bounding box center [392, 121] width 22 height 22
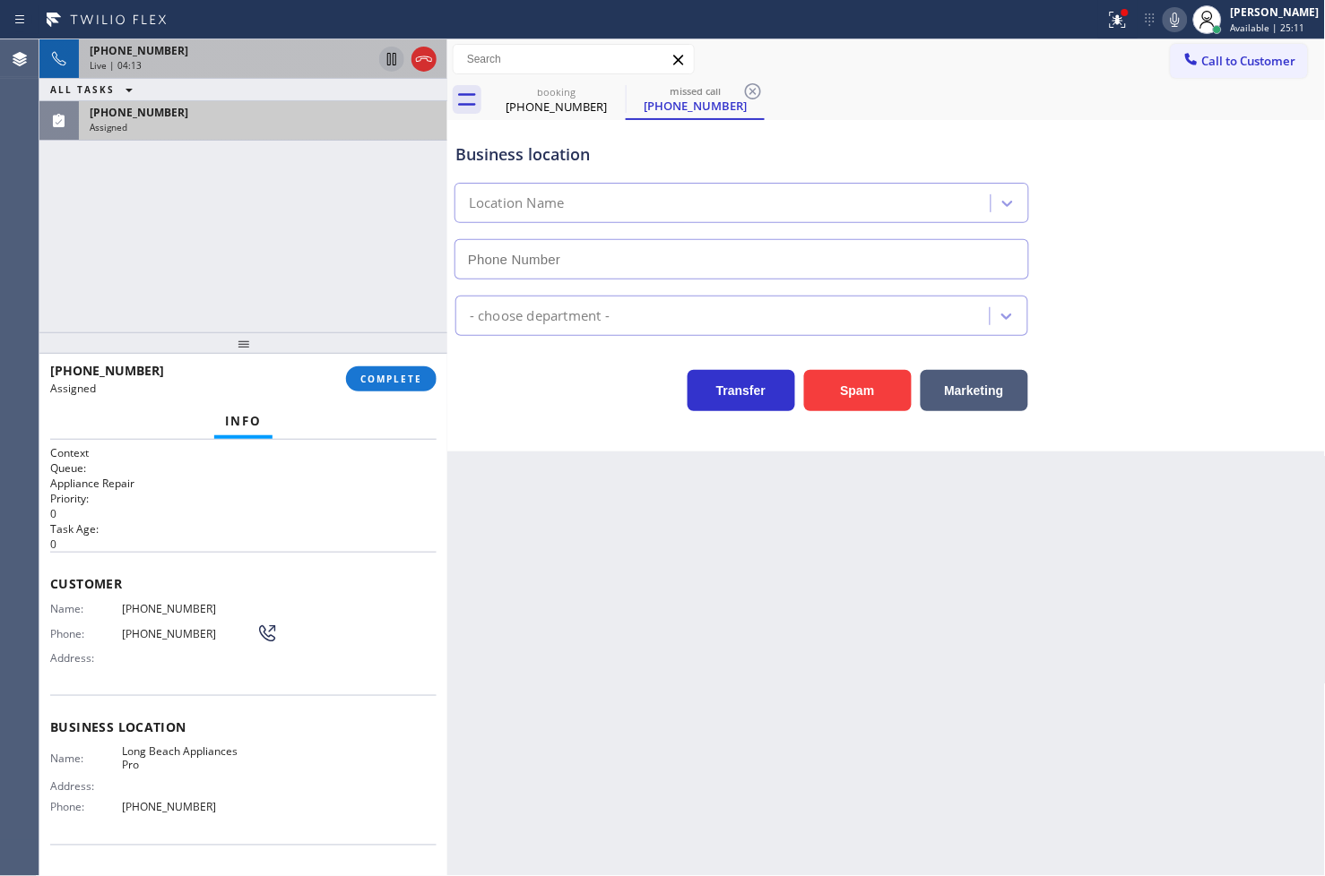
type input "[PHONE_NUMBER]"
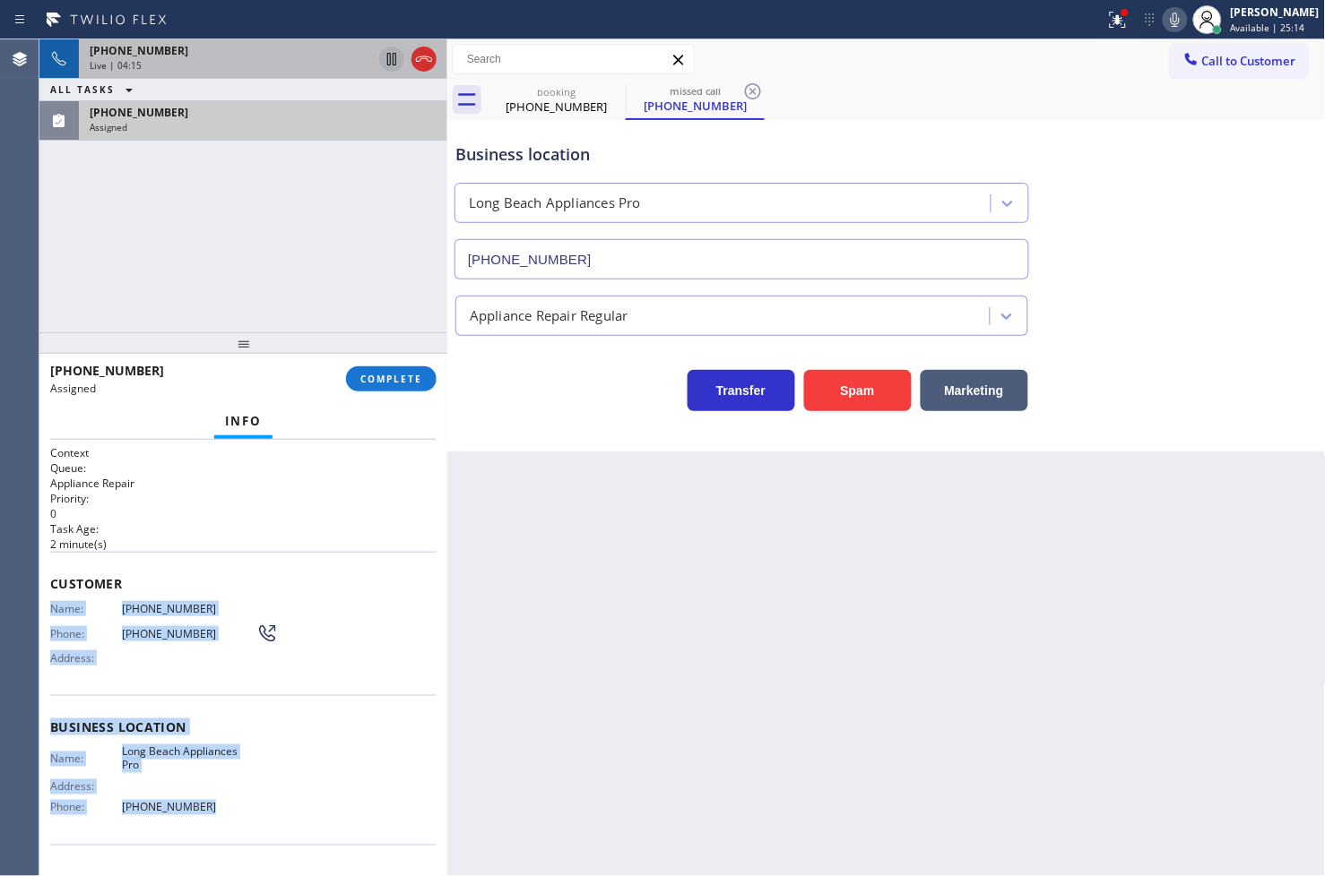
drag, startPoint x: 49, startPoint y: 602, endPoint x: 246, endPoint y: 801, distance: 280.1
click at [246, 801] on div "Context Queue: Appliance Repair Priority: 0 Task Age: [DEMOGRAPHIC_DATA] minute…" at bounding box center [243, 712] width 386 height 535
click at [403, 384] on span "COMPLETE" at bounding box center [391, 379] width 62 height 13
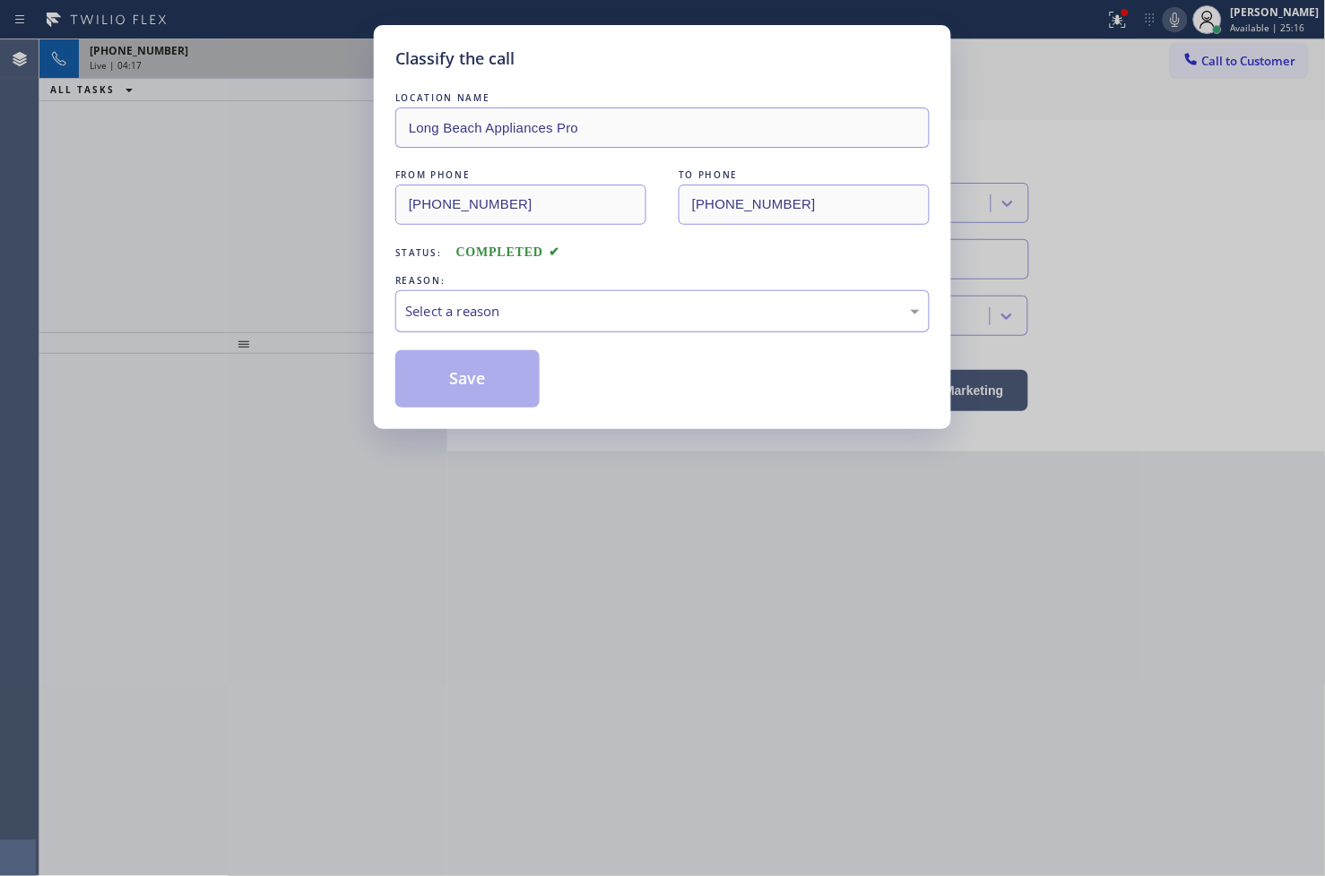
click at [499, 326] on div "Select a reason" at bounding box center [662, 311] width 534 height 42
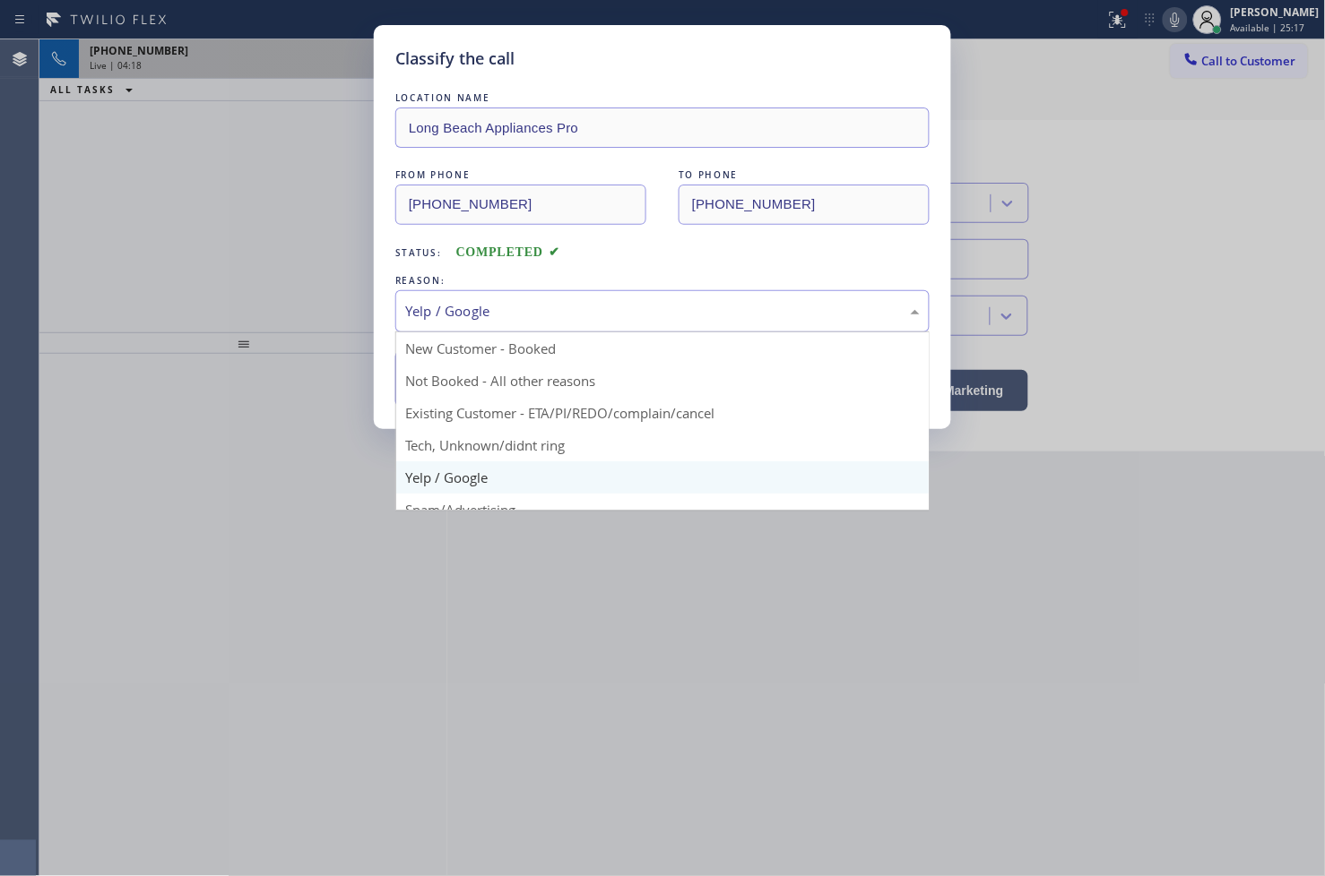
click at [498, 332] on div "Yelp / Google New Customer - Booked Not Booked - All other reasons Existing Cus…" at bounding box center [662, 311] width 534 height 42
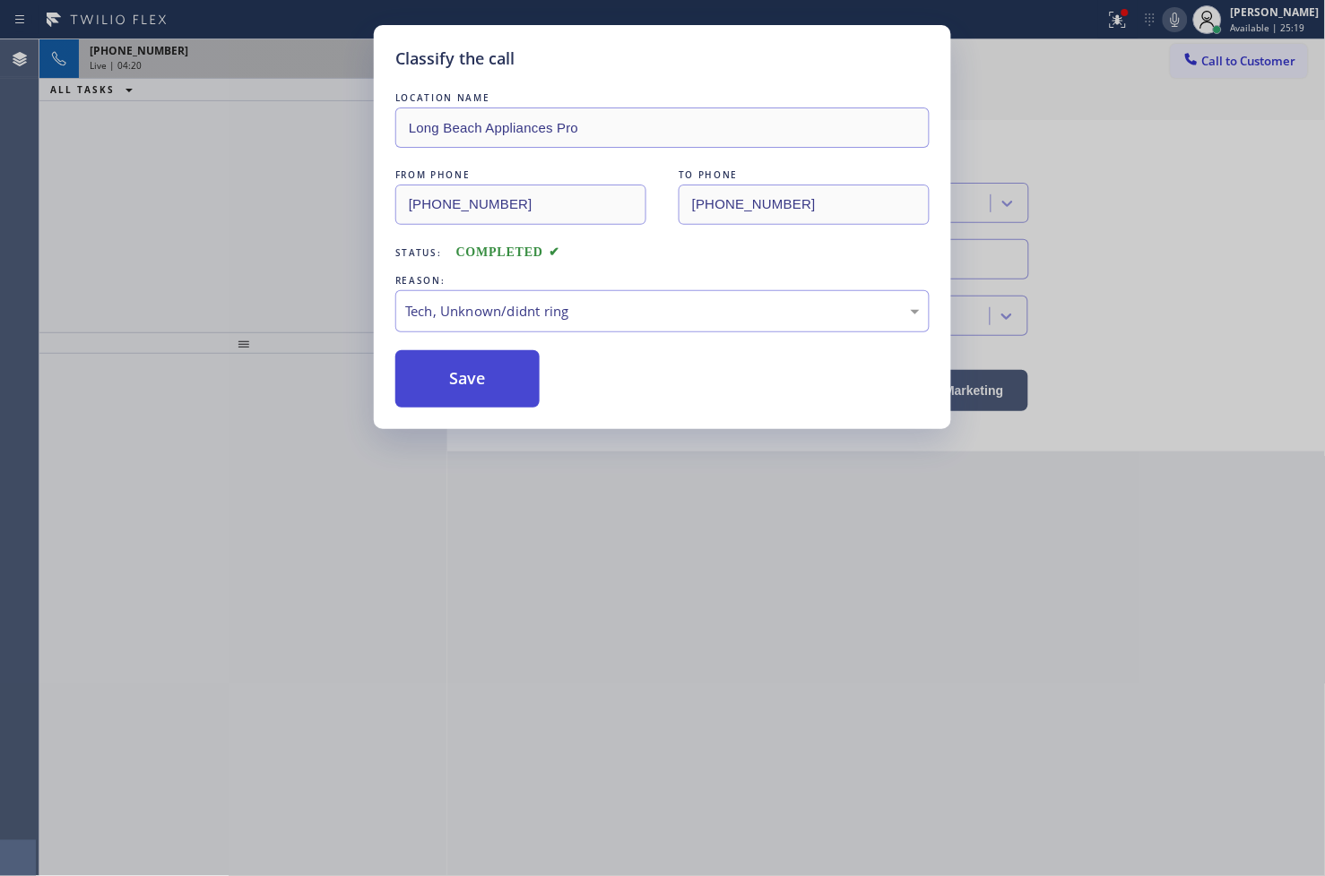
click at [487, 392] on button "Save" at bounding box center [467, 378] width 144 height 57
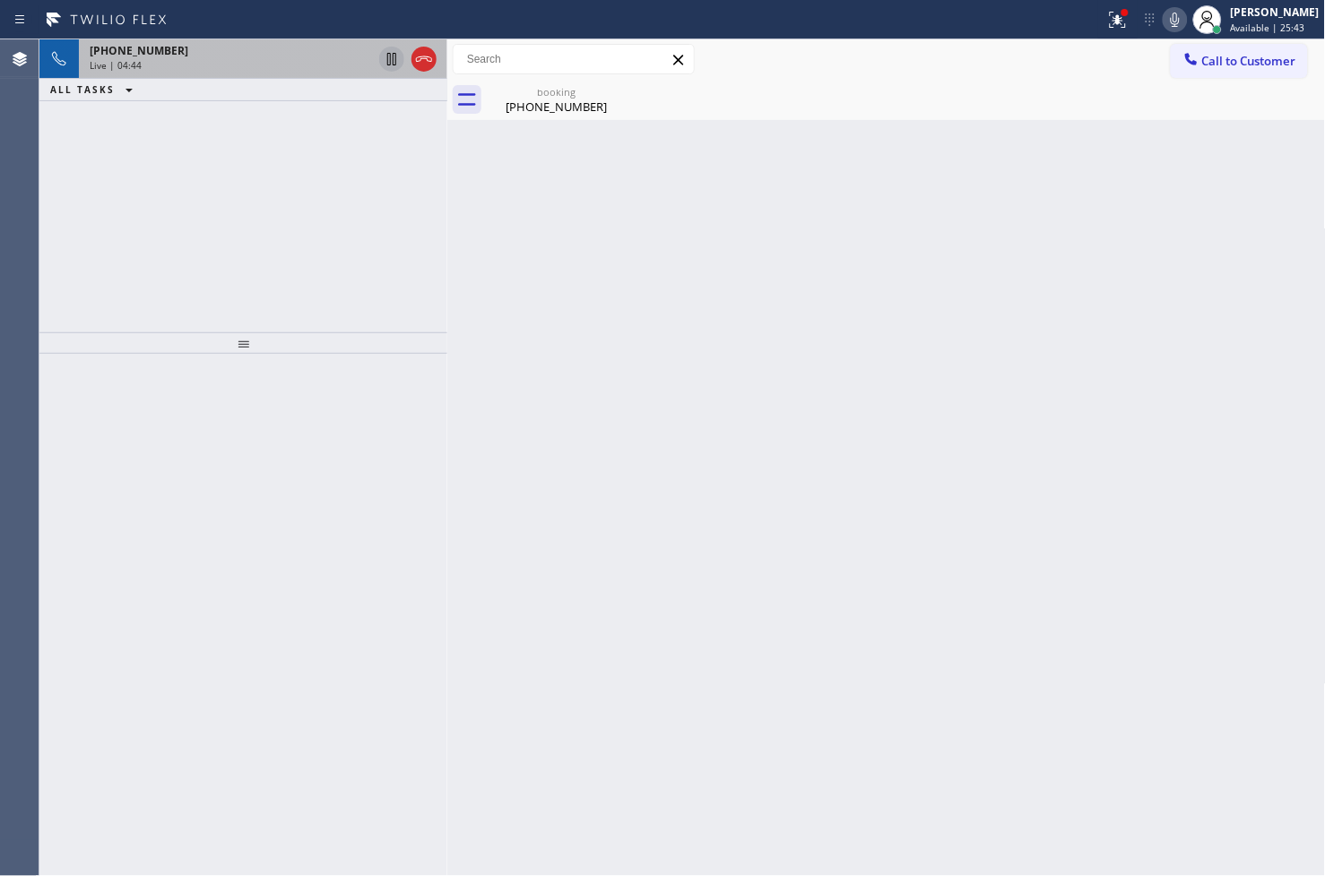
click at [185, 211] on div "[PHONE_NUMBER] Live | 04:44 ALL TASKS ALL TASKS ACTIVE TASKS TASKS IN WRAP UP" at bounding box center [243, 185] width 408 height 293
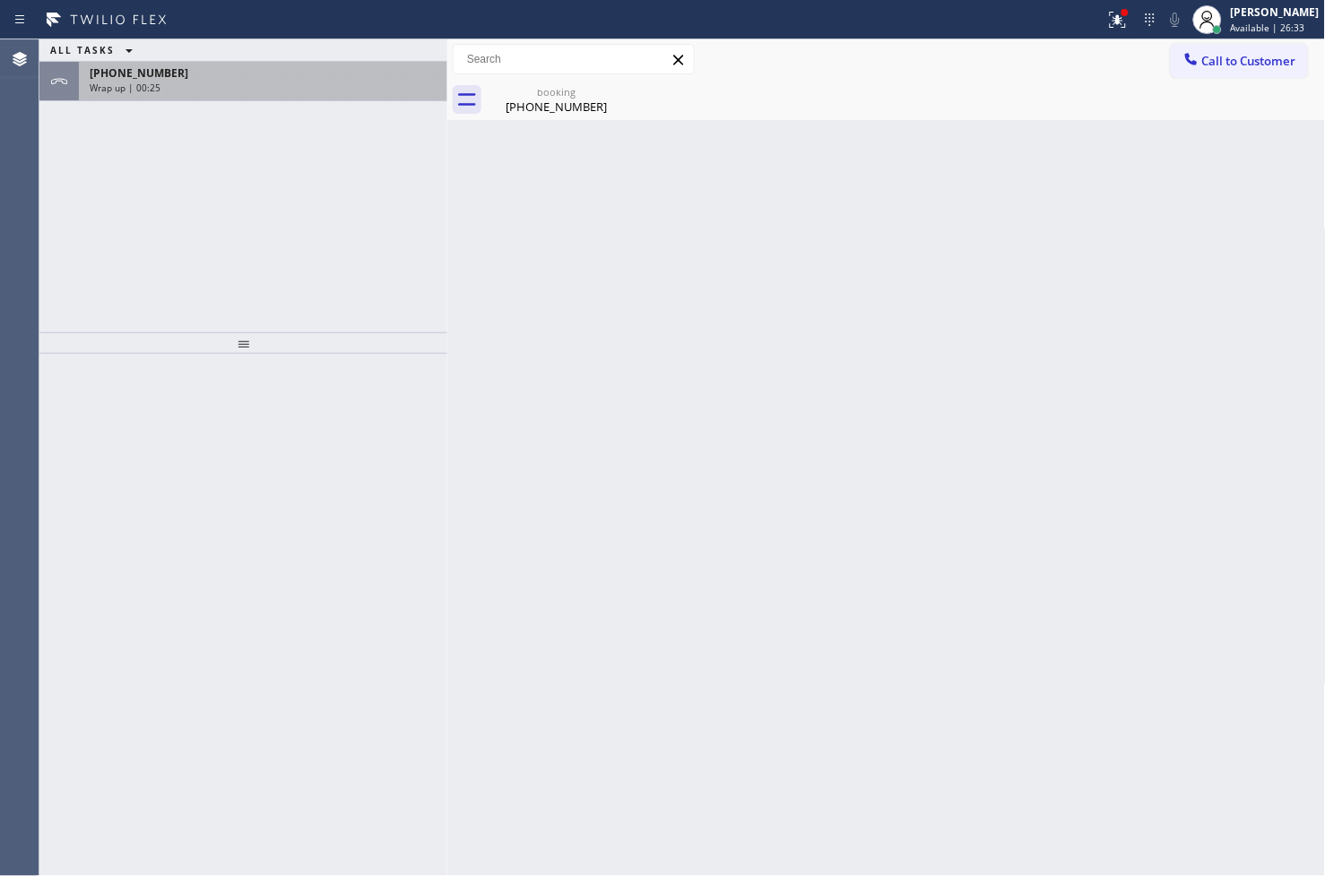
click at [253, 82] on div "Wrap up | 00:25" at bounding box center [263, 88] width 347 height 13
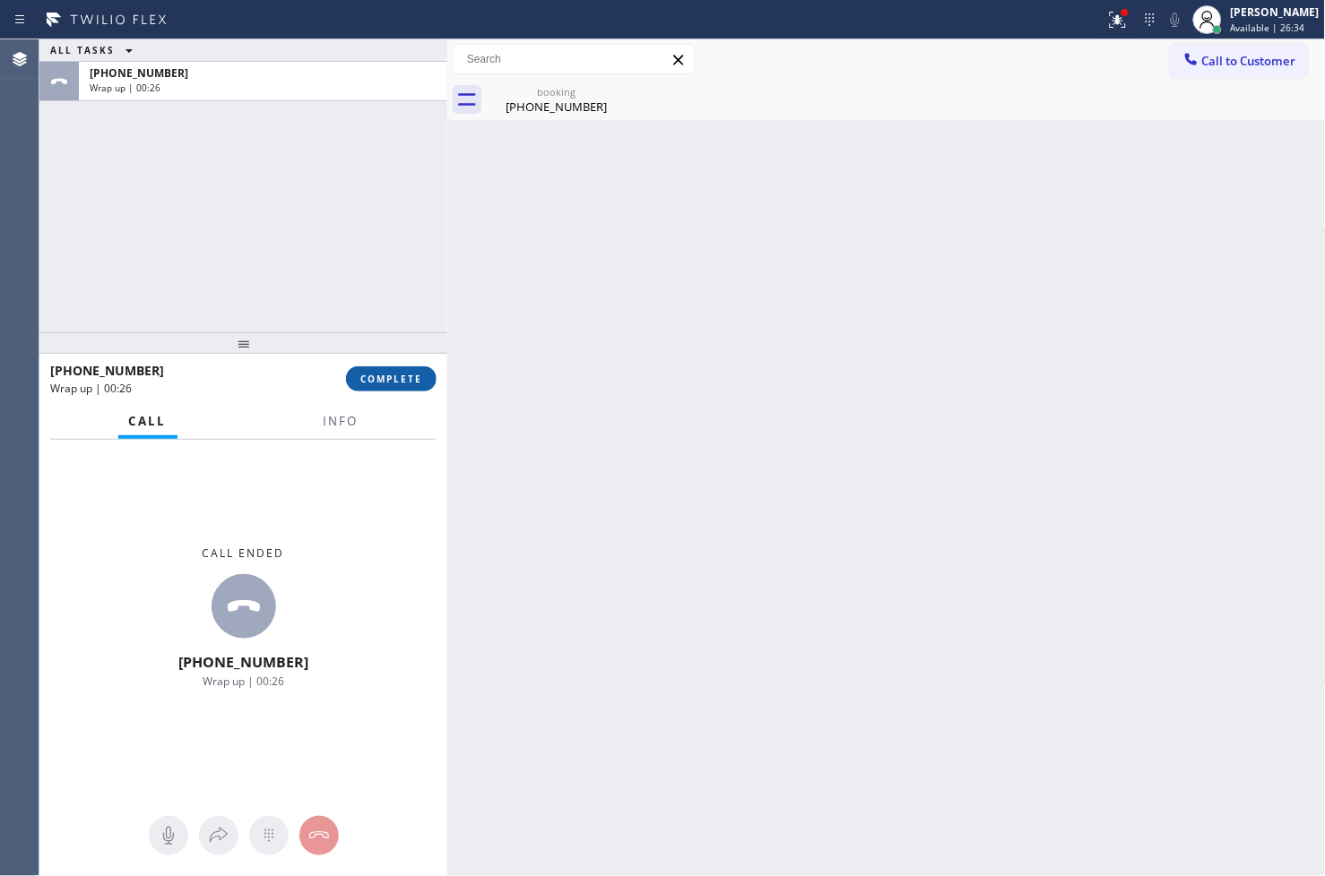
click at [404, 382] on span "COMPLETE" at bounding box center [391, 379] width 62 height 13
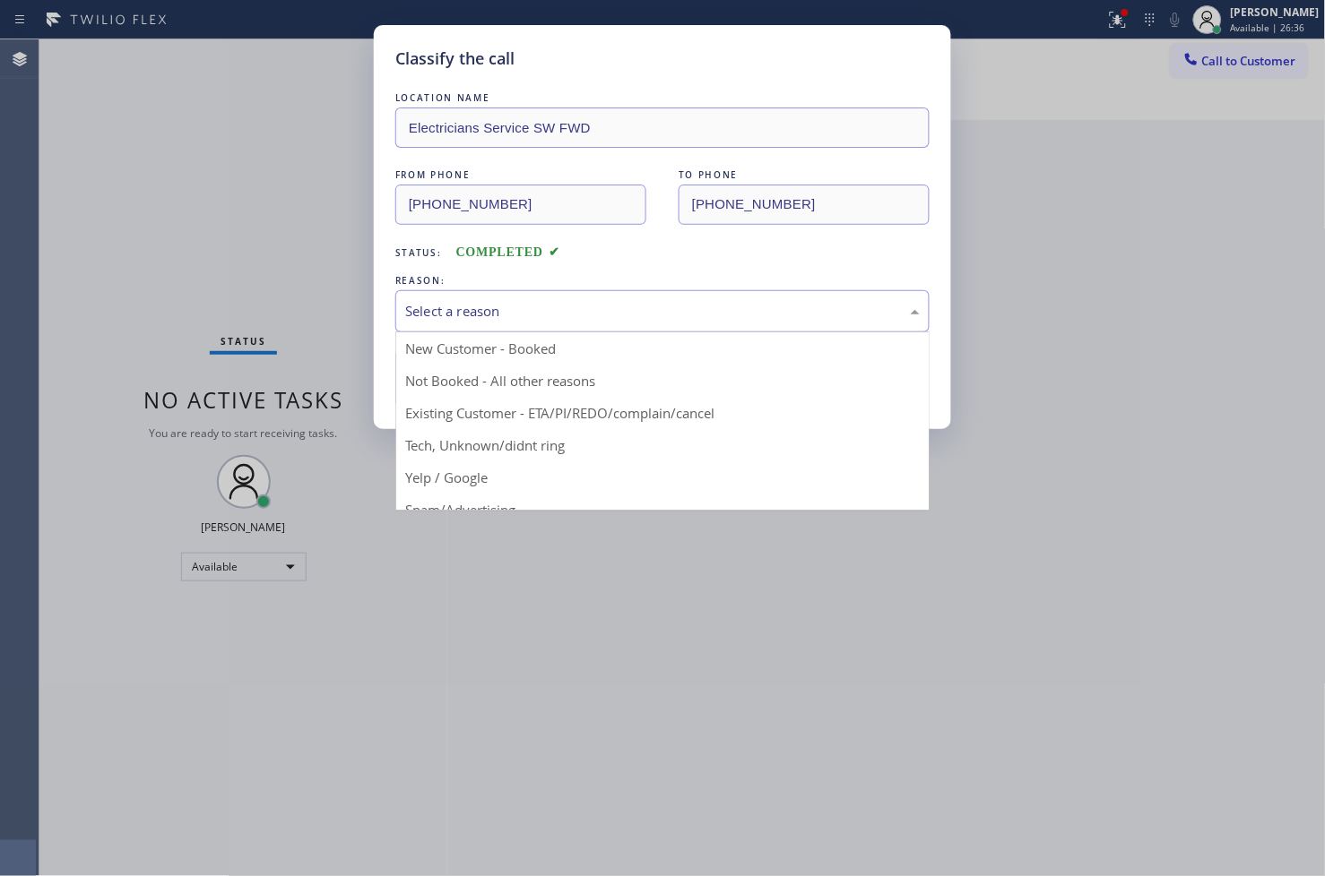
click at [540, 309] on div "Select a reason" at bounding box center [662, 311] width 514 height 21
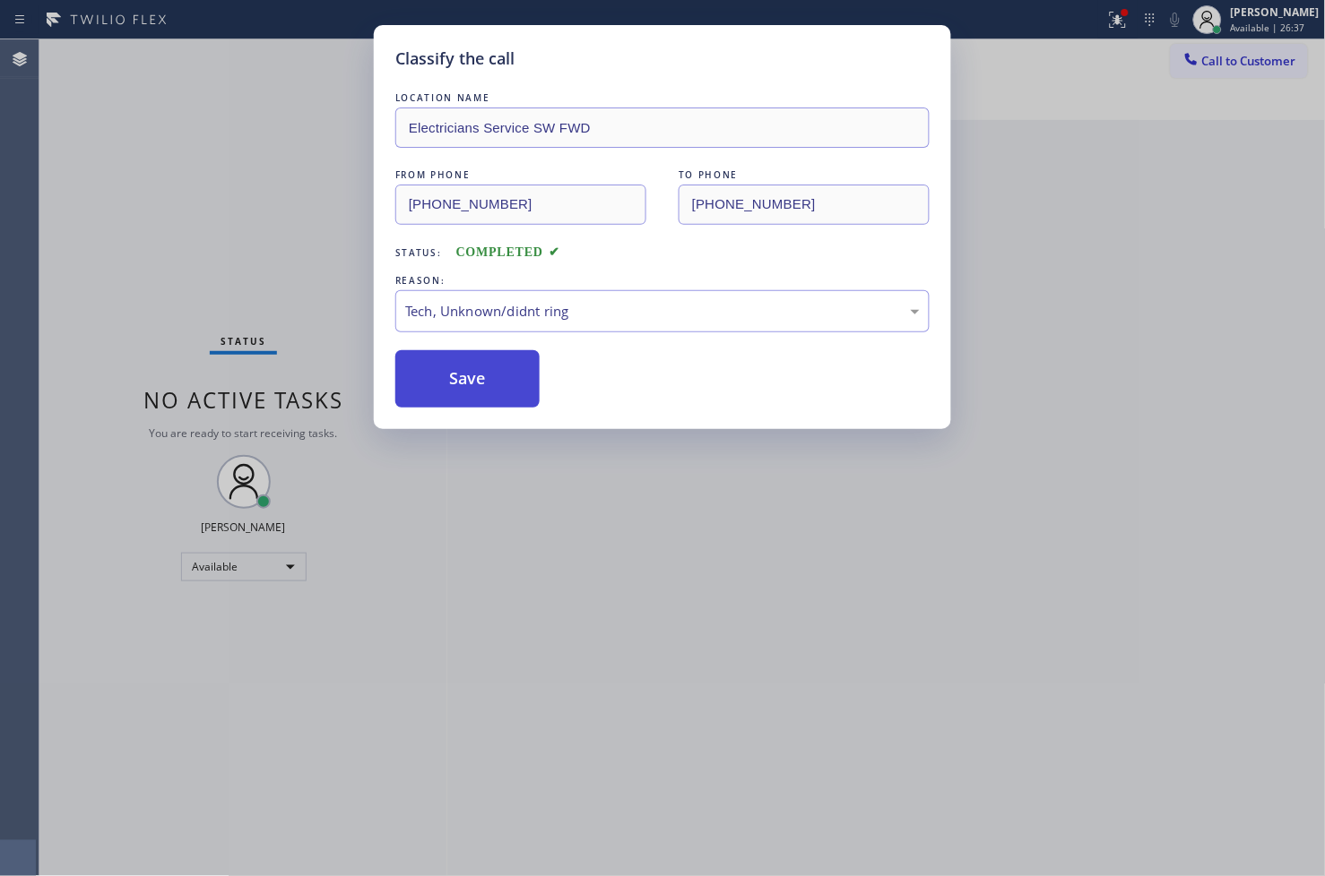
click at [505, 388] on button "Save" at bounding box center [467, 378] width 144 height 57
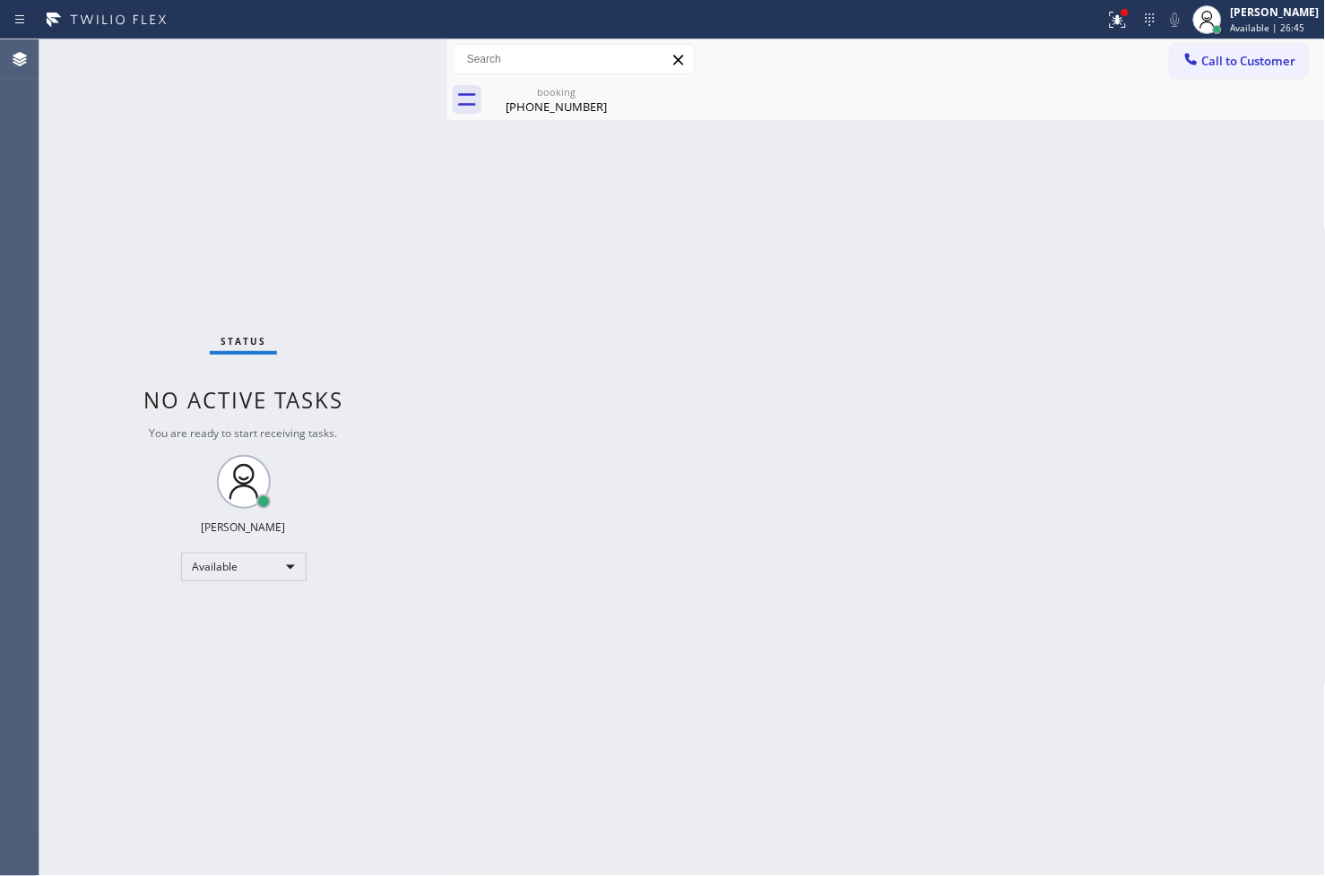
click at [549, 287] on div "Back to Dashboard Change Sender ID Customers Technicians Select a contact Outbo…" at bounding box center [886, 457] width 878 height 837
click at [1109, 22] on icon at bounding box center [1114, 18] width 11 height 13
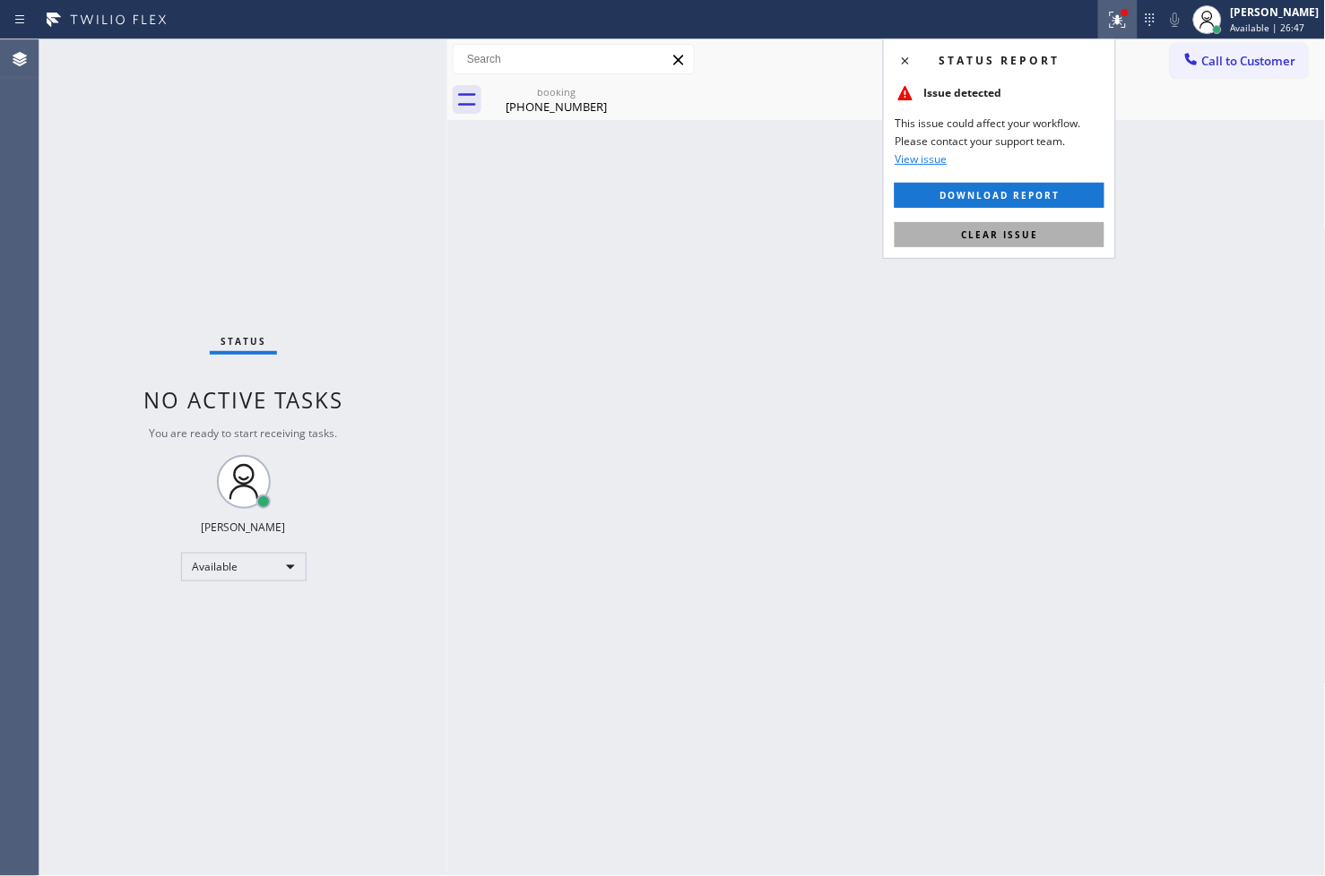
click at [981, 242] on button "Clear issue" at bounding box center [999, 234] width 210 height 25
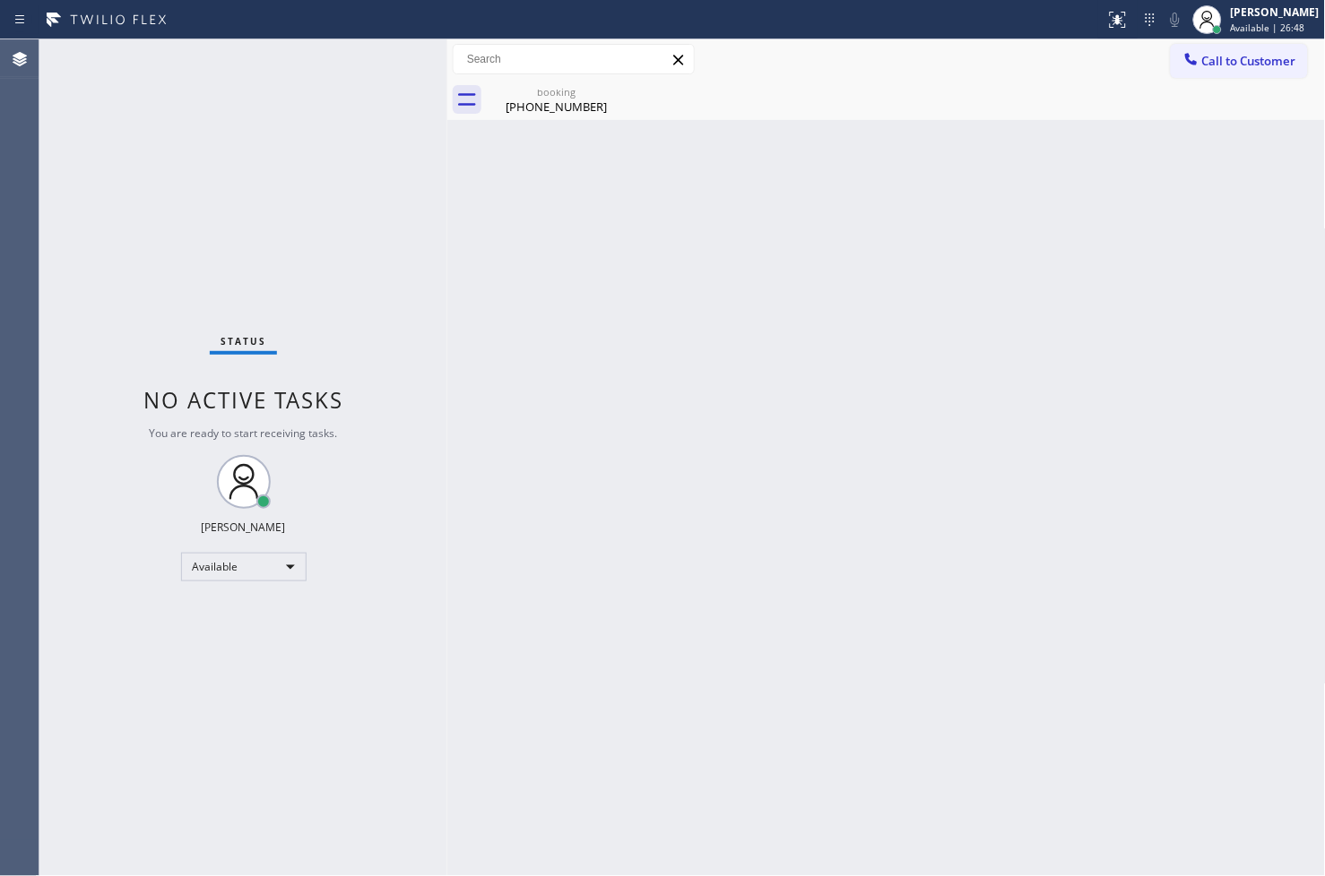
click at [398, 131] on div "Status No active tasks You are ready to start receiving tasks. [PERSON_NAME]" at bounding box center [243, 457] width 408 height 837
click at [386, 66] on div "Status No active tasks You are ready to start receiving tasks. [PERSON_NAME]" at bounding box center [243, 457] width 408 height 837
click at [219, 319] on div "Status No active tasks You are ready to start receiving tasks. [PERSON_NAME]" at bounding box center [243, 457] width 408 height 837
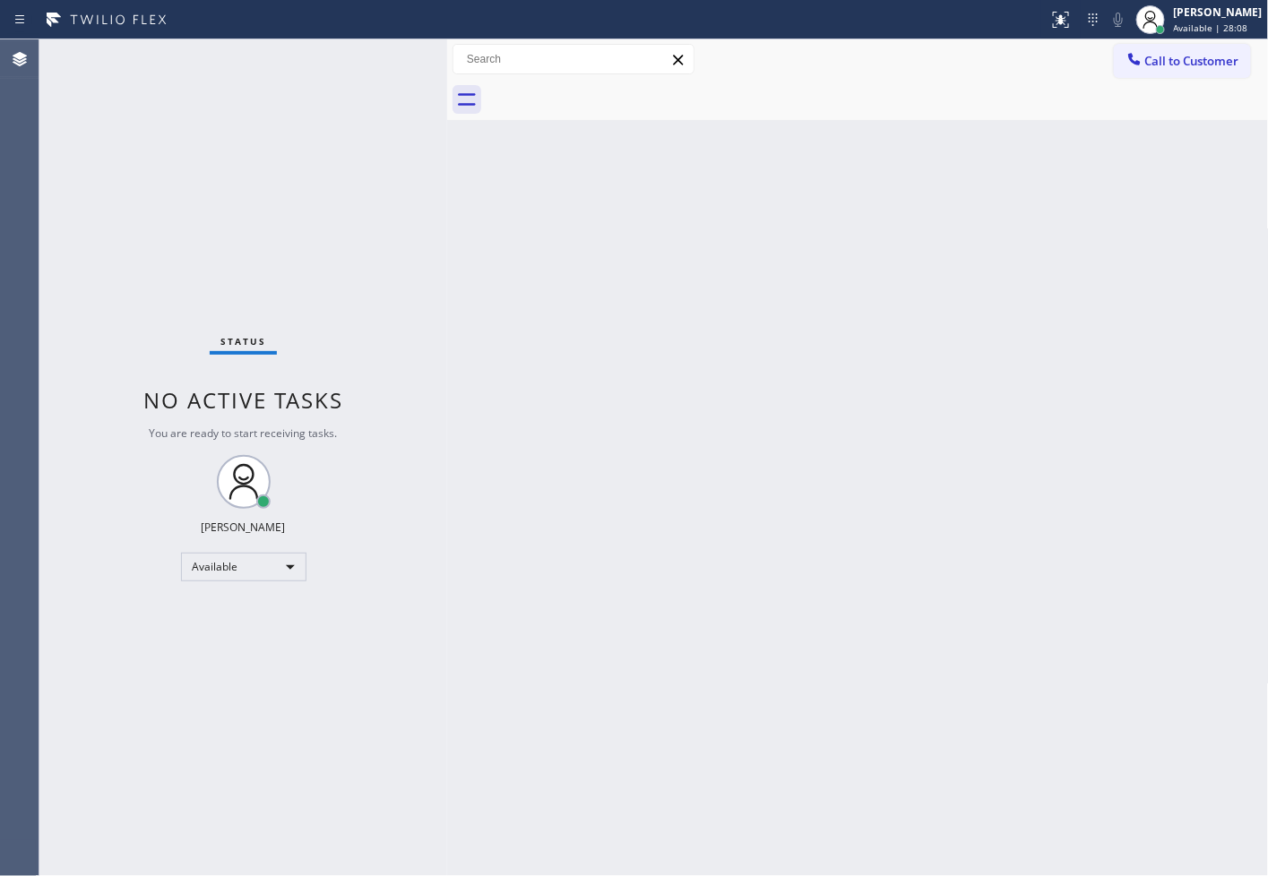
click at [1267, 674] on div "Back to Dashboard Change Sender ID Customers Technicians Select a contact Outbo…" at bounding box center [858, 457] width 822 height 837
click at [1115, 385] on div "Back to Dashboard Change Sender ID Customers Technicians Select a contact Outbo…" at bounding box center [862, 457] width 831 height 837
click at [1058, 354] on div "Back to Dashboard Change Sender ID Customers Technicians Select a contact Outbo…" at bounding box center [862, 457] width 831 height 837
click at [68, 166] on div "Status No active tasks You are ready to start receiving tasks. [PERSON_NAME]" at bounding box center [243, 457] width 408 height 837
click at [1094, 398] on div "Back to Dashboard Change Sender ID Customers Technicians Select a contact Outbo…" at bounding box center [862, 457] width 831 height 837
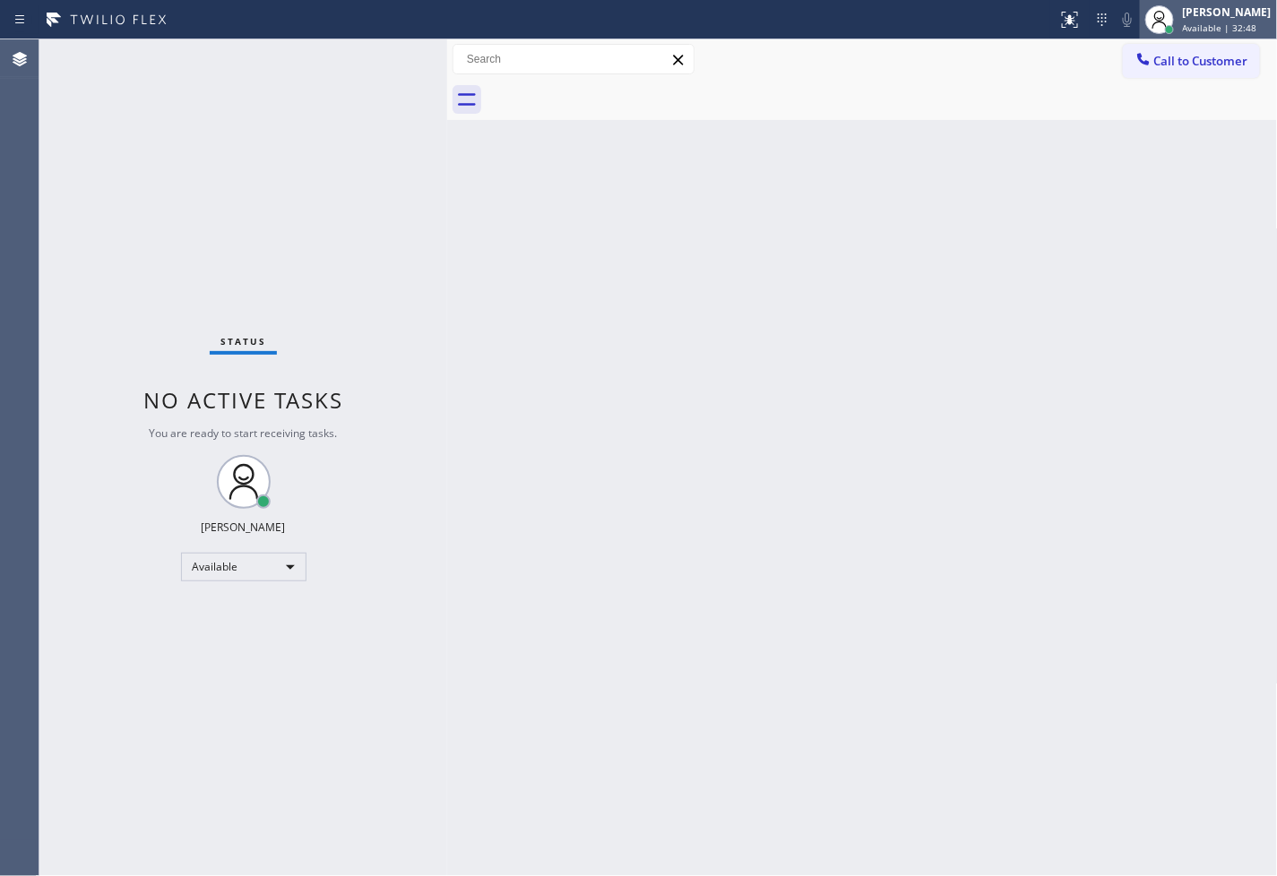
click at [1194, 19] on div "[PERSON_NAME]" at bounding box center [1227, 11] width 89 height 15
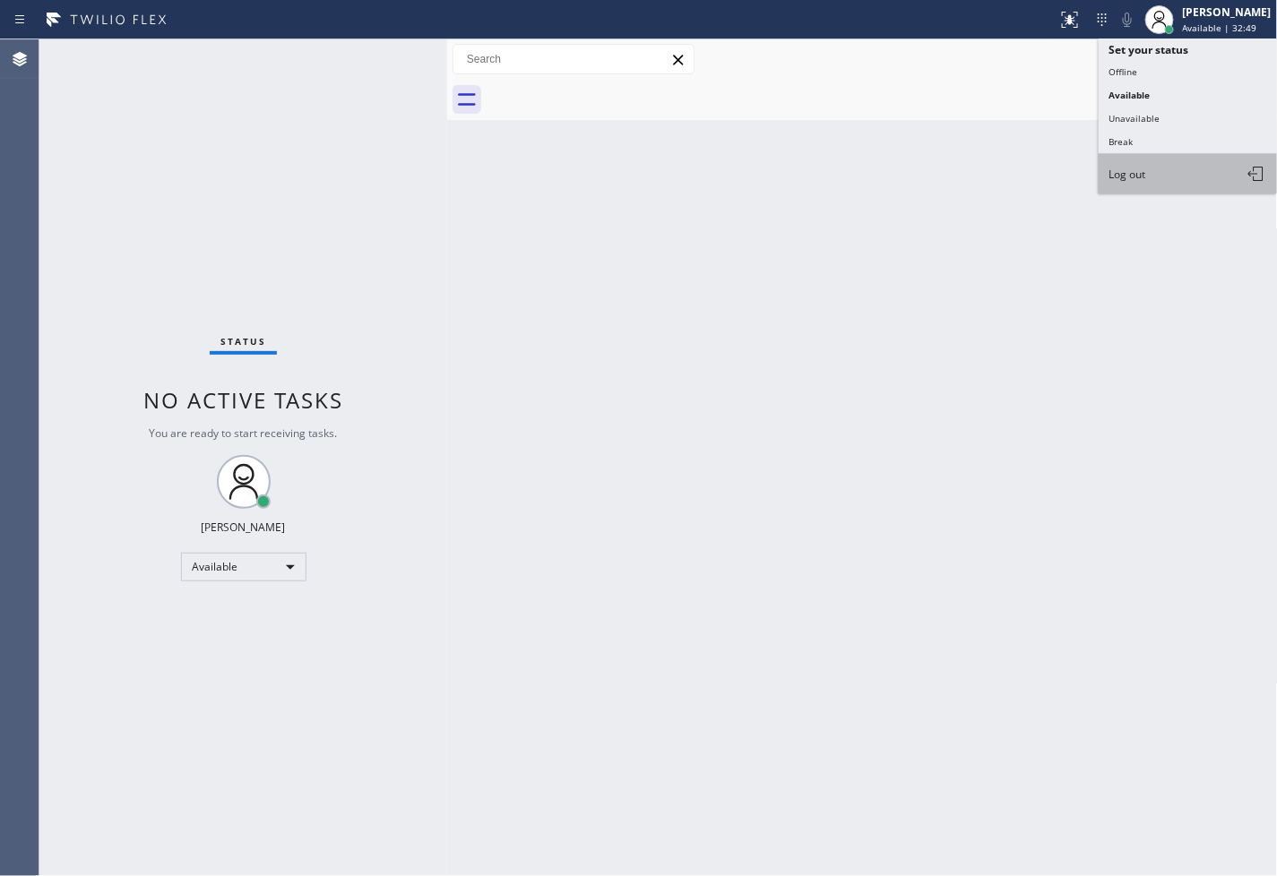
click at [1180, 171] on button "Log out" at bounding box center [1188, 173] width 179 height 39
